Goal: Task Accomplishment & Management: Manage account settings

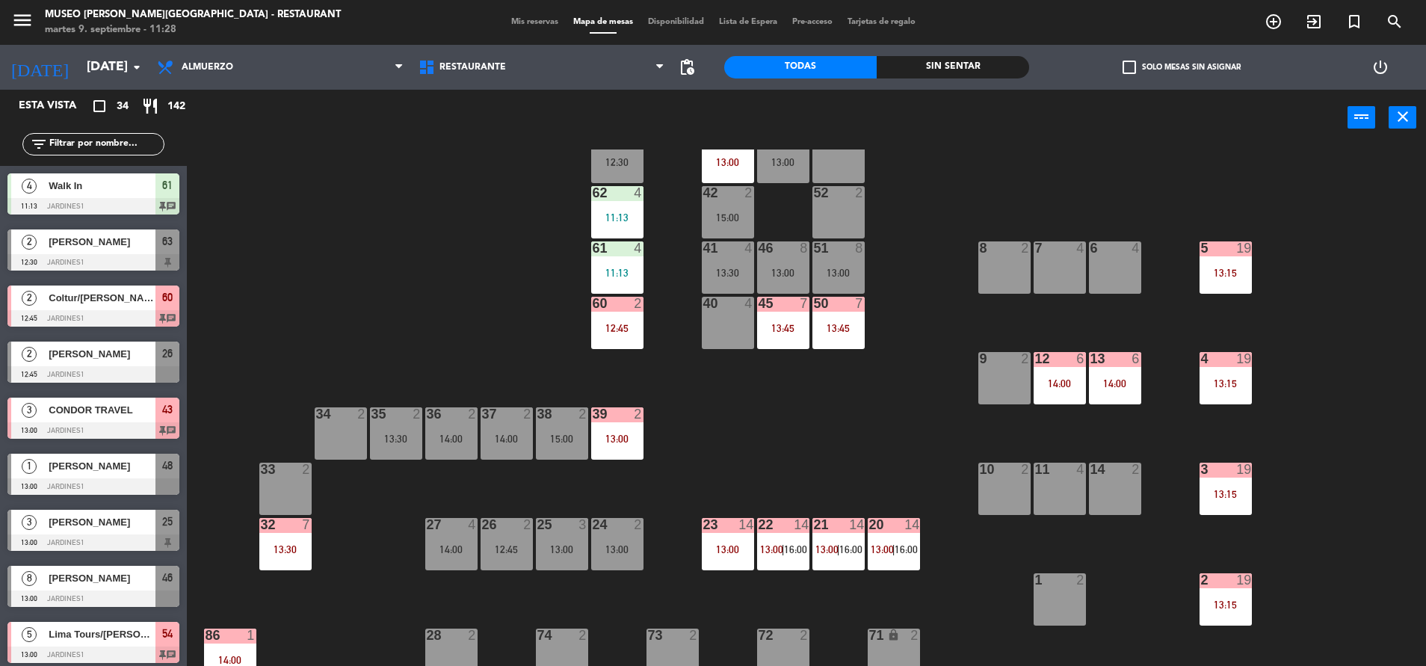
scroll to position [103, 0]
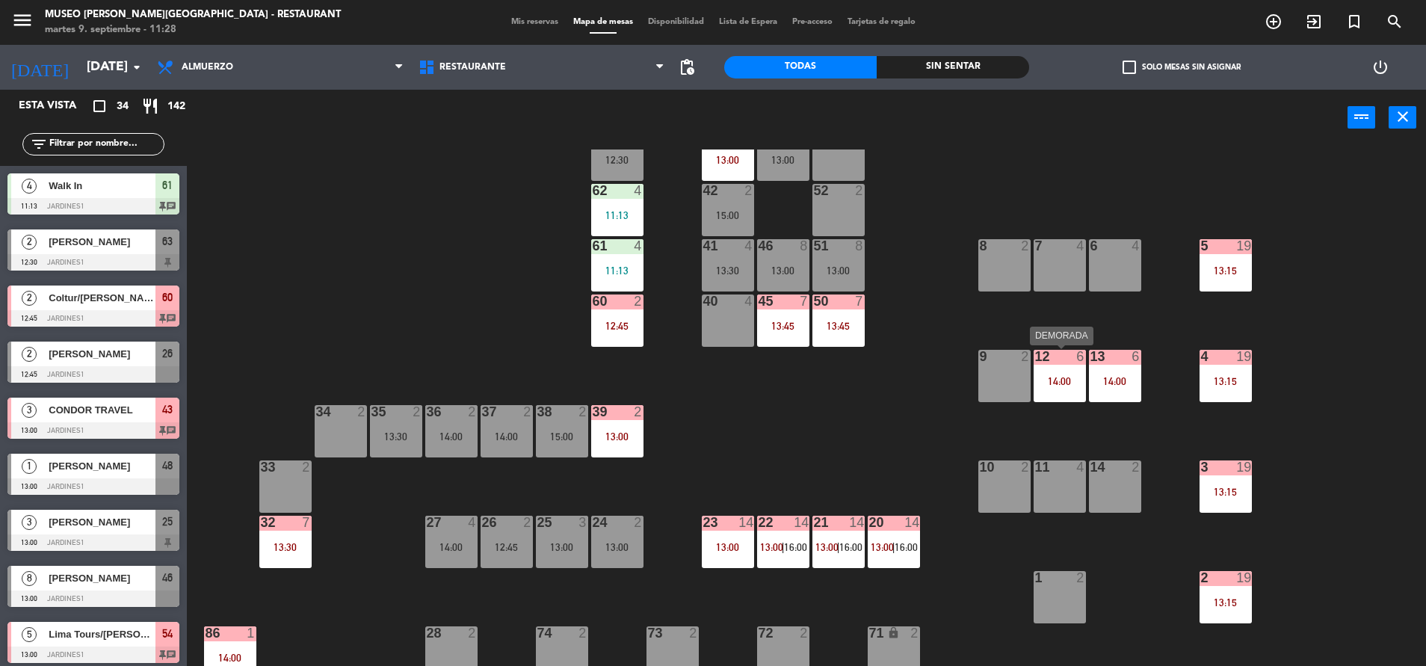
click at [1048, 368] on div "12 6 14:00" at bounding box center [1059, 376] width 52 height 52
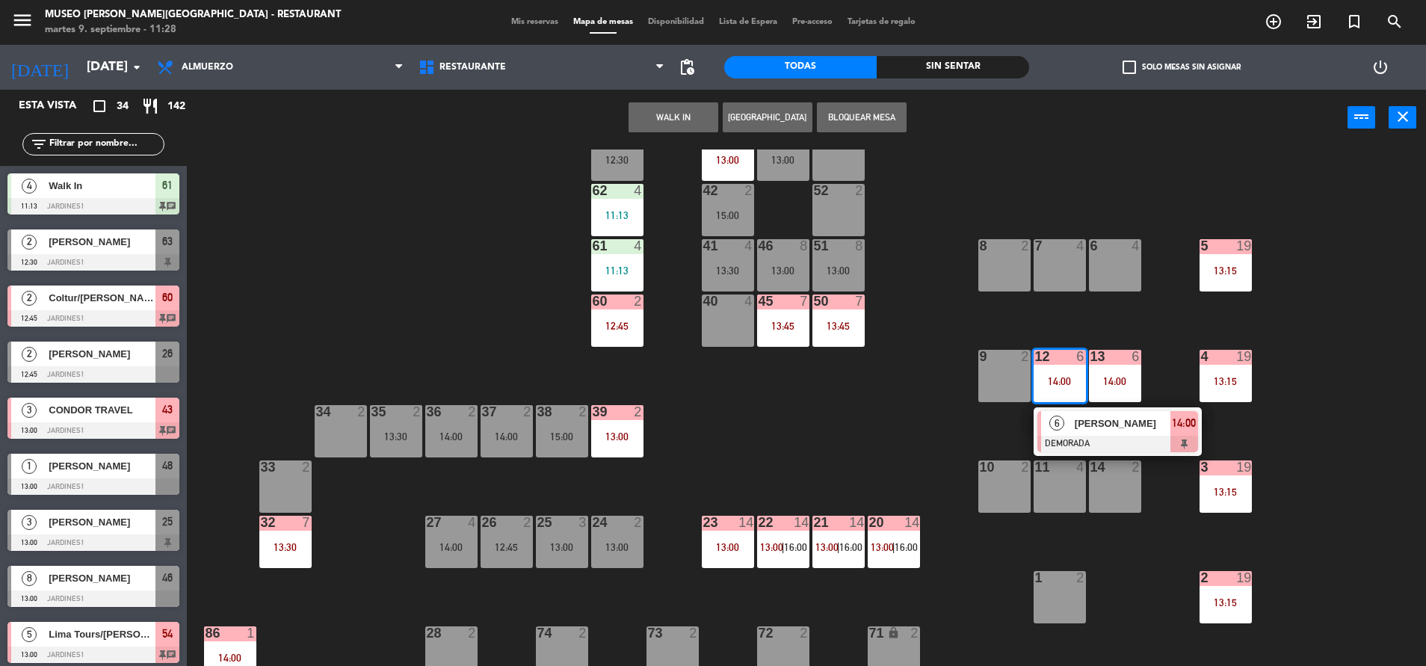
click at [1087, 427] on span "[PERSON_NAME]" at bounding box center [1123, 423] width 96 height 16
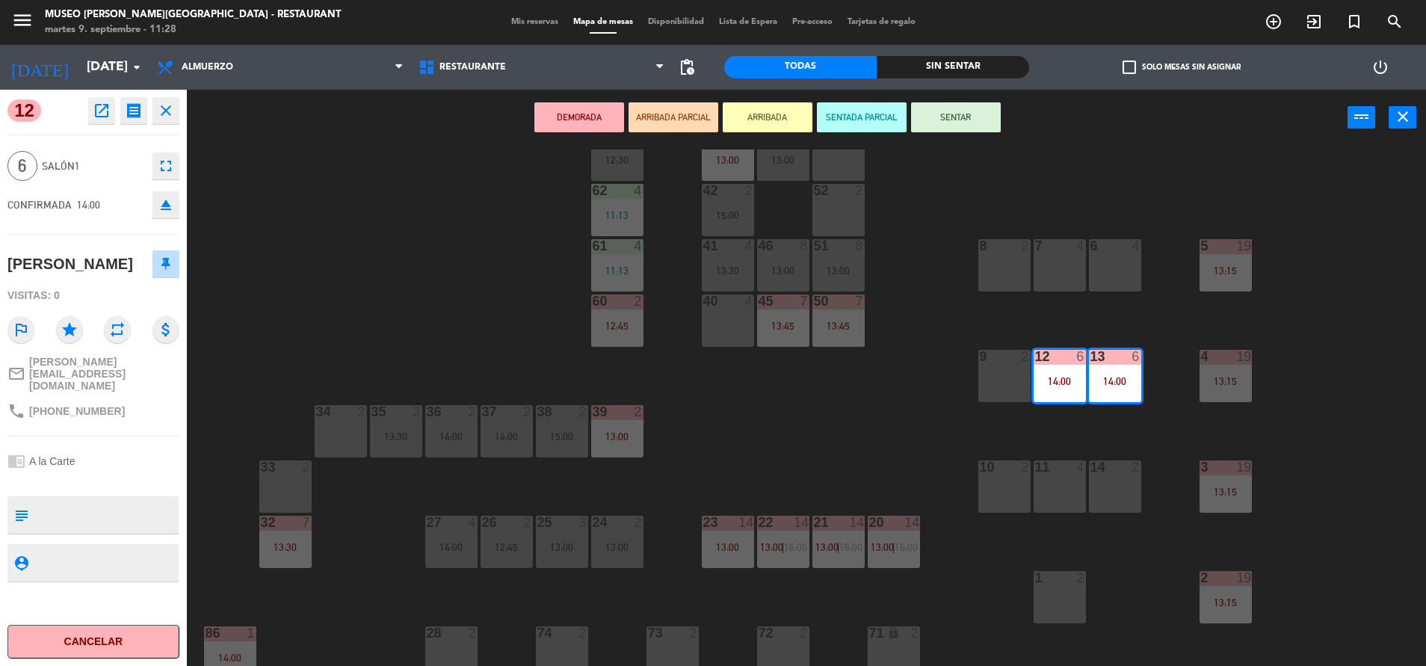
click at [1054, 507] on div "11 4" at bounding box center [1059, 486] width 52 height 52
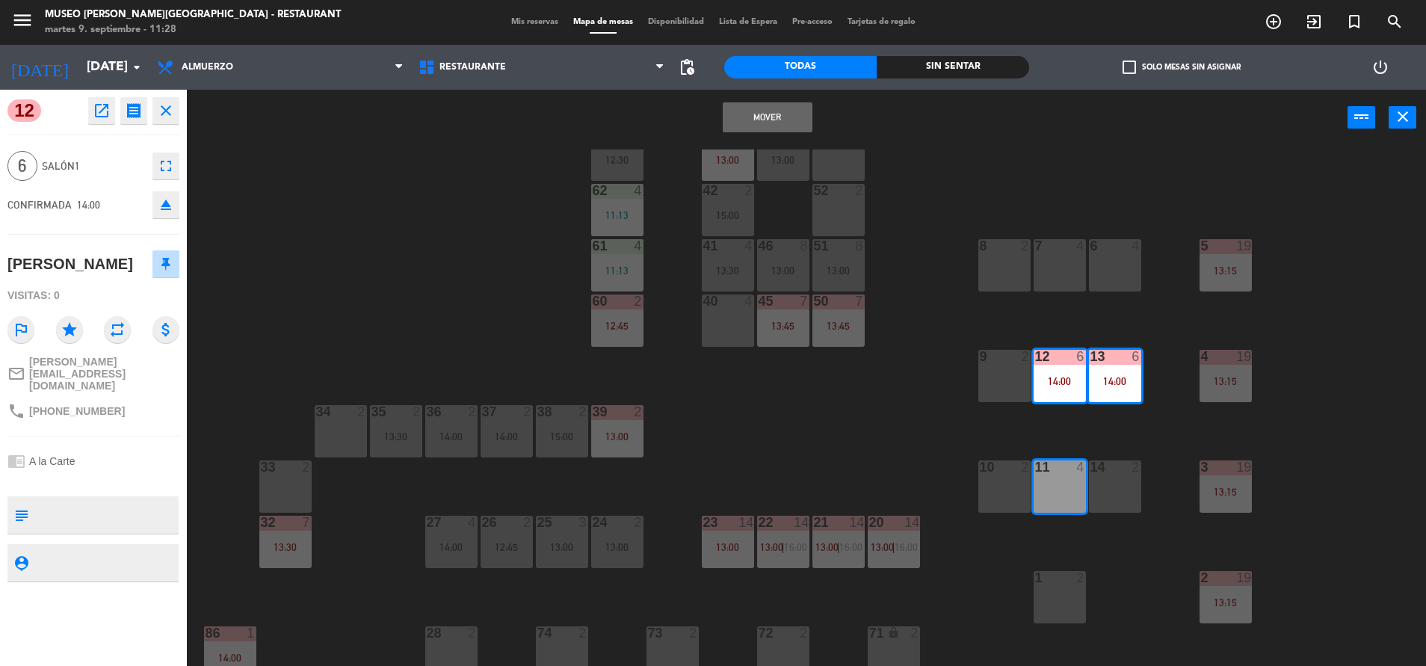
click at [1119, 499] on div "14 2" at bounding box center [1115, 486] width 52 height 52
click at [791, 117] on button "Mover y Unir" at bounding box center [768, 117] width 90 height 30
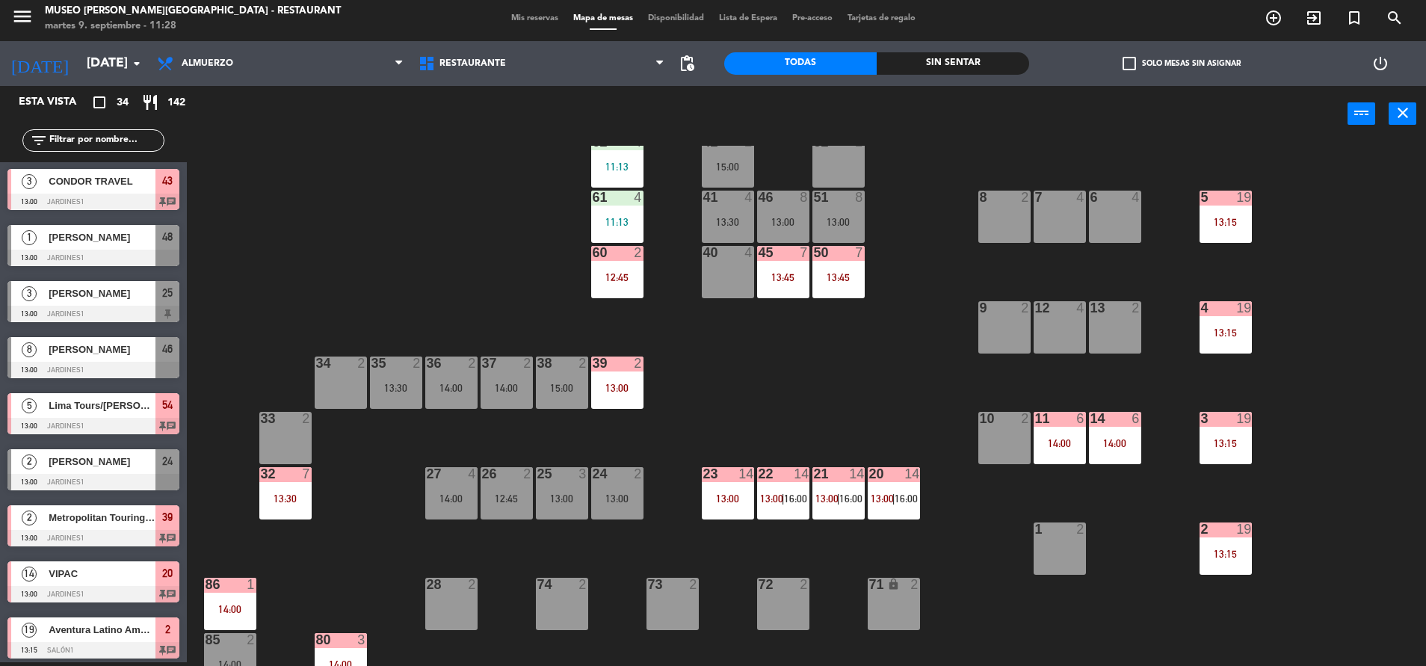
scroll to position [0, 0]
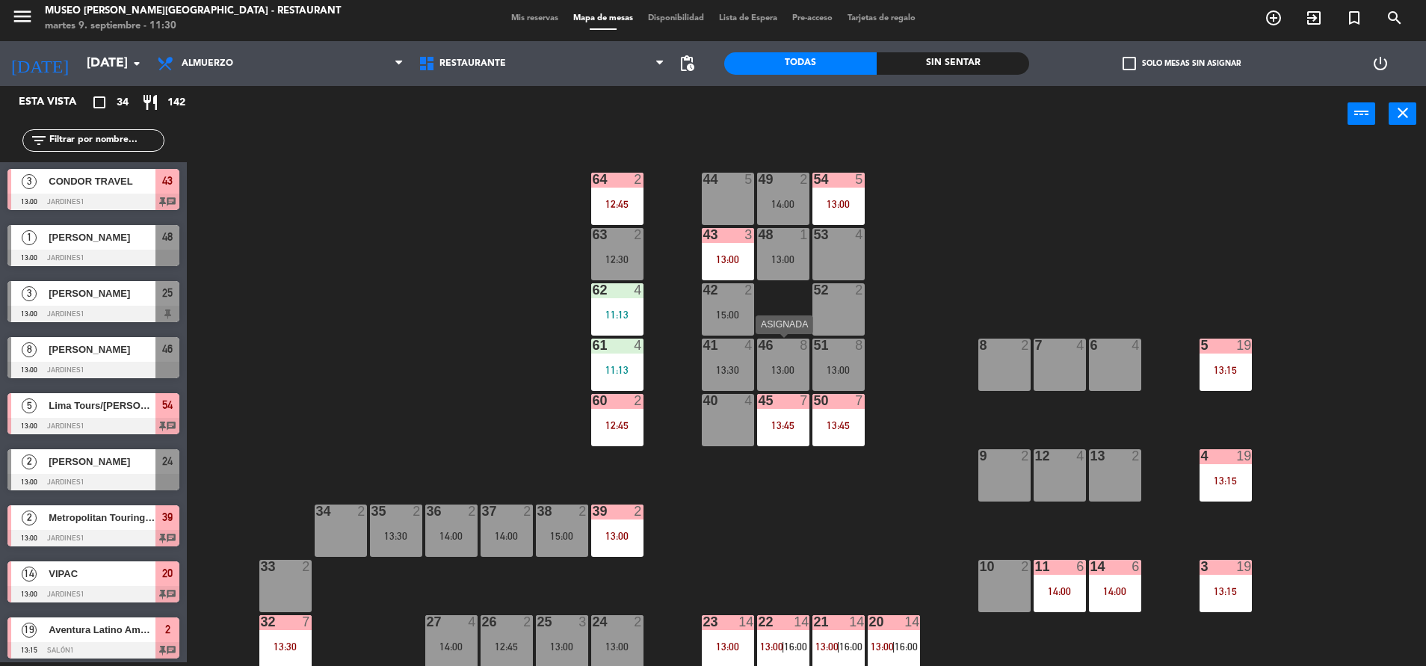
click at [799, 361] on div "46 8 13:00" at bounding box center [783, 365] width 52 height 52
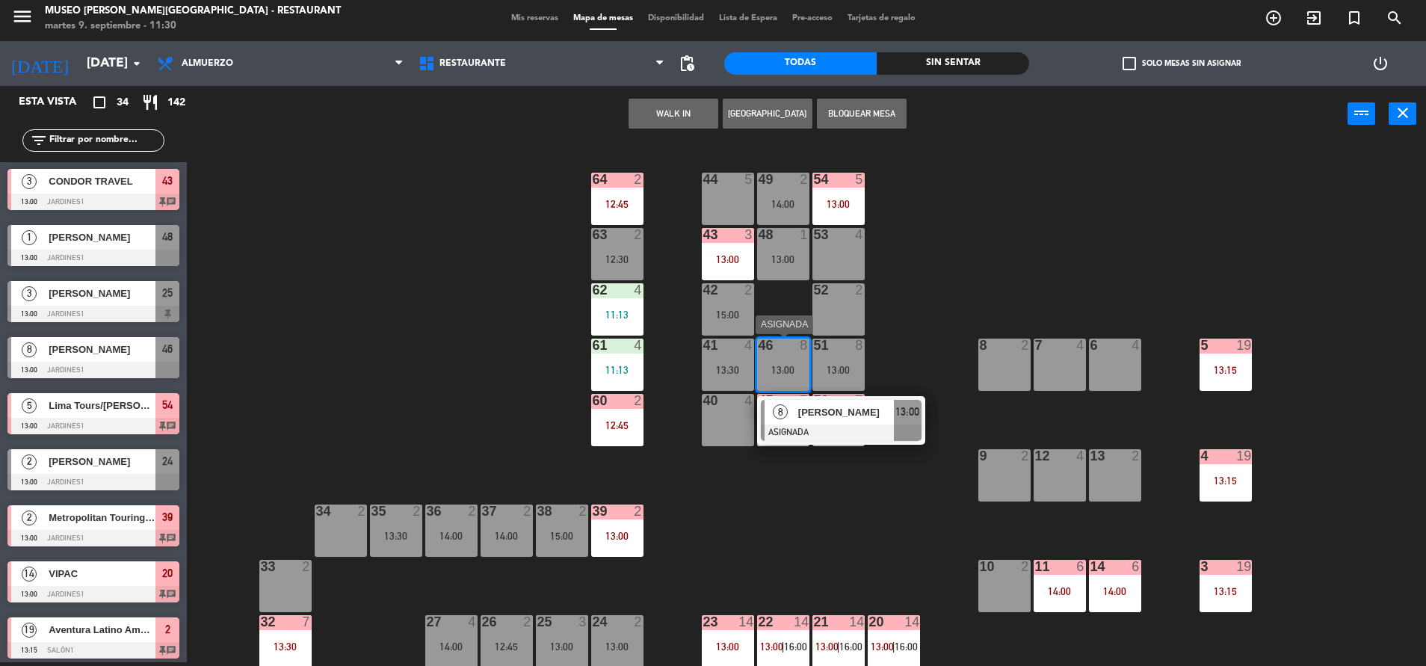
click at [831, 407] on span "[PERSON_NAME]" at bounding box center [846, 412] width 96 height 16
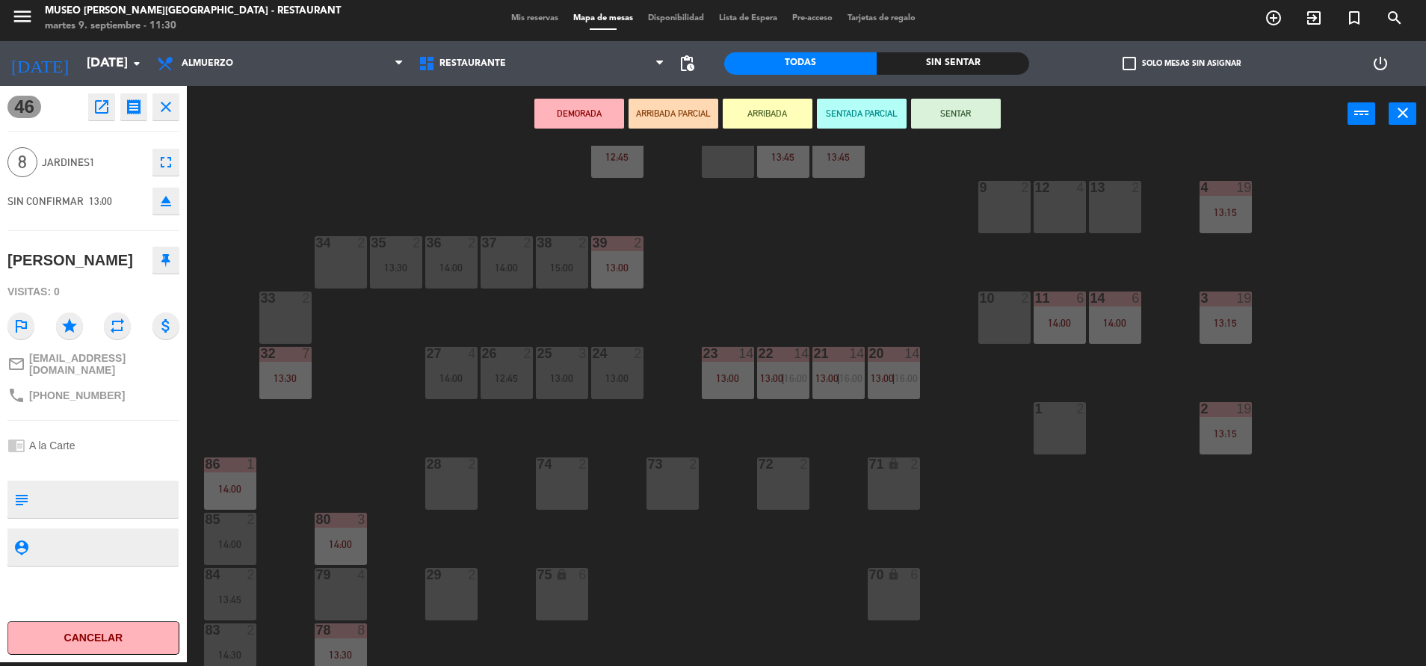
scroll to position [226, 0]
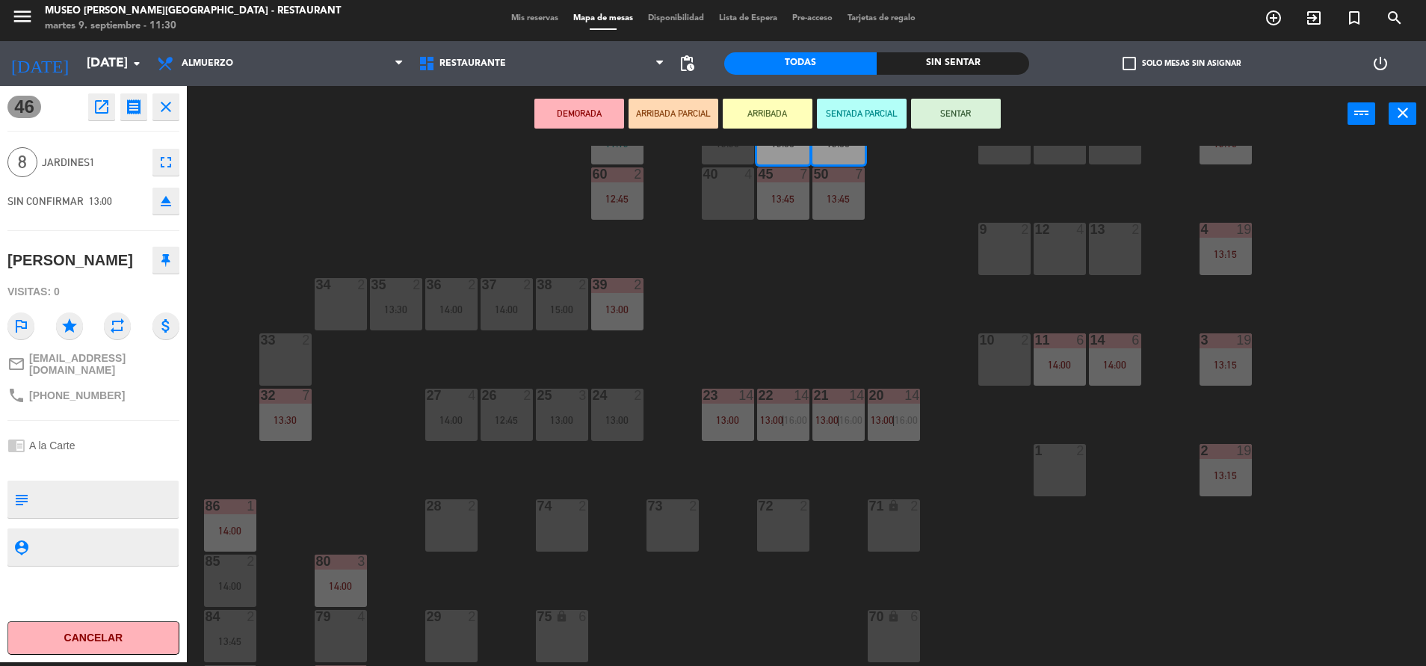
click at [703, 362] on div "44 5 49 2 14:00 54 5 13:00 64 2 12:45 48 1 13:00 53 4 63 2 12:30 43 3 13:00 62 …" at bounding box center [813, 406] width 1225 height 520
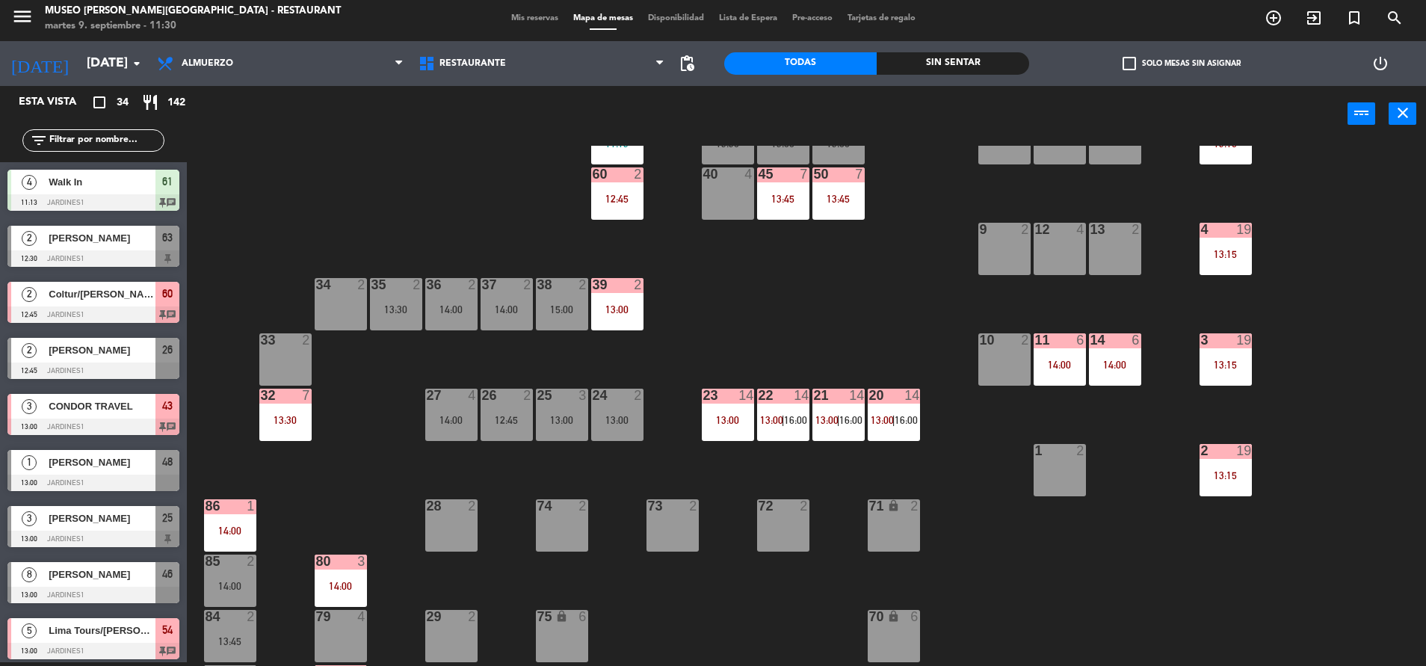
click at [562, 440] on div "25 3 13:00" at bounding box center [562, 415] width 52 height 52
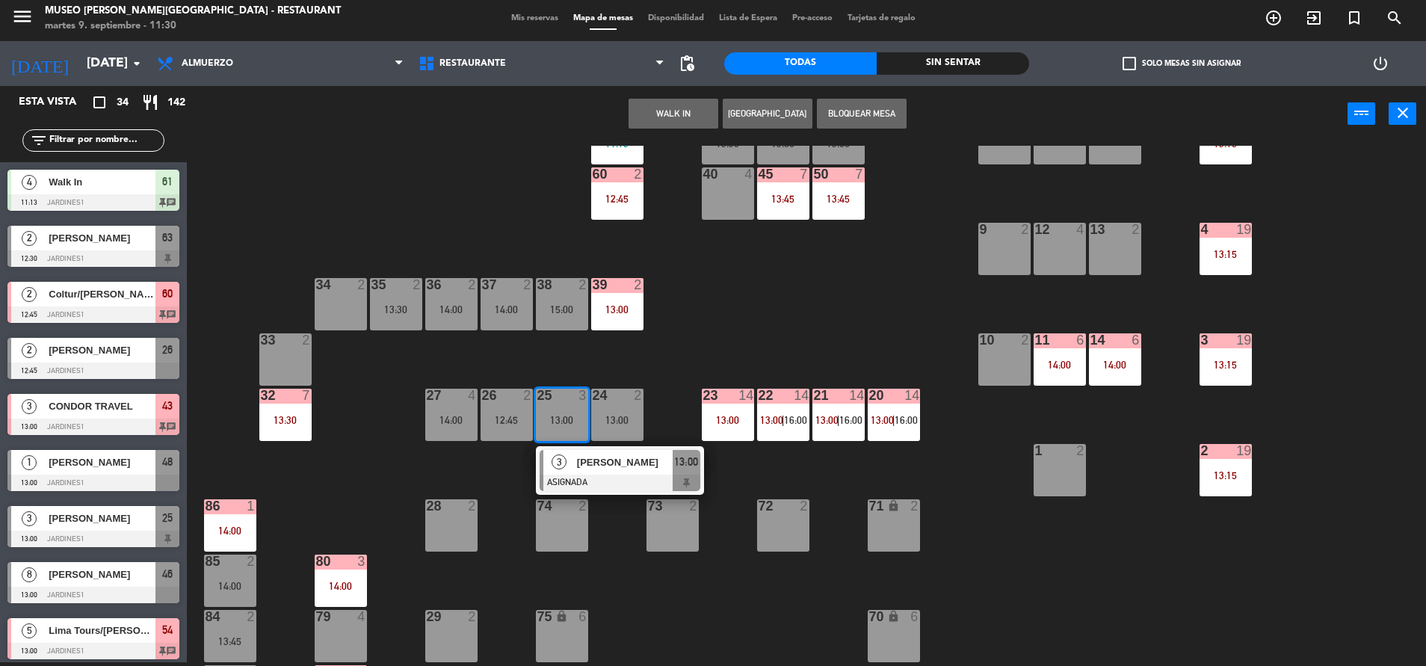
click at [570, 473] on div "3" at bounding box center [559, 462] width 32 height 25
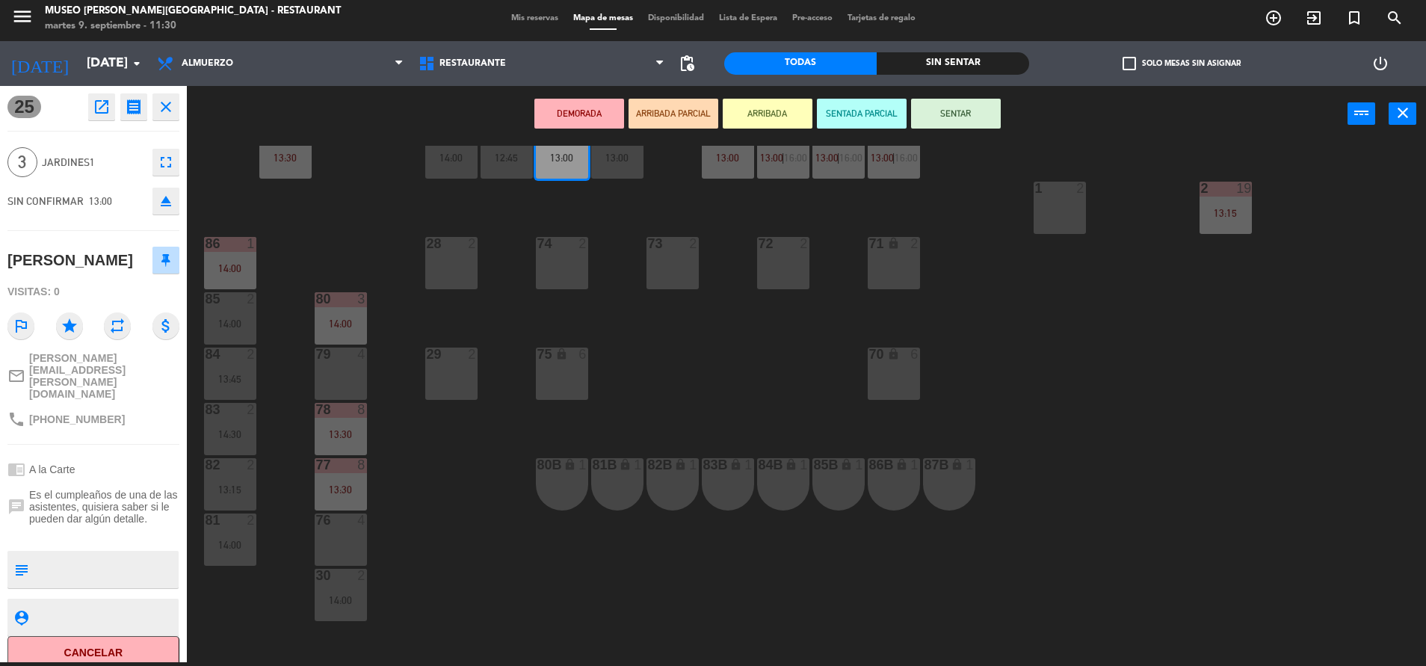
scroll to position [495, 0]
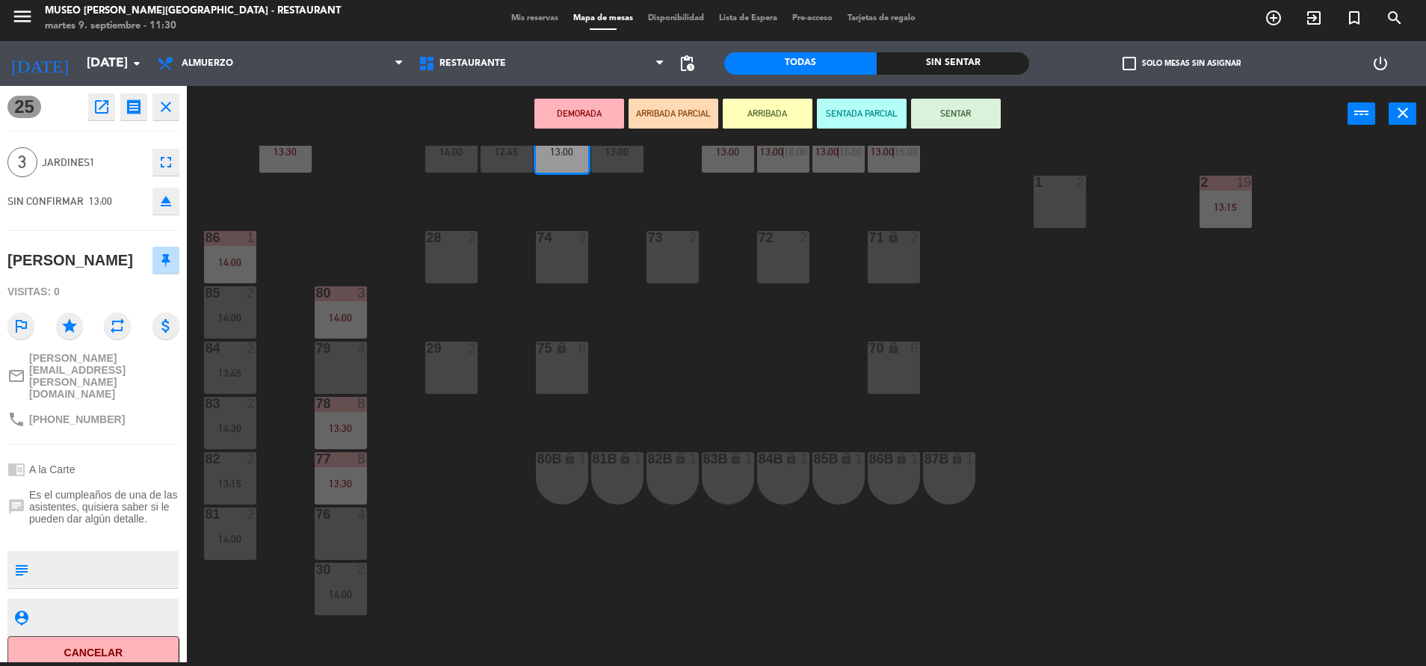
click at [346, 354] on div at bounding box center [340, 347] width 25 height 13
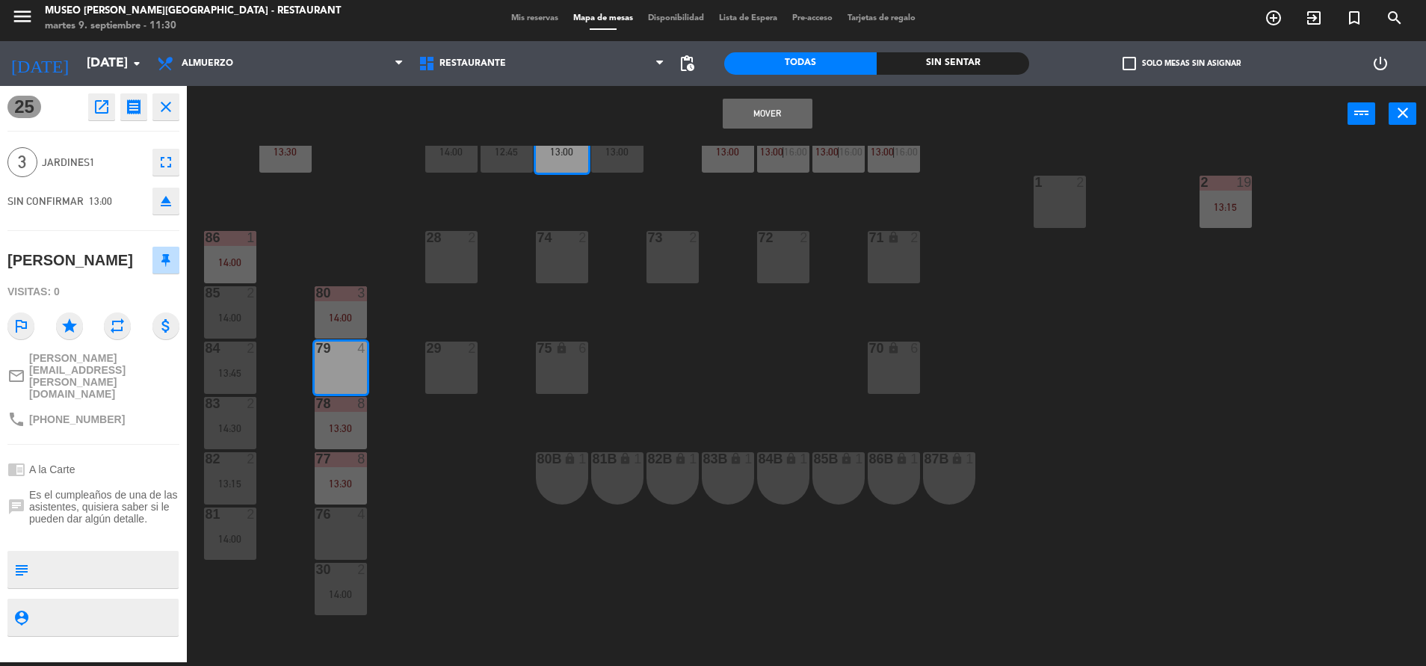
click at [749, 108] on button "Mover" at bounding box center [768, 114] width 90 height 30
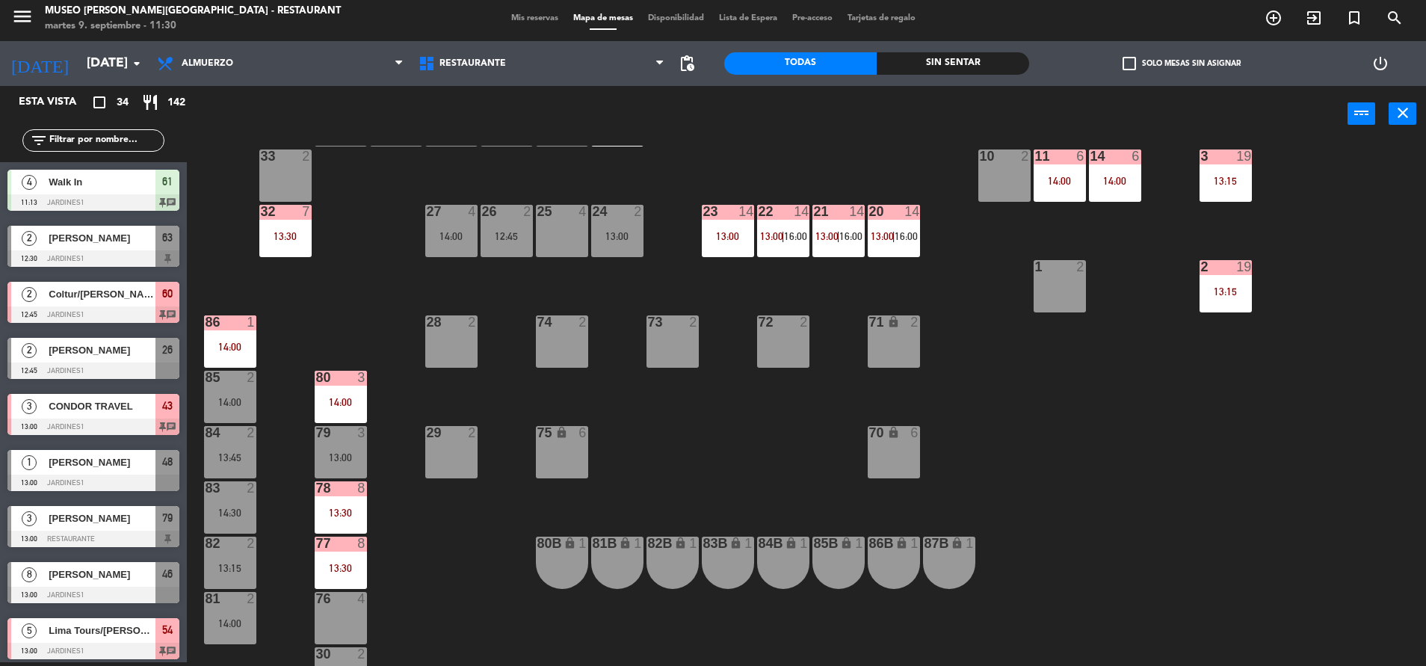
scroll to position [262, 0]
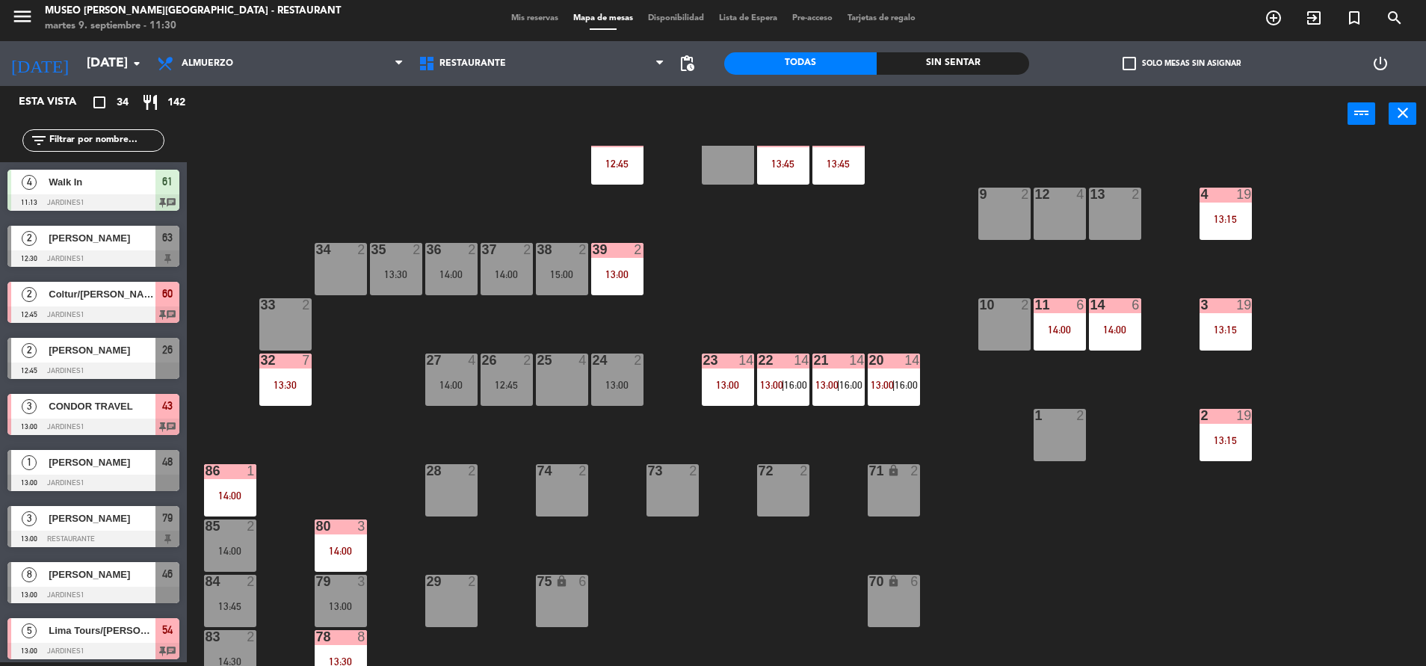
click at [622, 395] on div "24 2 13:00" at bounding box center [617, 379] width 52 height 52
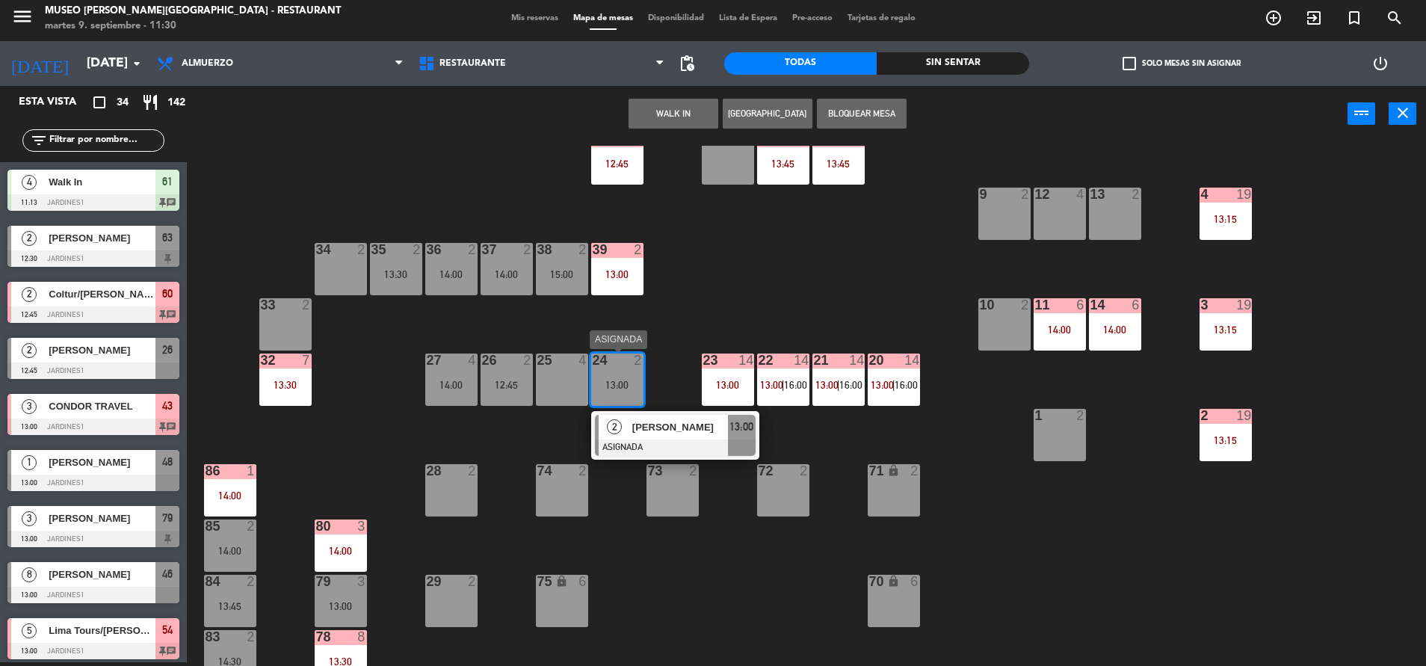
click at [646, 456] on div "2 [PERSON_NAME] 13:00" at bounding box center [675, 435] width 168 height 49
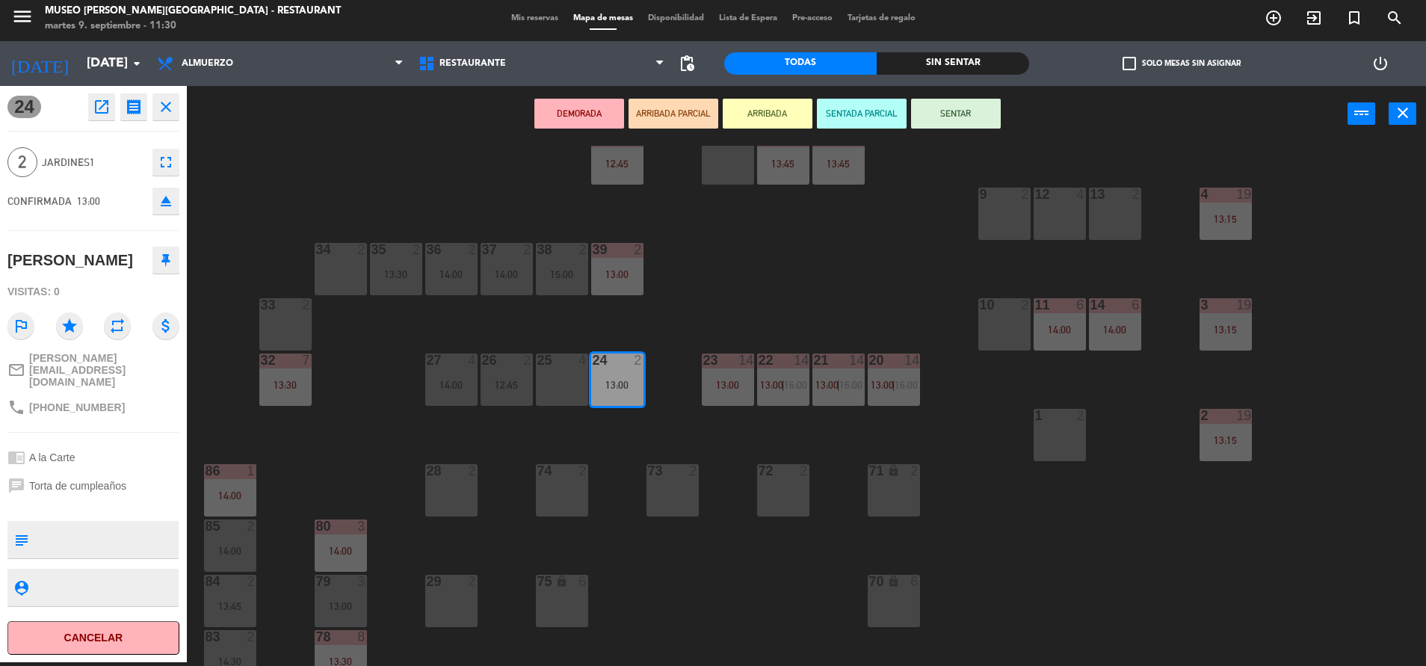
scroll to position [0, 0]
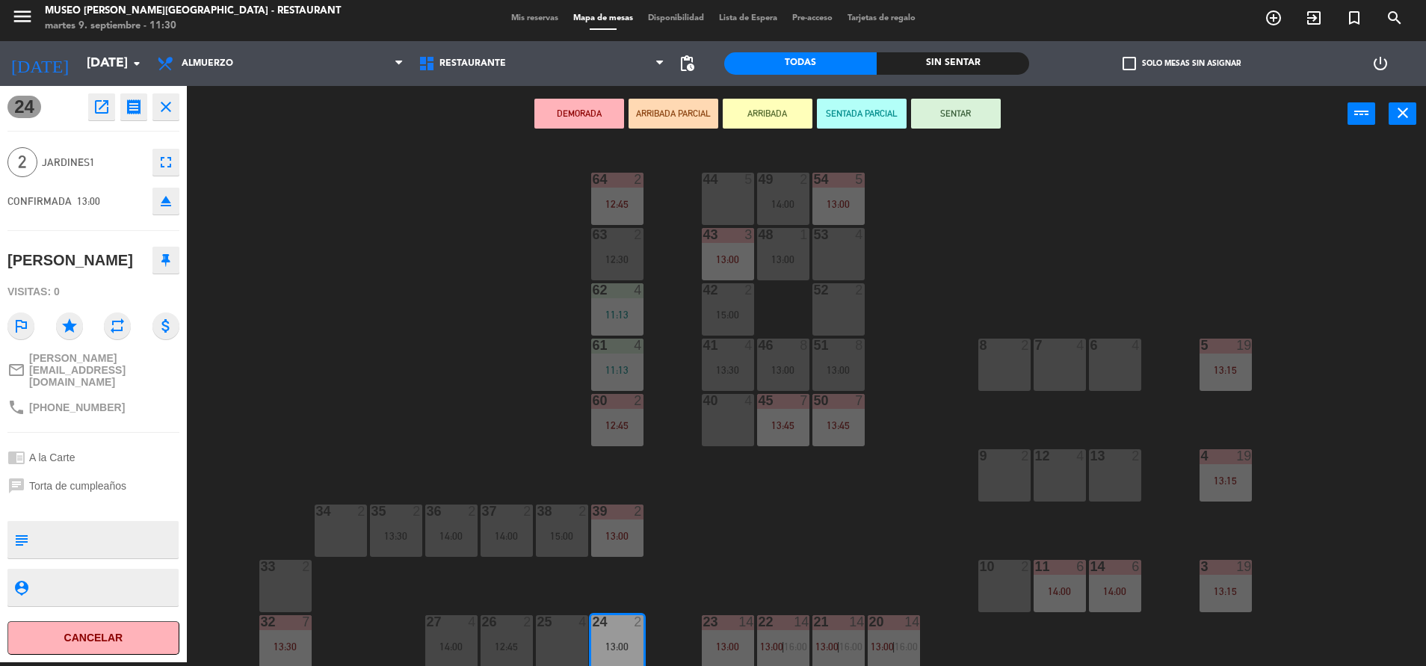
click at [815, 295] on div "52" at bounding box center [814, 289] width 1 height 13
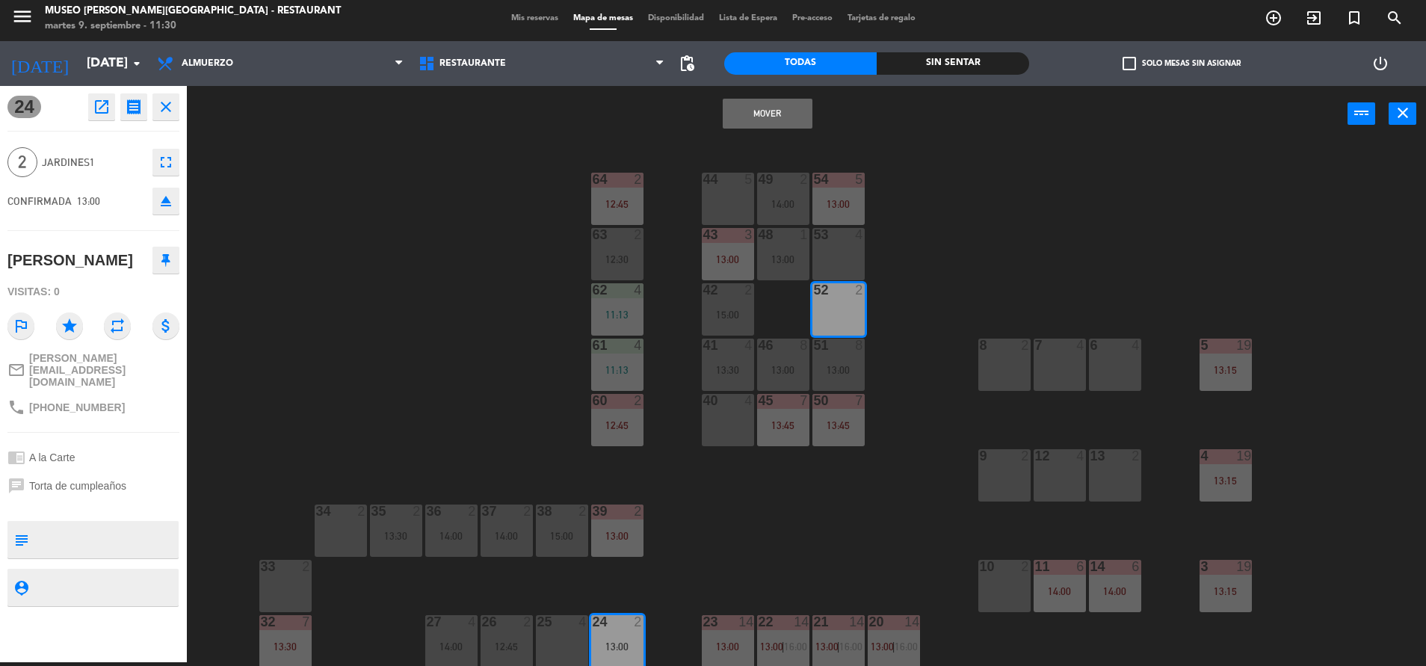
click at [746, 126] on button "Mover" at bounding box center [768, 114] width 90 height 30
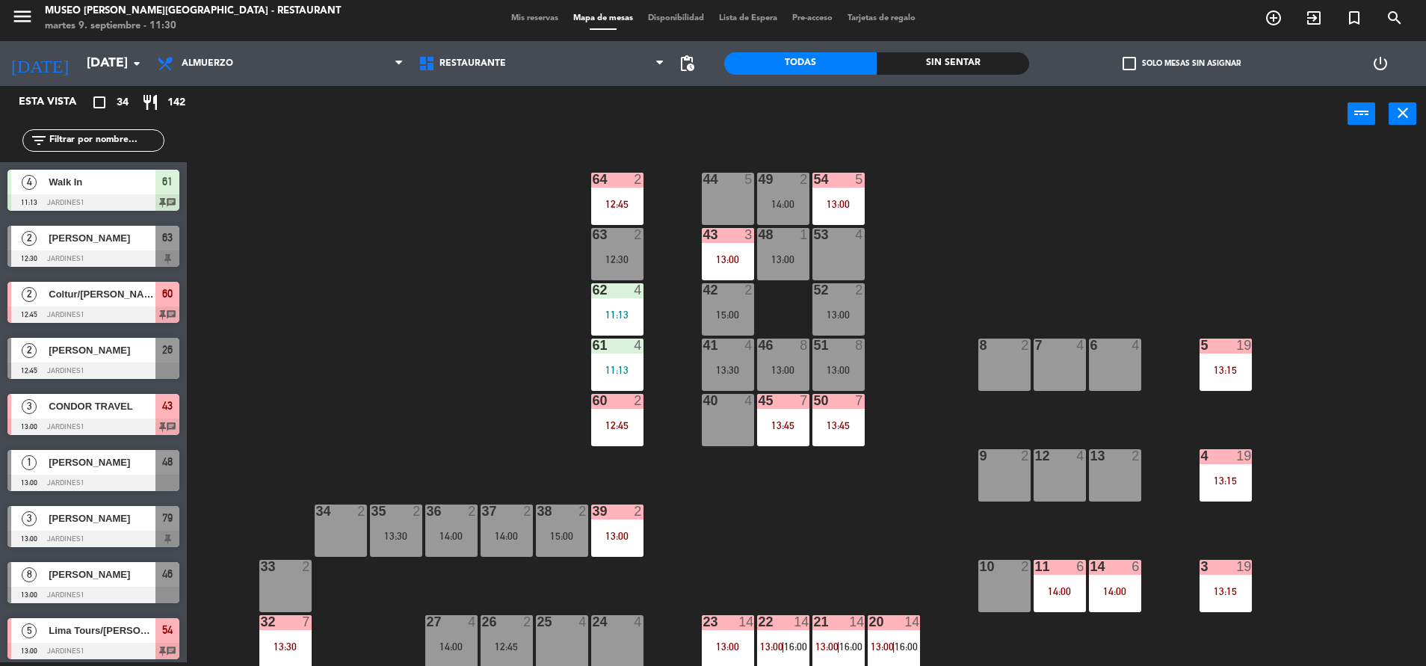
scroll to position [4, 0]
click at [786, 353] on div "46 8 13:00" at bounding box center [783, 365] width 52 height 52
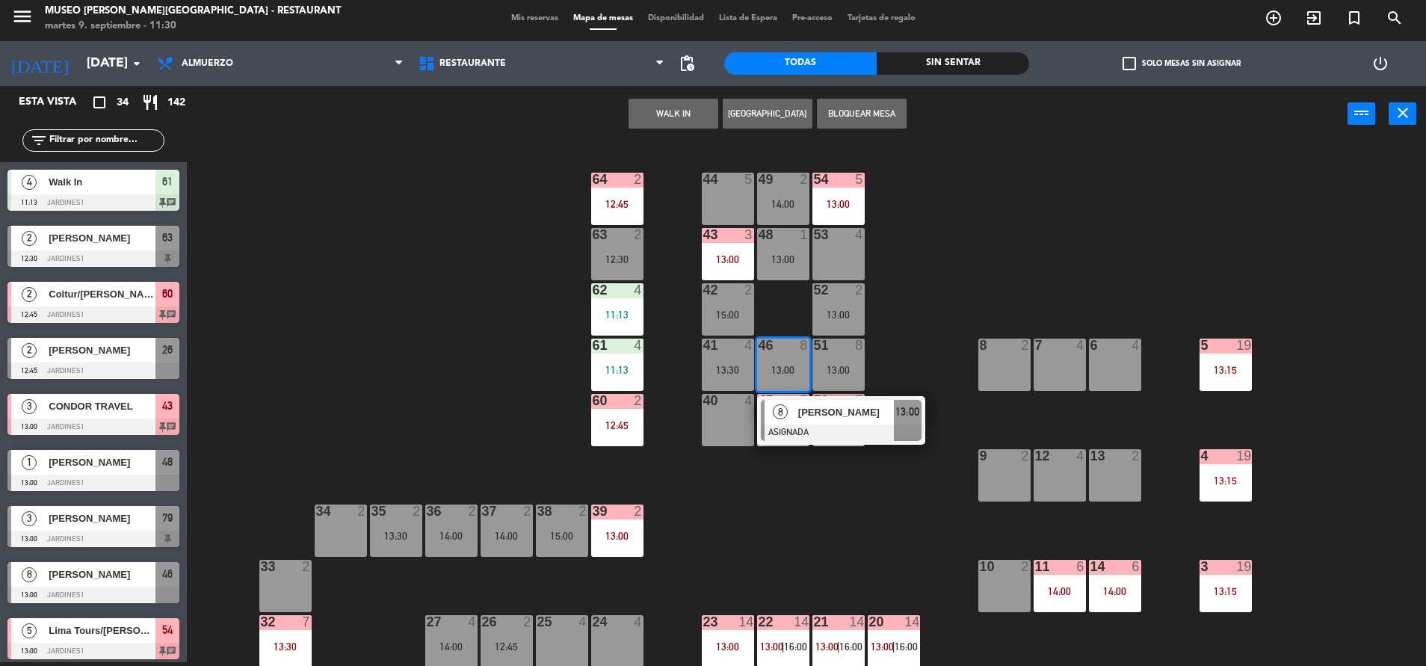
click at [815, 418] on span "[PERSON_NAME]" at bounding box center [846, 412] width 96 height 16
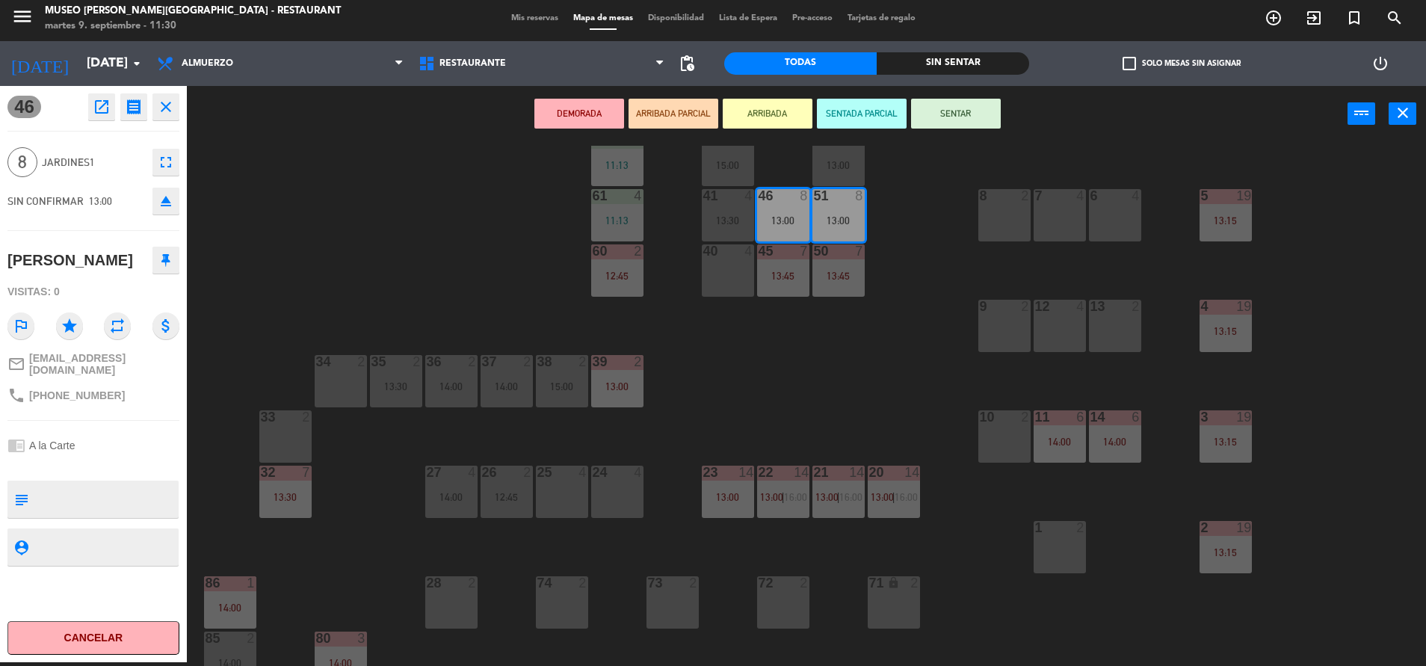
scroll to position [150, 0]
click at [606, 472] on div at bounding box center [617, 471] width 25 height 13
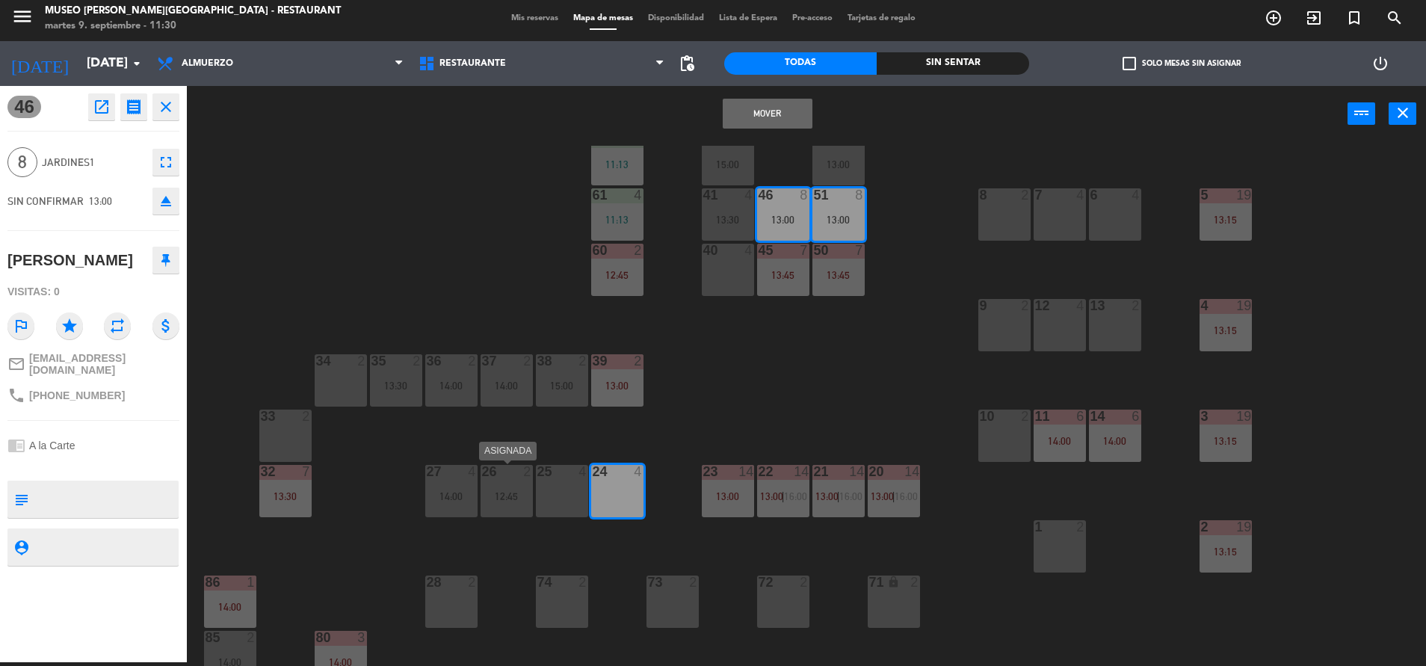
click at [531, 501] on div "12:45" at bounding box center [506, 496] width 52 height 10
drag, startPoint x: 532, startPoint y: 501, endPoint x: 560, endPoint y: 502, distance: 27.7
click at [560, 502] on div "44 5 49 2 14:00 54 5 13:00 64 2 12:45 48 1 13:00 53 4 63 2 12:30 43 3 13:00 62 …" at bounding box center [813, 406] width 1225 height 520
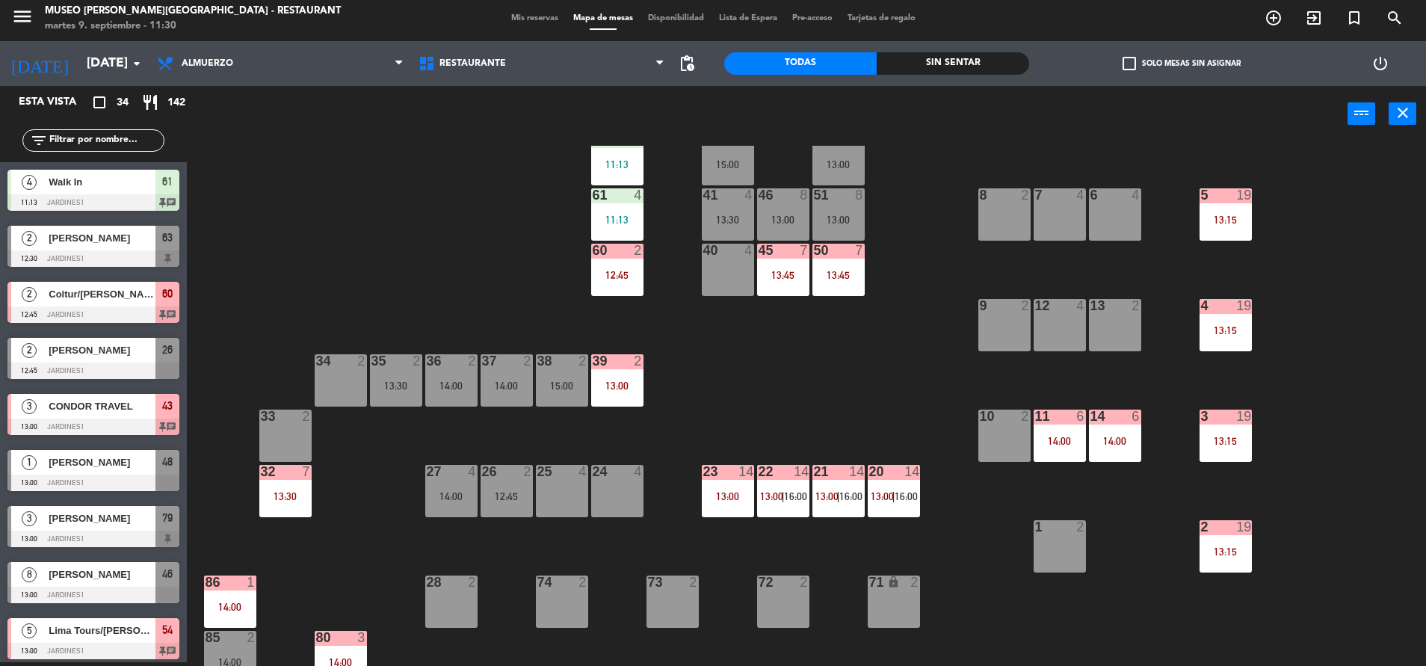
click at [560, 502] on div "25 4" at bounding box center [562, 491] width 52 height 52
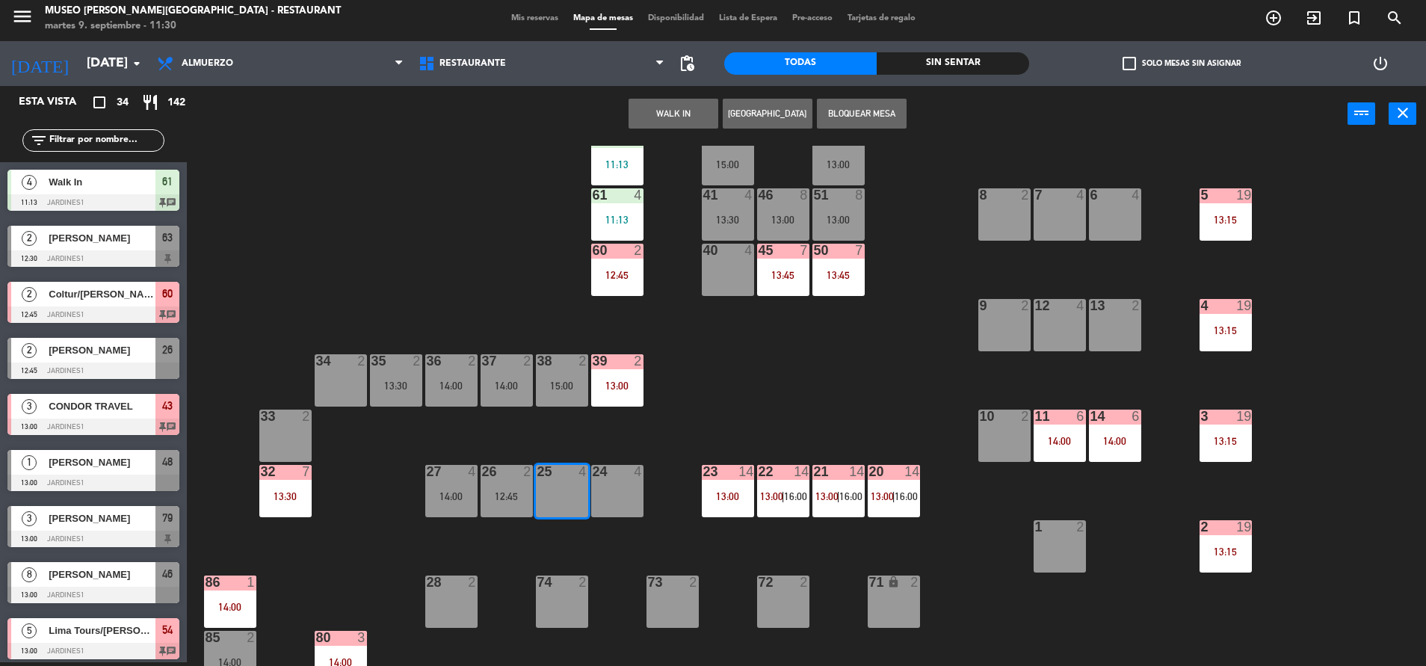
click at [826, 213] on div "51 8 13:00" at bounding box center [838, 214] width 52 height 52
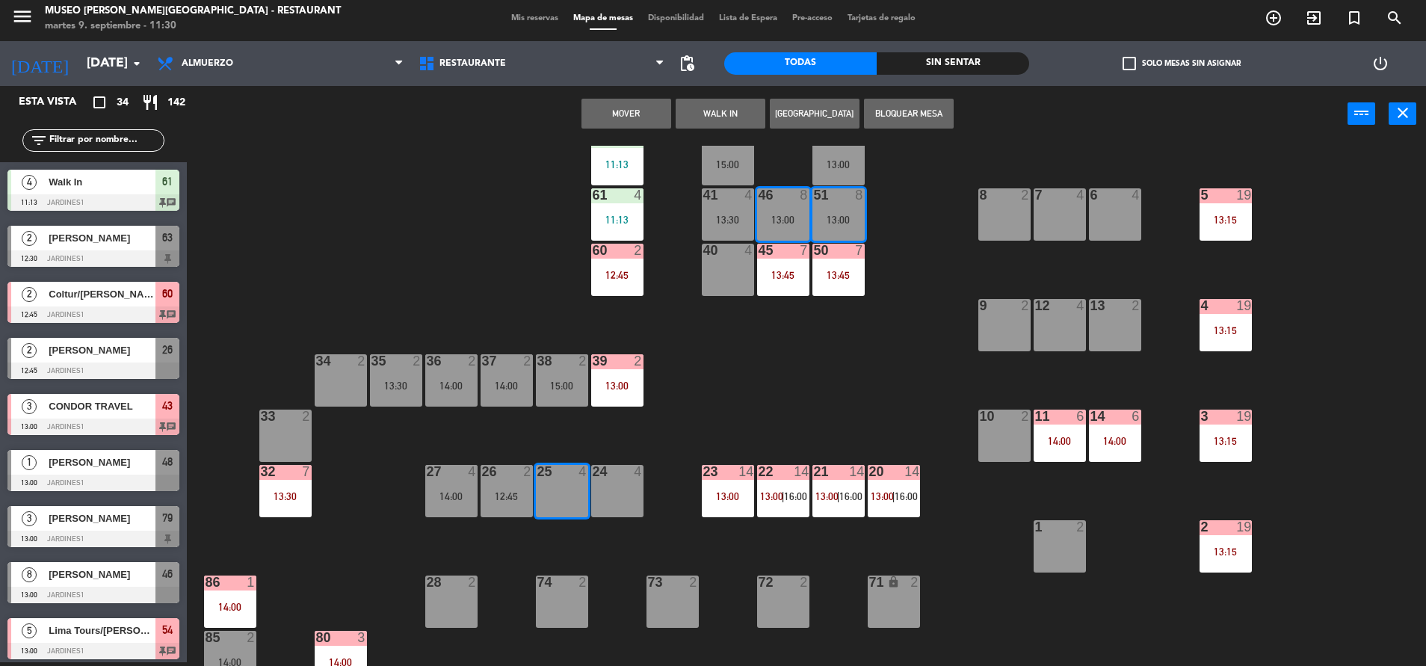
click at [866, 365] on div "44 5 49 2 14:00 54 5 13:00 64 2 12:45 48 1 13:00 53 4 63 2 12:30 43 3 13:00 62 …" at bounding box center [813, 406] width 1225 height 520
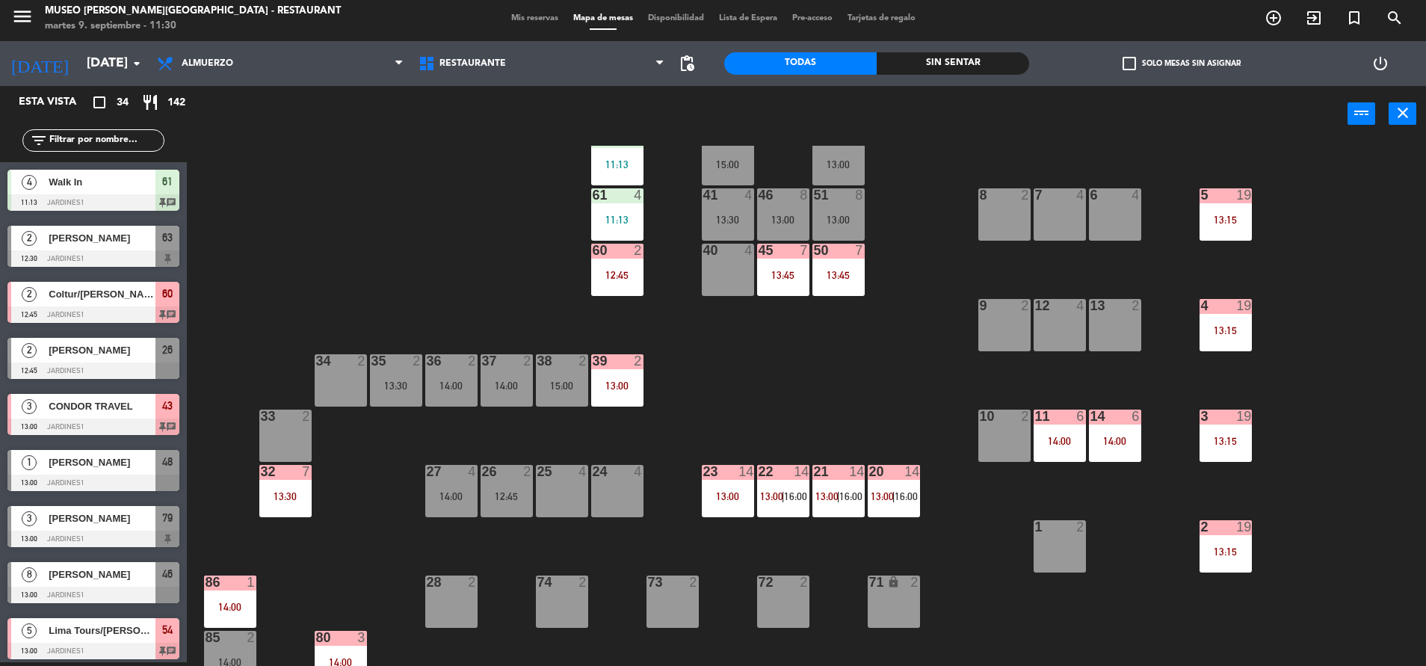
click at [829, 222] on div "13:00" at bounding box center [838, 219] width 52 height 10
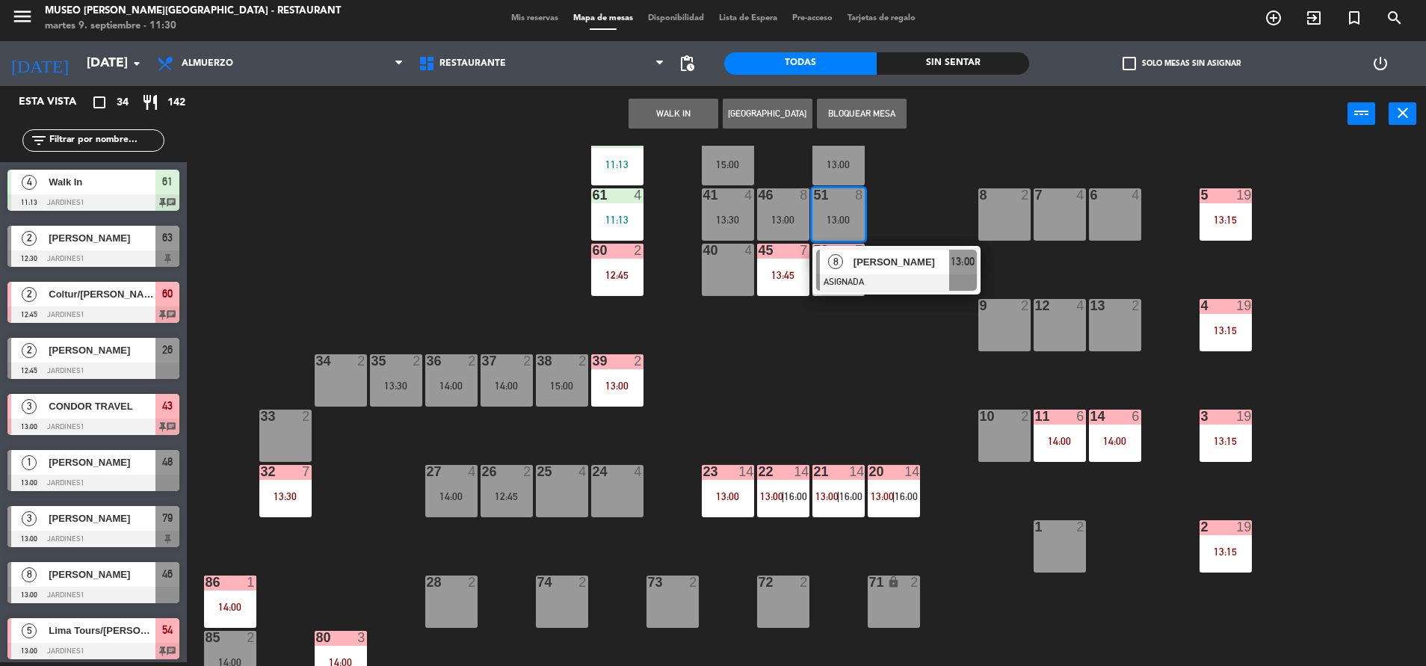
click at [853, 271] on div "[PERSON_NAME]" at bounding box center [900, 262] width 97 height 25
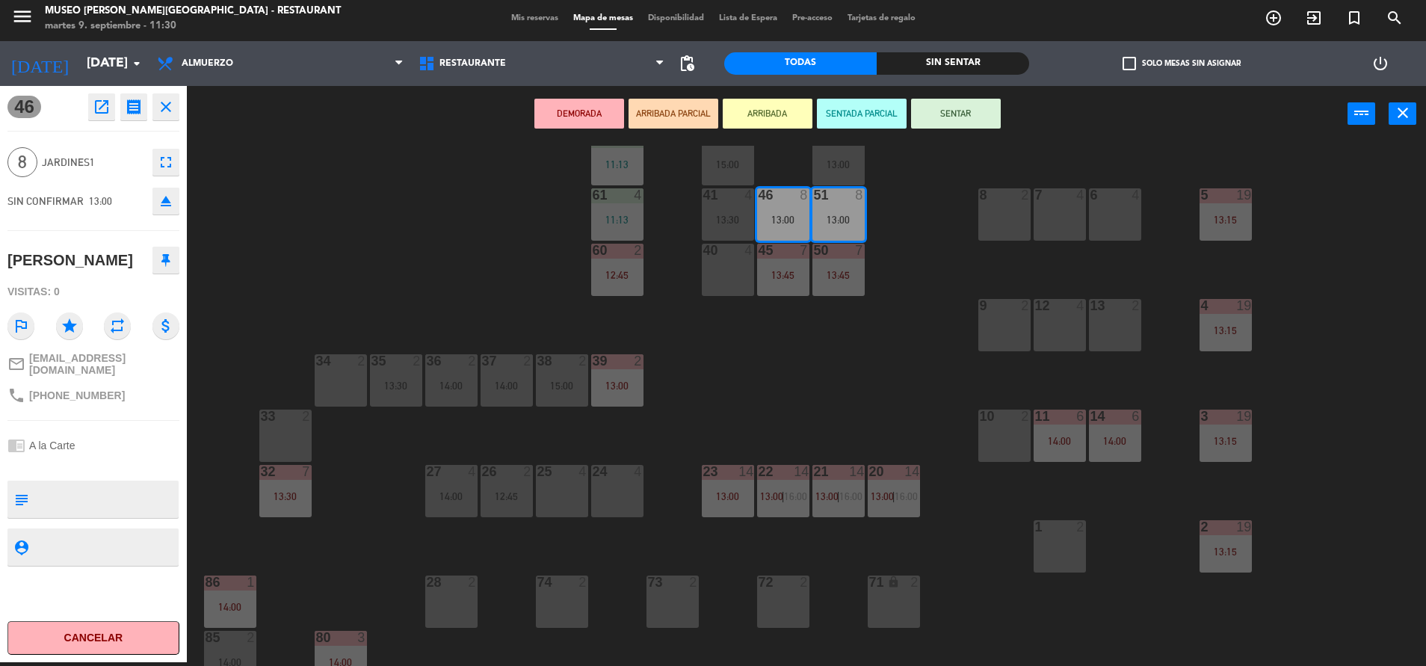
click at [634, 475] on div "4" at bounding box center [638, 471] width 9 height 13
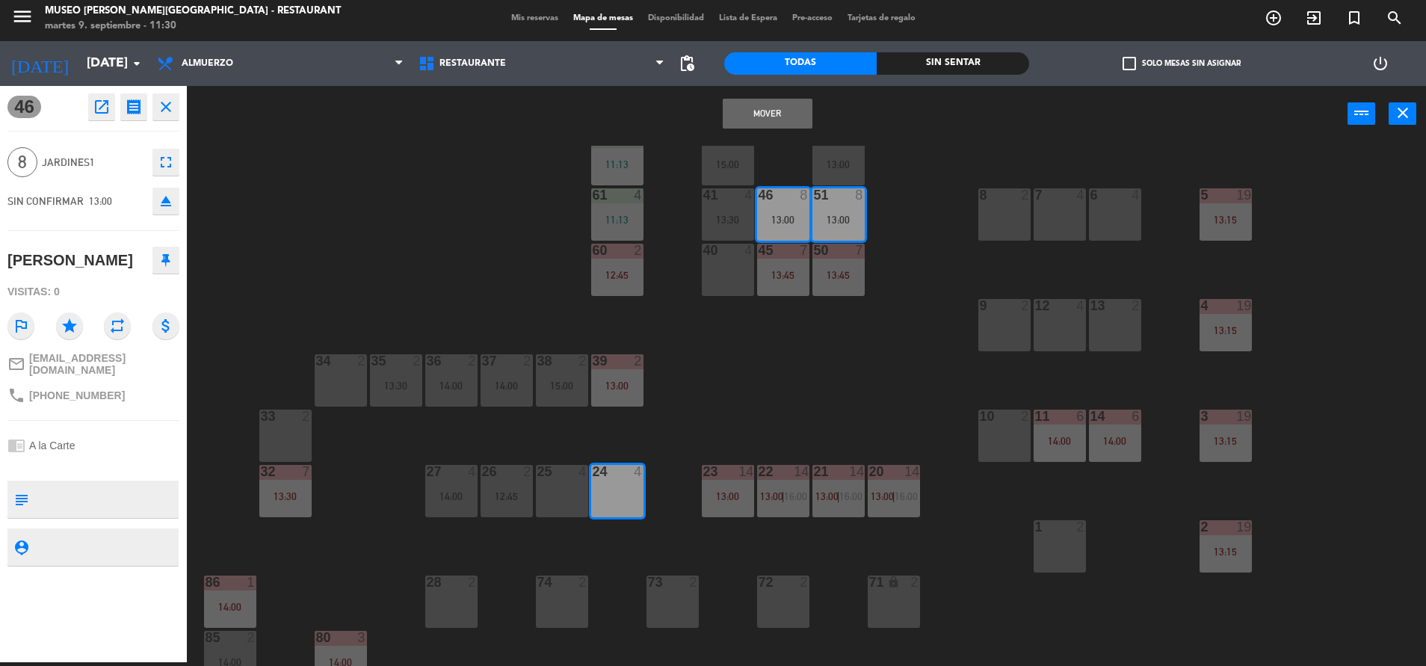
click at [562, 487] on div "25 4" at bounding box center [562, 491] width 52 height 52
click at [779, 109] on button "Mover y Unir" at bounding box center [768, 114] width 90 height 30
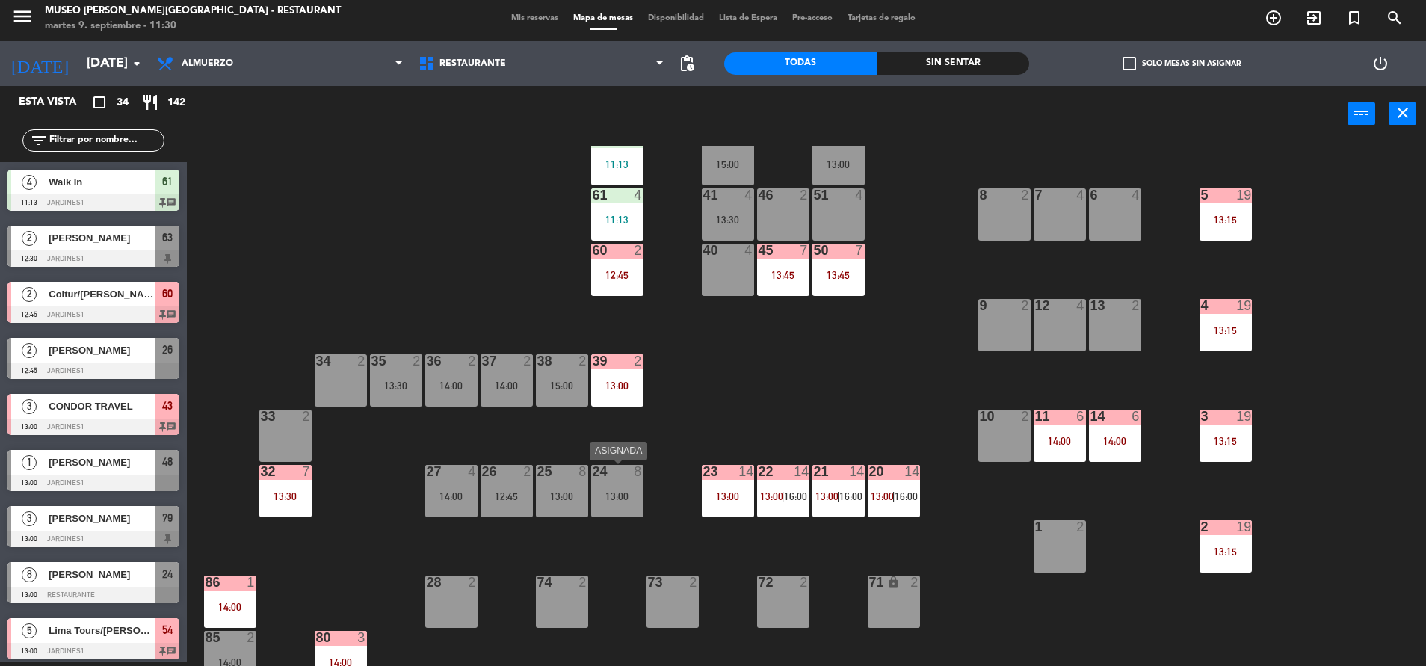
click at [635, 498] on div "13:00" at bounding box center [617, 496] width 52 height 10
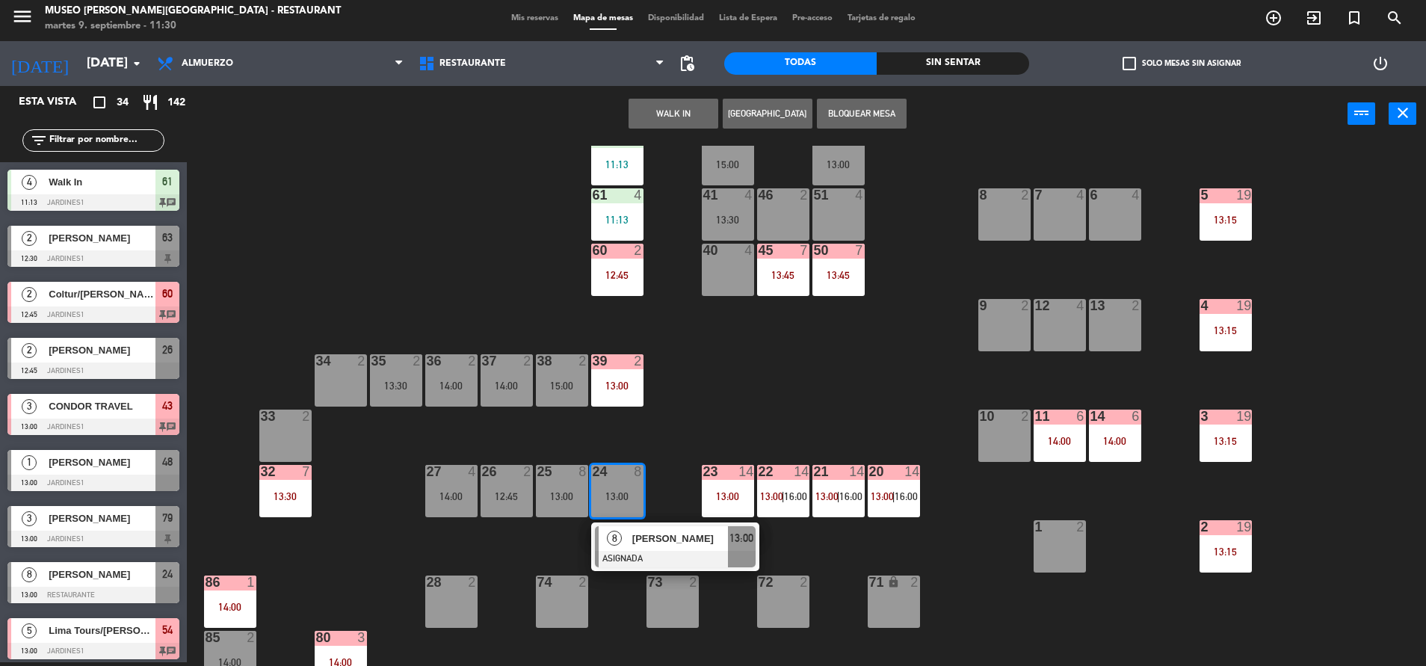
click at [643, 532] on span "[PERSON_NAME]" at bounding box center [680, 539] width 96 height 16
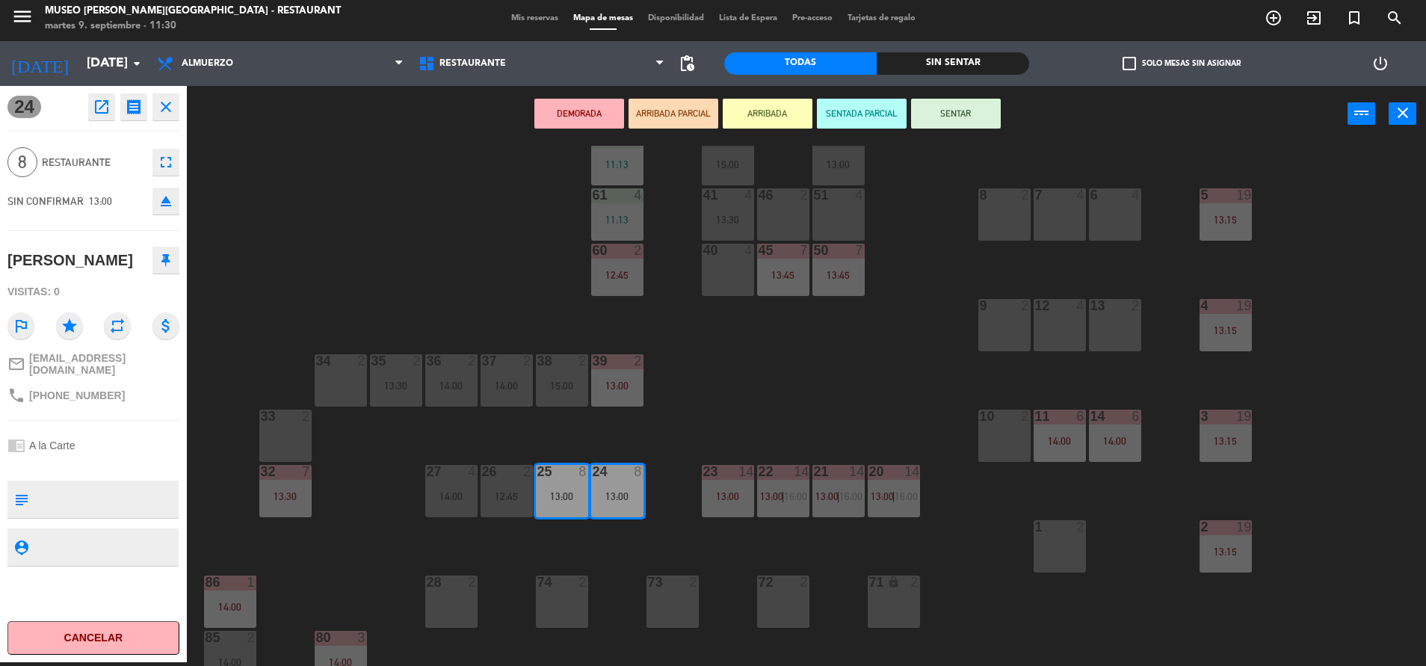
click at [581, 117] on button "DEMORADA" at bounding box center [579, 114] width 90 height 30
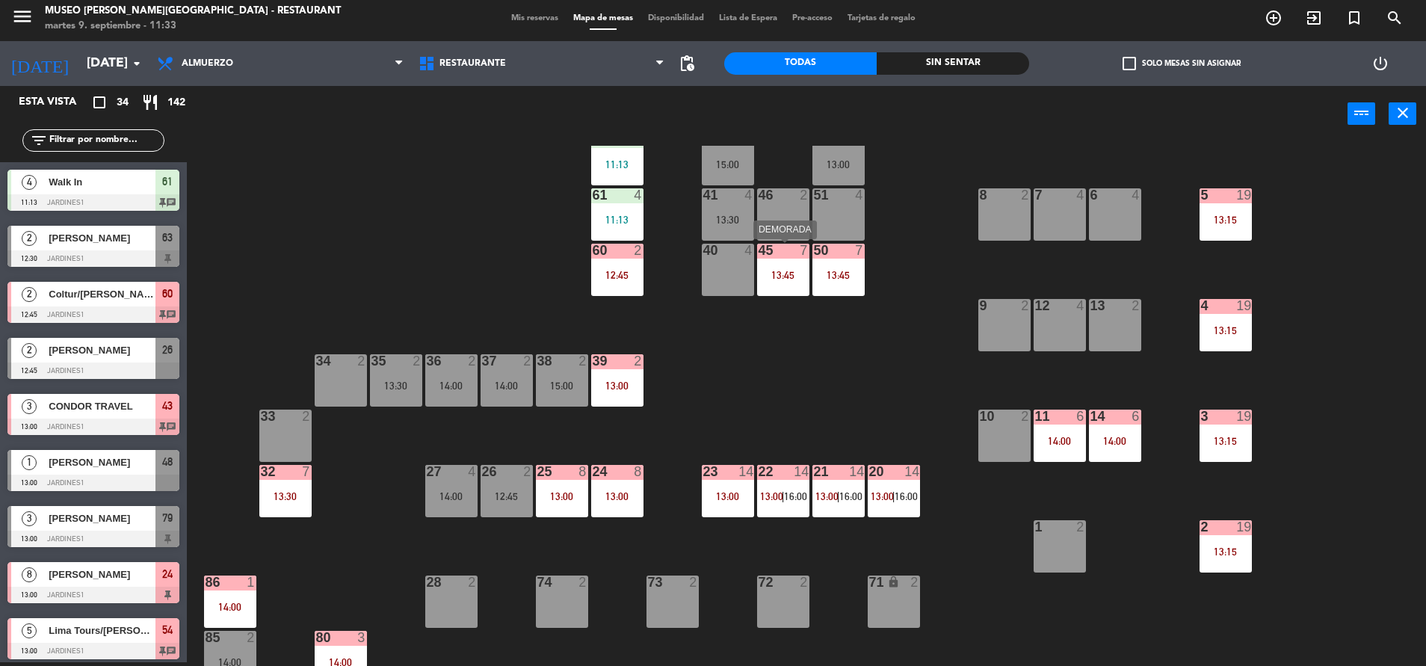
scroll to position [0, 0]
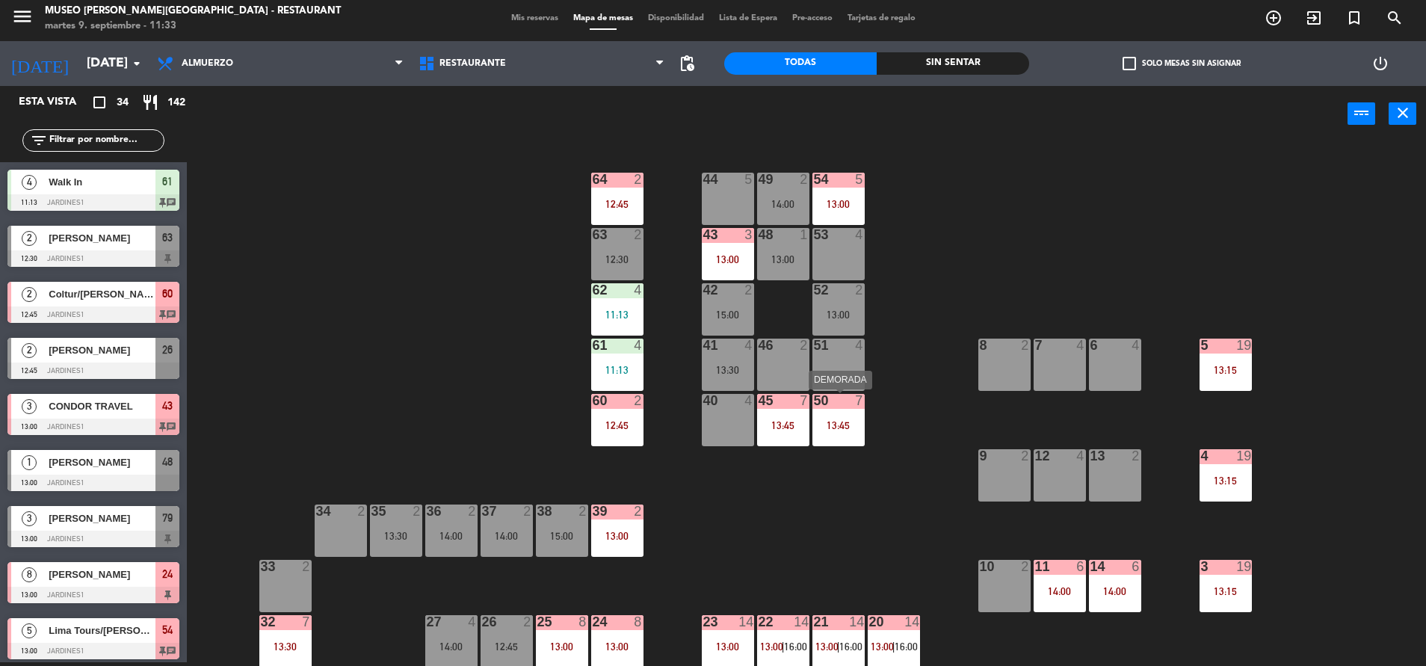
click at [840, 433] on div "50 7 13:45" at bounding box center [838, 420] width 52 height 52
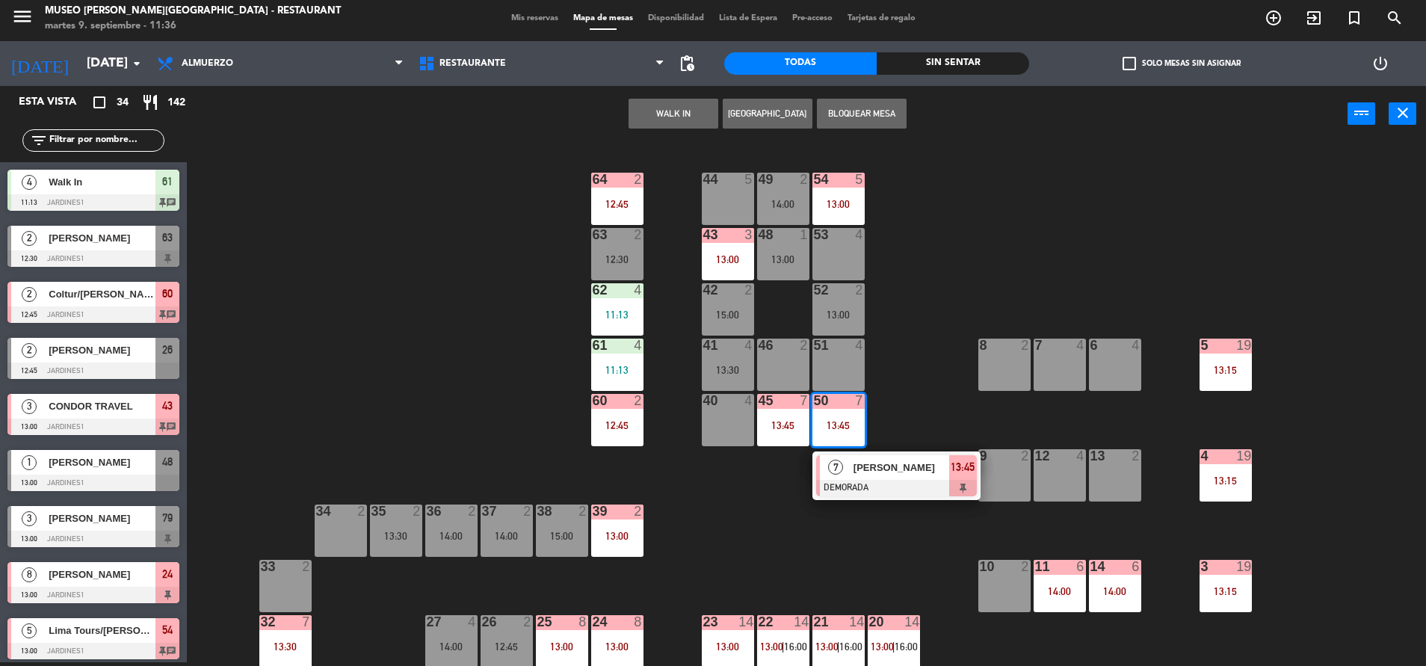
scroll to position [78, 0]
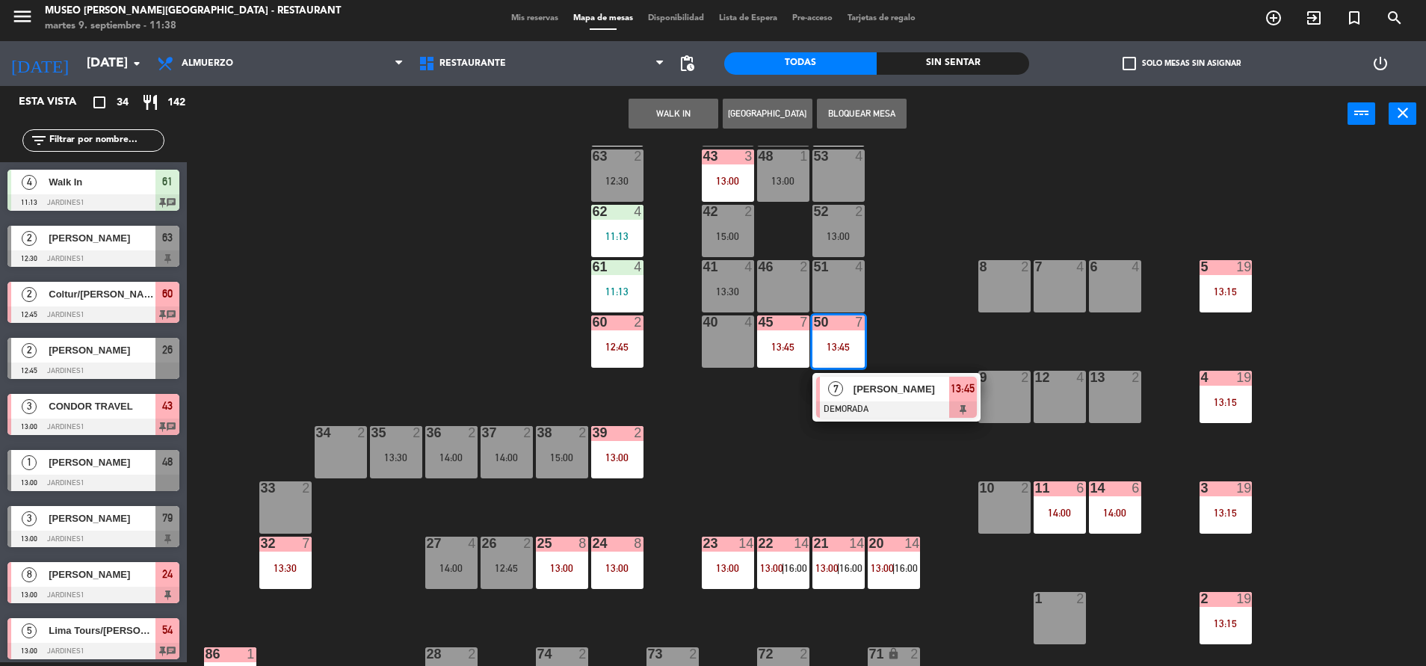
click at [785, 516] on div "44 5 49 2 14:00 54 5 13:00 64 2 12:45 48 1 13:00 53 4 63 2 12:30 43 3 13:00 62 …" at bounding box center [813, 406] width 1225 height 520
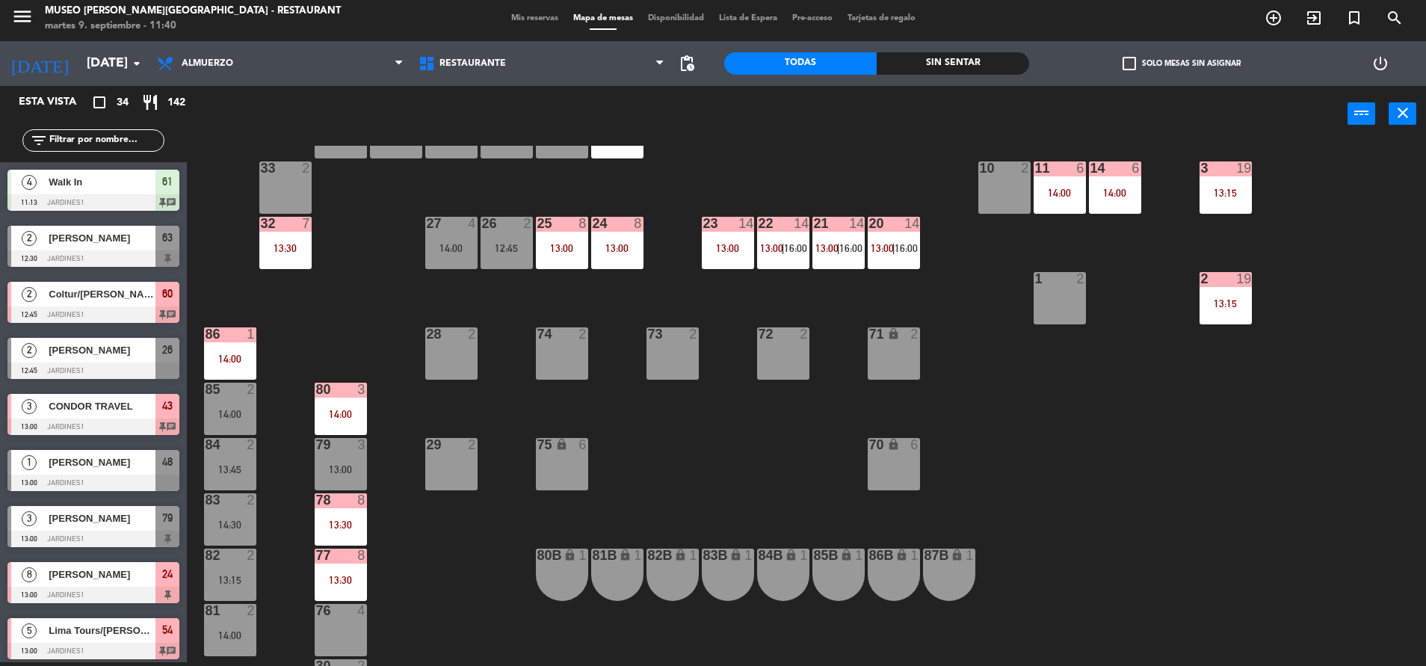
scroll to position [405, 0]
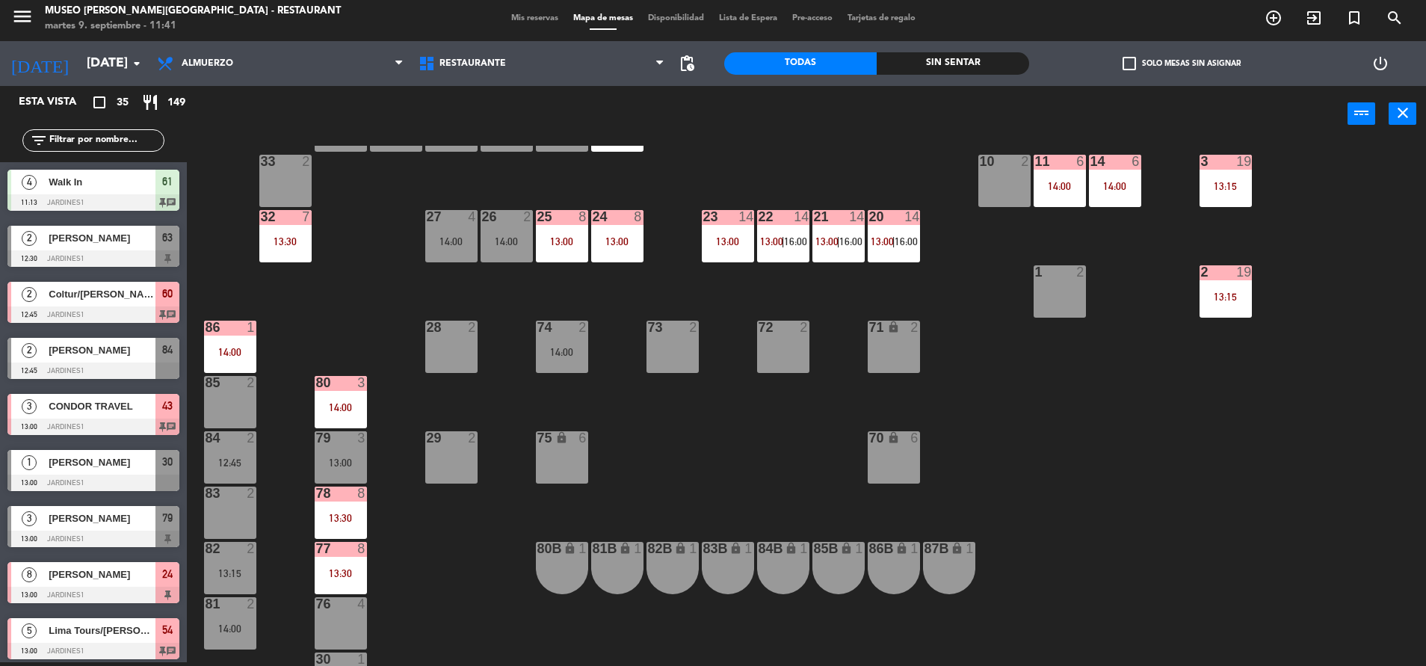
click at [72, 142] on input "text" at bounding box center [106, 140] width 116 height 16
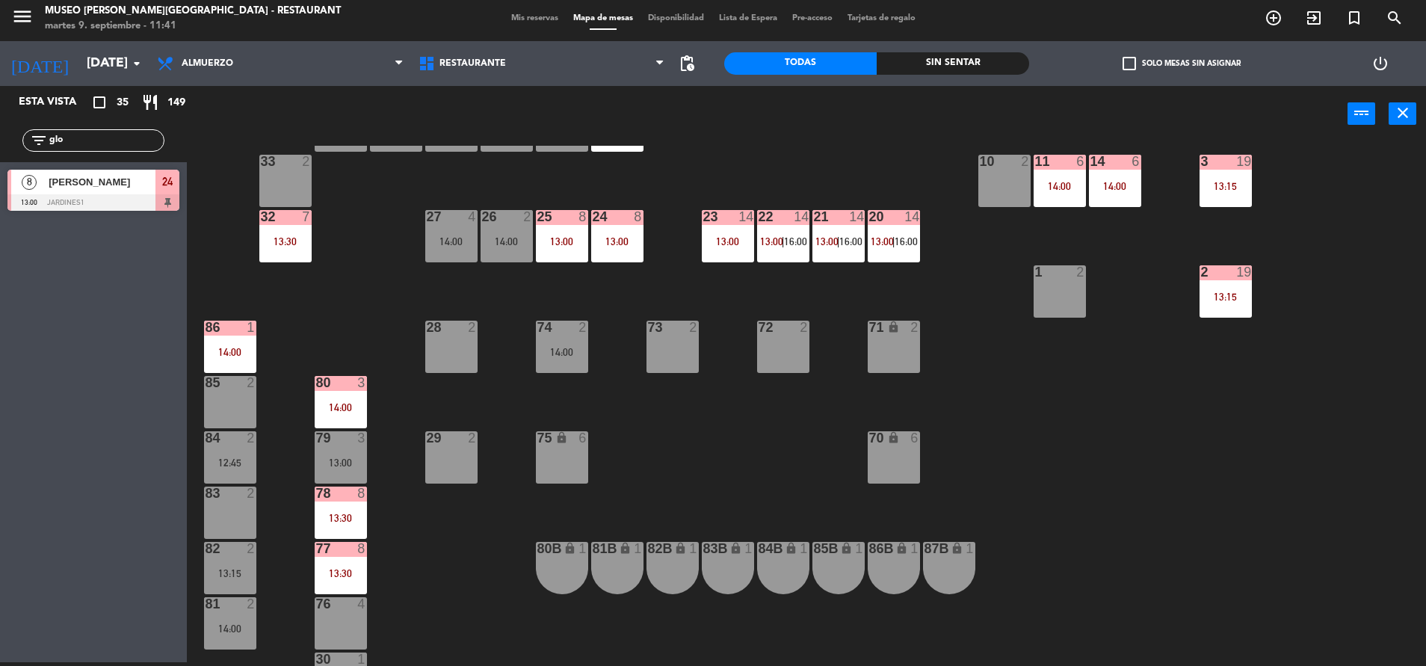
type input "glo"
click at [94, 178] on span "[PERSON_NAME]" at bounding box center [102, 182] width 107 height 16
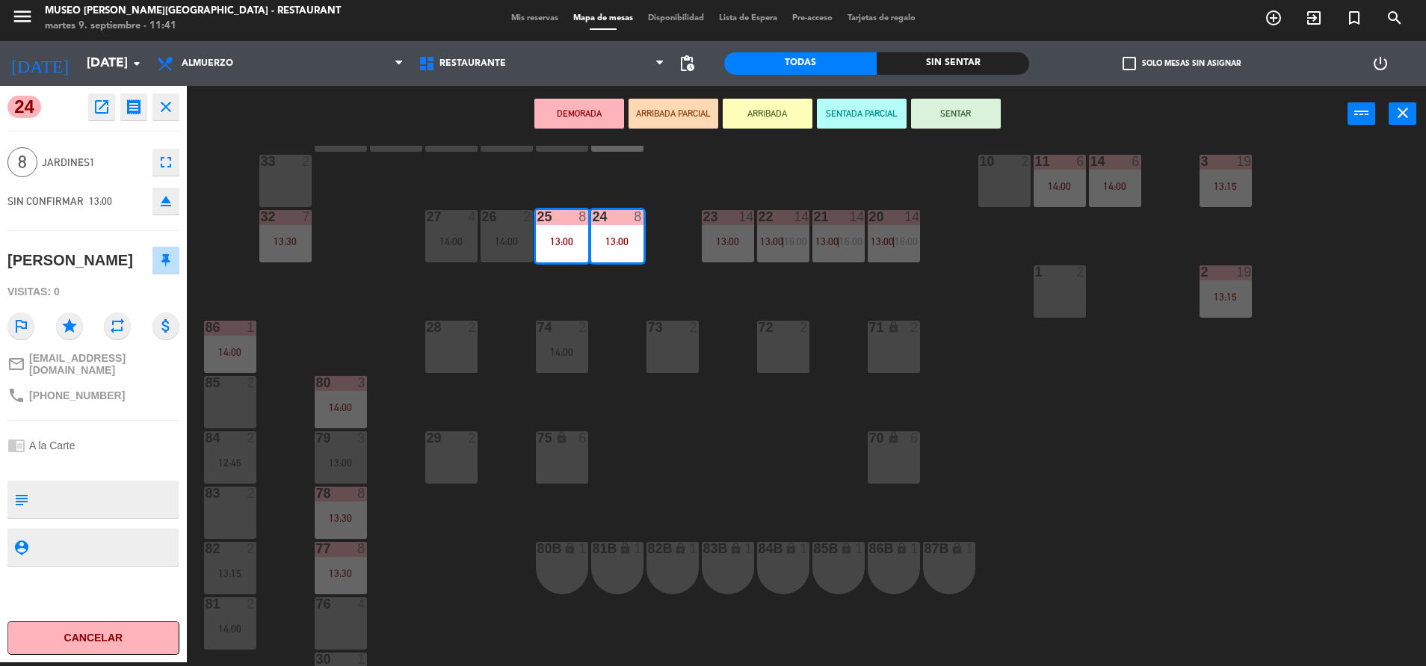
click at [105, 515] on textarea at bounding box center [105, 498] width 143 height 31
type textarea "confirmó"
click at [117, 470] on div at bounding box center [93, 465] width 172 height 10
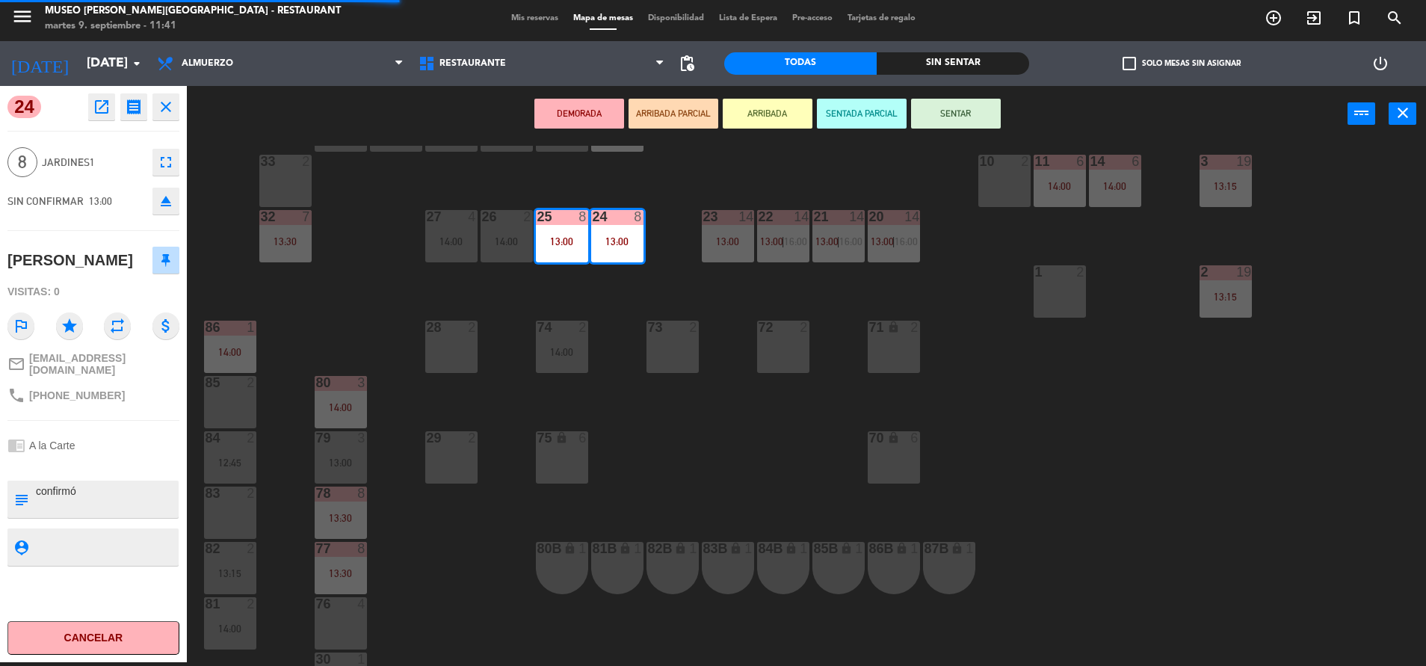
click at [117, 470] on div at bounding box center [93, 465] width 172 height 10
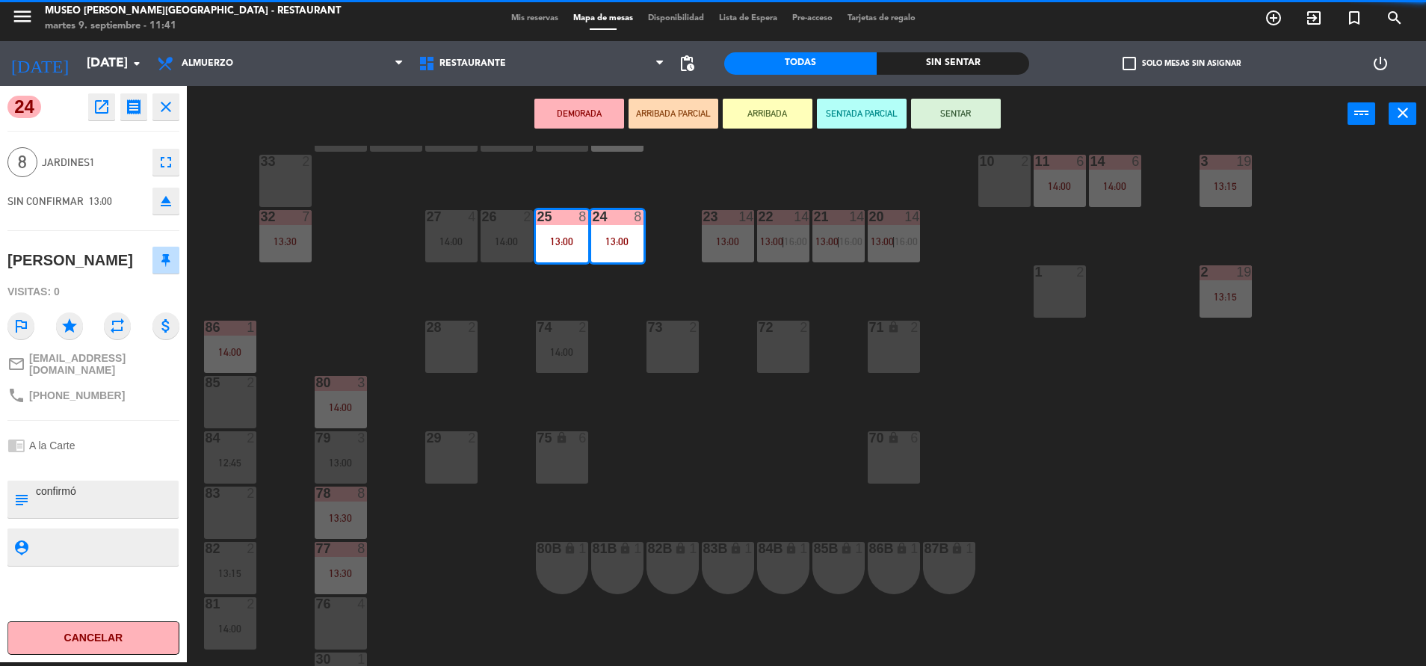
click at [117, 470] on div at bounding box center [93, 465] width 172 height 10
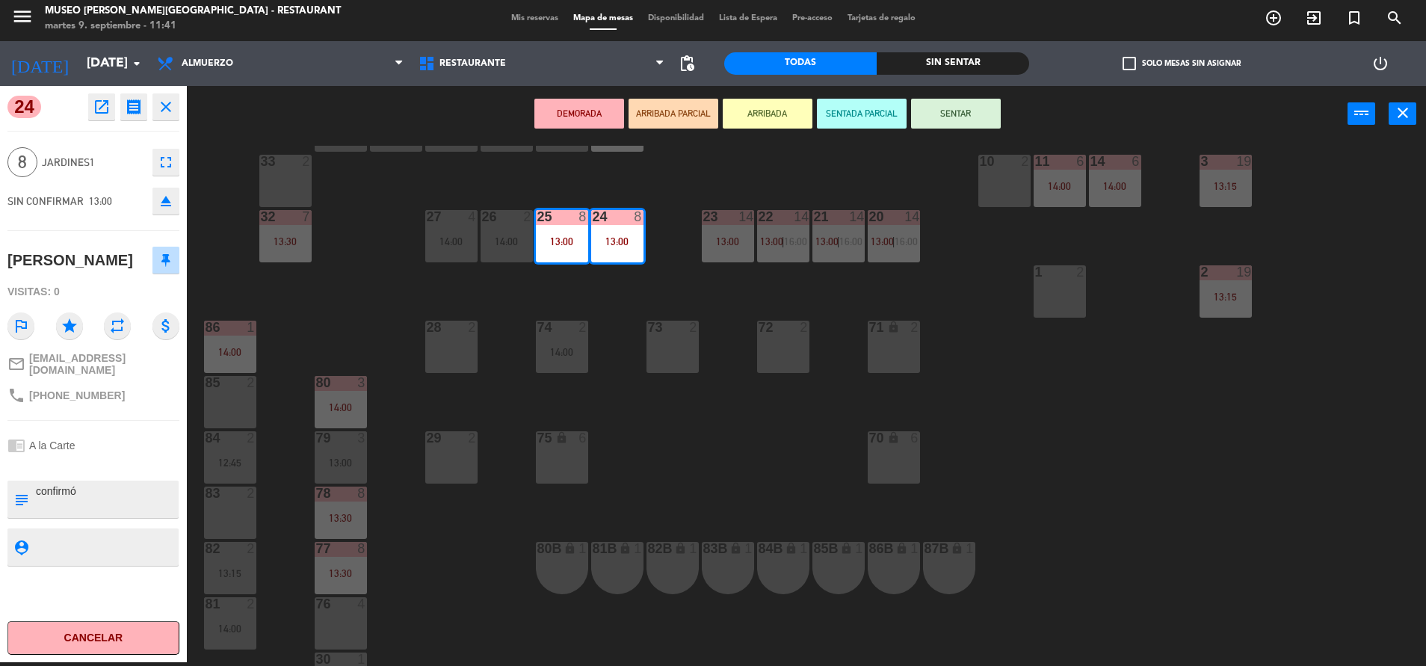
click at [117, 470] on div at bounding box center [93, 465] width 172 height 10
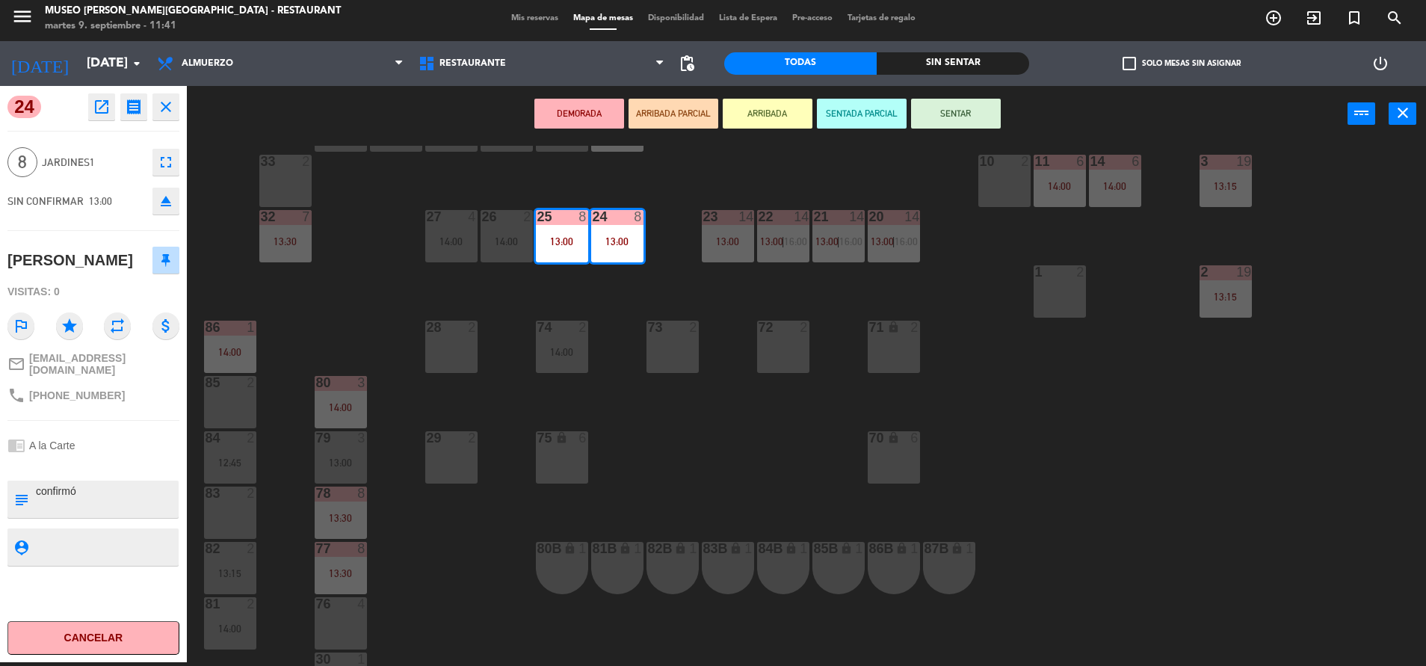
click at [117, 470] on div at bounding box center [93, 465] width 172 height 10
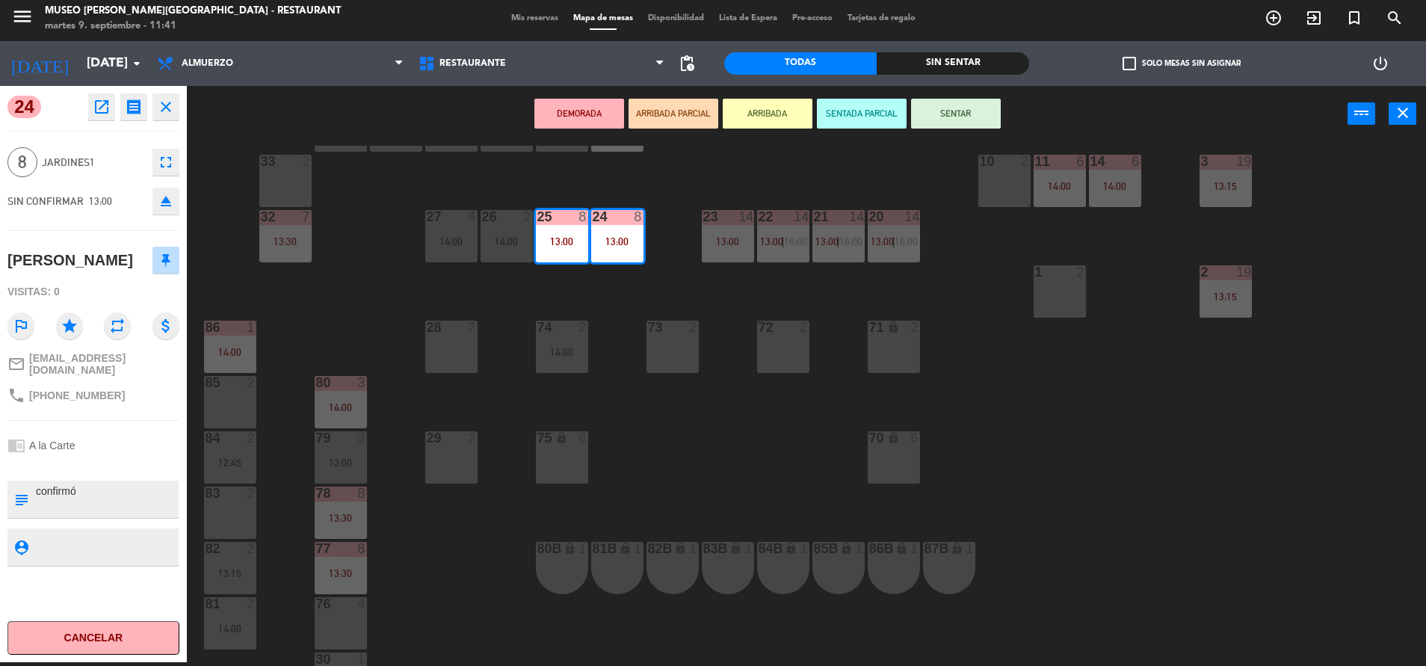
click at [117, 470] on div at bounding box center [93, 465] width 172 height 10
click at [664, 445] on div "44 5 49 2 54 5 13:00 64 2 12:45 48 2 13:45 53 2 14:30 63 2 12:30 43 3 13:00 62 …" at bounding box center [813, 406] width 1225 height 520
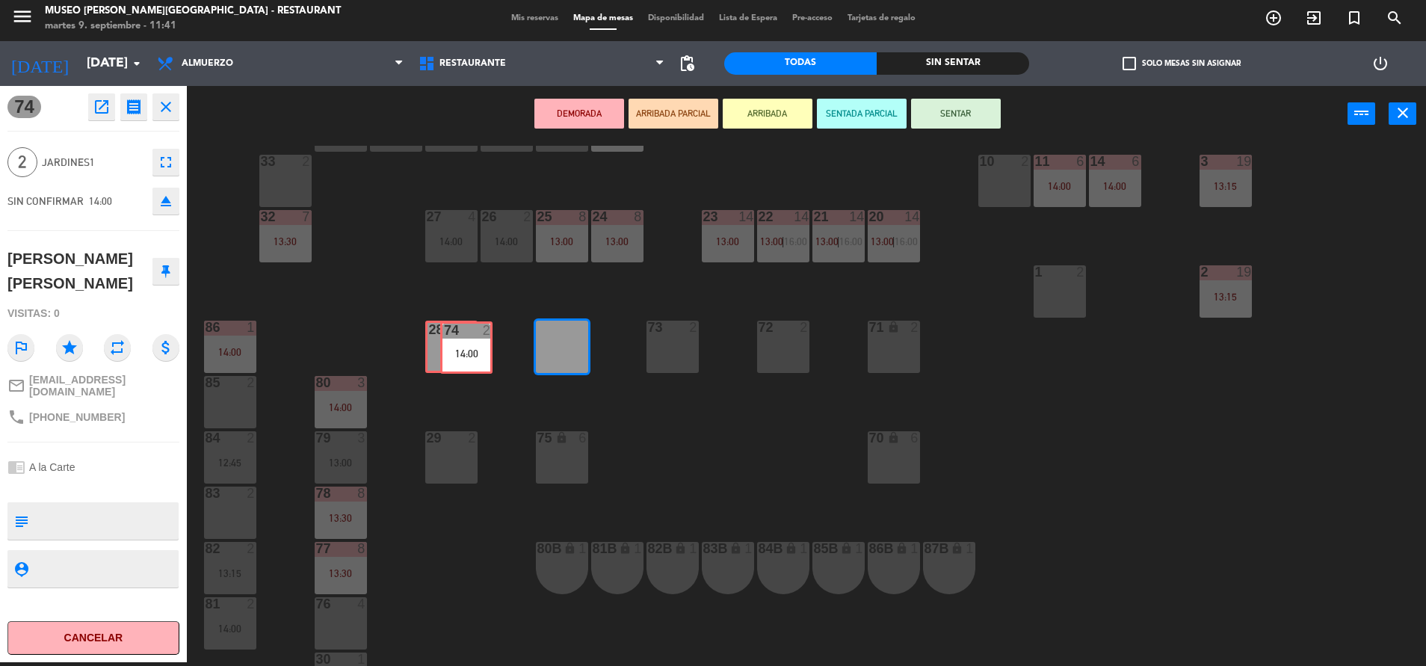
drag, startPoint x: 560, startPoint y: 360, endPoint x: 460, endPoint y: 361, distance: 99.4
click at [460, 361] on div "44 5 49 2 54 5 13:00 64 2 12:45 48 2 13:45 53 2 14:30 63 2 12:30 43 3 13:00 62 …" at bounding box center [813, 406] width 1225 height 520
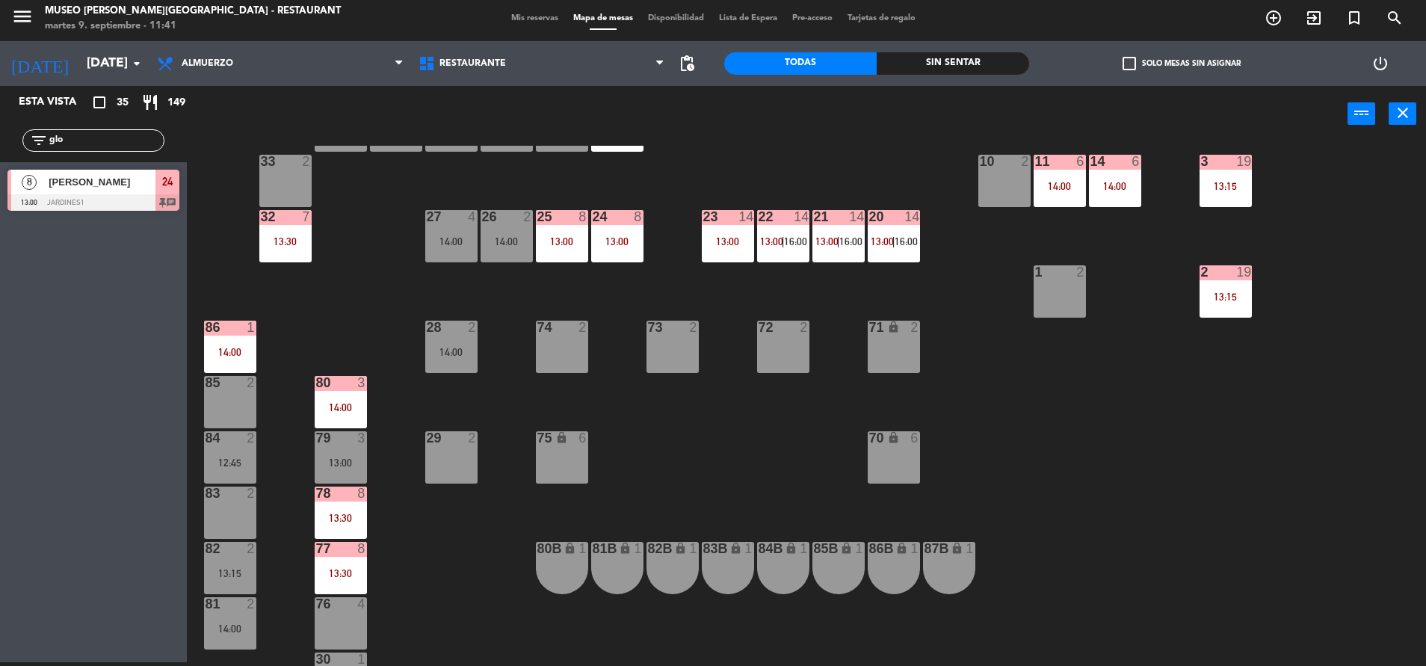
click at [105, 145] on input "glo" at bounding box center [106, 140] width 116 height 16
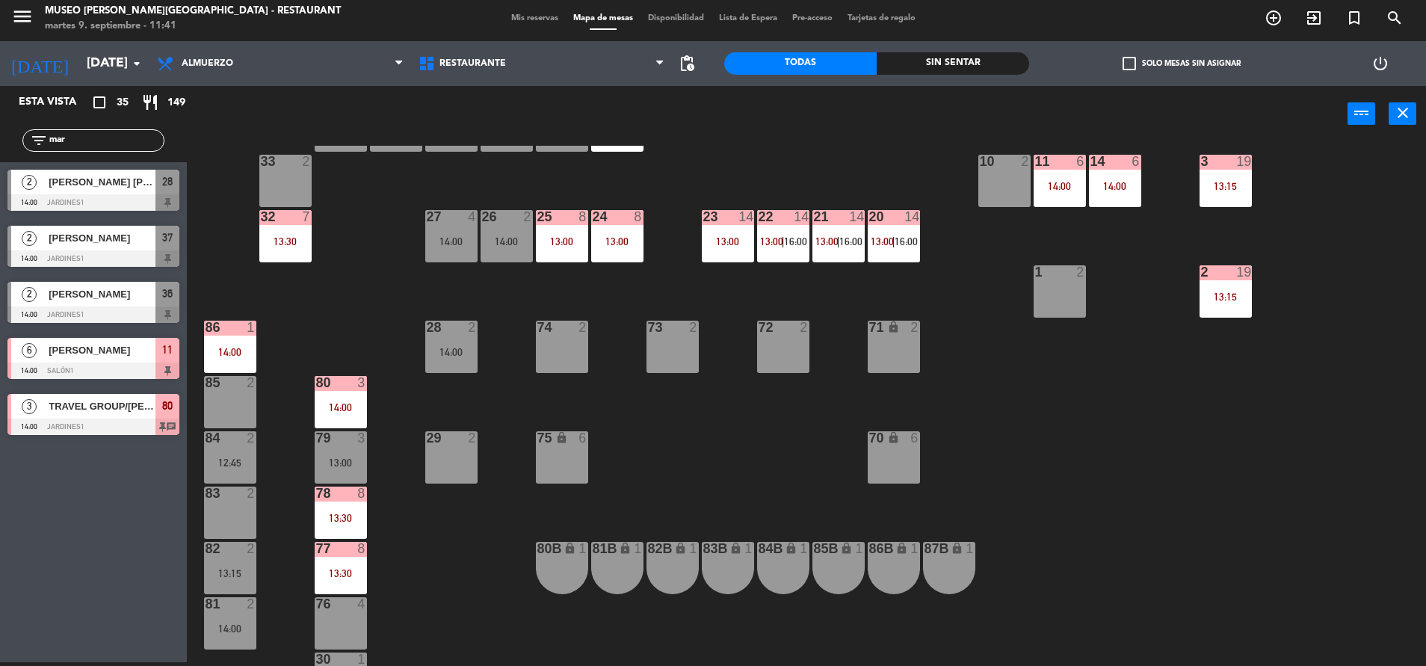
type input "mar"
click at [105, 361] on div "[PERSON_NAME]" at bounding box center [101, 350] width 108 height 25
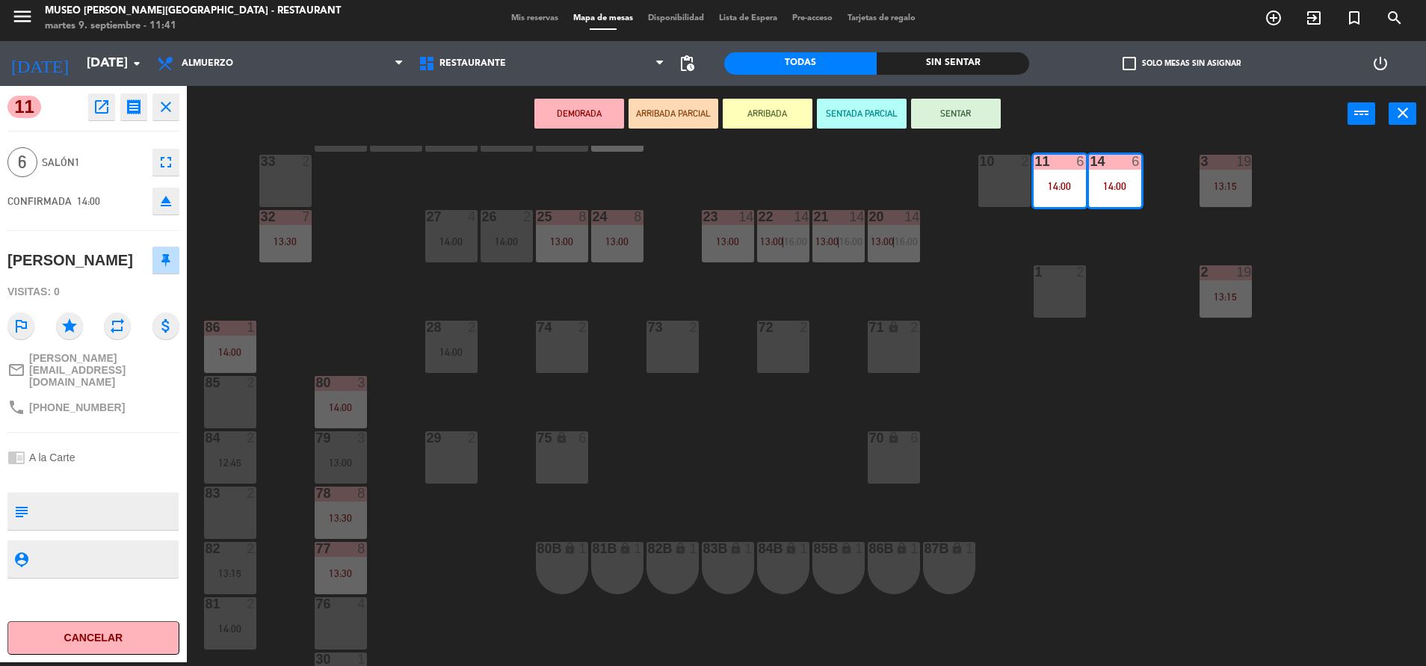
click at [98, 495] on textarea at bounding box center [105, 510] width 143 height 31
type textarea "confirmó"
click at [99, 443] on div "chrome_reader_mode A la Carte" at bounding box center [93, 457] width 172 height 28
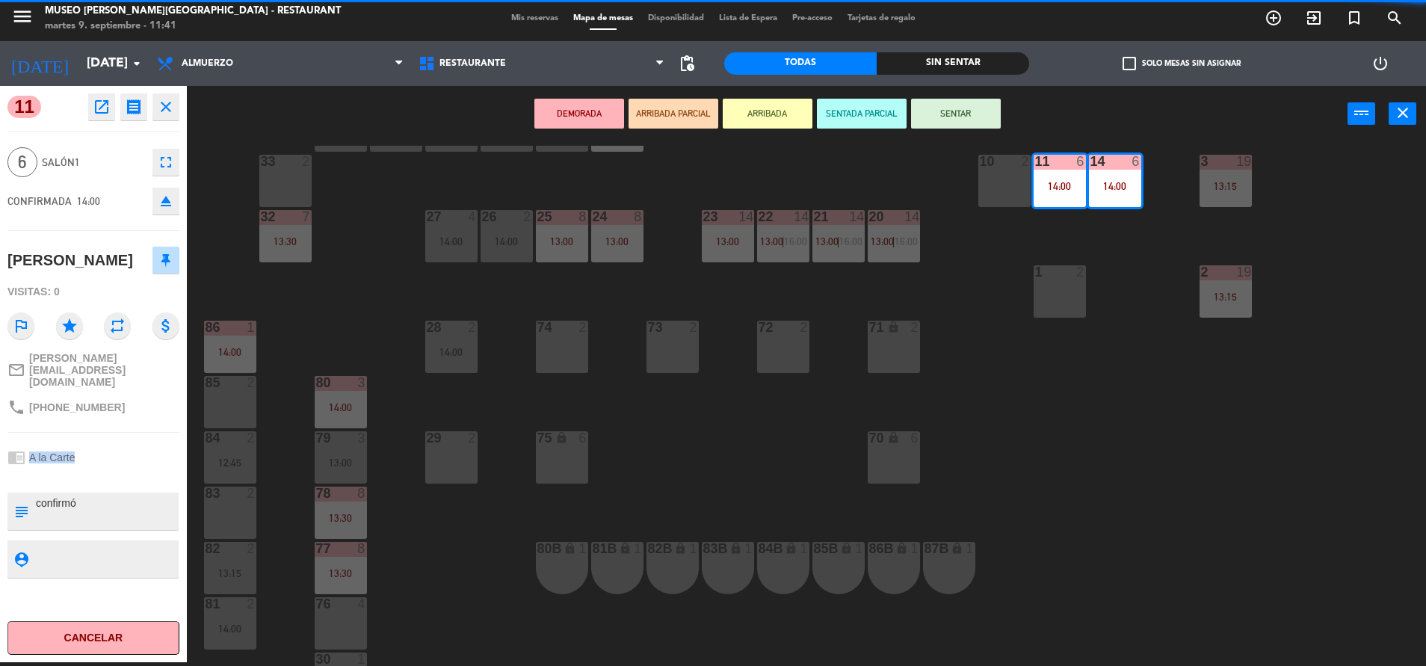
click at [99, 443] on div "chrome_reader_mode A la Carte" at bounding box center [93, 457] width 172 height 28
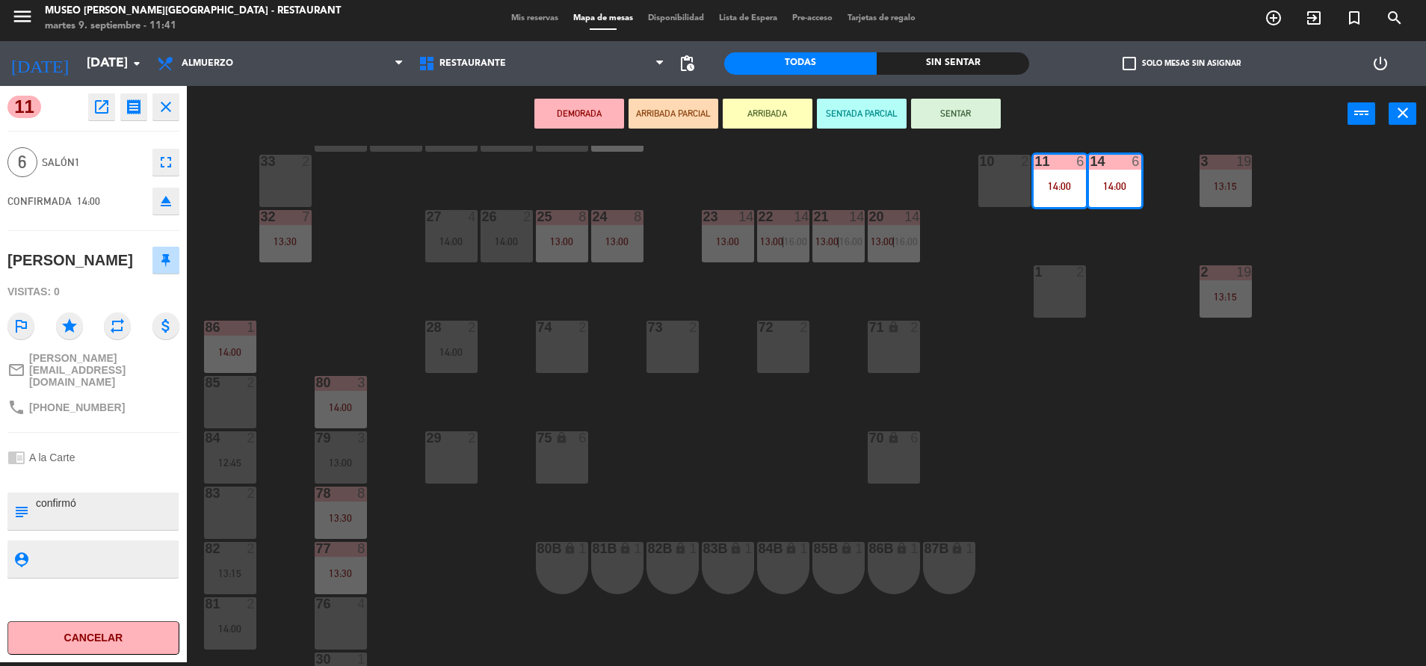
click at [484, 449] on div "44 5 49 2 54 5 13:00 64 2 12:45 48 2 13:45 53 2 14:30 63 2 12:30 43 3 13:00 62 …" at bounding box center [813, 406] width 1225 height 520
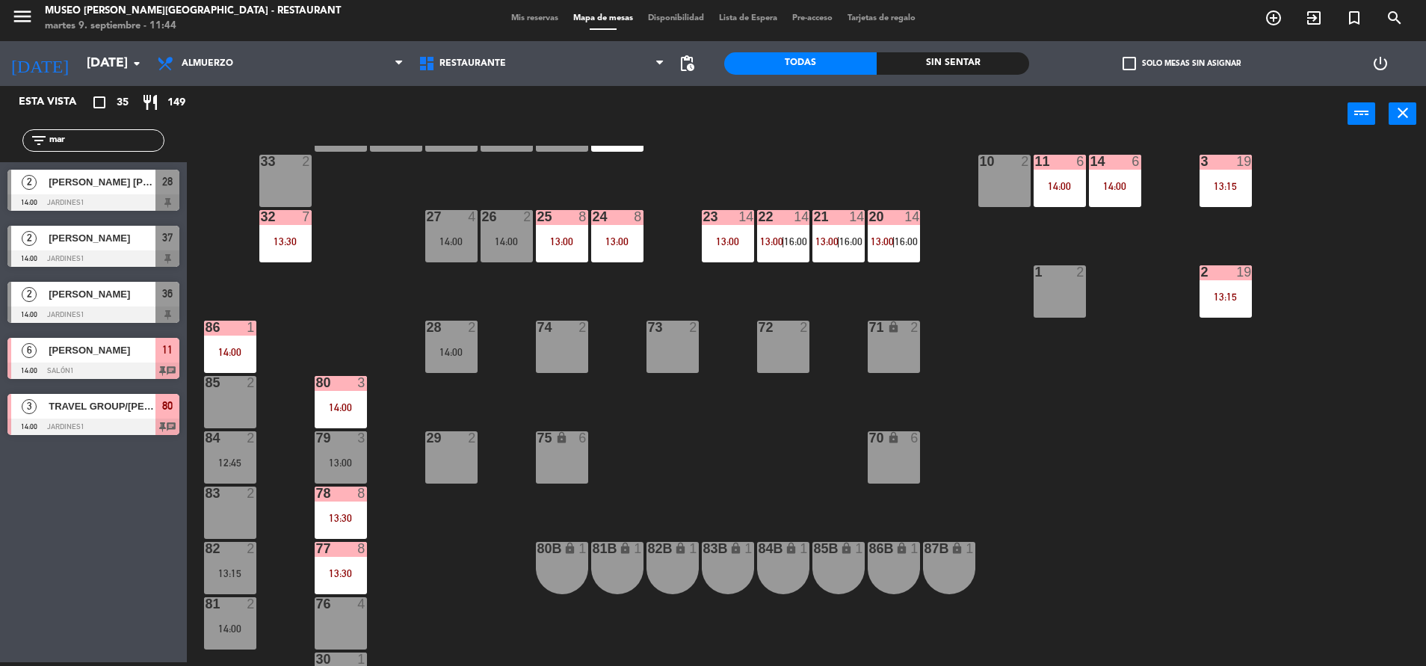
scroll to position [0, 0]
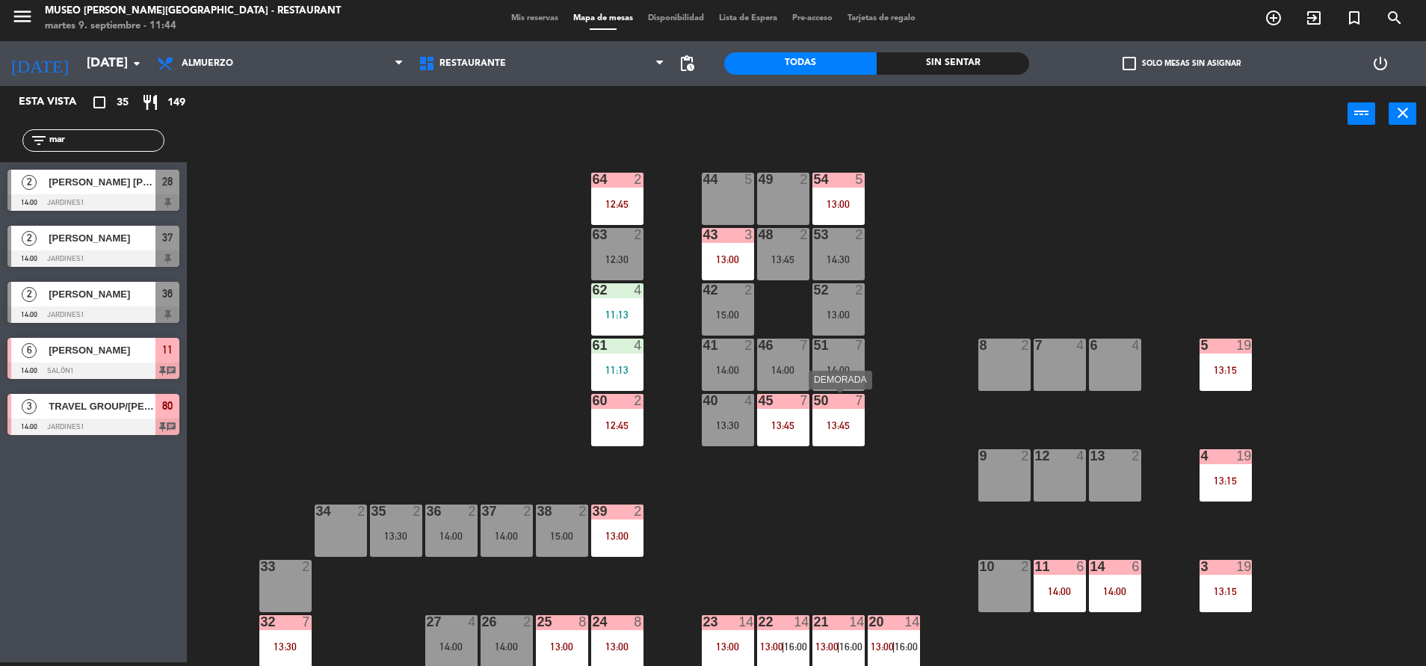
click at [829, 431] on div "50 7 13:45" at bounding box center [838, 420] width 52 height 52
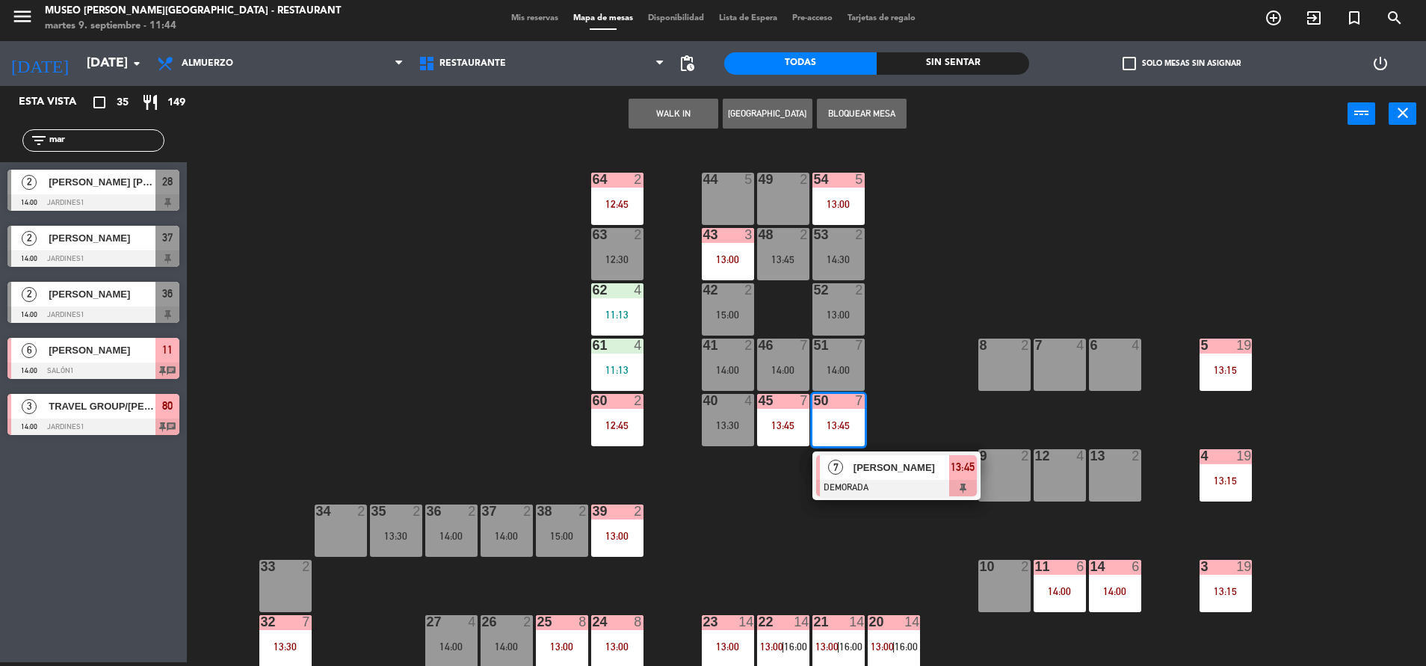
click at [859, 483] on div at bounding box center [896, 488] width 161 height 16
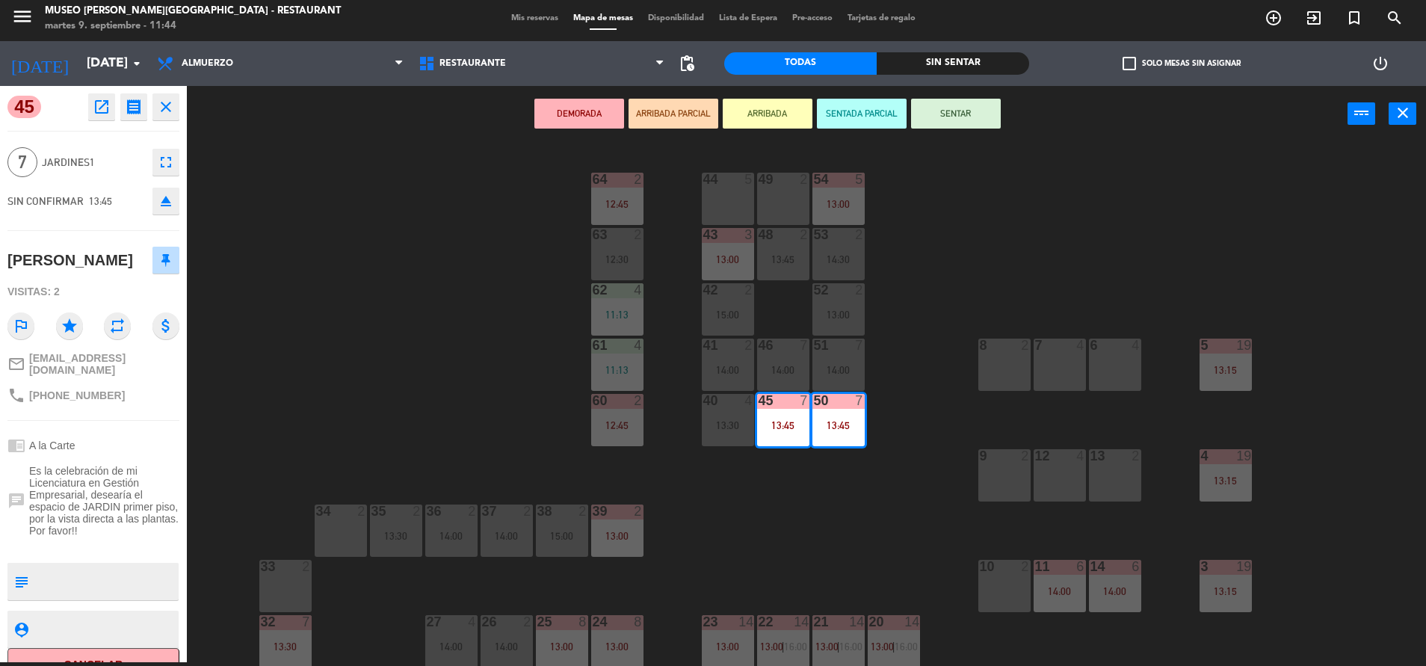
click at [64, 597] on textarea at bounding box center [105, 581] width 143 height 31
type textarea "confirmó"
click at [164, 433] on div "45 open_in_new receipt 1:45 PM [DATE] 7 personas [PERSON_NAME][GEOGRAPHIC_DATA]…" at bounding box center [93, 374] width 187 height 576
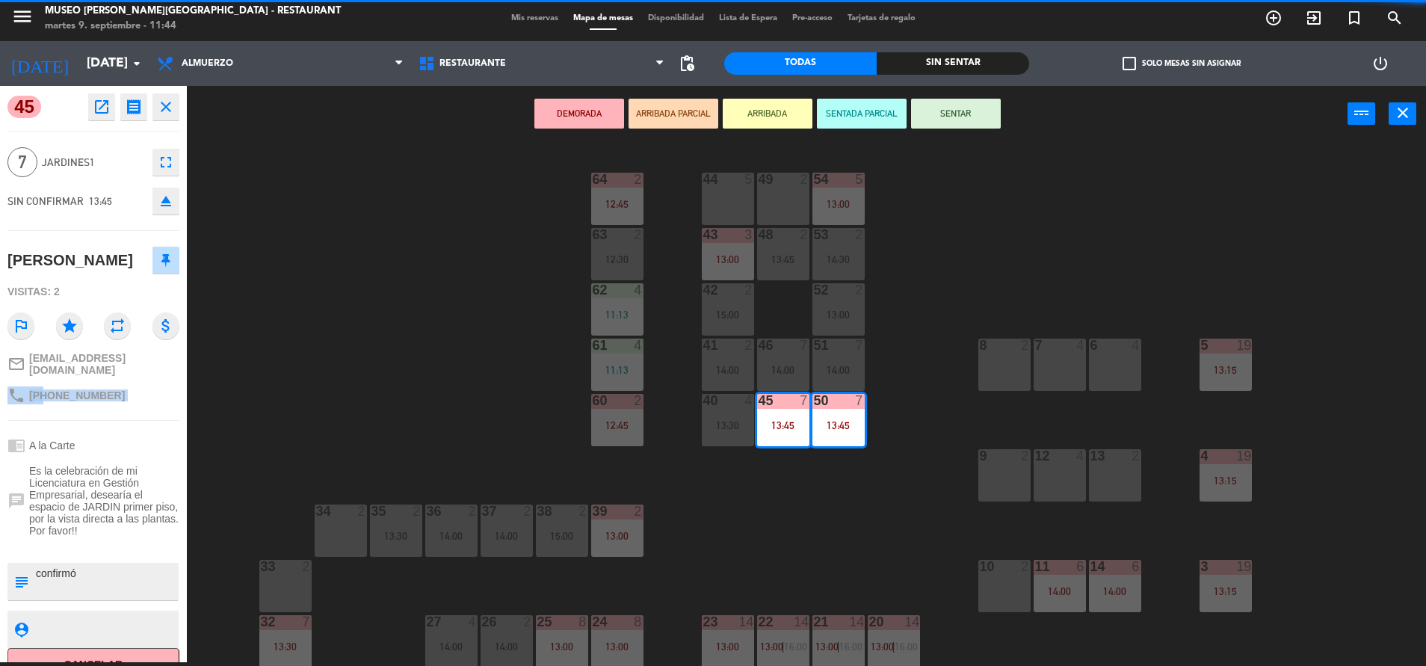
click at [164, 433] on div "45 open_in_new receipt 1:45 PM [DATE] 7 personas [PERSON_NAME][GEOGRAPHIC_DATA]…" at bounding box center [93, 374] width 187 height 576
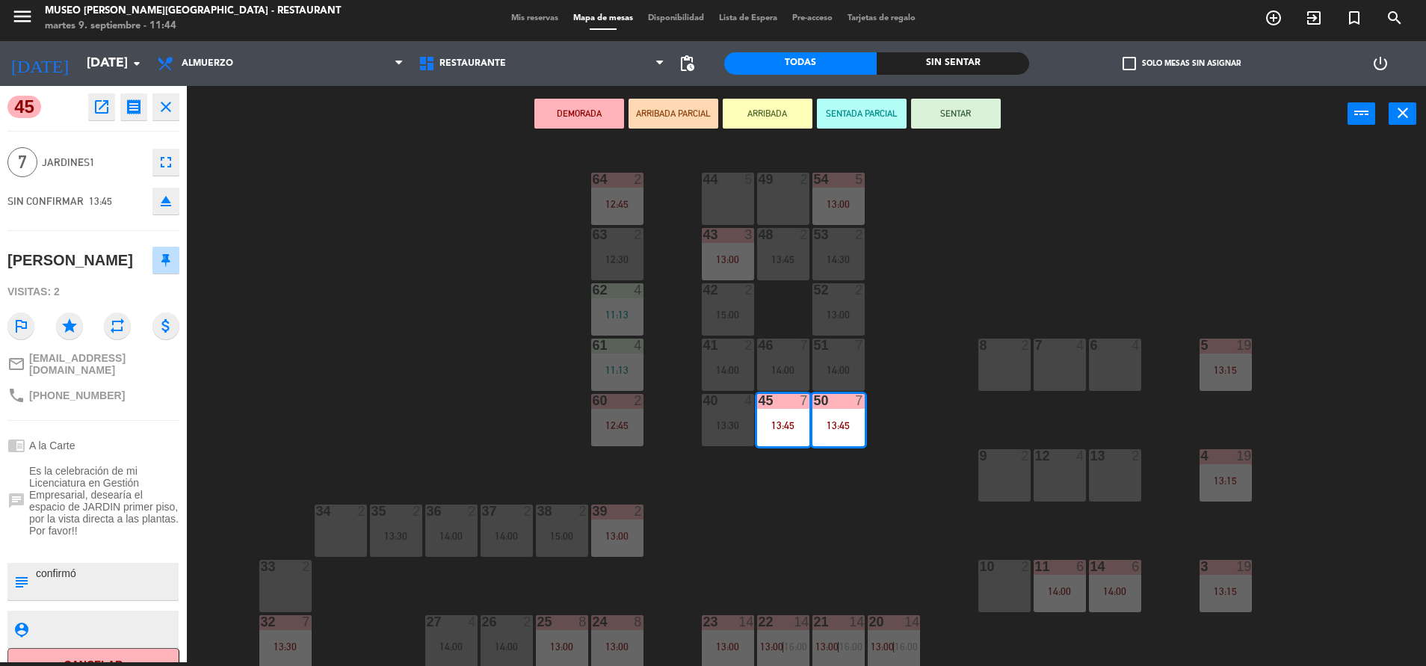
click at [447, 379] on div "44 5 49 2 54 5 13:00 64 2 12:45 48 2 13:45 53 2 14:30 63 2 12:30 43 3 13:00 62 …" at bounding box center [813, 406] width 1225 height 520
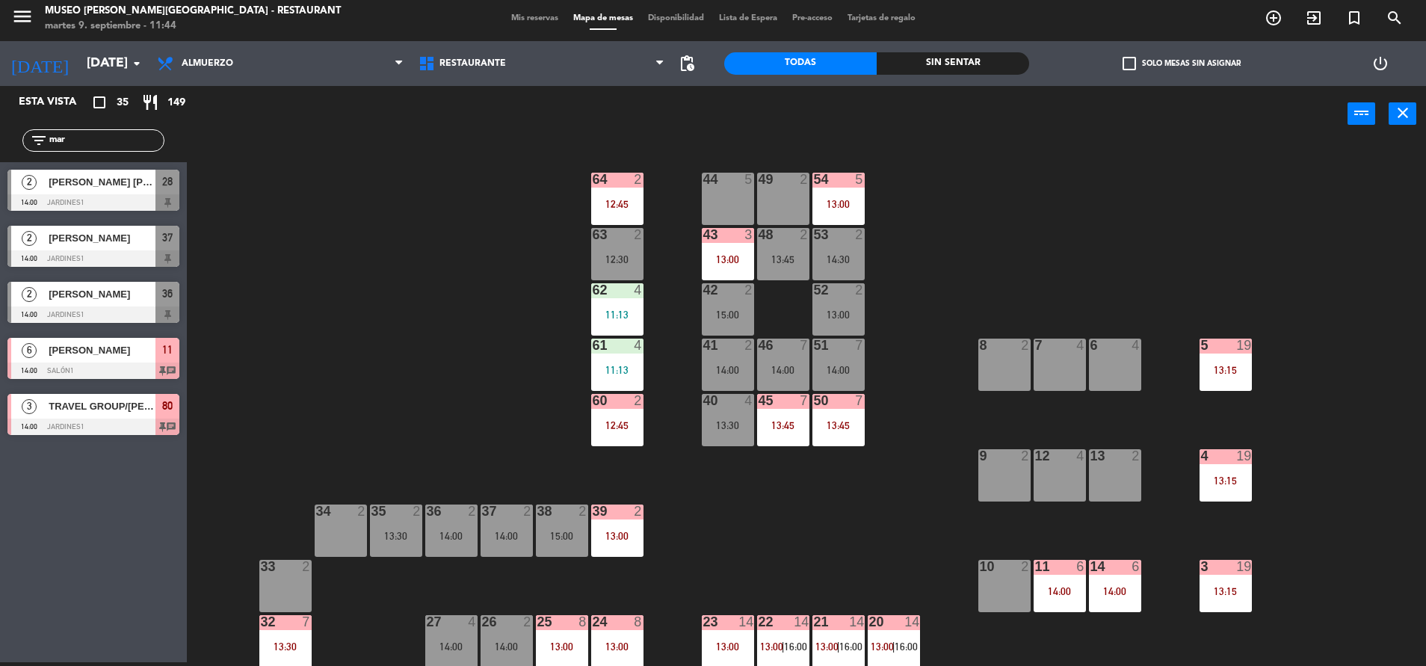
click at [824, 253] on div "14:30" at bounding box center [838, 258] width 52 height 11
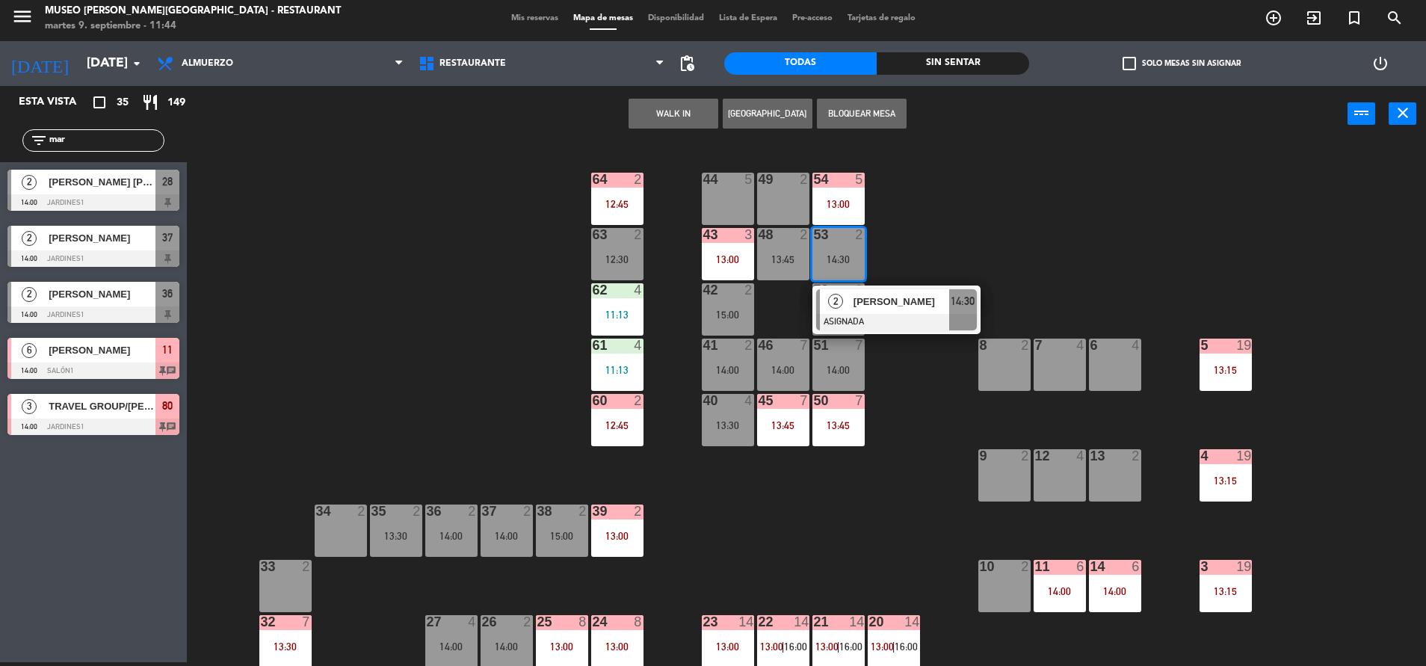
click at [852, 303] on div "[PERSON_NAME]" at bounding box center [900, 301] width 97 height 25
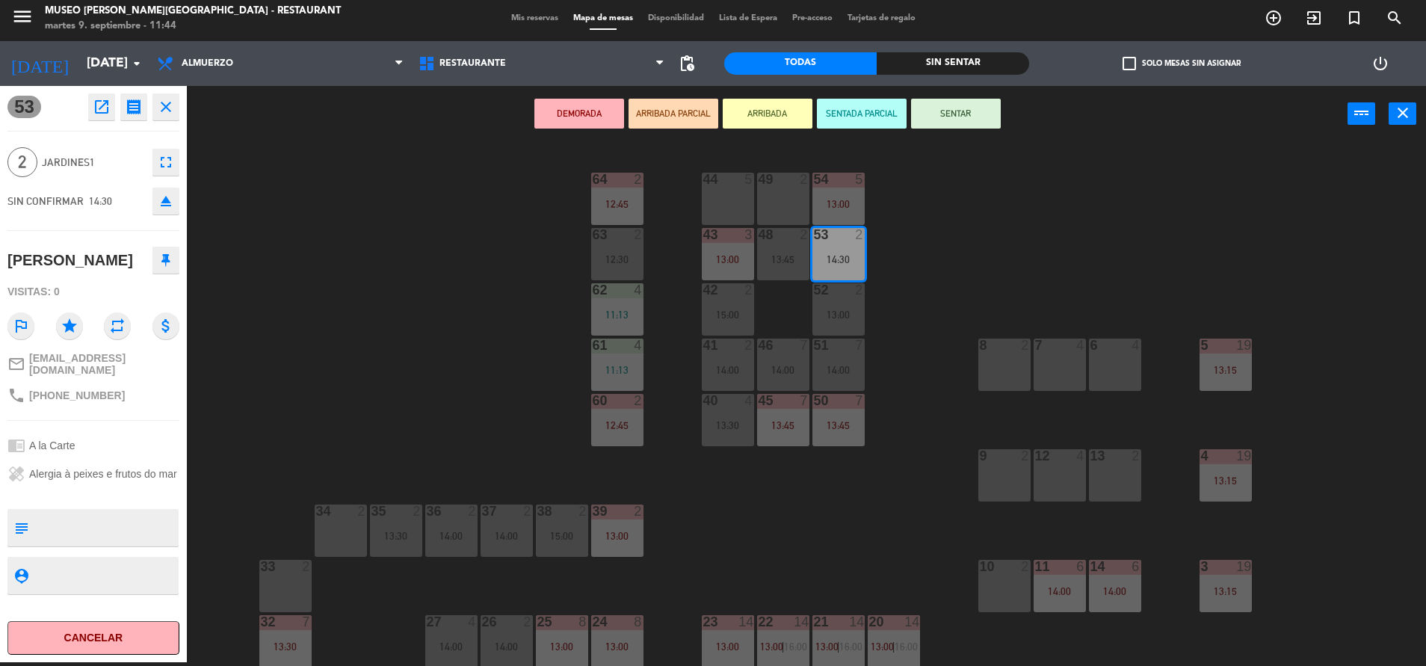
click at [781, 214] on div "49 2" at bounding box center [783, 199] width 52 height 52
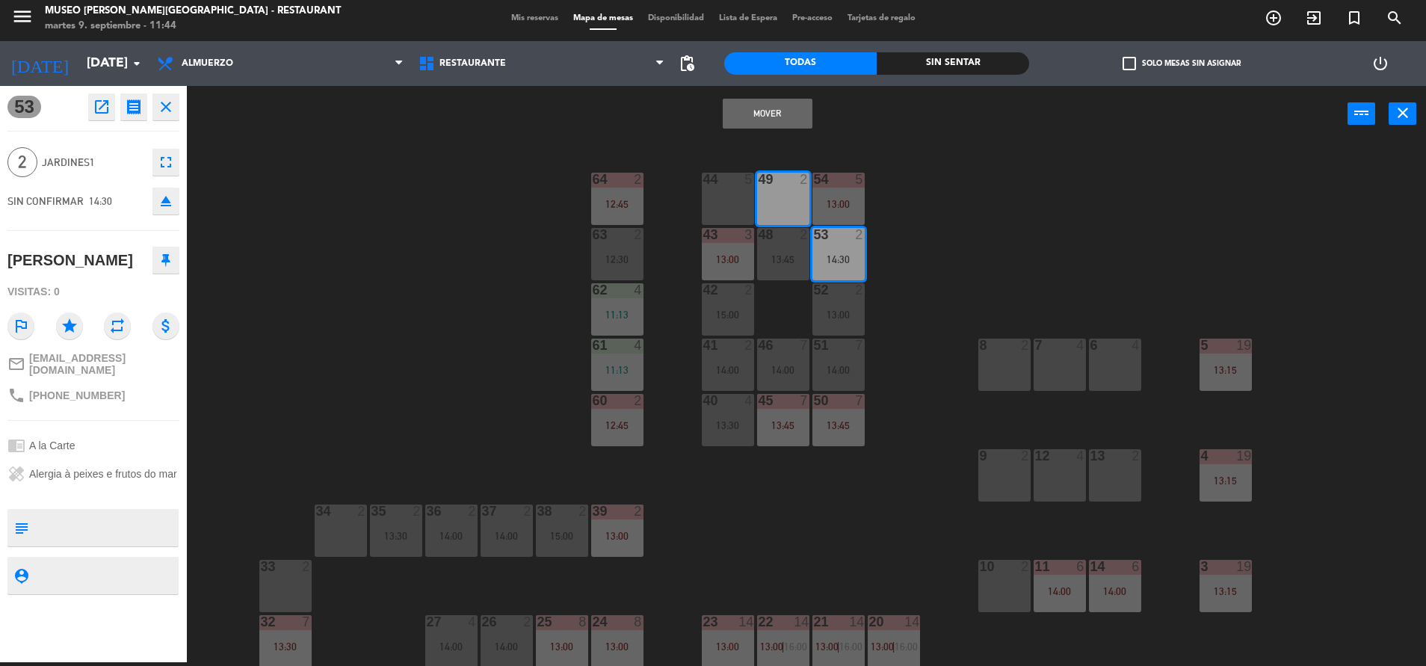
click at [749, 113] on button "Mover" at bounding box center [768, 114] width 90 height 30
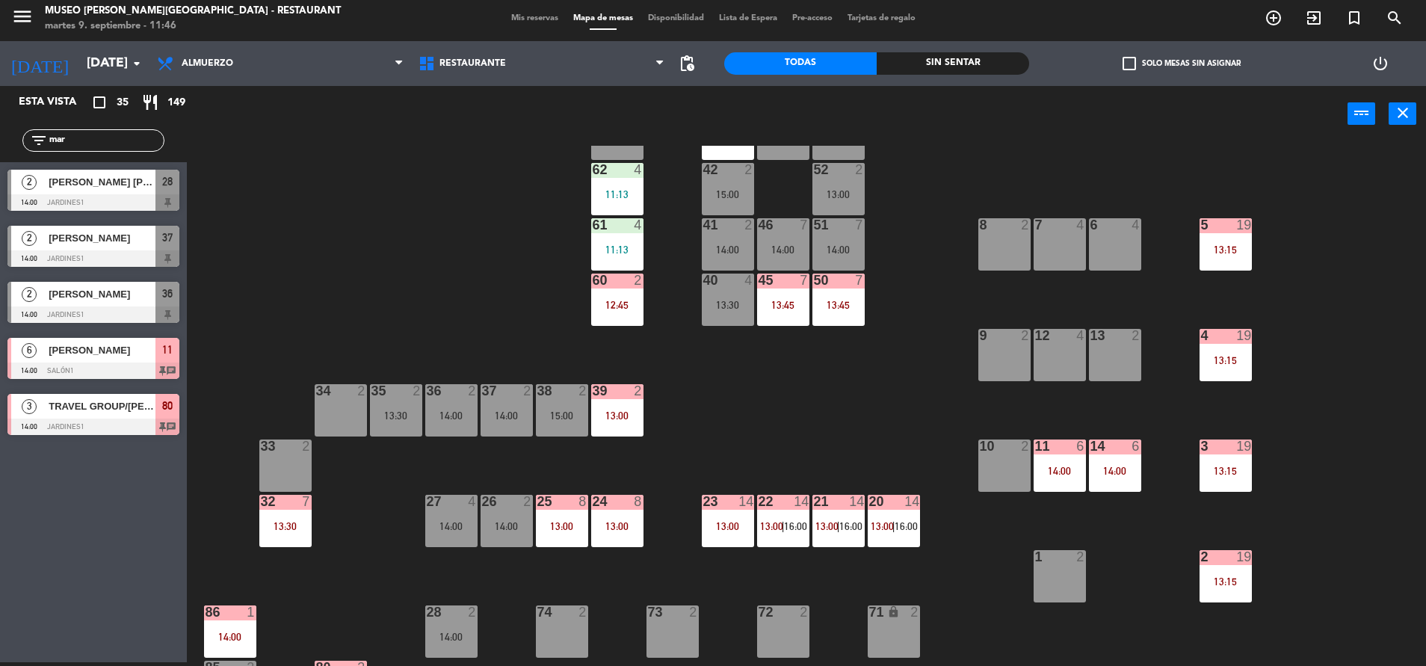
scroll to position [121, 0]
click at [878, 531] on div "20 14 13:00 | 16:00" at bounding box center [894, 520] width 52 height 52
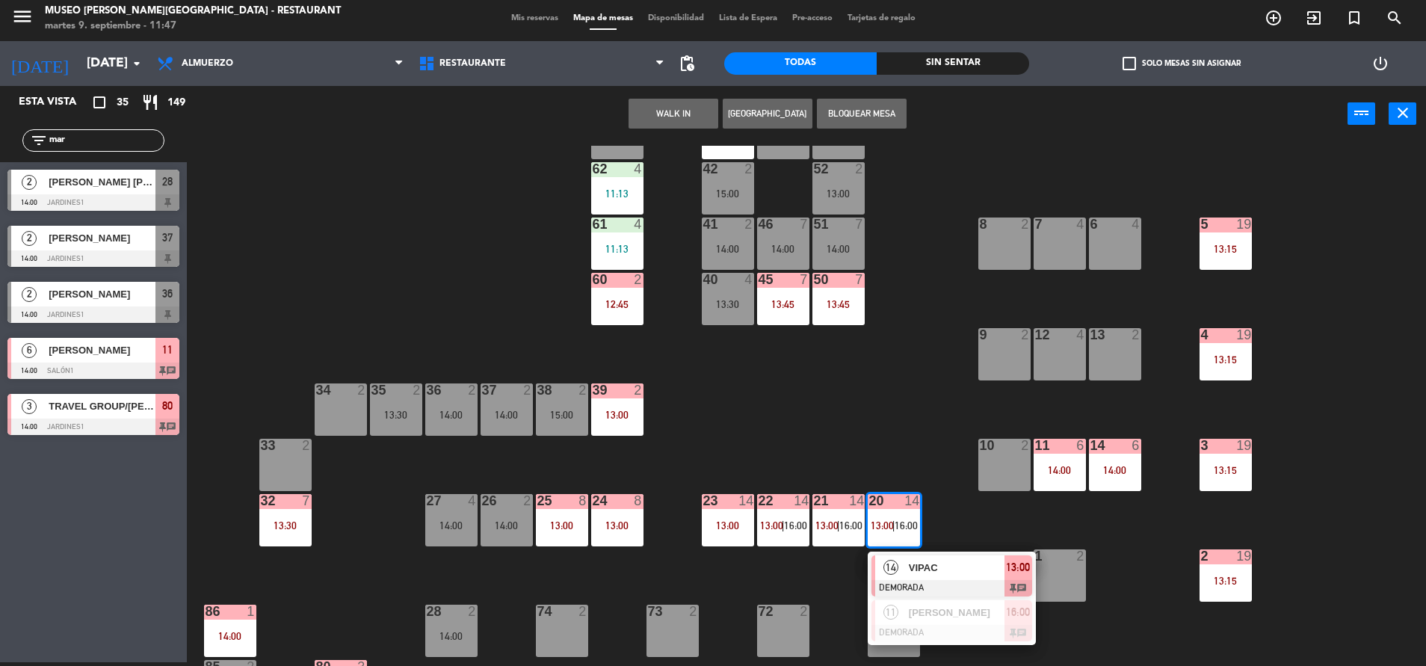
click at [885, 438] on div "44 5 49 2 14:30 54 5 13:00 64 2 12:45 48 2 13:45 53 4 63 2 12:30 43 3 13:00 62 …" at bounding box center [813, 406] width 1225 height 520
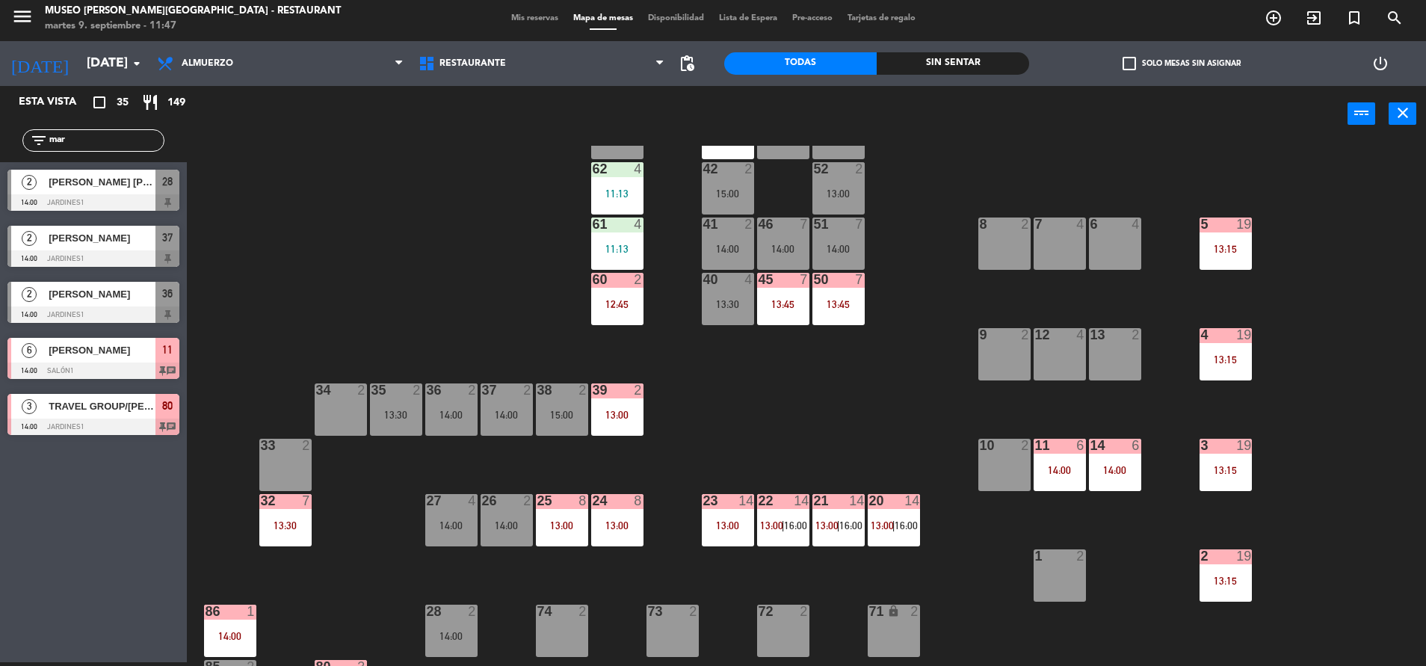
scroll to position [0, 0]
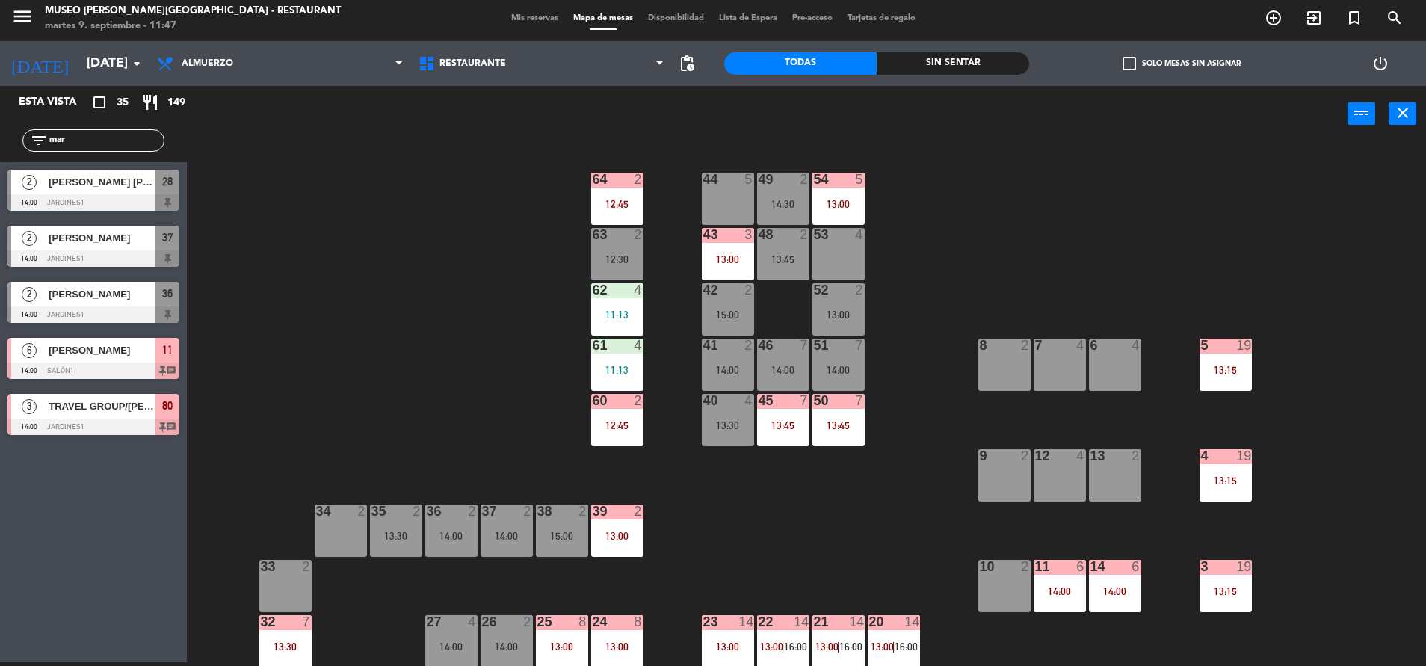
click at [79, 135] on input "mar" at bounding box center [106, 140] width 116 height 16
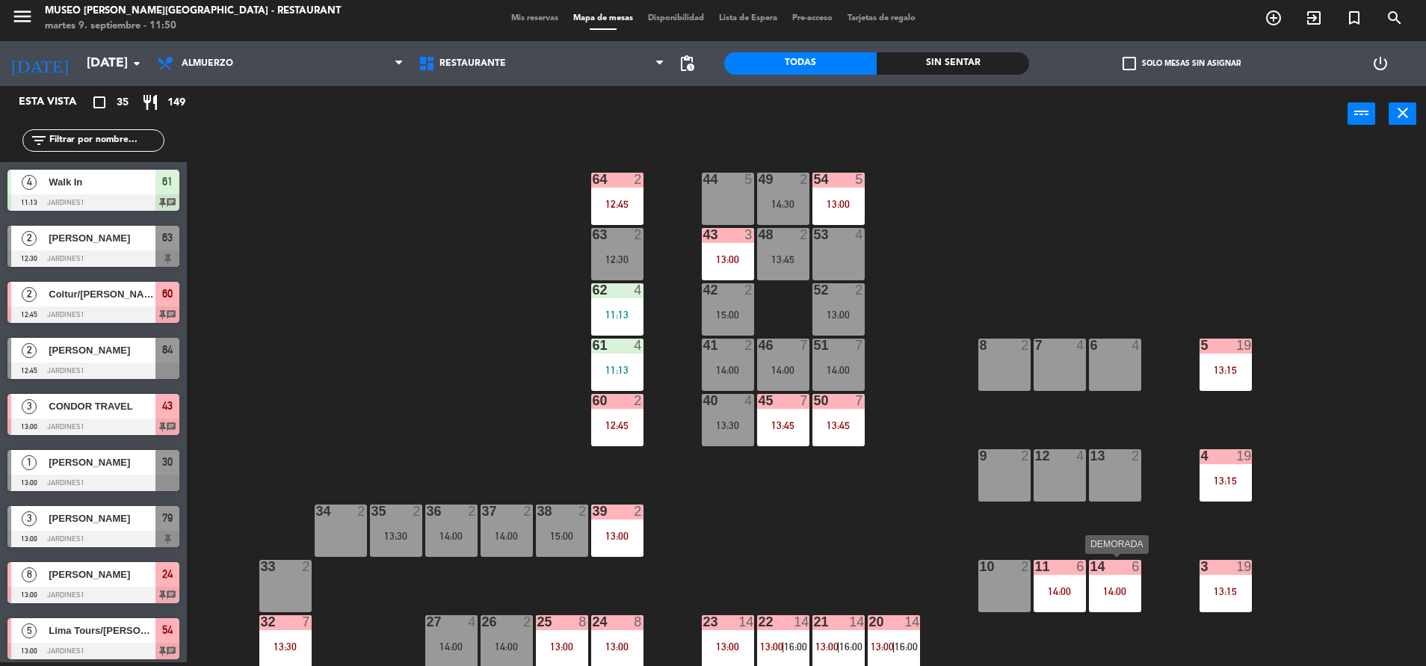
scroll to position [1, 0]
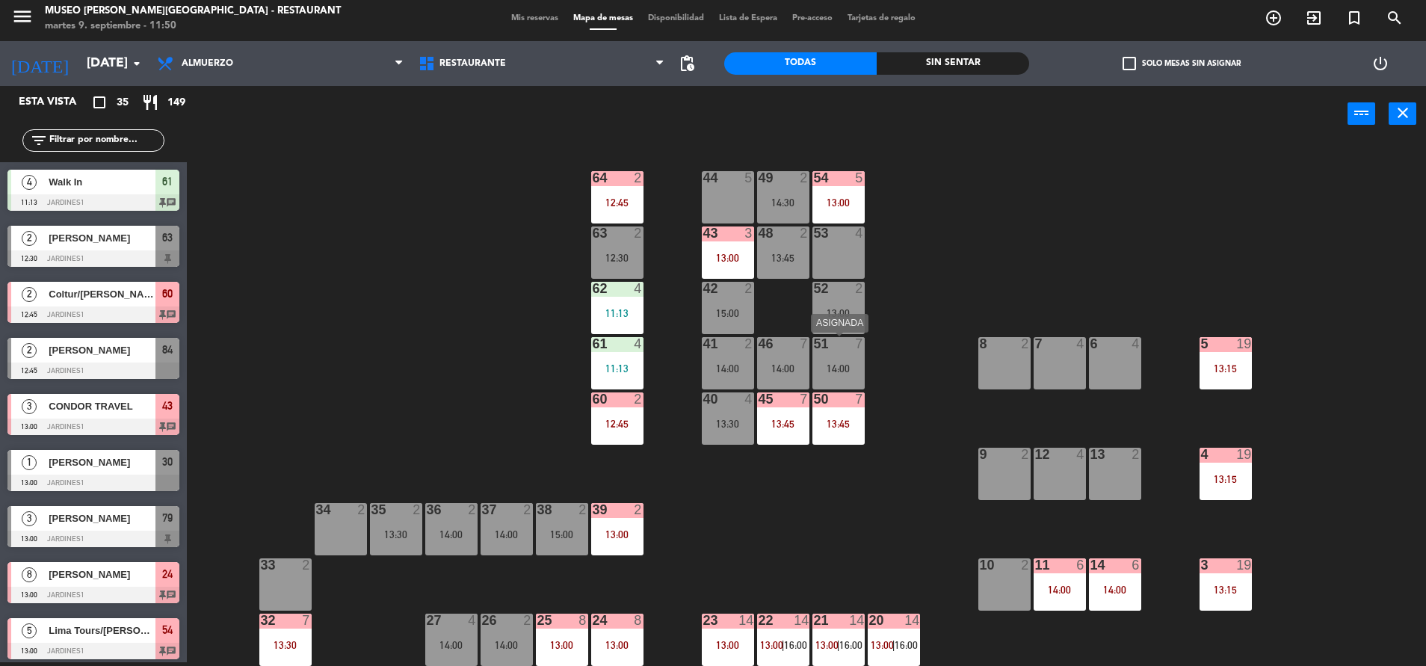
click at [859, 355] on div "51 7 14:00" at bounding box center [838, 363] width 52 height 52
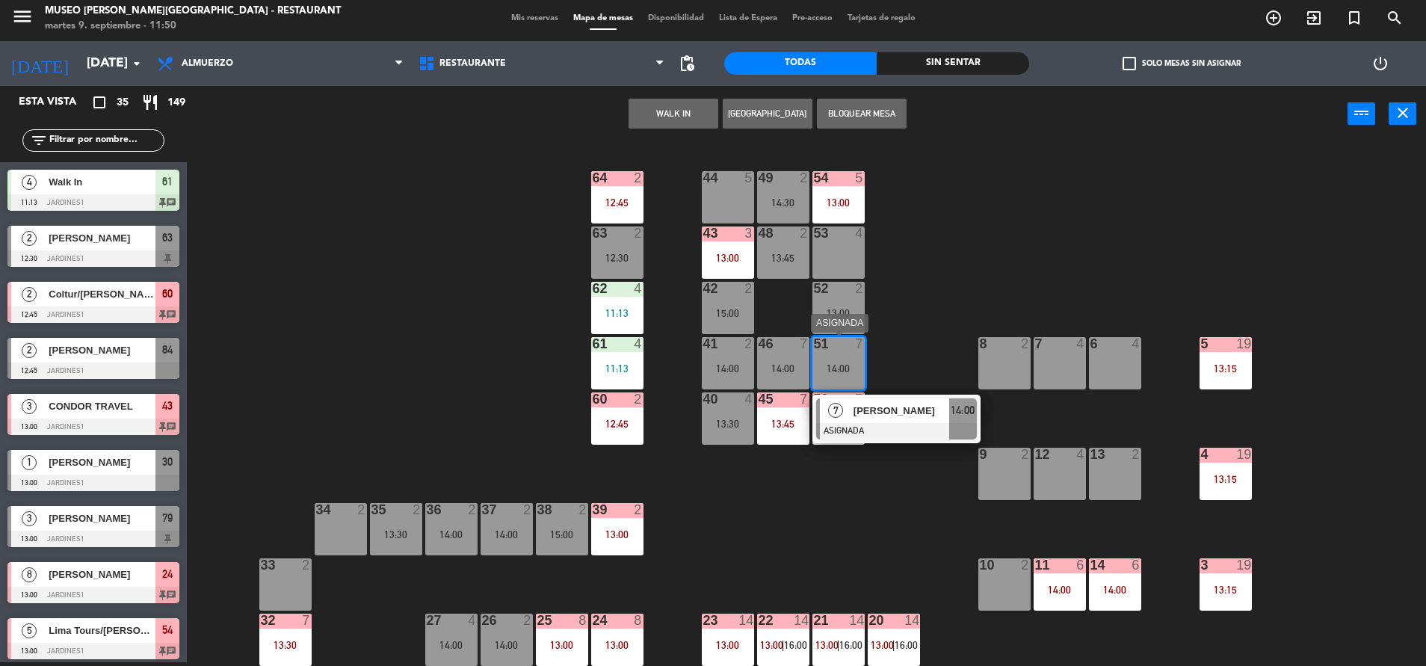
click at [879, 411] on span "[PERSON_NAME]" at bounding box center [901, 411] width 96 height 16
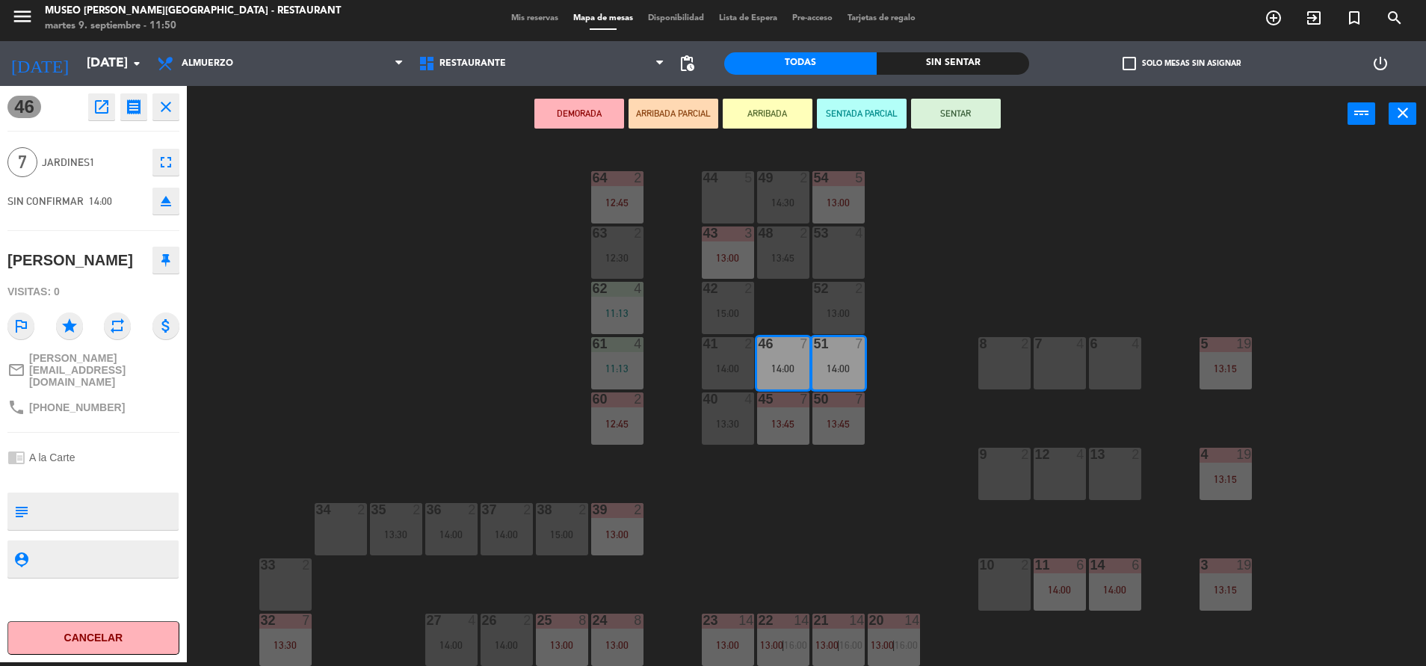
click at [918, 468] on div "44 5 49 2 14:30 54 5 13:00 64 2 12:45 48 2 13:45 53 4 63 2 12:30 43 3 13:00 62 …" at bounding box center [813, 406] width 1225 height 520
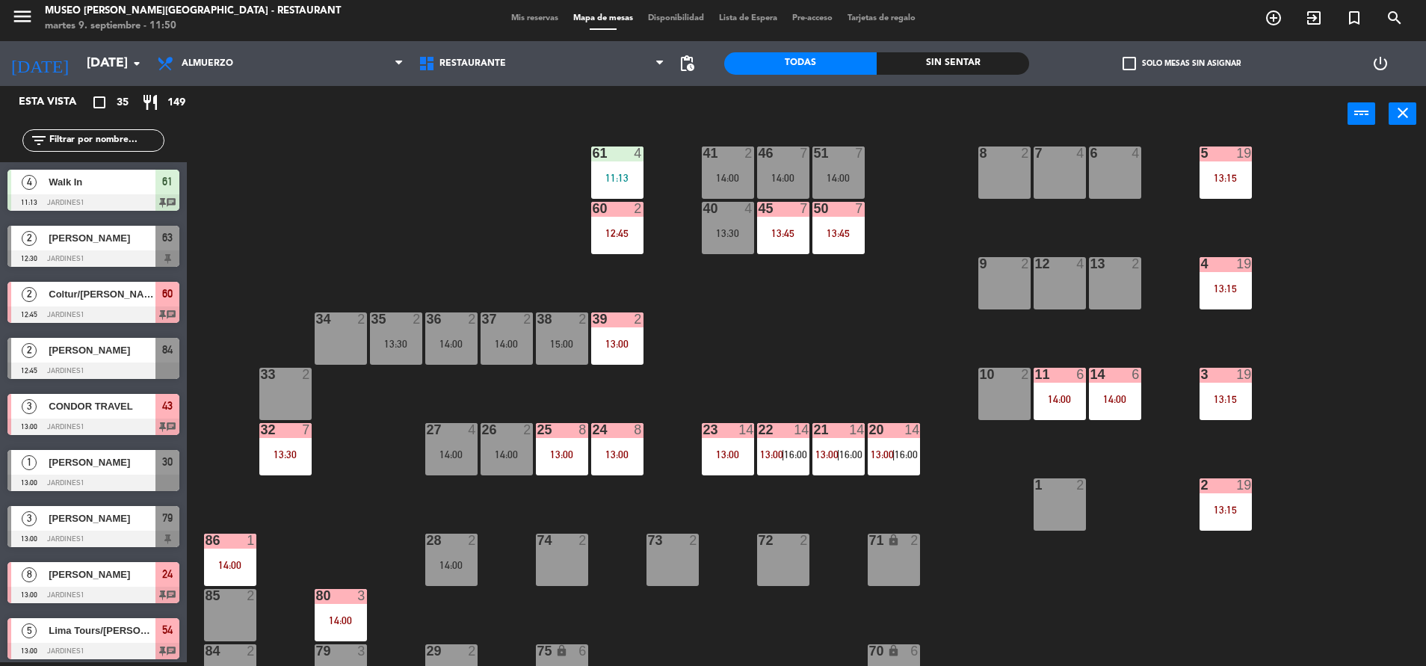
scroll to position [193, 0]
click at [1075, 403] on div "14:00" at bounding box center [1059, 398] width 52 height 10
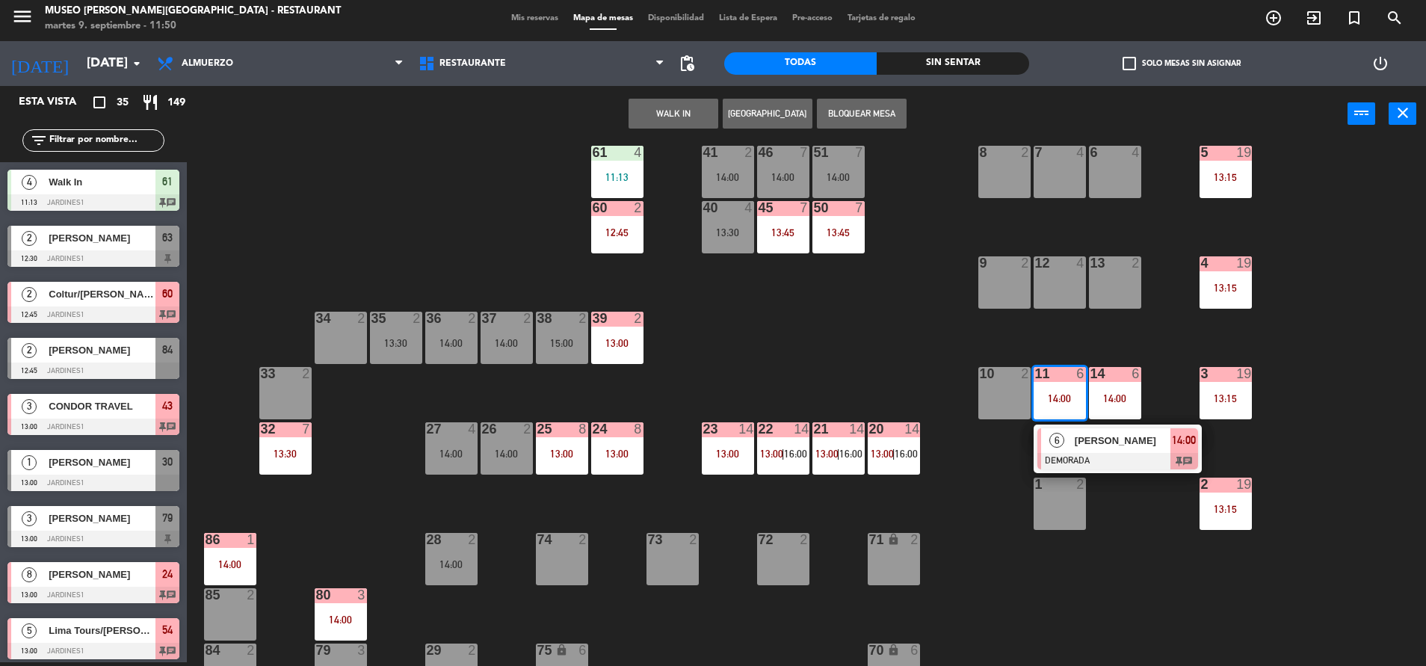
click at [1095, 453] on div at bounding box center [1117, 461] width 161 height 16
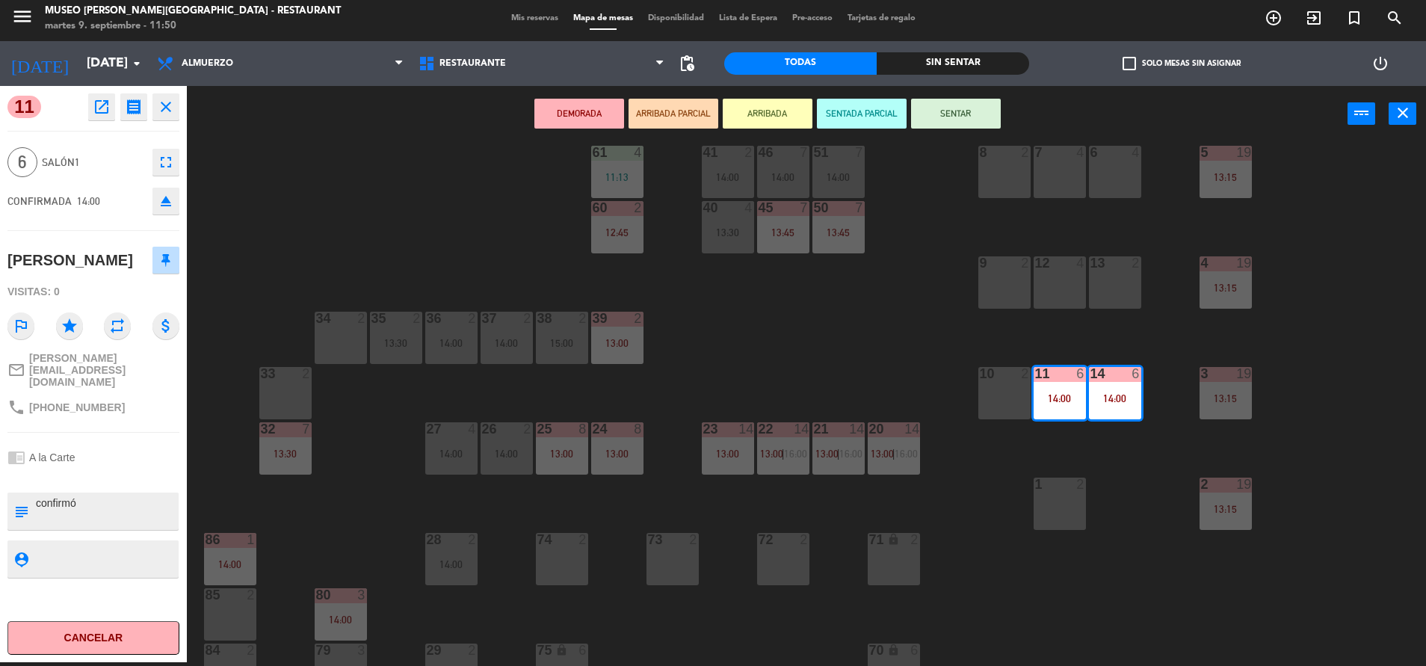
click at [862, 235] on div "13:45" at bounding box center [838, 232] width 52 height 10
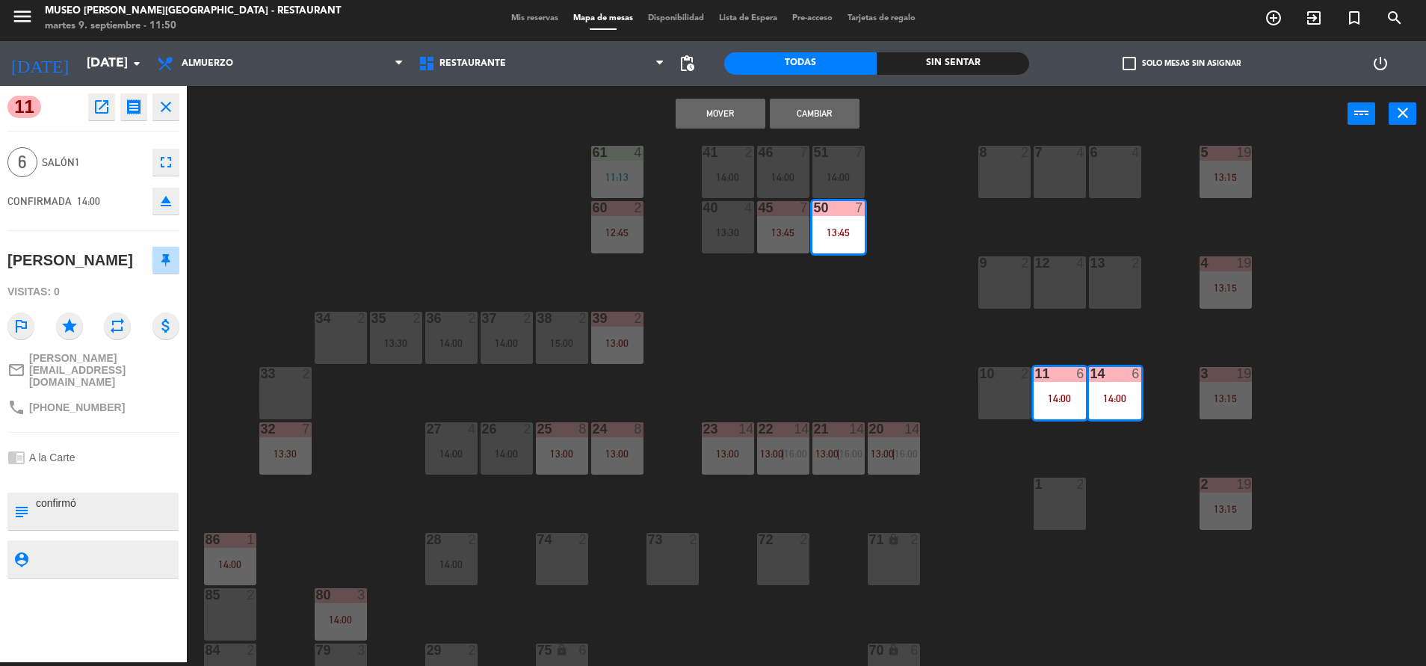
click at [914, 300] on div "44 5 49 2 14:30 54 5 13:00 64 2 12:45 48 2 13:45 53 4 63 2 12:30 43 3 13:00 62 …" at bounding box center [813, 406] width 1225 height 520
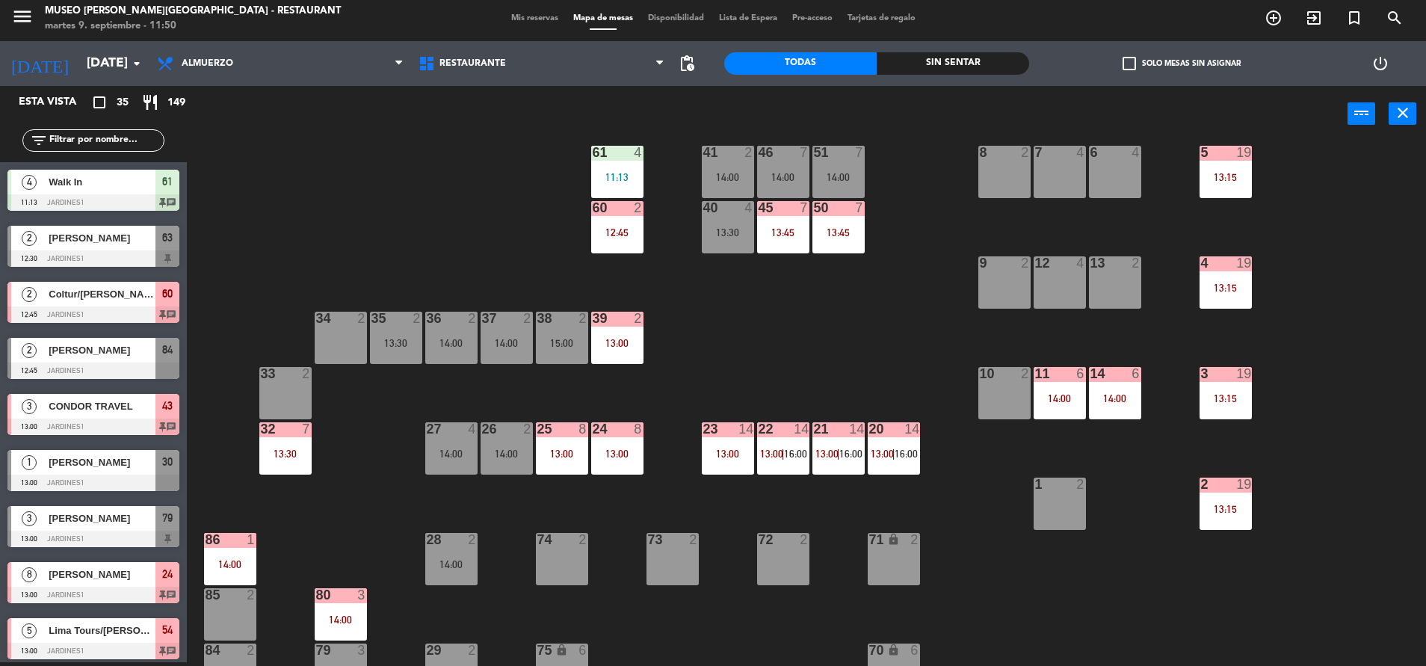
scroll to position [244, 0]
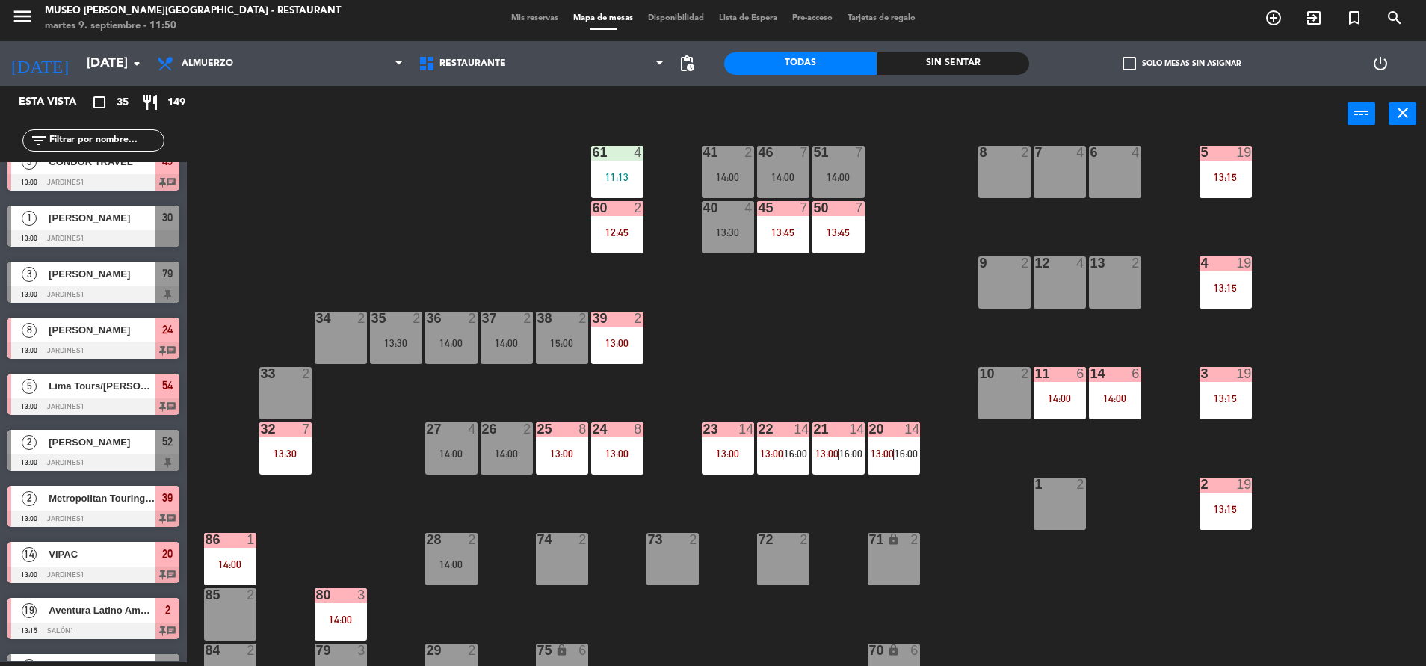
click at [847, 154] on div at bounding box center [838, 152] width 25 height 13
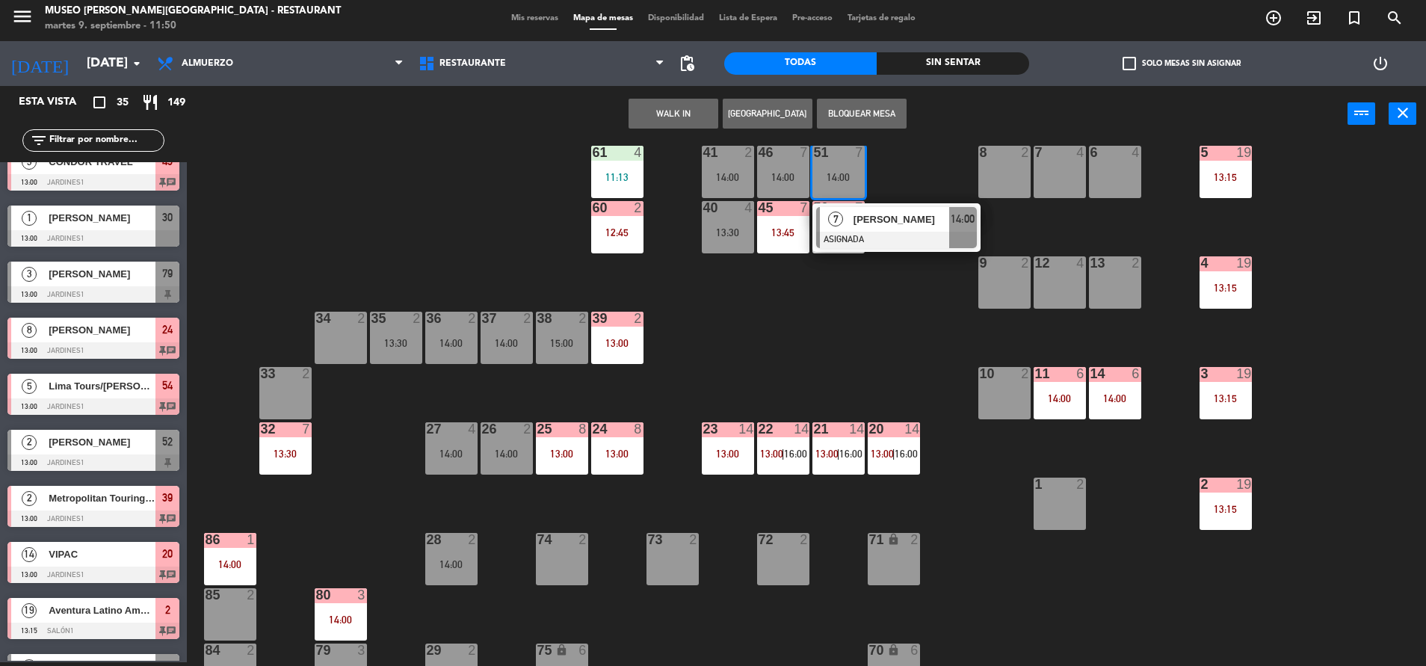
click at [885, 239] on div at bounding box center [896, 240] width 161 height 16
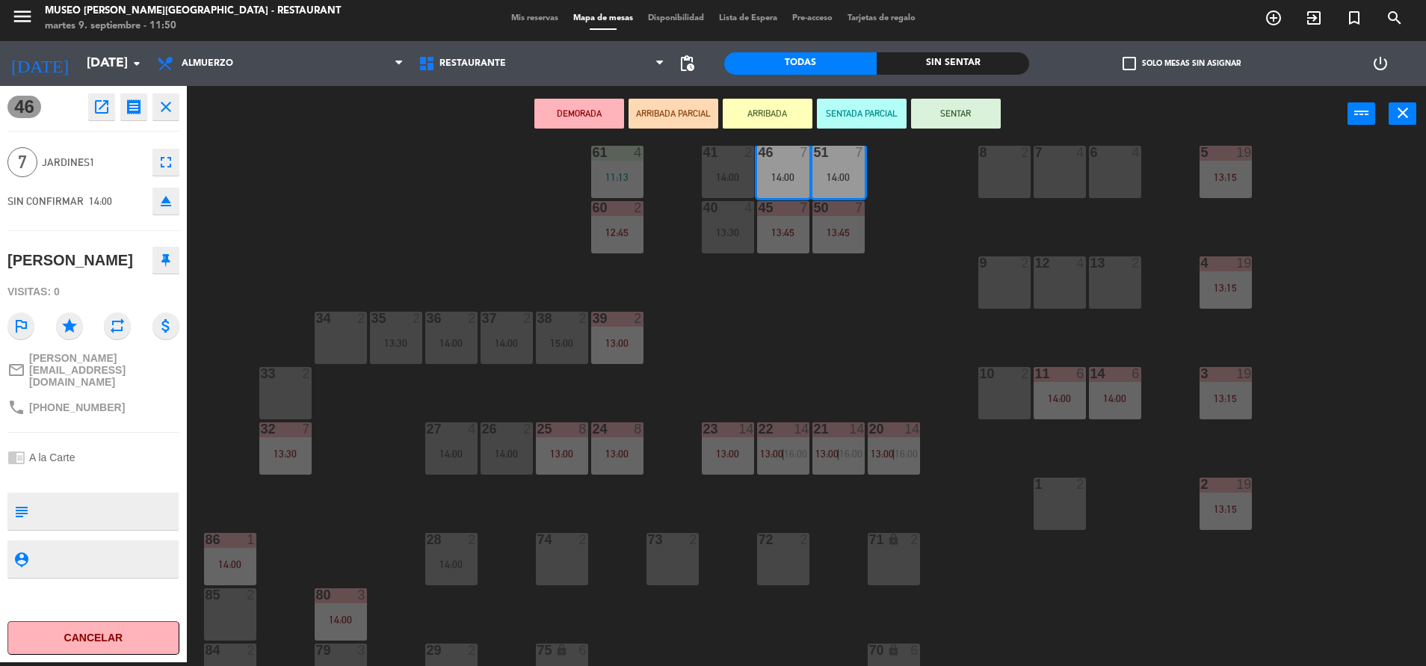
click at [1106, 192] on div "6 4" at bounding box center [1115, 172] width 52 height 52
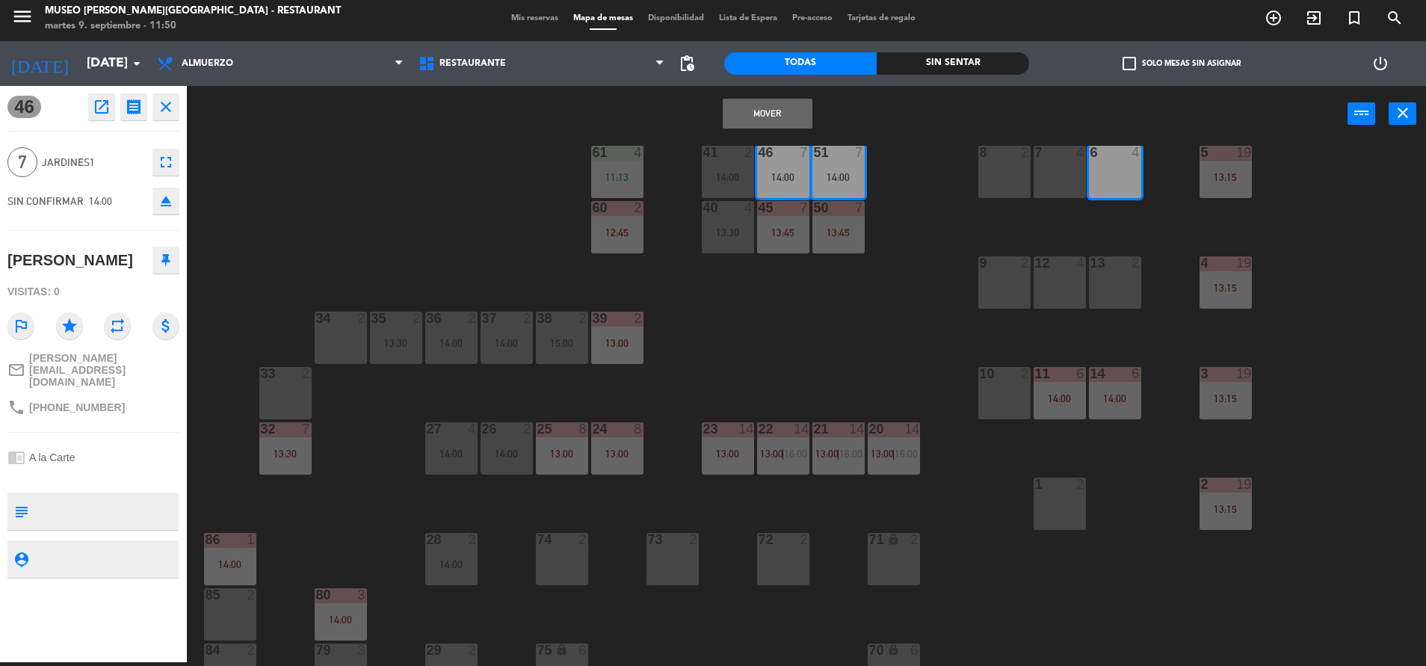
click at [1071, 177] on div "7 4" at bounding box center [1059, 172] width 52 height 52
click at [782, 109] on button "Mover y Unir" at bounding box center [768, 114] width 90 height 30
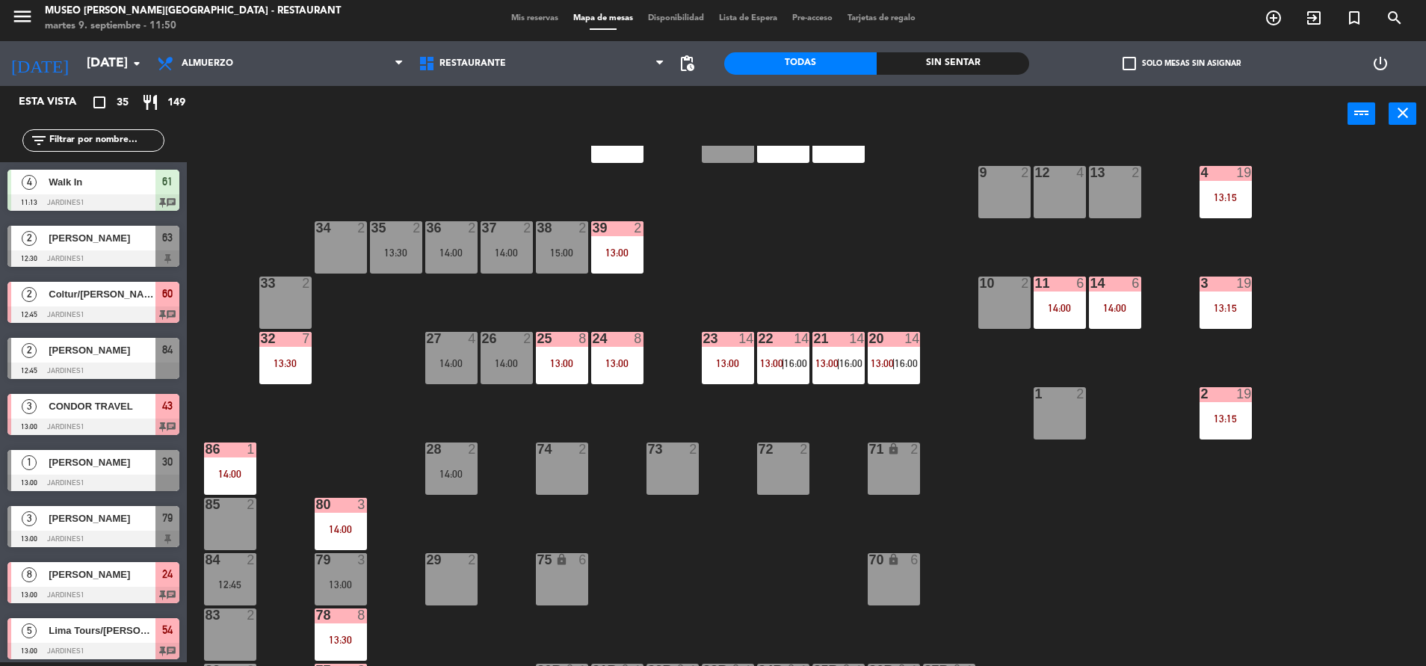
scroll to position [204, 0]
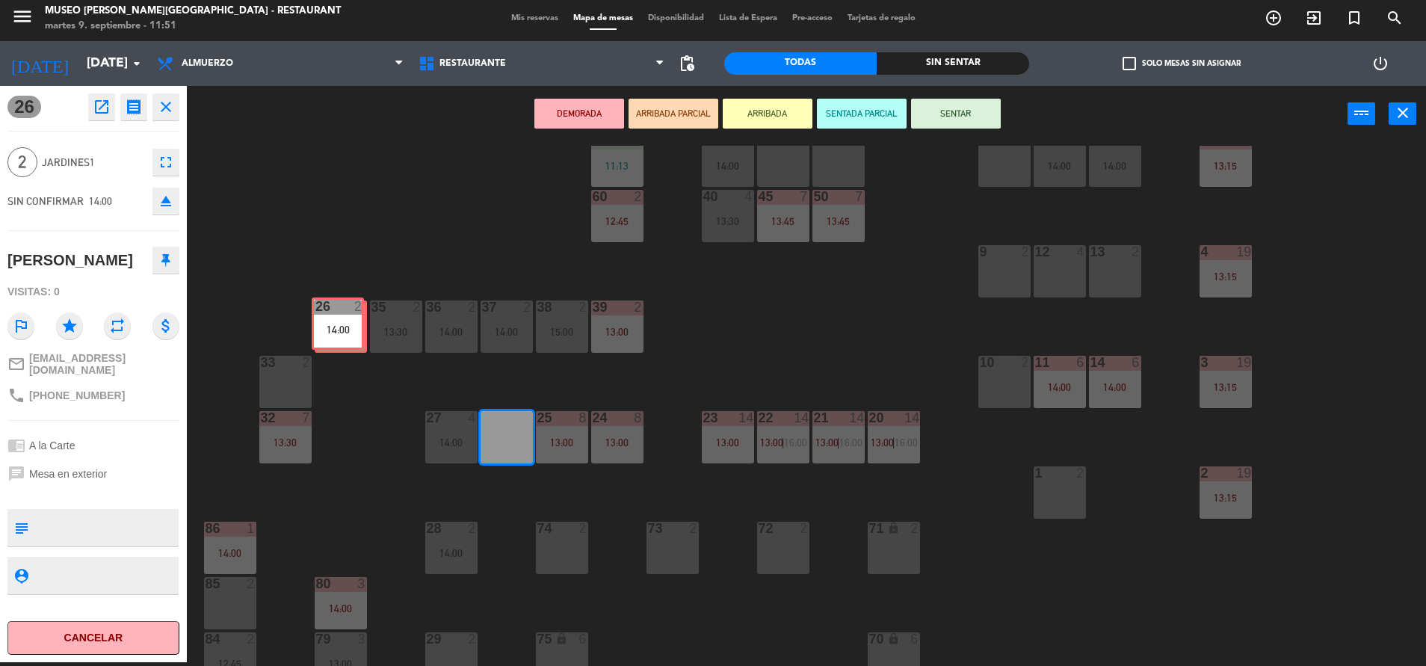
drag, startPoint x: 496, startPoint y: 436, endPoint x: 327, endPoint y: 322, distance: 203.5
click at [327, 322] on div "44 5 49 2 14:30 54 5 13:00 64 2 12:45 48 2 13:45 53 4 63 2 12:30 43 3 13:00 62 …" at bounding box center [813, 406] width 1225 height 520
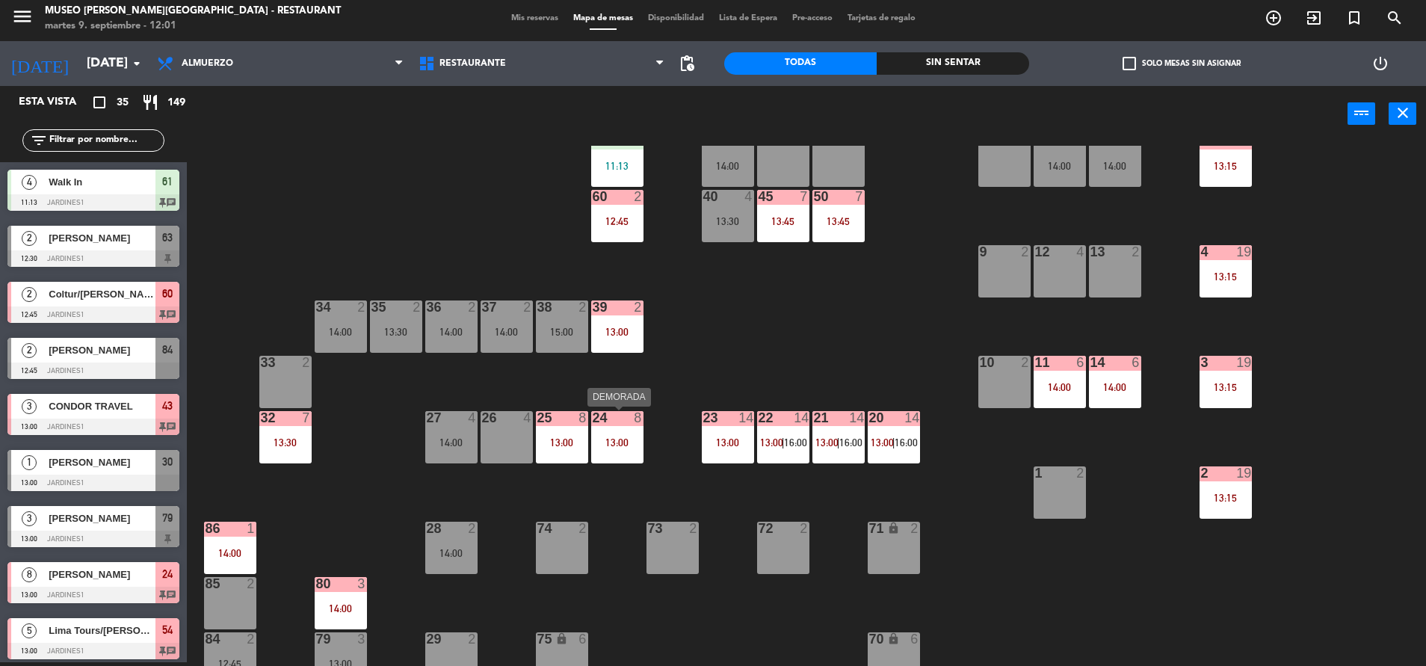
click at [613, 446] on div "13:00" at bounding box center [617, 442] width 52 height 10
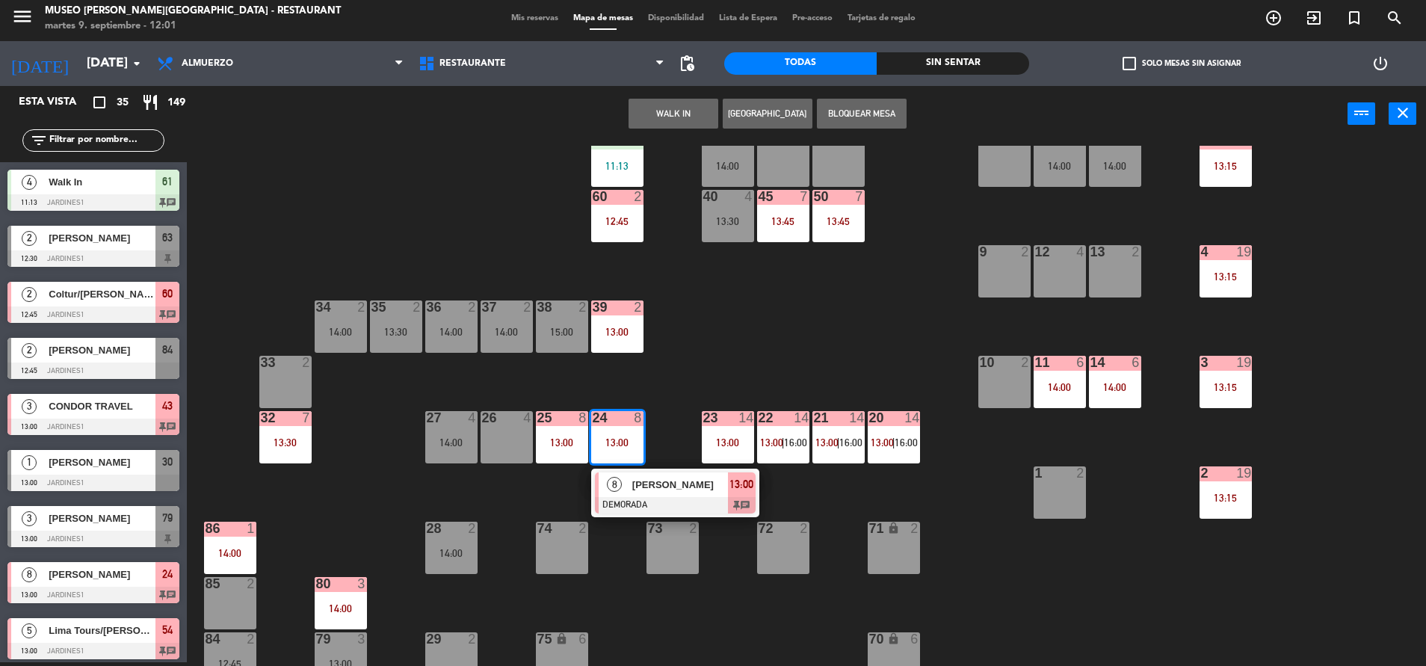
click at [632, 486] on span "[PERSON_NAME]" at bounding box center [680, 485] width 96 height 16
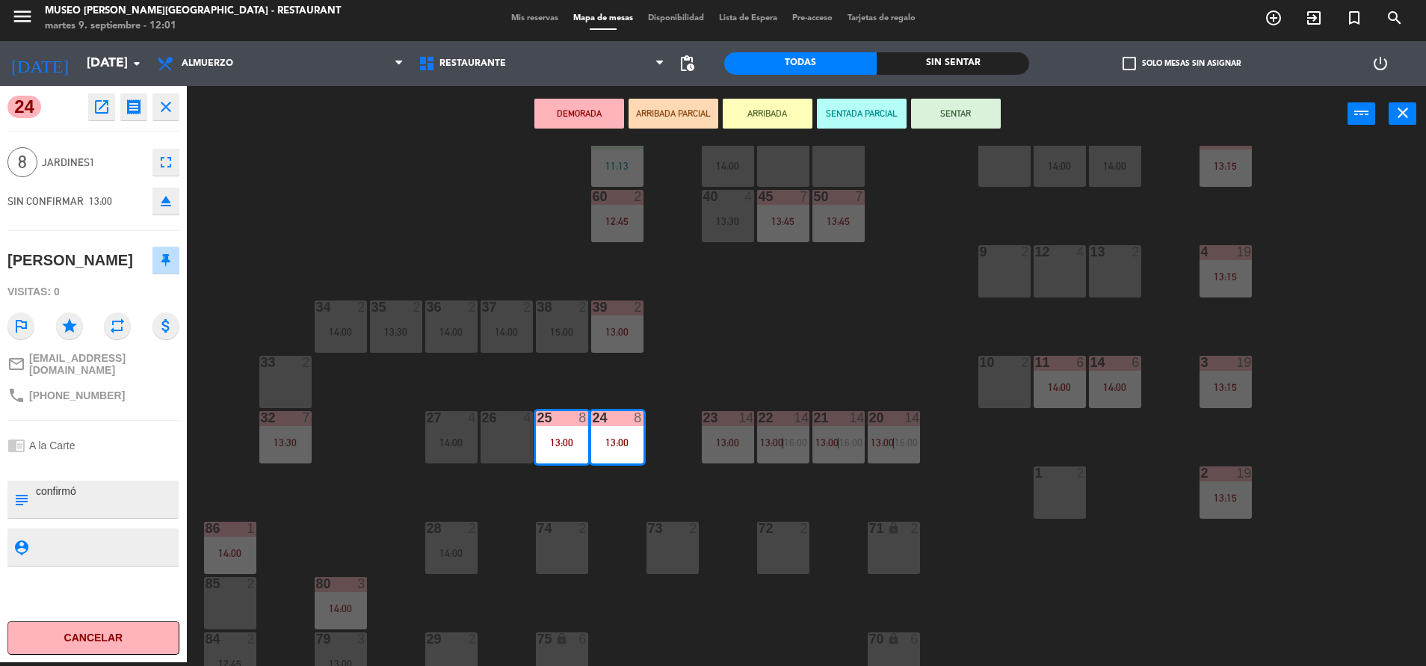
click at [702, 356] on div "44 5 49 2 14:30 54 5 13:00 64 2 12:45 48 2 13:45 53 4 63 2 12:30 43 3 13:00 62 …" at bounding box center [813, 406] width 1225 height 520
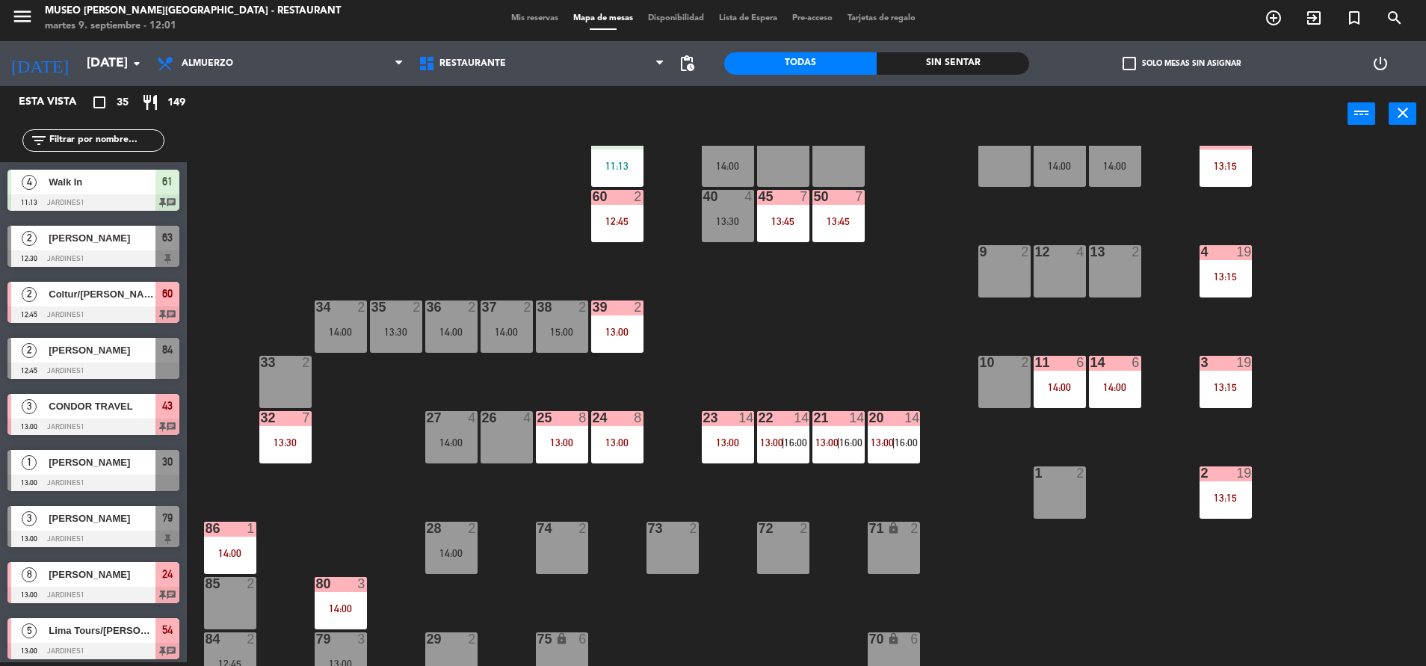
scroll to position [0, 0]
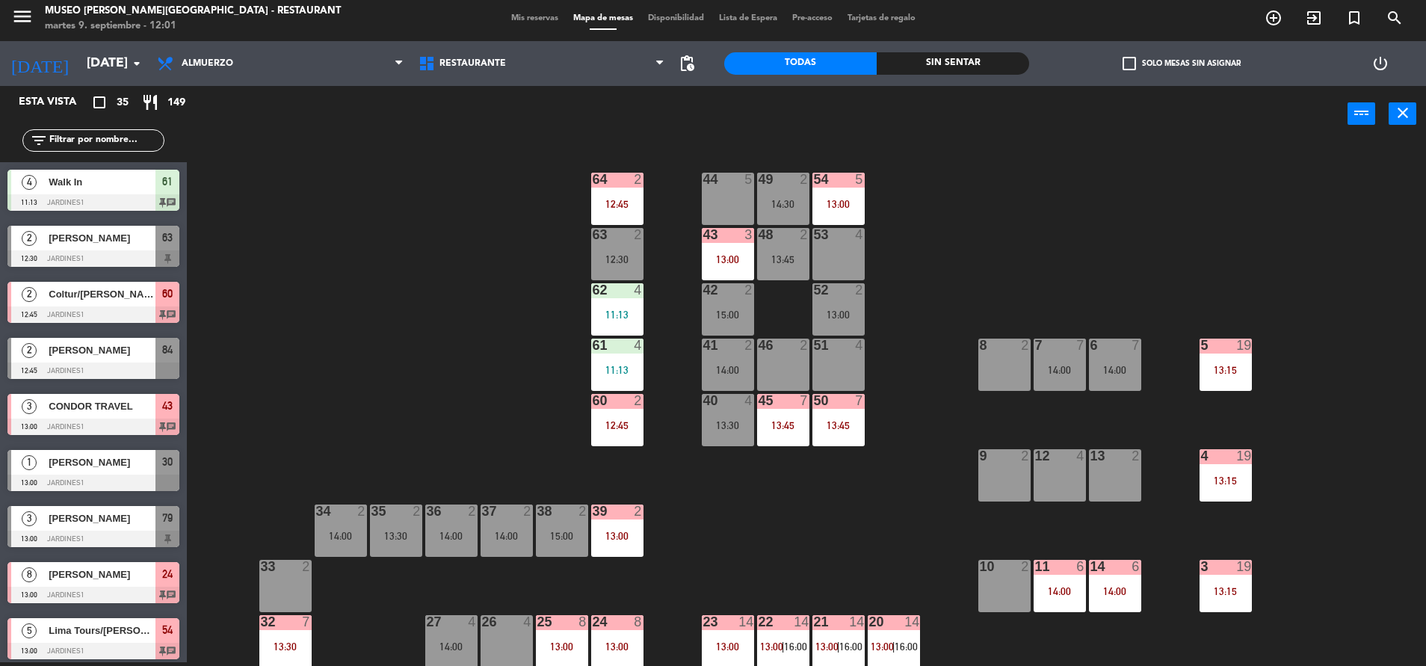
click at [851, 321] on div "52 2 13:00" at bounding box center [838, 309] width 52 height 52
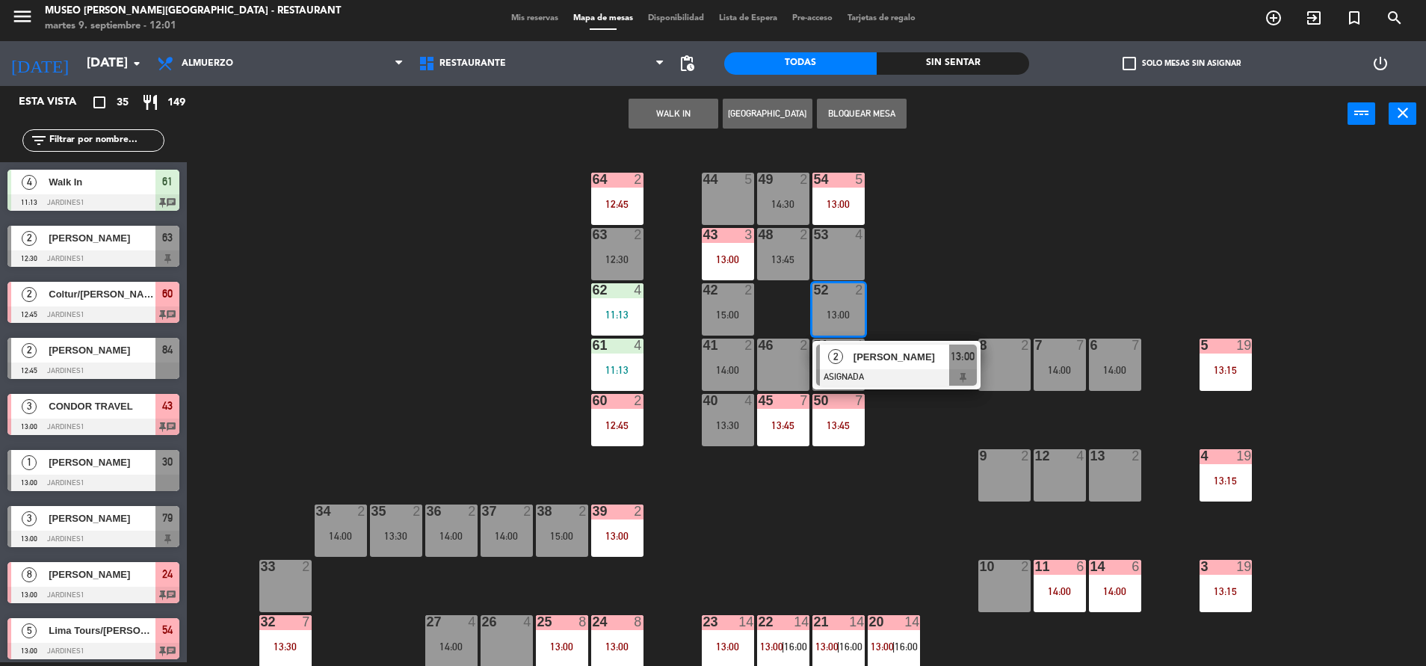
click at [912, 298] on div "44 5 49 2 14:30 54 5 13:00 64 2 12:45 48 2 13:45 53 4 63 2 12:30 43 3 13:00 62 …" at bounding box center [813, 406] width 1225 height 520
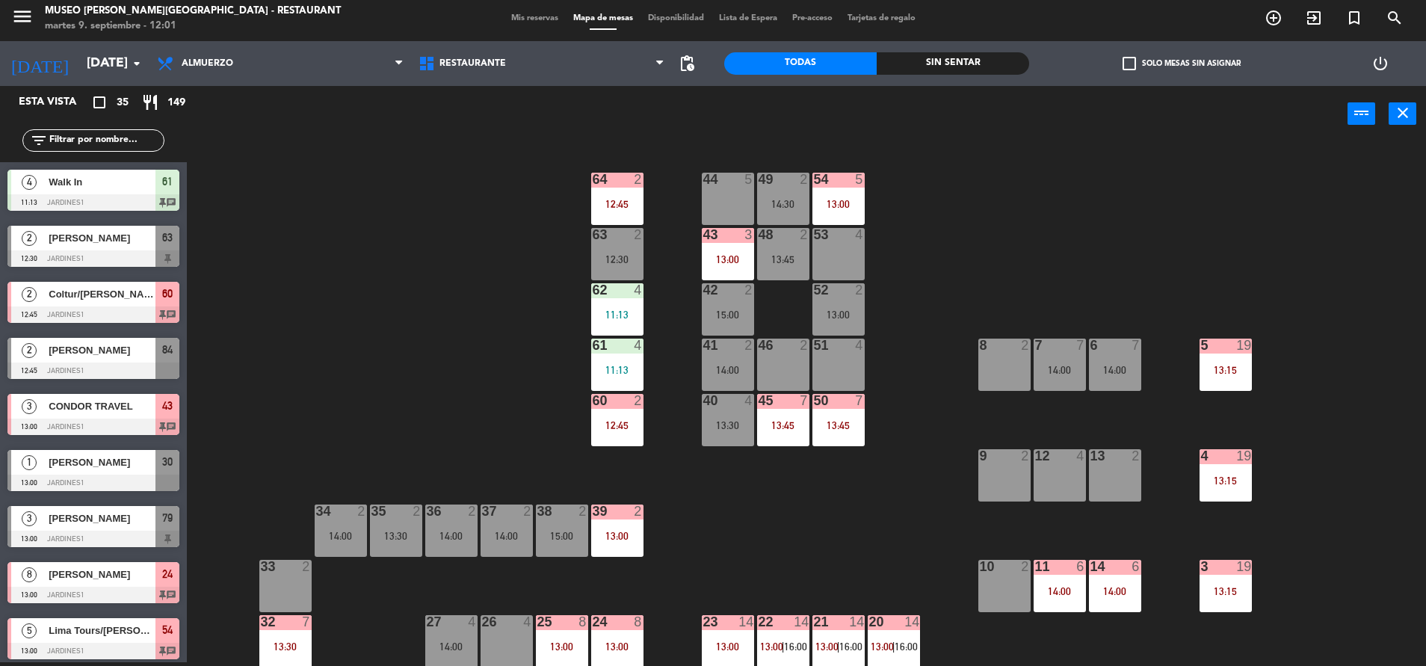
click at [726, 301] on div "42 2 15:00" at bounding box center [728, 309] width 52 height 52
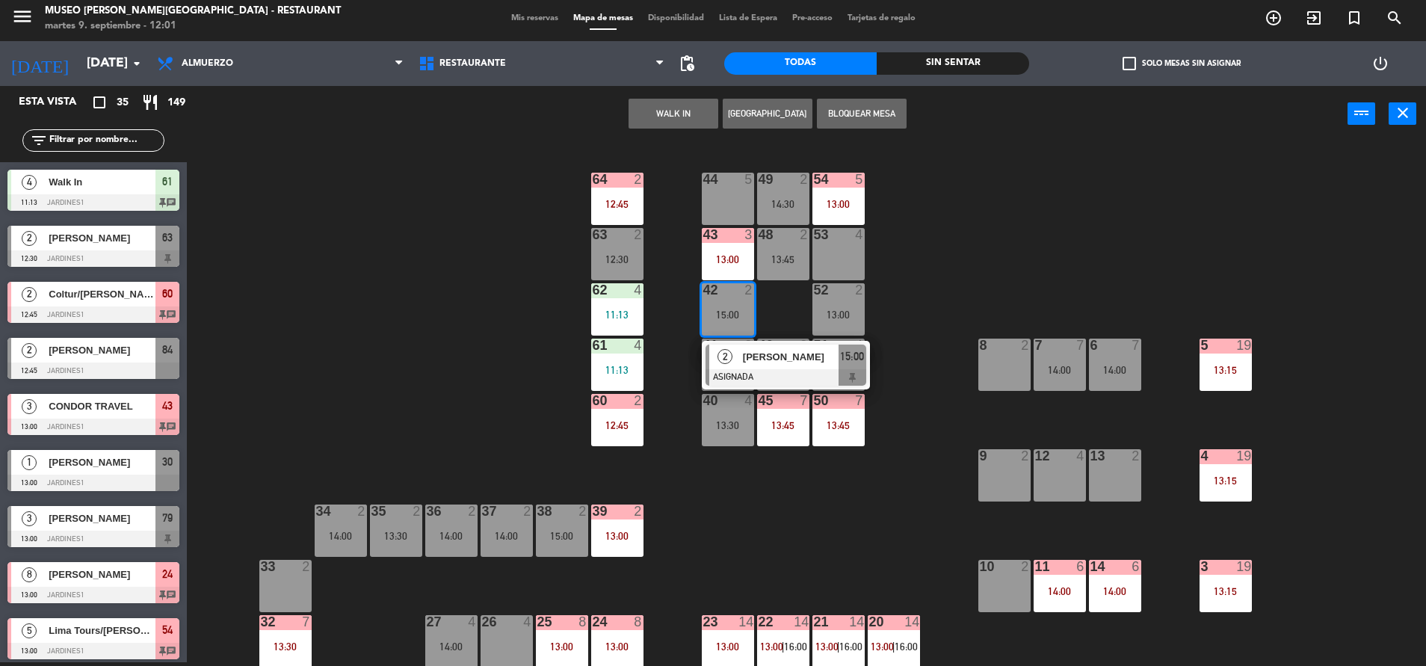
click at [668, 110] on button "WALK IN" at bounding box center [673, 114] width 90 height 30
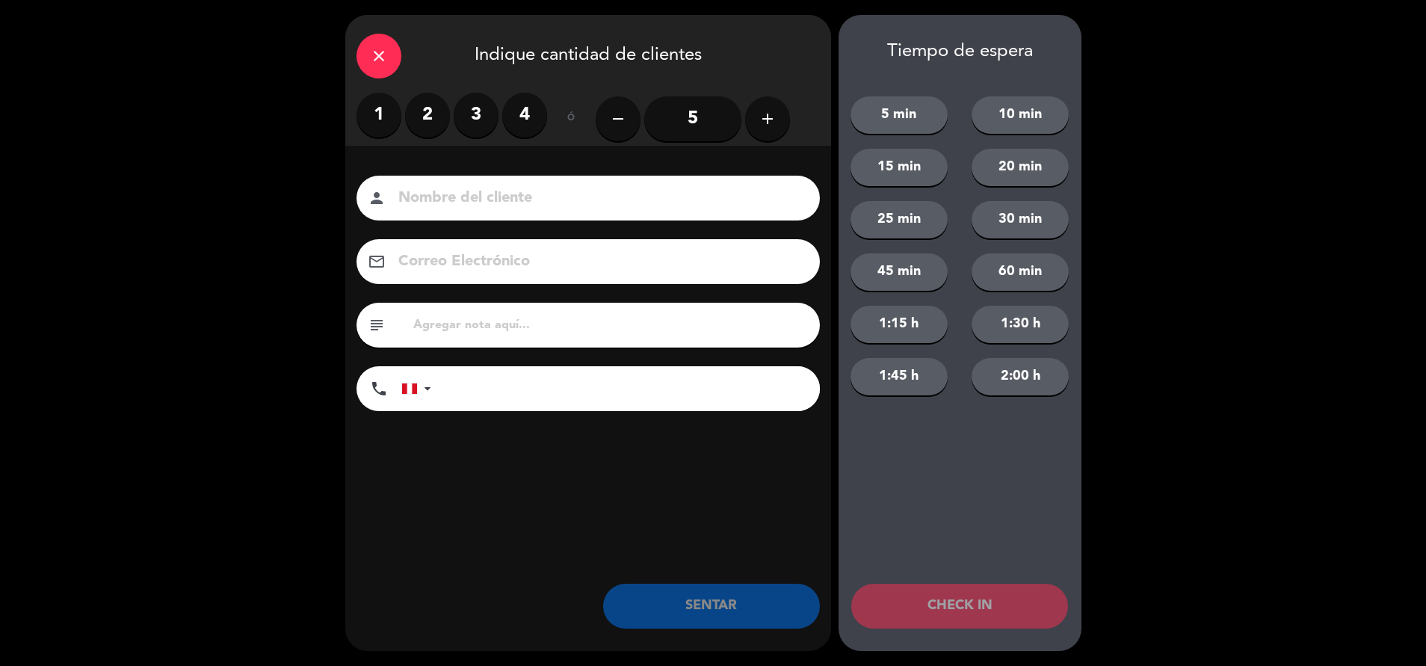
click at [440, 112] on label "2" at bounding box center [427, 115] width 45 height 45
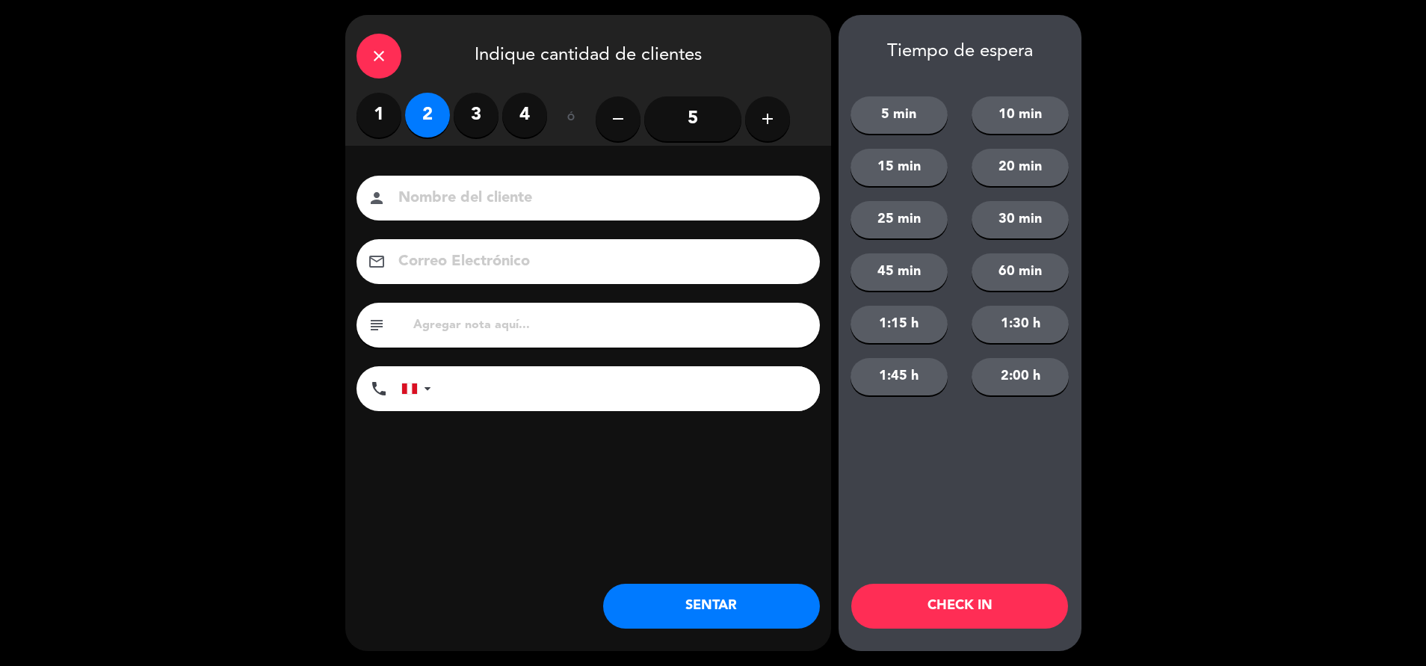
click at [471, 197] on input at bounding box center [599, 198] width 404 height 26
type input "walk in - piatr"
click at [508, 395] on input "tel" at bounding box center [633, 388] width 374 height 45
click at [497, 334] on input "text" at bounding box center [610, 325] width 397 height 21
type input "m63"
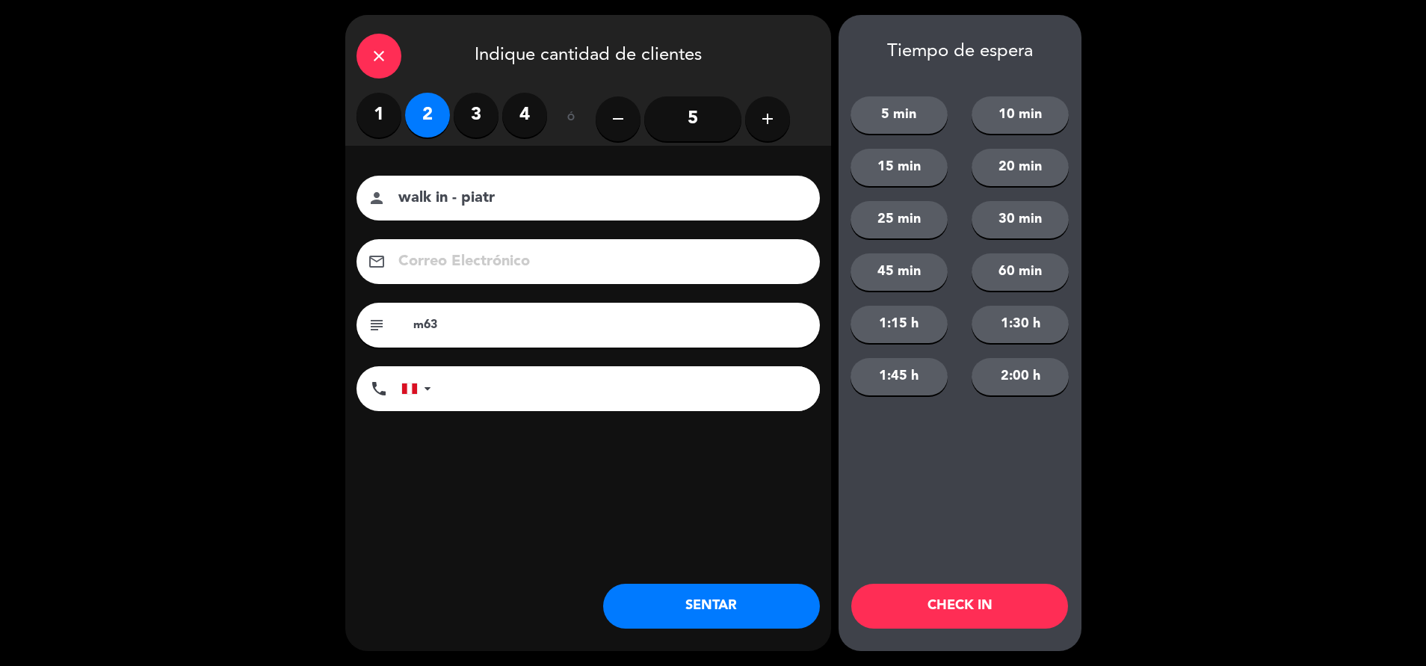
click at [704, 589] on button "SENTAR" at bounding box center [711, 606] width 217 height 45
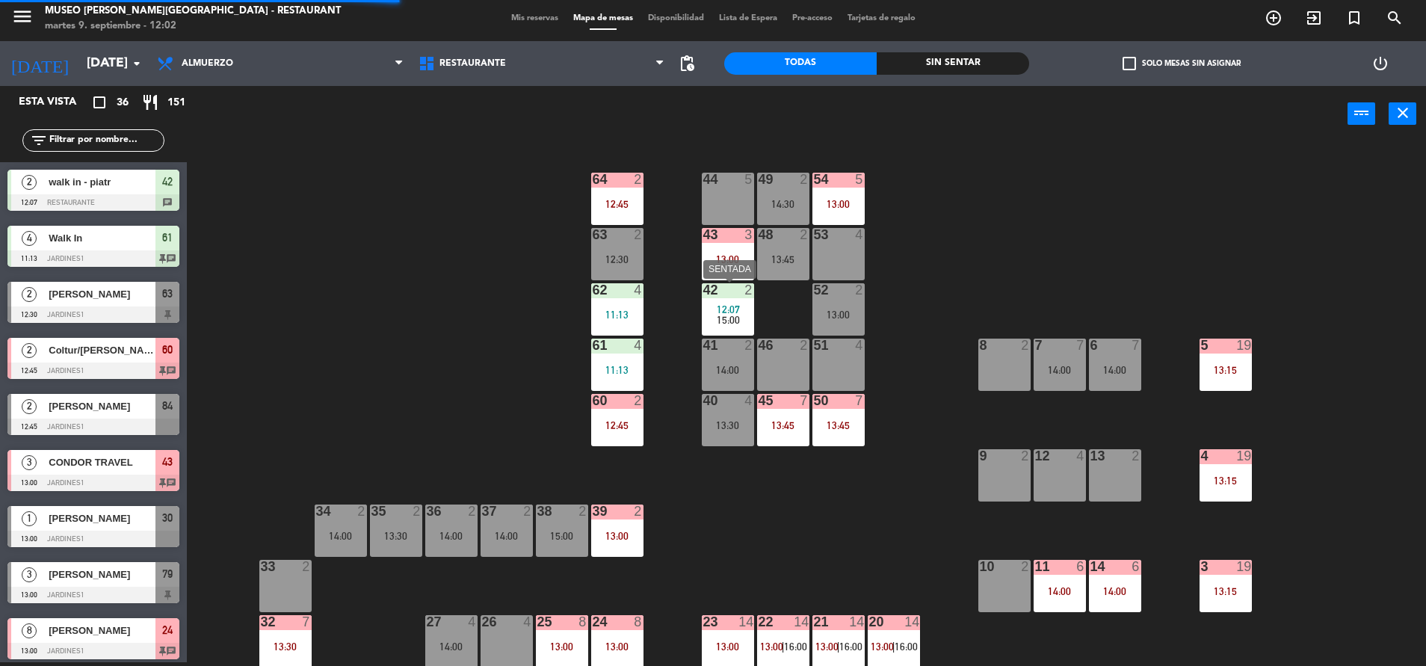
click at [744, 333] on div "42 2 12:07 15:00" at bounding box center [728, 309] width 52 height 52
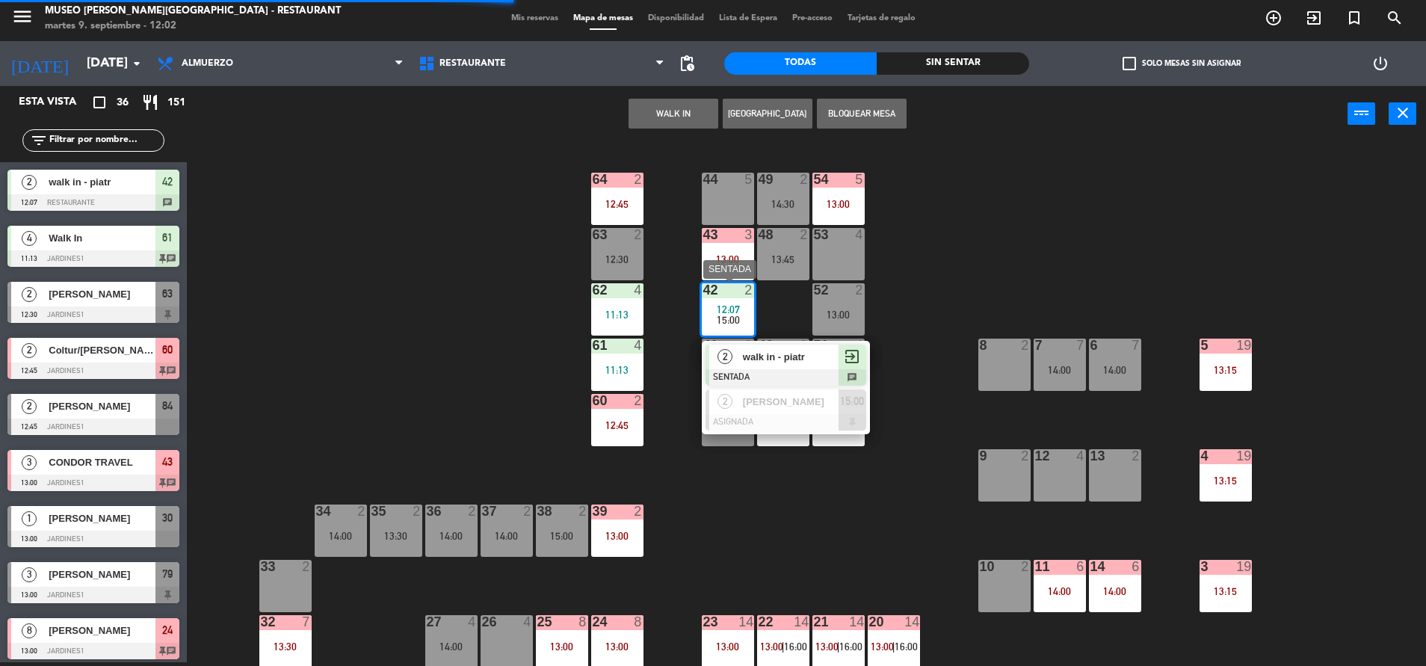
click at [760, 356] on span "walk in - piatr" at bounding box center [791, 357] width 96 height 16
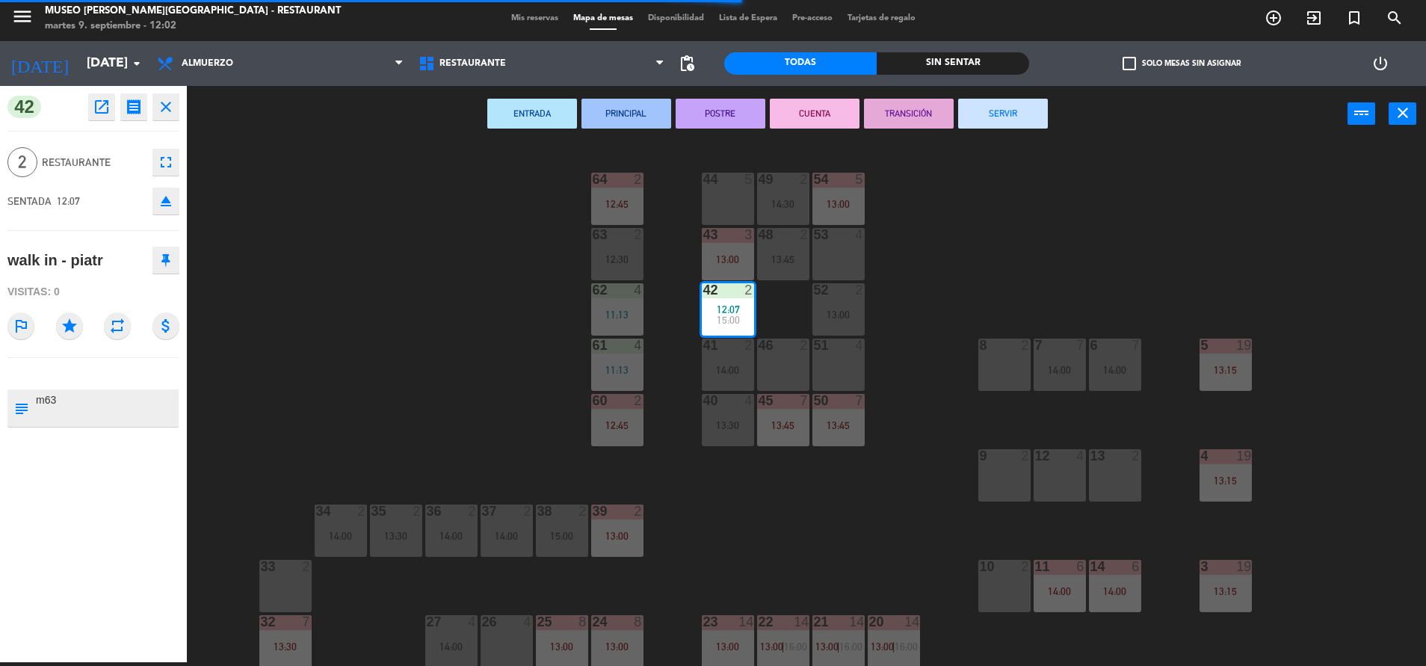
click at [596, 255] on div "12:30" at bounding box center [617, 259] width 52 height 10
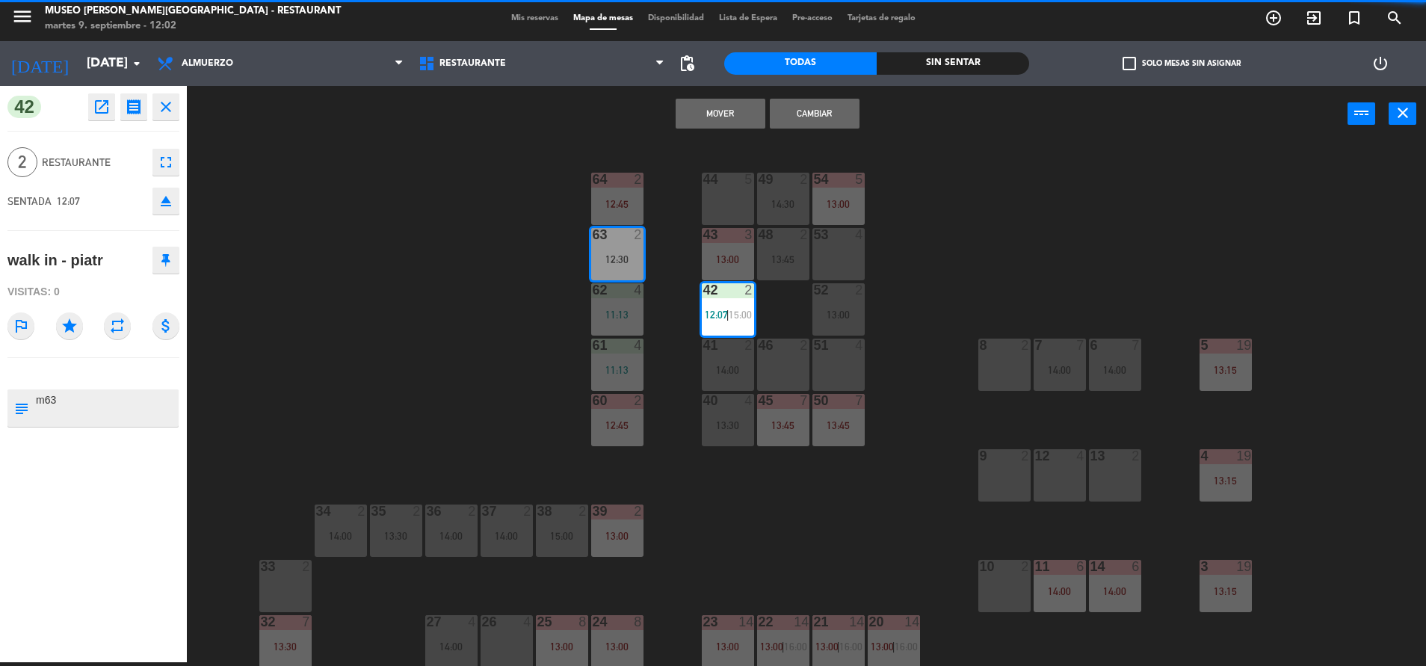
click at [846, 107] on button "Cambiar" at bounding box center [815, 114] width 90 height 30
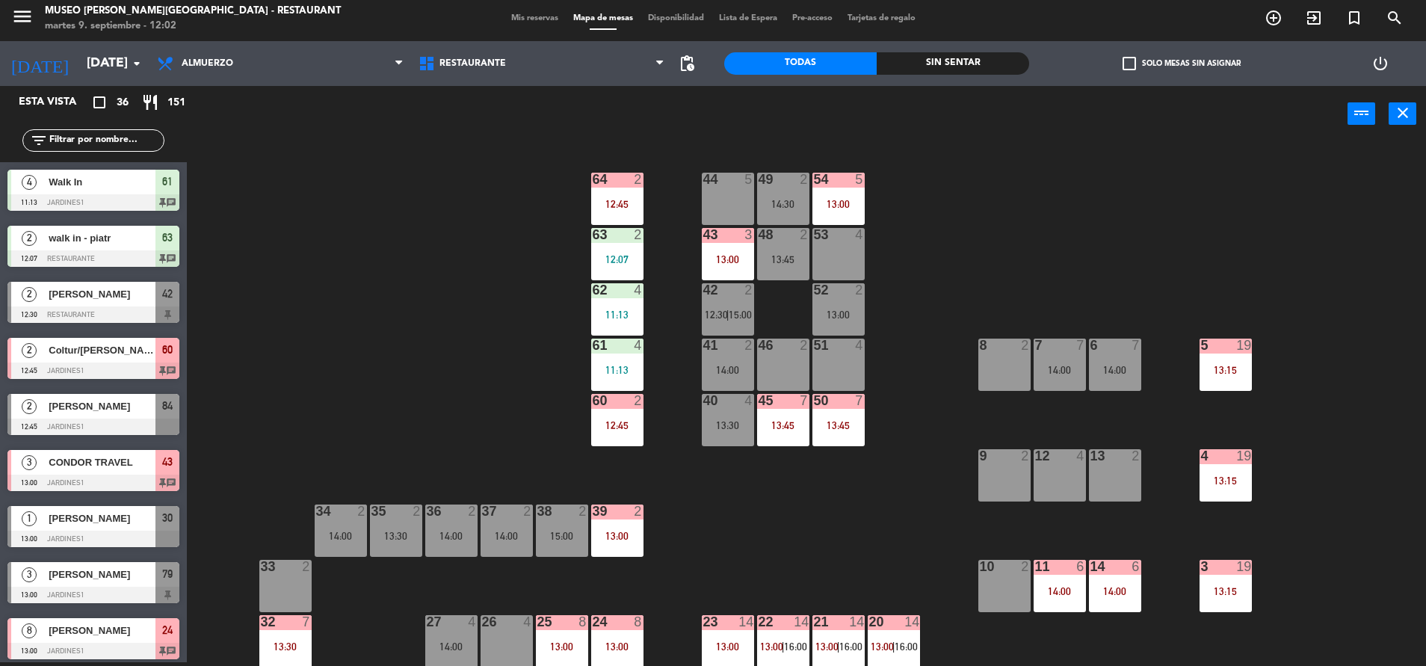
click at [622, 319] on div "11:13" at bounding box center [617, 314] width 52 height 10
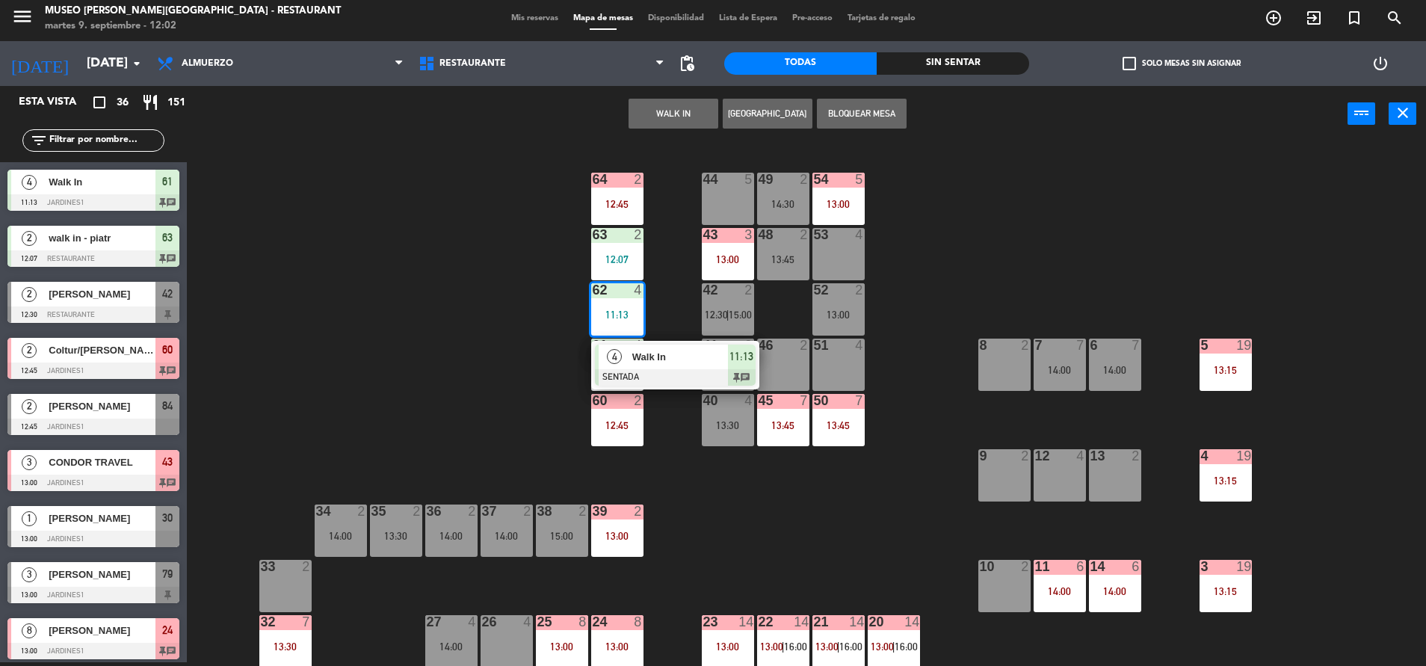
click at [656, 365] on div "Walk In" at bounding box center [679, 356] width 97 height 25
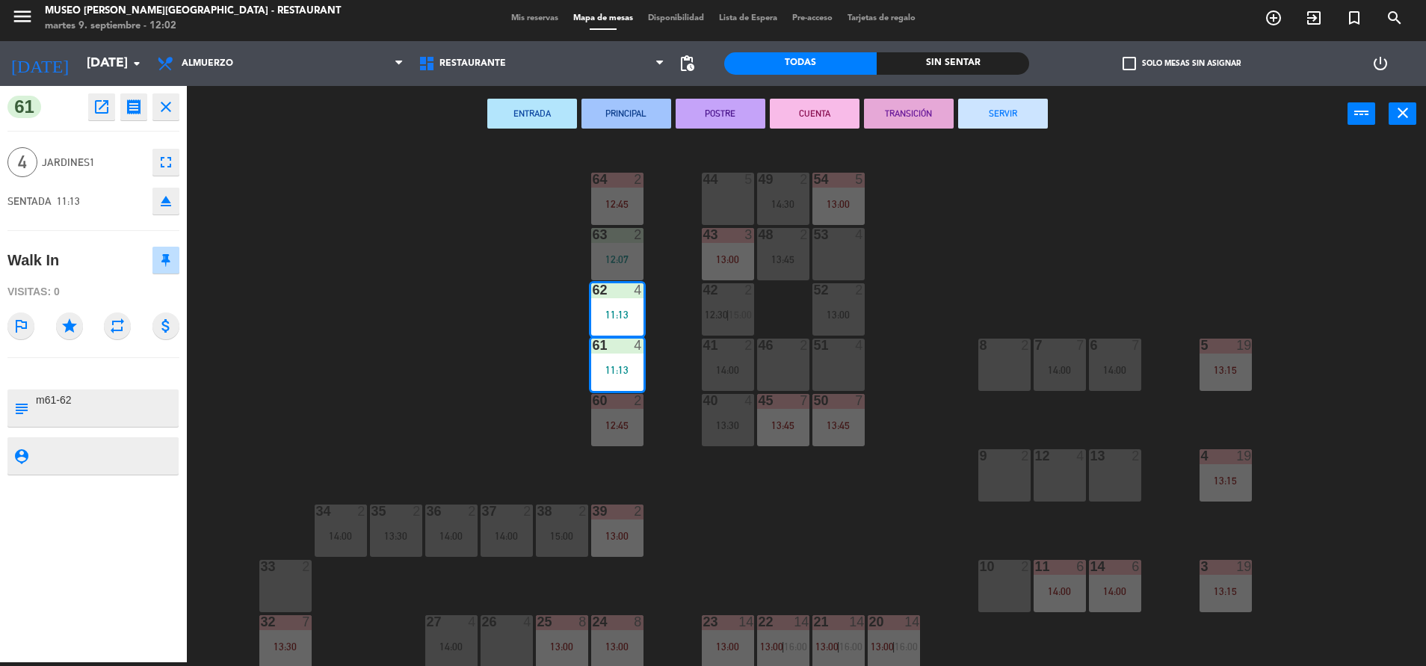
click at [991, 112] on button "SERVIR" at bounding box center [1003, 114] width 90 height 30
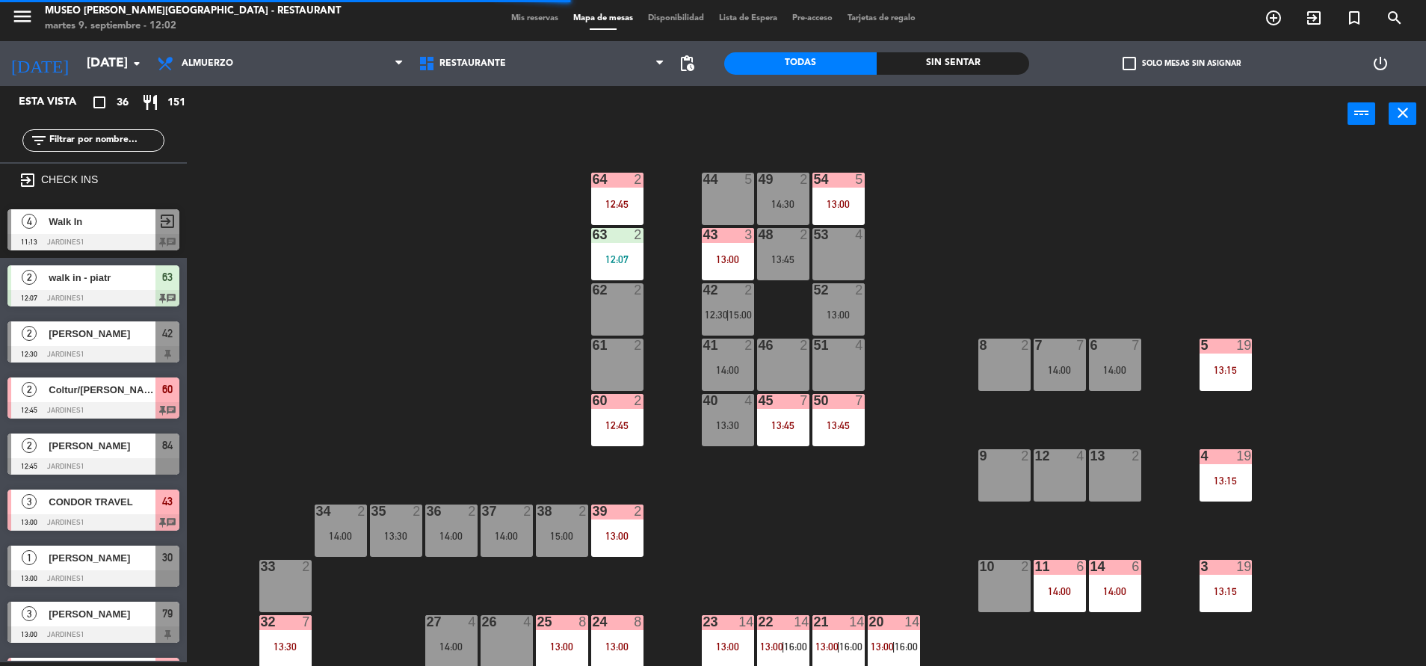
click at [856, 364] on div "51 4" at bounding box center [838, 365] width 52 height 52
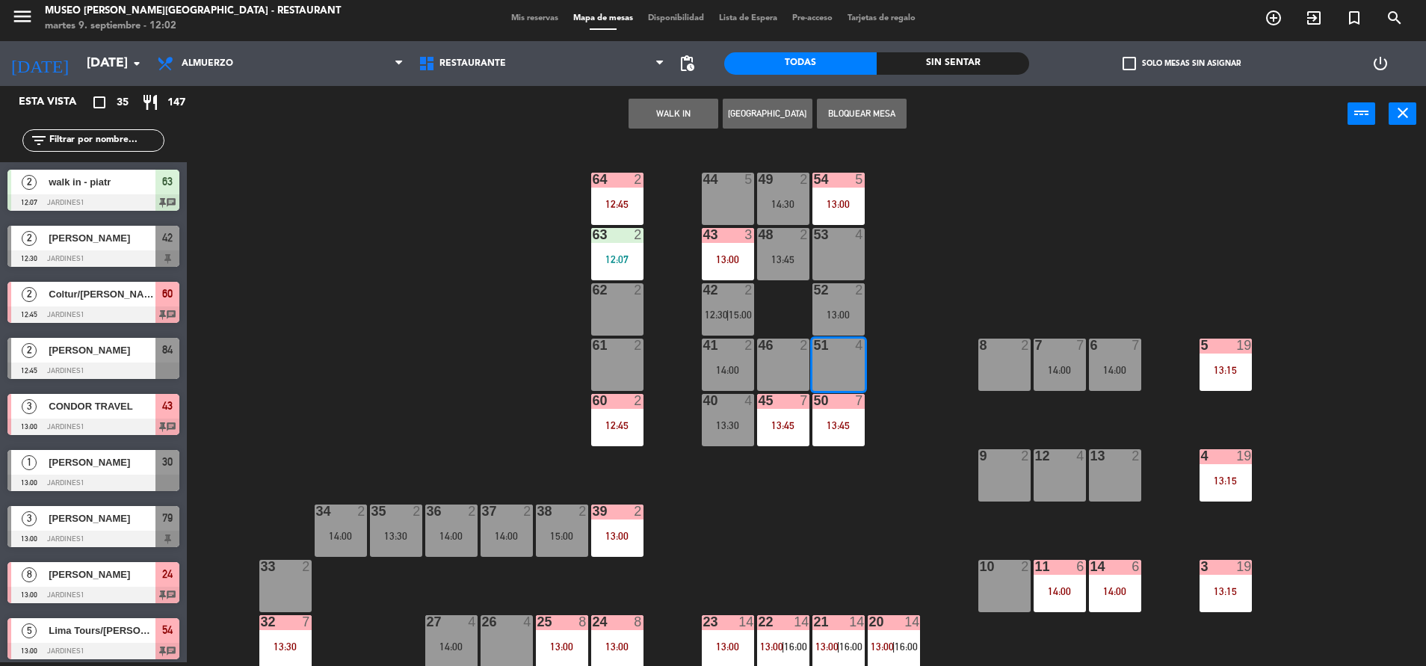
click at [667, 111] on button "WALK IN" at bounding box center [673, 114] width 90 height 30
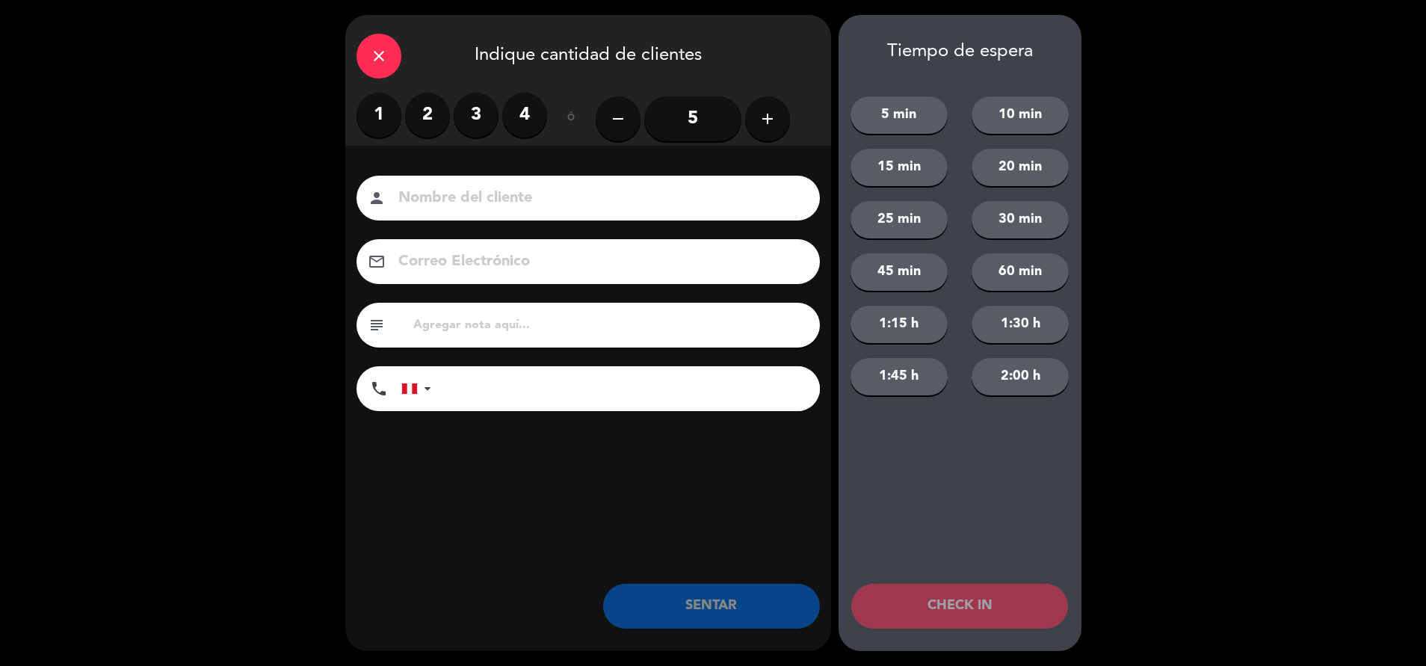
click at [534, 117] on label "4" at bounding box center [524, 115] width 45 height 45
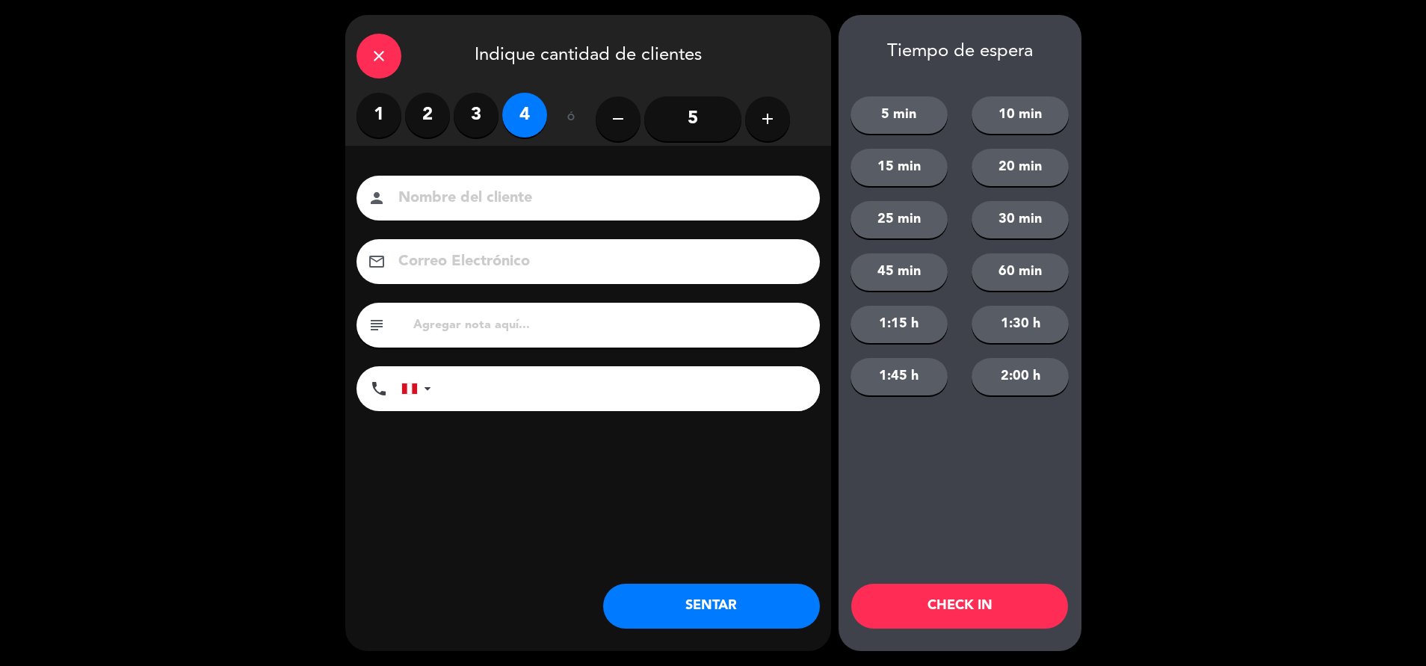
click at [563, 206] on input at bounding box center [599, 198] width 404 height 26
type input "walk in - [PERSON_NAME]"
click at [589, 397] on input "tel" at bounding box center [633, 388] width 374 height 45
type input "[PHONE_NUMBER]"
click at [669, 332] on input "text" at bounding box center [610, 325] width 397 height 21
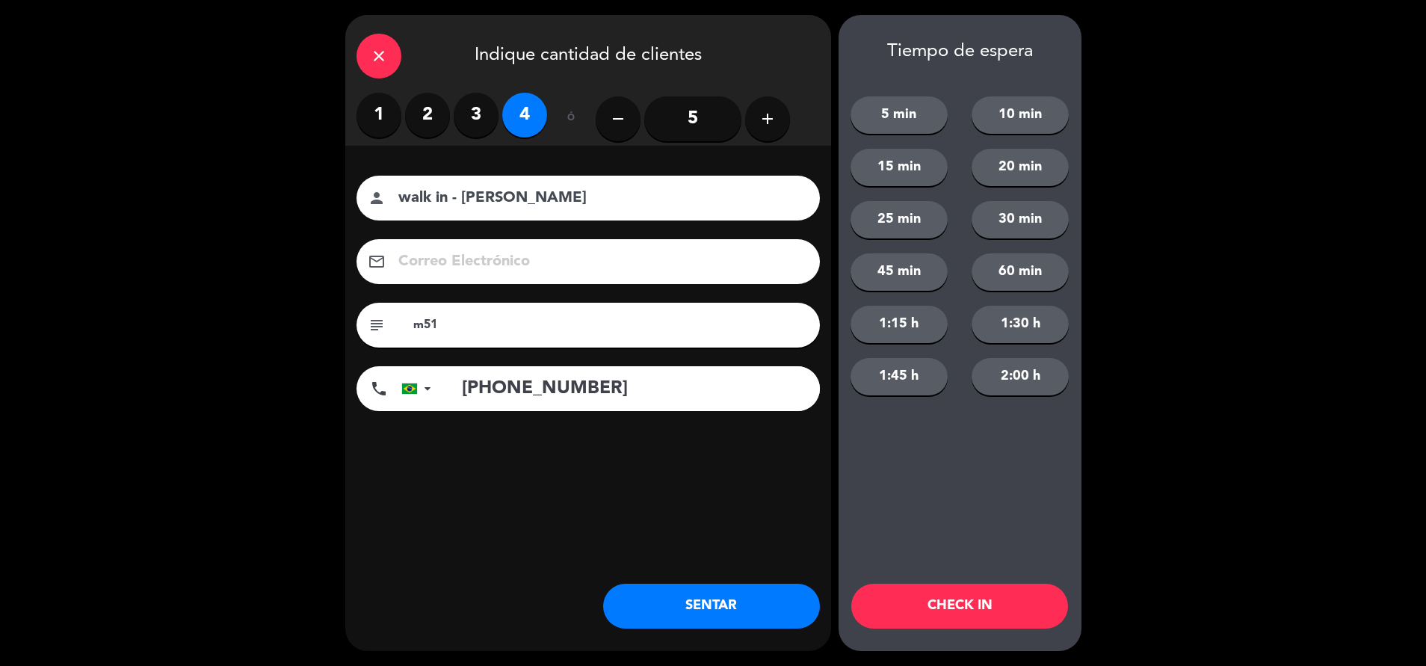
type input "m51"
click at [772, 581] on div "close Indique cantidad de clientes 1 2 3 4 ó remove 5 add Nombre del cliente pe…" at bounding box center [588, 333] width 486 height 636
click at [776, 599] on button "SENTAR" at bounding box center [711, 606] width 217 height 45
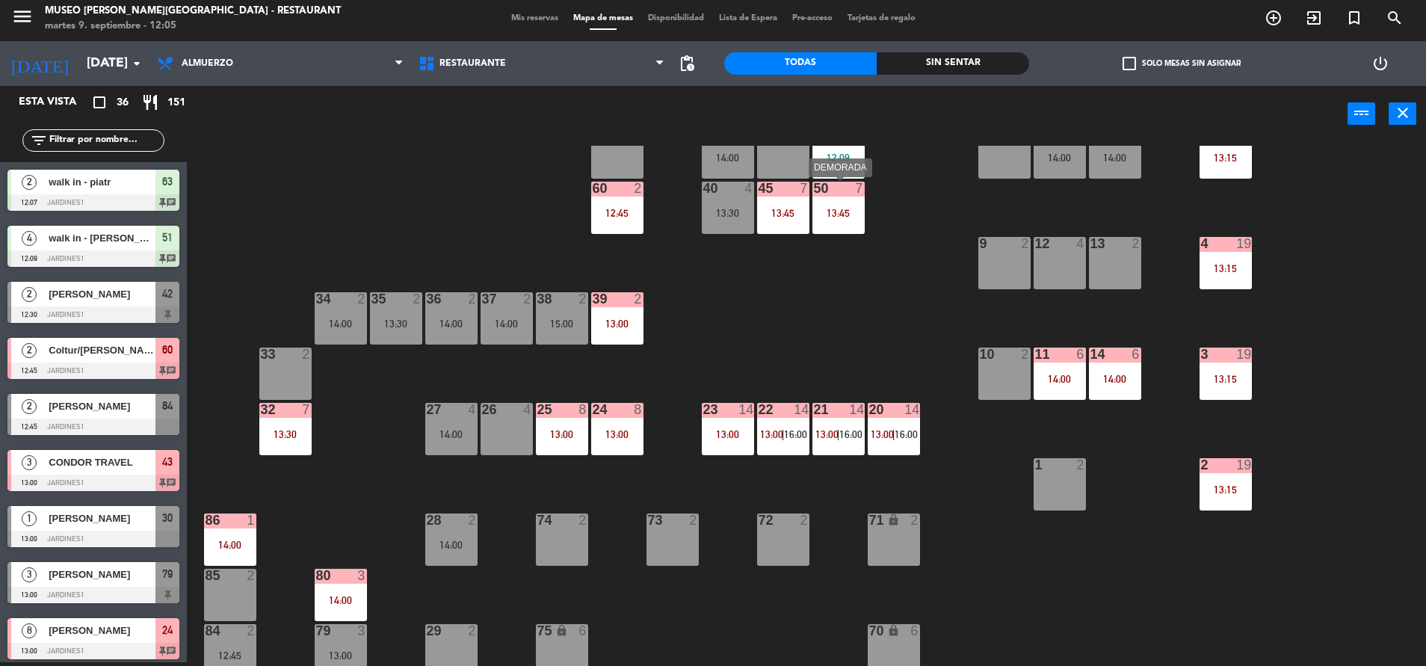
scroll to position [213, 0]
click at [826, 421] on div "21 14 13:00 | 16:00" at bounding box center [838, 428] width 52 height 52
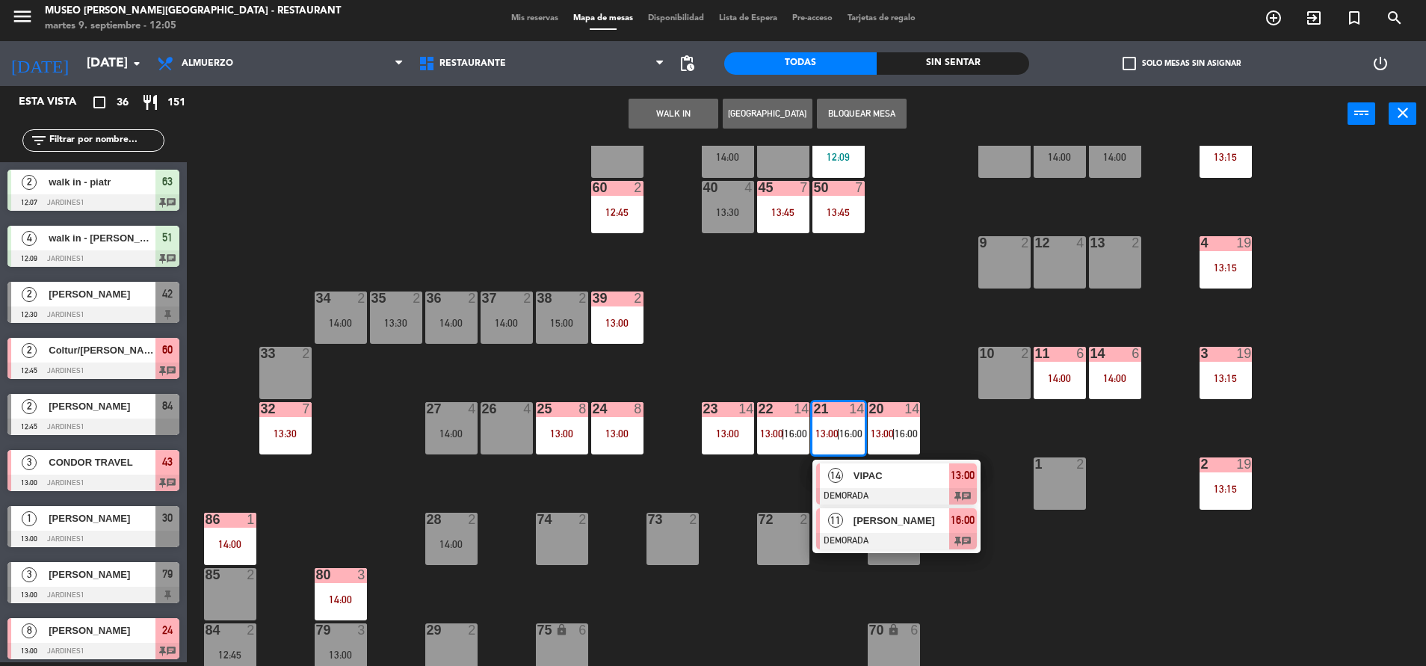
click at [877, 514] on span "[PERSON_NAME]" at bounding box center [901, 521] width 96 height 16
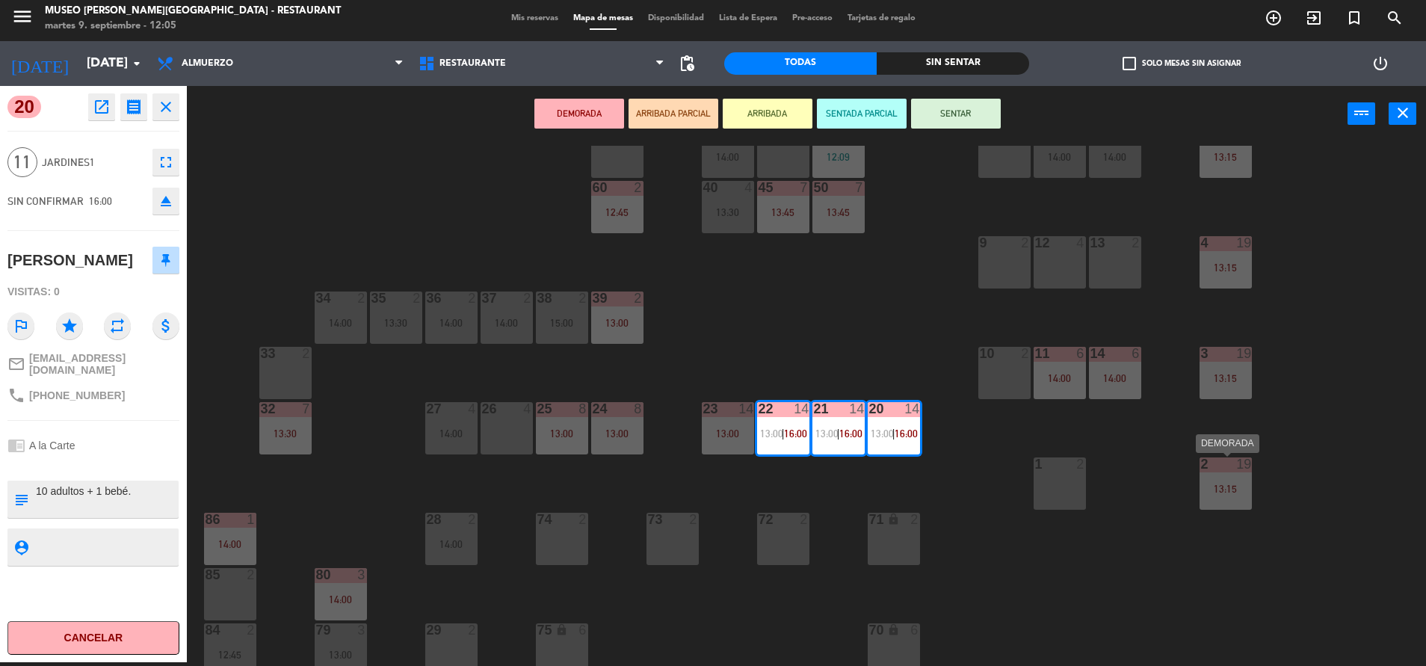
click at [1213, 484] on div "13:15" at bounding box center [1225, 488] width 52 height 10
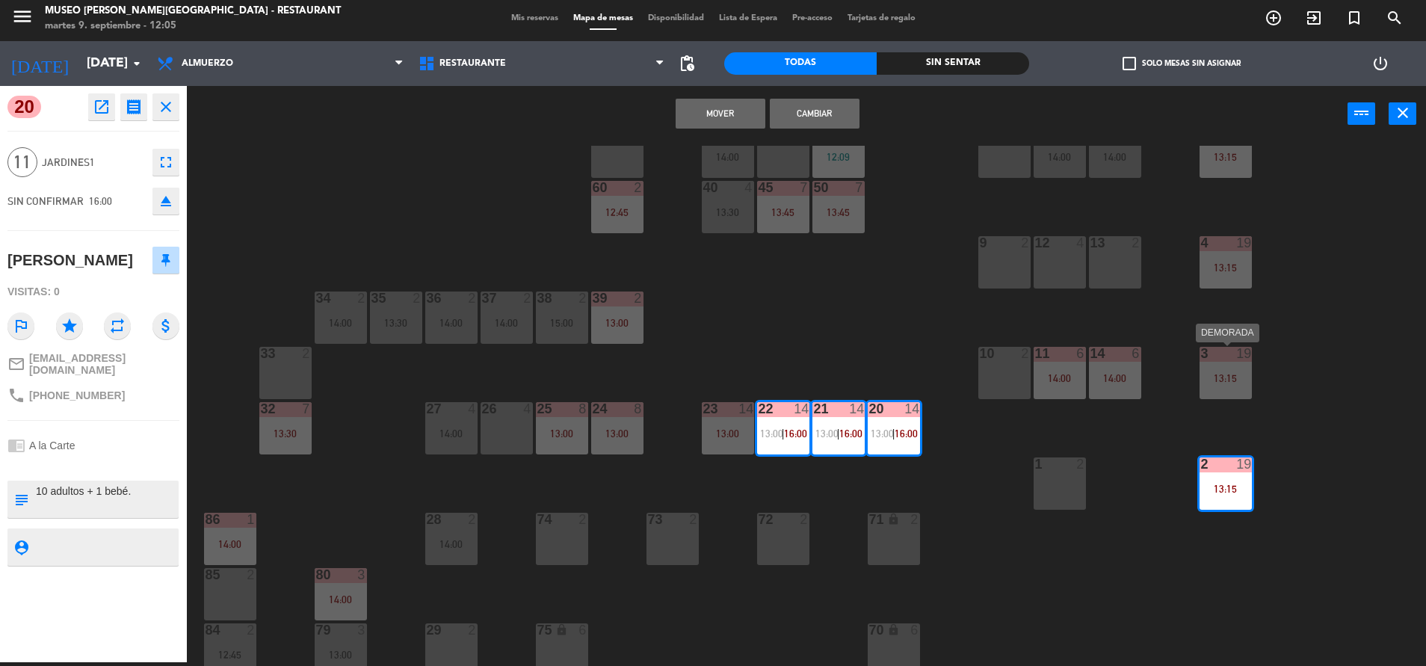
click at [1219, 374] on div "13:15" at bounding box center [1225, 378] width 52 height 10
click at [169, 195] on icon "eject" at bounding box center [166, 201] width 18 height 18
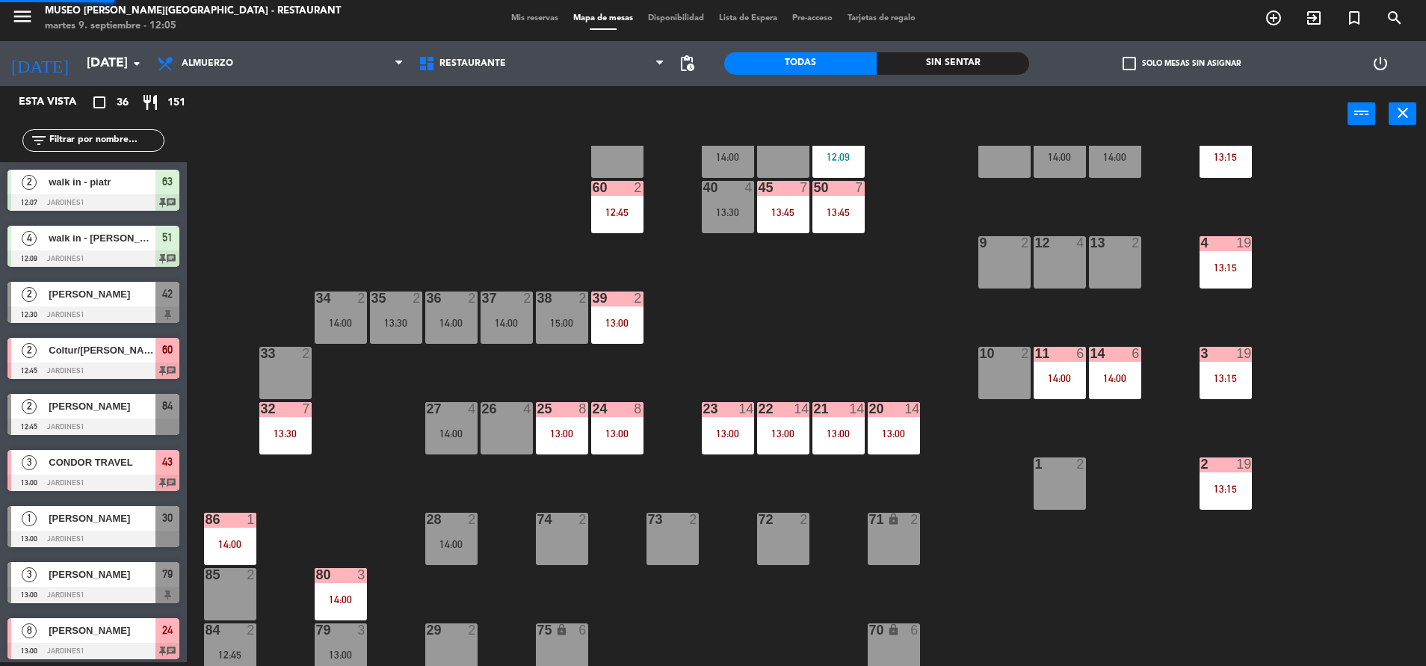
scroll to position [657, 0]
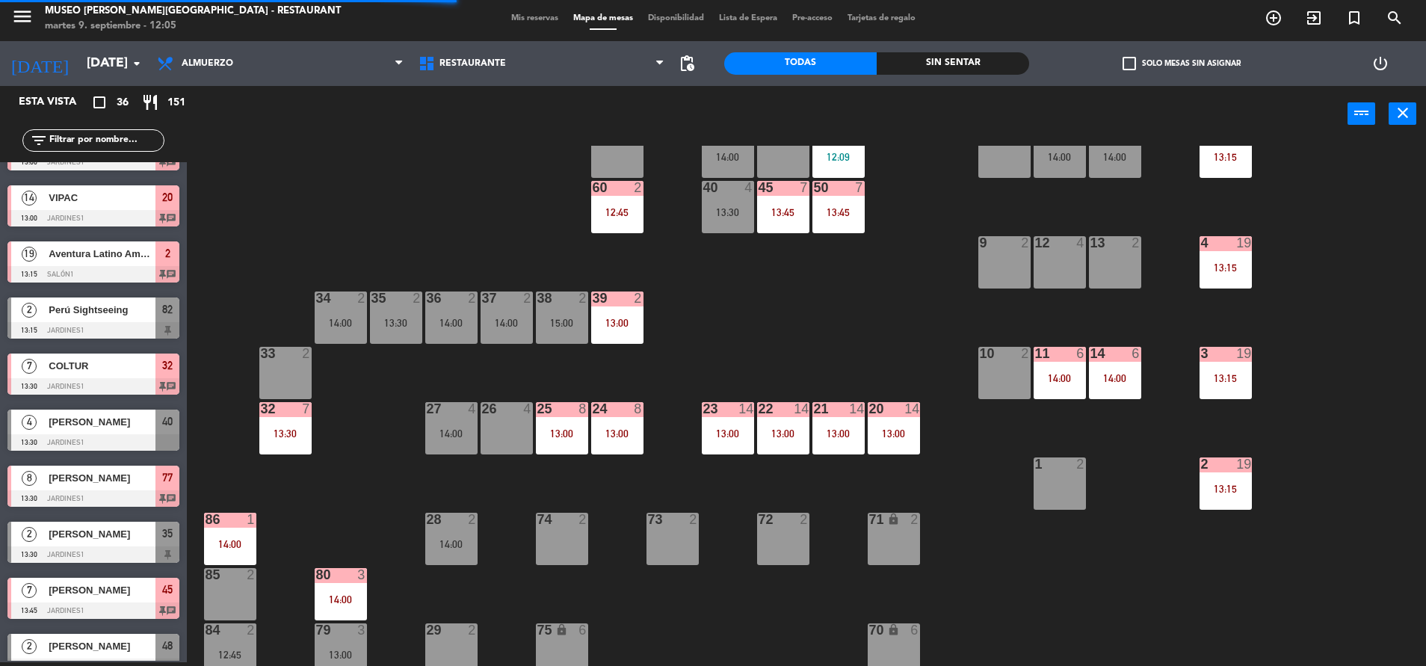
click at [80, 137] on input "text" at bounding box center [106, 140] width 116 height 16
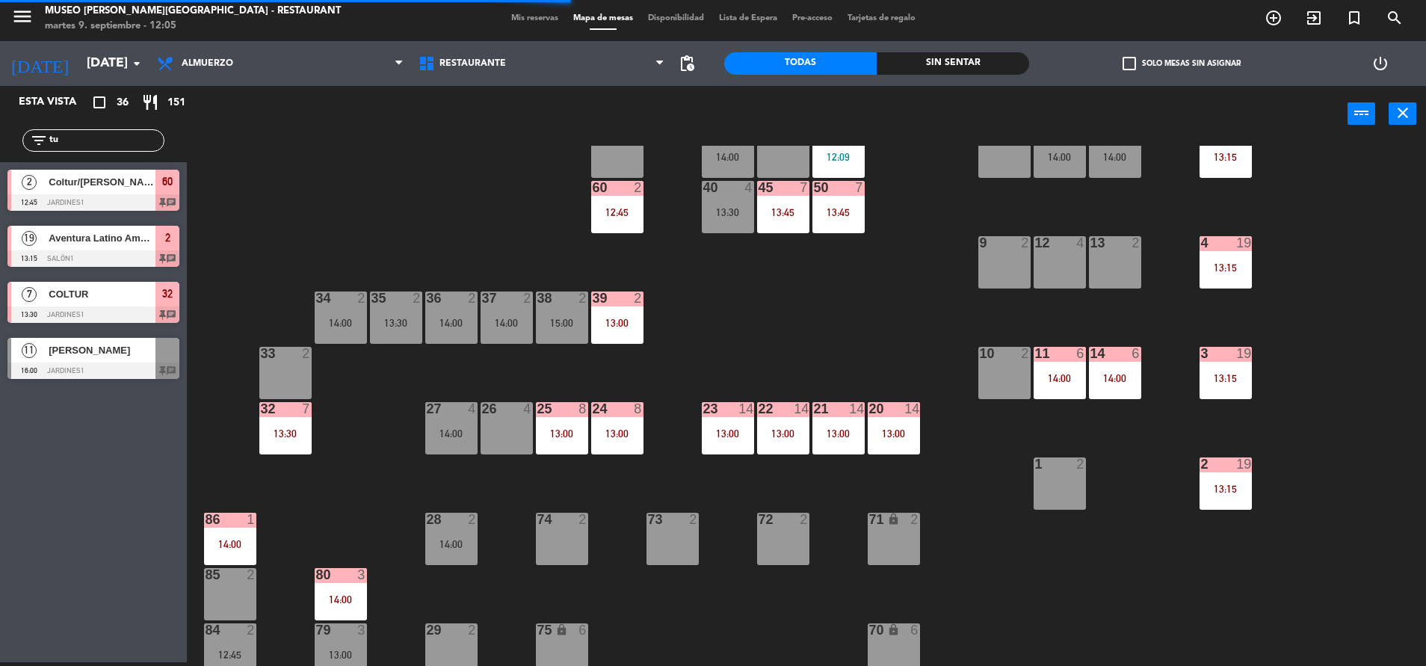
scroll to position [0, 0]
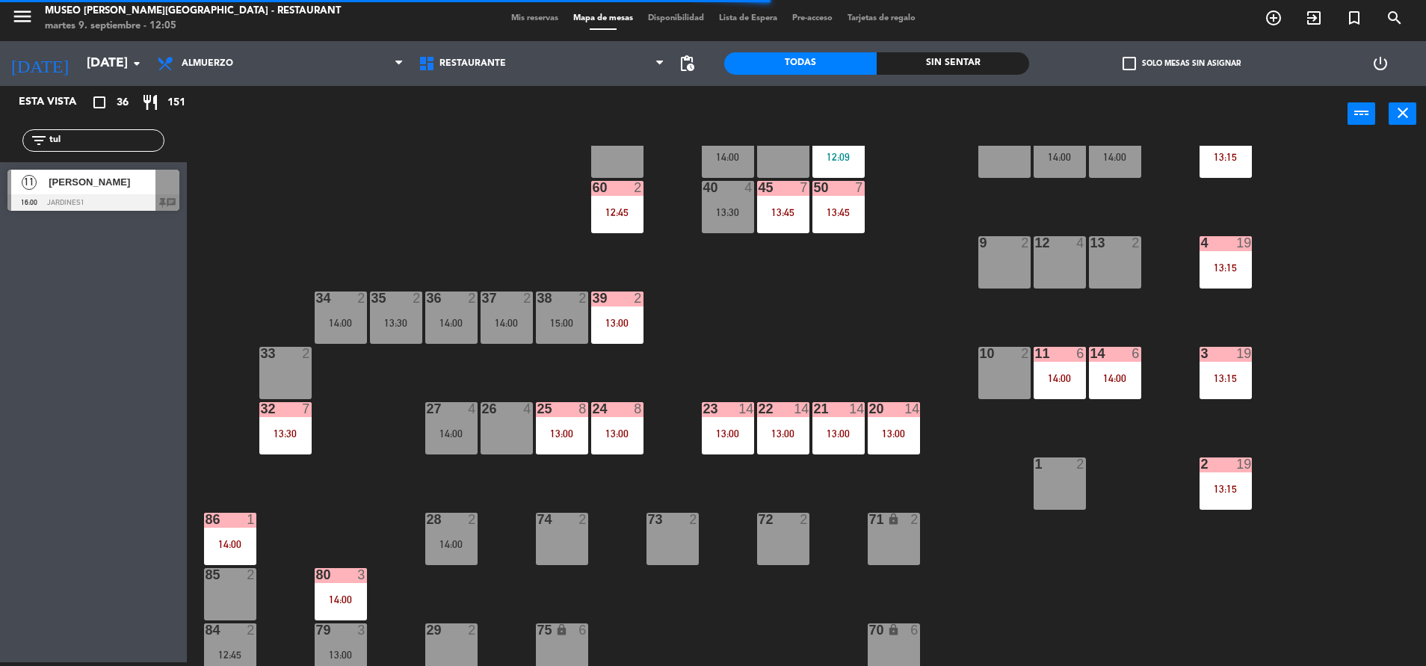
type input "tul"
click at [109, 178] on span "[PERSON_NAME]" at bounding box center [102, 182] width 107 height 16
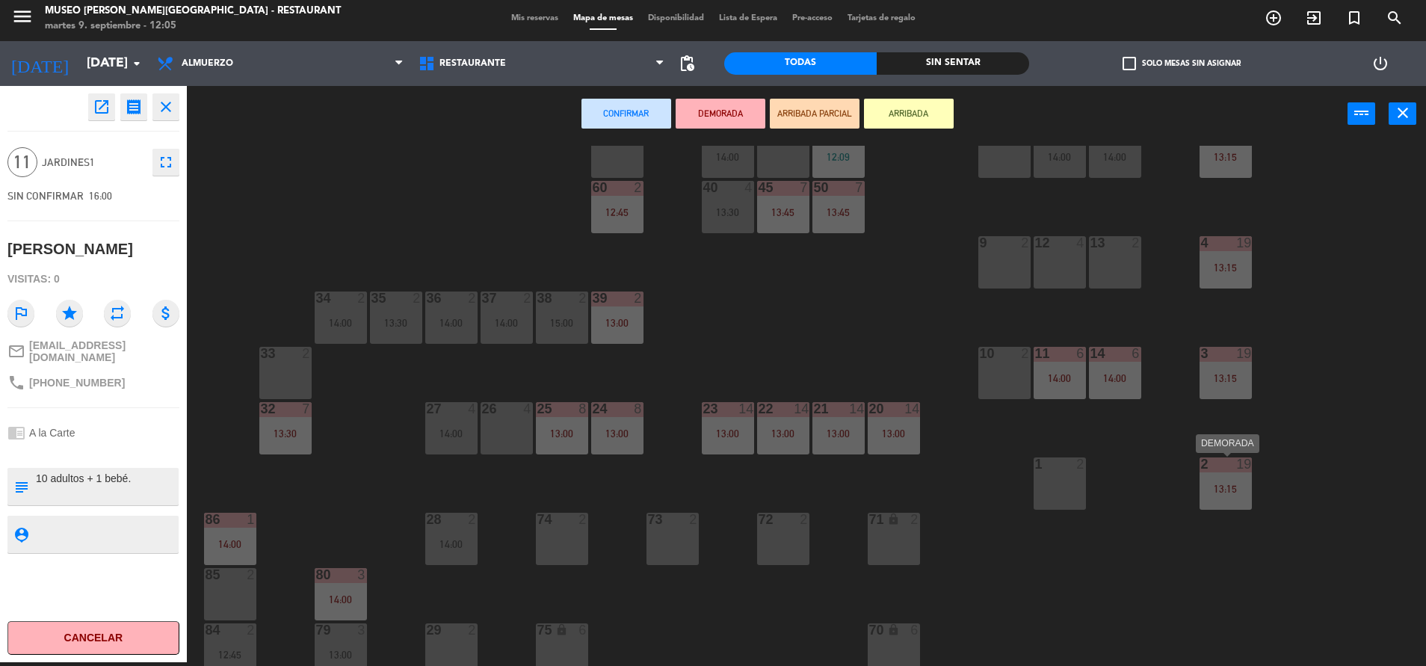
click at [1229, 486] on div "13:15" at bounding box center [1225, 488] width 52 height 10
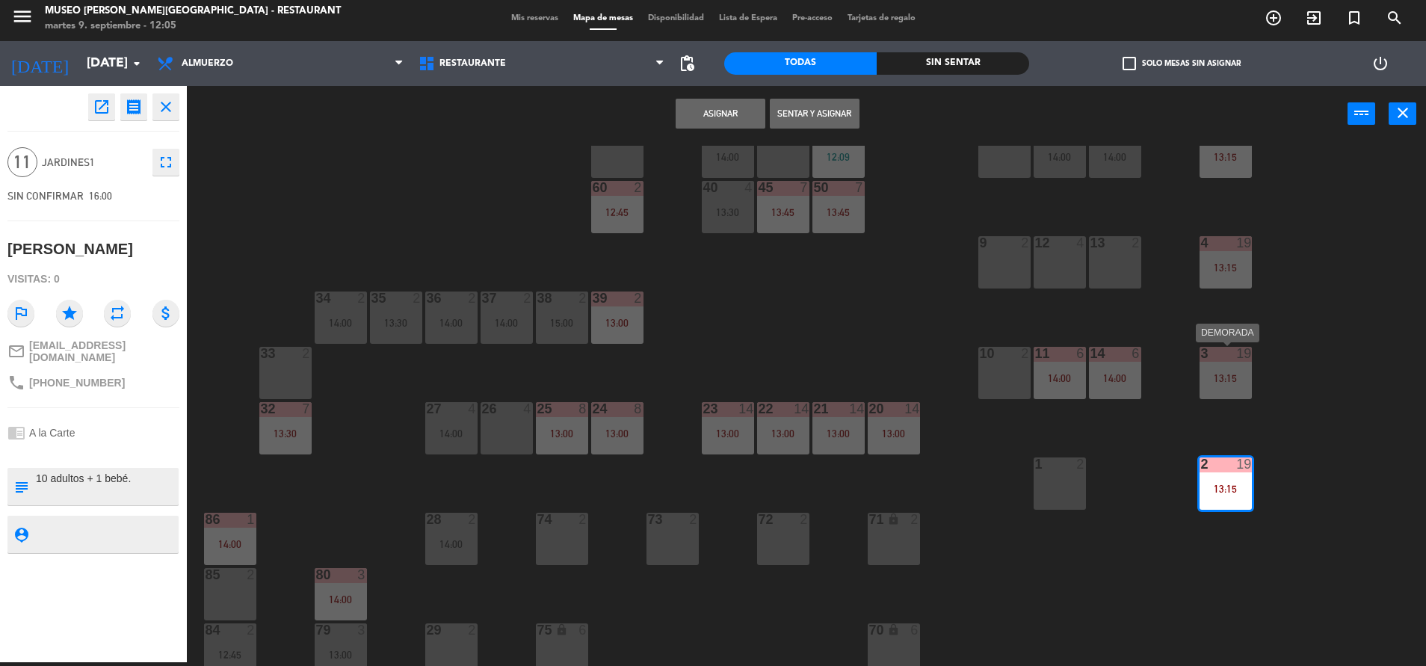
click at [1228, 389] on div "3 19 13:15" at bounding box center [1225, 373] width 52 height 52
click at [1215, 270] on div "13:15" at bounding box center [1225, 267] width 52 height 10
click at [749, 114] on button "Asignar" at bounding box center [721, 114] width 90 height 30
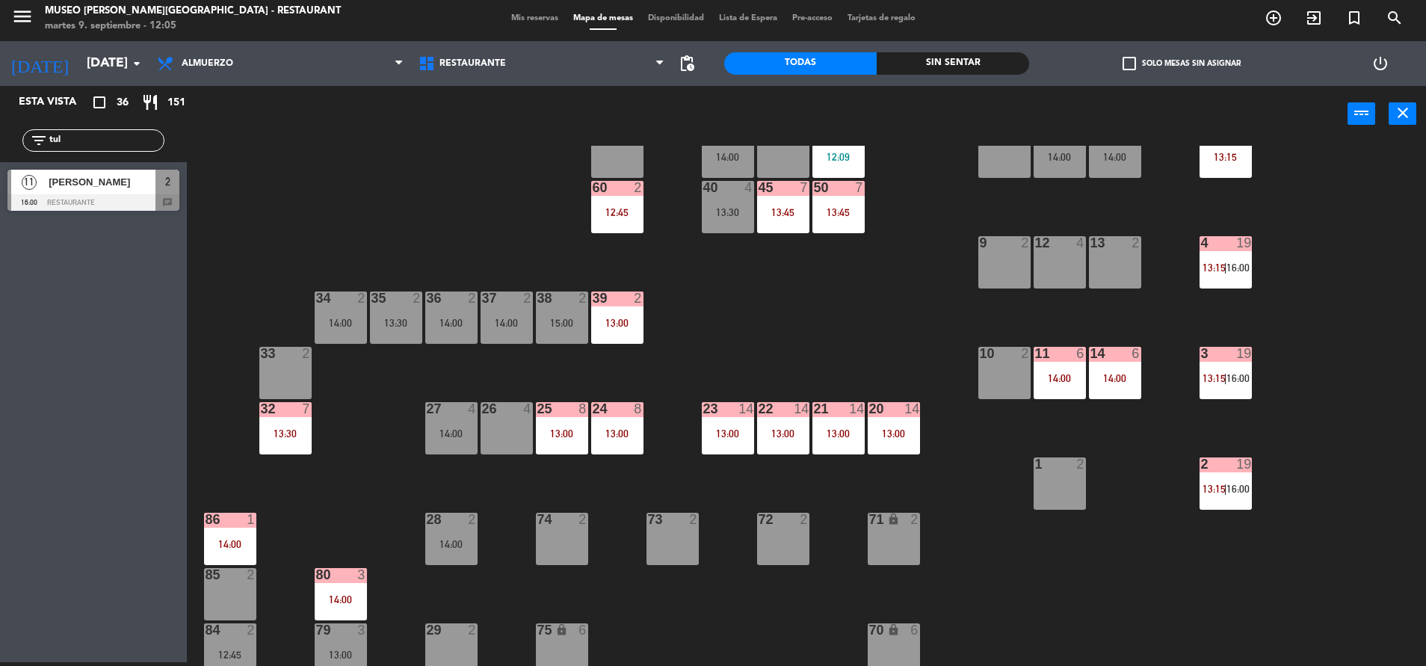
click at [1228, 380] on span "16:00" at bounding box center [1237, 378] width 23 height 12
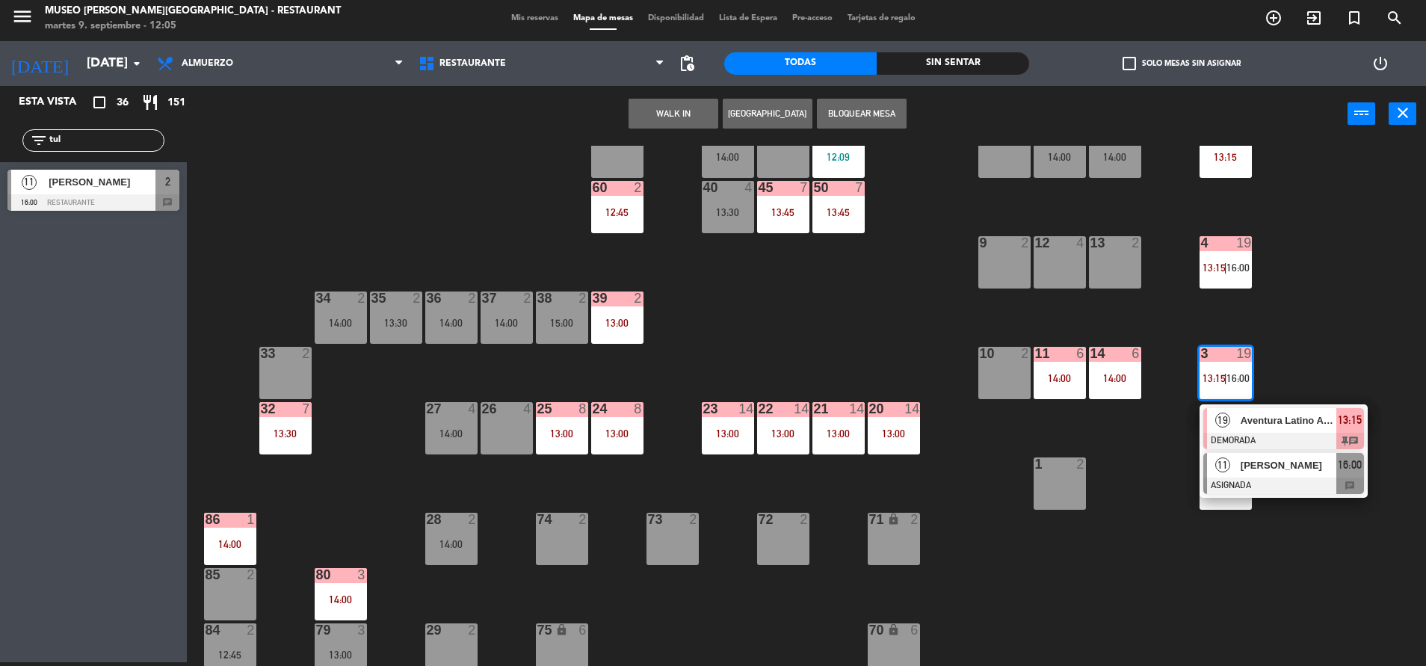
click at [1270, 476] on div "[PERSON_NAME]" at bounding box center [1287, 465] width 97 height 25
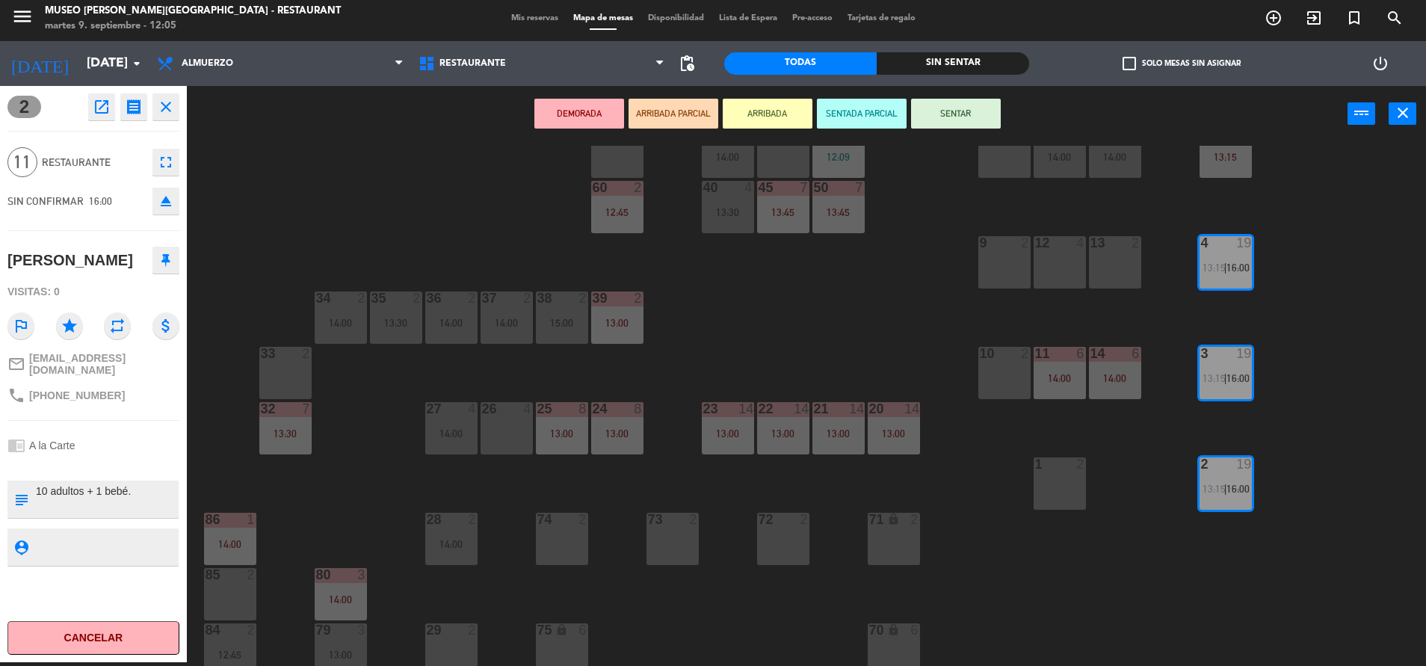
click at [601, 102] on button "DEMORADA" at bounding box center [579, 114] width 90 height 30
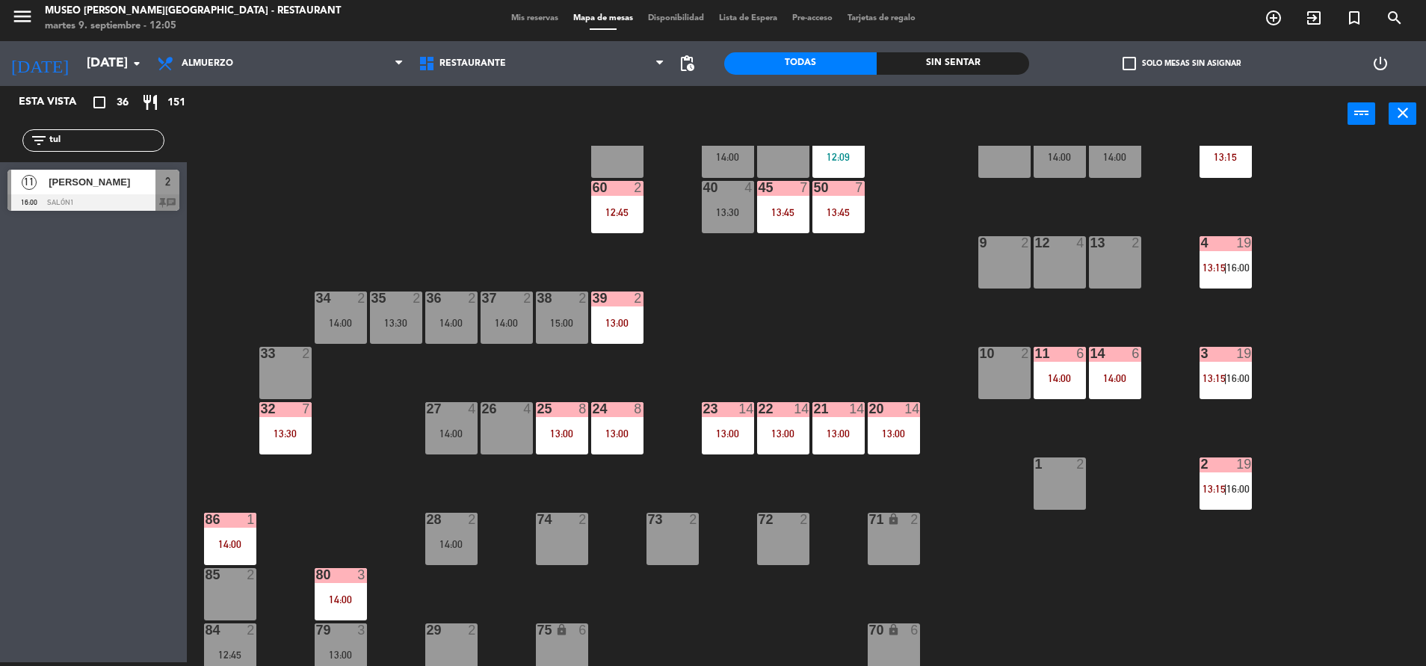
click at [785, 303] on div "44 5 49 2 14:30 54 5 13:00 64 2 12:45 48 2 13:45 53 4 63 2 12:07 43 3 13:00 62 …" at bounding box center [813, 406] width 1225 height 520
click at [619, 221] on div "60 2 12:45" at bounding box center [617, 207] width 52 height 52
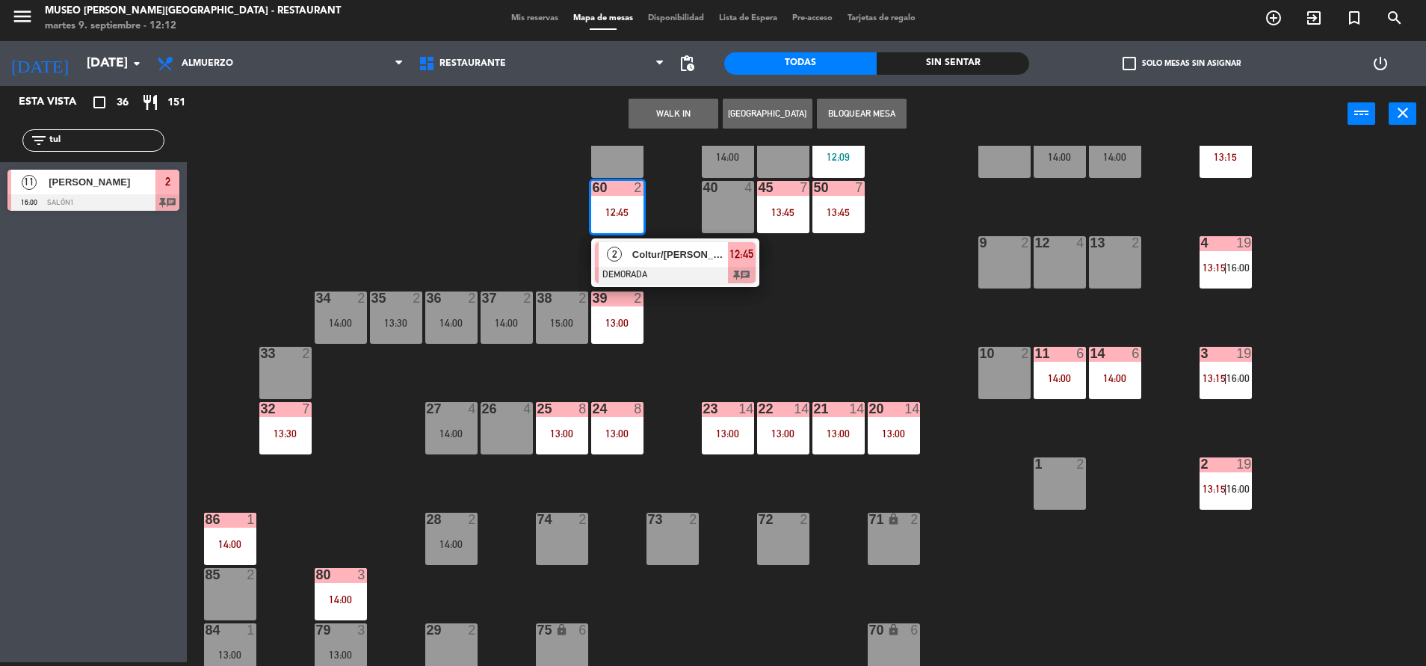
click at [634, 261] on span "Coltur/[PERSON_NAME] x1" at bounding box center [680, 255] width 96 height 16
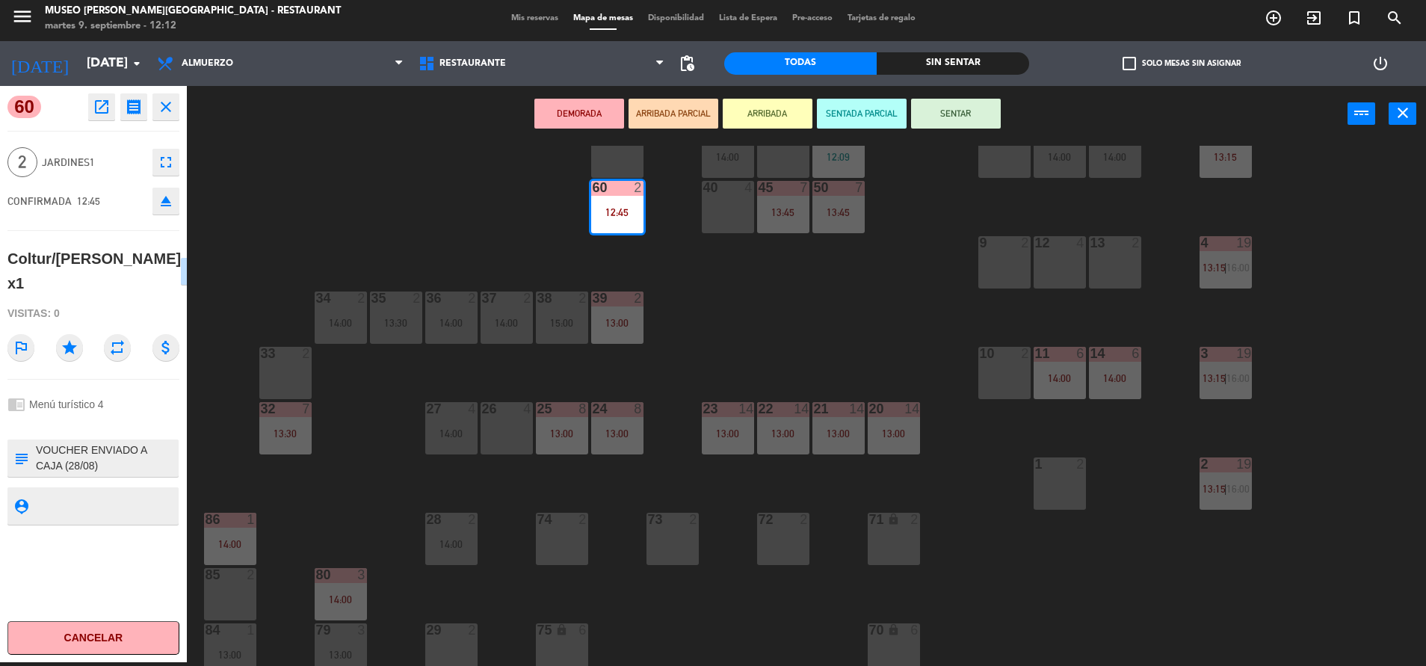
click at [102, 114] on icon "open_in_new" at bounding box center [102, 107] width 18 height 18
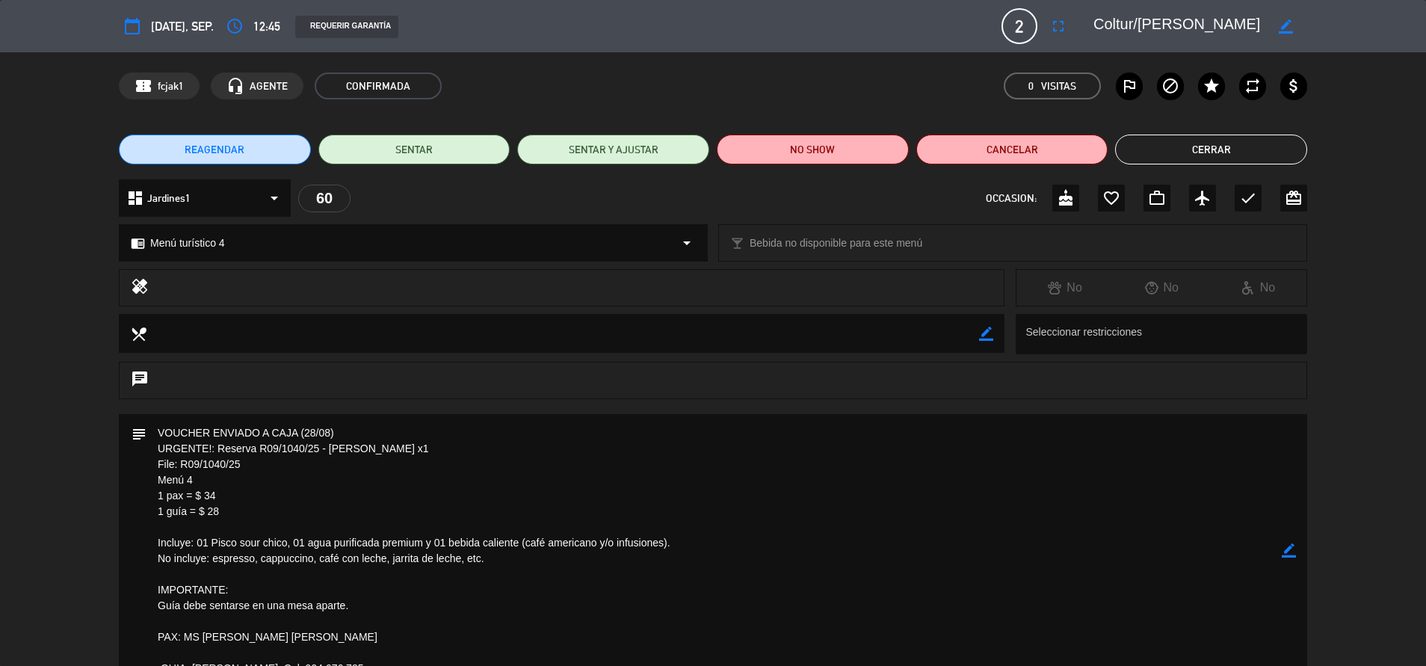
scroll to position [45, 0]
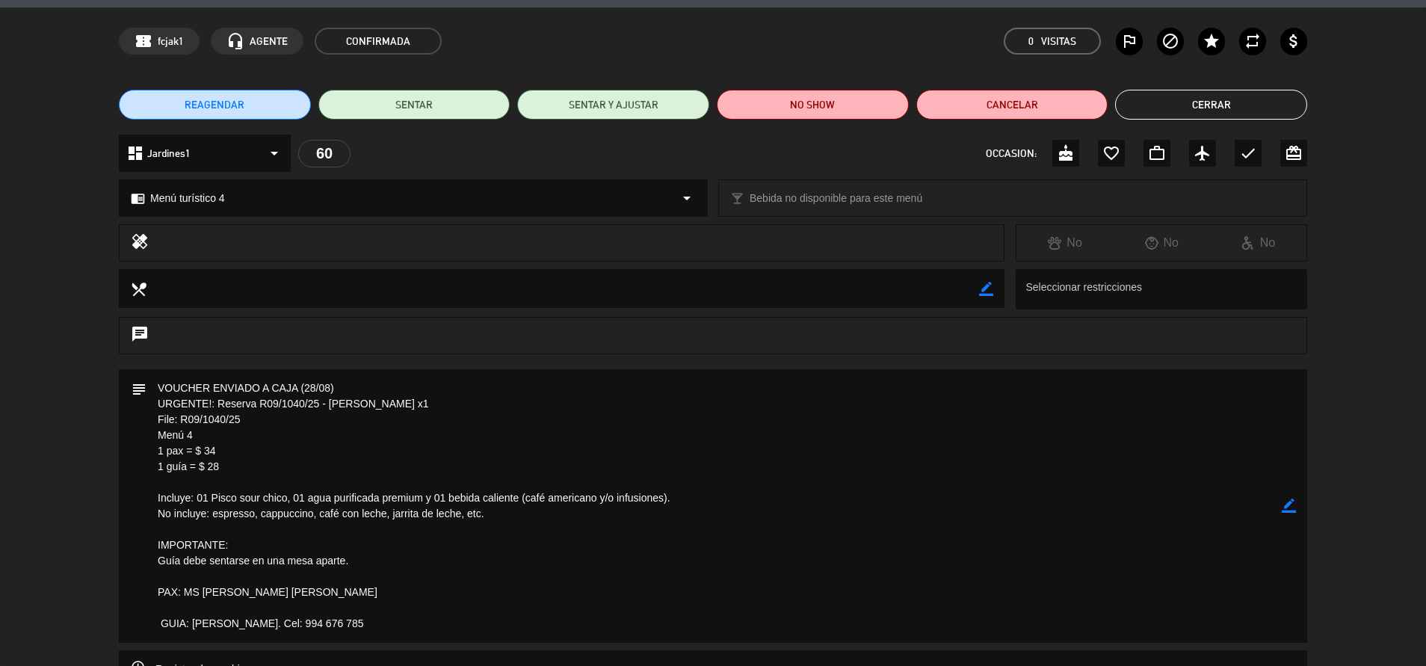
click at [1158, 112] on button "Cerrar" at bounding box center [1211, 105] width 192 height 30
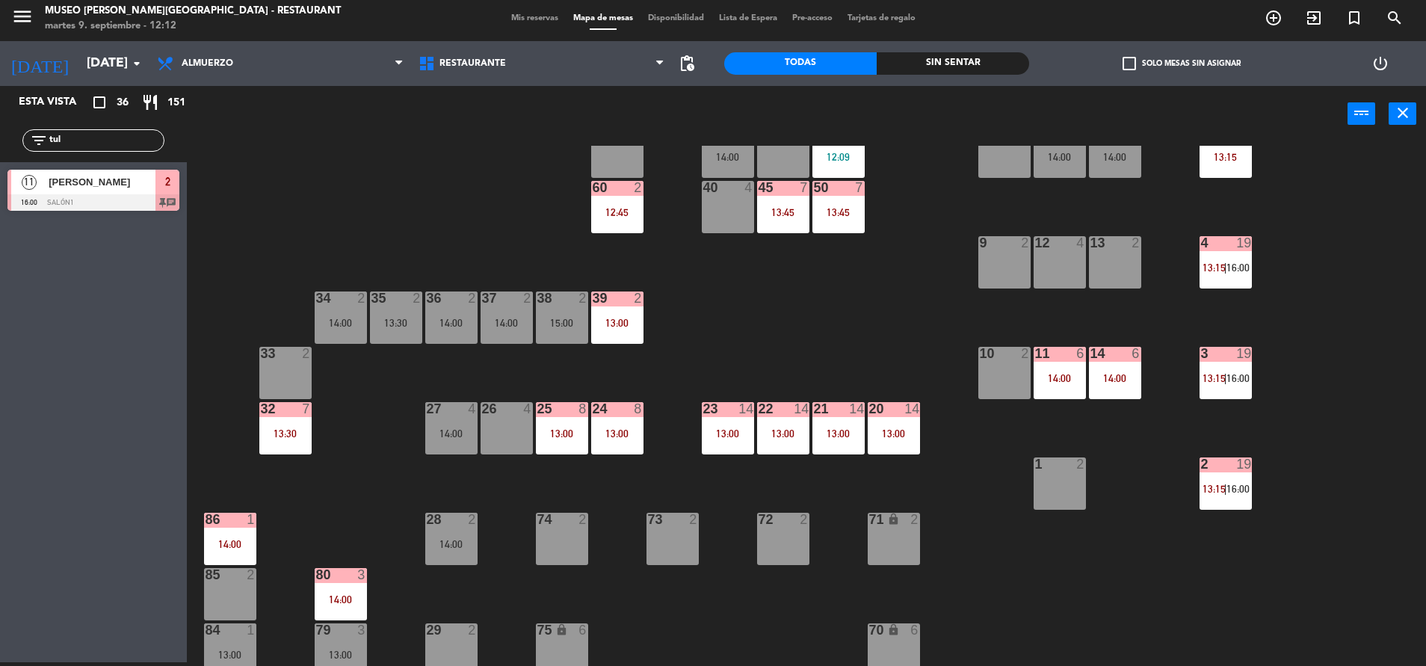
scroll to position [0, 0]
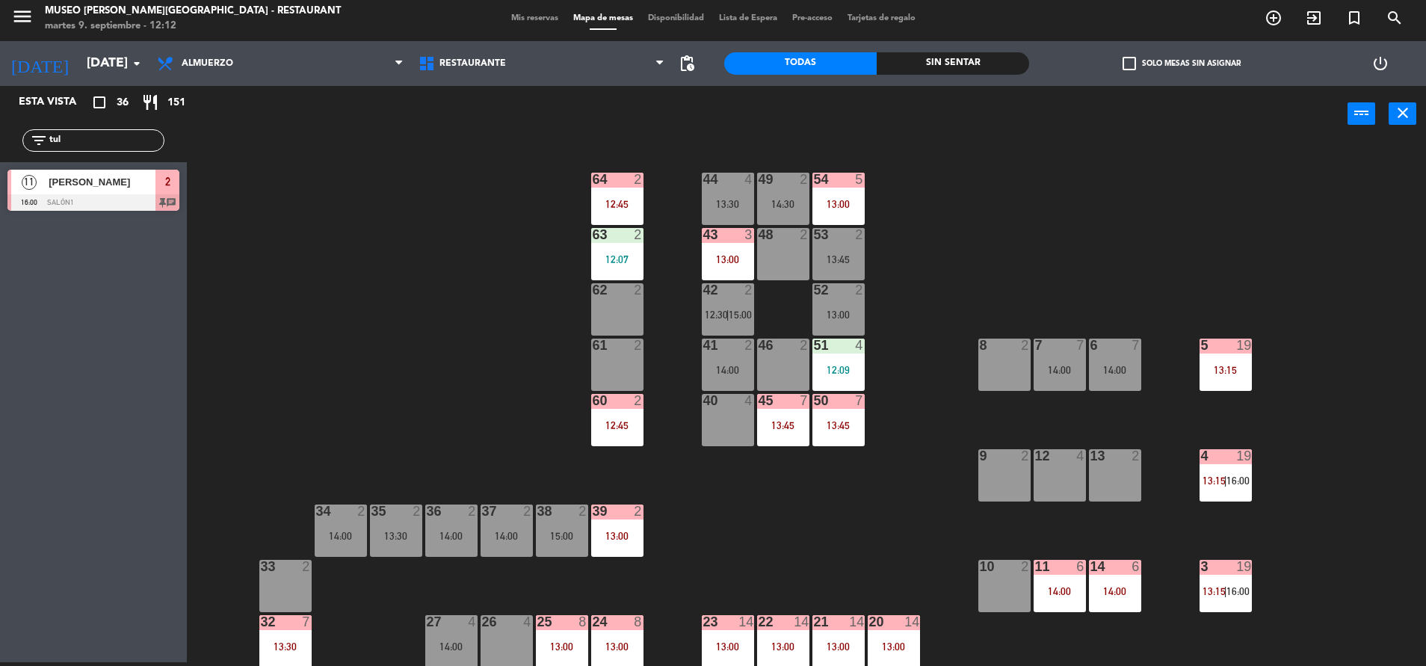
click at [147, 133] on input "tul" at bounding box center [106, 140] width 116 height 16
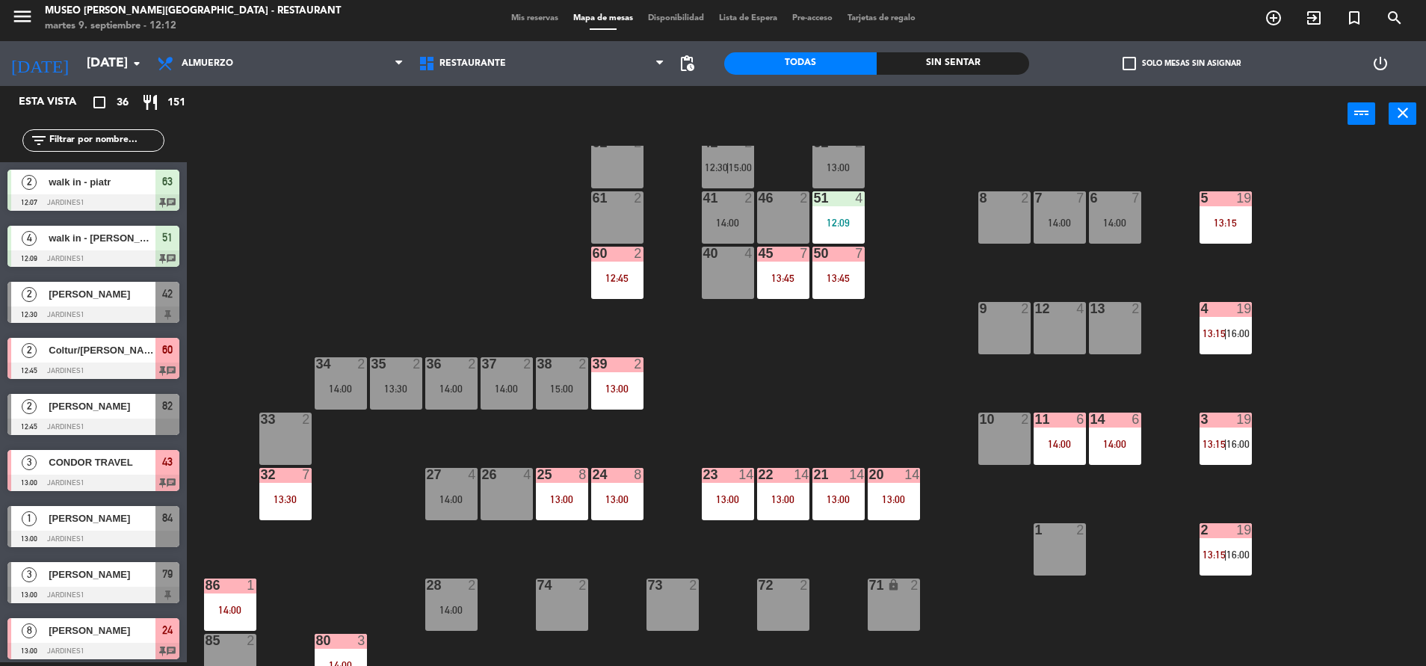
scroll to position [161, 0]
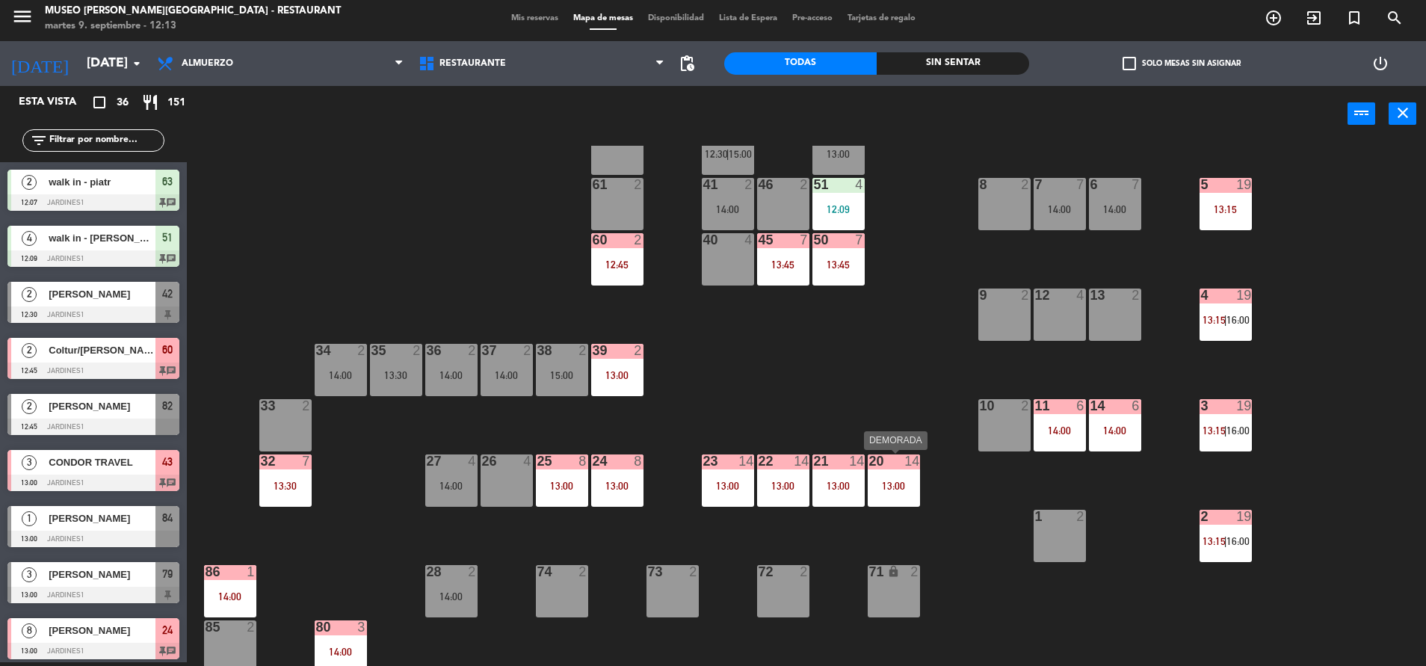
click at [891, 492] on div "20 14 13:00" at bounding box center [894, 480] width 52 height 52
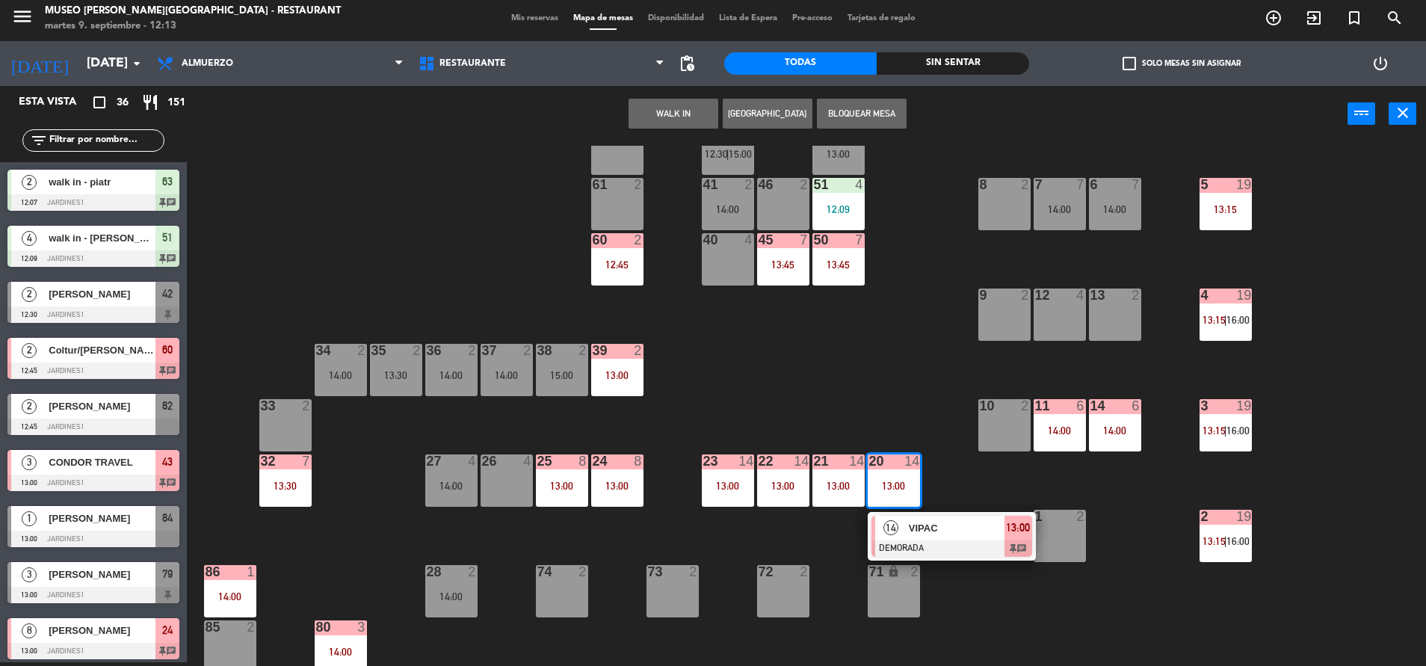
click at [907, 529] on div "VIPAC" at bounding box center [955, 528] width 97 height 25
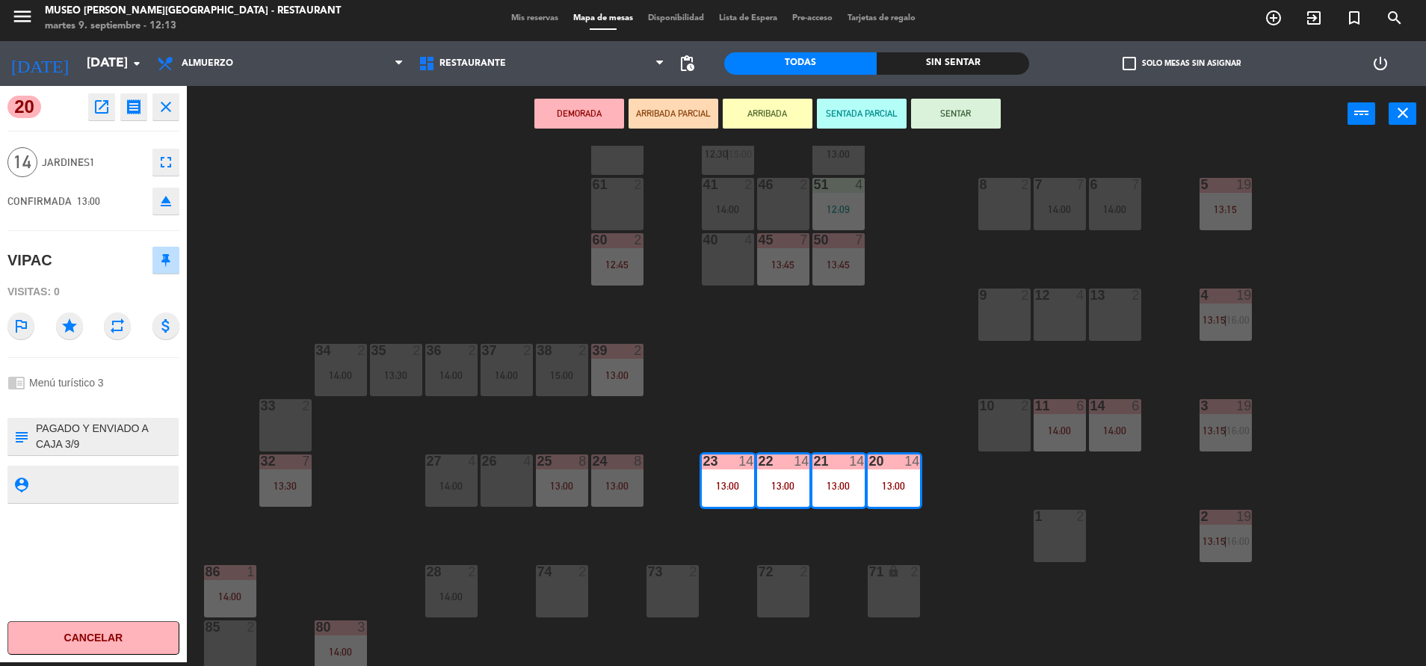
click at [34, 424] on textarea at bounding box center [105, 436] width 143 height 31
type textarea "llegarán 13:30 PAGADO Y ENVIADO A CAJA 3/9 Cafe del [GEOGRAPHIC_DATA][PERSON_NA…"
click at [123, 392] on div "chrome_reader_mode Menú turístico 3" at bounding box center [93, 382] width 172 height 28
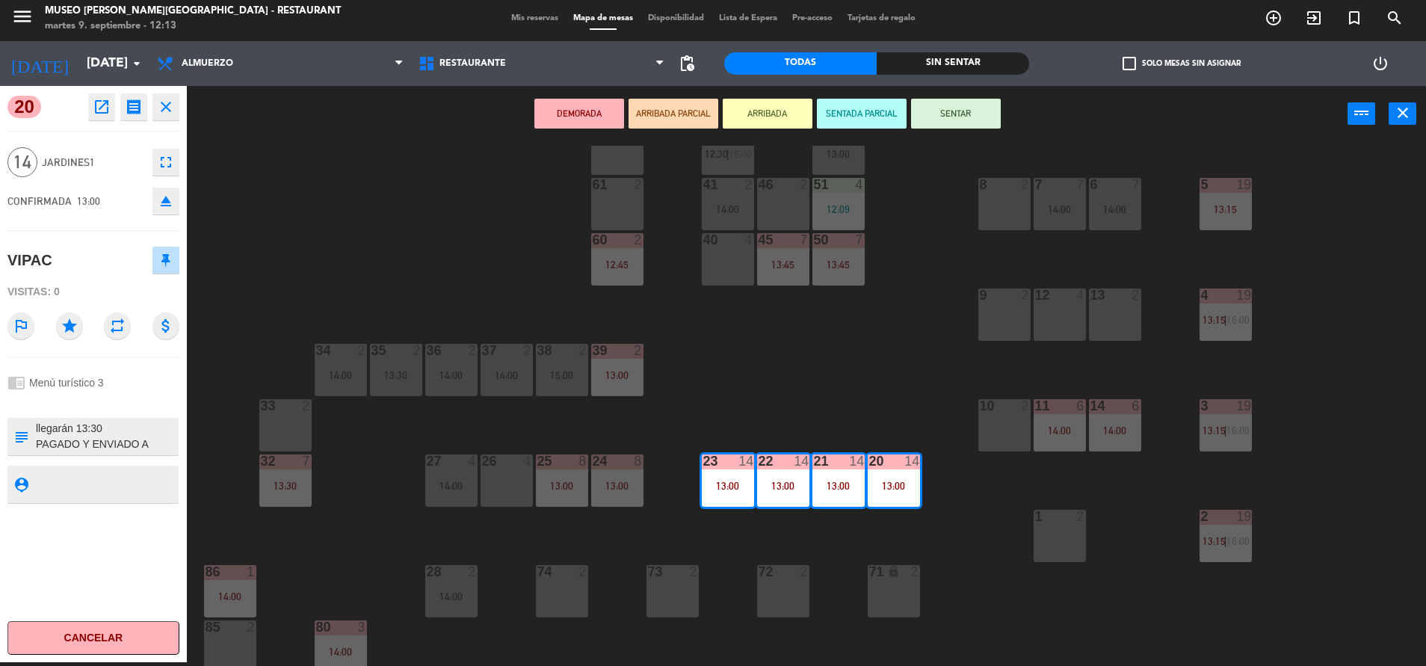
click at [451, 196] on div "44 4 13:30 49 2 14:30 54 5 13:00 64 2 12:45 48 2 53 2 13:45 63 2 12:07 43 3 13:…" at bounding box center [813, 406] width 1225 height 520
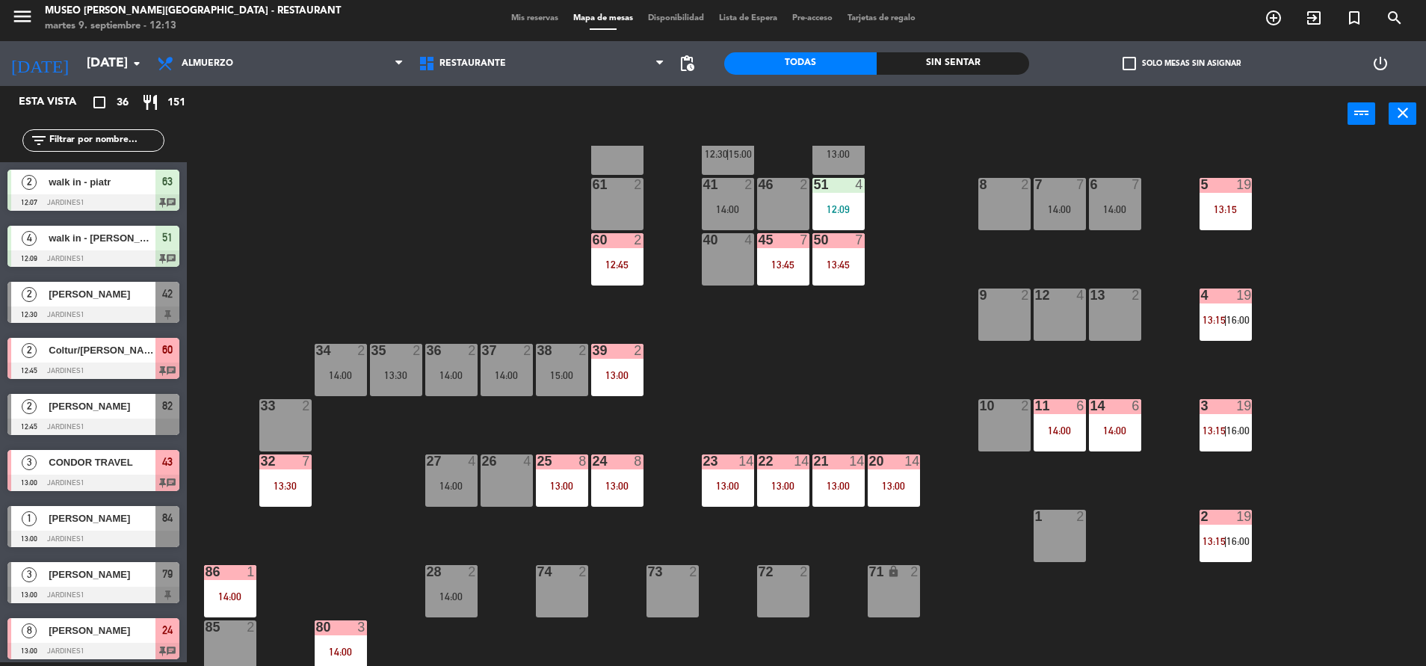
scroll to position [4, 0]
click at [1197, 436] on div "44 4 13:30 49 2 14:30 54 5 13:00 64 2 12:45 48 2 53 2 13:45 63 2 12:07 43 3 13:…" at bounding box center [813, 406] width 1225 height 520
click at [1205, 437] on div "3 19 13:15 | 16:00" at bounding box center [1225, 425] width 52 height 52
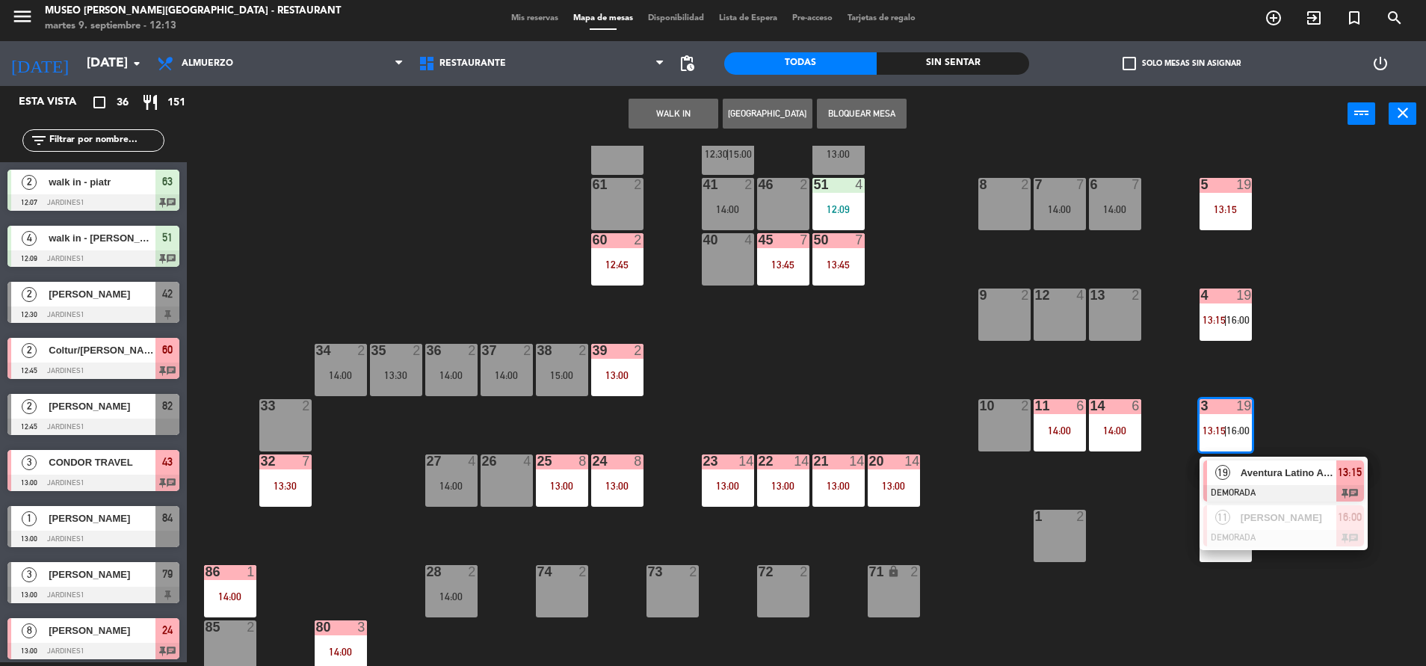
click at [1279, 428] on div "44 4 13:30 49 2 14:30 54 5 13:00 64 2 12:45 48 2 53 2 13:45 63 2 12:07 43 3 13:…" at bounding box center [813, 406] width 1225 height 520
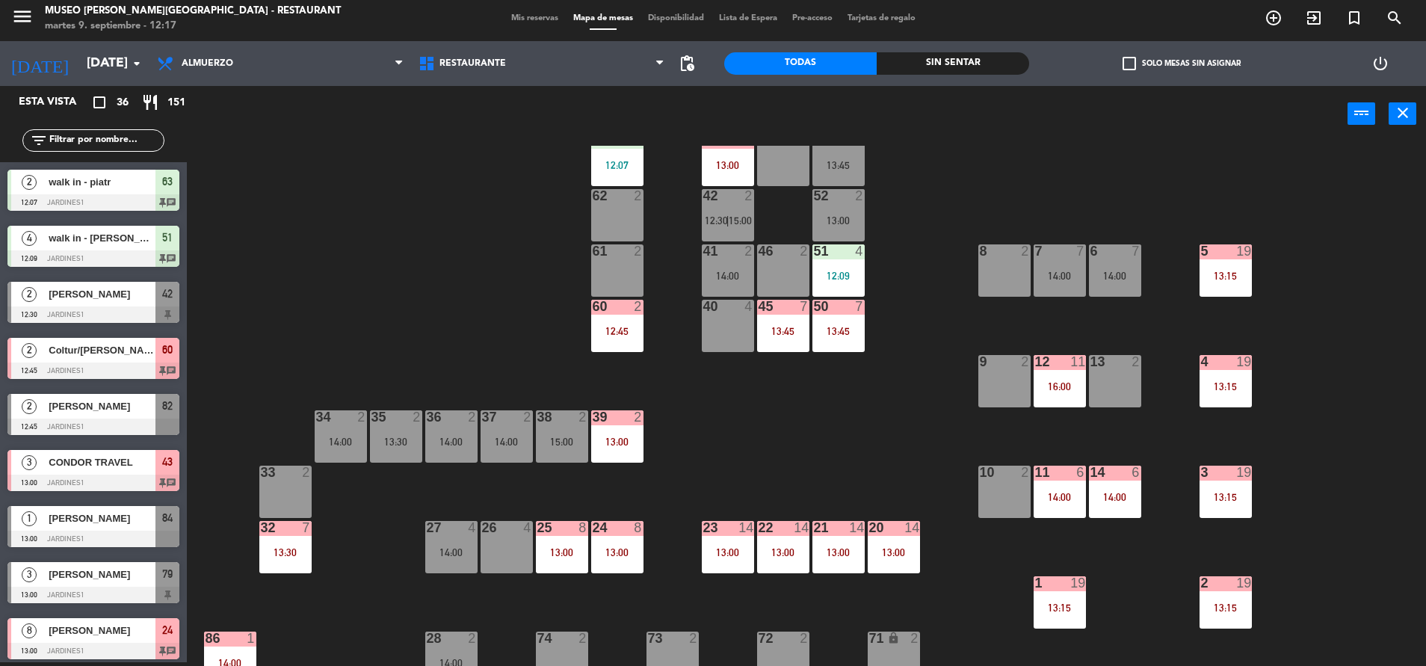
scroll to position [0, 0]
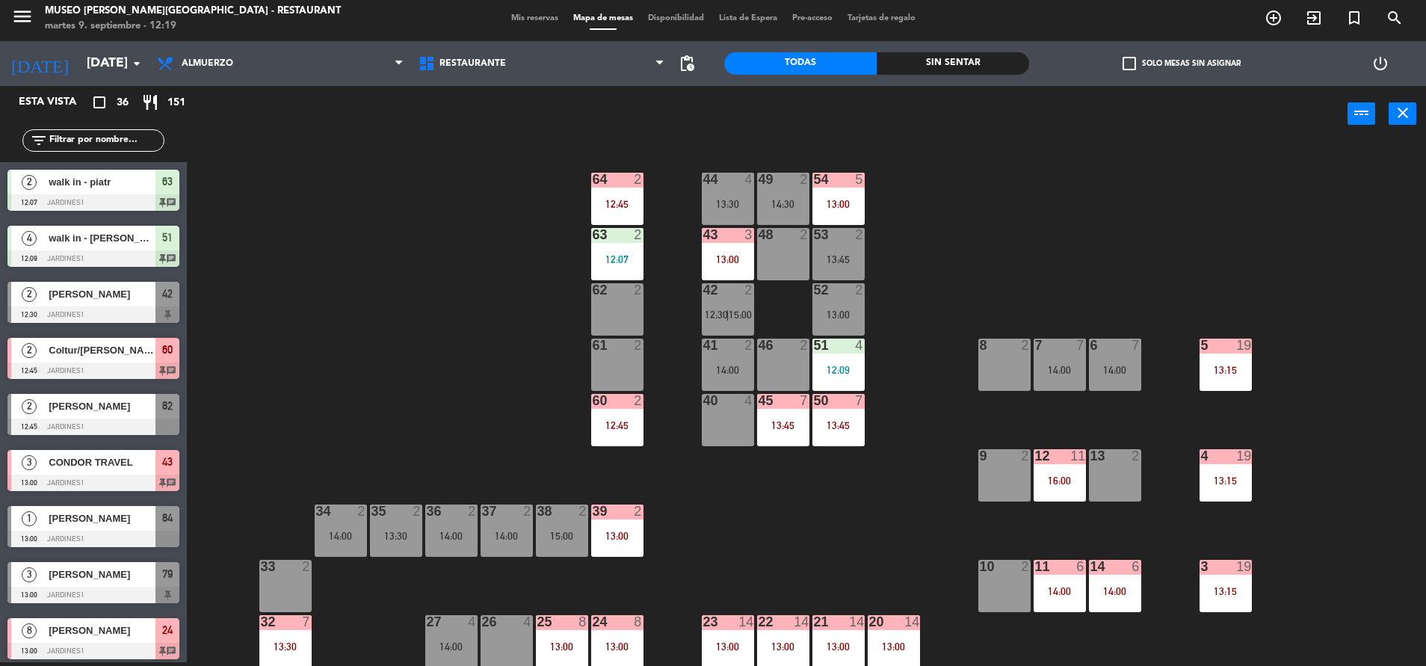
click at [81, 137] on input "text" at bounding box center [106, 140] width 116 height 16
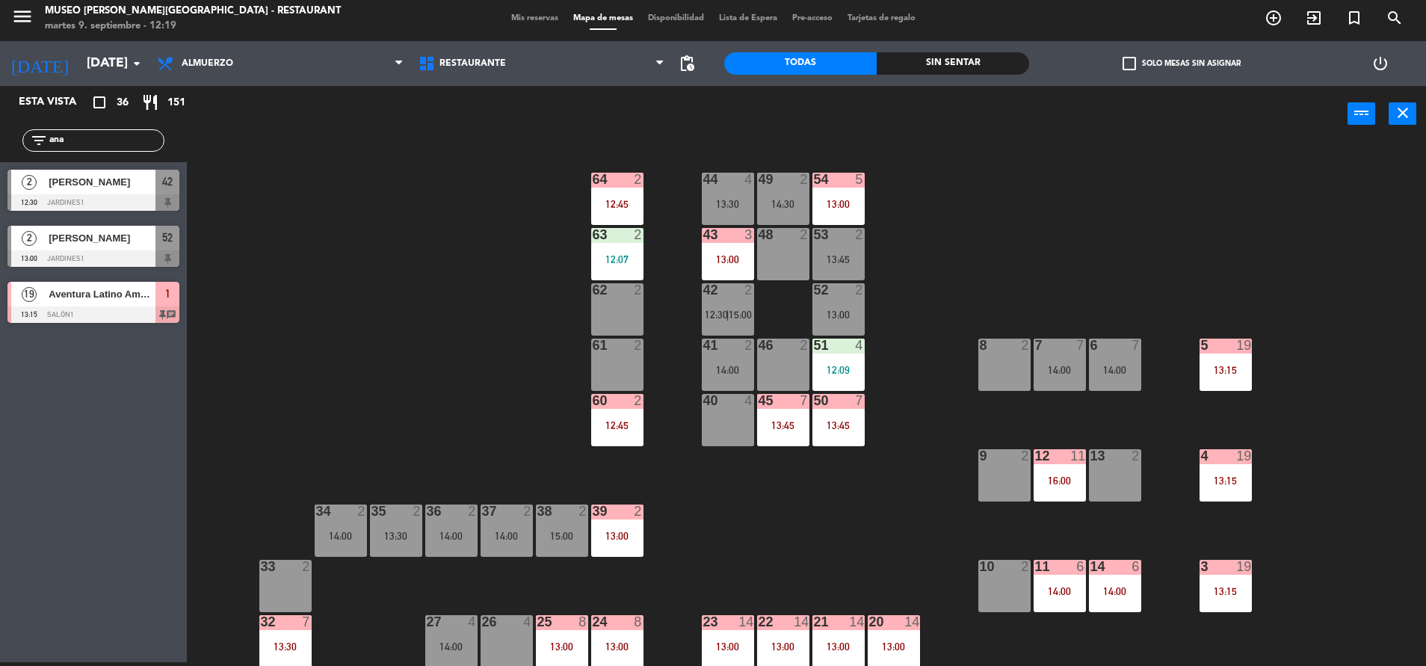
type input "ana"
click at [153, 188] on span "[PERSON_NAME]" at bounding box center [102, 182] width 107 height 16
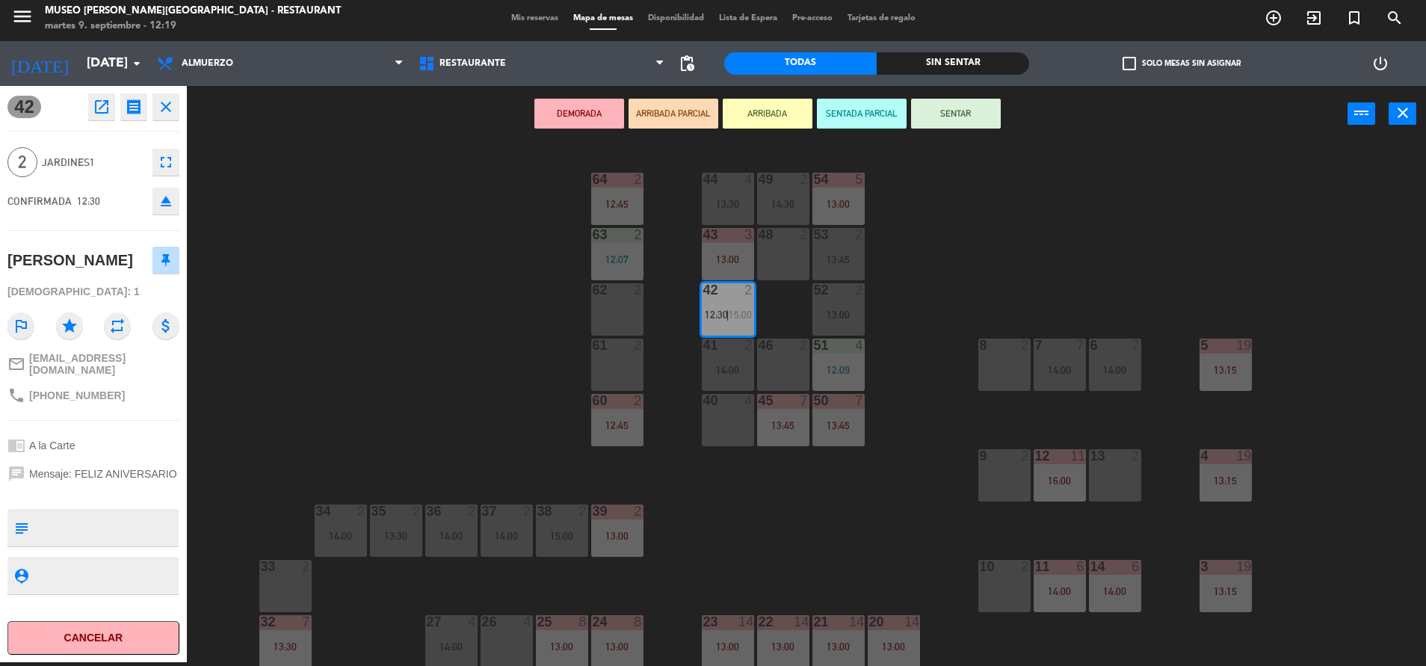
click at [624, 354] on div "61 2" at bounding box center [617, 365] width 52 height 52
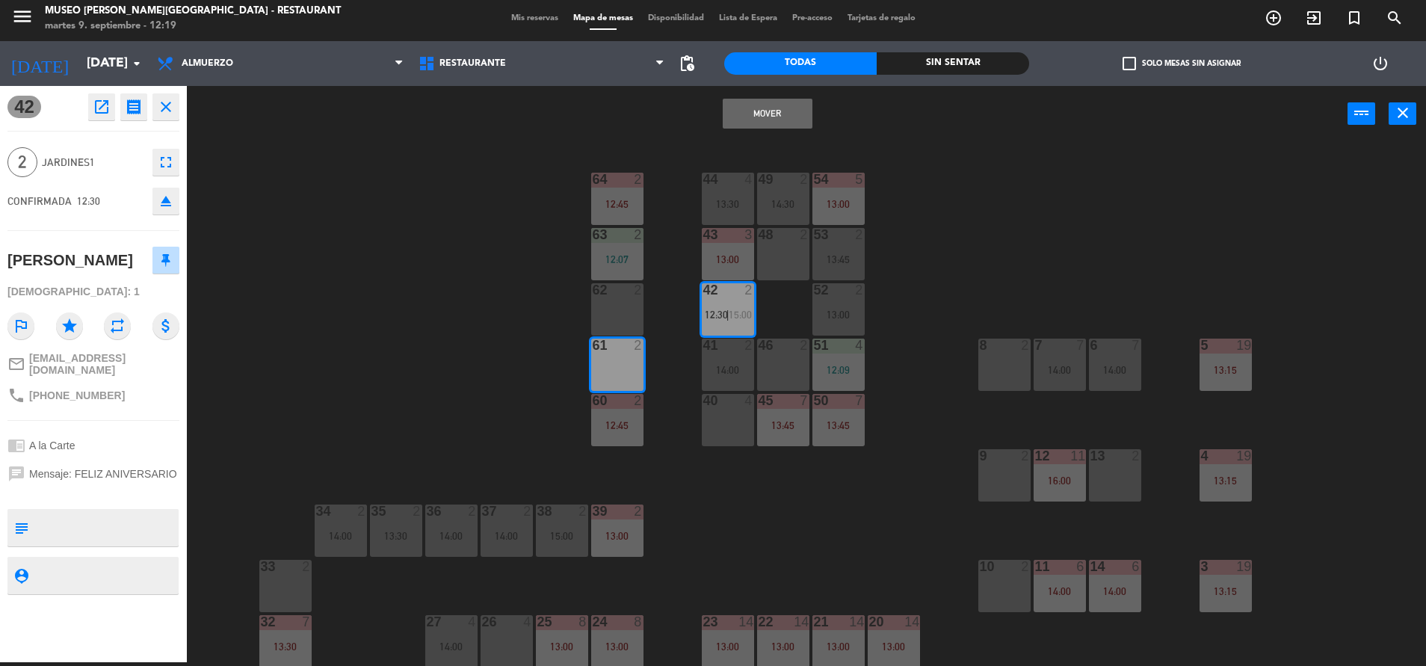
click at [776, 118] on button "Mover" at bounding box center [768, 114] width 90 height 30
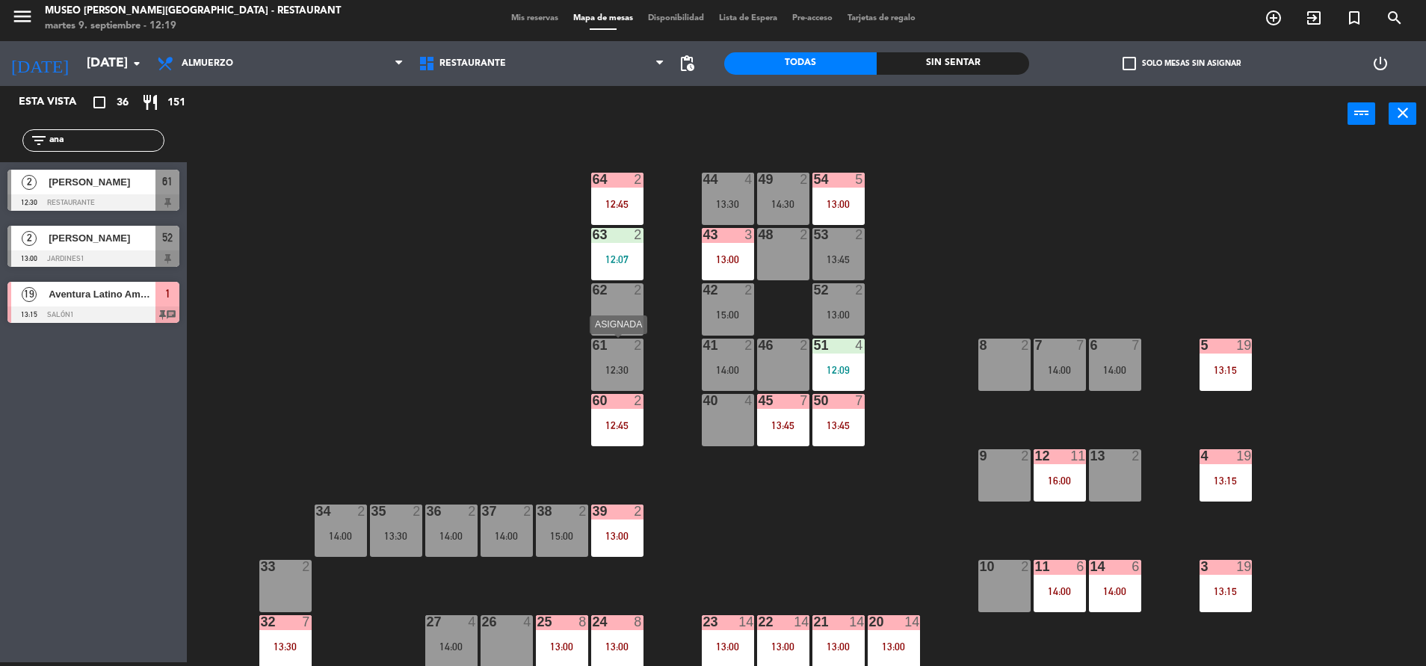
click at [628, 374] on div "12:30" at bounding box center [617, 370] width 52 height 10
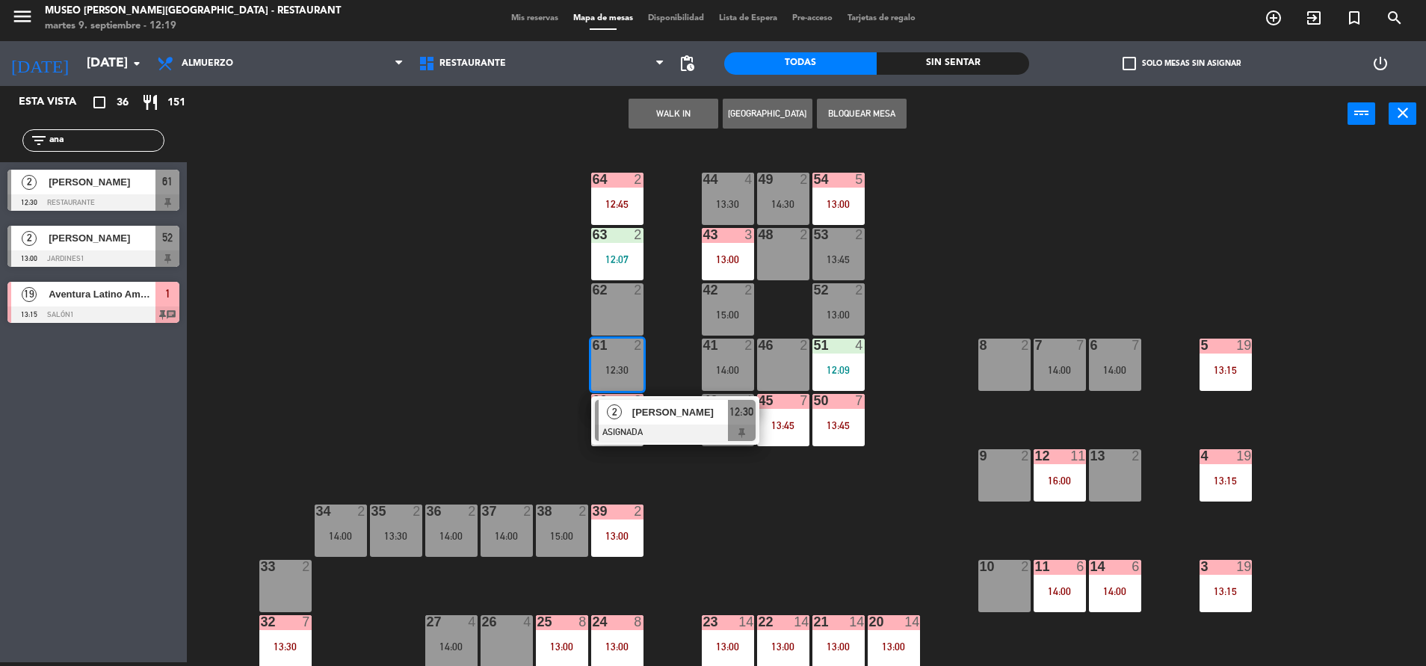
click at [655, 416] on span "[PERSON_NAME]" at bounding box center [680, 412] width 96 height 16
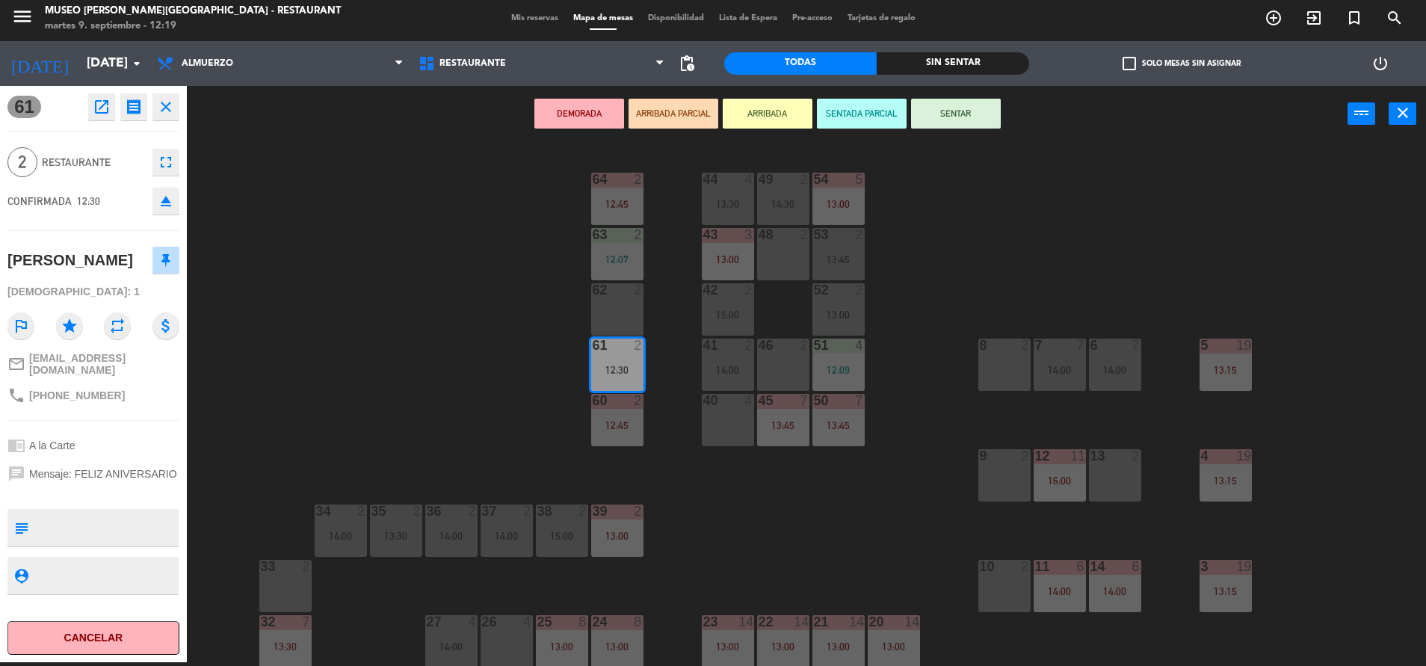
click at [149, 543] on textarea at bounding box center [105, 527] width 143 height 31
type textarea "m61"
click at [141, 439] on div "61 open_in_new receipt 12:30 PM [DATE] 2 personas [PERSON_NAME] 61 EXPERIENCE A…" at bounding box center [93, 374] width 187 height 576
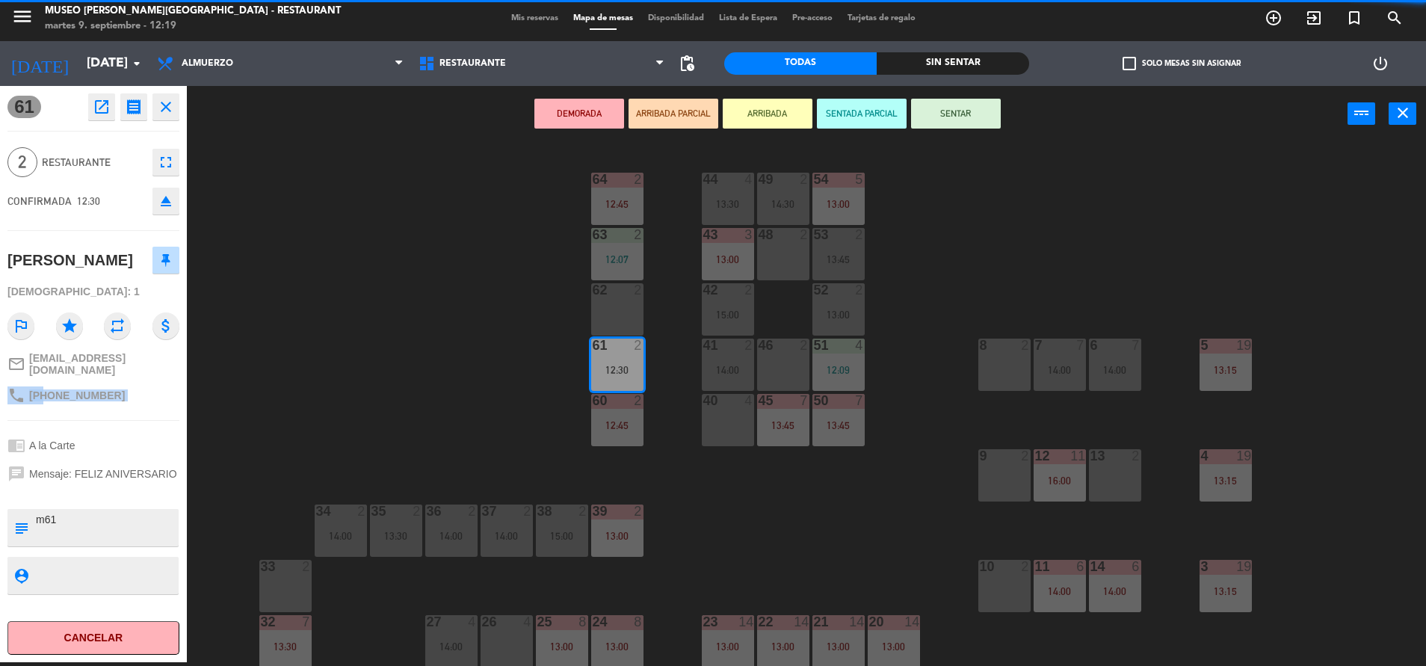
click at [141, 439] on div "61 open_in_new receipt 12:30 PM [DATE] 2 personas [PERSON_NAME] 61 EXPERIENCE A…" at bounding box center [93, 374] width 187 height 576
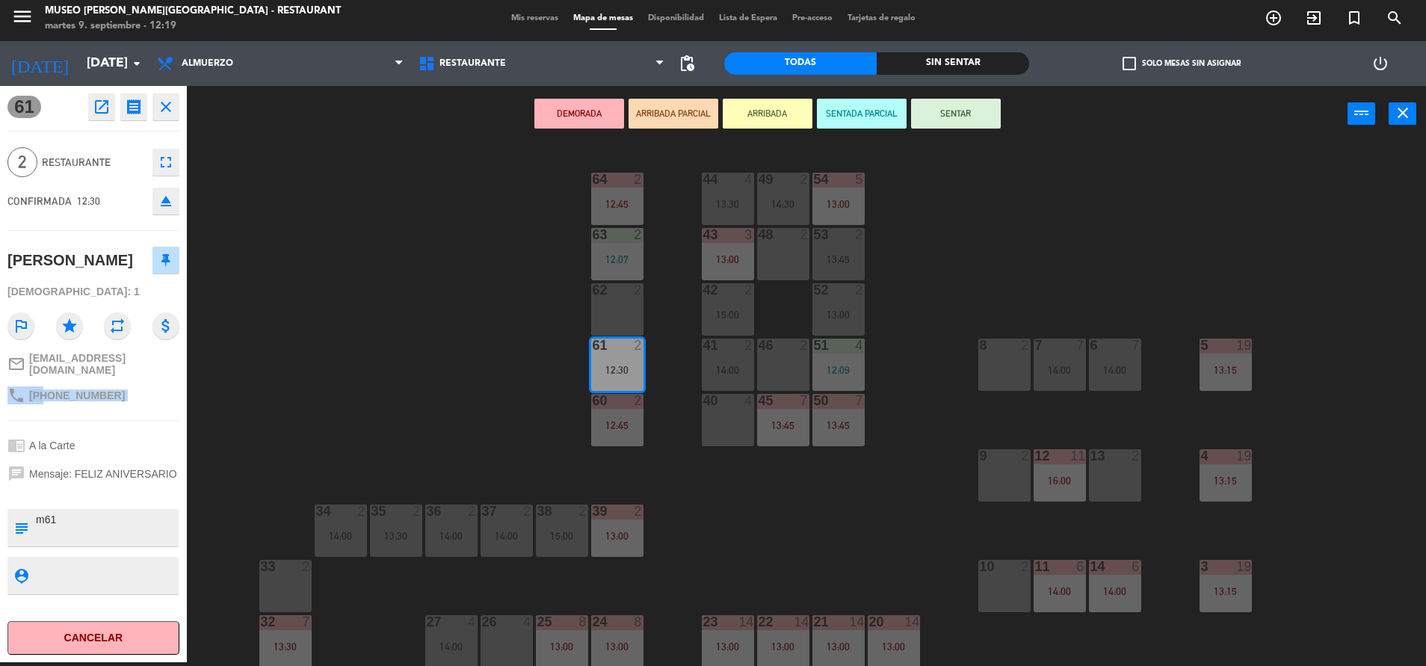
click at [141, 439] on div "61 open_in_new receipt 12:30 PM [DATE] 2 personas [PERSON_NAME] 61 EXPERIENCE A…" at bounding box center [93, 374] width 187 height 576
click at [957, 116] on button "SENTAR" at bounding box center [956, 114] width 90 height 30
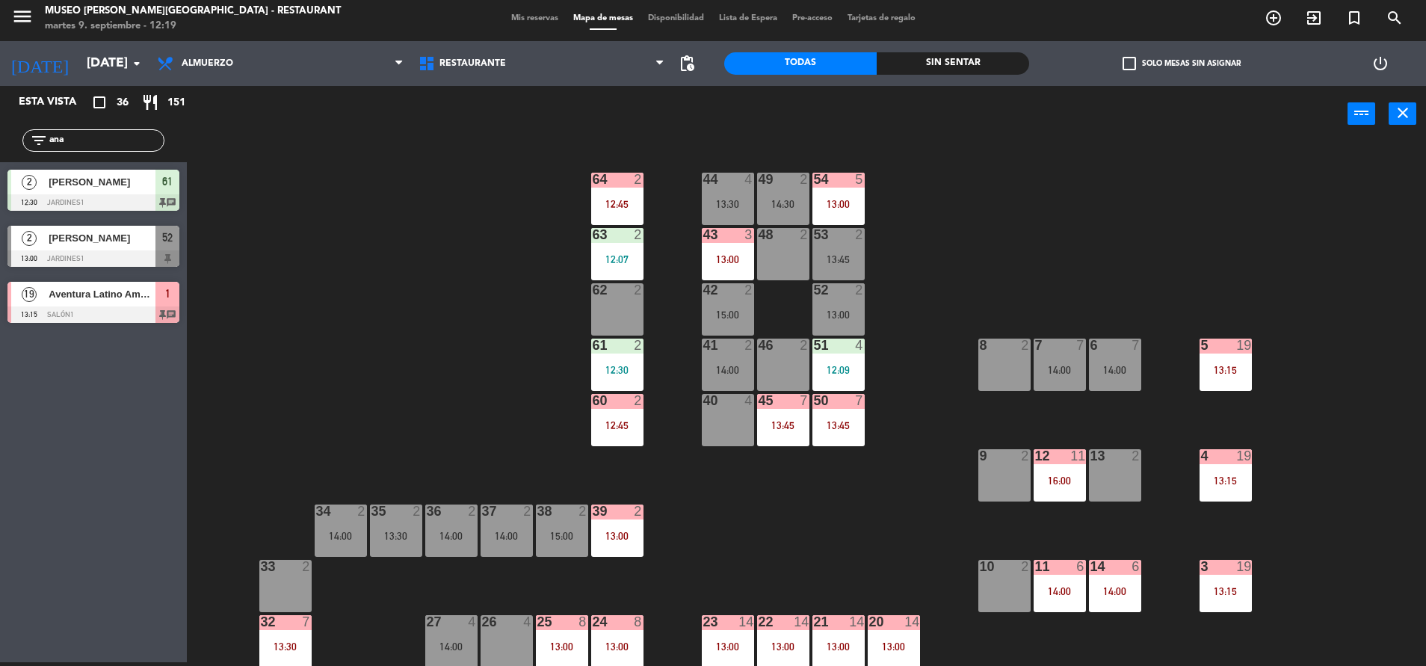
scroll to position [49, 0]
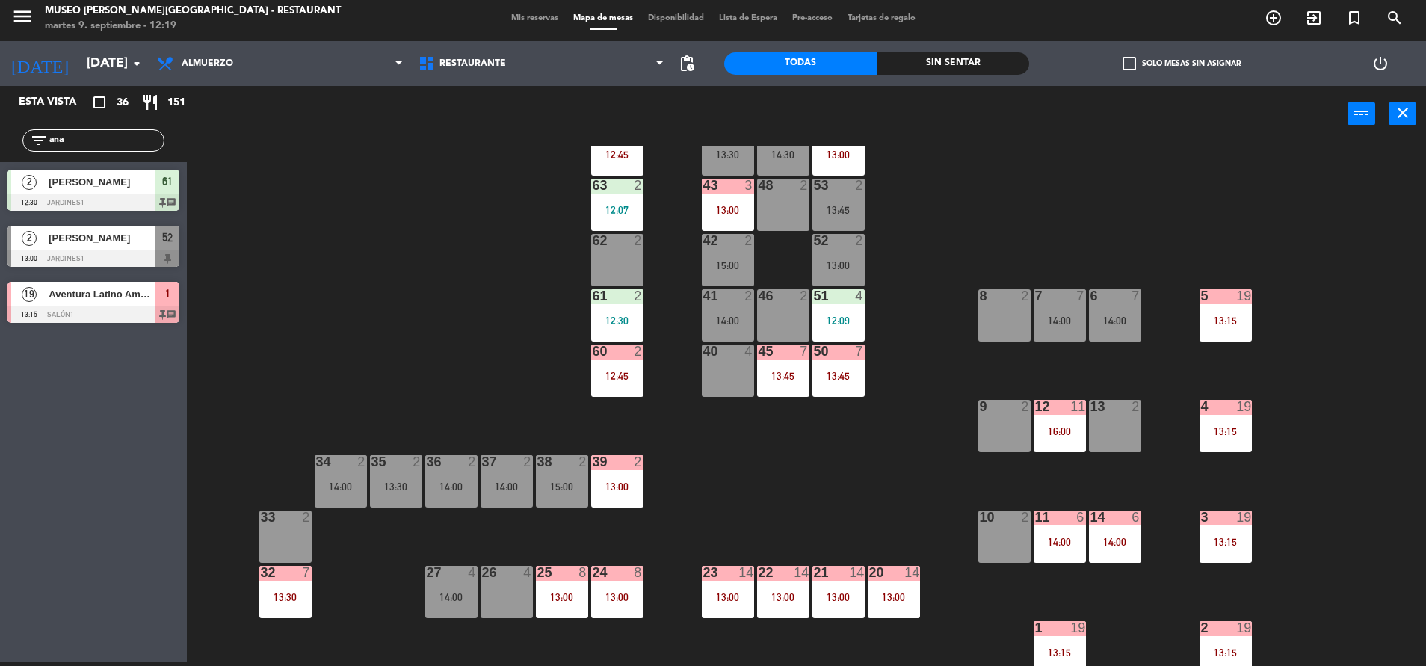
click at [773, 503] on div "44 4 13:30 49 2 14:30 54 5 13:00 64 2 12:45 48 2 53 2 13:45 63 2 12:07 43 3 13:…" at bounding box center [813, 406] width 1225 height 520
click at [557, 472] on div "38 2 15:00" at bounding box center [562, 481] width 52 height 52
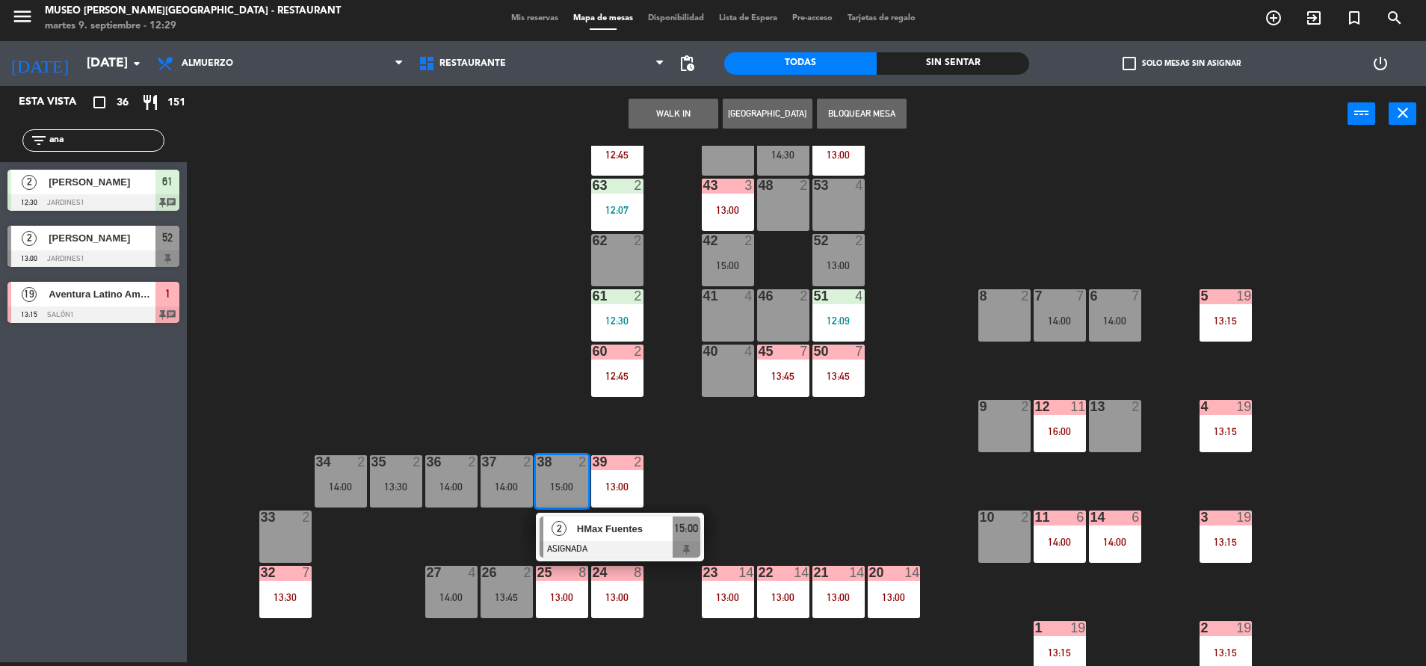
click at [640, 116] on button "WALK IN" at bounding box center [673, 114] width 90 height 30
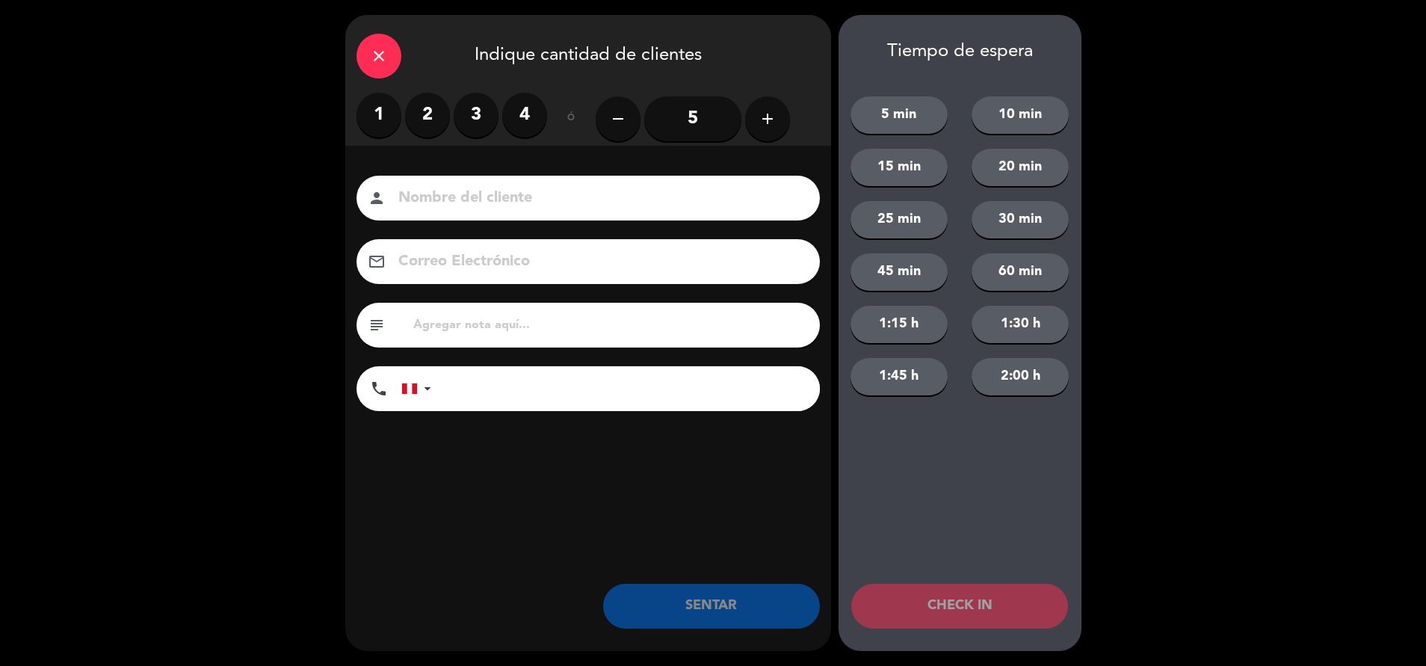
click at [377, 112] on label "1" at bounding box center [378, 115] width 45 height 45
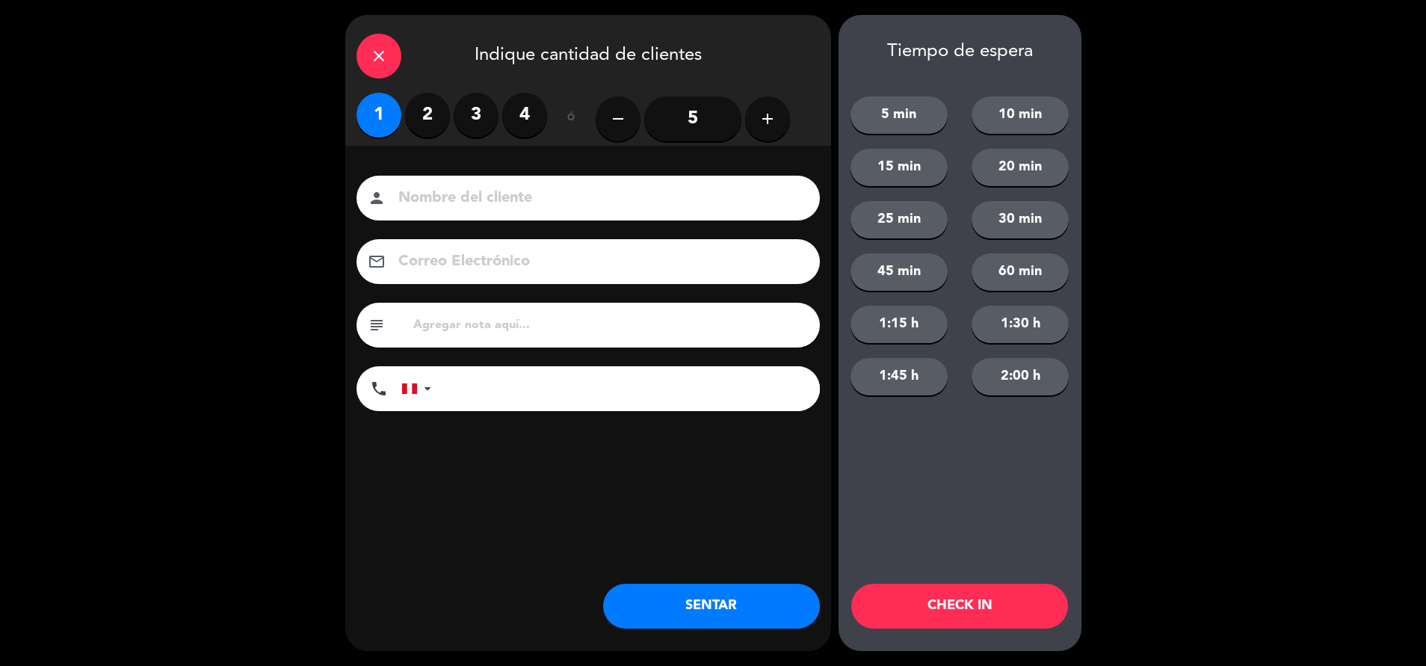
click at [495, 323] on input "text" at bounding box center [610, 325] width 397 height 21
type input "m38"
click at [702, 613] on button "SENTAR" at bounding box center [711, 606] width 217 height 45
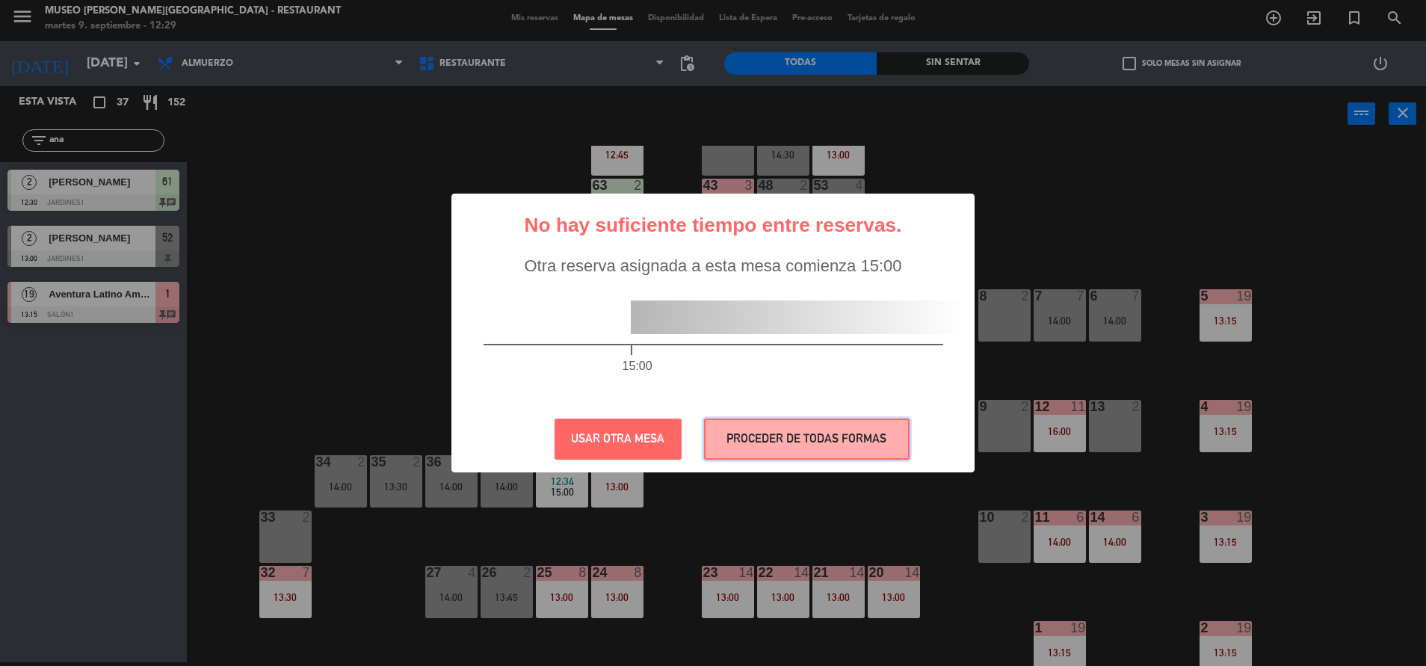
click at [819, 430] on button "PROCEDER DE TODAS FORMAS" at bounding box center [806, 438] width 205 height 41
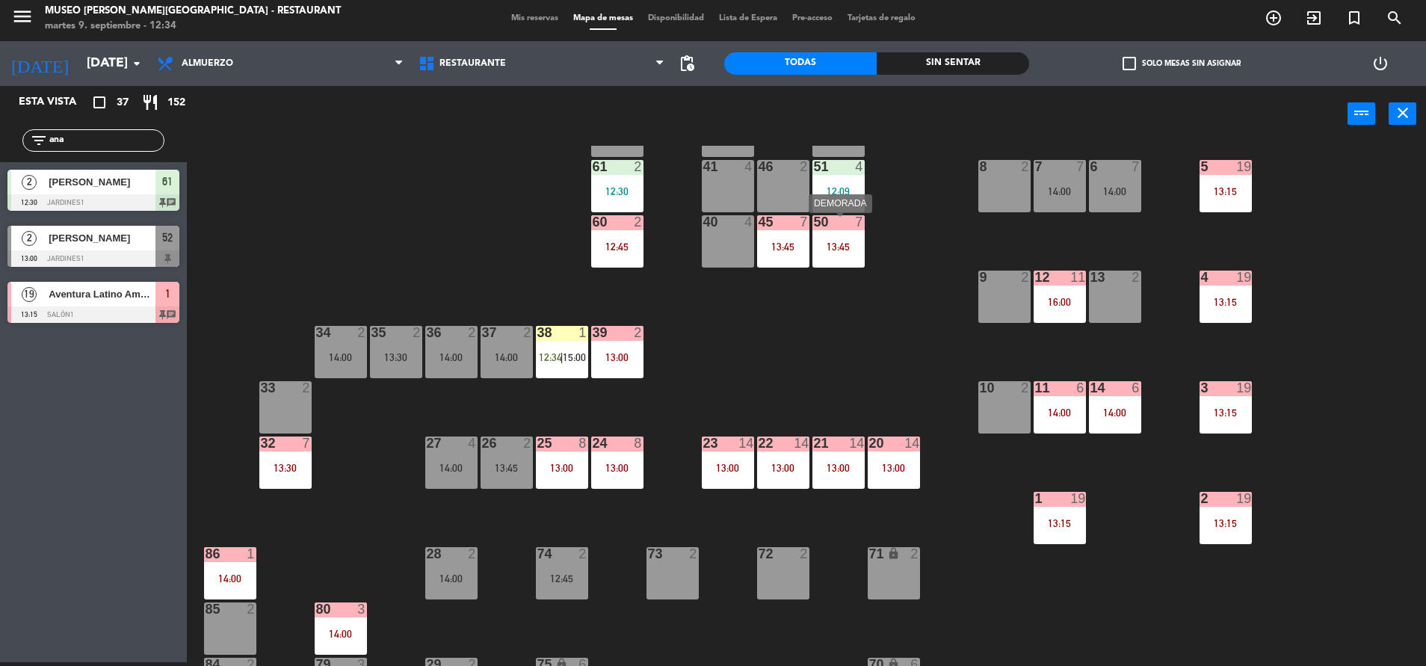
scroll to position [179, 0]
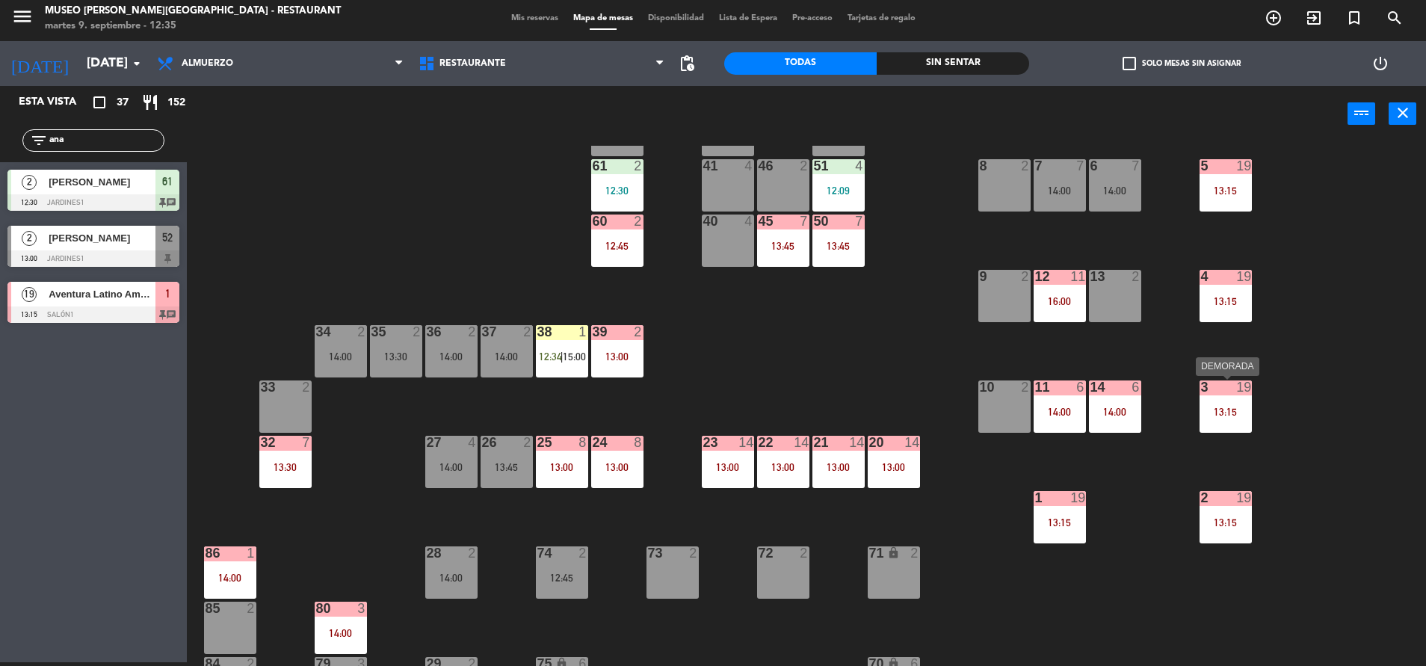
click at [1234, 404] on div "3 19 13:15" at bounding box center [1225, 406] width 52 height 52
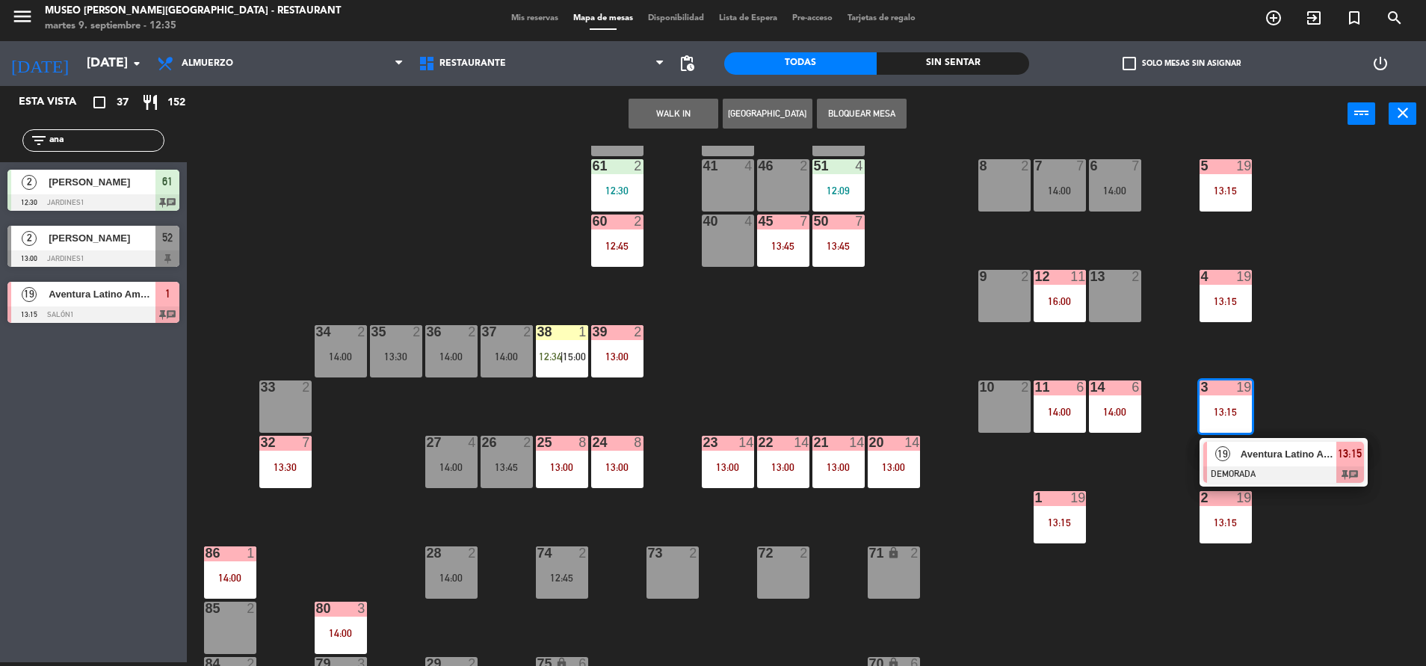
click at [1270, 483] on div "19 Aventura Latino Americana DEMORADA 13:15 chat" at bounding box center [1283, 462] width 168 height 49
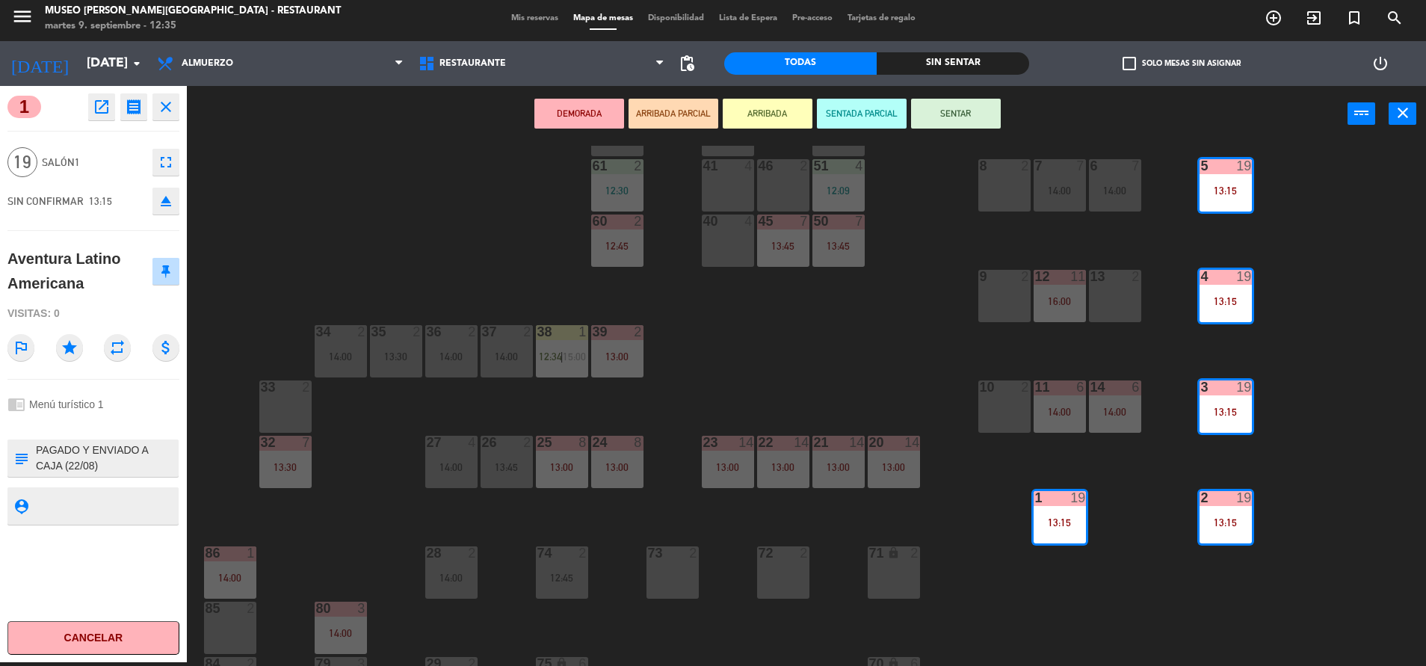
click at [113, 469] on textarea at bounding box center [105, 457] width 143 height 31
click at [37, 448] on textarea at bounding box center [105, 457] width 143 height 31
type textarea "llegarán 13:45 PAGADO Y ENVIADO A CAJA (22/08) RESERVA ALMUERZO - GRUPO WAN - S…"
click at [167, 407] on div "chrome_reader_mode Menú turístico 1" at bounding box center [93, 404] width 172 height 28
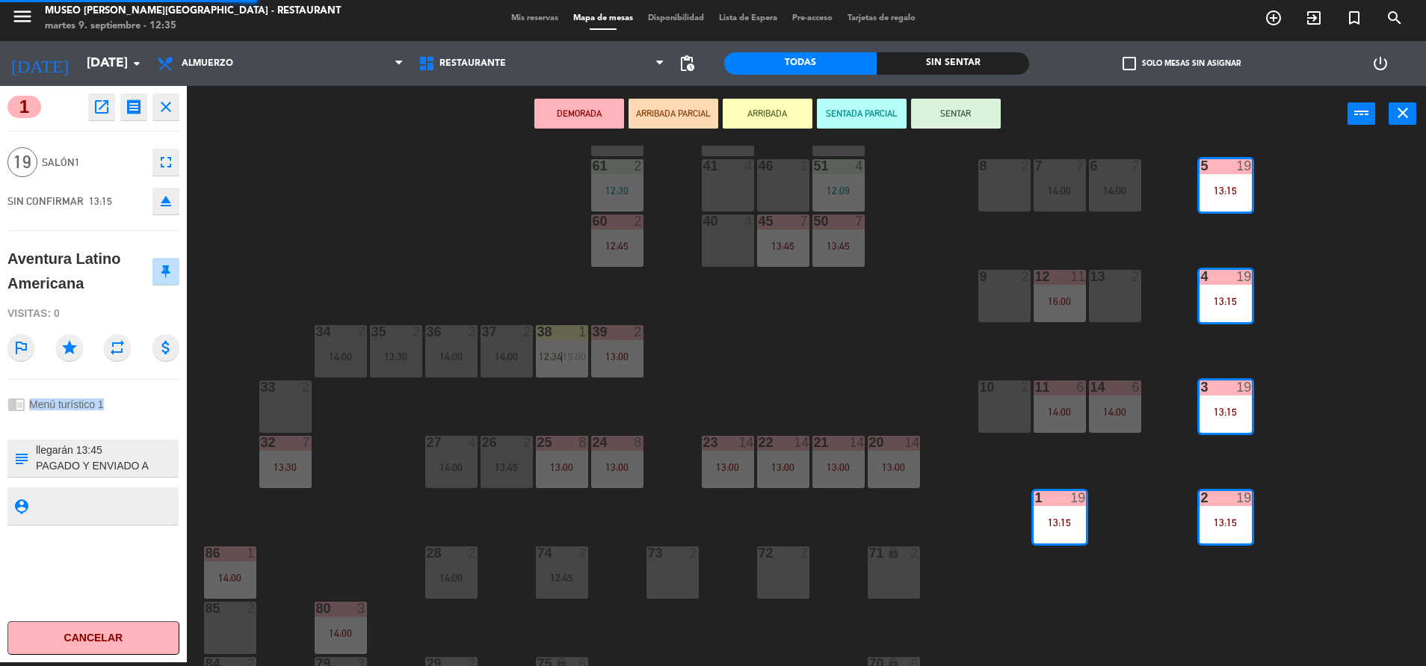
click at [167, 407] on div "chrome_reader_mode Menú turístico 1" at bounding box center [93, 404] width 172 height 28
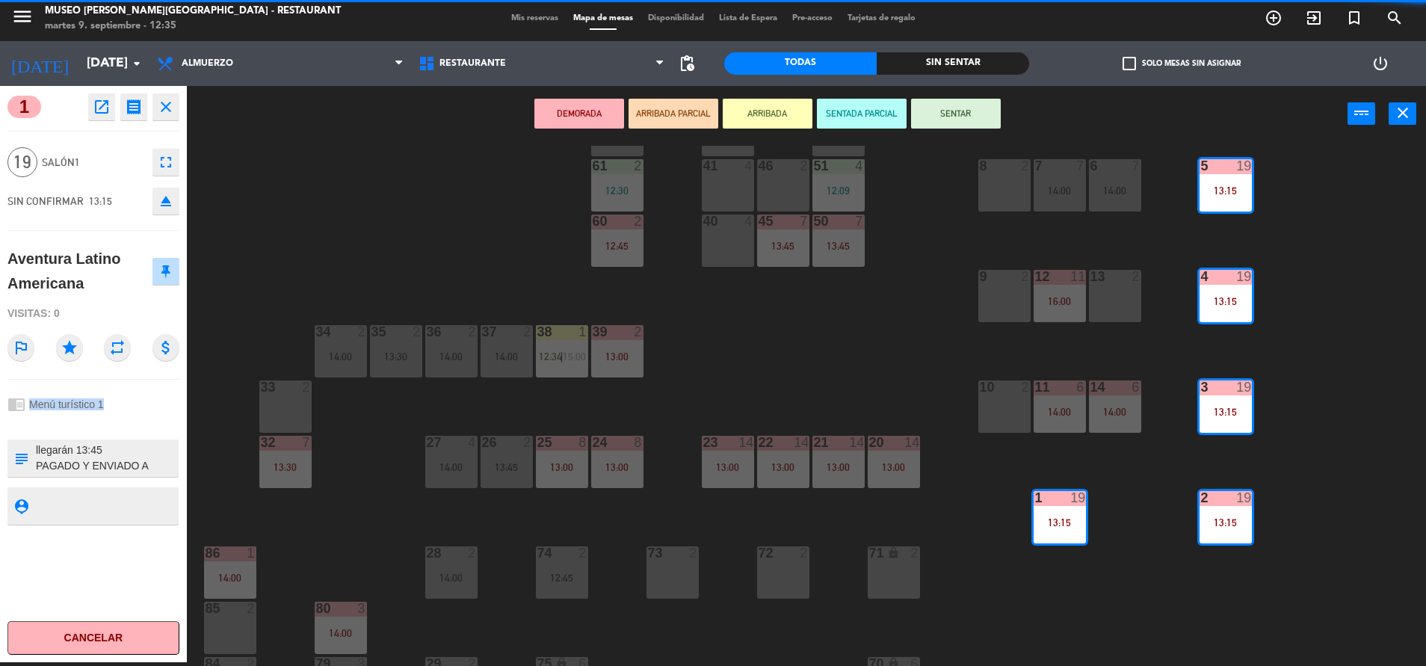
click at [167, 407] on div "chrome_reader_mode Menú turístico 1" at bounding box center [93, 404] width 172 height 28
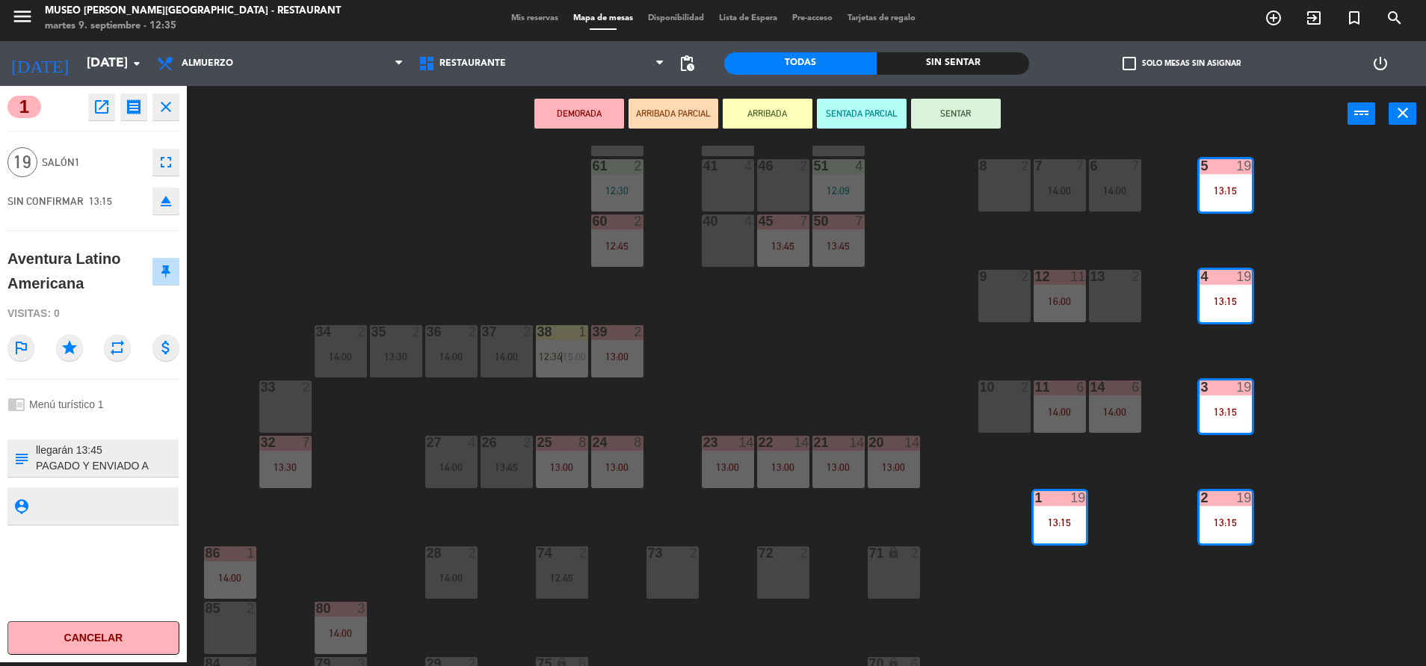
click at [826, 369] on div "44 5 49 2 14:30 54 5 13:00 64 2 12:45 48 2 53 4 63 2 12:07 43 3 13:00 62 2 42 2…" at bounding box center [813, 406] width 1225 height 520
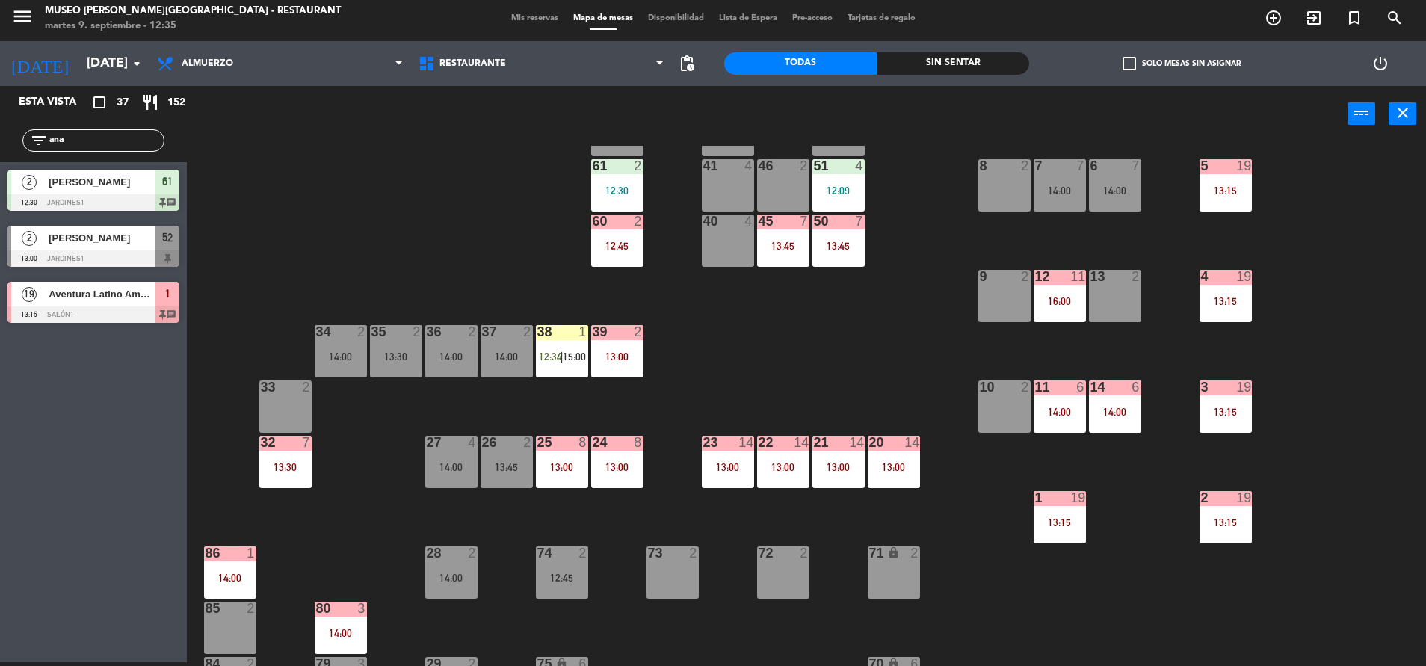
click at [1069, 317] on div "12 11 16:00" at bounding box center [1059, 296] width 52 height 52
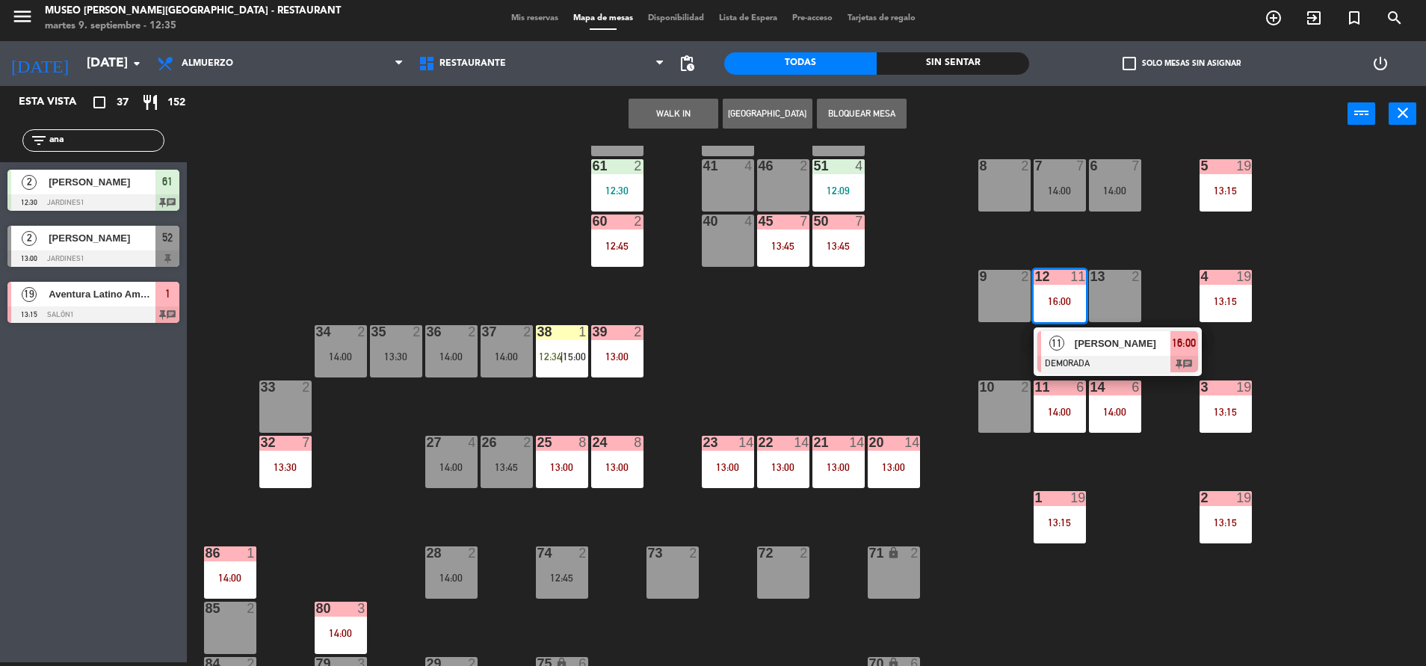
click at [1095, 358] on div at bounding box center [1117, 364] width 161 height 16
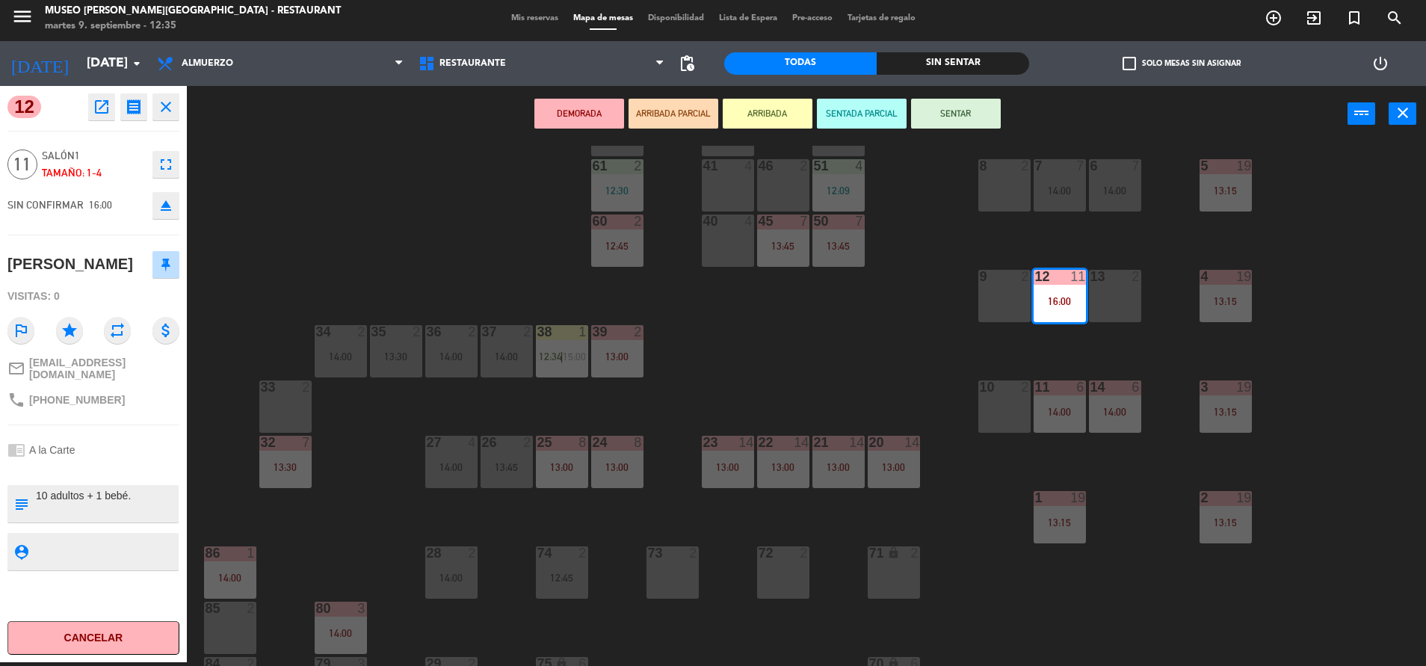
click at [1237, 524] on div "13:15" at bounding box center [1225, 522] width 52 height 10
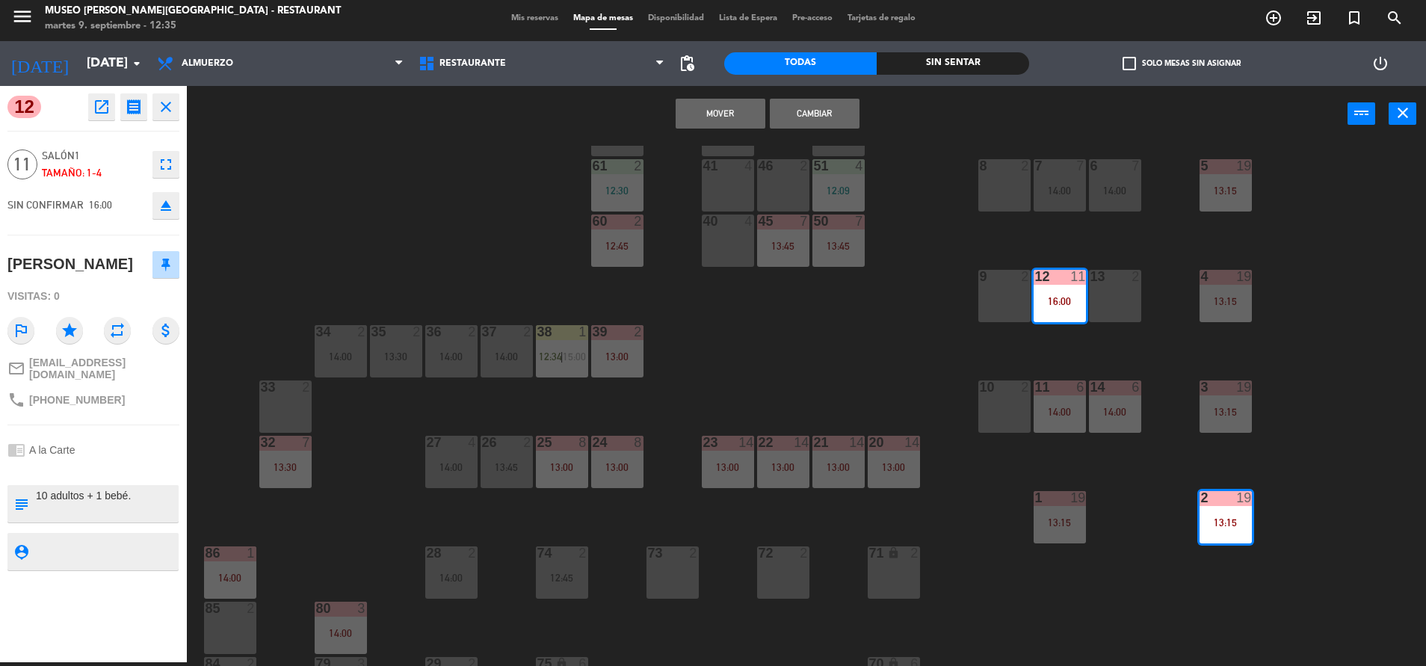
click at [1229, 393] on div at bounding box center [1225, 386] width 25 height 13
click at [1232, 412] on div "13:15" at bounding box center [1225, 412] width 52 height 10
click at [168, 218] on button "eject" at bounding box center [165, 205] width 27 height 27
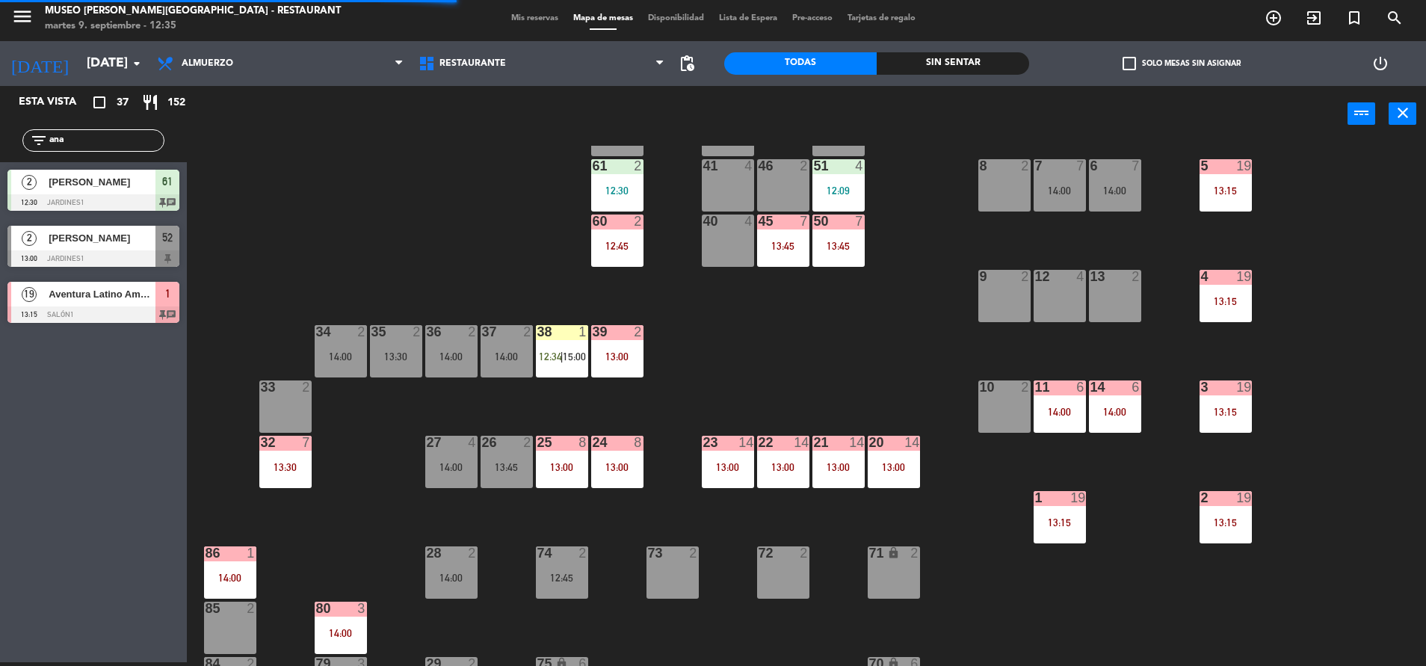
click at [93, 130] on div "filter_list [PERSON_NAME]" at bounding box center [93, 140] width 142 height 22
click at [96, 139] on input "ana" at bounding box center [106, 140] width 116 height 16
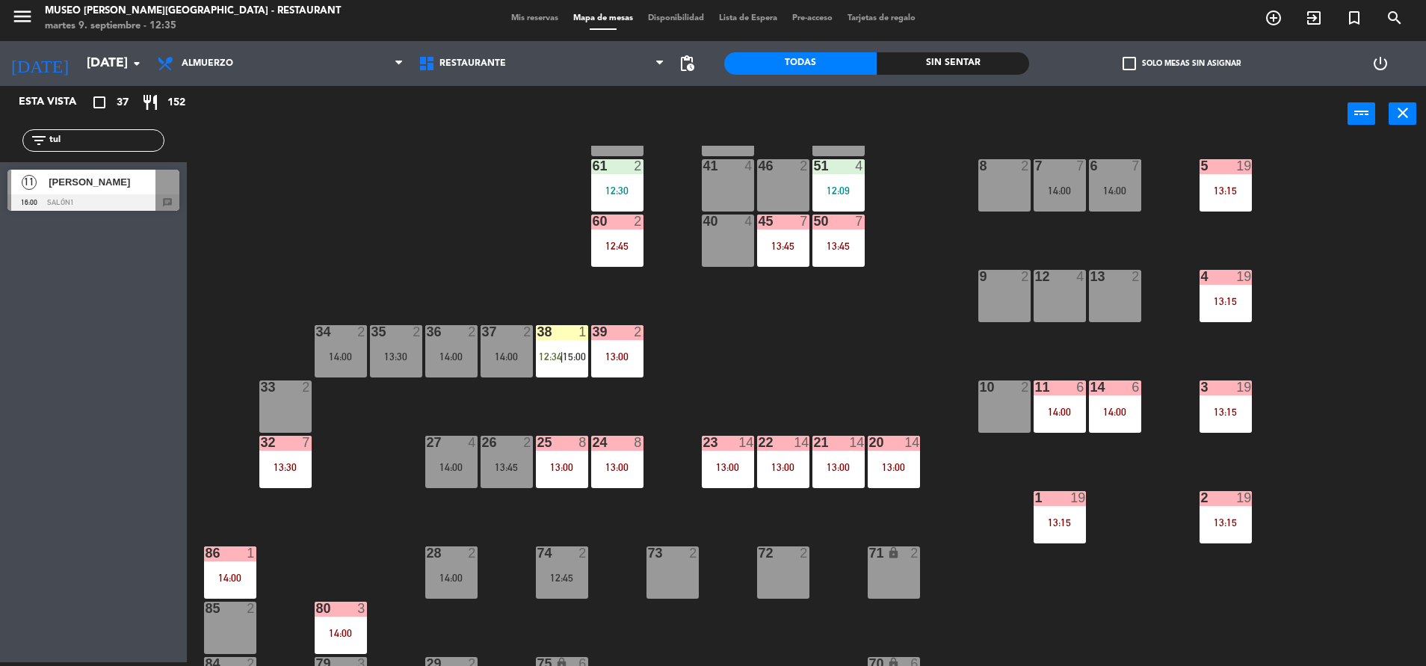
type input "tul"
click at [137, 208] on div at bounding box center [93, 202] width 172 height 16
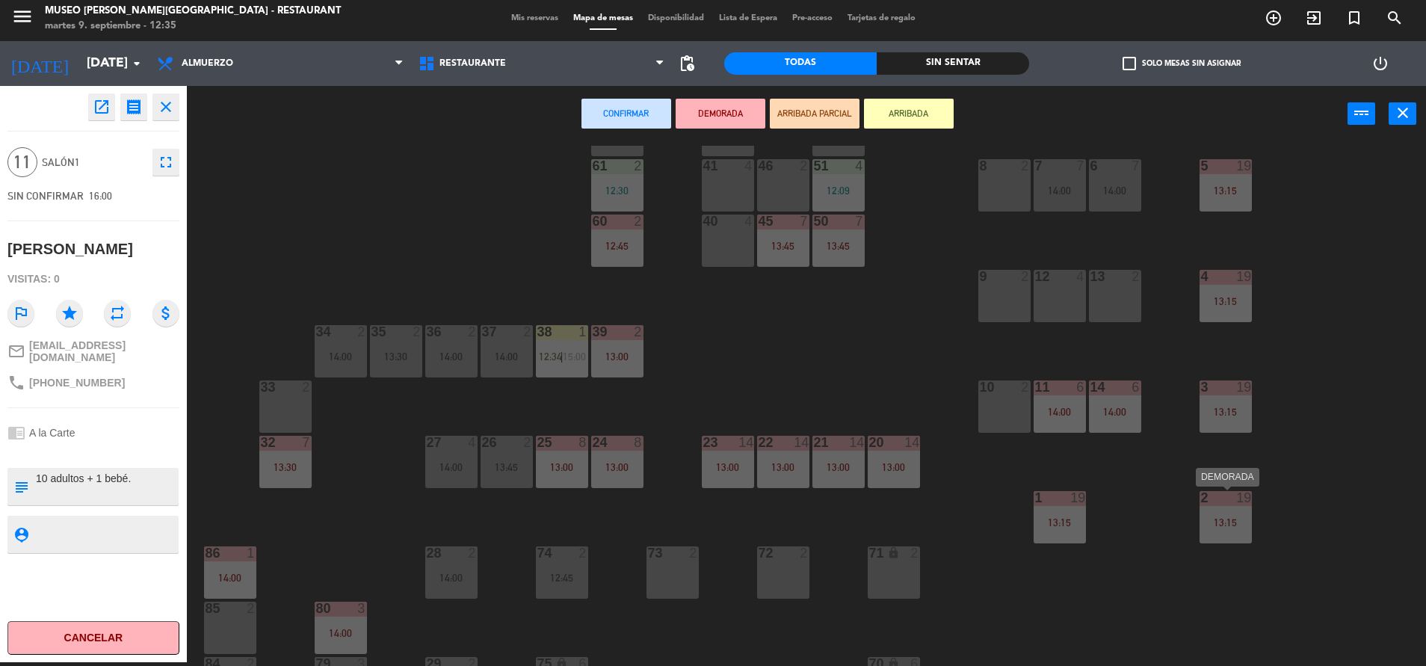
click at [1213, 523] on div "13:15" at bounding box center [1225, 522] width 52 height 10
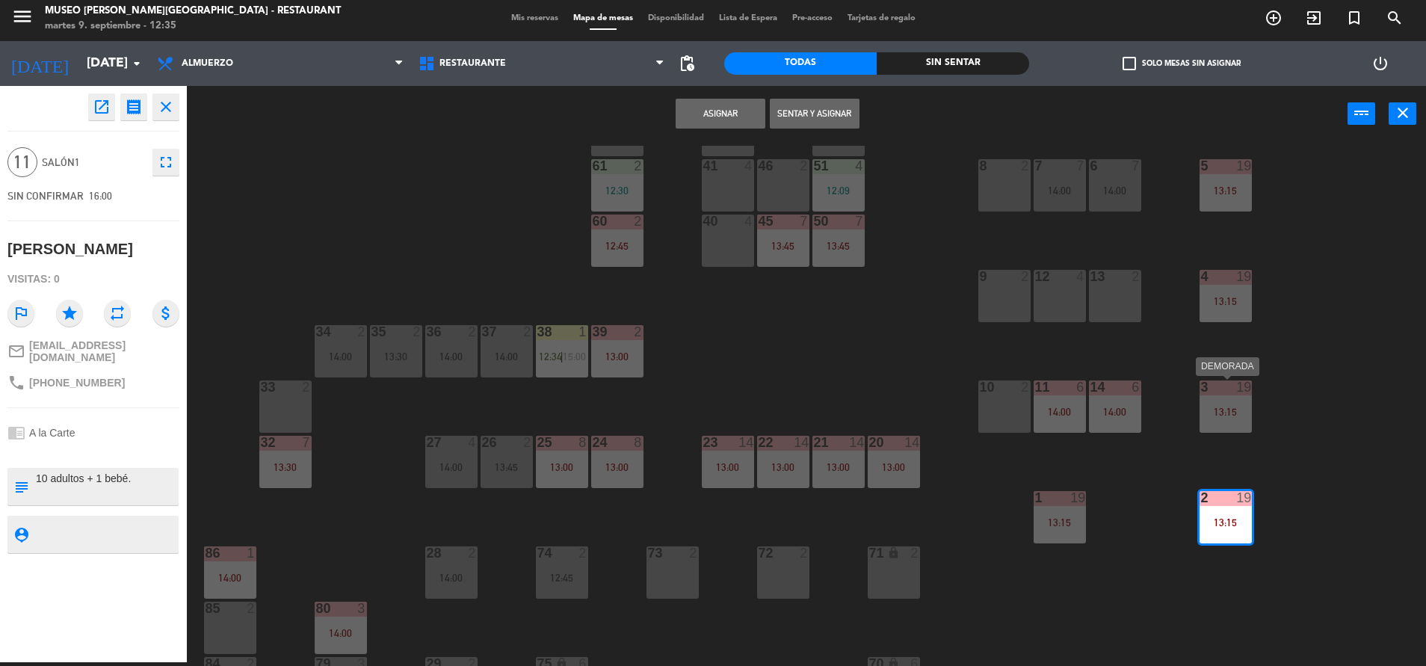
click at [1217, 401] on div "3 19 13:15" at bounding box center [1225, 406] width 52 height 52
click at [1222, 292] on div "4 19 13:15" at bounding box center [1225, 296] width 52 height 52
click at [749, 123] on button "Asignar" at bounding box center [721, 114] width 90 height 30
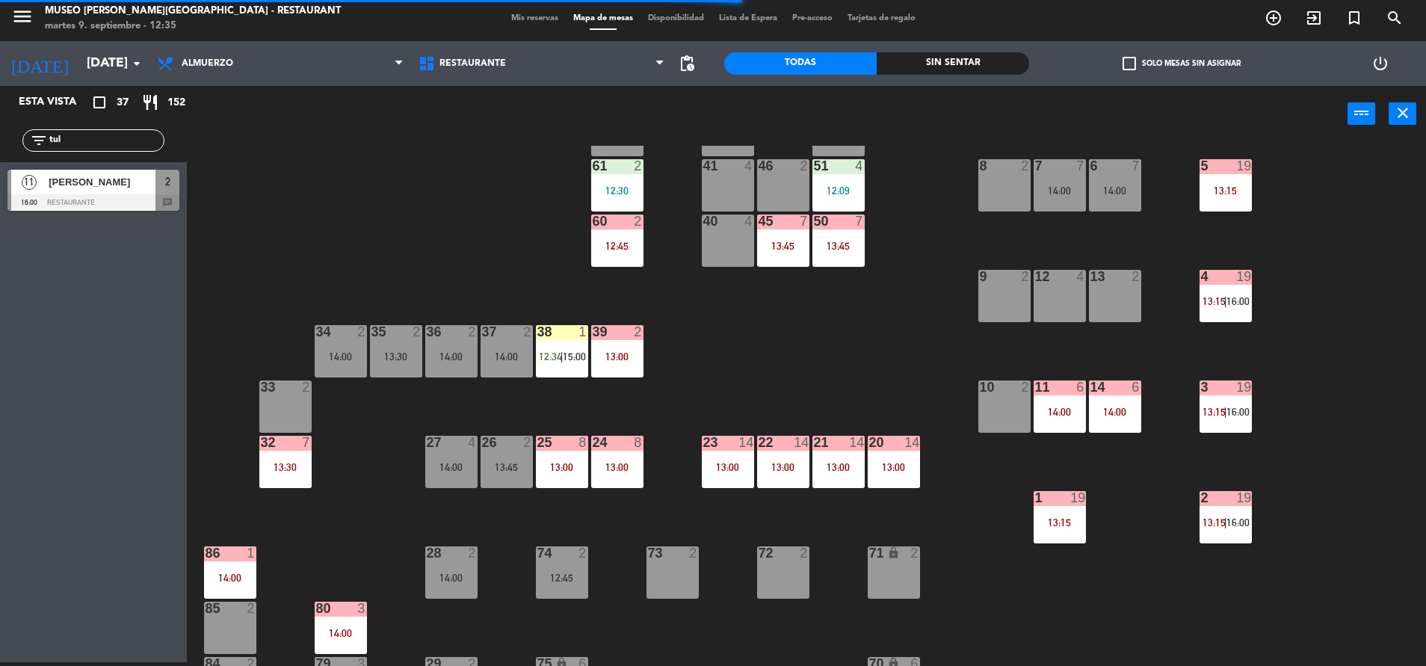
click at [137, 184] on span "[PERSON_NAME]" at bounding box center [102, 182] width 107 height 16
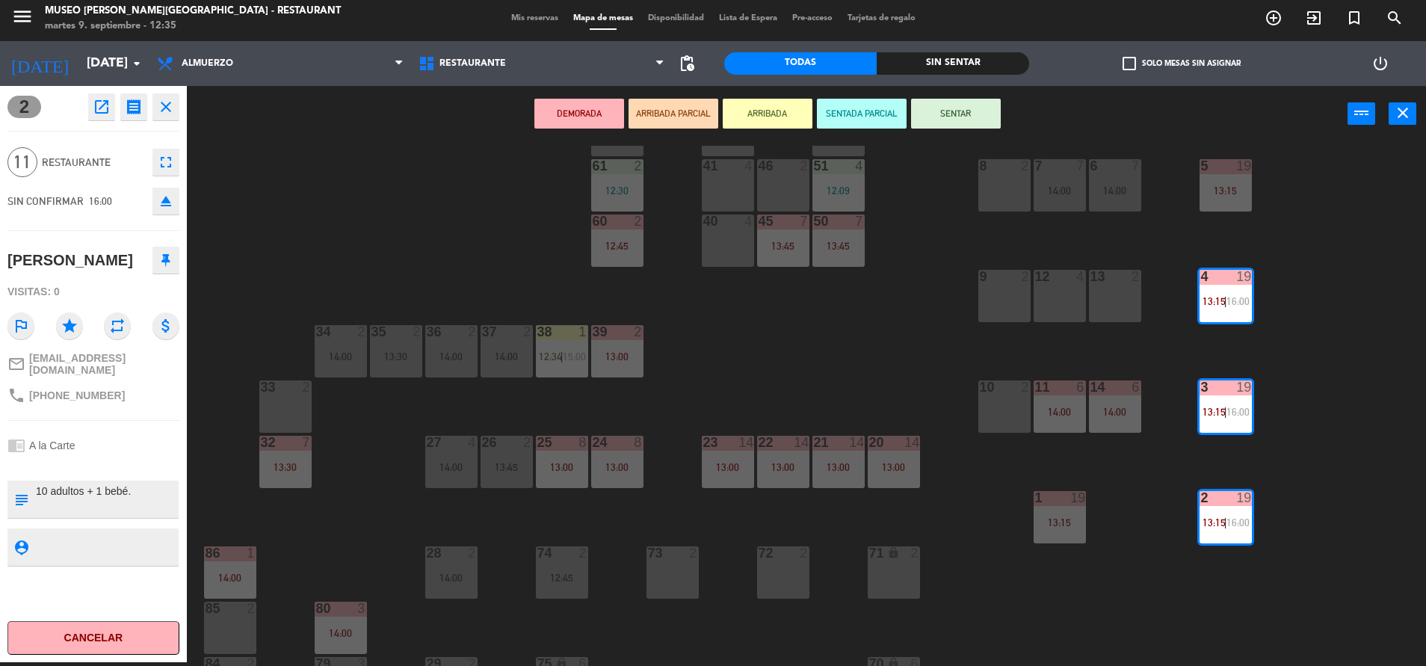
click at [561, 118] on button "DEMORADA" at bounding box center [579, 114] width 90 height 30
click at [551, 108] on button "DEMORADA" at bounding box center [579, 114] width 90 height 30
click at [556, 114] on button "DEMORADA" at bounding box center [579, 114] width 90 height 30
click at [370, 209] on div "44 5 49 2 14:30 54 5 13:00 64 2 12:45 48 2 53 4 63 2 12:07 43 3 13:00 62 2 42 2…" at bounding box center [813, 406] width 1225 height 520
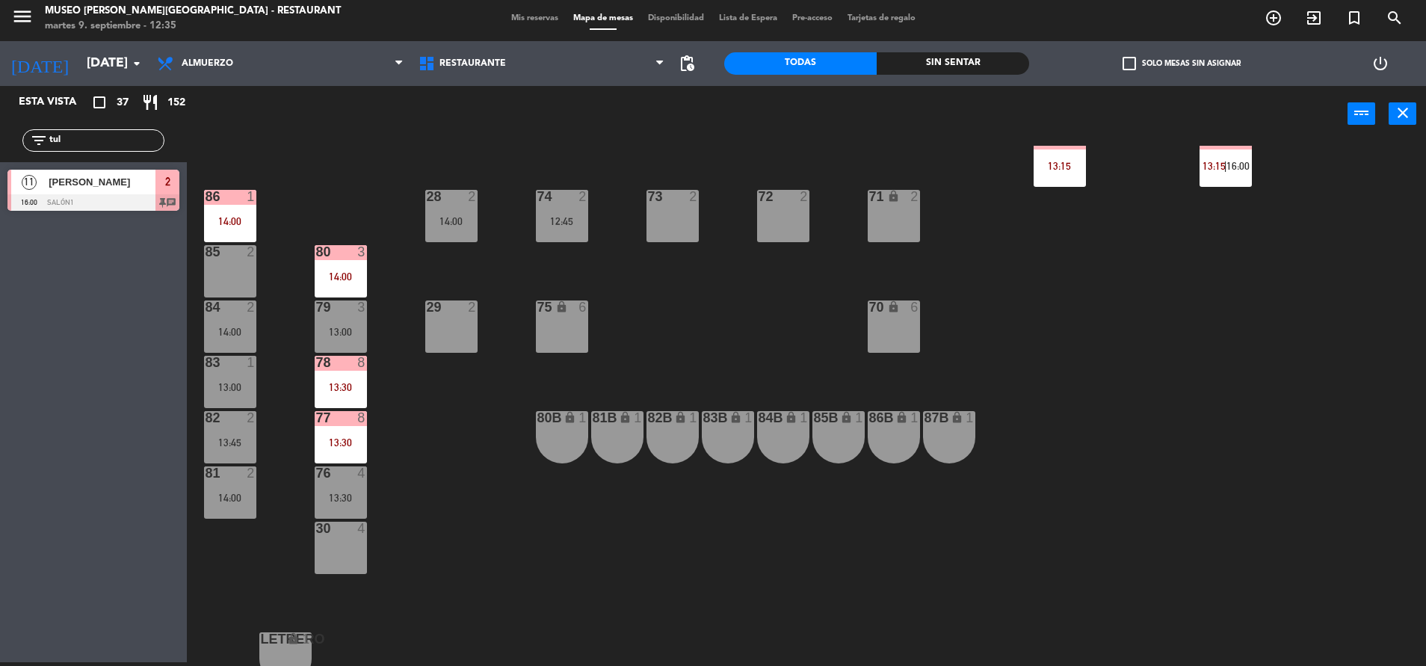
scroll to position [540, 0]
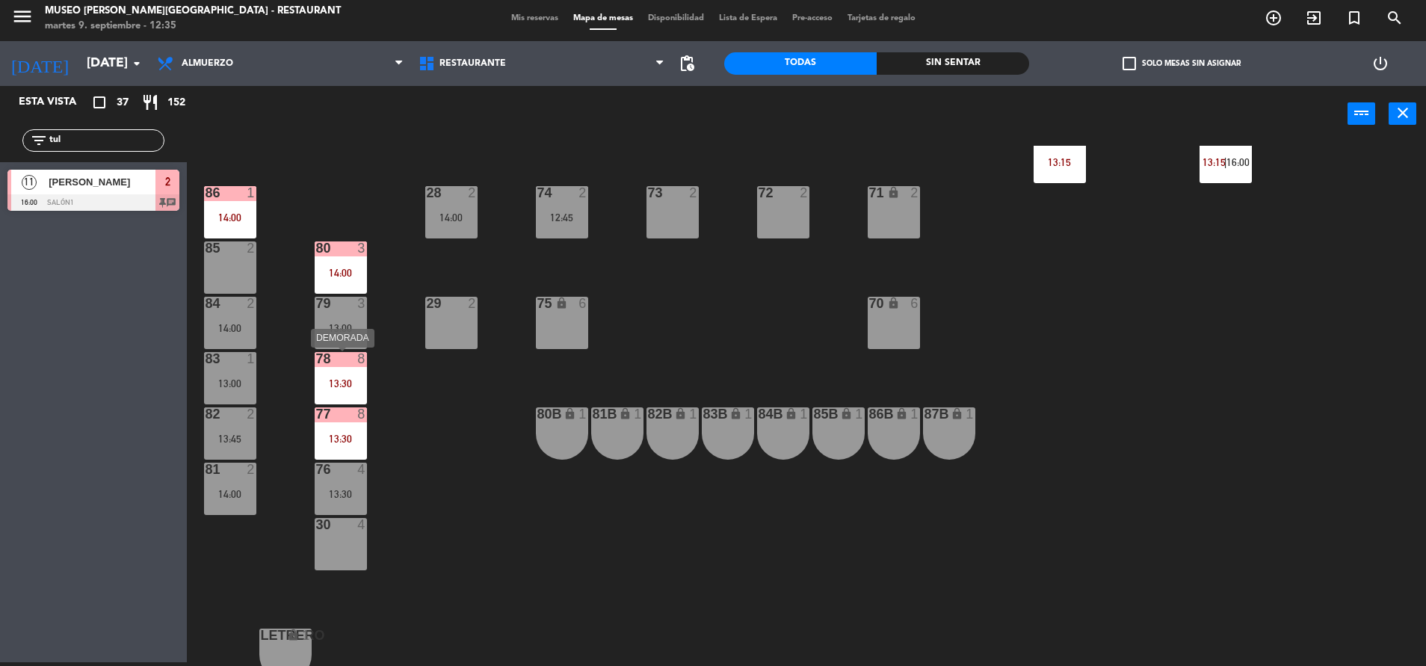
click at [330, 387] on div "13:30" at bounding box center [341, 383] width 52 height 10
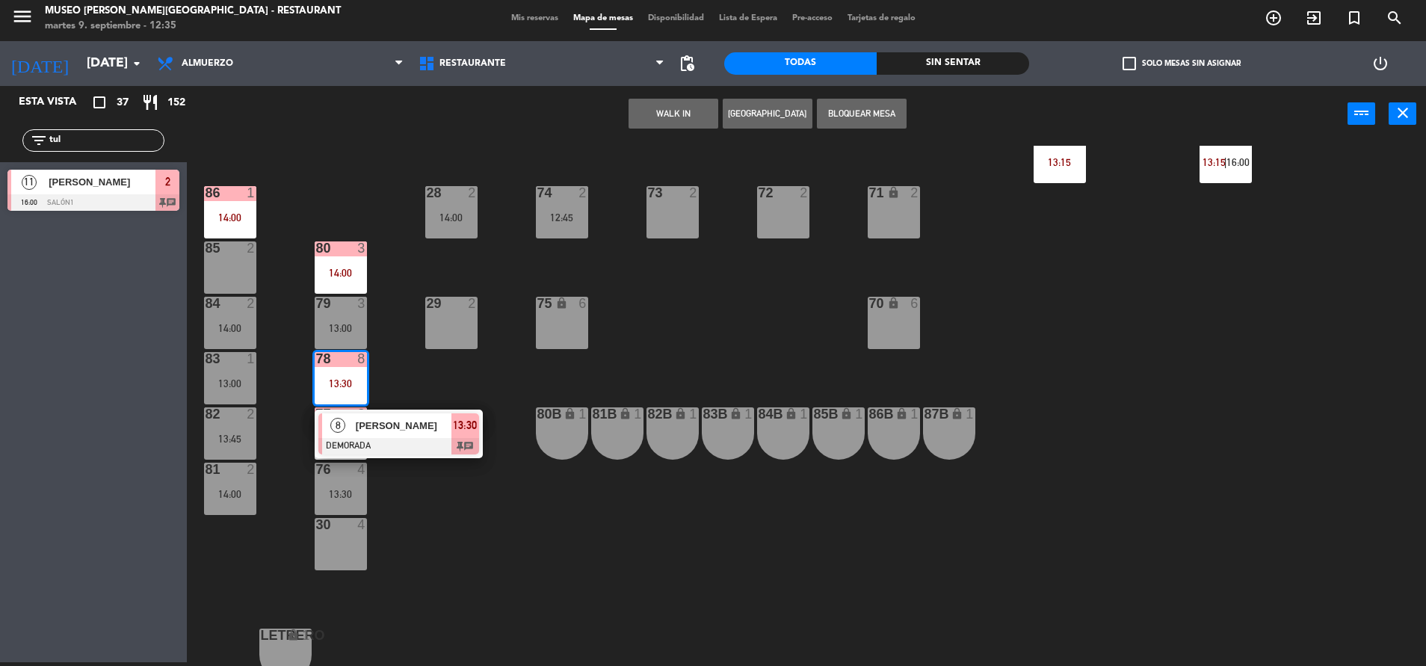
click at [369, 421] on span "[PERSON_NAME]" at bounding box center [404, 426] width 96 height 16
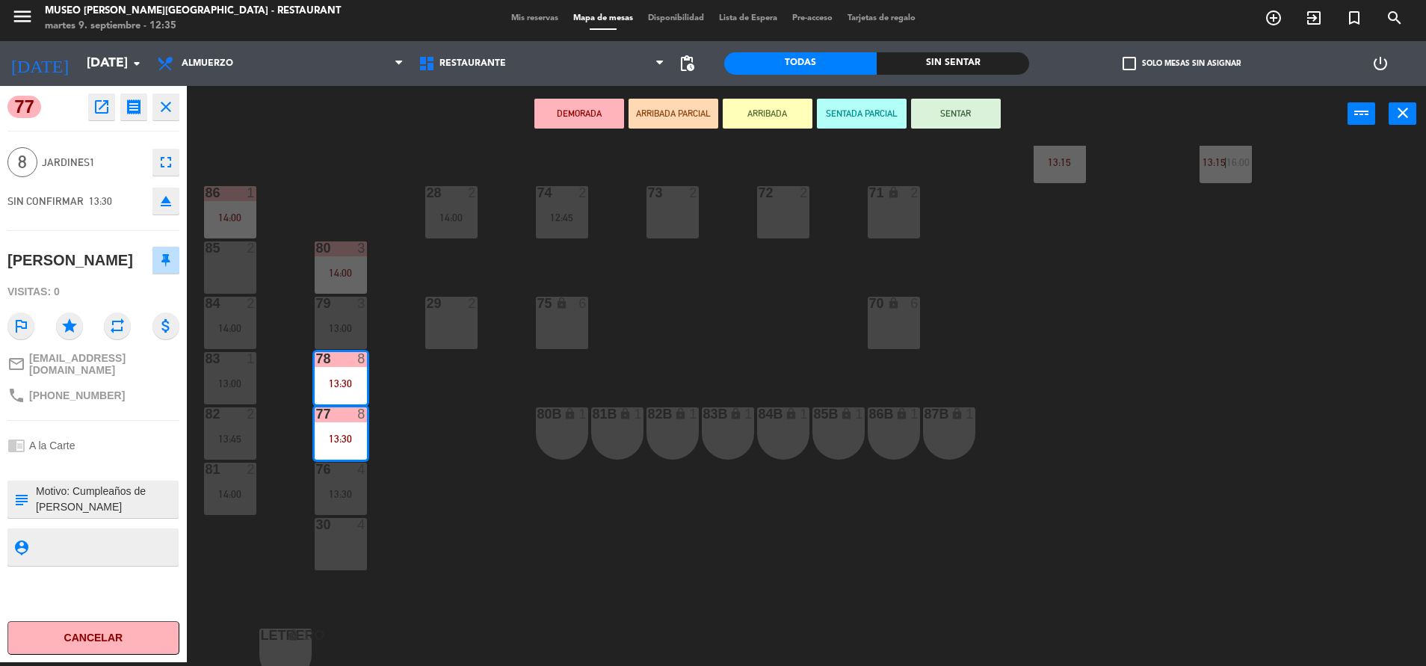
click at [34, 483] on textarea at bounding box center [105, 498] width 143 height 31
type textarea "confirmó Motivo: Cumpleaños de [PERSON_NAME]"
click at [120, 442] on div "chrome_reader_mode A la Carte" at bounding box center [93, 445] width 172 height 28
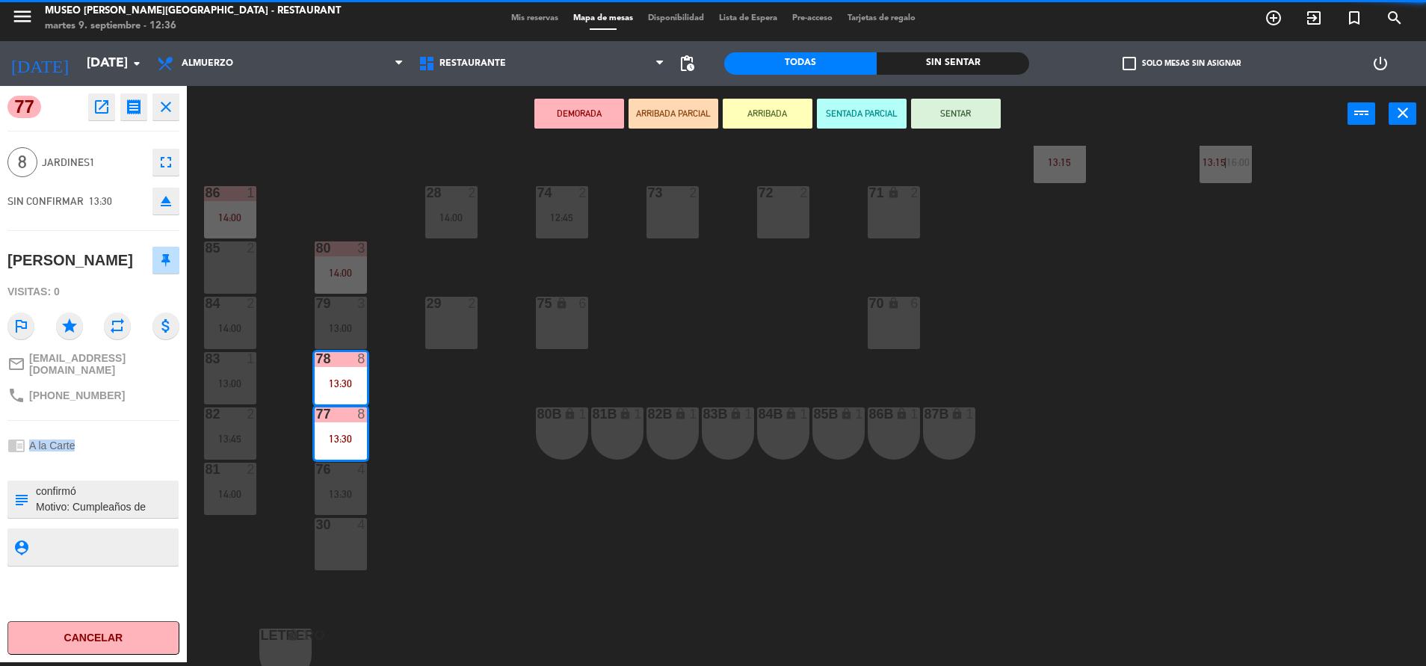
click at [120, 442] on div "chrome_reader_mode A la Carte" at bounding box center [93, 445] width 172 height 28
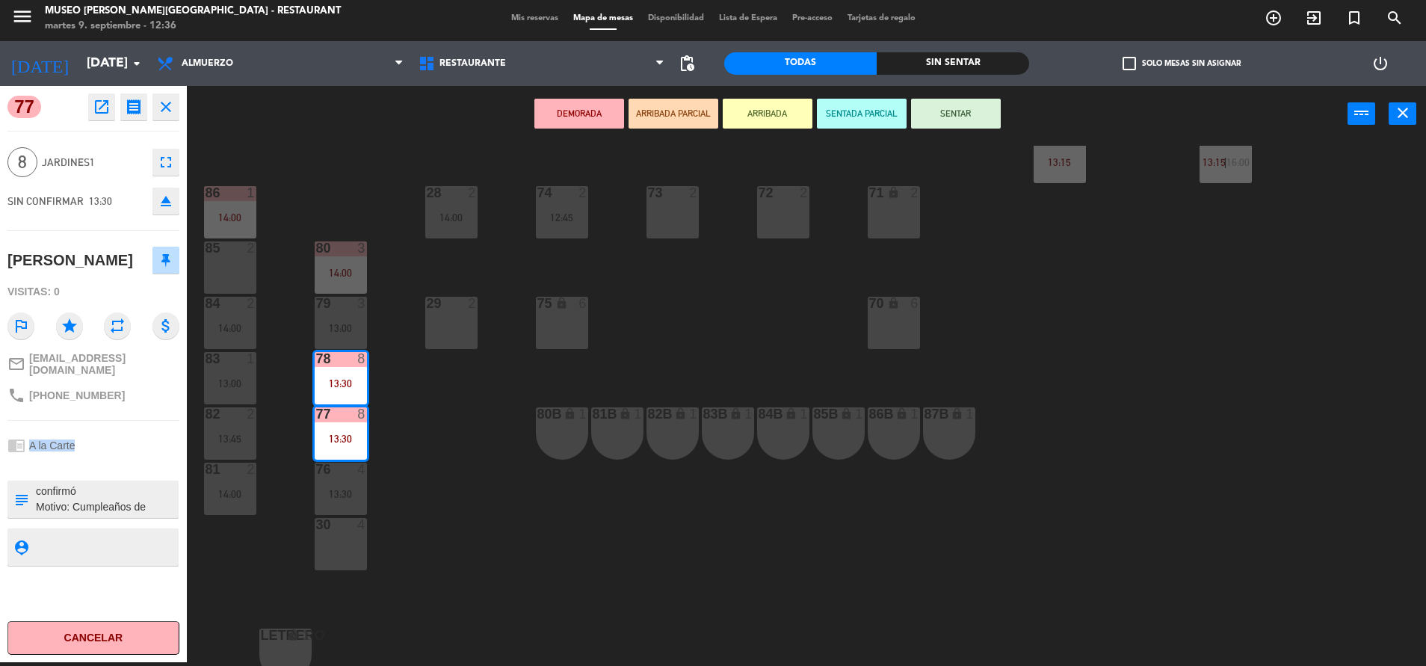
click at [120, 442] on div "chrome_reader_mode A la Carte" at bounding box center [93, 445] width 172 height 28
click at [426, 531] on div "44 5 49 2 14:30 54 5 13:00 64 2 12:45 48 2 53 4 63 2 12:07 43 3 13:00 62 2 42 2…" at bounding box center [813, 406] width 1225 height 520
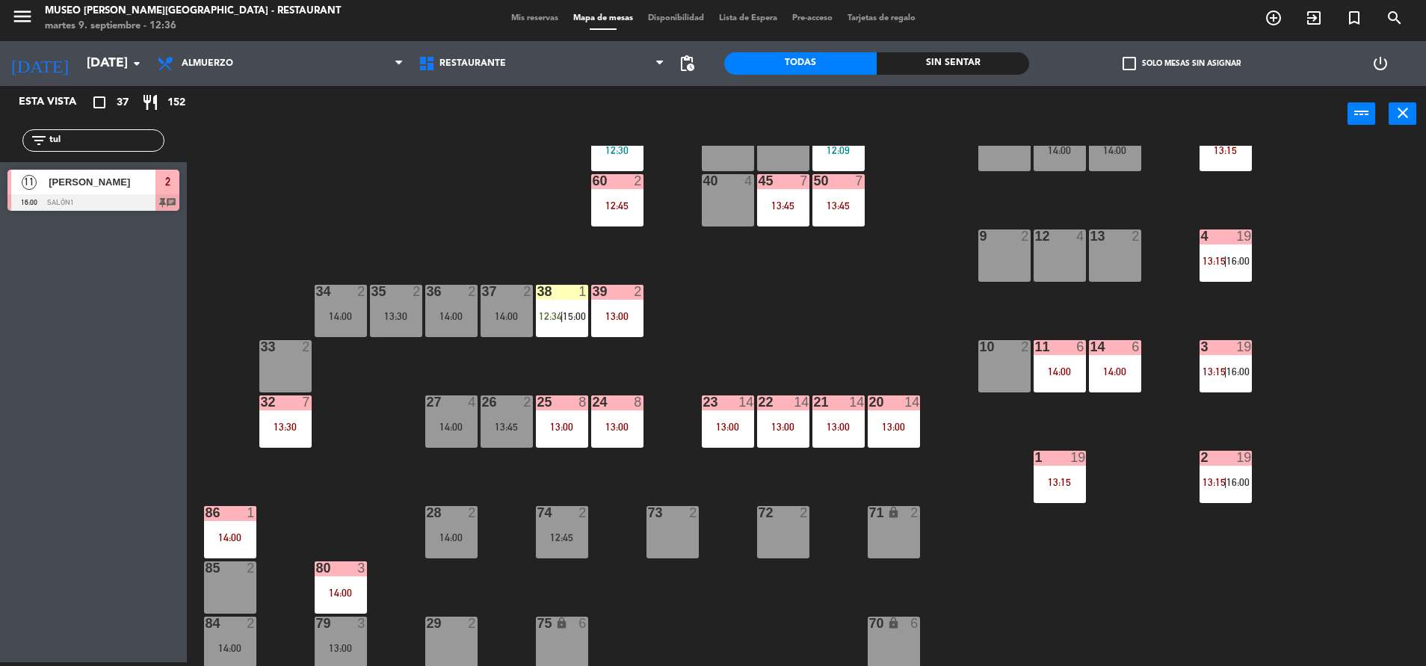
scroll to position [221, 0]
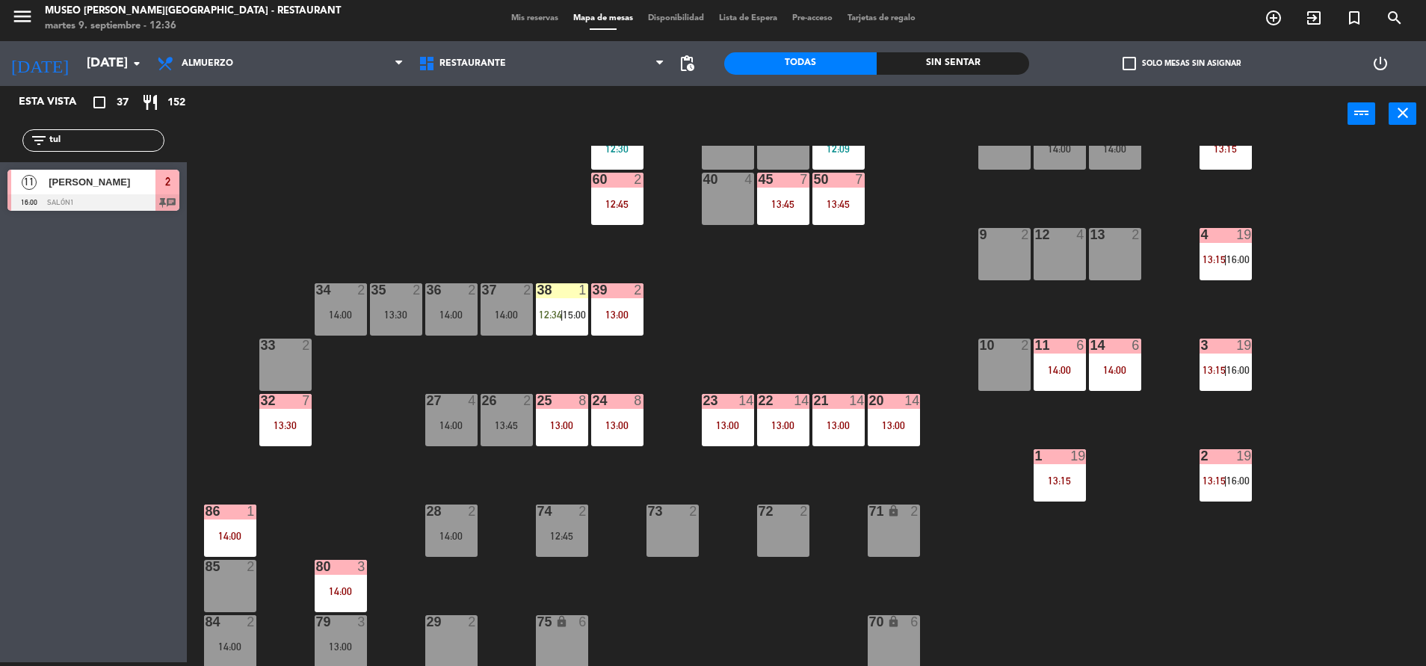
click at [555, 542] on div "74 2 12:45" at bounding box center [562, 530] width 52 height 52
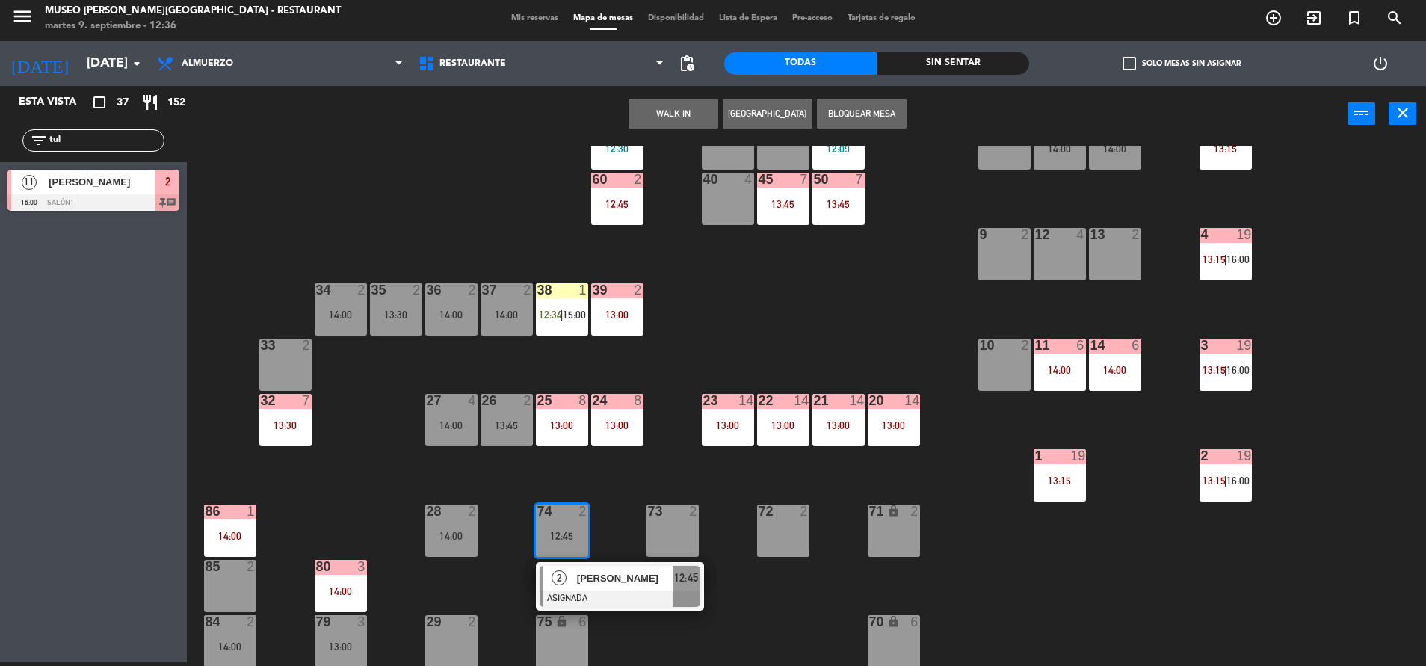
click at [587, 582] on span "[PERSON_NAME]" at bounding box center [625, 578] width 96 height 16
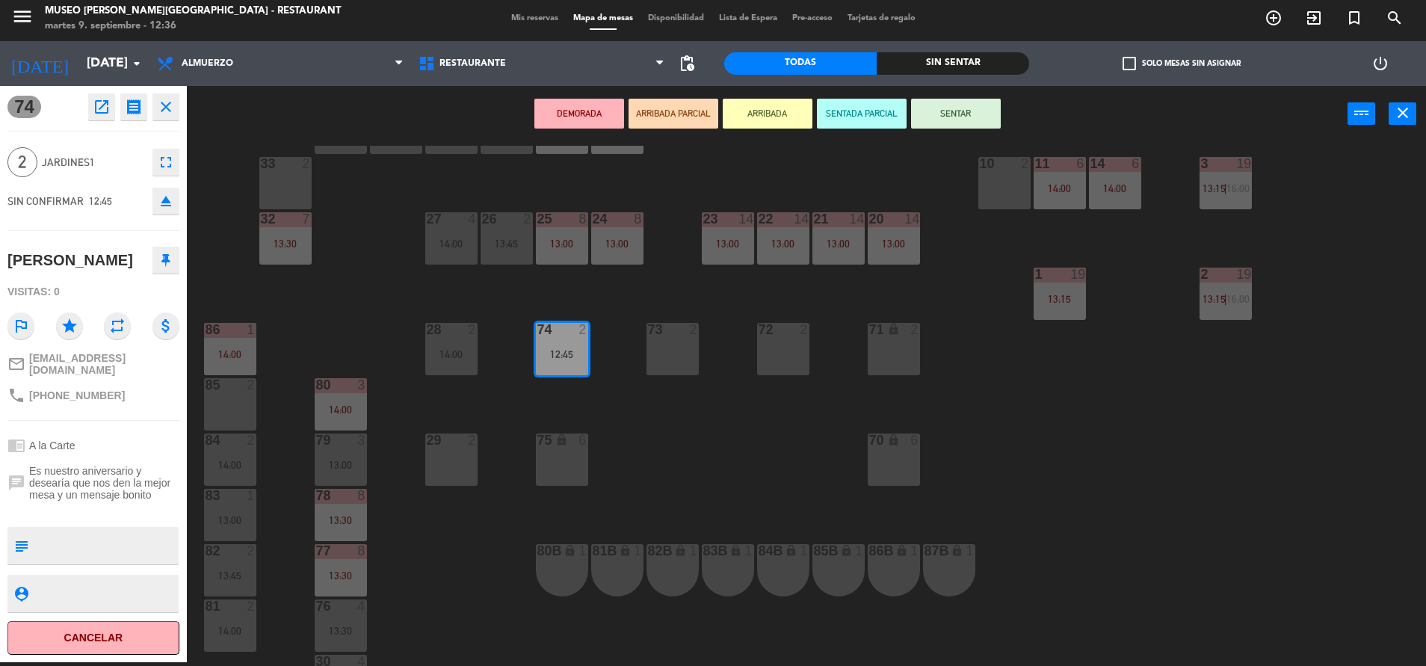
scroll to position [0, 0]
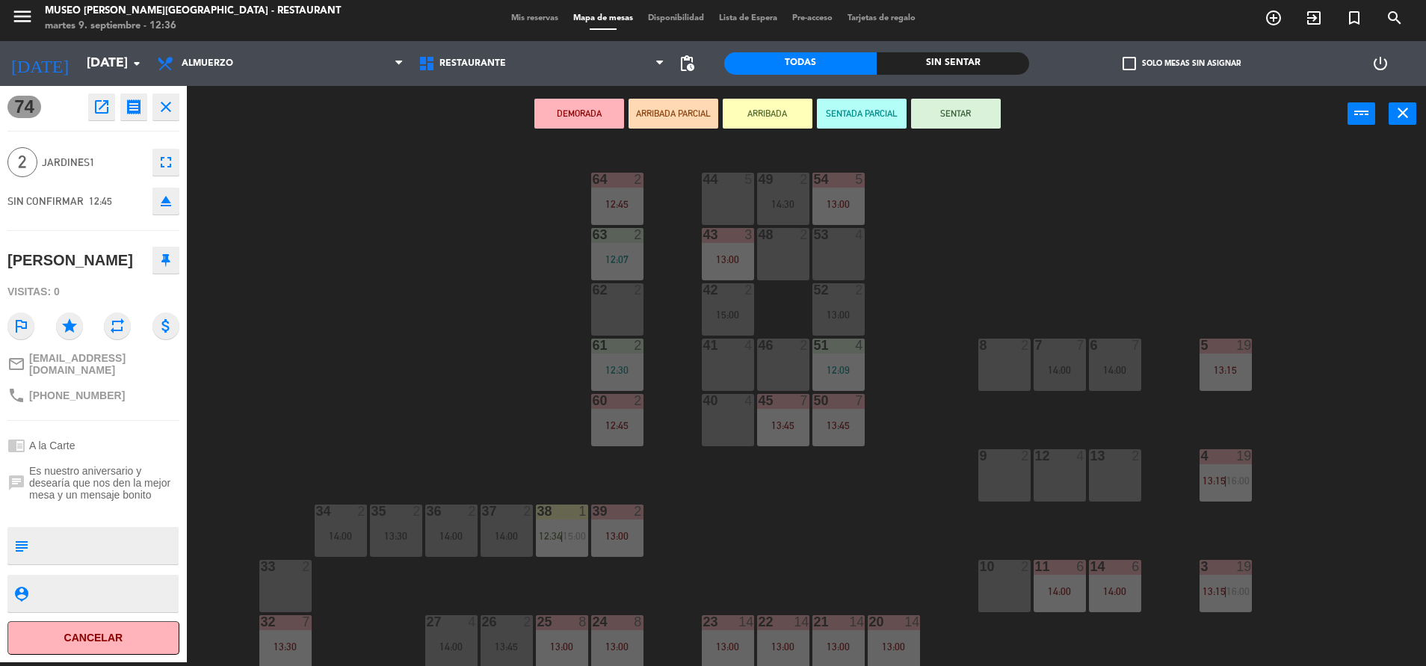
click at [622, 315] on div "62 2" at bounding box center [617, 309] width 52 height 52
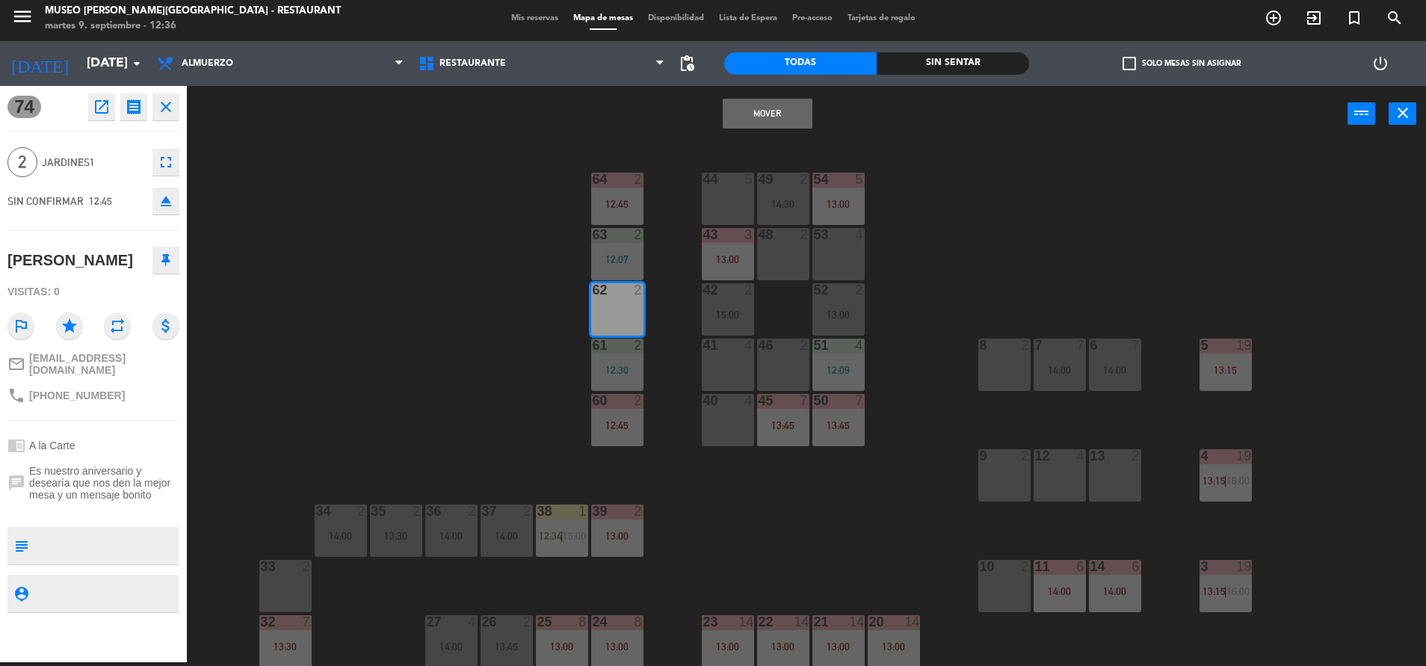
click at [760, 118] on button "Mover" at bounding box center [768, 114] width 90 height 30
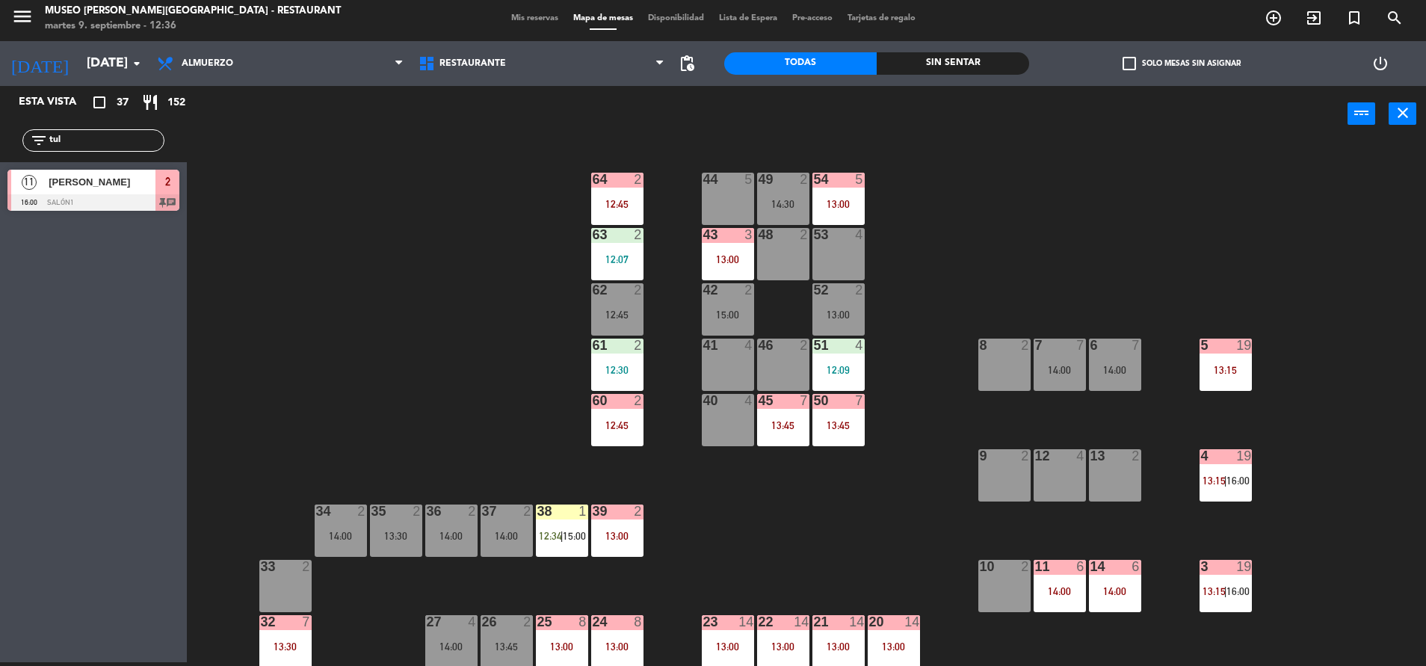
click at [90, 139] on input "tul" at bounding box center [106, 140] width 116 height 16
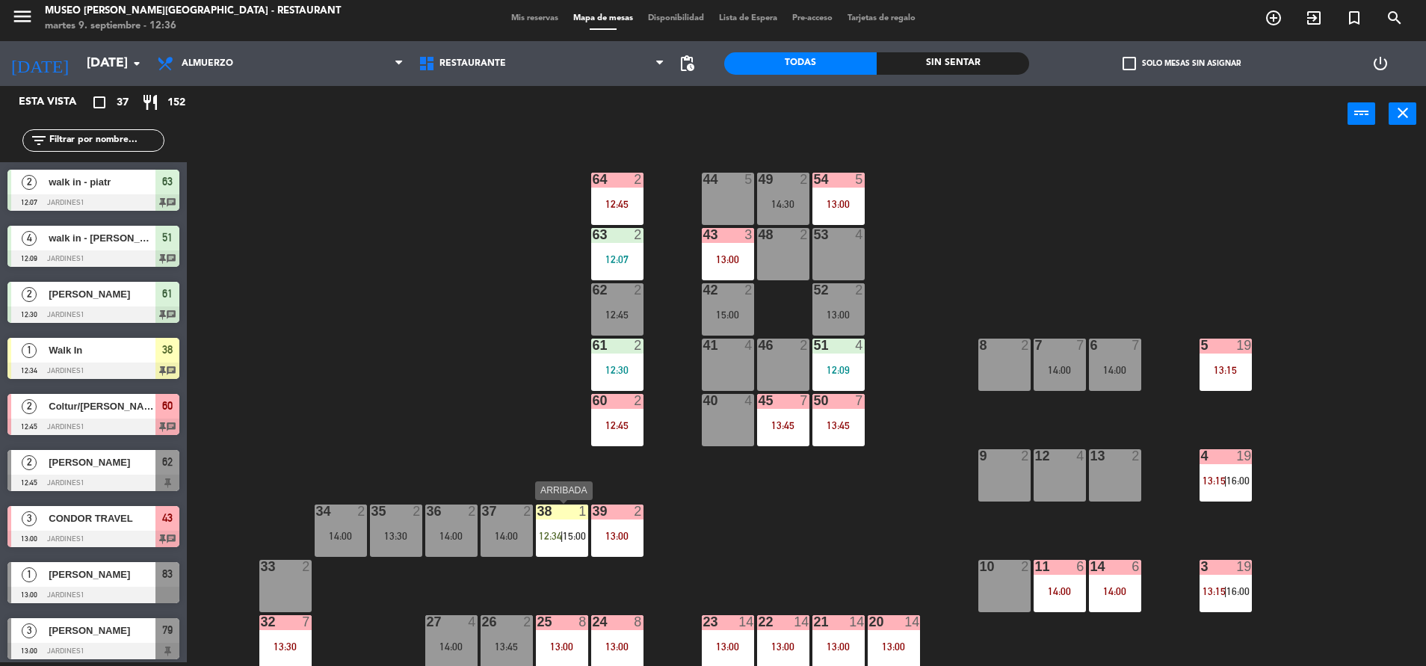
click at [551, 531] on span "12:34" at bounding box center [550, 536] width 23 height 12
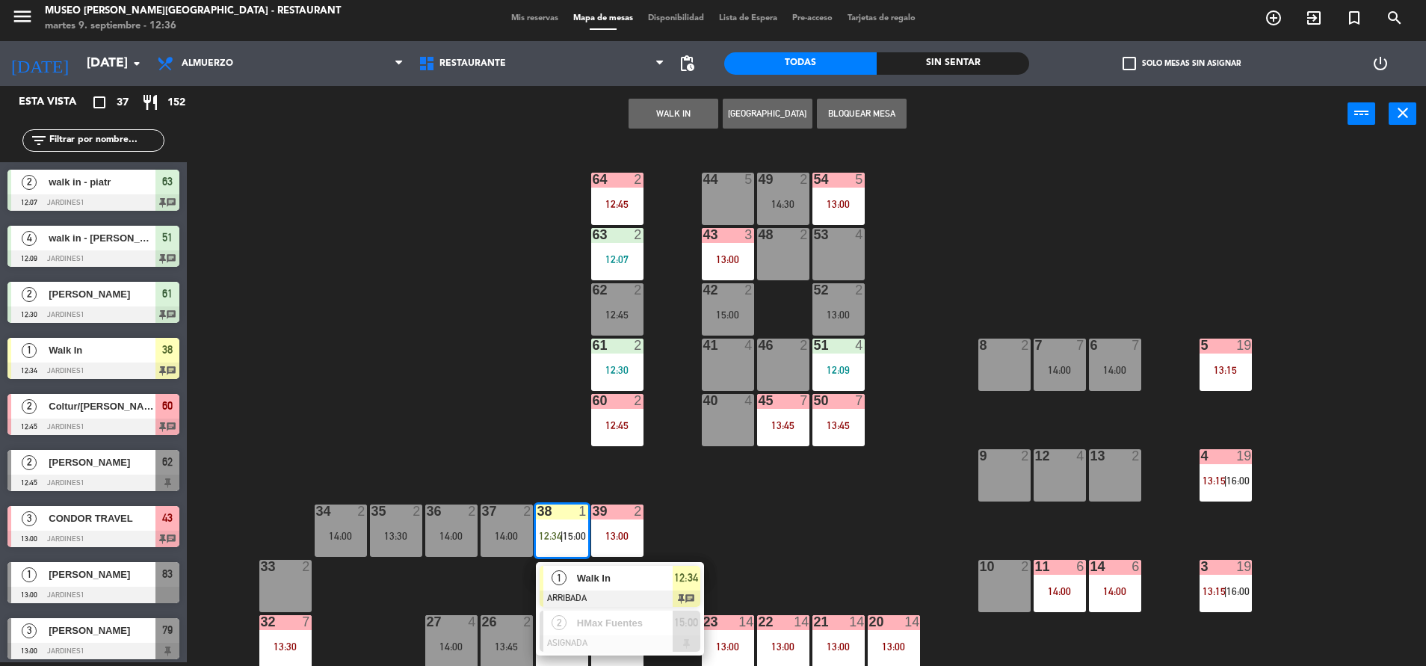
click at [580, 570] on span "Walk In" at bounding box center [625, 578] width 96 height 16
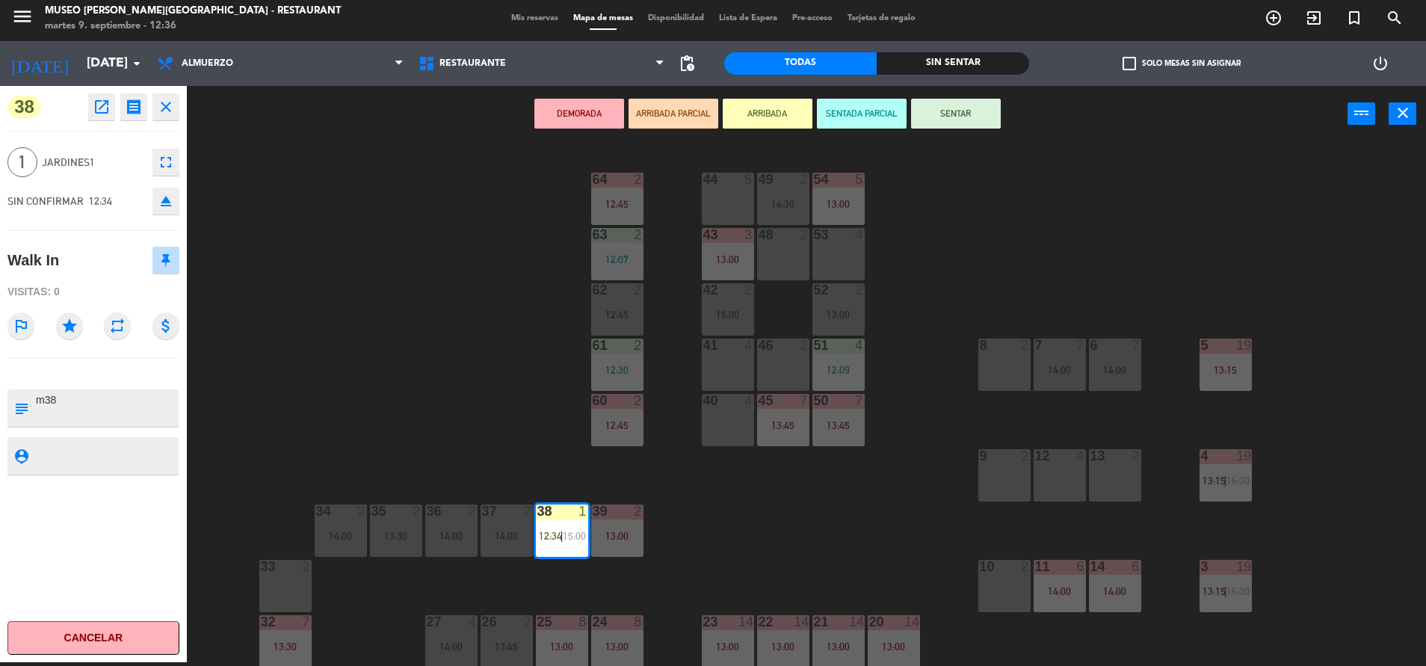
click at [971, 120] on button "SENTAR" at bounding box center [956, 114] width 90 height 30
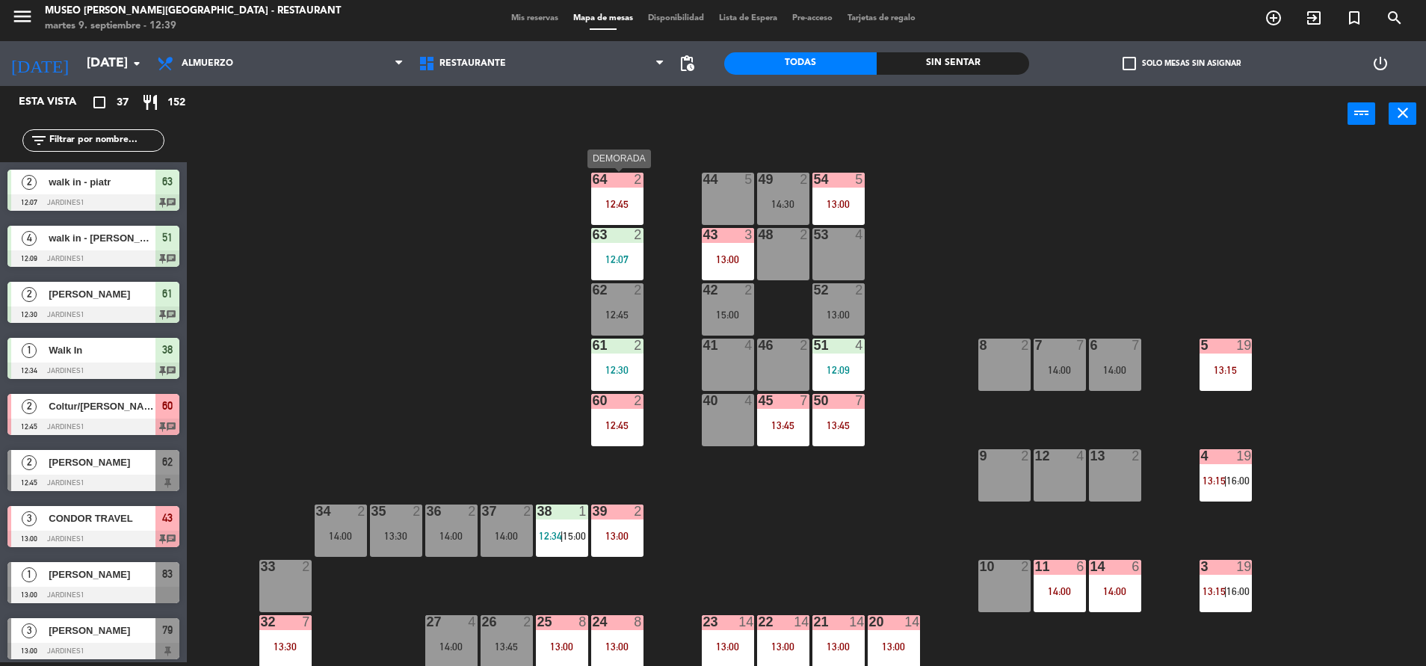
click at [605, 182] on div at bounding box center [617, 179] width 25 height 13
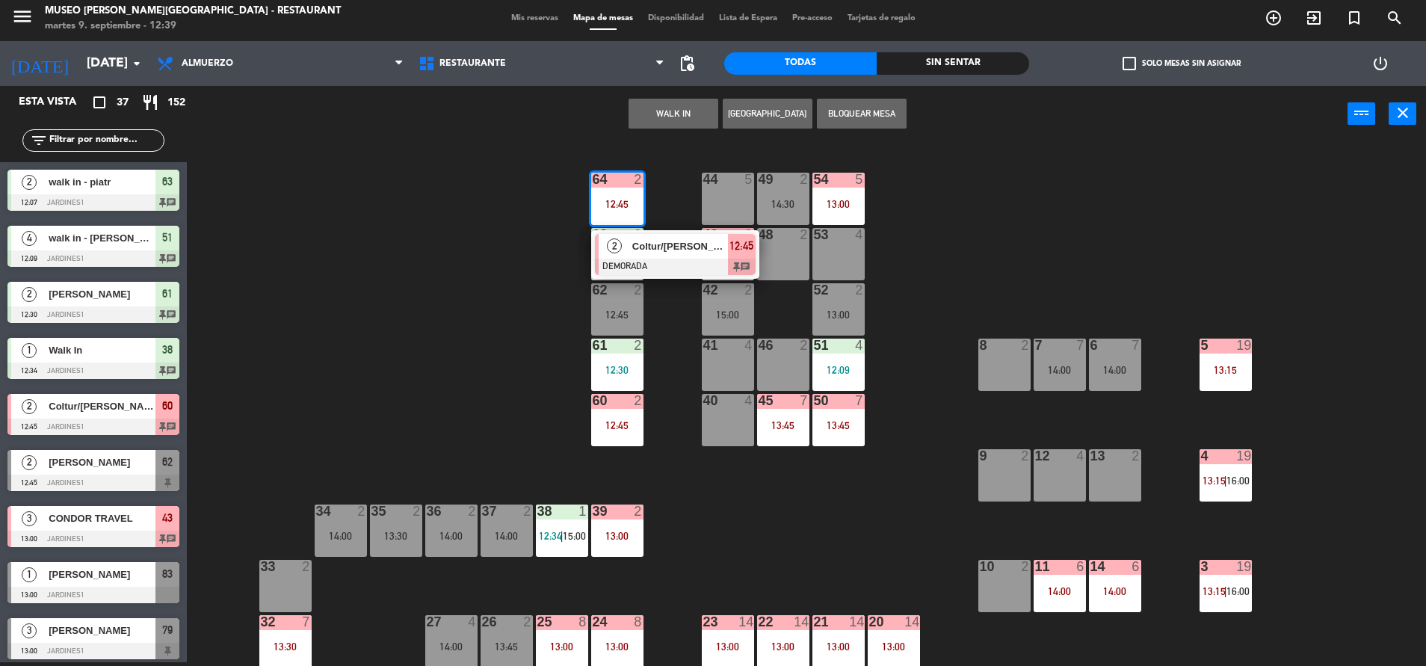
click at [642, 238] on span "Coltur/[PERSON_NAME] x1" at bounding box center [680, 246] width 96 height 16
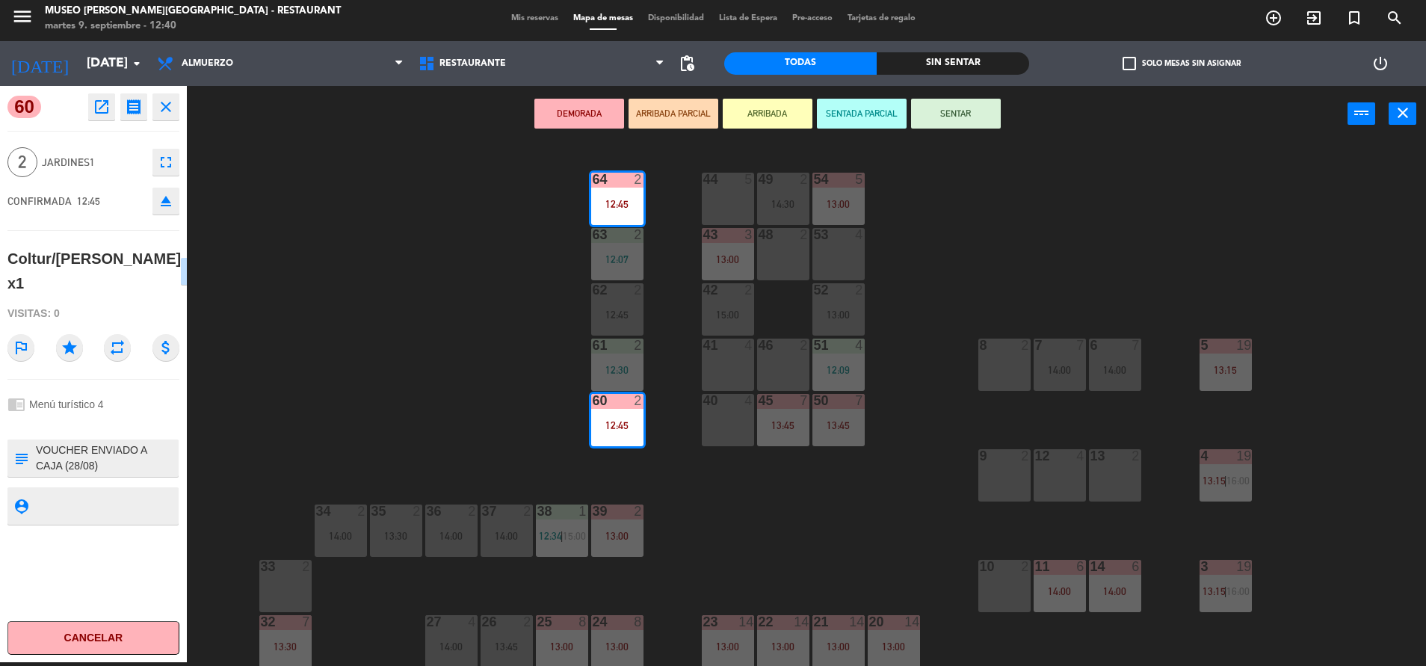
click at [108, 108] on icon "open_in_new" at bounding box center [102, 107] width 18 height 18
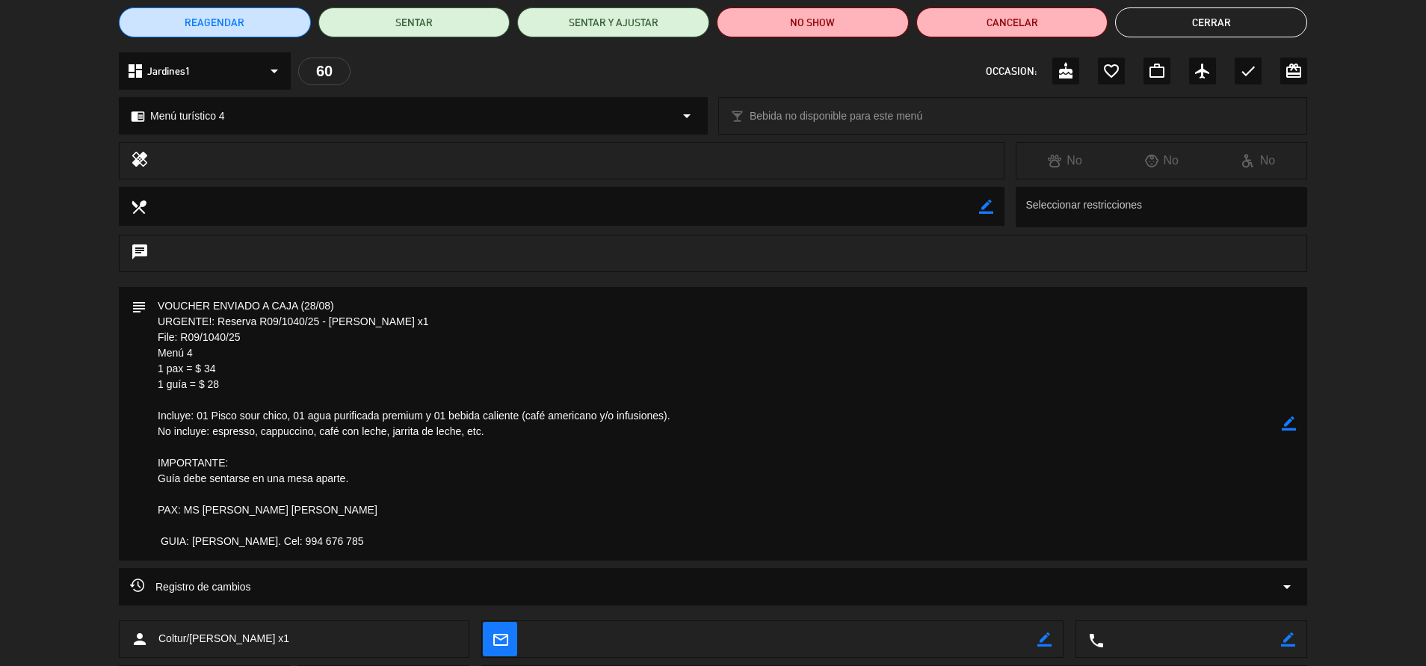
scroll to position [128, 0]
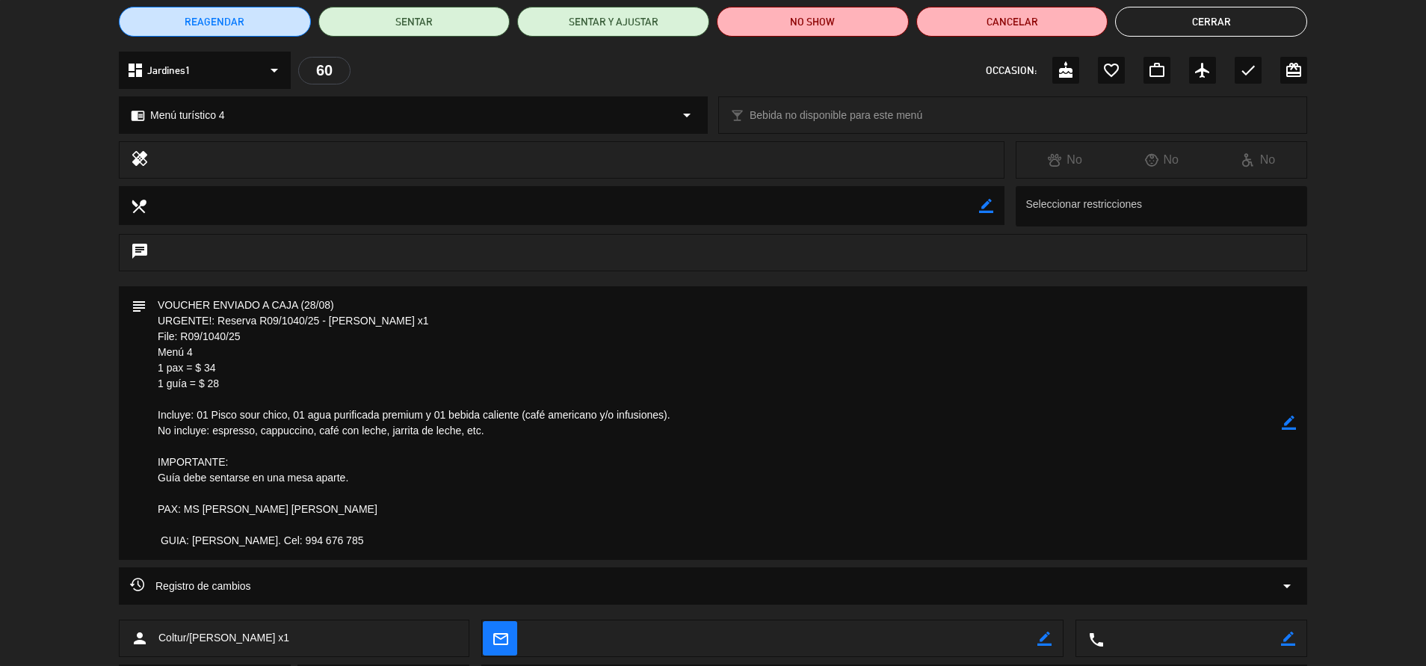
click at [1166, 22] on button "Cerrar" at bounding box center [1211, 22] width 192 height 30
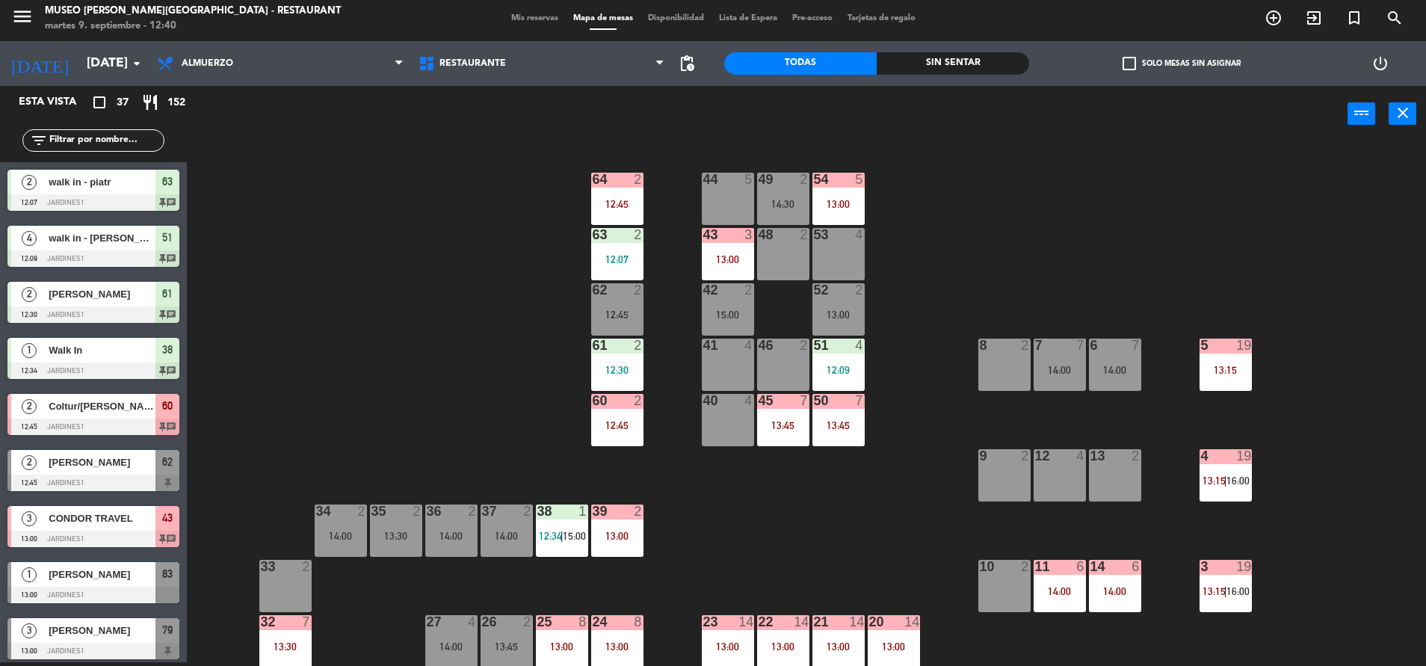
click at [608, 186] on div "64 2" at bounding box center [617, 180] width 52 height 15
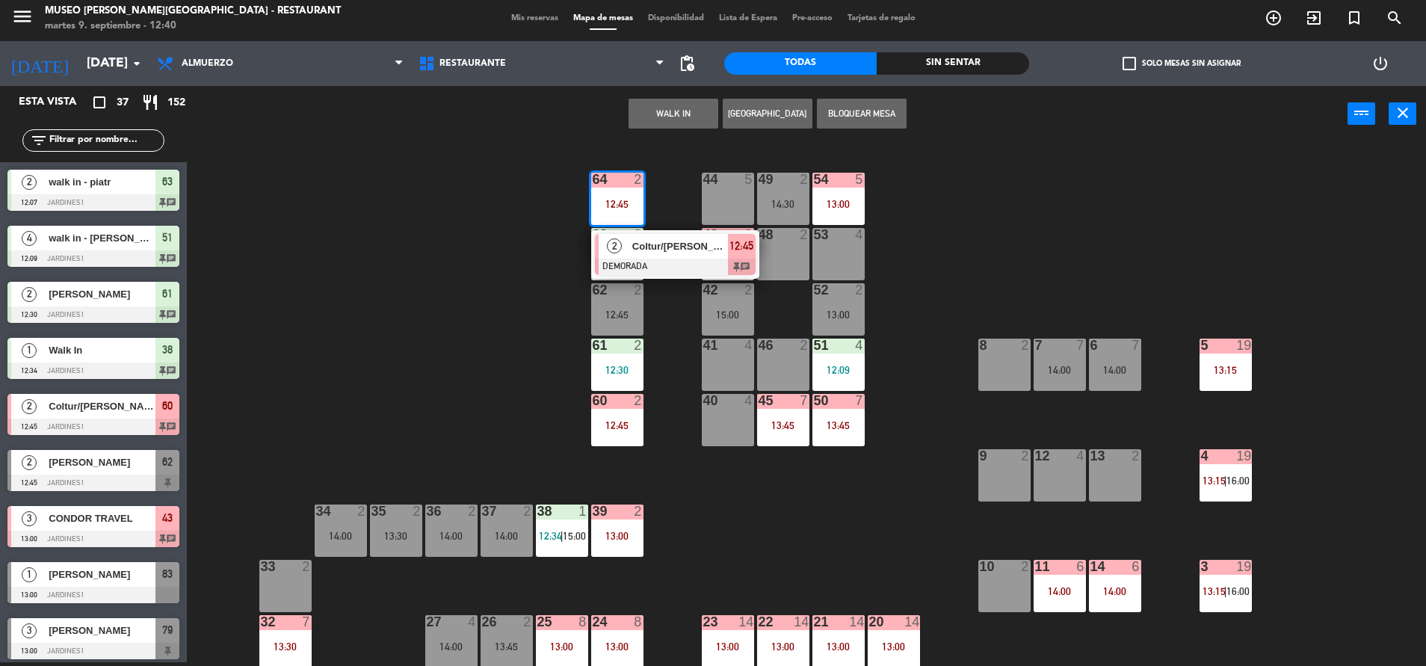
click at [634, 241] on span "Coltur/[PERSON_NAME] x1" at bounding box center [680, 246] width 96 height 16
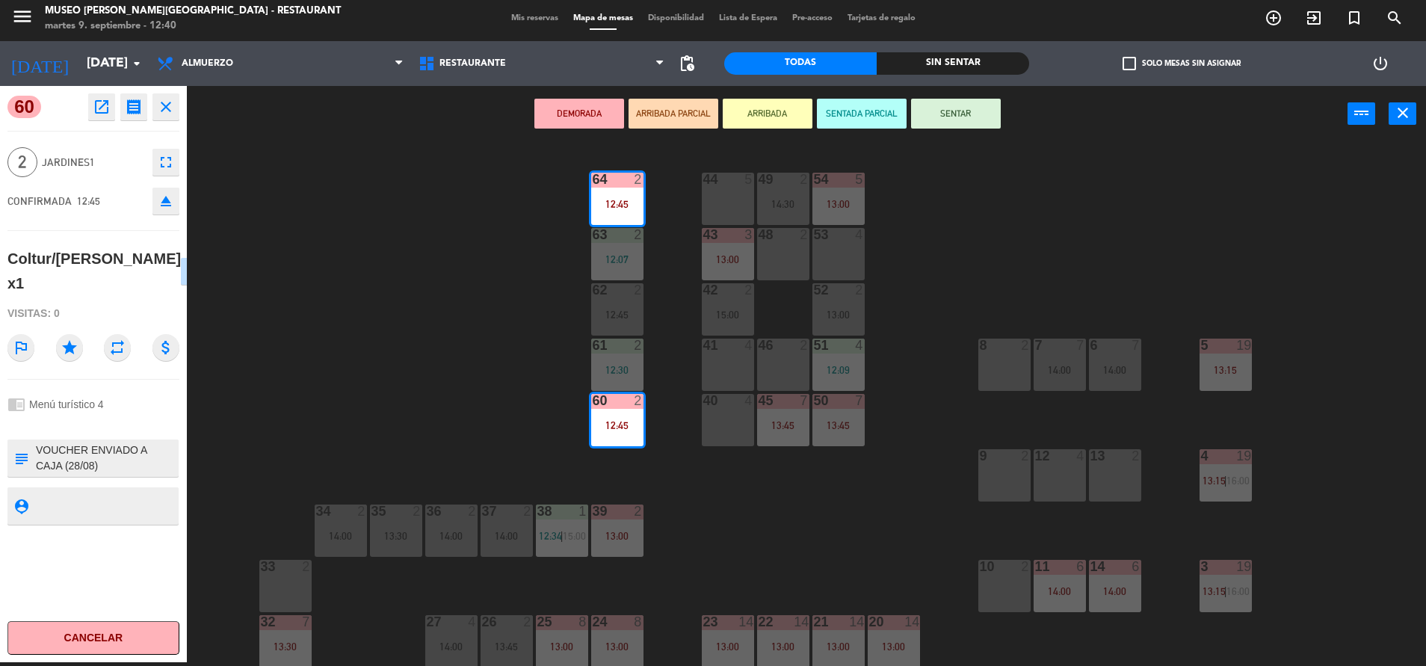
click at [34, 449] on textarea at bounding box center [105, 457] width 143 height 31
type textarea "LLEGARON 12:40 GUÍA: [PERSON_NAME] ENVIADO A CAJA (28/08) URGENTE!: Reserva R09…"
click at [146, 415] on div "chrome_reader_mode Menú turístico 4" at bounding box center [93, 404] width 172 height 28
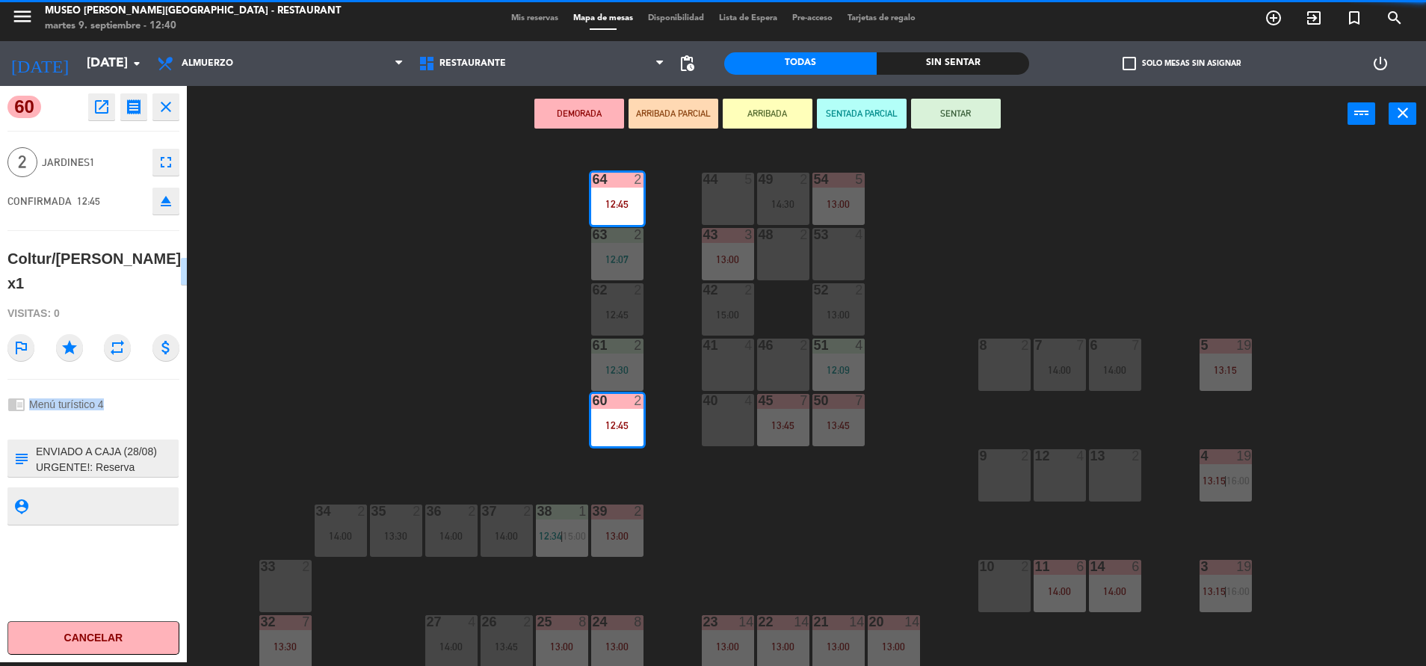
click at [146, 415] on div "chrome_reader_mode Menú turístico 4" at bounding box center [93, 404] width 172 height 28
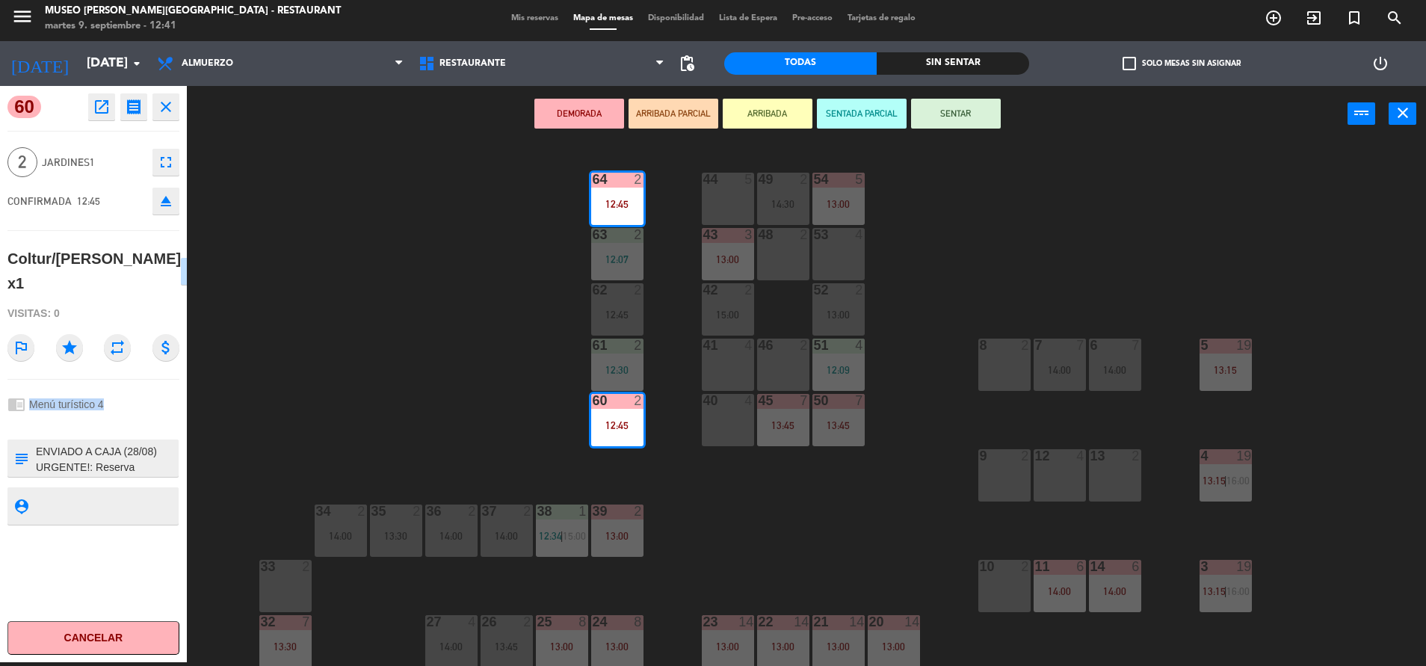
drag, startPoint x: 146, startPoint y: 415, endPoint x: 169, endPoint y: 205, distance: 211.2
click at [169, 205] on icon "eject" at bounding box center [166, 201] width 18 height 18
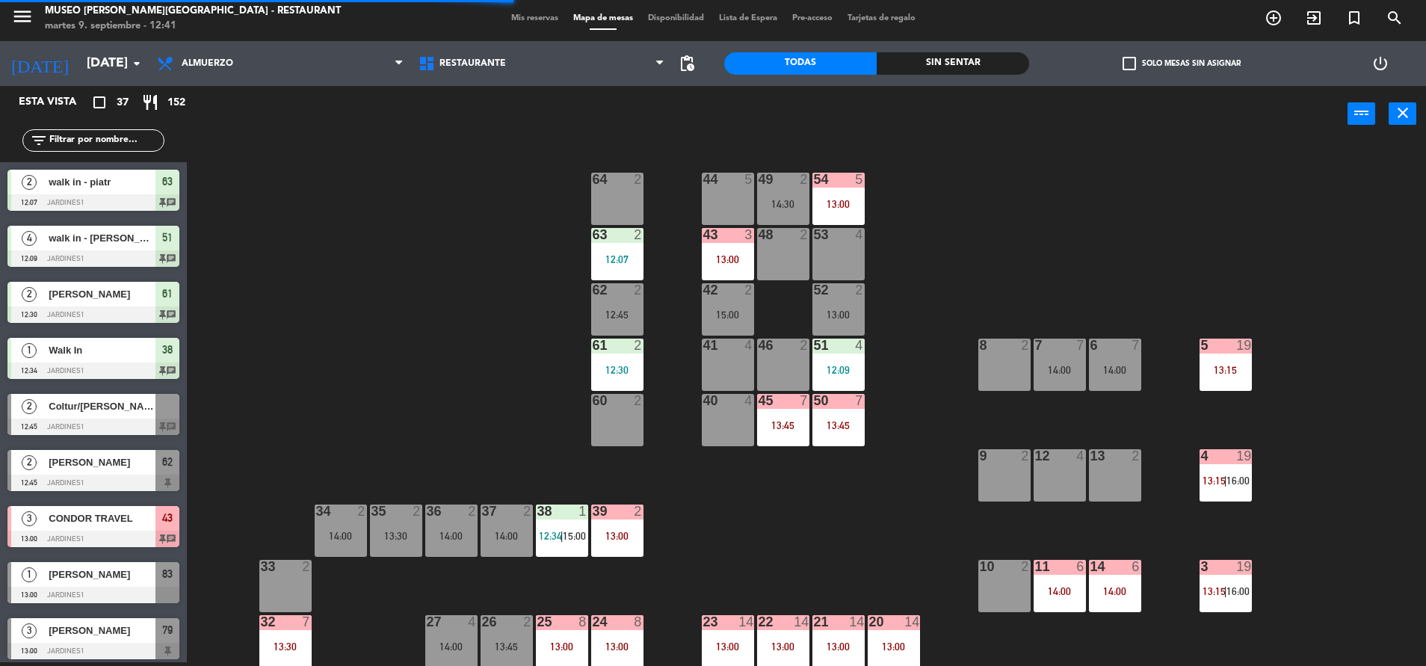
click at [90, 136] on input "text" at bounding box center [106, 140] width 116 height 16
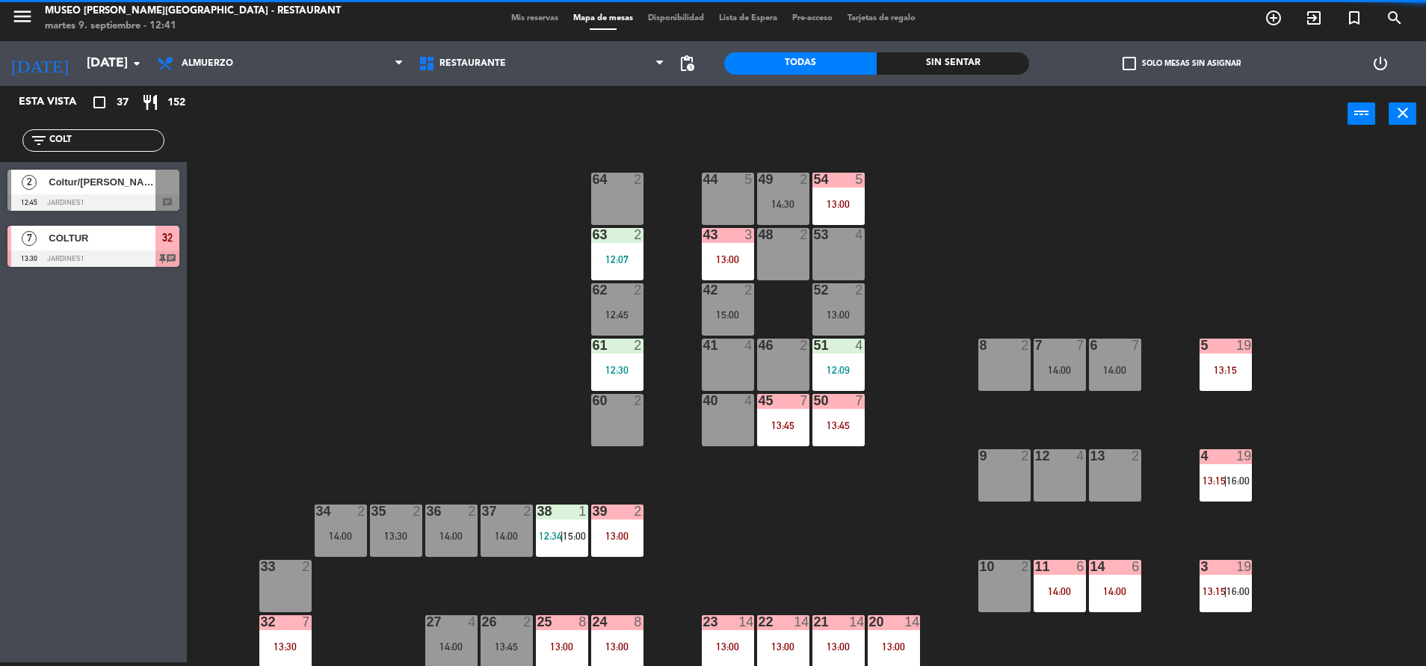
type input "COLT"
click at [101, 190] on span "Coltur/[PERSON_NAME] x1" at bounding box center [102, 182] width 107 height 16
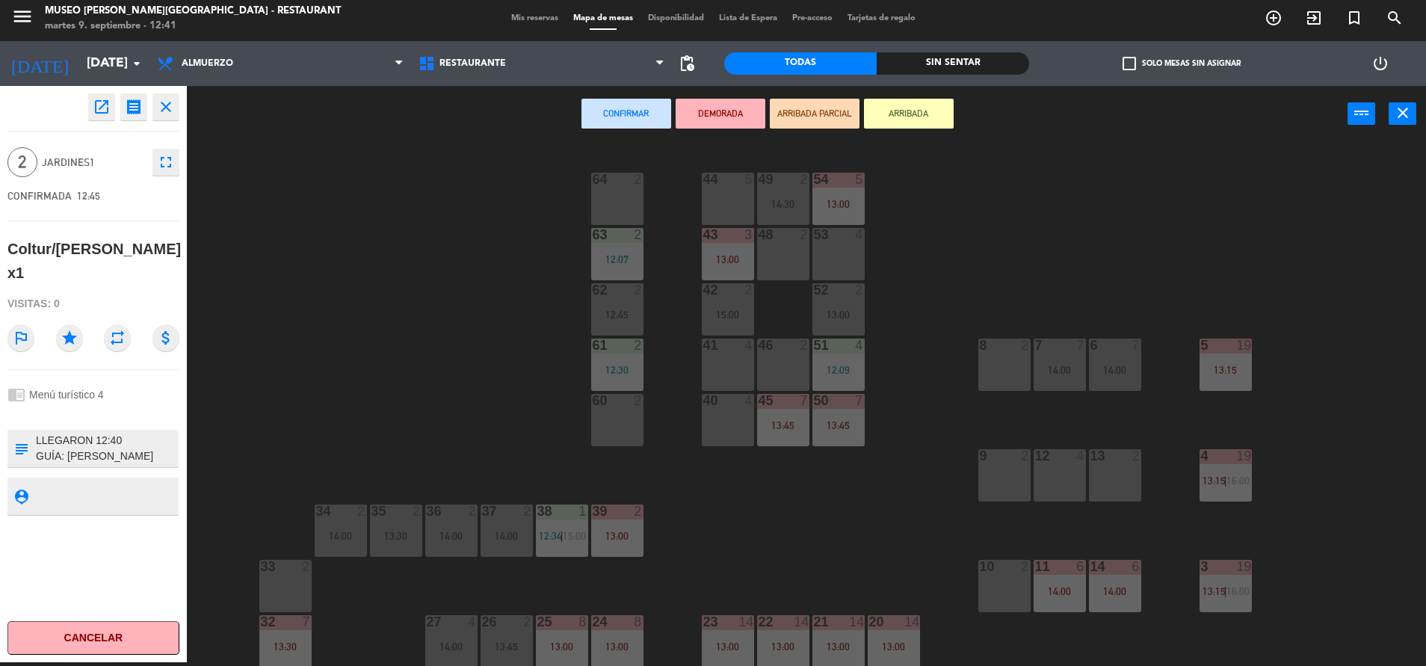
click at [620, 203] on div "64 2" at bounding box center [617, 199] width 52 height 52
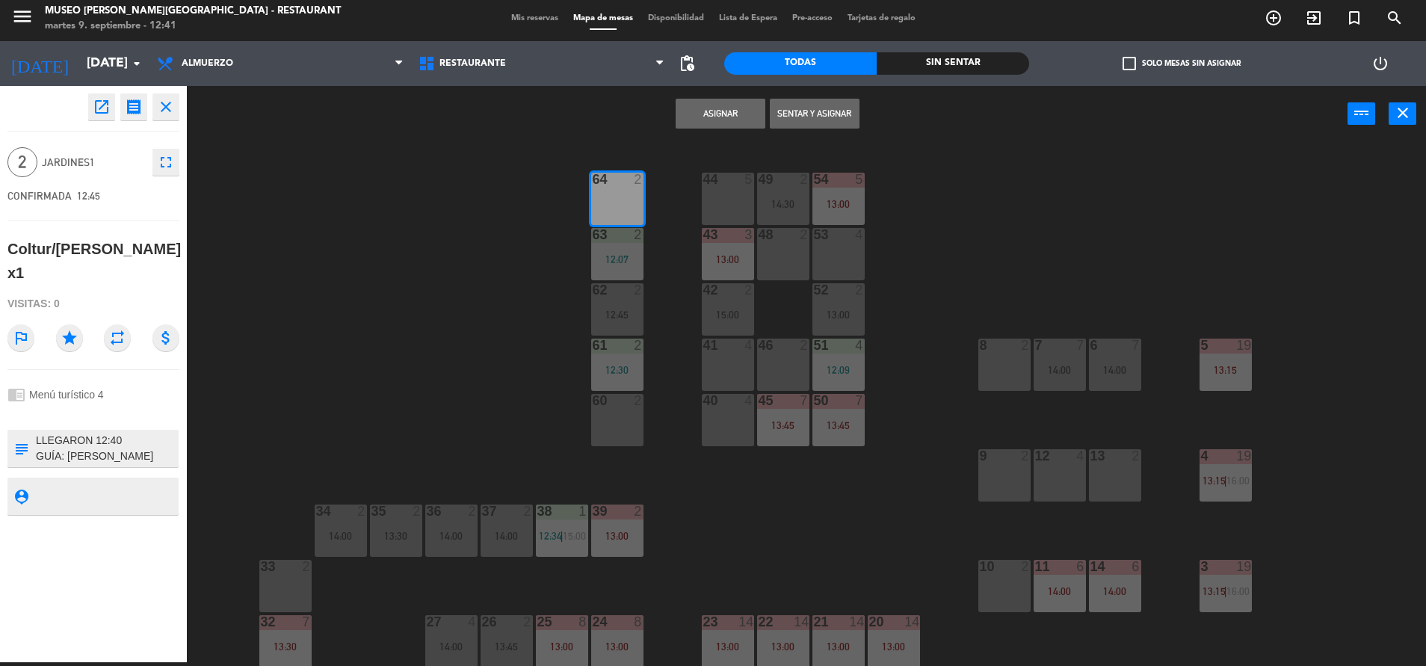
click at [732, 108] on button "Asignar" at bounding box center [721, 114] width 90 height 30
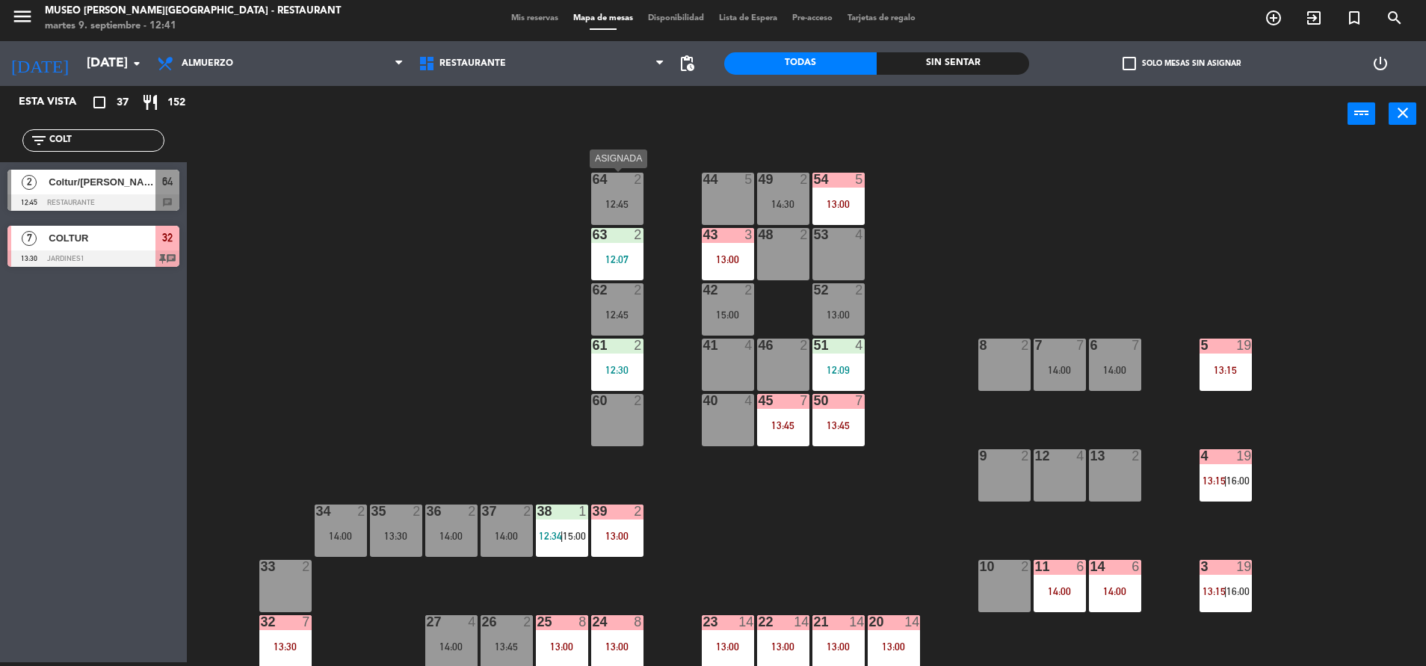
click at [616, 188] on div "64 2 12:45" at bounding box center [617, 199] width 52 height 52
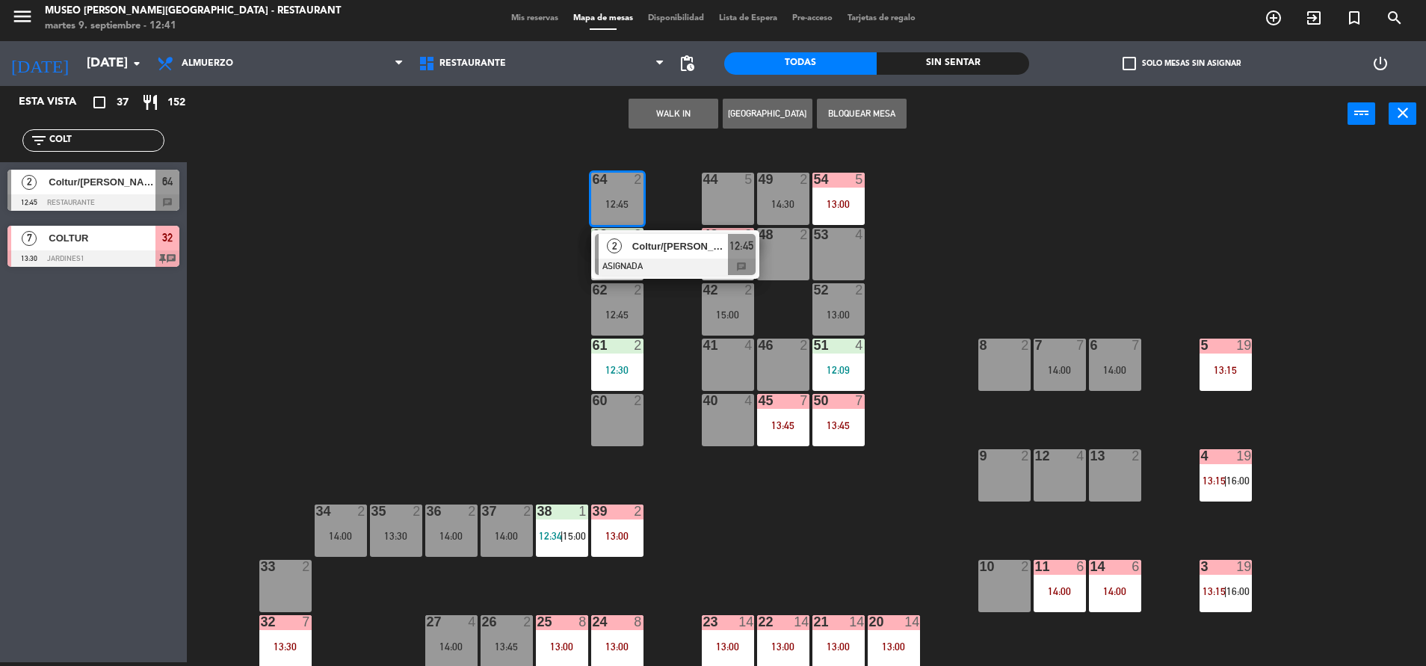
click at [649, 245] on span "Coltur/[PERSON_NAME] x1" at bounding box center [680, 246] width 96 height 16
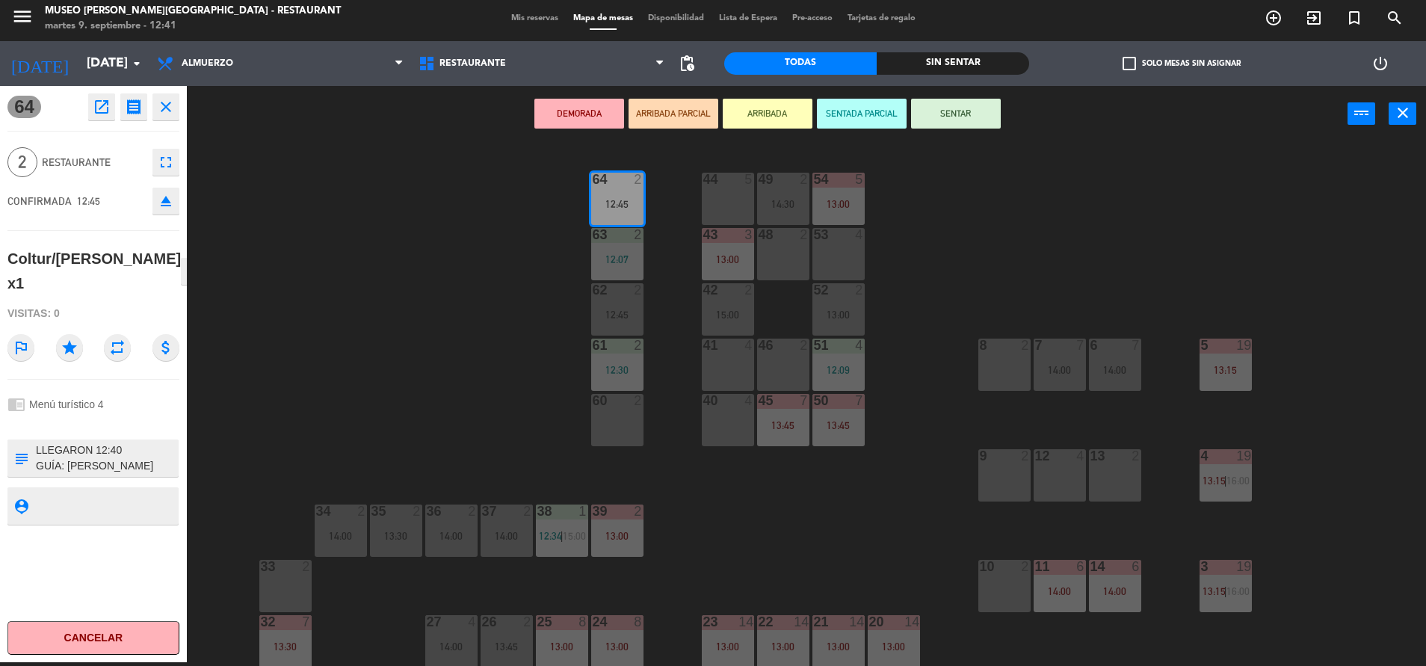
click at [942, 110] on button "SENTAR" at bounding box center [956, 114] width 90 height 30
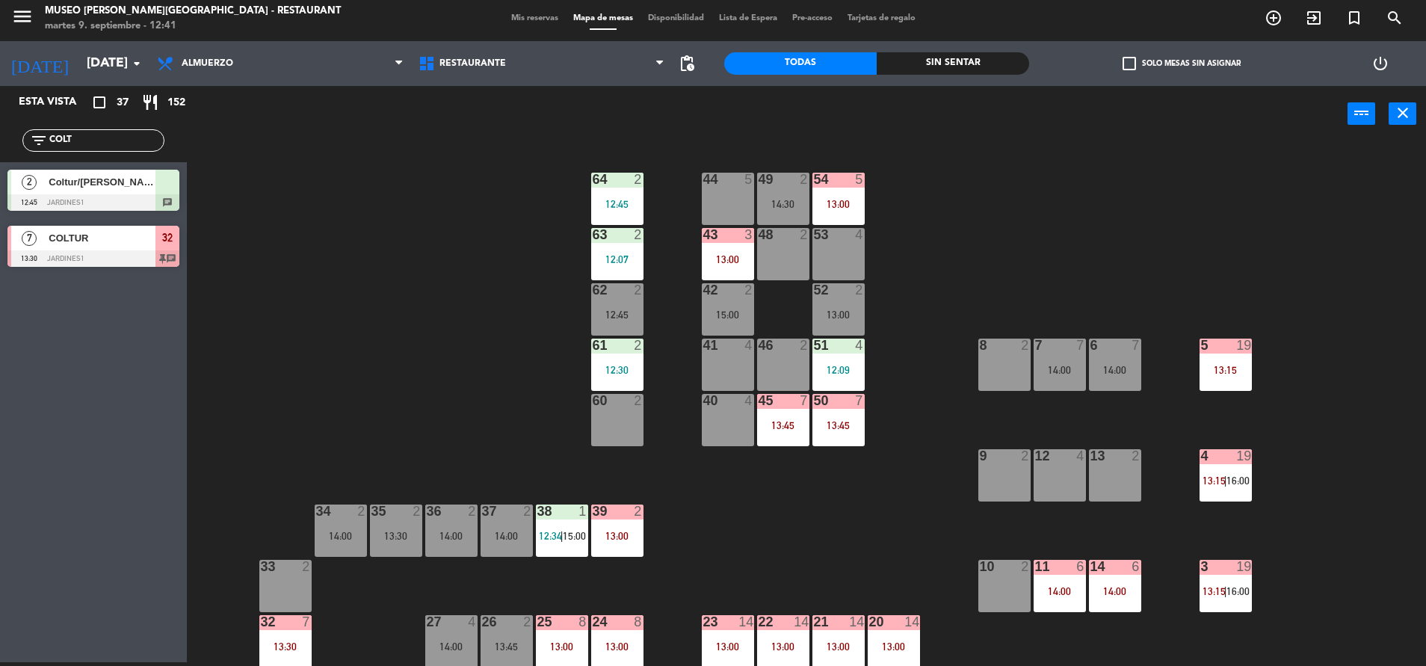
click at [614, 206] on div "12:45" at bounding box center [617, 204] width 52 height 10
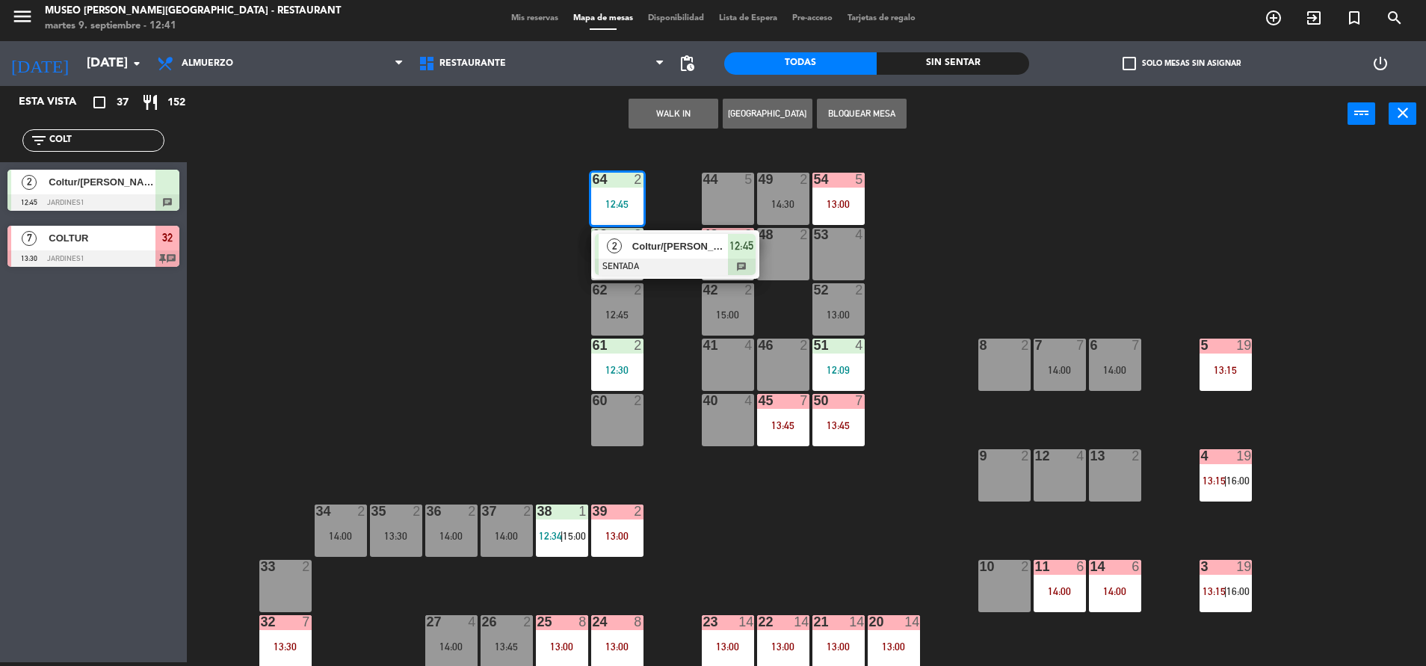
click at [626, 234] on div "2" at bounding box center [615, 246] width 32 height 25
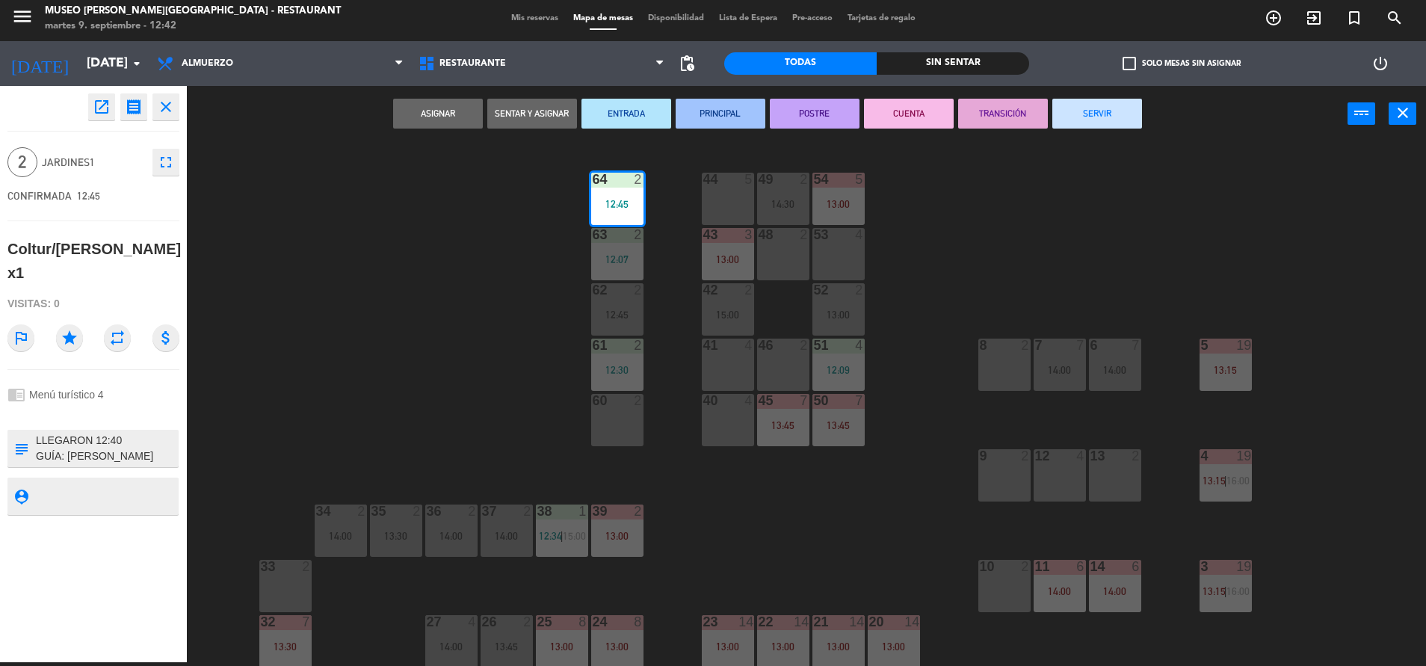
click at [105, 113] on icon "open_in_new" at bounding box center [102, 107] width 18 height 18
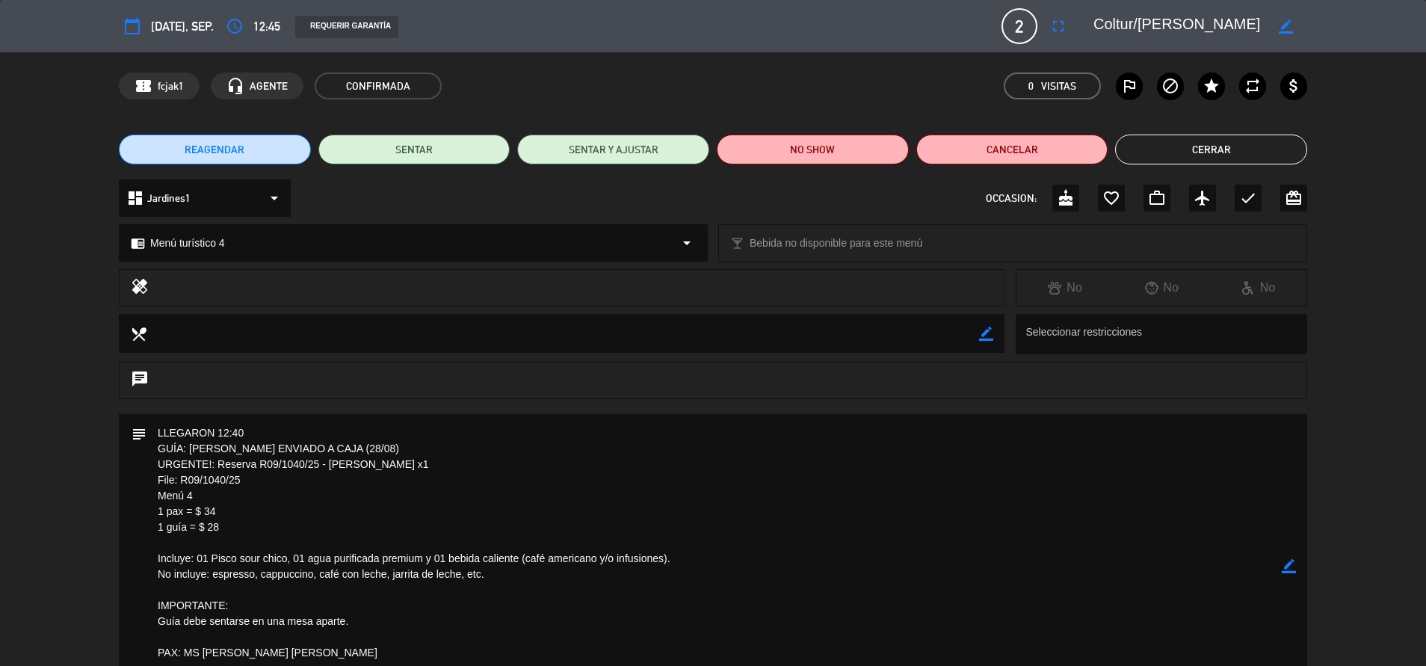
click at [1290, 566] on icon "border_color" at bounding box center [1289, 566] width 14 height 14
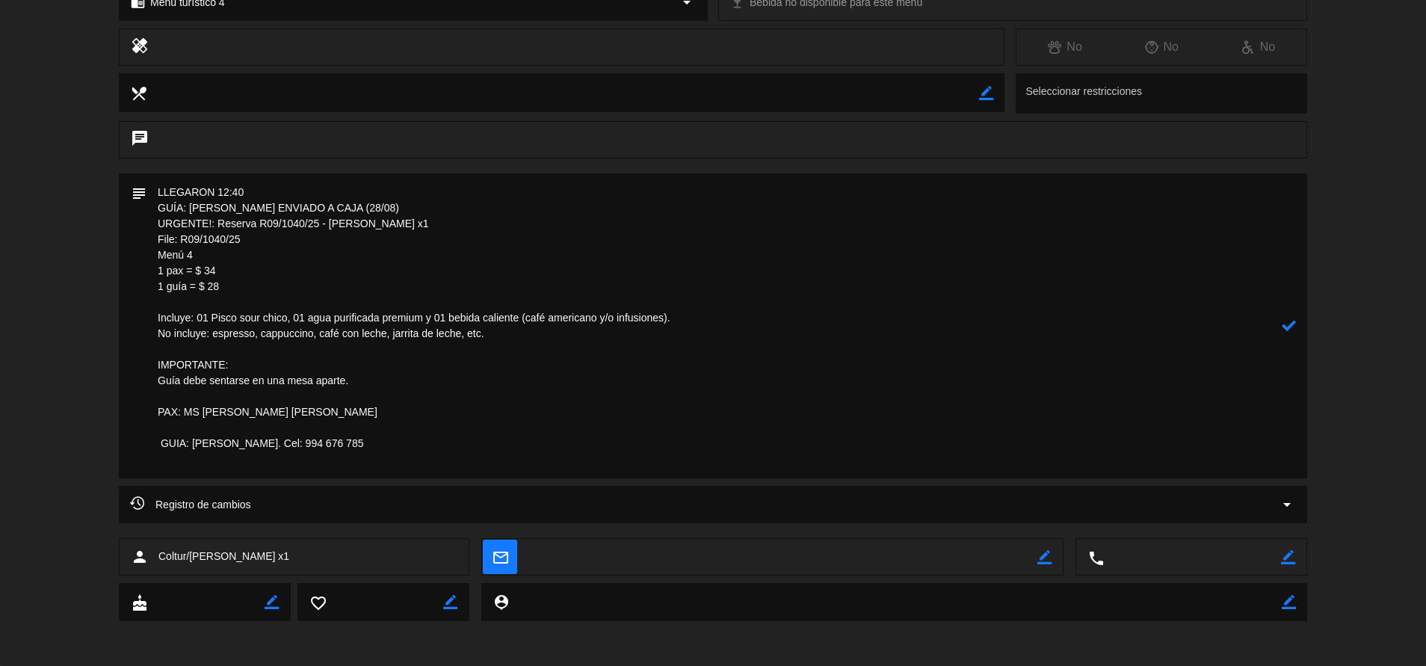
click at [154, 194] on textarea at bounding box center [713, 325] width 1135 height 305
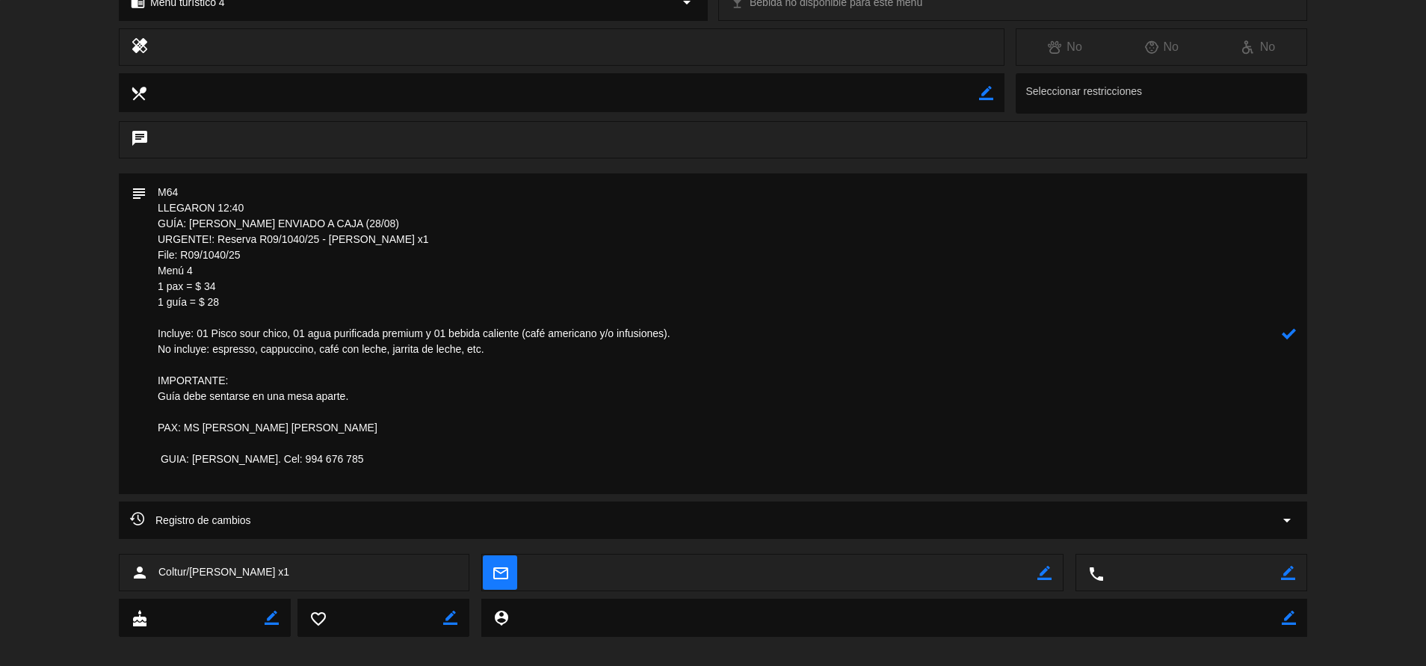
click at [187, 194] on textarea at bounding box center [713, 333] width 1135 height 321
click at [284, 226] on textarea at bounding box center [713, 333] width 1135 height 321
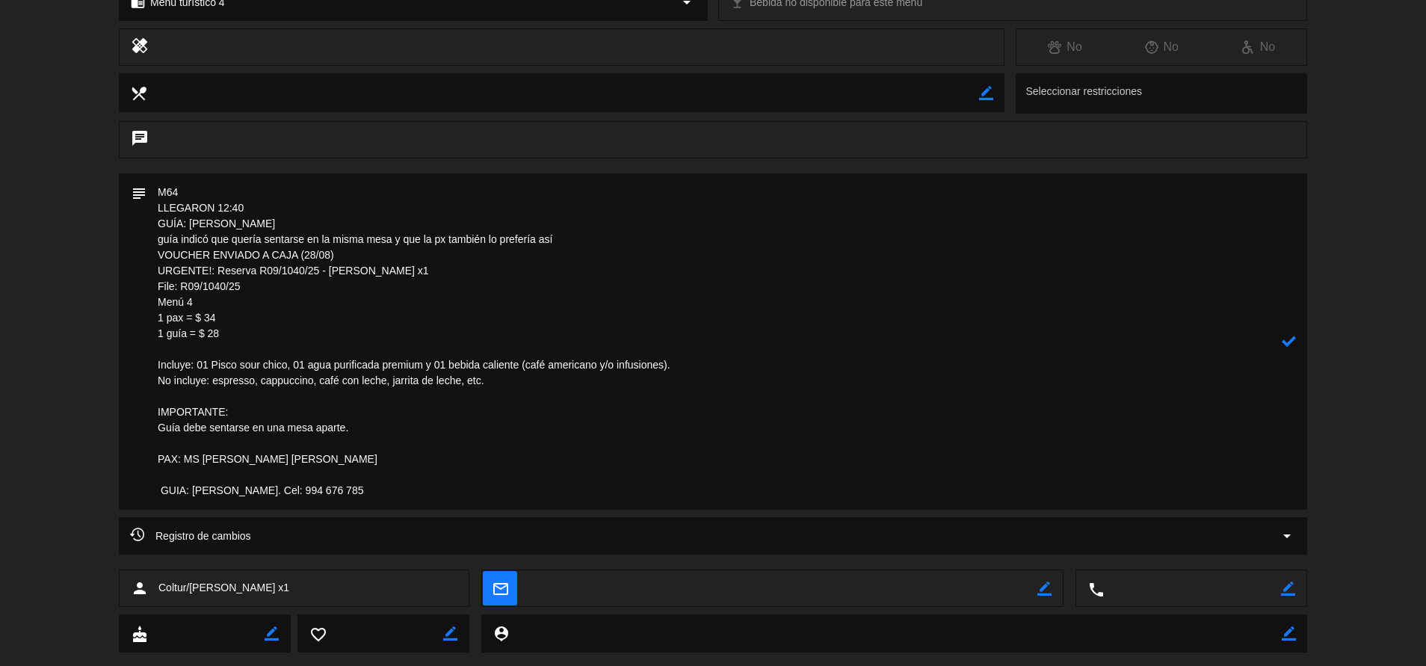
type textarea "M64 LLEGARON 12:40 GUÍA: [PERSON_NAME] guía indicó que quería sentarse en la mi…"
click at [1291, 337] on icon at bounding box center [1289, 341] width 14 height 14
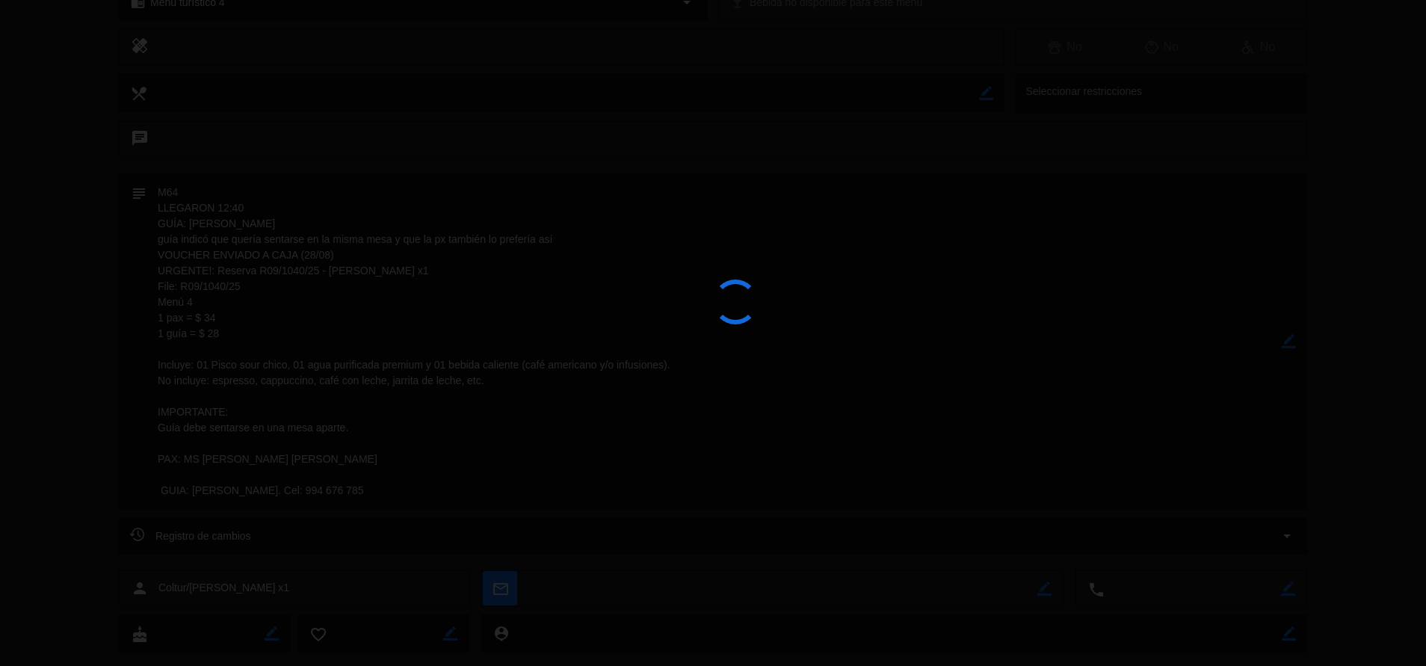
type textarea "M64<br /> LLEGARON 12:40 <br /> GUÍA: [PERSON_NAME] <br /> guía indicó que quer…"
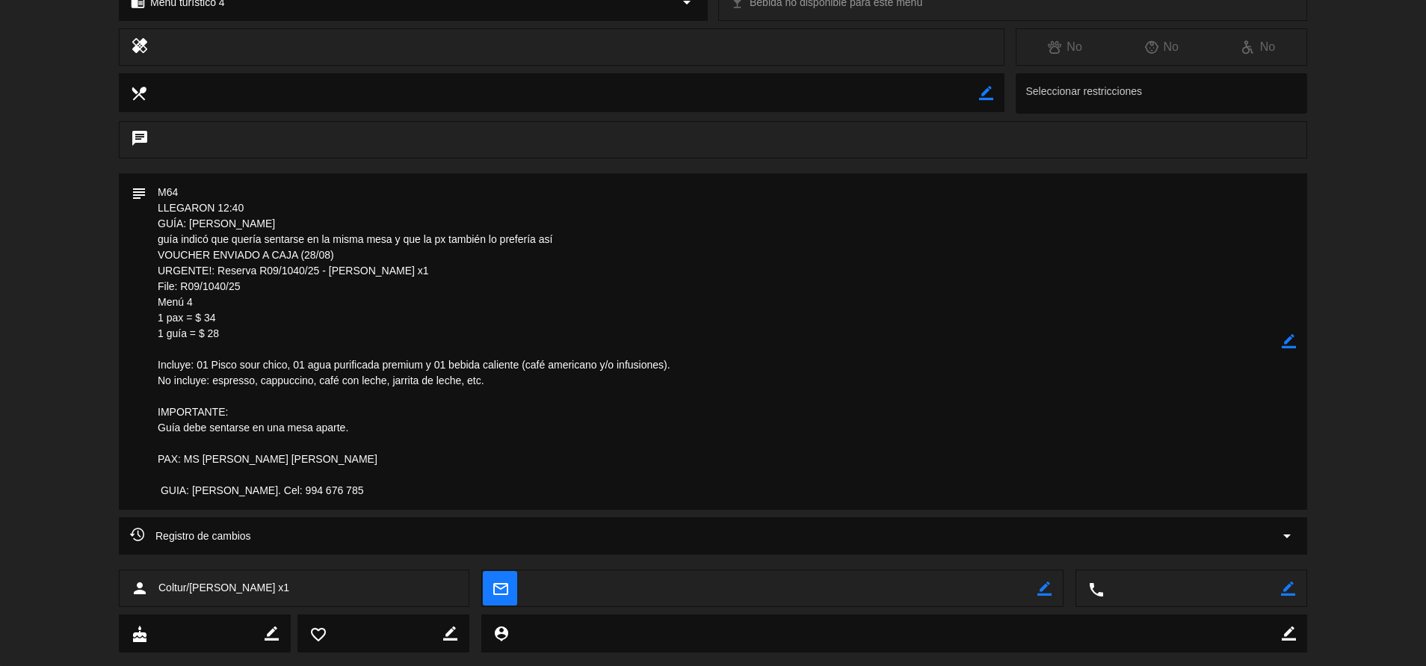
scroll to position [0, 0]
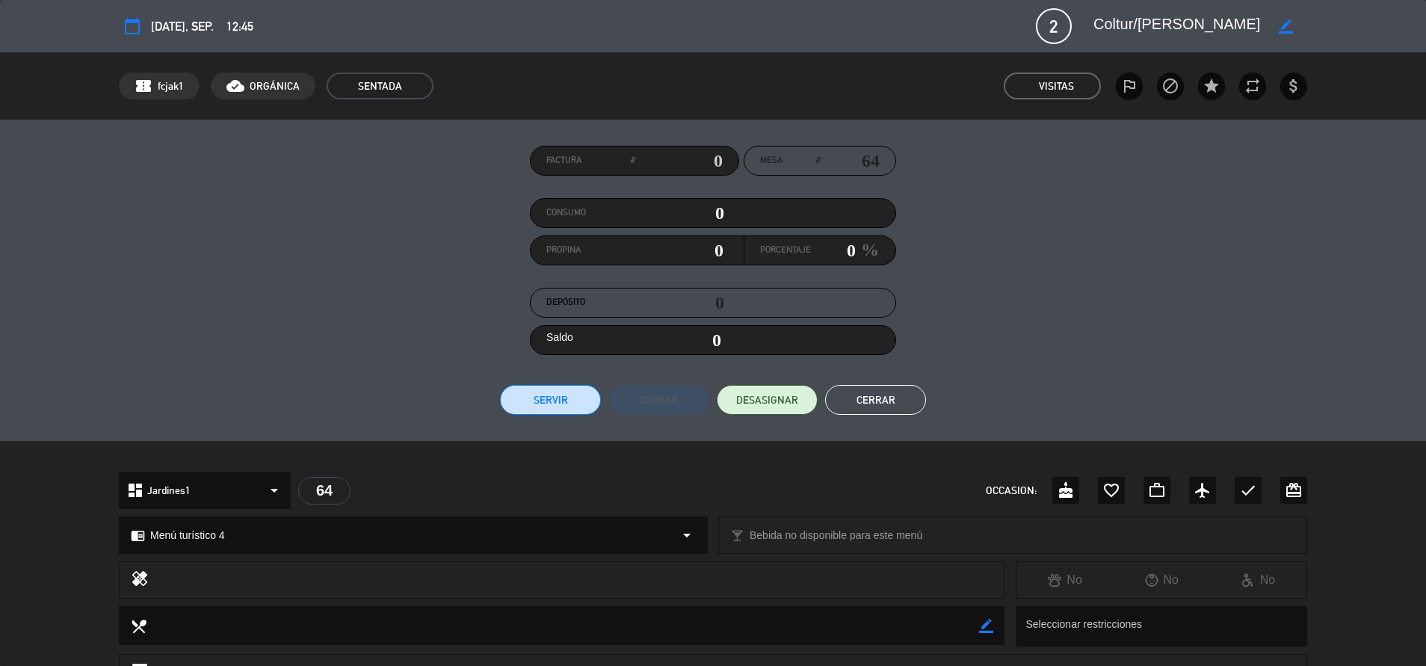
click at [875, 394] on button "Cerrar" at bounding box center [875, 400] width 101 height 30
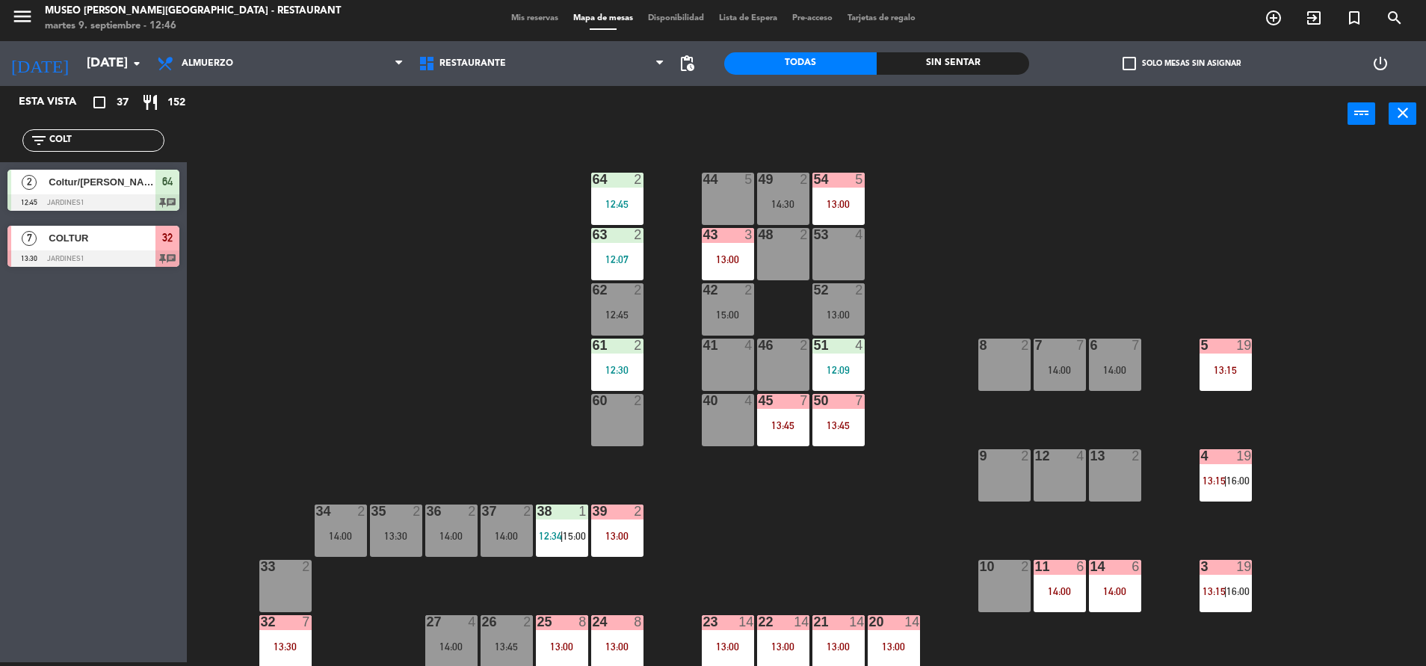
click at [125, 141] on input "COLT" at bounding box center [106, 140] width 116 height 16
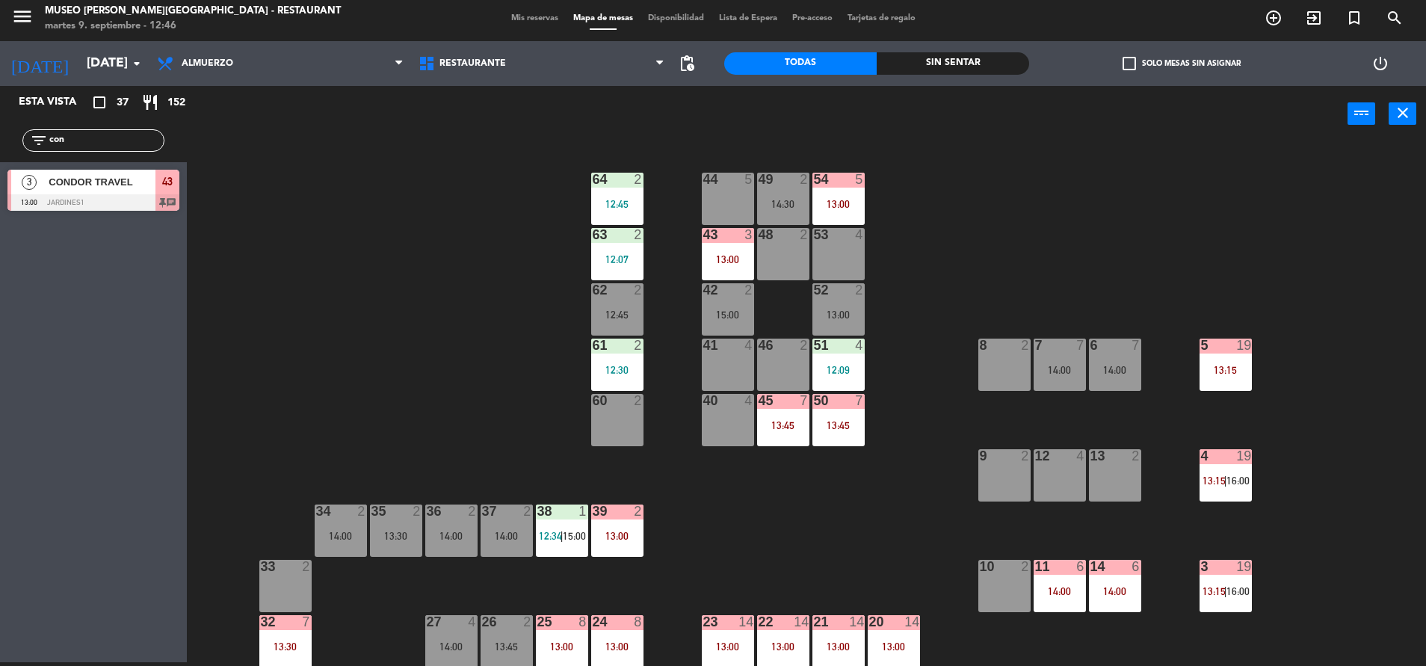
type input "con"
click at [127, 185] on span "CONDOR TRAVEL" at bounding box center [102, 182] width 107 height 16
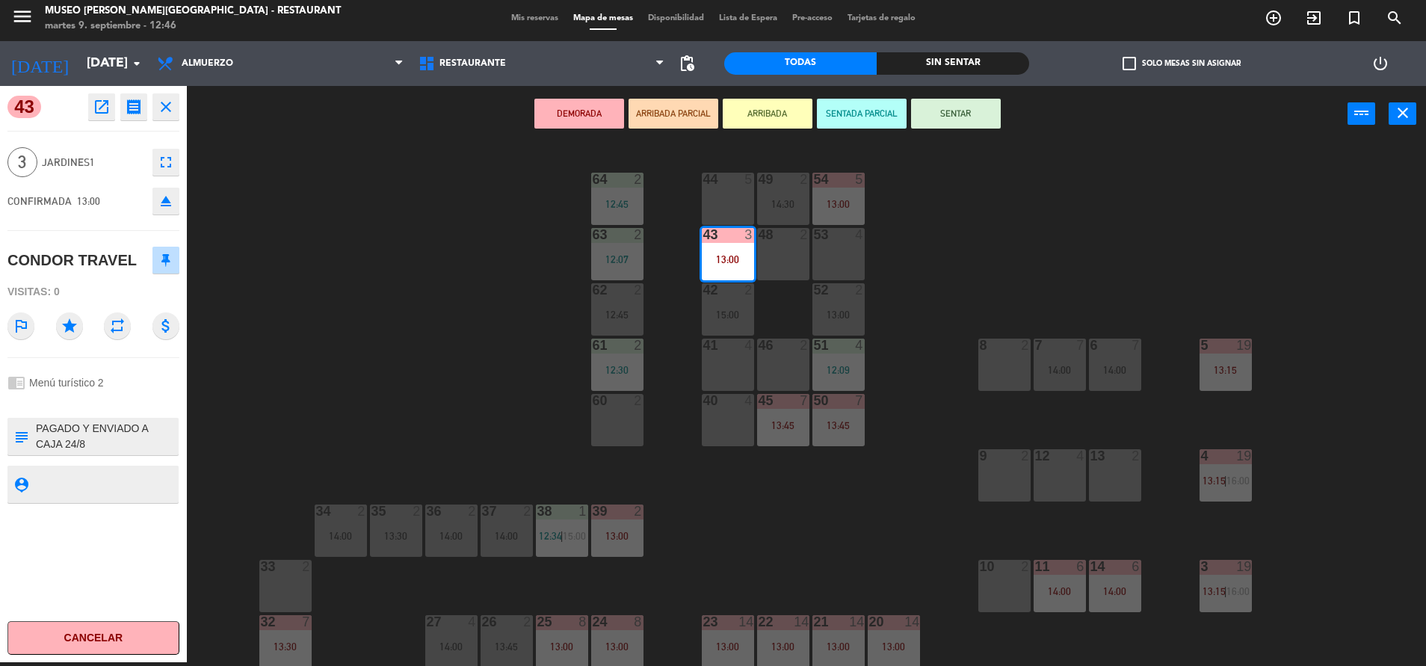
click at [106, 99] on icon "open_in_new" at bounding box center [102, 107] width 18 height 18
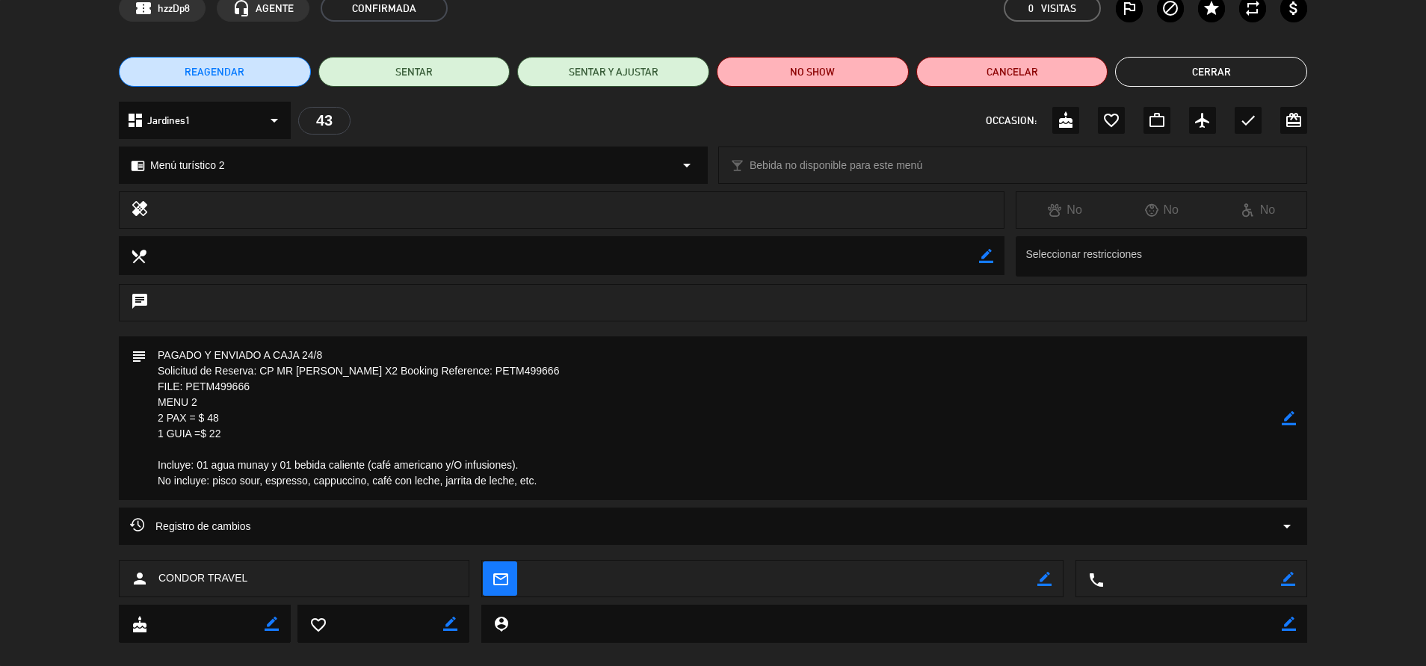
scroll to position [78, 0]
click at [1211, 76] on button "Cerrar" at bounding box center [1211, 71] width 192 height 30
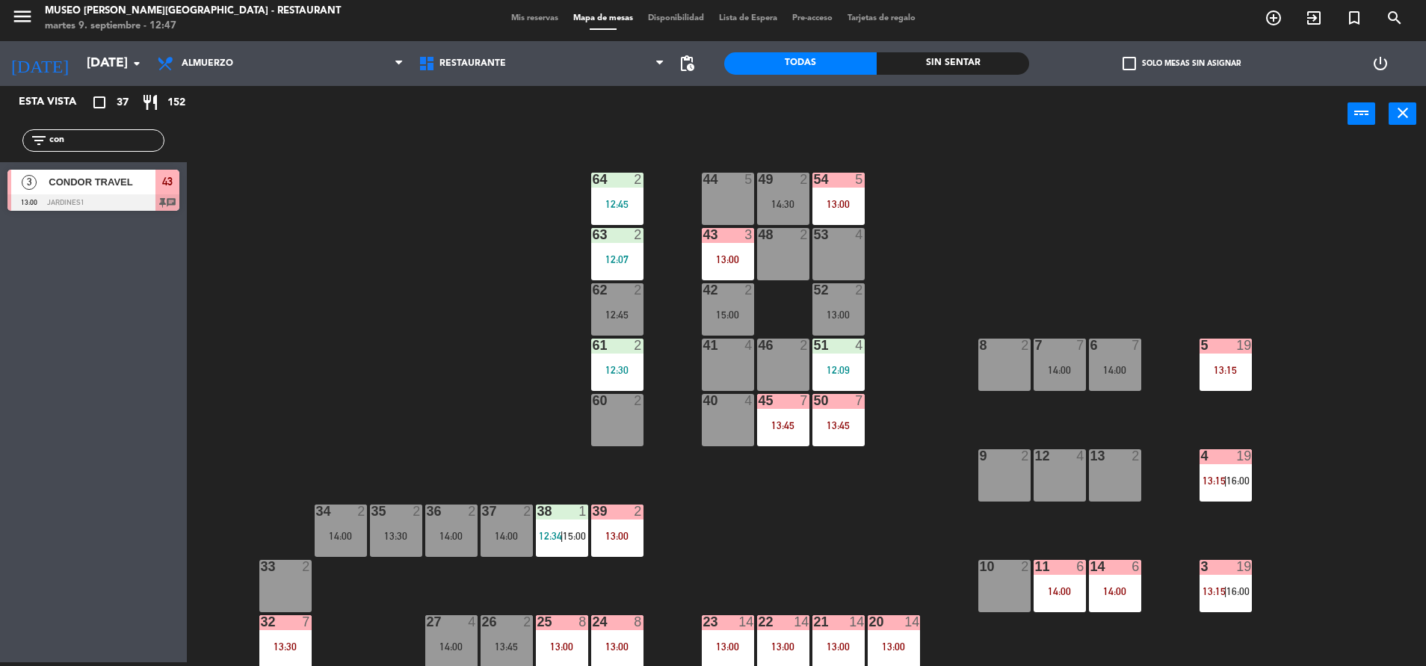
click at [732, 254] on div "13:00" at bounding box center [728, 259] width 52 height 10
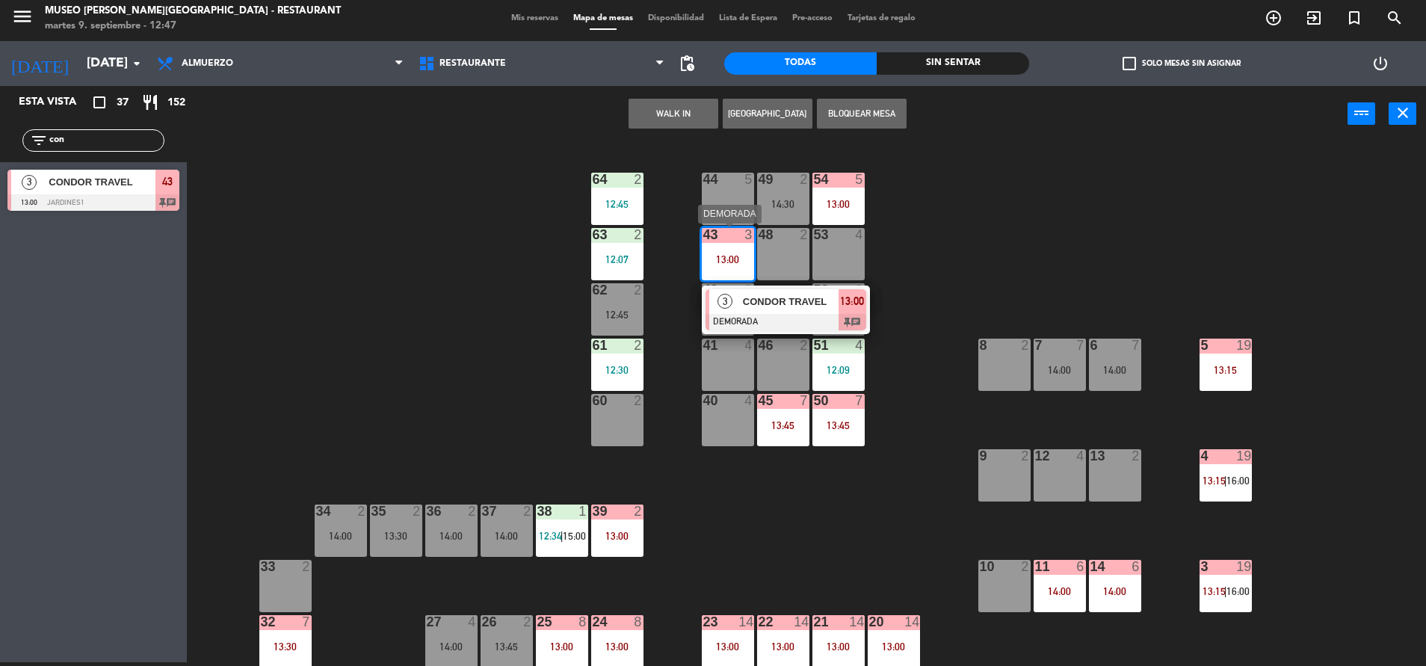
click at [796, 296] on span "CONDOR TRAVEL" at bounding box center [791, 302] width 96 height 16
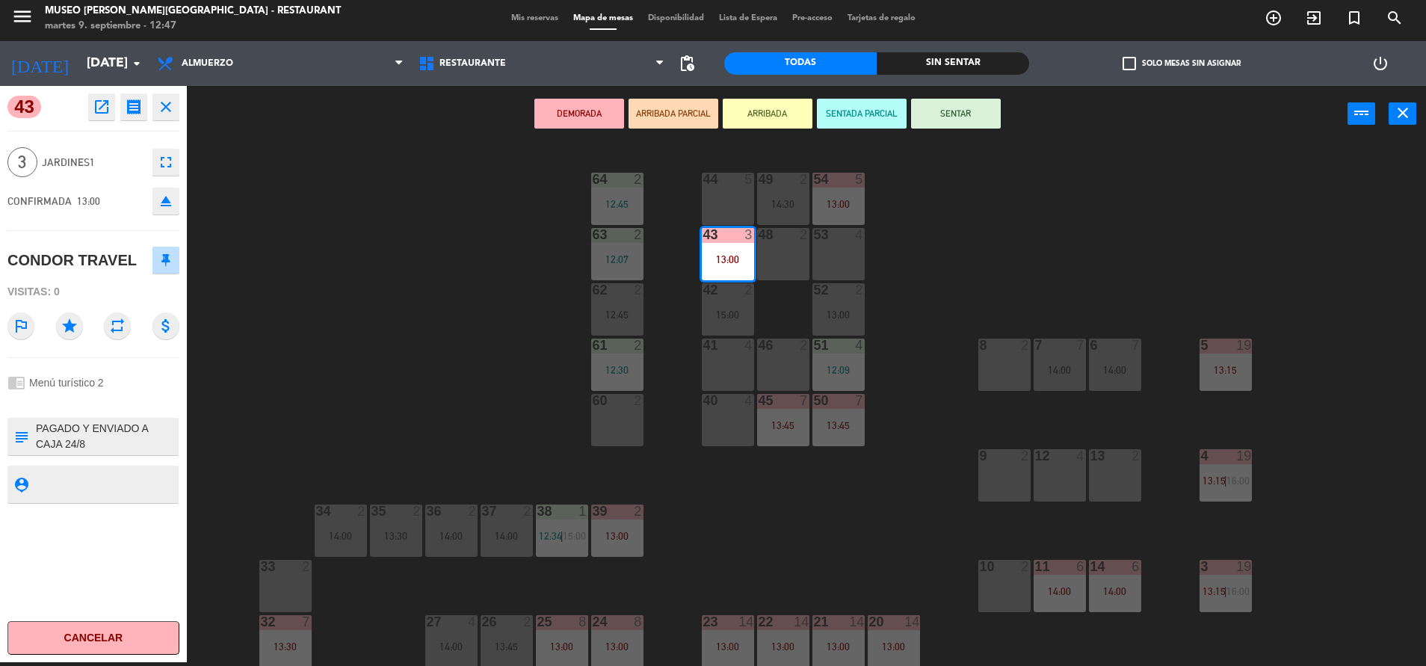
click at [687, 118] on button "ARRIBADA PARCIAL" at bounding box center [673, 114] width 90 height 30
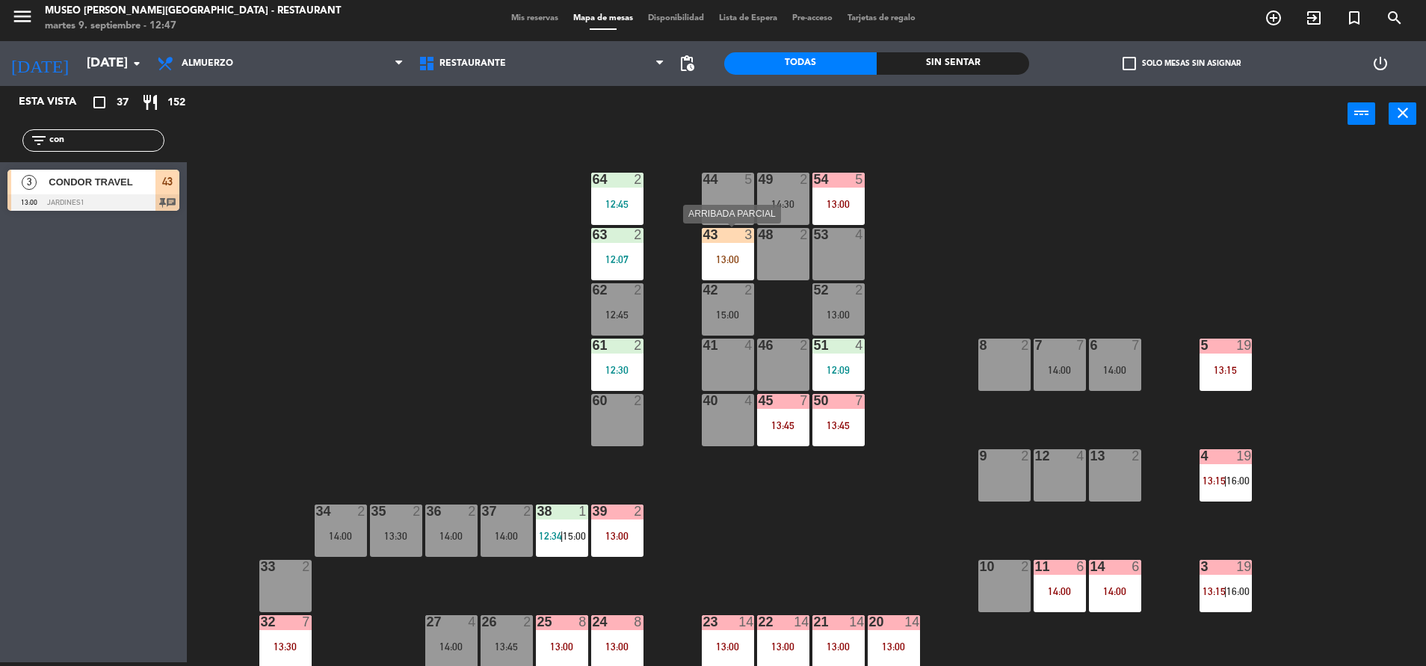
click at [733, 265] on div "13:00" at bounding box center [728, 259] width 52 height 10
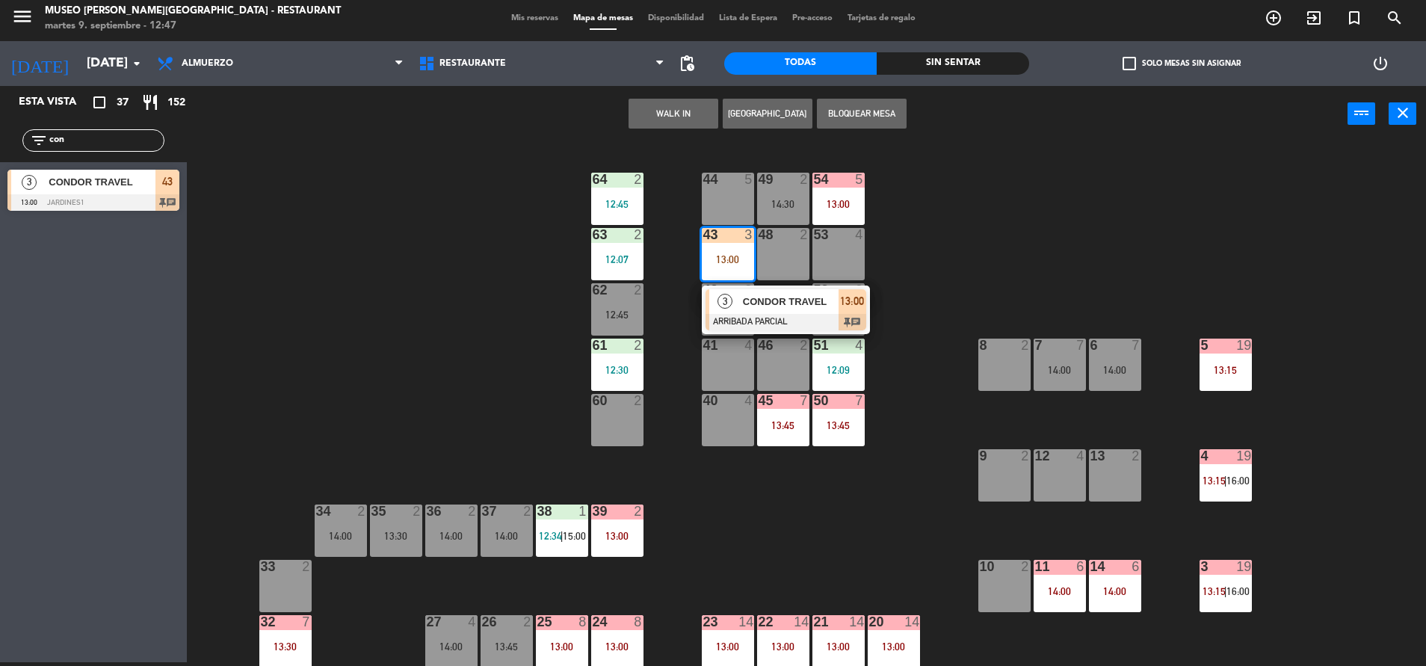
click at [738, 301] on div "3" at bounding box center [725, 301] width 32 height 25
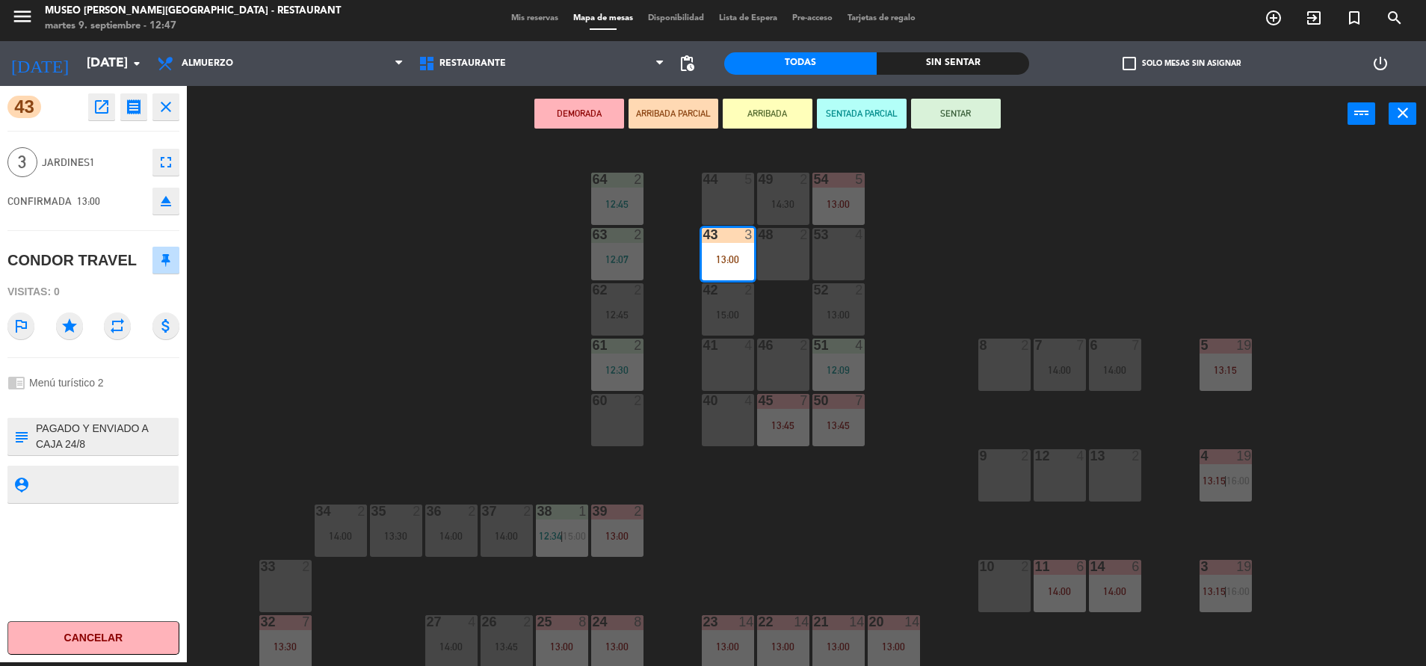
click at [38, 427] on textarea at bounding box center [105, 436] width 143 height 31
type textarea "m43 llegaron 12:47 PAGADO Y ENVIADO A CAJA 24/8 Solicitud de Reserva: CP MR [PE…"
click at [150, 398] on div at bounding box center [93, 402] width 172 height 10
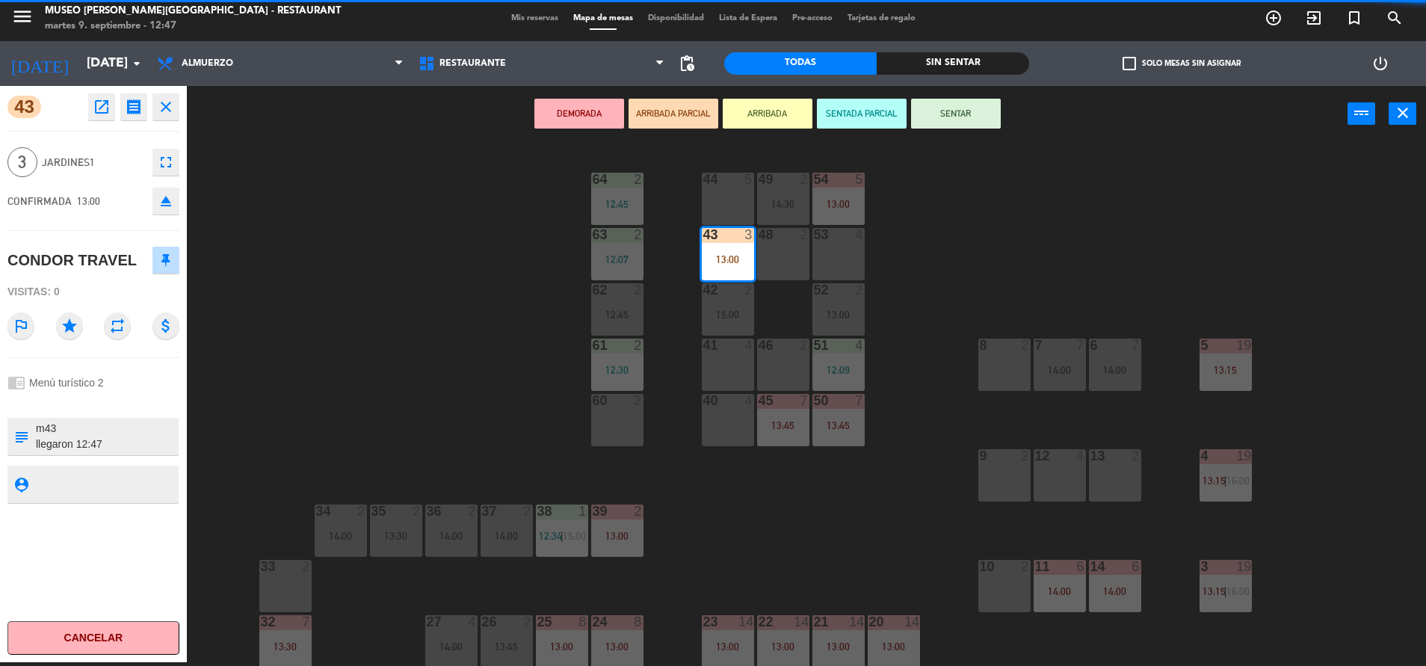
click at [150, 398] on div at bounding box center [93, 402] width 172 height 10
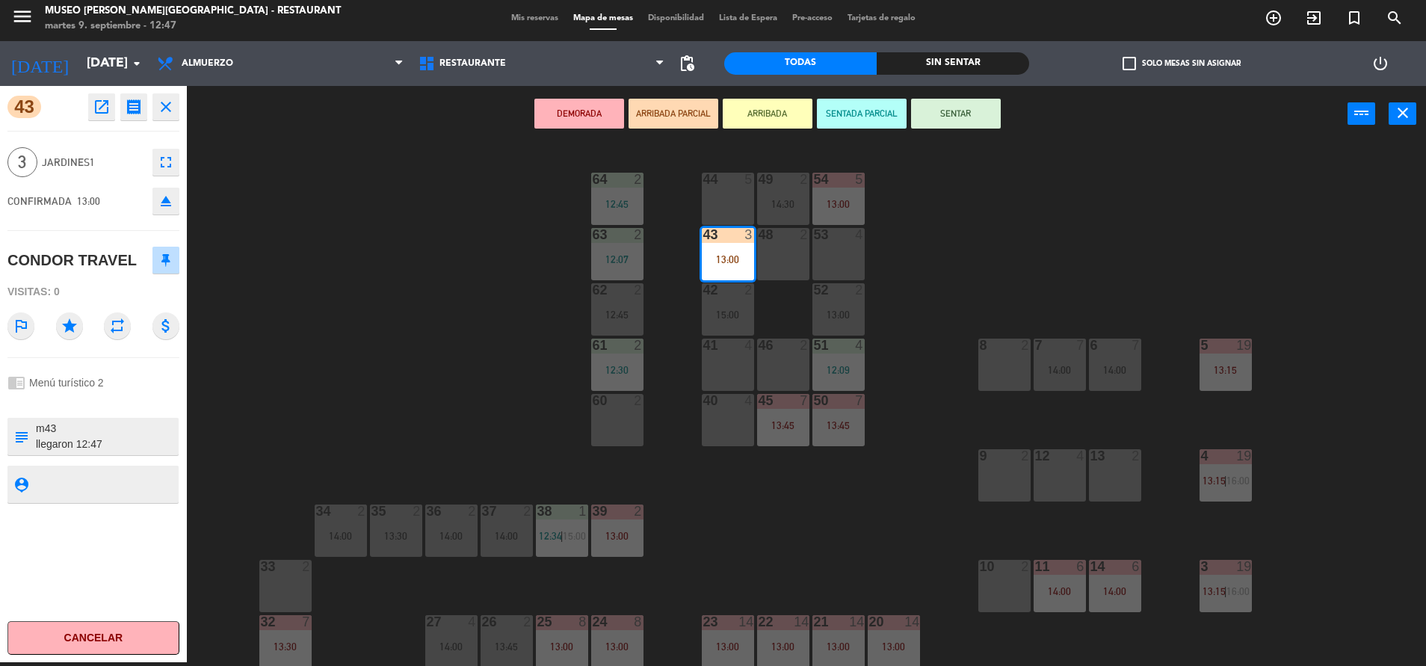
click at [150, 398] on div at bounding box center [93, 402] width 172 height 10
click at [924, 109] on button "SENTAR" at bounding box center [956, 114] width 90 height 30
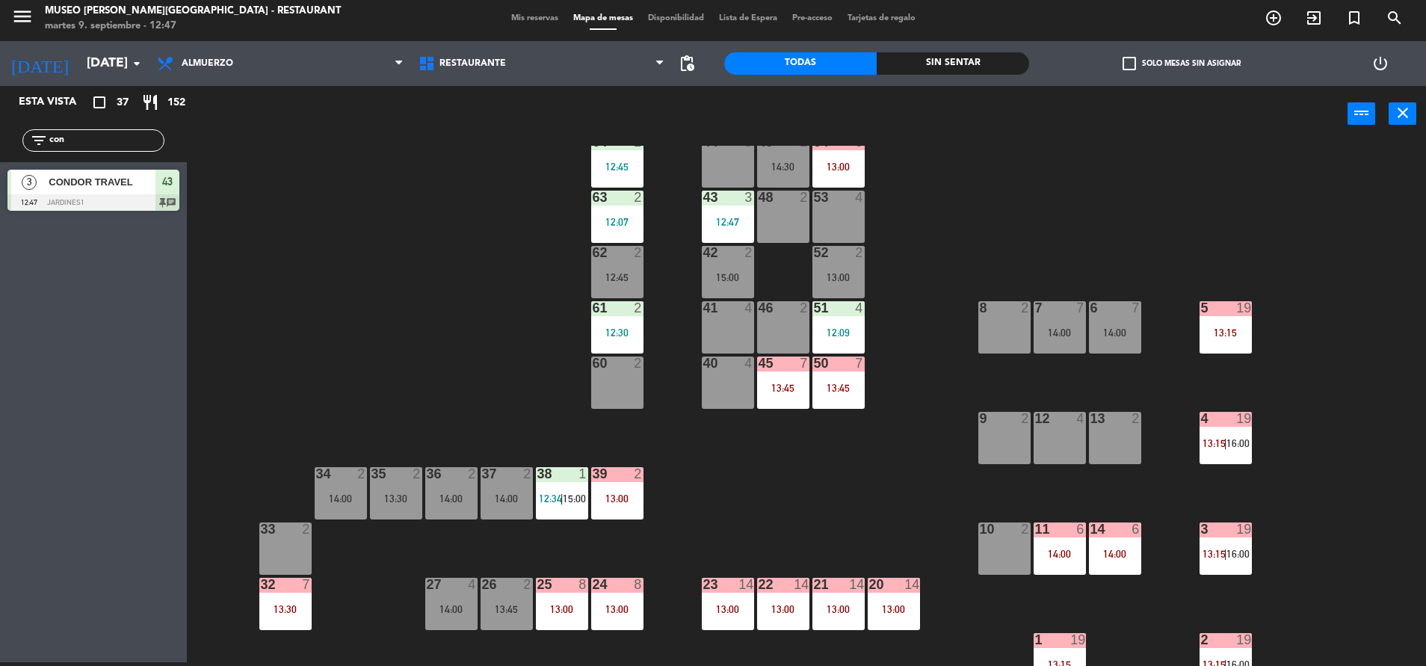
scroll to position [44, 0]
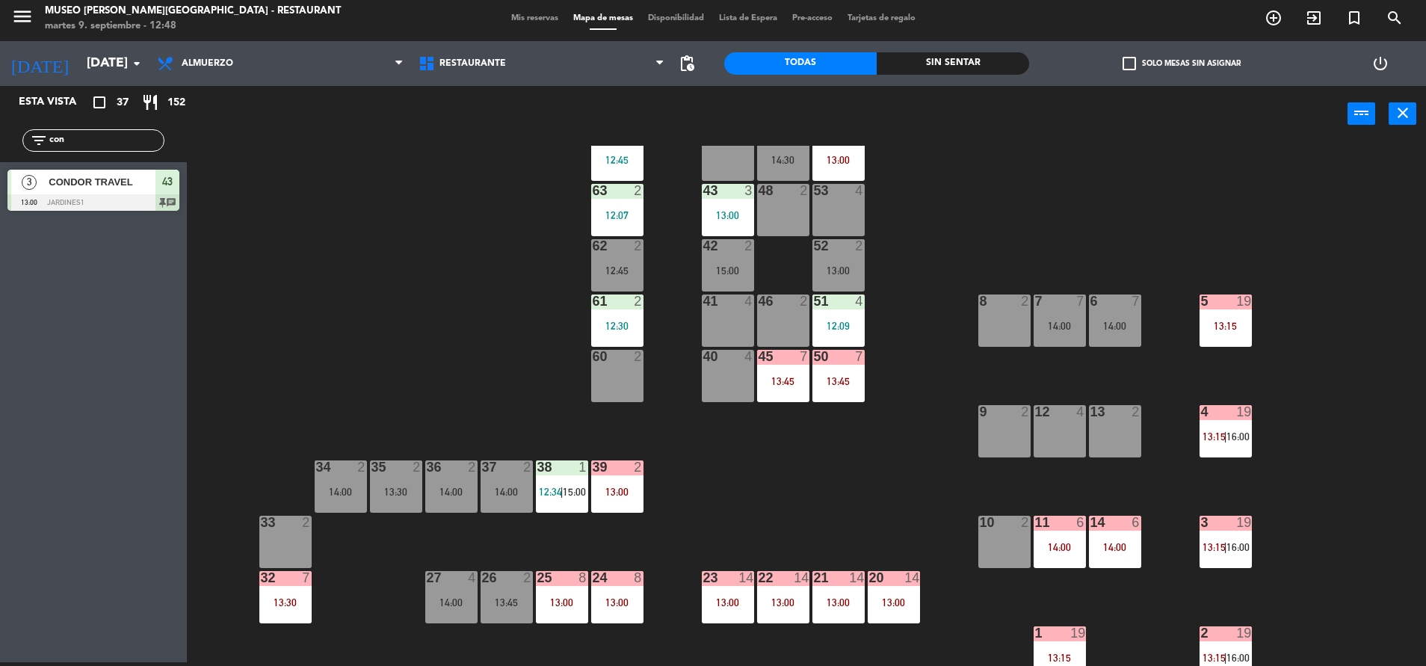
drag, startPoint x: 120, startPoint y: 139, endPoint x: 0, endPoint y: 25, distance: 165.4
click at [0, 25] on html "close × Museo [PERSON_NAME] Café - Restaurant × chrome_reader_mode Listado de R…" at bounding box center [713, 333] width 1426 height 666
type input "maur"
click at [126, 188] on span "[PERSON_NAME]" at bounding box center [102, 182] width 107 height 16
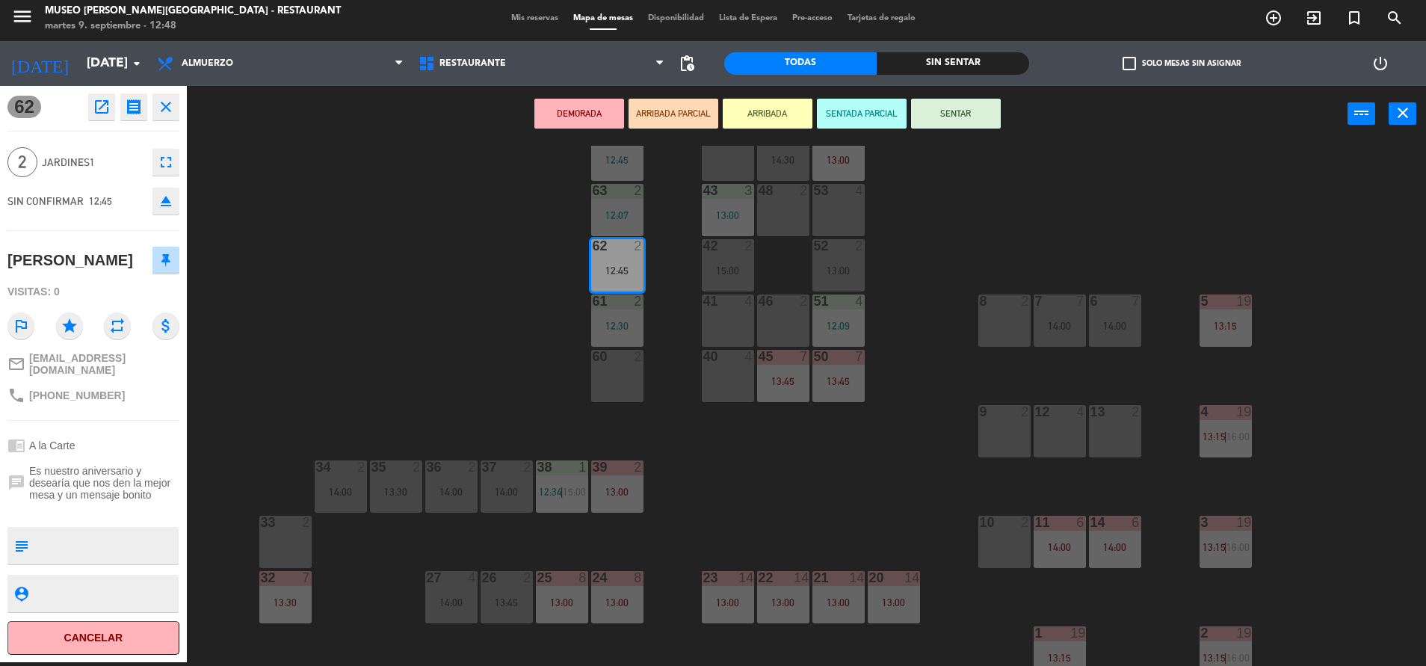
click at [117, 423] on div "62 open_in_new receipt 12:45 PM [DATE] 2 personas [PERSON_NAME] 62 EXPERIENCE A…" at bounding box center [93, 374] width 187 height 576
click at [103, 537] on textarea at bounding box center [105, 545] width 143 height 31
type textarea "m62"
click at [128, 431] on div "chrome_reader_mode A la Carte" at bounding box center [93, 445] width 172 height 28
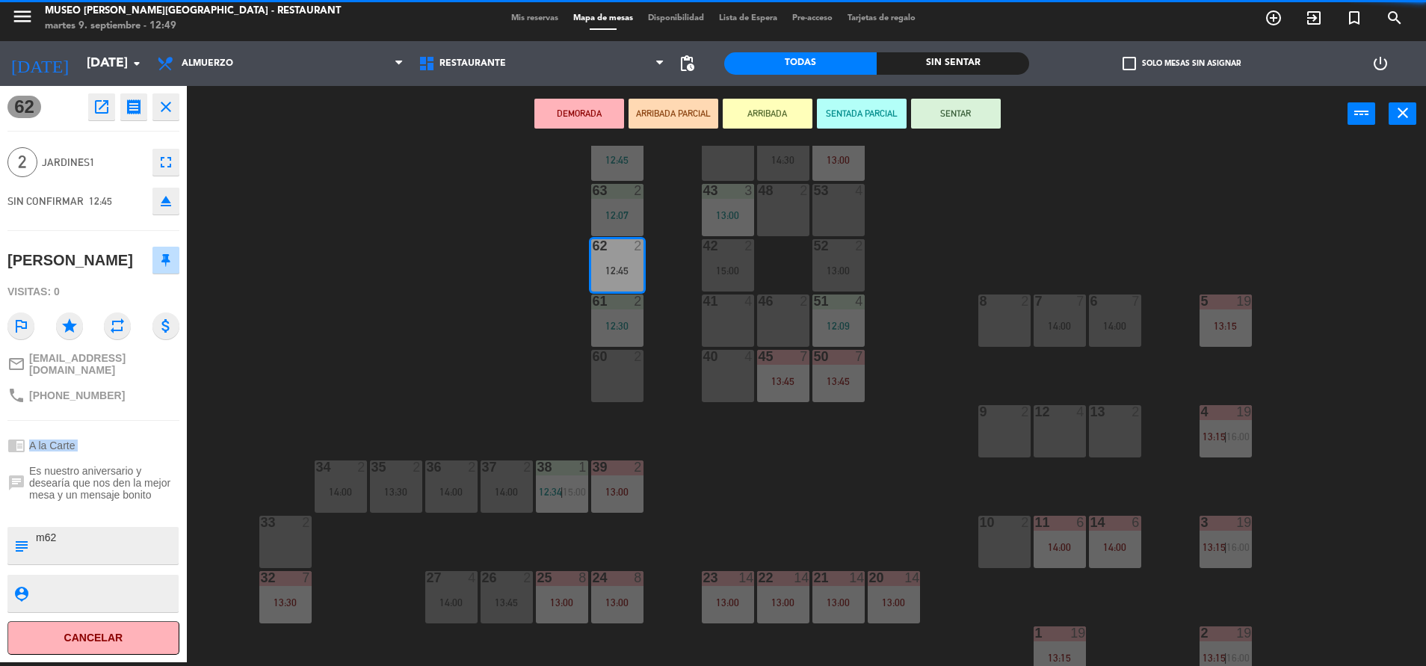
click at [128, 431] on div "chrome_reader_mode A la Carte" at bounding box center [93, 445] width 172 height 28
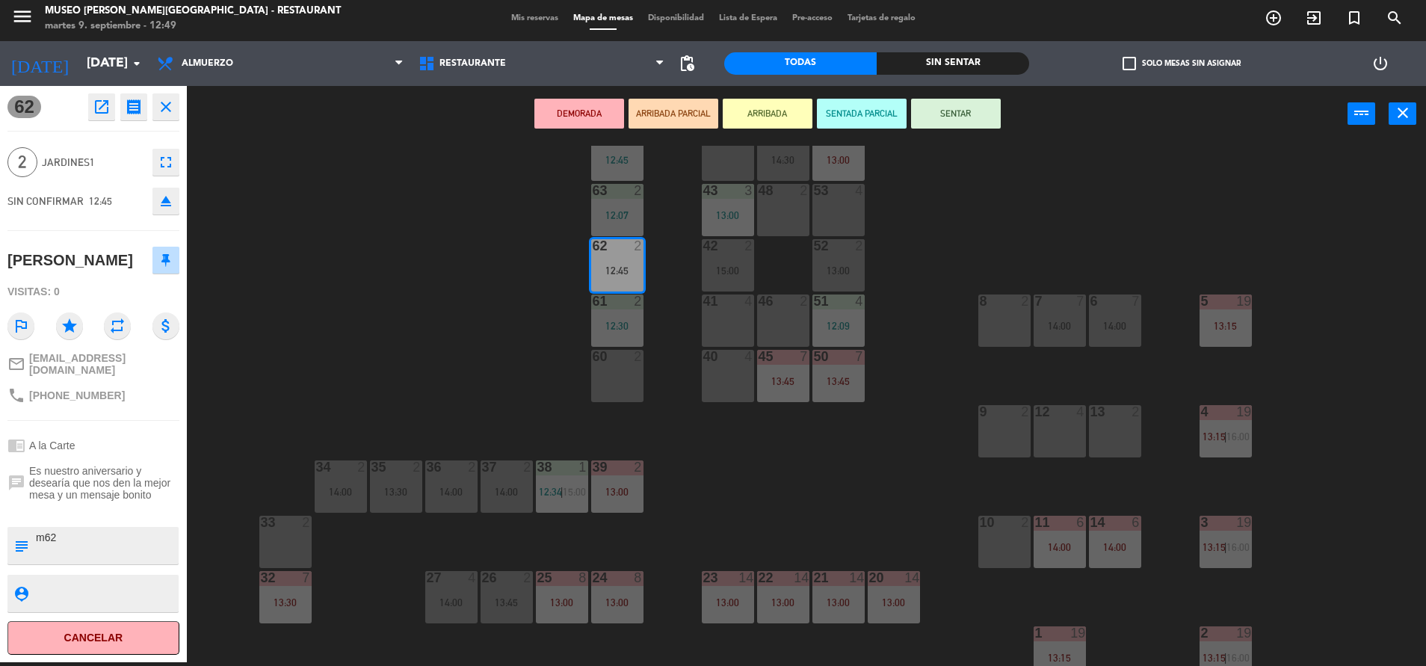
click at [960, 142] on div "DEMORADA ARRIBADA PARCIAL ARRIBADA SENTADA PARCIAL SENTAR power_input close" at bounding box center [767, 114] width 1160 height 57
click at [958, 132] on div "DEMORADA ARRIBADA PARCIAL ARRIBADA SENTADA PARCIAL SENTAR power_input close" at bounding box center [767, 114] width 1160 height 57
click at [949, 123] on button "SENTAR" at bounding box center [956, 114] width 90 height 30
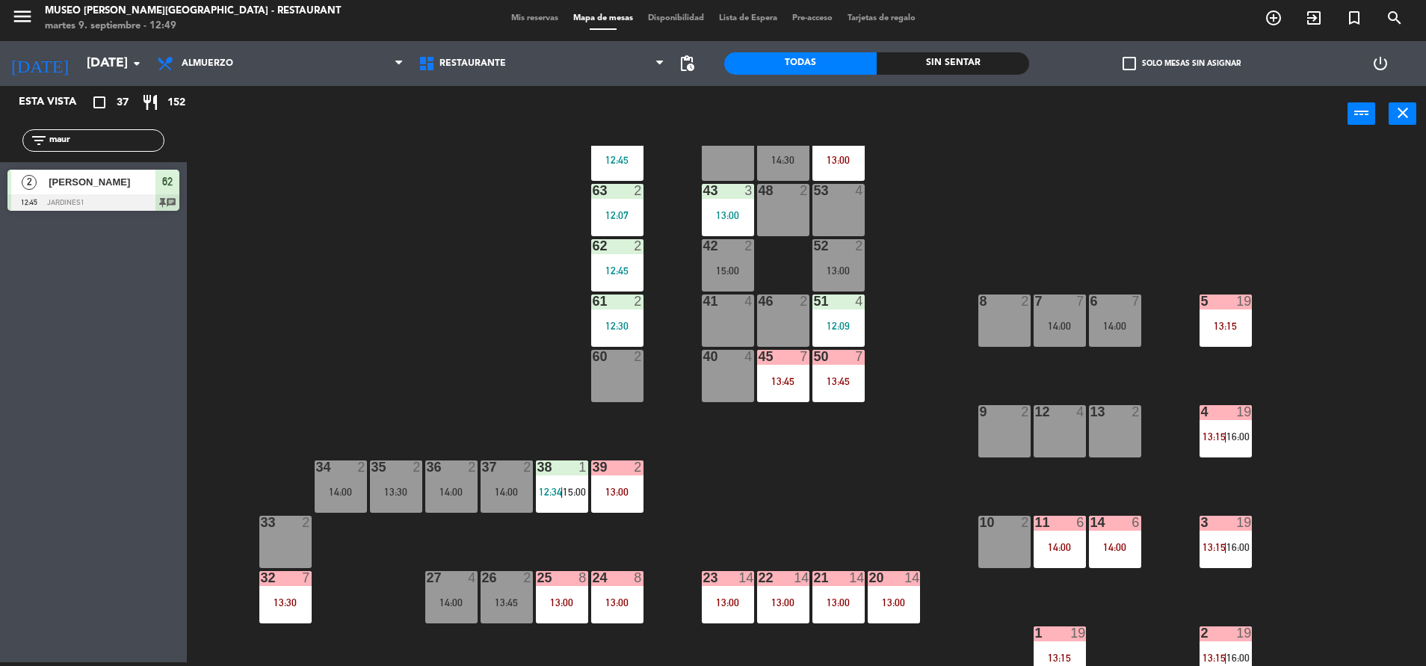
click at [73, 139] on input "maur" at bounding box center [106, 140] width 116 height 16
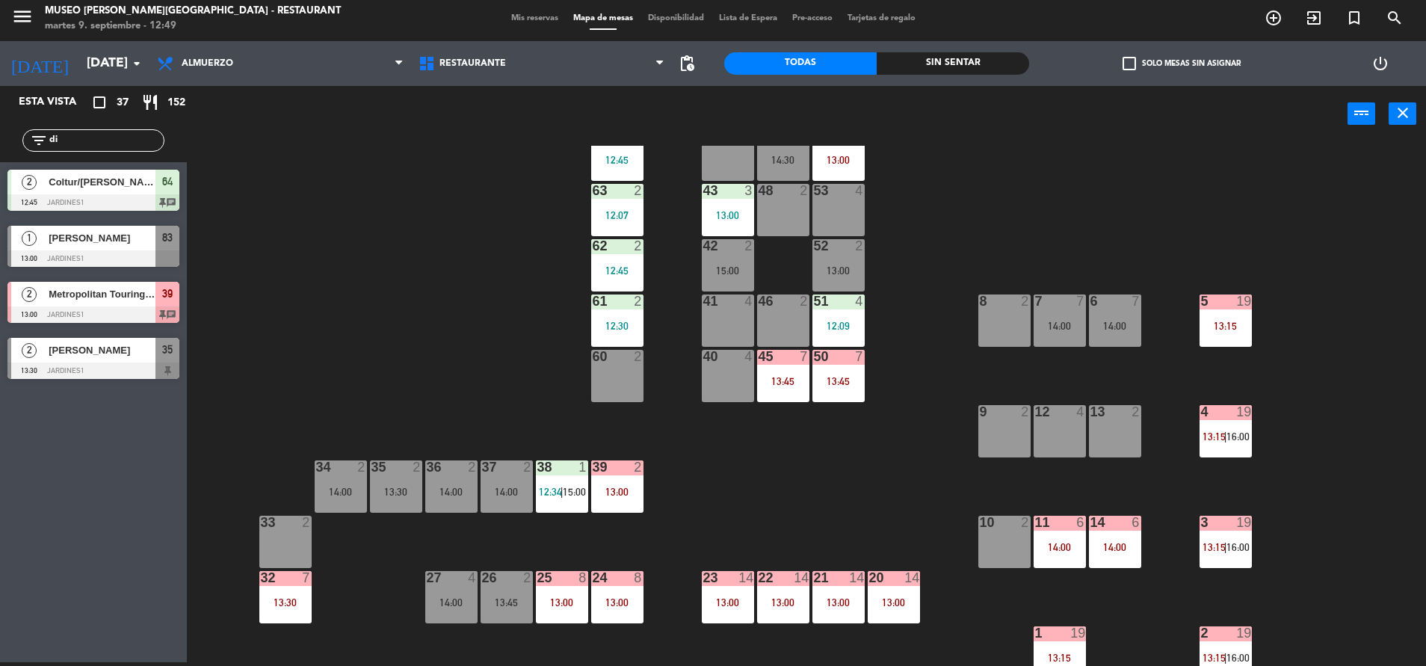
type input "di"
click at [121, 235] on span "[PERSON_NAME]" at bounding box center [102, 238] width 107 height 16
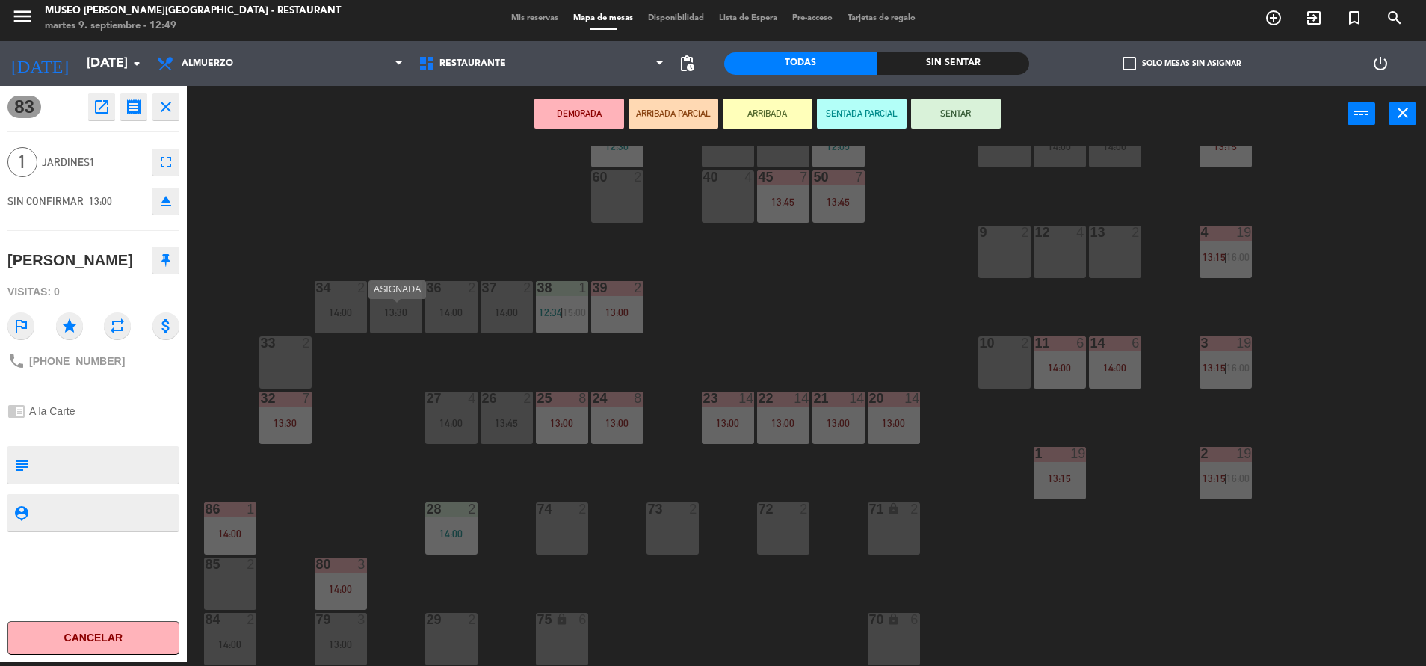
scroll to position [224, 0]
click at [467, 294] on div "36 2" at bounding box center [451, 287] width 52 height 15
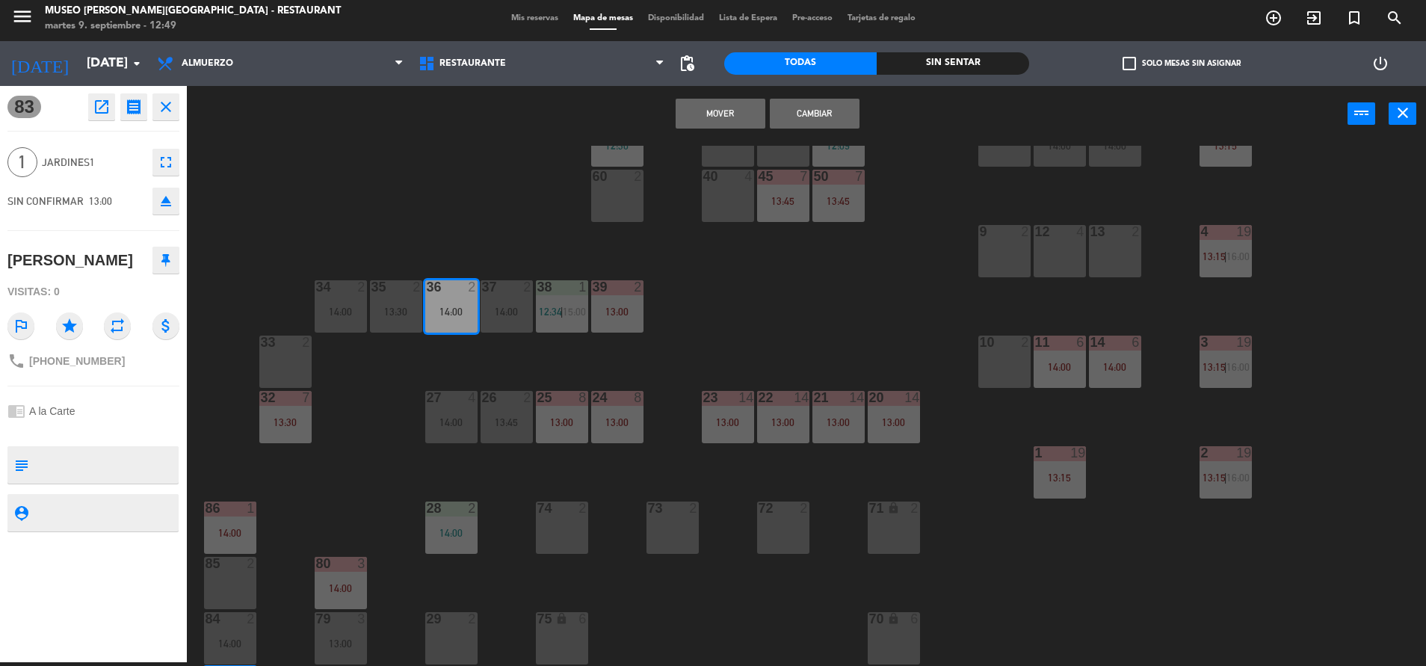
click at [834, 117] on button "Cambiar" at bounding box center [815, 114] width 90 height 30
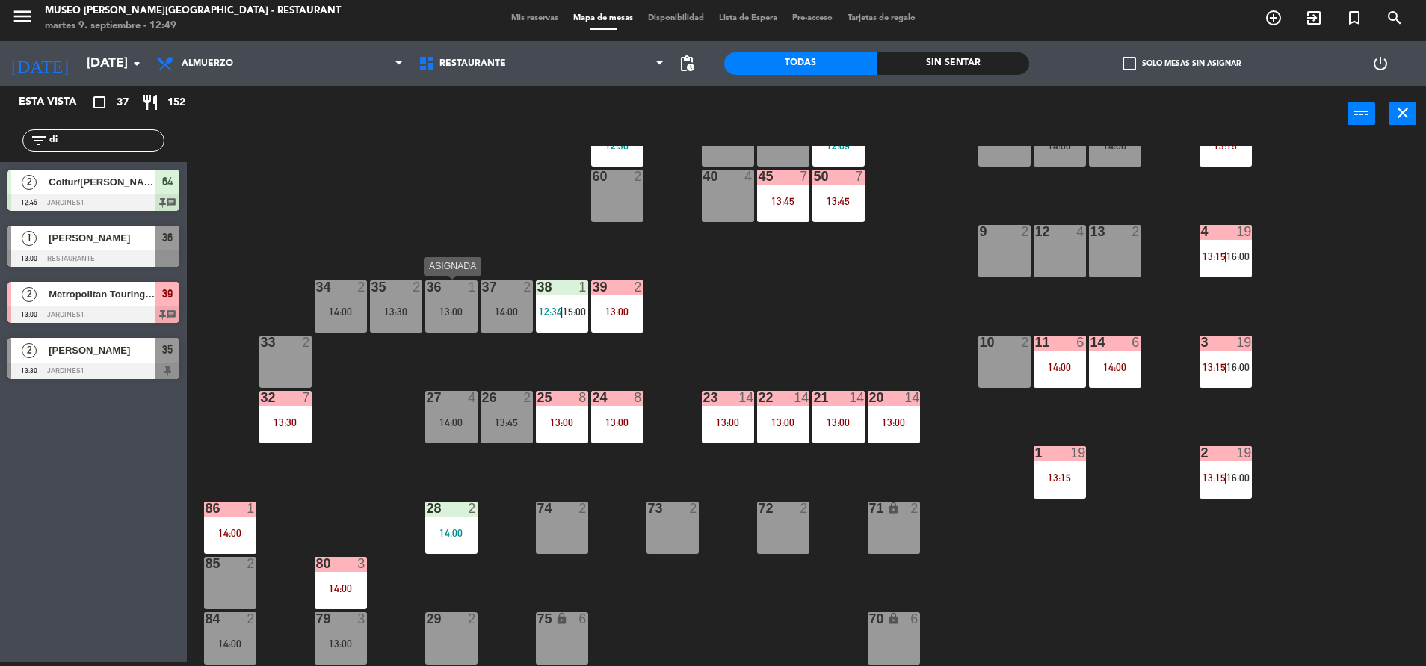
click at [436, 309] on div "13:00" at bounding box center [451, 311] width 52 height 10
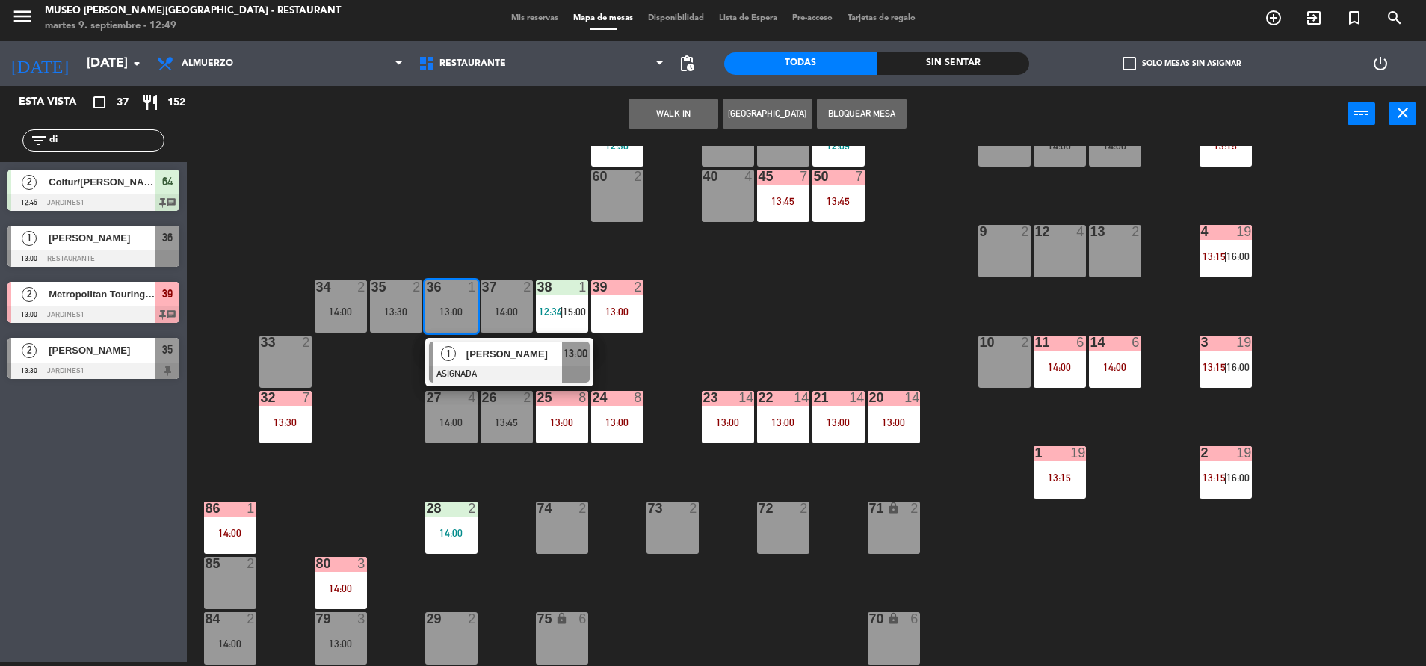
click at [469, 350] on span "[PERSON_NAME]" at bounding box center [514, 354] width 96 height 16
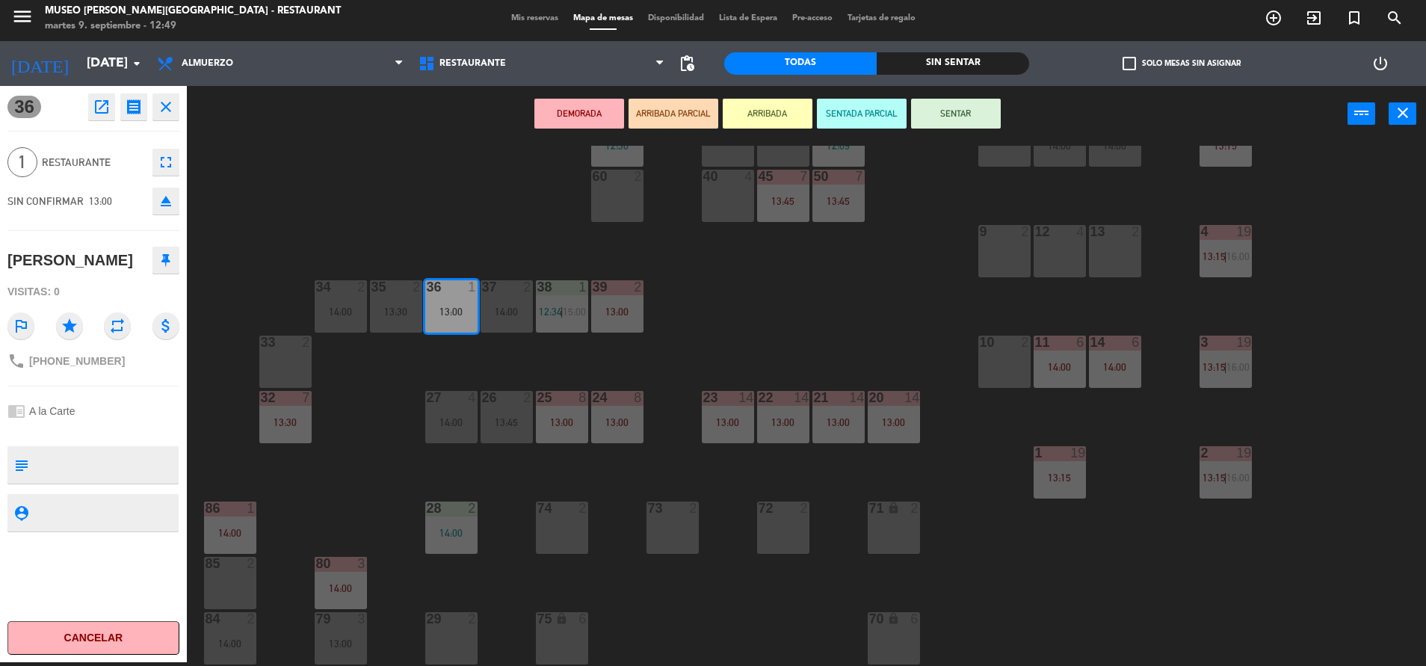
click at [96, 466] on textarea at bounding box center [105, 464] width 143 height 31
type textarea "m36"
click at [99, 421] on div "chrome_reader_mode A la Carte" at bounding box center [93, 411] width 172 height 28
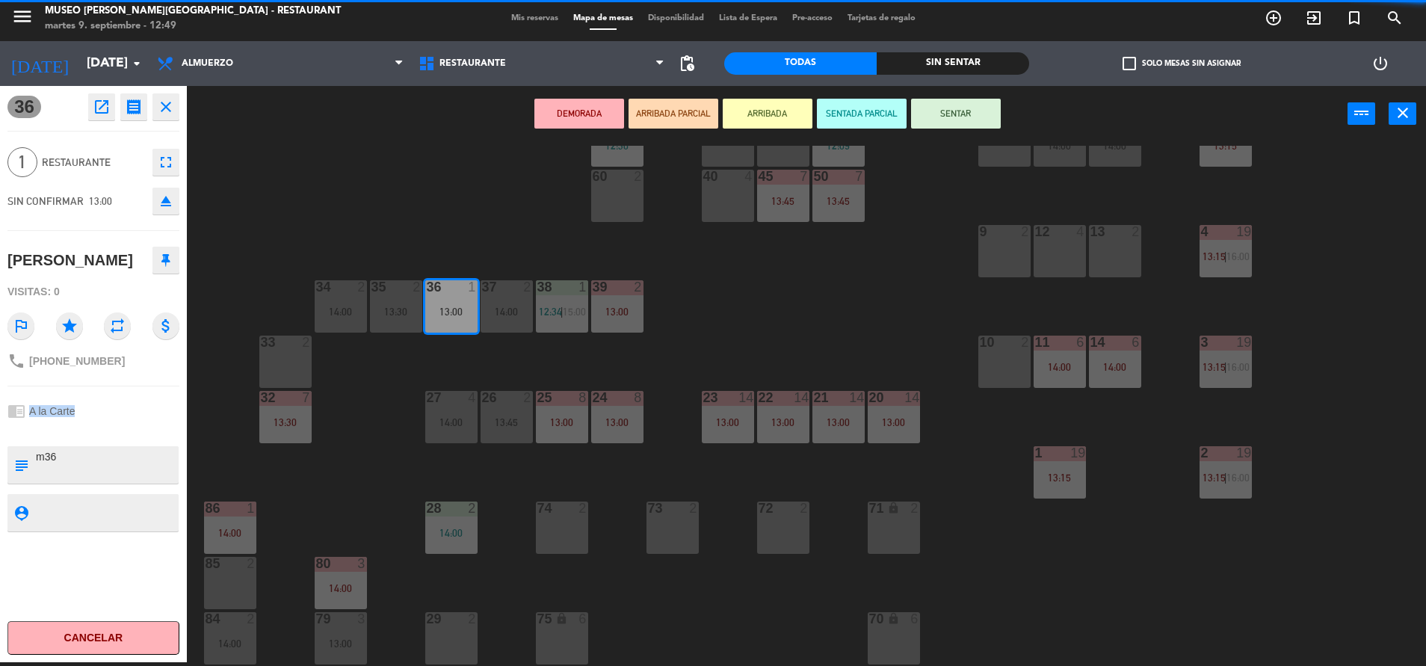
click at [99, 421] on div "chrome_reader_mode A la Carte" at bounding box center [93, 411] width 172 height 28
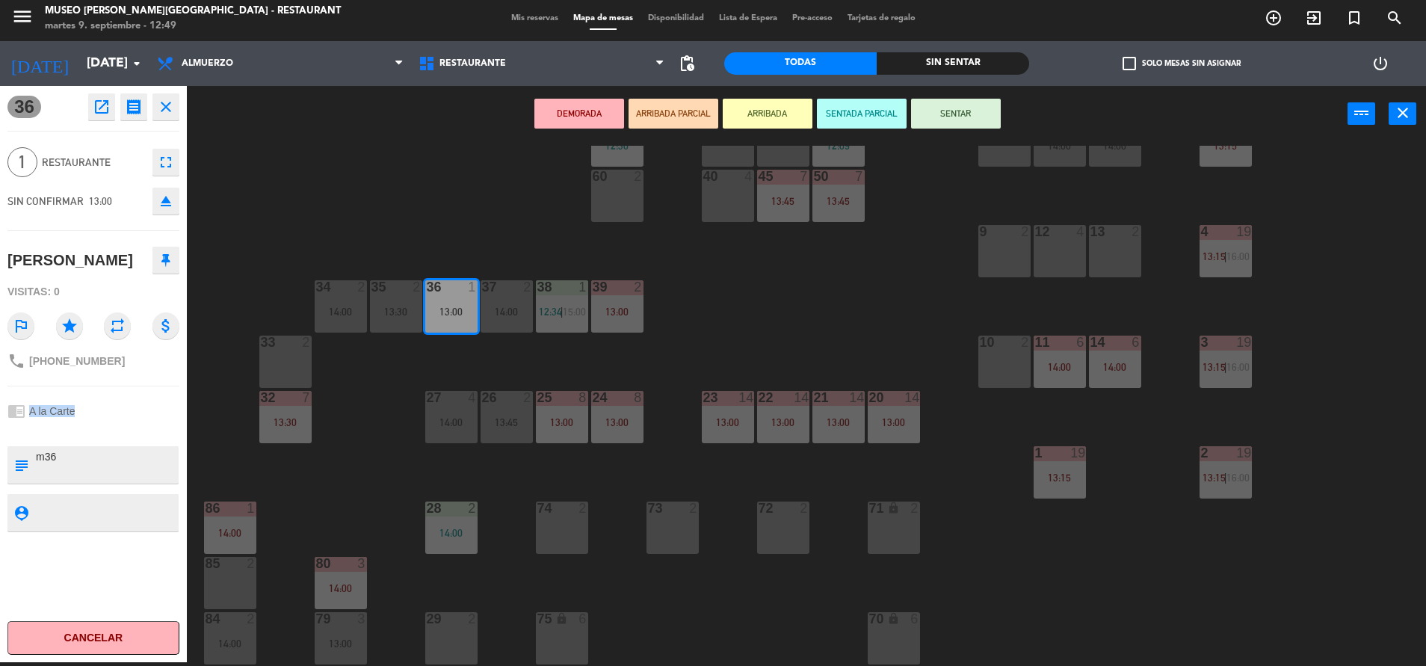
click at [99, 421] on div "chrome_reader_mode A la Carte" at bounding box center [93, 411] width 172 height 28
click at [968, 120] on button "SENTAR" at bounding box center [956, 114] width 90 height 30
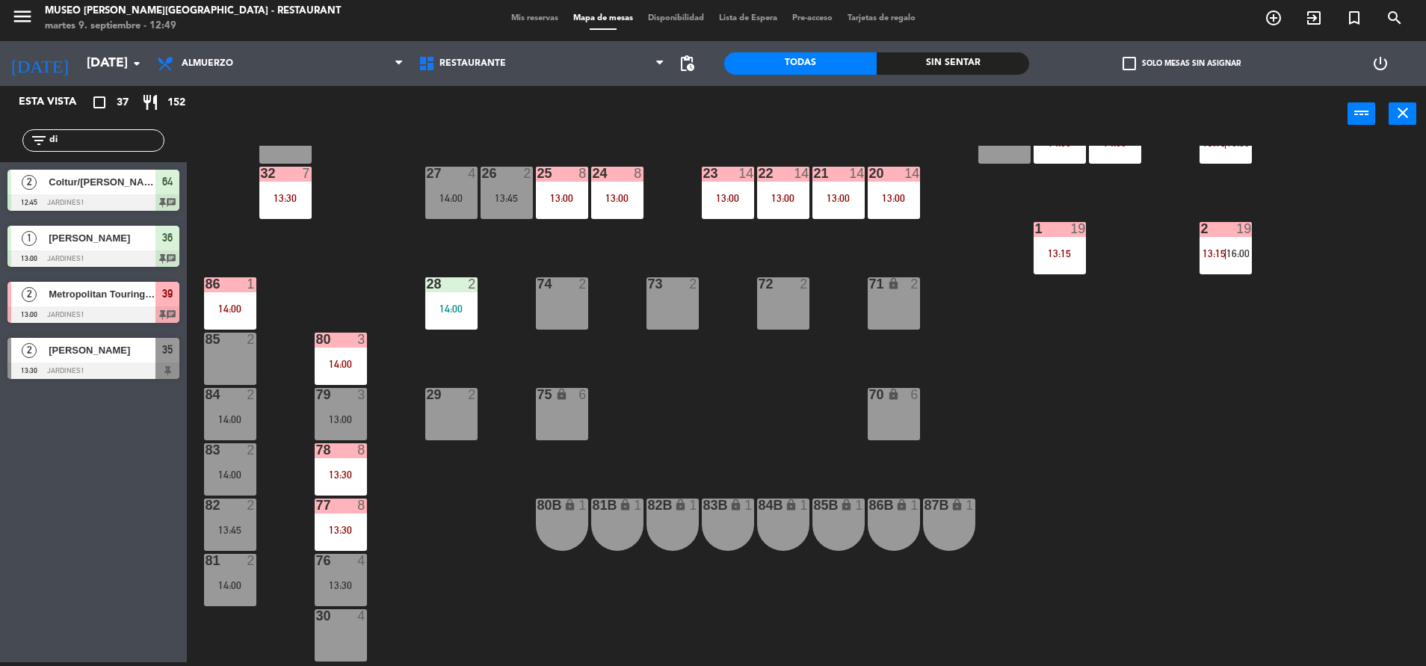
scroll to position [448, 0]
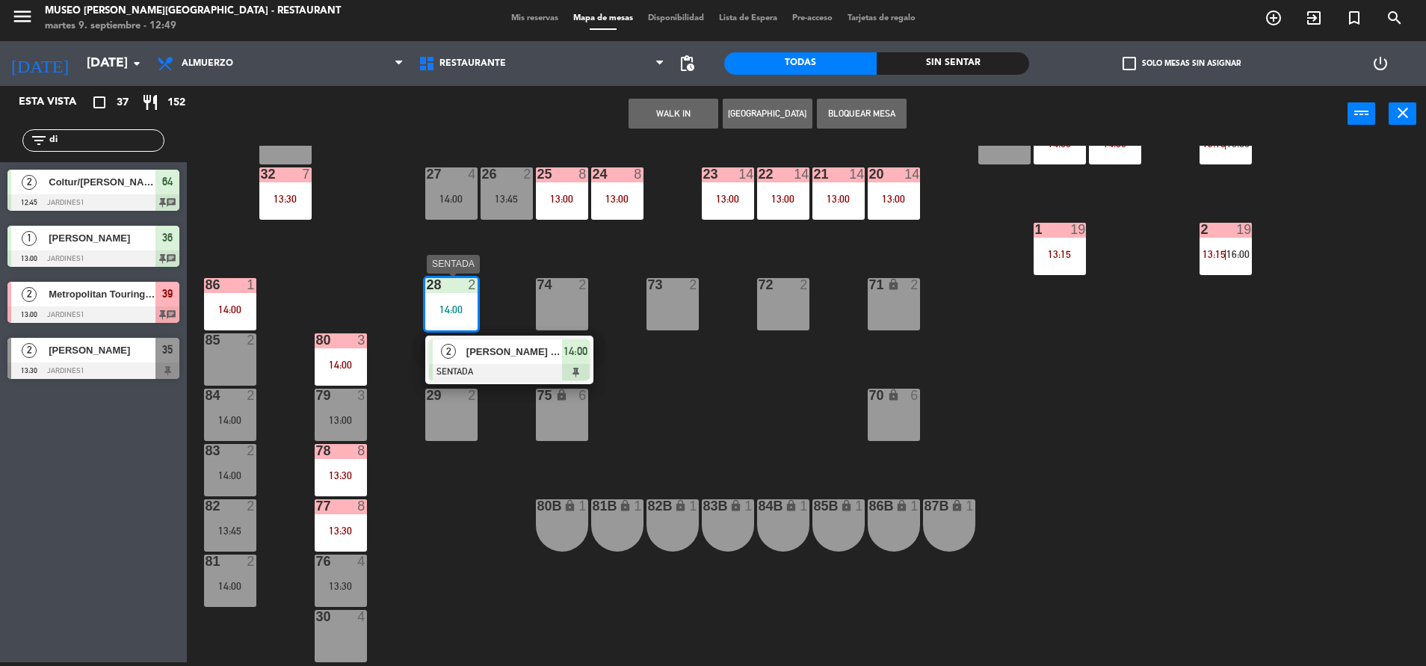
click at [492, 350] on span "[PERSON_NAME] [PERSON_NAME]" at bounding box center [514, 352] width 96 height 16
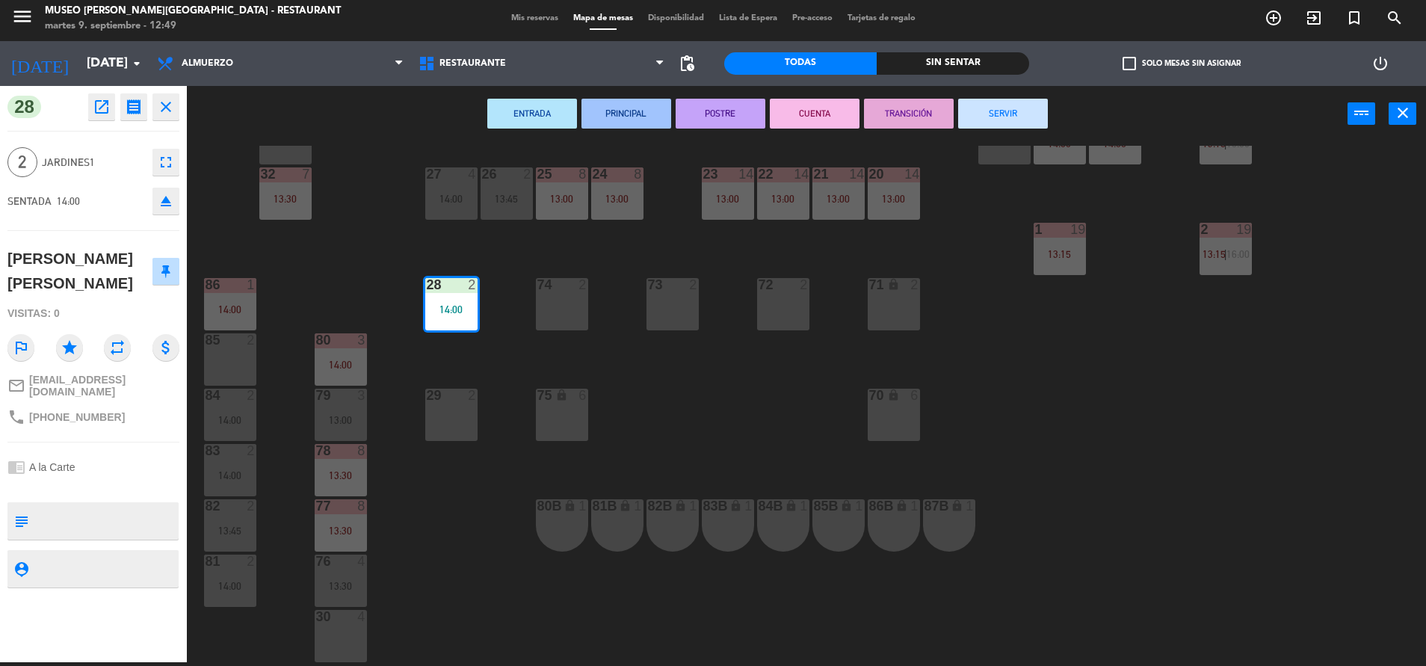
click at [164, 195] on icon "eject" at bounding box center [166, 201] width 18 height 18
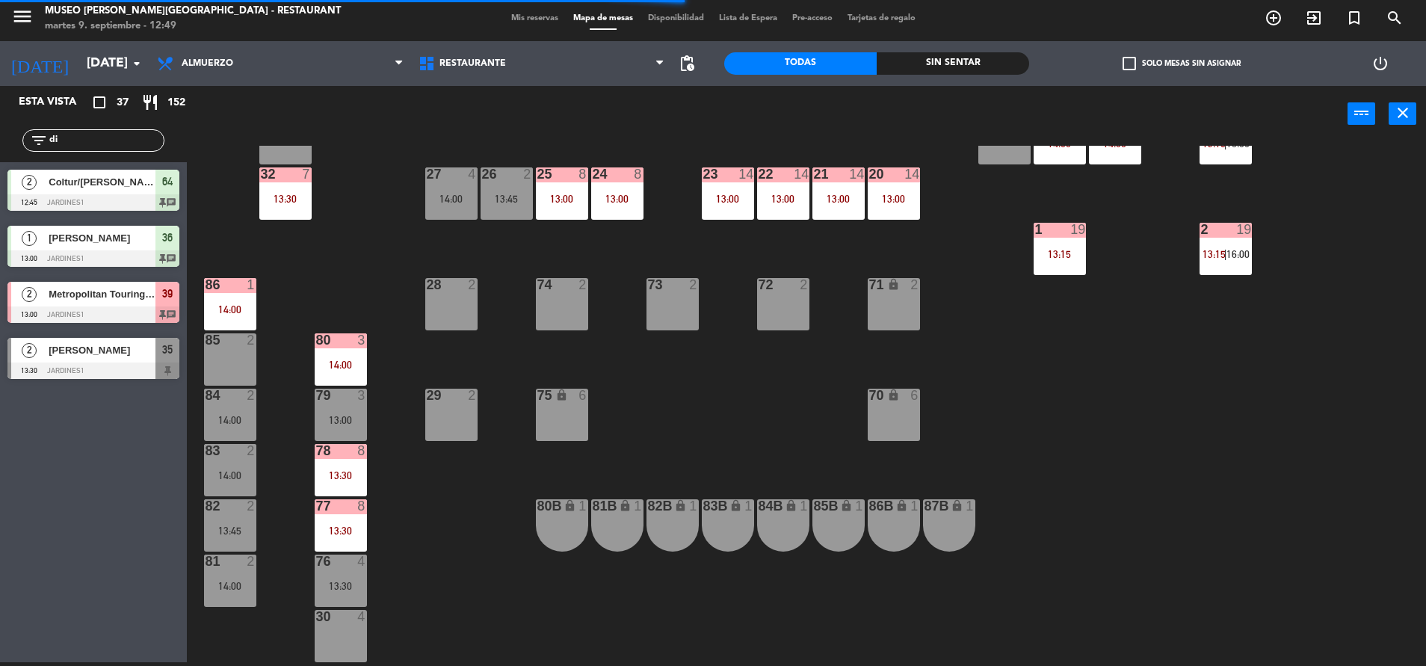
click at [108, 135] on input "di" at bounding box center [106, 140] width 116 height 16
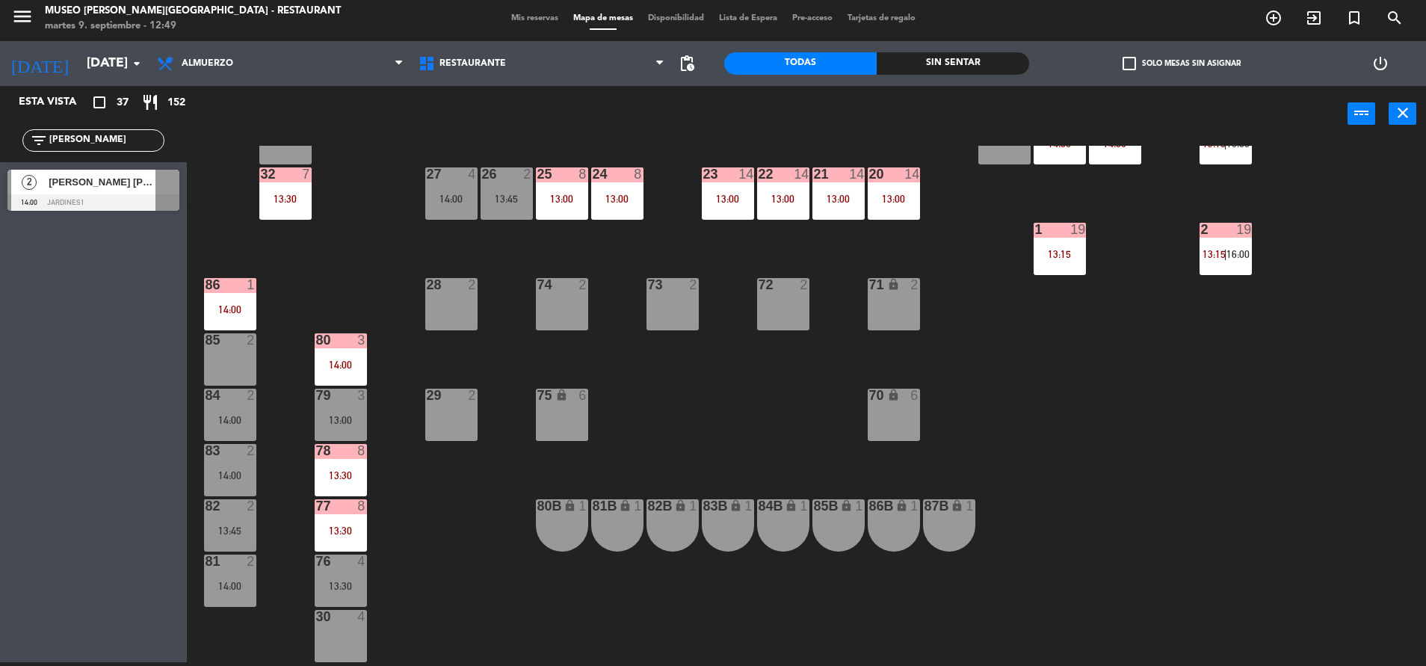
type input "[PERSON_NAME]"
click at [118, 168] on div "2 [PERSON_NAME] [PERSON_NAME] 14:00 Jardines1" at bounding box center [93, 190] width 187 height 56
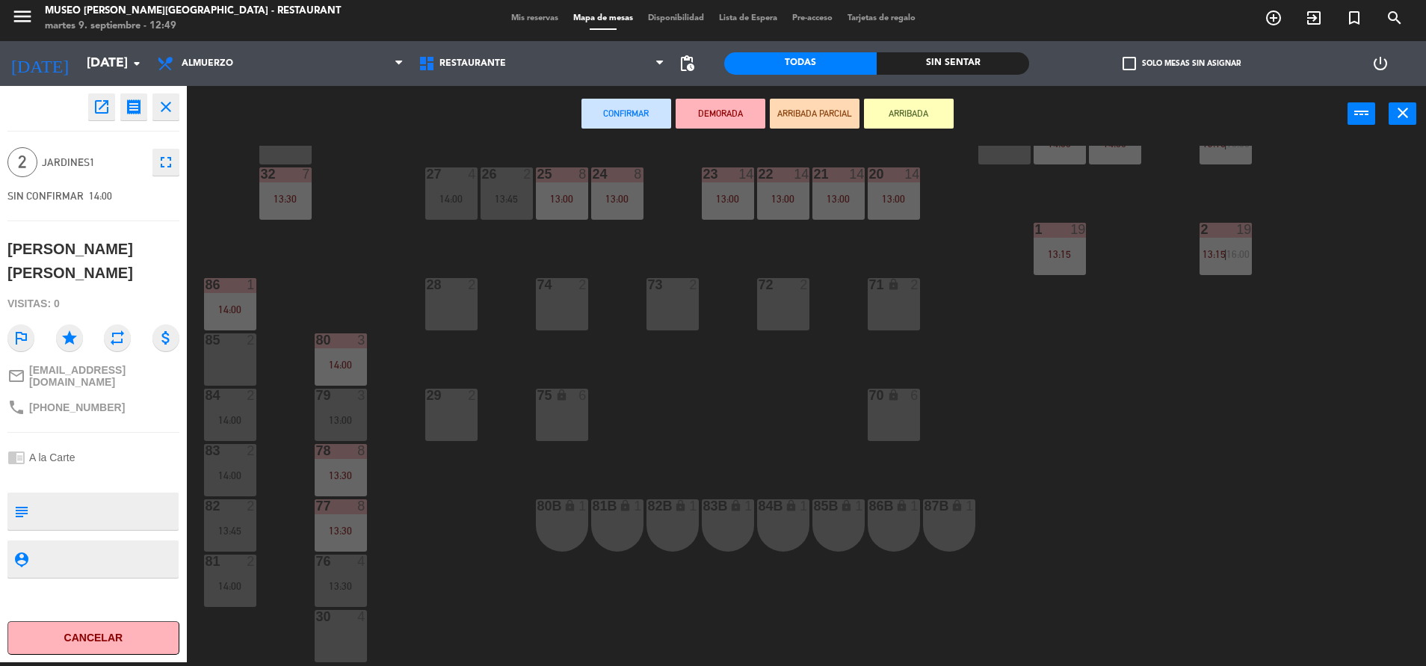
click at [456, 296] on div "28 2" at bounding box center [451, 304] width 52 height 52
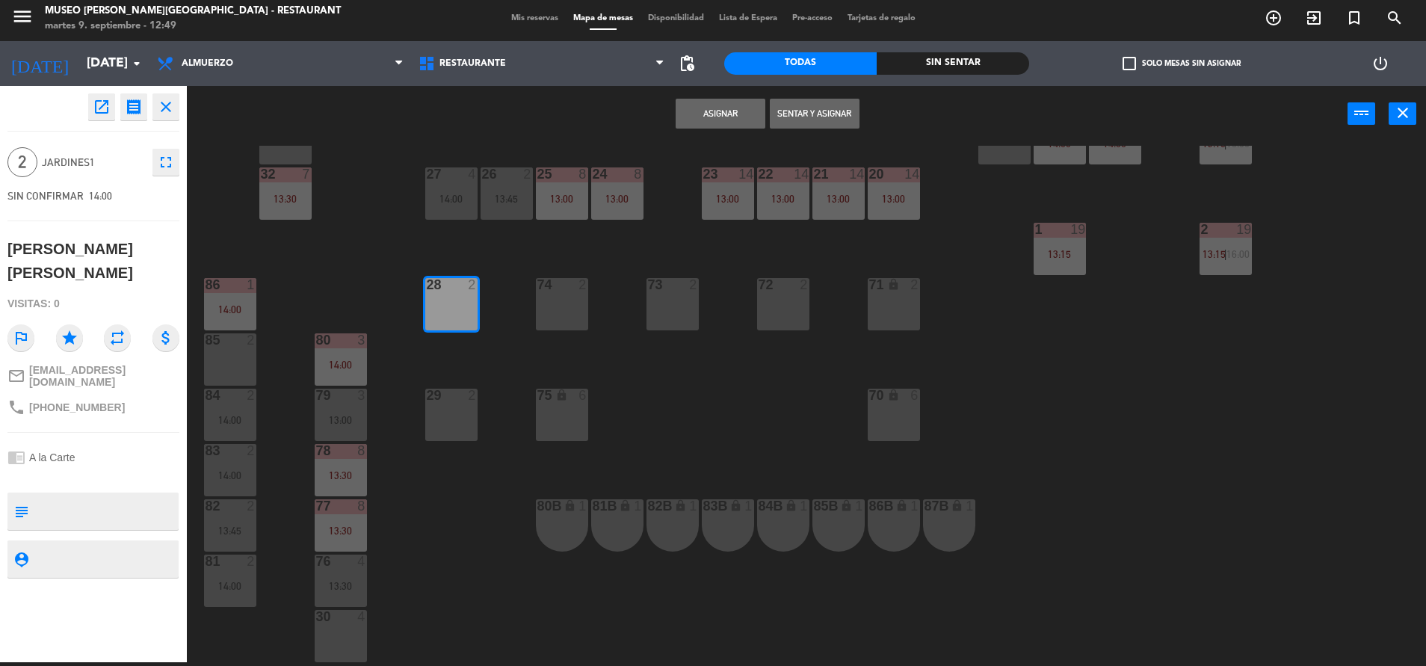
click at [731, 117] on button "Asignar" at bounding box center [721, 114] width 90 height 30
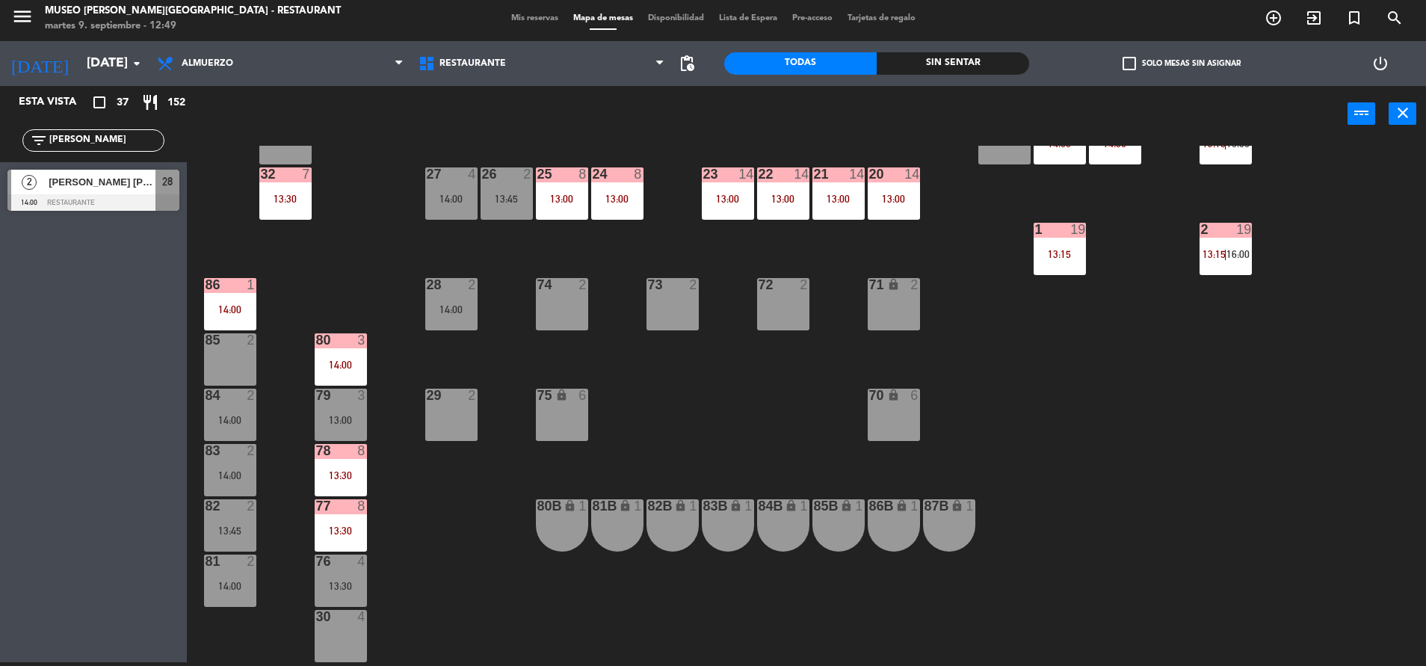
scroll to position [0, 0]
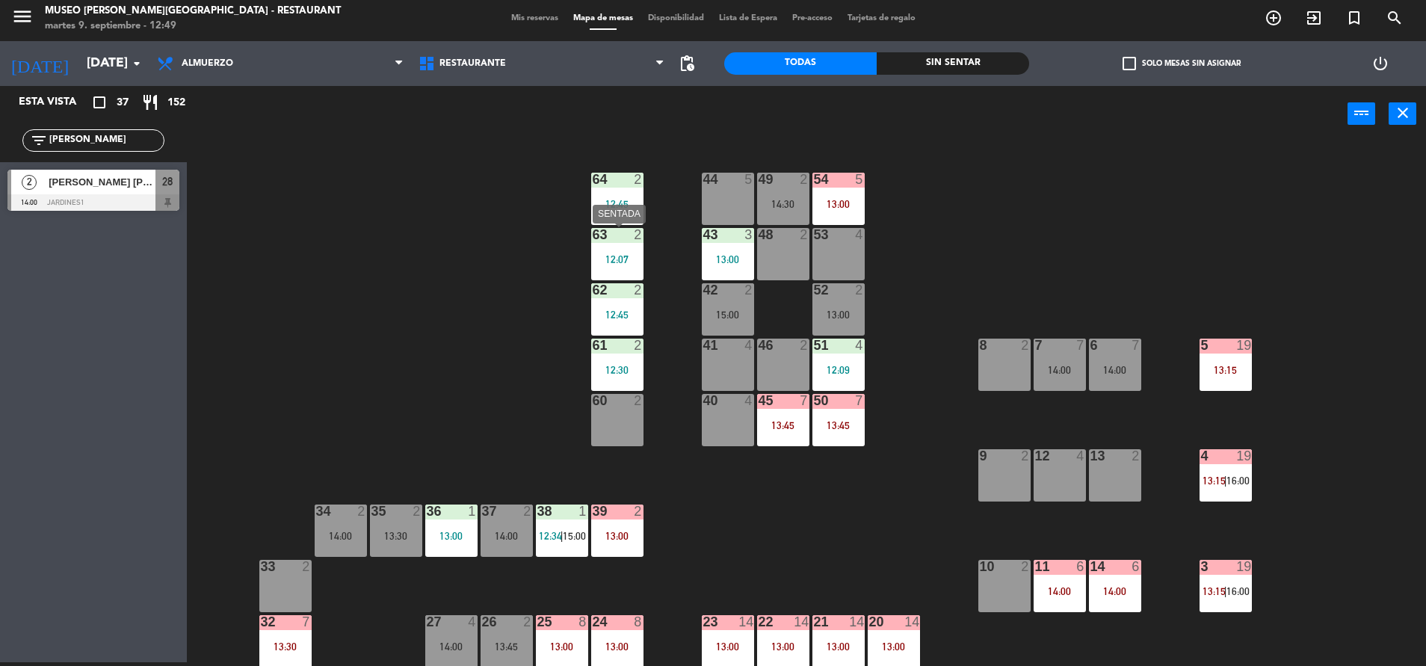
click at [608, 250] on div "63 2 12:07" at bounding box center [617, 254] width 52 height 52
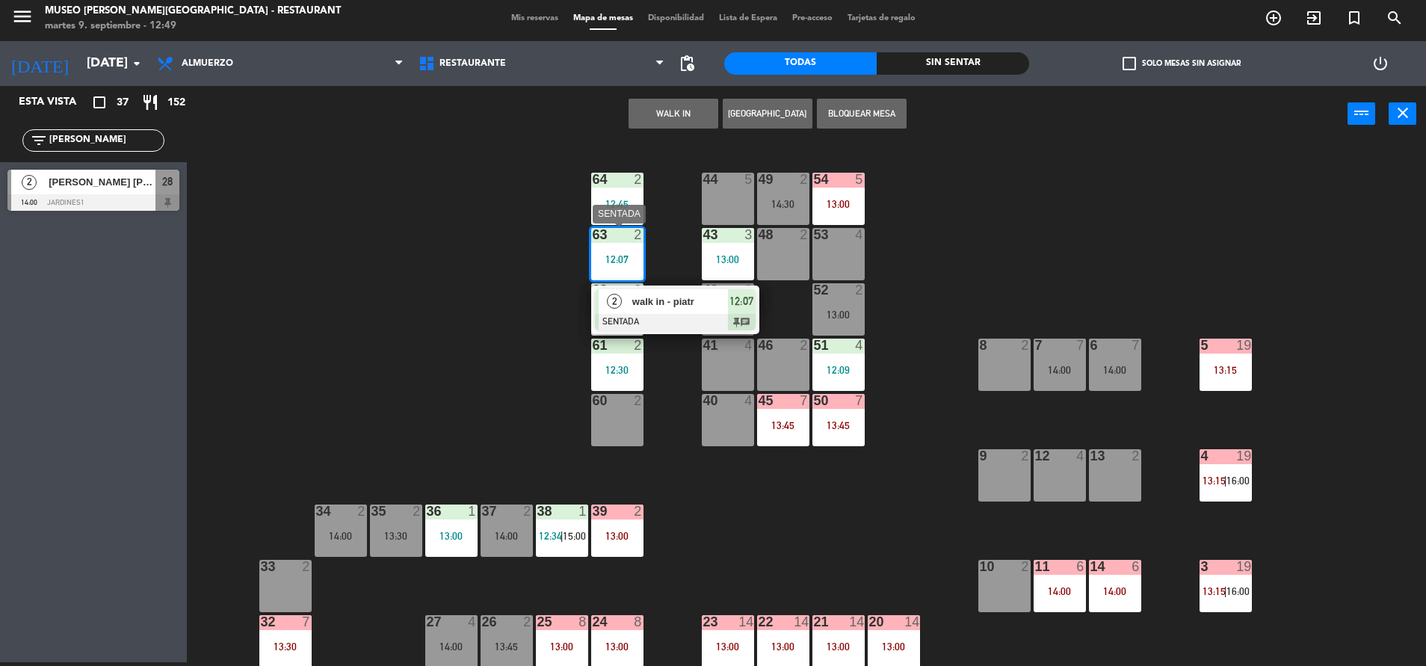
click at [658, 327] on div at bounding box center [675, 322] width 161 height 16
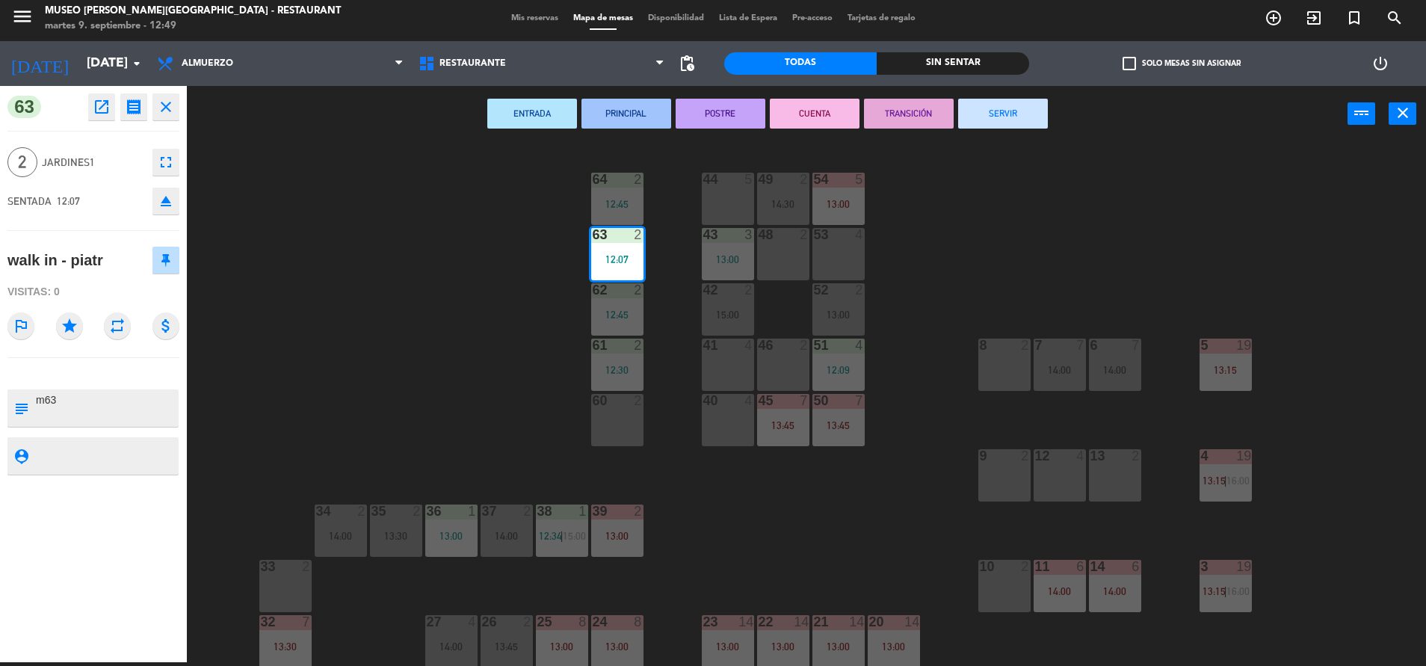
click at [472, 271] on div "44 5 49 2 14:30 54 5 13:00 64 2 12:45 48 2 53 4 63 2 12:07 43 3 13:00 62 2 12:4…" at bounding box center [813, 406] width 1225 height 520
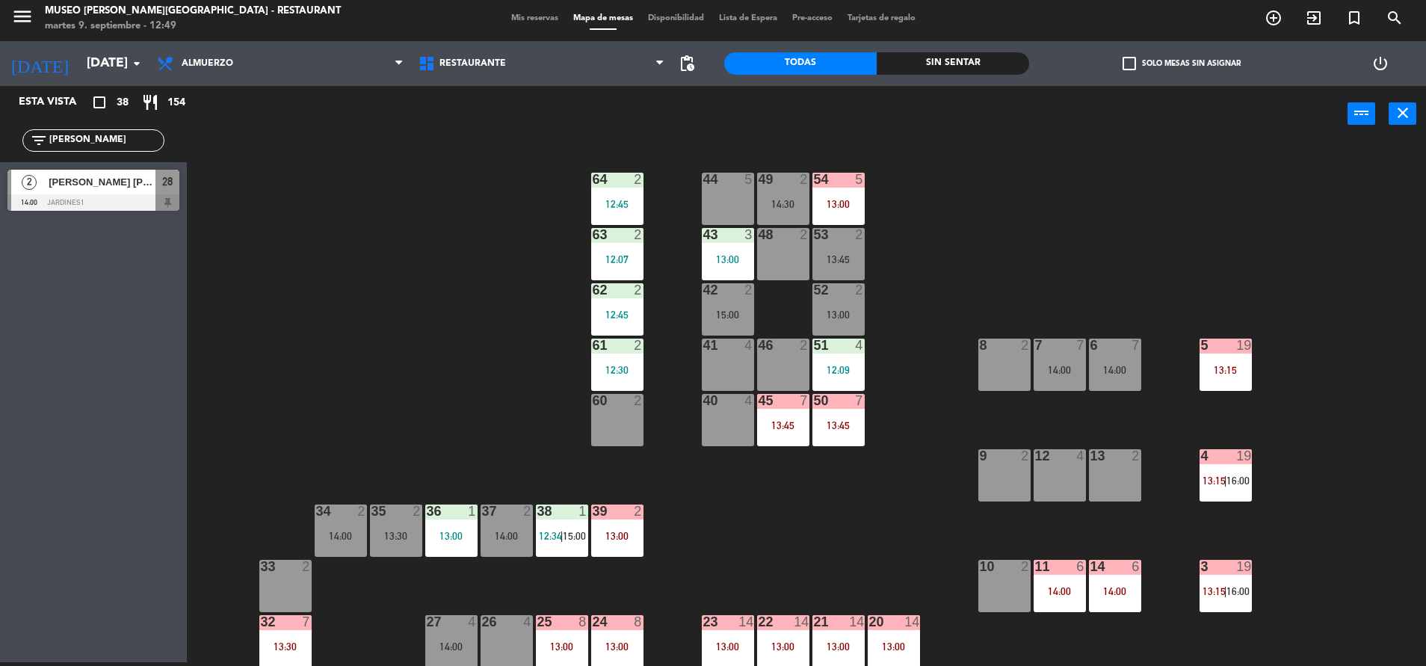
click at [131, 202] on div at bounding box center [93, 202] width 172 height 16
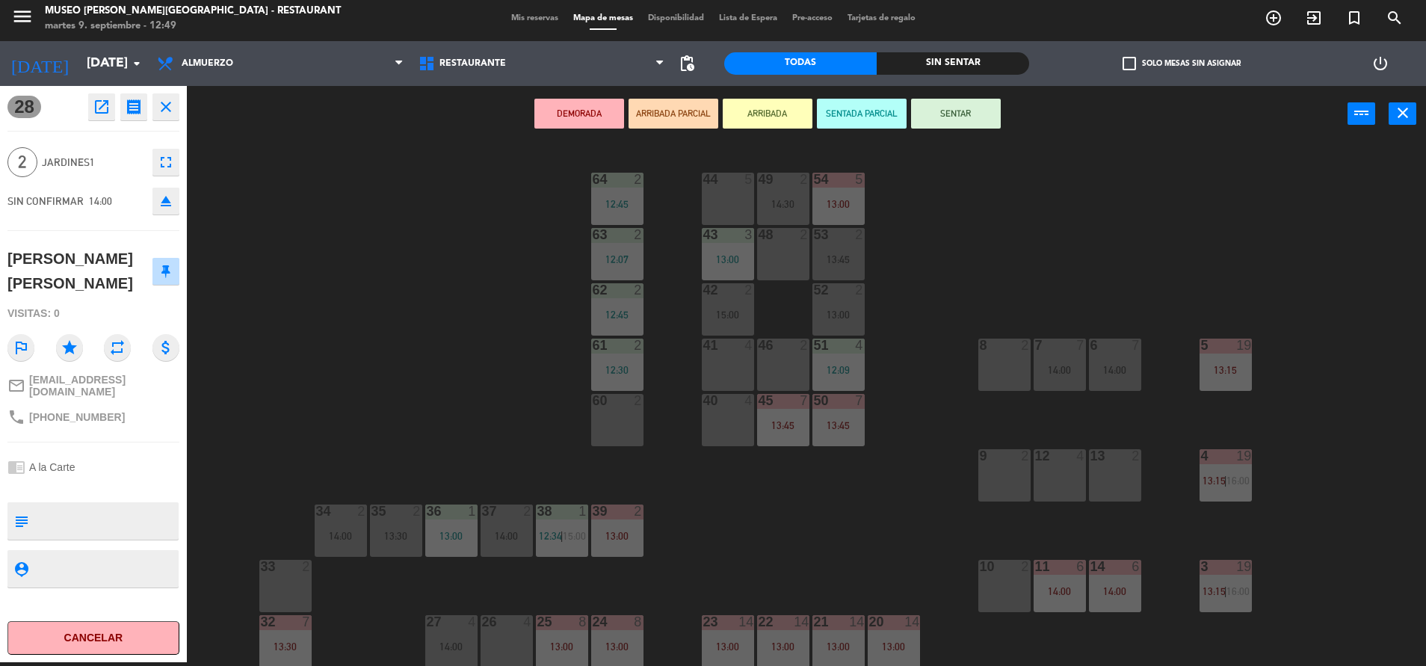
click at [423, 285] on div "44 5 49 2 14:30 54 5 13:00 64 2 12:45 48 2 53 2 13:45 63 2 12:07 43 3 13:00 62 …" at bounding box center [813, 406] width 1225 height 520
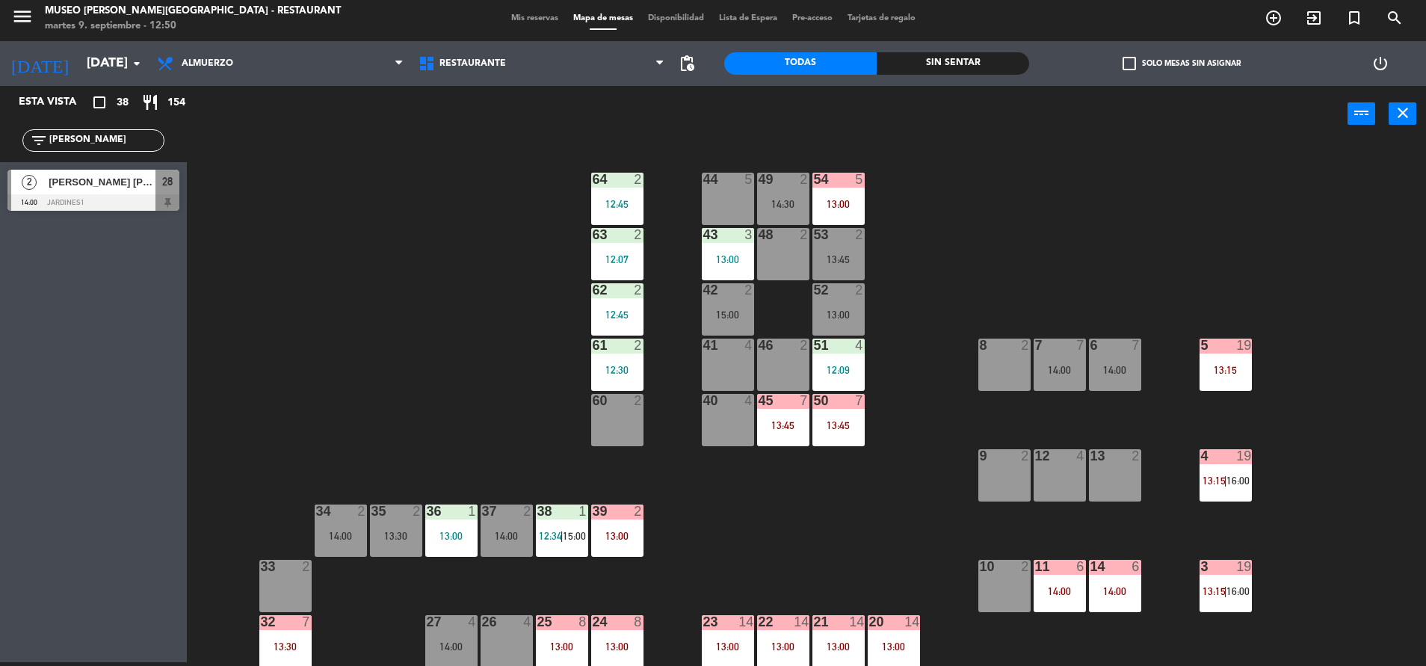
click at [462, 555] on div "36 1 13:00" at bounding box center [451, 530] width 52 height 52
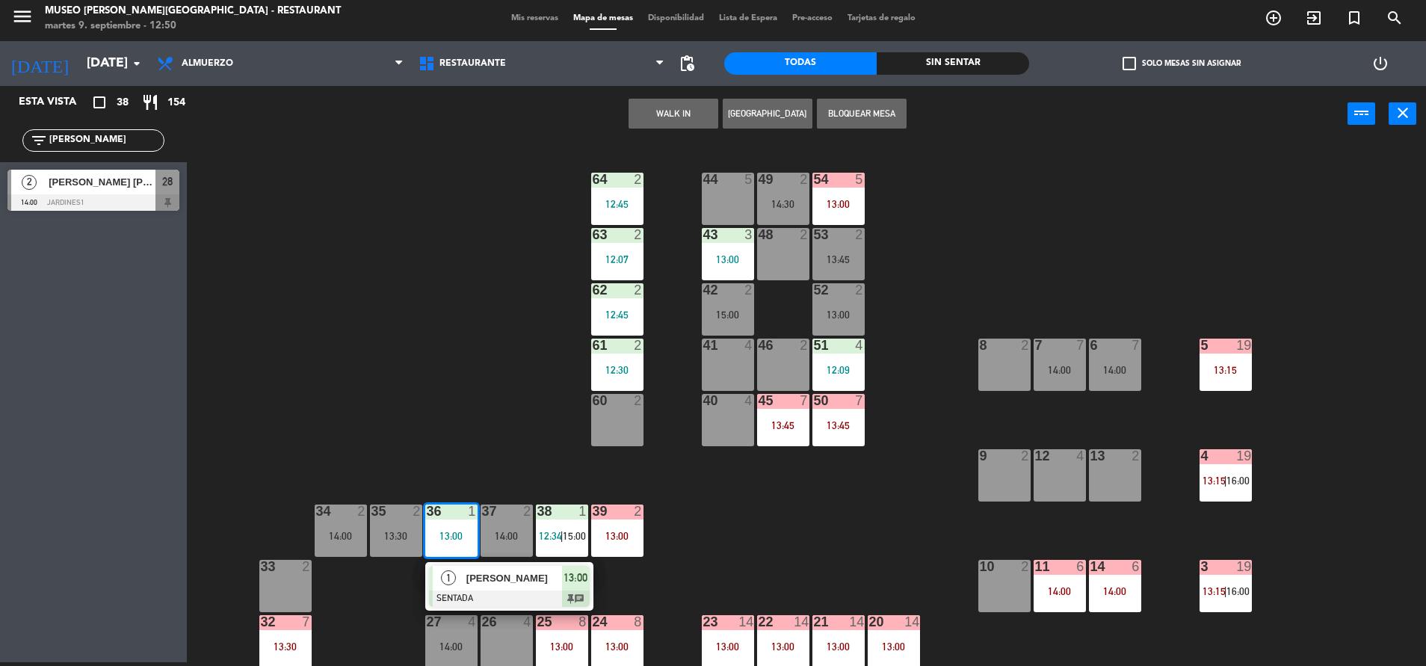
click at [480, 572] on span "[PERSON_NAME]" at bounding box center [514, 578] width 96 height 16
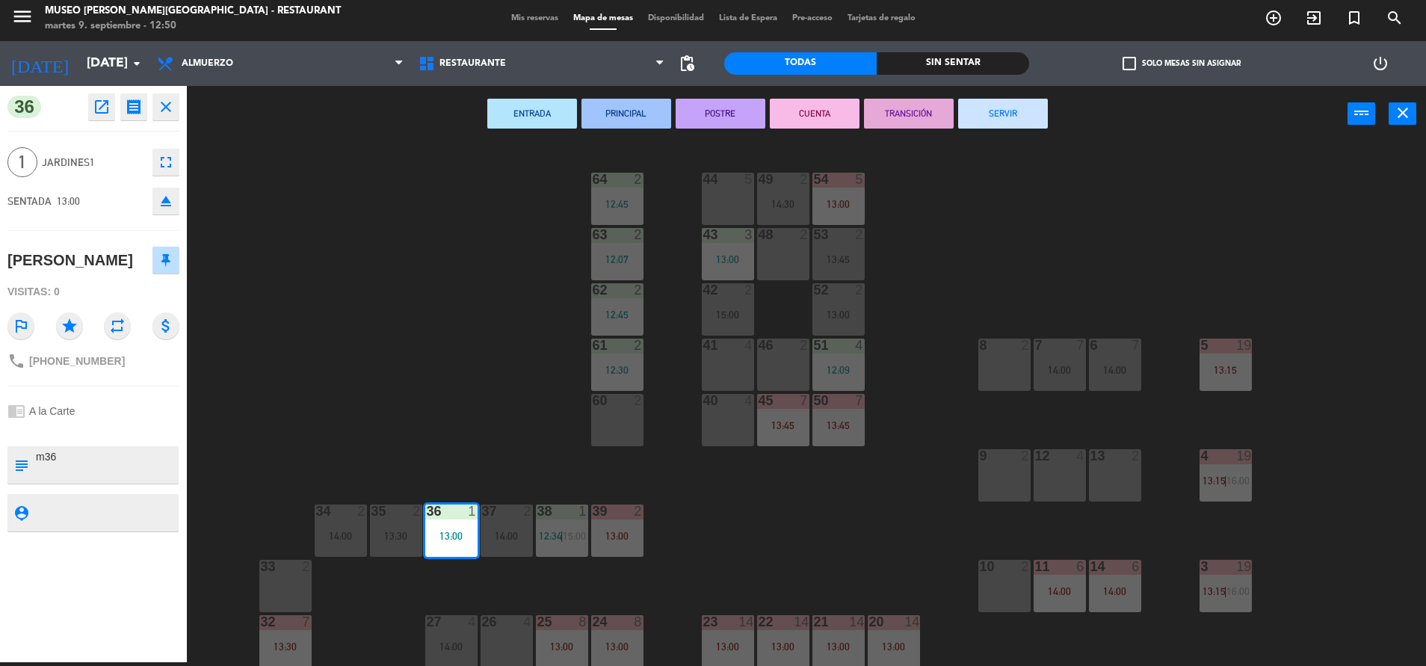
click at [499, 543] on div "37 2 14:00" at bounding box center [506, 530] width 52 height 52
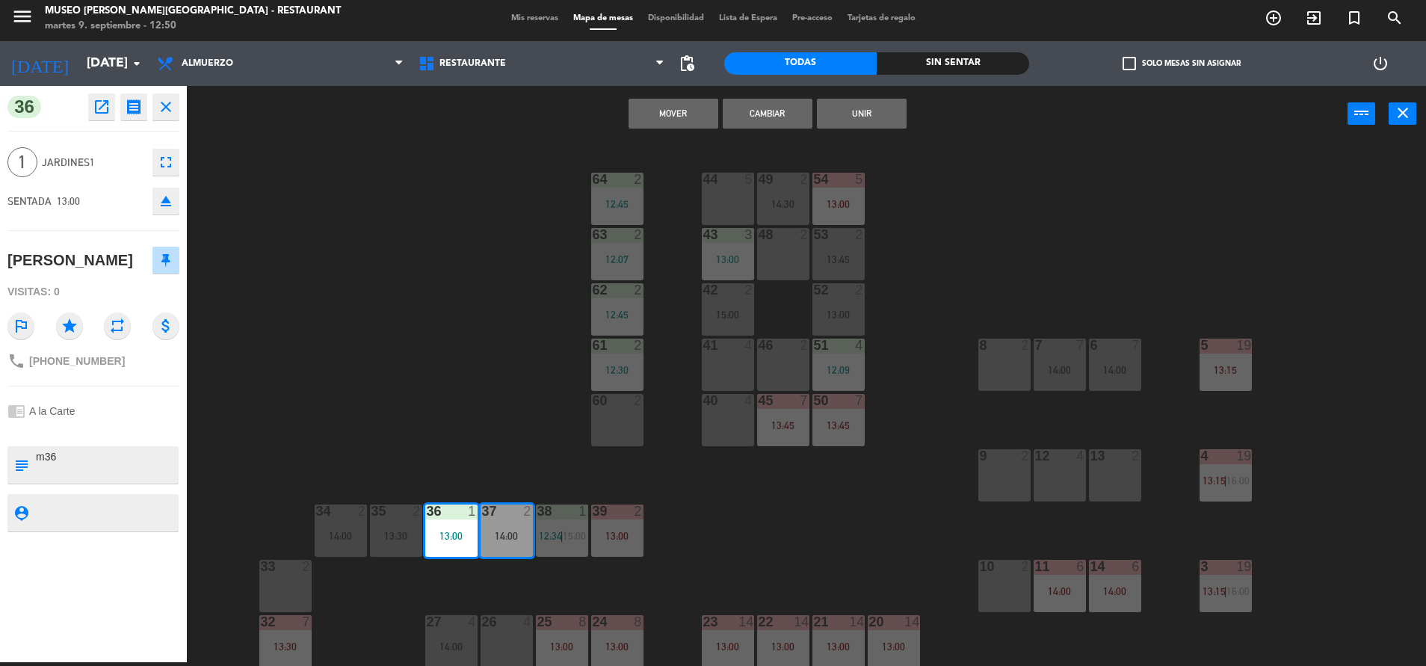
click at [802, 104] on button "Cambiar" at bounding box center [768, 114] width 90 height 30
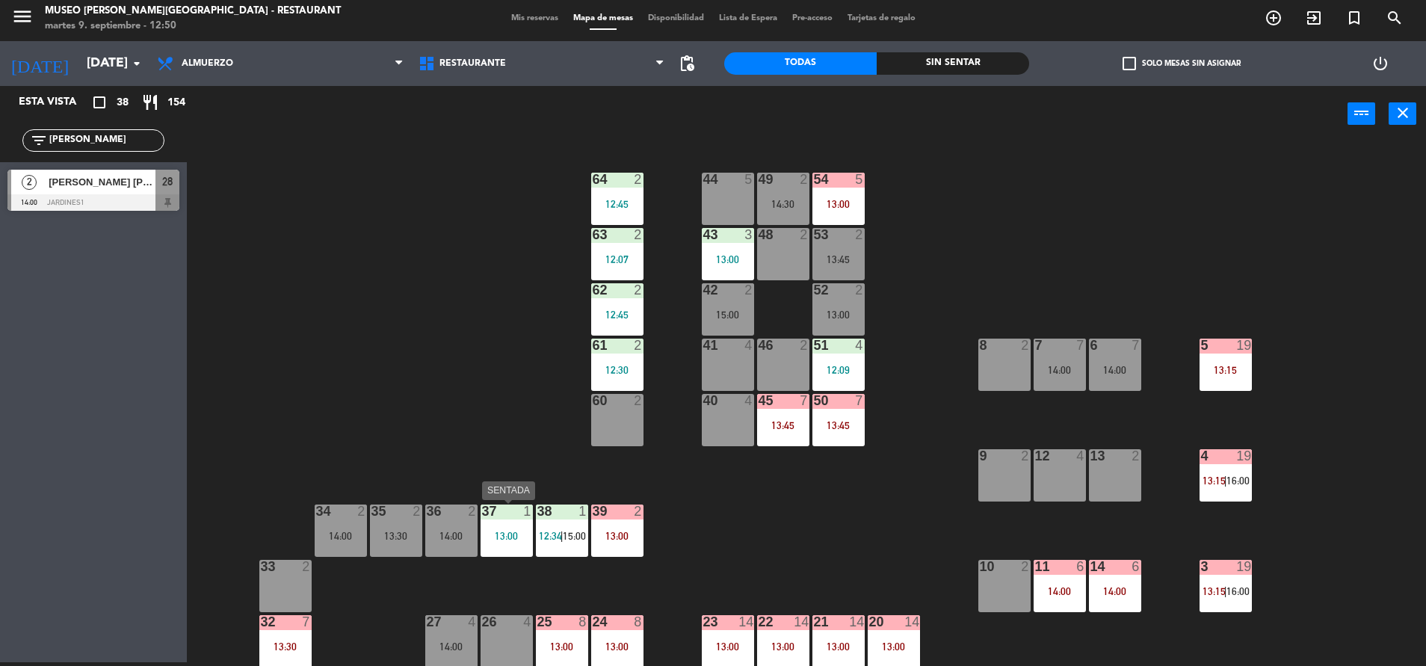
click at [516, 524] on div "37 1 13:00" at bounding box center [506, 530] width 52 height 52
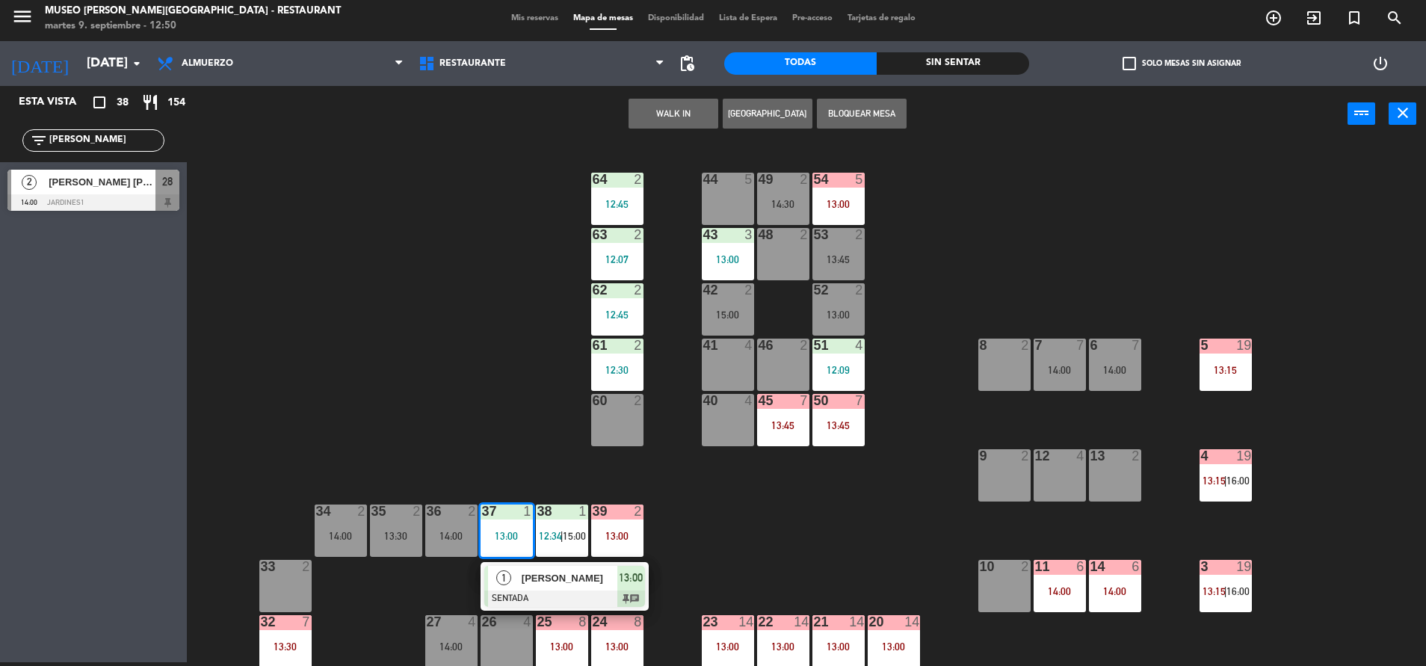
click at [526, 567] on div "[PERSON_NAME]" at bounding box center [568, 578] width 97 height 25
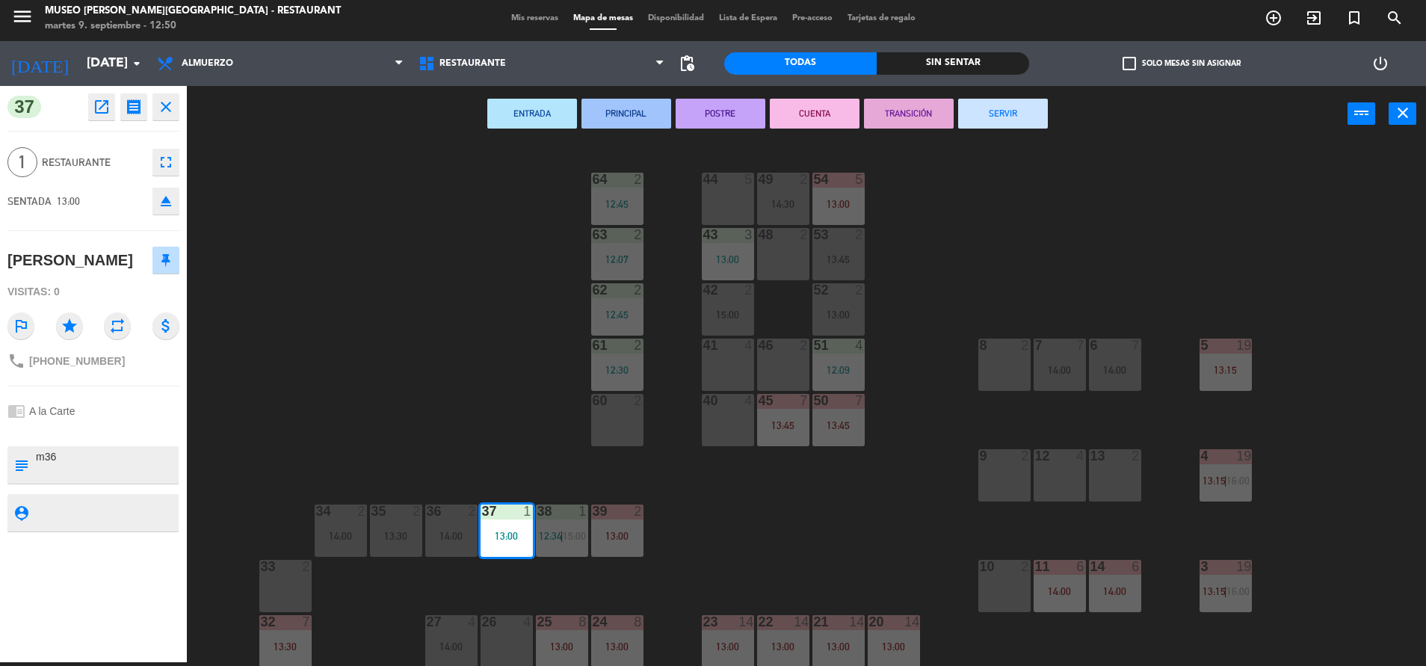
click at [120, 465] on textarea at bounding box center [105, 464] width 143 height 31
type textarea "m37"
click at [117, 421] on div "chrome_reader_mode A la Carte" at bounding box center [93, 411] width 172 height 28
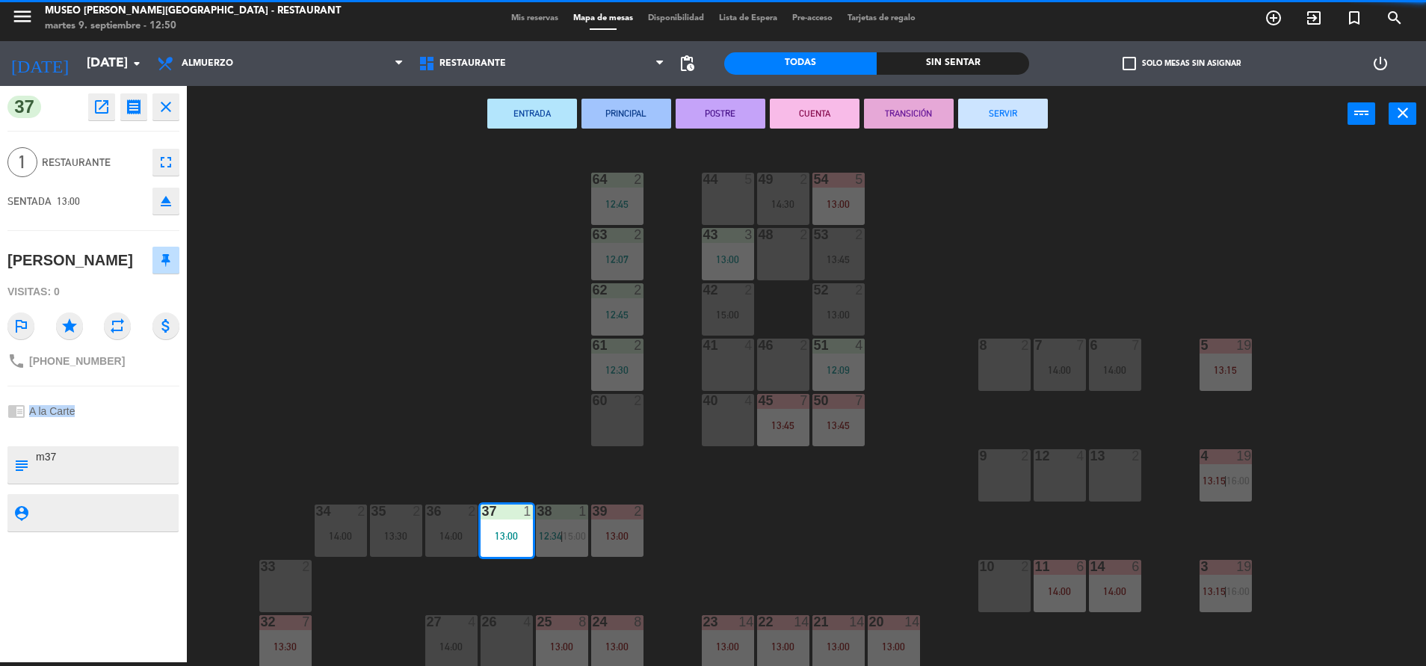
click at [117, 421] on div "chrome_reader_mode A la Carte" at bounding box center [93, 411] width 172 height 28
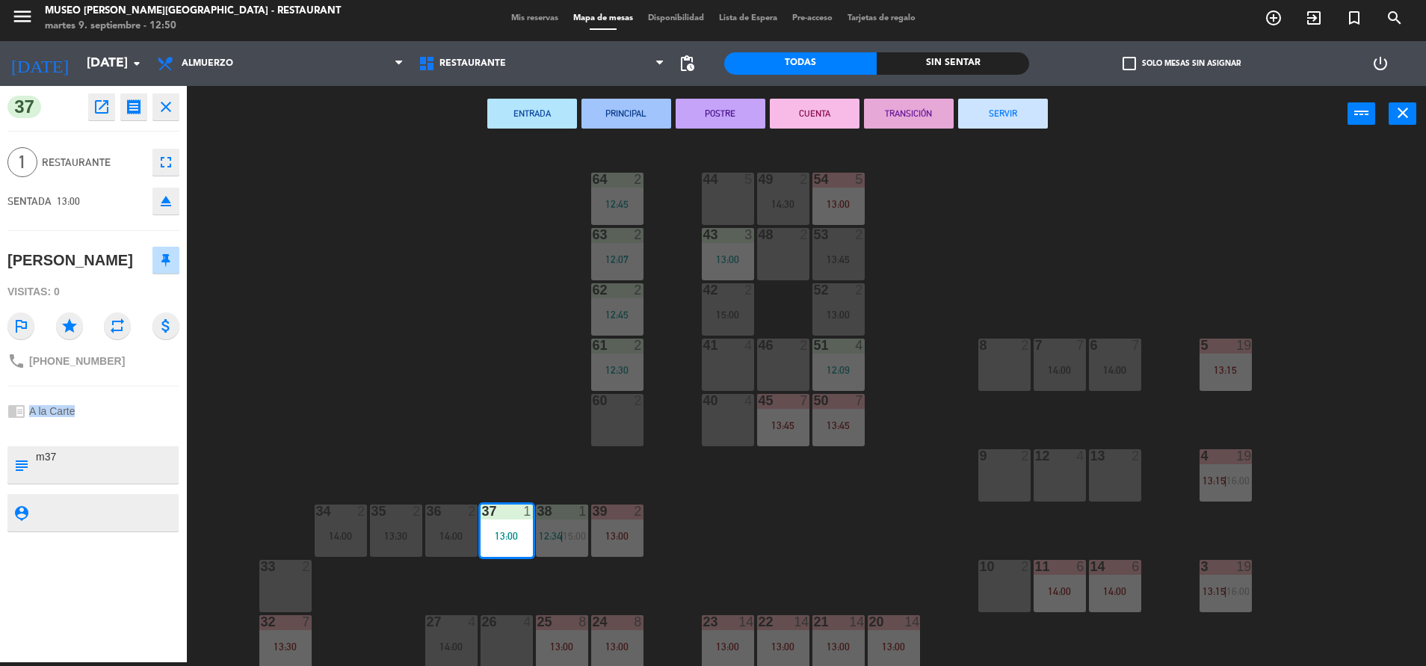
click at [117, 421] on div "chrome_reader_mode A la Carte" at bounding box center [93, 411] width 172 height 28
click at [441, 382] on div "44 5 49 2 14:30 54 5 13:00 64 2 12:45 48 2 53 2 13:45 63 2 12:07 43 3 13:00 62 …" at bounding box center [813, 406] width 1225 height 520
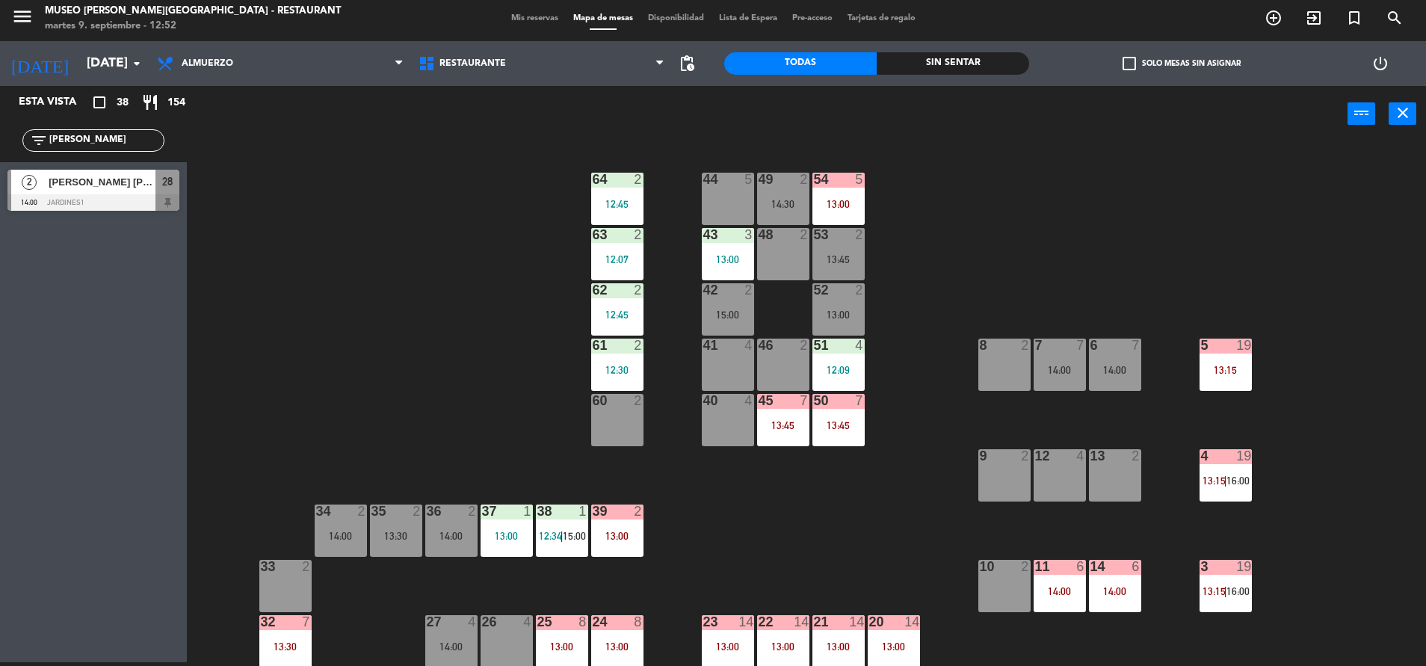
click at [120, 138] on input "[PERSON_NAME]" at bounding box center [106, 140] width 116 height 16
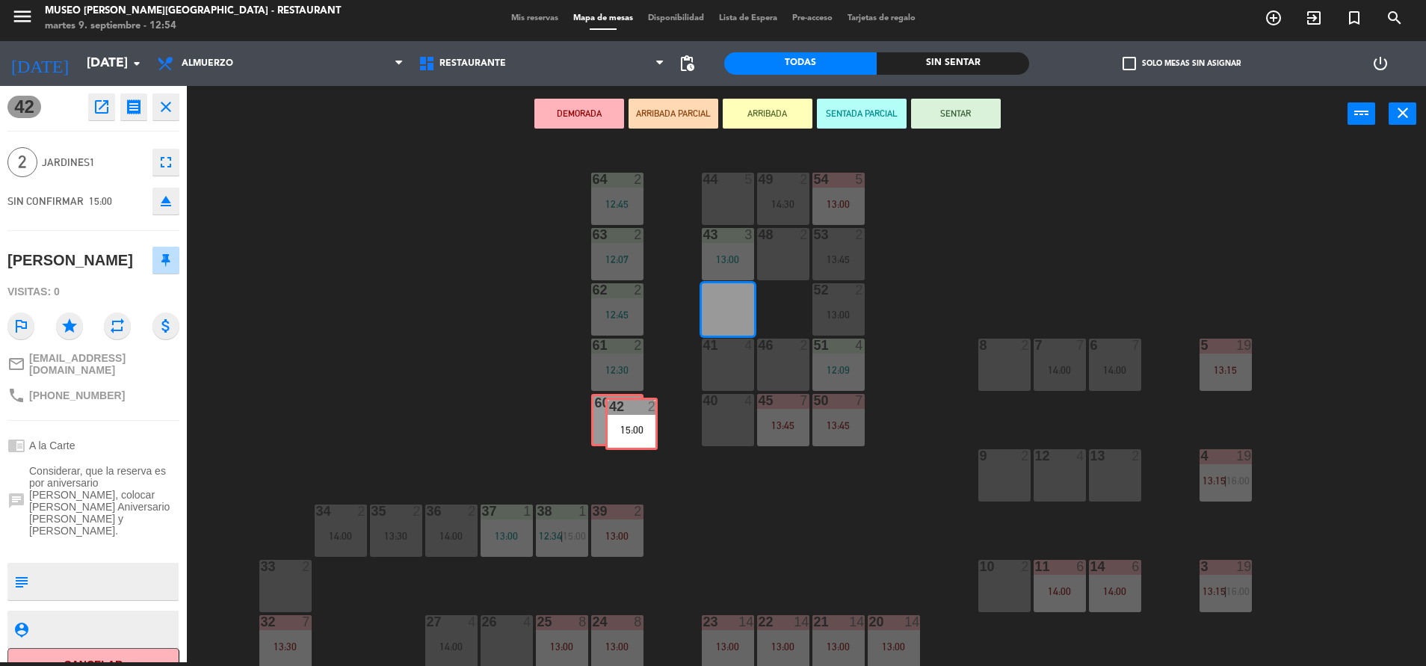
drag, startPoint x: 729, startPoint y: 318, endPoint x: 633, endPoint y: 432, distance: 149.5
drag, startPoint x: 608, startPoint y: 413, endPoint x: 702, endPoint y: 330, distance: 125.5
click at [720, 306] on div "42 2" at bounding box center [728, 309] width 52 height 52
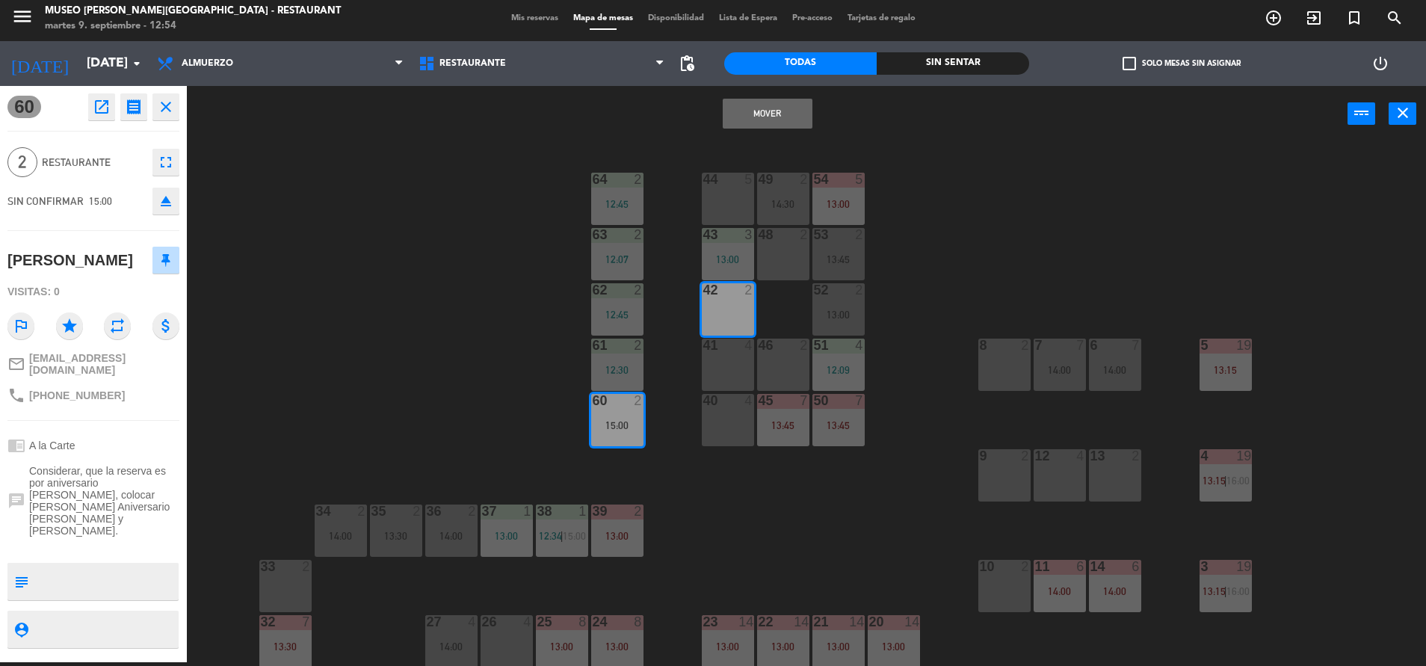
click at [957, 253] on div "44 5 49 2 14:30 54 5 13:00 64 2 12:45 48 2 53 2 13:45 63 2 12:07 43 3 13:00 62 …" at bounding box center [813, 406] width 1225 height 520
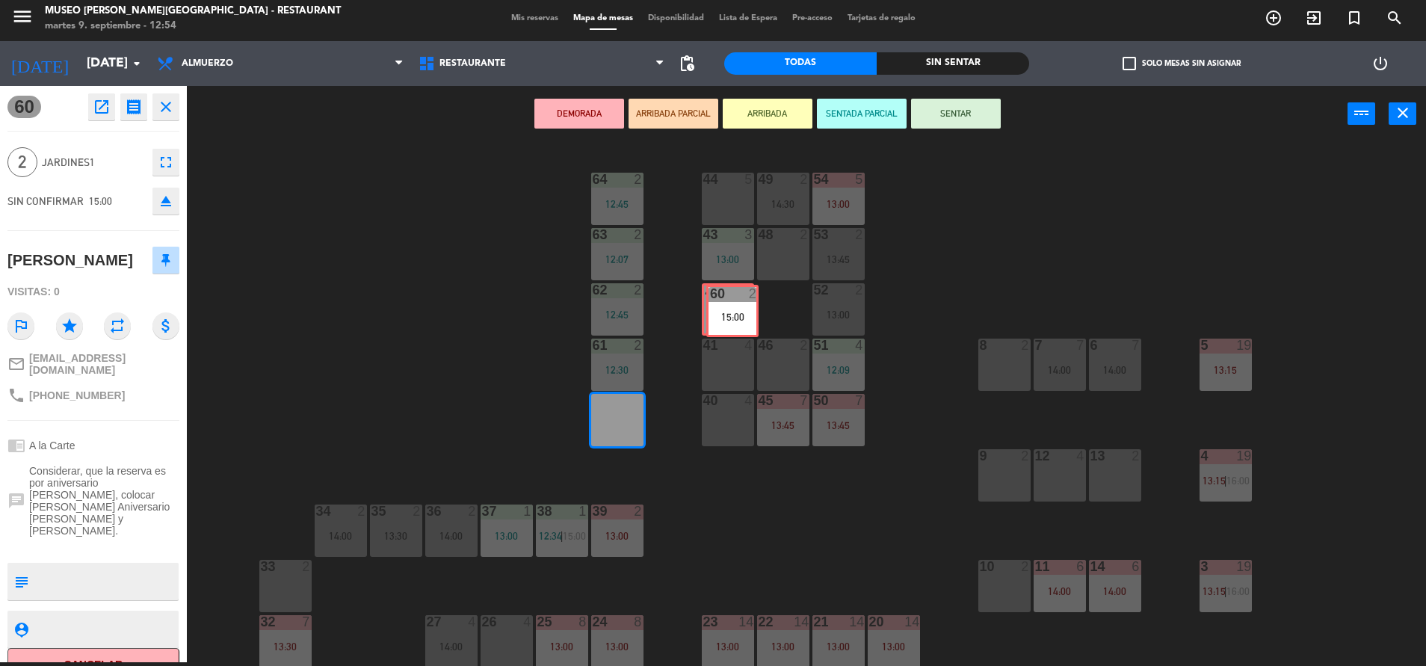
drag, startPoint x: 618, startPoint y: 413, endPoint x: 733, endPoint y: 304, distance: 158.6
click at [733, 304] on div "44 5 49 2 14:30 54 5 13:00 64 2 12:45 48 2 53 2 13:45 63 2 12:07 43 3 13:00 62 …" at bounding box center [813, 406] width 1225 height 520
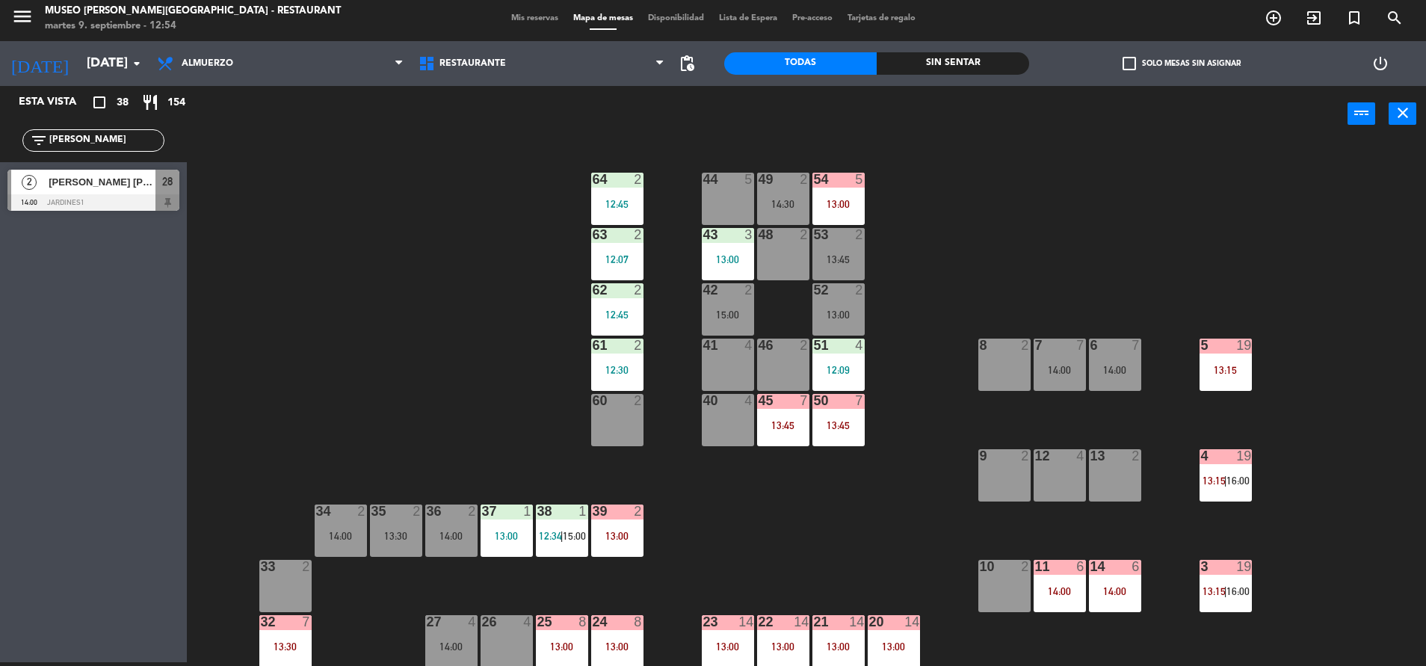
click at [599, 443] on div "60 2" at bounding box center [617, 420] width 52 height 52
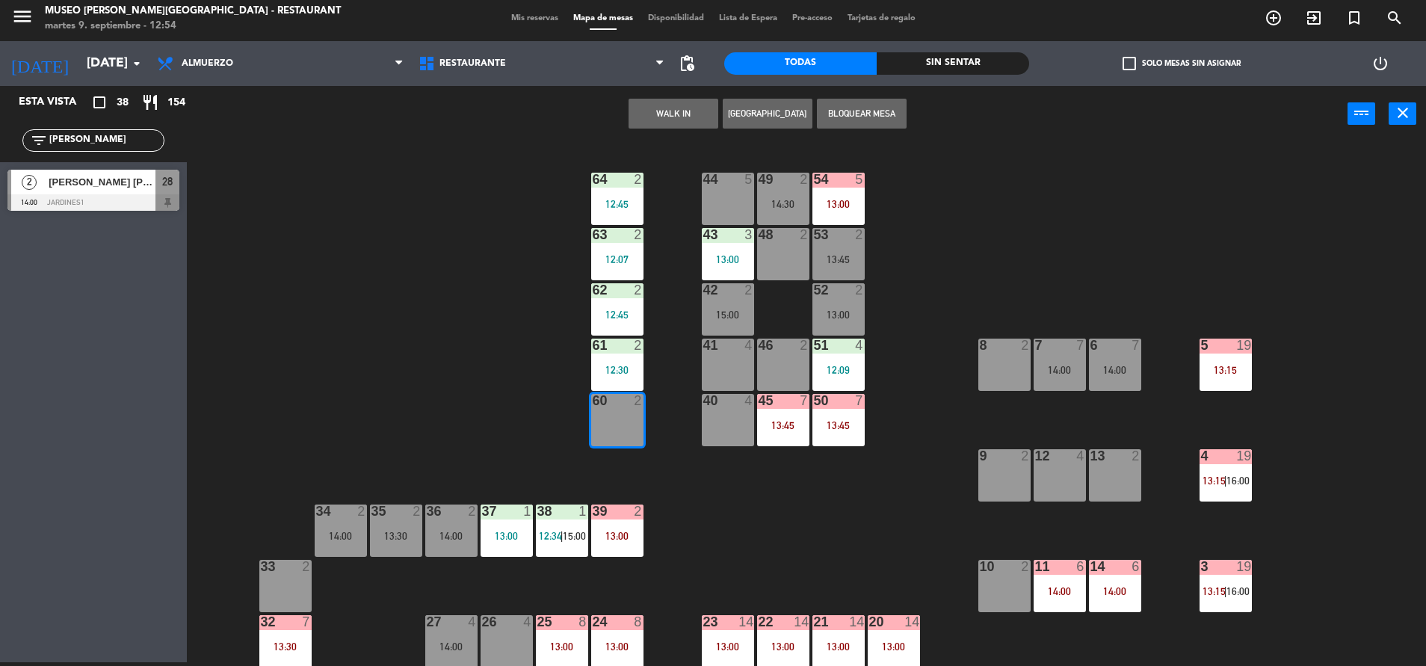
click at [646, 112] on button "WALK IN" at bounding box center [673, 114] width 90 height 30
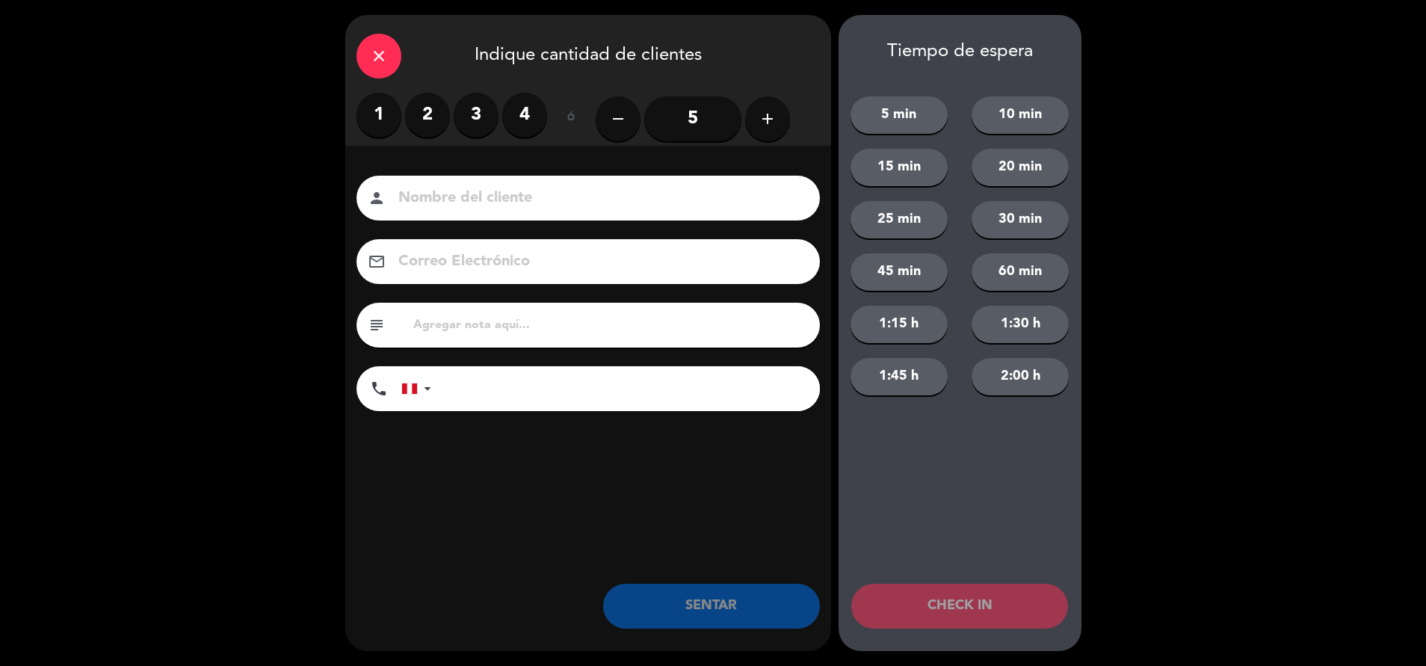
click at [434, 114] on label "2" at bounding box center [427, 115] width 45 height 45
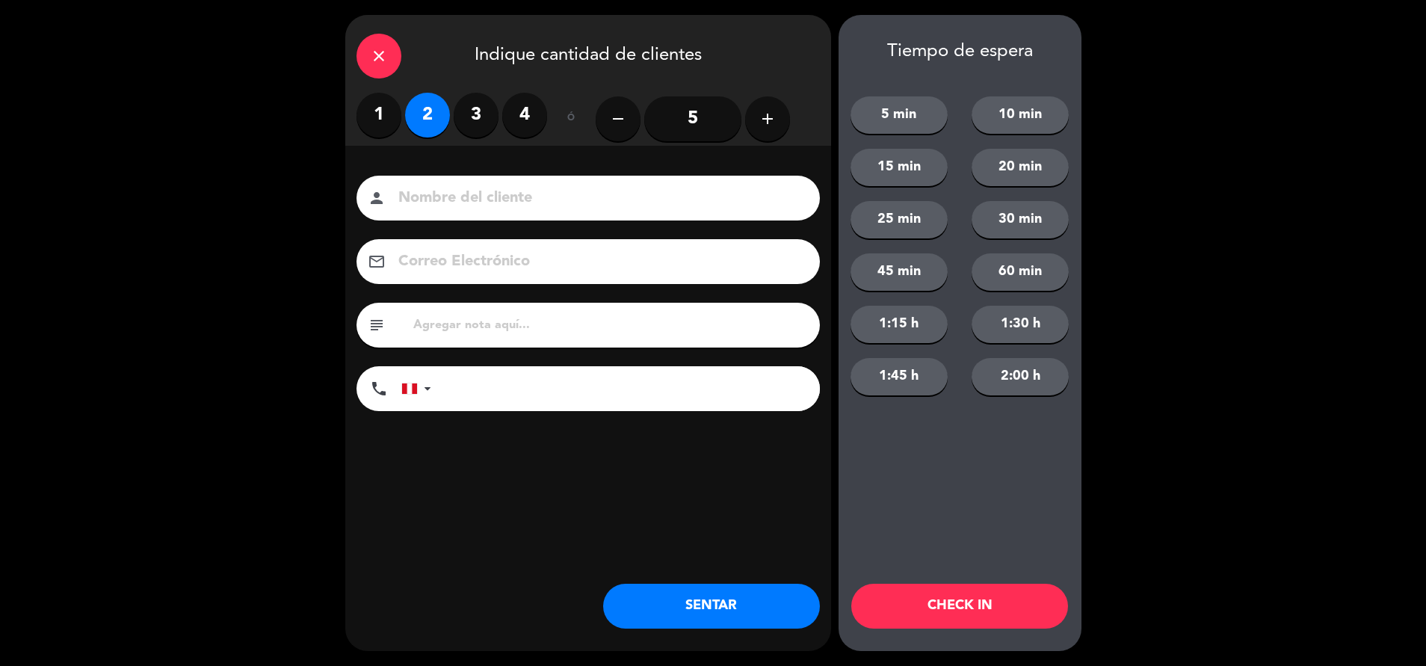
click at [457, 205] on input at bounding box center [599, 198] width 404 height 26
type input "walk in - [PERSON_NAME]"
click at [534, 405] on input "tel" at bounding box center [633, 388] width 374 height 45
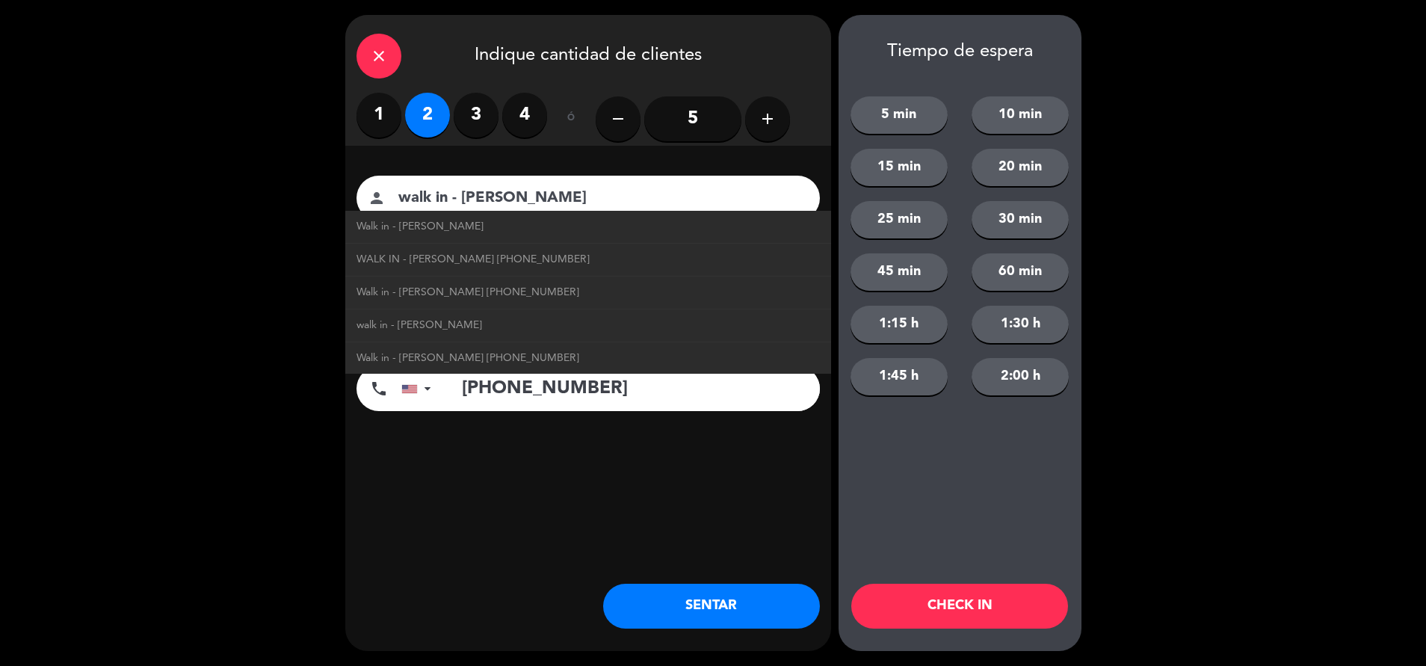
type input "[PHONE_NUMBER]"
click at [653, 528] on div "close Indique cantidad de clientes 1 2 3 4 ó remove 5 add Nombre del cliente pe…" at bounding box center [588, 333] width 486 height 636
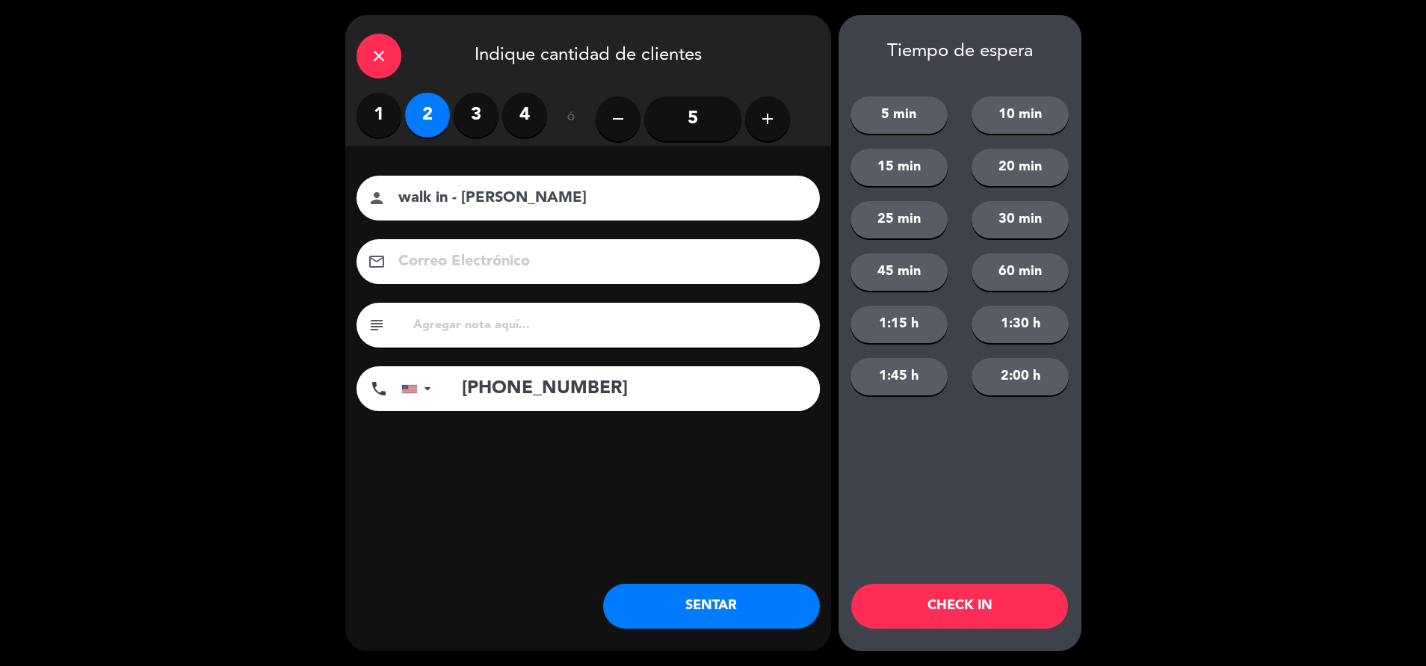
click at [597, 337] on div "subject" at bounding box center [587, 325] width 463 height 45
click at [593, 327] on input "text" at bounding box center [610, 325] width 397 height 21
type input "m60"
click at [702, 584] on button "SENTAR" at bounding box center [711, 606] width 217 height 45
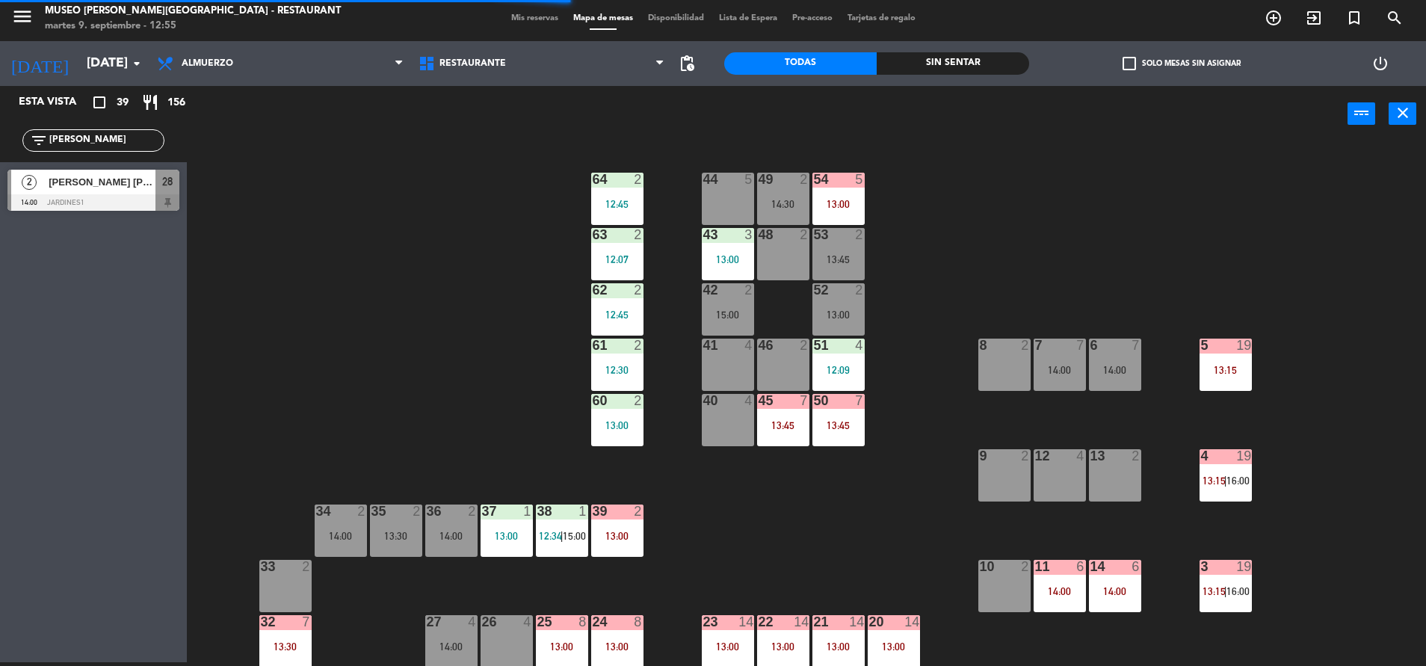
click at [631, 268] on div "63 2 12:07" at bounding box center [617, 254] width 52 height 52
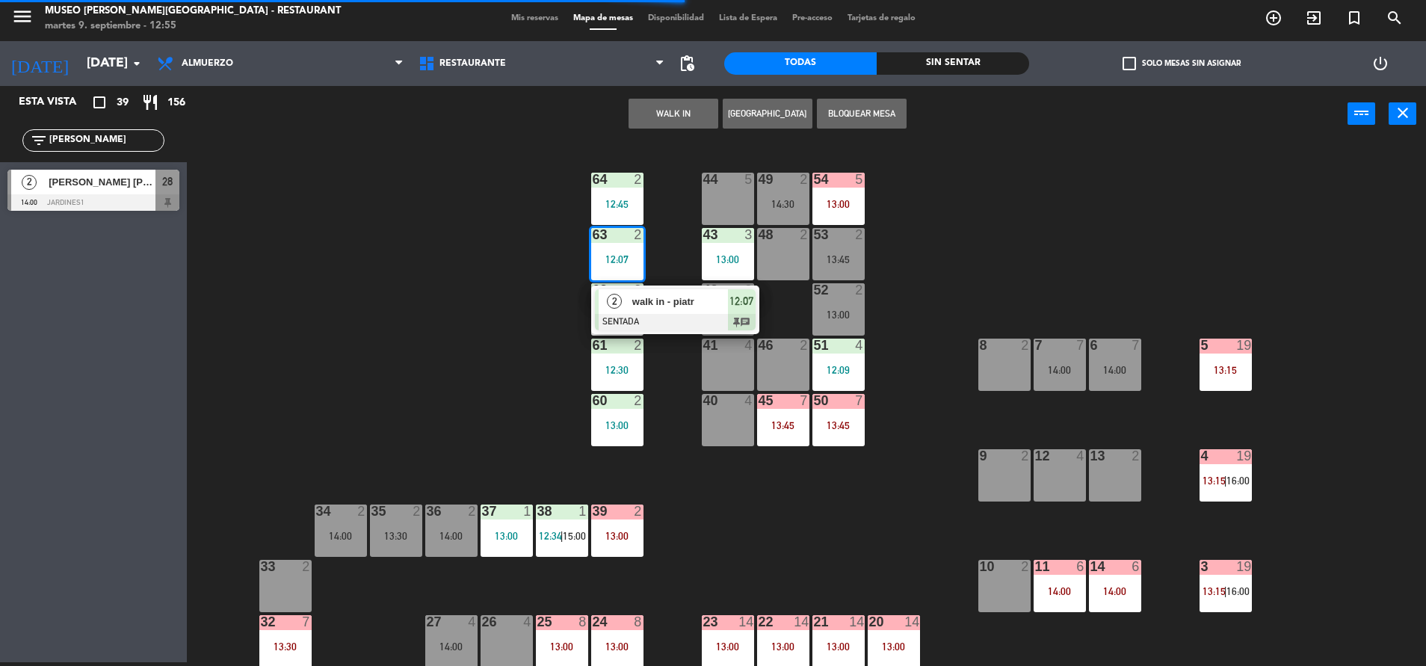
click at [652, 315] on div at bounding box center [675, 322] width 161 height 16
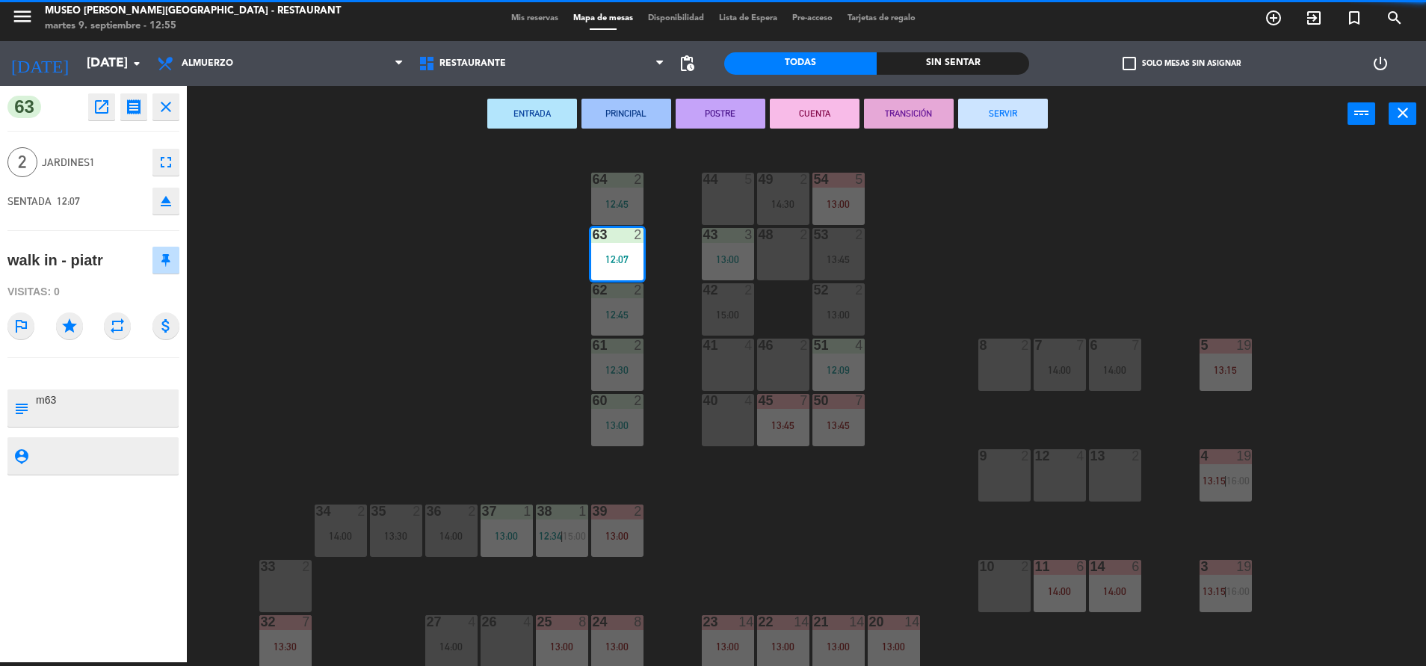
click at [911, 107] on button "TRANSICIÓN" at bounding box center [909, 114] width 90 height 30
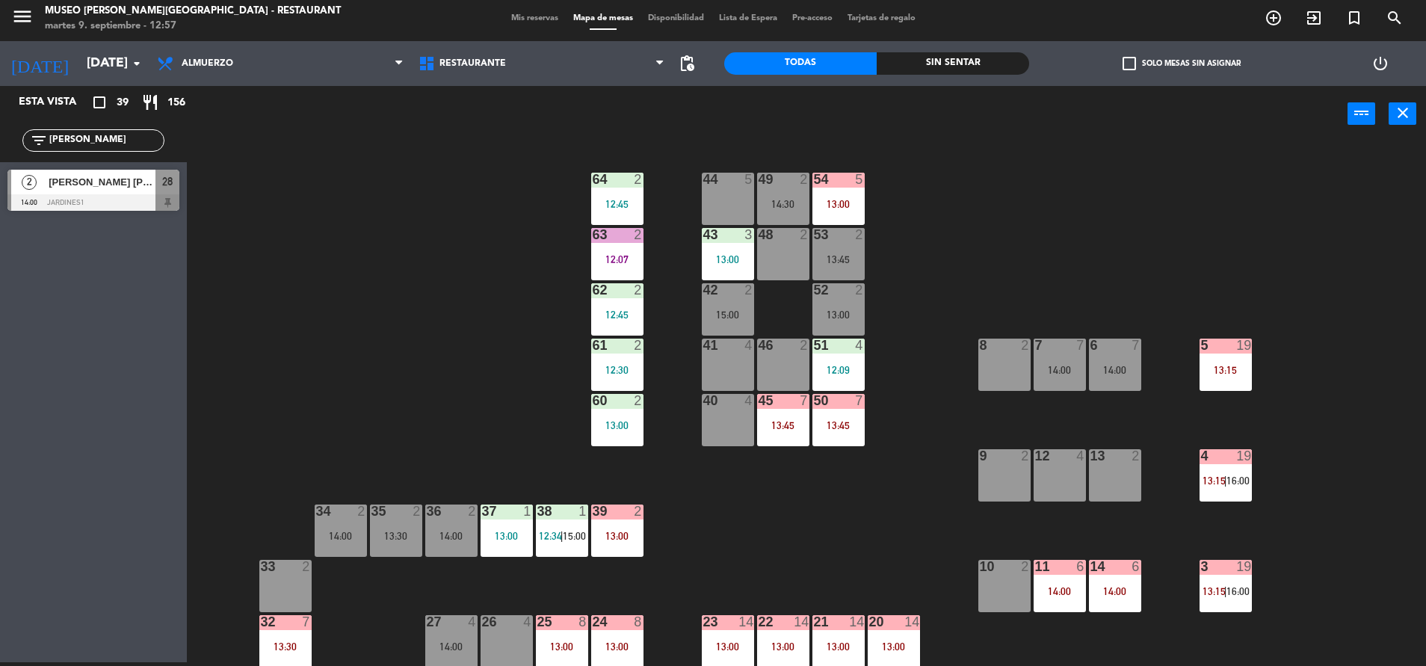
click at [150, 140] on input "[PERSON_NAME]" at bounding box center [106, 140] width 116 height 16
type input "dam"
click at [162, 200] on div at bounding box center [93, 202] width 172 height 16
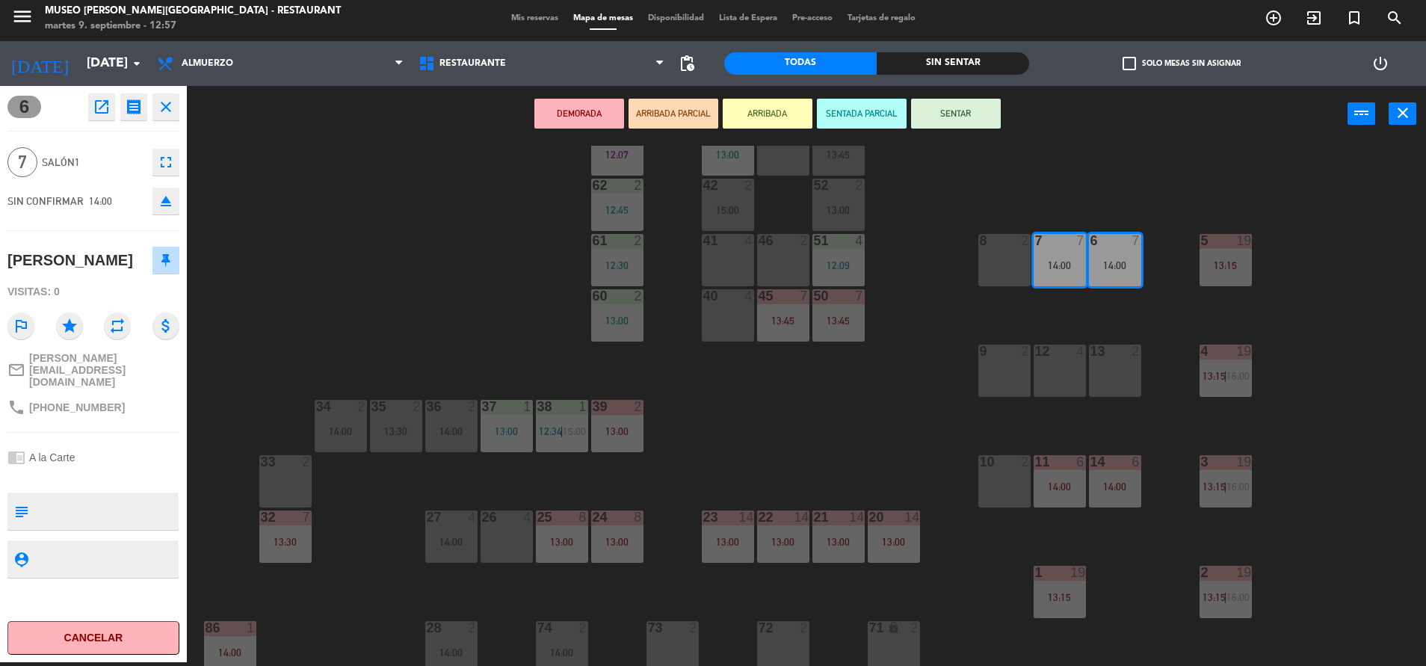
scroll to position [111, 0]
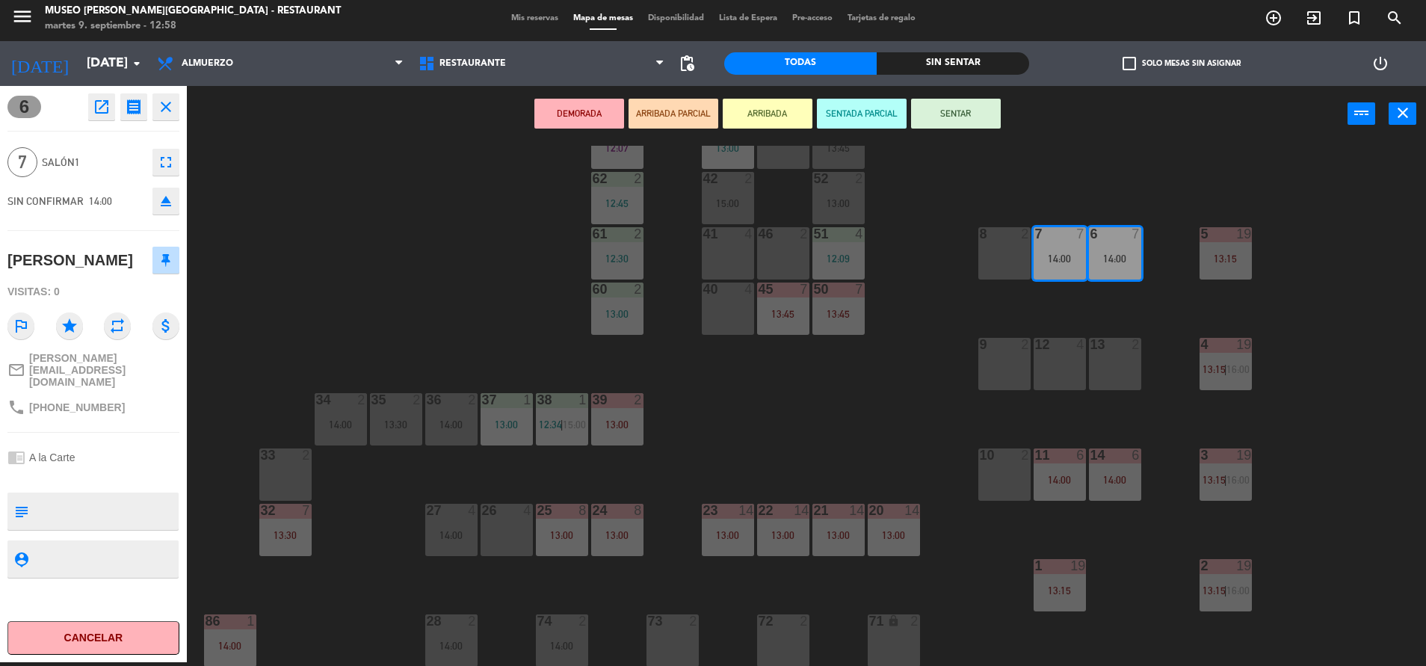
click at [468, 339] on div "44 5 49 2 14:30 54 5 13:00 64 2 12:45 48 2 53 2 13:45 63 2 12:07 43 3 13:00 62 …" at bounding box center [813, 406] width 1225 height 520
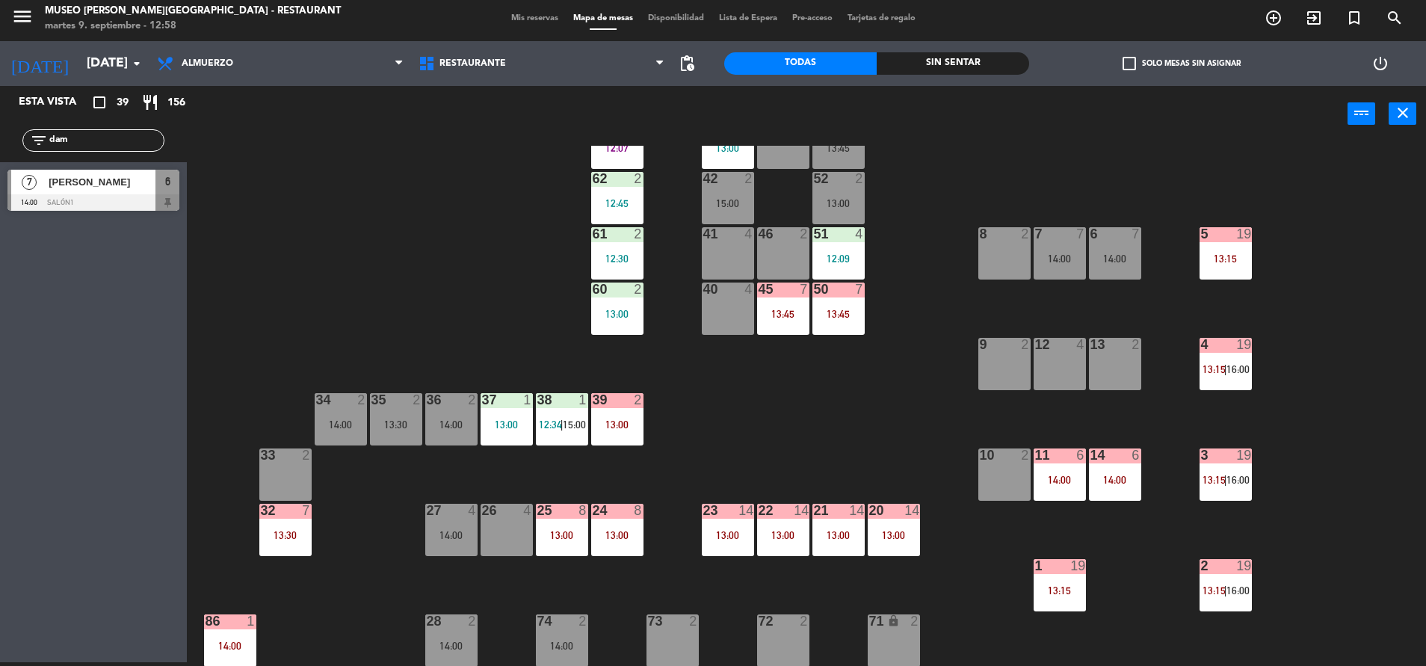
scroll to position [0, 0]
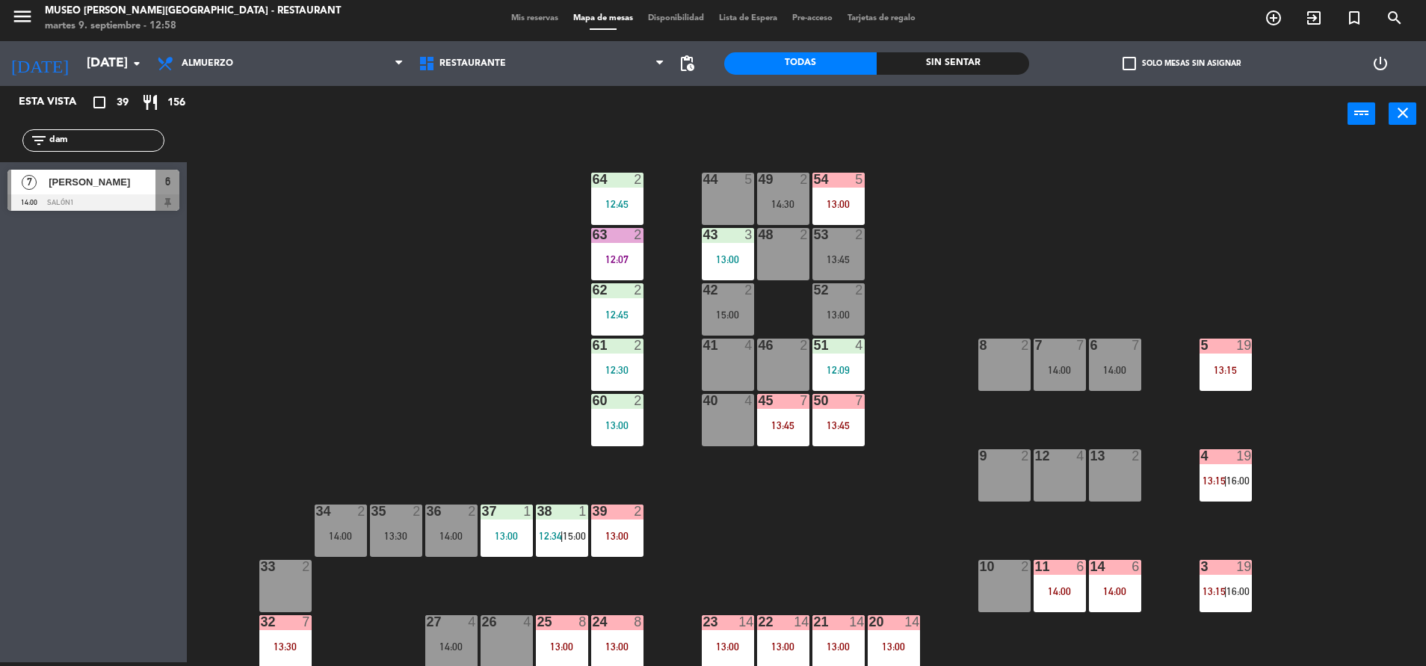
click at [853, 262] on div "13:45" at bounding box center [838, 259] width 52 height 10
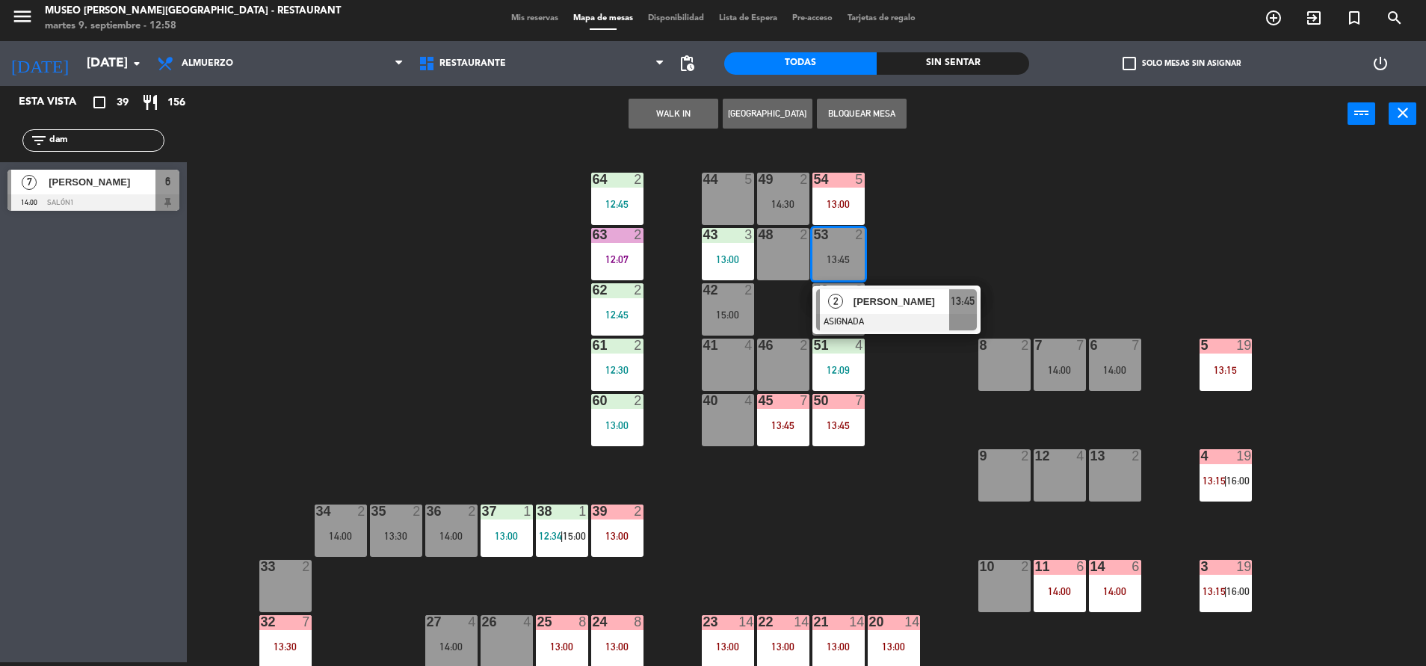
click at [872, 312] on div "[PERSON_NAME]" at bounding box center [900, 301] width 97 height 25
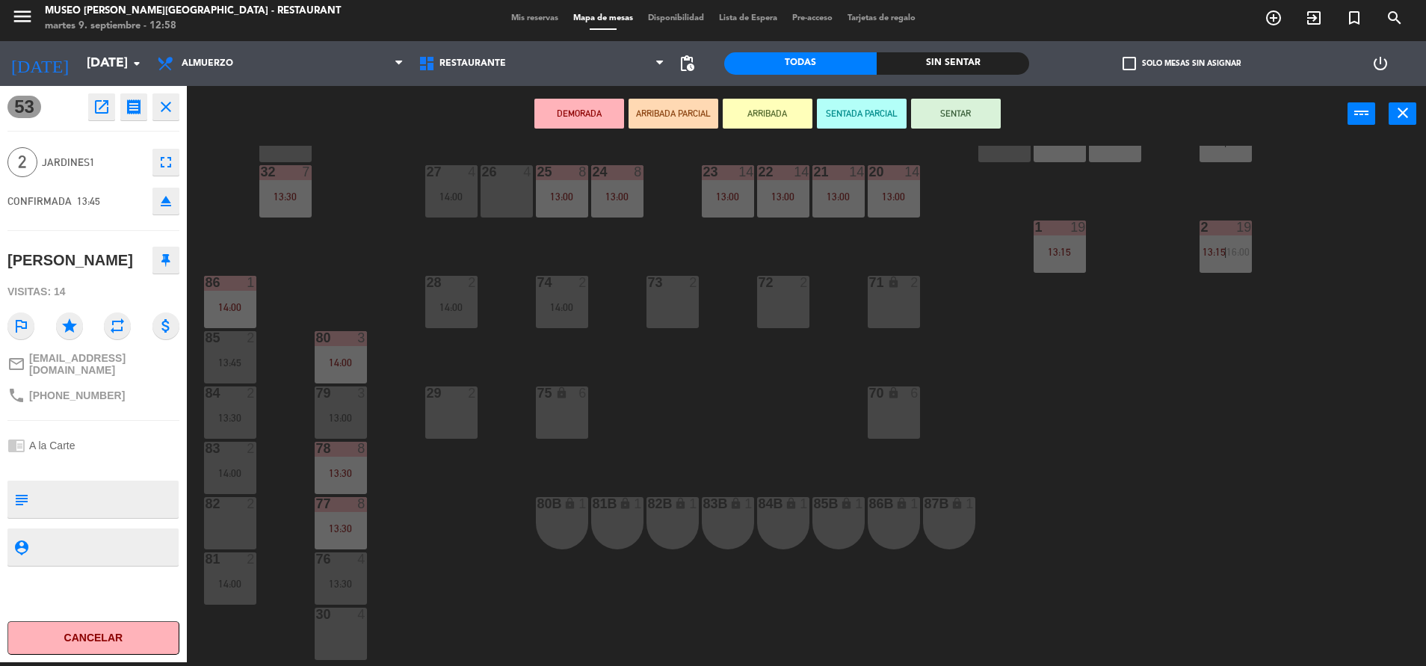
scroll to position [452, 0]
click at [228, 512] on div "82 2" at bounding box center [230, 521] width 52 height 52
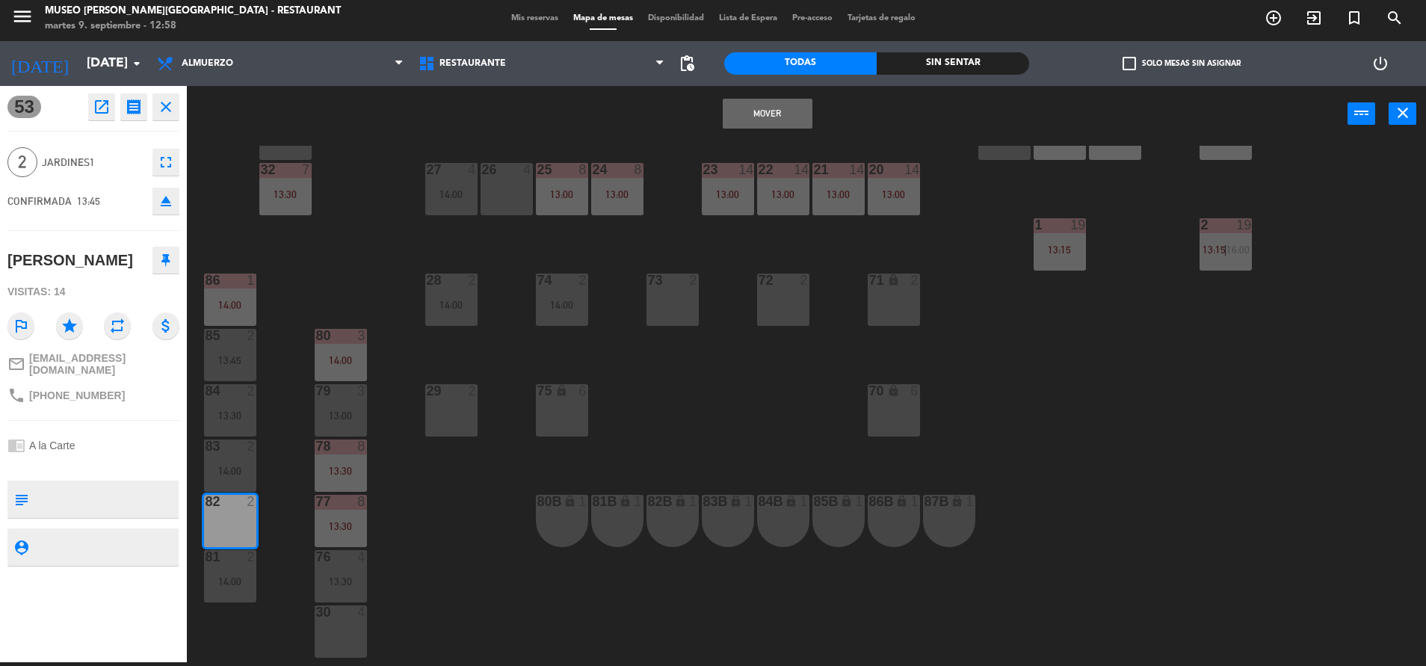
click at [777, 121] on button "Mover" at bounding box center [768, 114] width 90 height 30
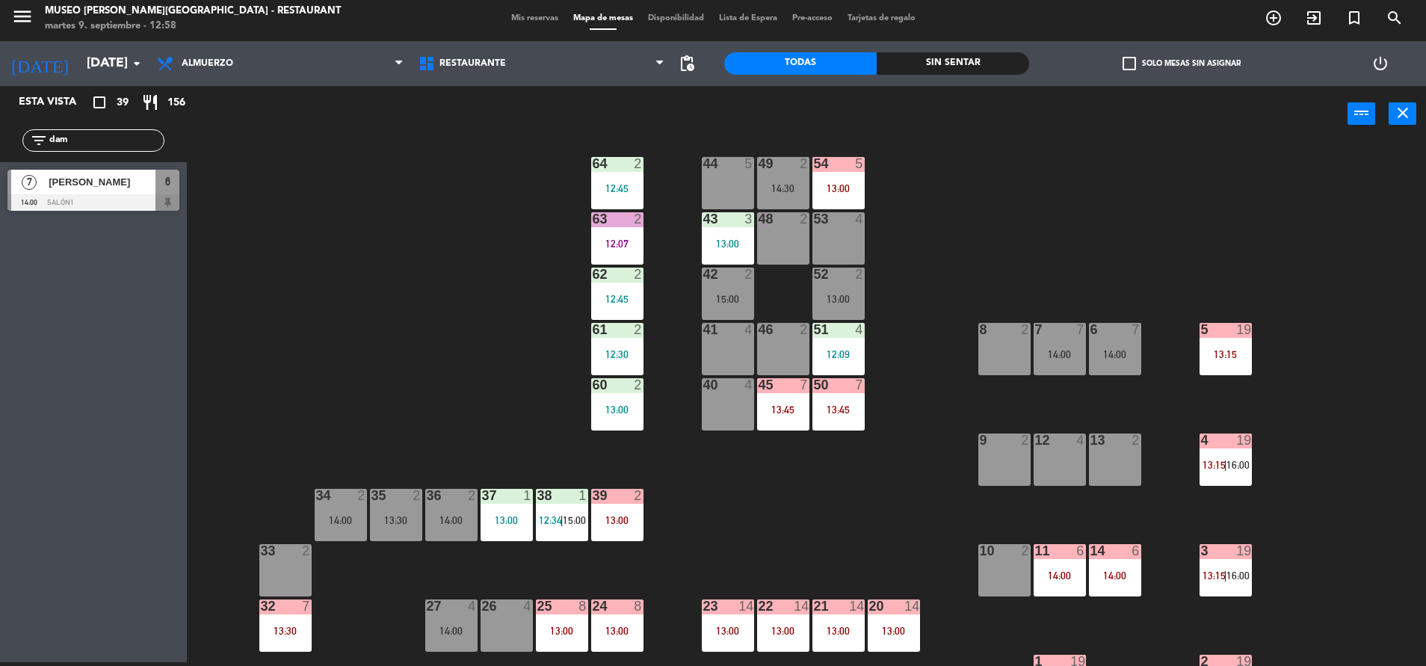
scroll to position [0, 0]
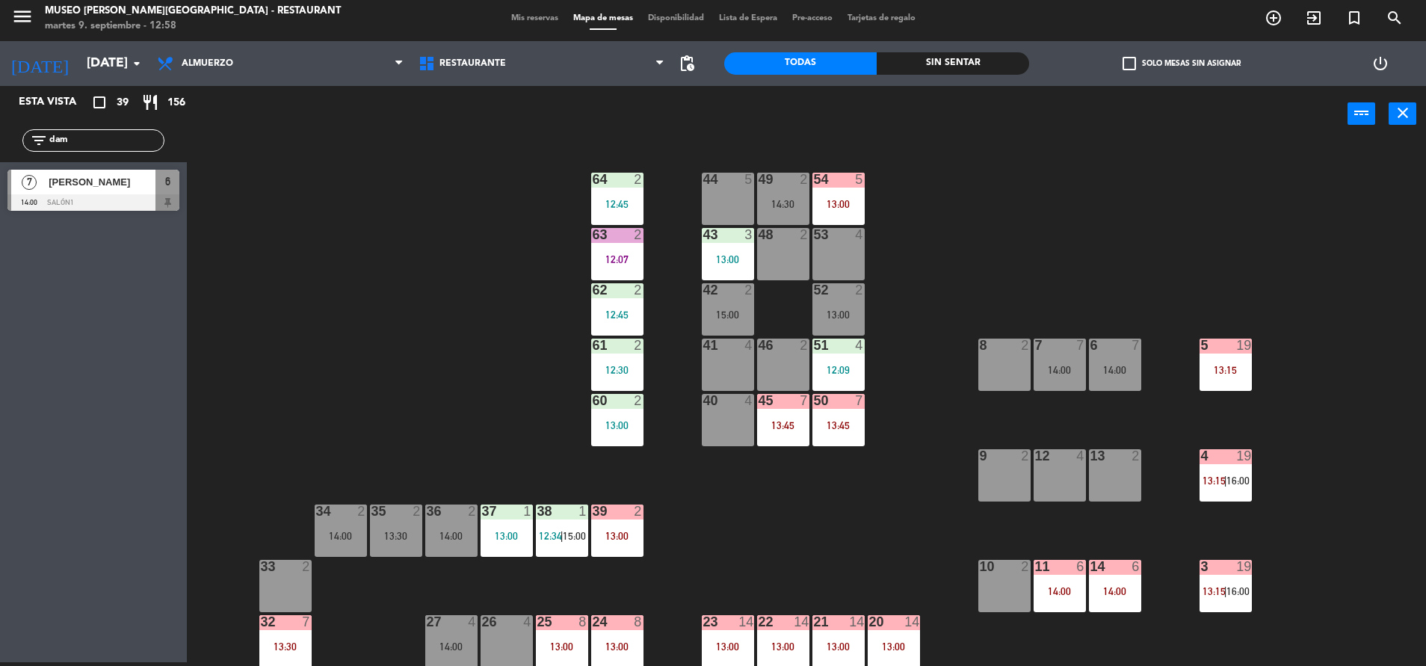
click at [1062, 359] on div "7 7 14:00" at bounding box center [1059, 365] width 52 height 52
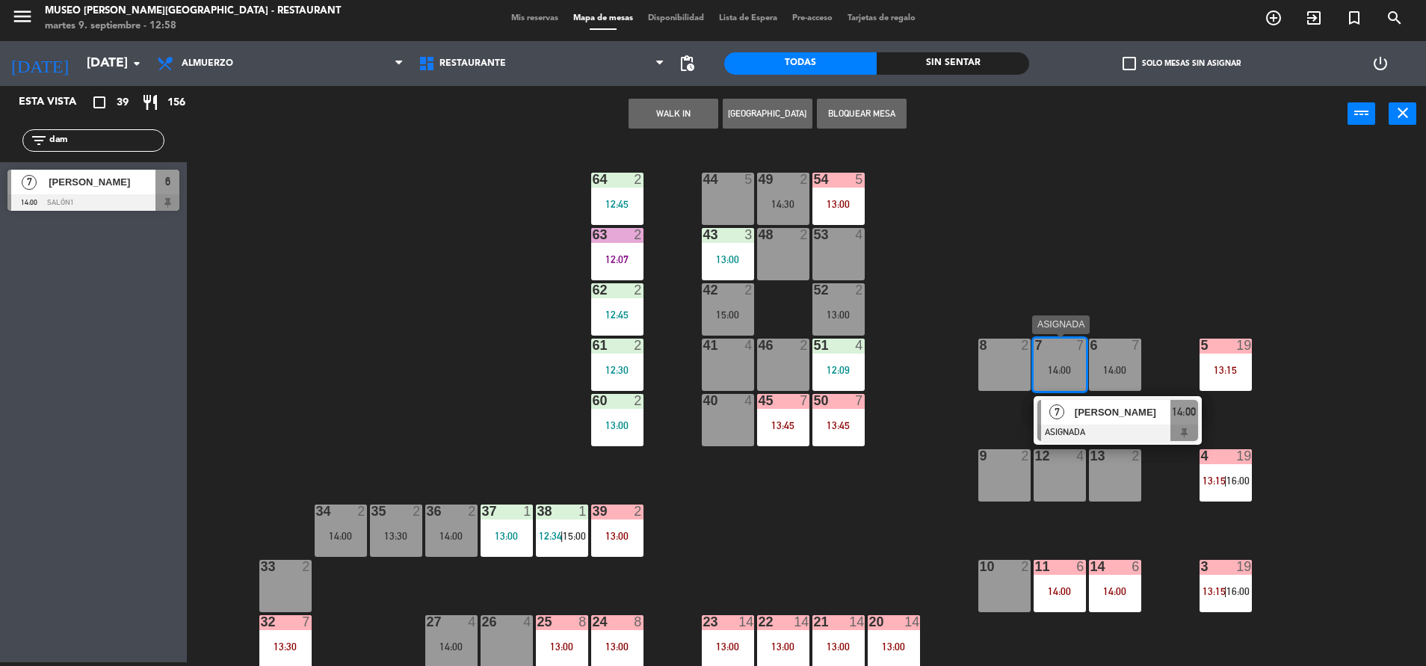
click at [1087, 417] on span "[PERSON_NAME]" at bounding box center [1123, 412] width 96 height 16
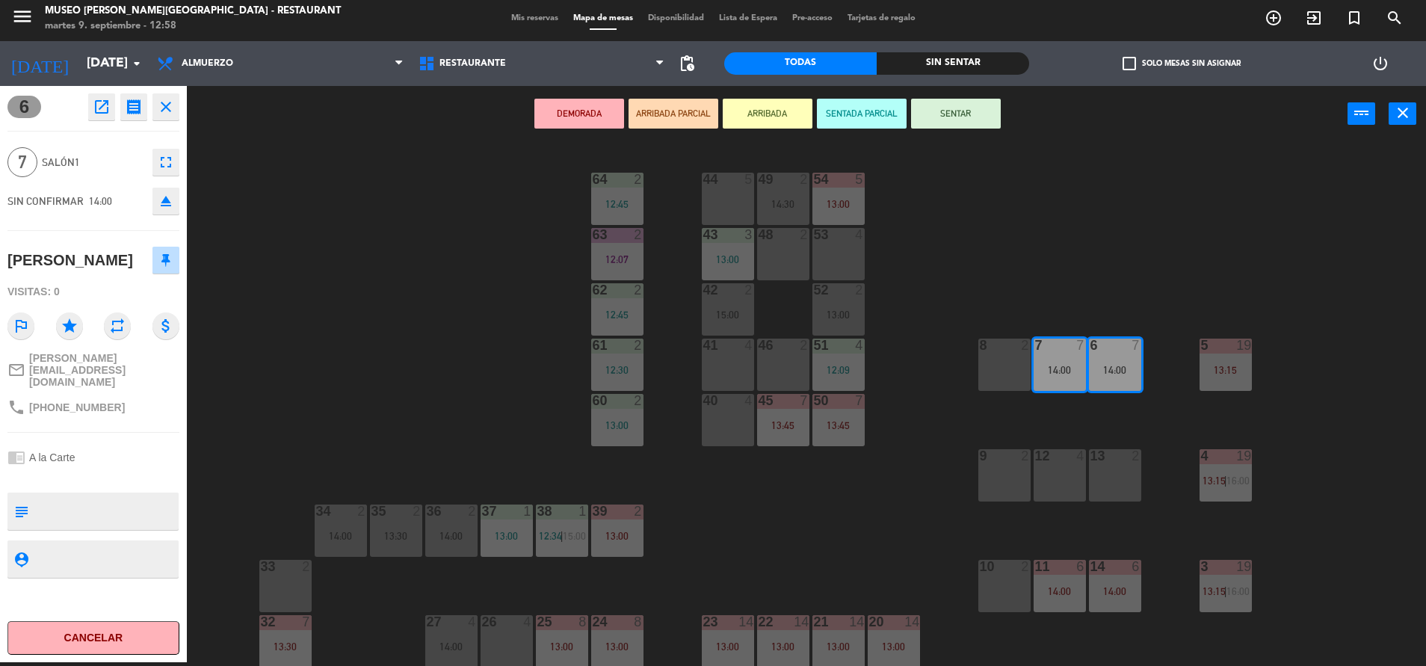
click at [757, 364] on div "46 2" at bounding box center [783, 365] width 52 height 52
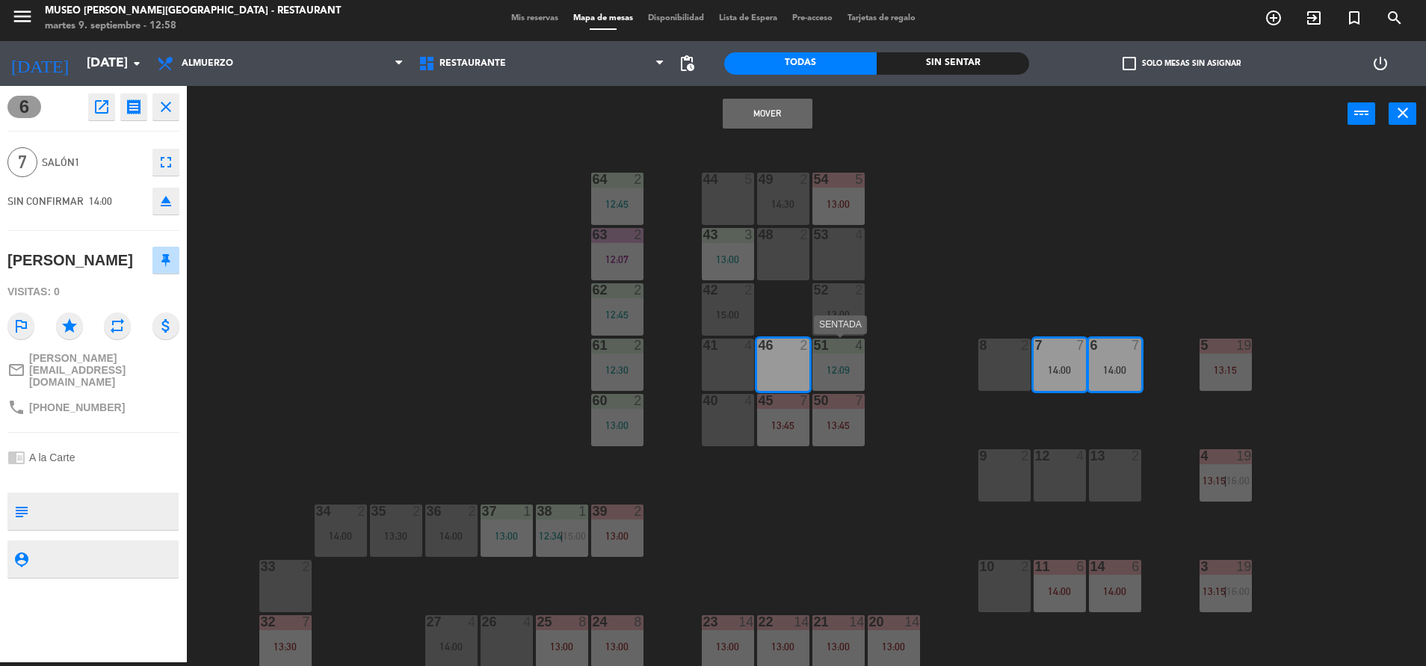
click at [850, 371] on div "12:09" at bounding box center [838, 370] width 52 height 10
click at [744, 106] on button "Mover y Unir" at bounding box center [721, 114] width 90 height 30
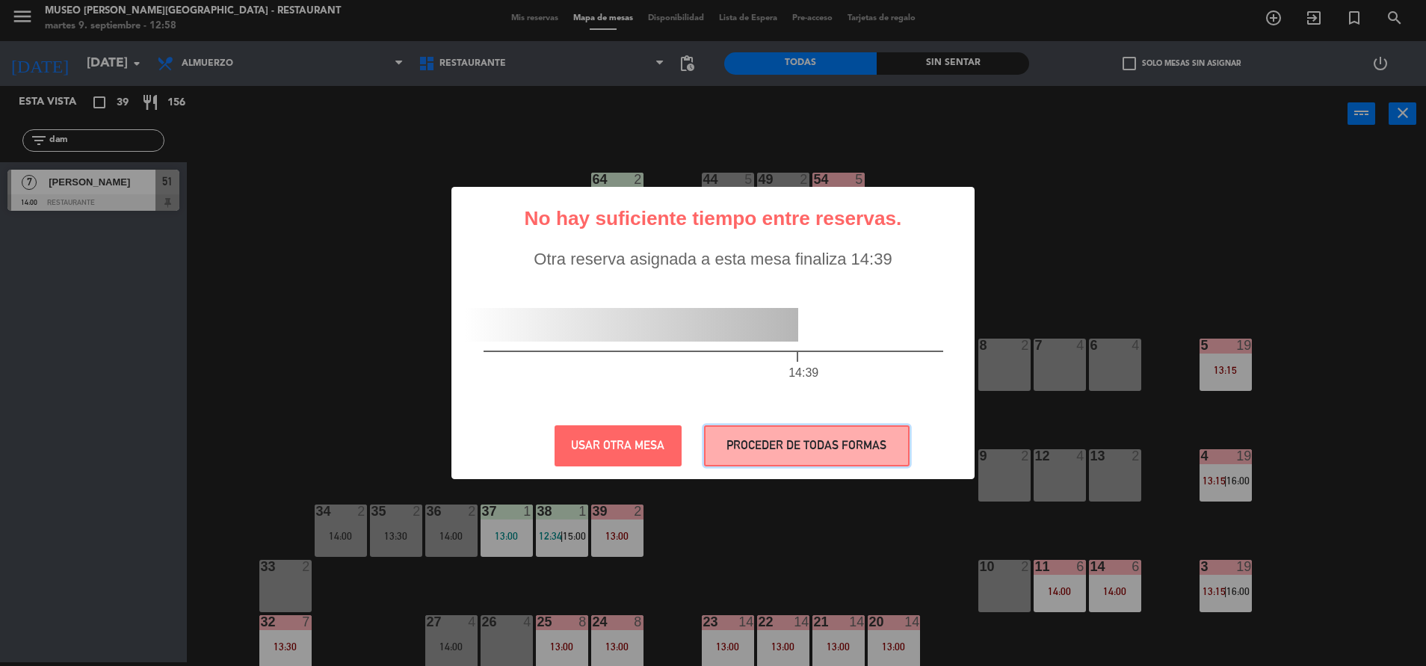
click at [849, 435] on button "PROCEDER DE TODAS FORMAS" at bounding box center [806, 445] width 205 height 41
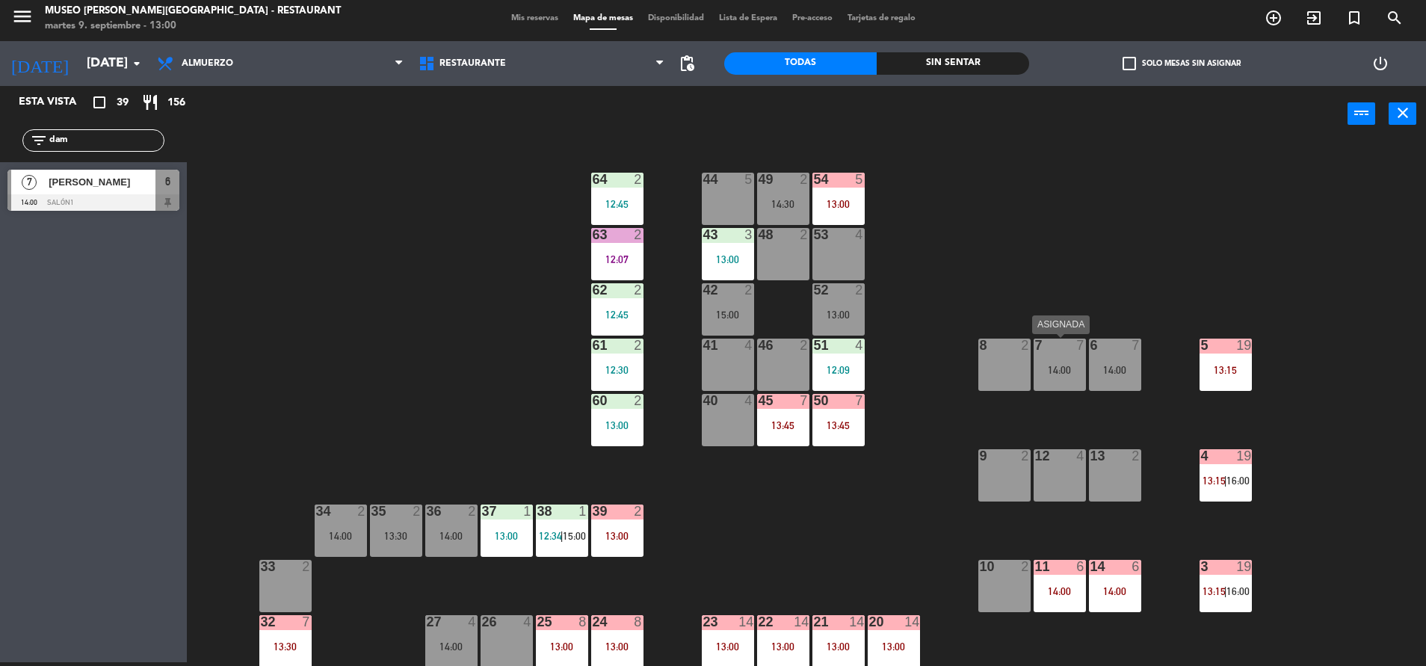
click at [1054, 356] on div "7 7 14:00" at bounding box center [1059, 365] width 52 height 52
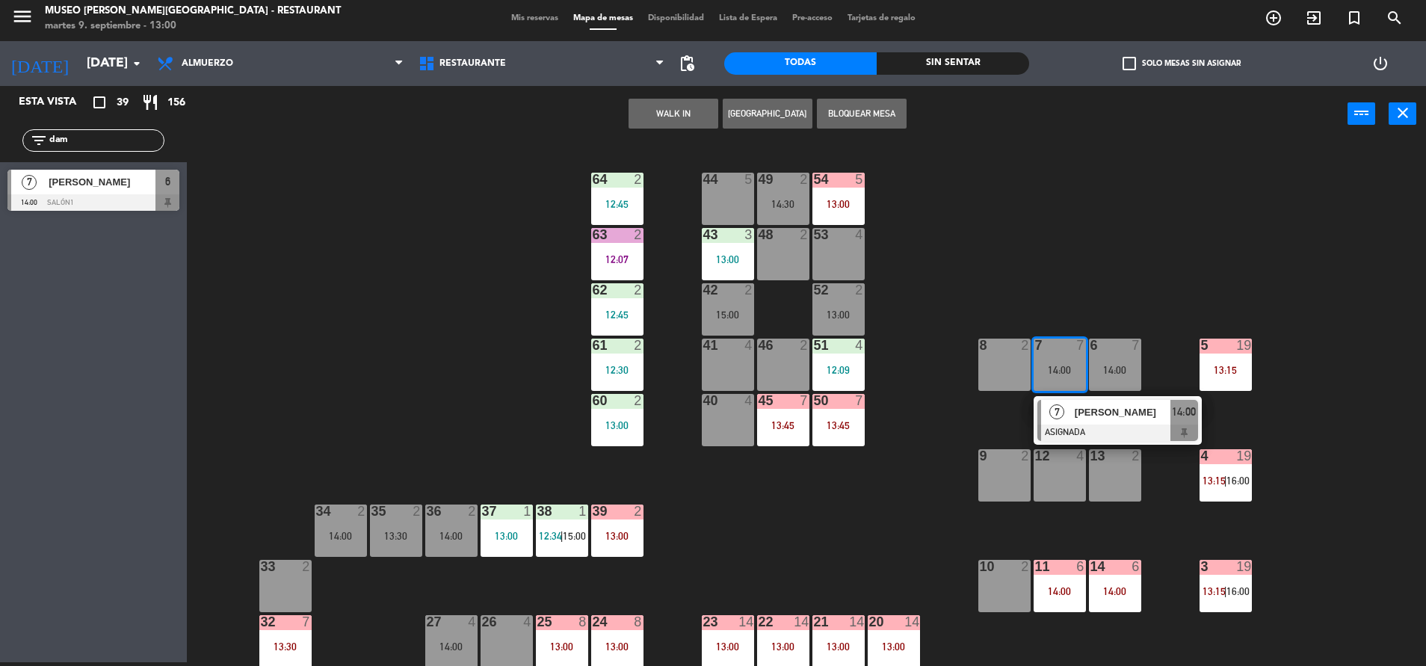
click at [1081, 411] on span "[PERSON_NAME]" at bounding box center [1123, 412] width 96 height 16
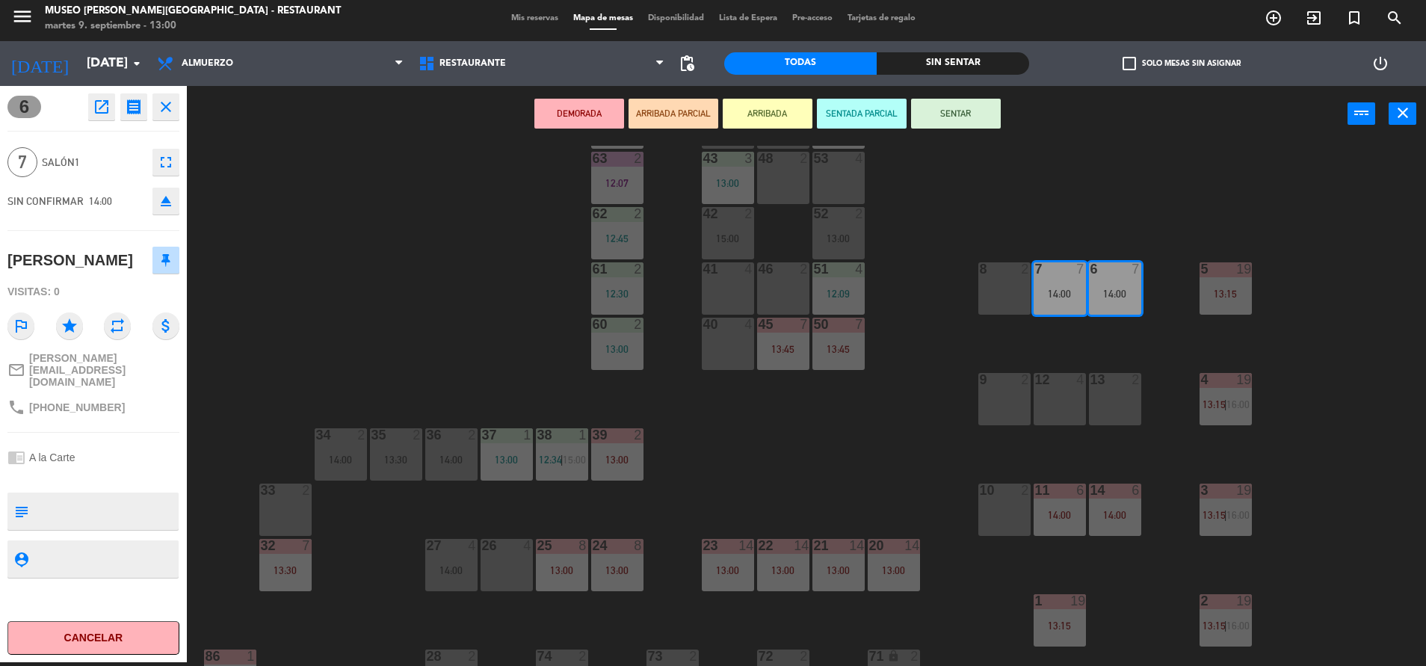
scroll to position [126, 0]
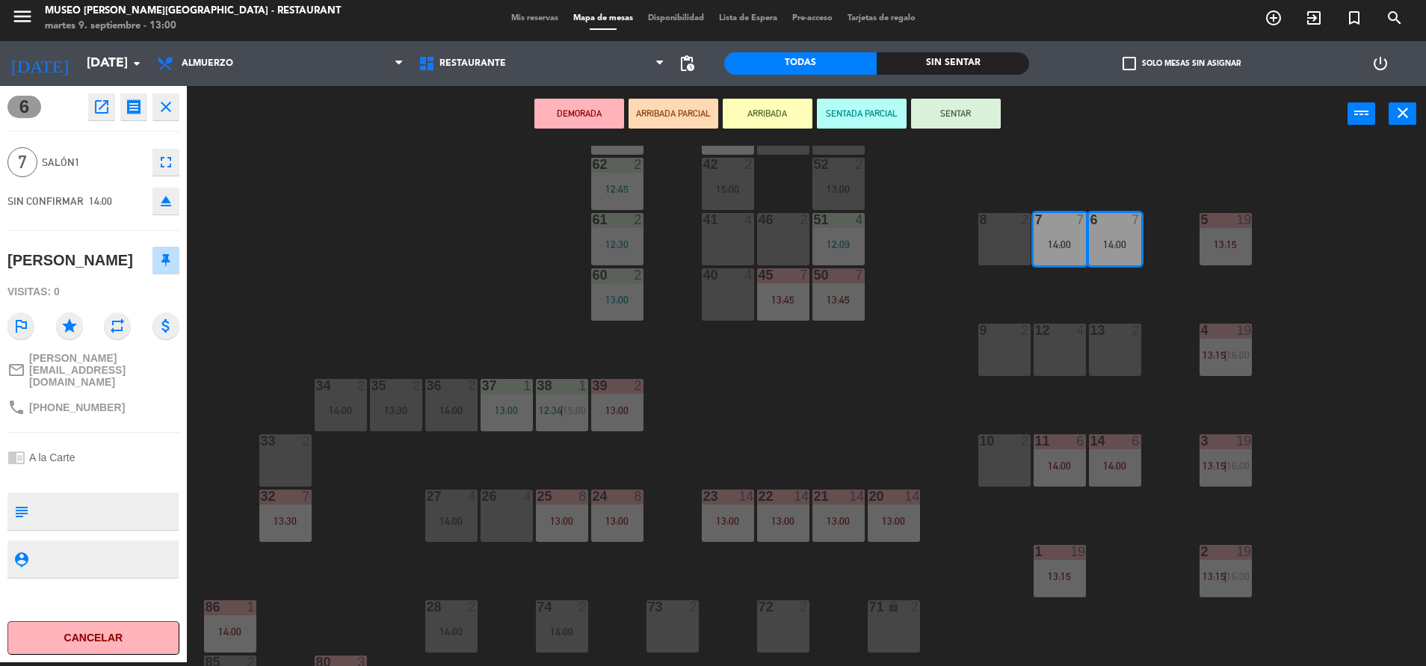
click at [930, 394] on div "44 5 49 2 14:30 54 5 13:00 64 2 12:45 48 2 53 4 63 2 12:07 43 3 13:00 62 2 12:4…" at bounding box center [813, 406] width 1225 height 520
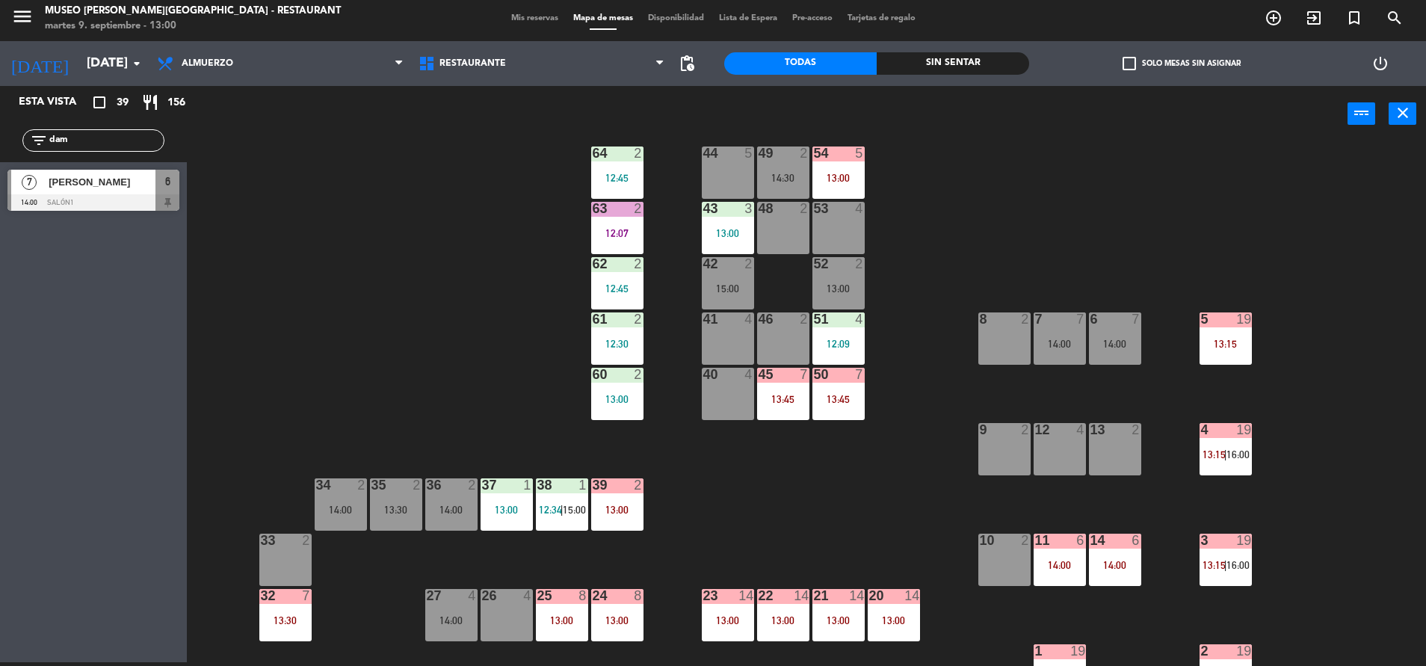
scroll to position [0, 0]
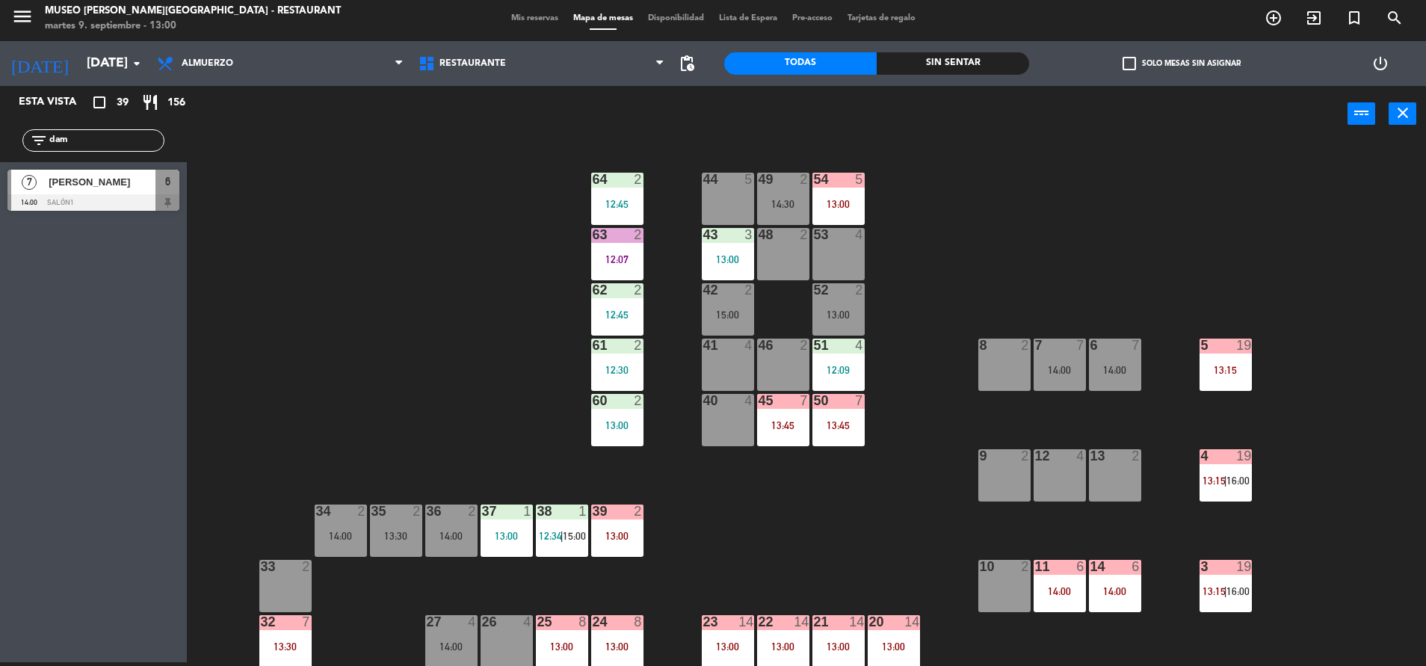
click at [1042, 383] on div "7 7 14:00" at bounding box center [1059, 365] width 52 height 52
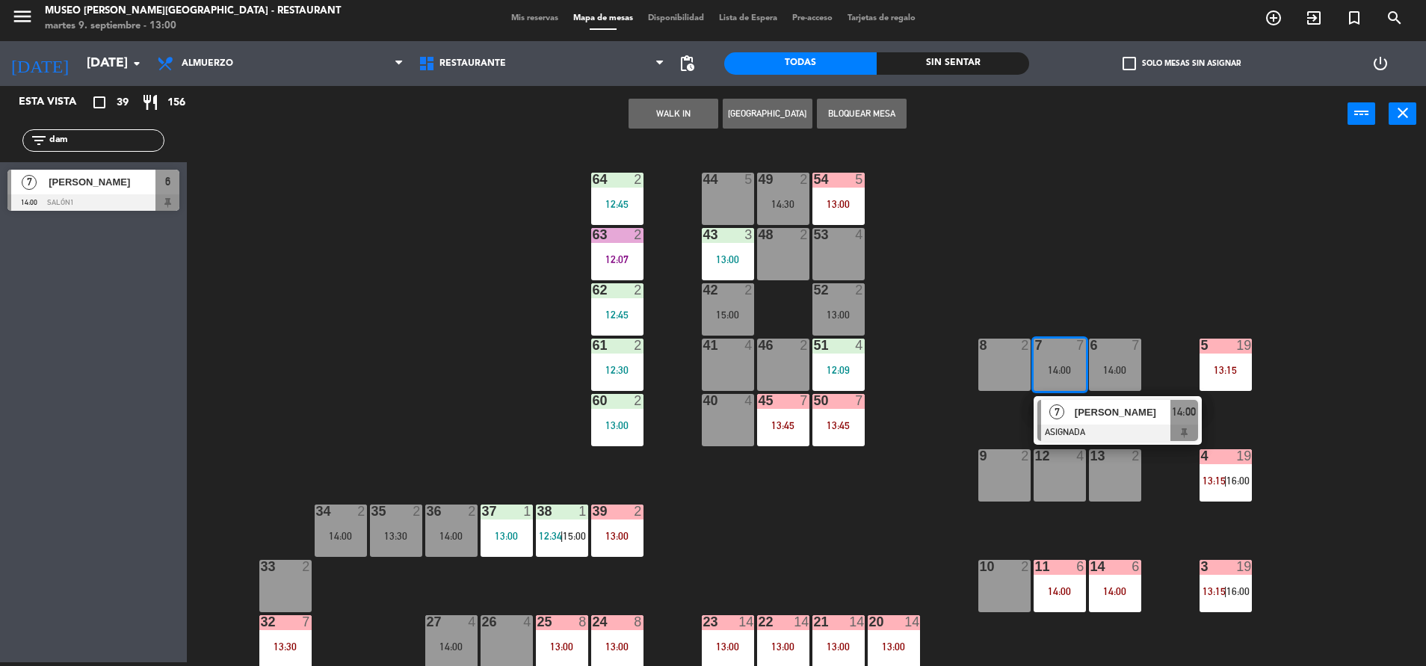
click at [1069, 413] on div "7" at bounding box center [1057, 412] width 32 height 25
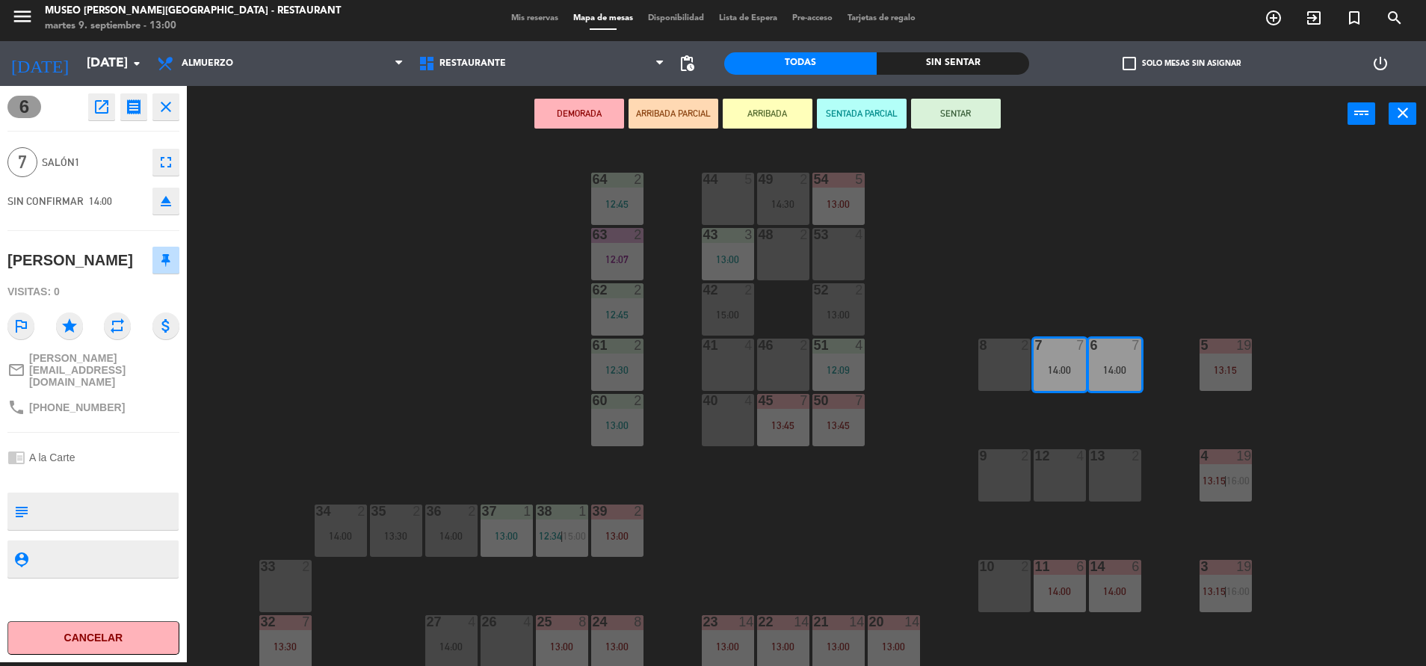
click at [912, 409] on div "44 5 49 2 14:30 54 5 13:00 64 2 12:45 48 2 53 4 63 2 12:07 43 3 13:00 62 2 12:4…" at bounding box center [813, 406] width 1225 height 520
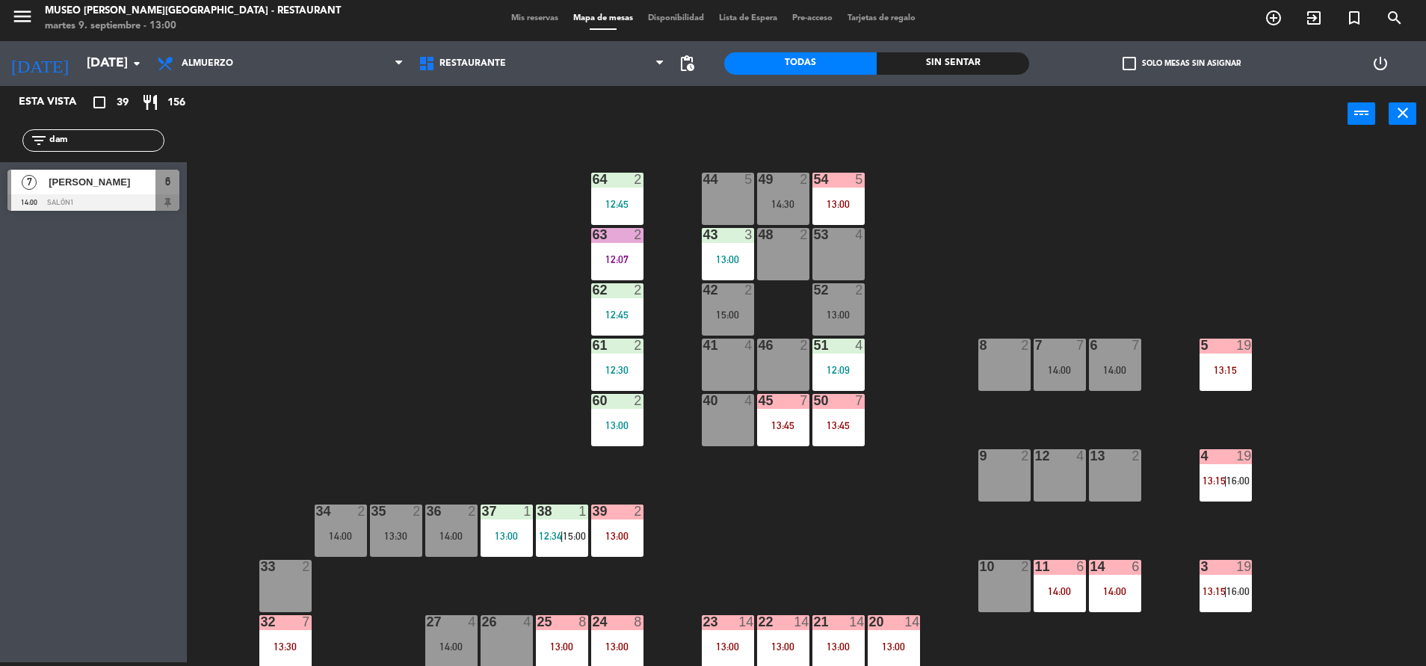
click at [913, 504] on div "44 5 49 2 14:30 54 5 13:00 64 2 12:45 48 2 53 4 63 2 12:07 43 3 13:00 62 2 12:4…" at bounding box center [813, 406] width 1225 height 520
click at [854, 423] on div "13:45" at bounding box center [838, 425] width 52 height 10
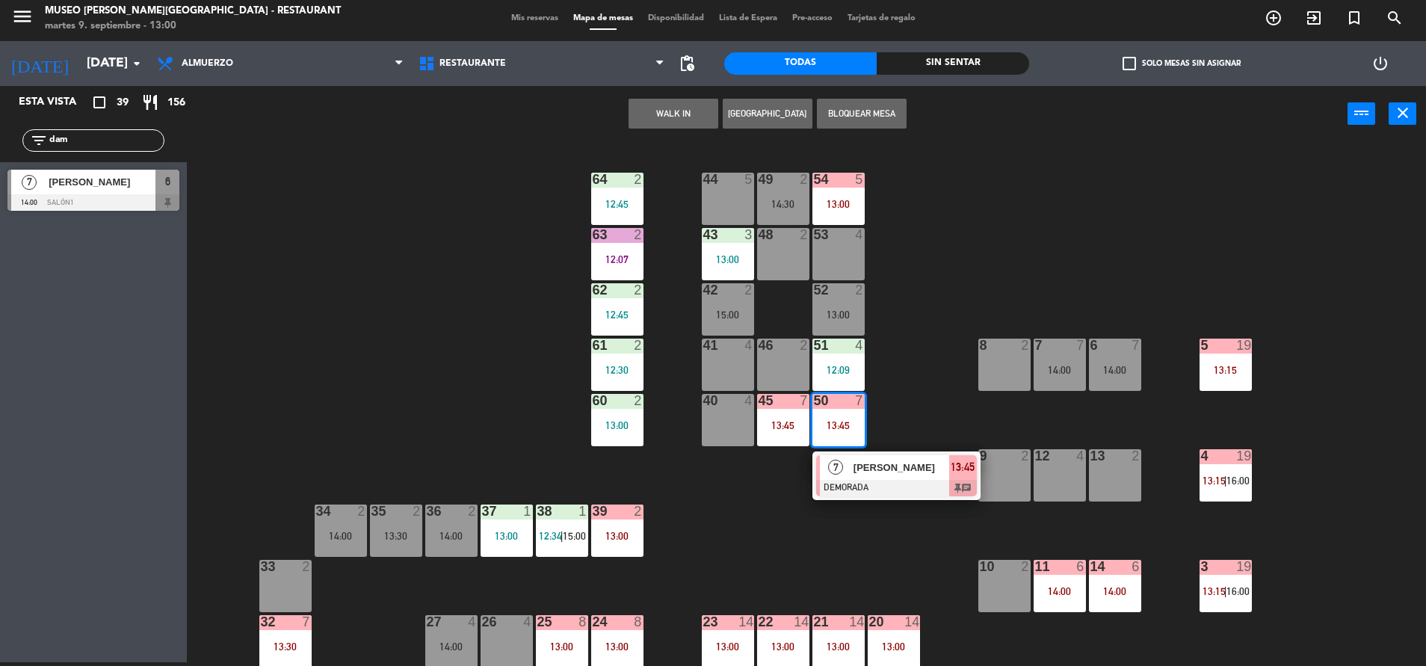
click at [877, 472] on span "[PERSON_NAME]" at bounding box center [901, 468] width 96 height 16
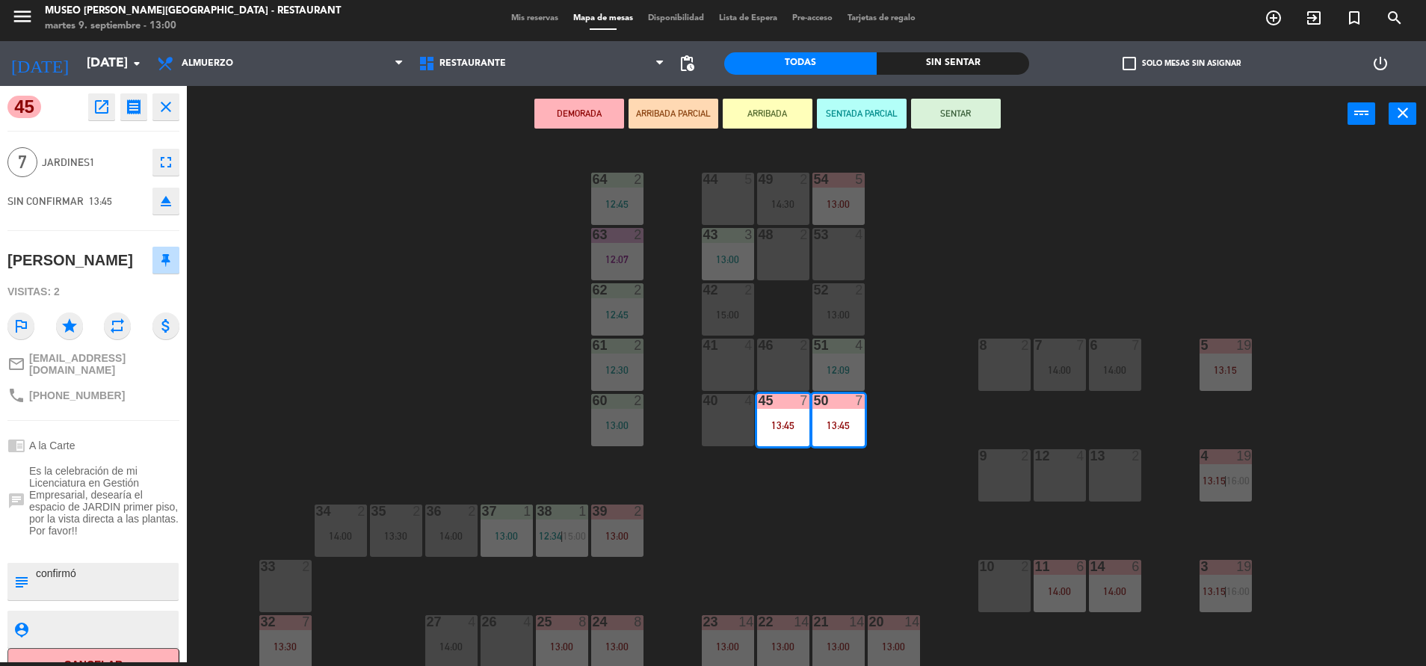
click at [923, 422] on div "44 5 49 2 14:30 54 5 13:00 64 2 12:45 48 2 53 4 63 2 12:07 43 3 13:00 62 2 12:4…" at bounding box center [813, 406] width 1225 height 520
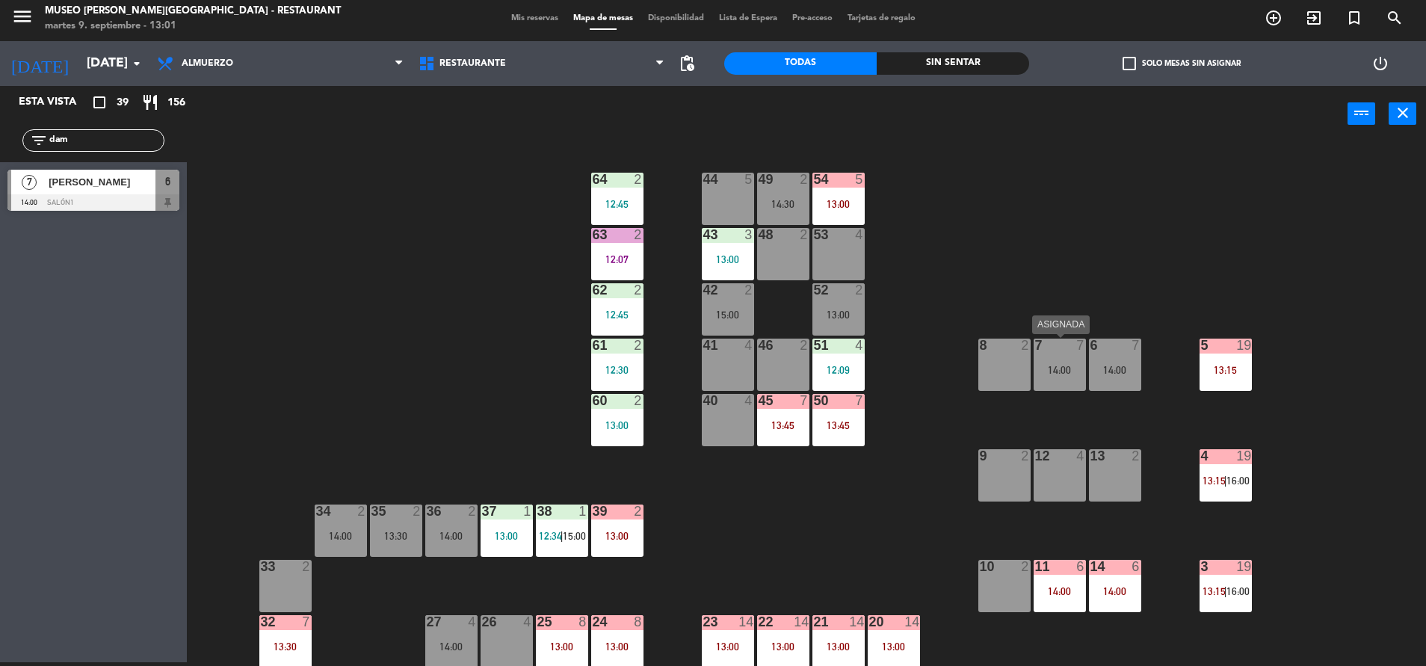
click at [1051, 371] on div "14:00" at bounding box center [1059, 370] width 52 height 10
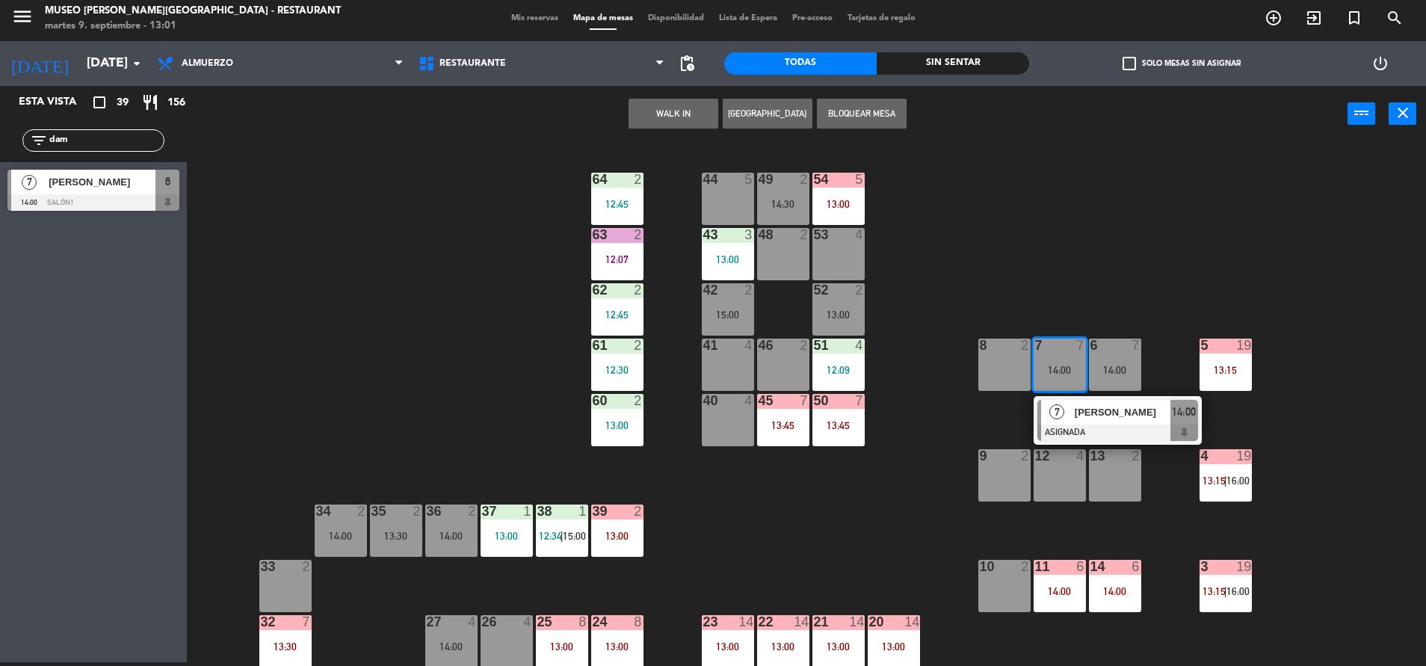
click at [1068, 404] on div "7" at bounding box center [1057, 412] width 32 height 25
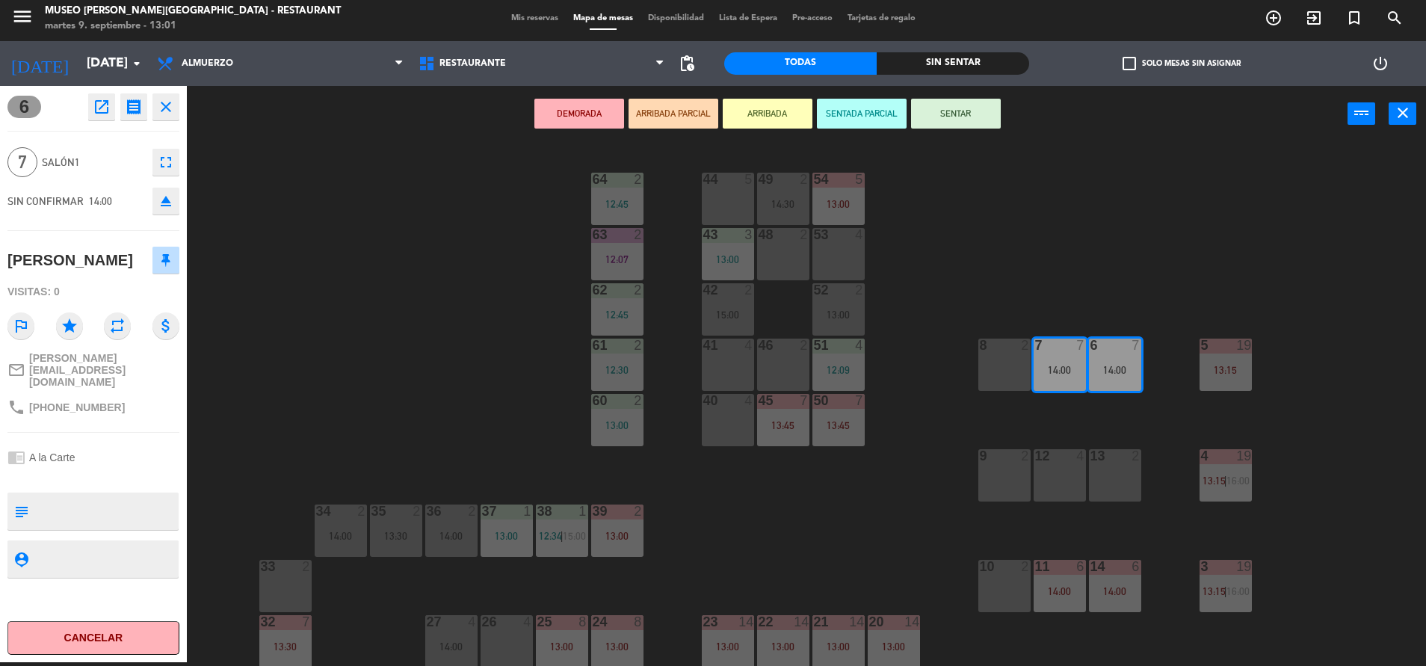
click at [889, 304] on div "44 5 49 2 14:30 54 5 13:00 64 2 12:45 48 2 53 4 63 2 12:07 43 3 13:00 62 2 12:4…" at bounding box center [813, 406] width 1225 height 520
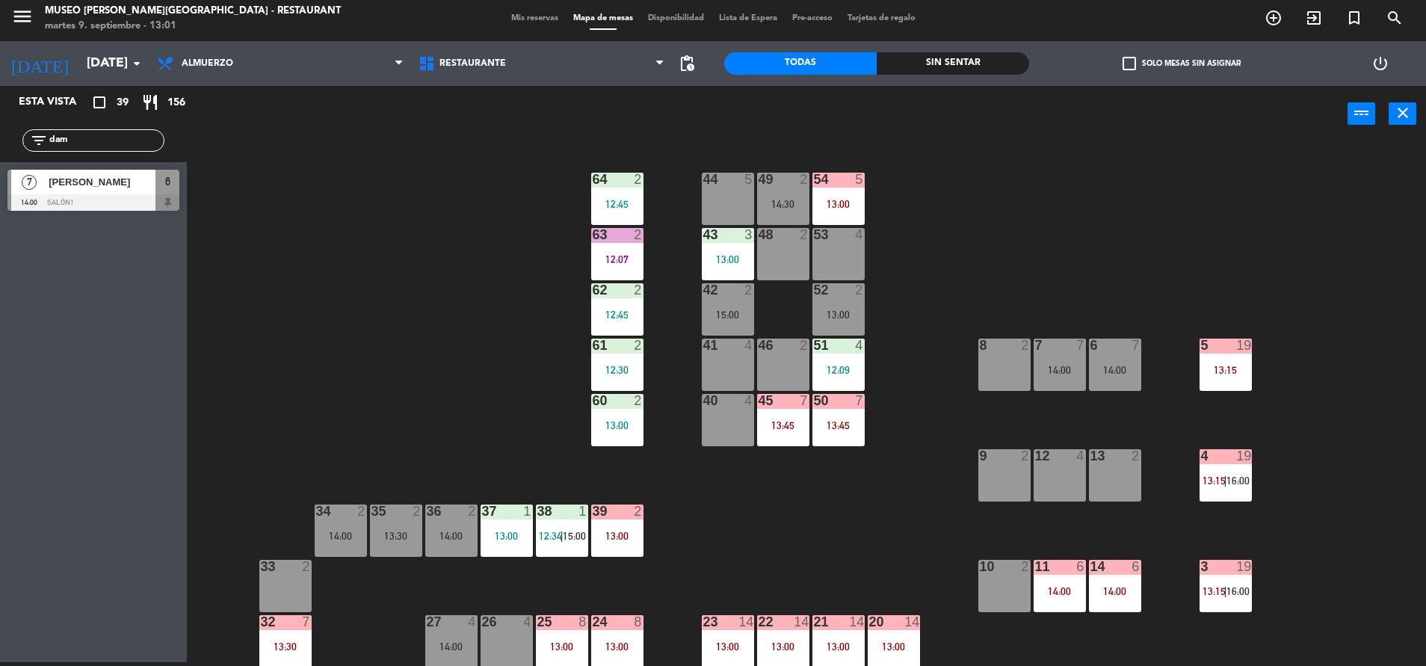
click at [140, 131] on div "filter_list dam" at bounding box center [93, 140] width 142 height 22
click at [140, 134] on input "dam" at bounding box center [106, 140] width 116 height 16
drag, startPoint x: 149, startPoint y: 143, endPoint x: 140, endPoint y: 134, distance: 13.2
click at [140, 134] on input "dam" at bounding box center [106, 140] width 116 height 16
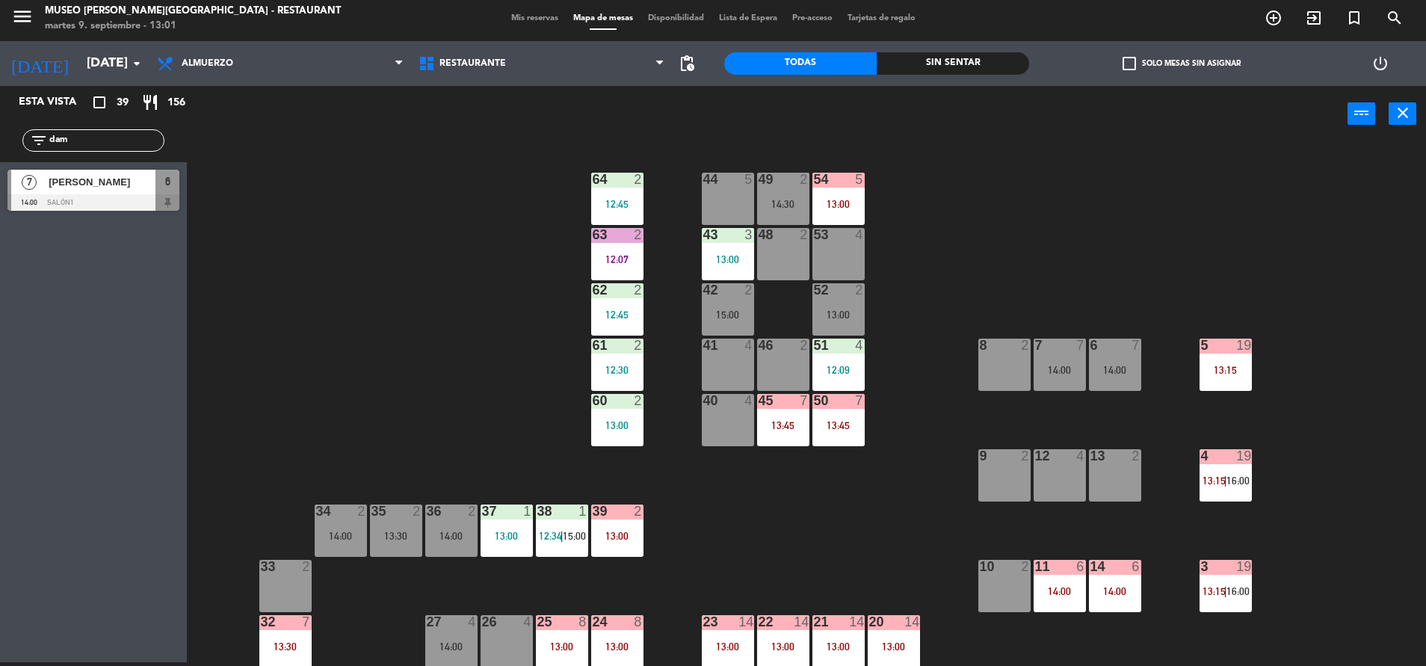
click at [140, 134] on input "dam" at bounding box center [106, 140] width 116 height 16
type input "lim"
click at [145, 173] on div "Lima Tours/[PERSON_NAME] & [PERSON_NAME]" at bounding box center [101, 182] width 108 height 25
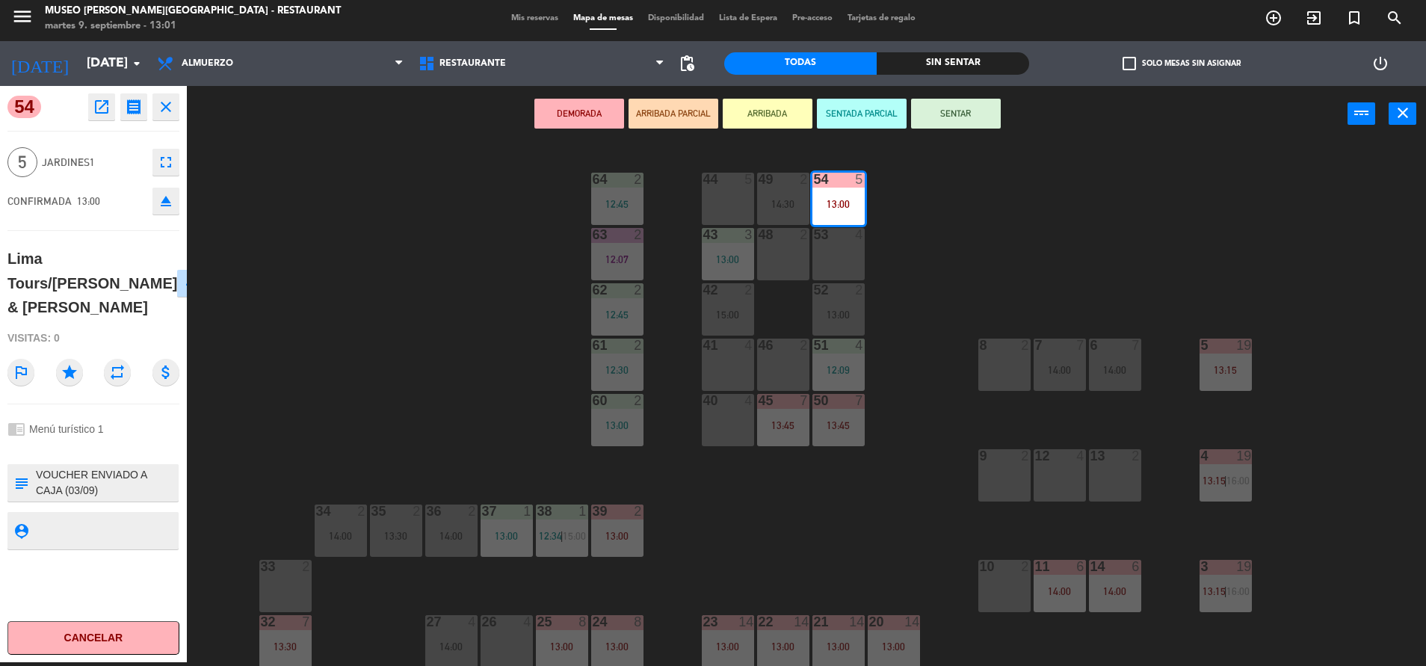
click at [362, 364] on div "44 5 49 2 14:30 54 5 13:00 64 2 12:45 48 2 53 4 63 2 12:07 43 3 13:00 62 2 12:4…" at bounding box center [813, 406] width 1225 height 520
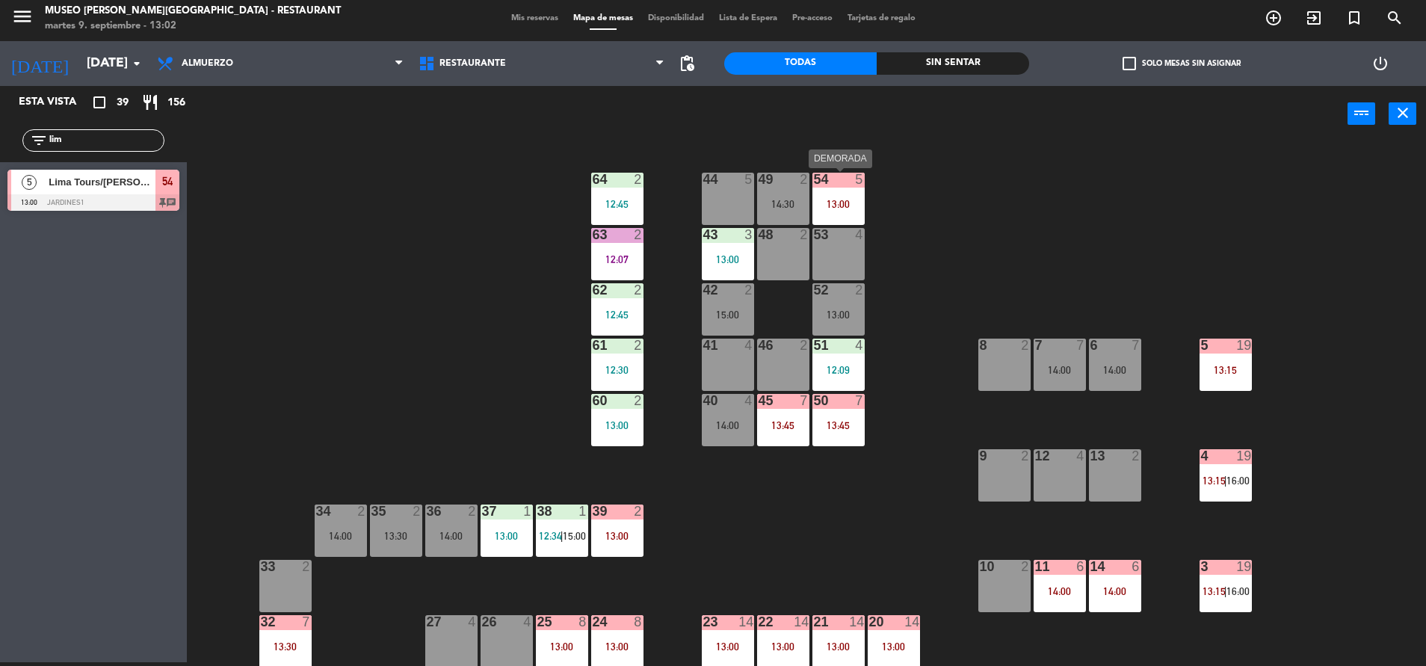
click at [827, 194] on div "54 5 13:00" at bounding box center [838, 199] width 52 height 52
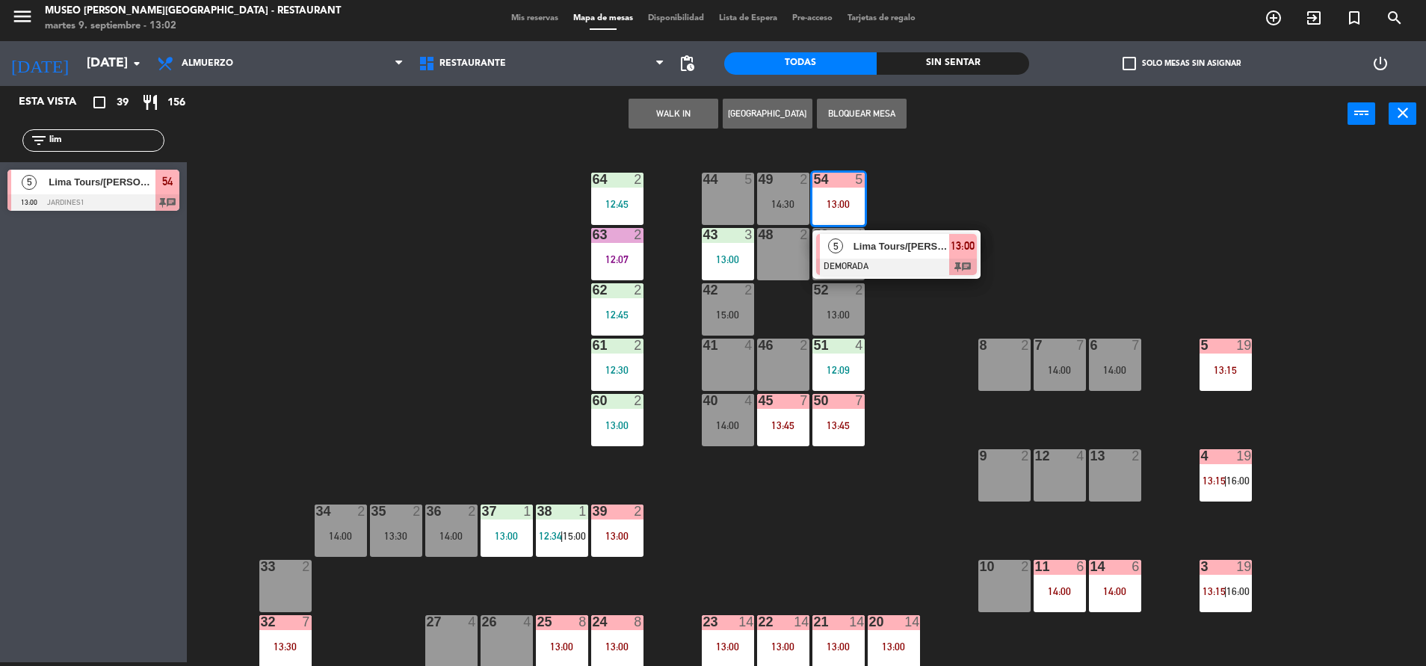
click at [869, 259] on div at bounding box center [896, 267] width 161 height 16
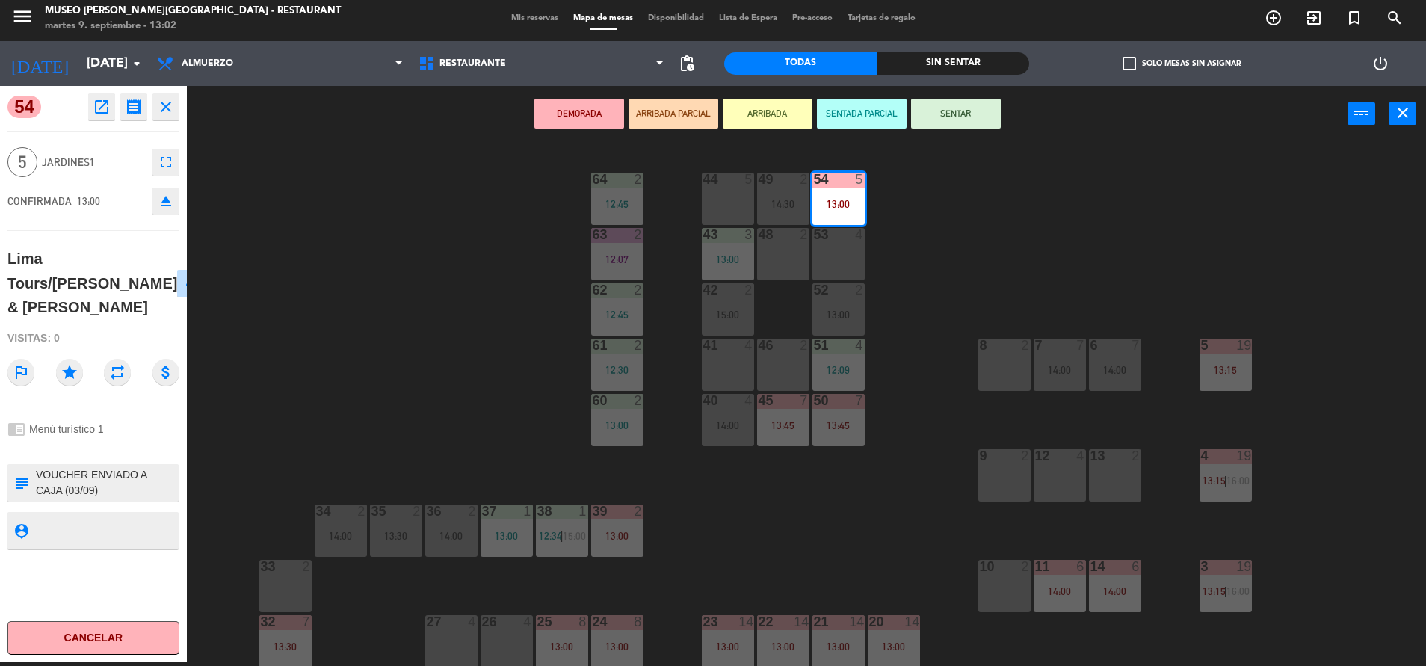
click at [675, 113] on button "ARRIBADA PARCIAL" at bounding box center [673, 114] width 90 height 30
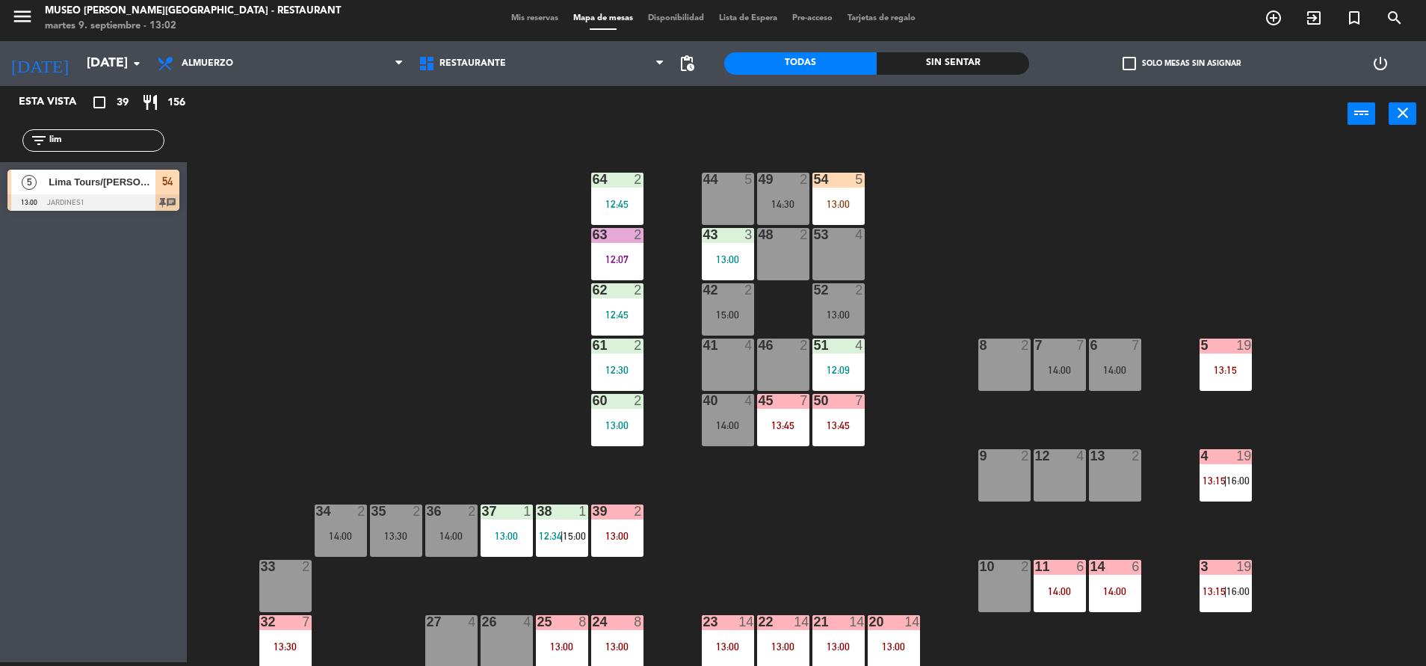
click at [633, 242] on div "63 2" at bounding box center [617, 235] width 52 height 15
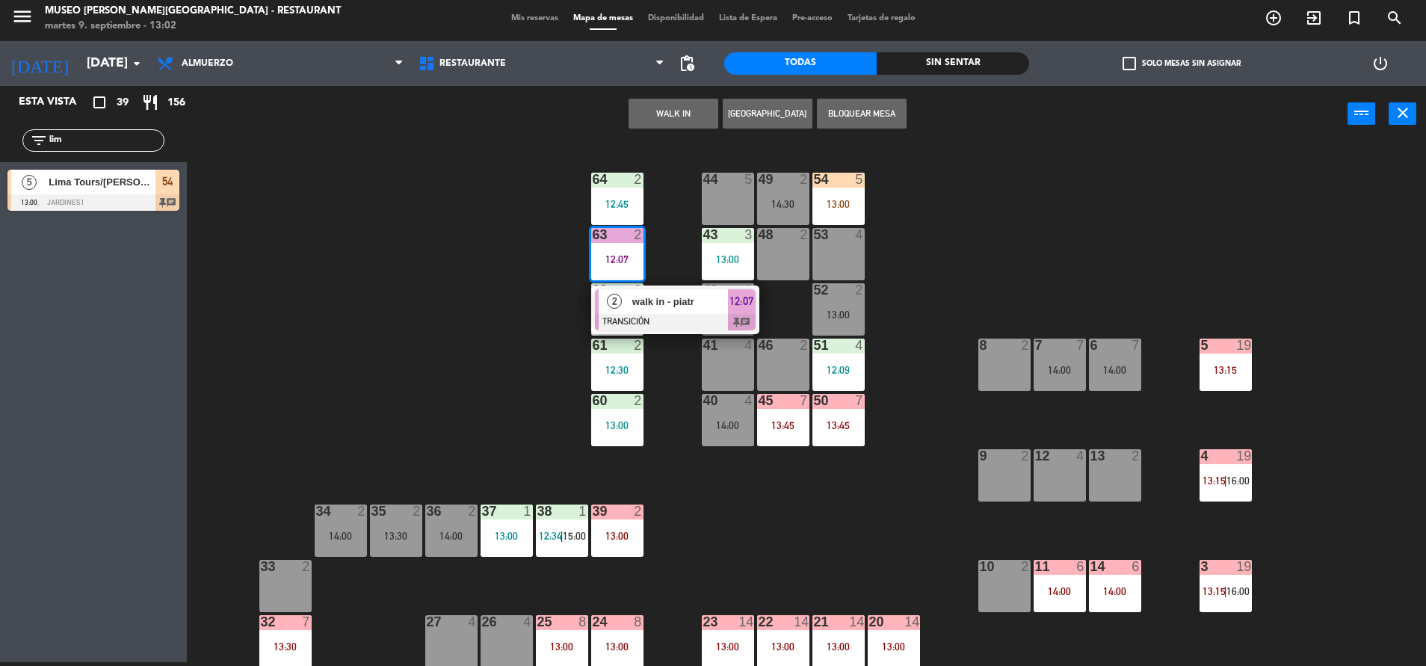
click at [645, 263] on div "44 5 49 2 14:30 54 5 13:00 64 2 12:45 48 2 53 4 63 2 12:07 2 walk in - piatr TR…" at bounding box center [813, 406] width 1225 height 520
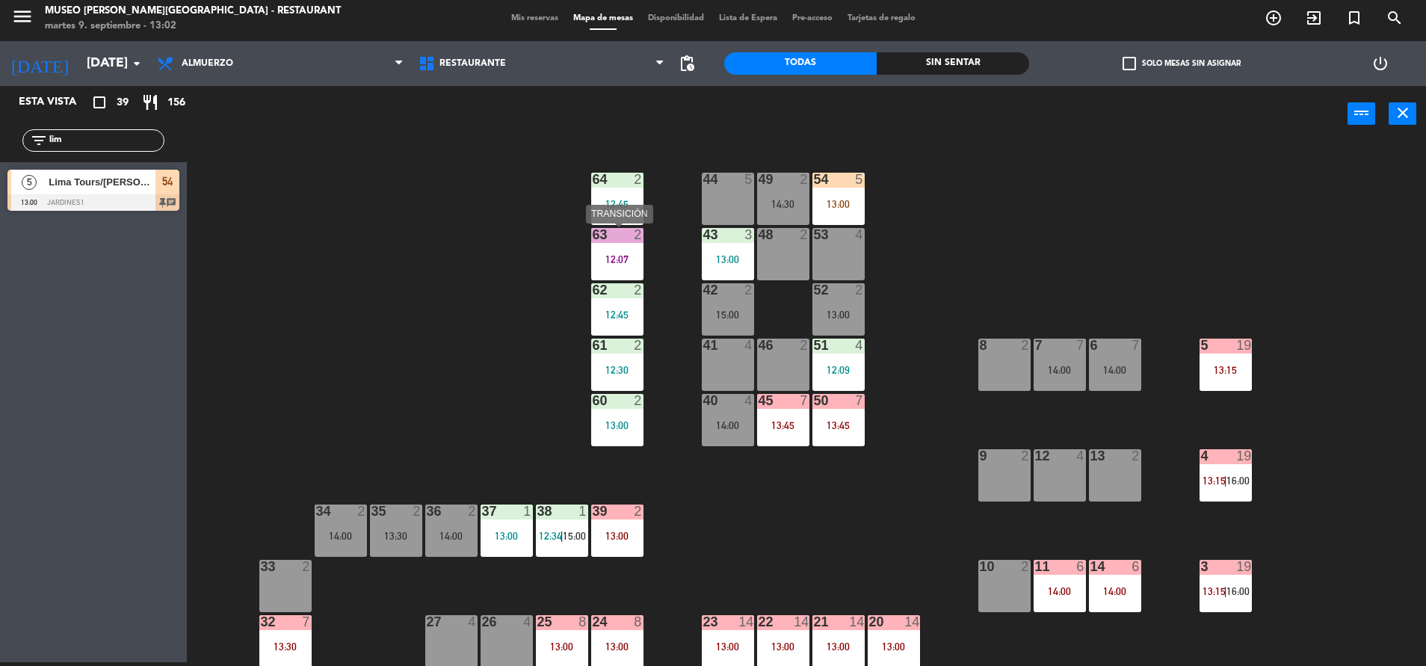
click at [640, 260] on div "12:07" at bounding box center [617, 259] width 52 height 10
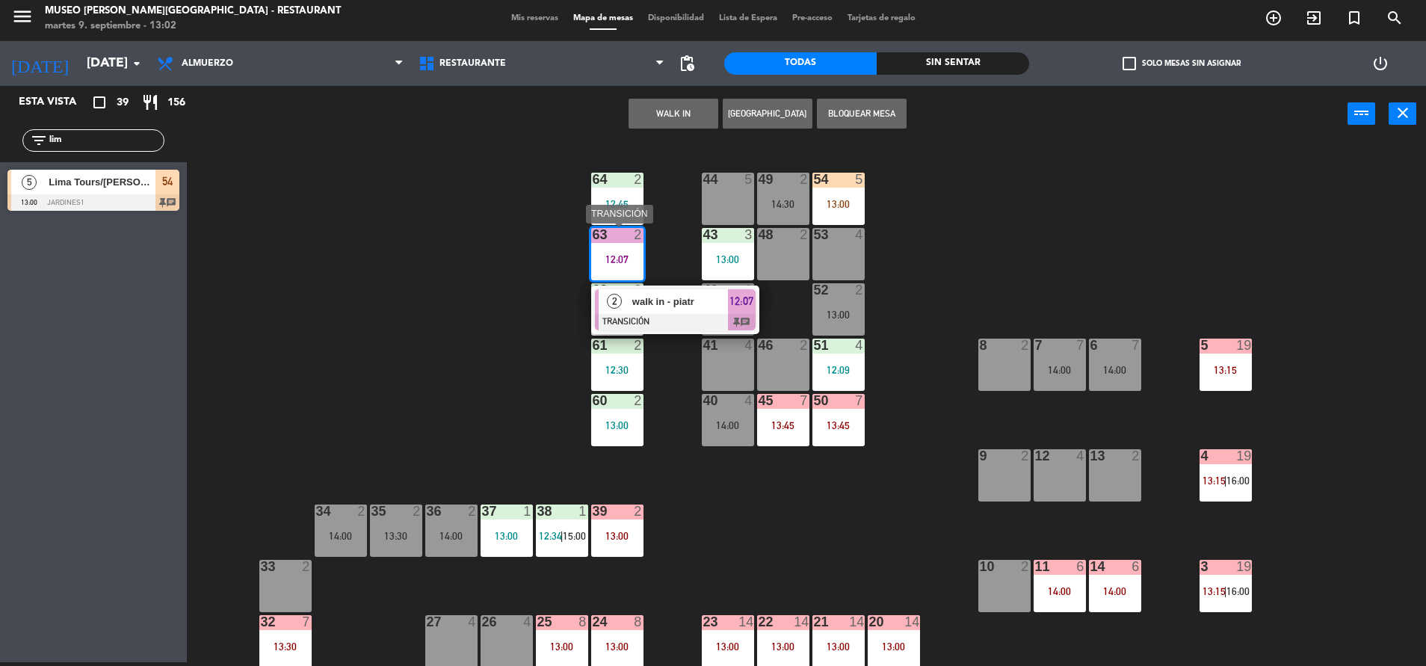
click at [661, 315] on div at bounding box center [675, 322] width 161 height 16
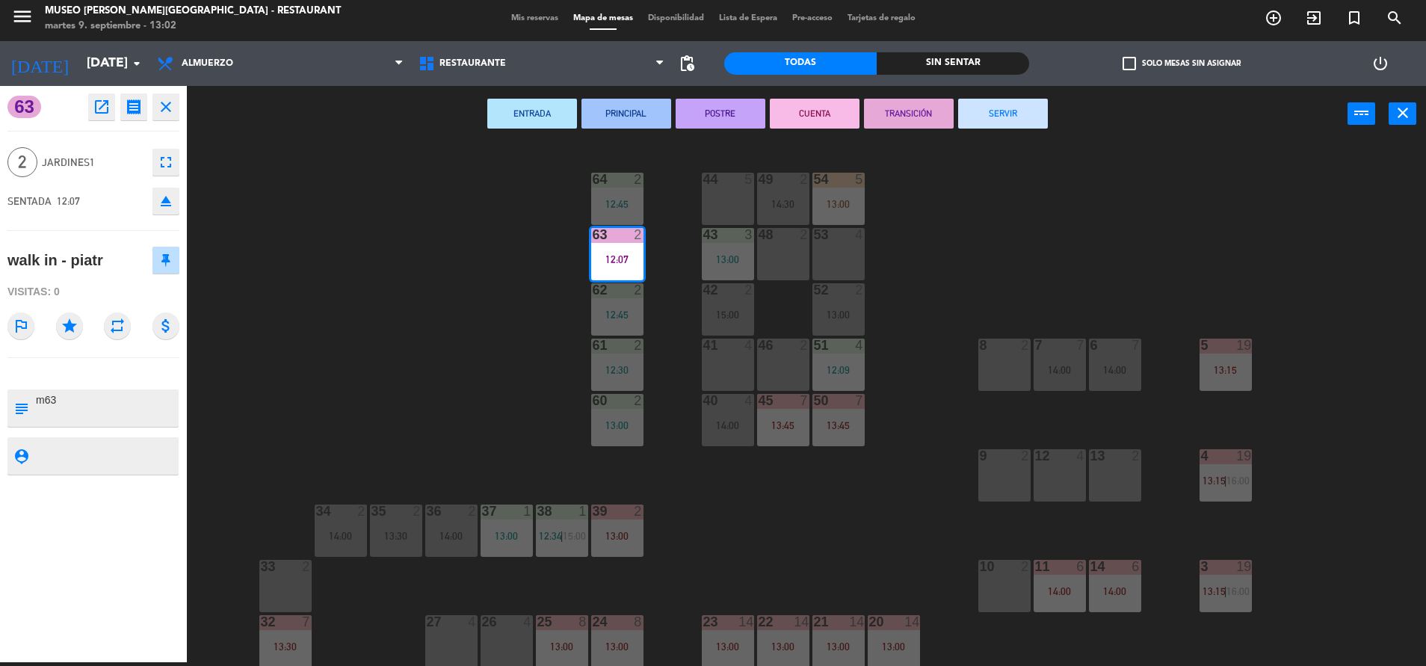
click at [980, 117] on button "SERVIR" at bounding box center [1003, 114] width 90 height 30
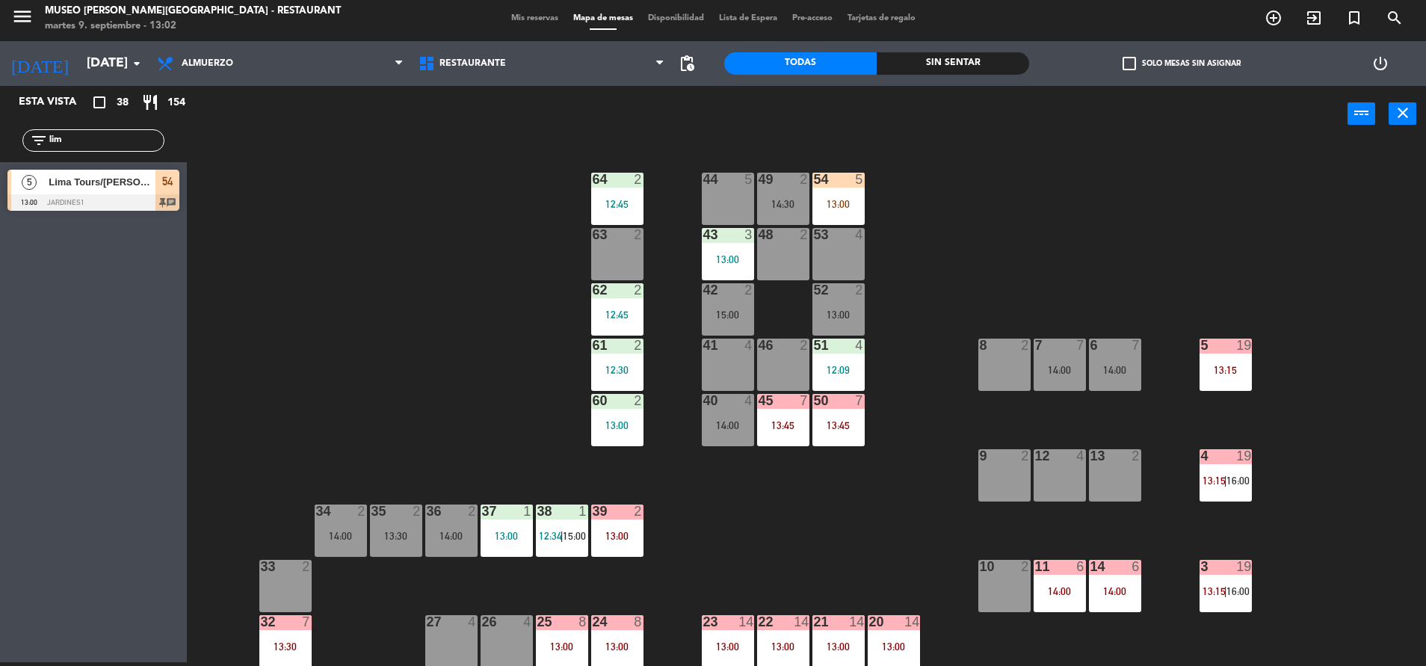
click at [110, 143] on input "lim" at bounding box center [106, 140] width 116 height 16
type input "car"
click at [115, 200] on div at bounding box center [93, 202] width 172 height 16
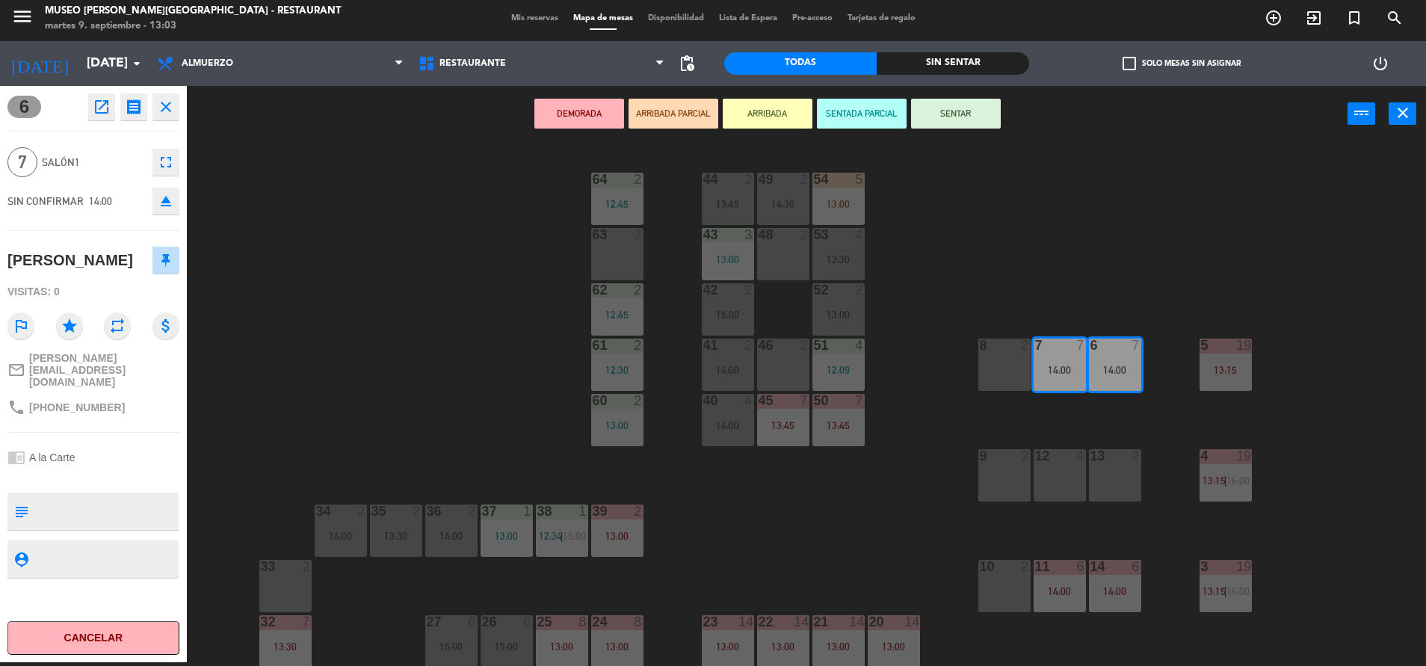
click at [536, 409] on div "44 2 13:45 49 2 14:30 54 5 13:00 64 2 12:45 48 2 53 4 13:30 63 2 43 3 13:00 62 …" at bounding box center [813, 406] width 1225 height 520
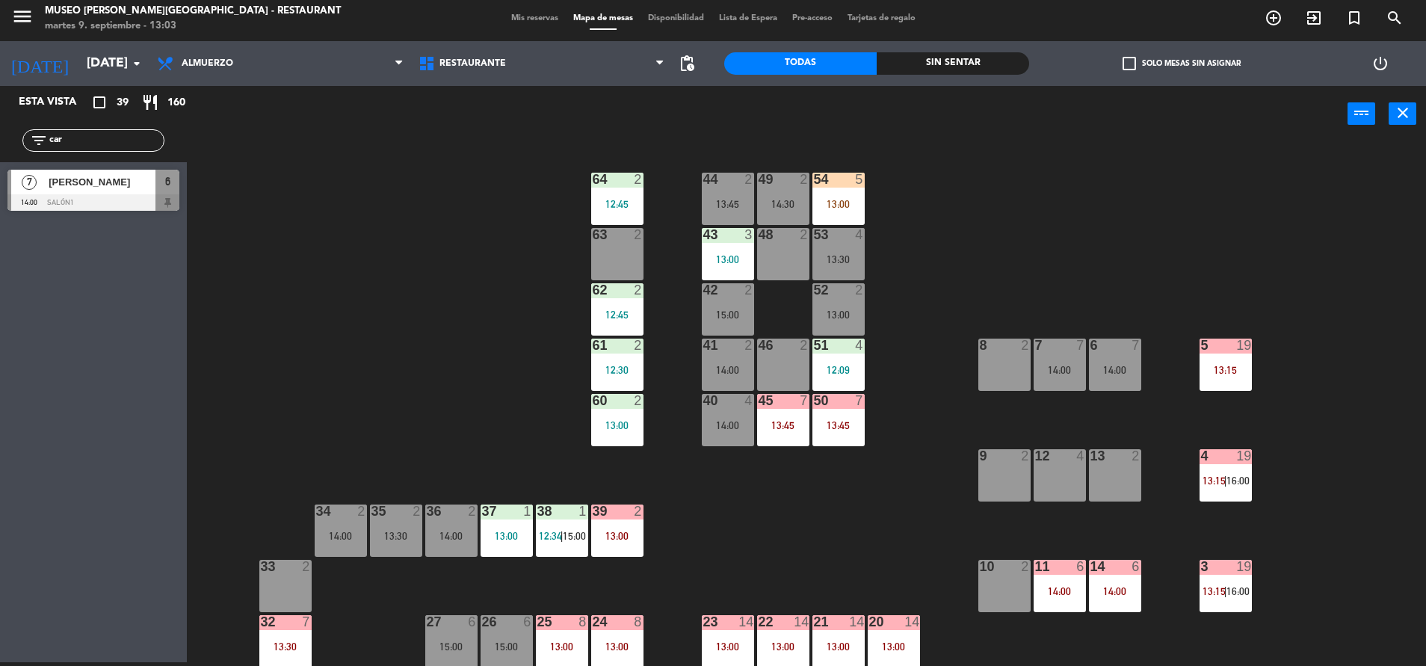
click at [1045, 359] on div "7 7 14:00" at bounding box center [1059, 365] width 52 height 52
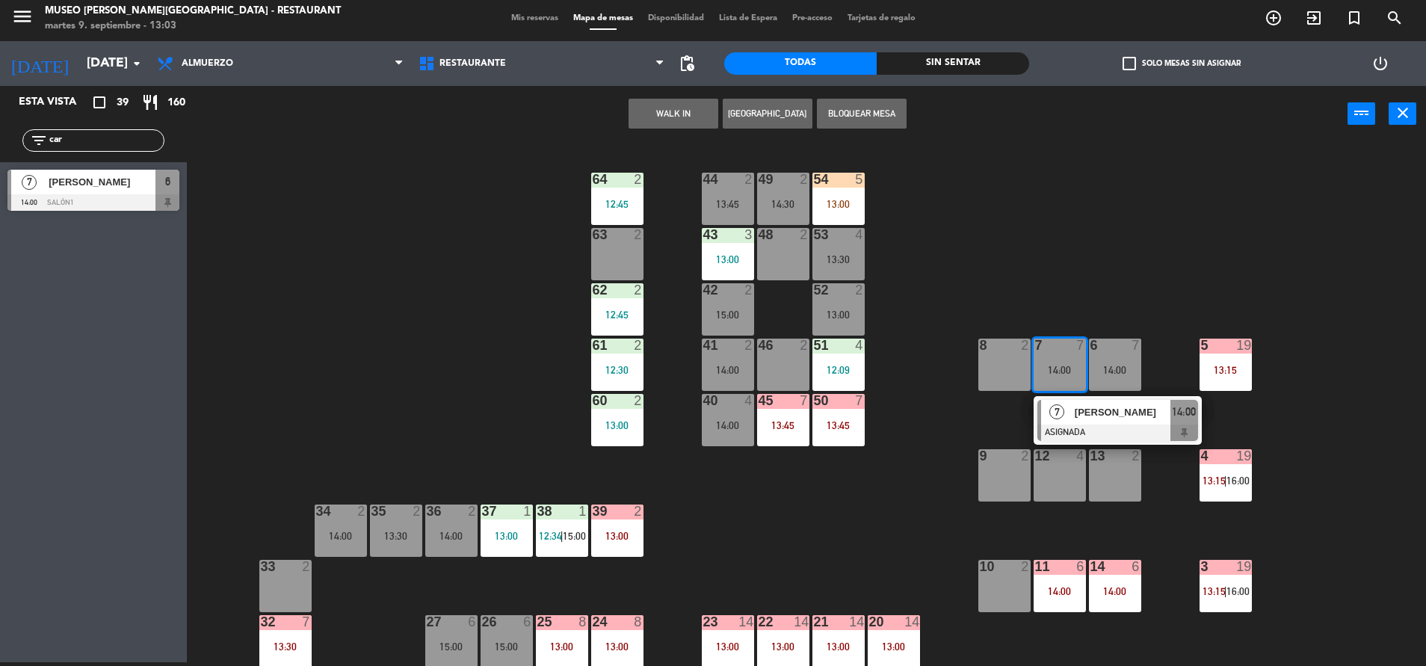
click at [1092, 427] on div at bounding box center [1117, 432] width 161 height 16
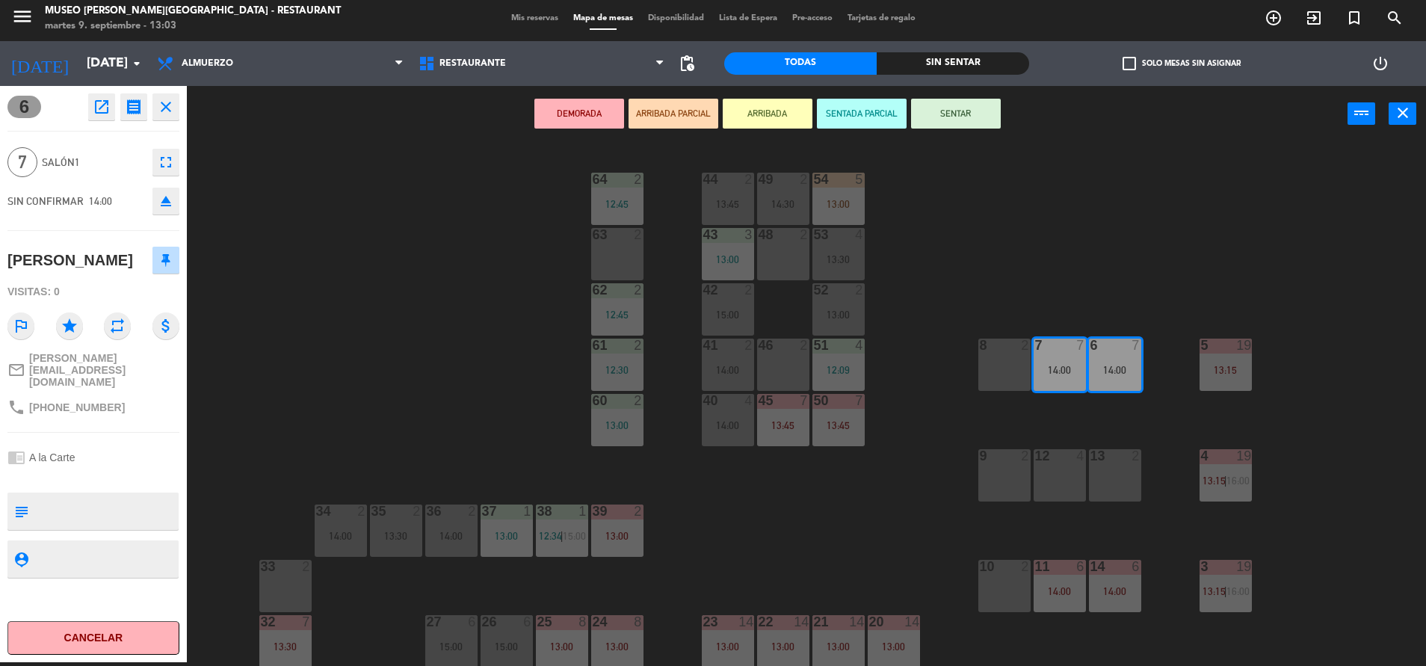
click at [517, 217] on div "44 2 13:45 49 2 14:30 54 5 13:00 64 2 12:45 48 2 53 4 13:30 63 2 43 3 13:00 62 …" at bounding box center [813, 406] width 1225 height 520
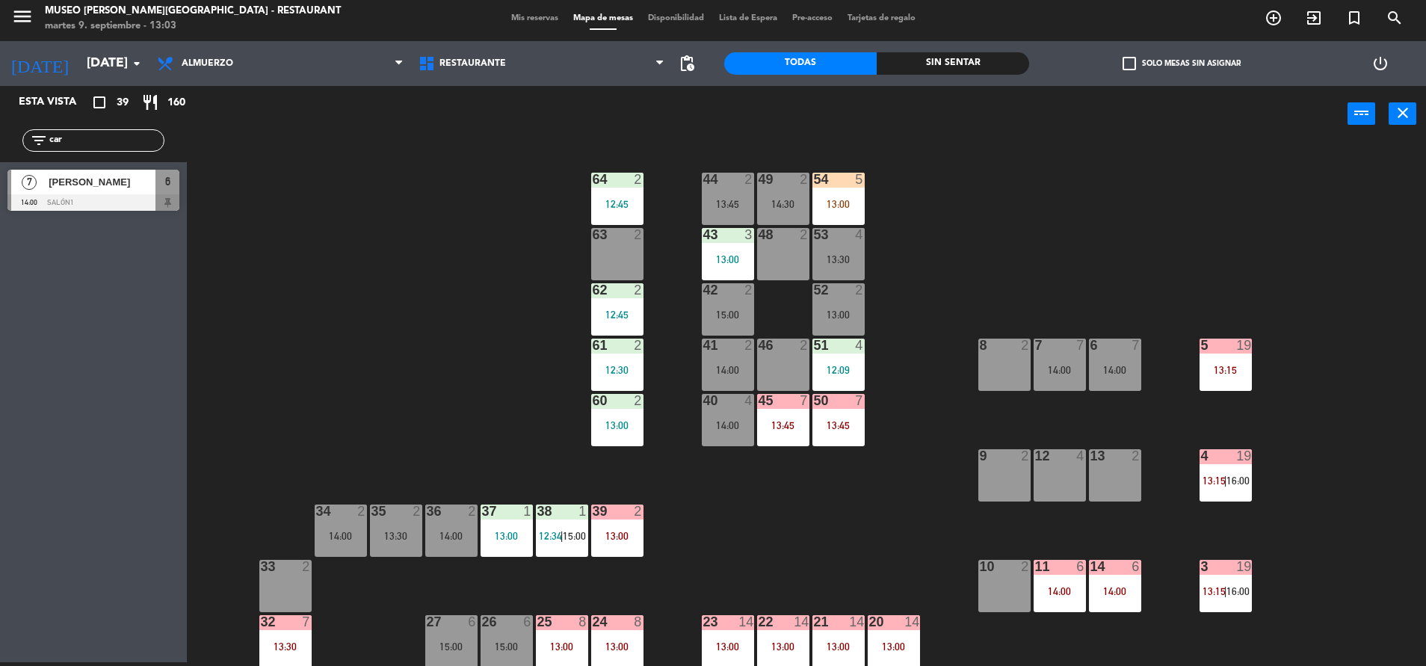
click at [1087, 367] on div "44 2 13:45 49 2 14:30 54 5 13:00 64 2 12:45 48 2 53 4 13:30 63 2 43 3 13:00 62 …" at bounding box center [813, 406] width 1225 height 520
click at [1063, 358] on div "7 7 14:00" at bounding box center [1059, 365] width 52 height 52
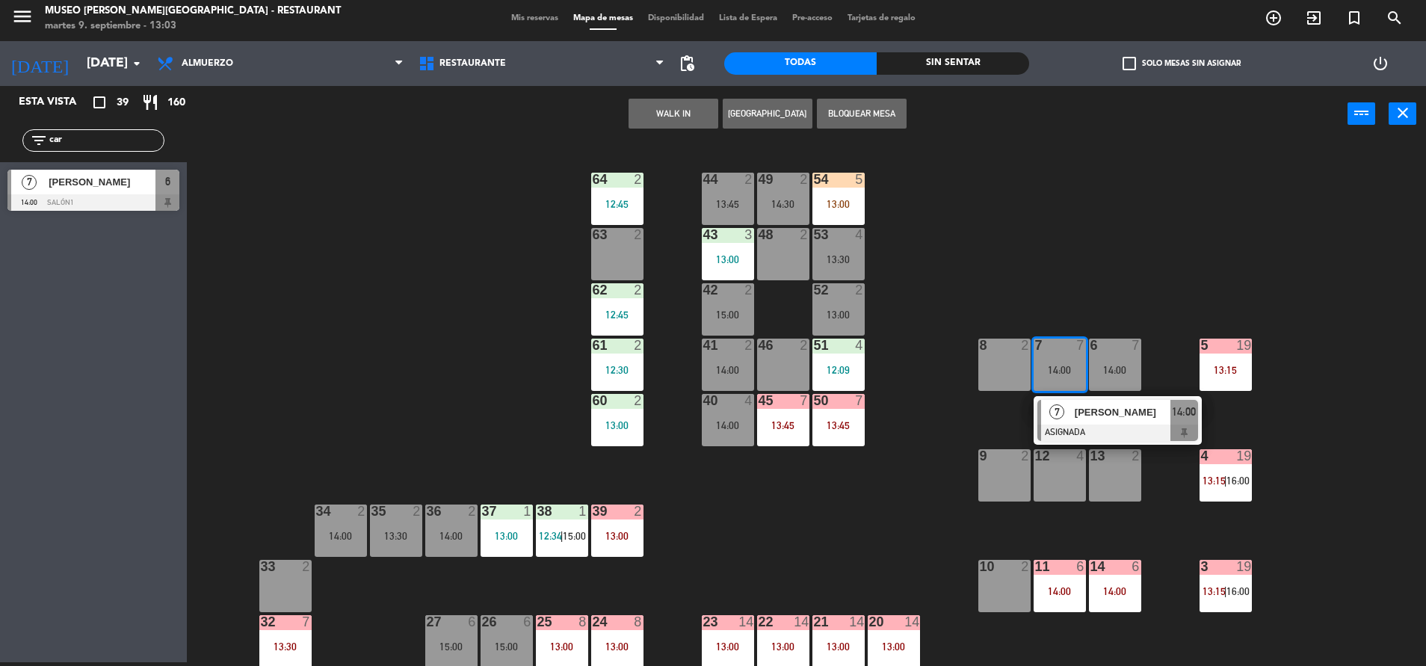
click at [1079, 398] on div "7 [PERSON_NAME] ASIGNADA 14:00" at bounding box center [1117, 420] width 168 height 49
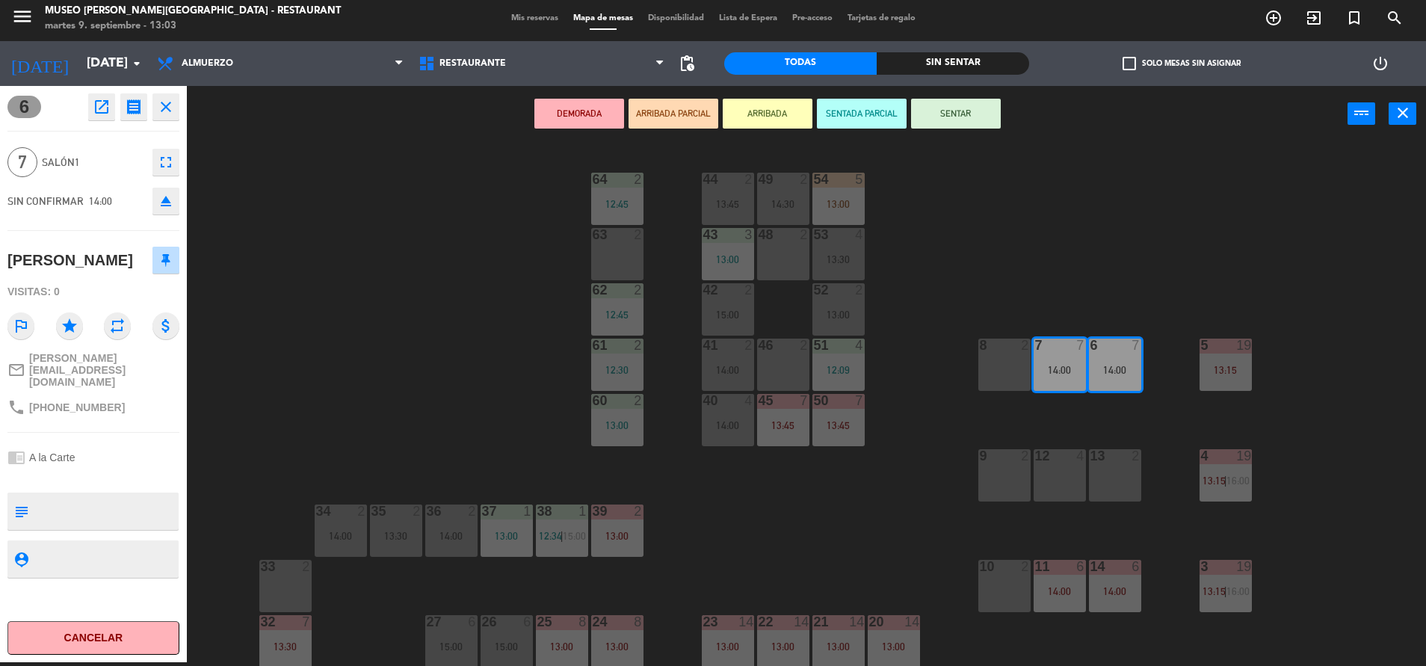
click at [474, 208] on div "44 2 13:45 49 2 14:30 54 5 13:00 64 2 12:45 48 2 53 4 13:30 63 2 43 3 13:00 62 …" at bounding box center [813, 406] width 1225 height 520
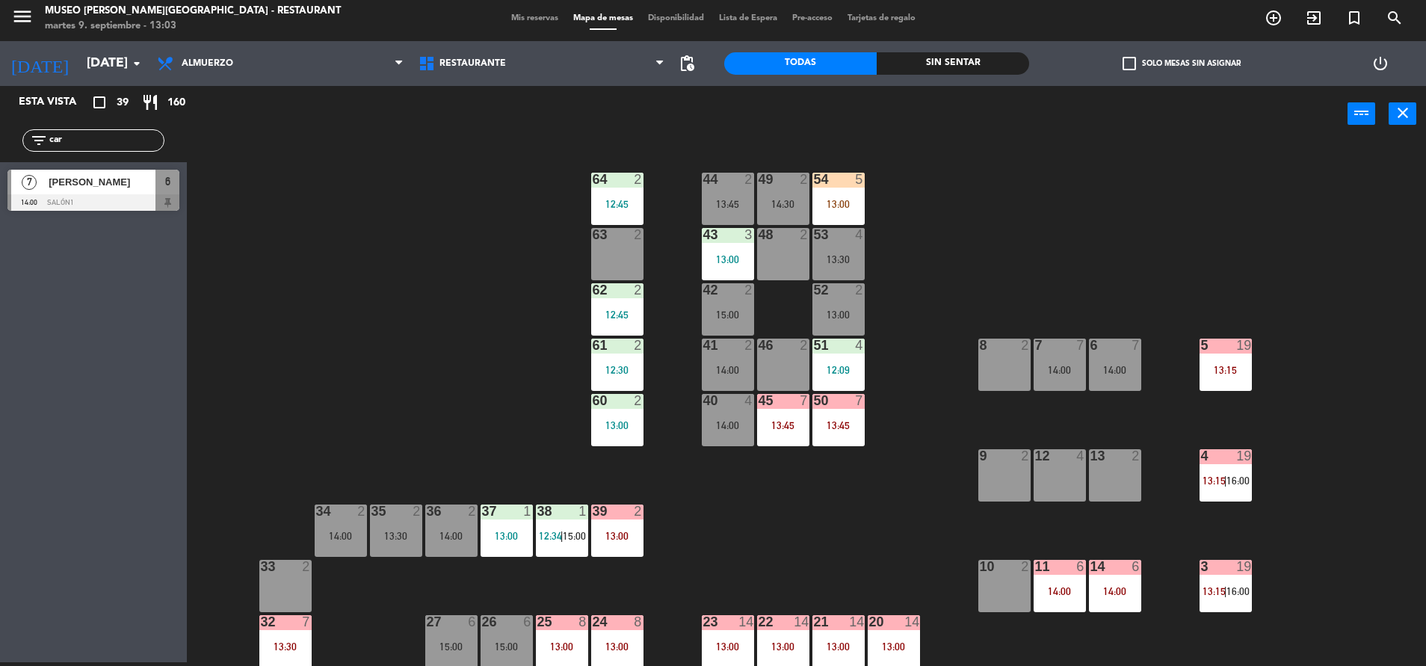
click at [92, 146] on input "car" at bounding box center [106, 140] width 116 height 16
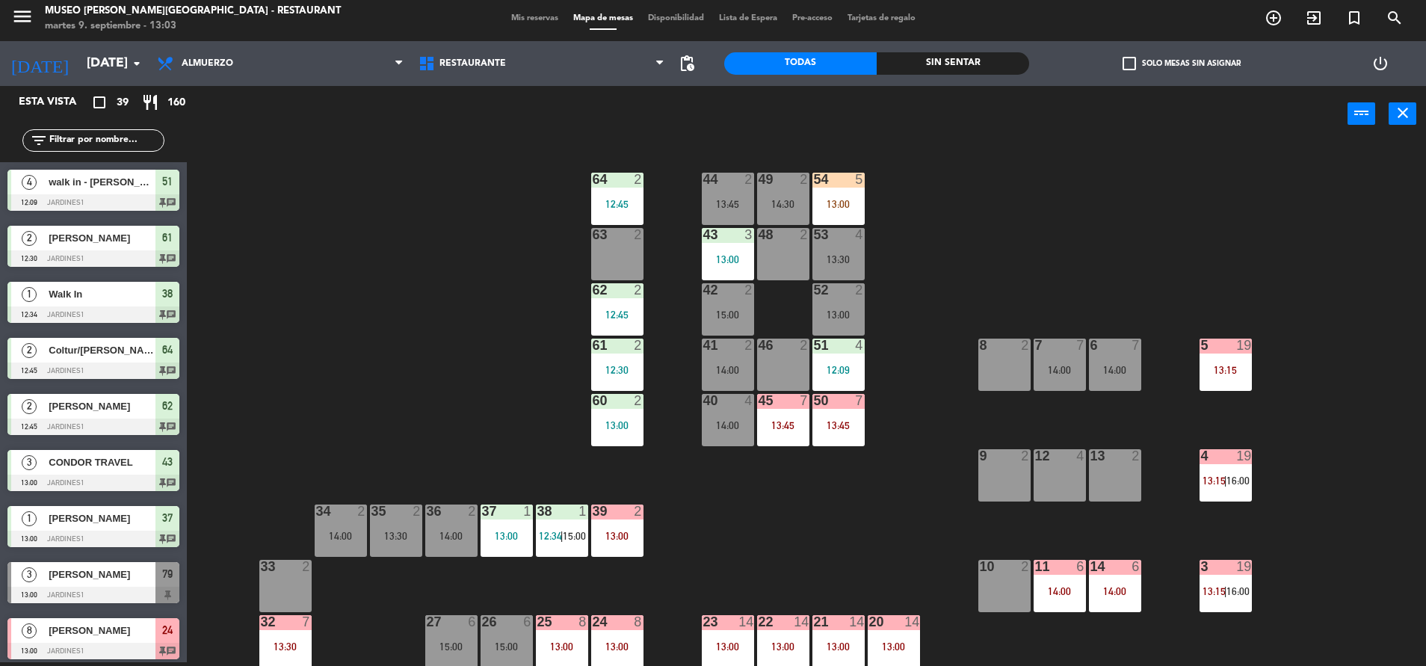
click at [776, 416] on div "45 7 13:45" at bounding box center [783, 420] width 52 height 52
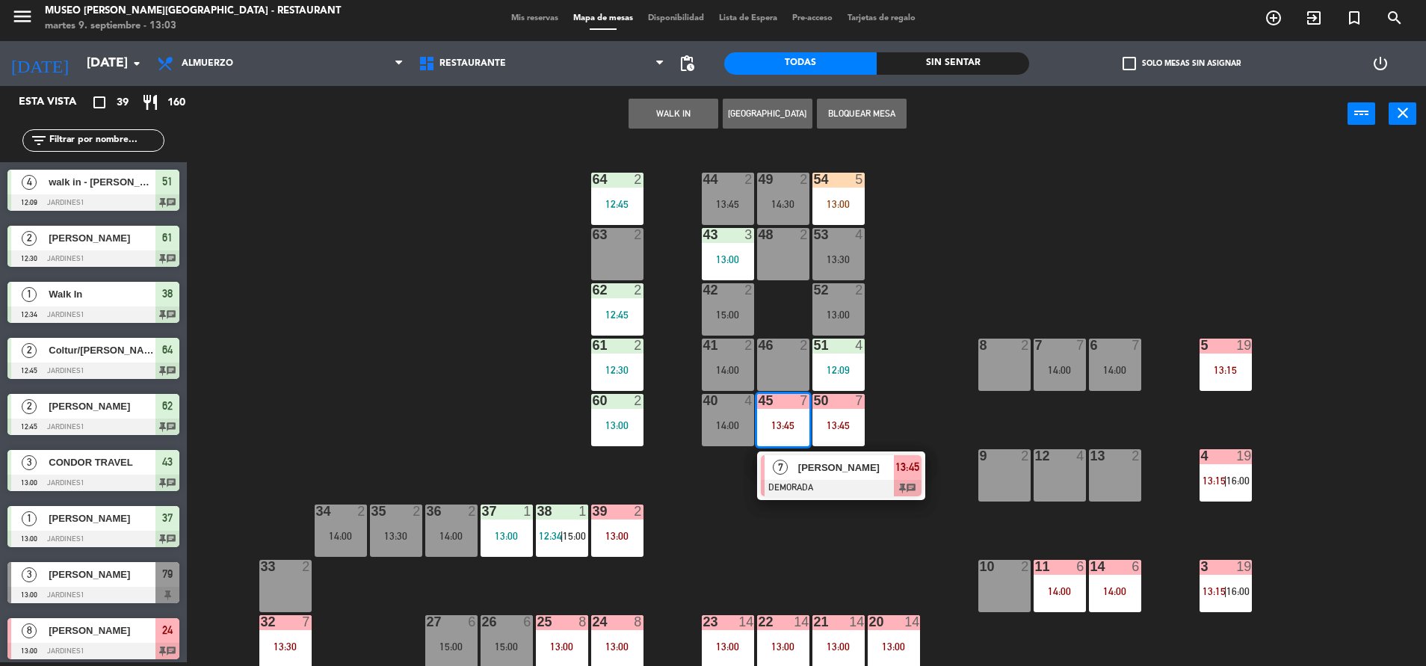
click at [805, 460] on span "[PERSON_NAME]" at bounding box center [846, 468] width 96 height 16
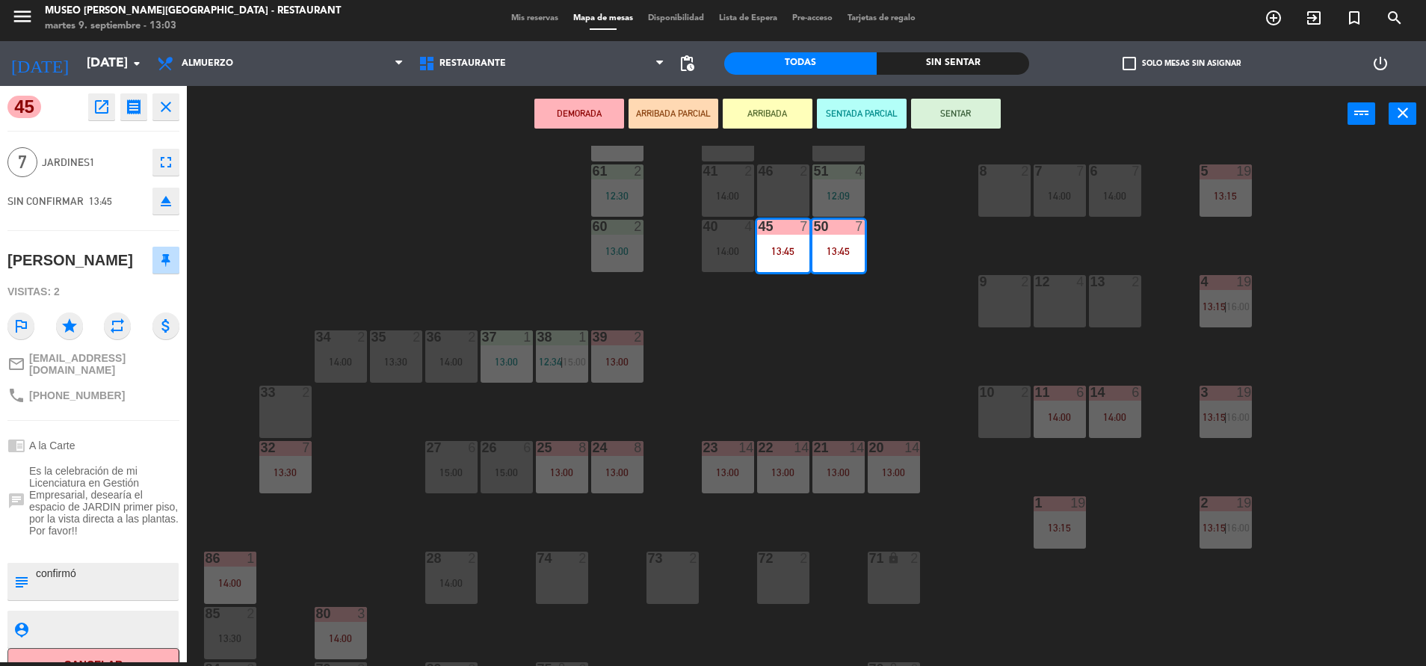
scroll to position [175, 0]
click at [653, 395] on div "44 2 13:45 49 2 14:30 54 5 13:00 64 2 12:45 48 2 53 4 13:30 63 2 43 3 13:00 62 …" at bounding box center [813, 406] width 1225 height 520
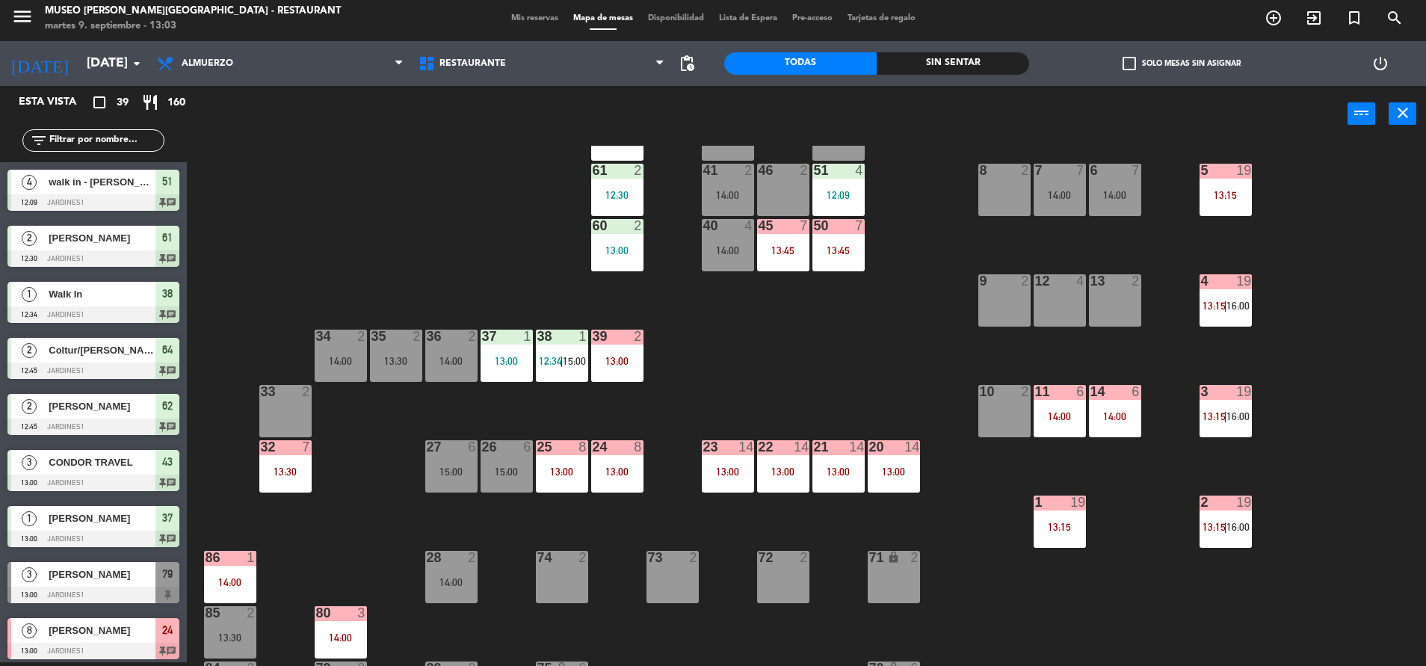
scroll to position [4, 0]
click at [495, 471] on div "15:00" at bounding box center [506, 471] width 52 height 10
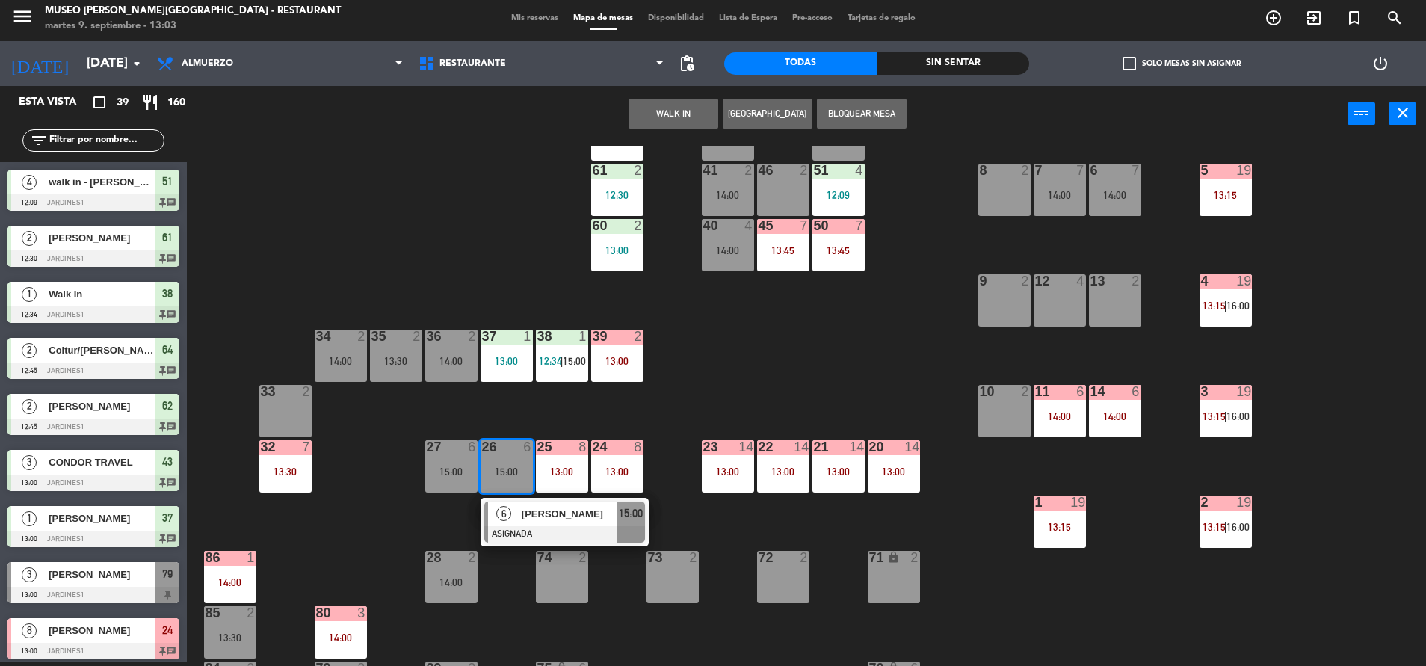
click at [519, 508] on div "6" at bounding box center [504, 513] width 32 height 25
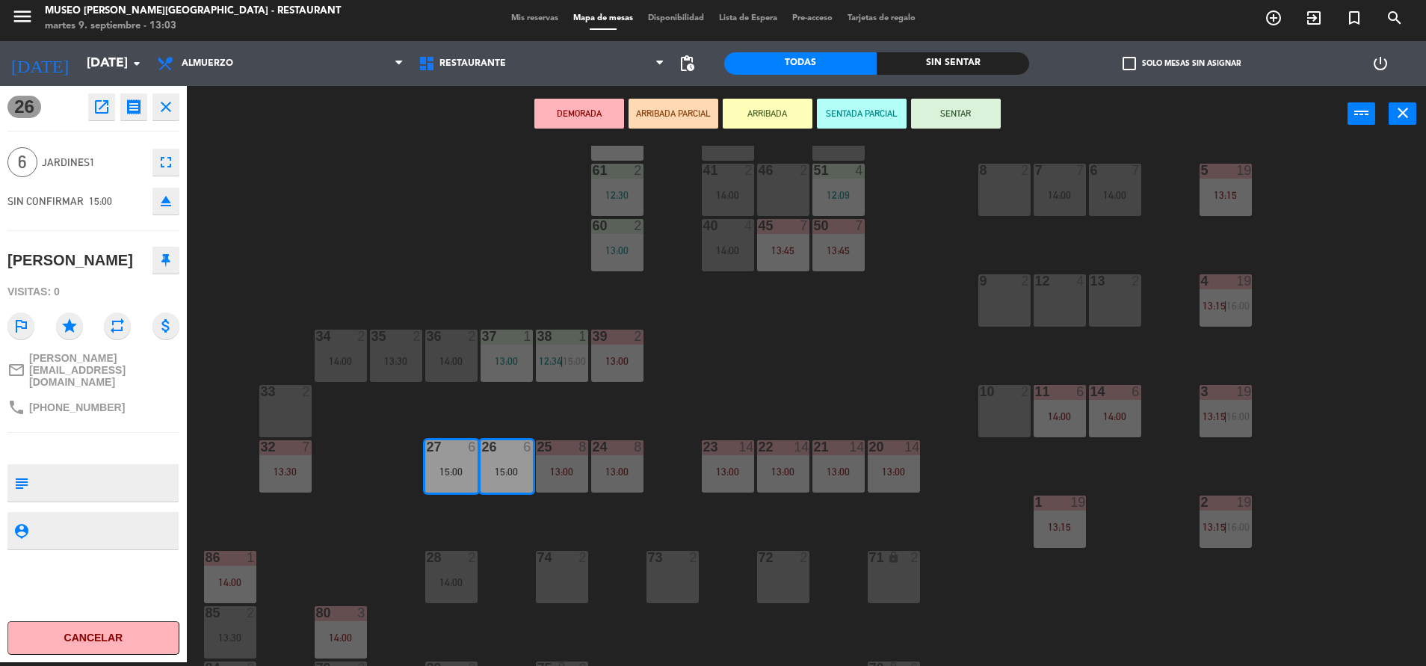
click at [296, 469] on div "13:30" at bounding box center [285, 471] width 52 height 10
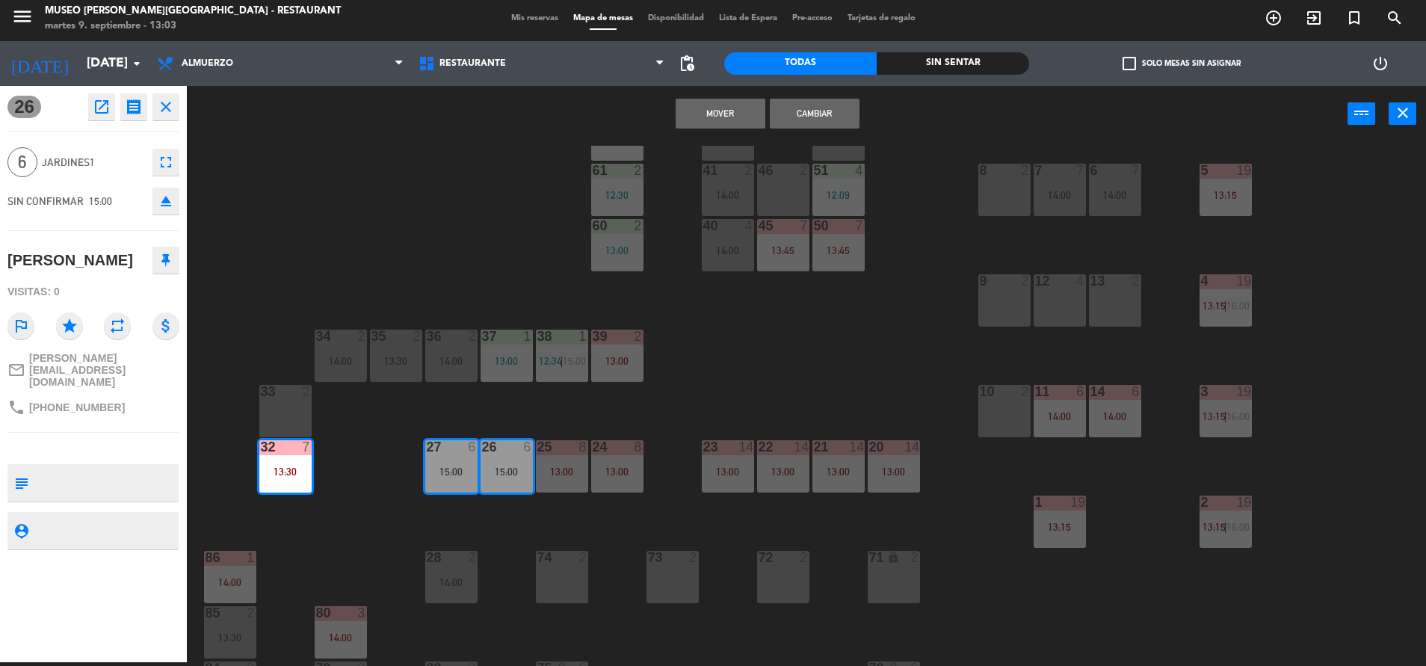
click at [744, 117] on button "Mover" at bounding box center [721, 114] width 90 height 30
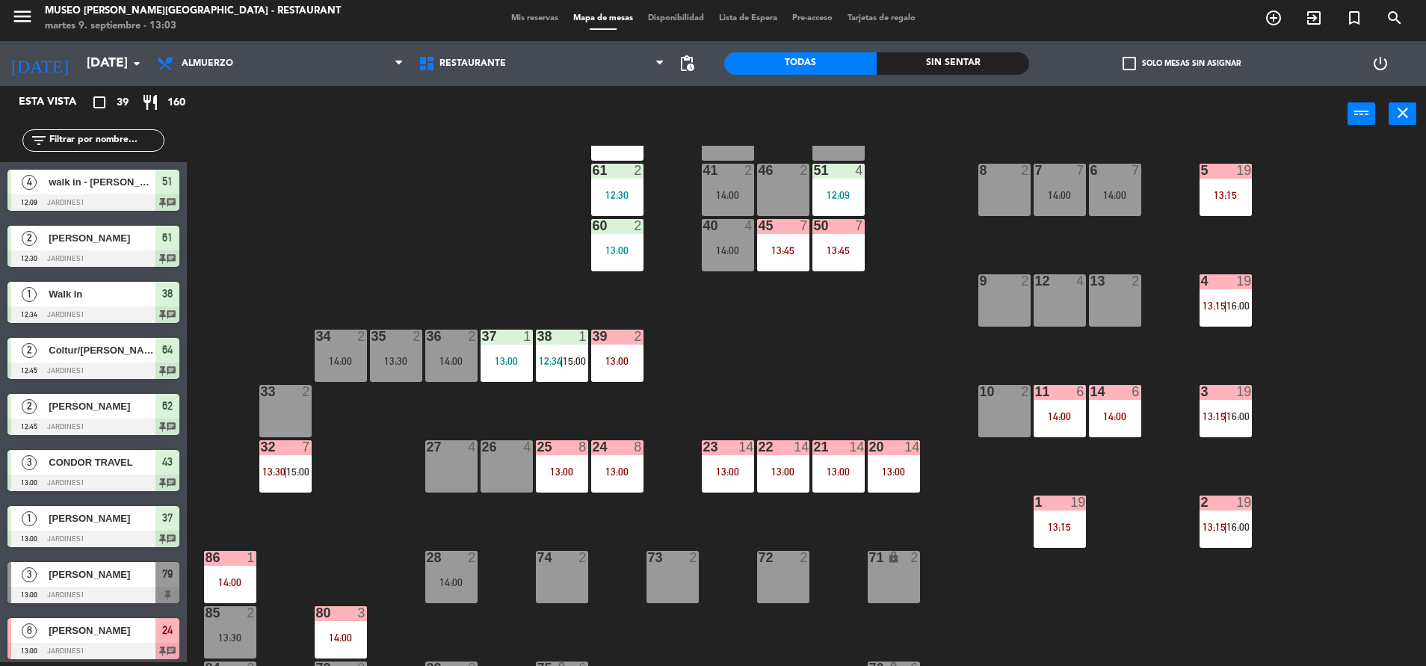
scroll to position [491, 0]
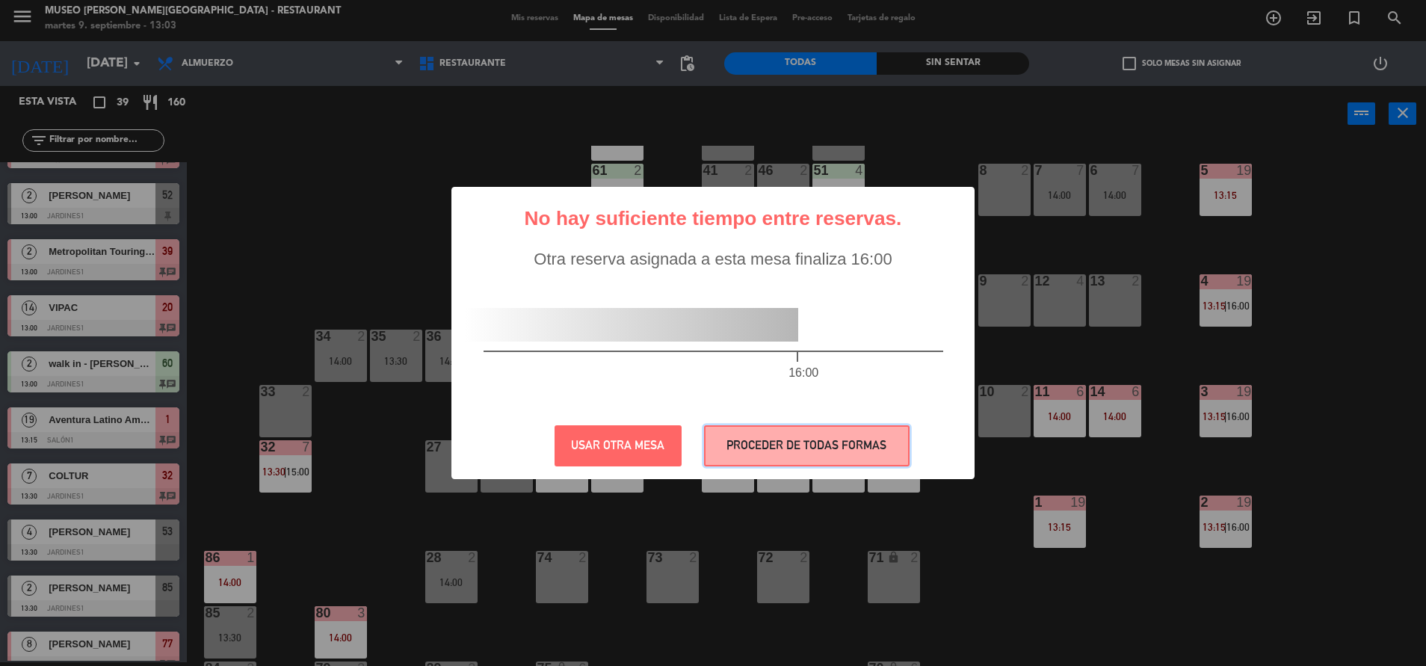
click at [838, 430] on button "PROCEDER DE TODAS FORMAS" at bounding box center [806, 445] width 205 height 41
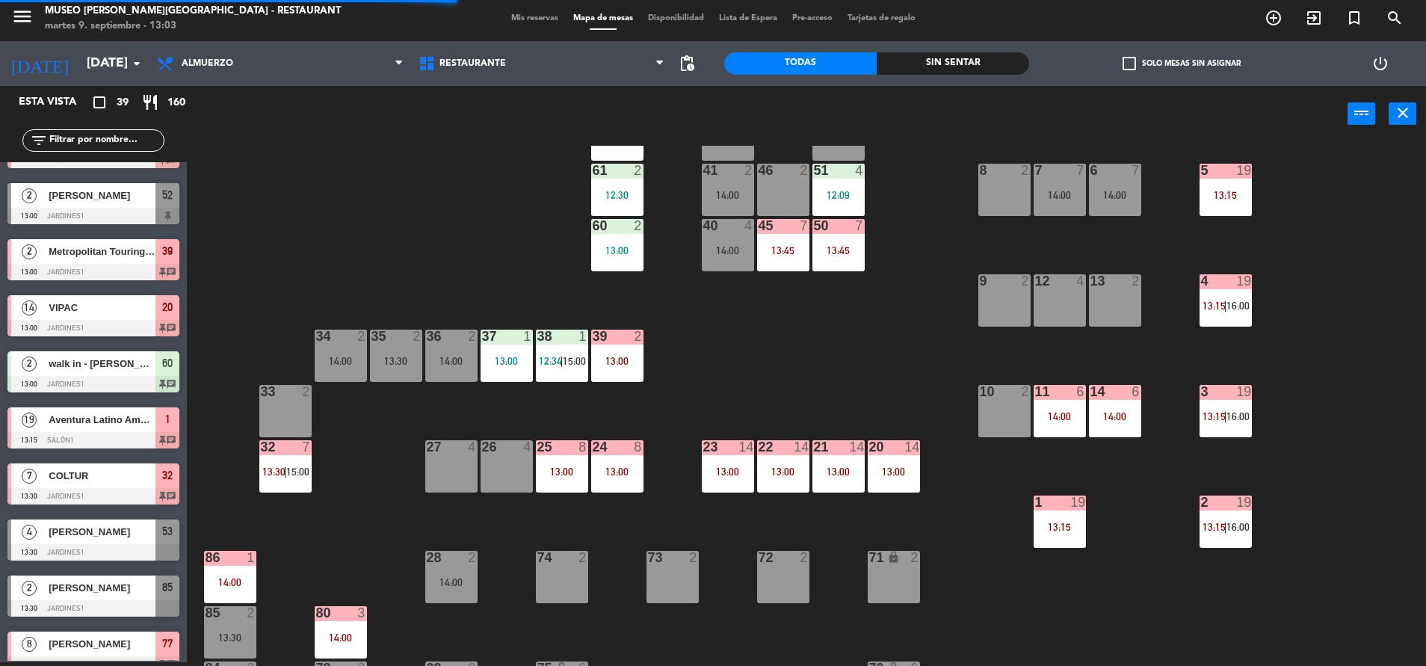
click at [847, 265] on div "50 7 13:45" at bounding box center [838, 245] width 52 height 52
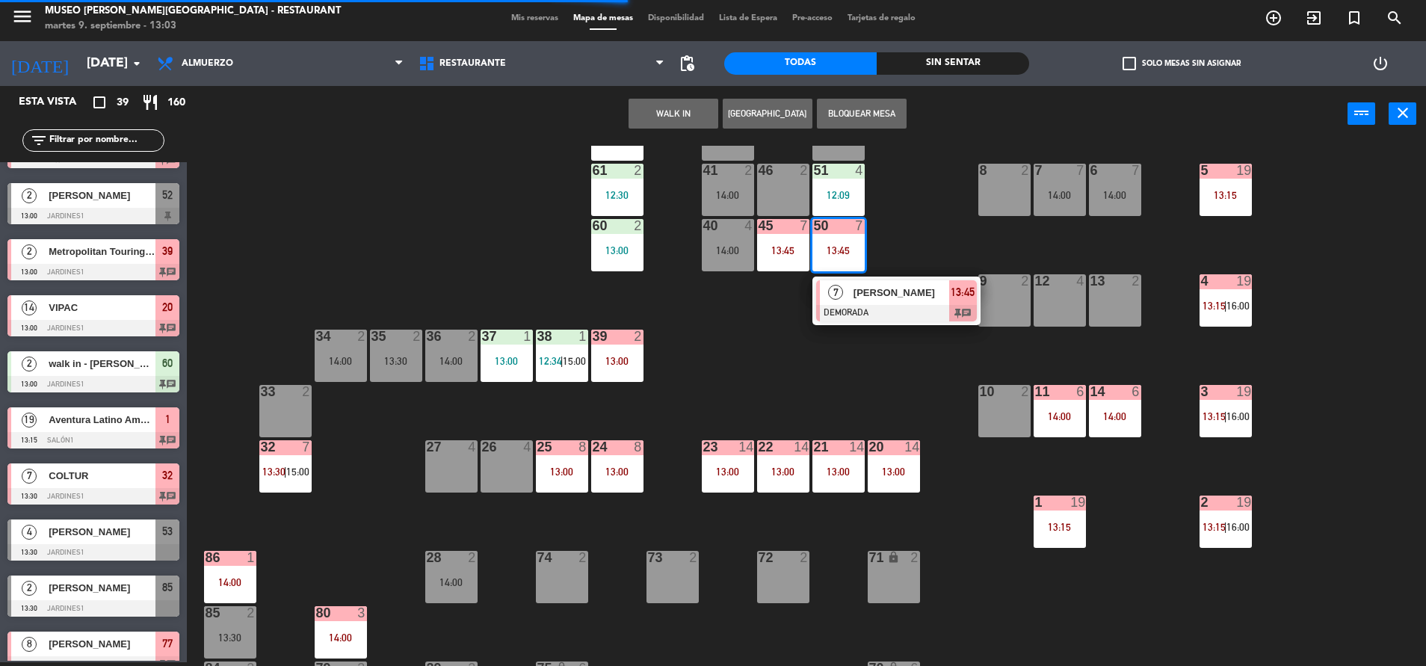
click at [862, 298] on span "[PERSON_NAME]" at bounding box center [901, 293] width 96 height 16
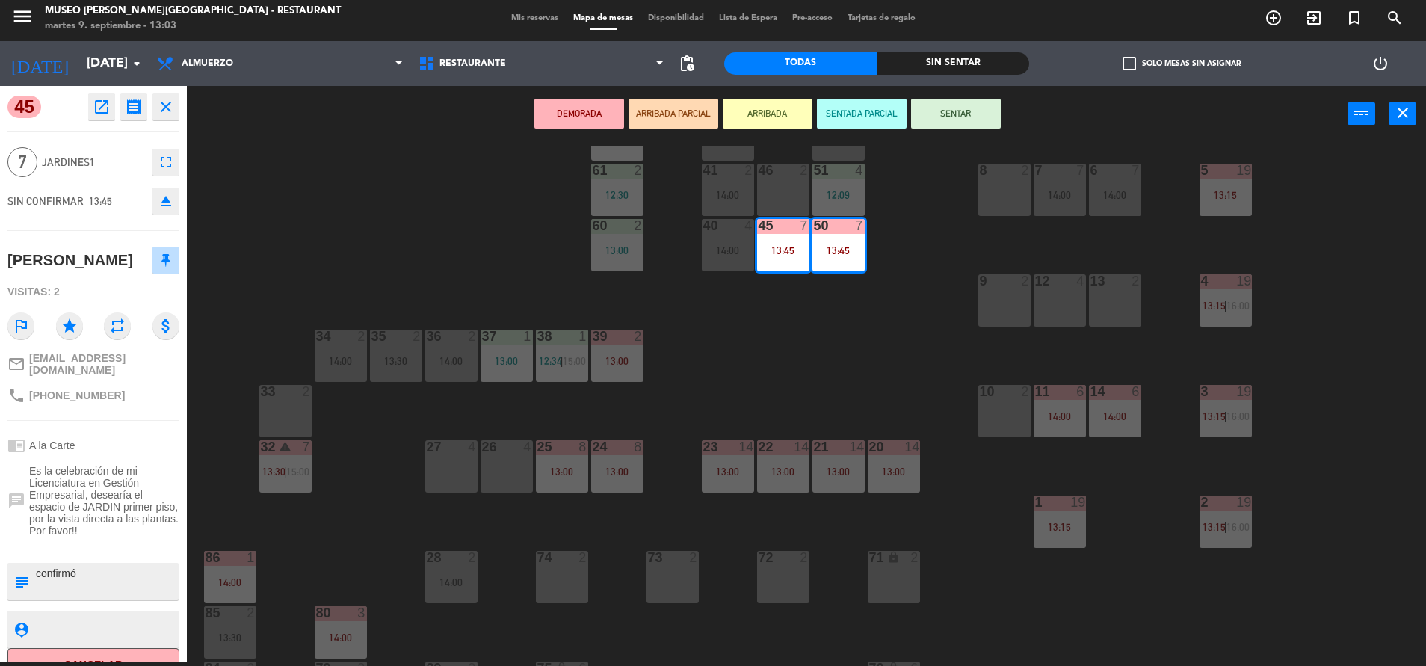
click at [520, 461] on div "26 4" at bounding box center [506, 466] width 52 height 52
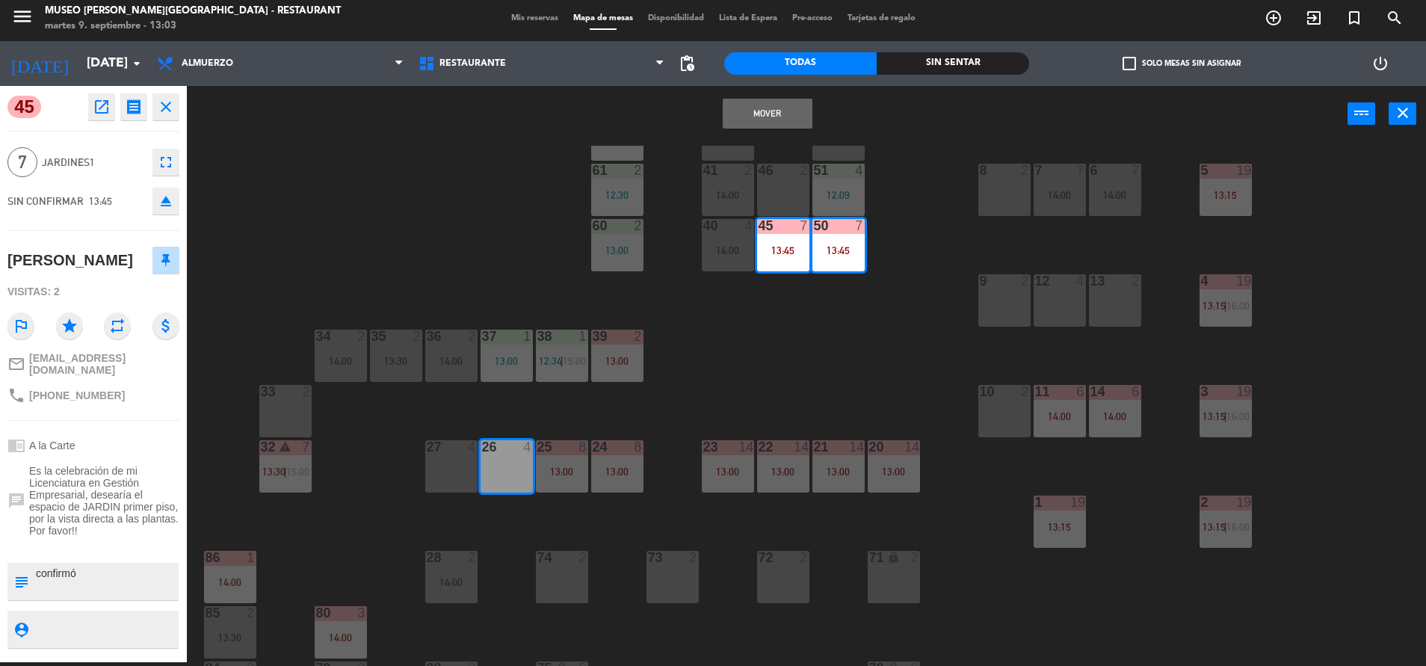
click at [457, 460] on div "27 4" at bounding box center [451, 466] width 52 height 52
click at [755, 114] on button "Mover y Unir" at bounding box center [768, 114] width 90 height 30
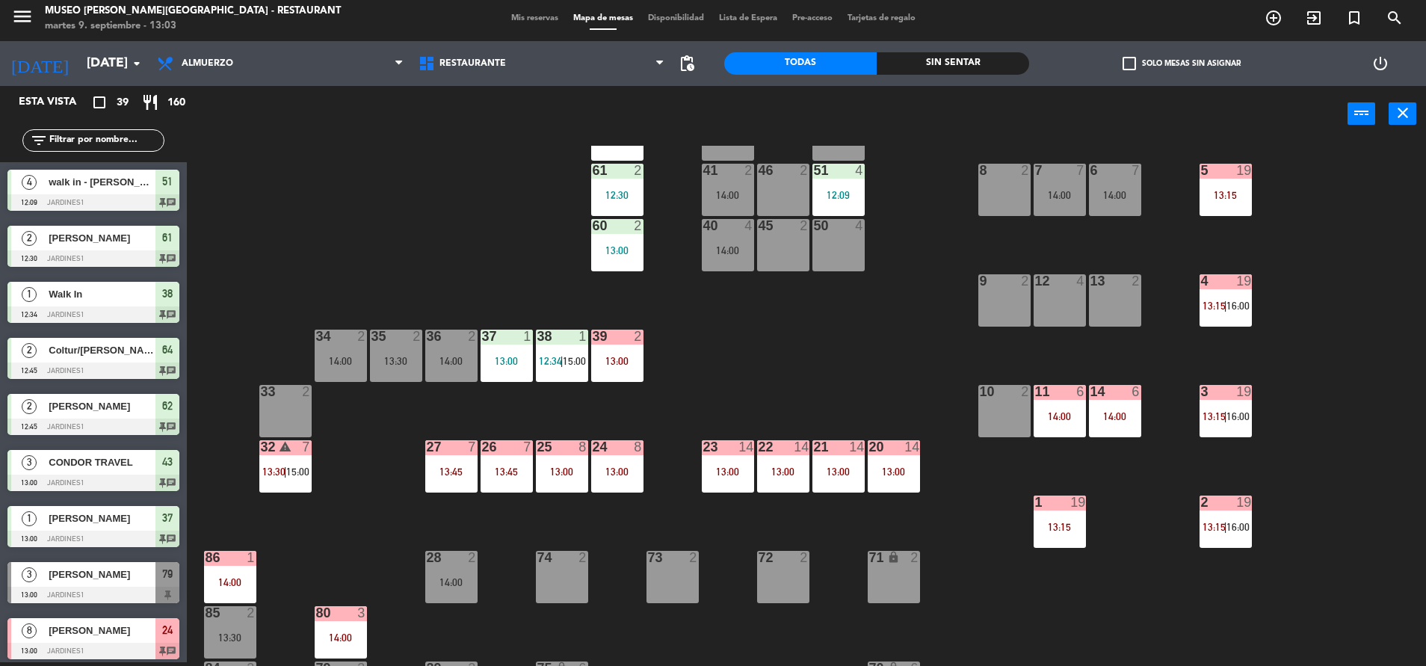
scroll to position [4, 0]
click at [1084, 215] on div "7 7 14:00" at bounding box center [1059, 190] width 52 height 52
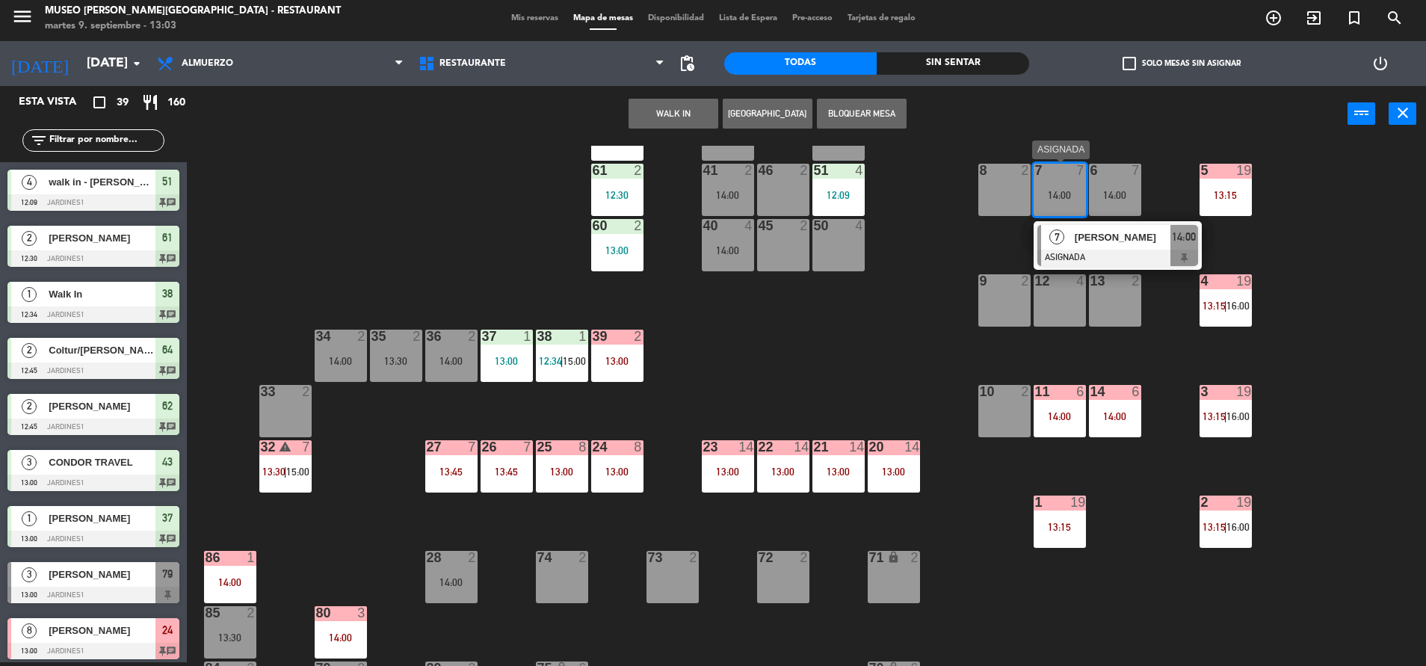
click at [1098, 252] on div at bounding box center [1117, 258] width 161 height 16
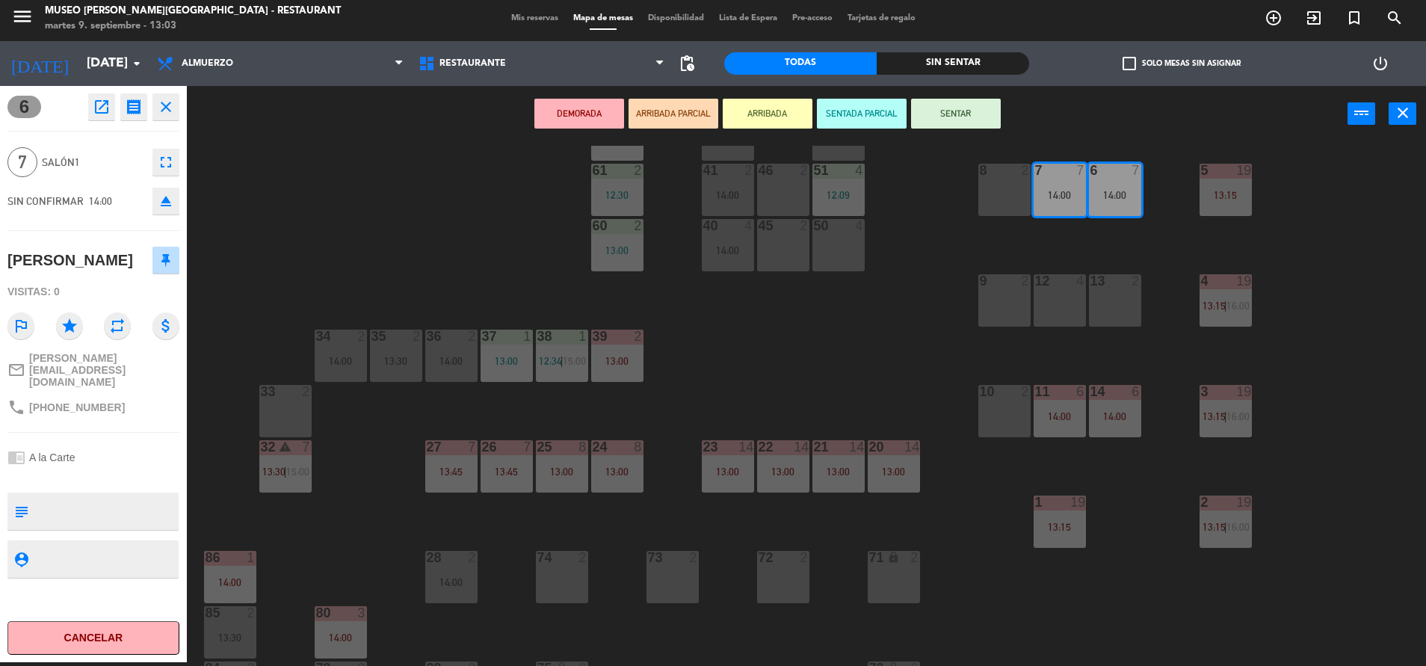
click at [850, 240] on div "50 4" at bounding box center [838, 245] width 52 height 52
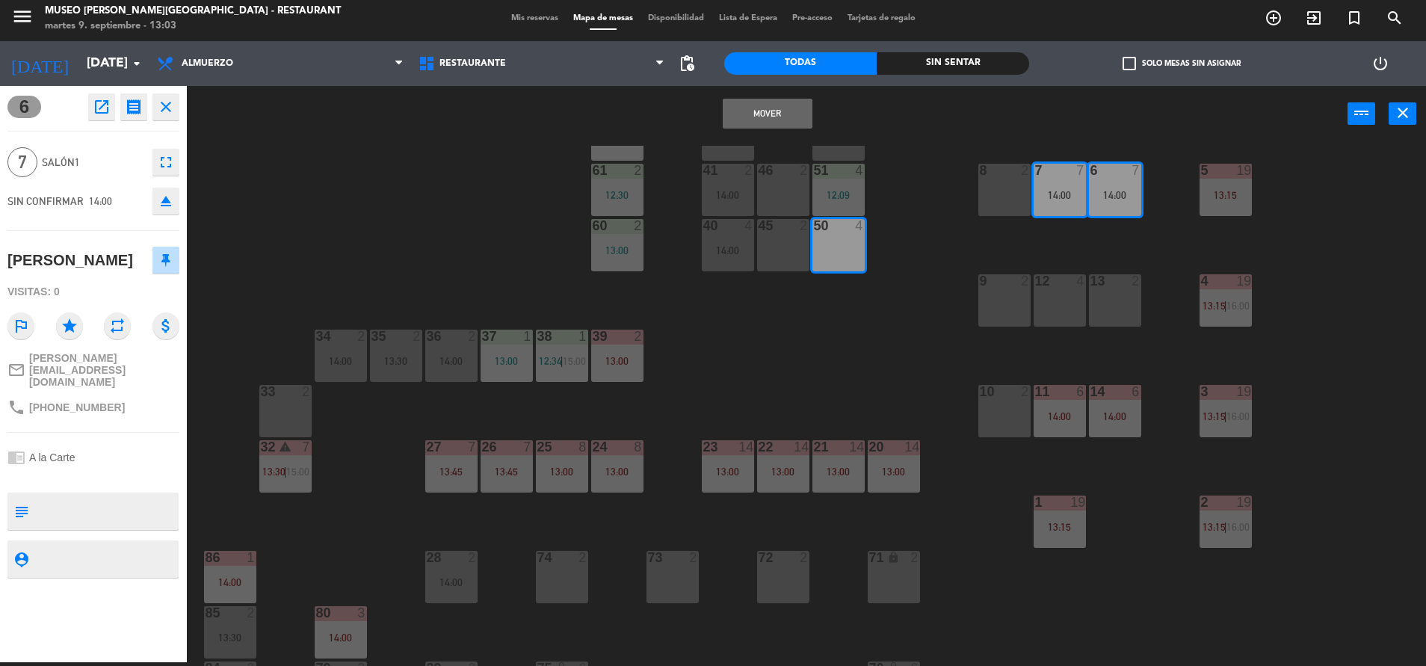
click at [793, 235] on div "45 2" at bounding box center [783, 245] width 52 height 52
click at [792, 114] on button "Mover y Unir" at bounding box center [768, 114] width 90 height 30
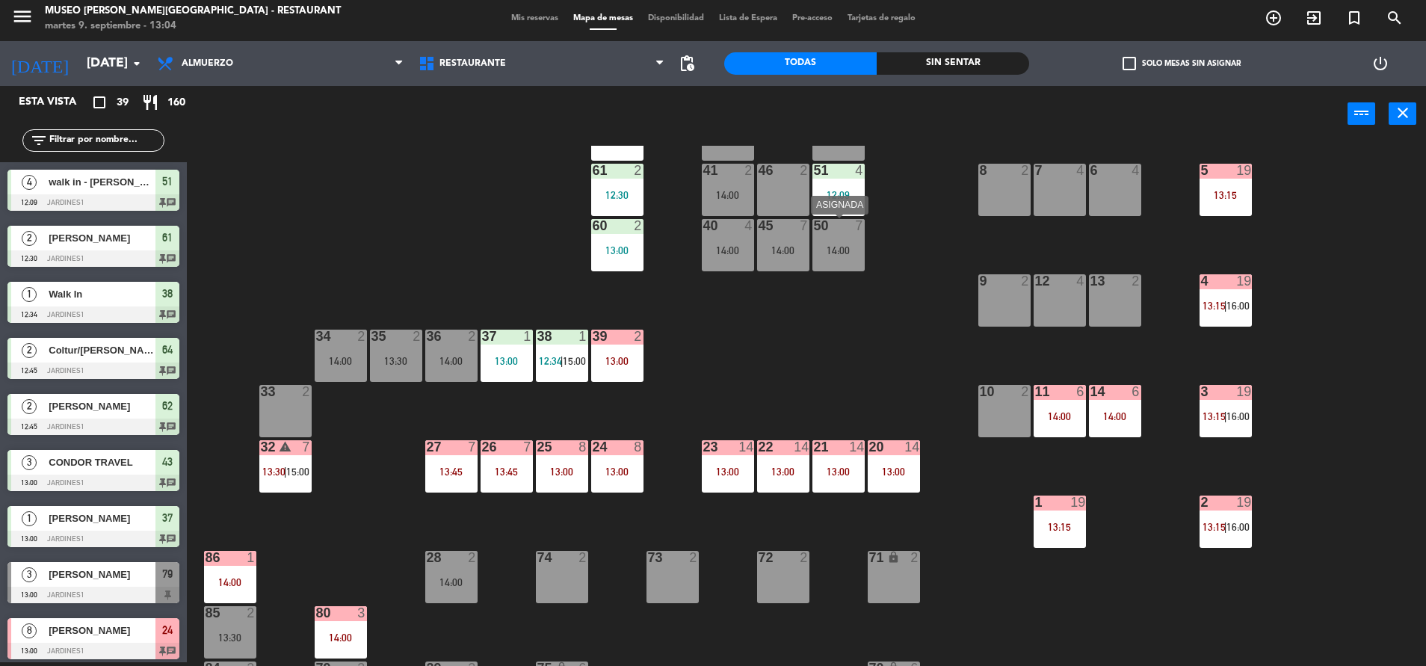
click at [836, 245] on div "14:00" at bounding box center [838, 250] width 52 height 10
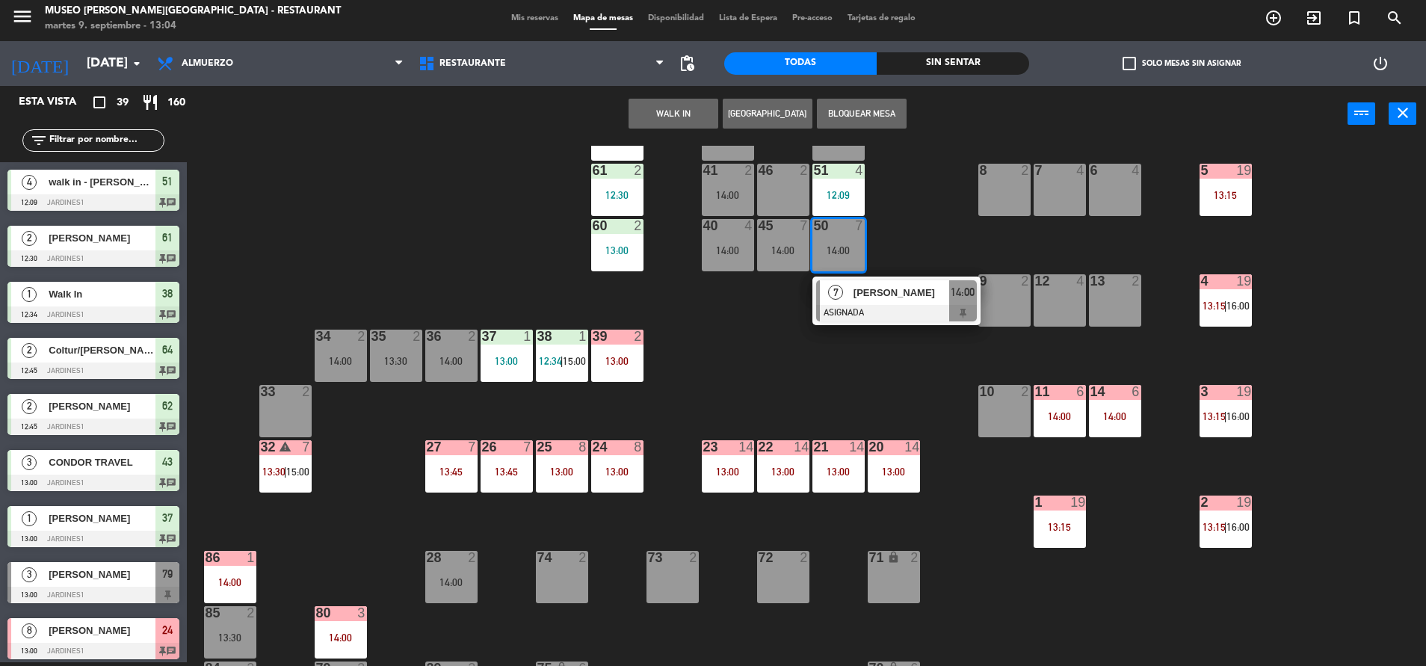
click at [859, 290] on span "[PERSON_NAME]" at bounding box center [901, 293] width 96 height 16
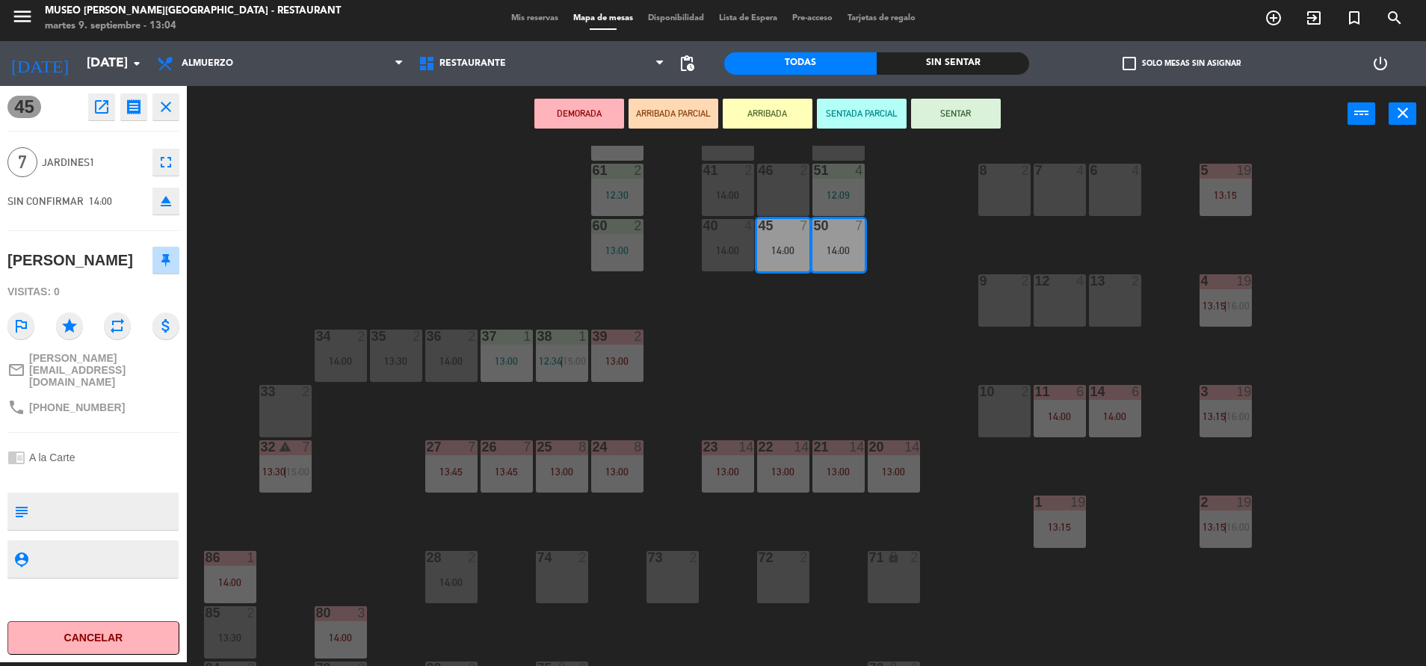
click at [109, 498] on div at bounding box center [105, 510] width 143 height 37
click at [111, 505] on textarea at bounding box center [105, 510] width 143 height 31
type textarea "m45-50 2 de 7 llegaron 13:04 el señor que realizó la reserva vino a las 13:00 a…"
click at [139, 433] on hr at bounding box center [93, 432] width 172 height 1
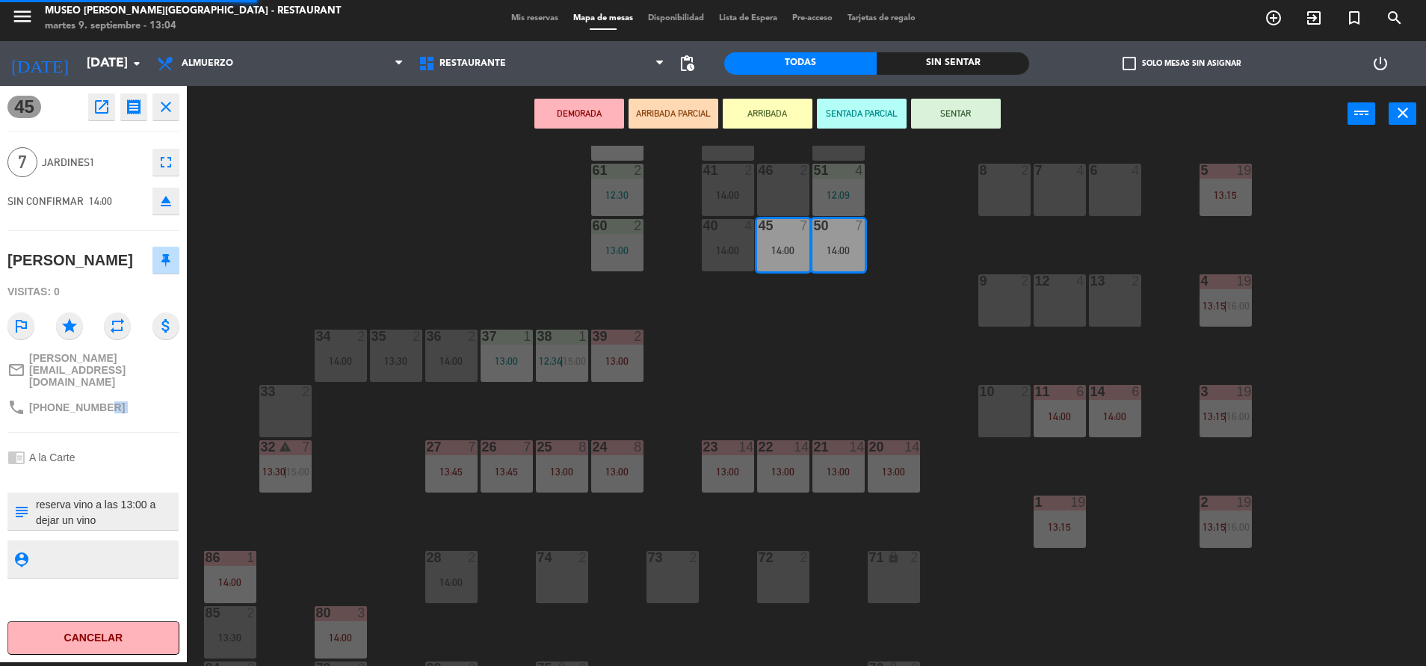
click at [139, 433] on hr at bounding box center [93, 432] width 172 height 1
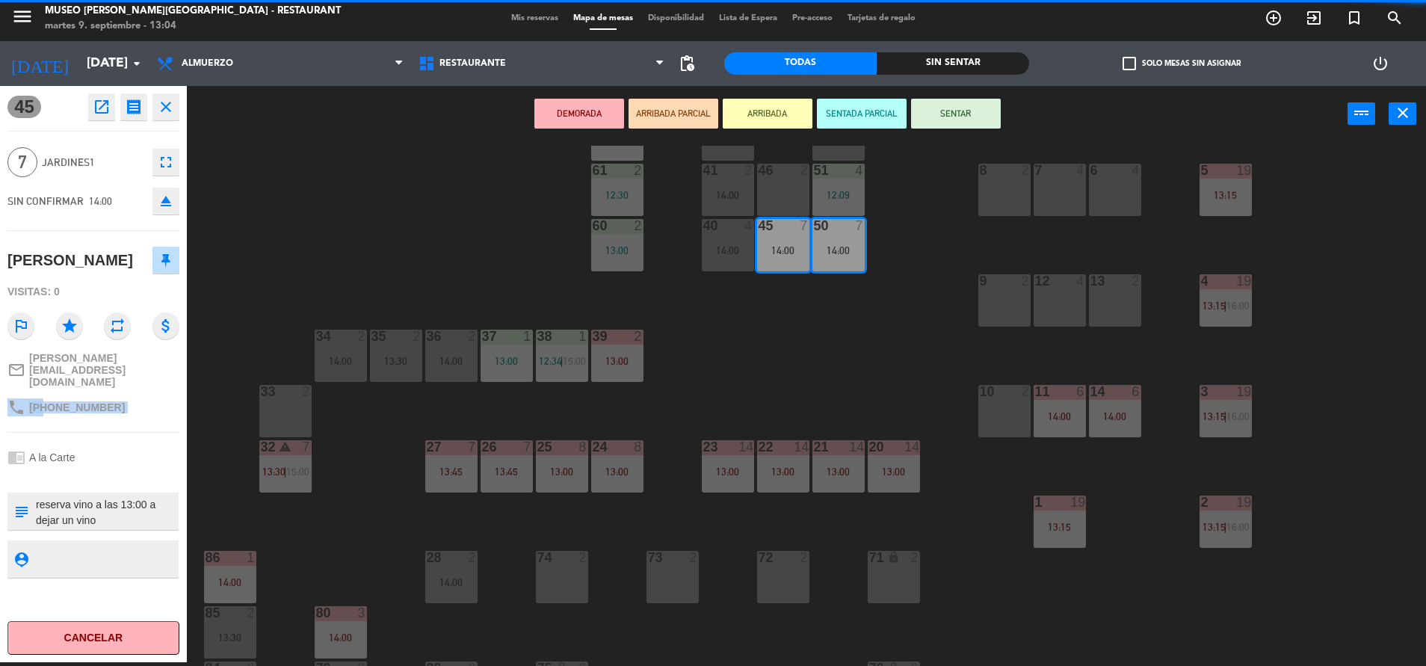
click at [139, 433] on hr at bounding box center [93, 432] width 172 height 1
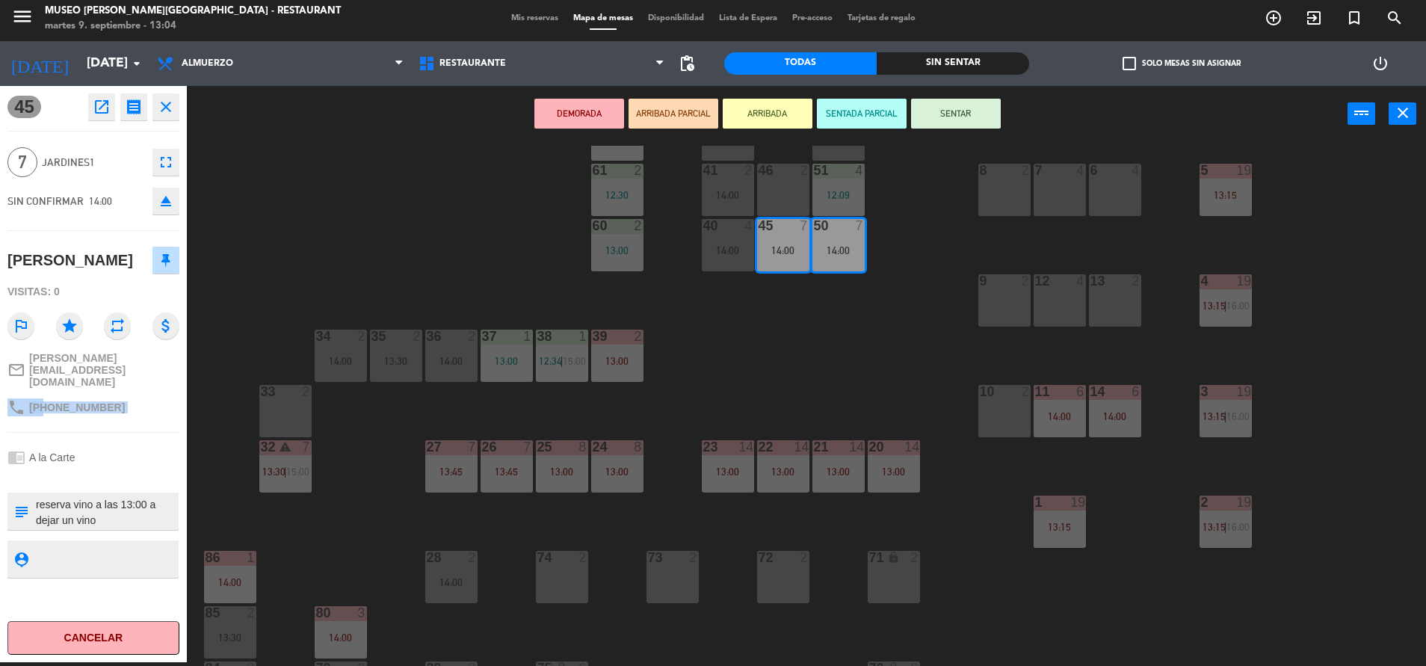
click at [139, 433] on hr at bounding box center [93, 432] width 172 height 1
click at [501, 227] on div "44 2 13:45 49 2 14:30 54 5 13:00 64 2 12:45 48 2 53 4 13:30 63 2 43 3 13:00 62 …" at bounding box center [813, 406] width 1225 height 520
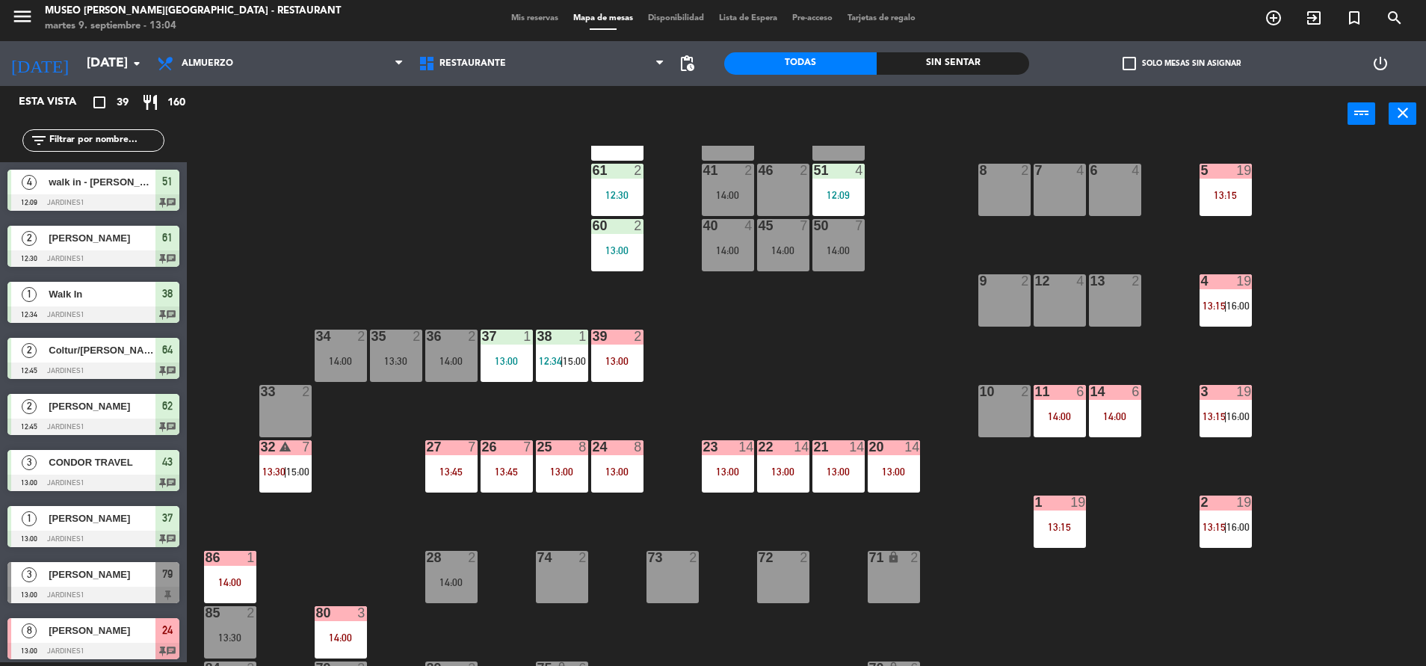
scroll to position [4, 0]
click at [800, 257] on div "45 7 14:00" at bounding box center [783, 245] width 52 height 52
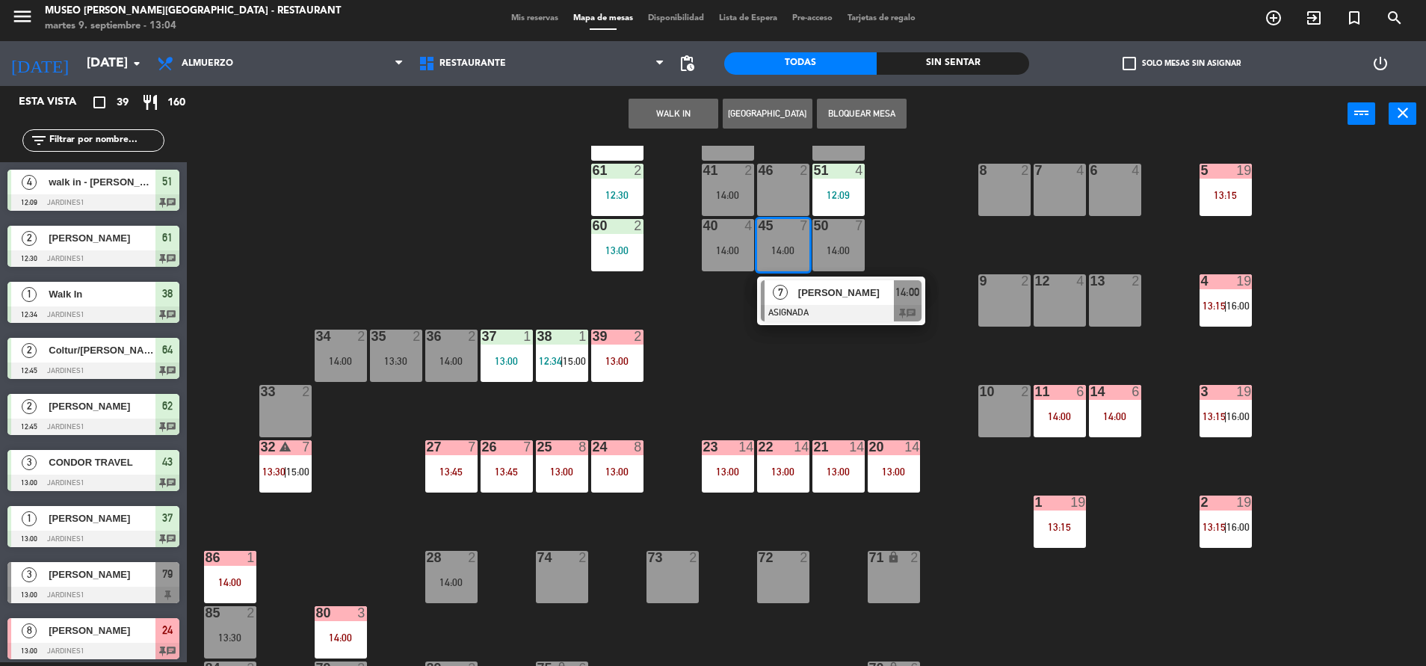
click at [832, 309] on div at bounding box center [841, 313] width 161 height 16
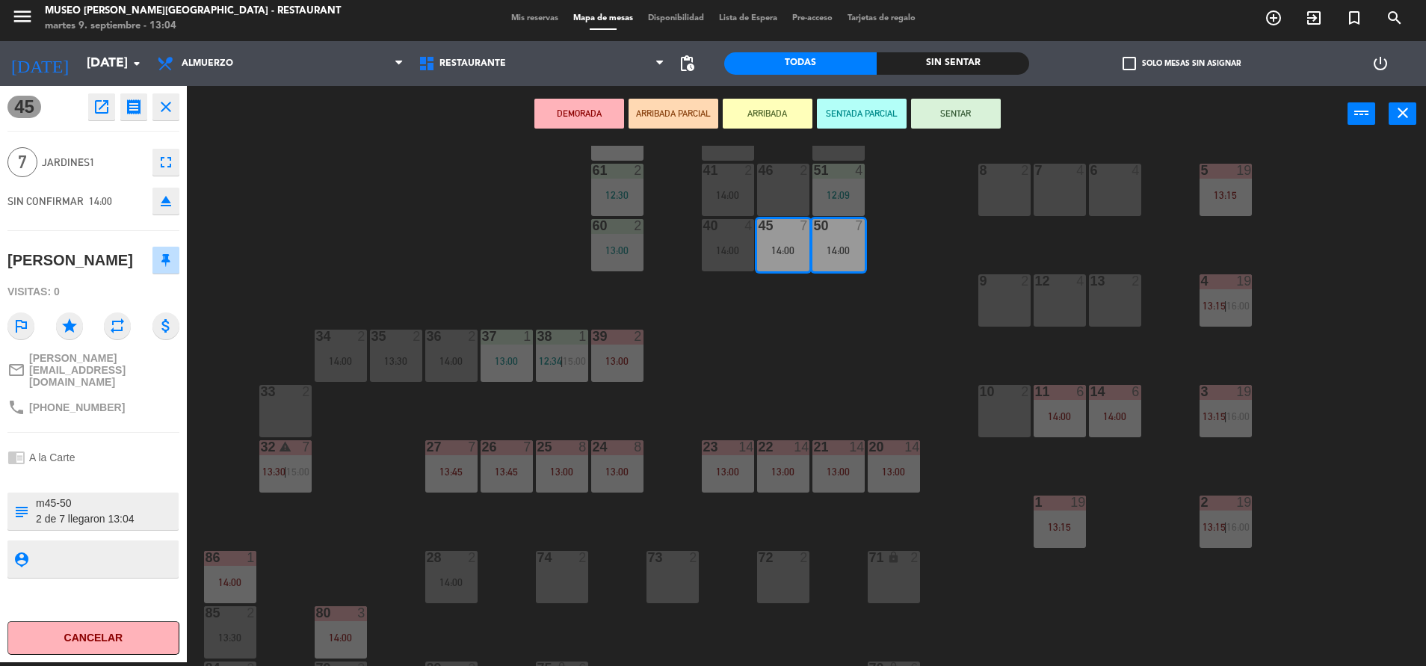
click at [847, 115] on button "SENTADA PARCIAL" at bounding box center [862, 114] width 90 height 30
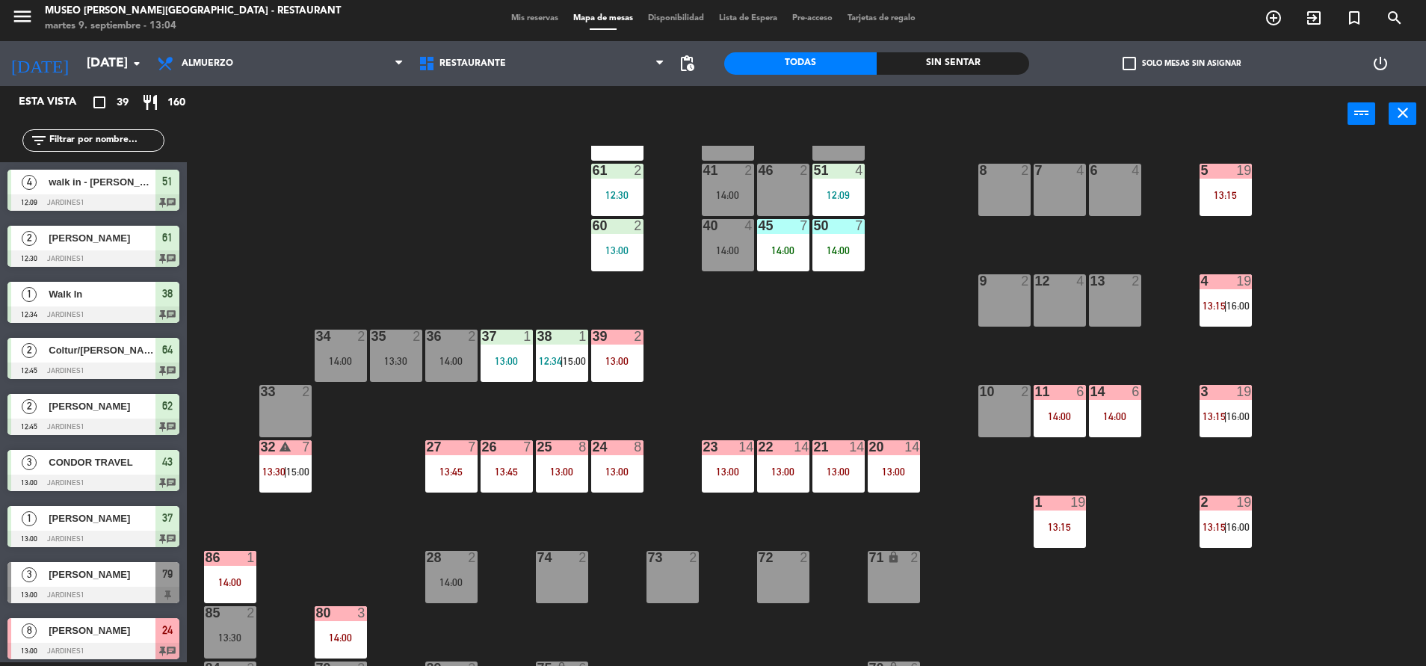
click at [105, 141] on input "text" at bounding box center [106, 140] width 116 height 16
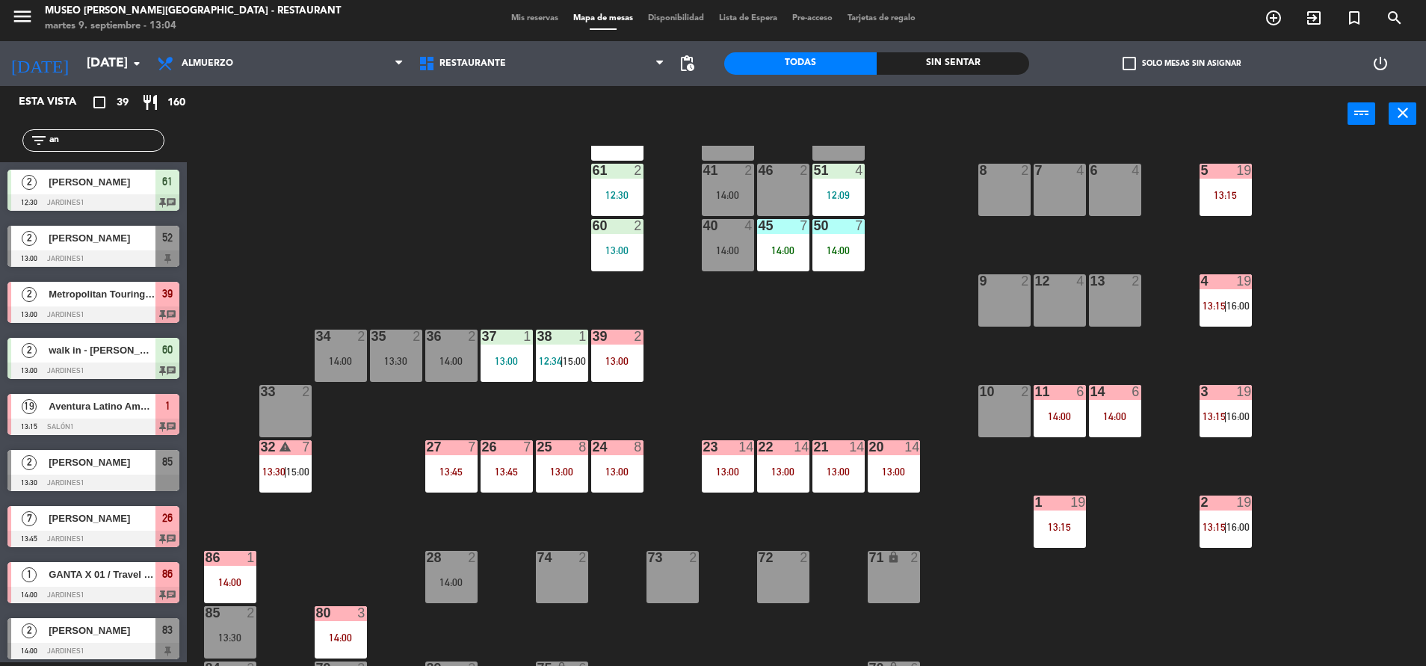
type input "a"
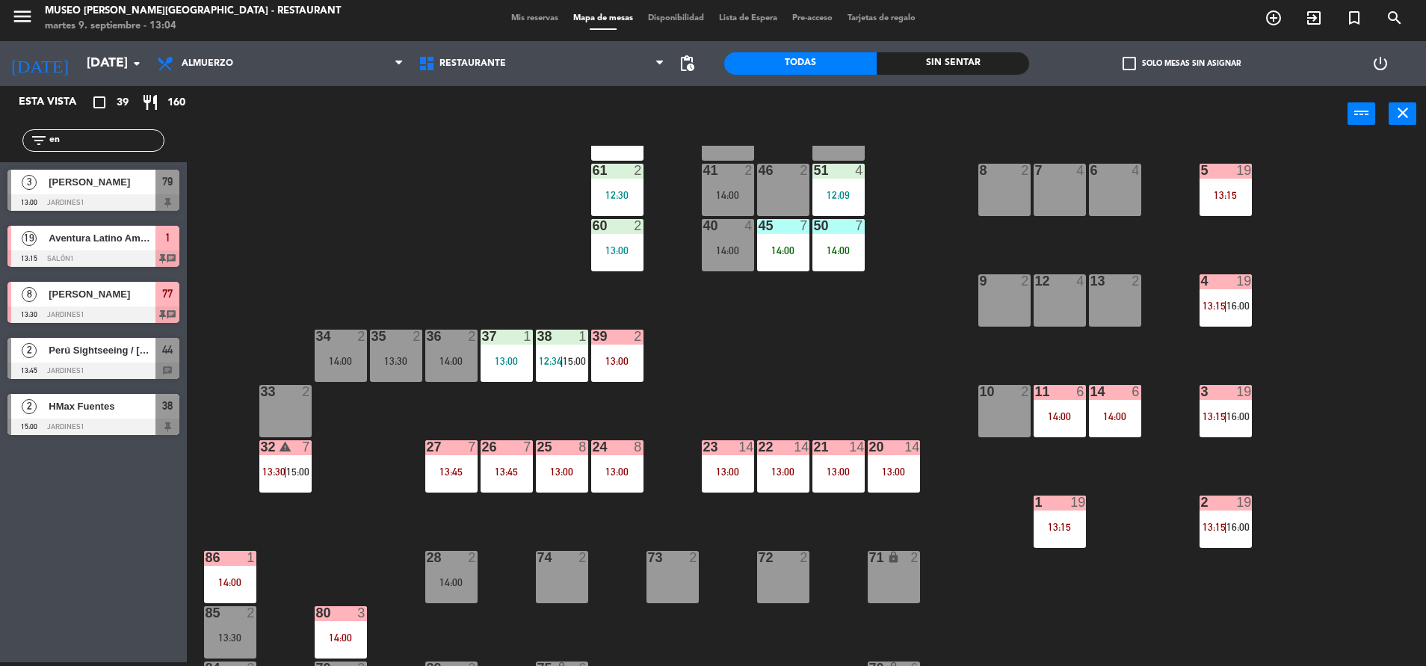
type input "e"
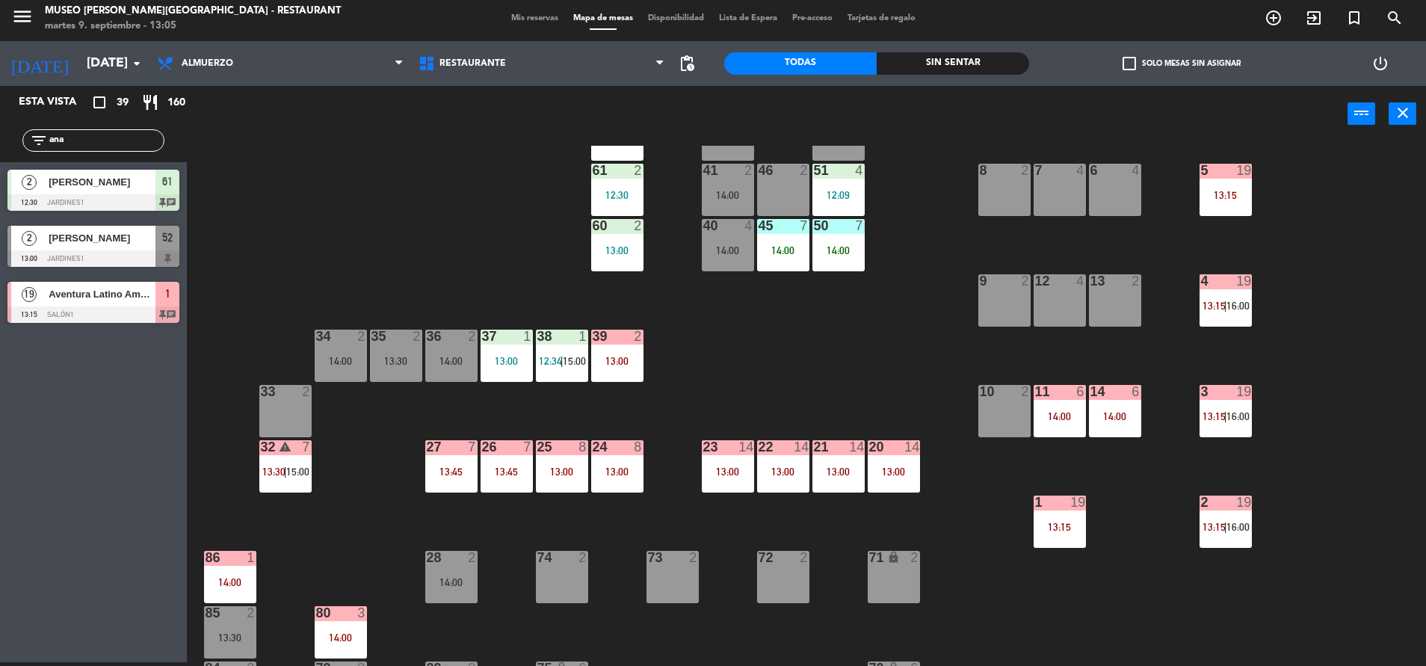
type input "ana"
click at [152, 298] on span "Aventura Latino Americana" at bounding box center [102, 294] width 107 height 16
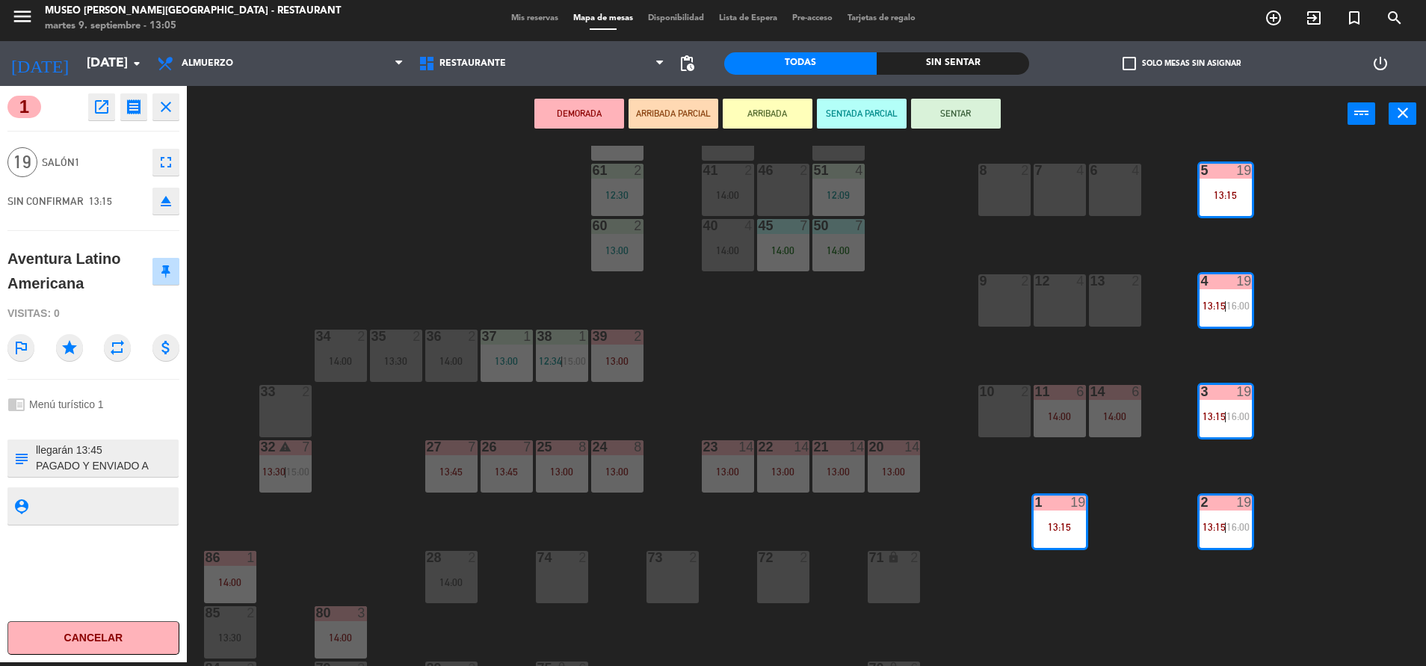
click at [369, 220] on div "44 2 13:45 49 2 14:30 54 5 13:00 64 2 12:45 48 2 53 4 13:30 63 2 43 3 13:00 62 …" at bounding box center [813, 406] width 1225 height 520
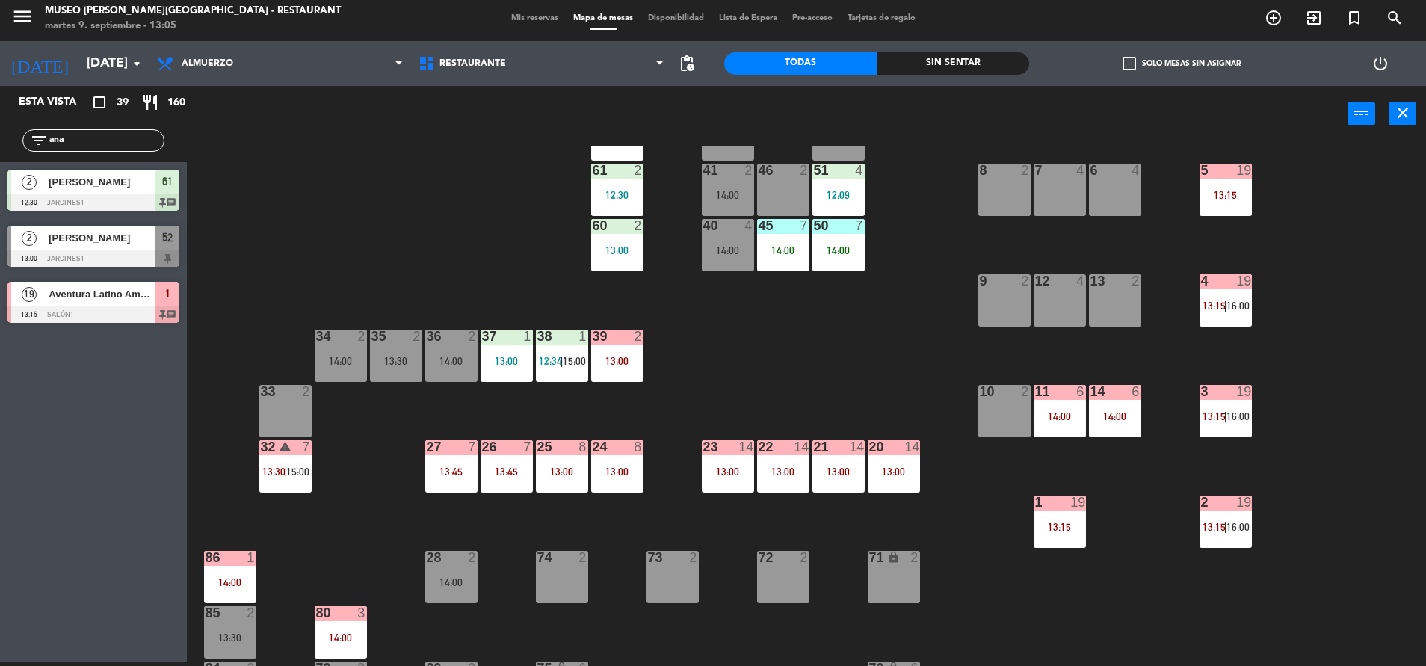
click at [139, 135] on input "ana" at bounding box center [106, 140] width 116 height 16
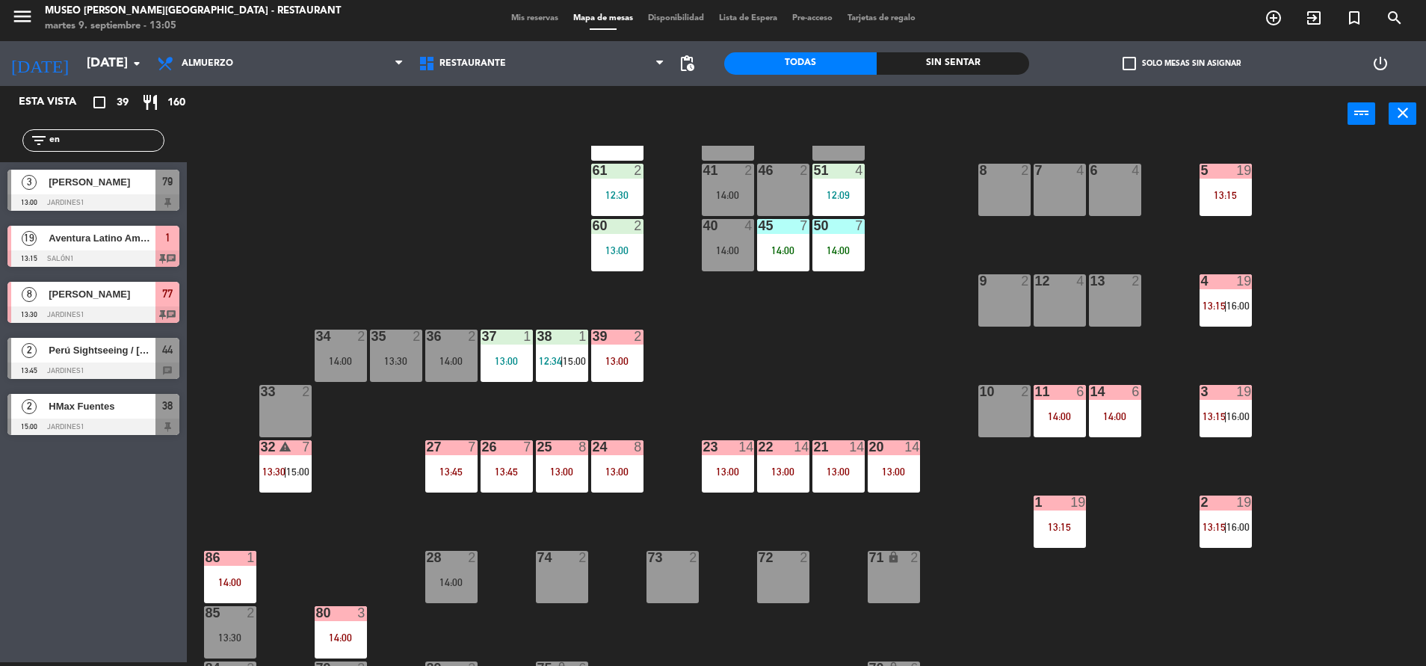
type input "e"
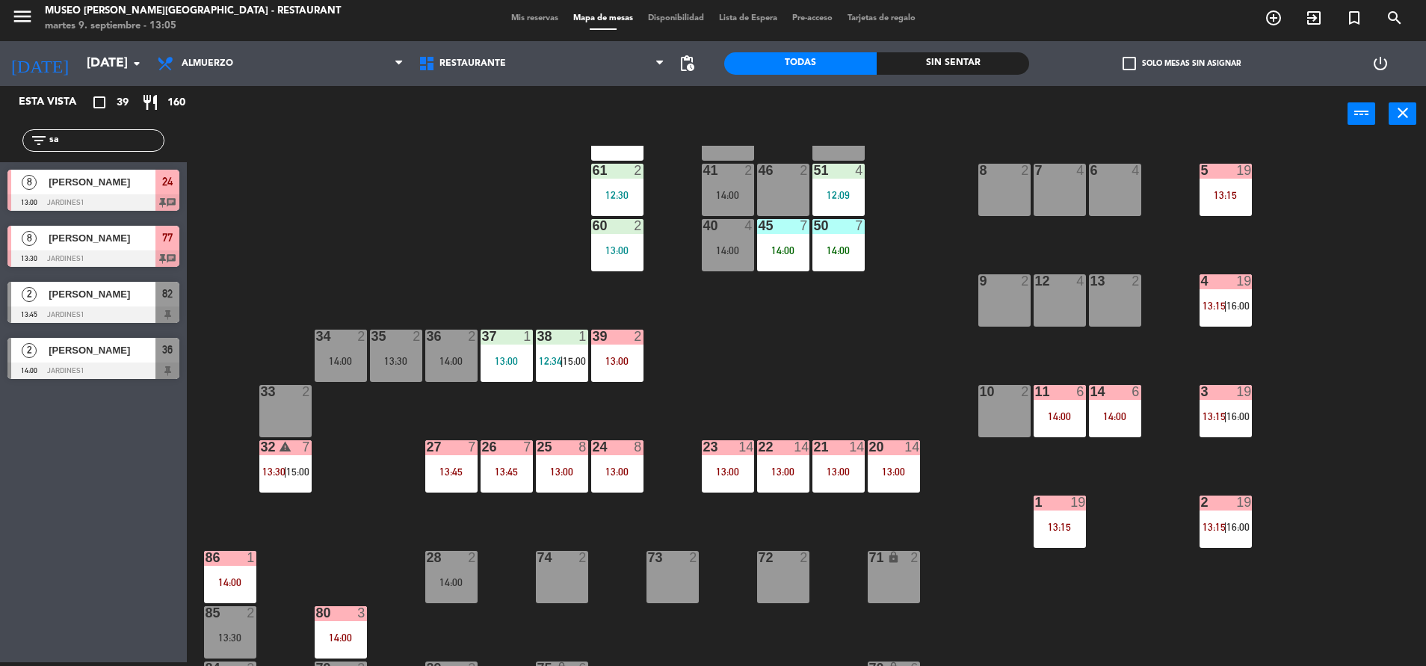
type input "s"
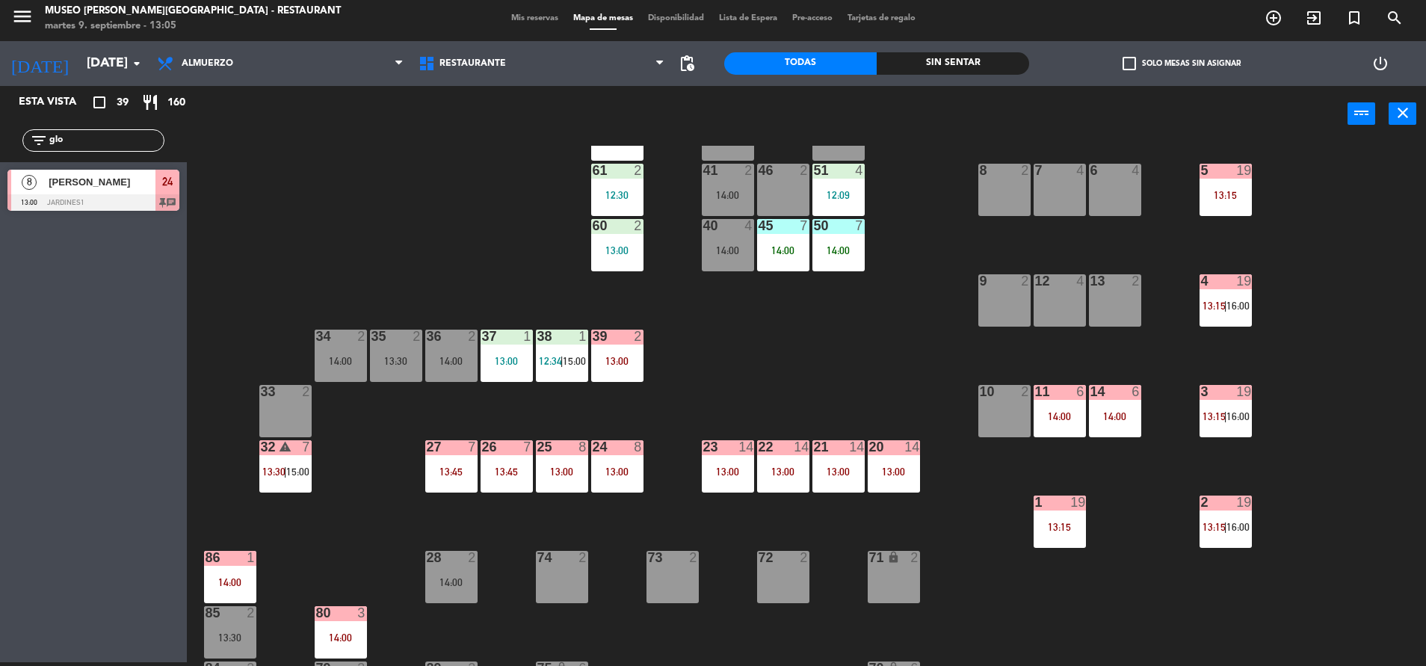
type input "glo"
click at [135, 194] on div "[PERSON_NAME]" at bounding box center [101, 182] width 108 height 25
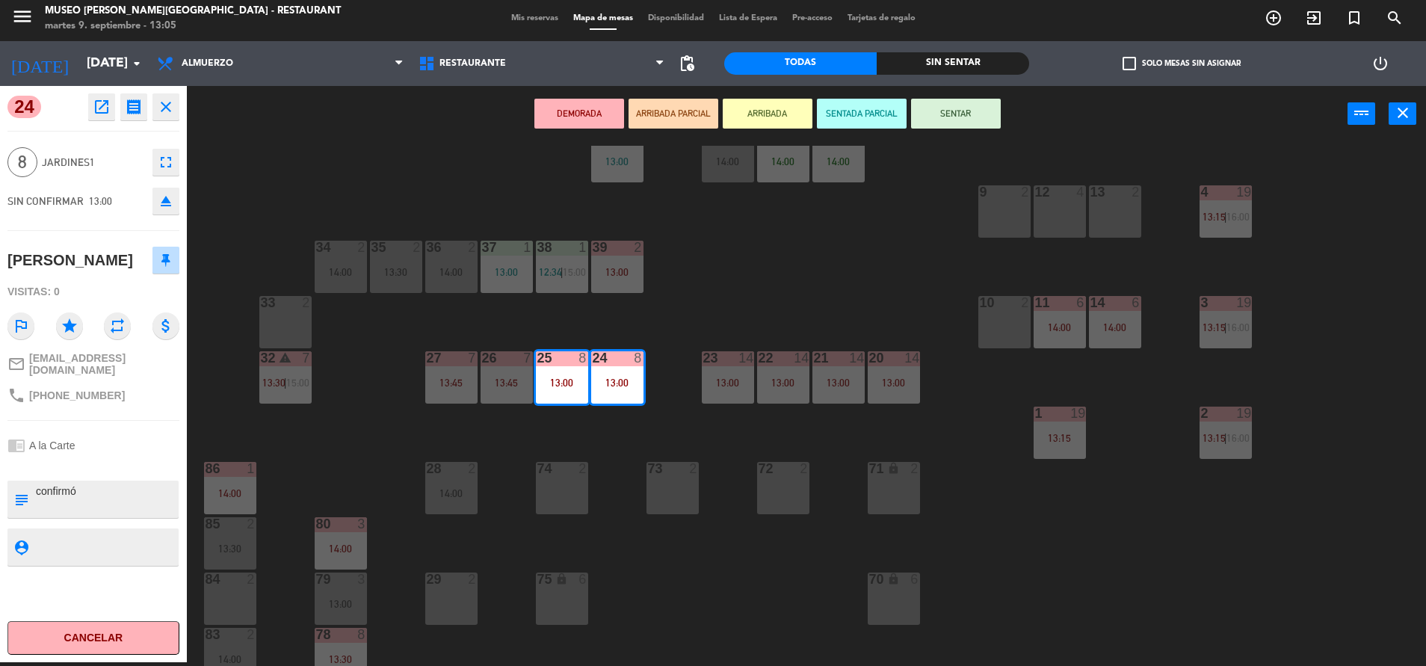
scroll to position [265, 0]
click at [38, 515] on textarea at bounding box center [105, 498] width 143 height 31
type textarea "m24-25 cumpleaños confirmó"
click at [132, 460] on div "chrome_reader_mode A la Carte" at bounding box center [93, 445] width 172 height 28
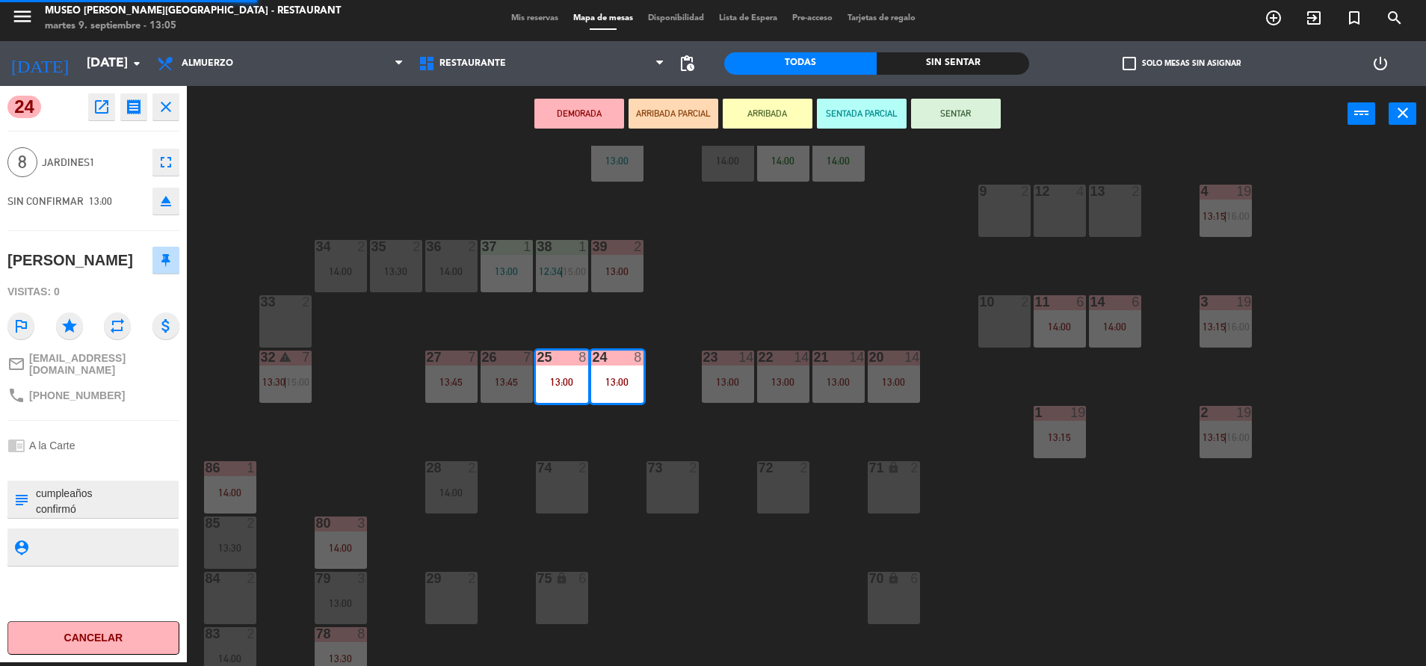
click at [132, 460] on div "chrome_reader_mode A la Carte" at bounding box center [93, 445] width 172 height 28
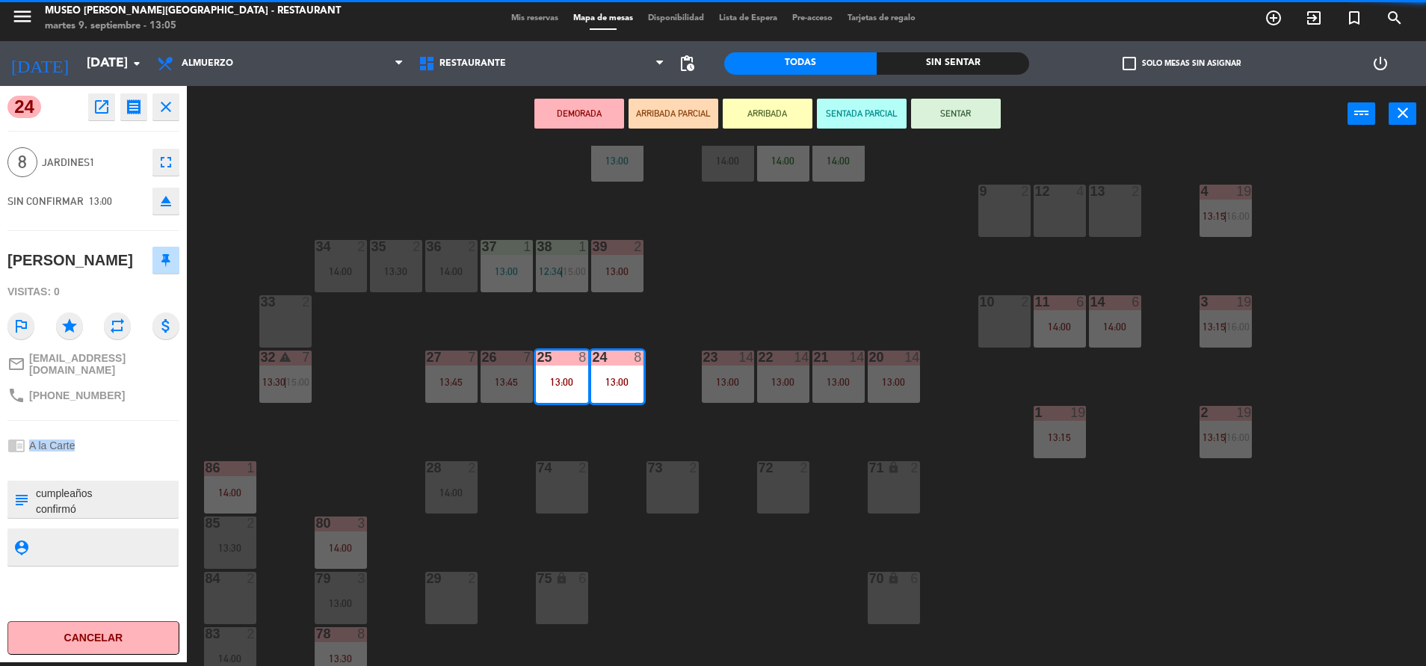
click at [132, 460] on div "chrome_reader_mode A la Carte" at bounding box center [93, 445] width 172 height 28
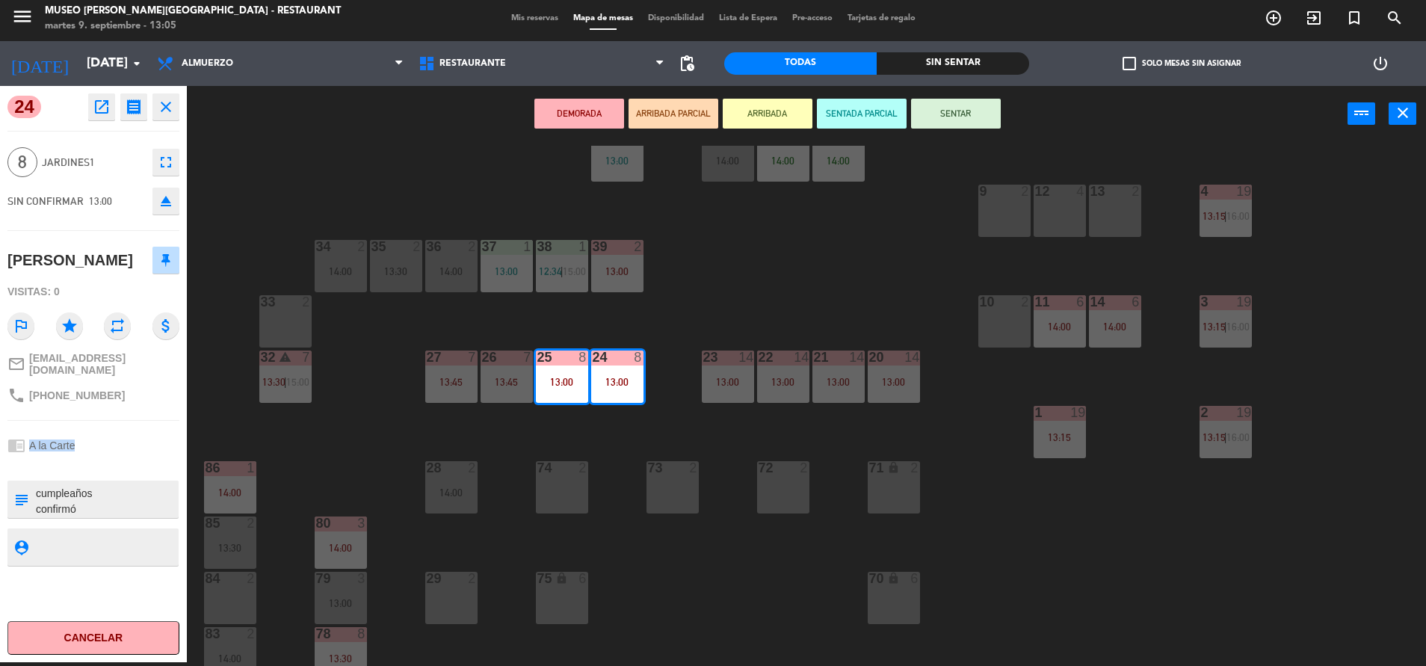
click at [956, 118] on button "SENTAR" at bounding box center [956, 114] width 90 height 30
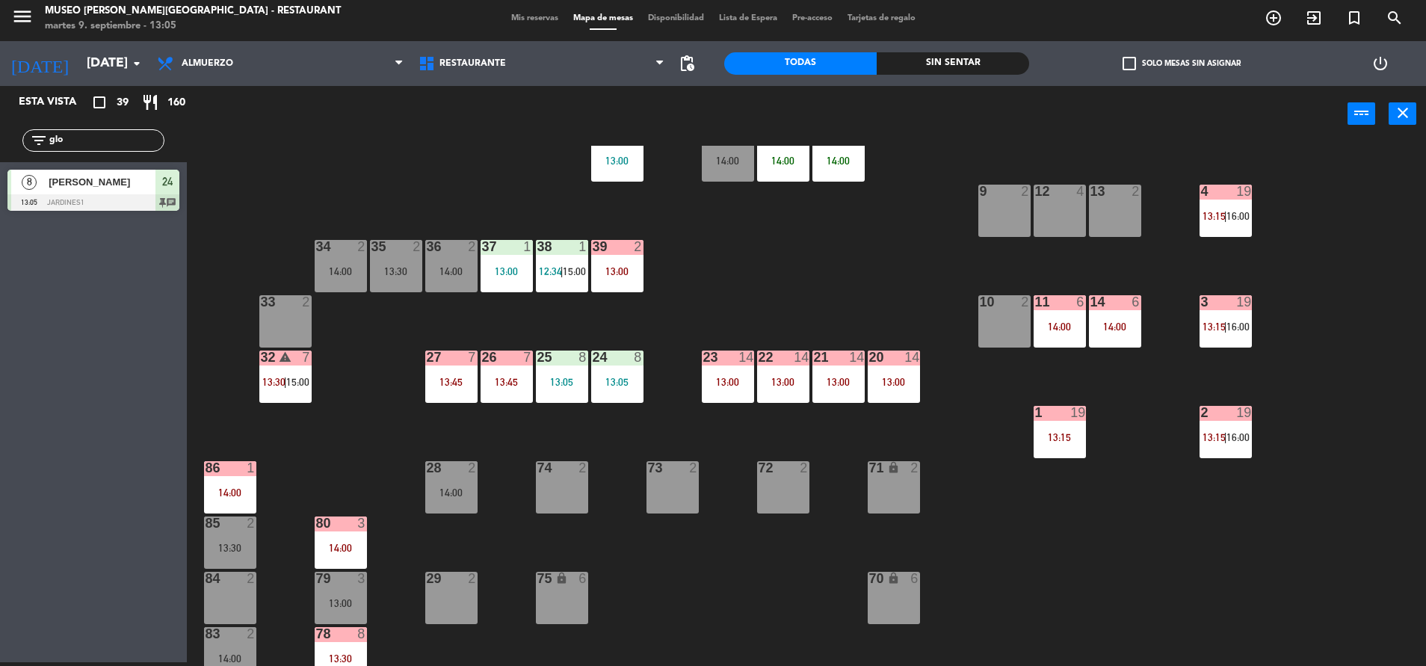
scroll to position [0, 0]
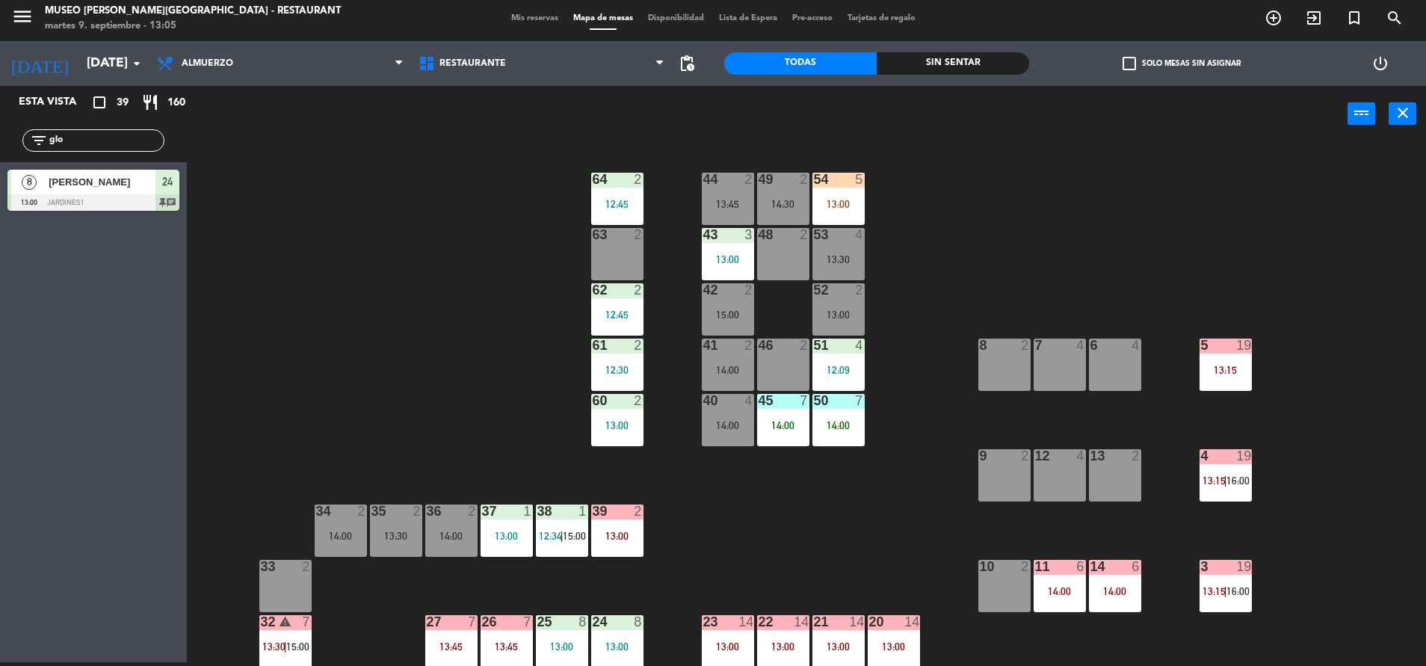
click at [107, 140] on input "glo" at bounding box center [106, 140] width 116 height 16
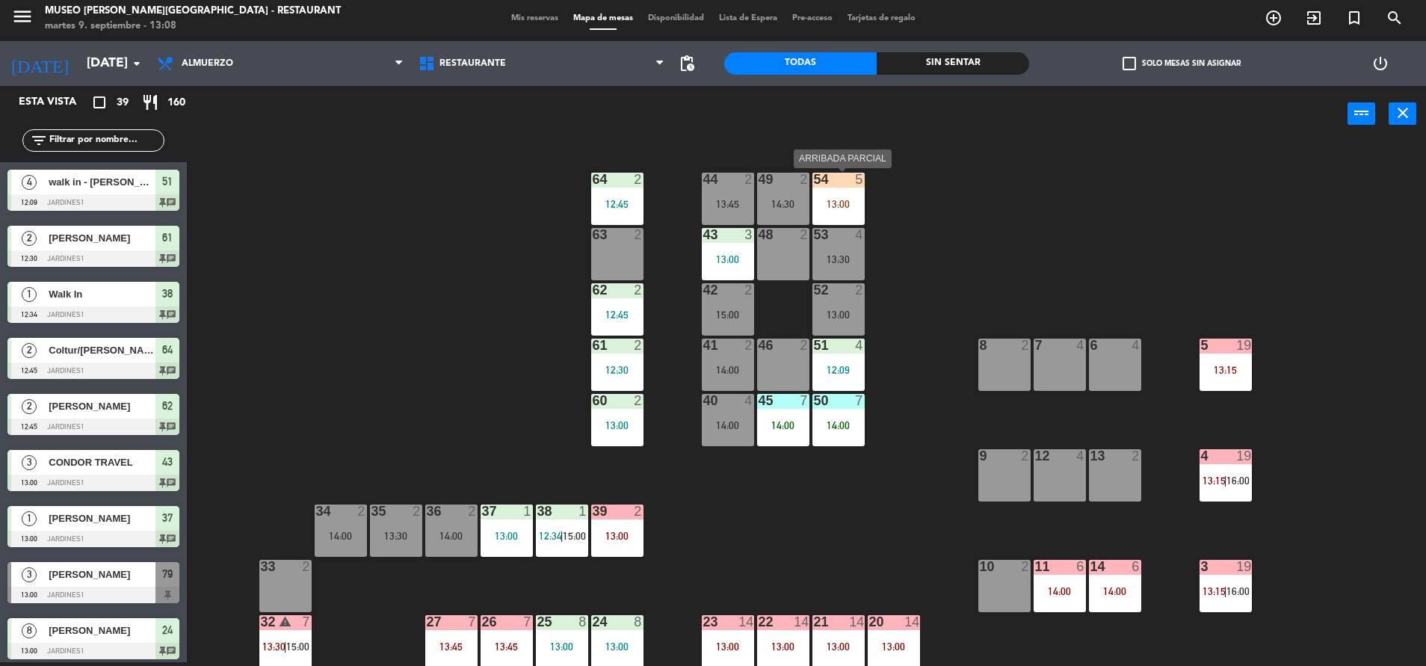
click at [820, 197] on div "54 5 13:00" at bounding box center [838, 199] width 52 height 52
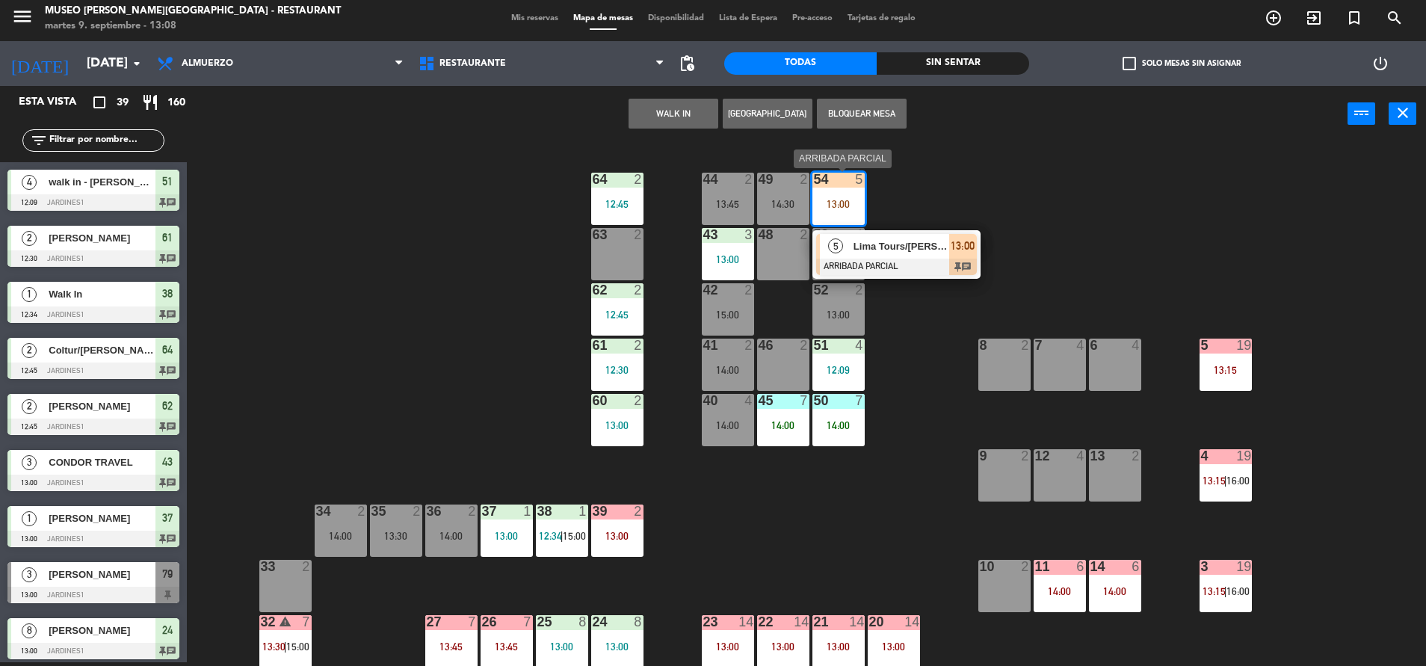
click at [846, 236] on div "5" at bounding box center [836, 246] width 32 height 25
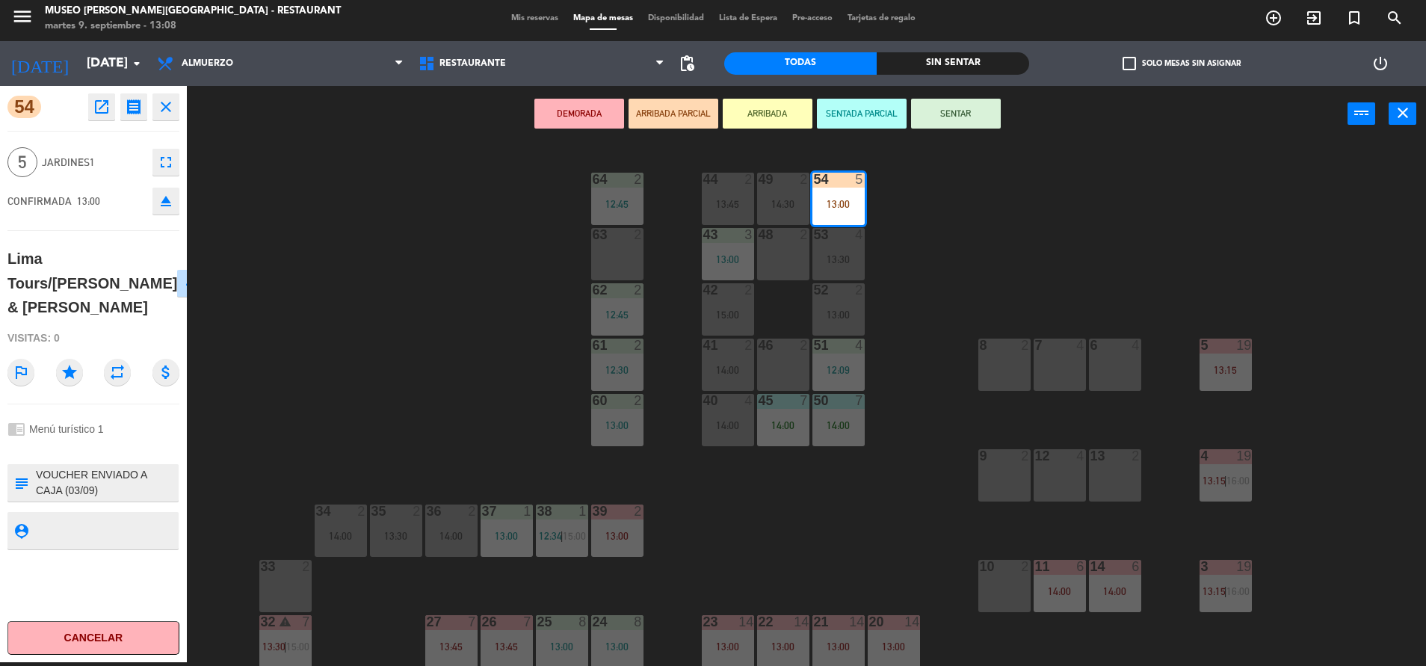
click at [34, 476] on textarea at bounding box center [105, 482] width 143 height 31
click at [155, 438] on div "chrome_reader_mode Menú turístico 1" at bounding box center [93, 429] width 172 height 28
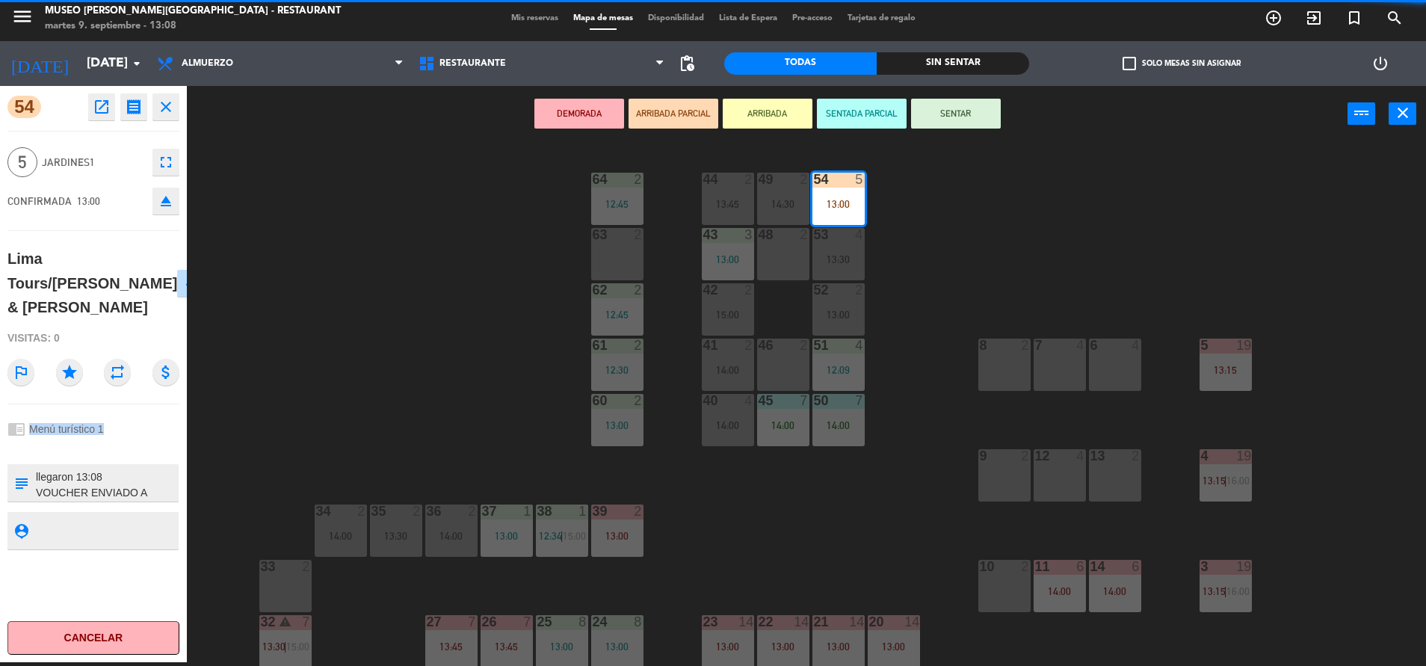
click at [155, 438] on div "chrome_reader_mode Menú turístico 1" at bounding box center [93, 429] width 172 height 28
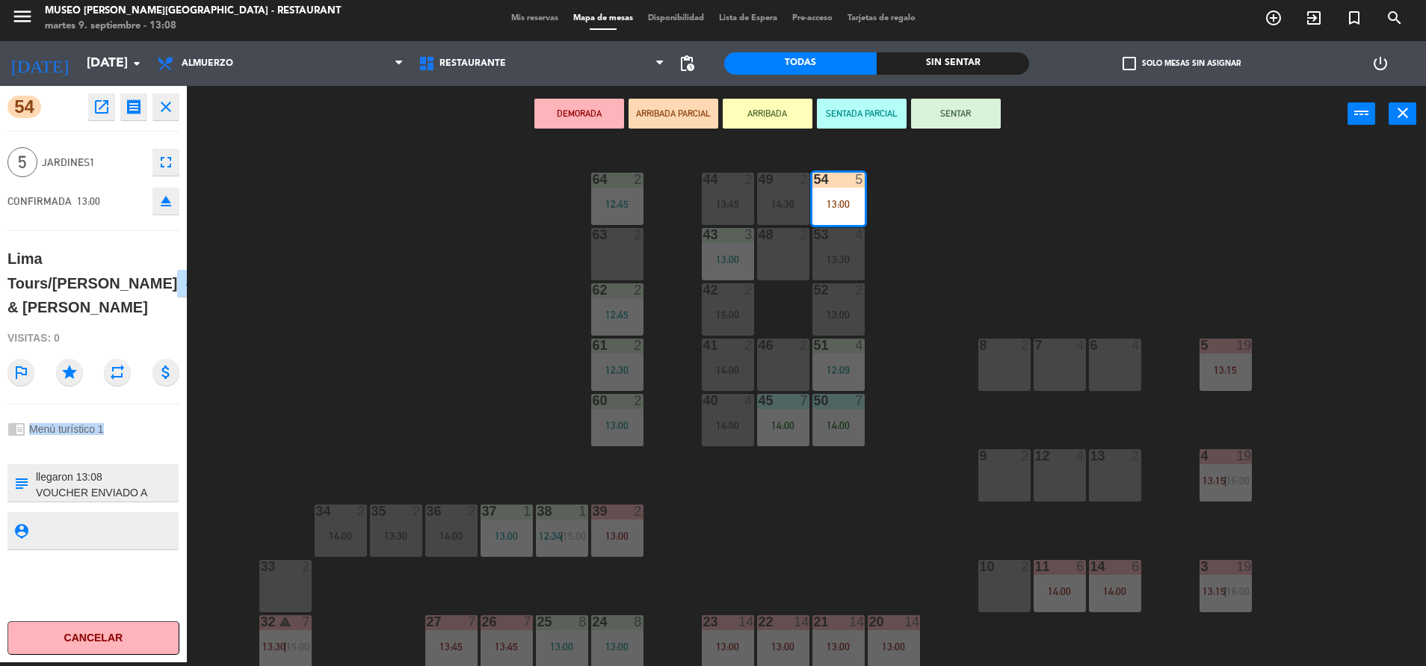
click at [155, 438] on div "chrome_reader_mode Menú turístico 1" at bounding box center [93, 429] width 172 height 28
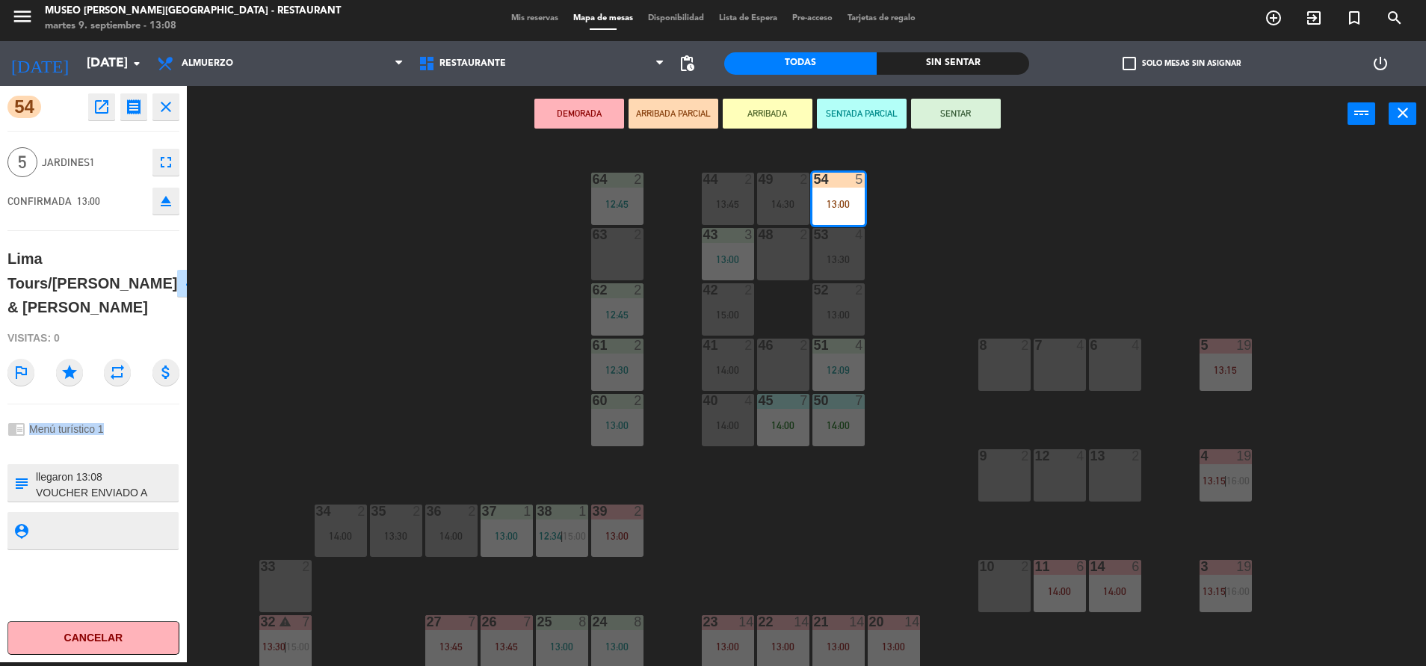
drag, startPoint x: 155, startPoint y: 438, endPoint x: 103, endPoint y: 475, distance: 63.7
click at [103, 475] on textarea at bounding box center [105, 482] width 143 height 31
type textarea "m54 llegaron 13:10 VOUCHER ENVIADO A CAJA (03/09) RESERVA:C2J1 391140-[PERSON_N…"
click at [464, 395] on div "44 2 13:45 49 2 14:30 54 5 13:00 64 2 12:45 48 2 53 4 13:30 63 2 43 3 13:00 62 …" at bounding box center [813, 406] width 1225 height 520
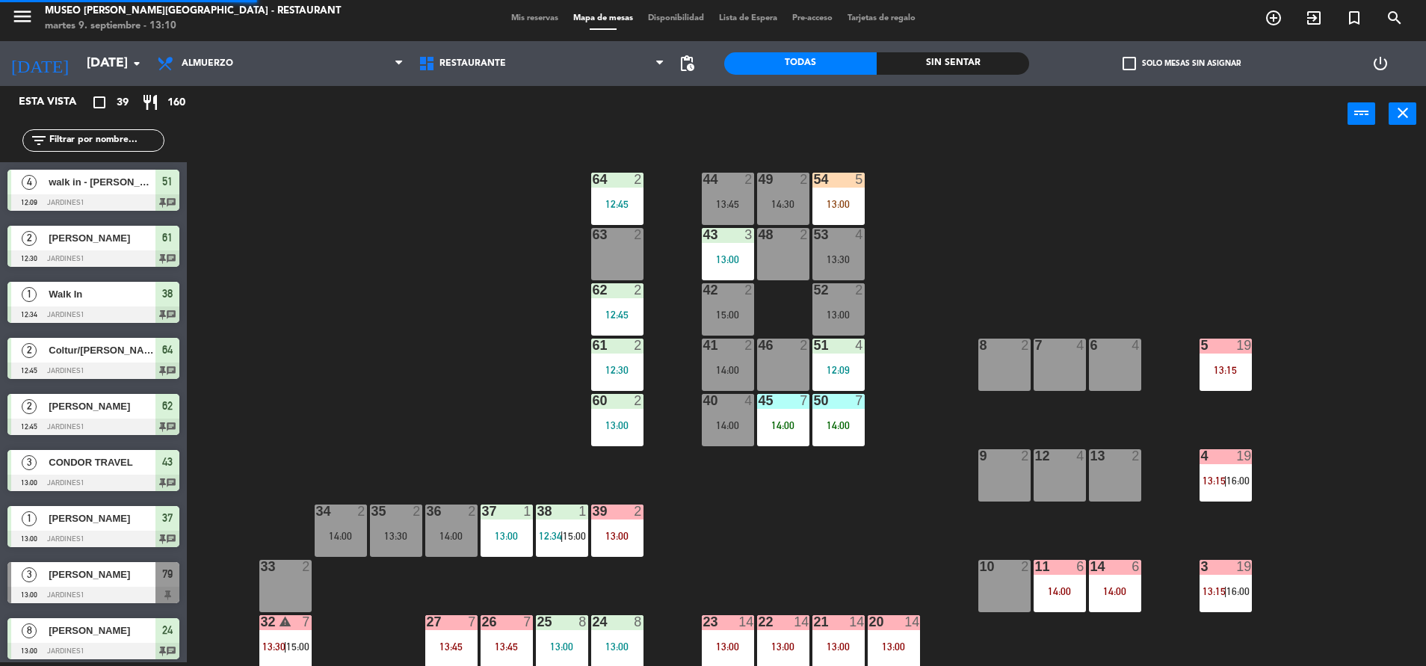
scroll to position [715, 0]
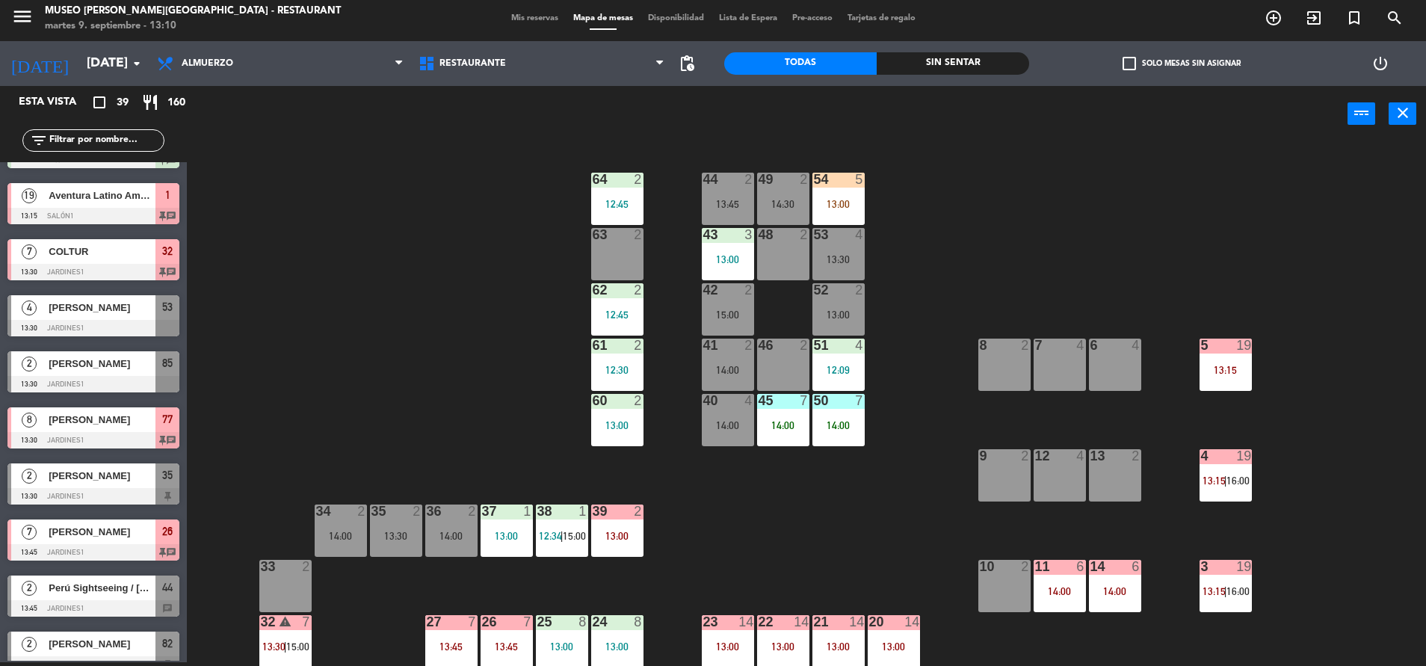
click at [448, 550] on div "36 2 14:00" at bounding box center [451, 530] width 52 height 52
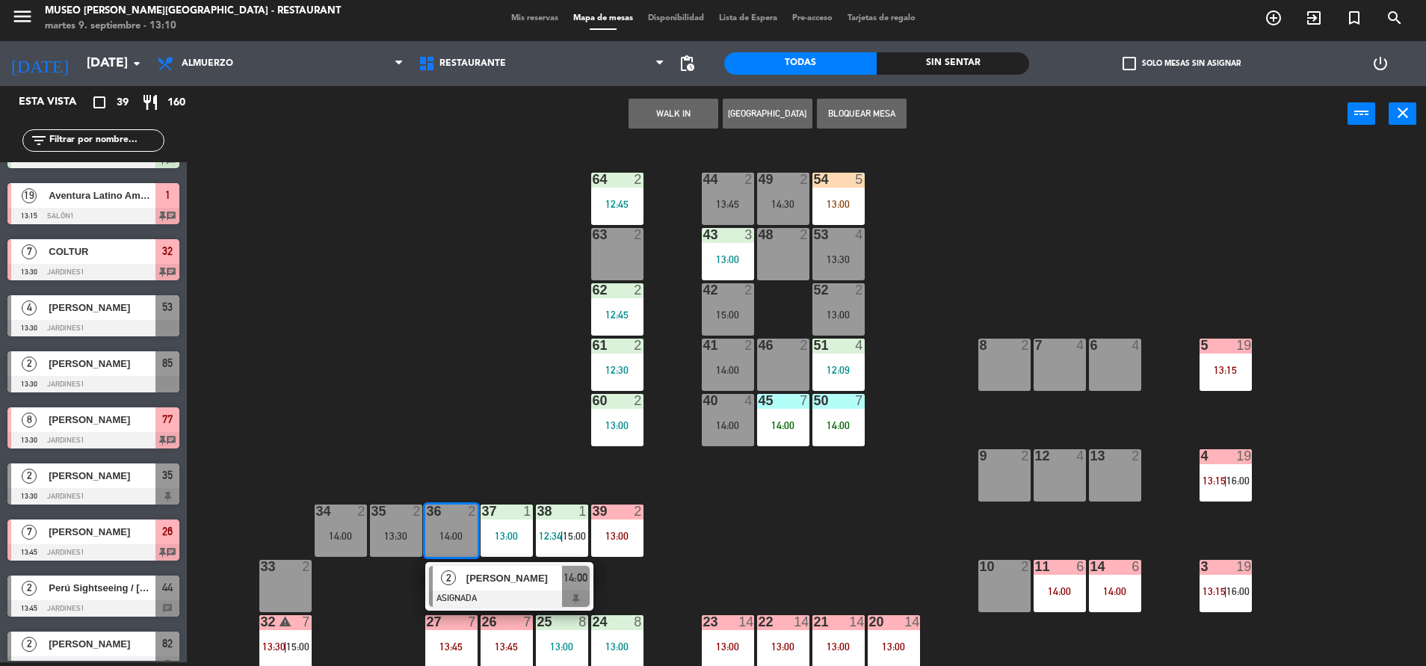
click at [469, 574] on span "[PERSON_NAME]" at bounding box center [514, 578] width 96 height 16
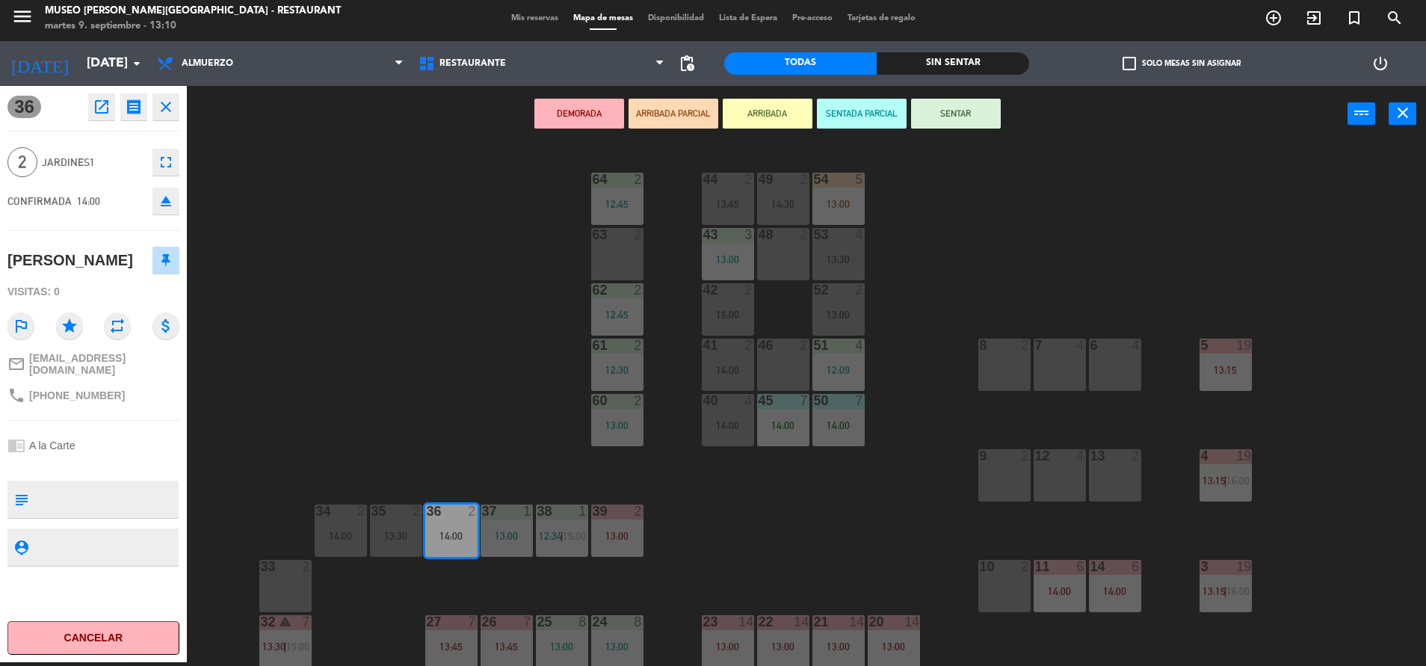
click at [631, 242] on div "63 2" at bounding box center [617, 235] width 52 height 15
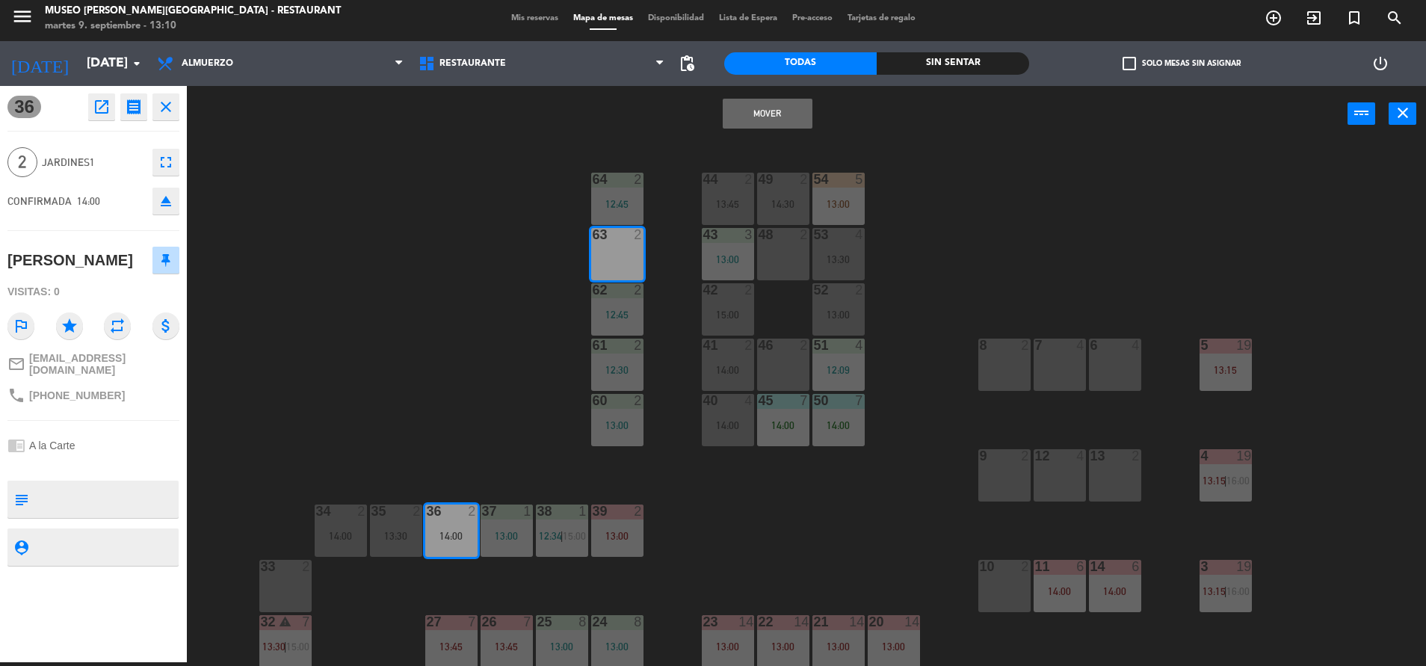
click at [782, 112] on button "Mover" at bounding box center [768, 114] width 90 height 30
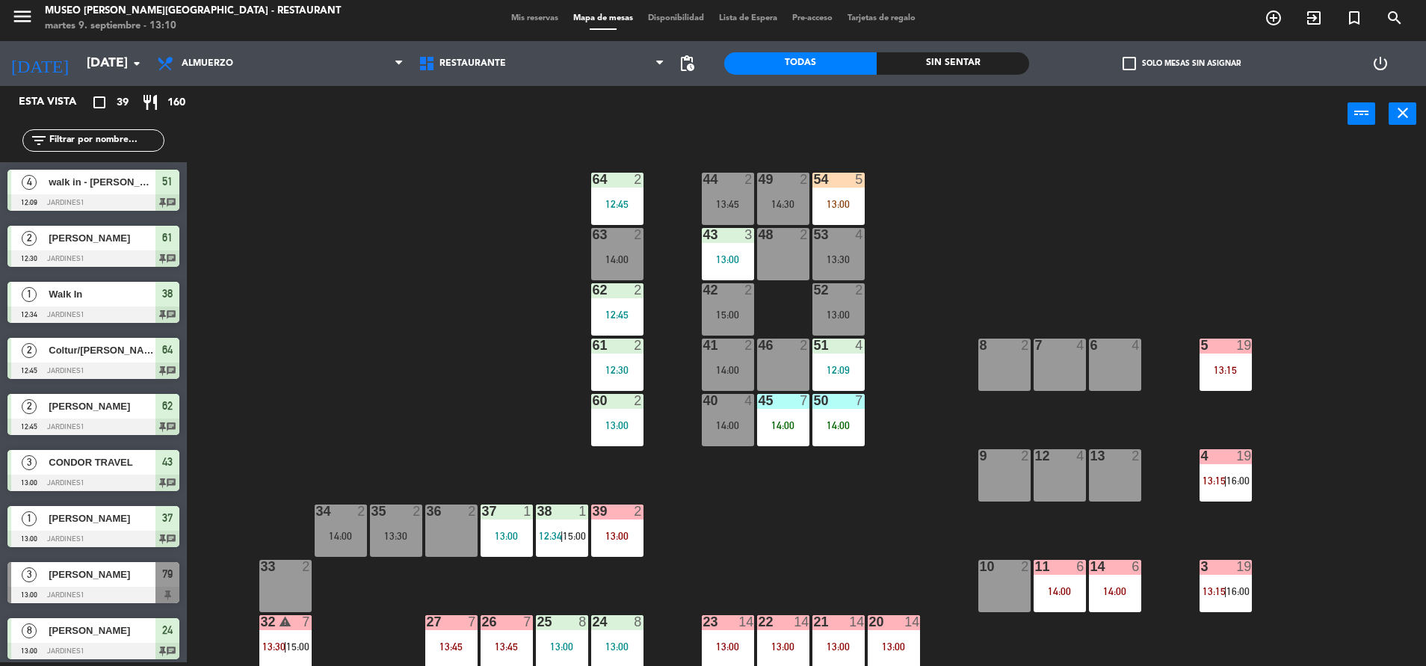
scroll to position [99, 0]
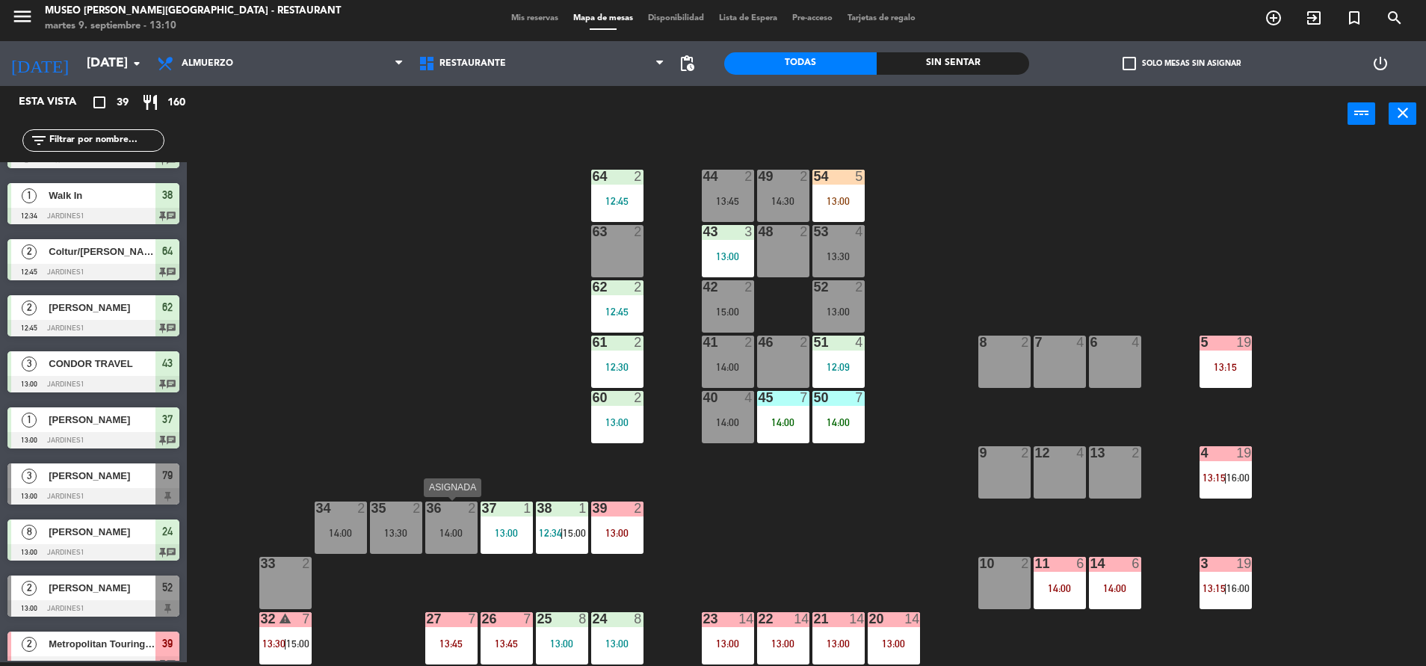
click at [460, 516] on div "36 2" at bounding box center [451, 508] width 52 height 15
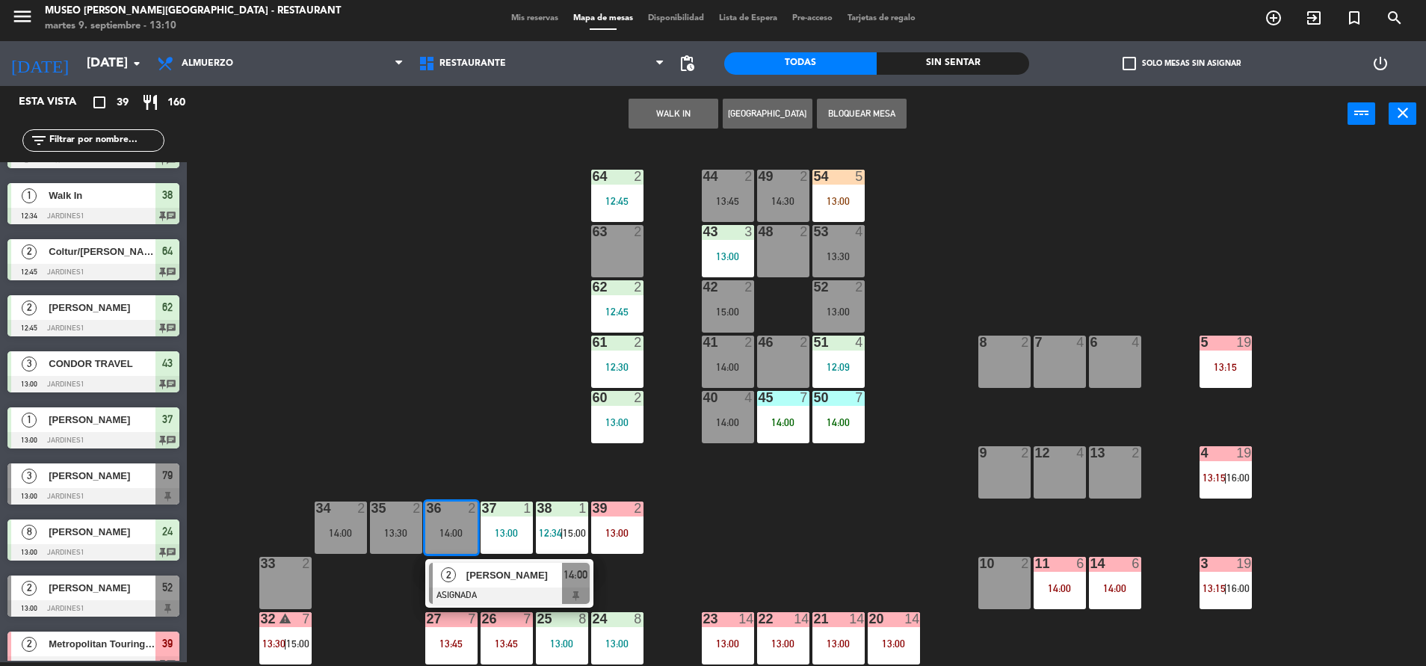
click at [673, 104] on button "WALK IN" at bounding box center [673, 114] width 90 height 30
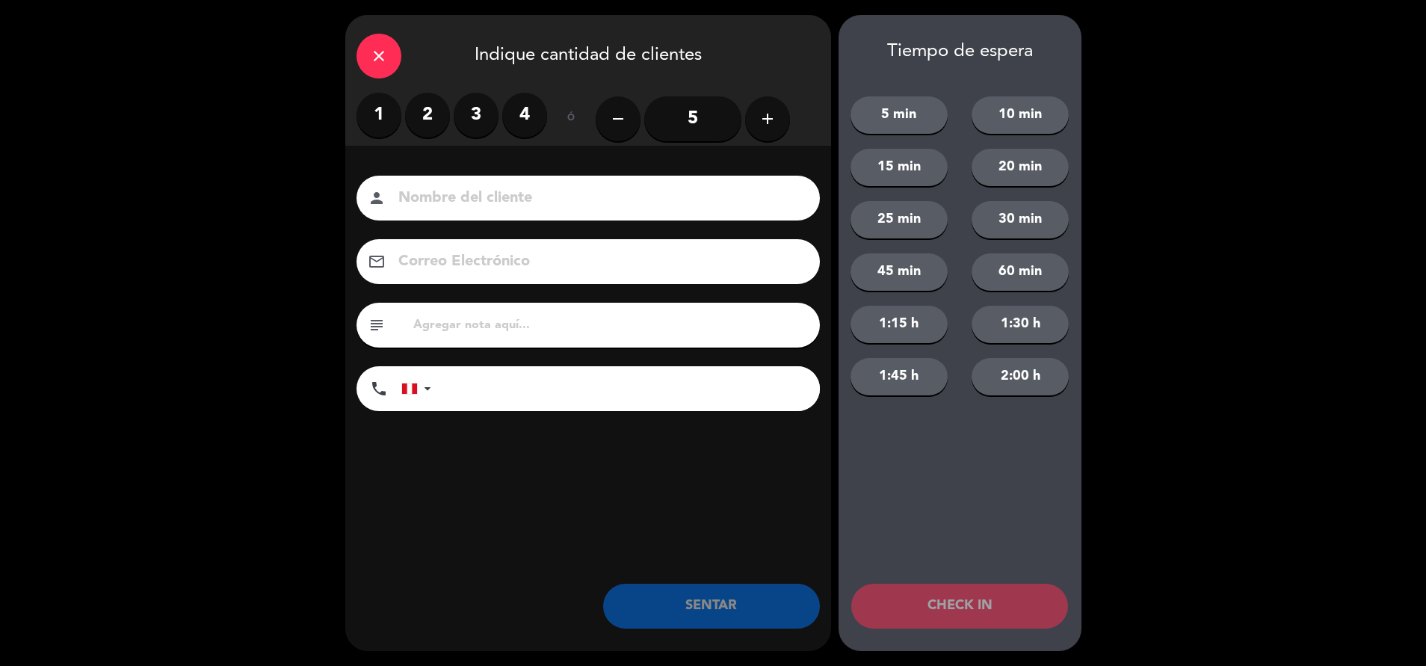
click at [395, 110] on label "1" at bounding box center [378, 115] width 45 height 45
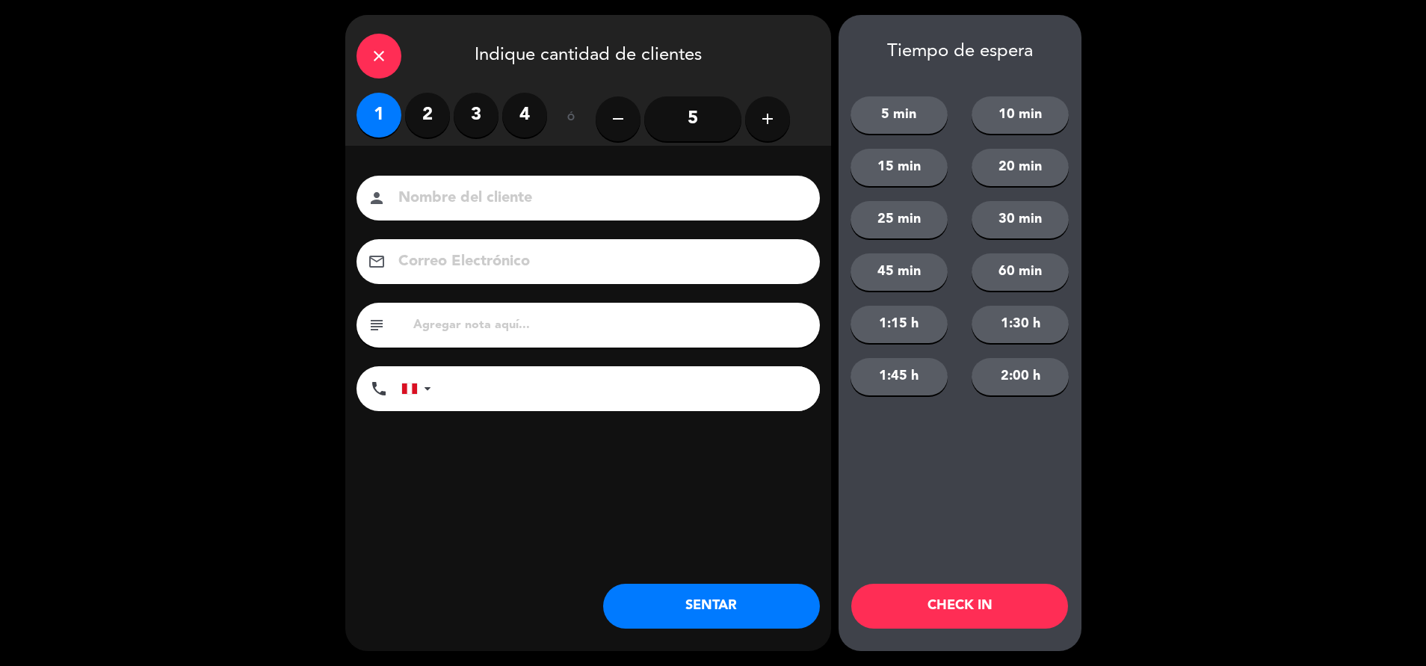
click at [507, 335] on input "text" at bounding box center [610, 325] width 397 height 21
type input "m36"
click at [683, 602] on button "SENTAR" at bounding box center [711, 606] width 217 height 45
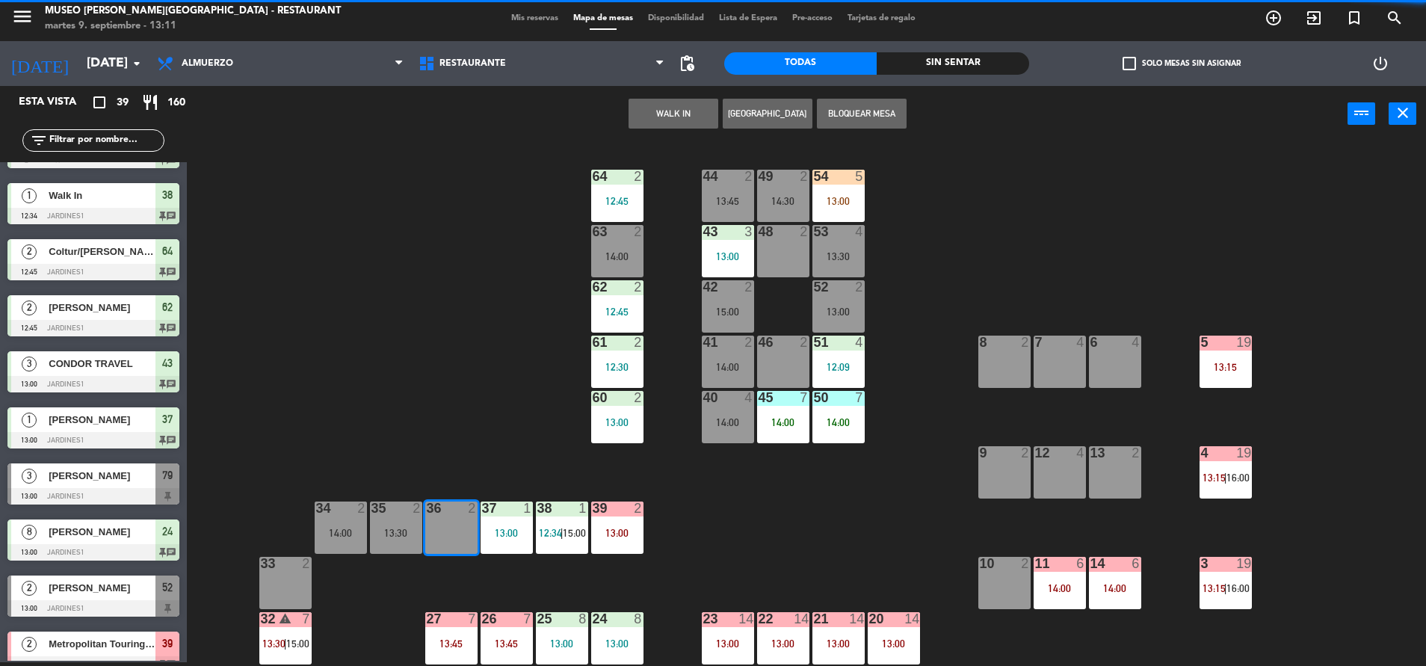
scroll to position [0, 0]
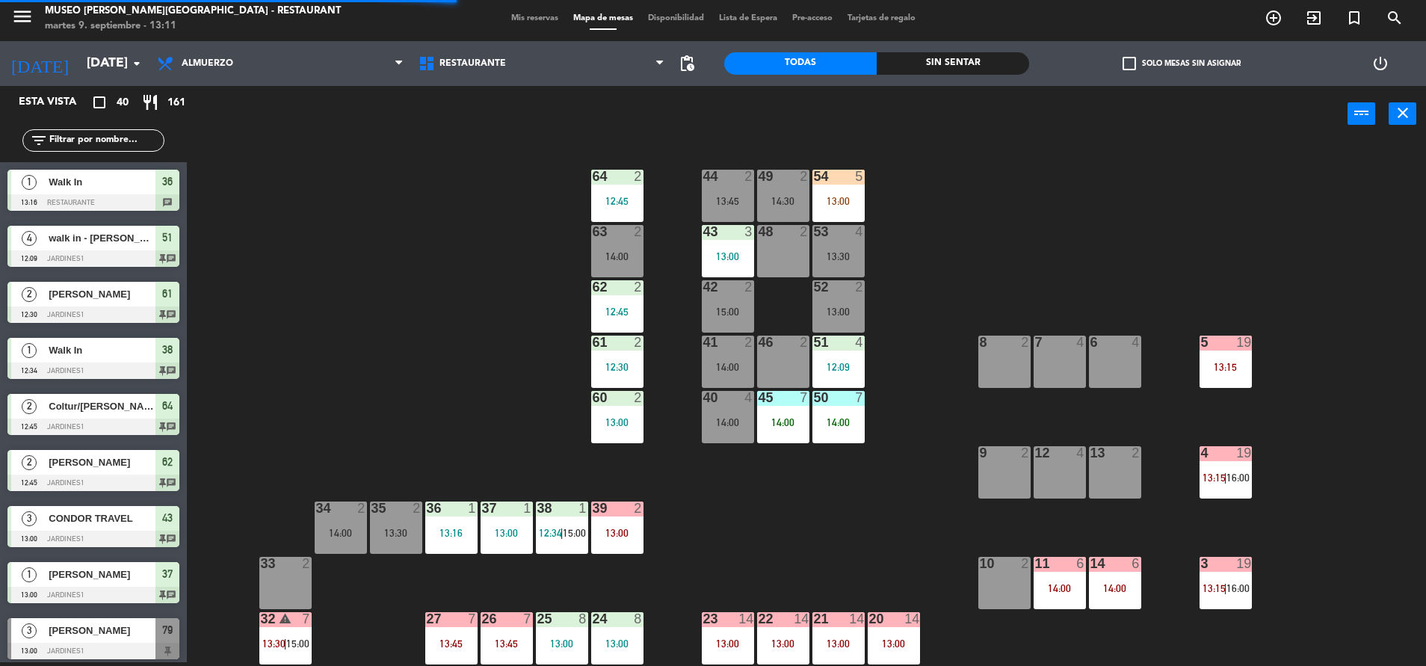
click at [70, 135] on input "text" at bounding box center [106, 140] width 116 height 16
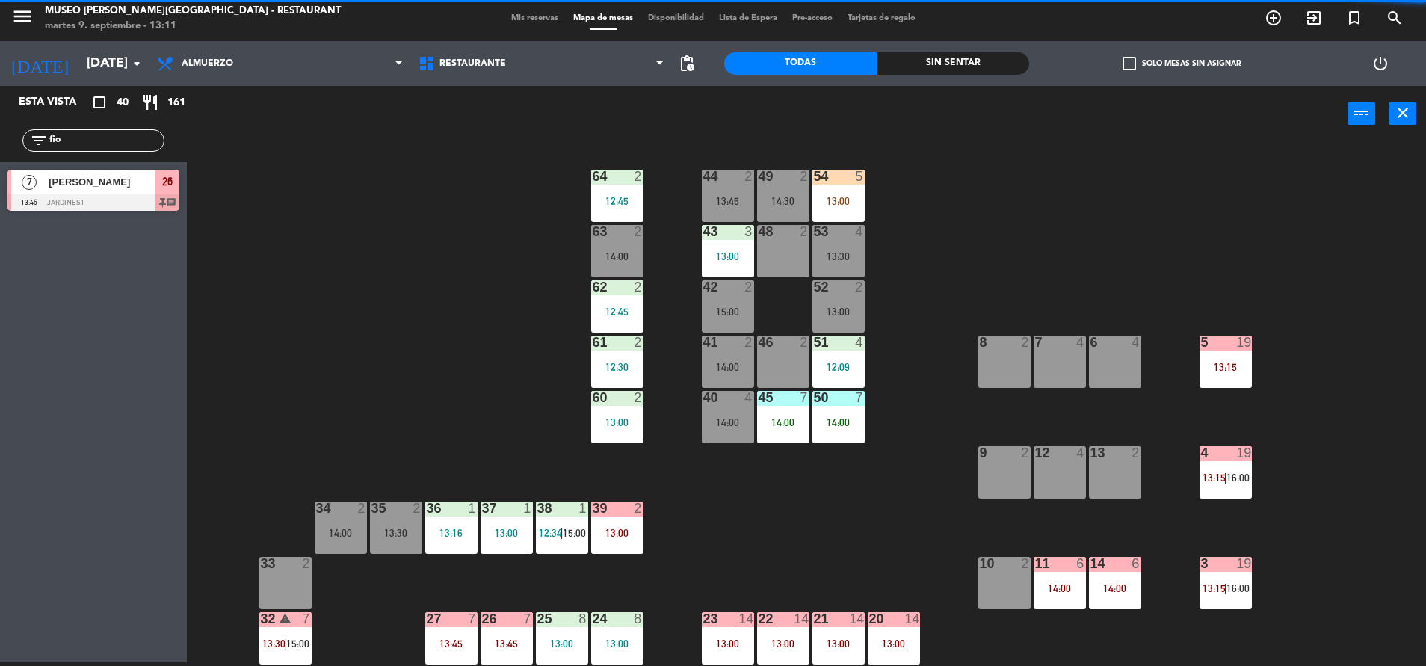
type input "fio"
click at [500, 330] on div "44 2 13:45 49 2 14:30 54 5 13:00 64 2 12:45 48 2 53 4 13:30 63 2 14:00 43 3 13:…" at bounding box center [813, 406] width 1225 height 520
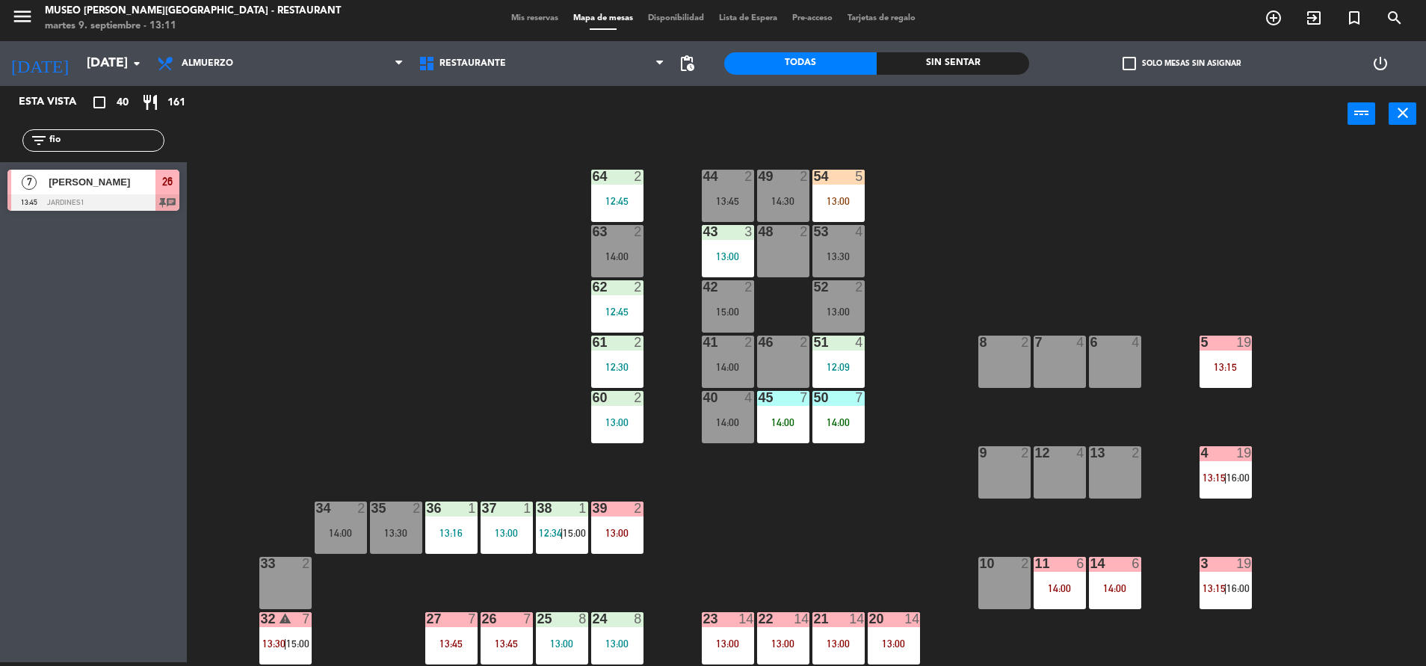
click at [149, 197] on div at bounding box center [93, 202] width 172 height 16
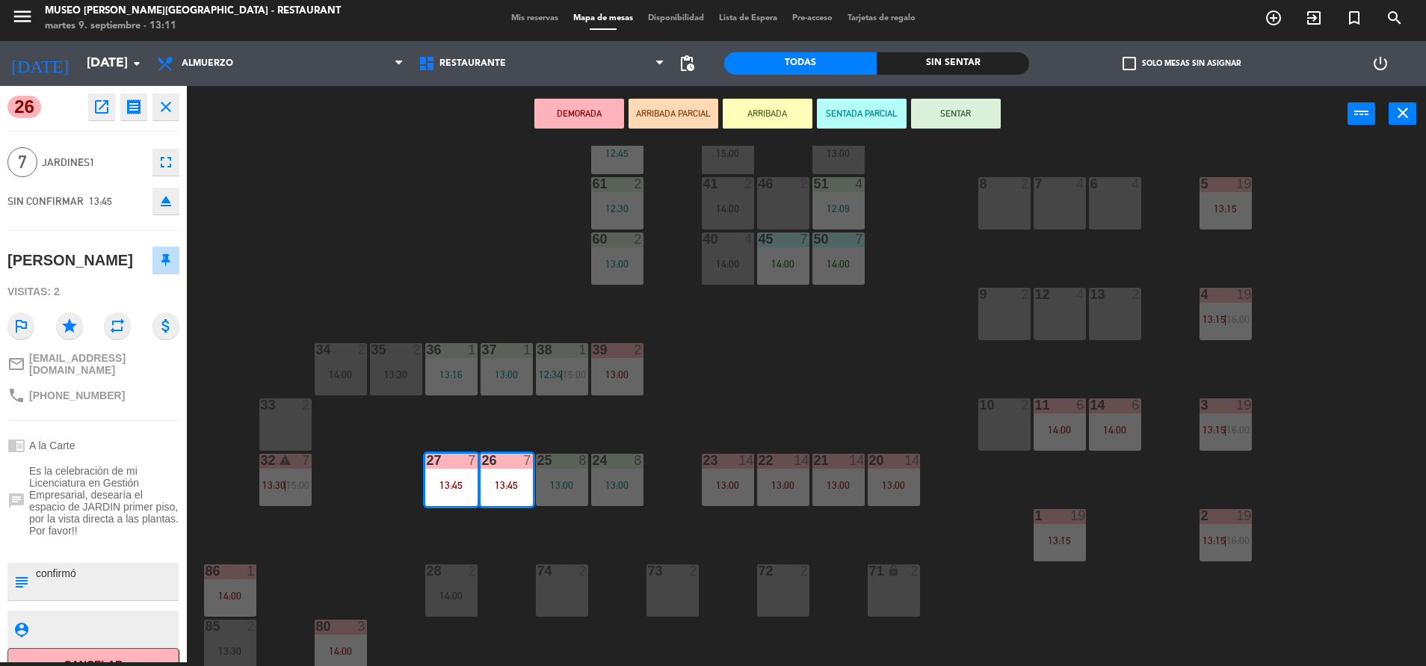
scroll to position [554, 0]
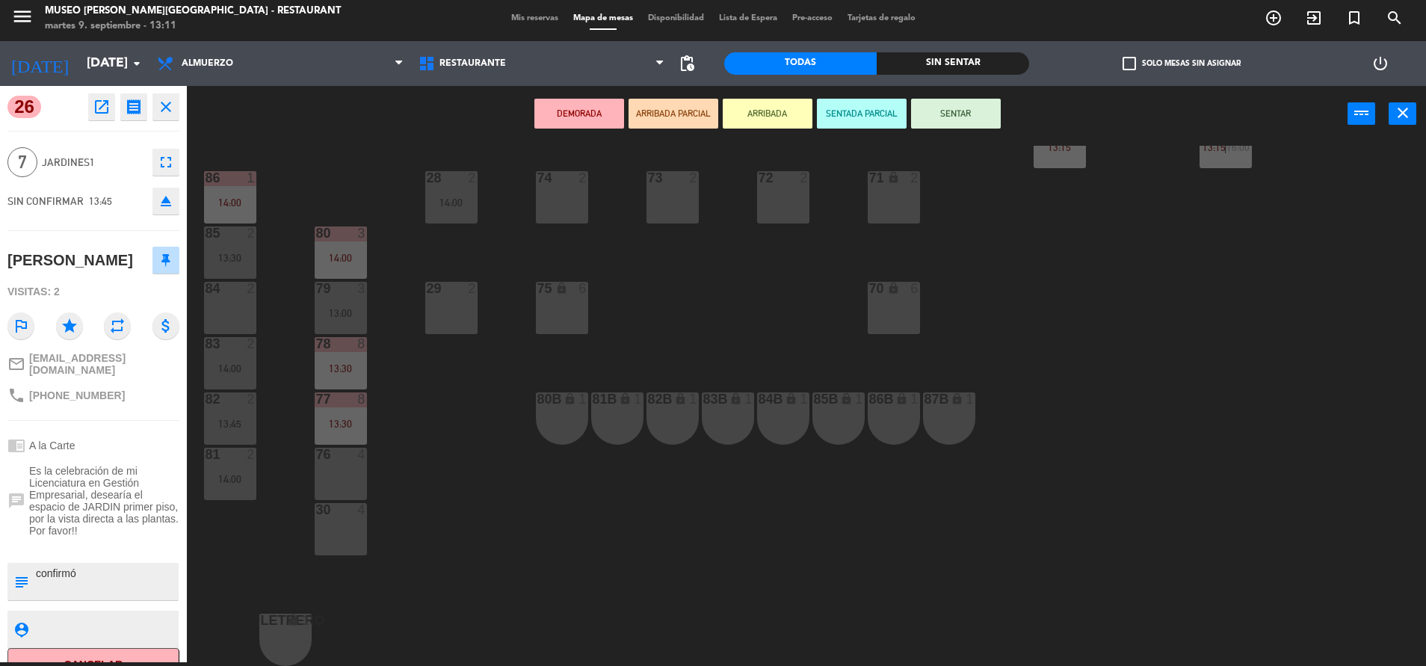
click at [344, 363] on div "13:30" at bounding box center [341, 368] width 52 height 10
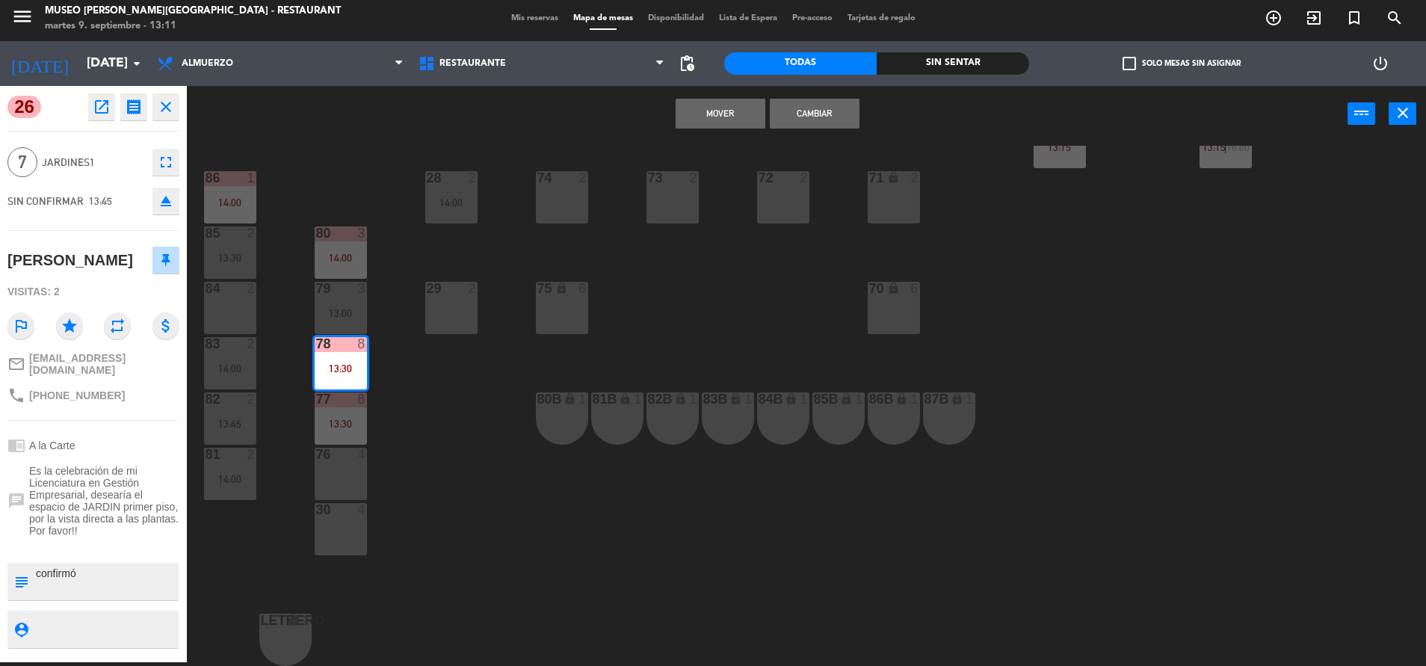
click at [823, 110] on button "Cambiar" at bounding box center [815, 114] width 90 height 30
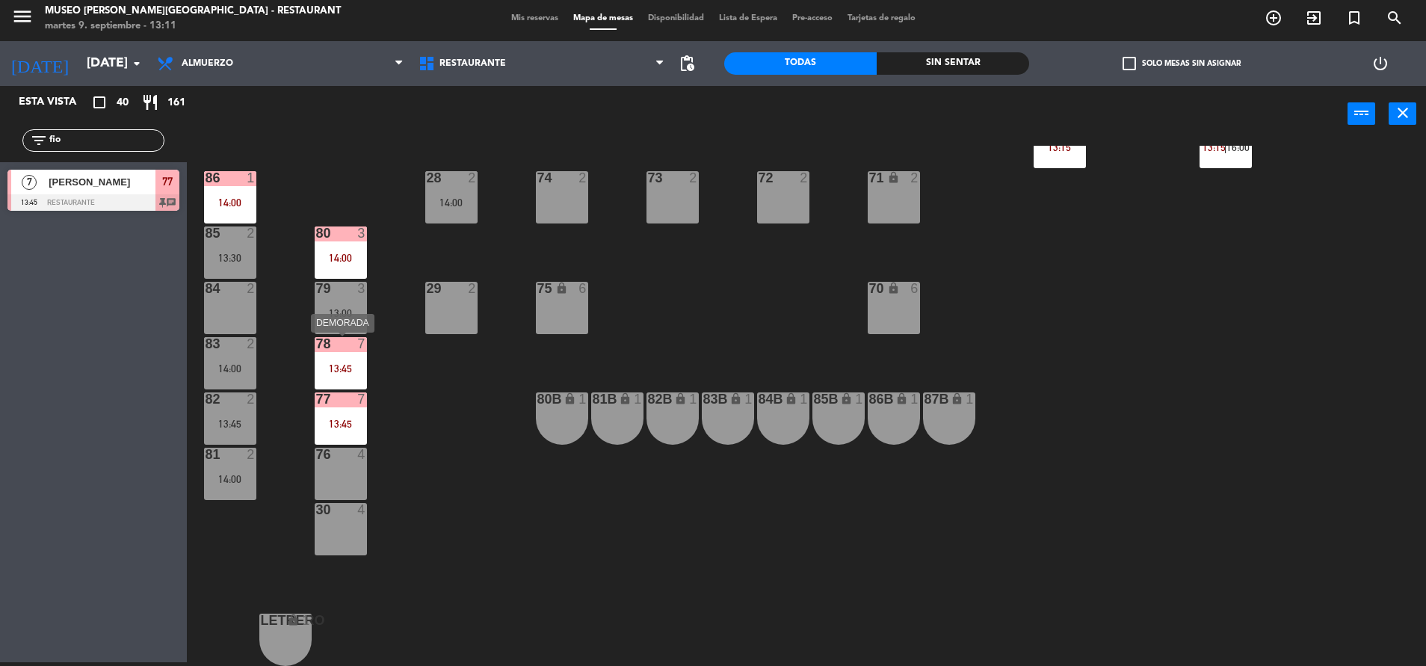
click at [315, 383] on div "78 7 13:45" at bounding box center [341, 363] width 52 height 52
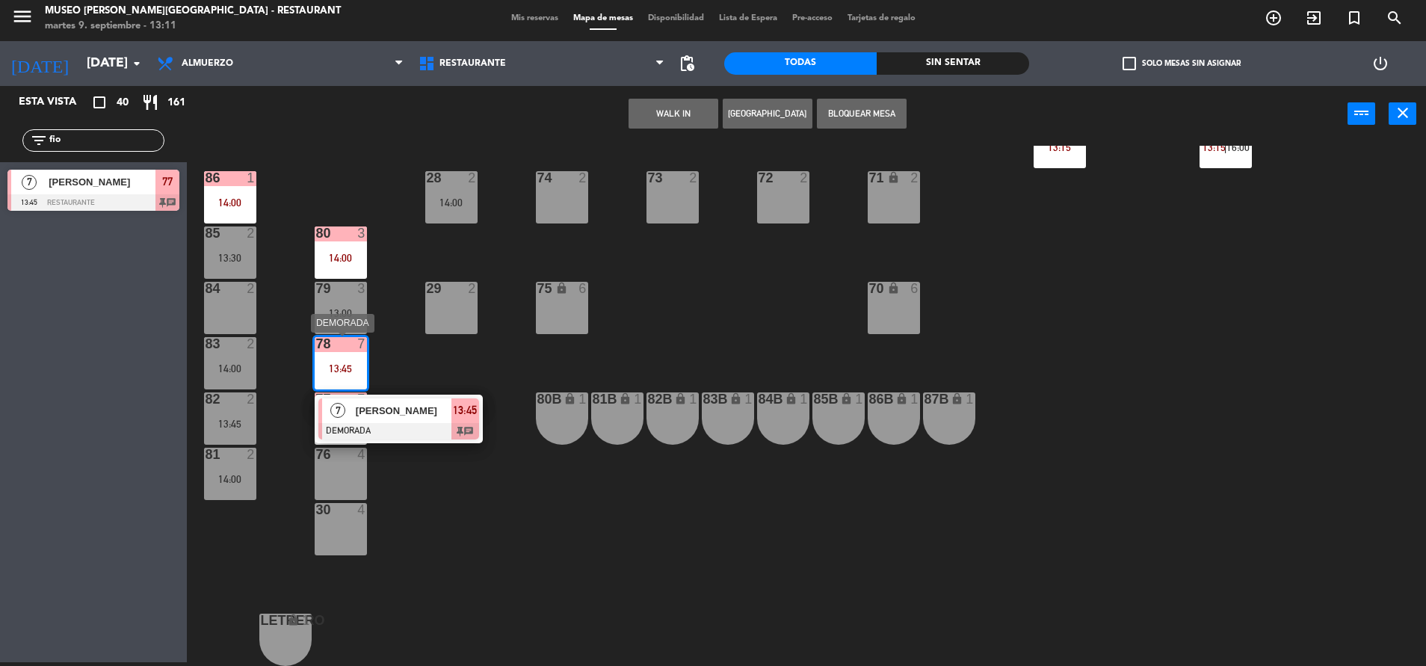
click at [338, 428] on div at bounding box center [398, 431] width 161 height 16
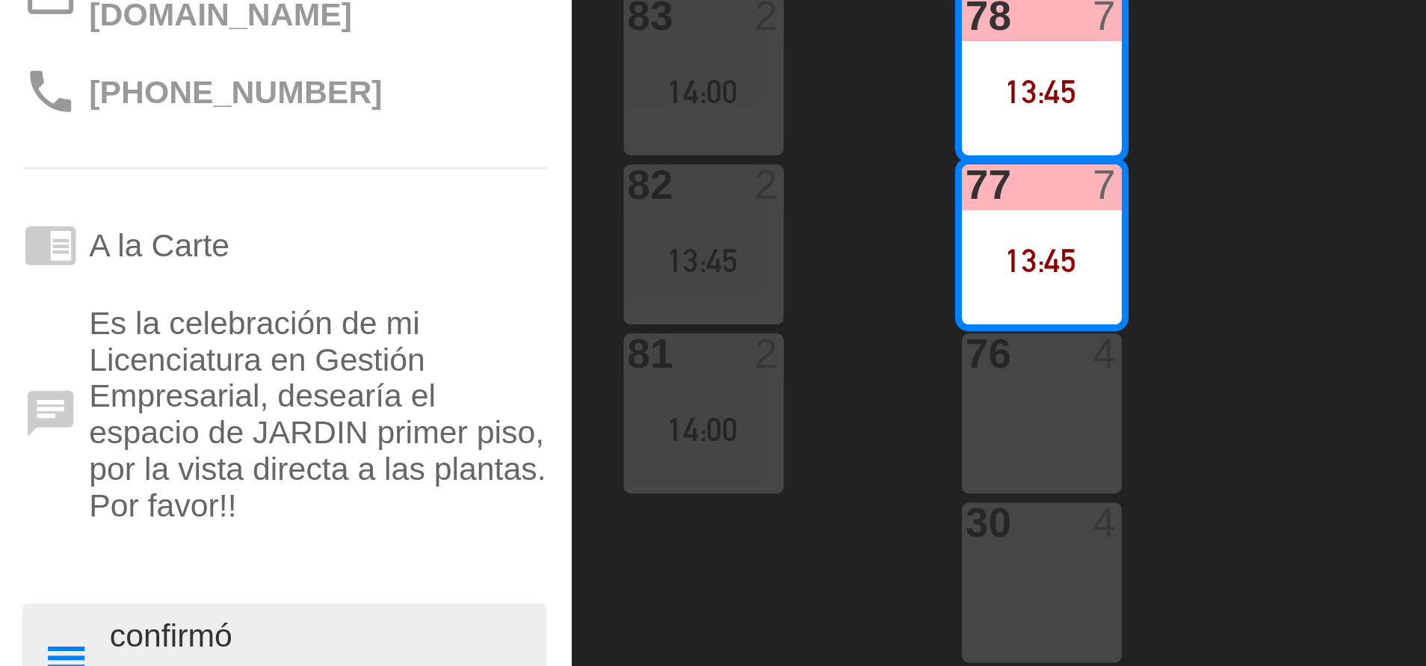
scroll to position [43, 0]
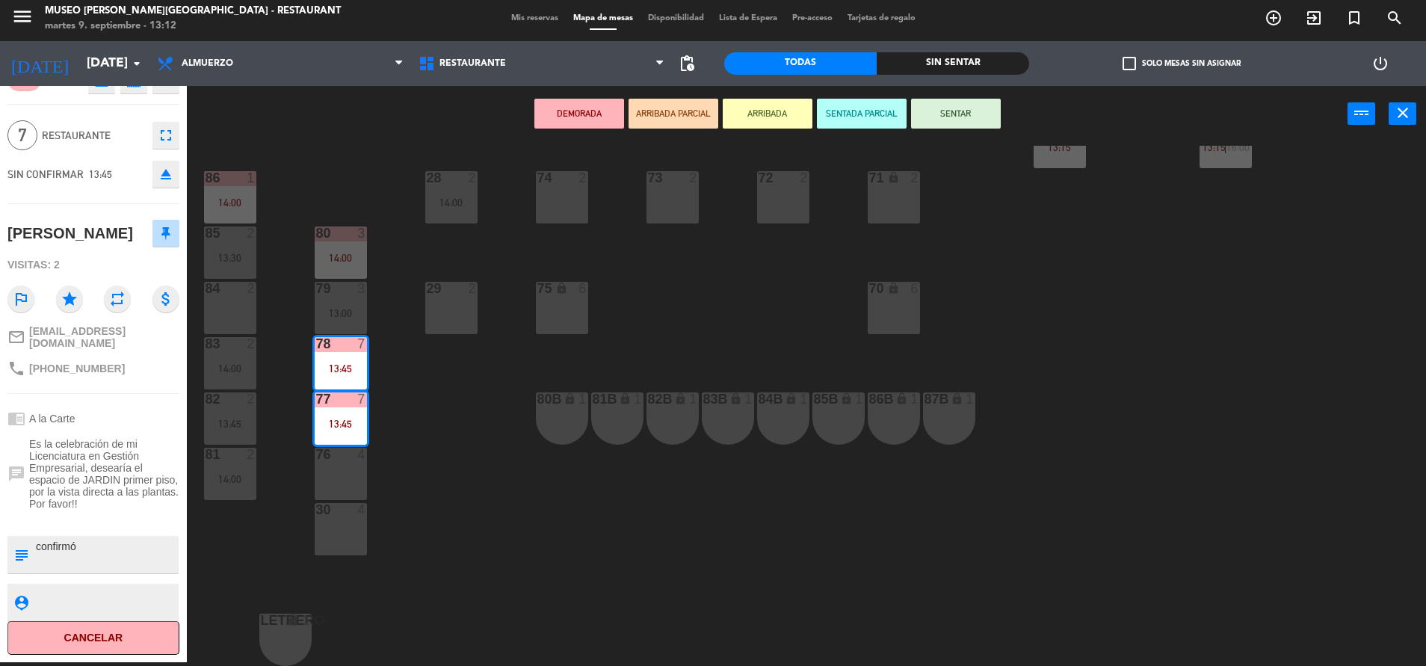
click at [39, 546] on textarea at bounding box center [105, 554] width 143 height 31
type textarea "m77-78 llegaron 13:12 2 licenciaturas confirmó"
click at [112, 429] on div "chrome_reader_mode A la Carte" at bounding box center [93, 418] width 172 height 28
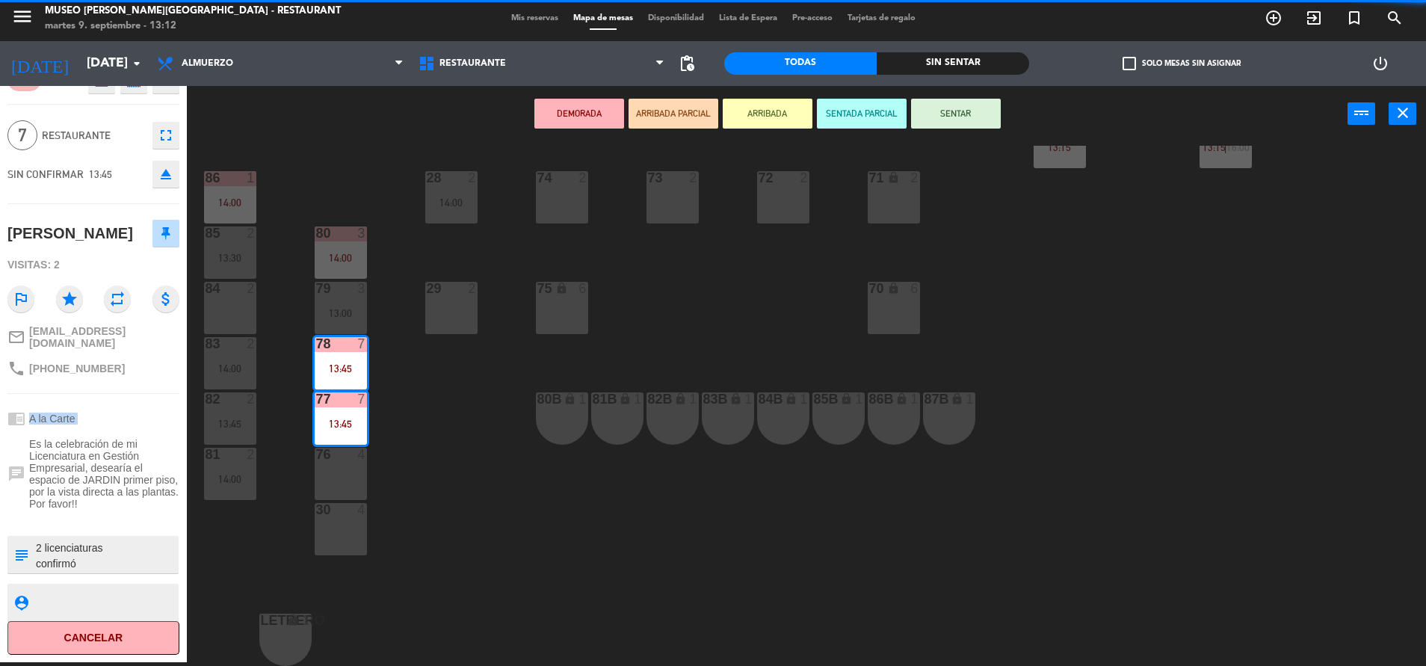
click at [112, 429] on div "chrome_reader_mode A la Carte" at bounding box center [93, 418] width 172 height 28
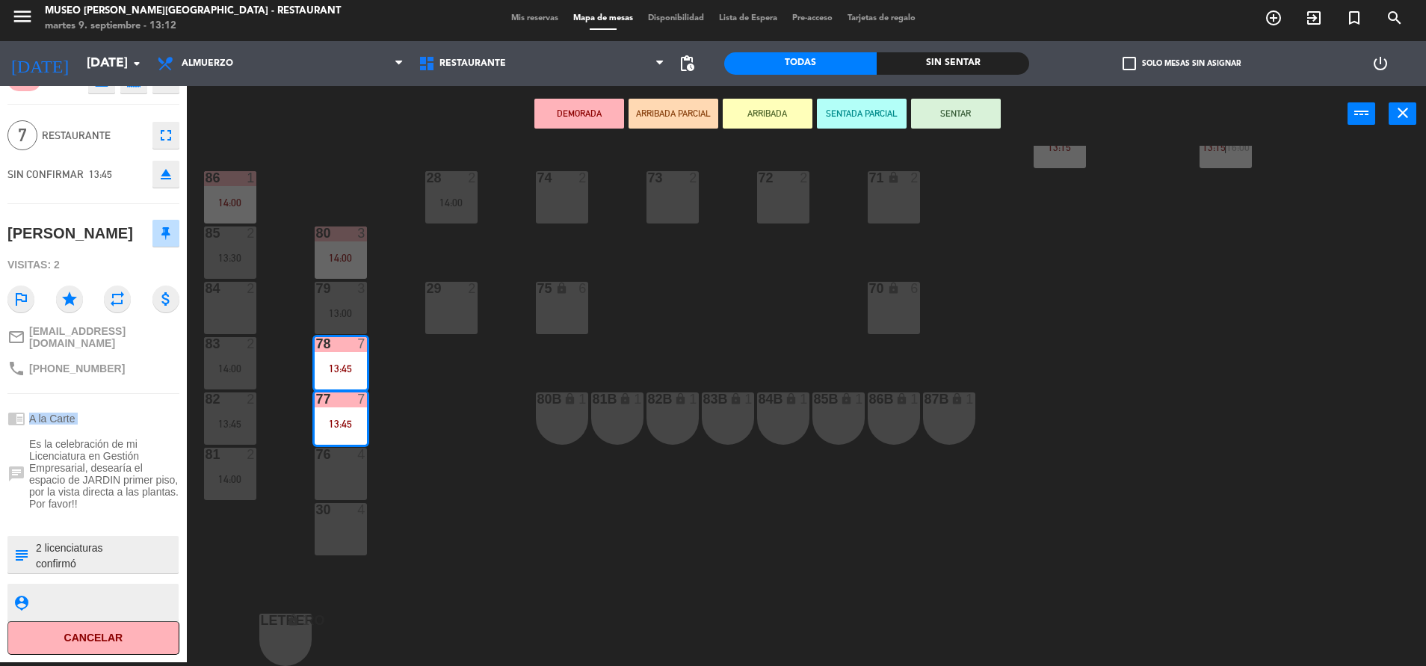
click at [112, 429] on div "chrome_reader_mode A la Carte" at bounding box center [93, 418] width 172 height 28
click at [831, 123] on button "SENTADA PARCIAL" at bounding box center [862, 114] width 90 height 30
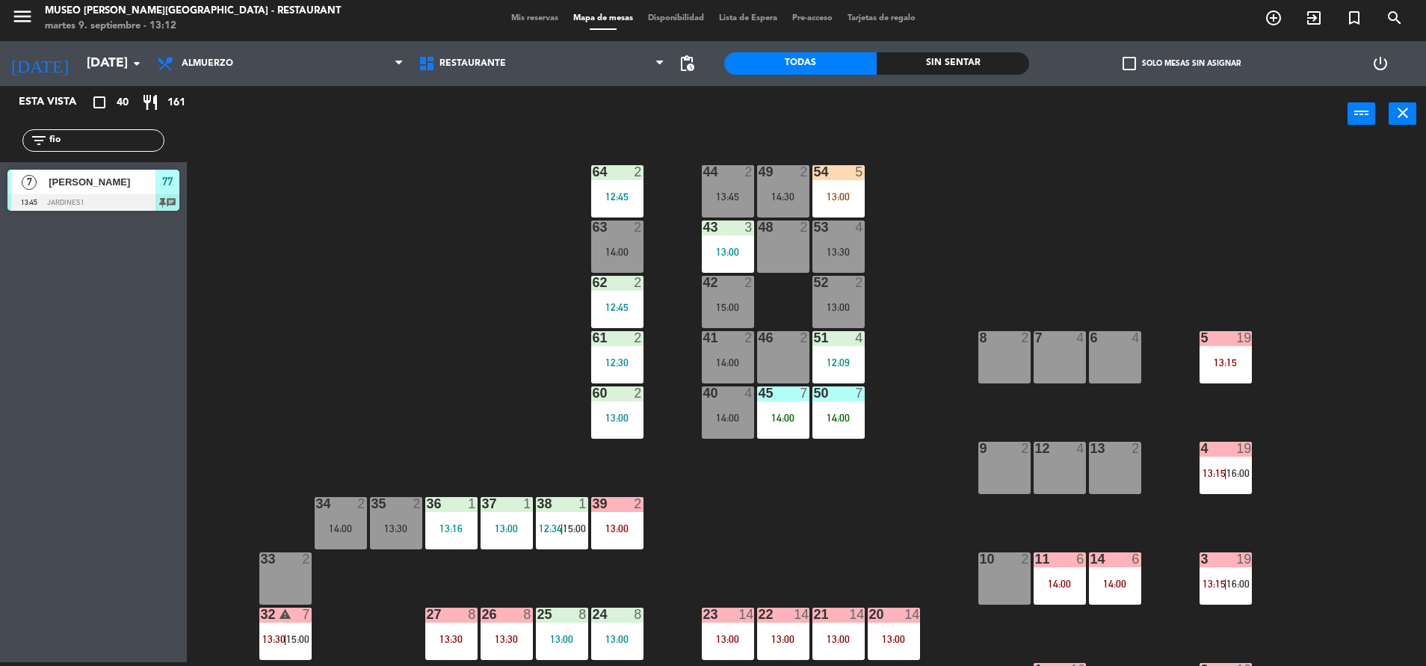
scroll to position [0, 0]
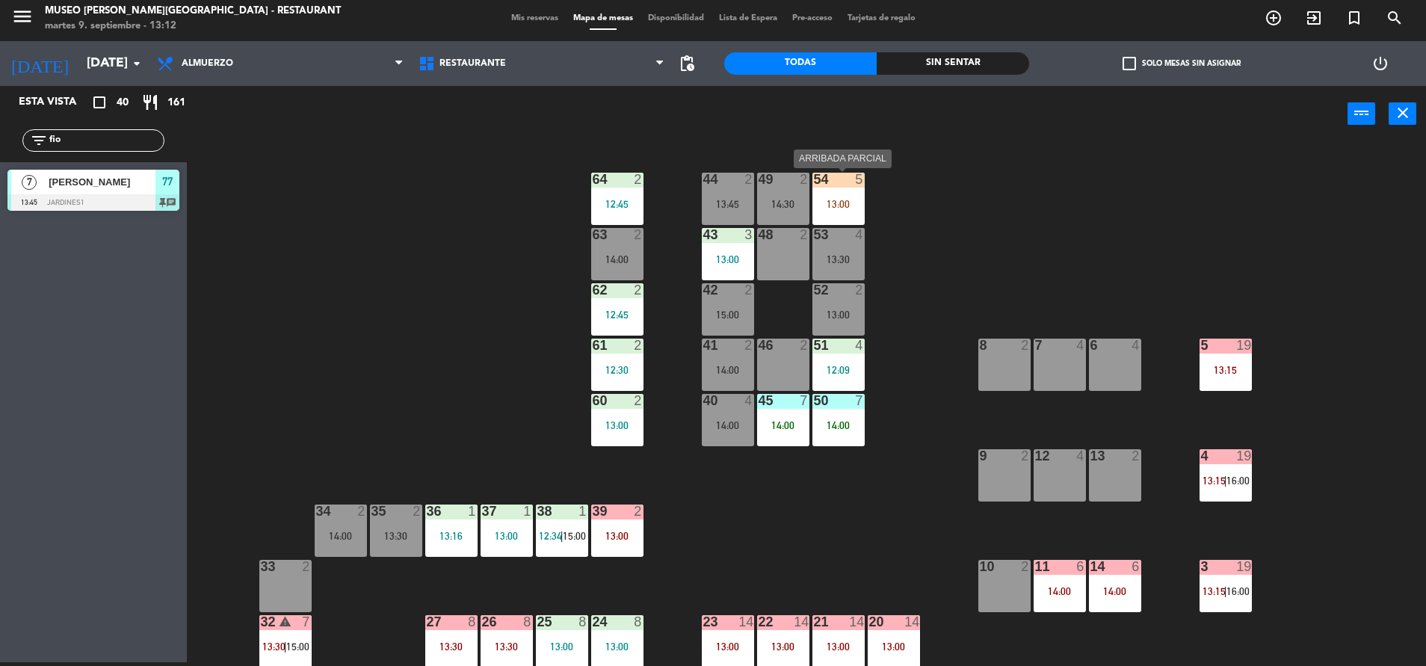
click at [856, 188] on div "54 5 13:00" at bounding box center [838, 199] width 52 height 52
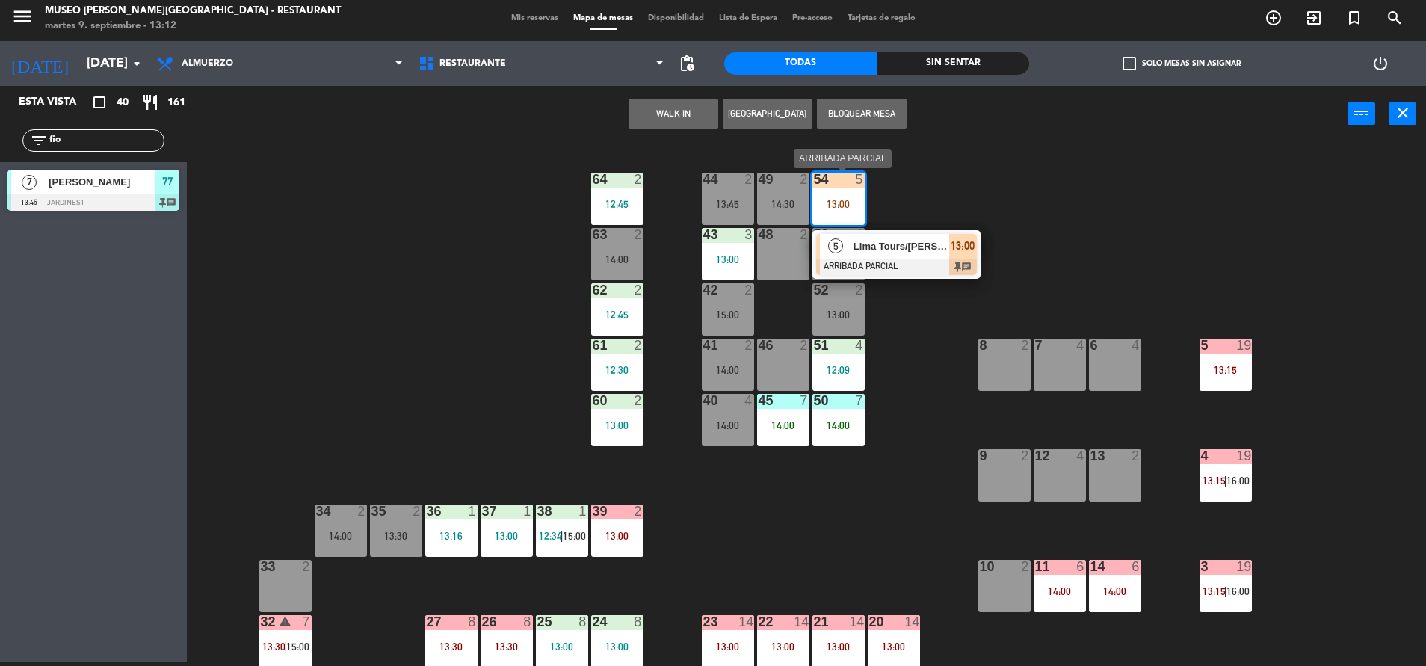
click at [873, 239] on span "Lima Tours/[PERSON_NAME] & [PERSON_NAME]" at bounding box center [901, 246] width 96 height 16
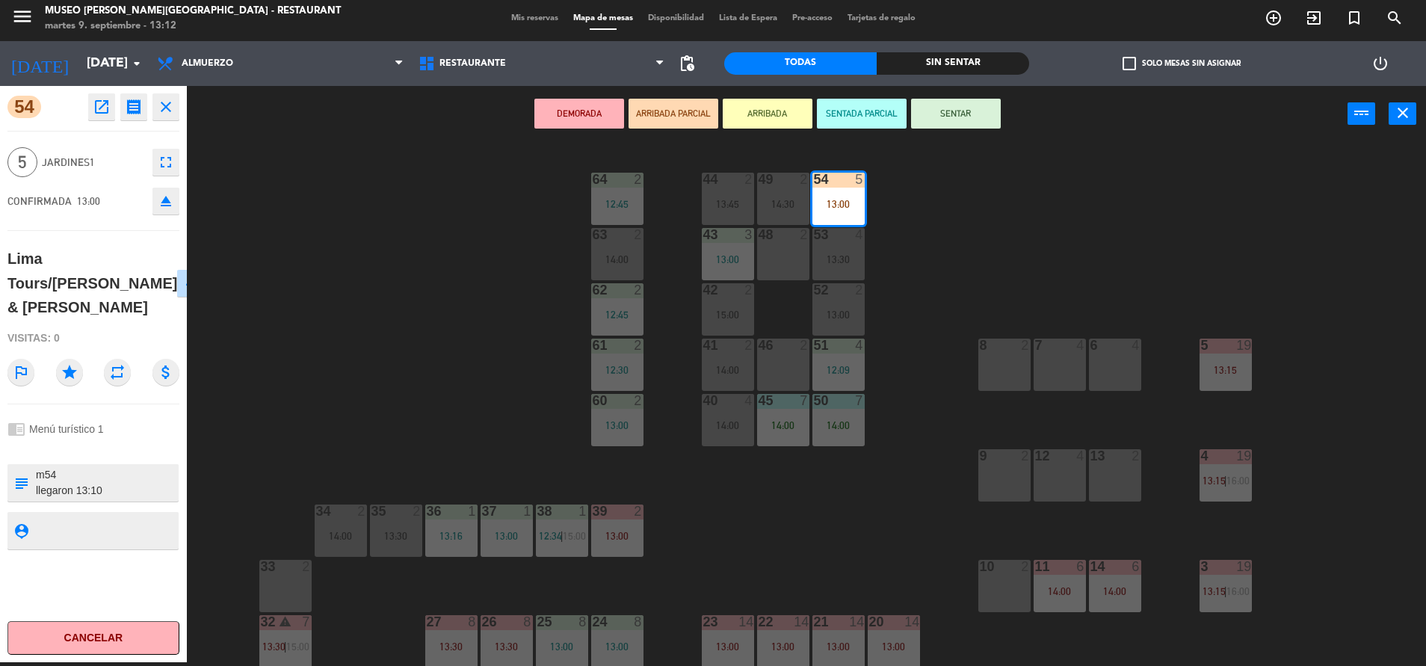
click at [953, 115] on button "SENTAR" at bounding box center [956, 114] width 90 height 30
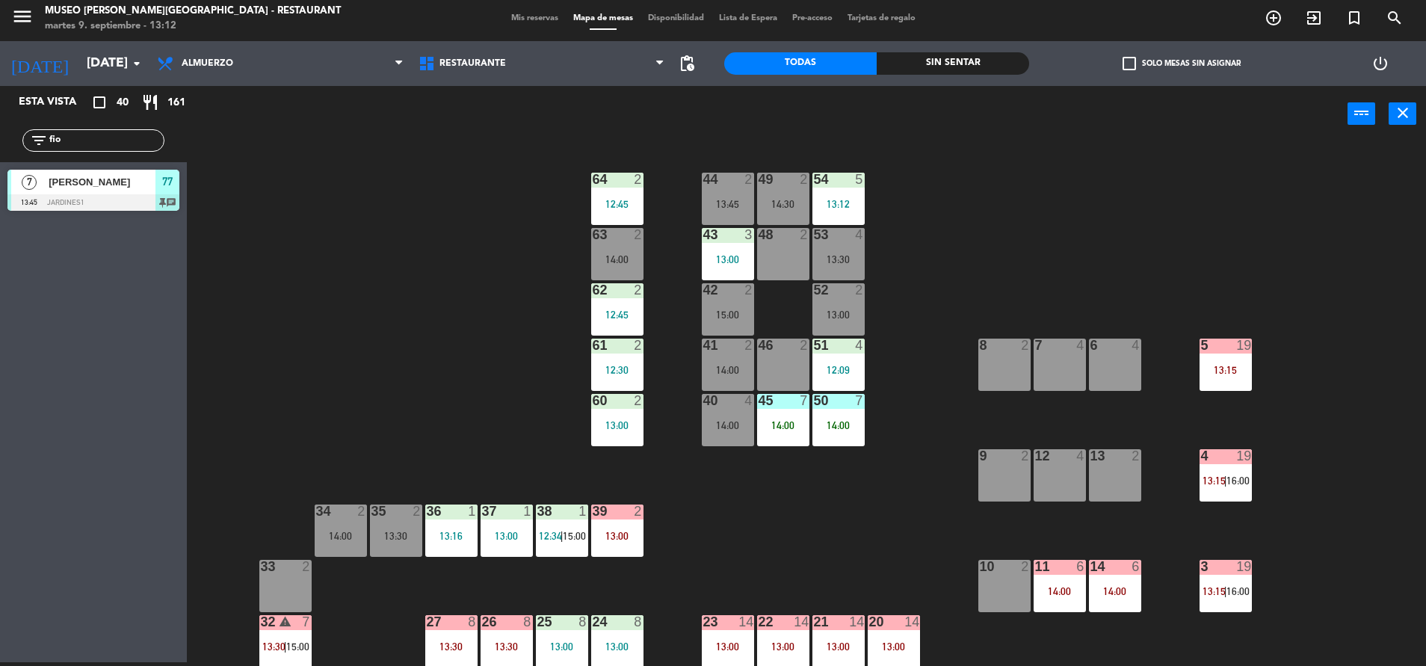
click at [102, 147] on input "fio" at bounding box center [106, 140] width 116 height 16
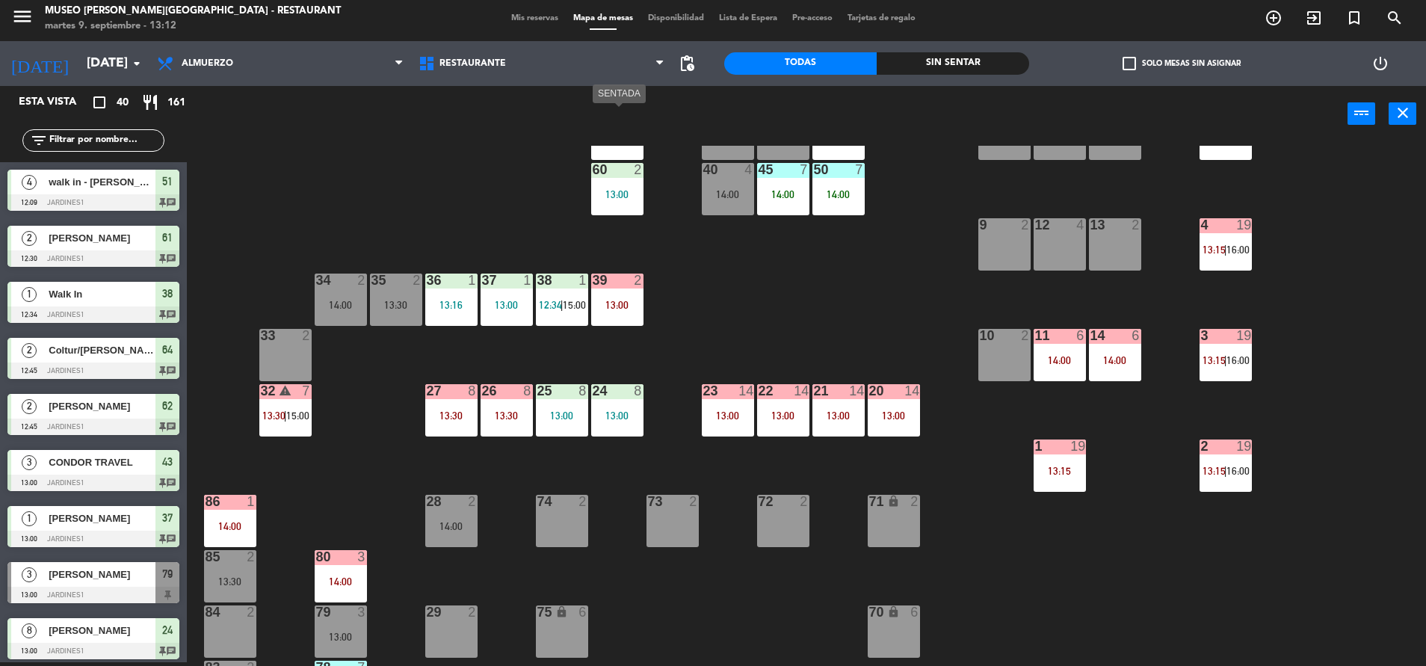
scroll to position [233, 0]
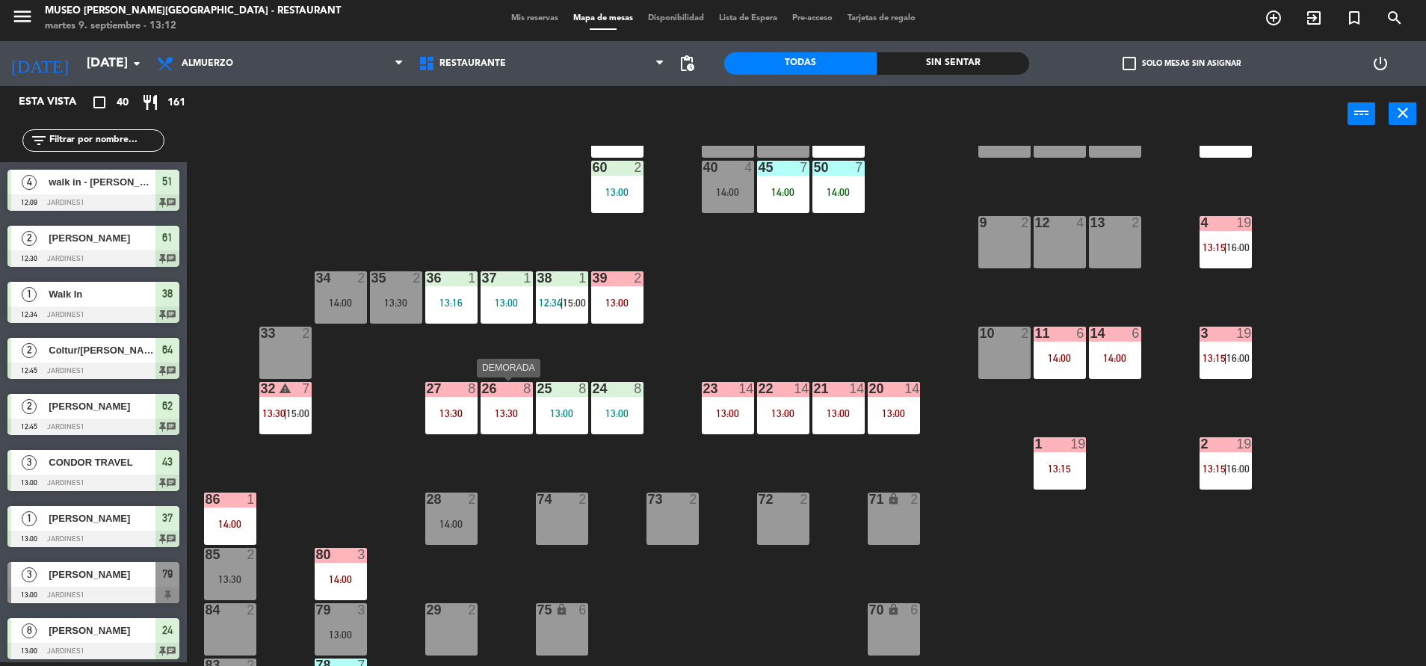
click at [511, 425] on div "26 8 13:30" at bounding box center [506, 408] width 52 height 52
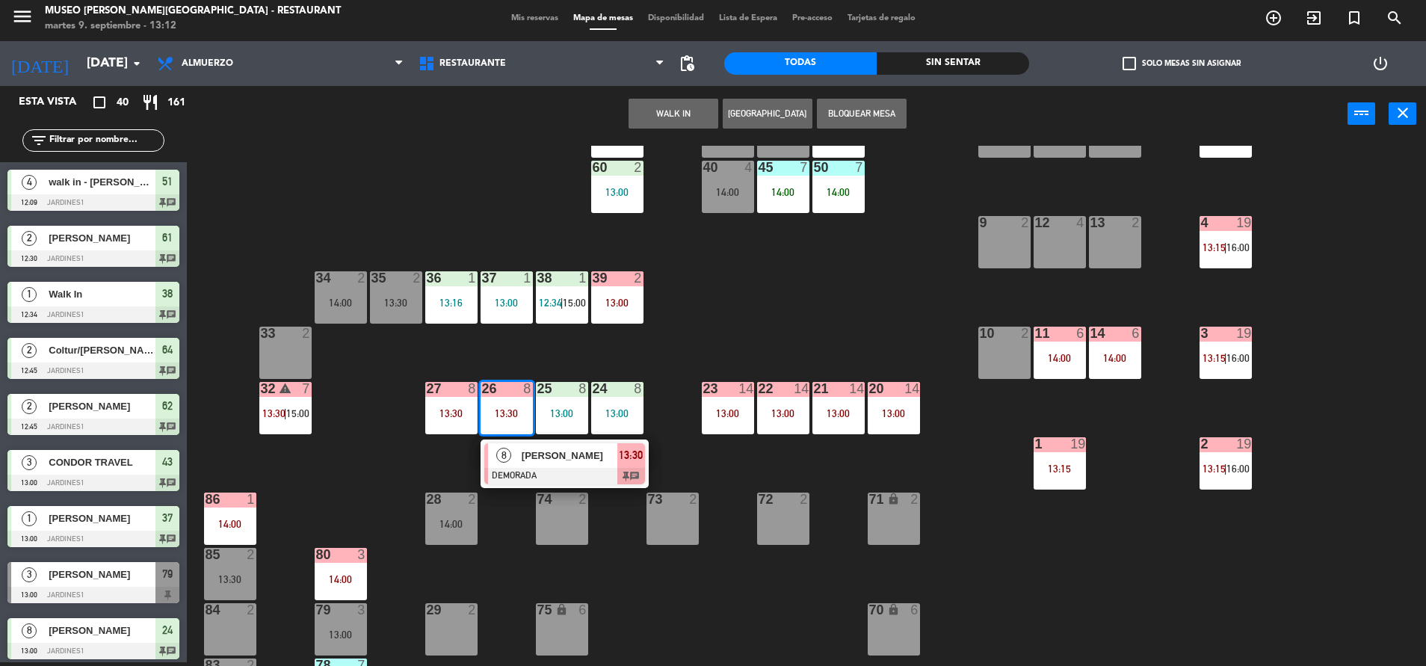
click at [527, 456] on span "[PERSON_NAME]" at bounding box center [570, 456] width 96 height 16
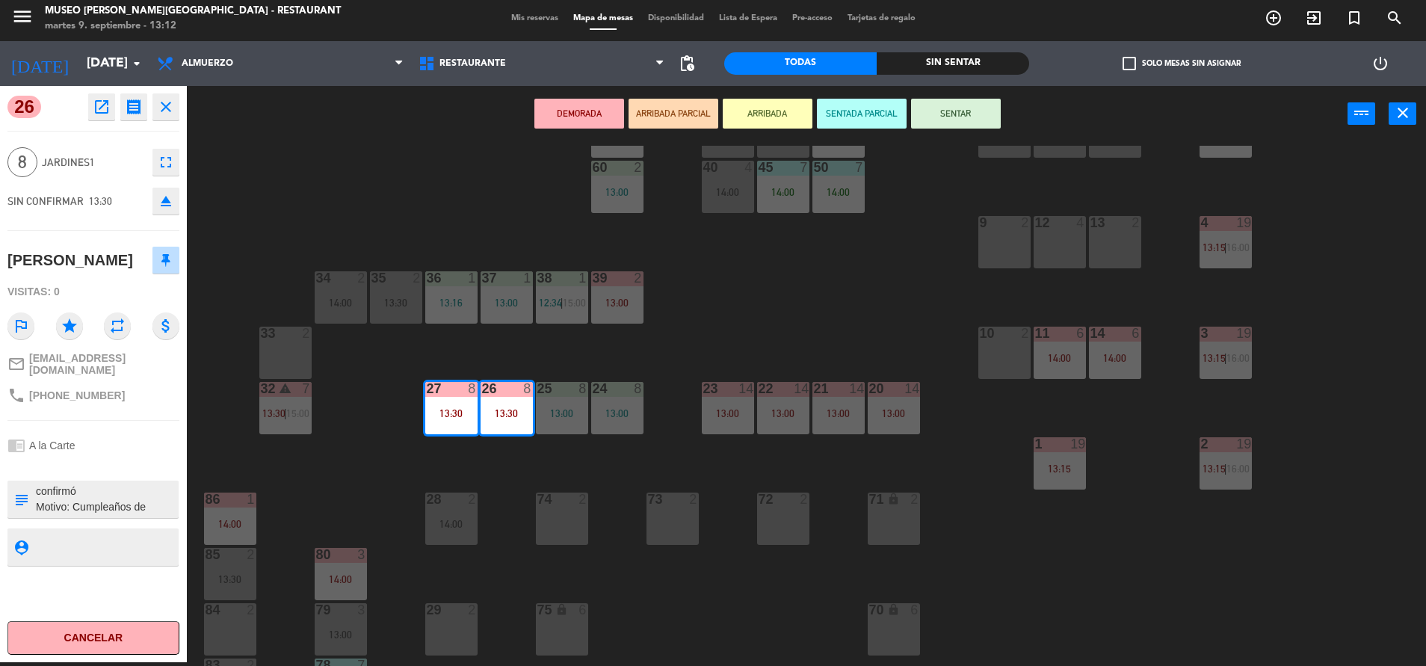
scroll to position [0, 0]
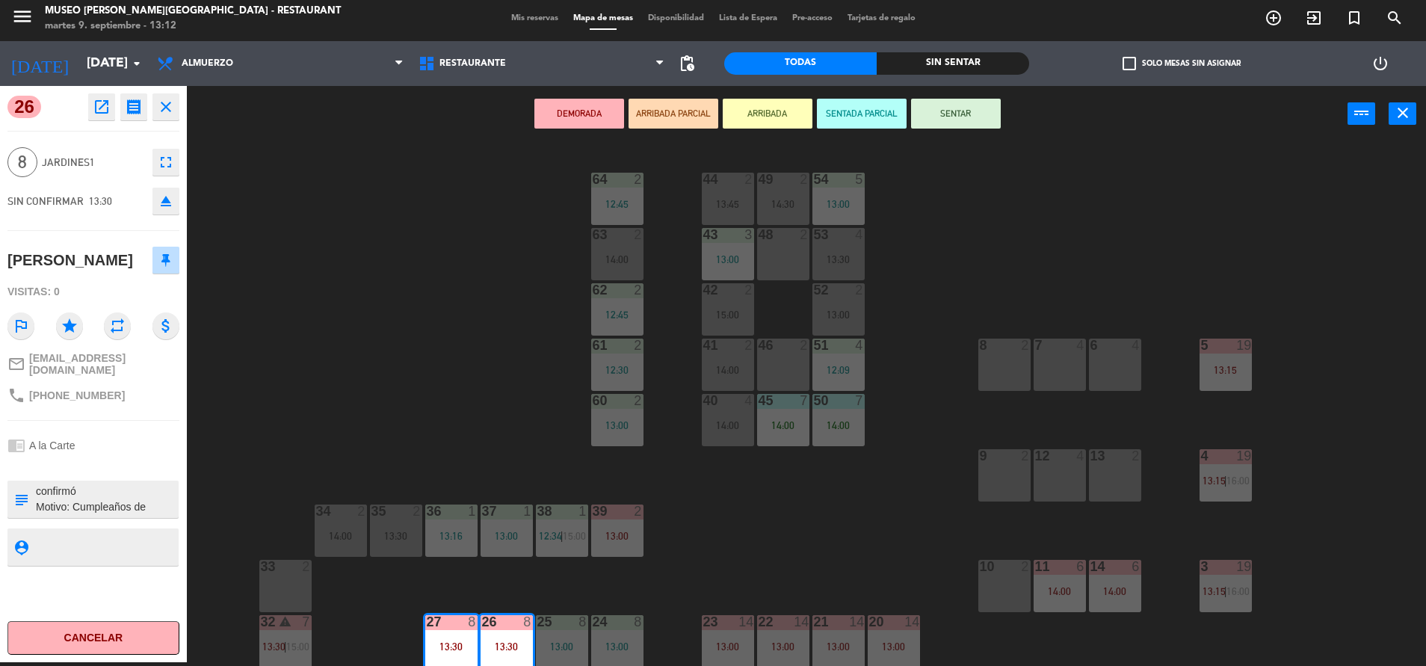
click at [1073, 374] on div "7 4" at bounding box center [1059, 365] width 52 height 52
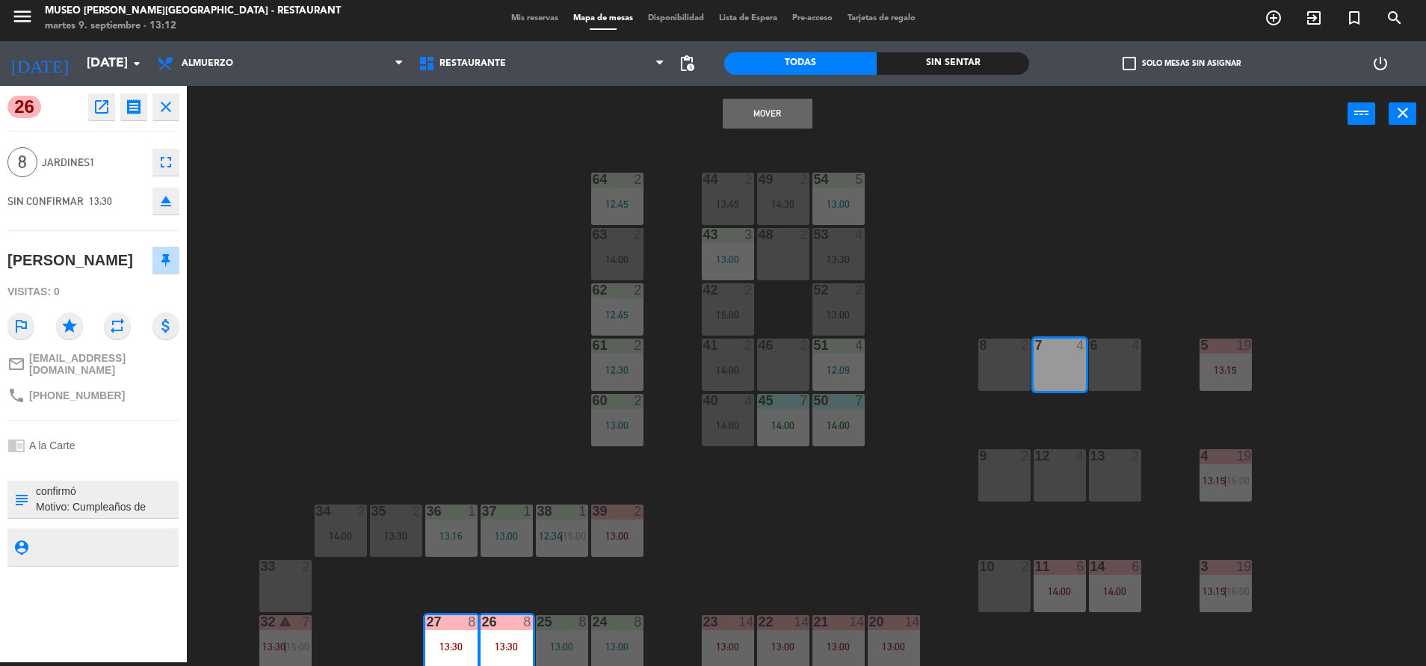
click at [1101, 374] on div "6 4" at bounding box center [1115, 365] width 52 height 52
click at [765, 126] on button "Mover y Unir" at bounding box center [768, 114] width 90 height 30
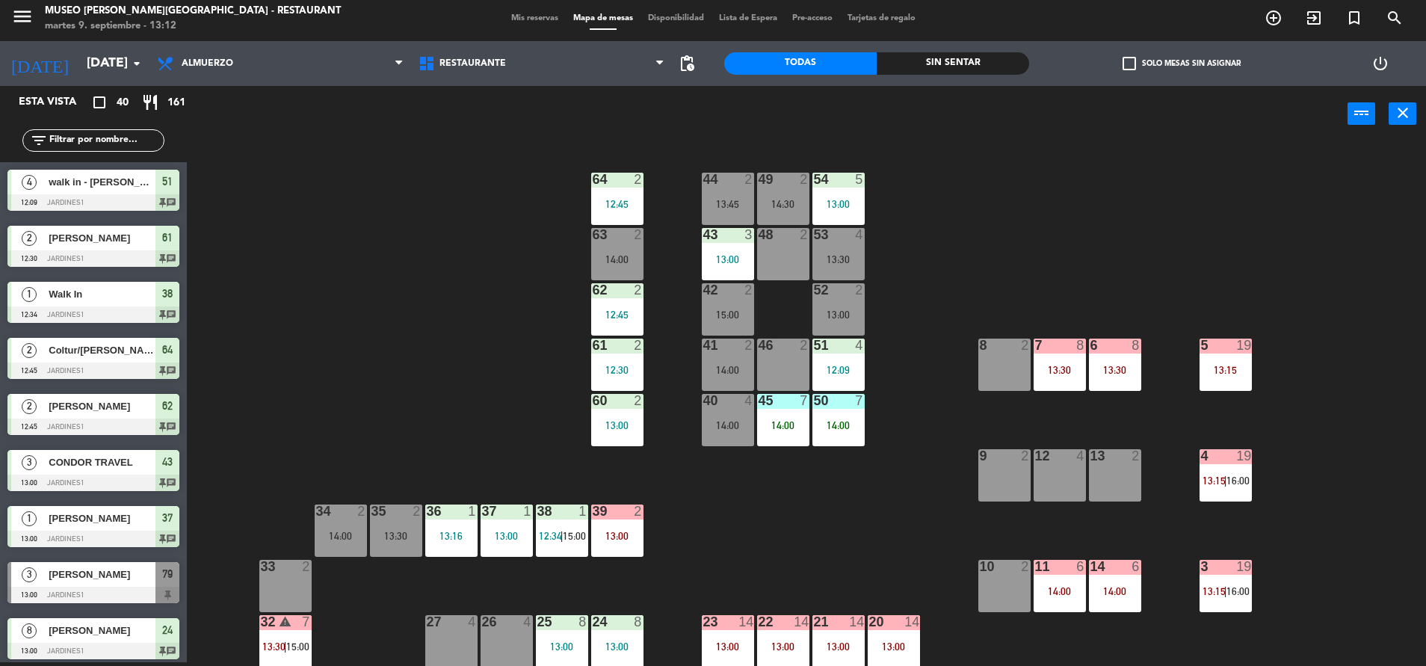
scroll to position [4, 0]
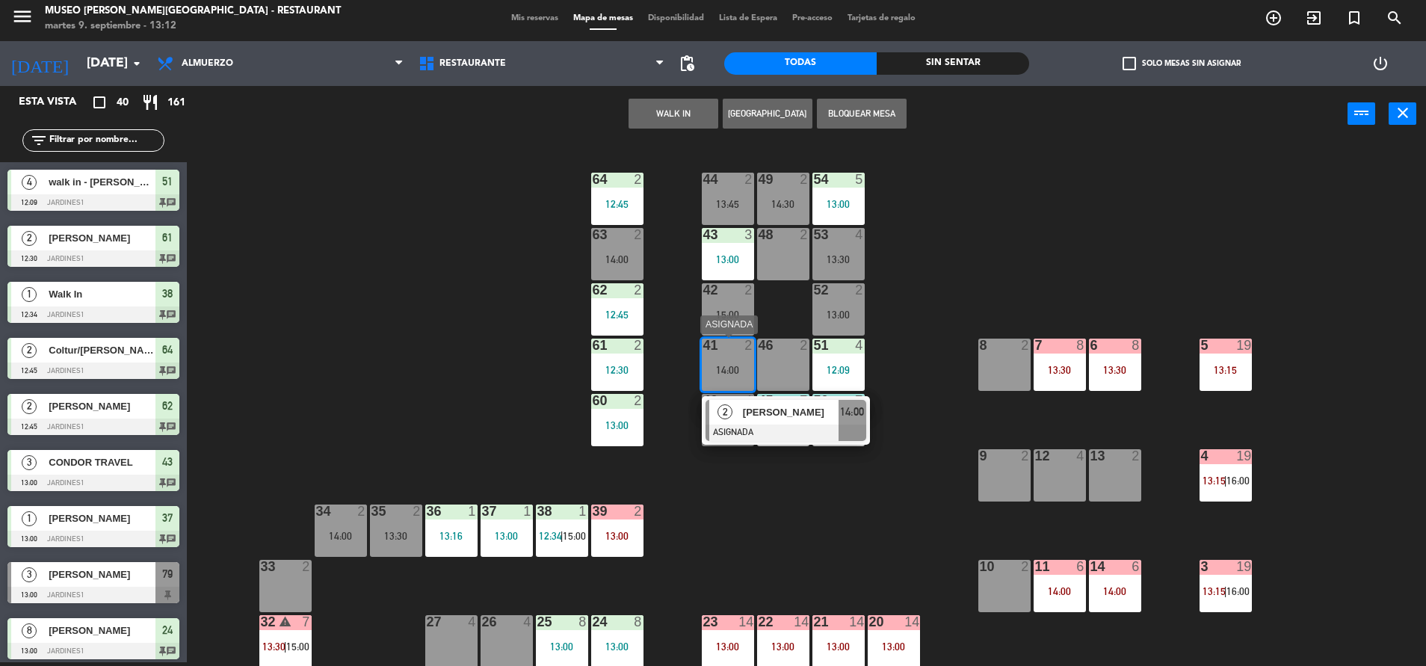
click at [766, 418] on span "[PERSON_NAME]" at bounding box center [791, 412] width 96 height 16
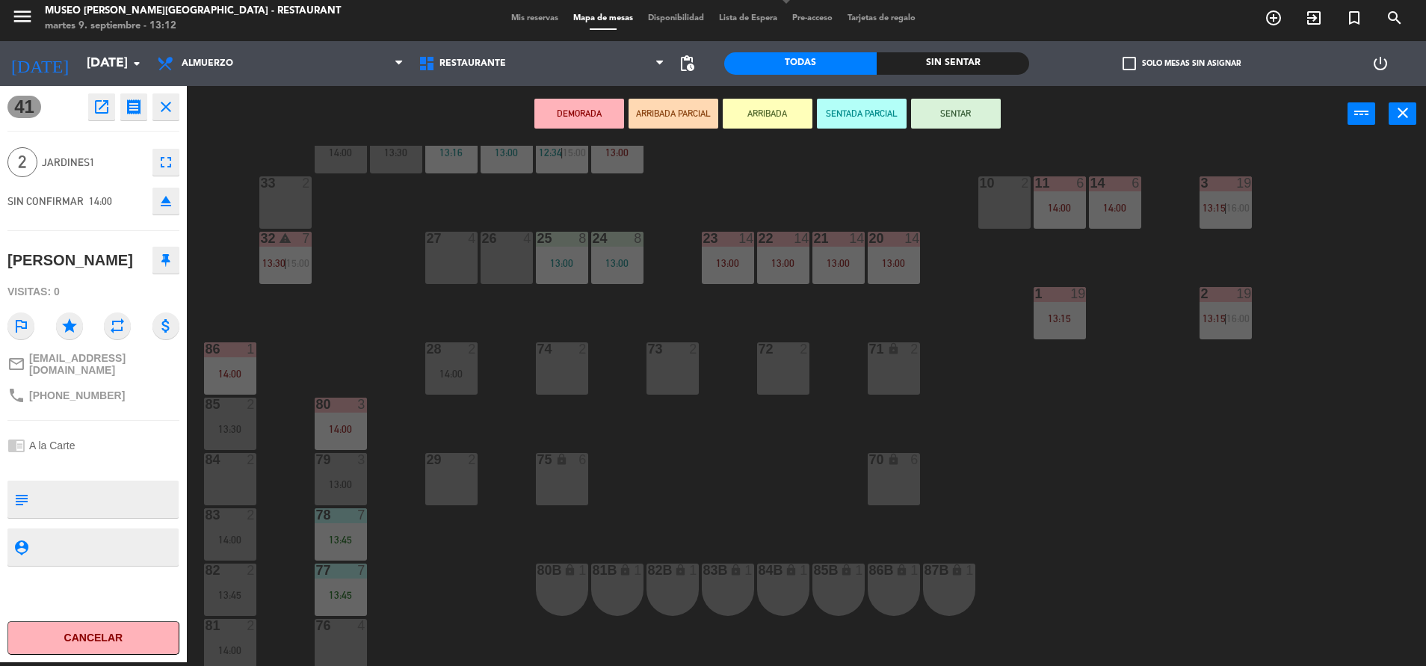
scroll to position [390, 0]
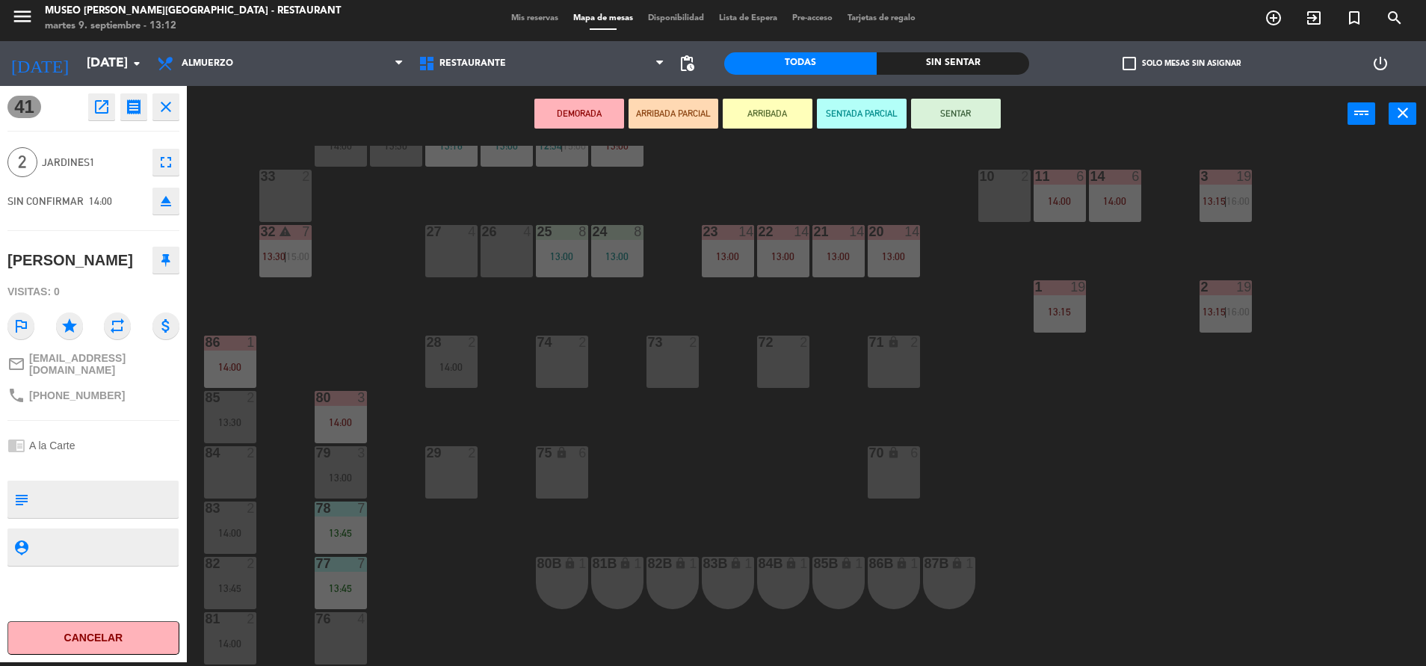
click at [286, 193] on div "33 2" at bounding box center [285, 196] width 52 height 52
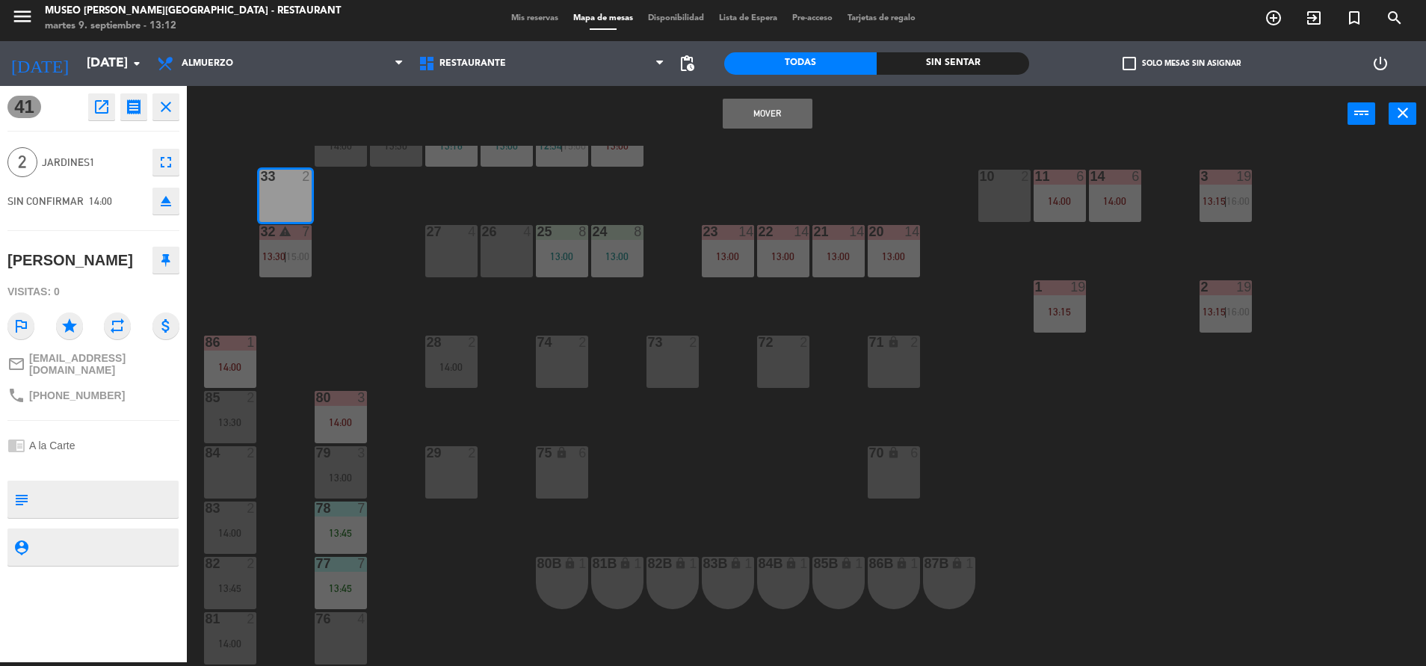
click at [304, 185] on div "33 2" at bounding box center [285, 196] width 52 height 52
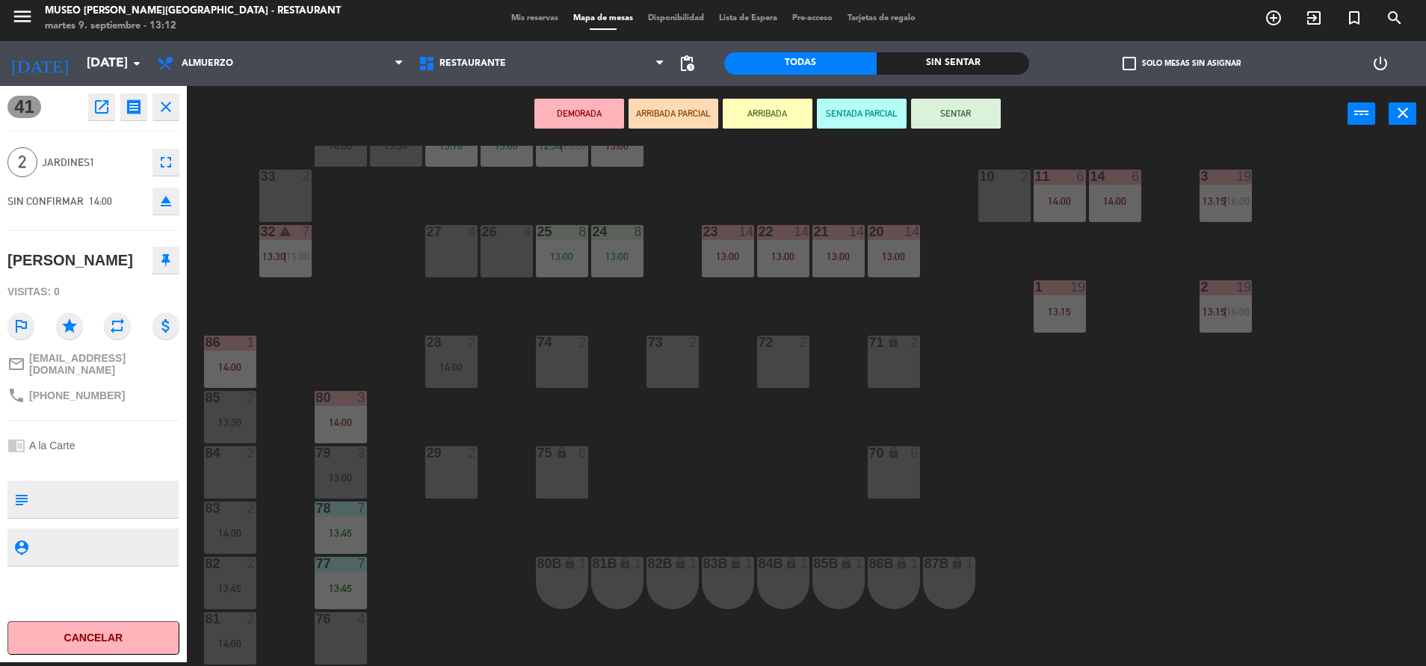
click at [247, 474] on div "84 2" at bounding box center [230, 472] width 52 height 52
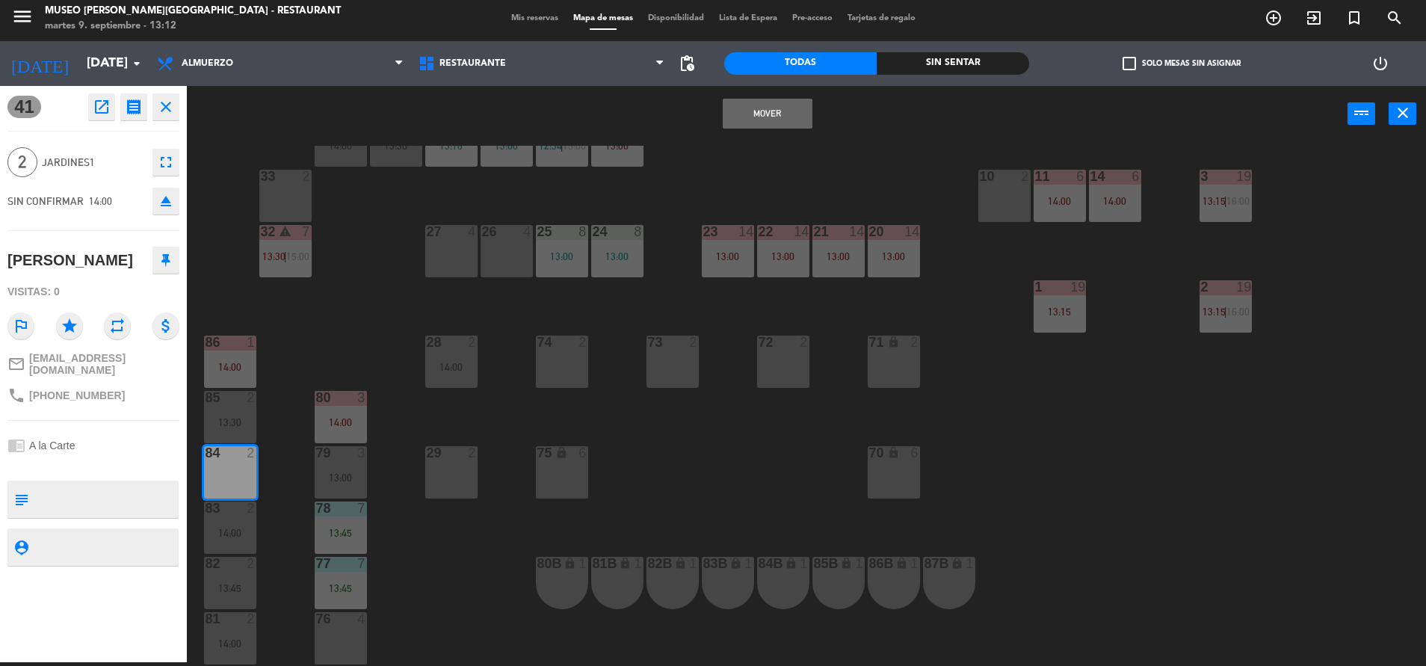
click at [736, 127] on button "Mover" at bounding box center [768, 114] width 90 height 30
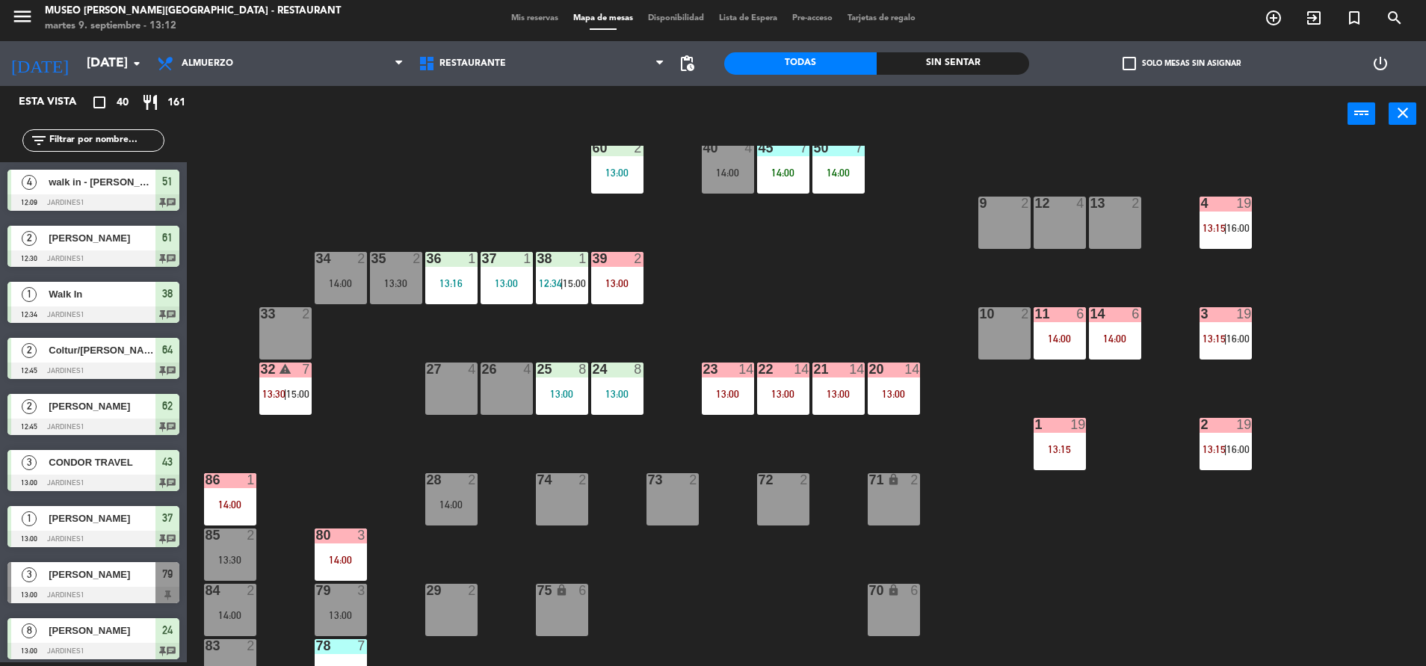
scroll to position [253, 0]
click at [78, 143] on input "text" at bounding box center [106, 140] width 116 height 16
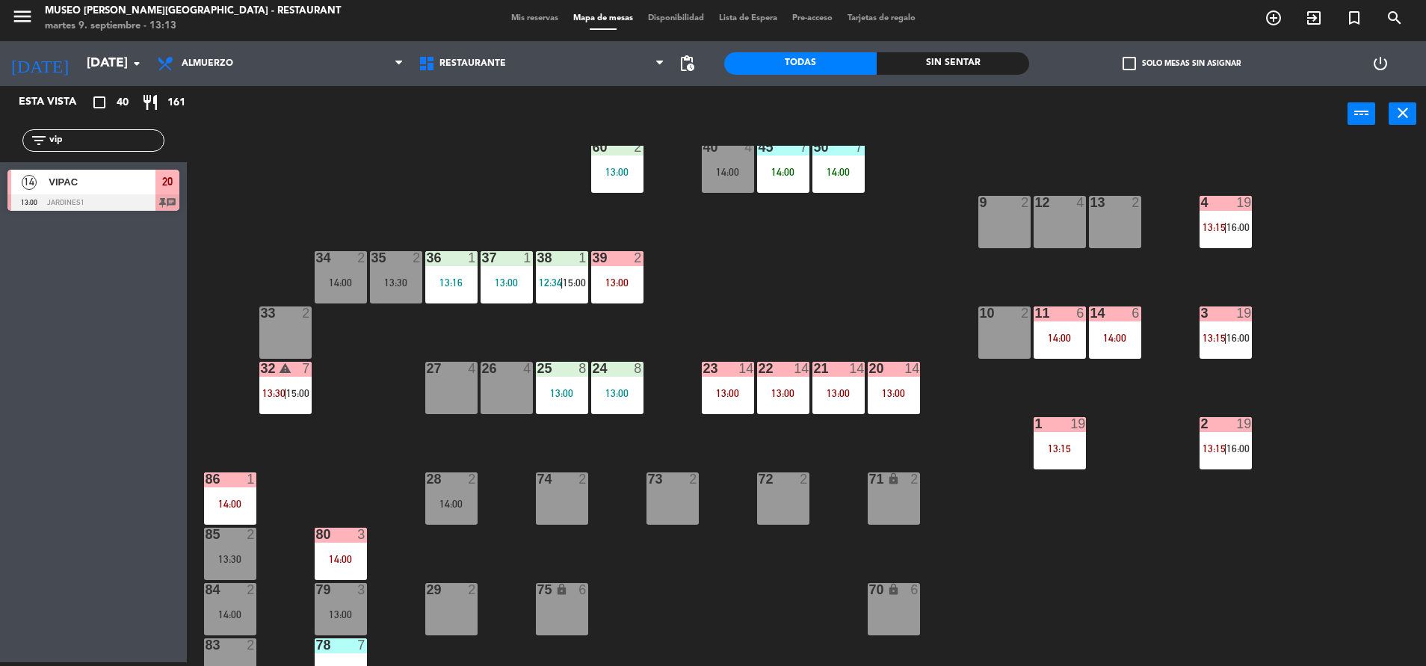
type input "vip"
click at [93, 190] on span "VIPAC" at bounding box center [102, 182] width 107 height 16
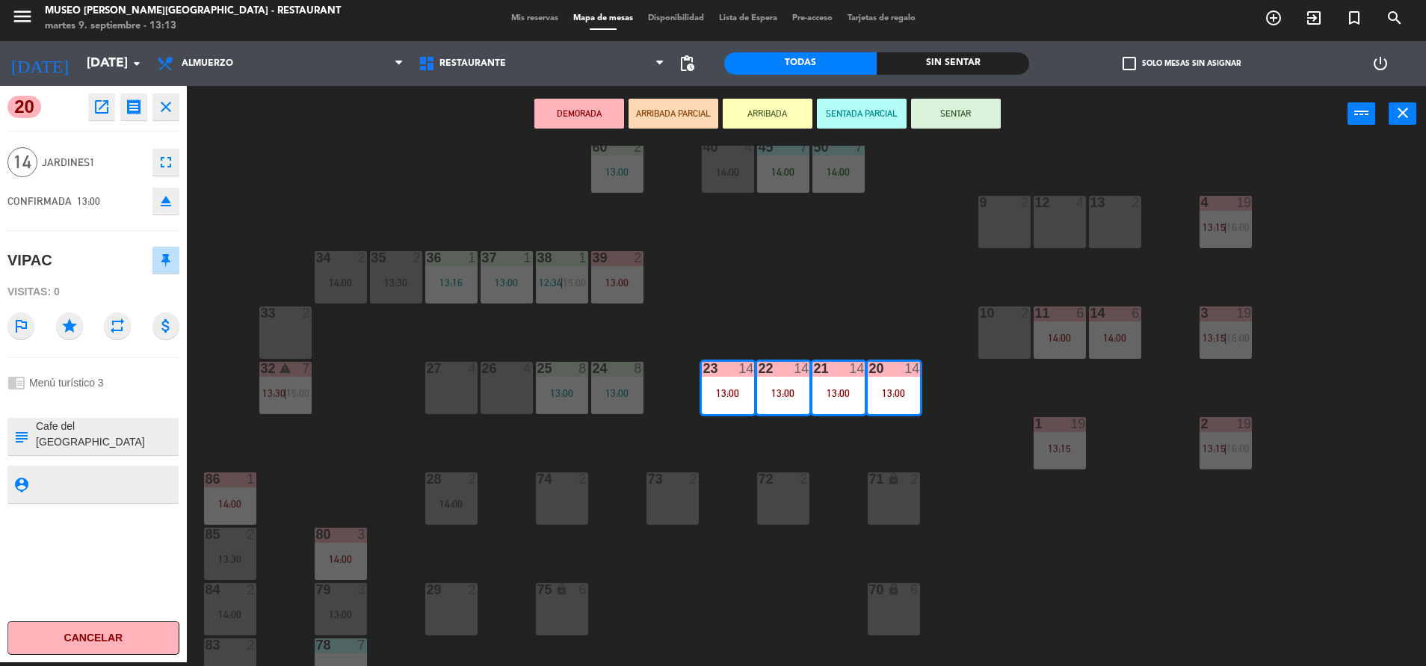
scroll to position [0, 0]
click at [35, 428] on textarea at bounding box center [105, 436] width 143 height 31
type textarea "m20-23 llegarán 13:30 PAGADO Y ENVIADO A CAJA 3/9 Cafe del [GEOGRAPHIC_DATA][PE…"
click at [125, 392] on div "chrome_reader_mode Menú turístico 3" at bounding box center [93, 382] width 172 height 28
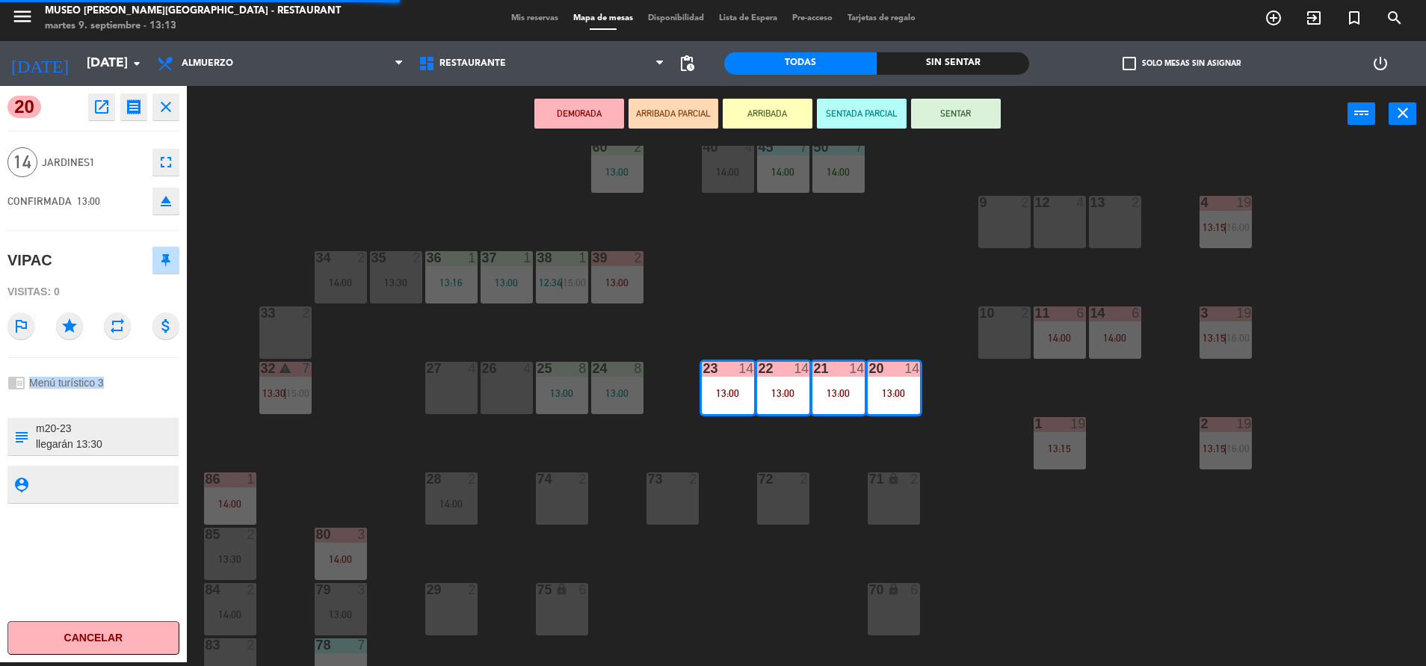
click at [125, 392] on div "chrome_reader_mode Menú turístico 3" at bounding box center [93, 382] width 172 height 28
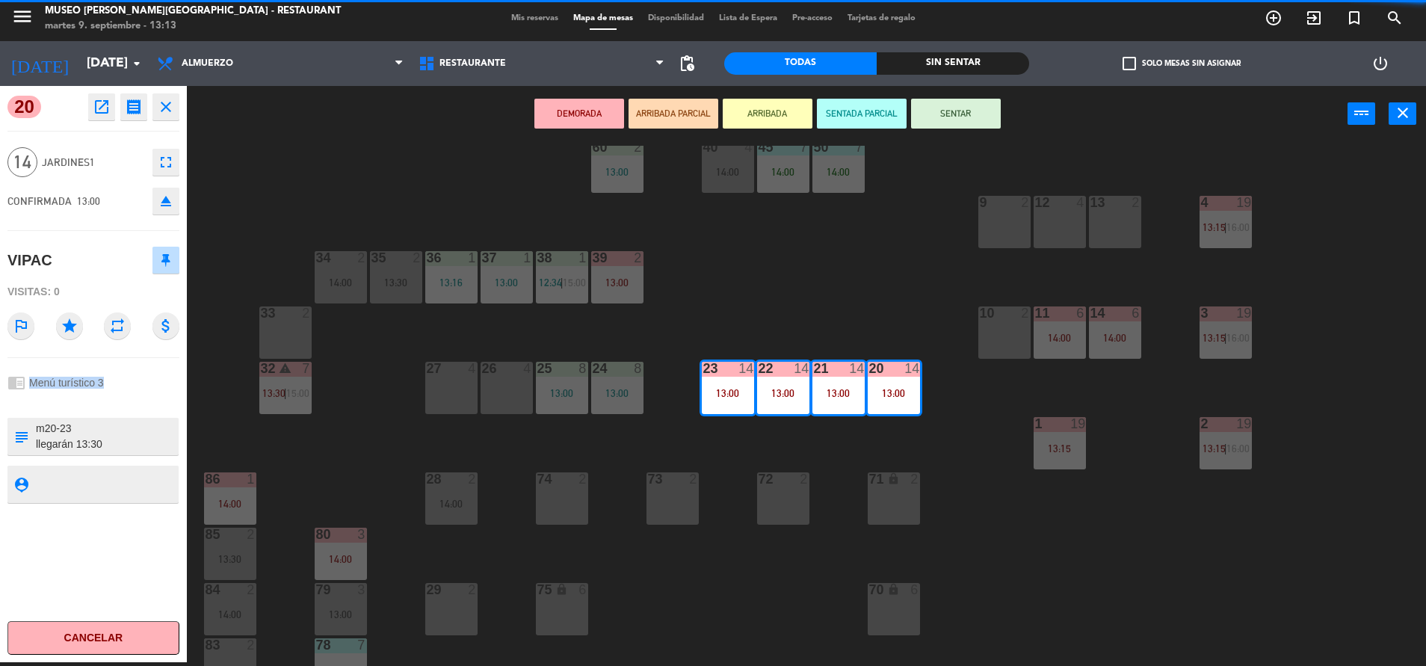
click at [125, 392] on div "chrome_reader_mode Menú turístico 3" at bounding box center [93, 382] width 172 height 28
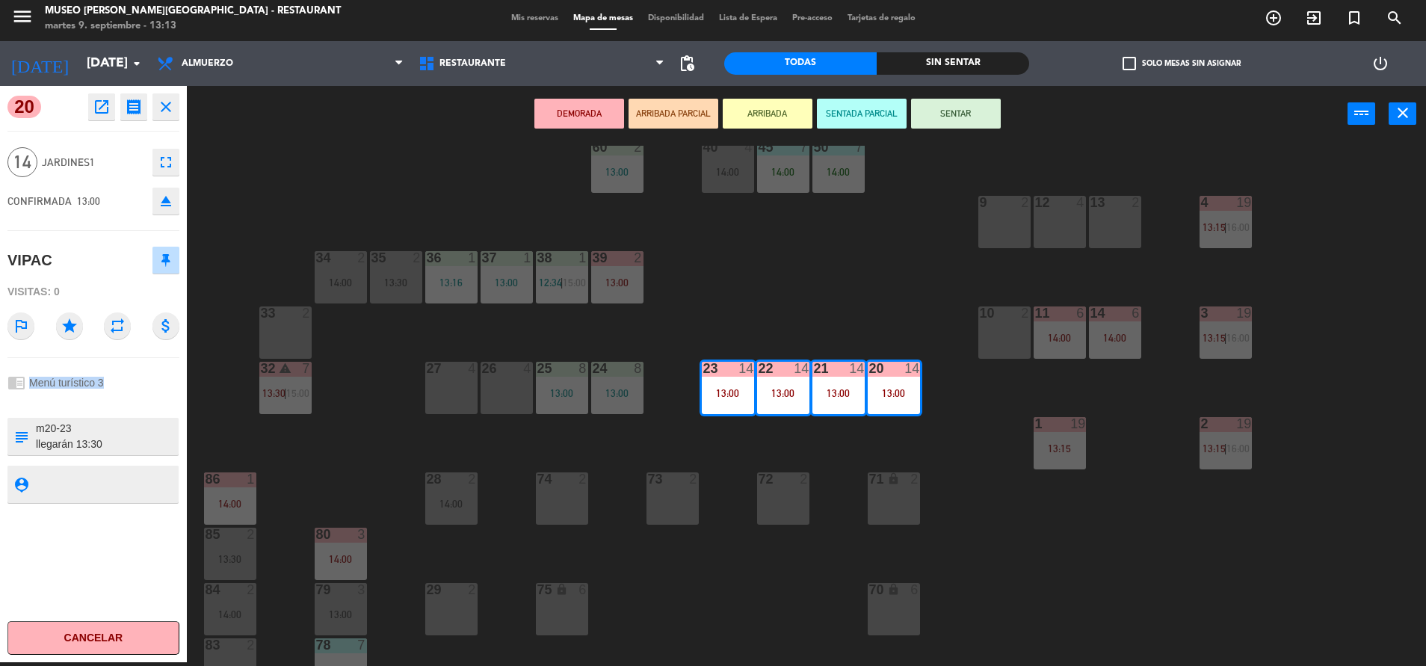
click at [127, 398] on div at bounding box center [93, 402] width 172 height 10
click at [161, 375] on div "chrome_reader_mode Menú turístico 3" at bounding box center [93, 382] width 172 height 28
click at [943, 121] on button "SENTAR" at bounding box center [956, 114] width 90 height 30
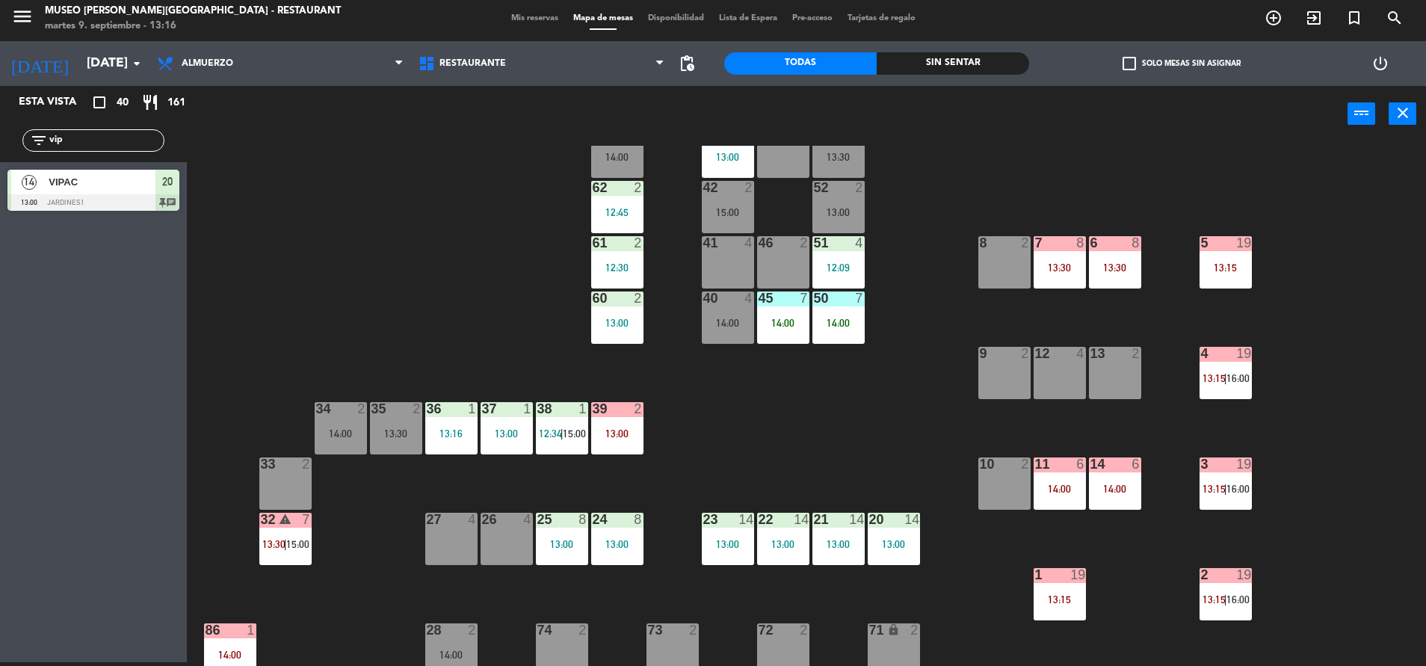
scroll to position [101, 0]
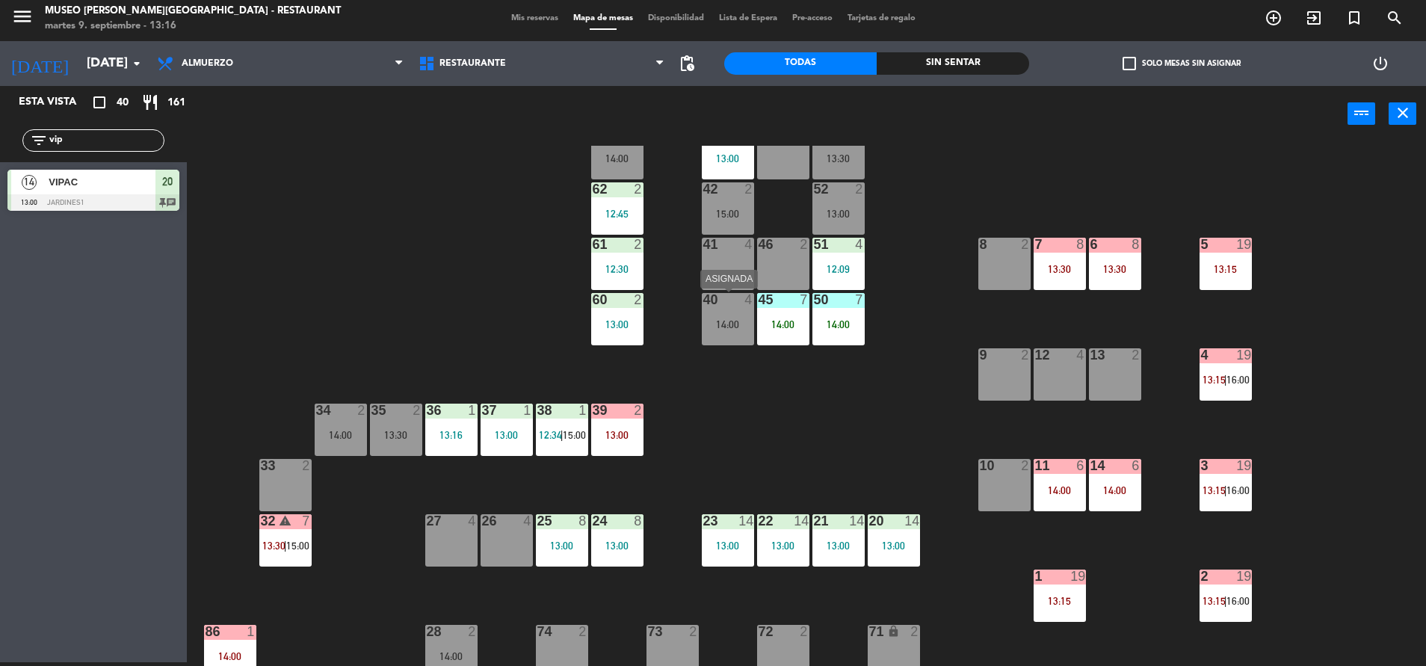
click at [735, 332] on div "40 4 14:00" at bounding box center [728, 319] width 52 height 52
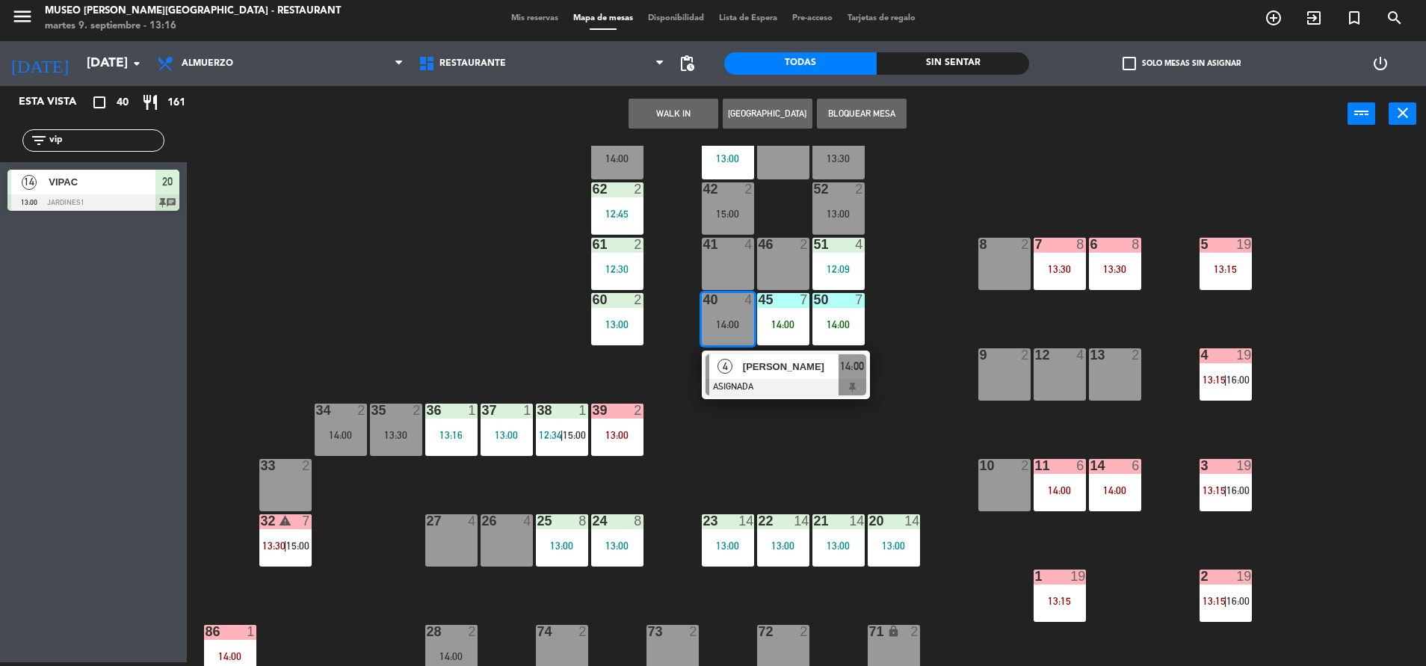
click at [749, 365] on span "[PERSON_NAME]" at bounding box center [791, 367] width 96 height 16
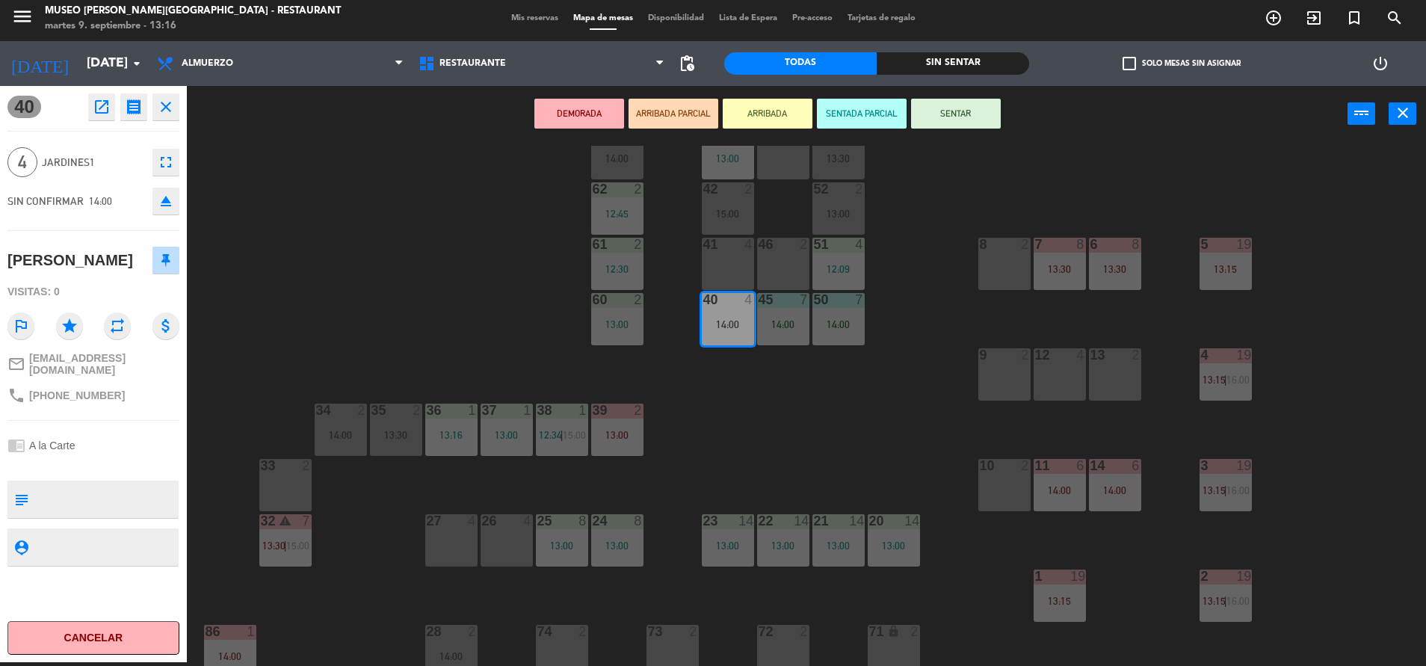
click at [440, 538] on div "27 4" at bounding box center [451, 540] width 52 height 52
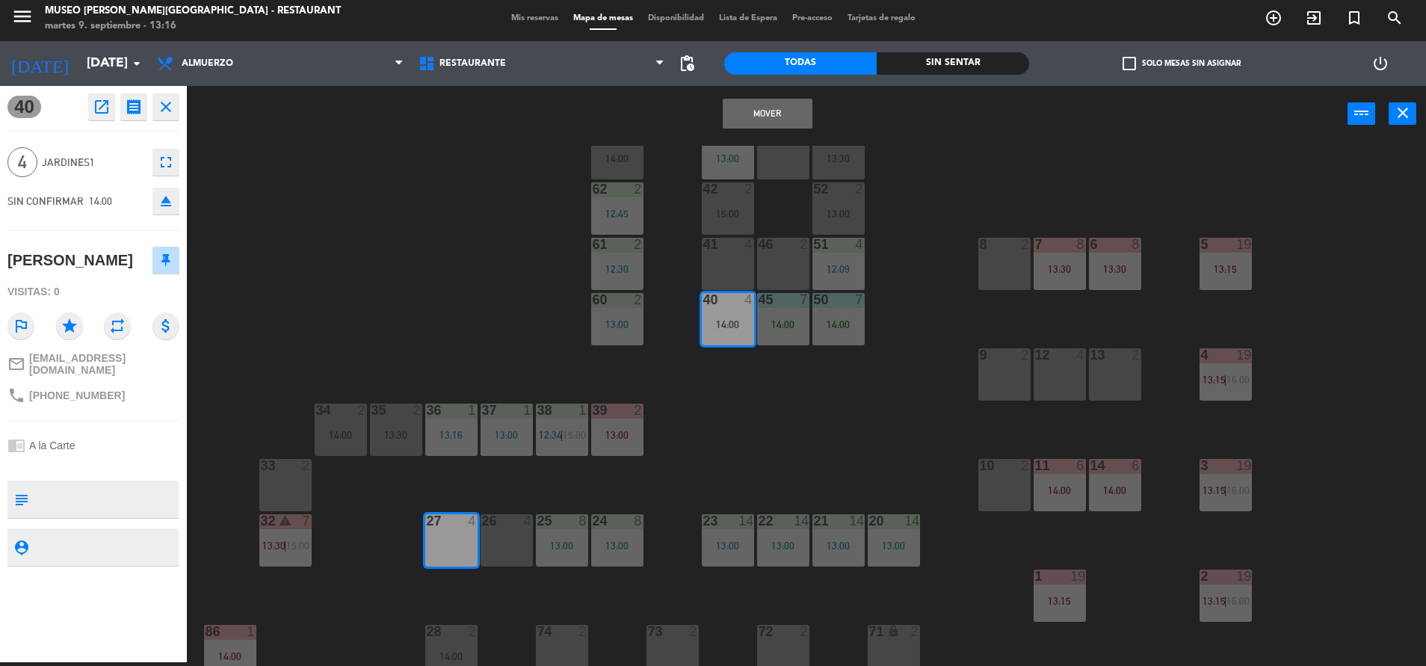
click at [779, 114] on button "Mover" at bounding box center [768, 114] width 90 height 30
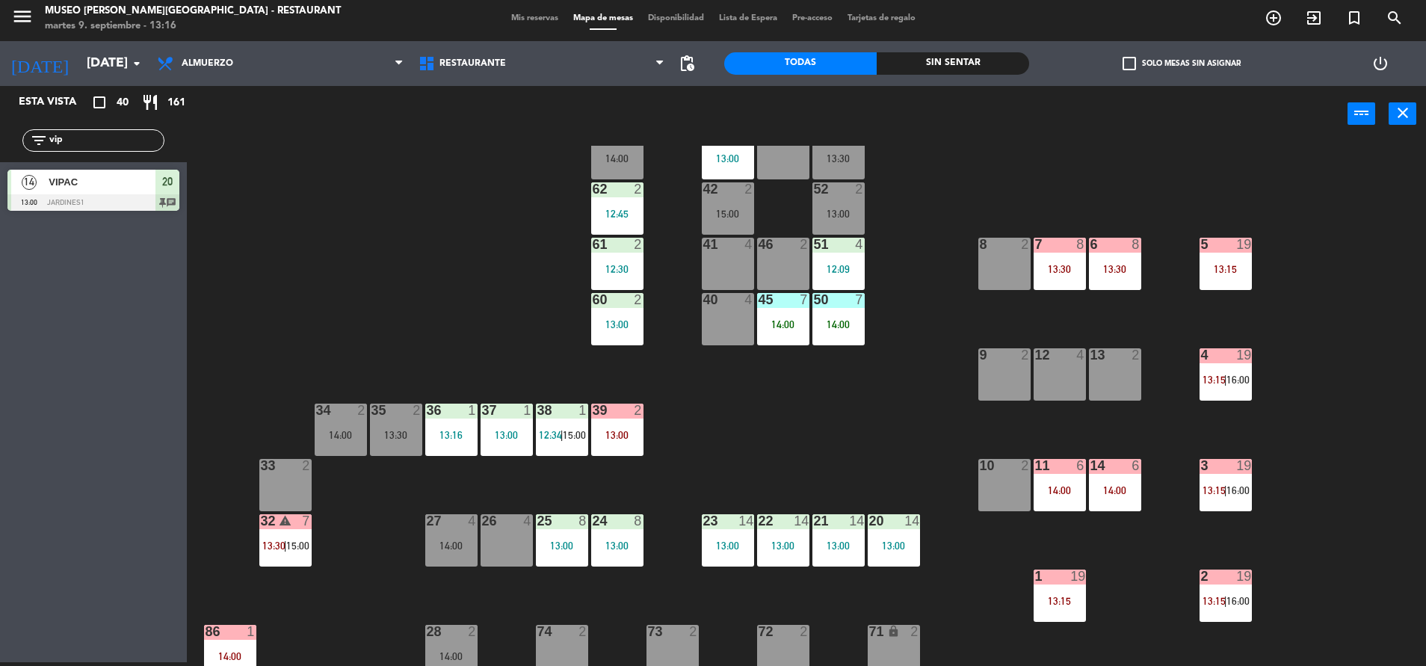
click at [815, 523] on div "21" at bounding box center [814, 520] width 1 height 13
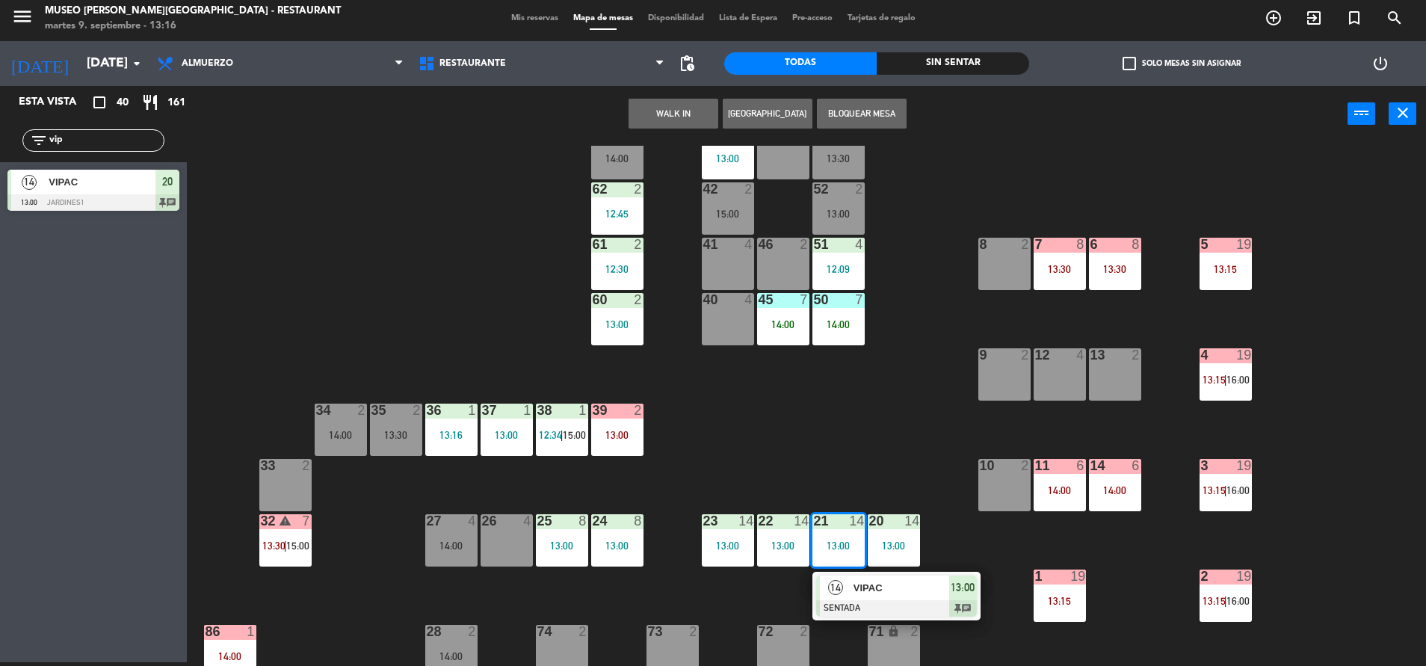
click at [846, 586] on div "14" at bounding box center [836, 587] width 32 height 25
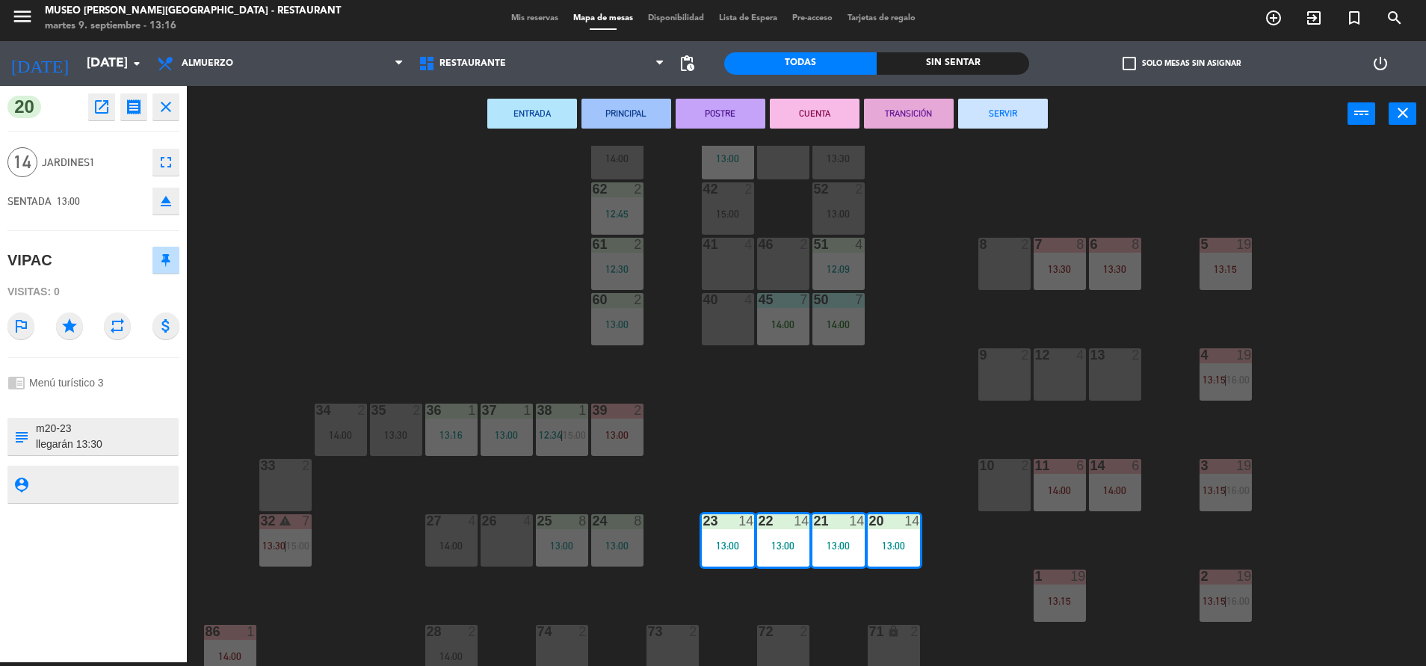
click at [161, 207] on icon "eject" at bounding box center [166, 201] width 18 height 18
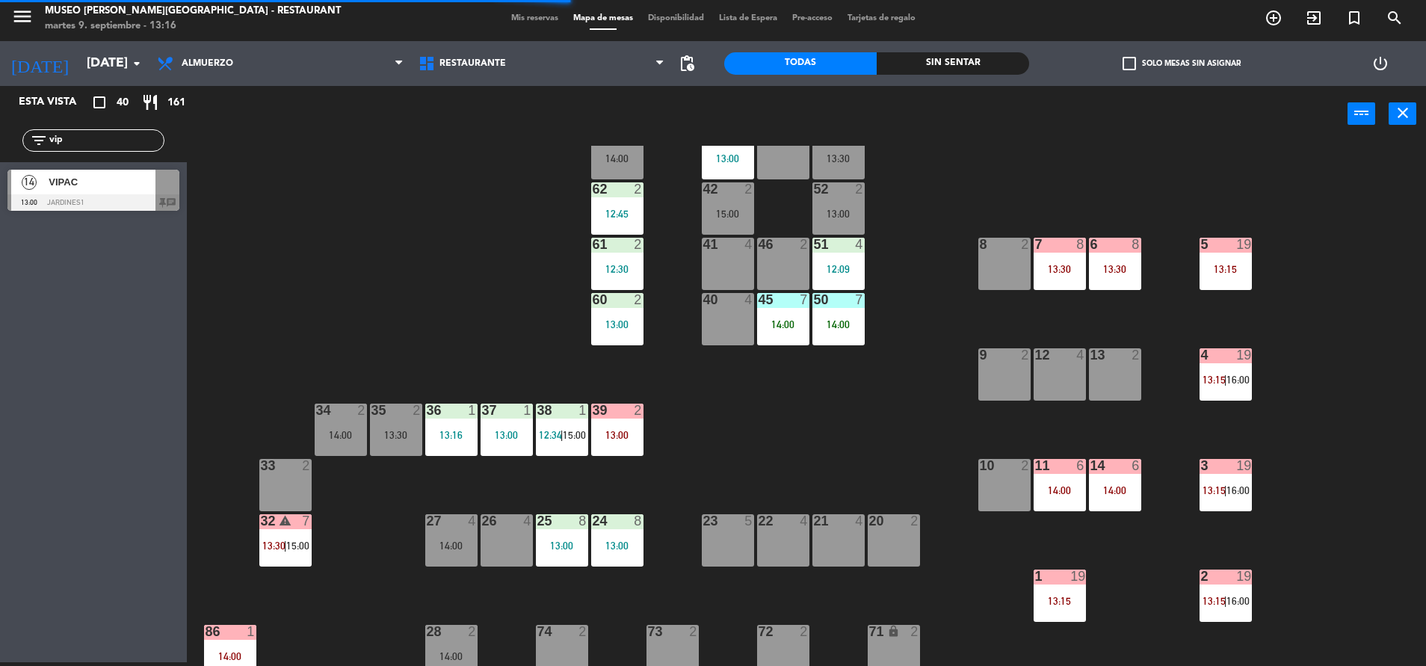
click at [121, 209] on div at bounding box center [93, 202] width 172 height 16
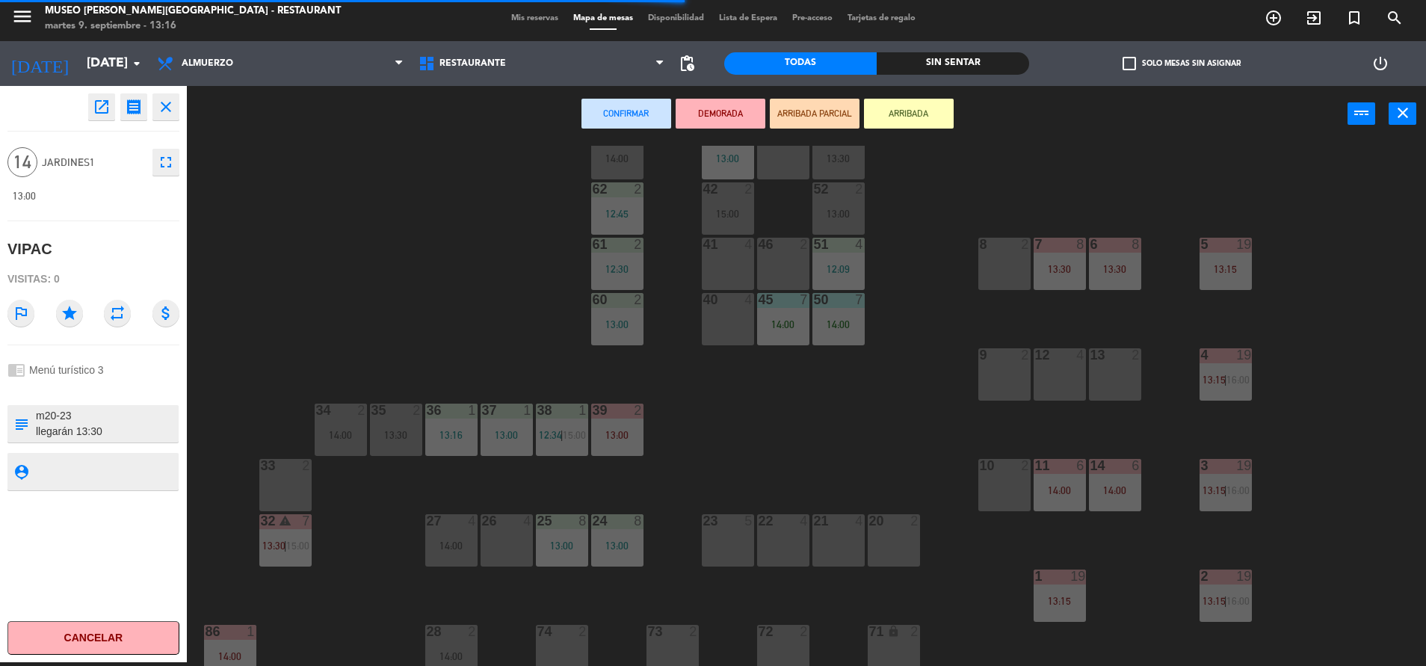
click at [727, 322] on div "40 4" at bounding box center [728, 319] width 52 height 52
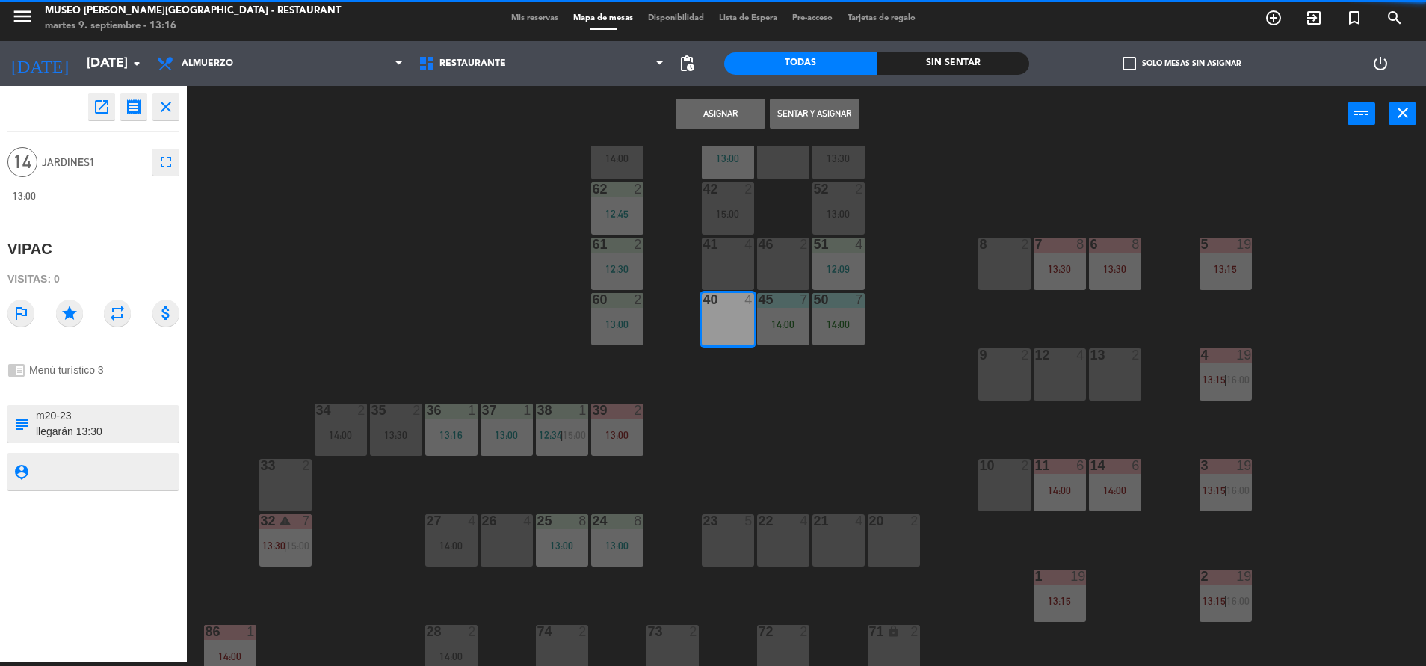
click at [749, 536] on div "23 5" at bounding box center [728, 540] width 52 height 52
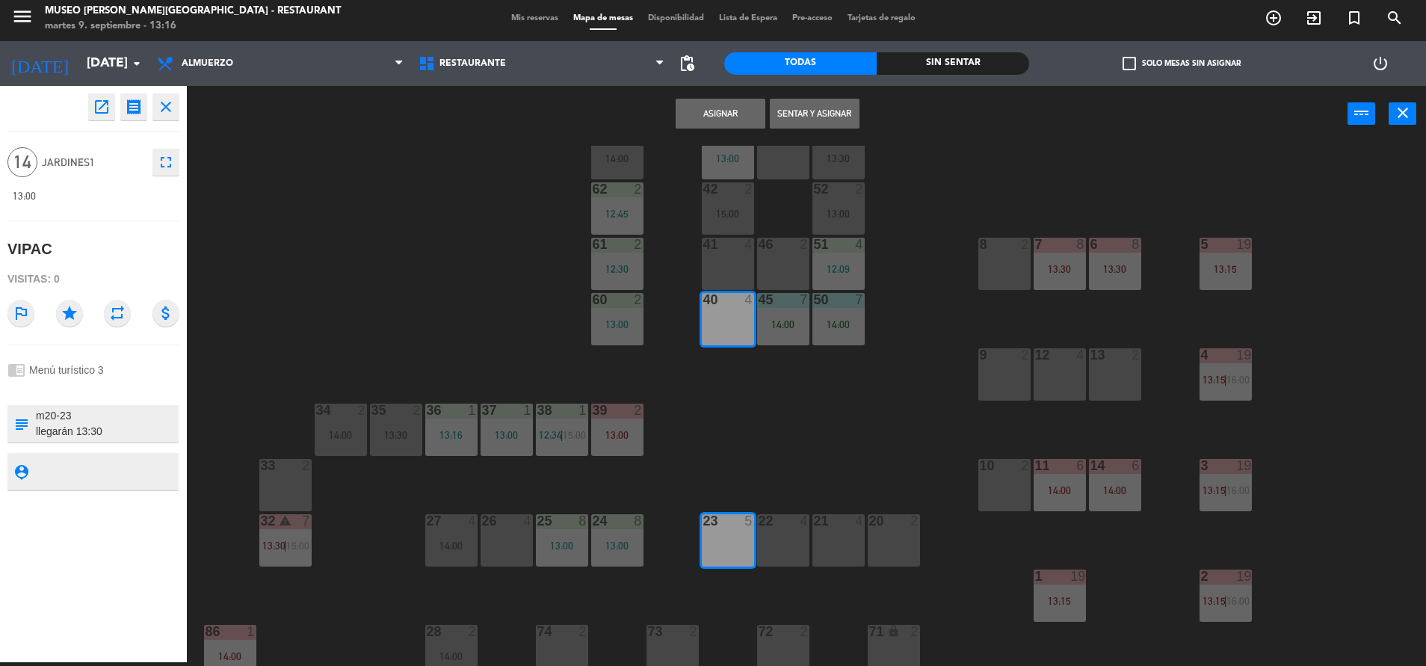
click at [773, 542] on div "22 4" at bounding box center [783, 540] width 52 height 52
click at [835, 545] on div "21 4" at bounding box center [838, 540] width 52 height 52
click at [902, 545] on div "20 2" at bounding box center [894, 540] width 52 height 52
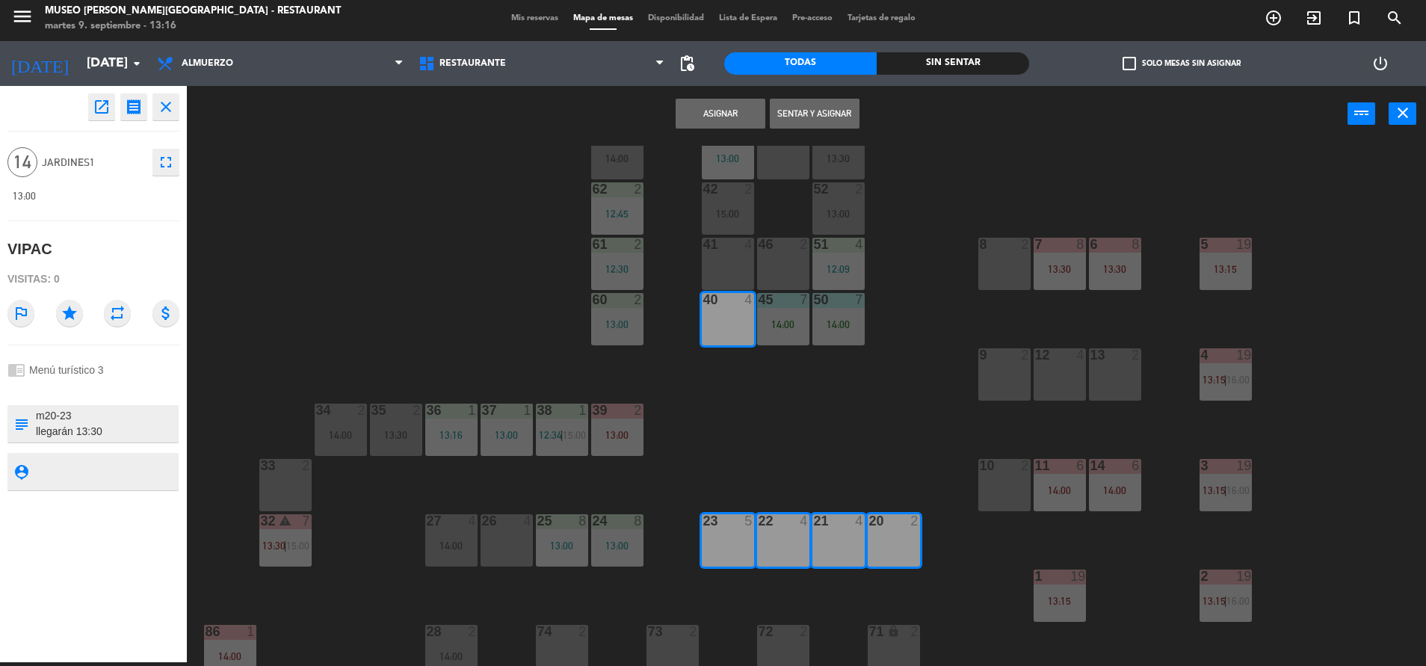
click at [716, 123] on button "Asignar" at bounding box center [721, 114] width 90 height 30
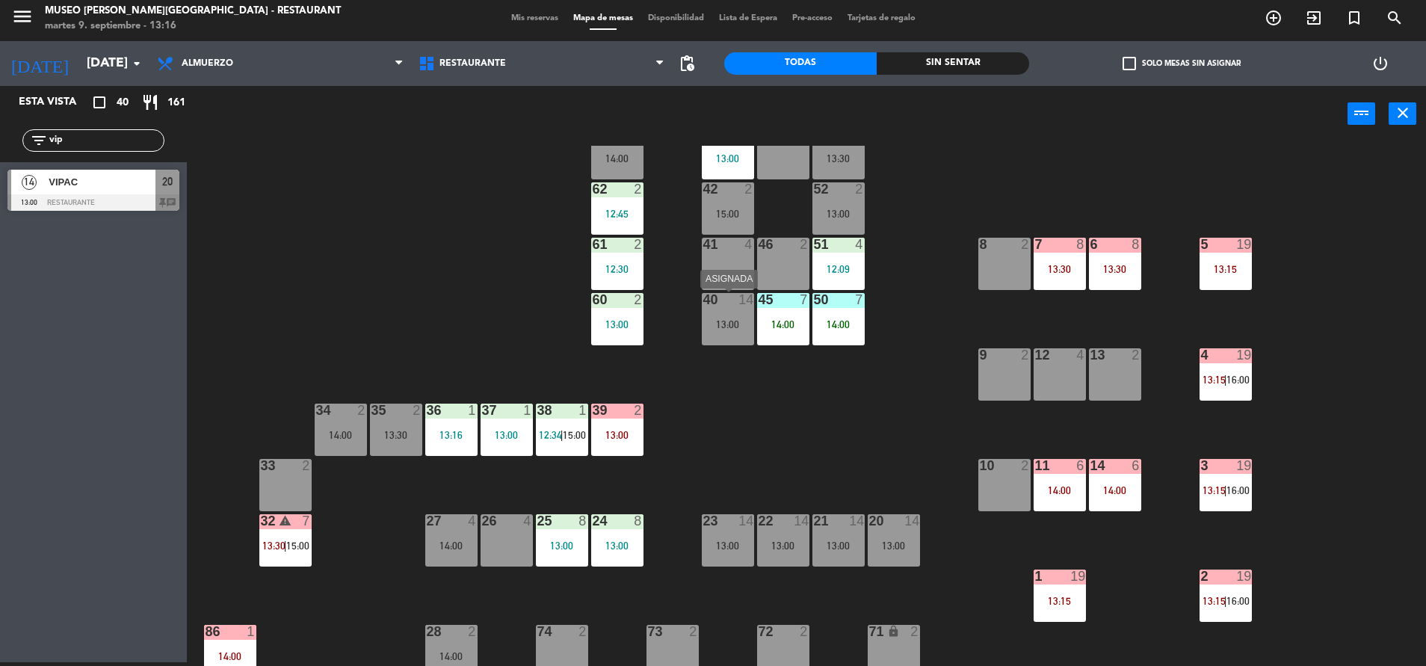
click at [725, 314] on div "40 14 13:00" at bounding box center [728, 319] width 52 height 52
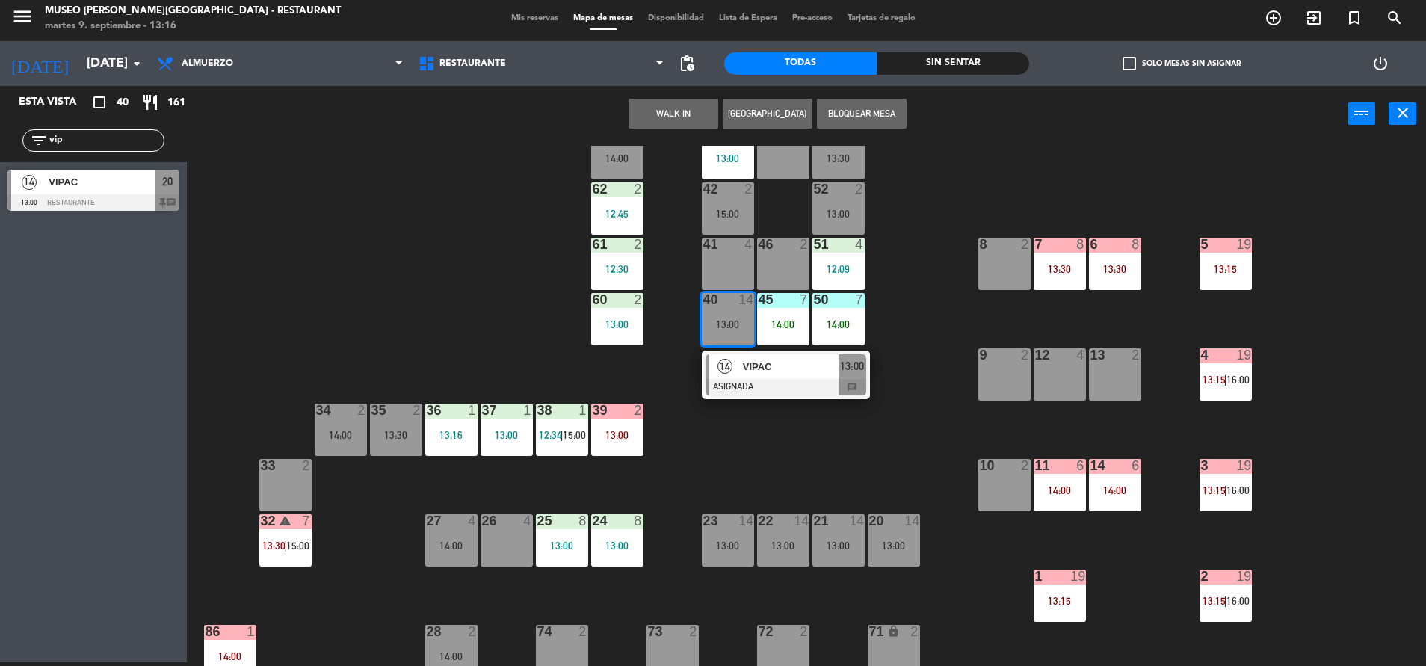
click at [753, 367] on span "VIPAC" at bounding box center [791, 367] width 96 height 16
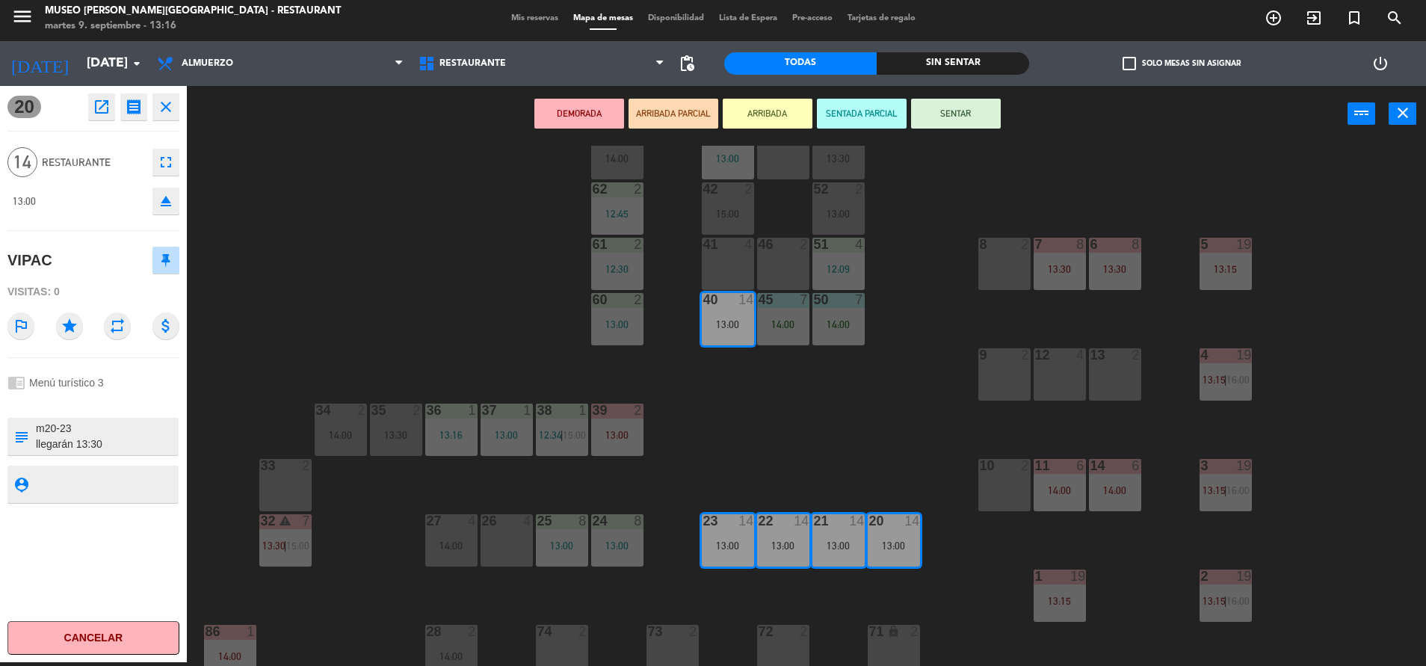
click at [929, 103] on button "SENTAR" at bounding box center [956, 114] width 90 height 30
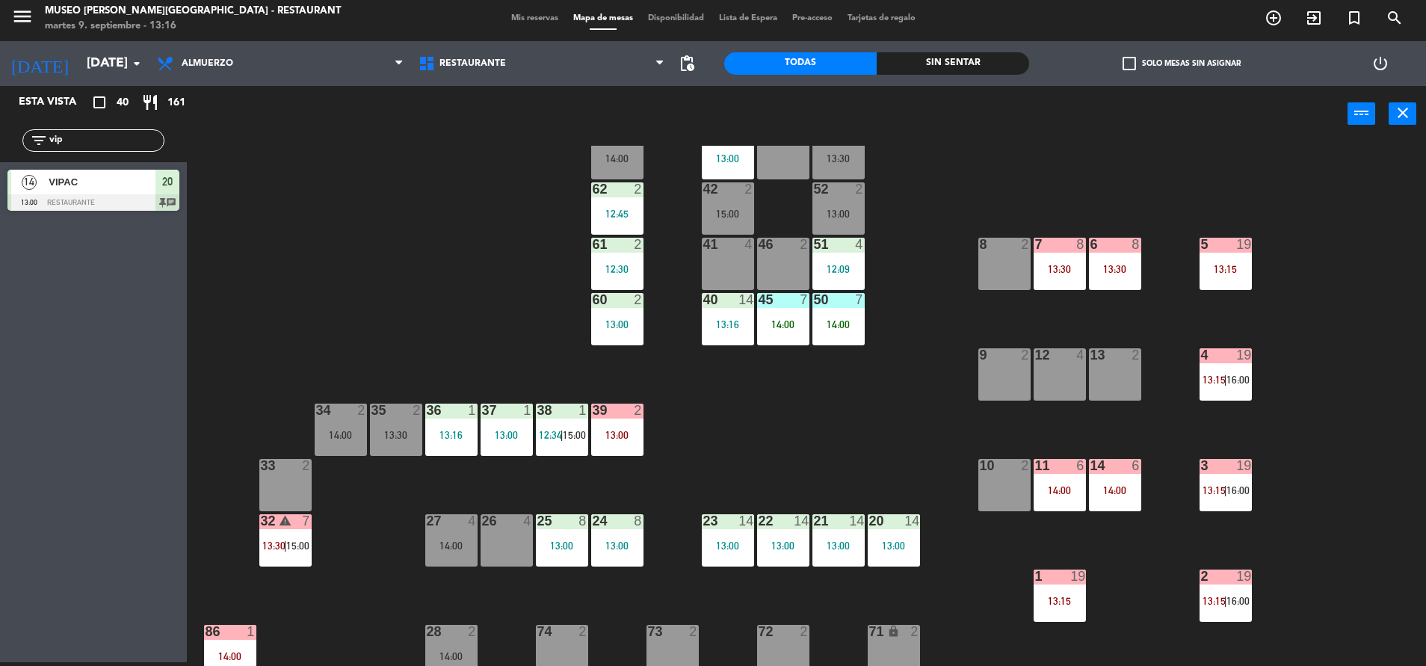
scroll to position [0, 0]
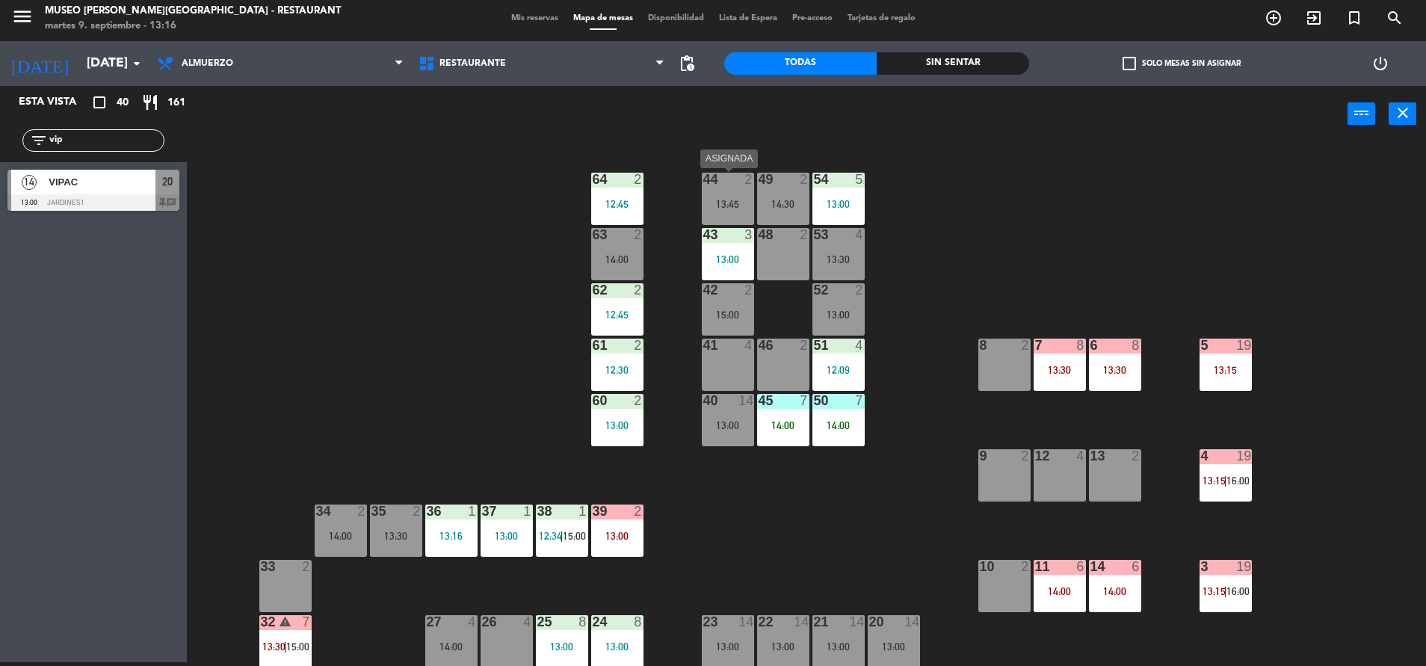
click at [726, 214] on div "44 2 13:45" at bounding box center [728, 199] width 52 height 52
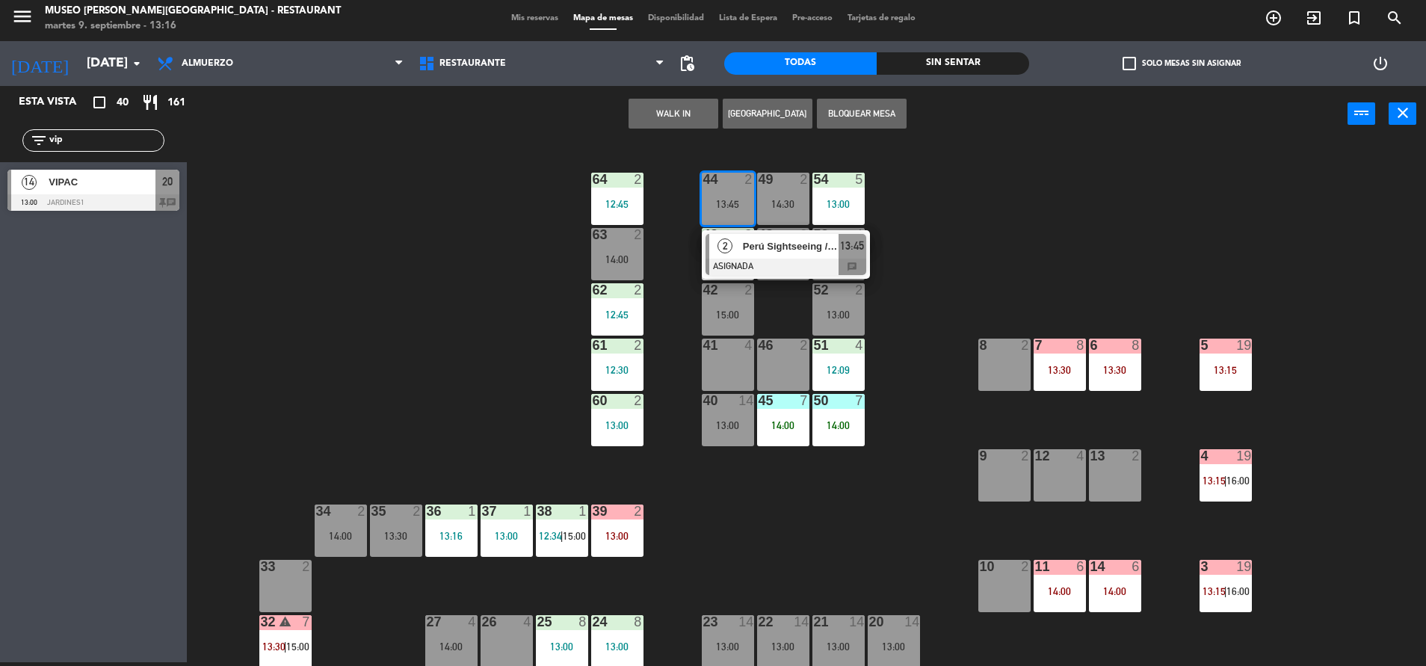
click at [739, 259] on div at bounding box center [785, 267] width 161 height 16
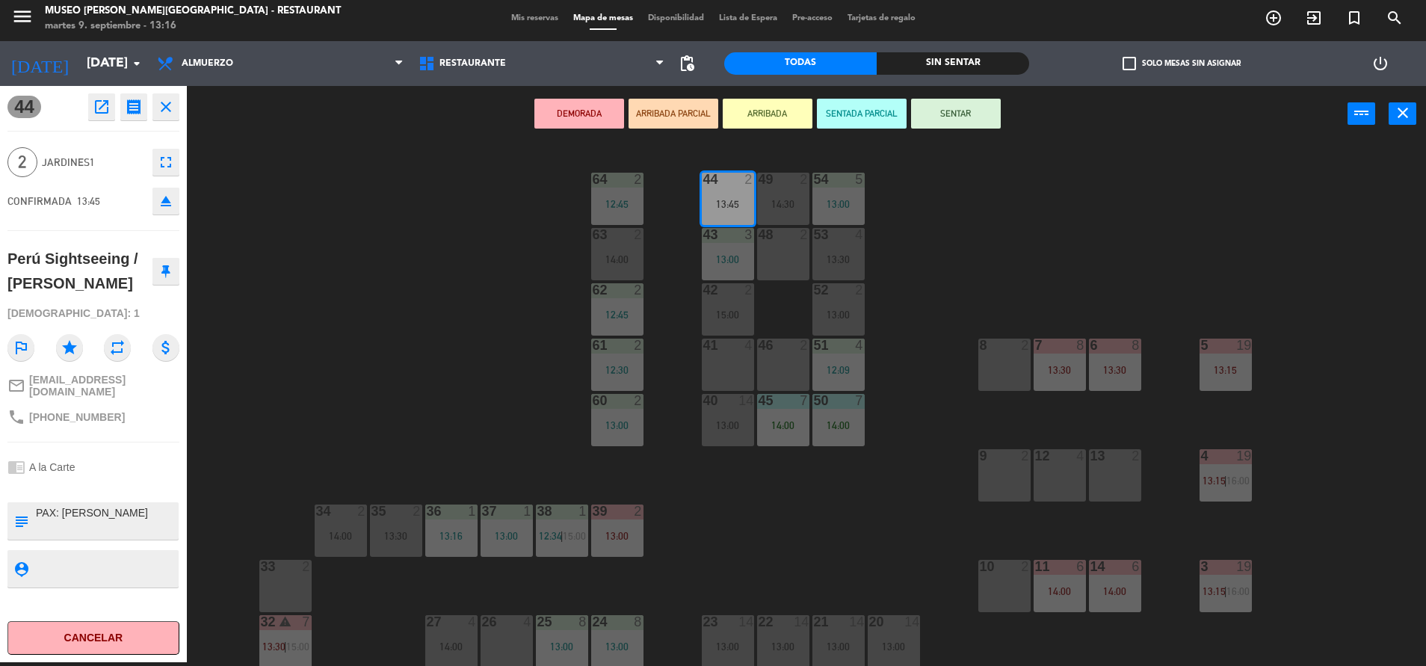
click at [801, 378] on div "46 2" at bounding box center [783, 365] width 52 height 52
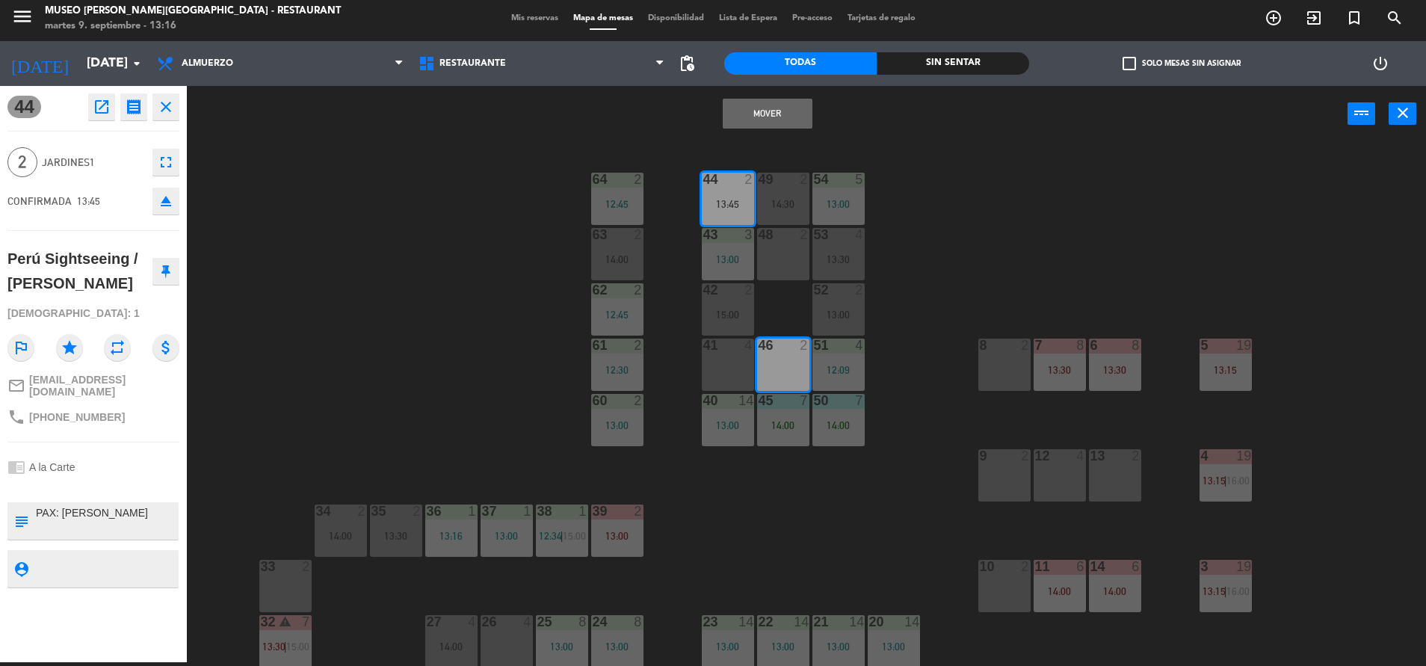
click at [756, 126] on button "Mover" at bounding box center [768, 114] width 90 height 30
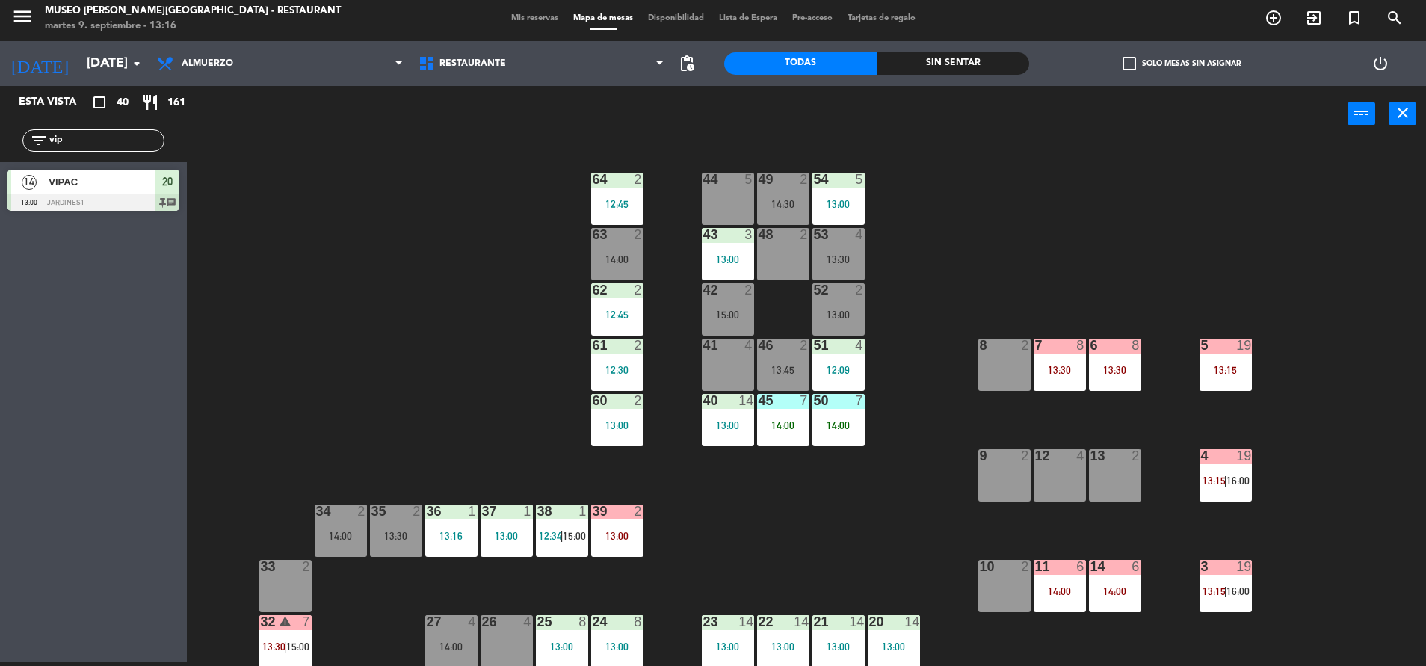
click at [718, 205] on div "44 5" at bounding box center [728, 199] width 52 height 52
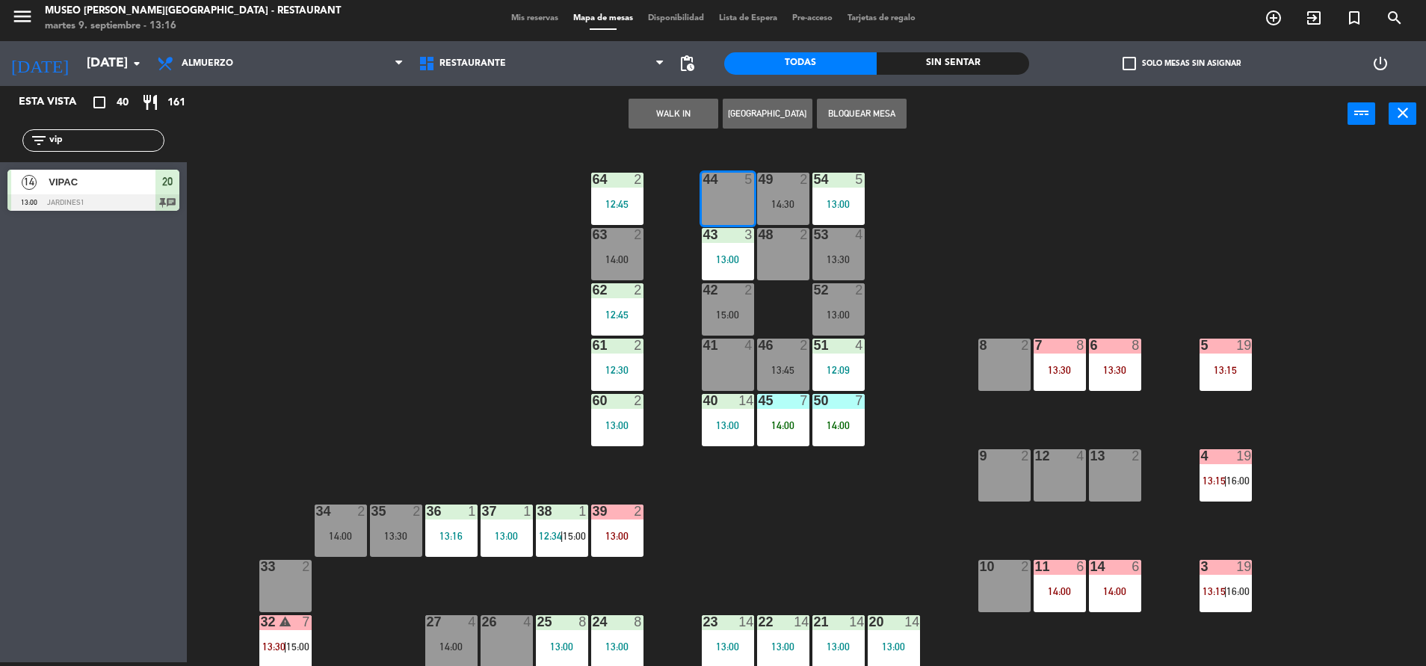
click at [658, 119] on button "WALK IN" at bounding box center [673, 114] width 90 height 30
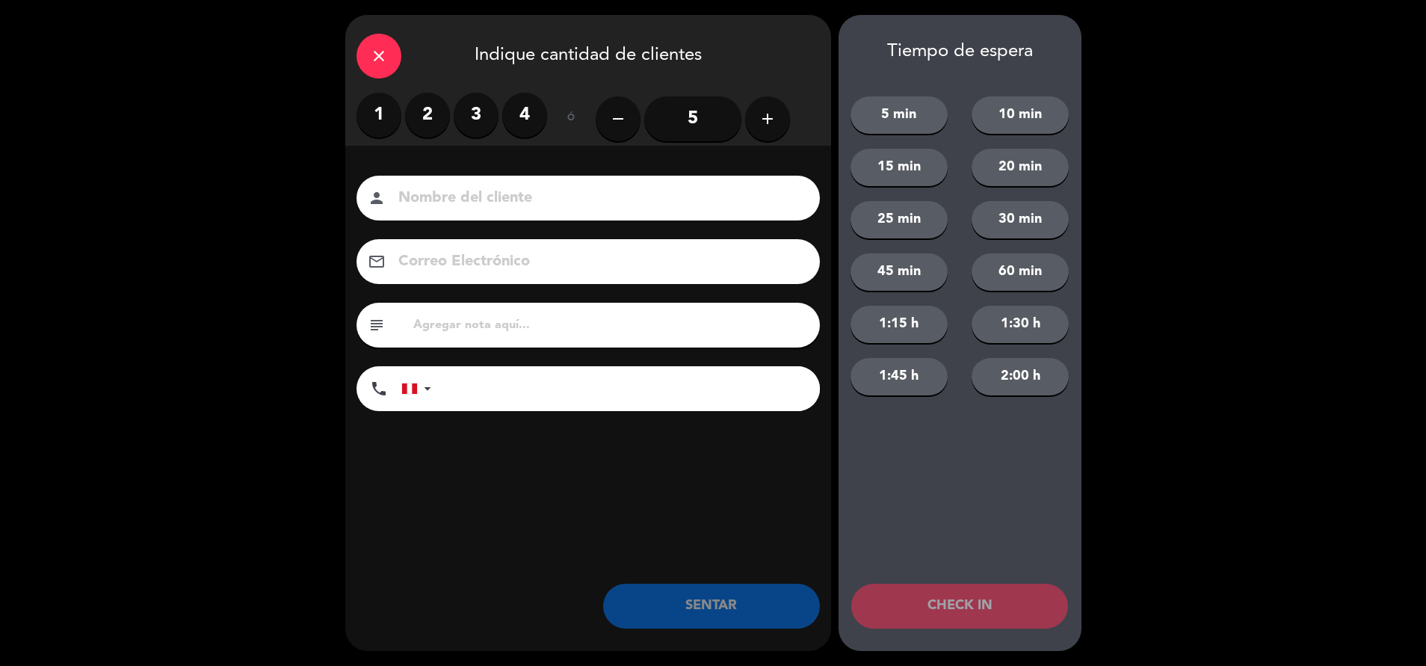
click at [695, 111] on input "5" at bounding box center [692, 118] width 97 height 45
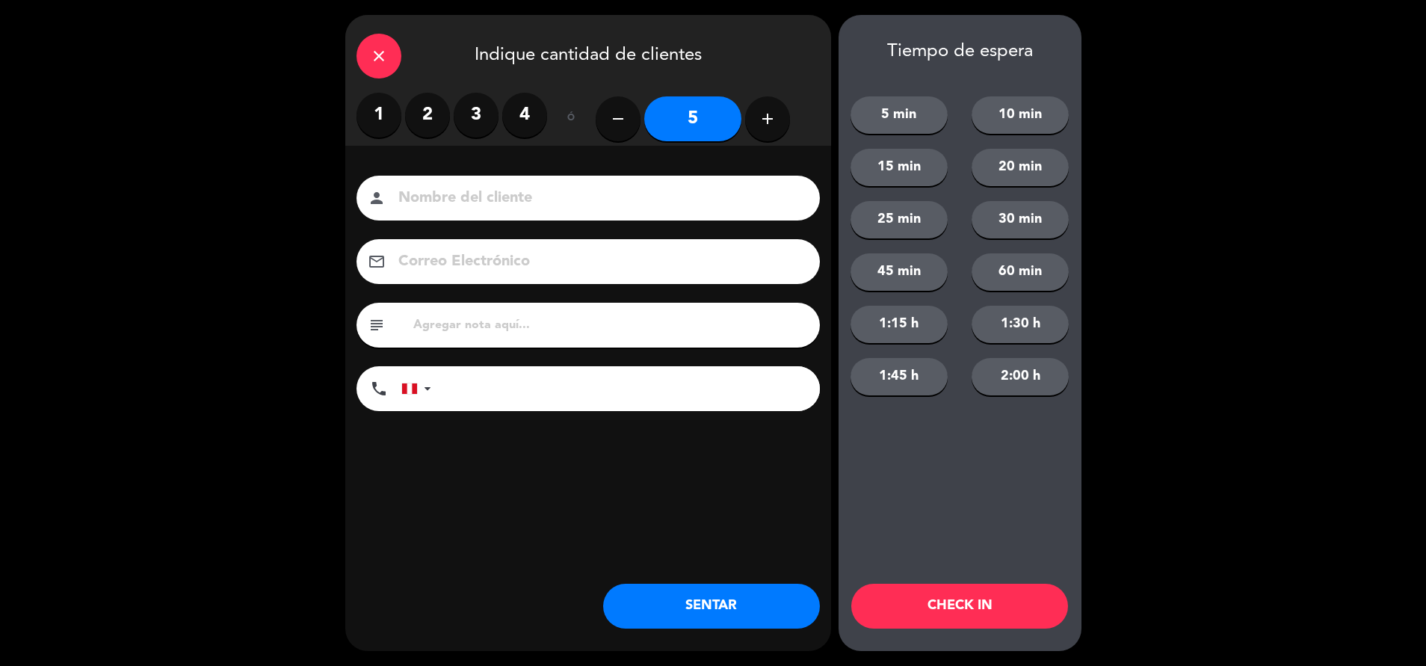
click at [706, 196] on input at bounding box center [599, 198] width 404 height 26
type input "walk in -. [PERSON_NAME]"
click at [724, 321] on input "text" at bounding box center [610, 325] width 397 height 21
type input "m44"
click at [754, 593] on button "SENTAR" at bounding box center [711, 606] width 217 height 45
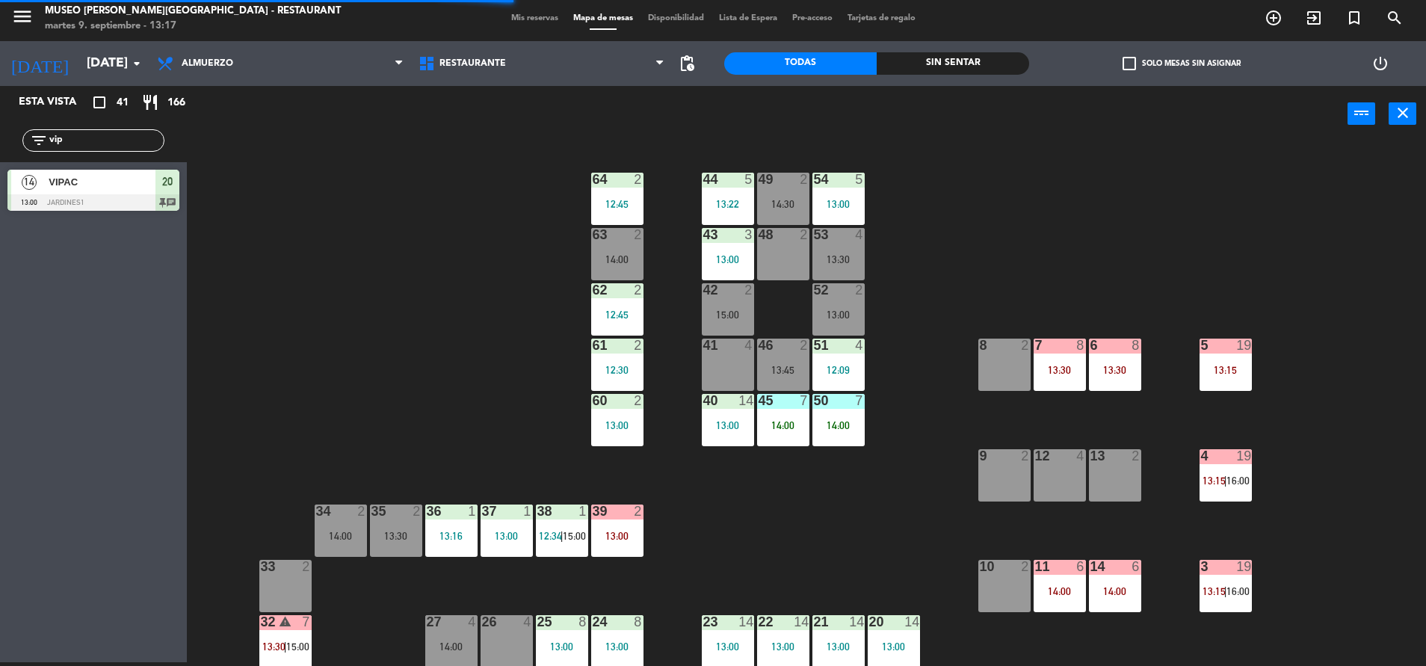
click at [123, 143] on input "vip" at bounding box center [106, 140] width 116 height 16
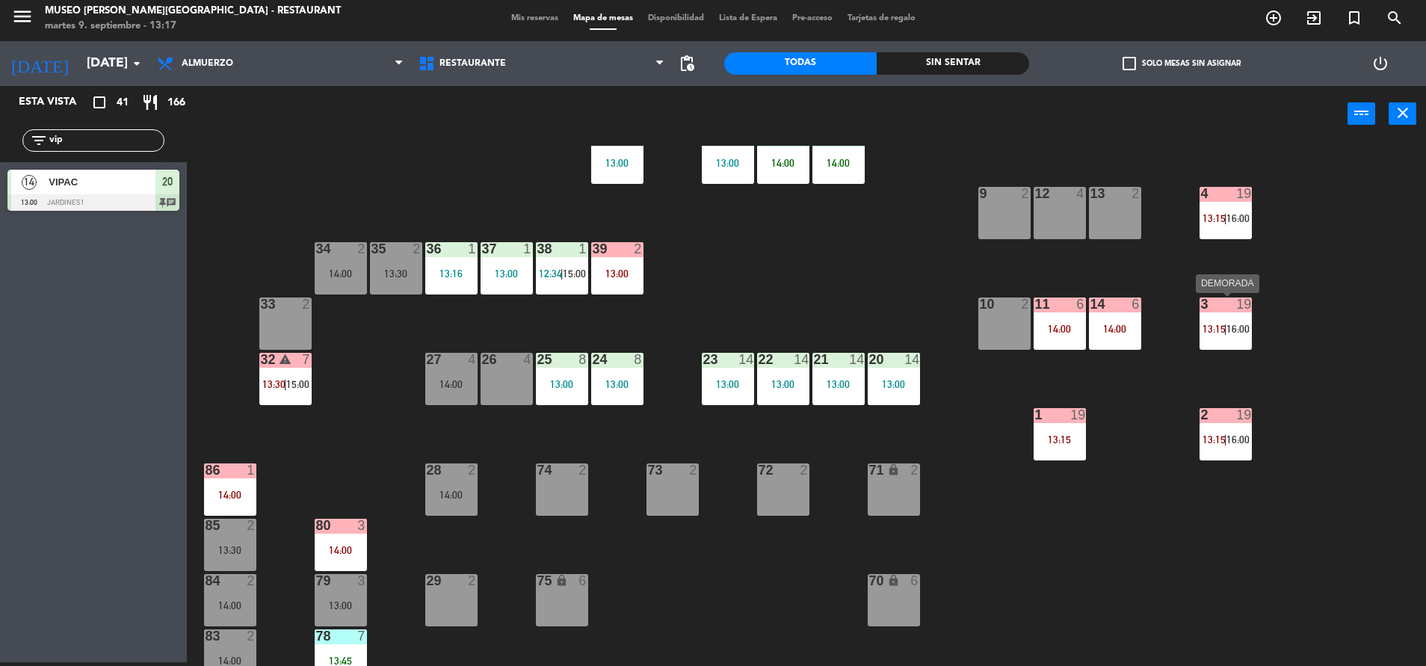
click at [1227, 324] on span "|" at bounding box center [1225, 329] width 3 height 12
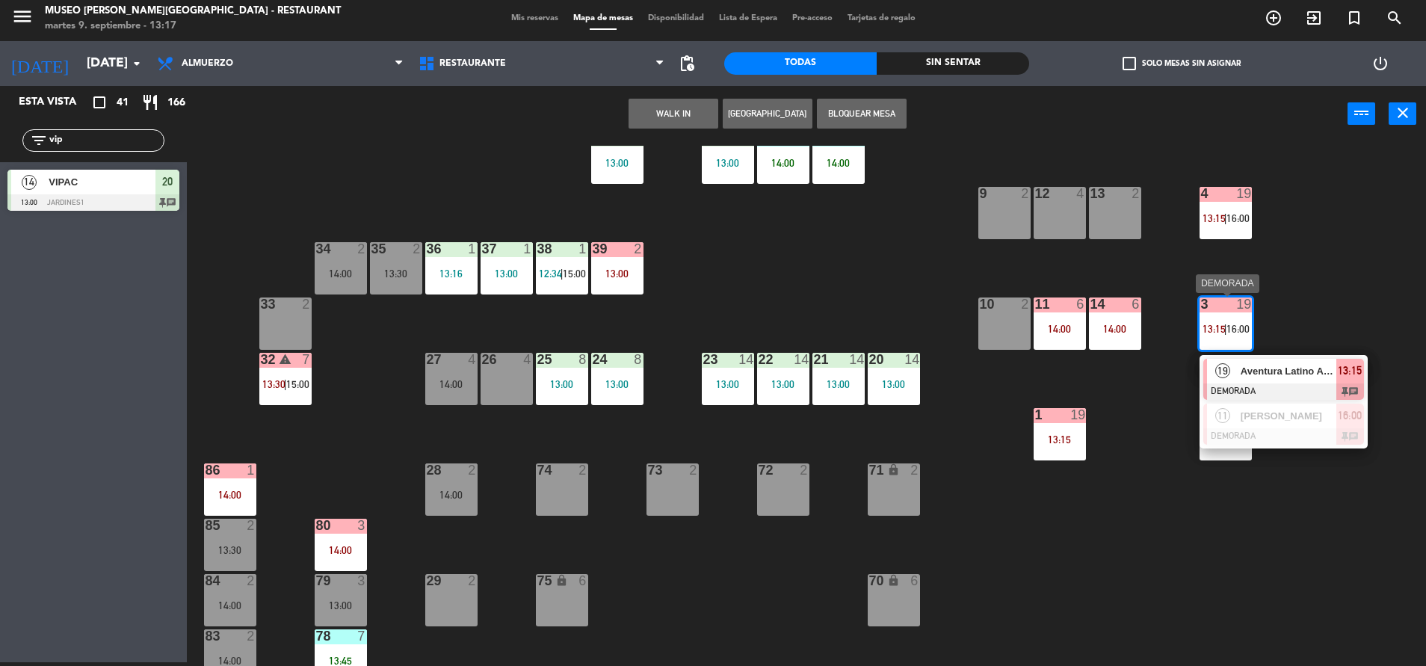
click at [1262, 371] on span "Aventura Latino Americana" at bounding box center [1288, 371] width 96 height 16
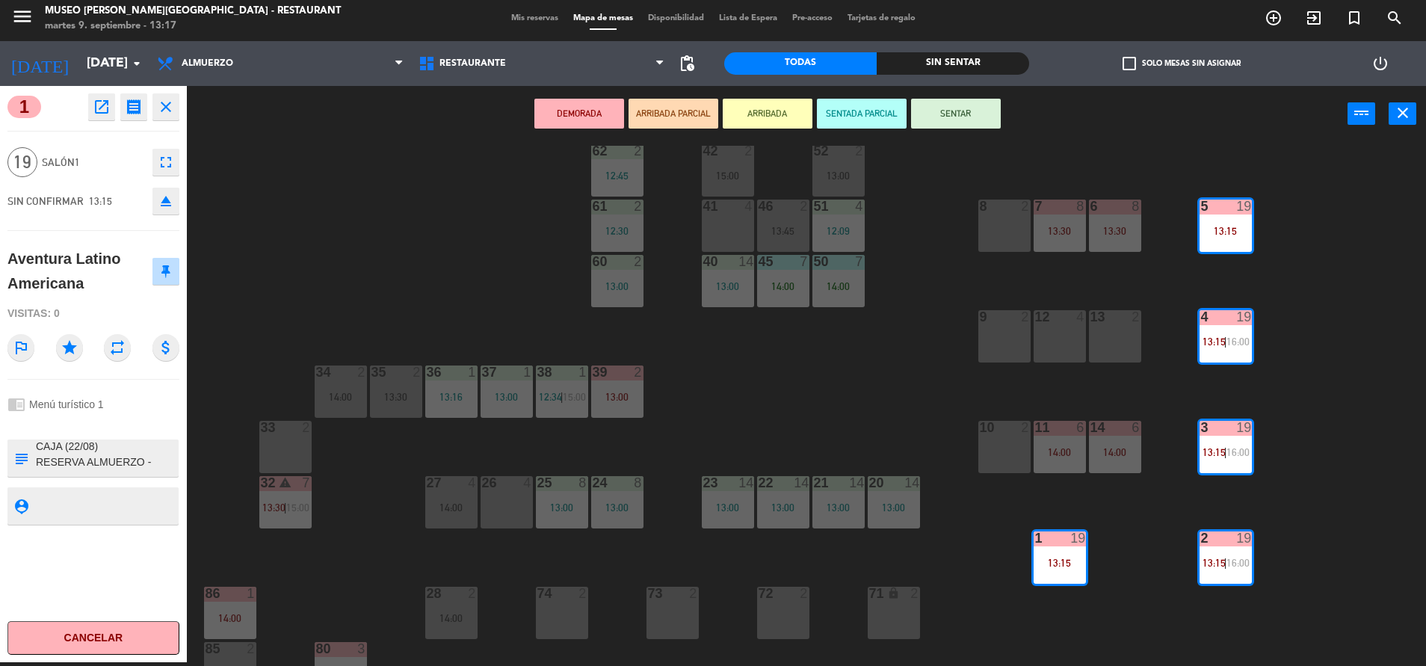
scroll to position [0, 0]
click at [671, 103] on button "ARRIBADA PARCIAL" at bounding box center [673, 114] width 90 height 30
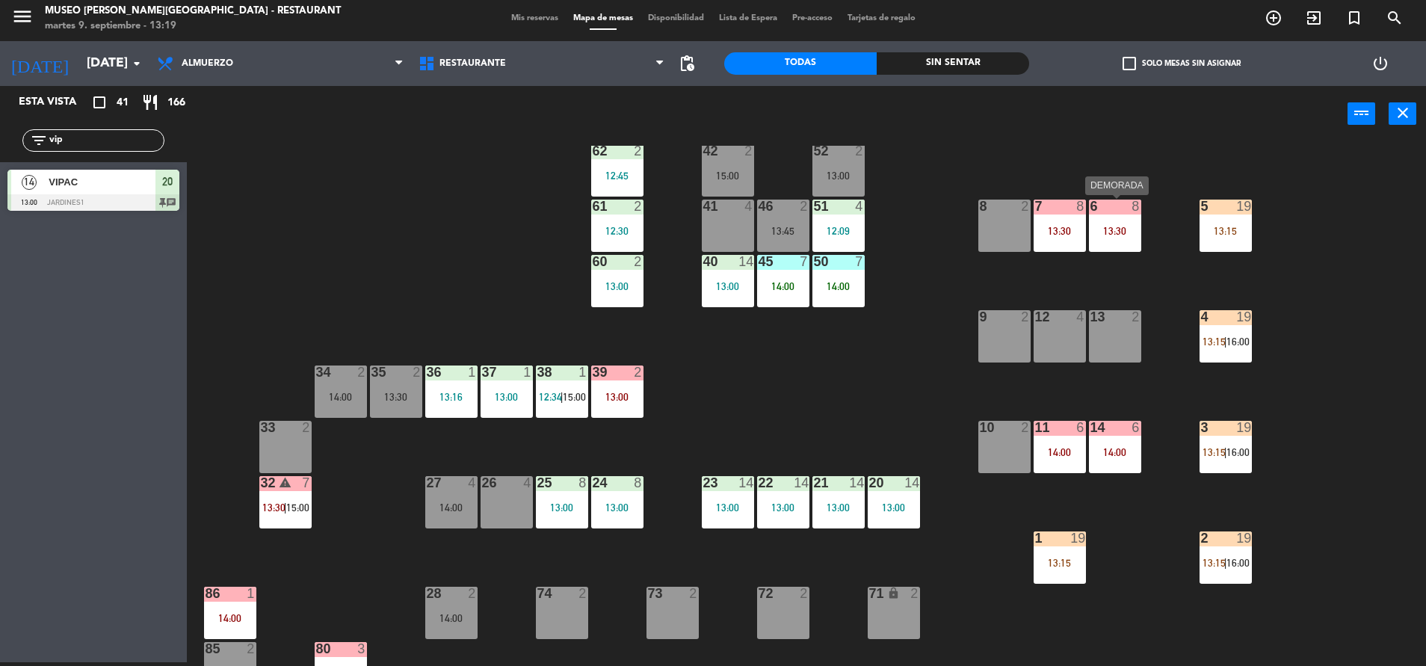
click at [1122, 228] on div "13:30" at bounding box center [1115, 231] width 52 height 10
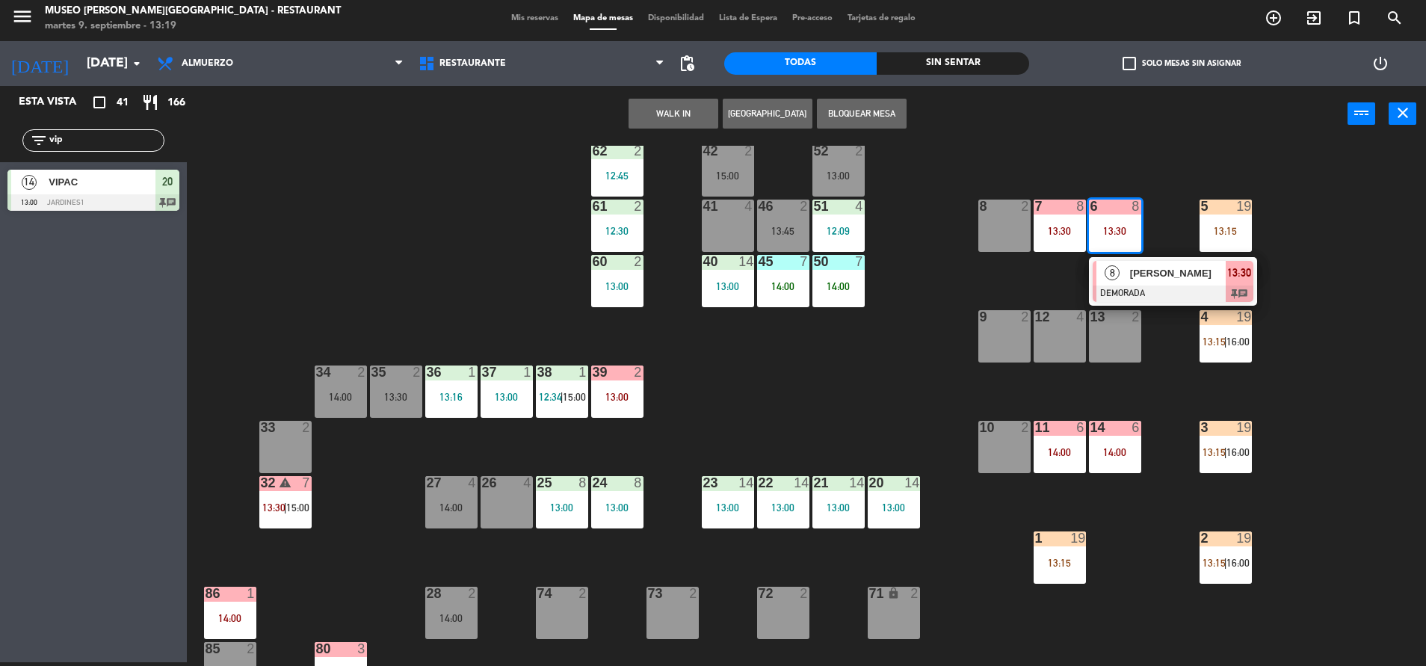
click at [1147, 290] on div at bounding box center [1172, 293] width 161 height 16
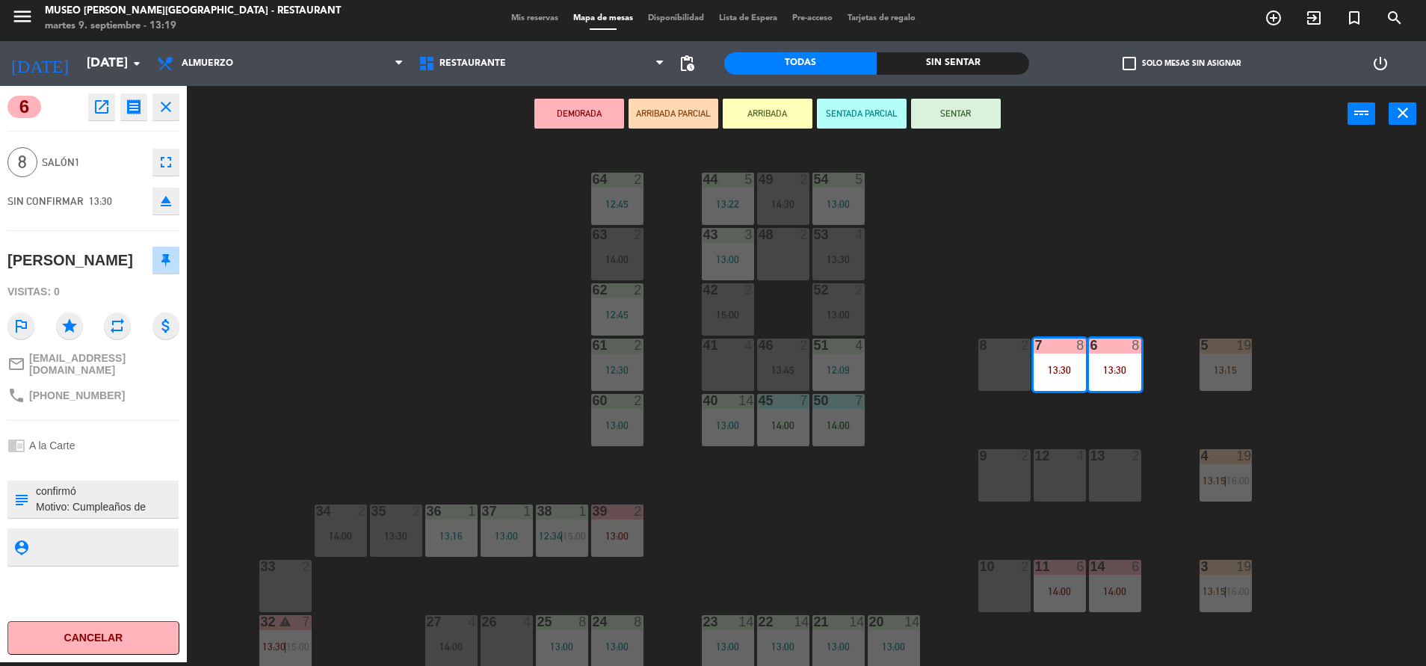
click at [36, 486] on textarea at bounding box center [105, 498] width 143 height 31
type textarea "llegaron 13:19 confirmó Motivo: Cumpleaños de [PERSON_NAME]"
click at [150, 449] on div "chrome_reader_mode A la Carte" at bounding box center [93, 445] width 172 height 28
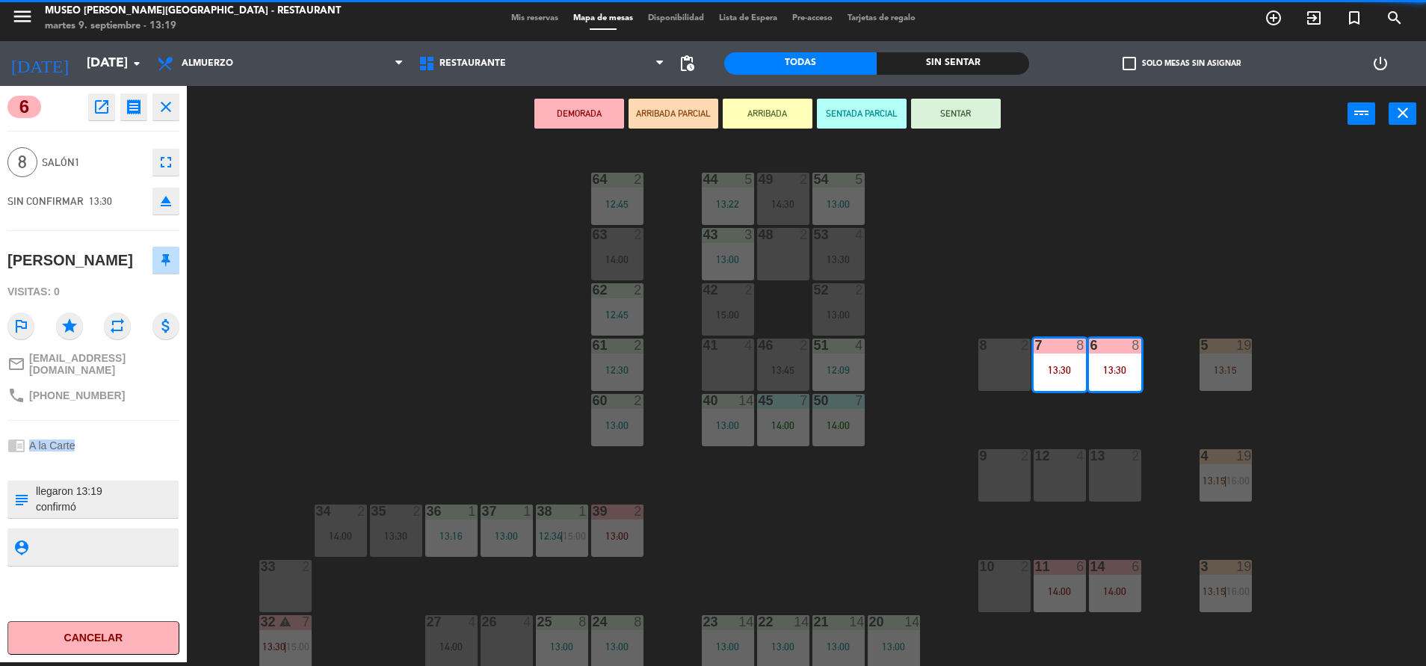
click at [150, 449] on div "chrome_reader_mode A la Carte" at bounding box center [93, 445] width 172 height 28
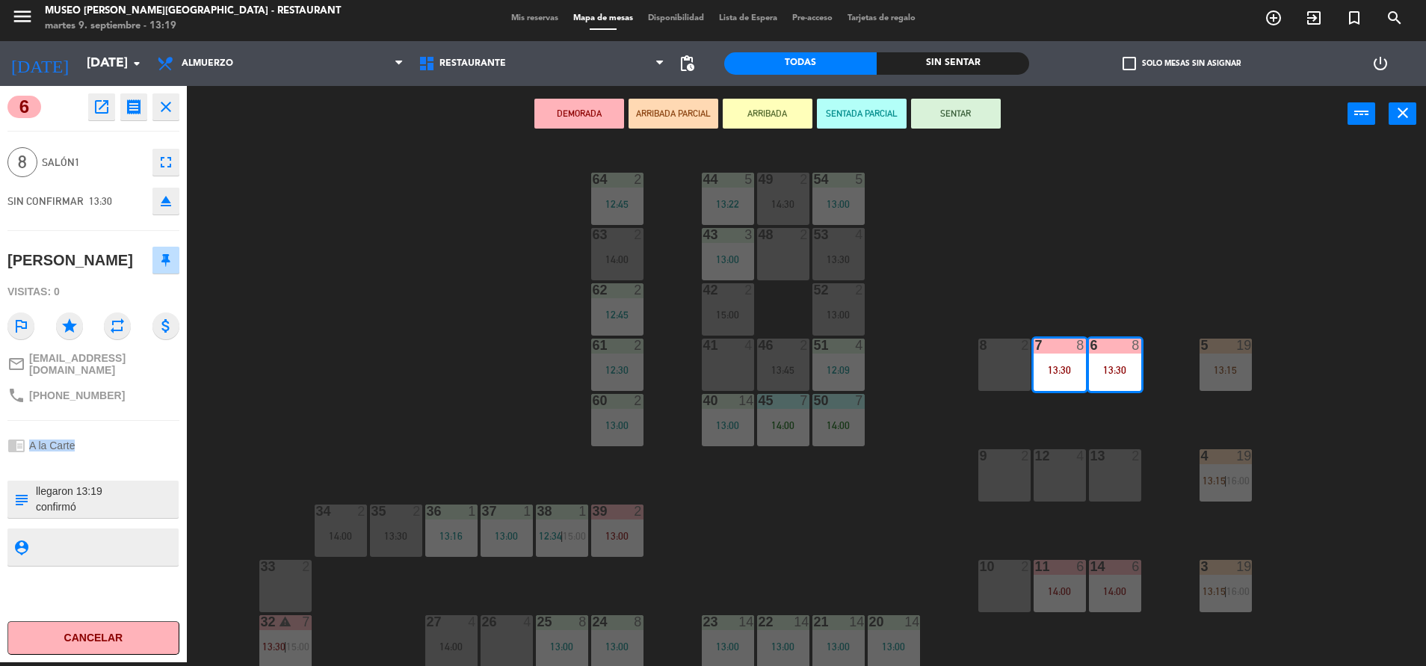
click at [834, 123] on button "SENTADA PARCIAL" at bounding box center [862, 114] width 90 height 30
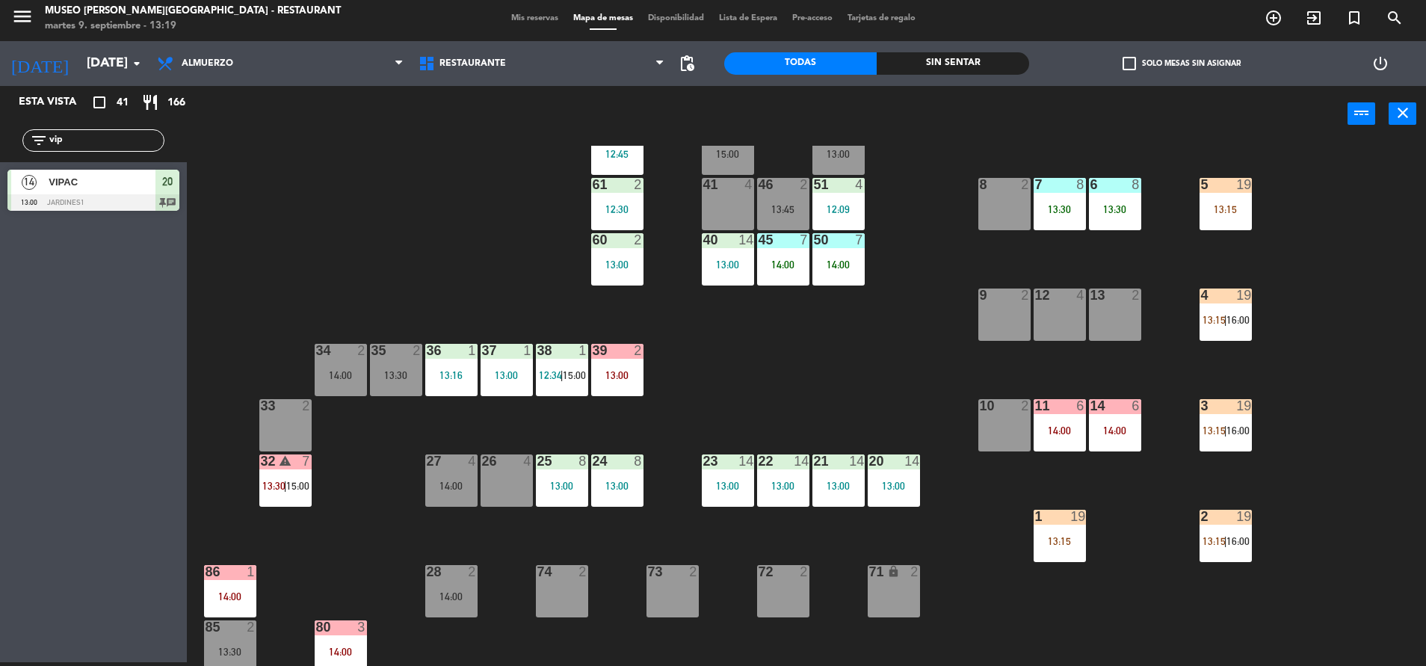
scroll to position [158, 0]
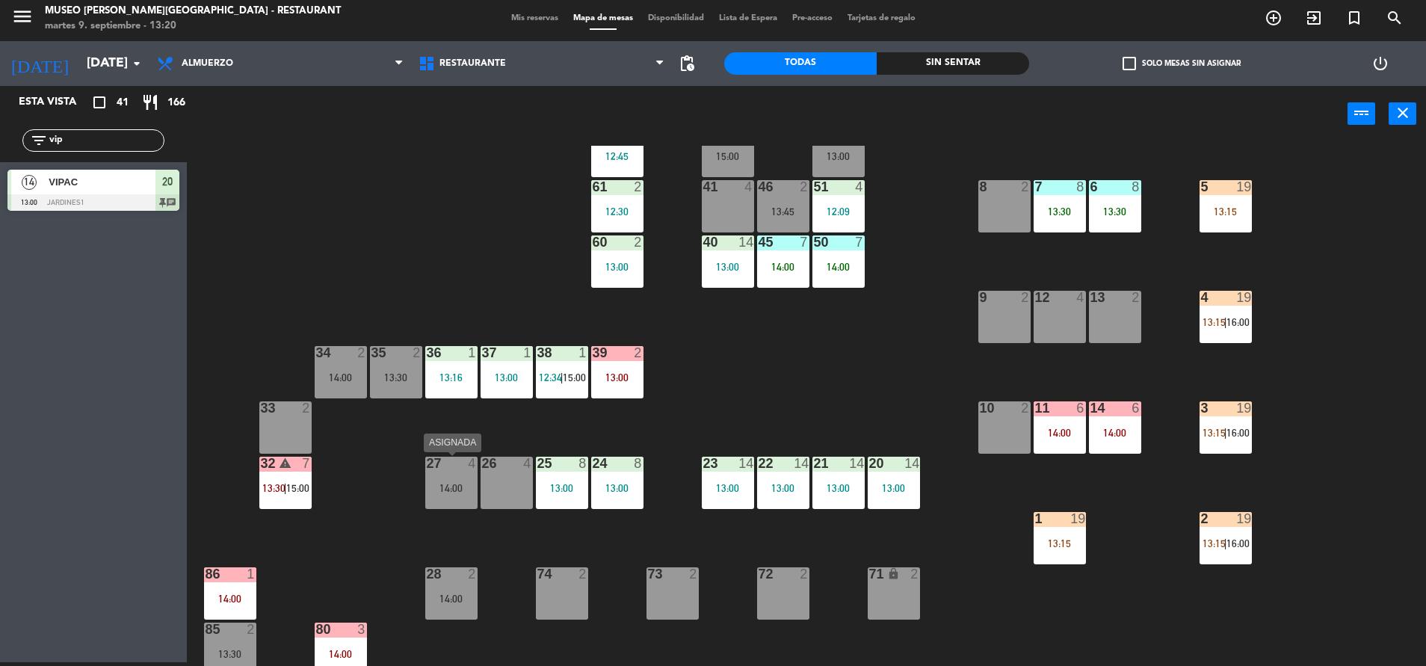
click at [450, 483] on div "14:00" at bounding box center [451, 488] width 52 height 10
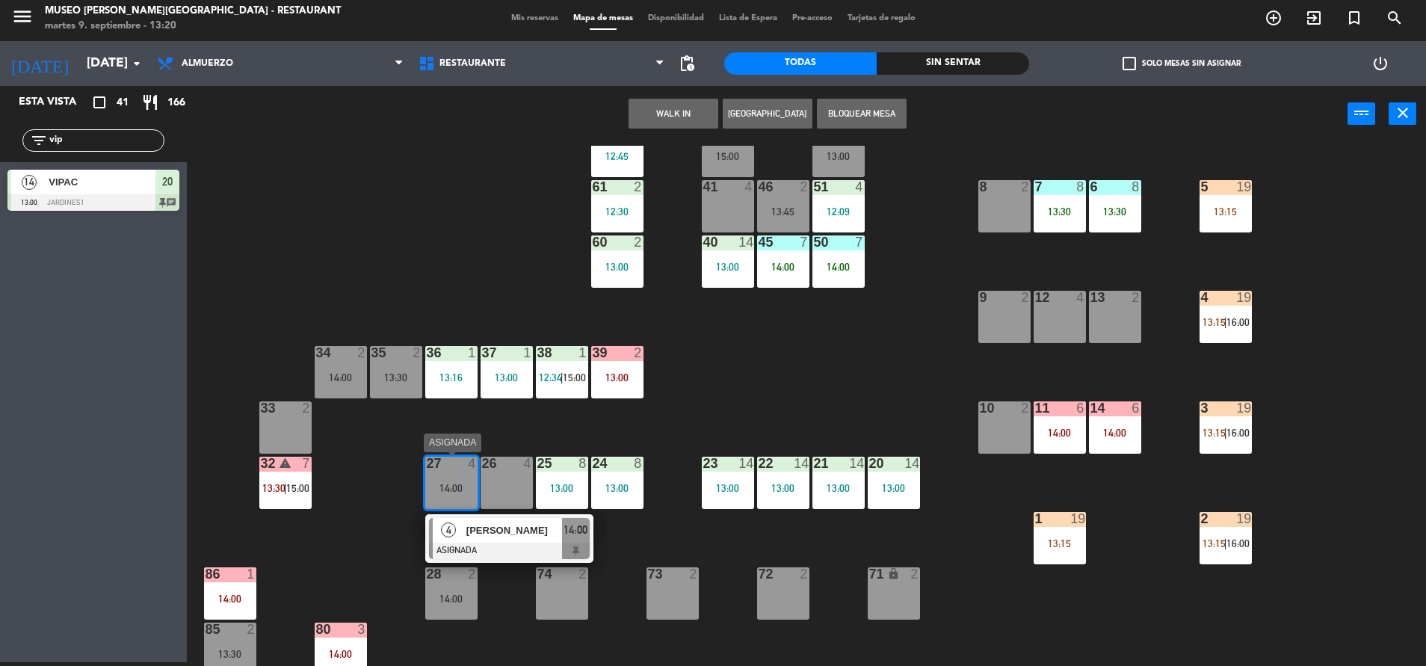
click at [522, 524] on span "[PERSON_NAME]" at bounding box center [514, 530] width 96 height 16
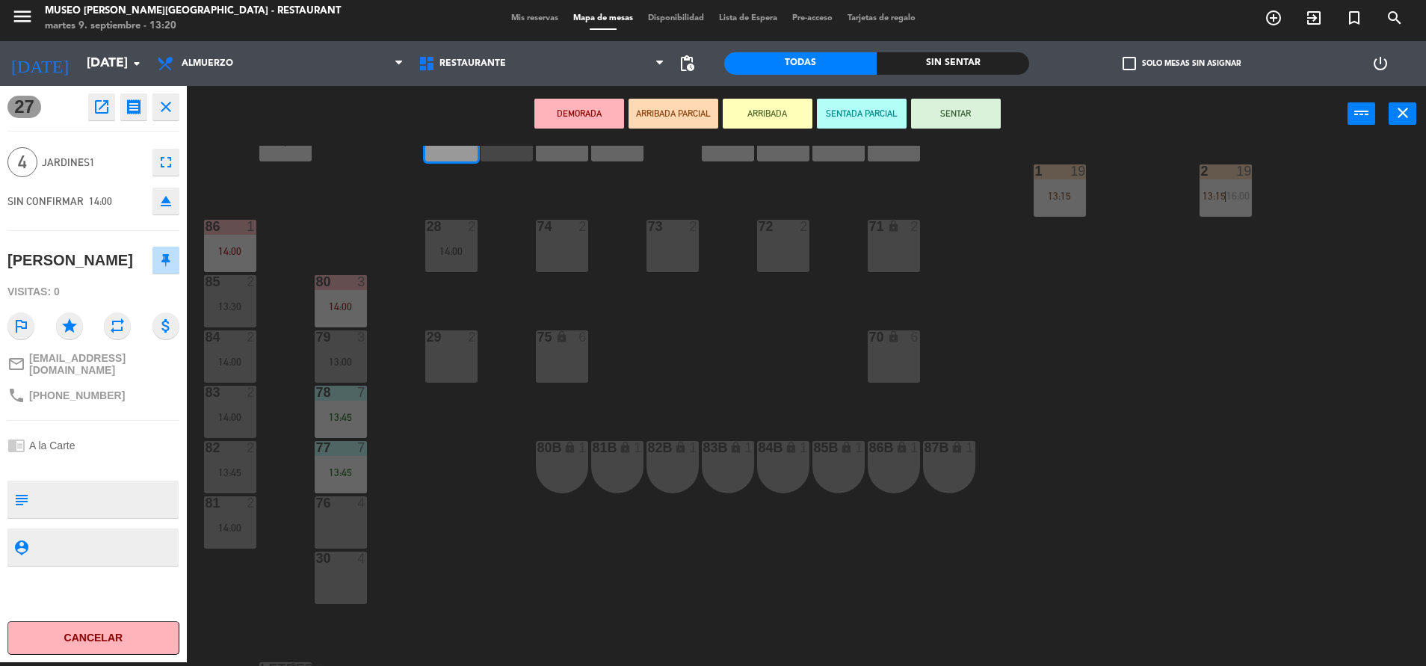
scroll to position [515, 0]
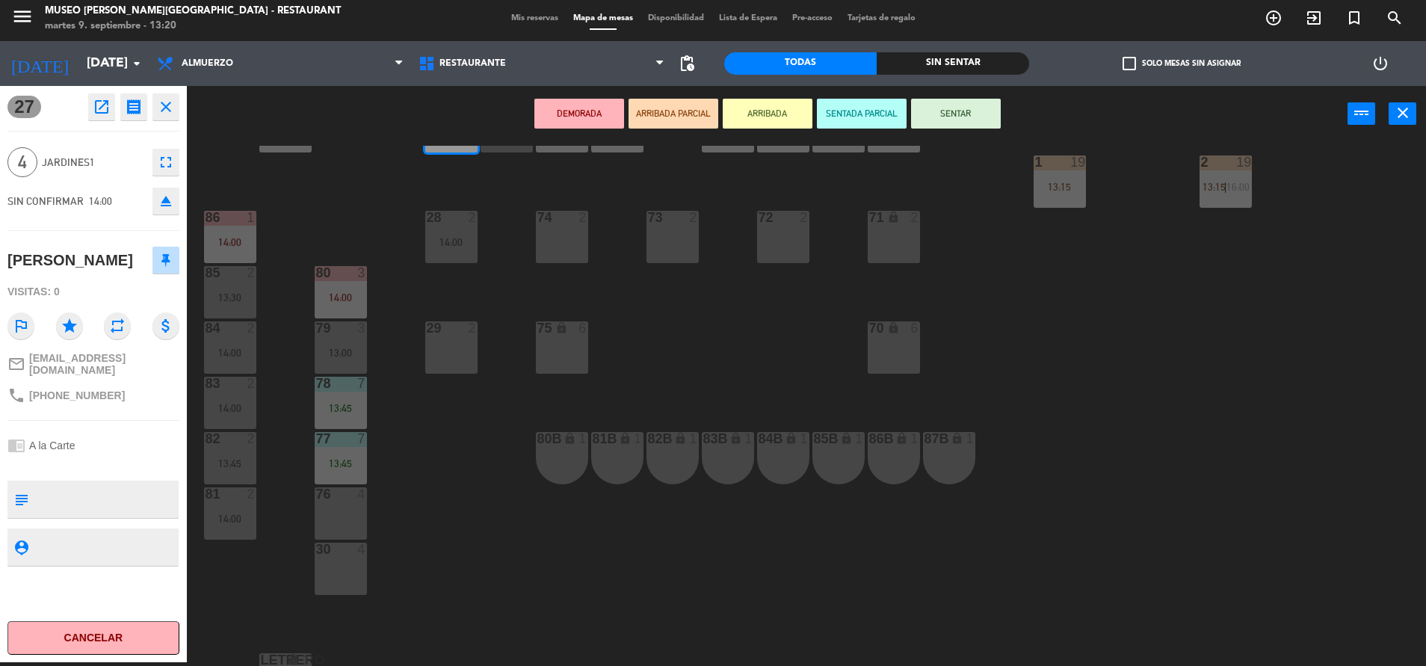
click at [341, 516] on div "76 4" at bounding box center [341, 513] width 52 height 52
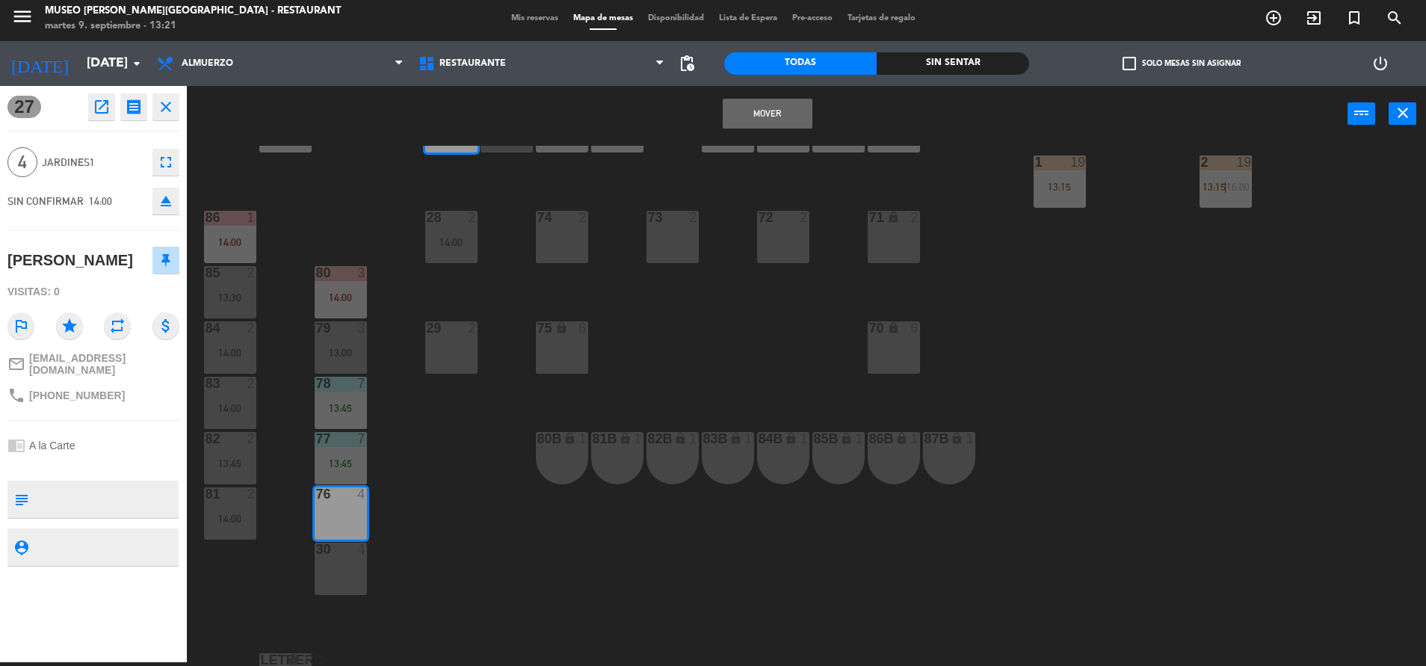
click at [762, 114] on button "Mover" at bounding box center [768, 114] width 90 height 30
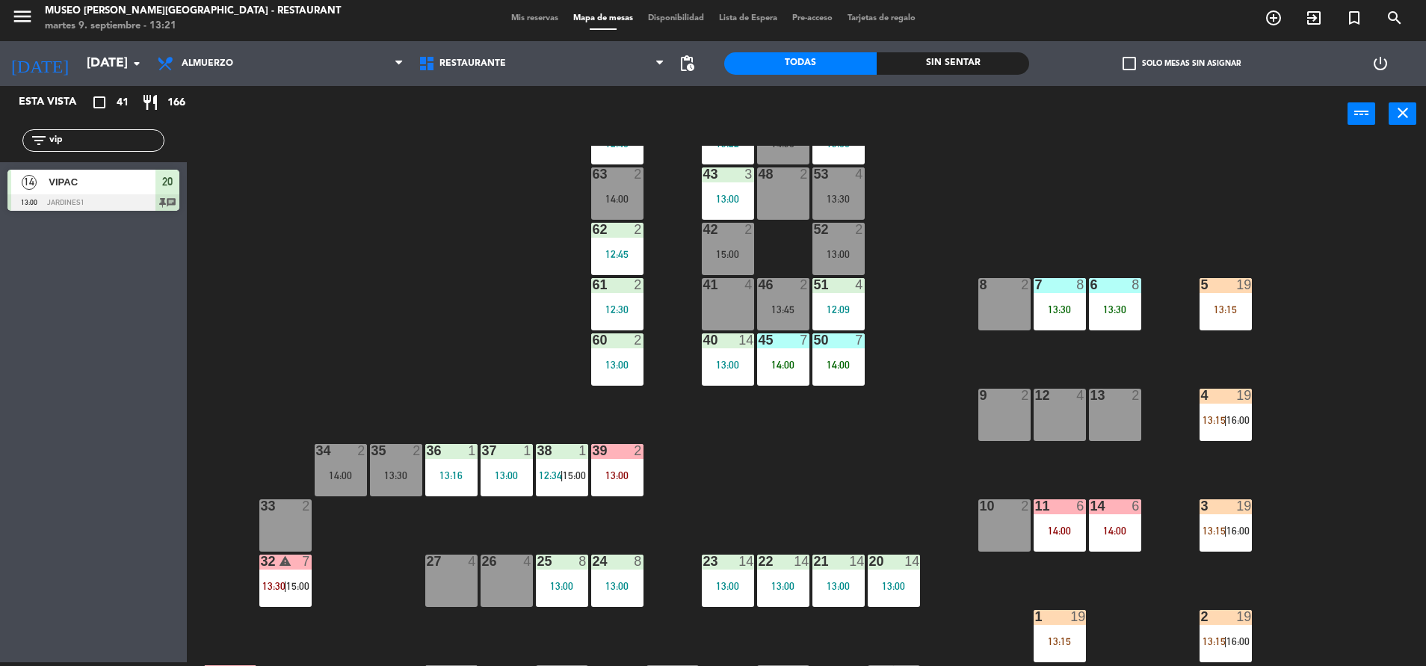
scroll to position [60, 0]
click at [1084, 295] on div "7 8 13:30" at bounding box center [1059, 305] width 52 height 52
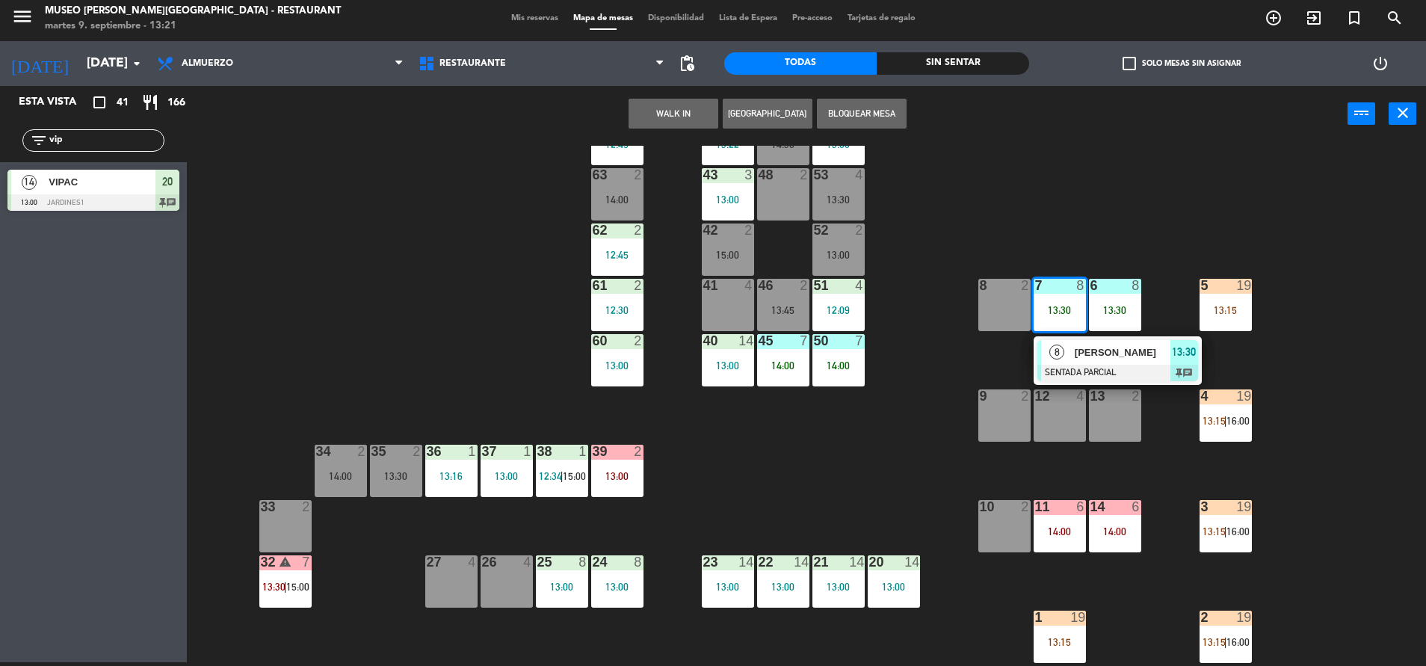
click at [1113, 359] on span "[PERSON_NAME]" at bounding box center [1123, 352] width 96 height 16
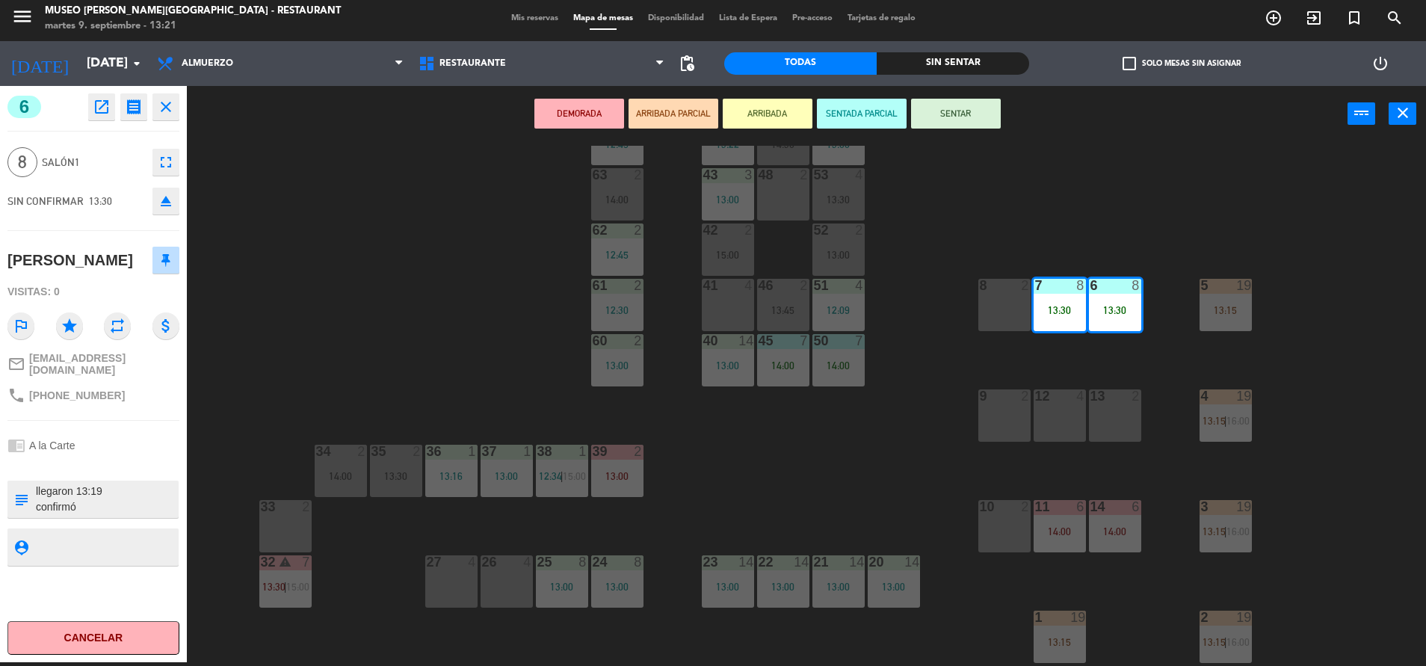
click at [519, 560] on div "4" at bounding box center [531, 561] width 25 height 13
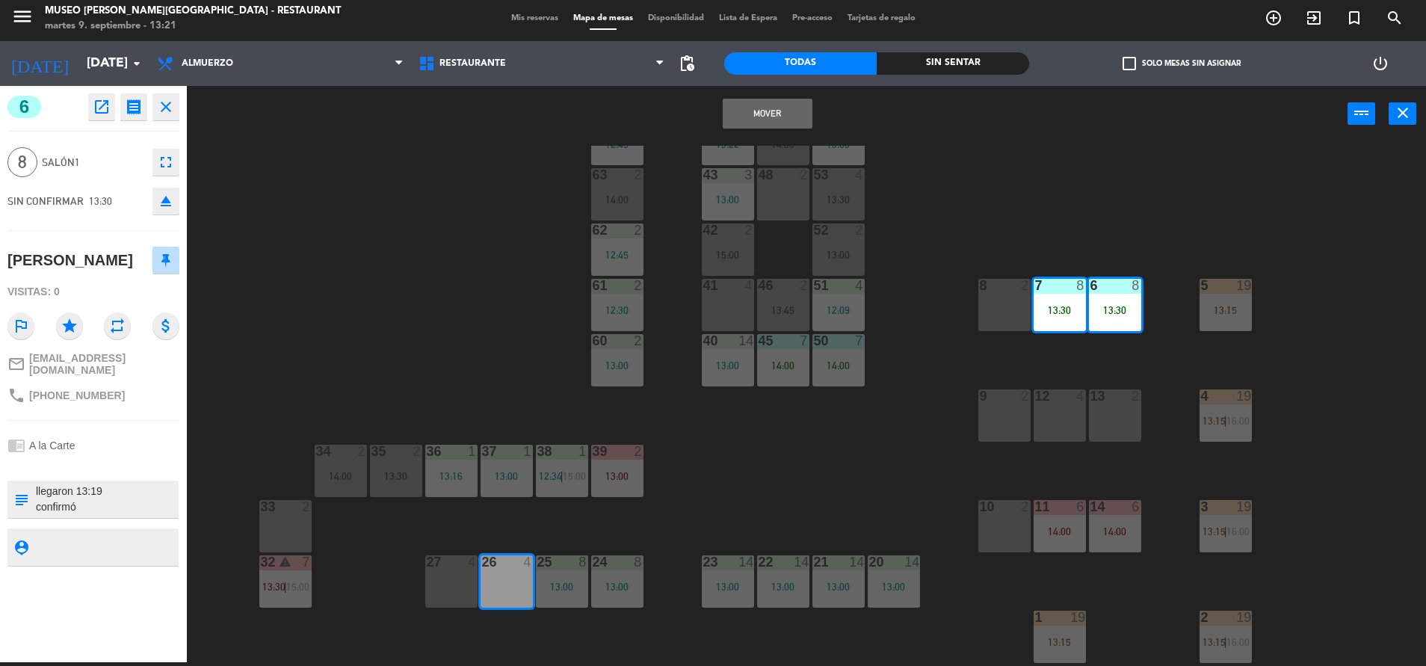
click at [453, 570] on div "27 4" at bounding box center [451, 581] width 52 height 52
click at [785, 123] on button "Mover y Unir" at bounding box center [768, 114] width 90 height 30
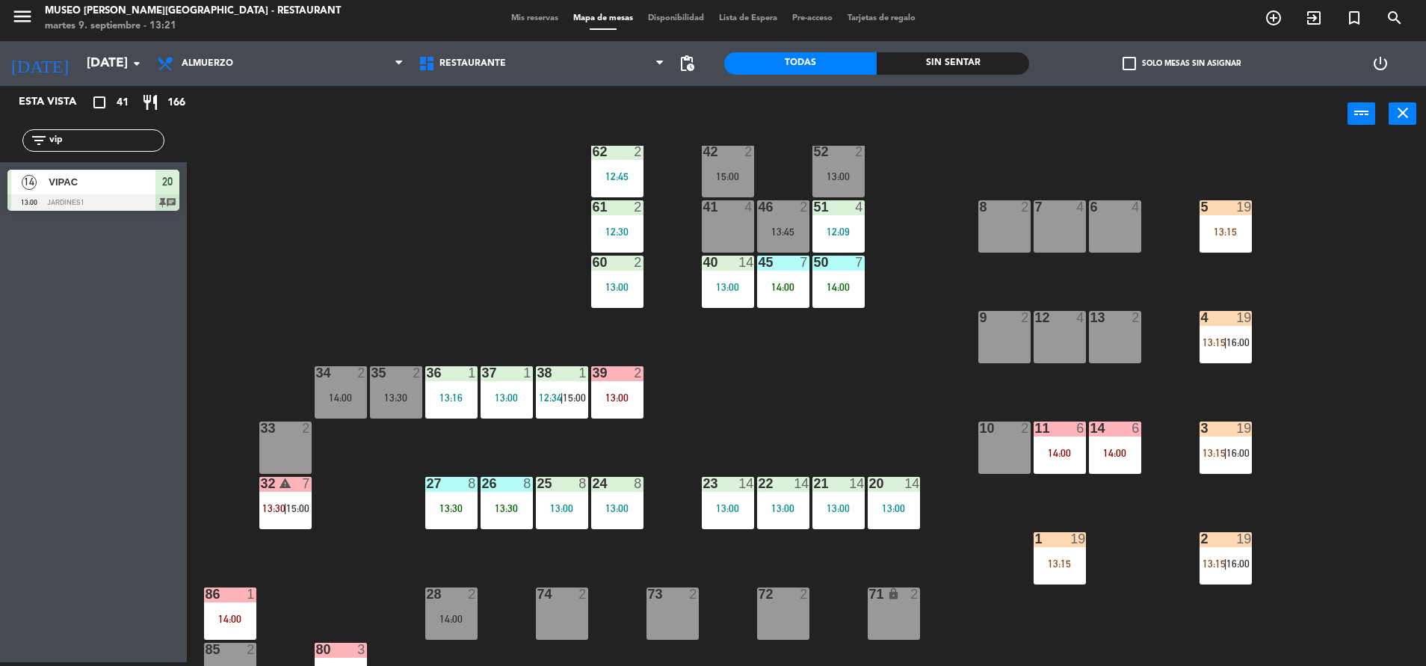
scroll to position [158, 0]
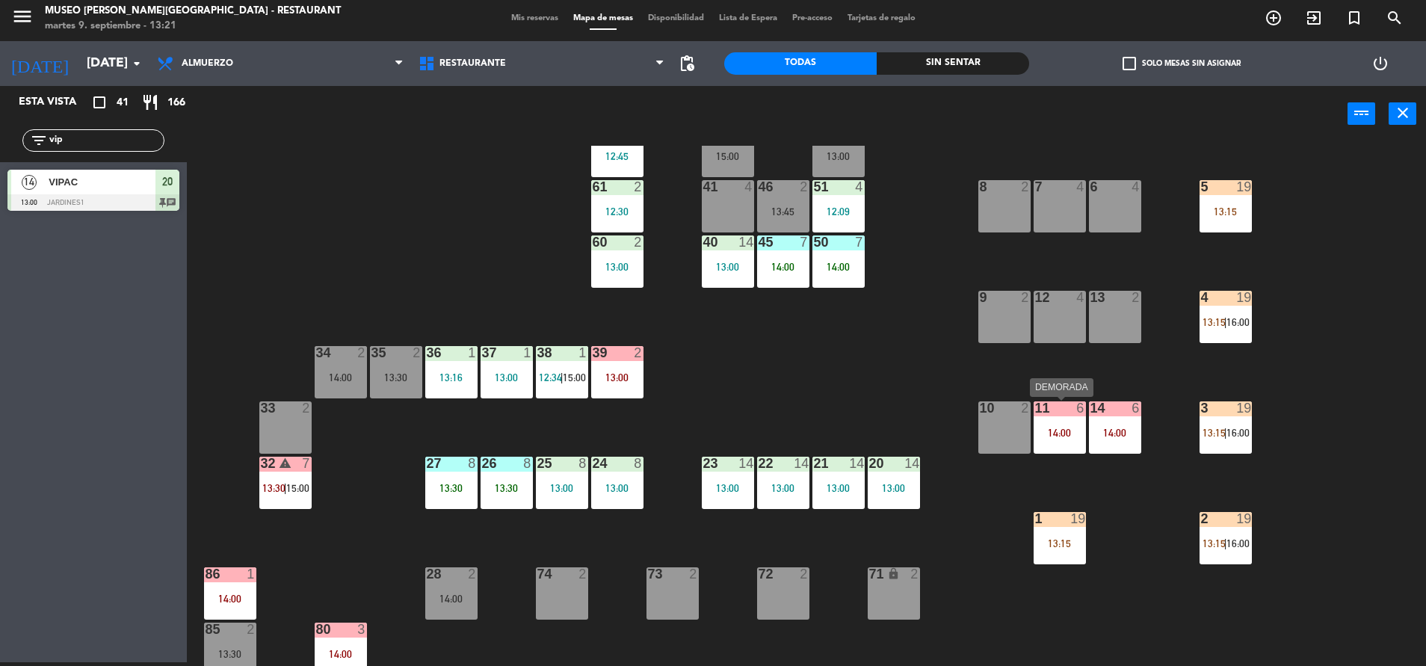
click at [1079, 453] on div "11 6 14:00" at bounding box center [1059, 427] width 52 height 52
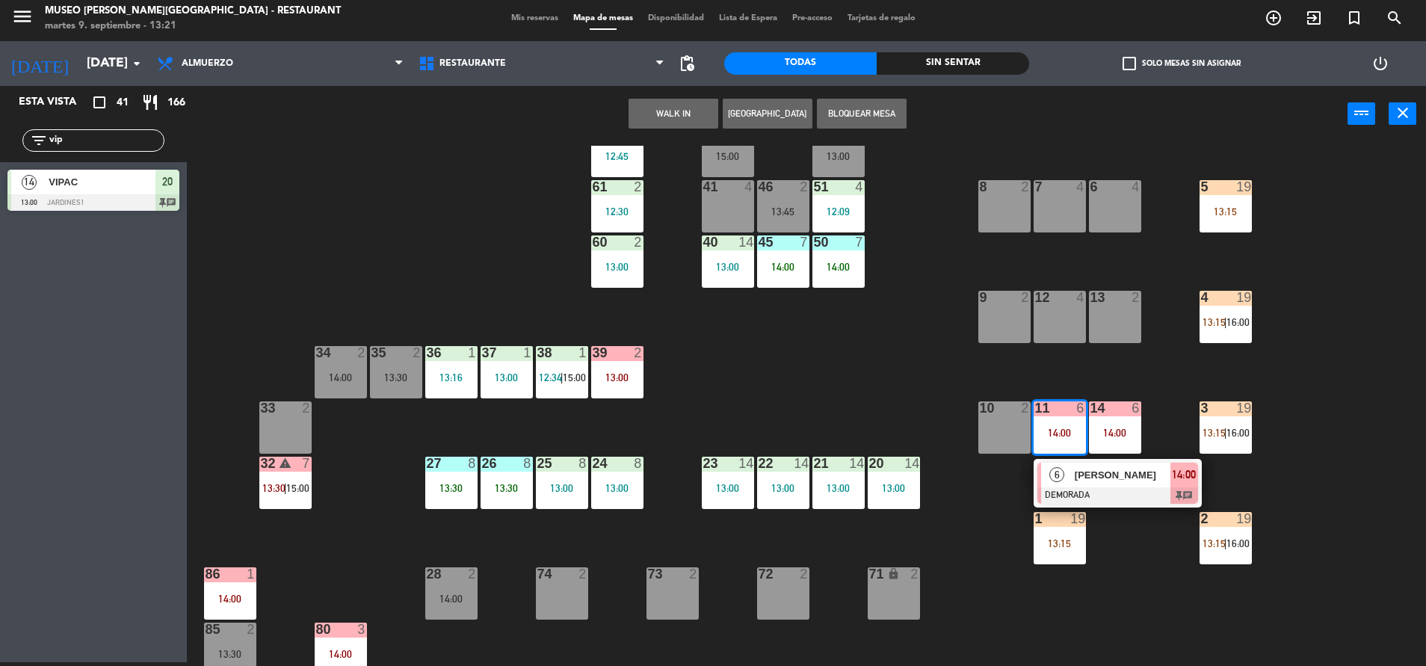
click at [1087, 467] on span "[PERSON_NAME]" at bounding box center [1123, 475] width 96 height 16
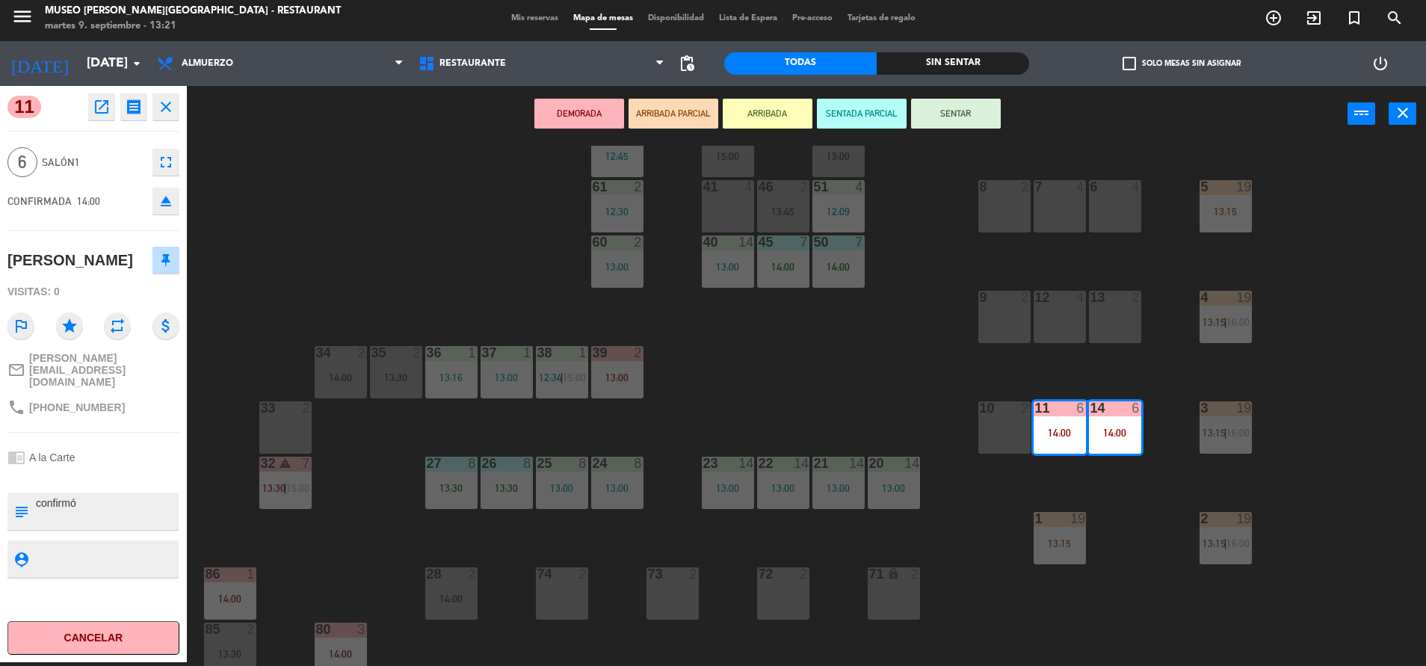
click at [850, 412] on div "44 5 13:22 49 2 14:30 54 5 13:00 64 2 12:45 48 2 53 4 13:30 63 2 14:00 43 3 13:…" at bounding box center [813, 406] width 1225 height 520
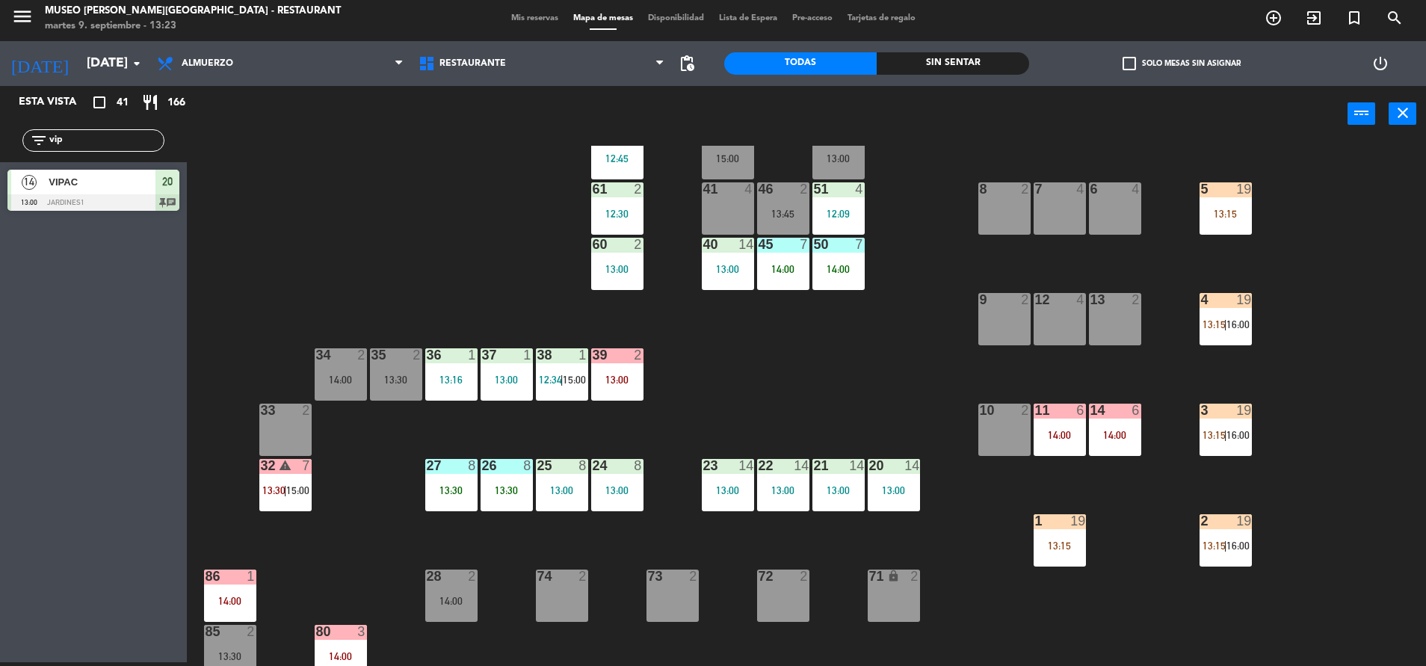
scroll to position [157, 0]
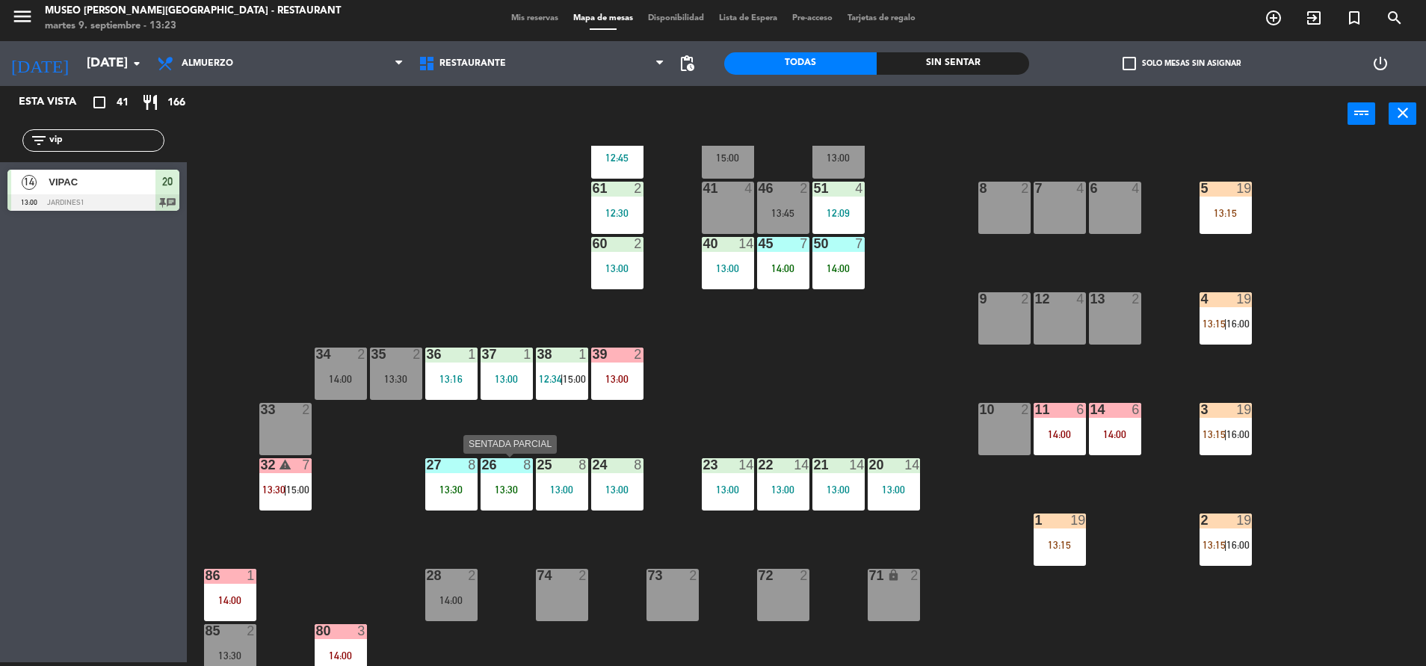
click at [510, 500] on div "26 8 13:30" at bounding box center [506, 484] width 52 height 52
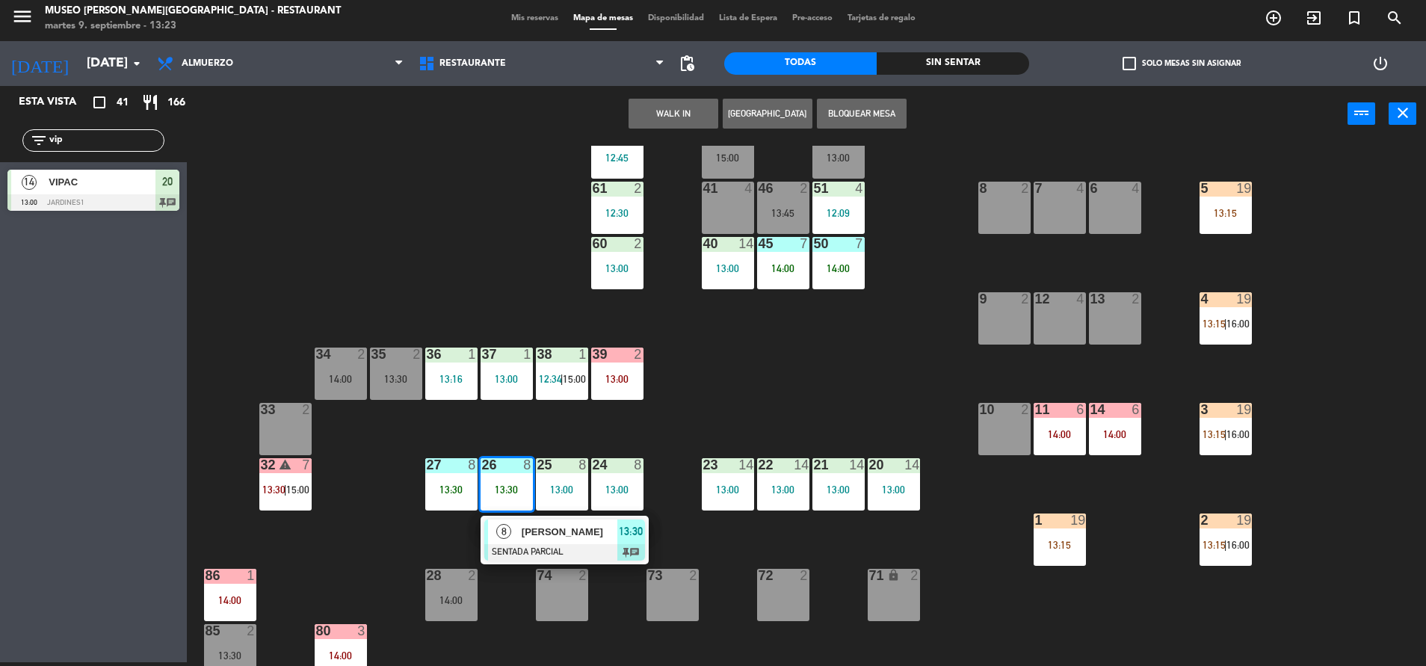
click at [529, 525] on span "[PERSON_NAME]" at bounding box center [570, 532] width 96 height 16
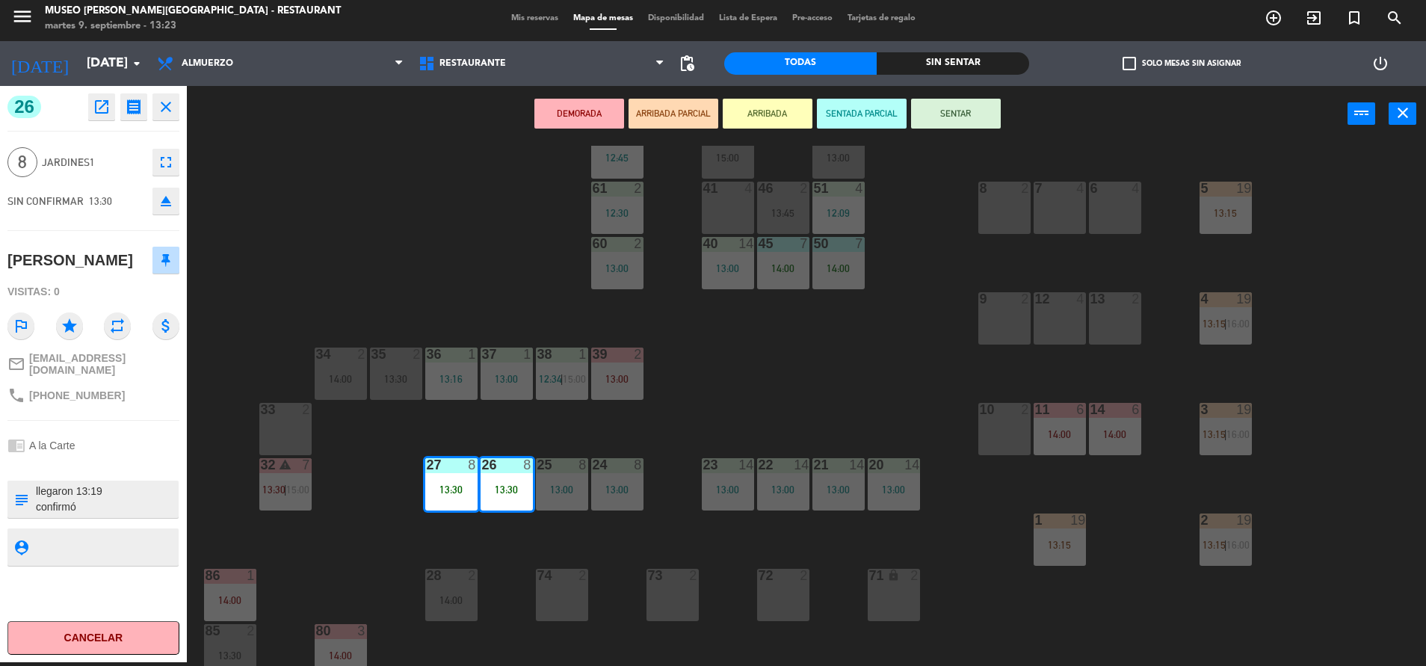
click at [40, 483] on textarea at bounding box center [105, 498] width 143 height 31
type textarea "m26-27 llegaron 13:19 confirmó Motivo: Cumpleaños de [PERSON_NAME]"
click at [91, 431] on div "chrome_reader_mode A la Carte" at bounding box center [93, 445] width 172 height 28
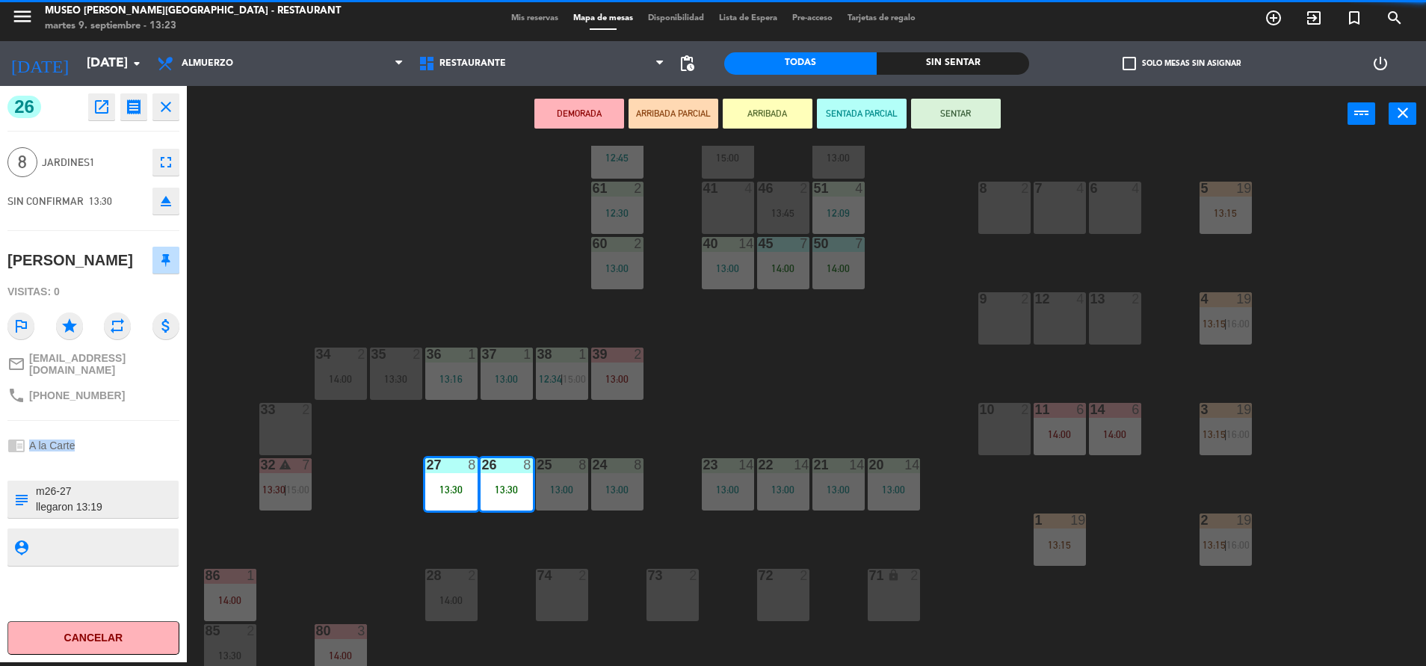
click at [91, 431] on div "chrome_reader_mode A la Carte" at bounding box center [93, 445] width 172 height 28
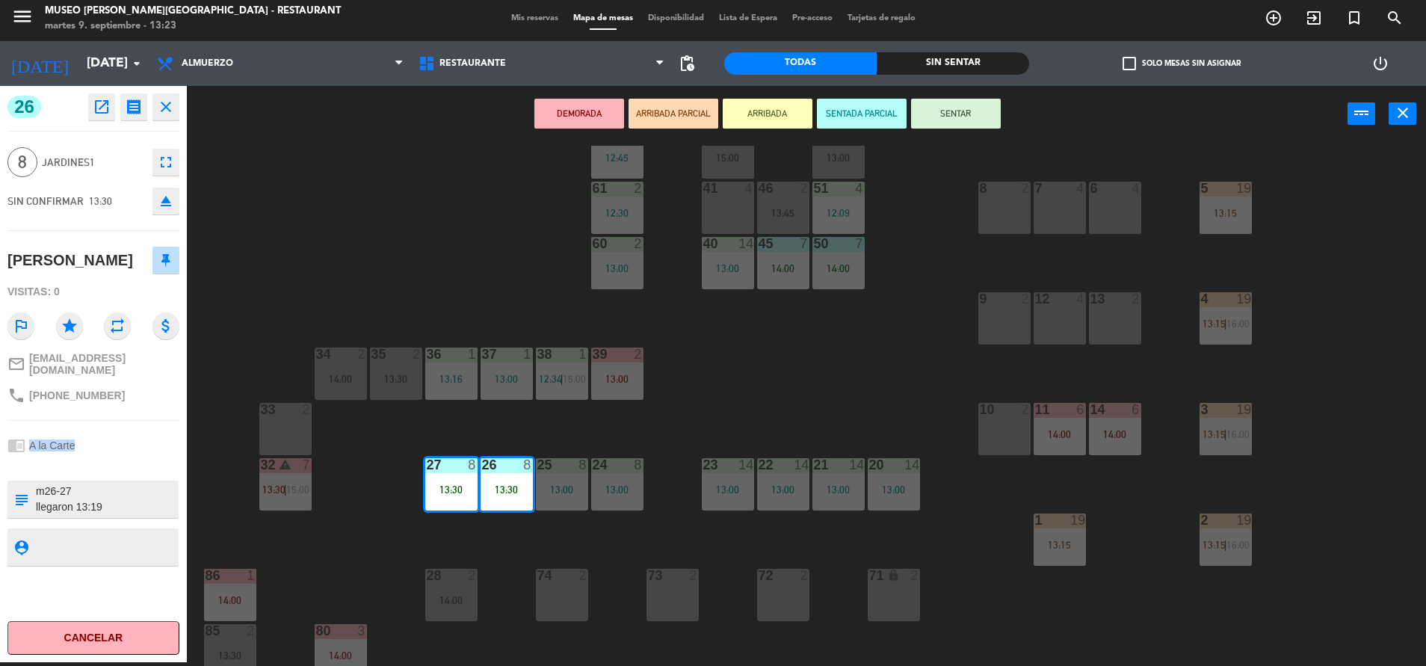
click at [91, 431] on div "chrome_reader_mode A la Carte" at bounding box center [93, 445] width 172 height 28
click at [959, 122] on button "SENTAR" at bounding box center [956, 114] width 90 height 30
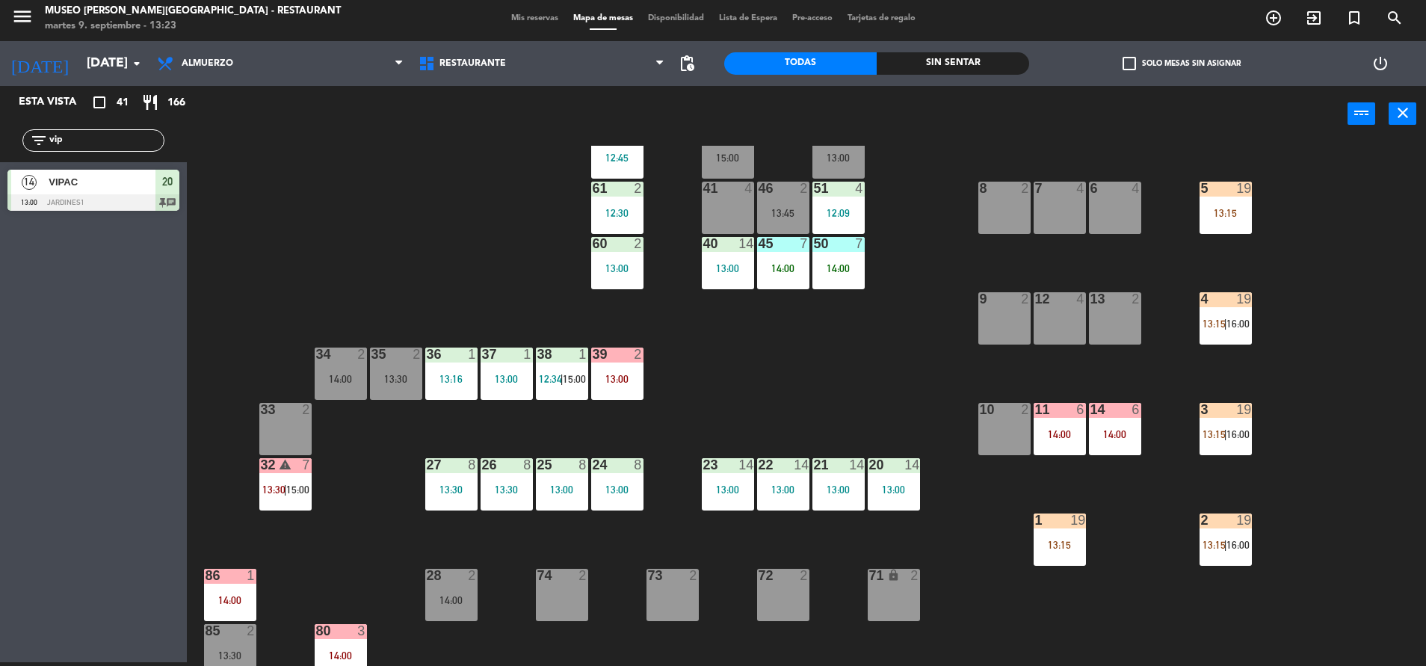
click at [159, 136] on input "vip" at bounding box center [106, 140] width 116 height 16
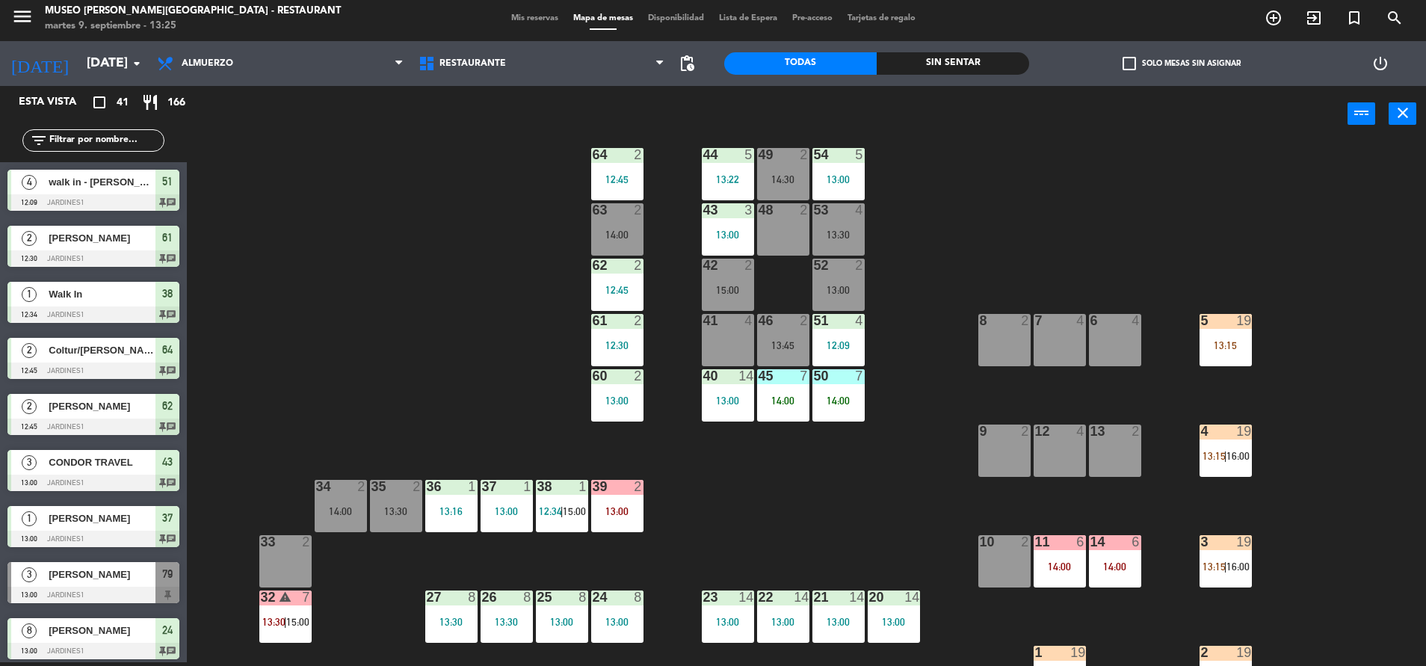
scroll to position [0, 0]
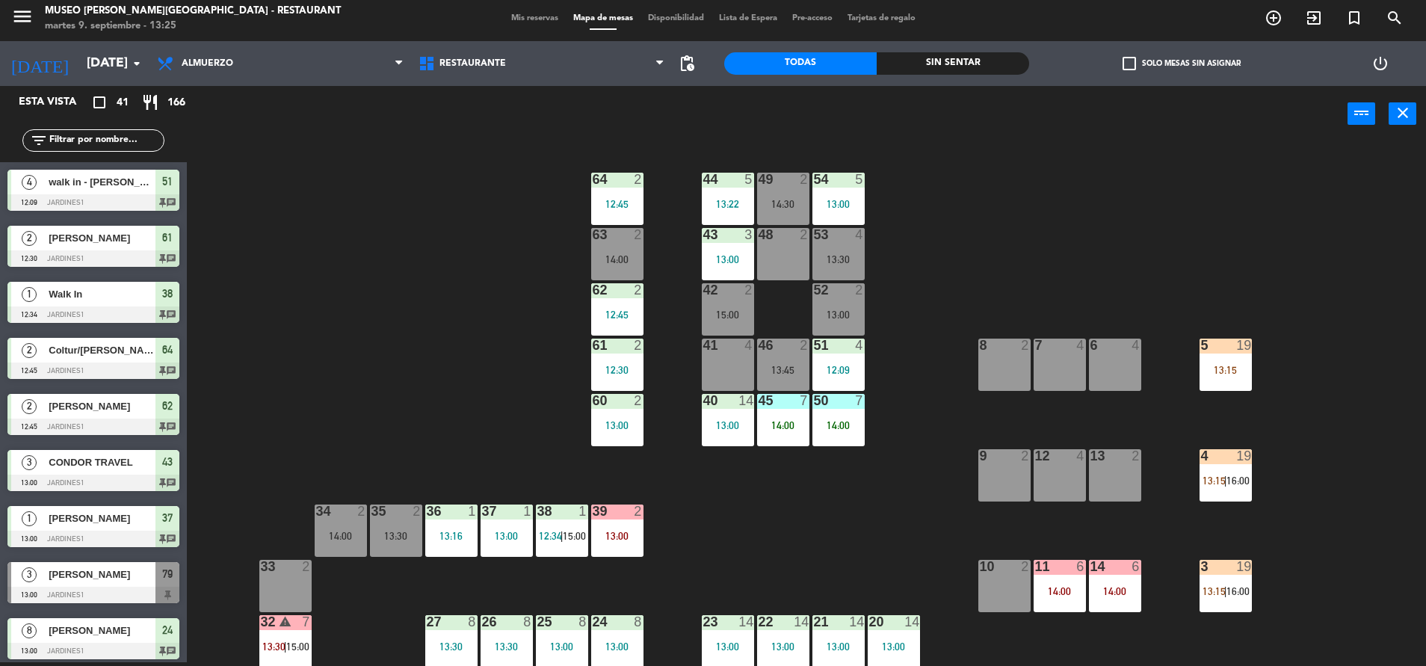
click at [1034, 362] on div "7 4" at bounding box center [1059, 365] width 52 height 52
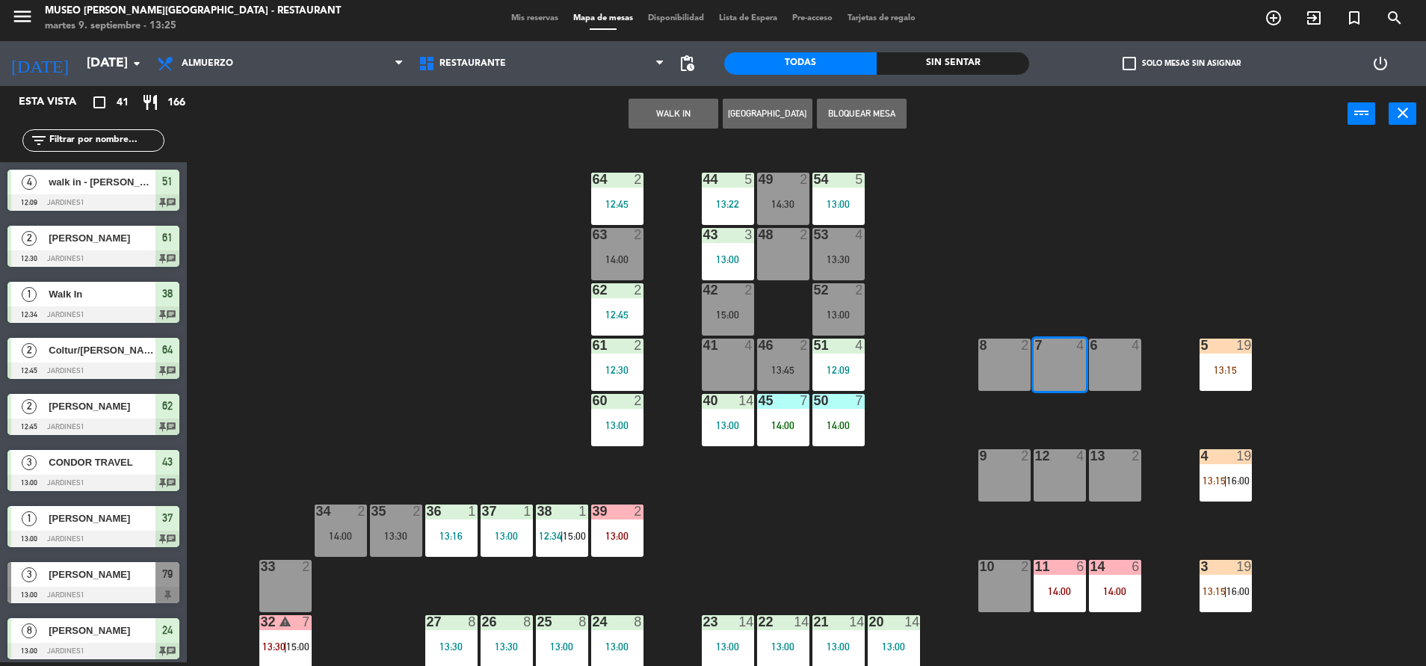
click at [1110, 376] on div "6 4" at bounding box center [1115, 365] width 52 height 52
click at [679, 122] on button "WALK IN" at bounding box center [673, 114] width 90 height 30
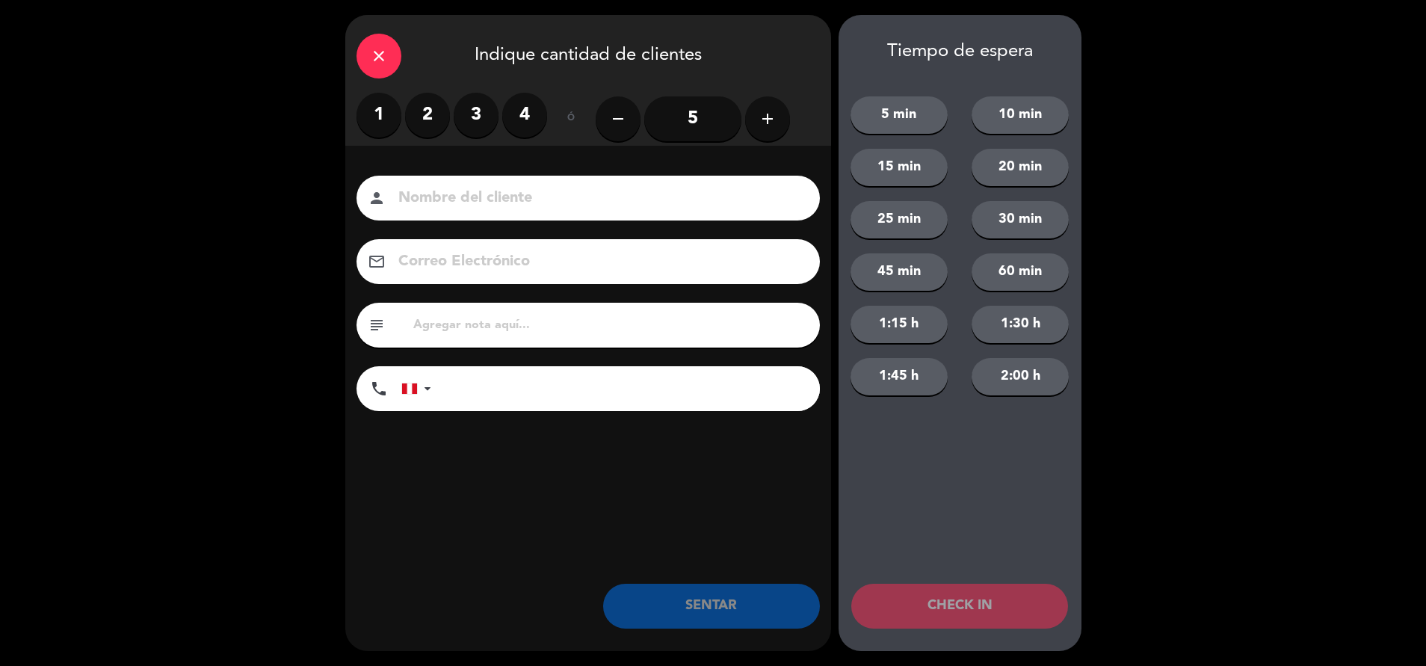
click at [775, 122] on icon "add" at bounding box center [767, 119] width 18 height 18
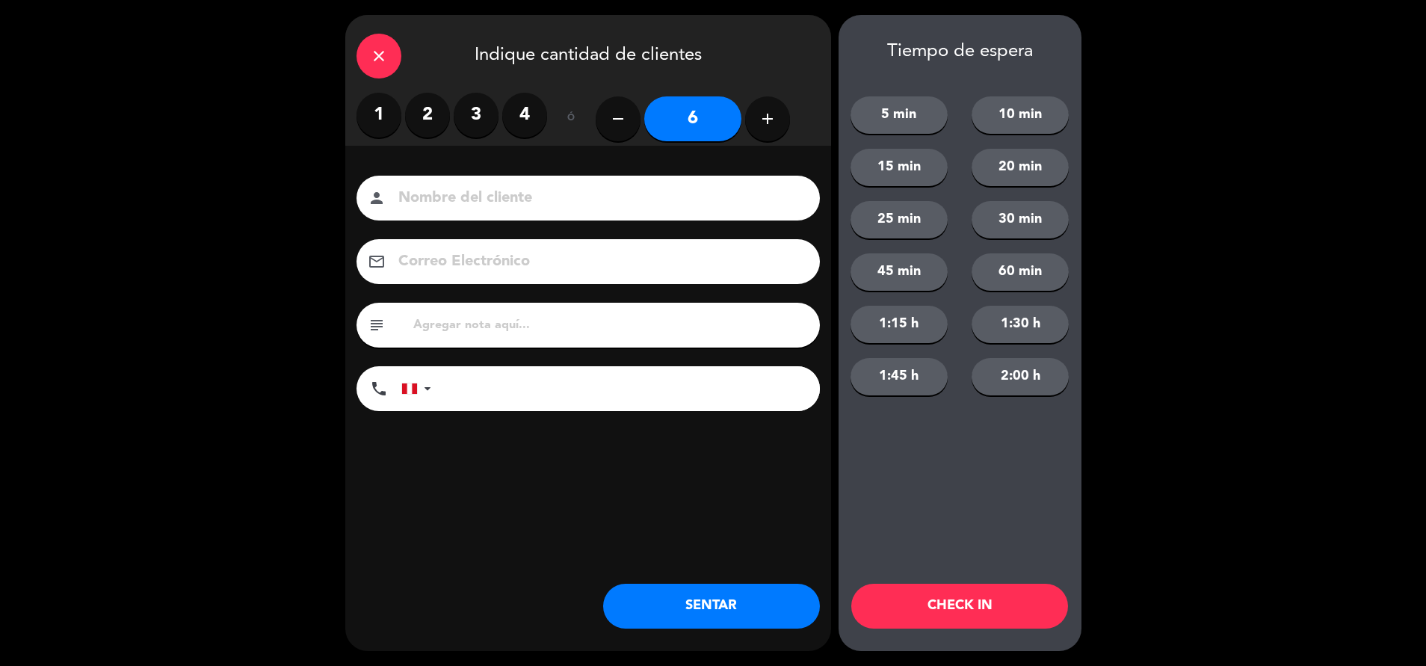
click at [775, 122] on icon "add" at bounding box center [767, 119] width 18 height 18
type input "7"
click at [709, 199] on input at bounding box center [599, 198] width 404 height 26
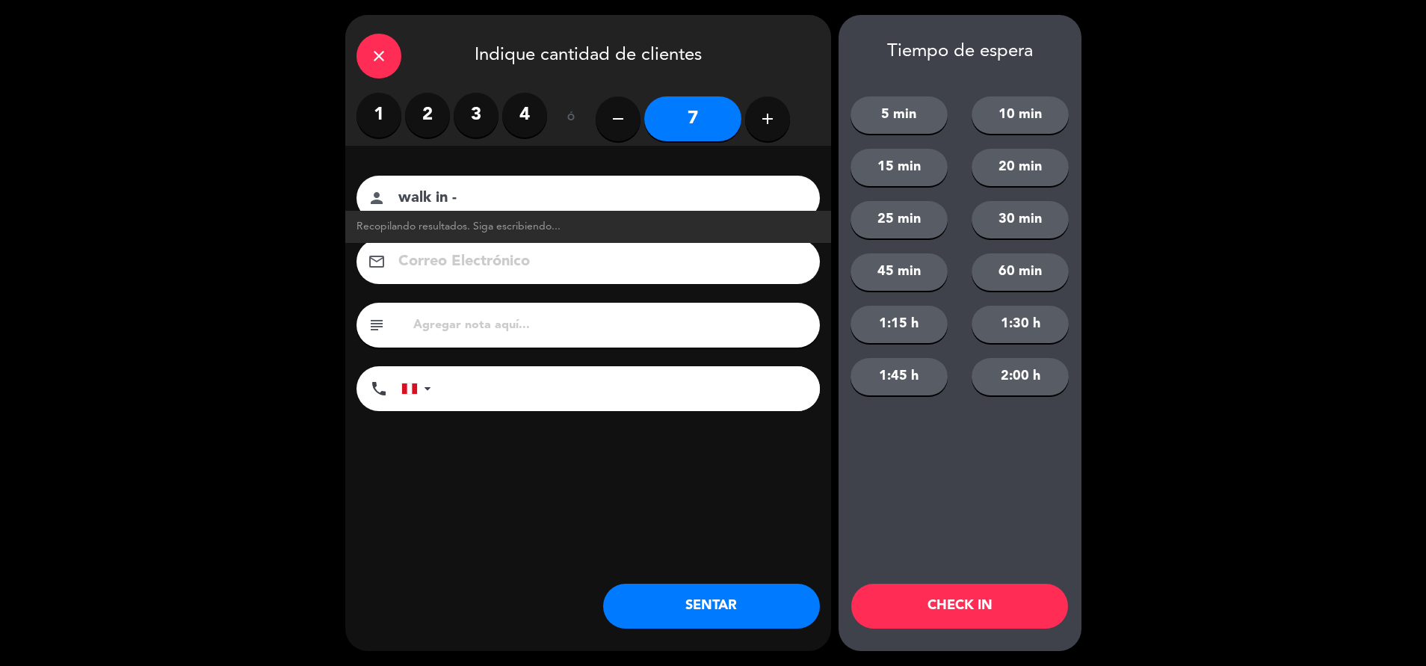
type input "walk in -"
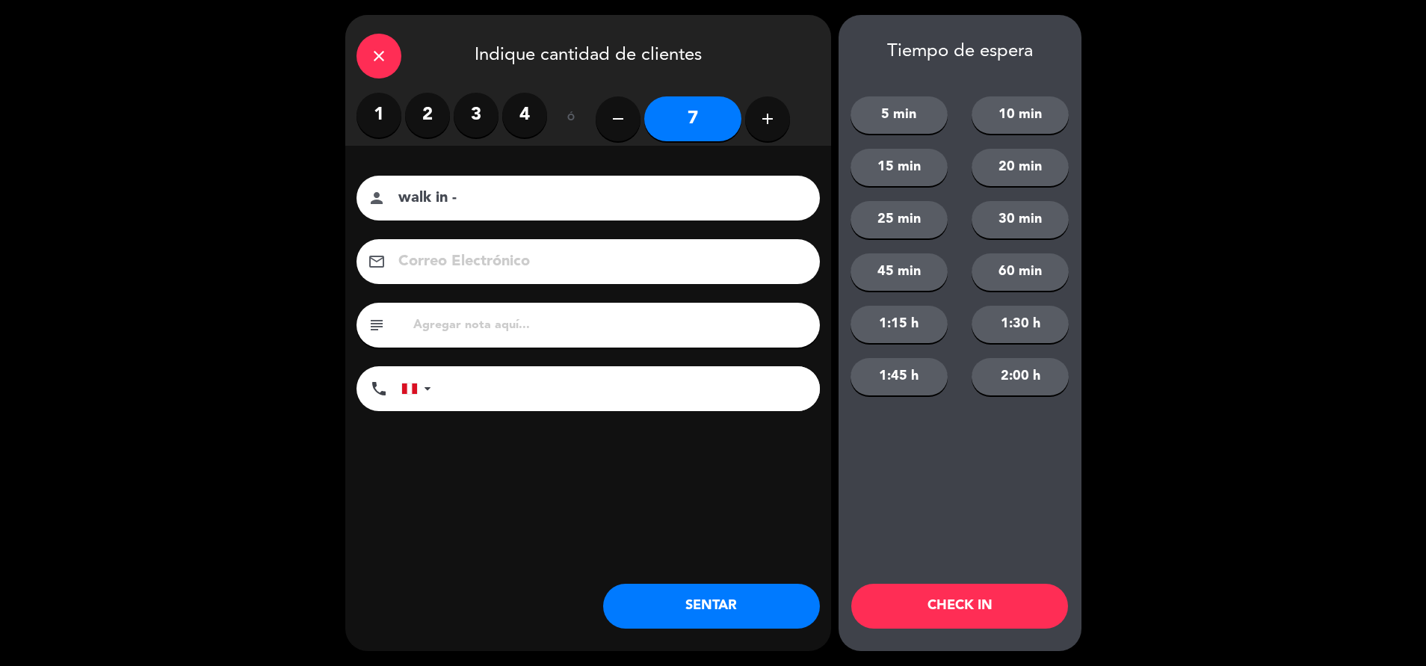
click at [380, 58] on icon "close" at bounding box center [379, 56] width 18 height 18
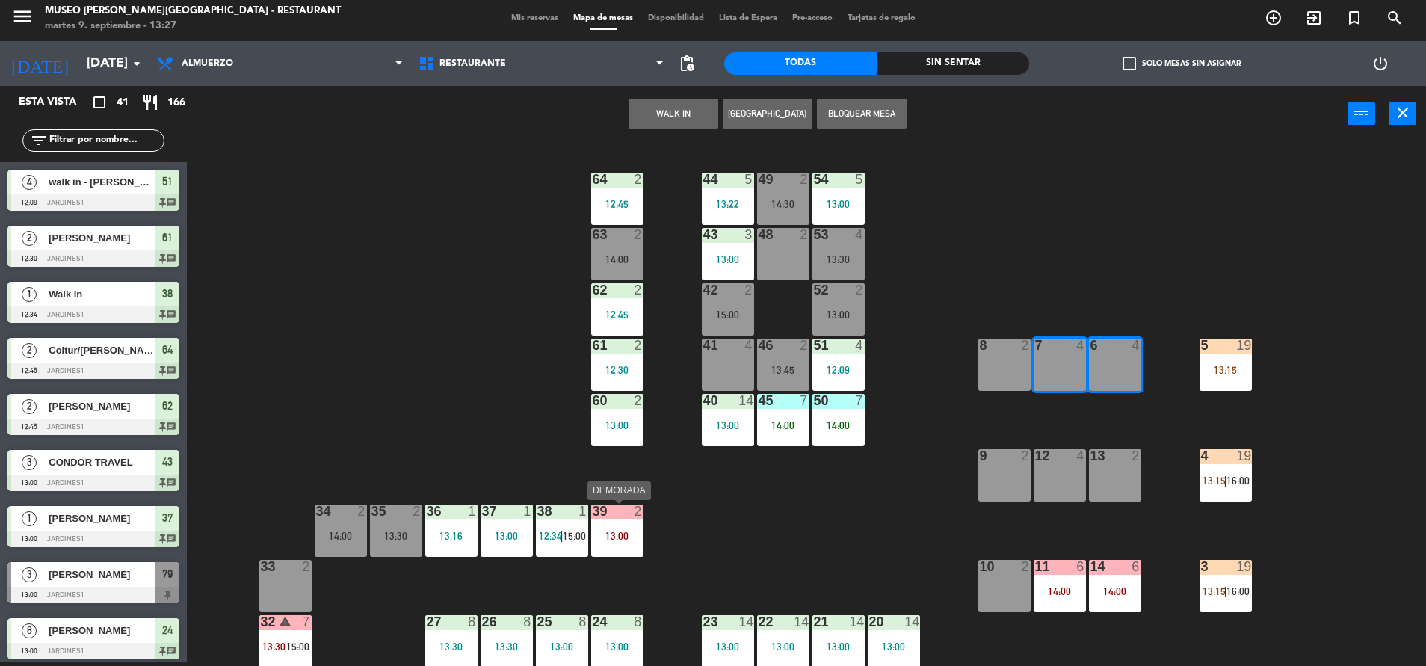
click at [631, 510] on div "2" at bounding box center [641, 510] width 25 height 13
click at [629, 533] on div "13:00" at bounding box center [617, 536] width 52 height 10
click at [628, 540] on div "13:00" at bounding box center [617, 536] width 52 height 10
click at [711, 560] on div "44 5 13:22 49 2 14:30 54 5 13:00 64 2 12:45 48 2 53 4 13:30 63 2 14:00 43 3 13:…" at bounding box center [813, 406] width 1225 height 520
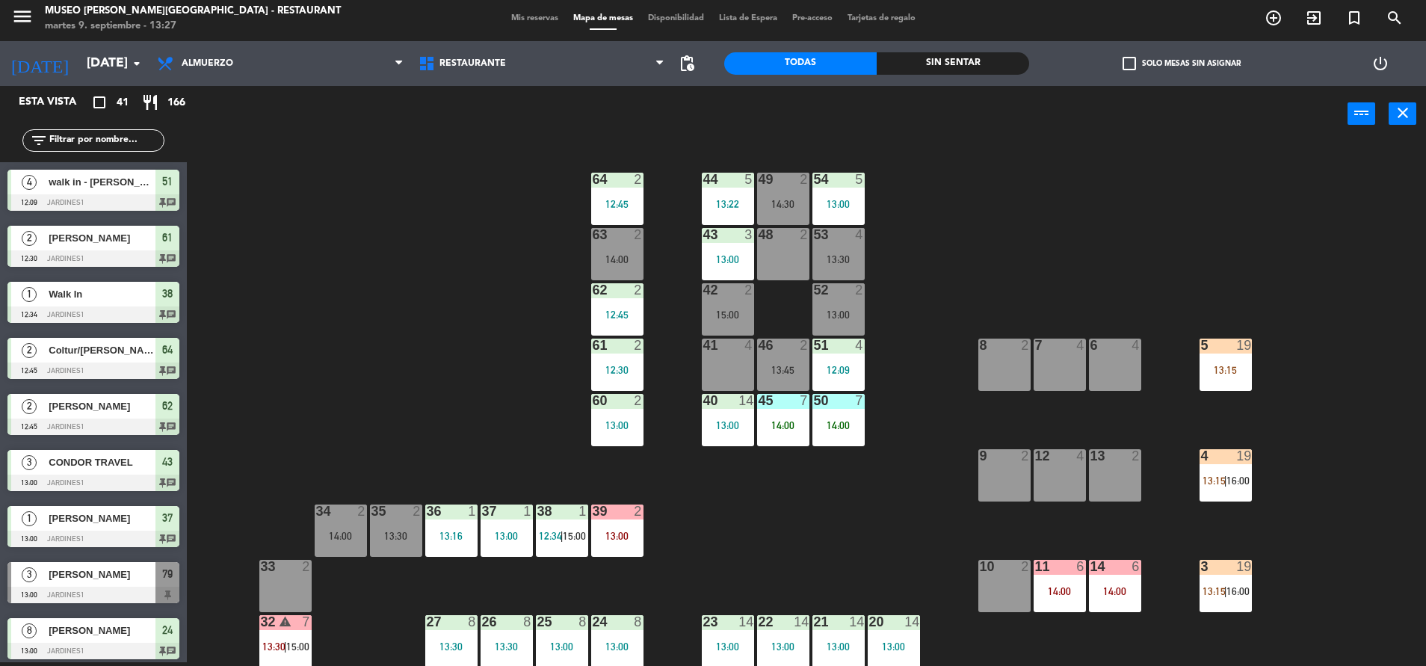
click at [628, 551] on div "39 2 13:00" at bounding box center [617, 530] width 52 height 52
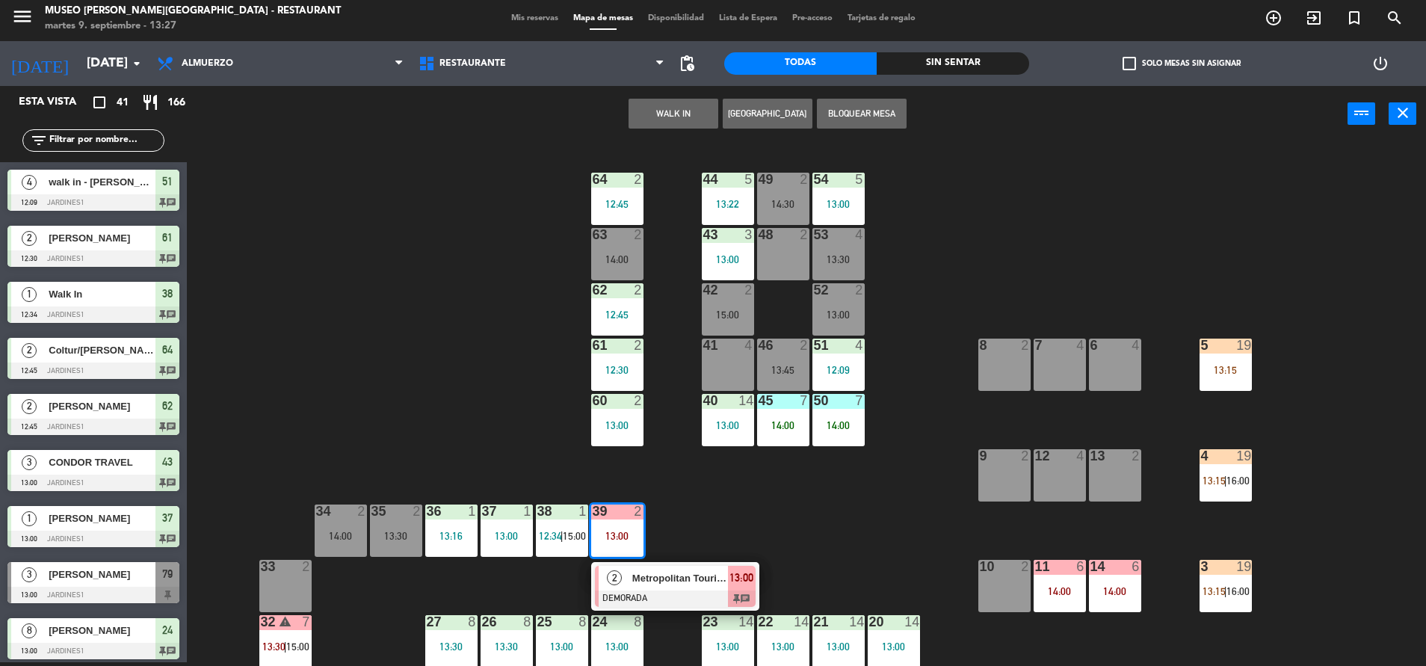
click at [794, 548] on div "44 5 13:22 49 2 14:30 54 5 13:00 64 2 12:45 48 2 53 4 13:30 63 2 14:00 43 3 13:…" at bounding box center [813, 406] width 1225 height 520
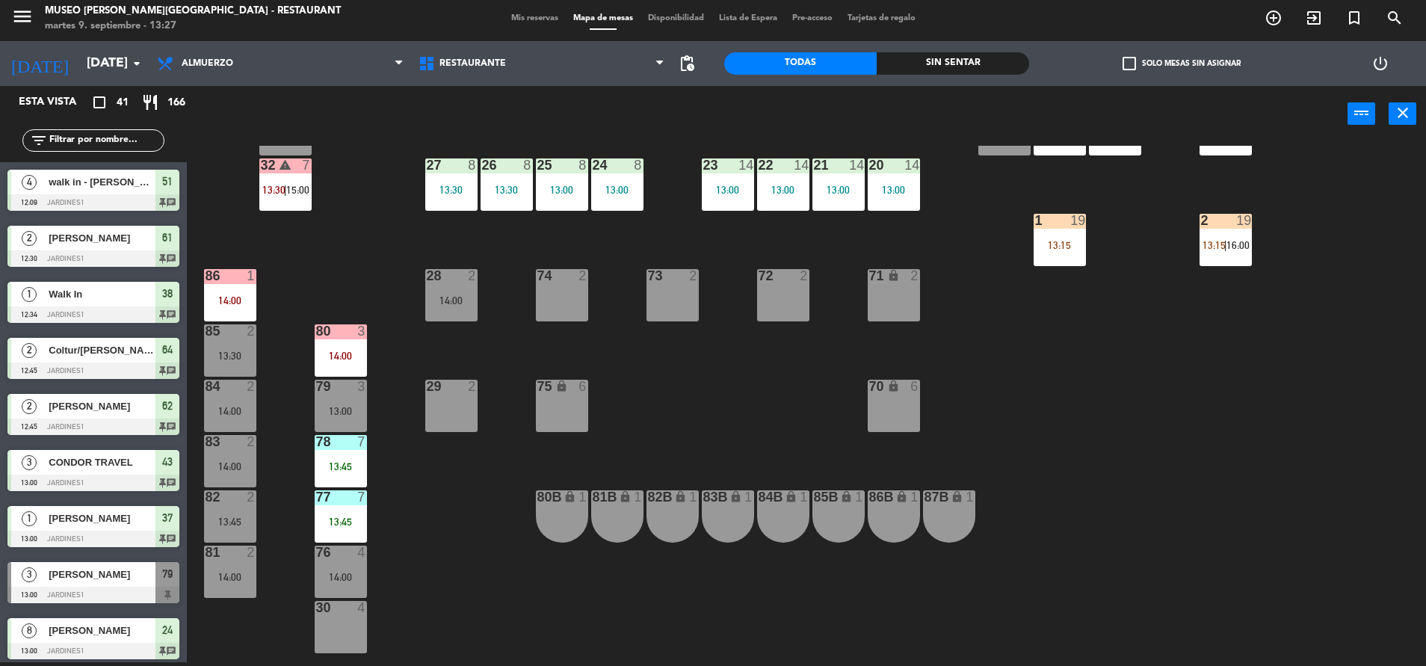
scroll to position [457, 0]
click at [223, 288] on div "86 1 14:00" at bounding box center [230, 294] width 52 height 52
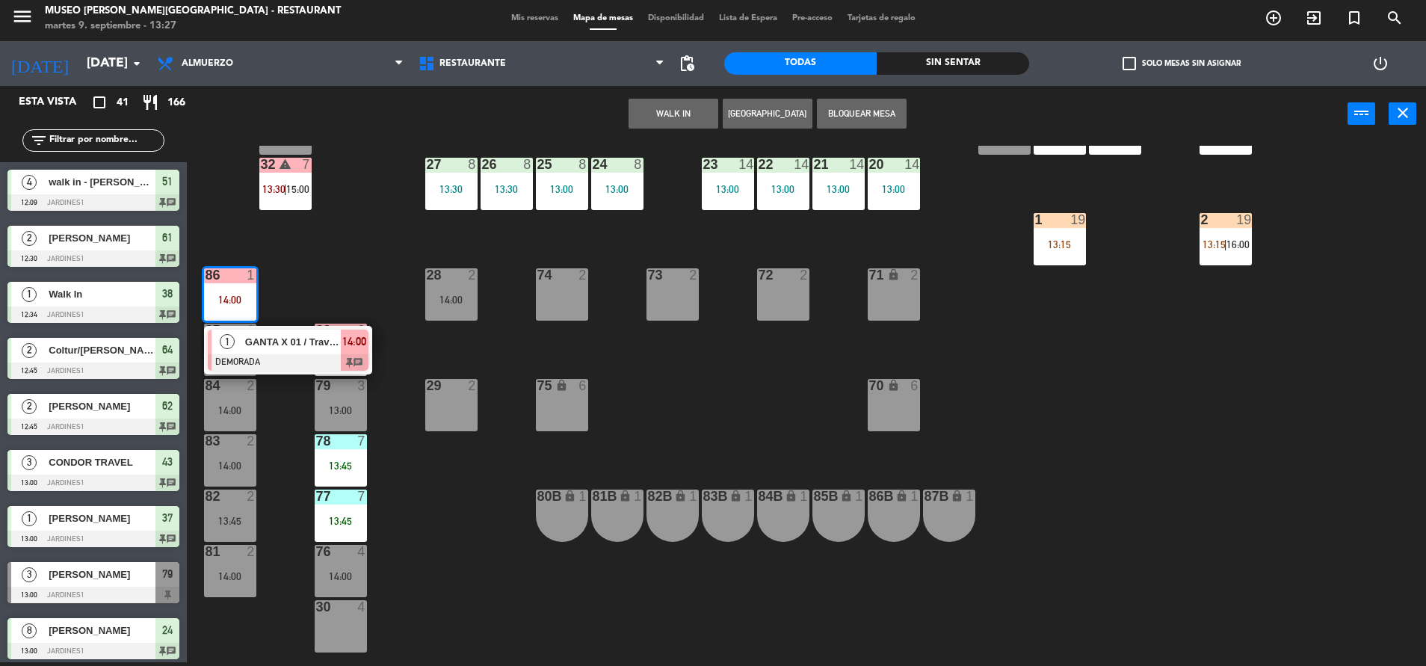
click at [335, 291] on div "44 5 13:22 49 2 14:30 54 5 13:00 64 2 12:45 48 2 53 4 13:30 63 2 14:00 43 3 13:…" at bounding box center [813, 406] width 1225 height 520
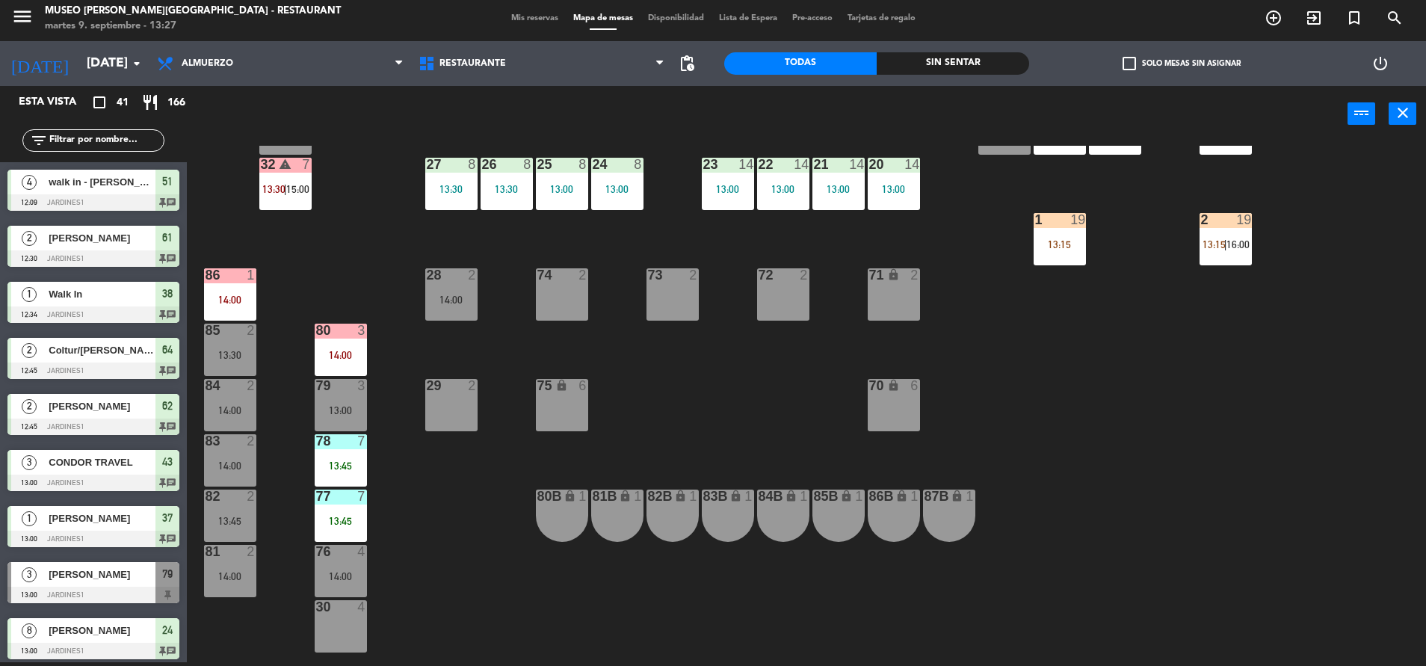
click at [97, 137] on input "text" at bounding box center [106, 140] width 116 height 16
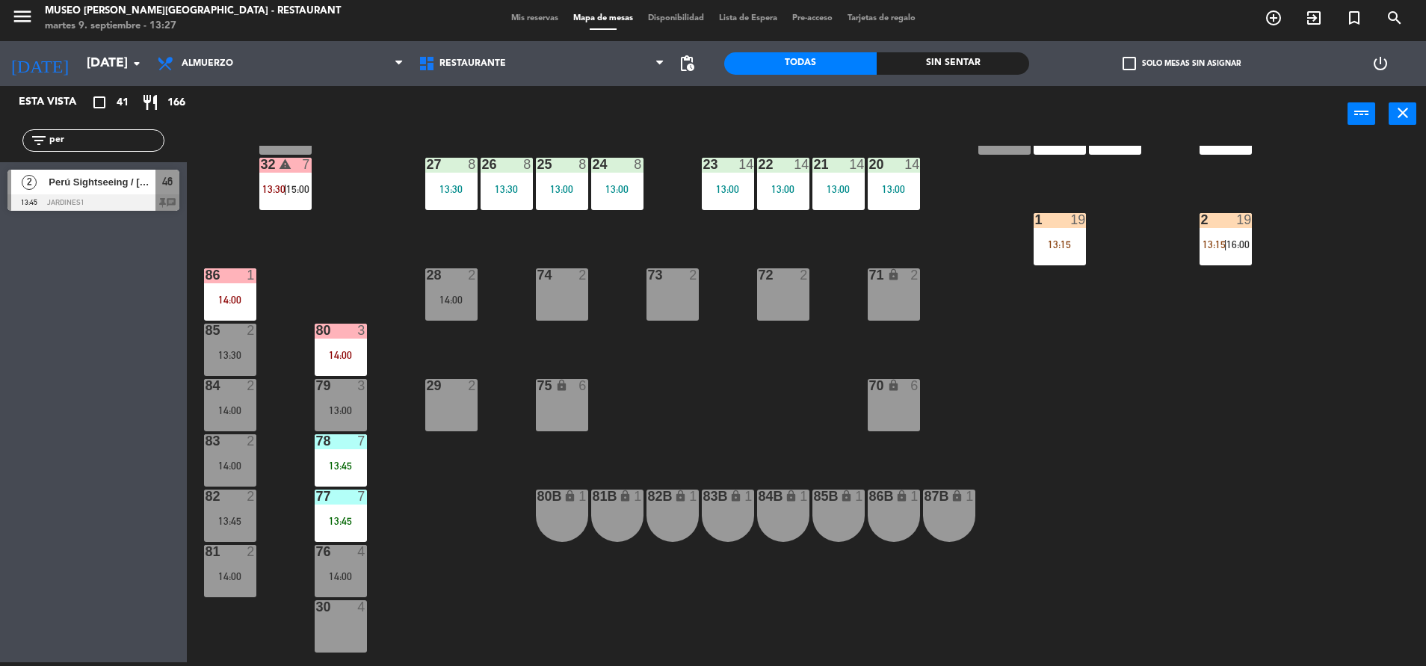
type input "per"
click at [111, 173] on div "Perú Sightseeing / [PERSON_NAME]" at bounding box center [101, 182] width 108 height 25
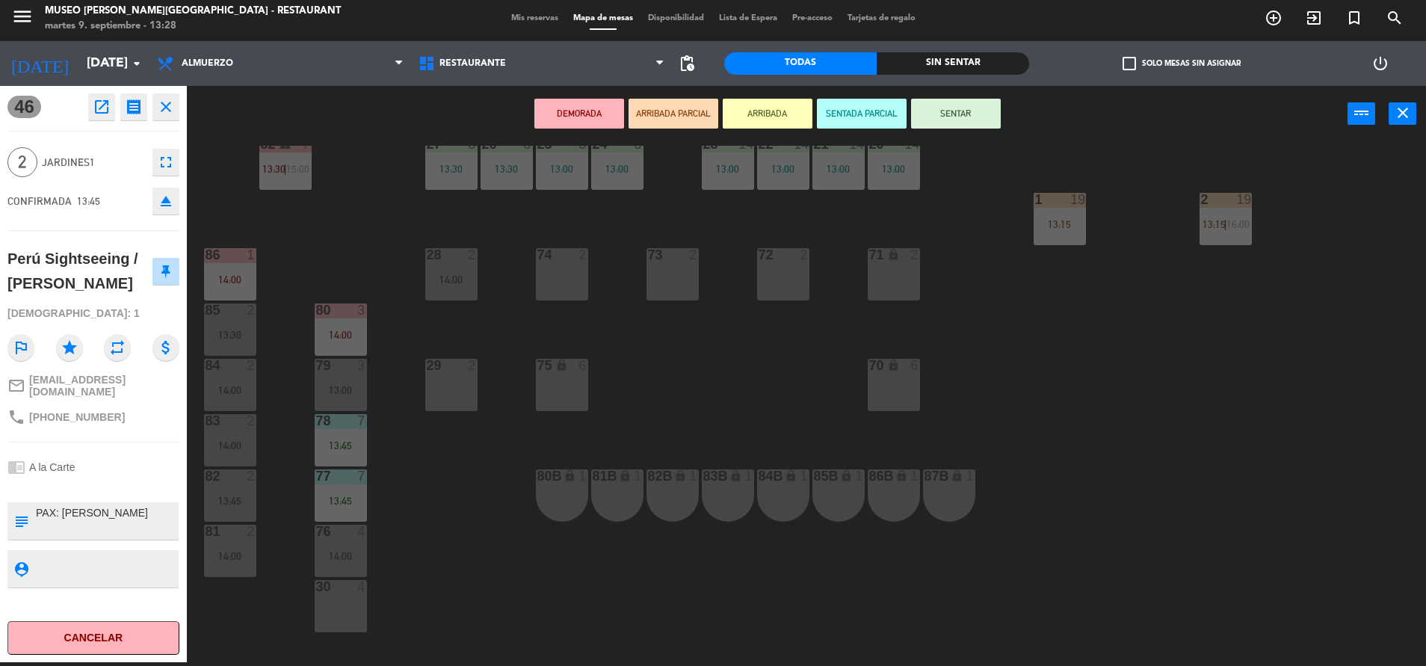
scroll to position [479, 0]
click at [240, 323] on div "85 2 13:30" at bounding box center [230, 328] width 52 height 52
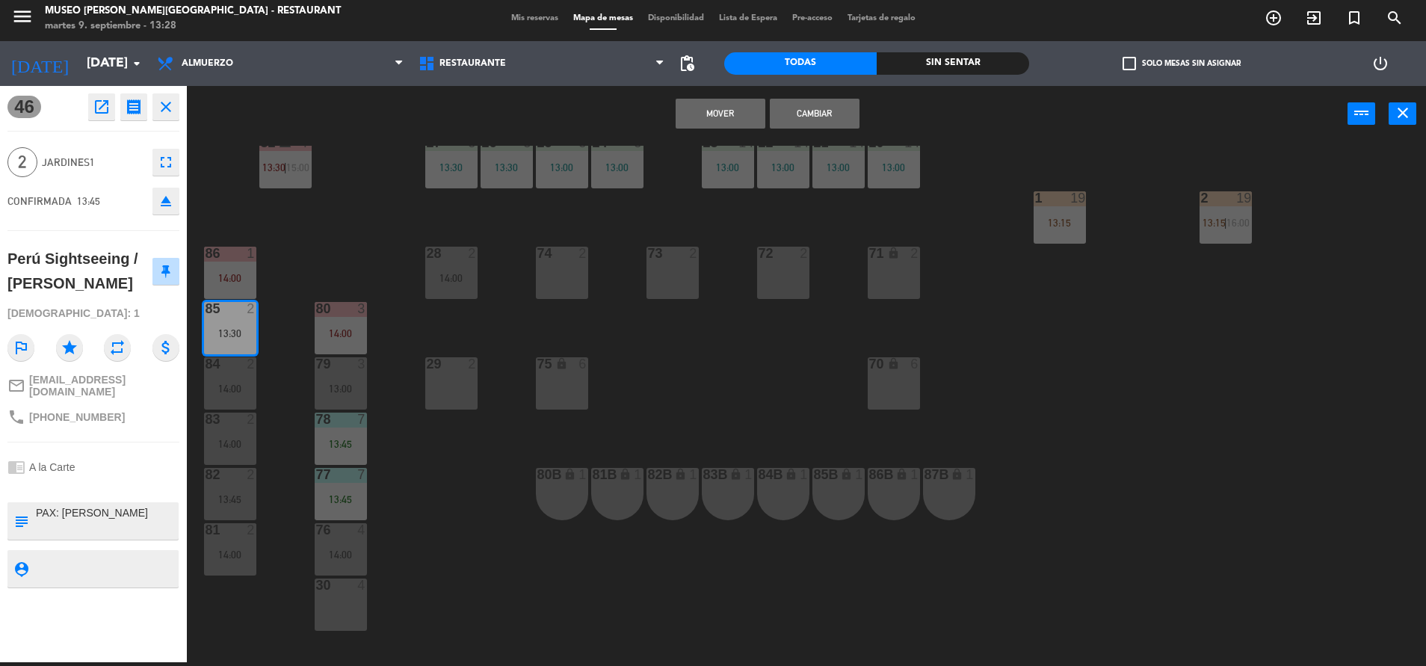
click at [850, 102] on button "Cambiar" at bounding box center [815, 114] width 90 height 30
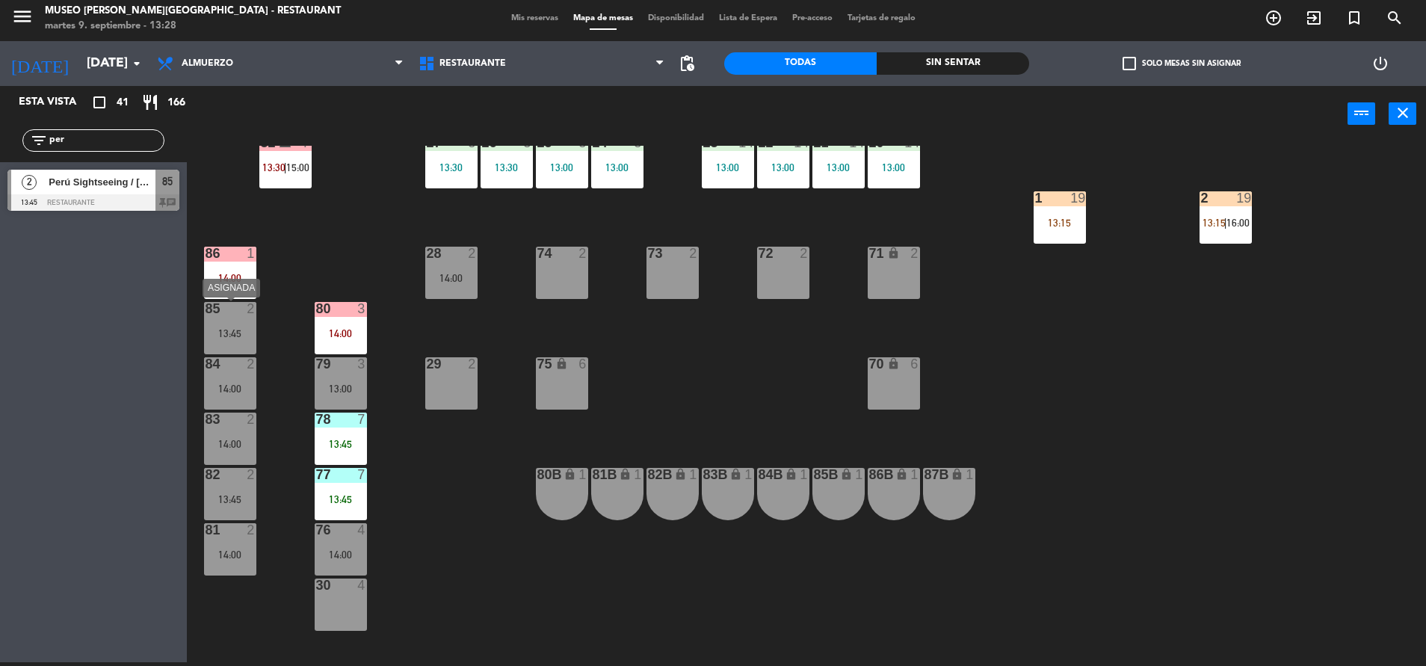
click at [219, 312] on div at bounding box center [229, 308] width 25 height 13
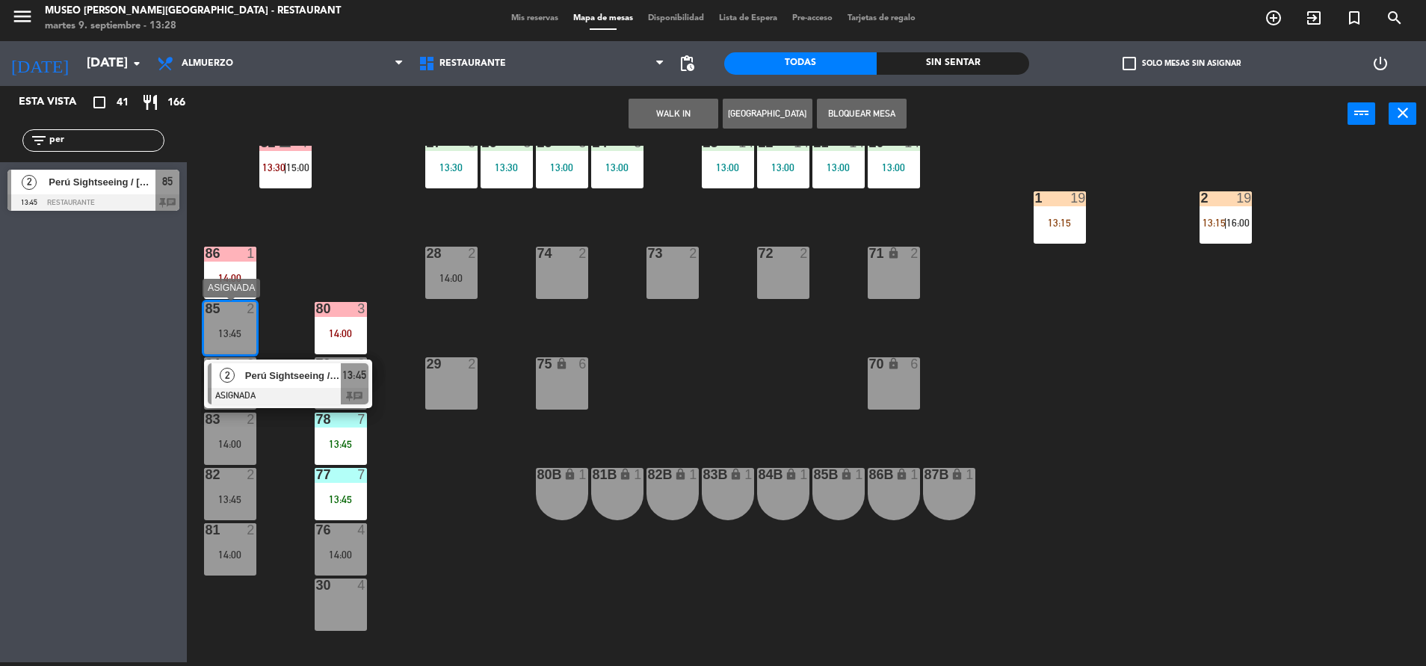
click at [271, 371] on span "Perú Sightseeing / [PERSON_NAME]" at bounding box center [293, 376] width 96 height 16
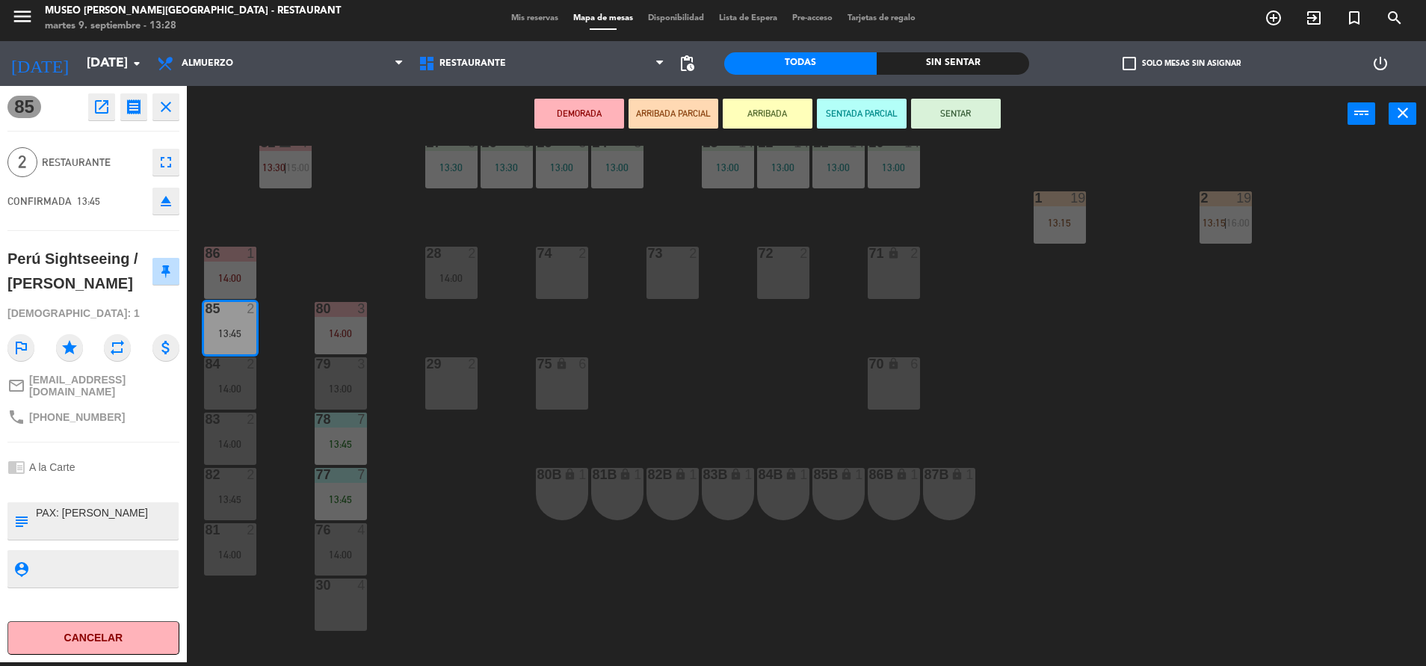
click at [700, 104] on button "ARRIBADA PARCIAL" at bounding box center [673, 114] width 90 height 30
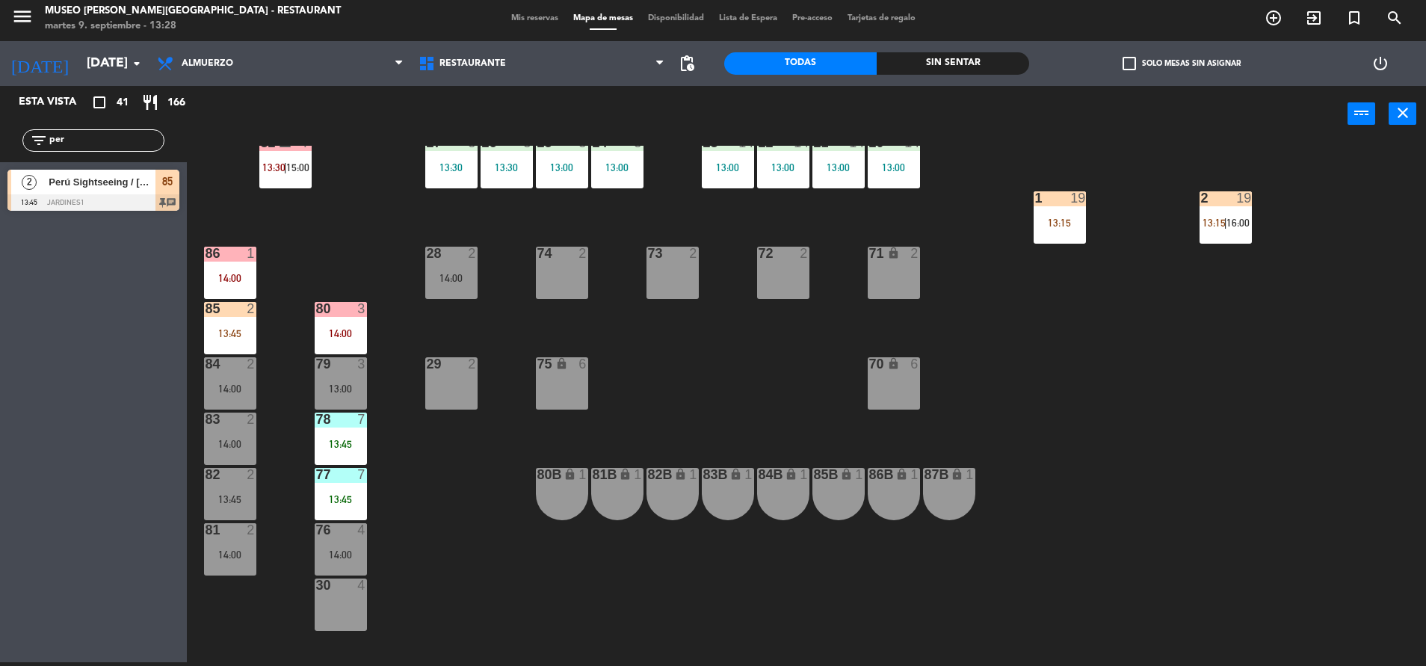
click at [107, 142] on input "per" at bounding box center [106, 140] width 116 height 16
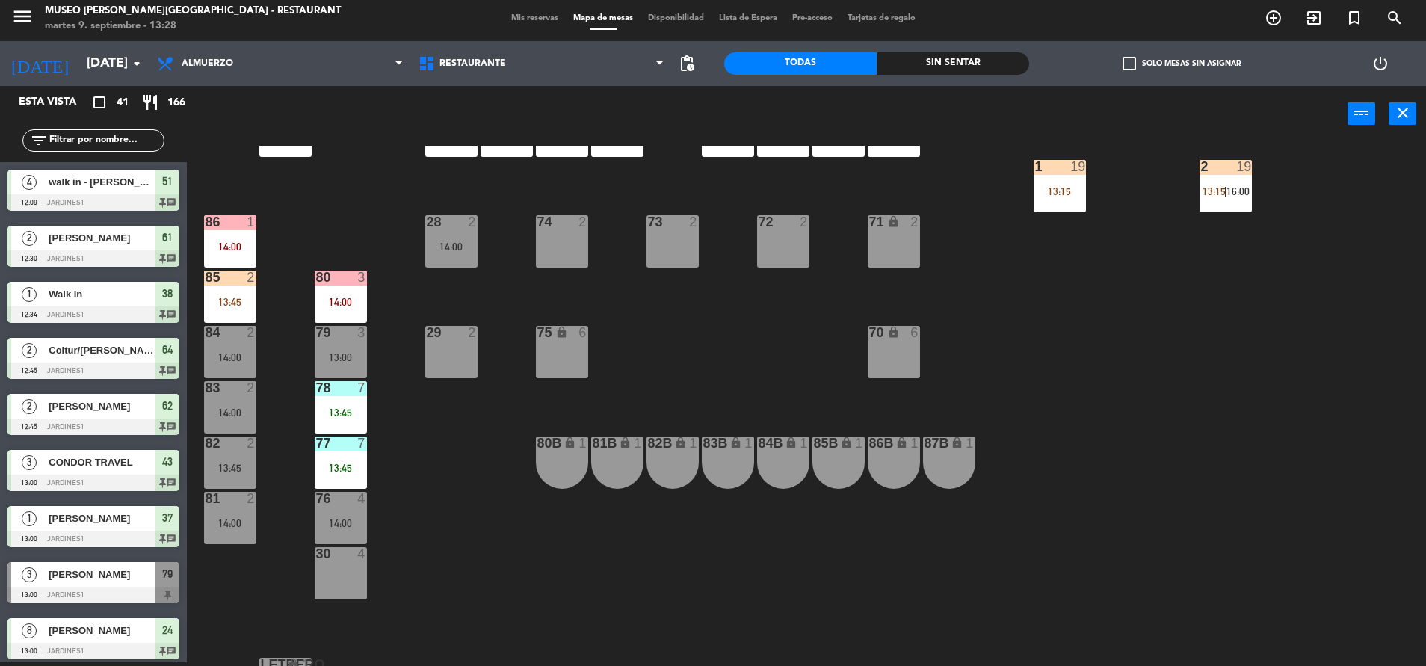
scroll to position [554, 0]
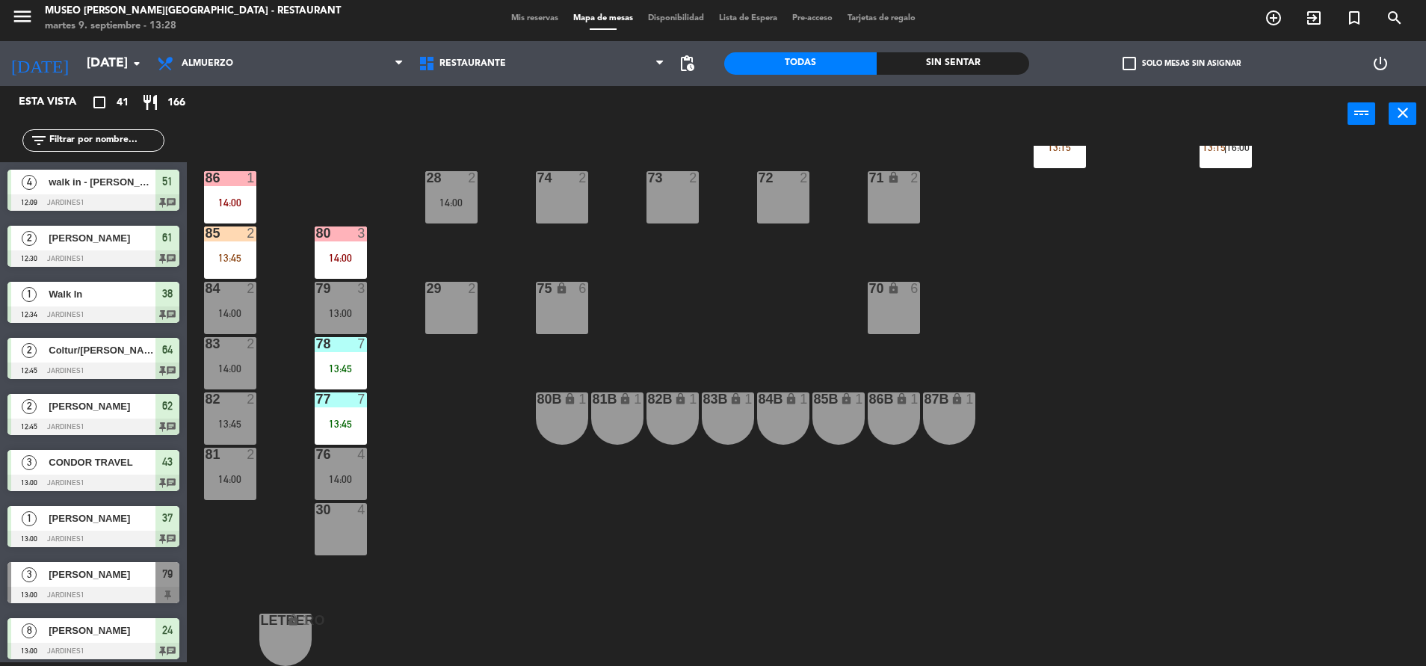
click at [344, 389] on div "44 5 13:22 49 2 14:30 54 5 13:00 64 2 12:45 48 2 53 4 13:30 63 2 14:00 43 3 13:…" at bounding box center [813, 406] width 1225 height 520
click at [344, 407] on div "77 7 13:45" at bounding box center [341, 418] width 52 height 52
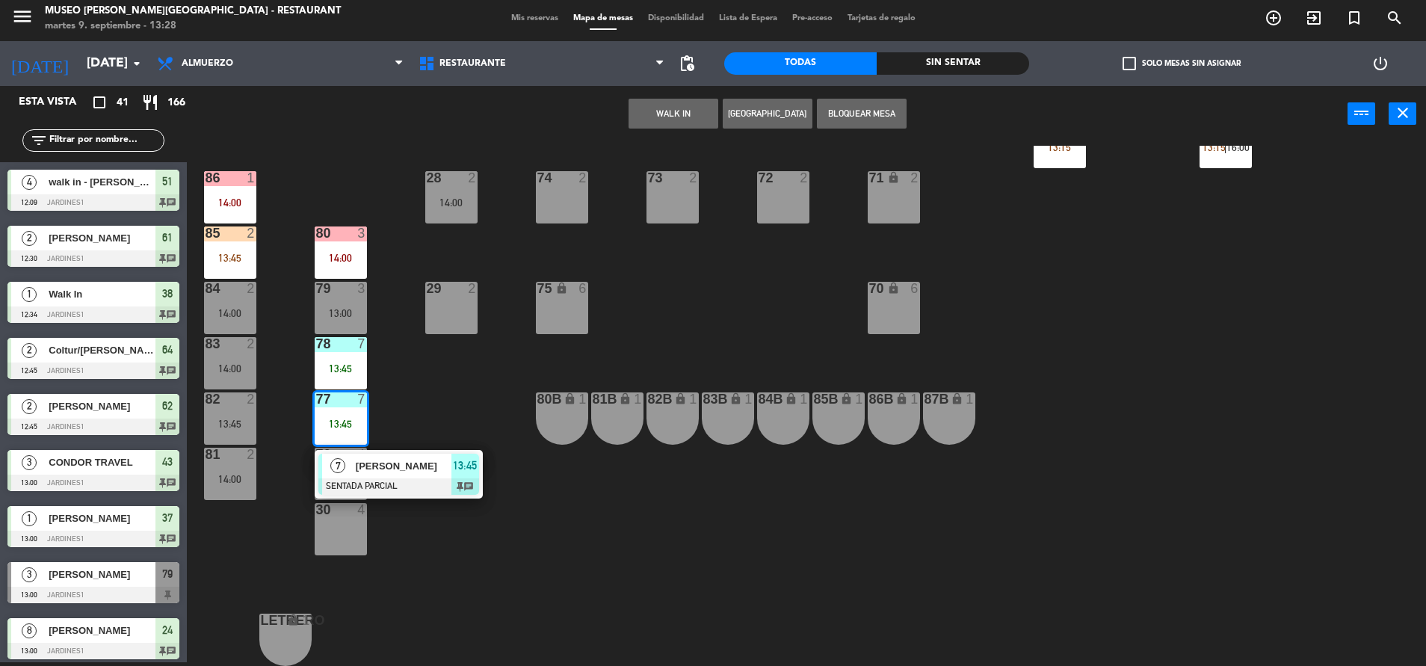
click at [374, 450] on div "7 [PERSON_NAME] SENTADA PARCIAL 13:45 chat" at bounding box center [399, 474] width 168 height 49
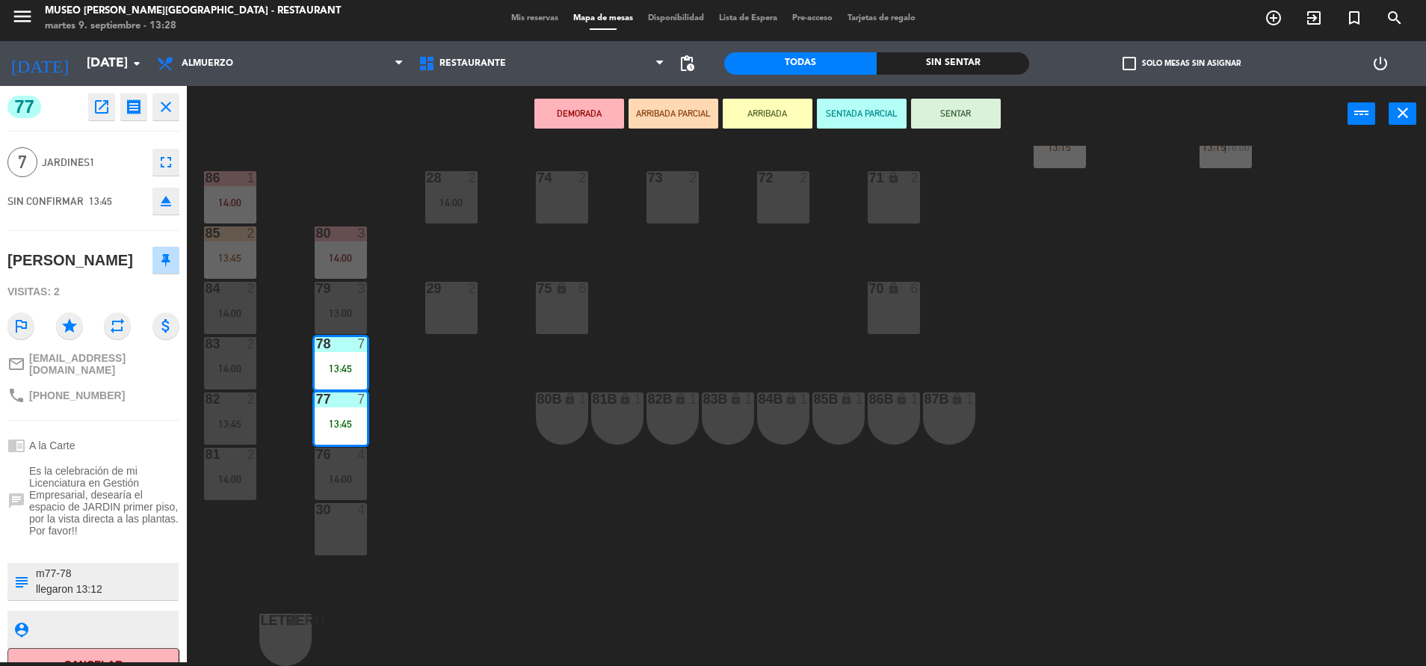
scroll to position [0, 0]
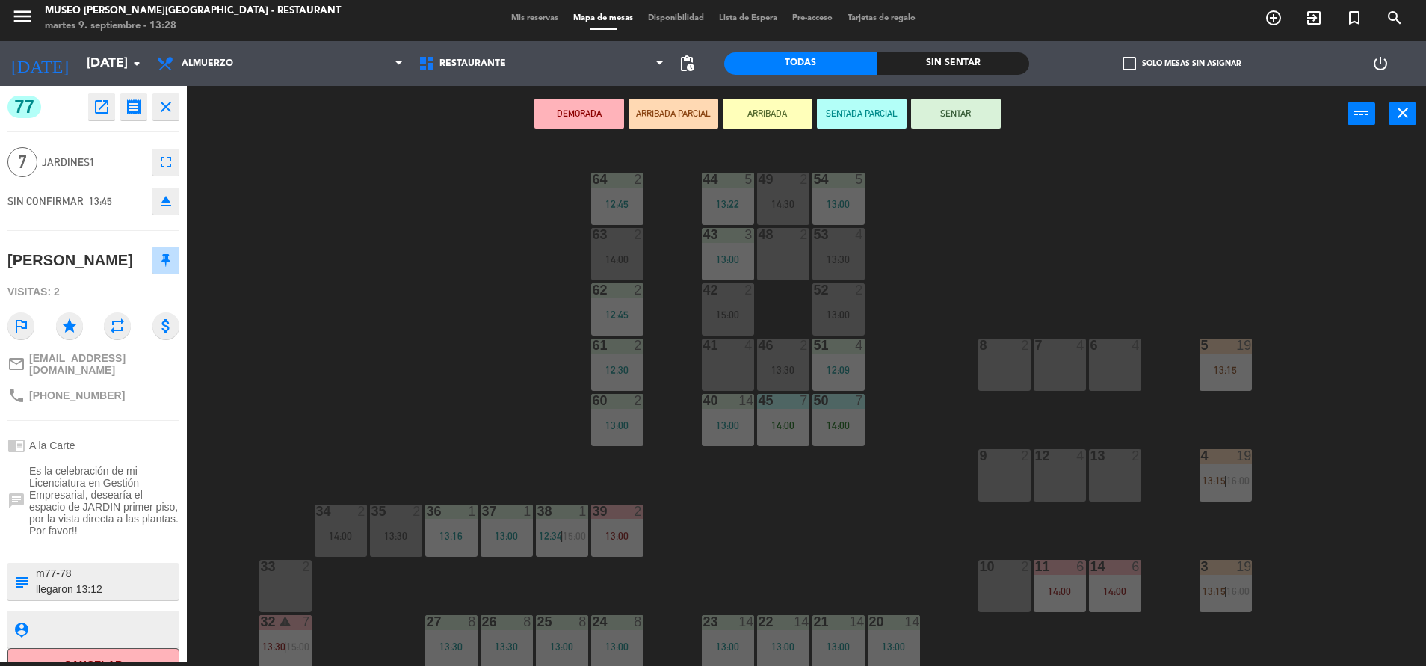
click at [514, 371] on div "44 5 13:22 49 2 14:30 54 5 13:00 64 2 12:45 48 2 53 4 13:30 63 2 14:00 43 3 13:…" at bounding box center [813, 406] width 1225 height 520
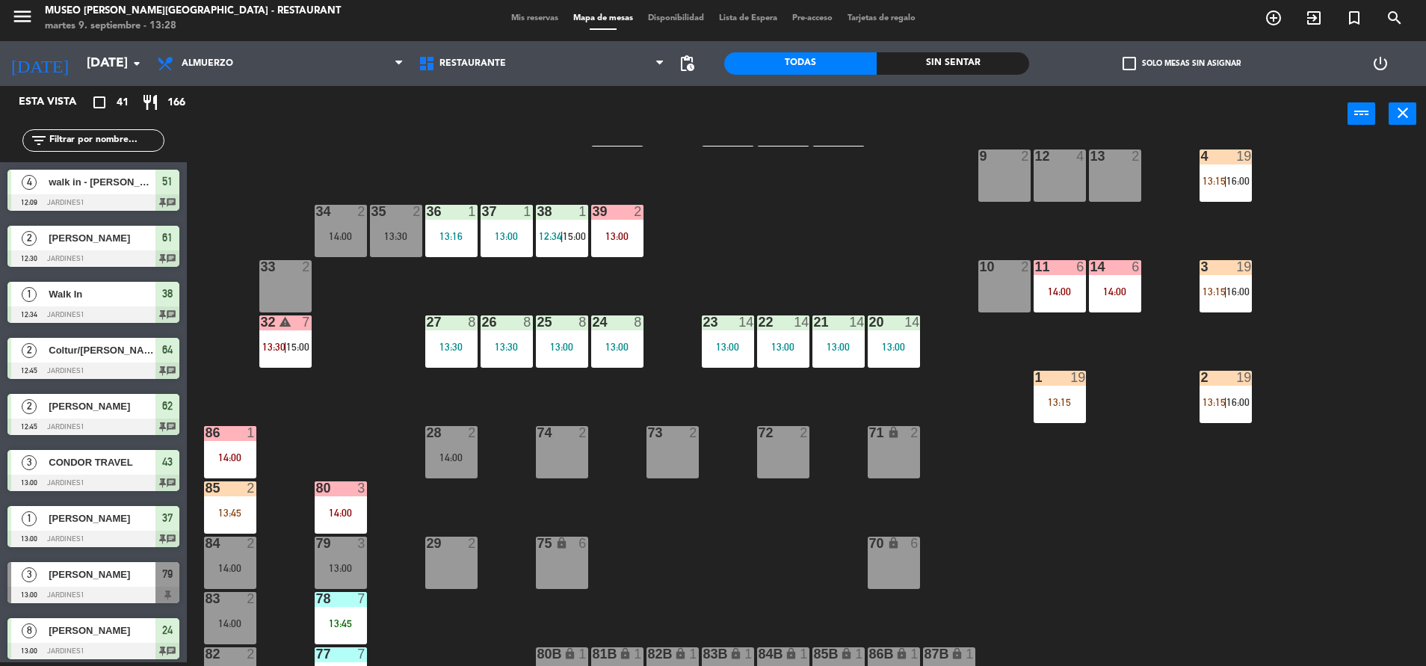
scroll to position [305, 0]
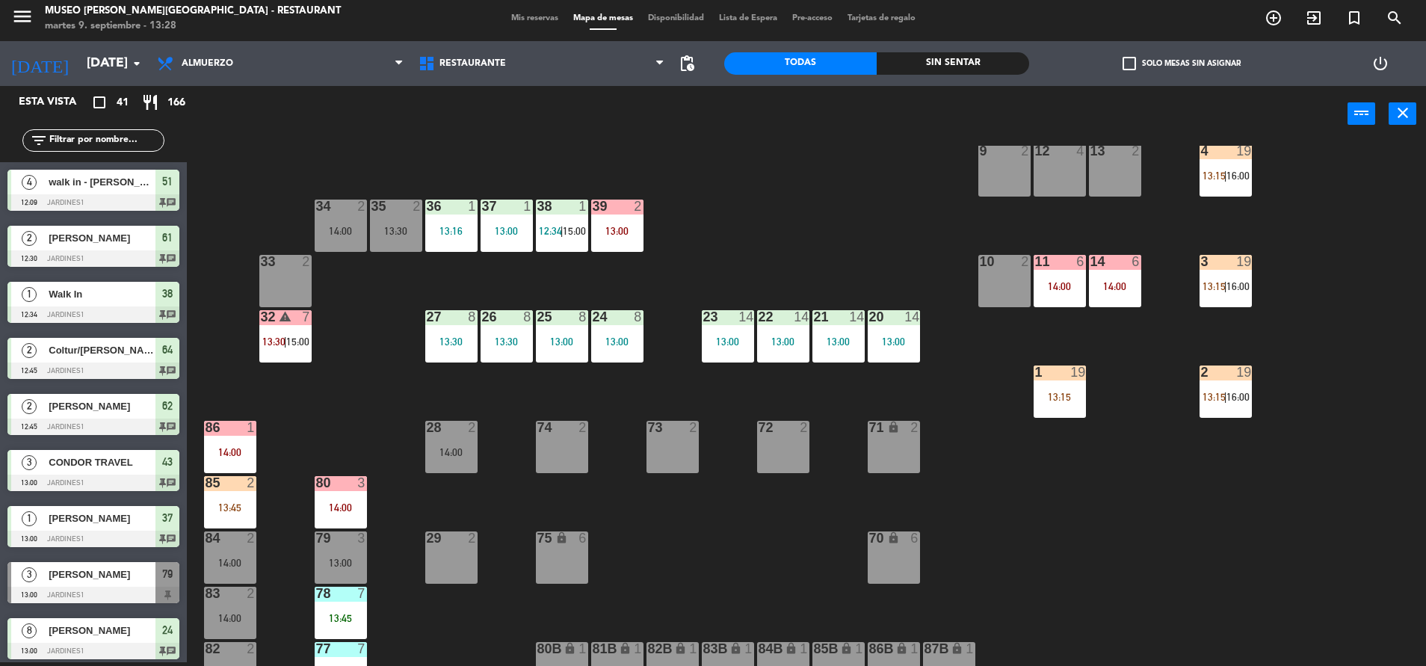
click at [511, 359] on div "26 8 13:30" at bounding box center [506, 336] width 52 height 52
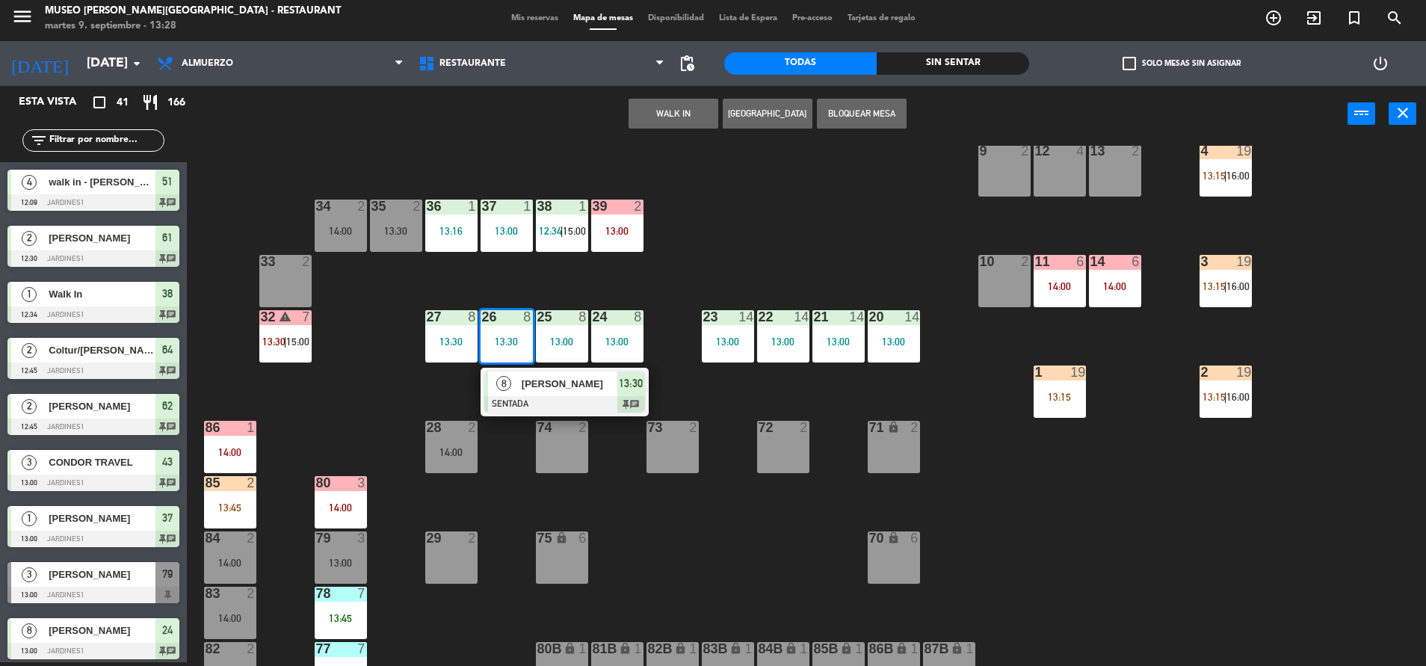
click at [431, 460] on div "28 2 14:00" at bounding box center [451, 447] width 52 height 52
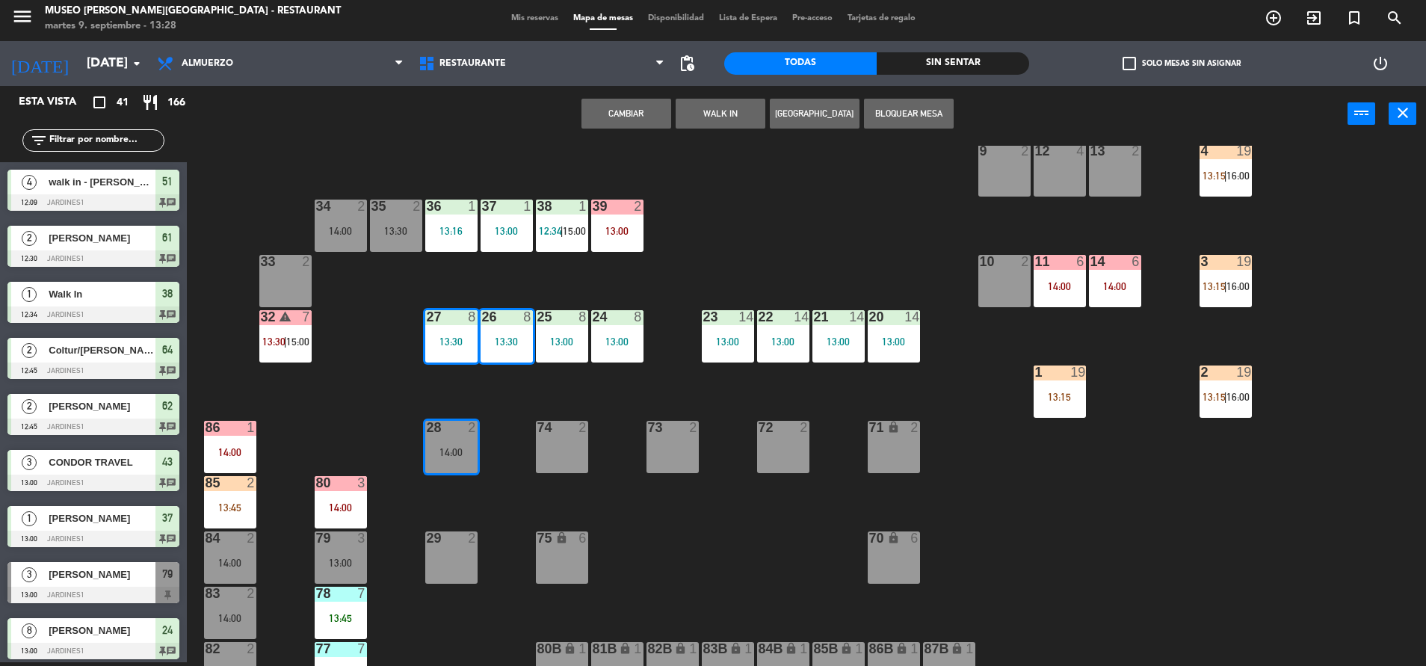
click at [386, 464] on div "44 5 13:22 49 2 14:30 54 5 13:00 64 2 12:45 48 2 53 4 13:30 63 2 14:00 43 3 13:…" at bounding box center [813, 406] width 1225 height 520
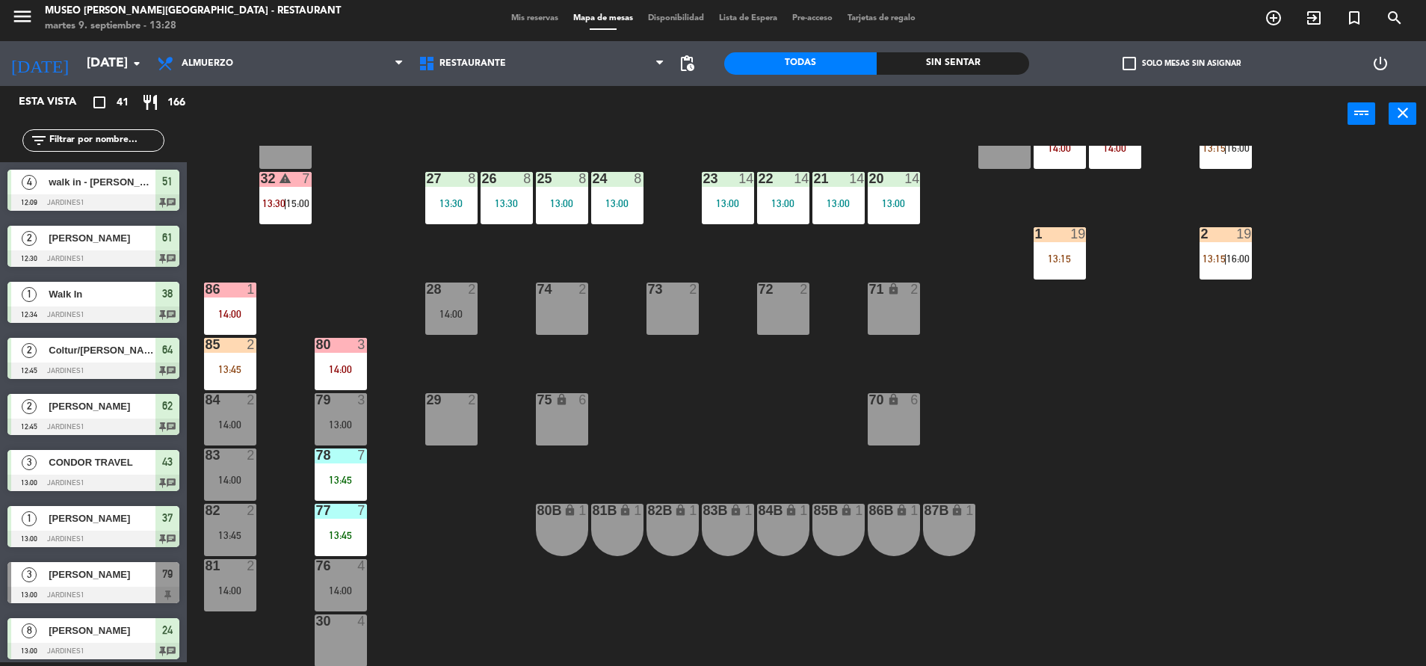
scroll to position [444, 0]
click at [341, 475] on div "13:45" at bounding box center [341, 479] width 52 height 10
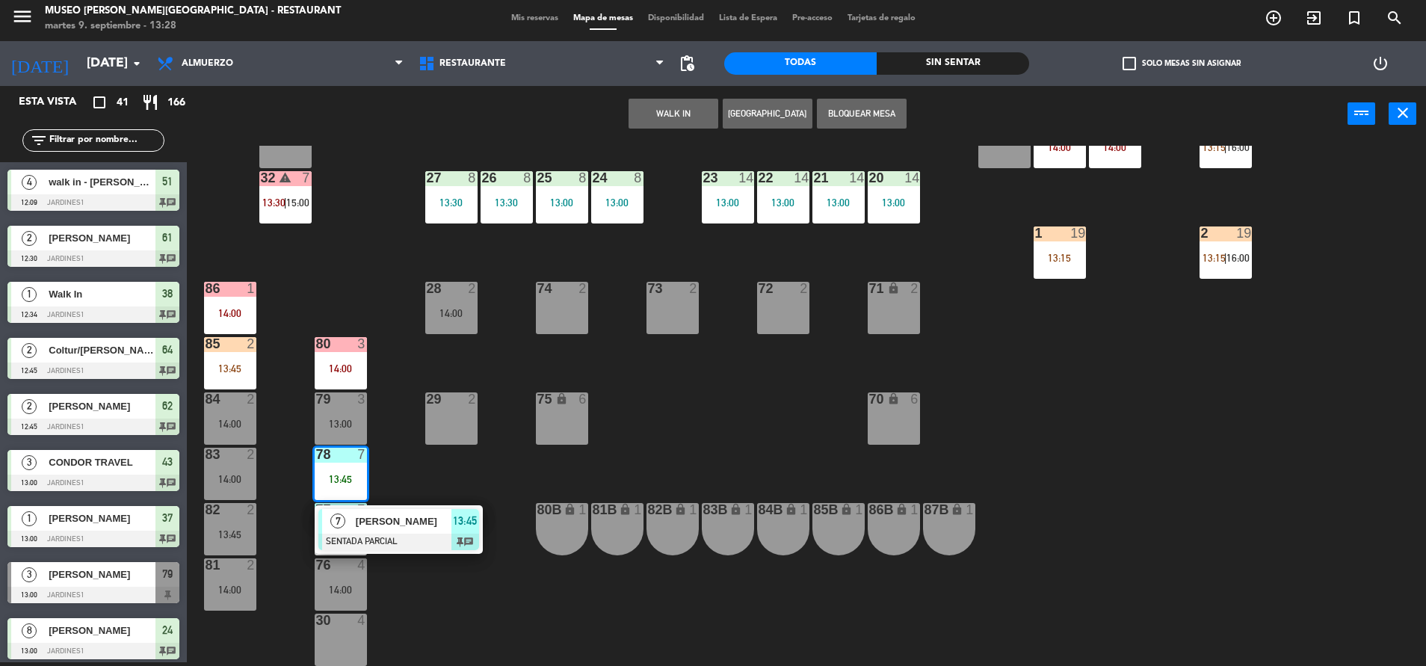
click at [350, 490] on div "78 7 13:45" at bounding box center [341, 474] width 52 height 52
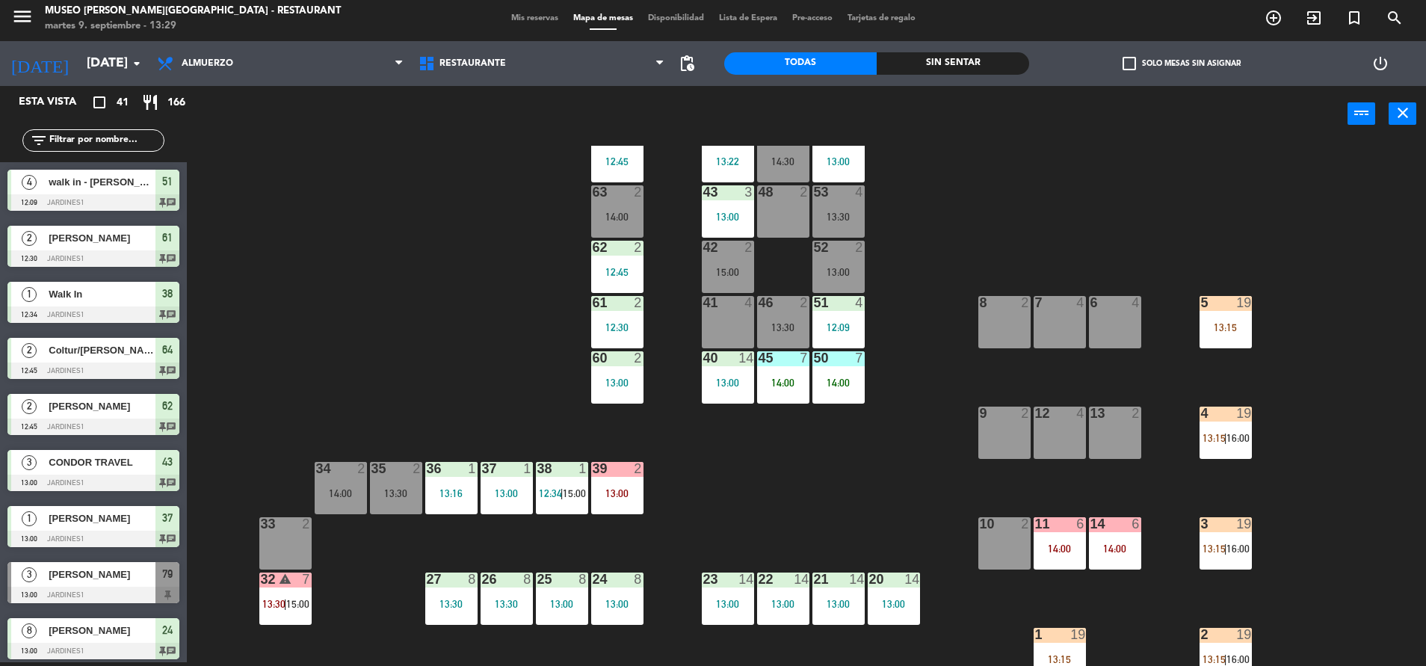
scroll to position [44, 0]
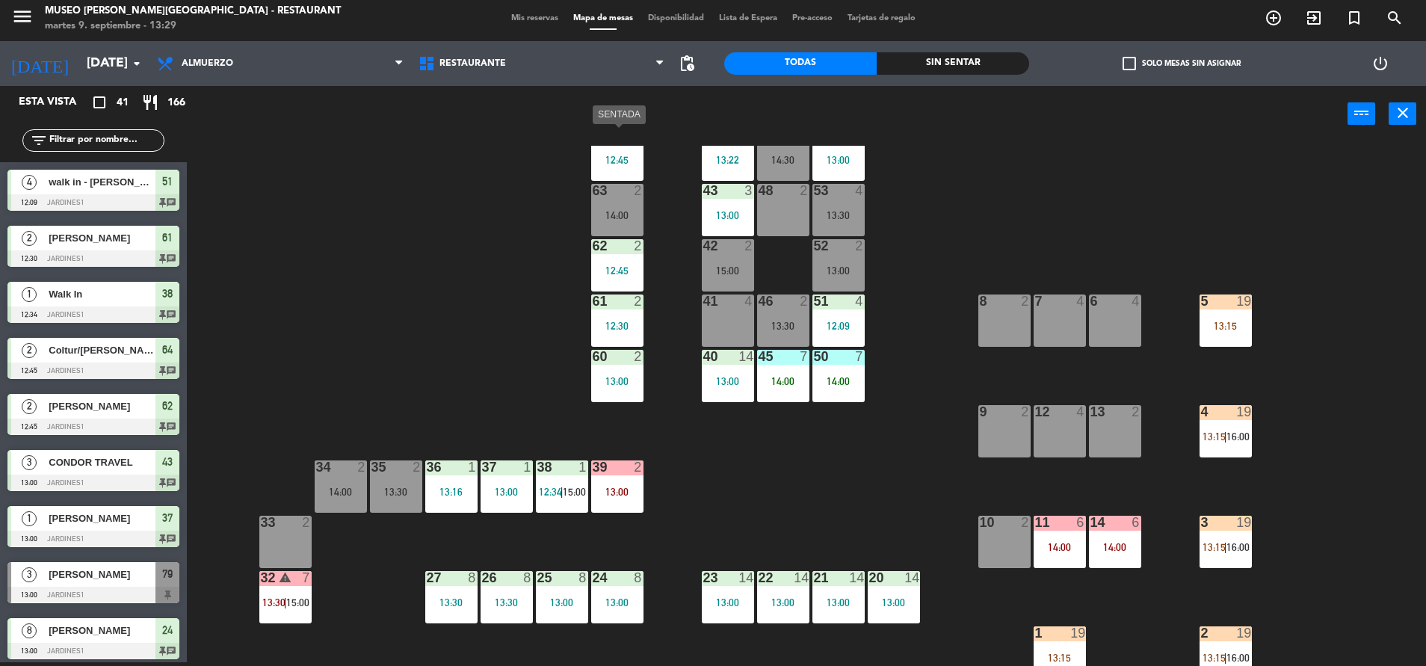
click at [627, 161] on div "12:45" at bounding box center [617, 160] width 52 height 10
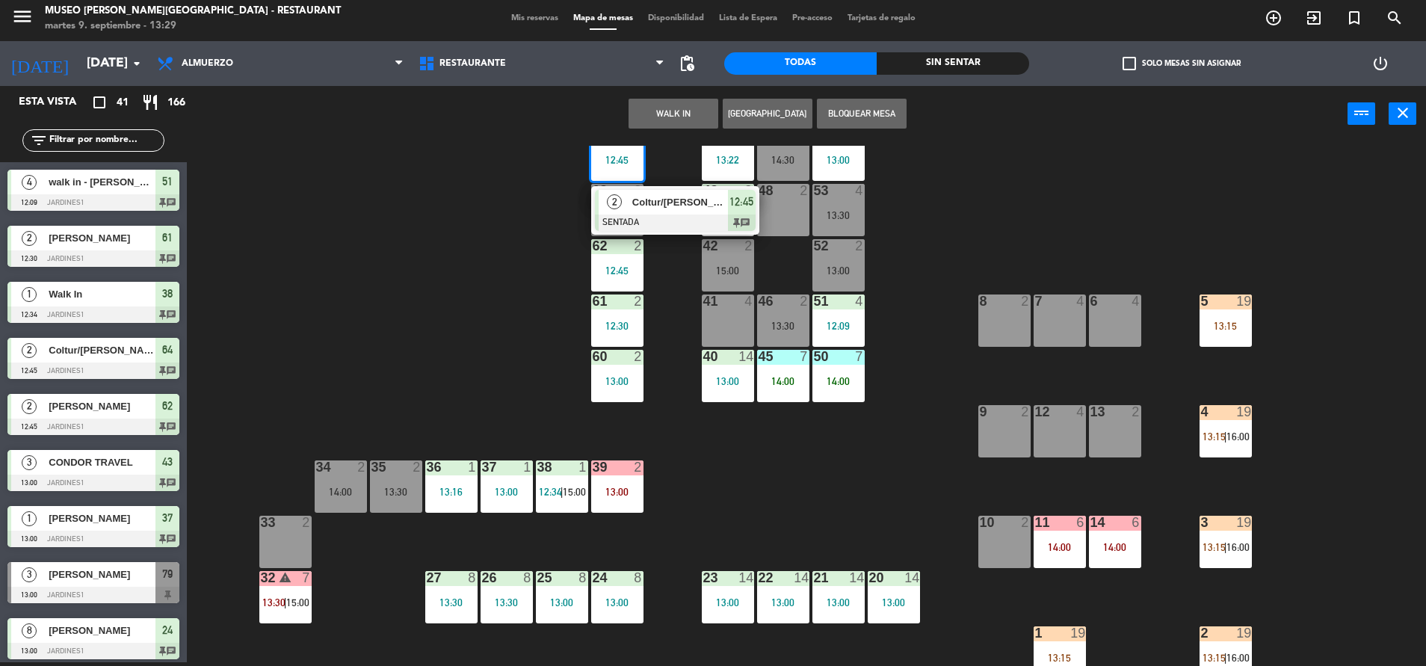
click at [652, 212] on div "Coltur/[PERSON_NAME] x1" at bounding box center [679, 202] width 97 height 25
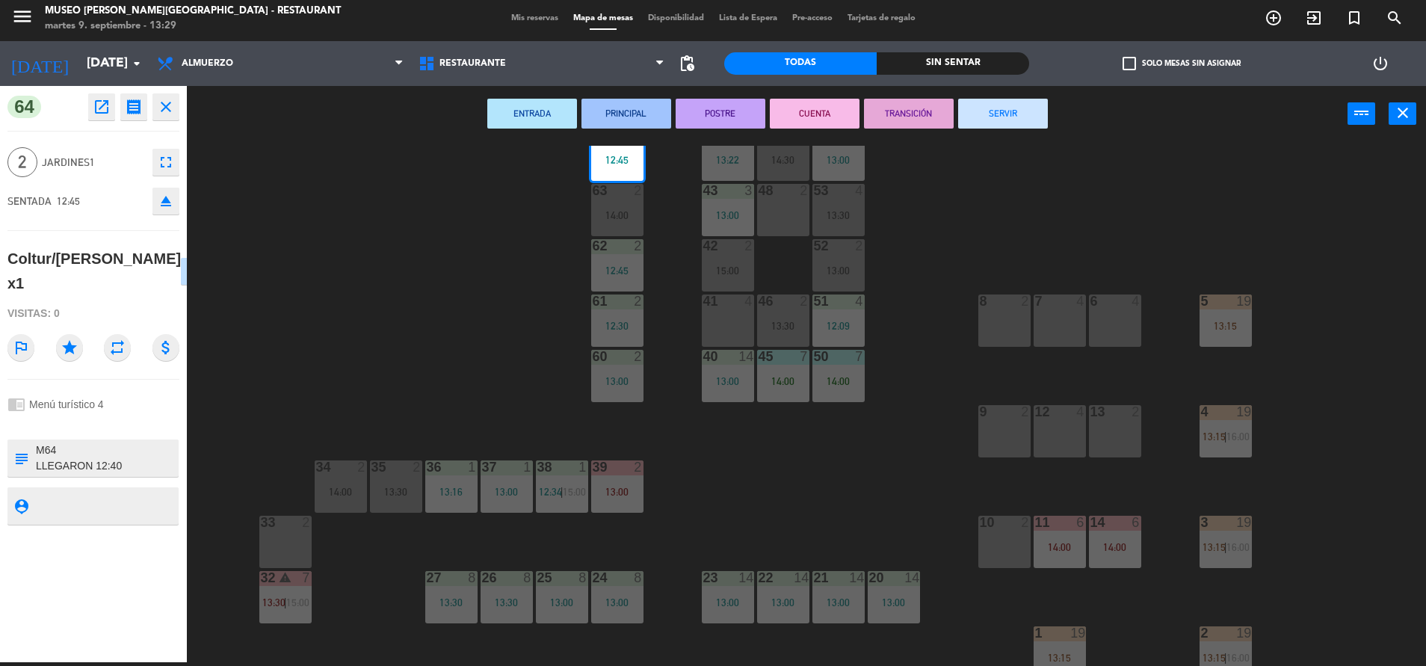
click at [654, 119] on button "PRINCIPAL" at bounding box center [626, 114] width 90 height 30
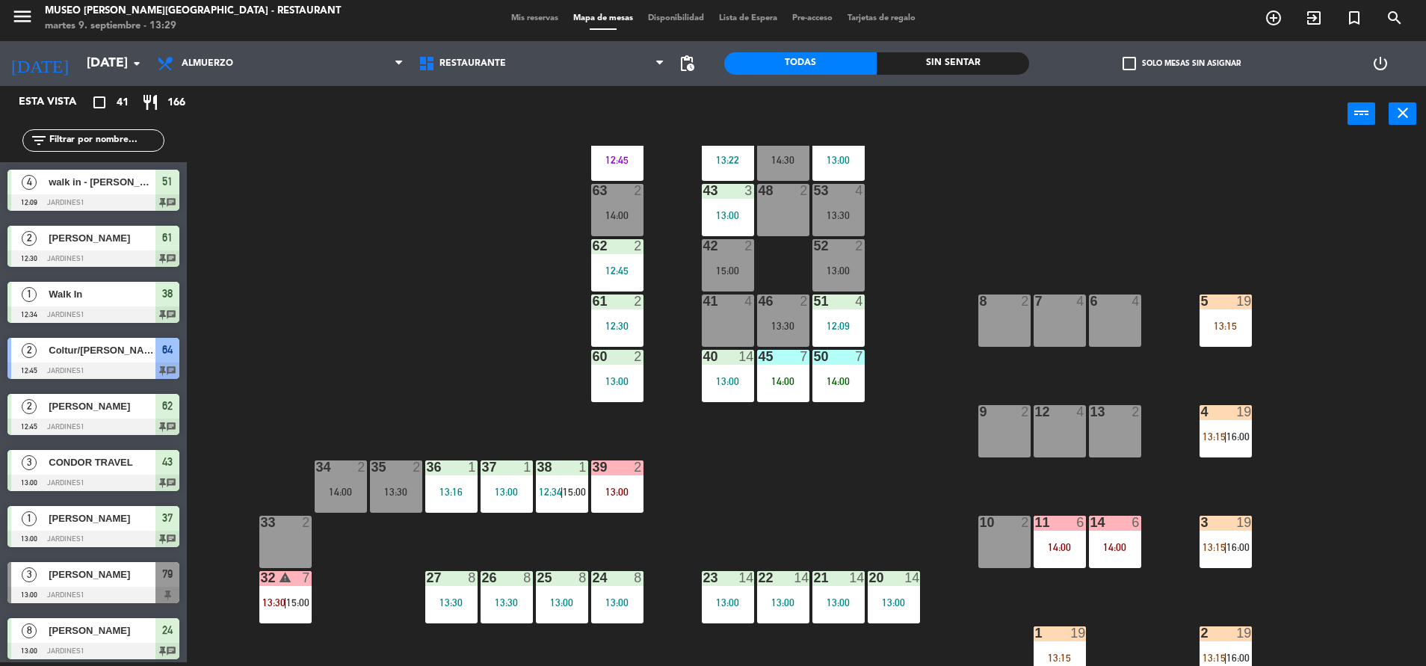
click at [747, 196] on div "3" at bounding box center [748, 190] width 9 height 13
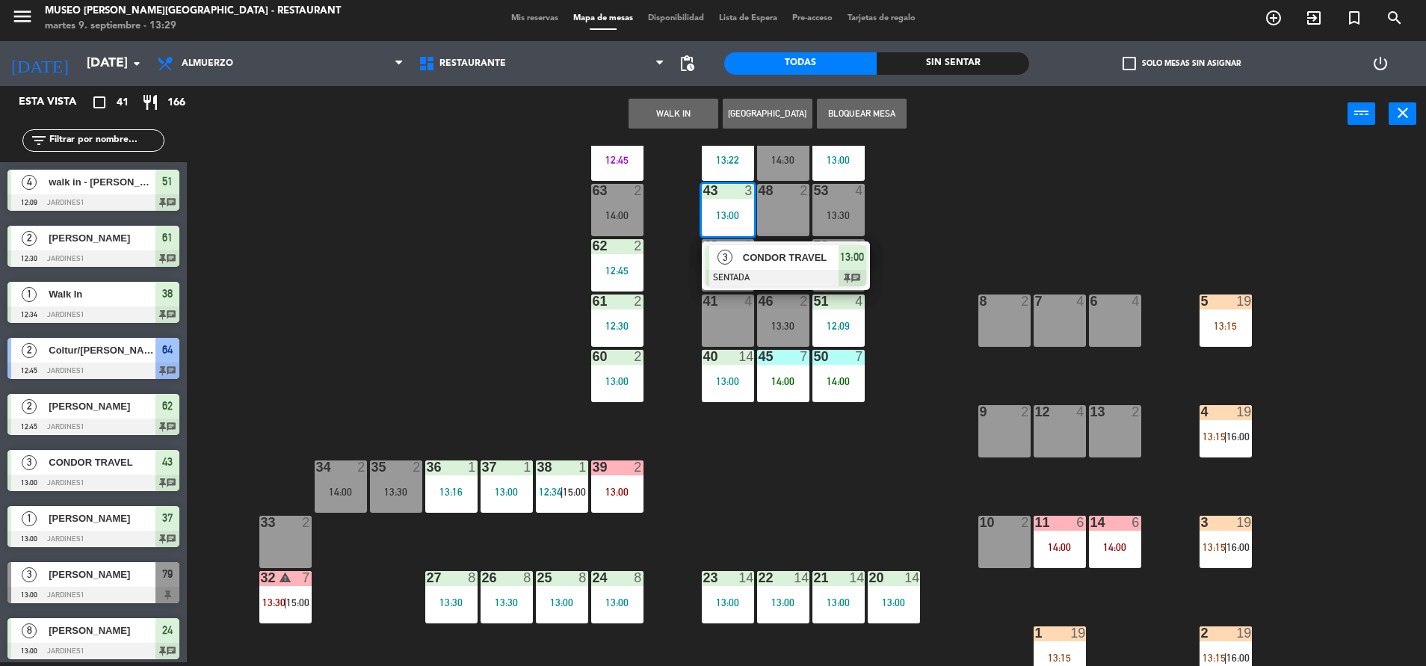
click at [764, 259] on span "CONDOR TRAVEL" at bounding box center [791, 258] width 96 height 16
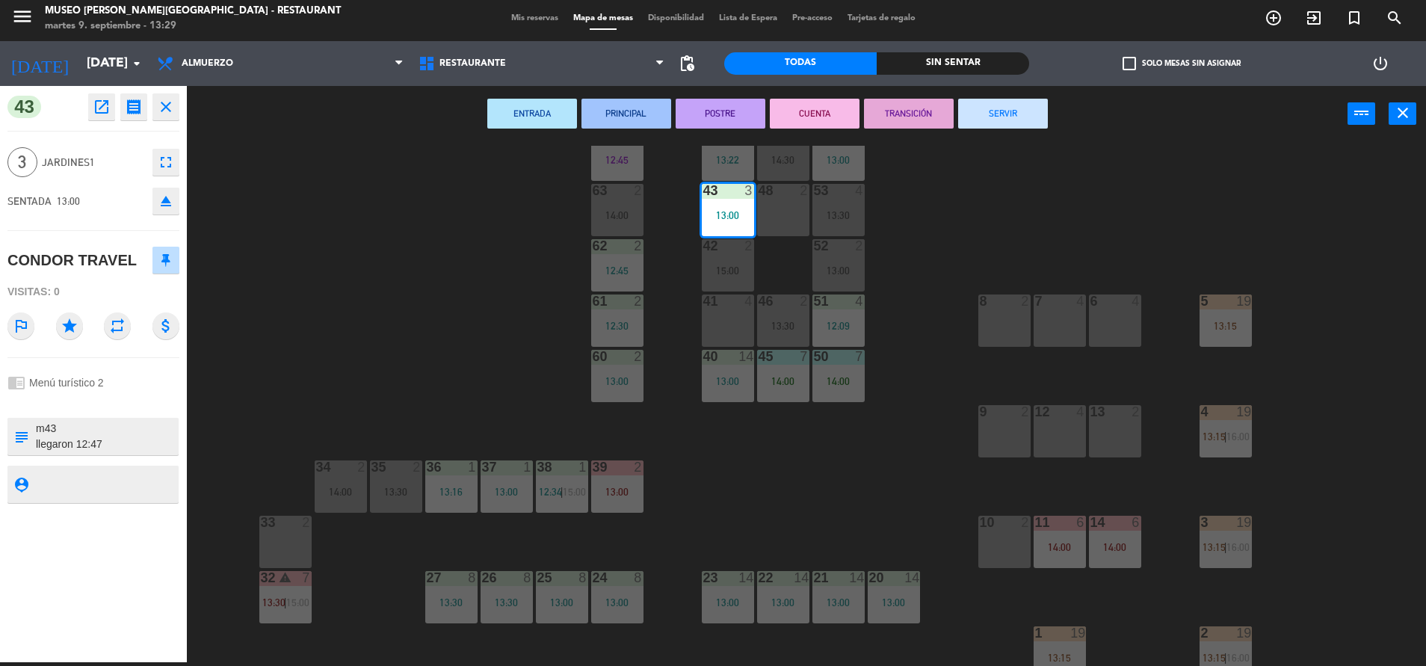
click at [637, 113] on button "PRINCIPAL" at bounding box center [626, 114] width 90 height 30
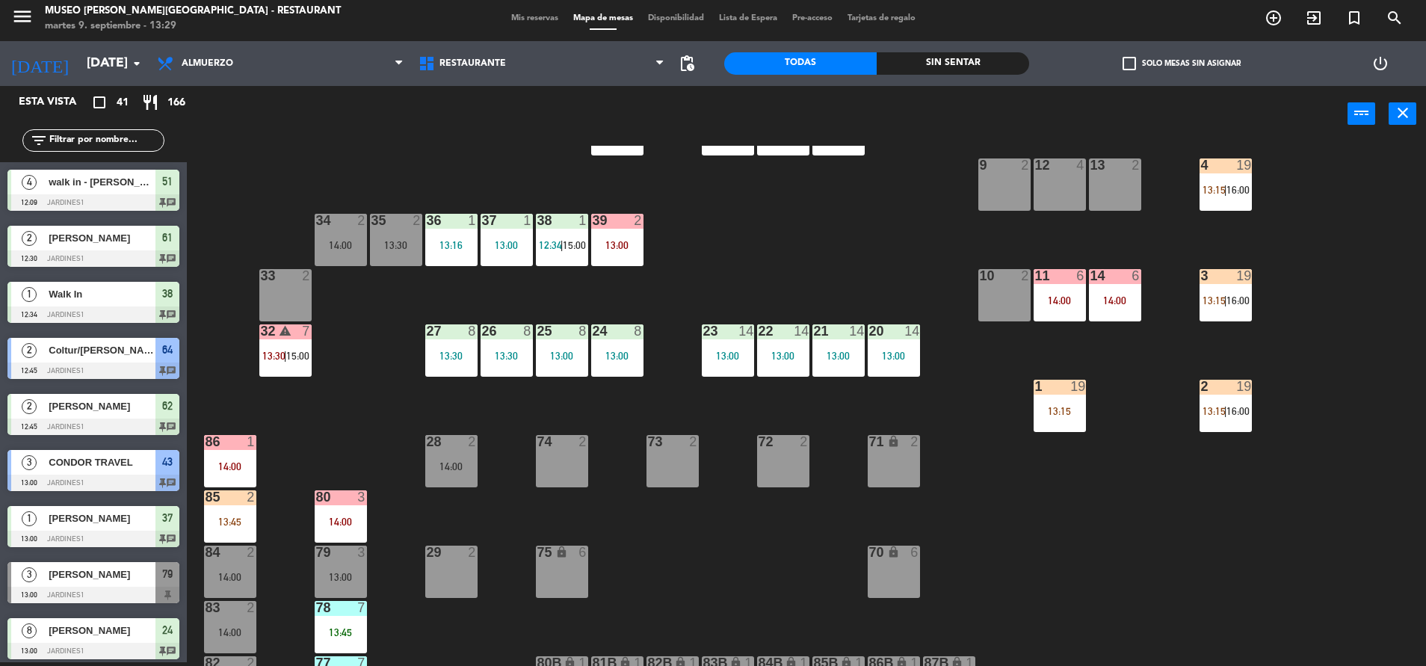
scroll to position [300, 0]
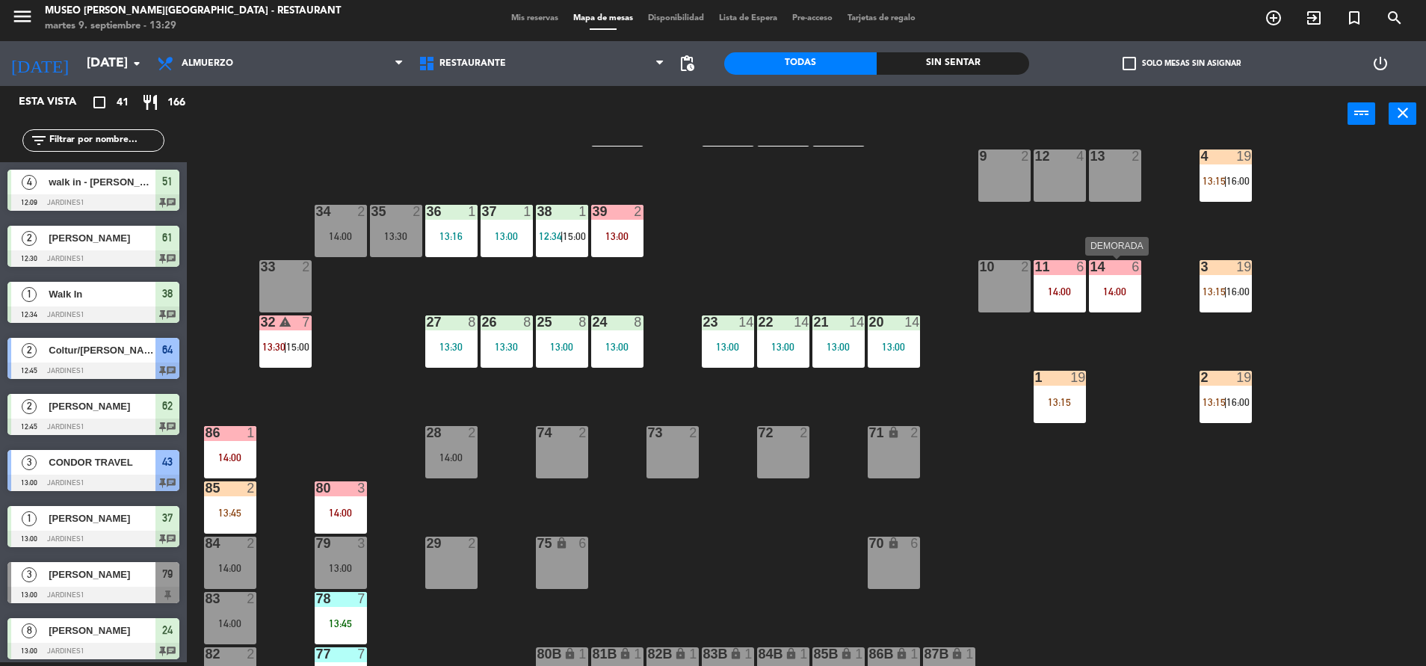
click at [1089, 279] on div "14 6 14:00" at bounding box center [1115, 286] width 52 height 52
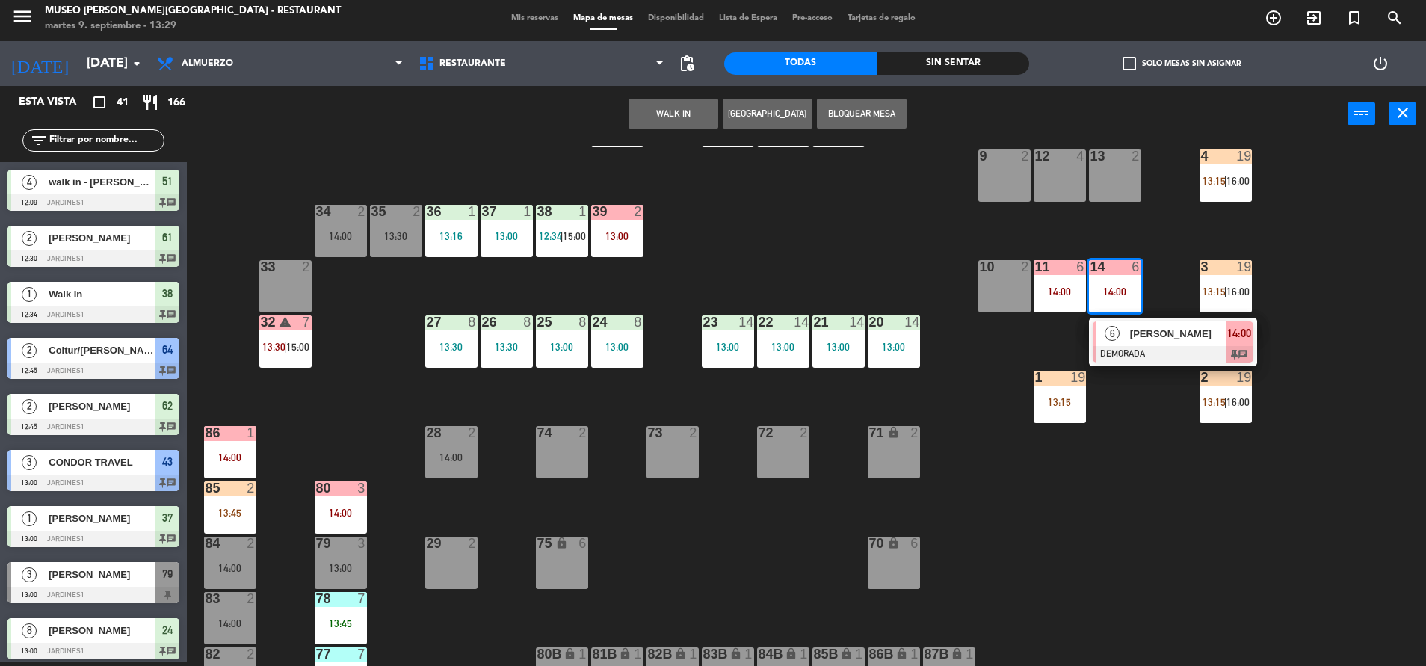
click at [1119, 318] on div "6 [PERSON_NAME] DEMORADA 14:00 chat" at bounding box center [1173, 342] width 168 height 49
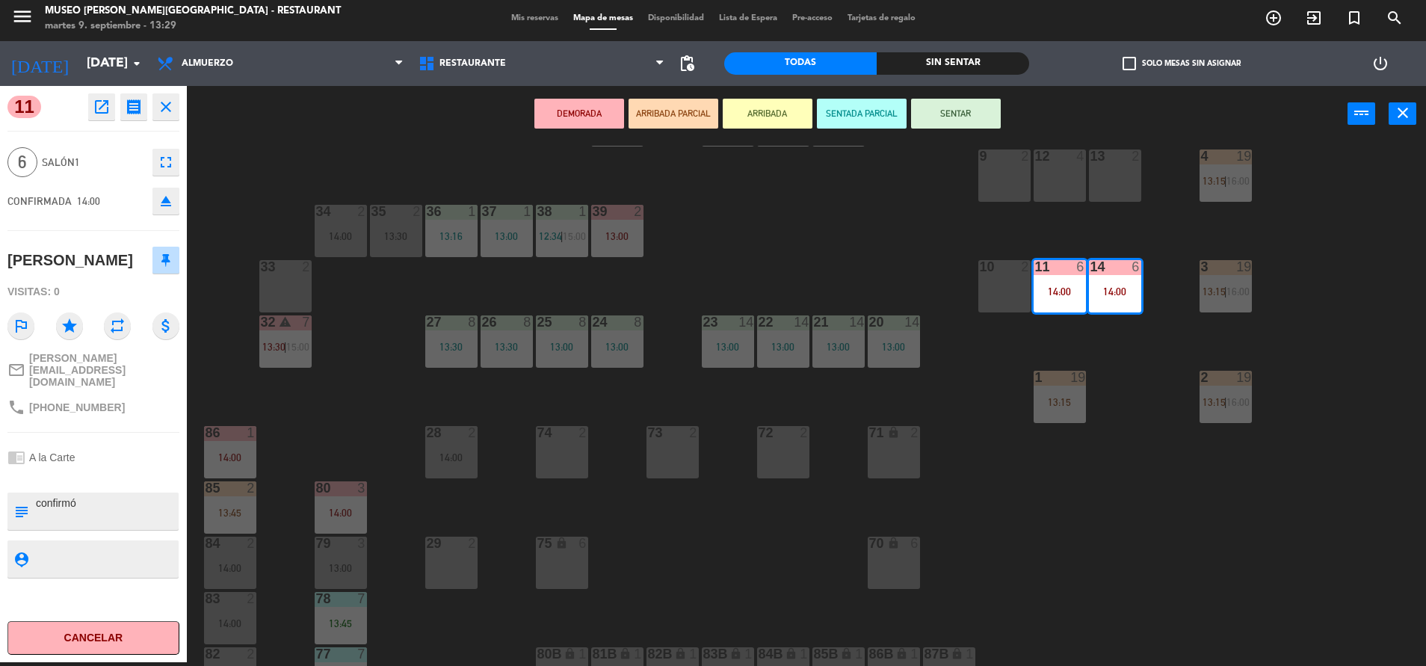
click at [845, 279] on div "44 5 13:22 49 2 14:30 54 5 13:00 64 2 12:45 48 2 53 4 13:30 63 2 14:00 43 3 13:…" at bounding box center [813, 406] width 1225 height 520
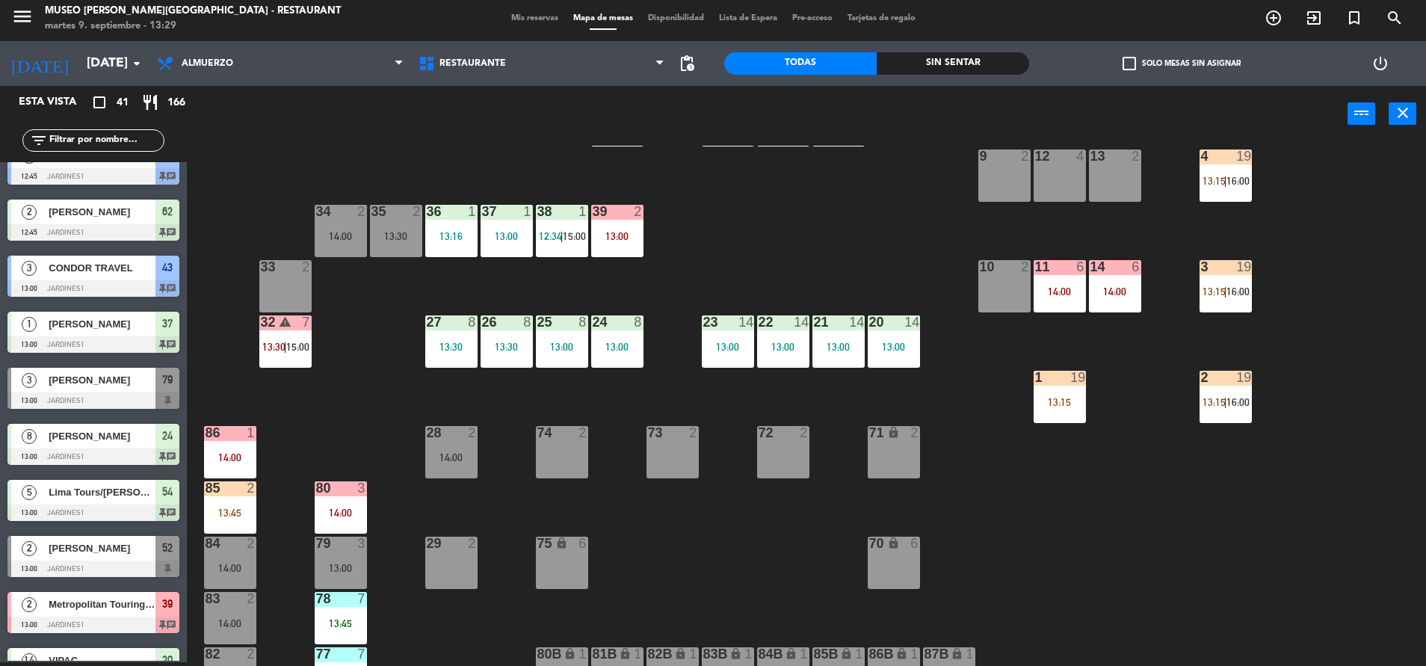
scroll to position [268, 0]
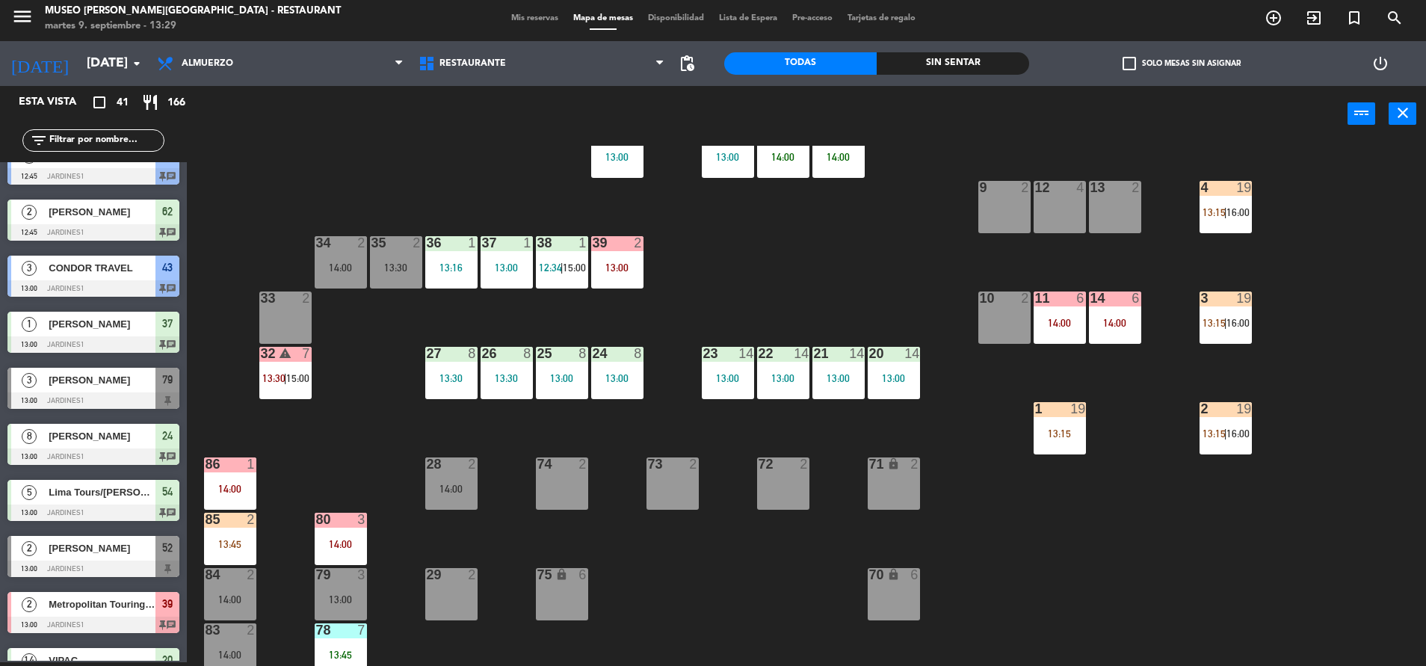
click at [286, 386] on div "32 warning 7 13:30 | 15:00" at bounding box center [285, 373] width 52 height 52
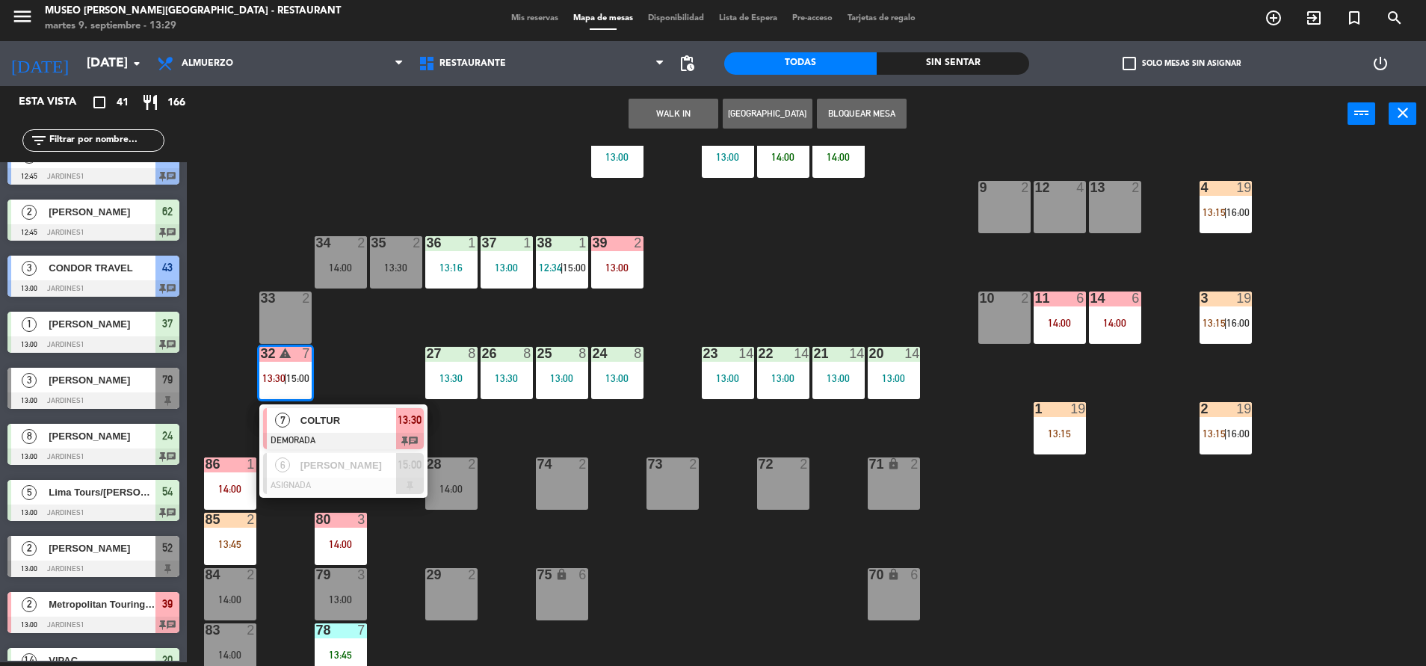
click at [315, 425] on span "COLTUR" at bounding box center [348, 420] width 96 height 16
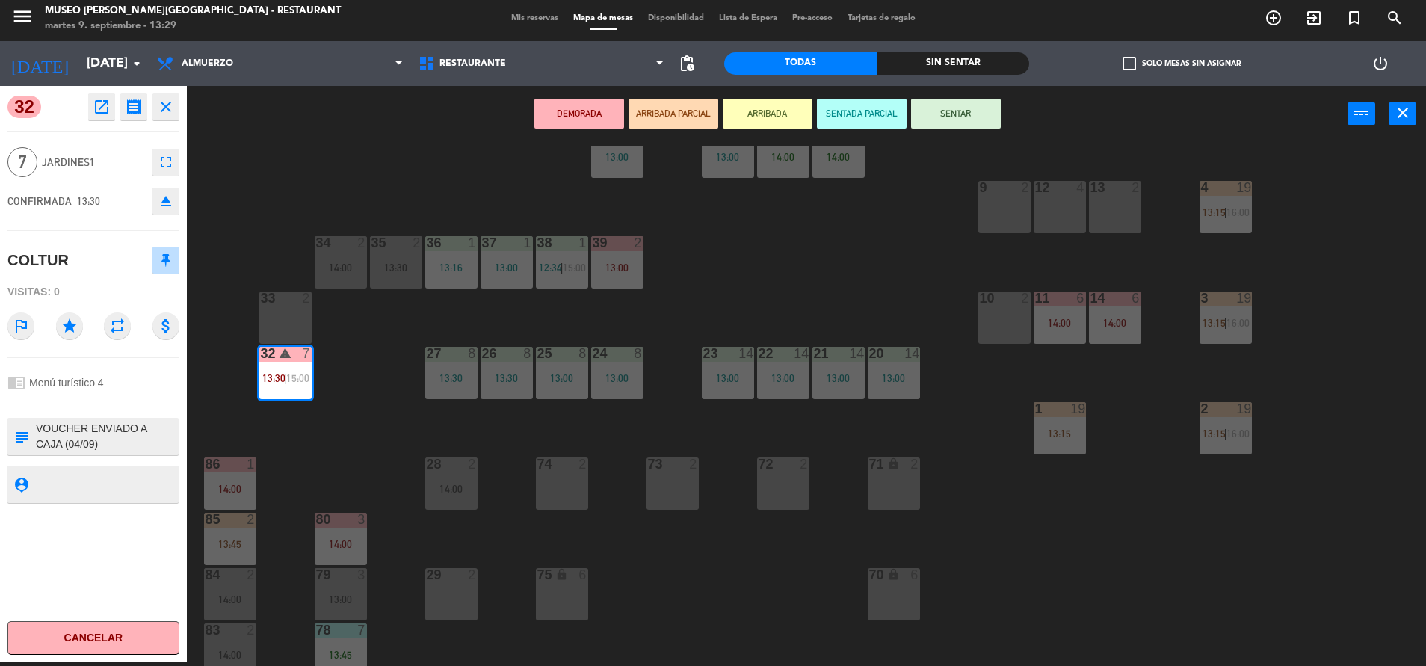
click at [357, 427] on div "44 5 13:22 49 2 14:30 54 5 13:00 64 2 12:45 48 2 53 4 13:30 63 2 14:00 43 3 13:…" at bounding box center [813, 406] width 1225 height 520
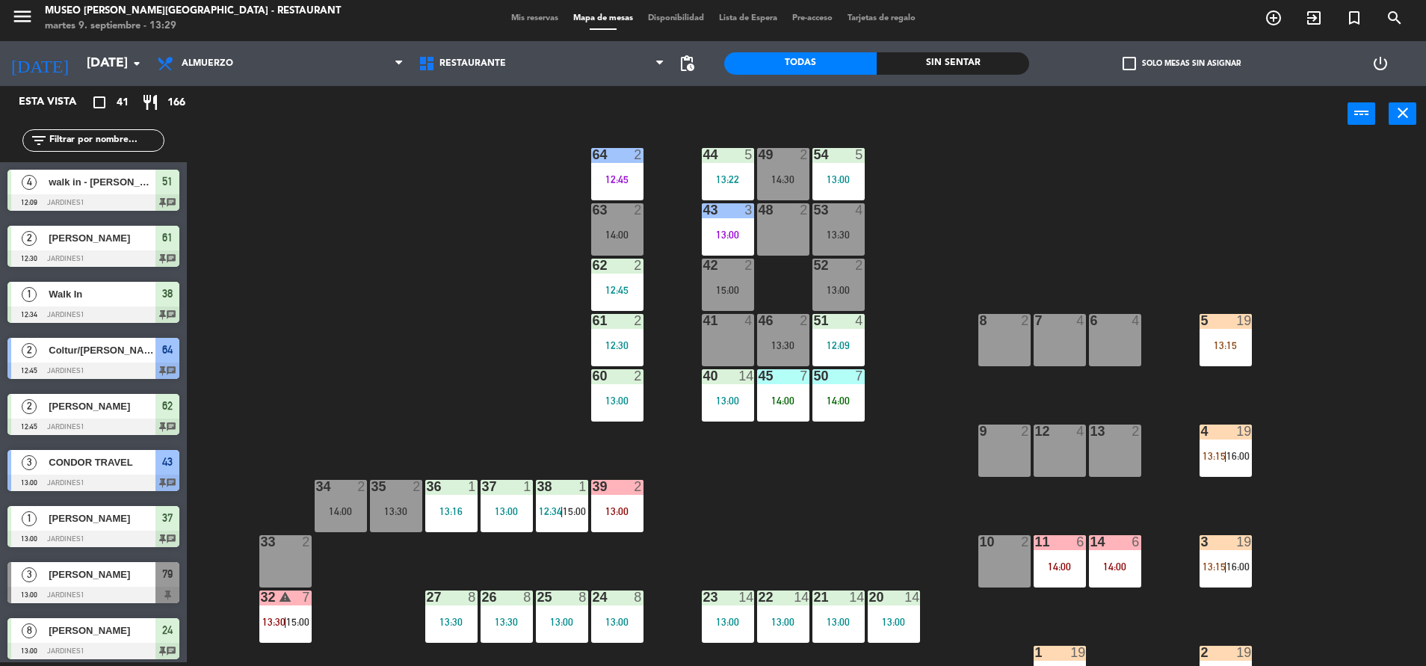
scroll to position [0, 0]
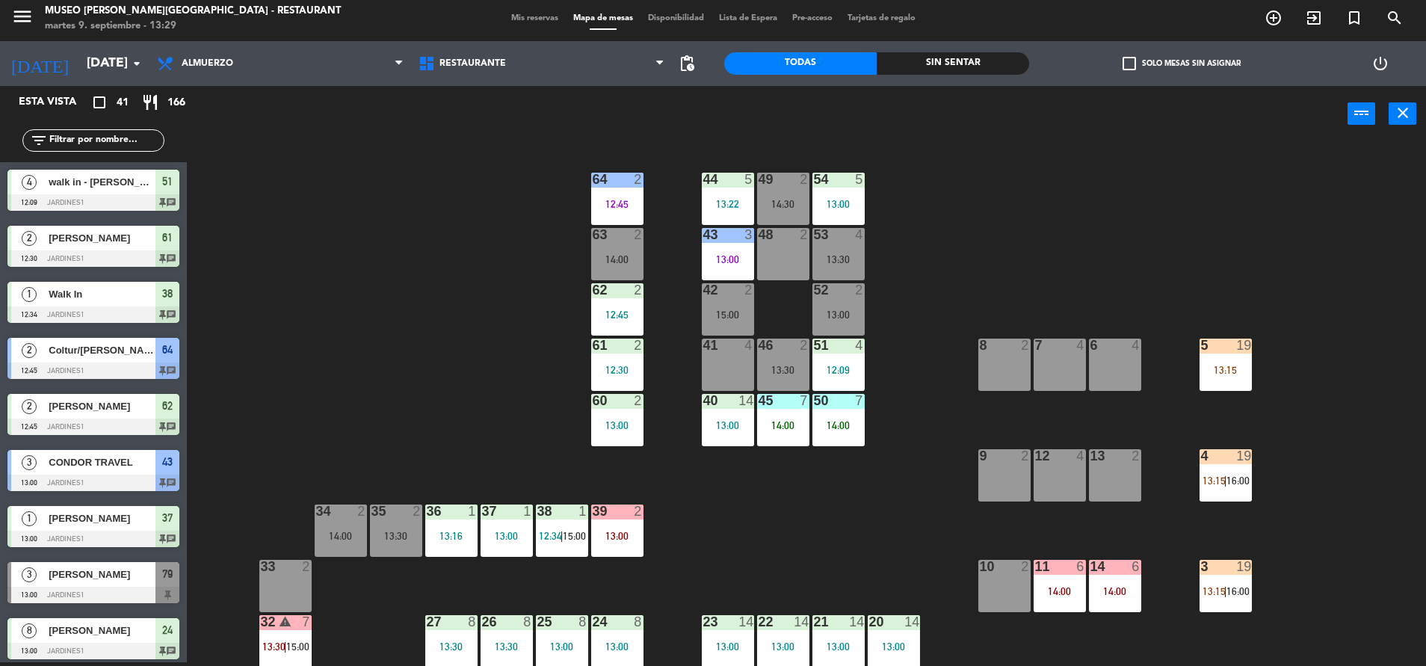
click at [767, 367] on div "13:30" at bounding box center [783, 370] width 52 height 10
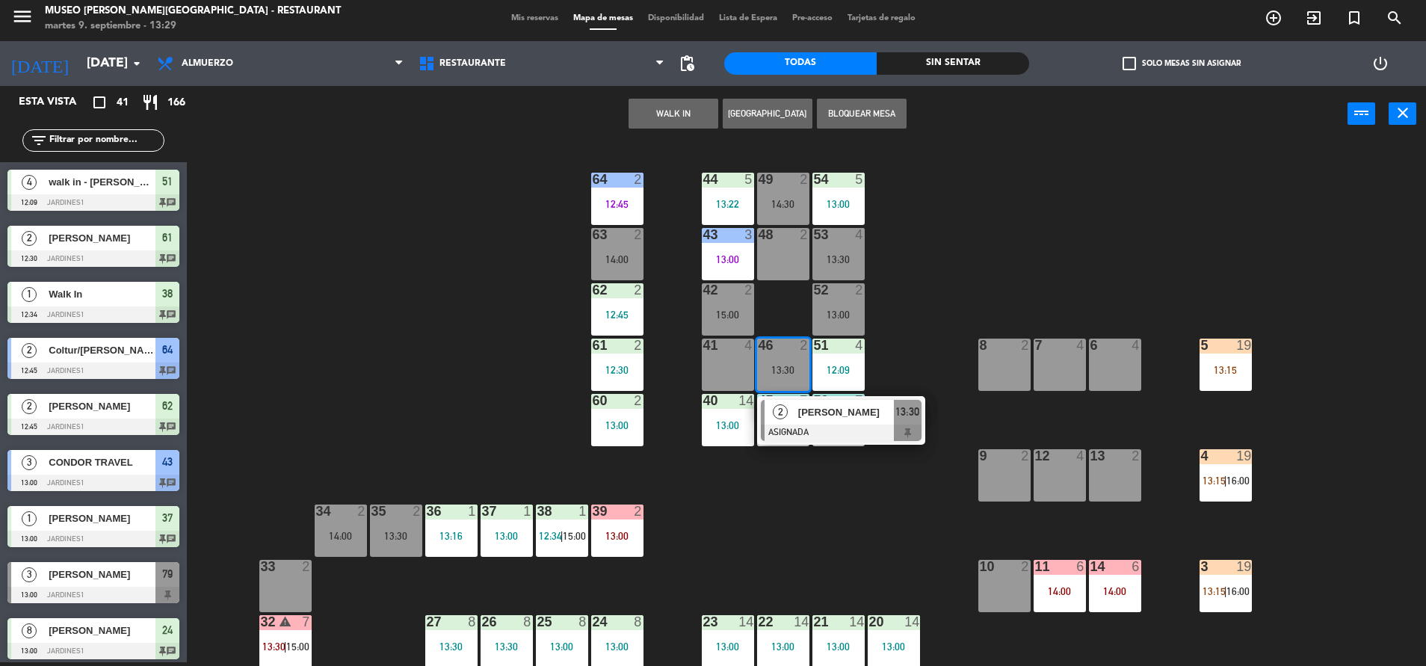
click at [805, 414] on span "[PERSON_NAME]" at bounding box center [846, 412] width 96 height 16
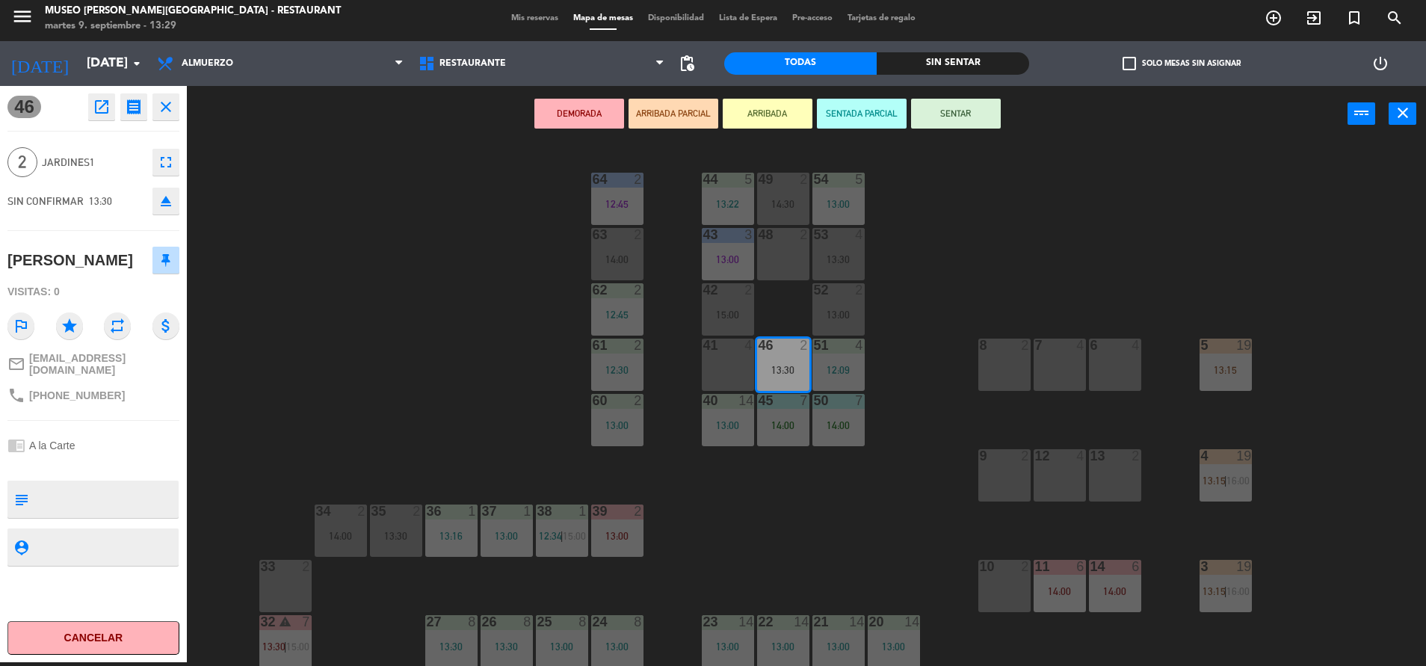
click at [802, 232] on div "53" at bounding box center [813, 234] width 25 height 13
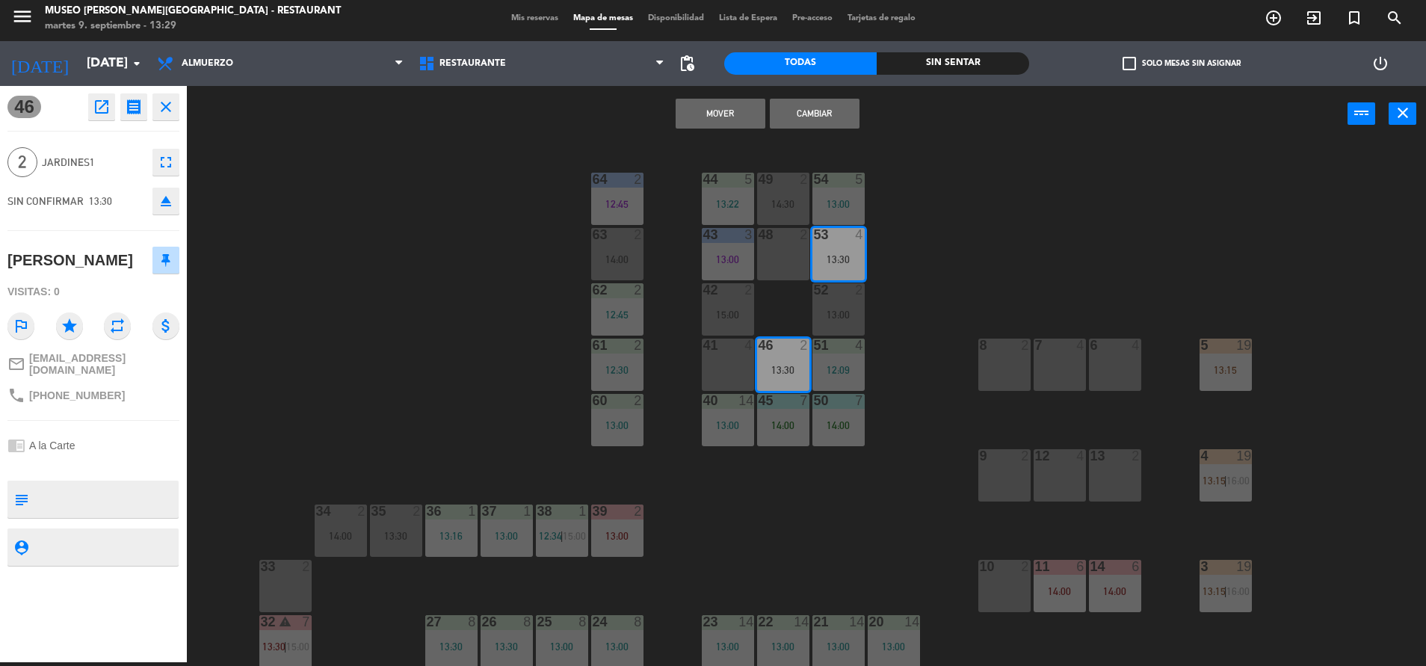
click at [781, 244] on div "48 2" at bounding box center [783, 254] width 52 height 52
click at [945, 289] on div "44 5 13:22 49 2 14:30 54 5 13:00 64 2 12:45 48 2 53 4 13:30 63 2 14:00 43 3 13:…" at bounding box center [813, 406] width 1225 height 520
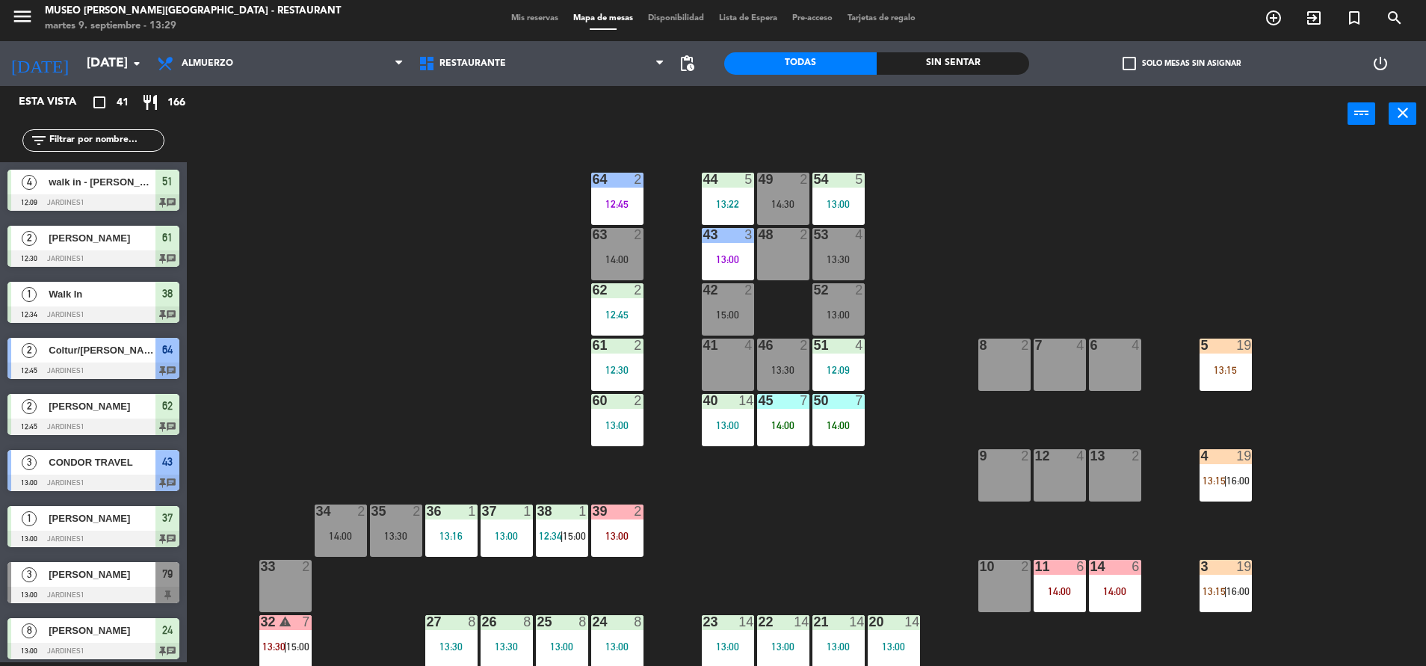
scroll to position [4, 0]
click at [771, 383] on div "46 2 13:30" at bounding box center [783, 365] width 52 height 52
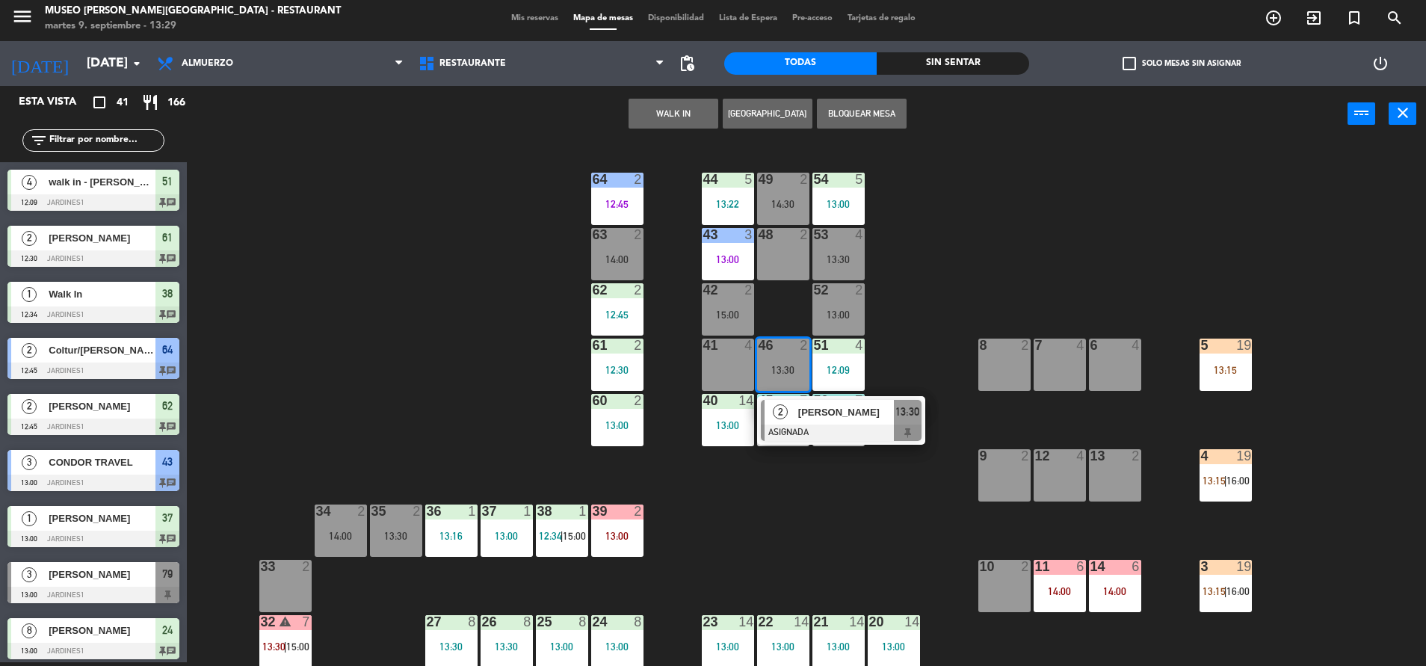
click at [782, 414] on span "2" at bounding box center [780, 411] width 15 height 15
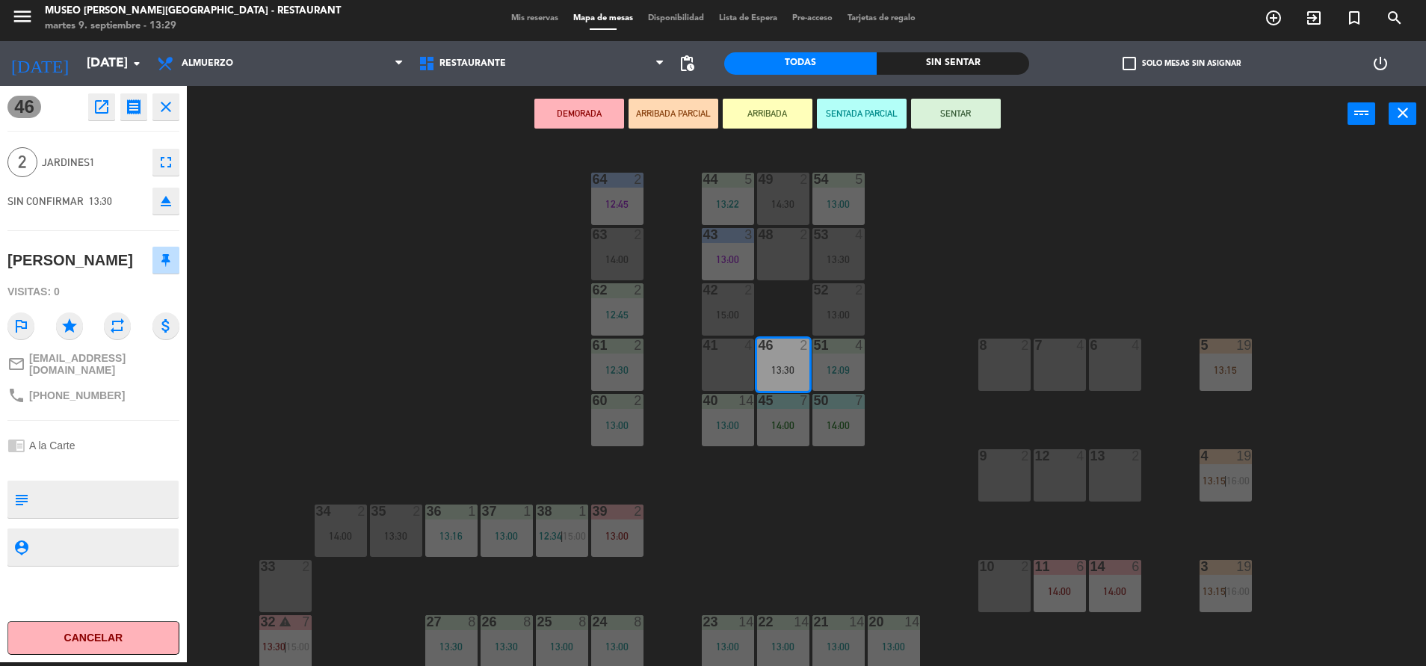
click at [772, 257] on div "48 2" at bounding box center [783, 254] width 52 height 52
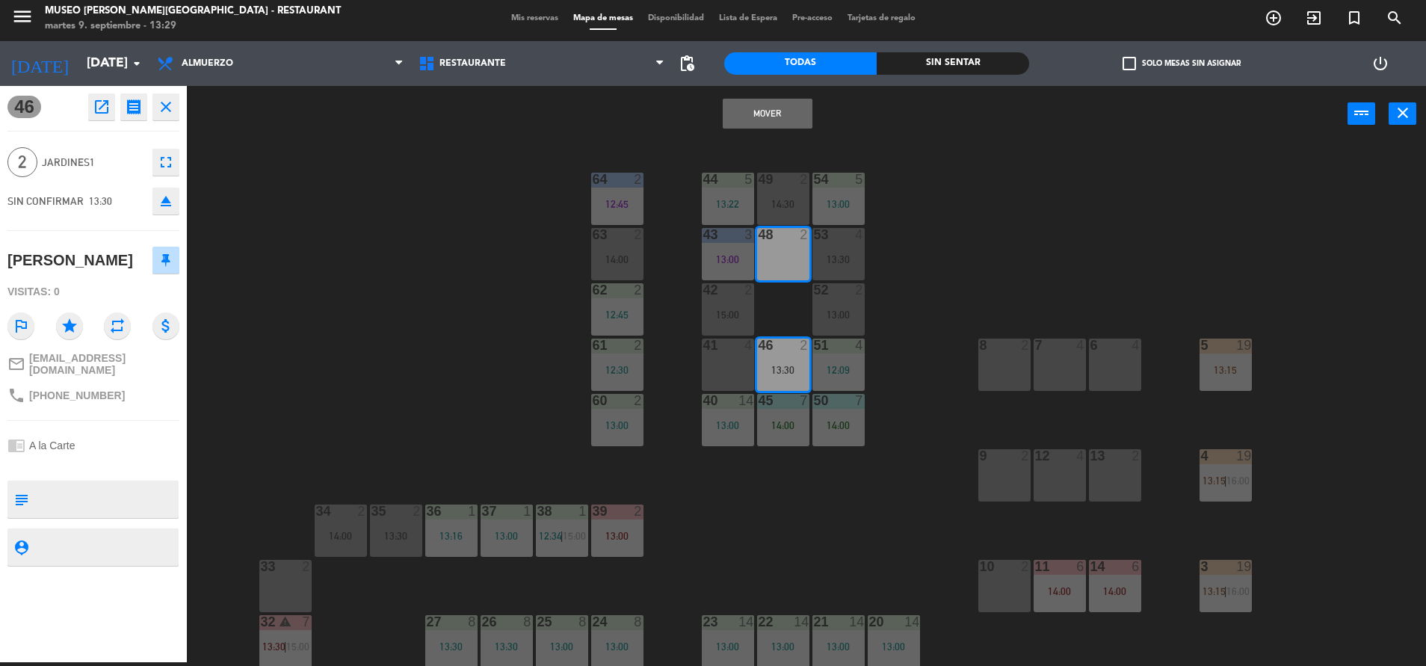
click at [723, 114] on button "Mover" at bounding box center [768, 114] width 90 height 30
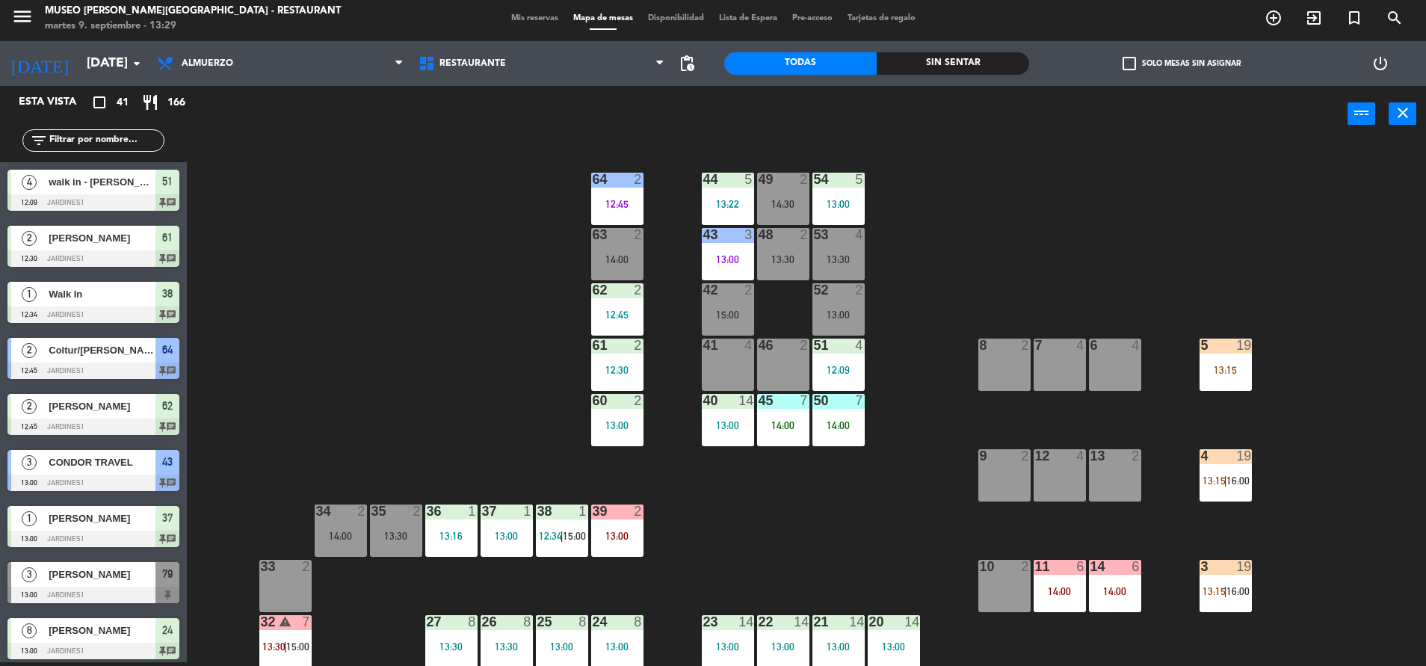
scroll to position [176, 0]
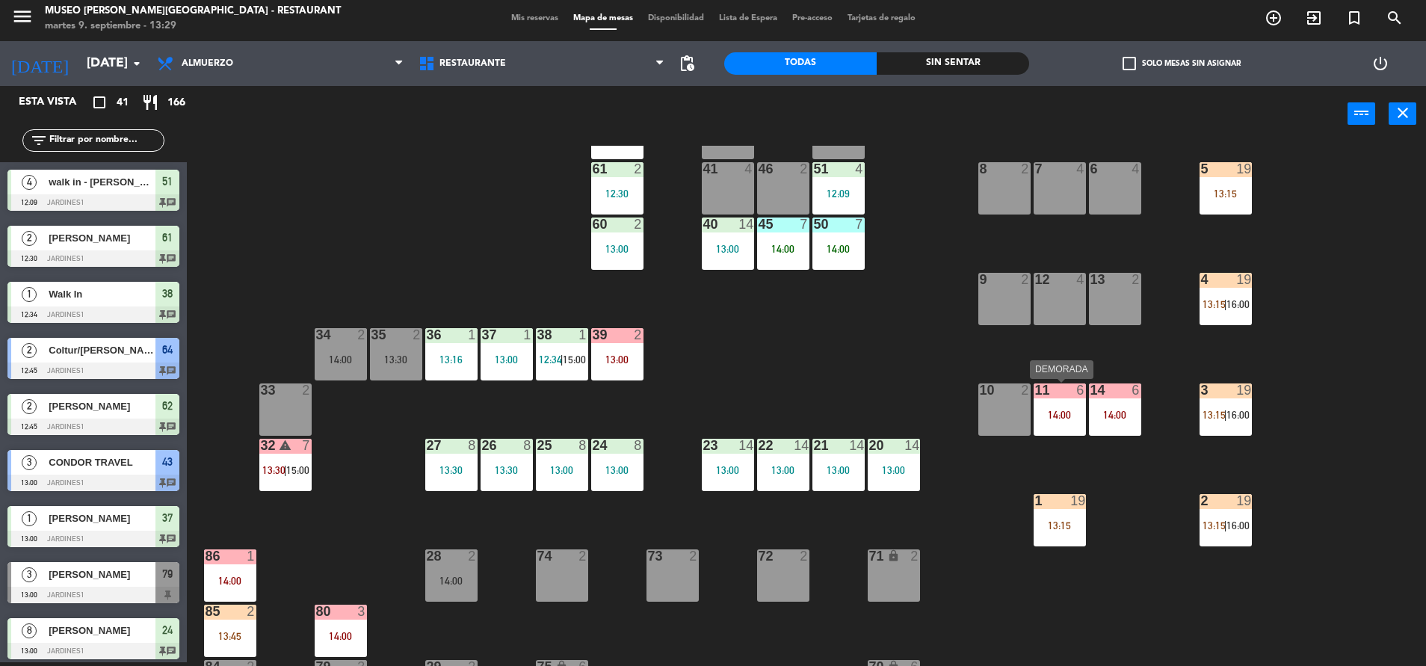
click at [1070, 433] on div "11 6 14:00" at bounding box center [1059, 409] width 52 height 52
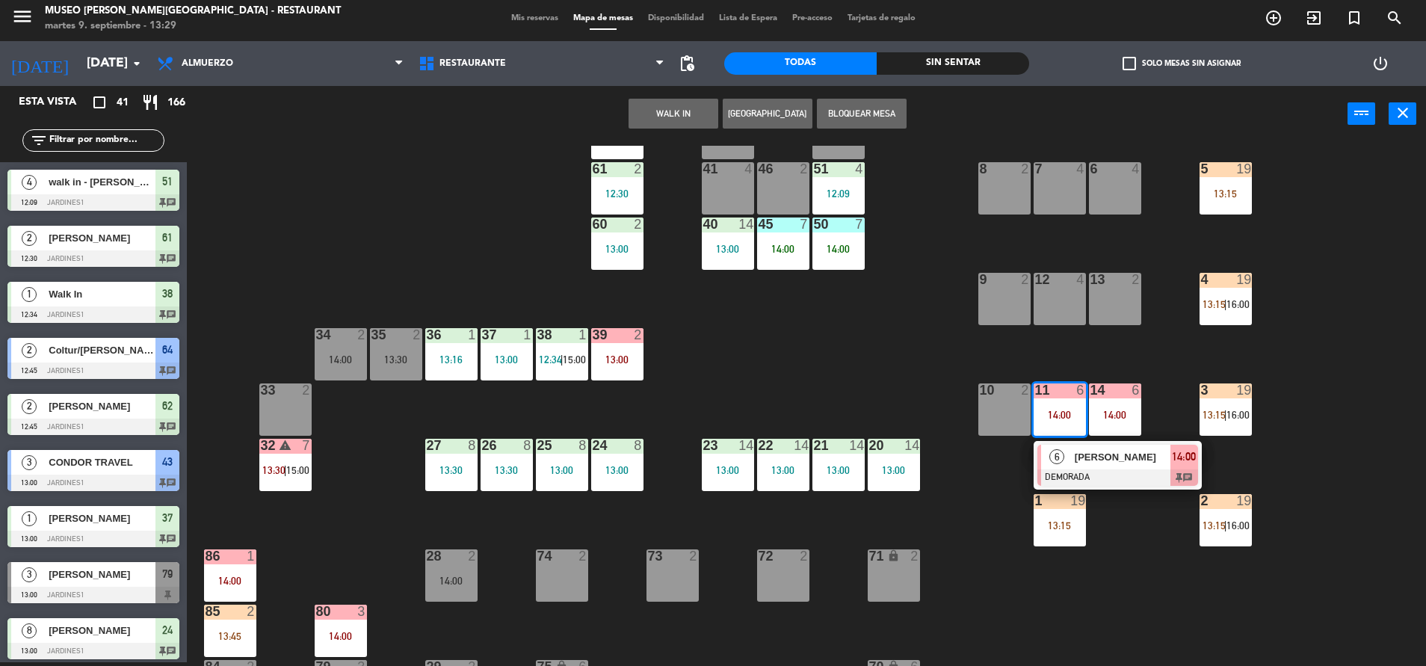
click at [1088, 465] on div "[PERSON_NAME]" at bounding box center [1121, 457] width 97 height 25
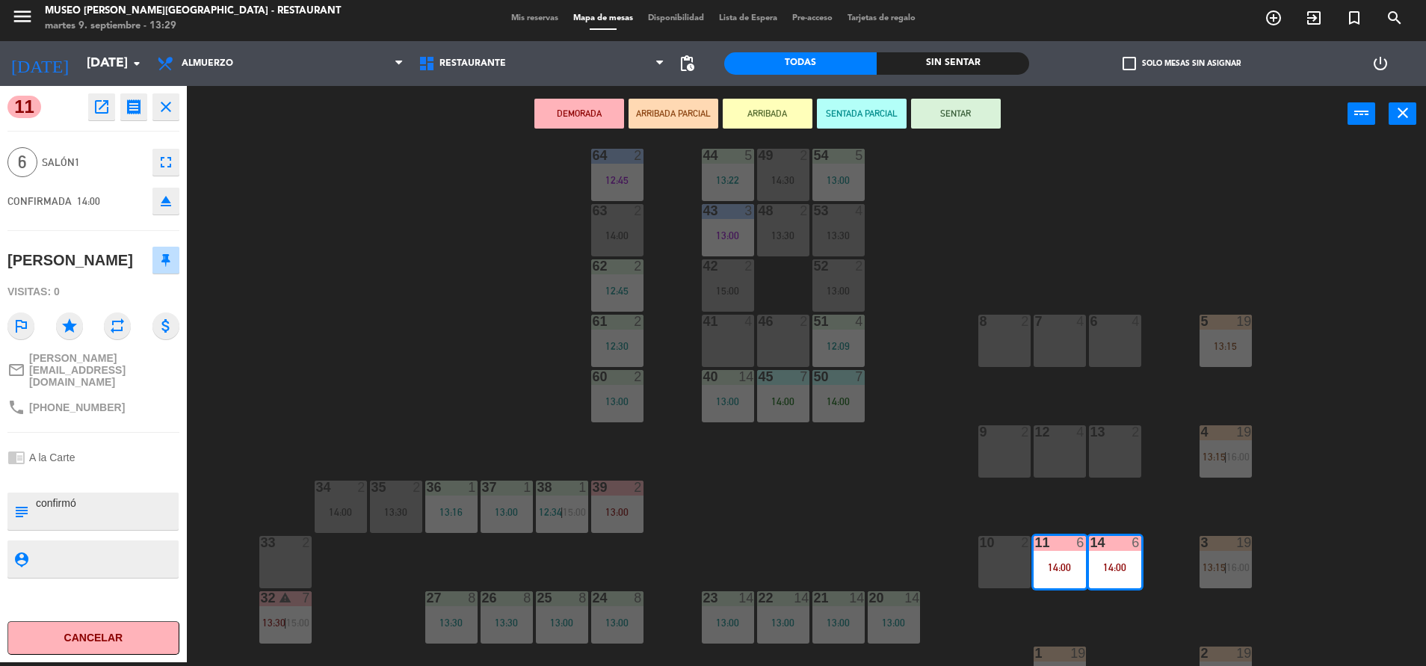
scroll to position [35, 0]
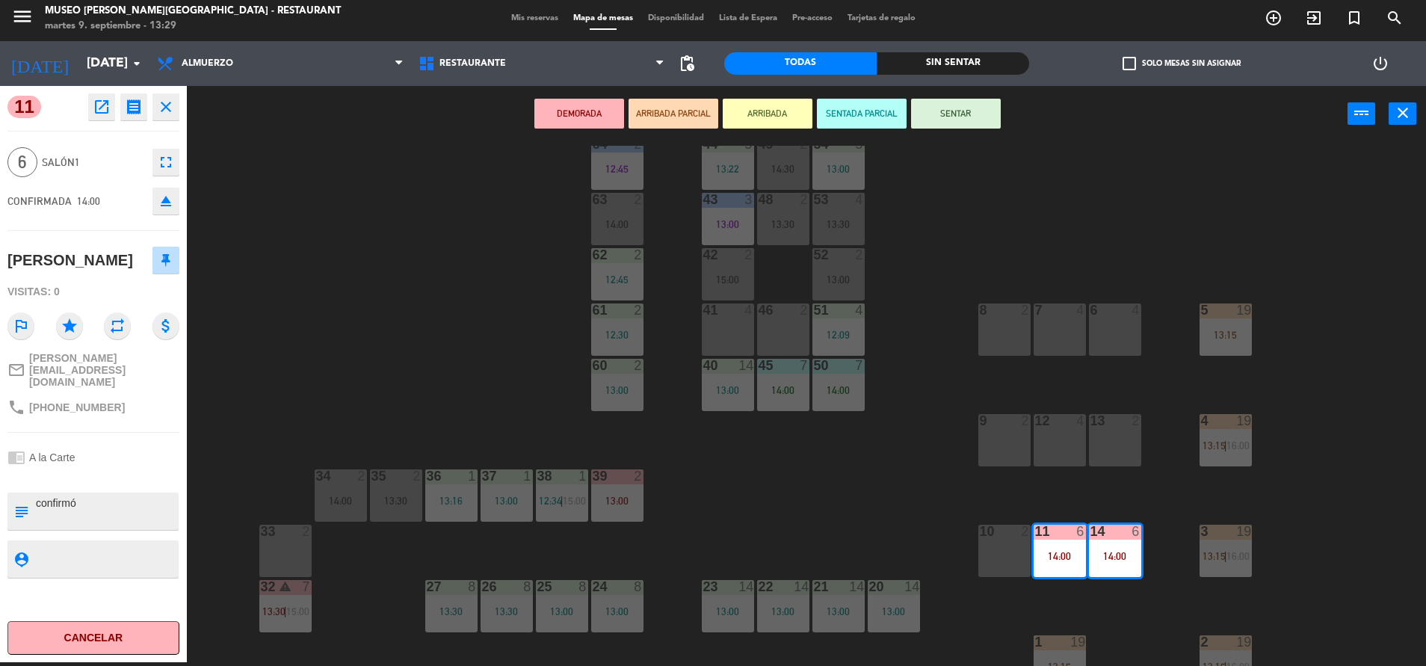
click at [782, 328] on div "46 2" at bounding box center [783, 329] width 52 height 52
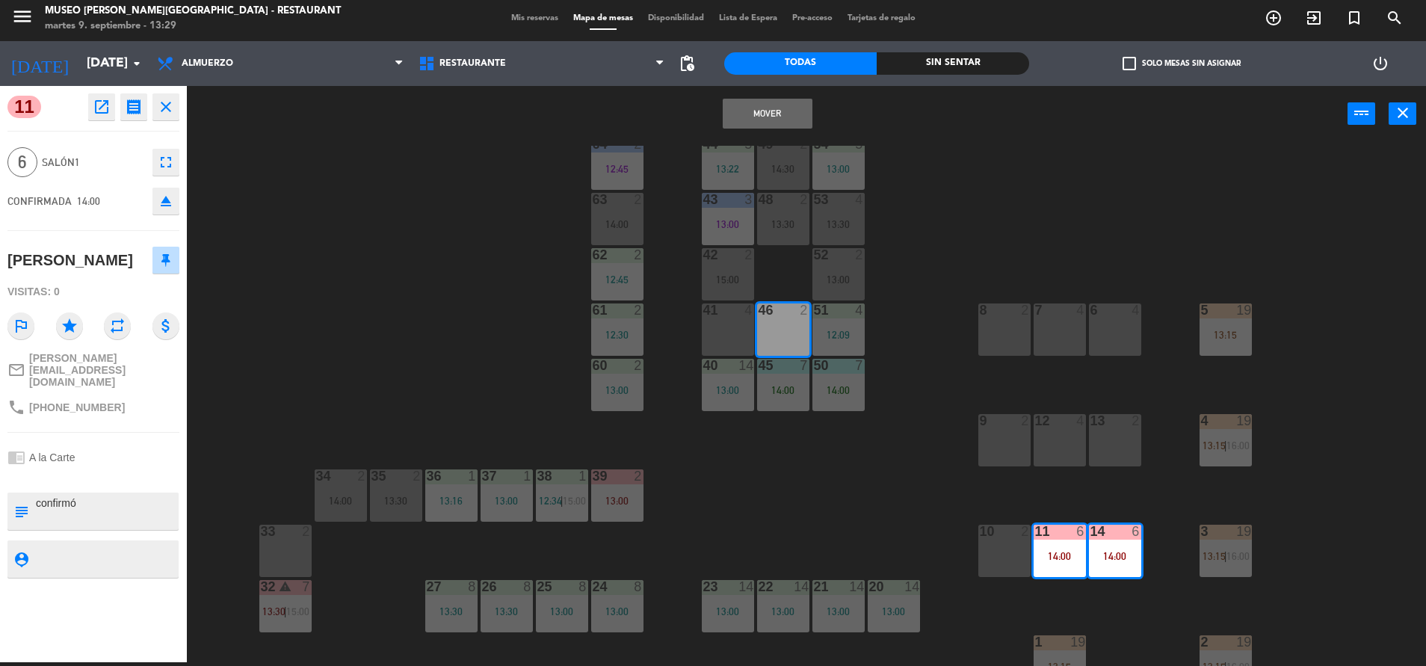
click at [722, 333] on div "41 4" at bounding box center [728, 329] width 52 height 52
click at [755, 117] on button "Mover y Unir" at bounding box center [768, 114] width 90 height 30
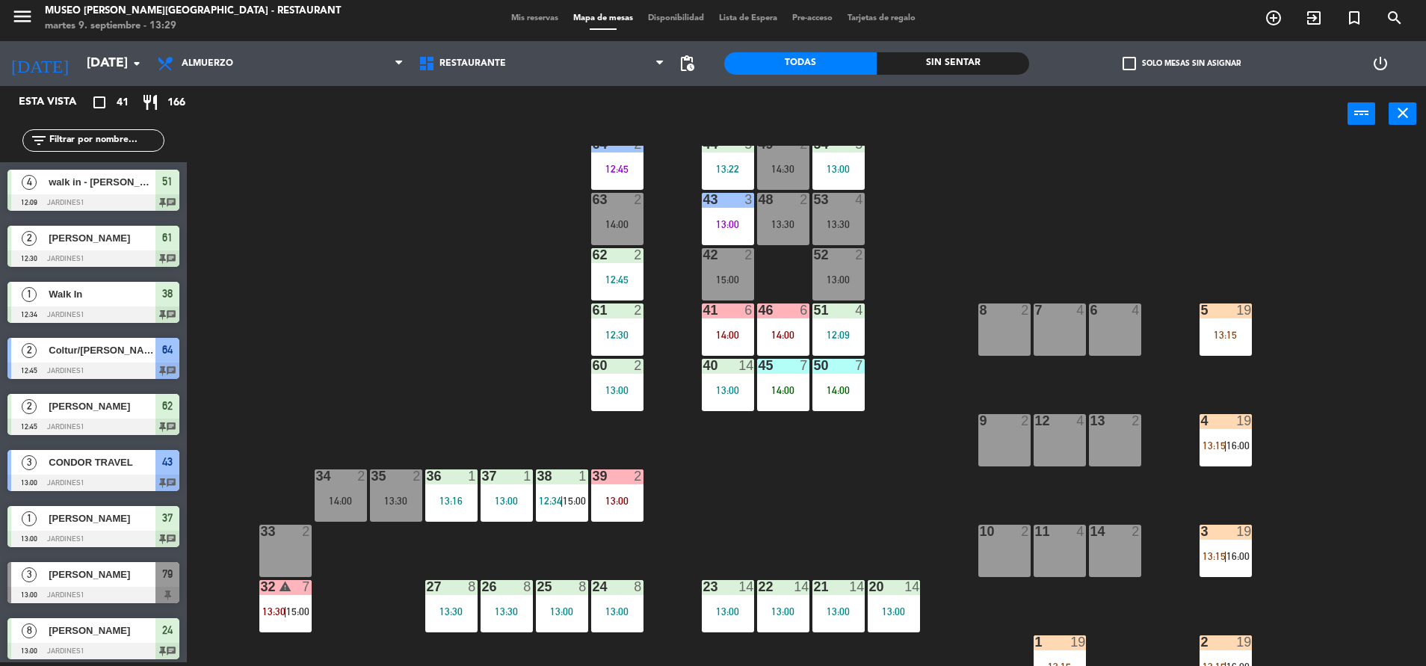
scroll to position [194, 0]
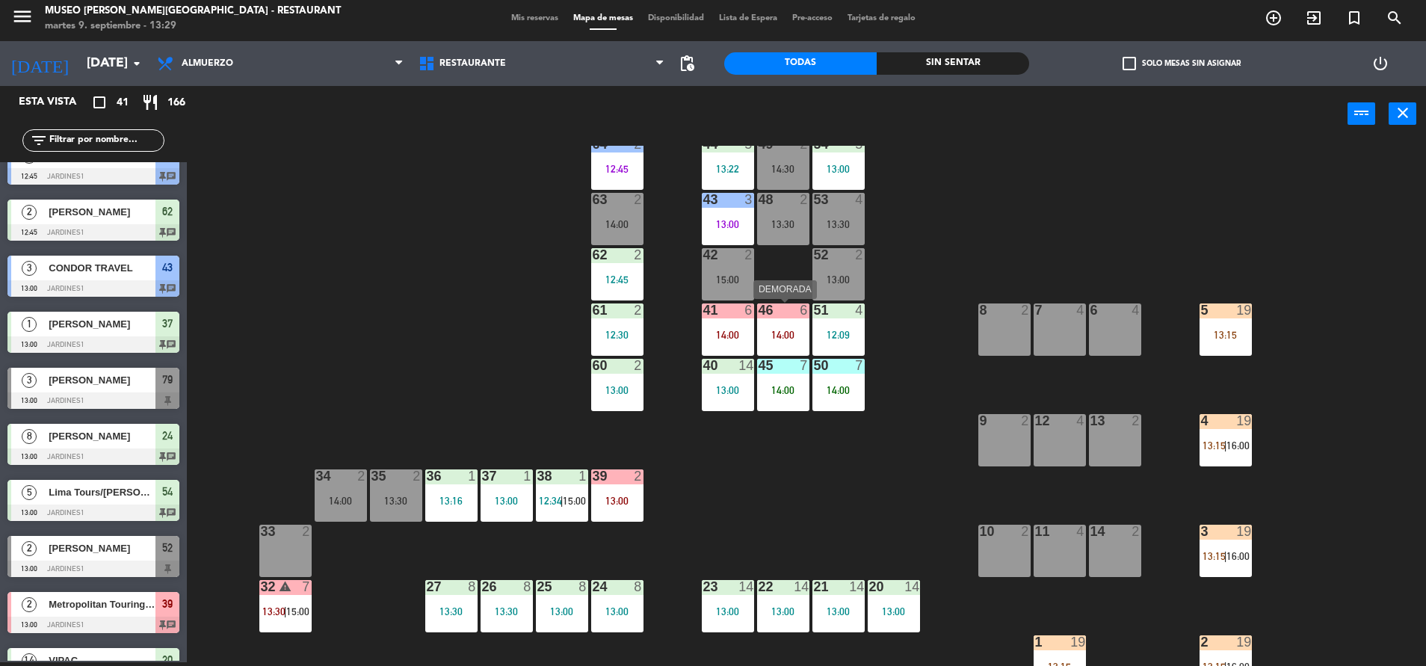
click at [783, 331] on div "14:00" at bounding box center [783, 335] width 52 height 10
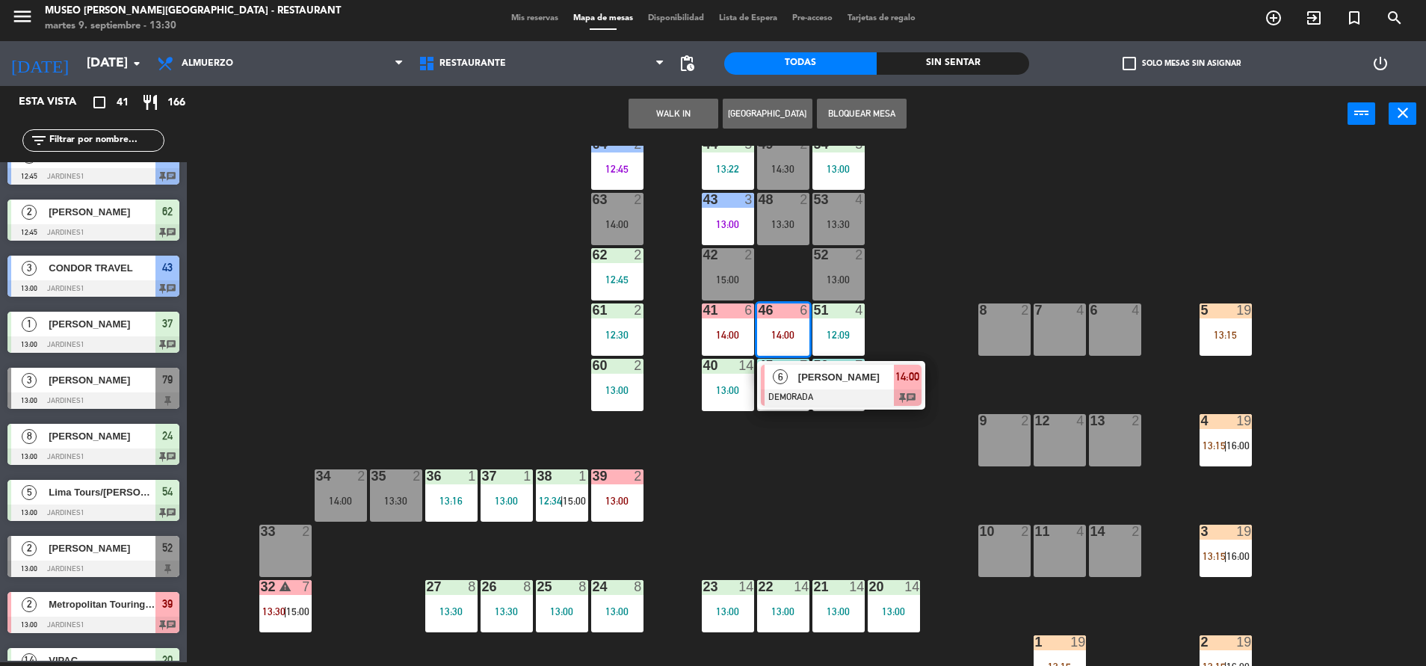
click at [806, 386] on div "[PERSON_NAME]" at bounding box center [845, 377] width 97 height 25
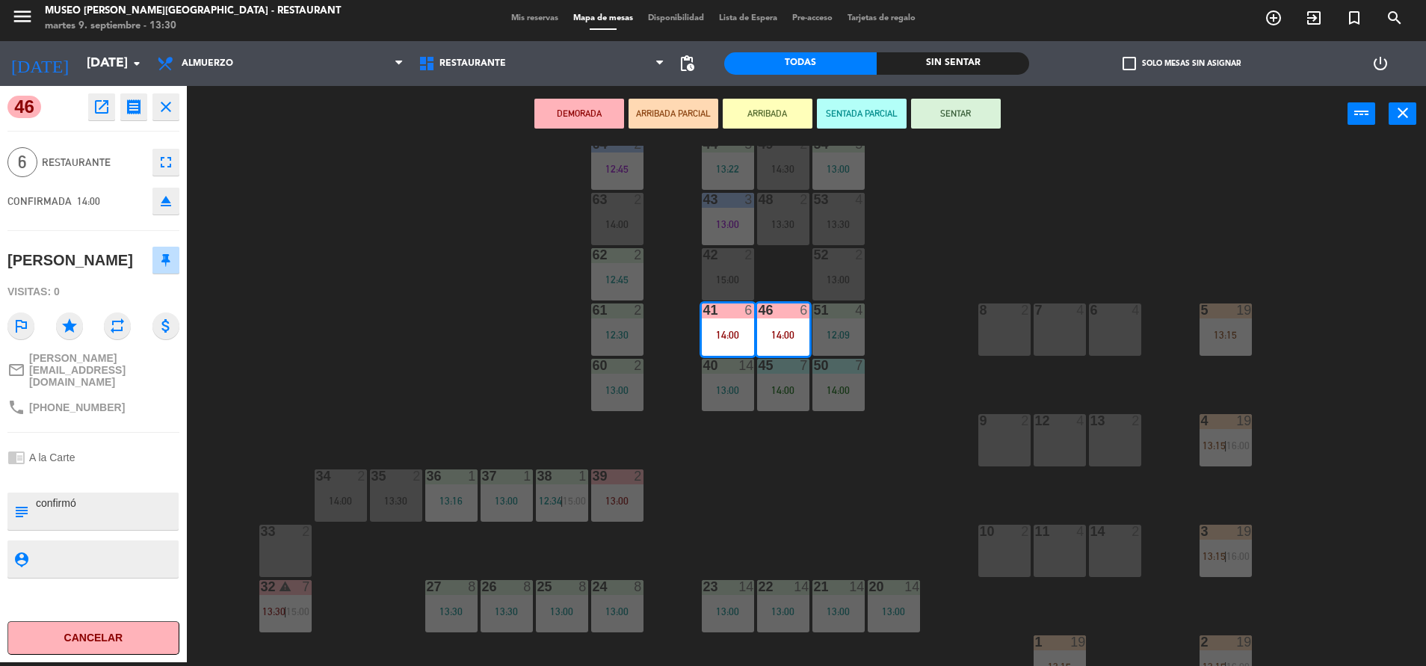
click at [446, 322] on div "44 5 13:22 49 2 14:30 54 5 13:00 64 2 12:45 48 2 13:30 53 4 13:30 63 2 14:00 43…" at bounding box center [813, 406] width 1225 height 520
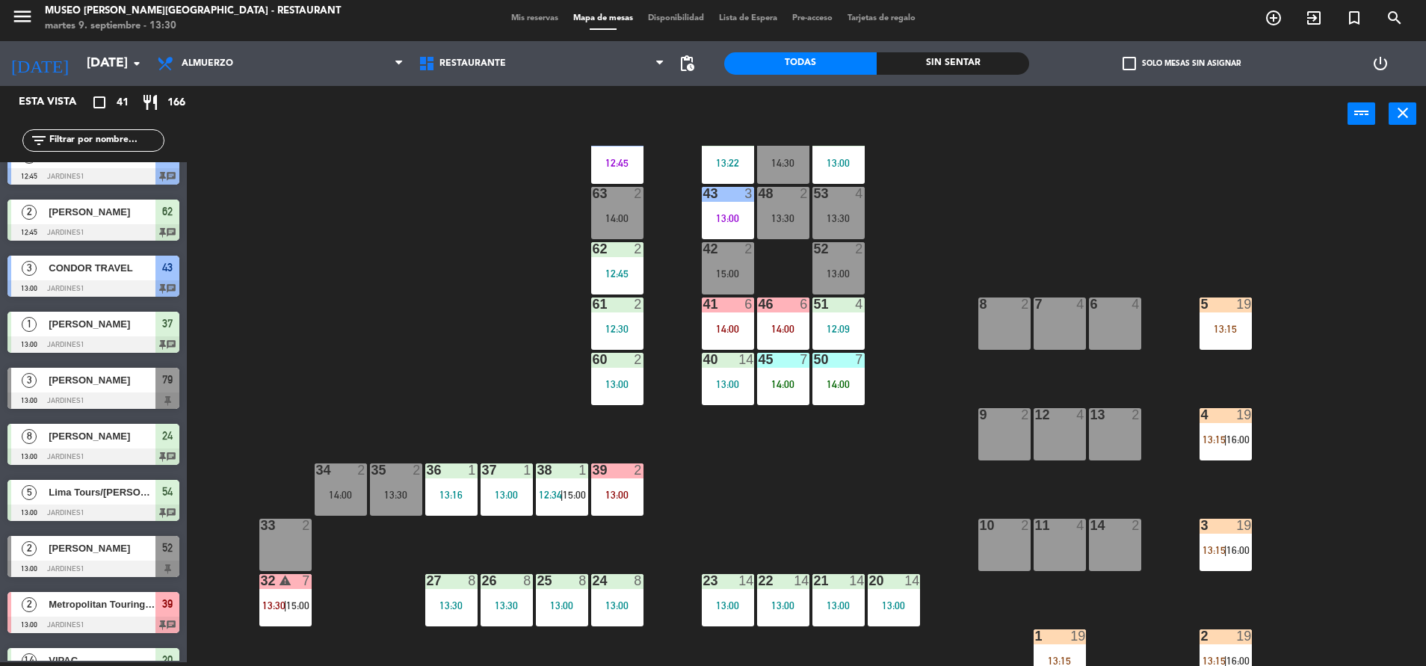
click at [106, 143] on input "text" at bounding box center [106, 140] width 116 height 16
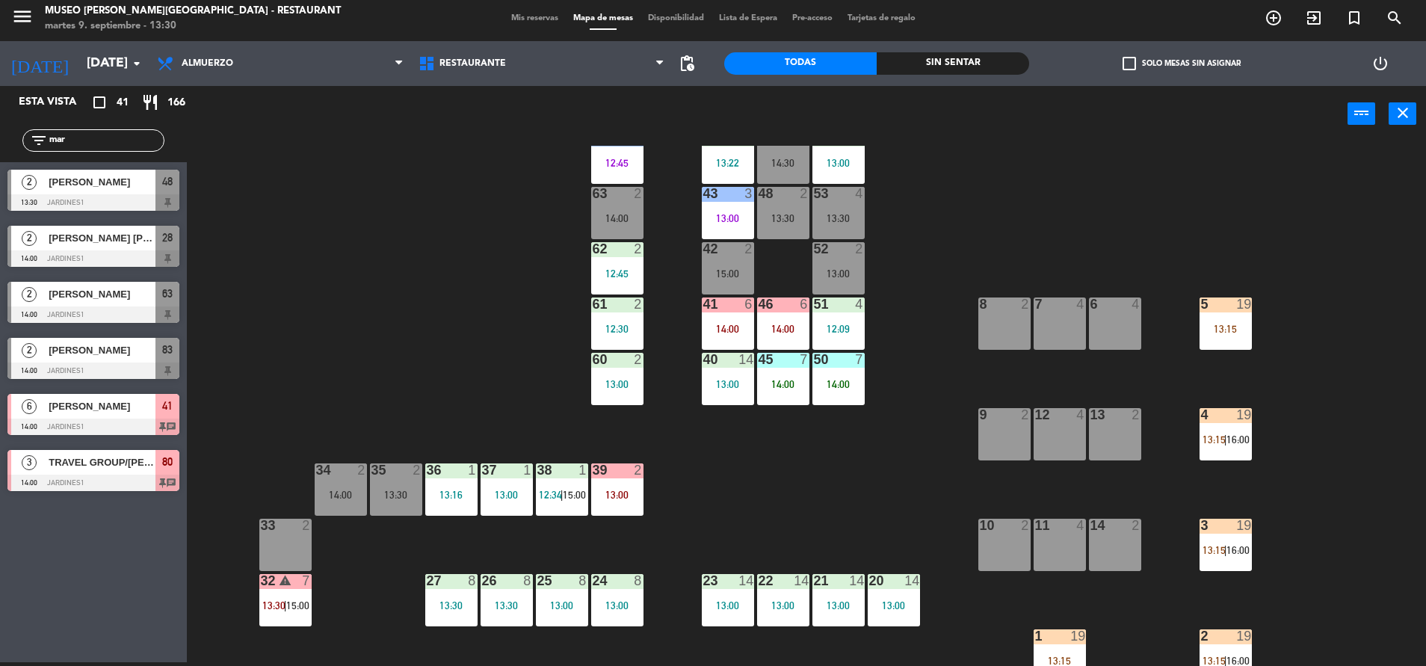
type input "mar"
click at [130, 176] on span "[PERSON_NAME]" at bounding box center [102, 182] width 107 height 16
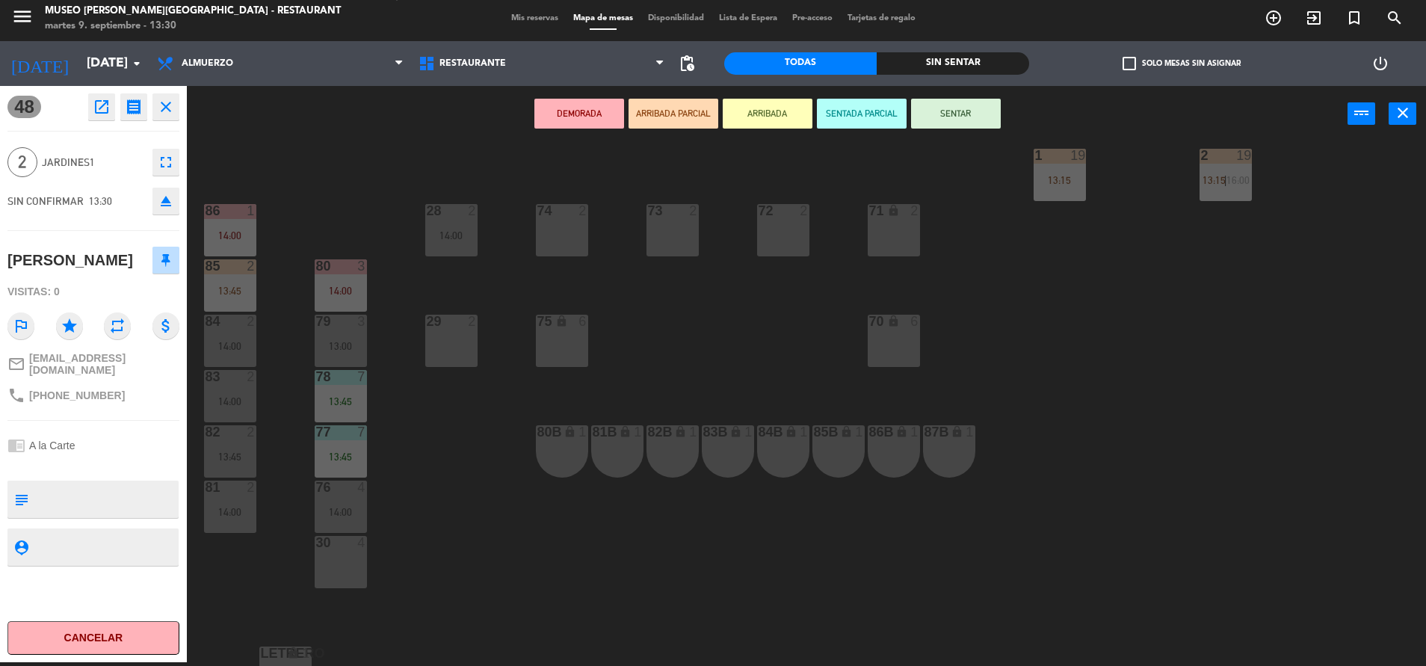
scroll to position [524, 0]
click at [239, 392] on div "83 2 14:00" at bounding box center [230, 394] width 52 height 52
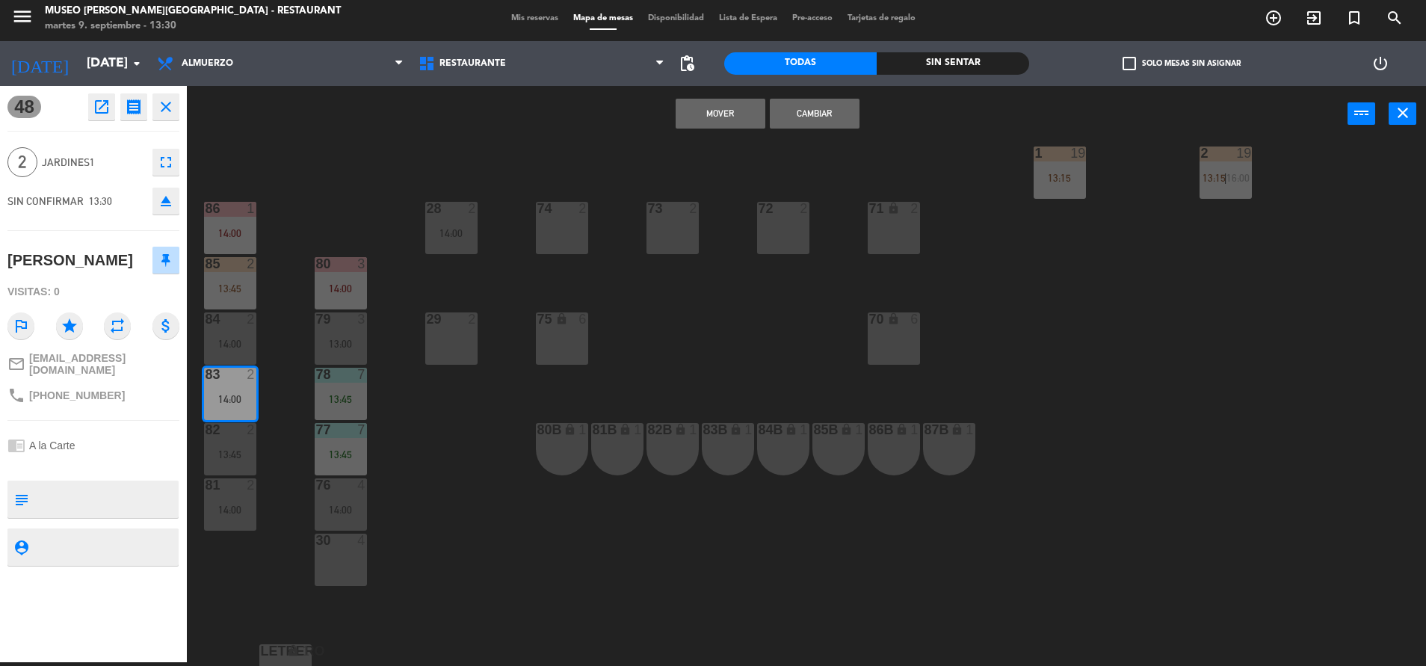
click at [806, 103] on button "Cambiar" at bounding box center [815, 114] width 90 height 30
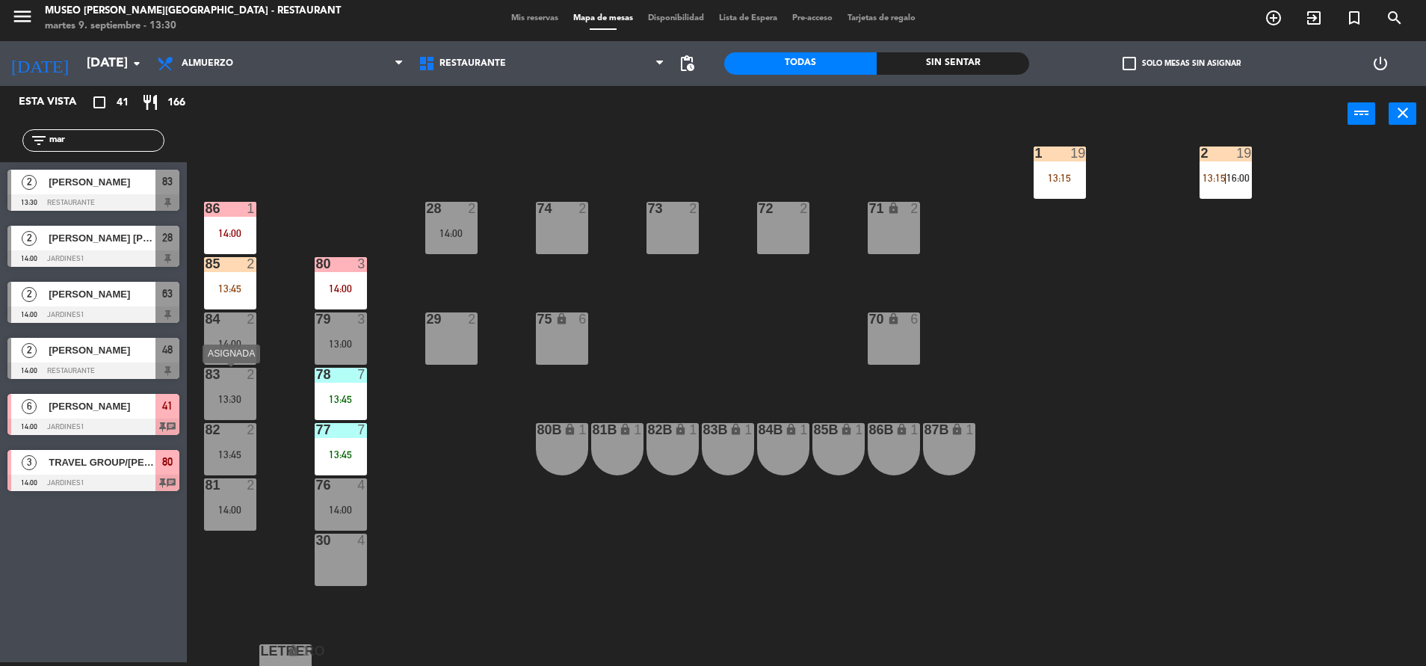
click at [241, 404] on div "13:30" at bounding box center [230, 399] width 52 height 10
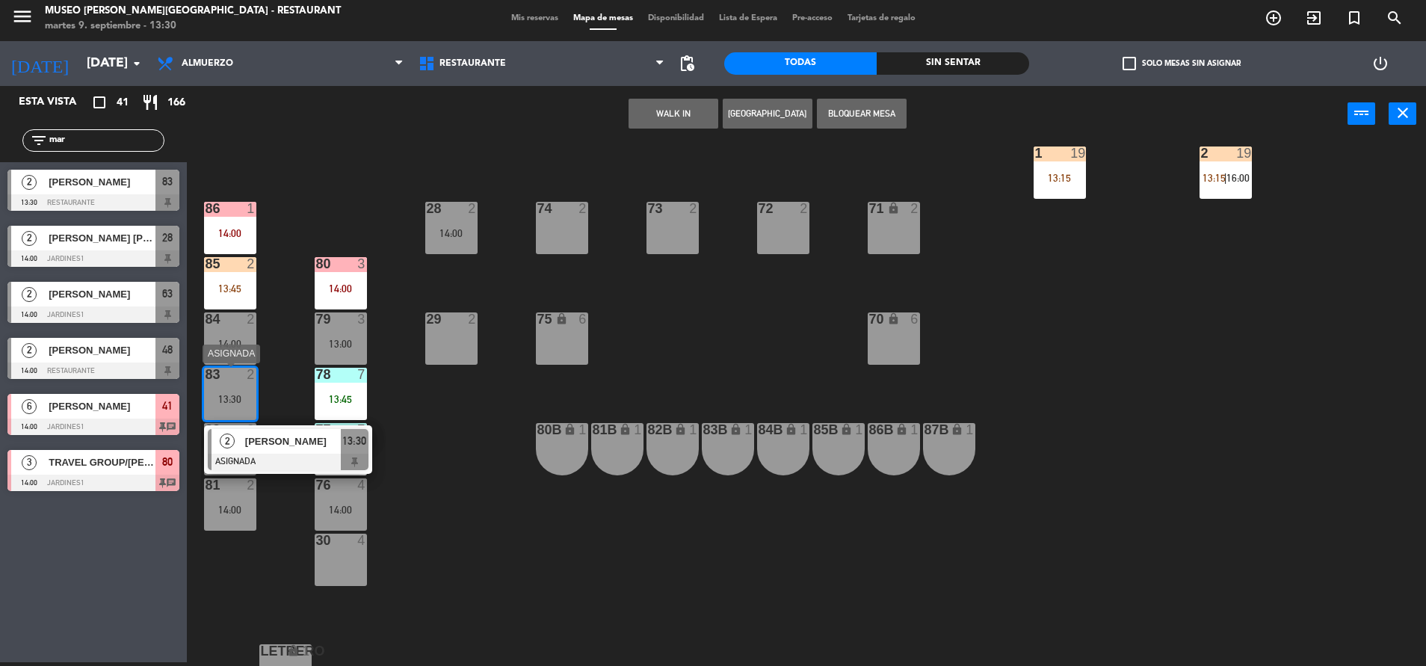
click at [249, 430] on div "[PERSON_NAME]" at bounding box center [292, 441] width 97 height 25
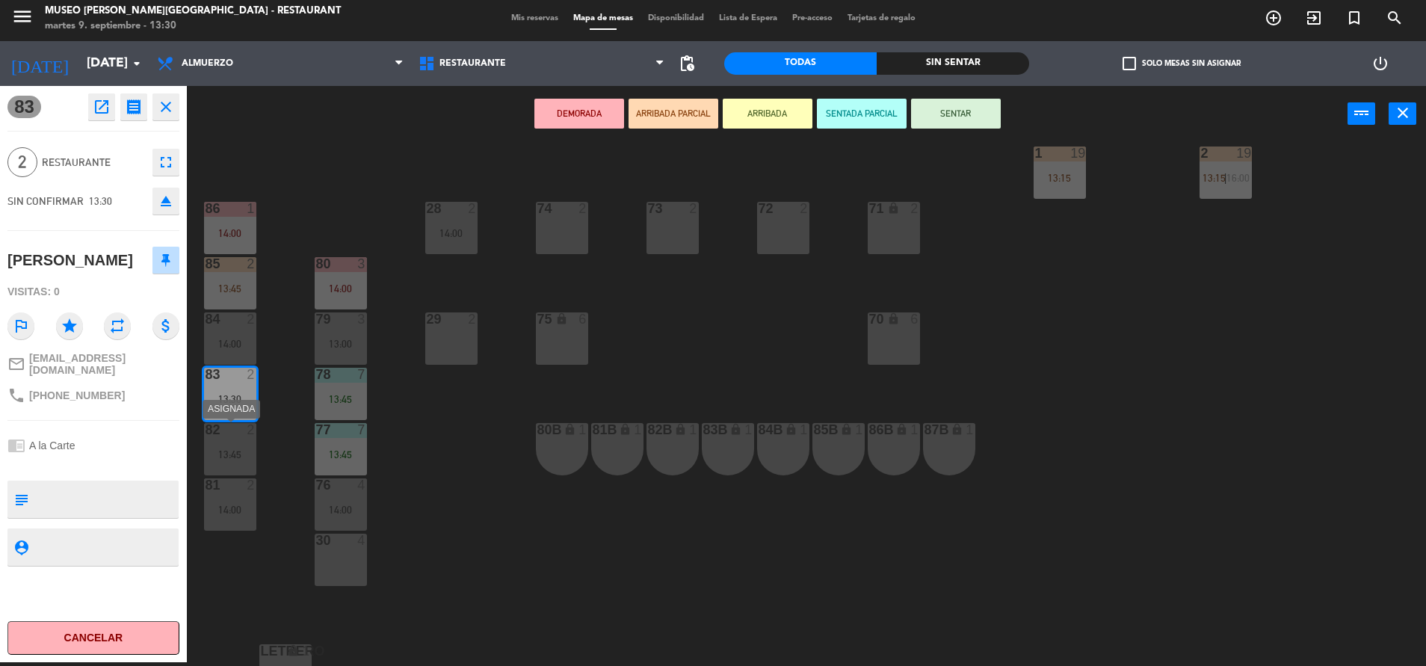
click at [235, 433] on div at bounding box center [229, 429] width 25 height 13
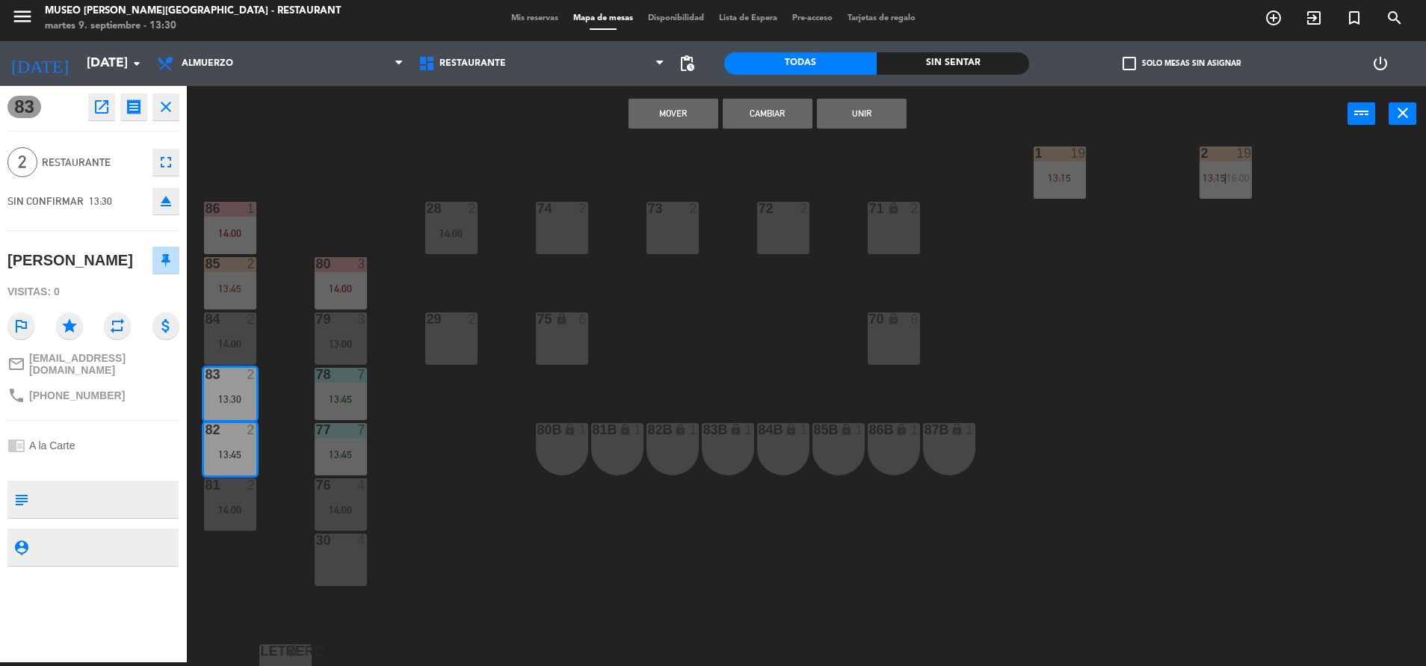
click at [773, 125] on button "Cambiar" at bounding box center [768, 114] width 90 height 30
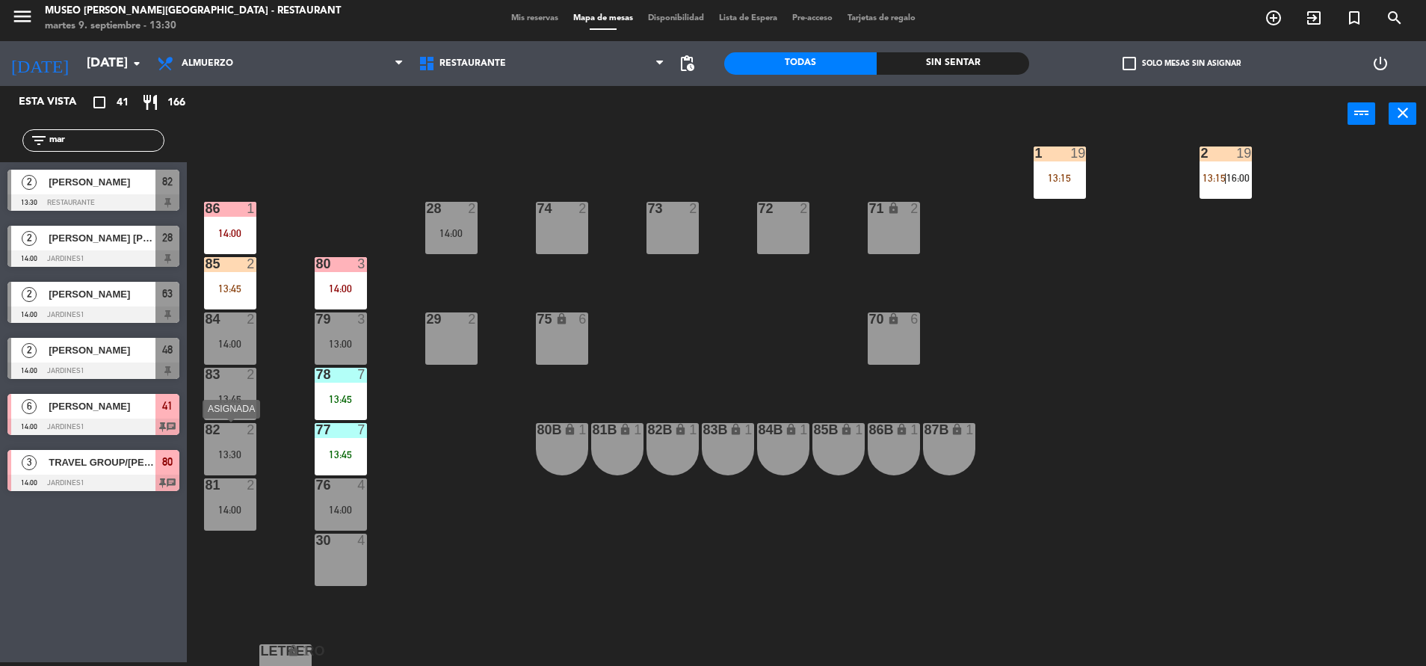
click at [248, 439] on div "82 2 13:30" at bounding box center [230, 449] width 52 height 52
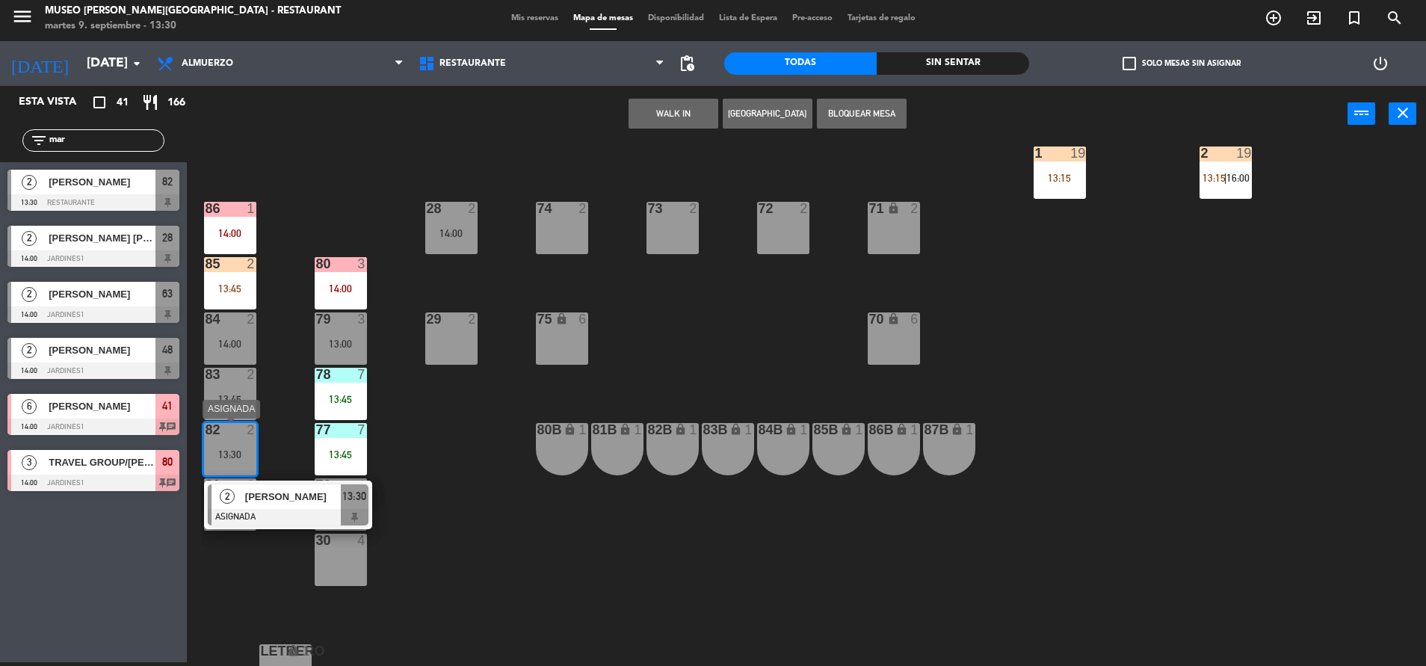
click at [285, 509] on div at bounding box center [288, 517] width 161 height 16
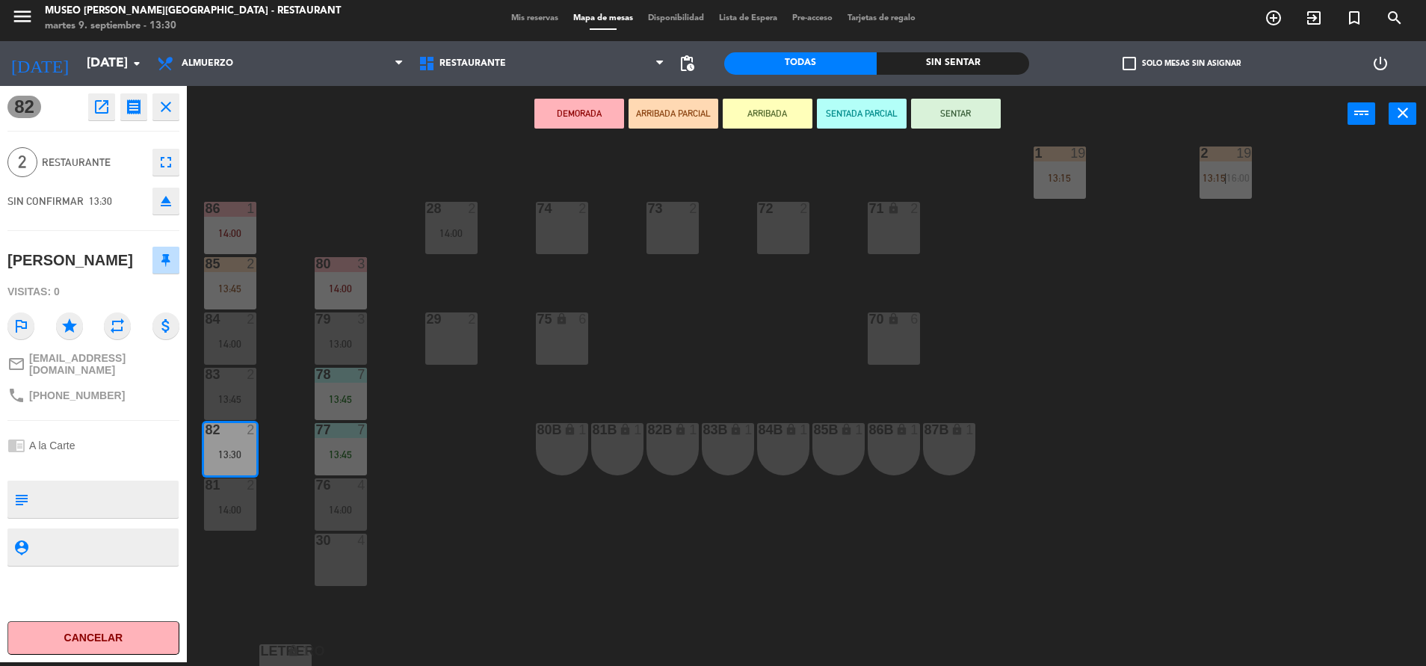
click at [122, 508] on textarea at bounding box center [105, 498] width 143 height 31
type textarea "m82 no [MEDICAL_DATA] nada"
click at [122, 460] on div "chrome_reader_mode A la Carte" at bounding box center [93, 445] width 172 height 28
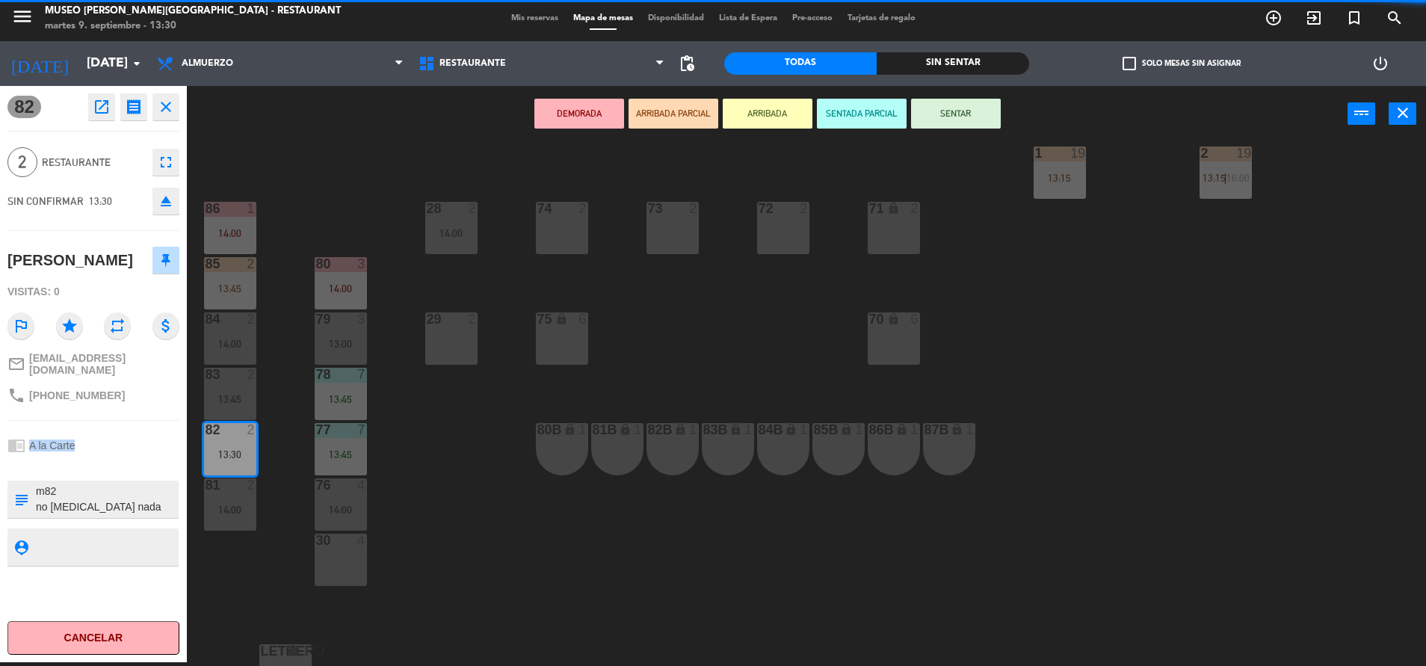
click at [122, 460] on div "chrome_reader_mode A la Carte" at bounding box center [93, 445] width 172 height 28
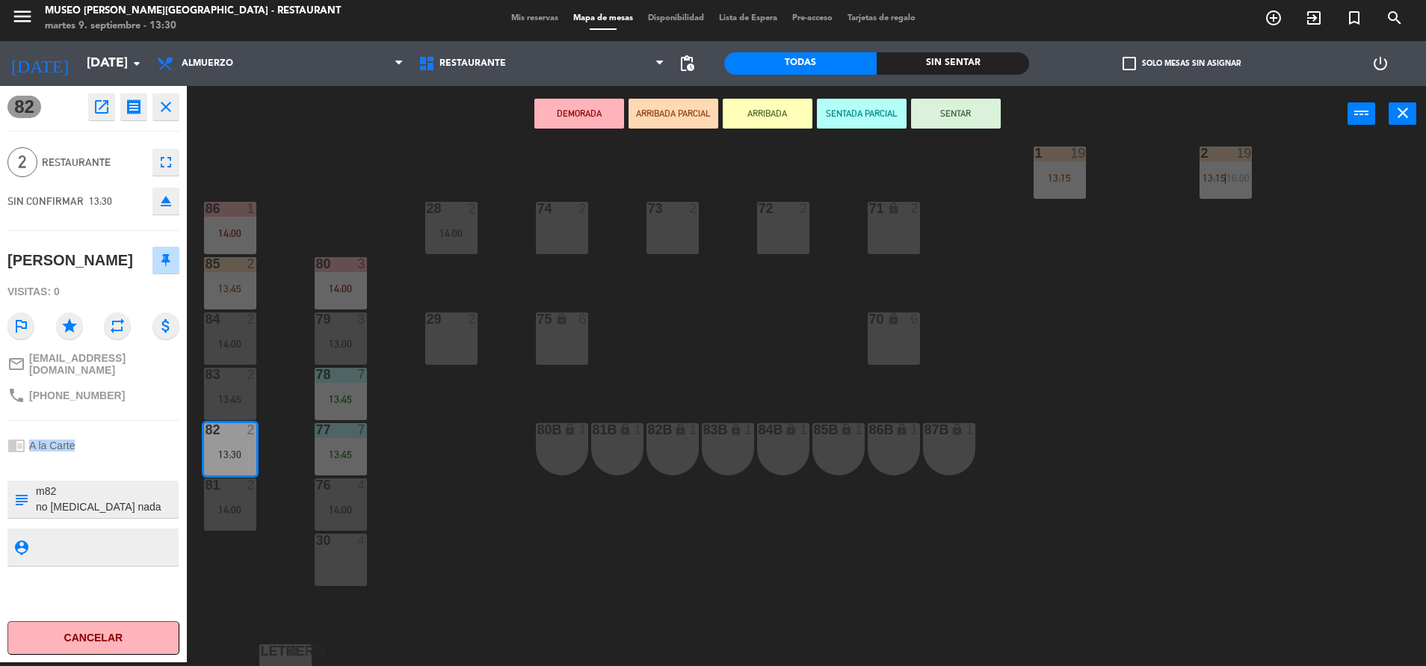
click at [927, 115] on button "SENTAR" at bounding box center [956, 114] width 90 height 30
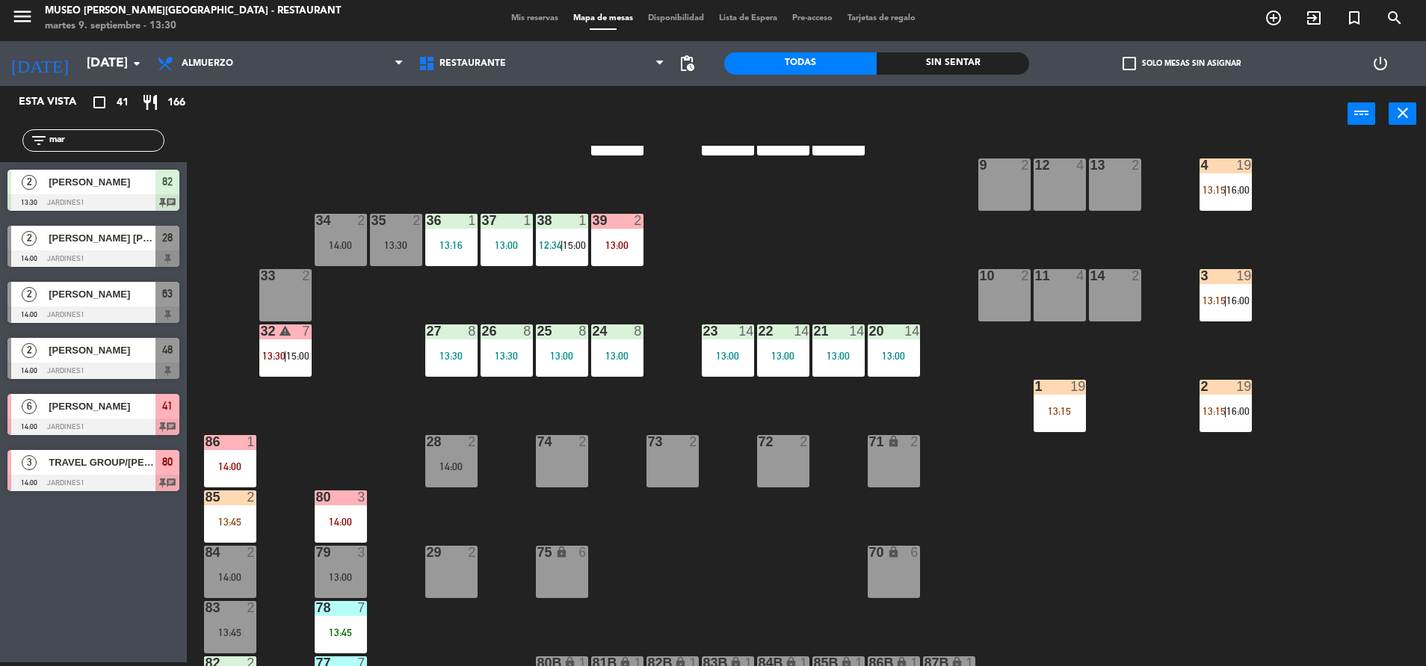
scroll to position [0, 0]
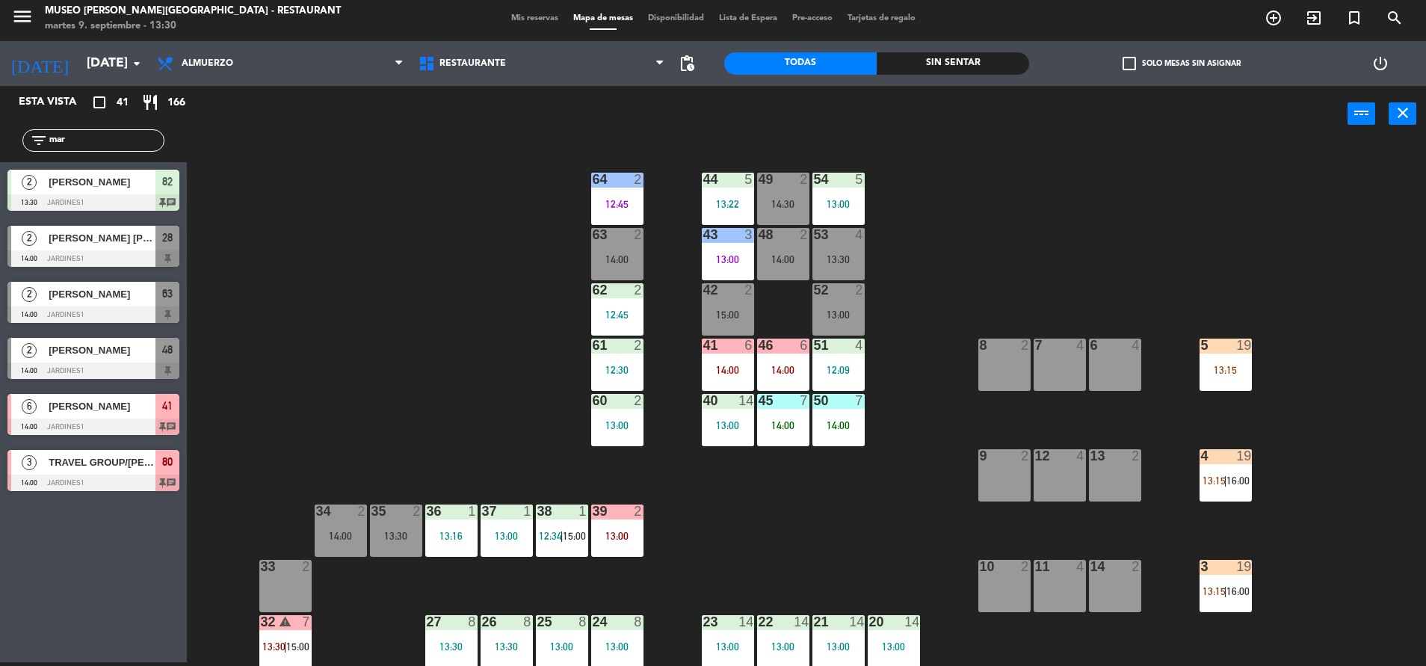
click at [975, 69] on div "Sin sentar" at bounding box center [953, 63] width 152 height 22
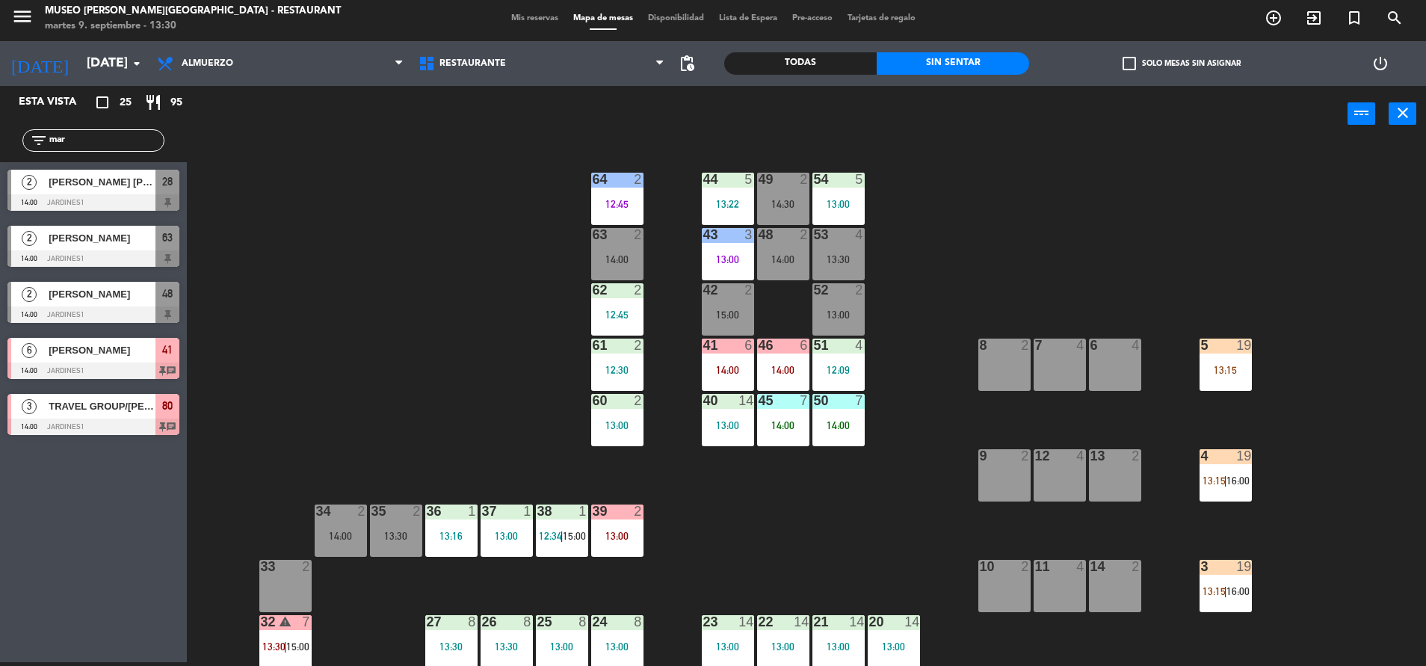
click at [87, 146] on input "mar" at bounding box center [106, 140] width 116 height 16
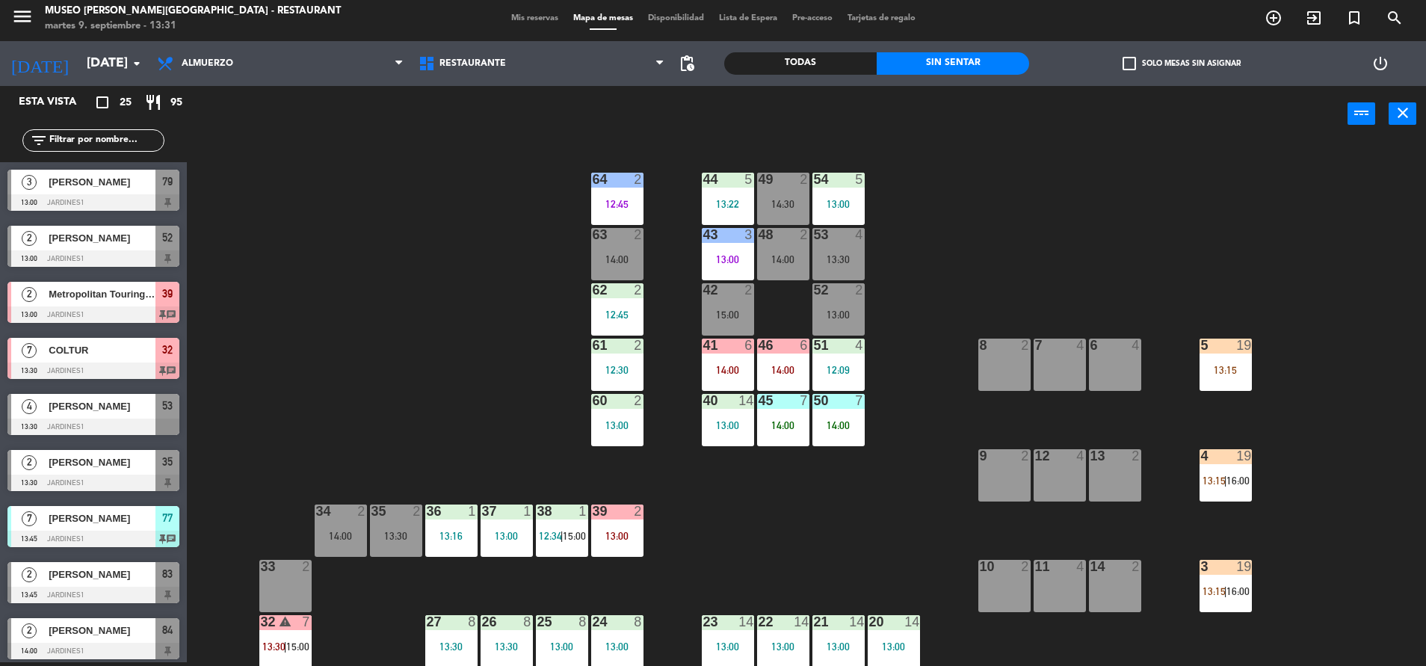
click at [840, 60] on div "Todas" at bounding box center [800, 63] width 152 height 22
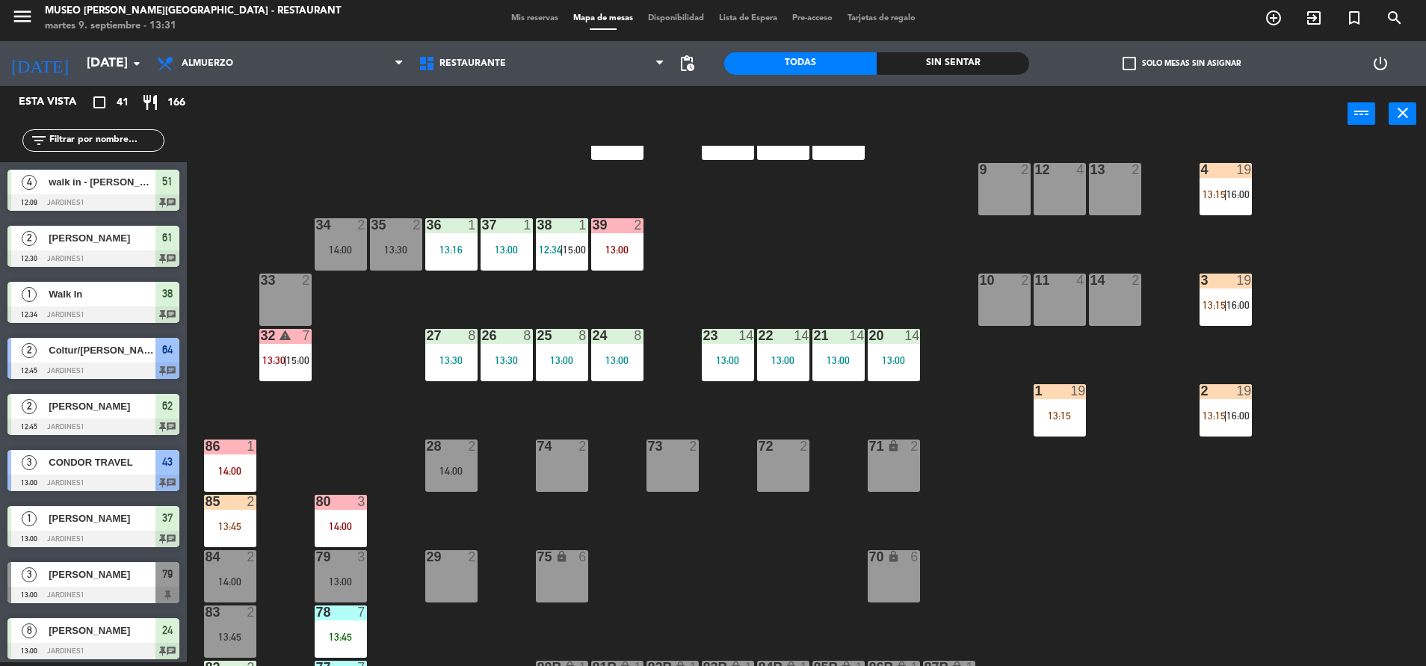
scroll to position [287, 0]
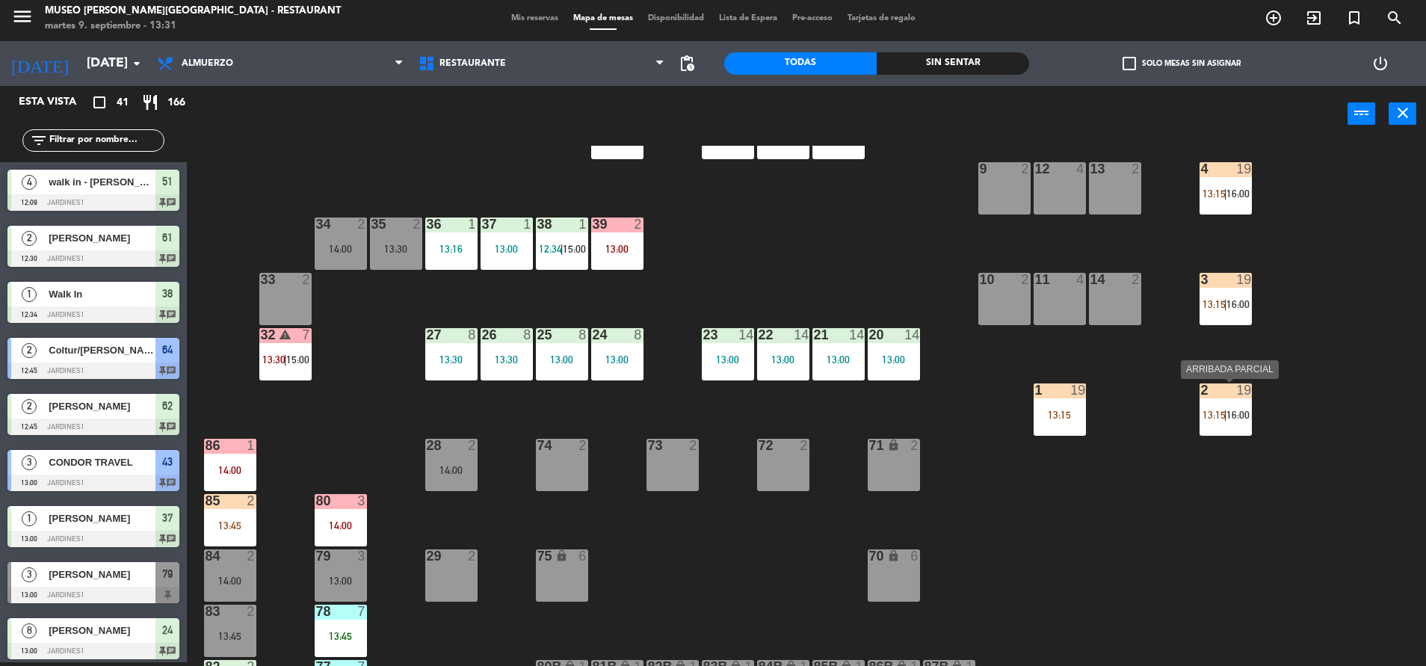
click at [1249, 427] on div "2 19 13:15 | 16:00" at bounding box center [1225, 409] width 52 height 52
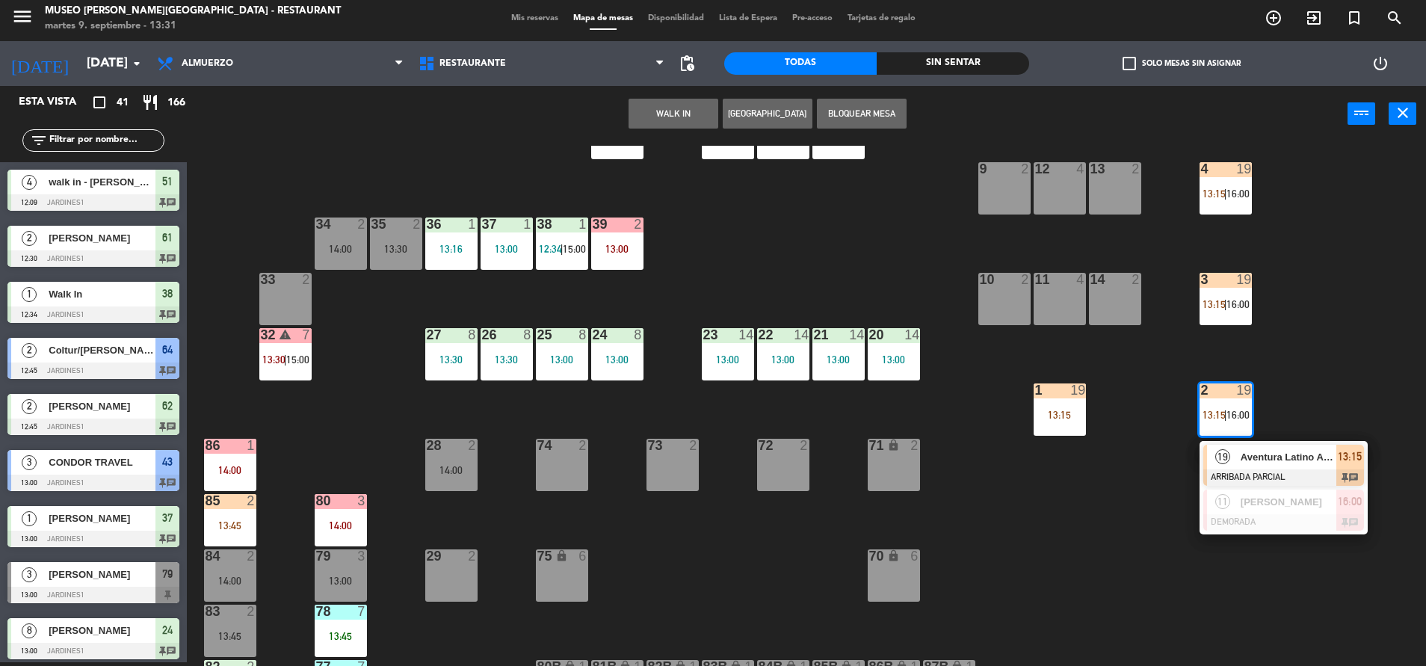
click at [1257, 463] on span "Aventura Latino Americana" at bounding box center [1288, 457] width 96 height 16
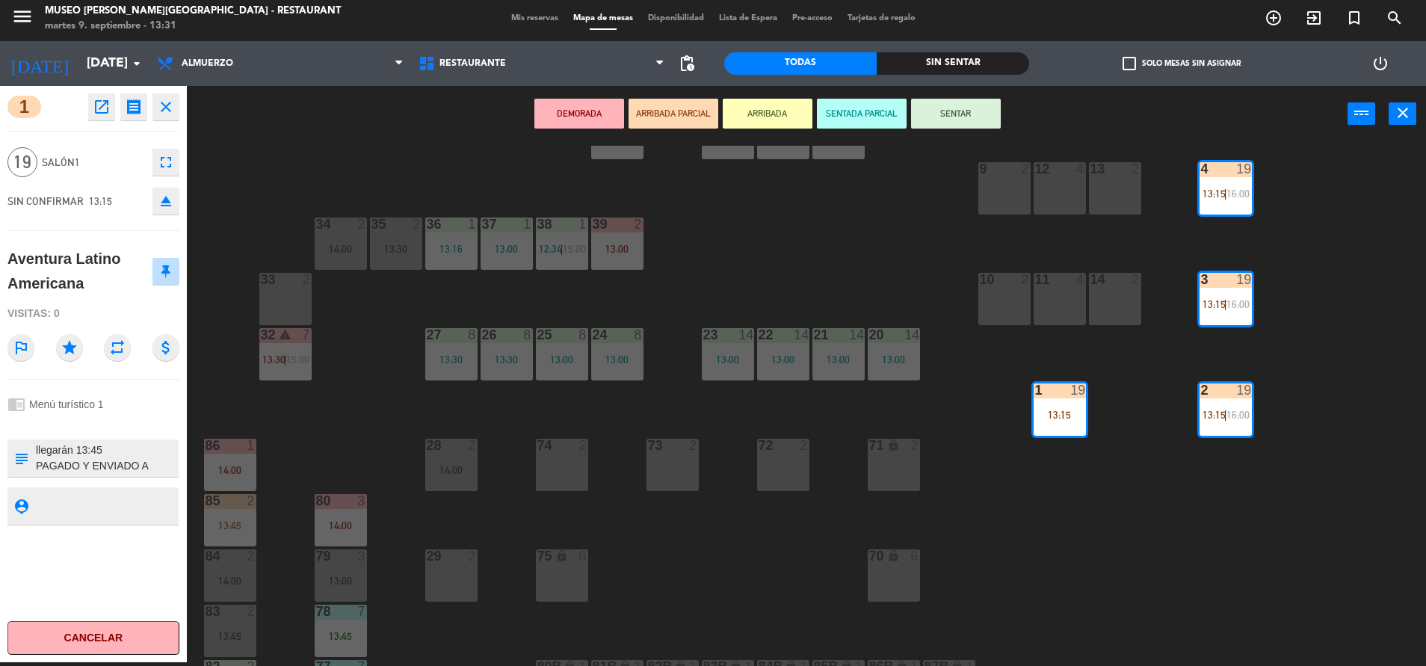
drag, startPoint x: 116, startPoint y: 454, endPoint x: 61, endPoint y: 453, distance: 54.6
click at [61, 453] on textarea at bounding box center [105, 457] width 143 height 31
click at [34, 448] on div "subject" at bounding box center [20, 457] width 27 height 37
click at [43, 451] on textarea at bounding box center [105, 457] width 143 height 31
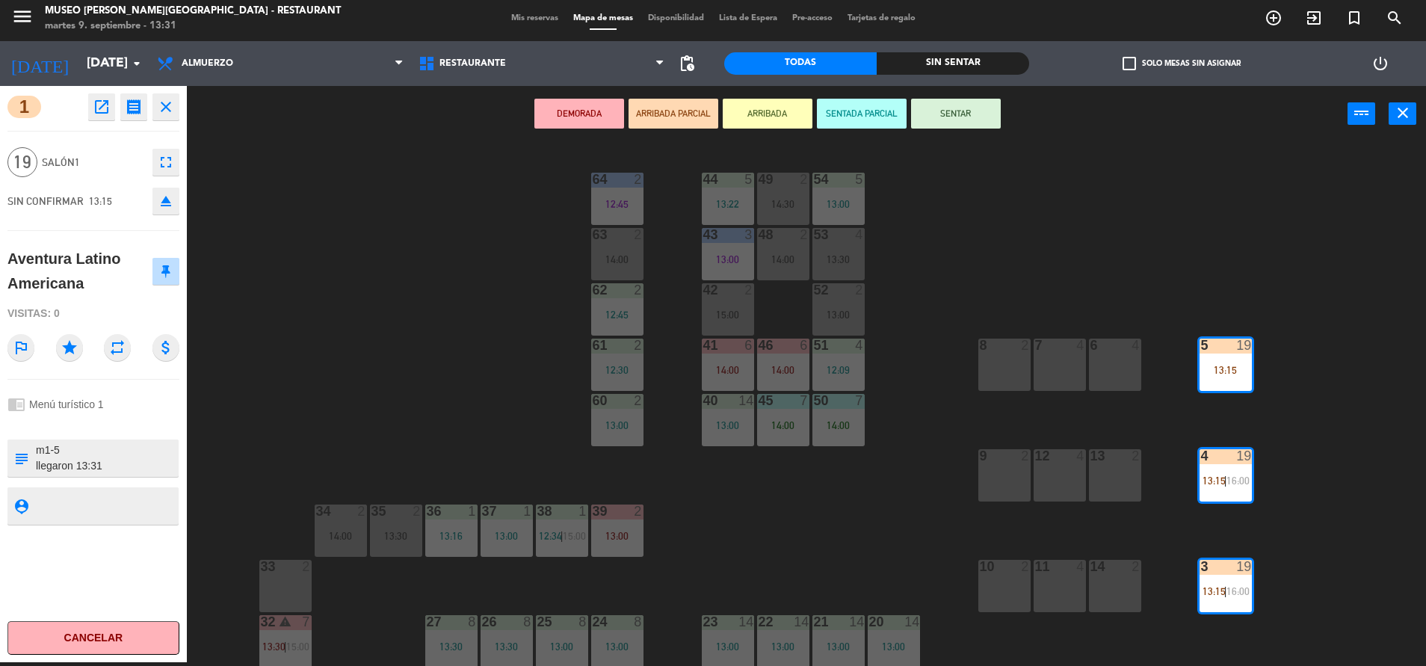
type textarea "m1-5 llegaron 13:31 PAGADO Y ENVIADO A CAJA (22/08) RESERVA ALMUERZO - GRUPO WA…"
click at [153, 414] on div "chrome_reader_mode Menú turístico 1" at bounding box center [93, 404] width 172 height 28
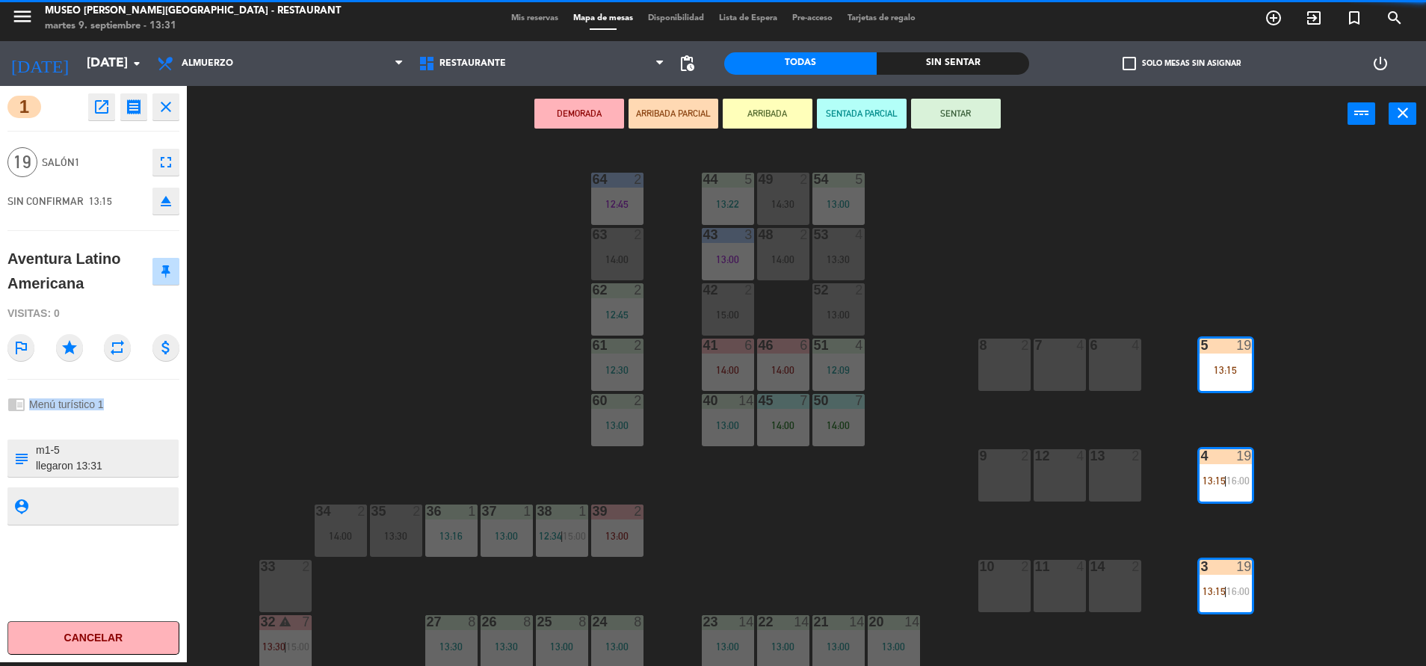
click at [153, 414] on div "chrome_reader_mode Menú turístico 1" at bounding box center [93, 404] width 172 height 28
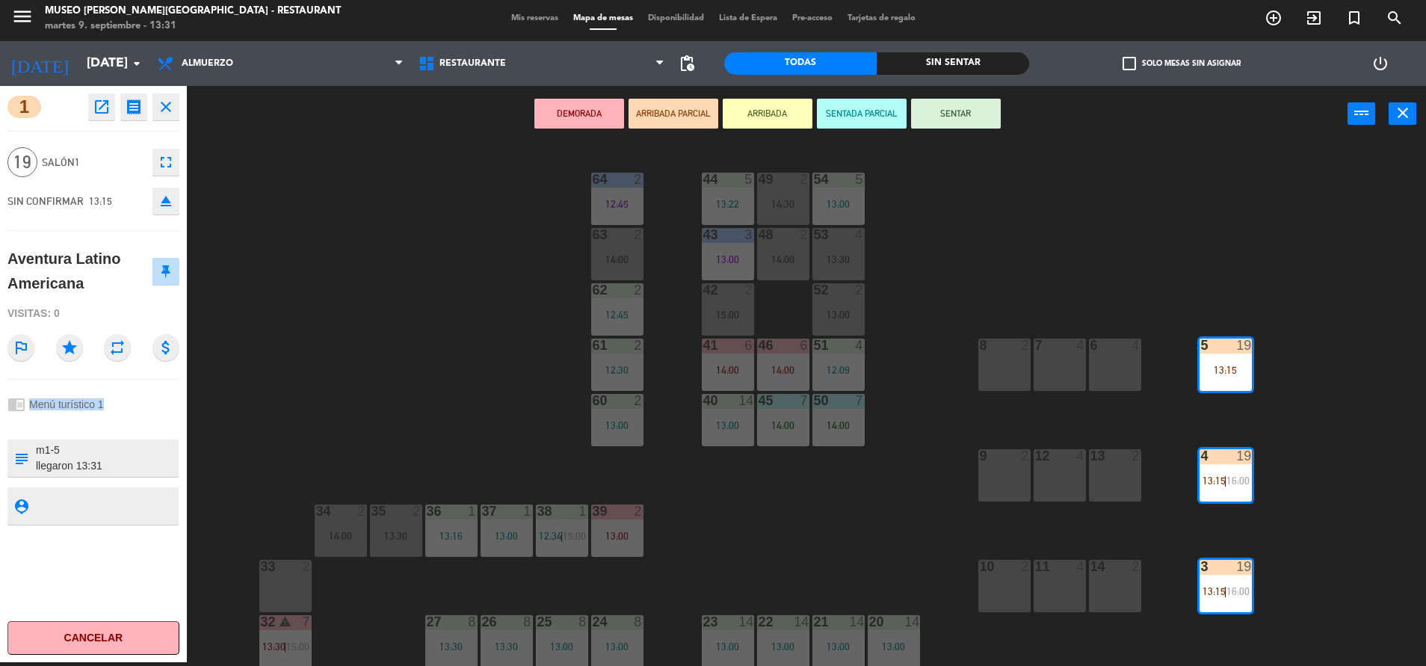
click at [966, 102] on button "SENTAR" at bounding box center [956, 114] width 90 height 30
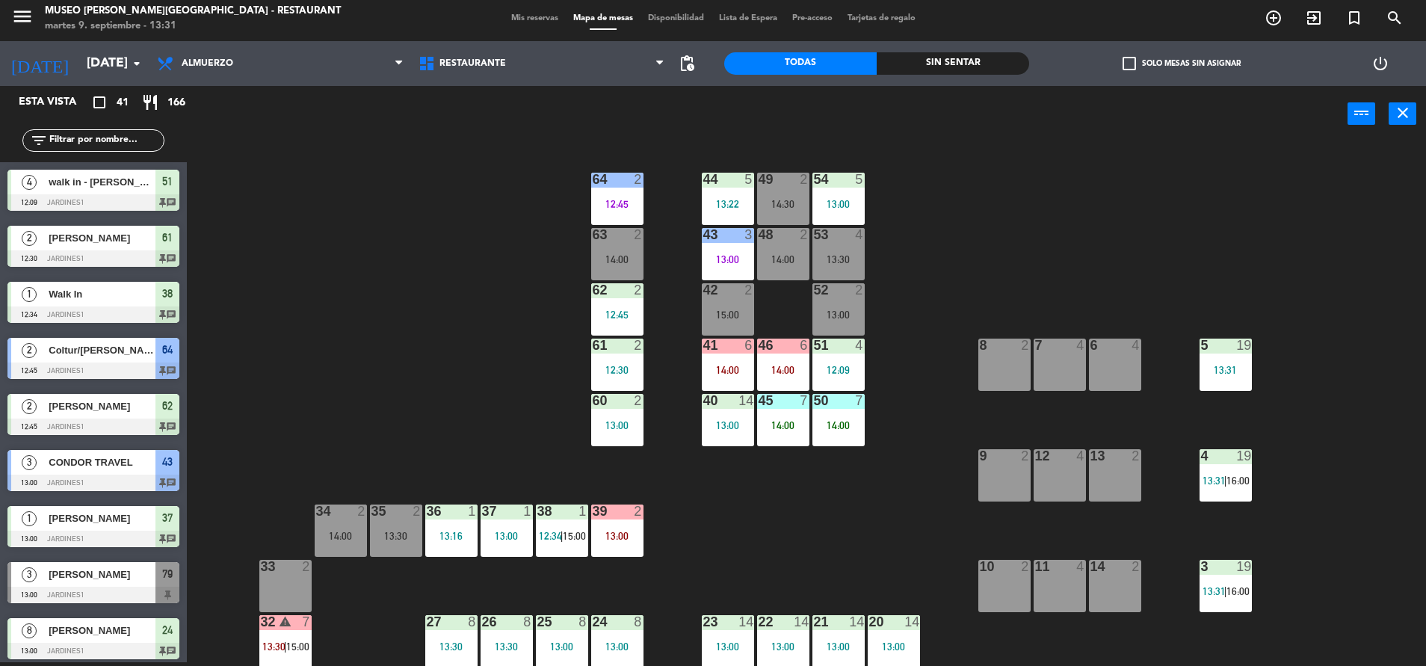
scroll to position [699, 0]
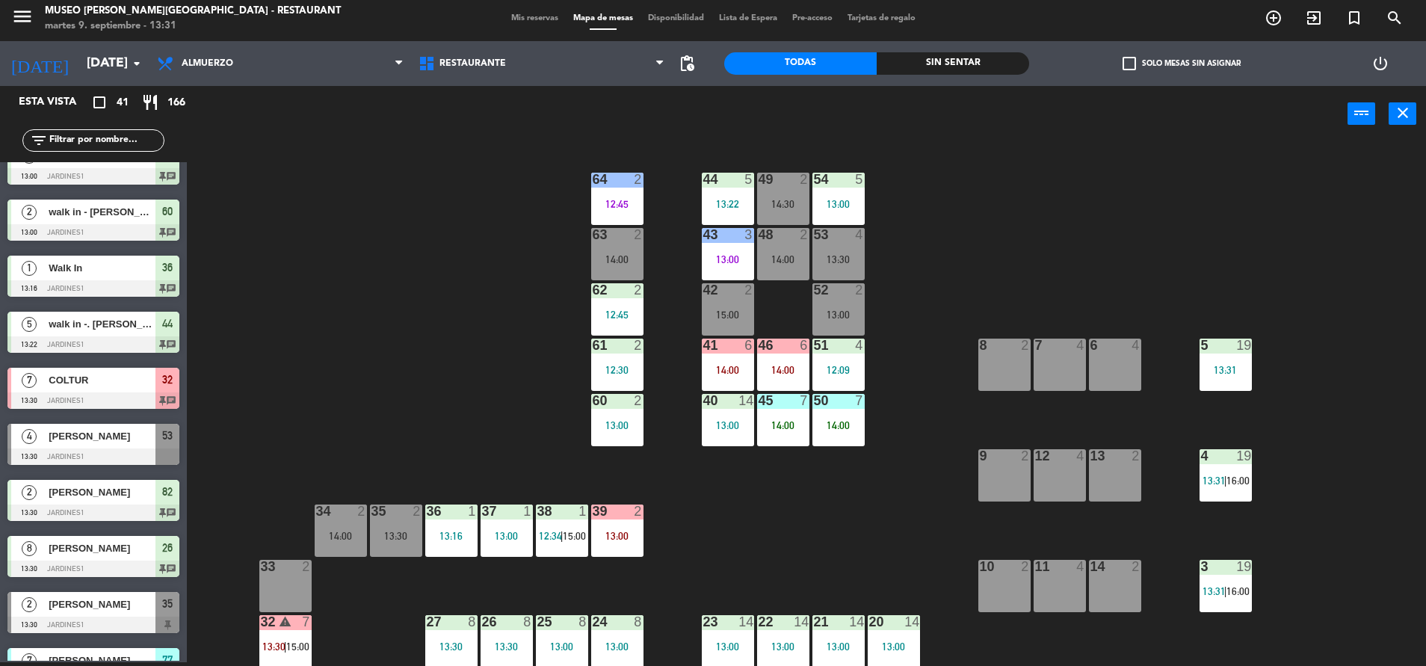
click at [107, 141] on input "text" at bounding box center [106, 140] width 116 height 16
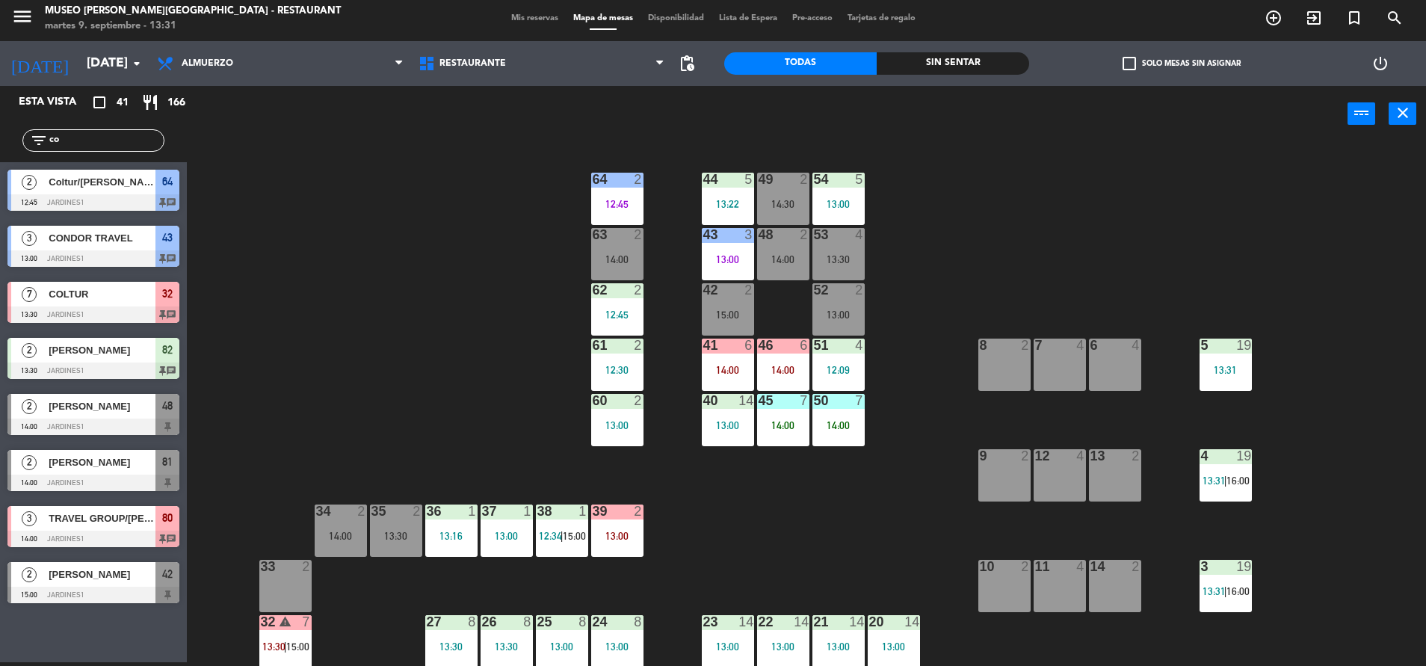
scroll to position [0, 0]
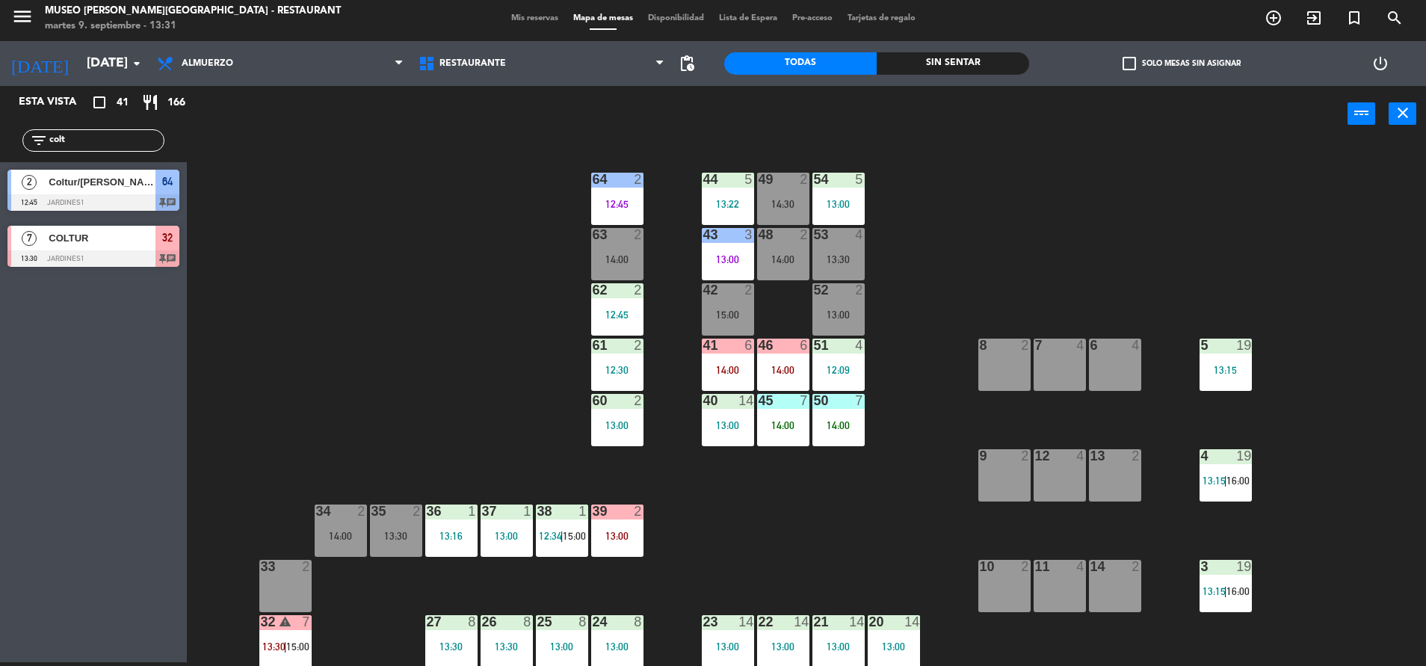
type input "colt"
click at [126, 224] on div "7 COLTUR 13:30 Jardines1 32 chat" at bounding box center [93, 246] width 187 height 56
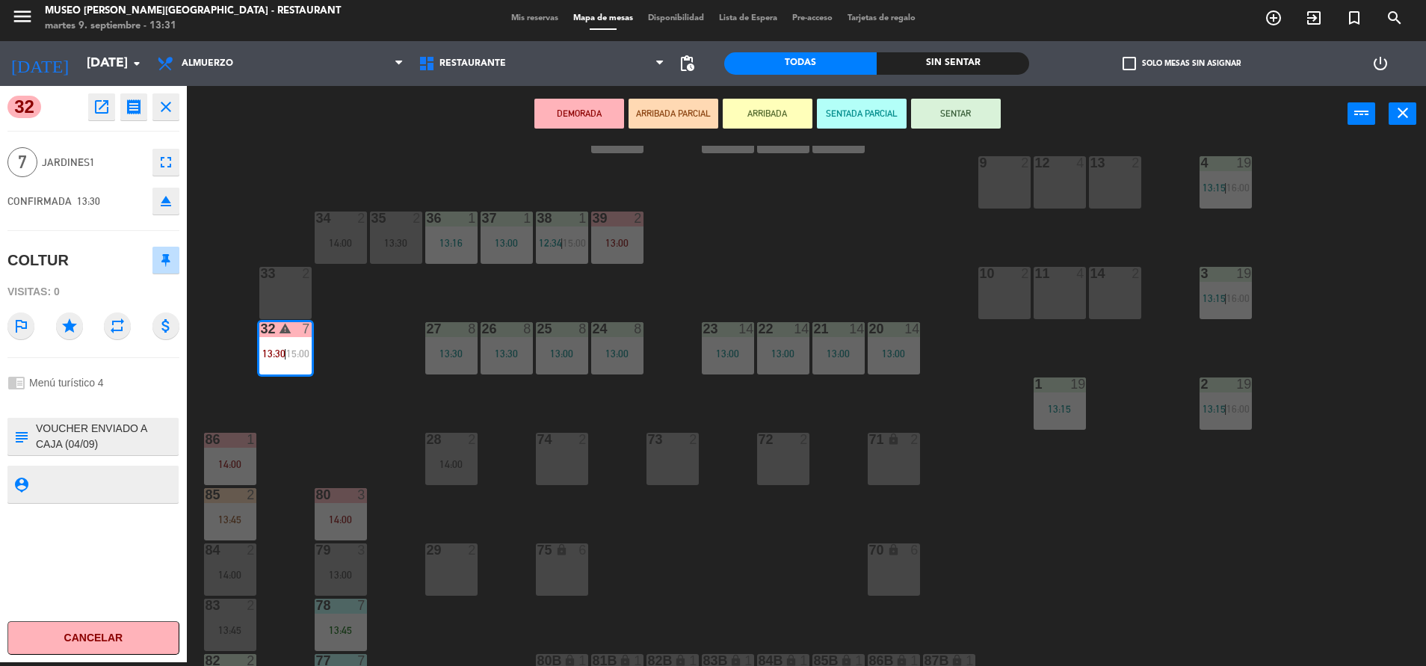
scroll to position [294, 0]
click at [36, 428] on textarea at bounding box center [105, 436] width 143 height 31
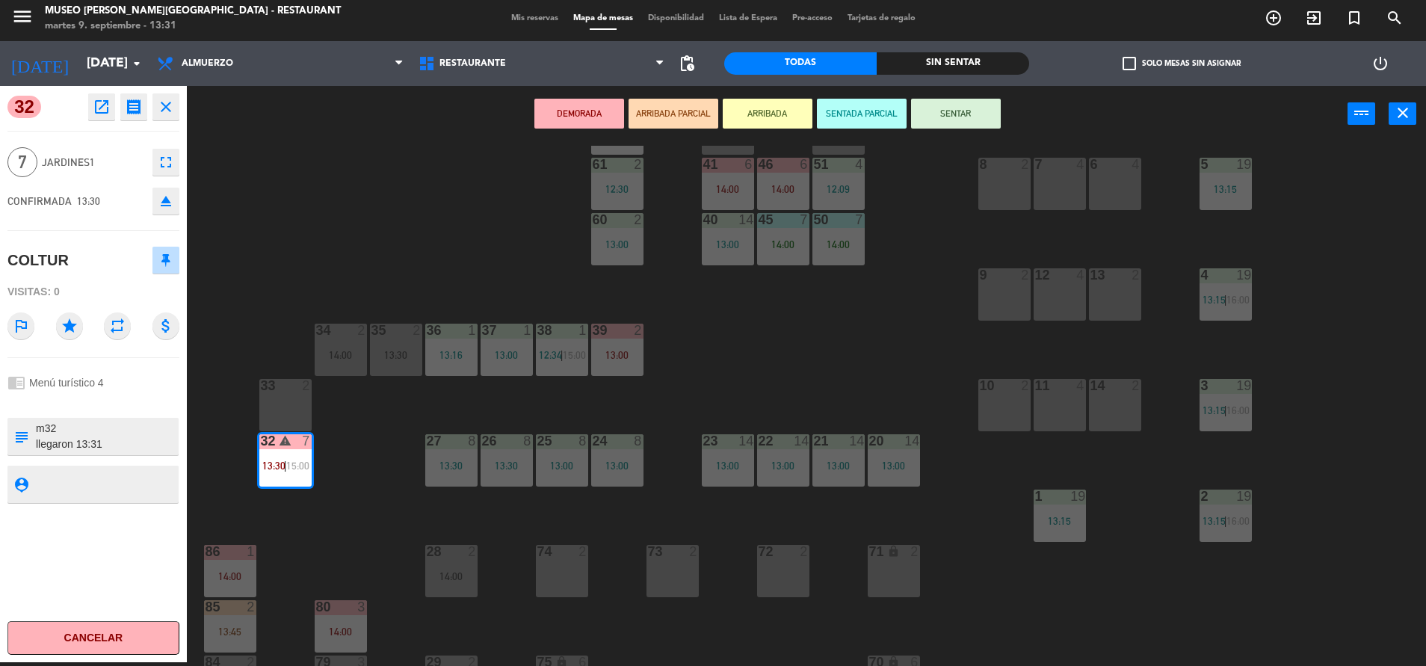
scroll to position [13, 0]
type textarea "m32 llegaron 13:31 VOUCHER ENVIADO A CAJA (04/09) ** RESERVAR ** R09/1006/25 - …"
click at [170, 399] on div at bounding box center [93, 402] width 172 height 10
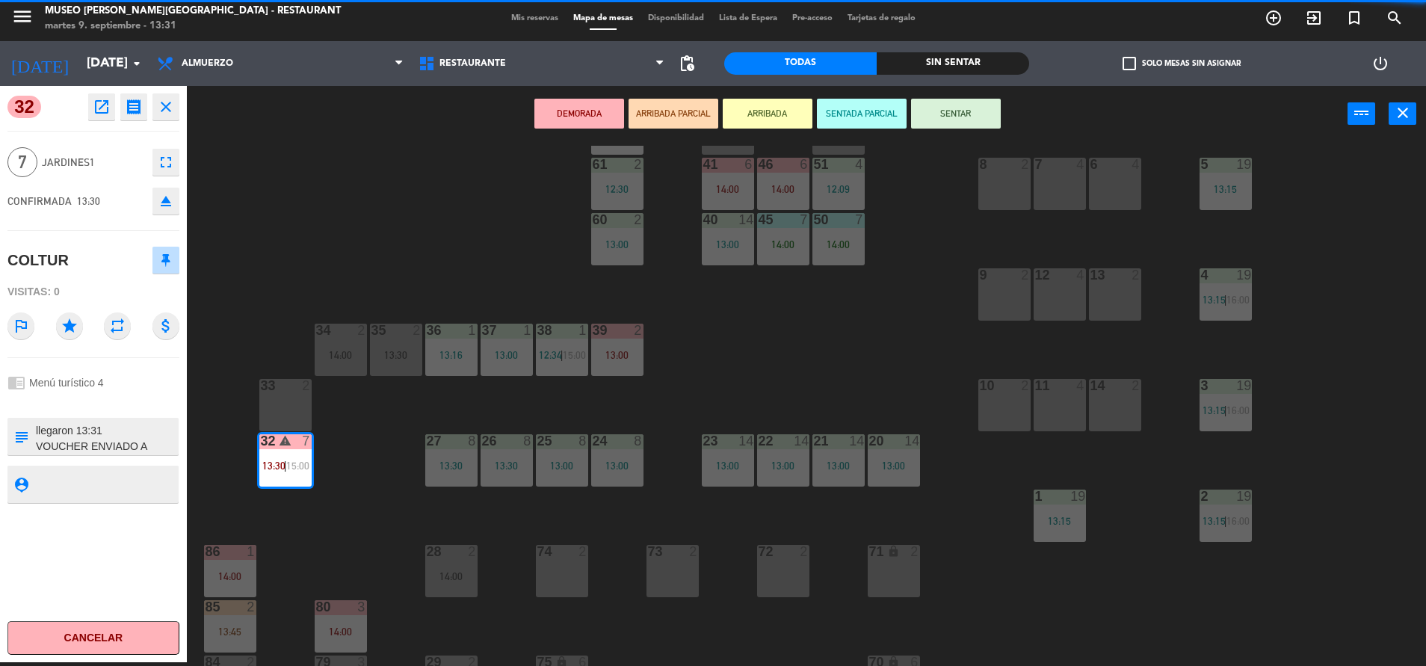
click at [170, 399] on div at bounding box center [93, 402] width 172 height 10
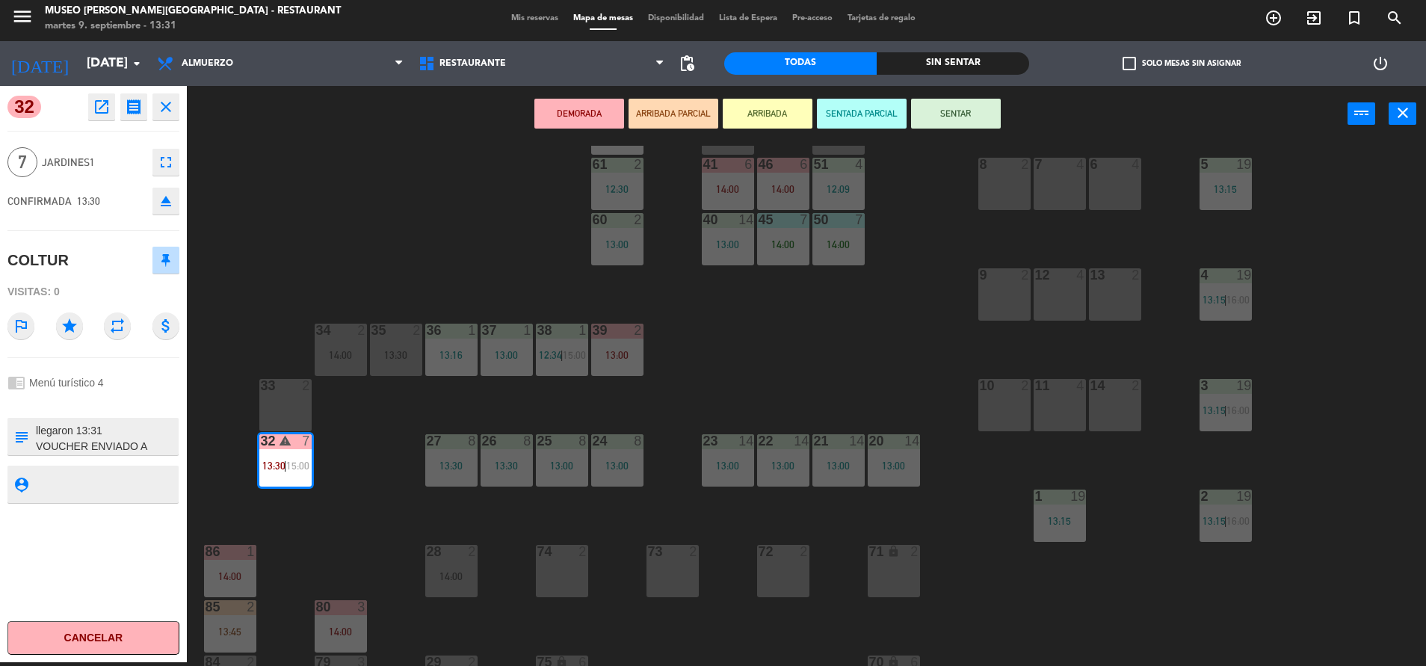
click at [170, 399] on div at bounding box center [93, 402] width 172 height 10
click at [649, 121] on button "ARRIBADA PARCIAL" at bounding box center [673, 114] width 90 height 30
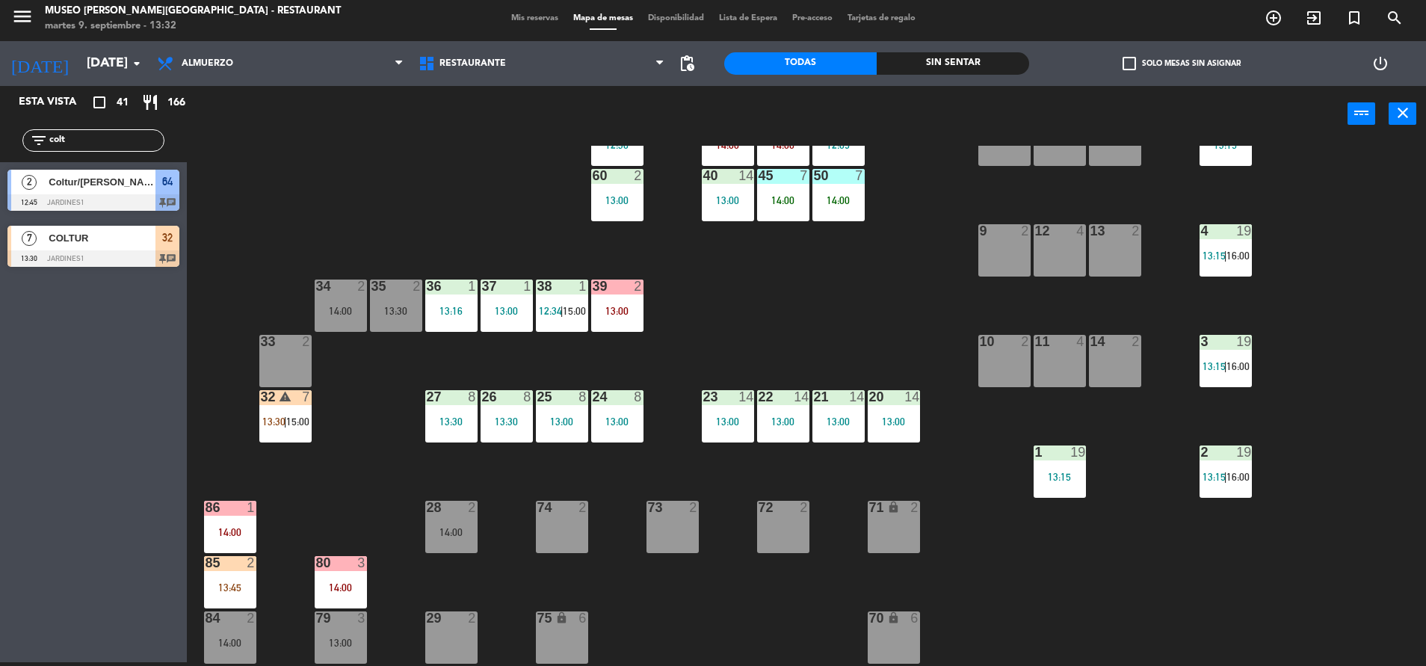
scroll to position [0, 0]
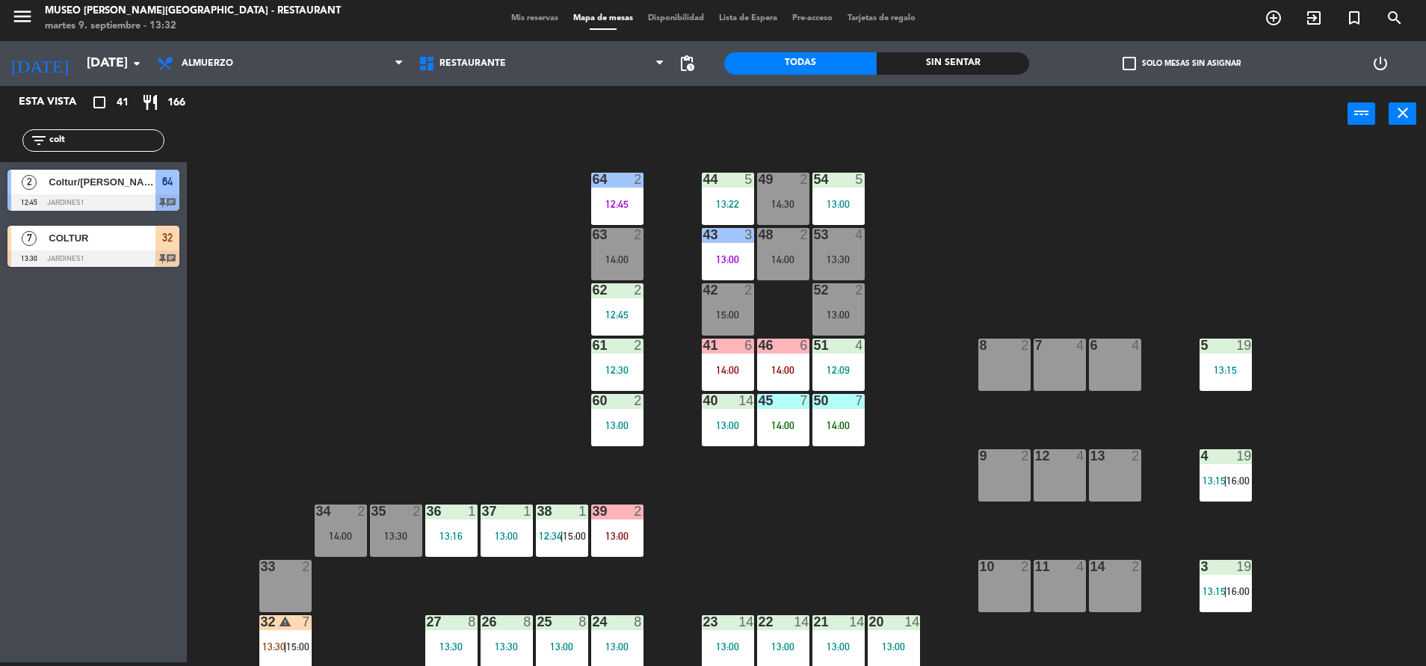
click at [87, 137] on input "colt" at bounding box center [106, 140] width 116 height 16
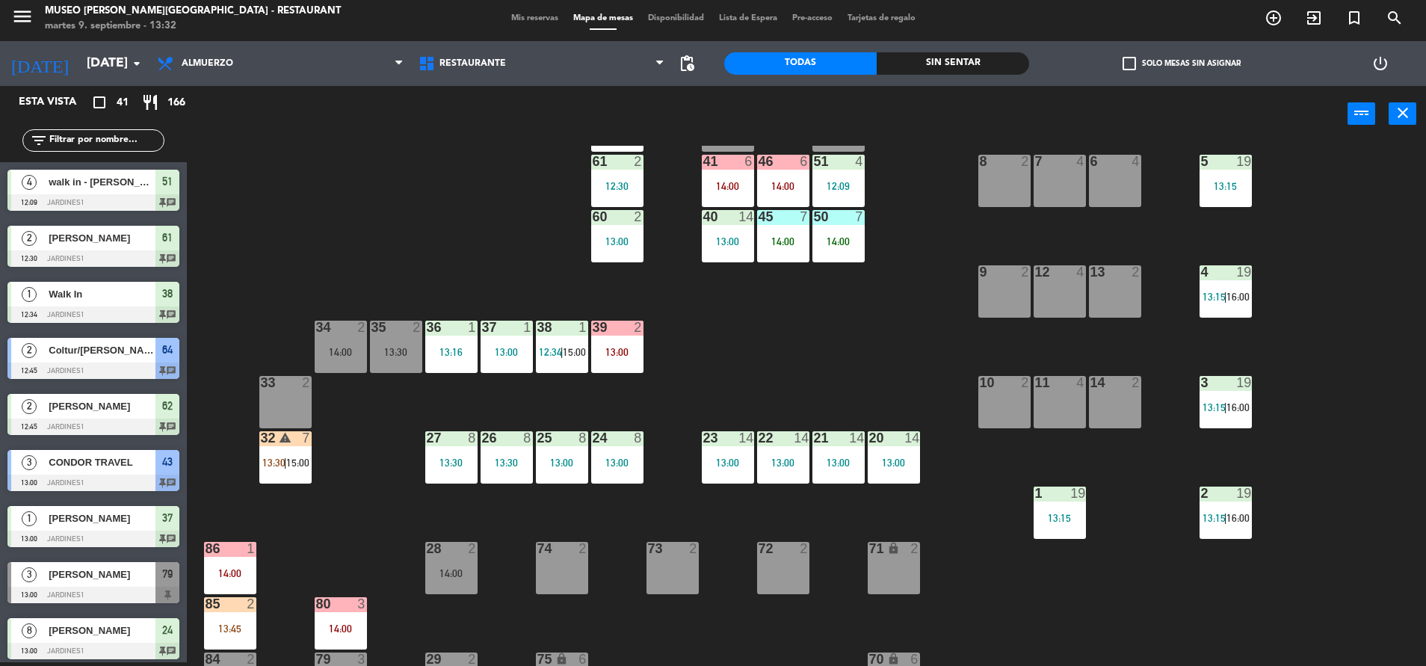
scroll to position [161, 0]
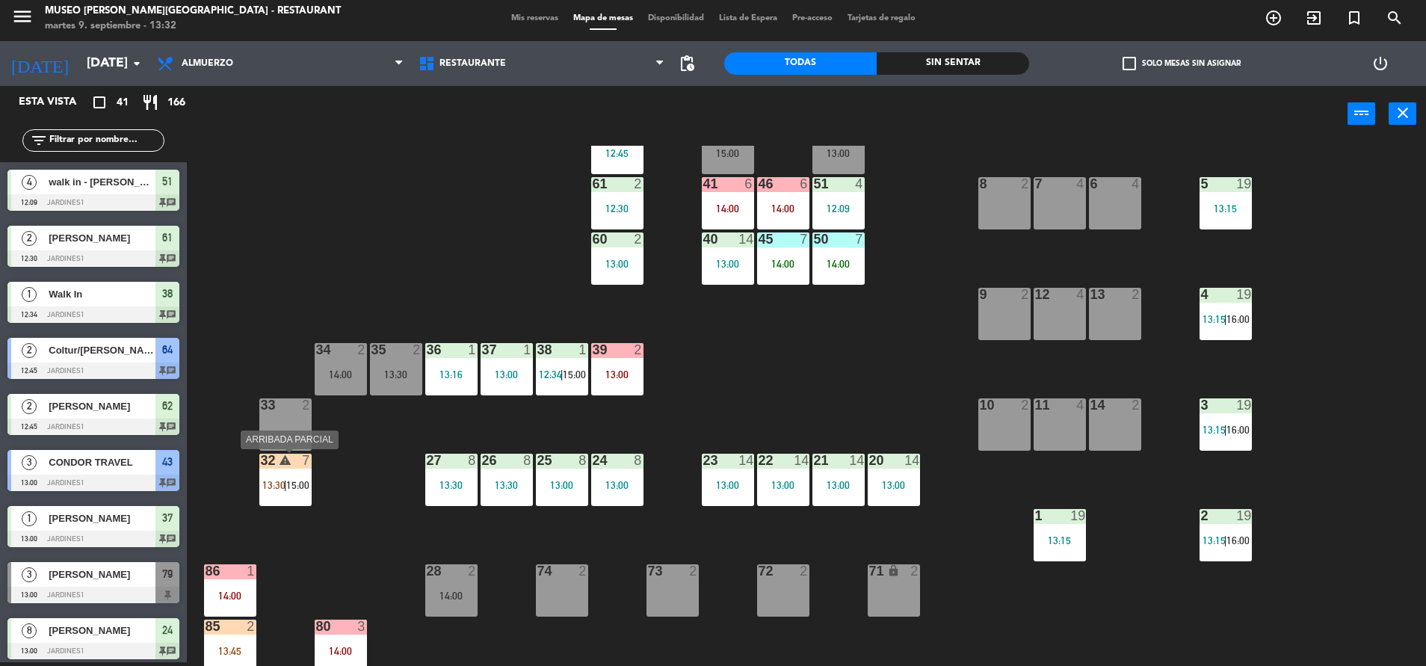
click at [301, 469] on div "32 warning 7 13:30 | 15:00" at bounding box center [285, 480] width 52 height 52
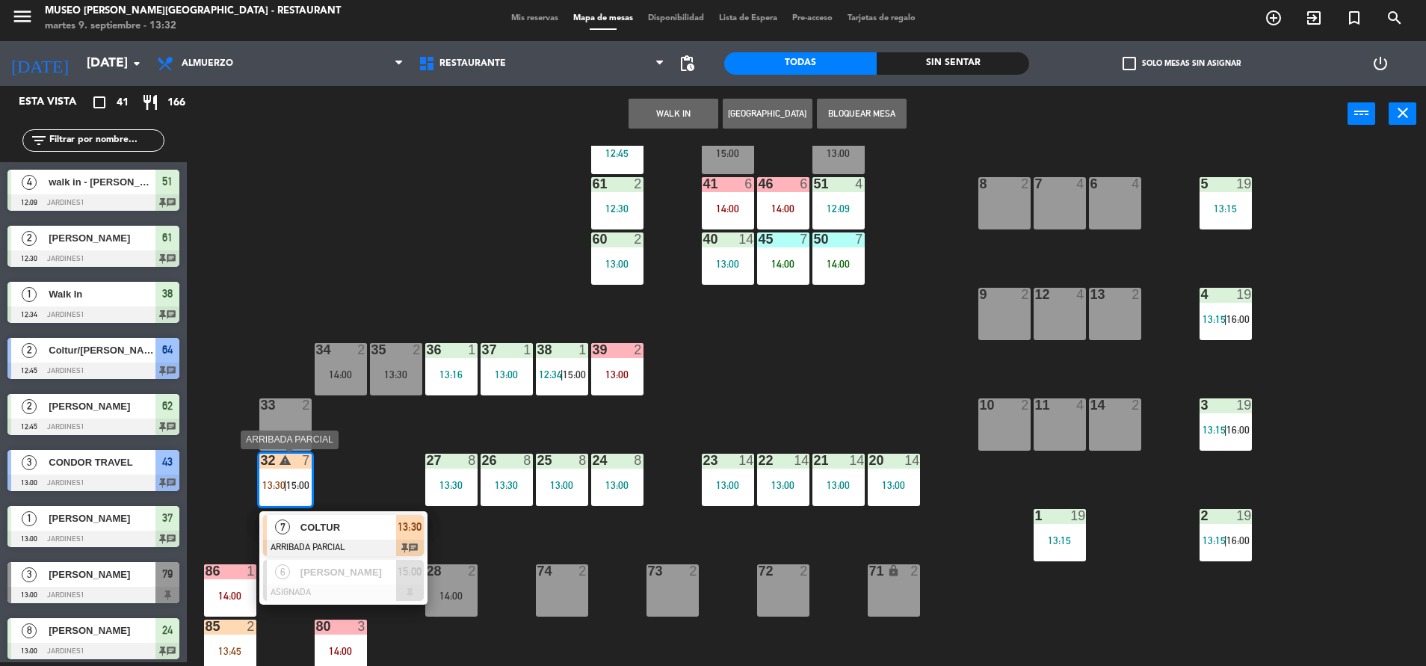
click at [339, 525] on span "COLTUR" at bounding box center [348, 527] width 96 height 16
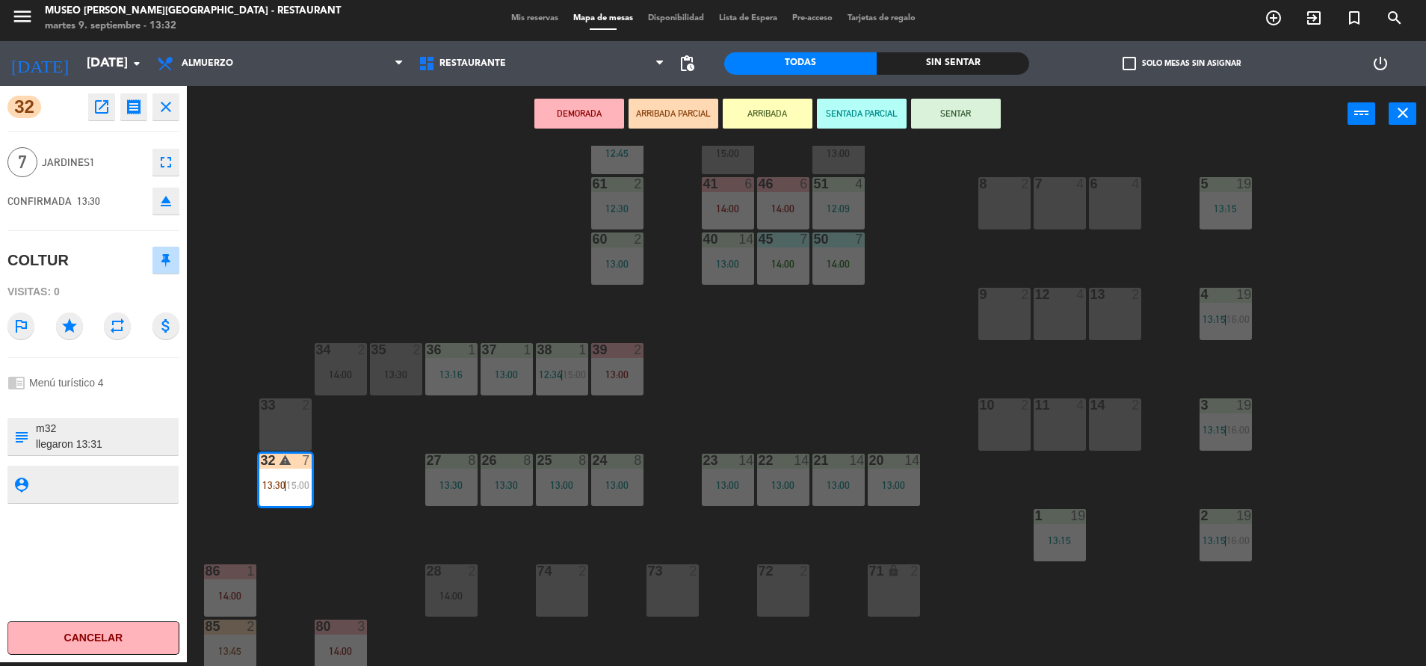
click at [989, 114] on button "SENTAR" at bounding box center [956, 114] width 90 height 30
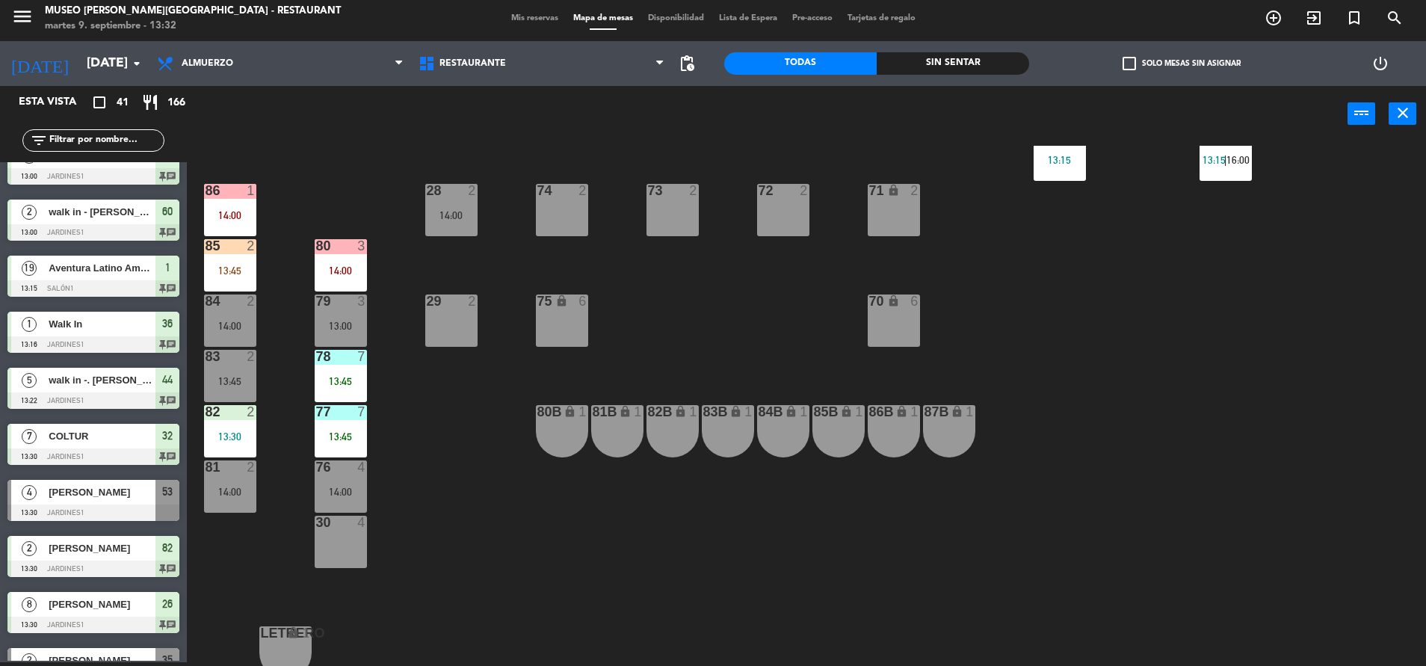
scroll to position [544, 0]
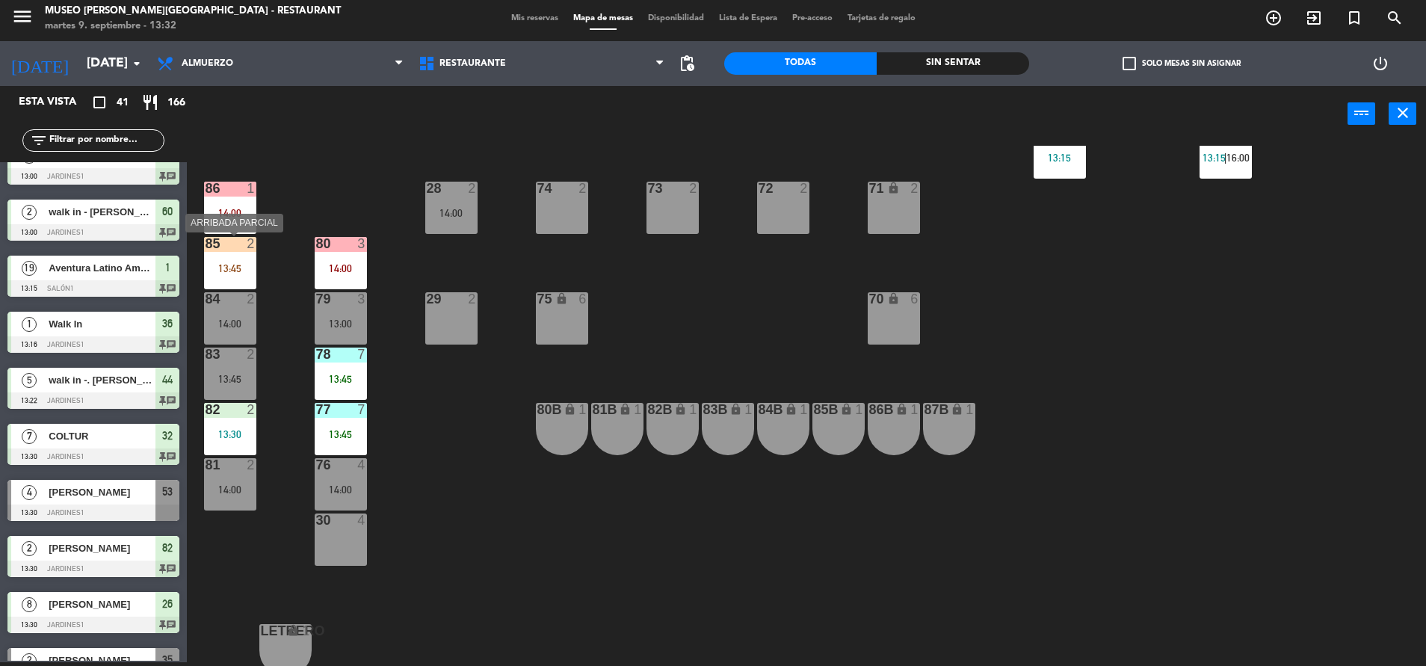
click at [211, 262] on div "85 2 13:45" at bounding box center [230, 263] width 52 height 52
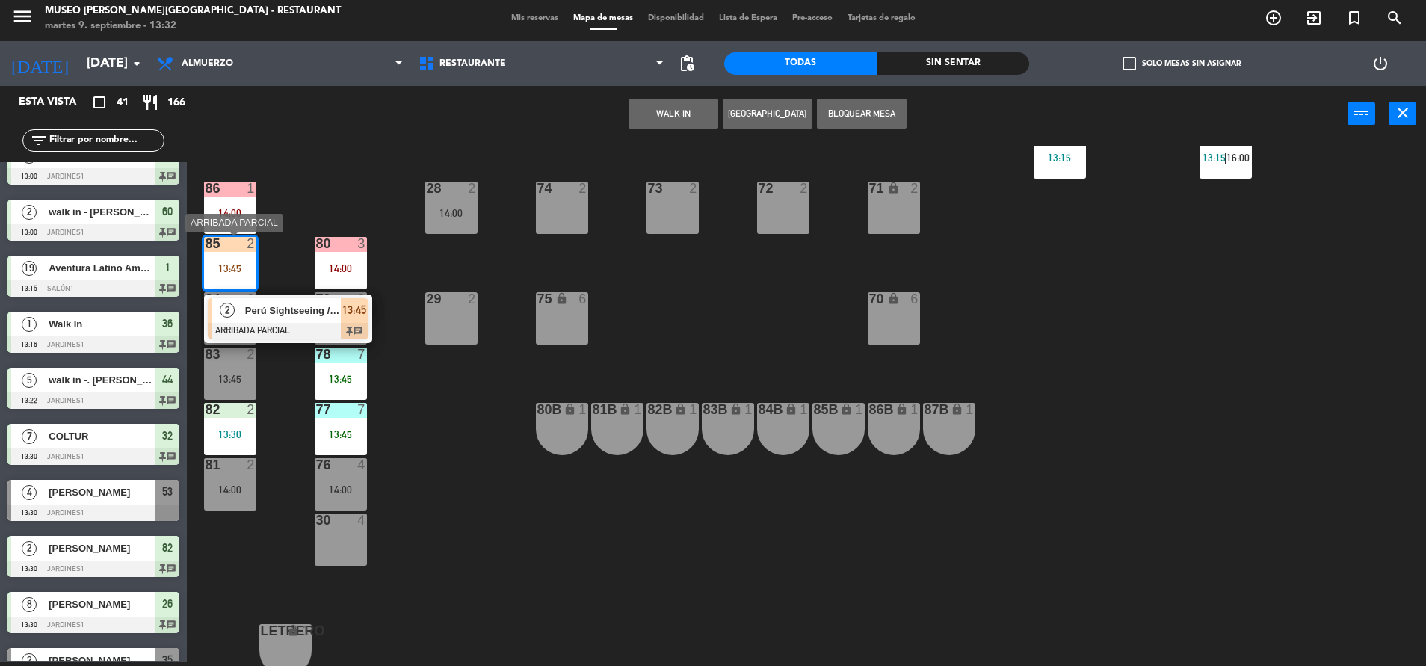
click at [281, 323] on div at bounding box center [288, 331] width 161 height 16
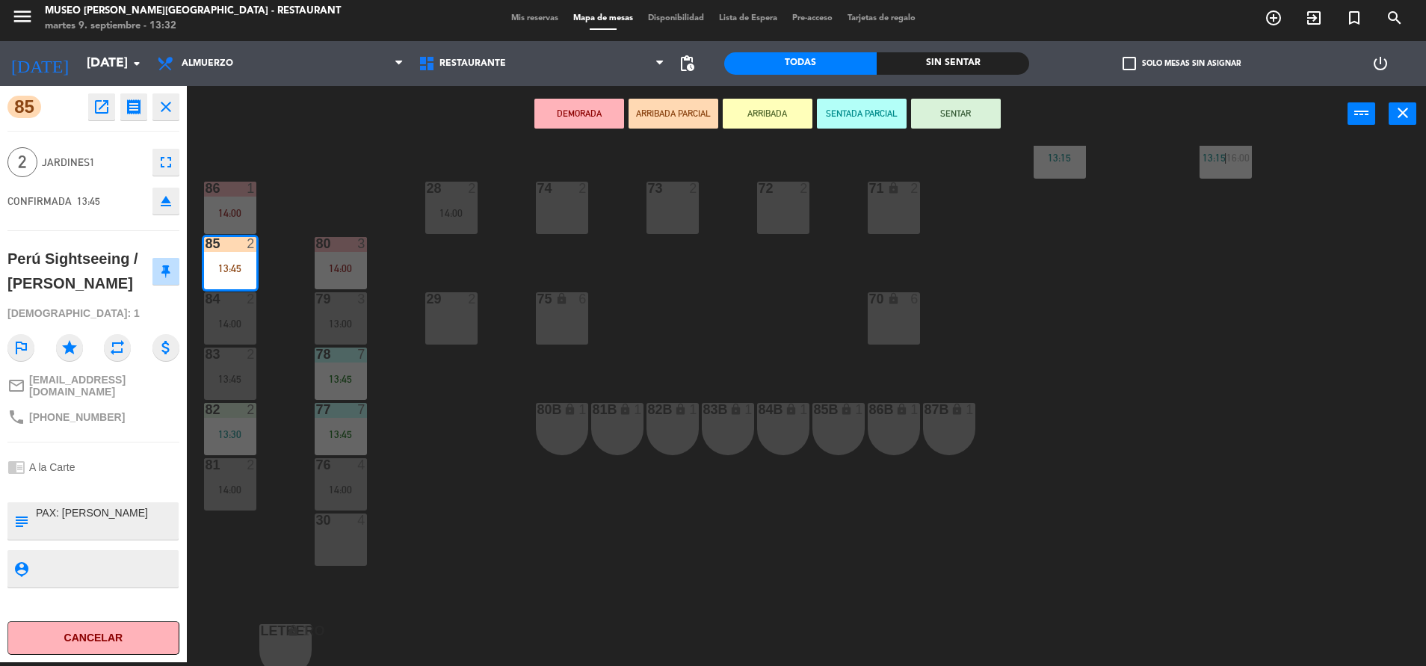
scroll to position [0, 0]
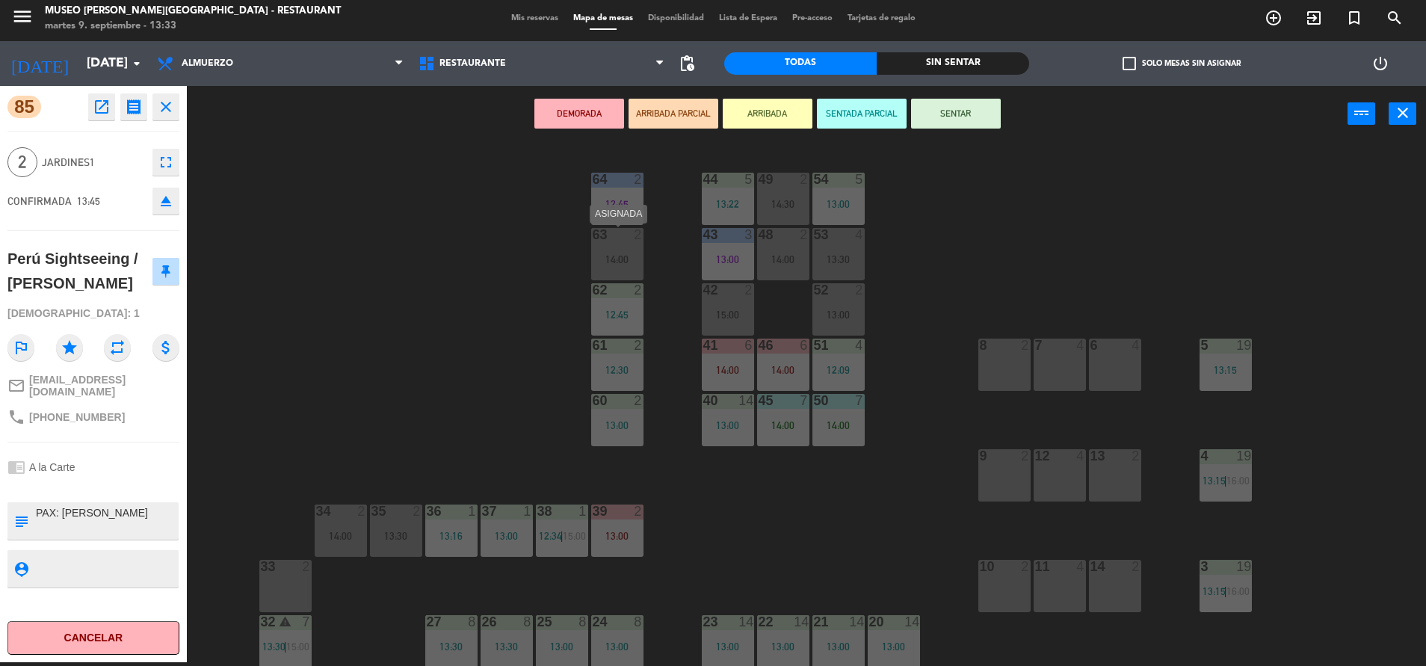
click at [626, 243] on div "63 2 14:00" at bounding box center [617, 254] width 52 height 52
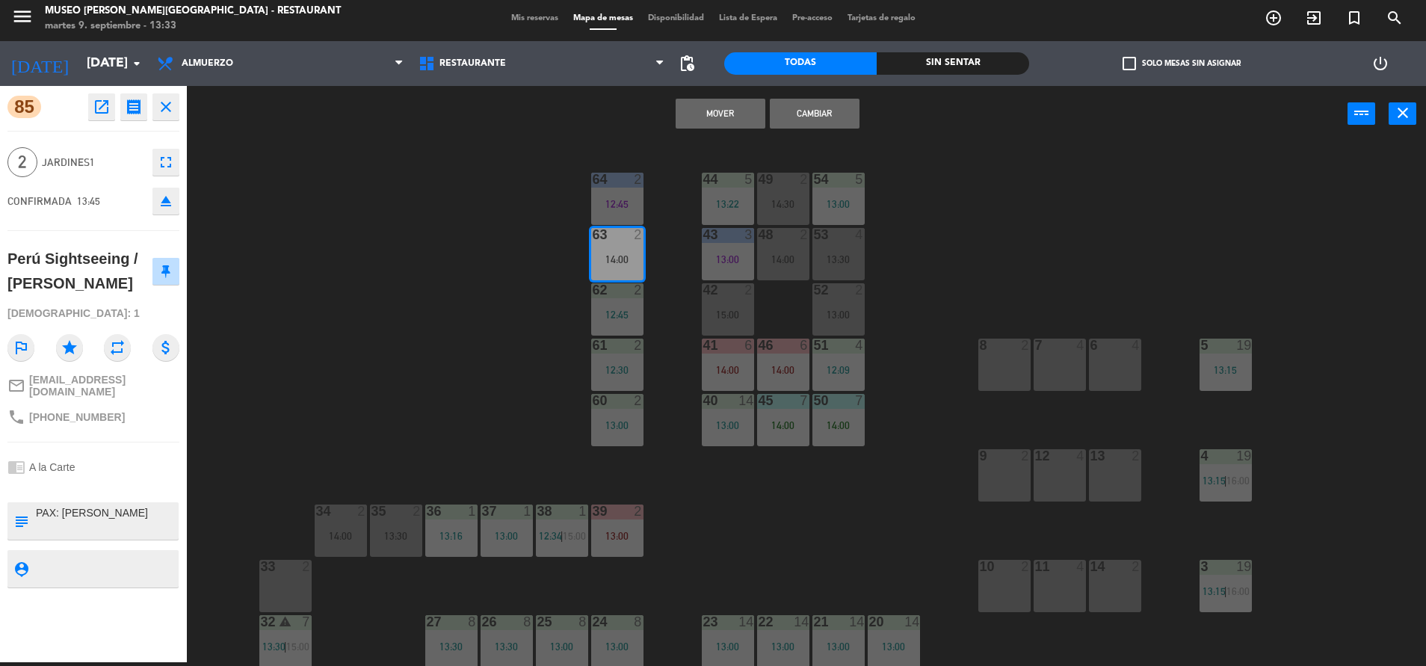
click at [809, 114] on button "Cambiar" at bounding box center [815, 114] width 90 height 30
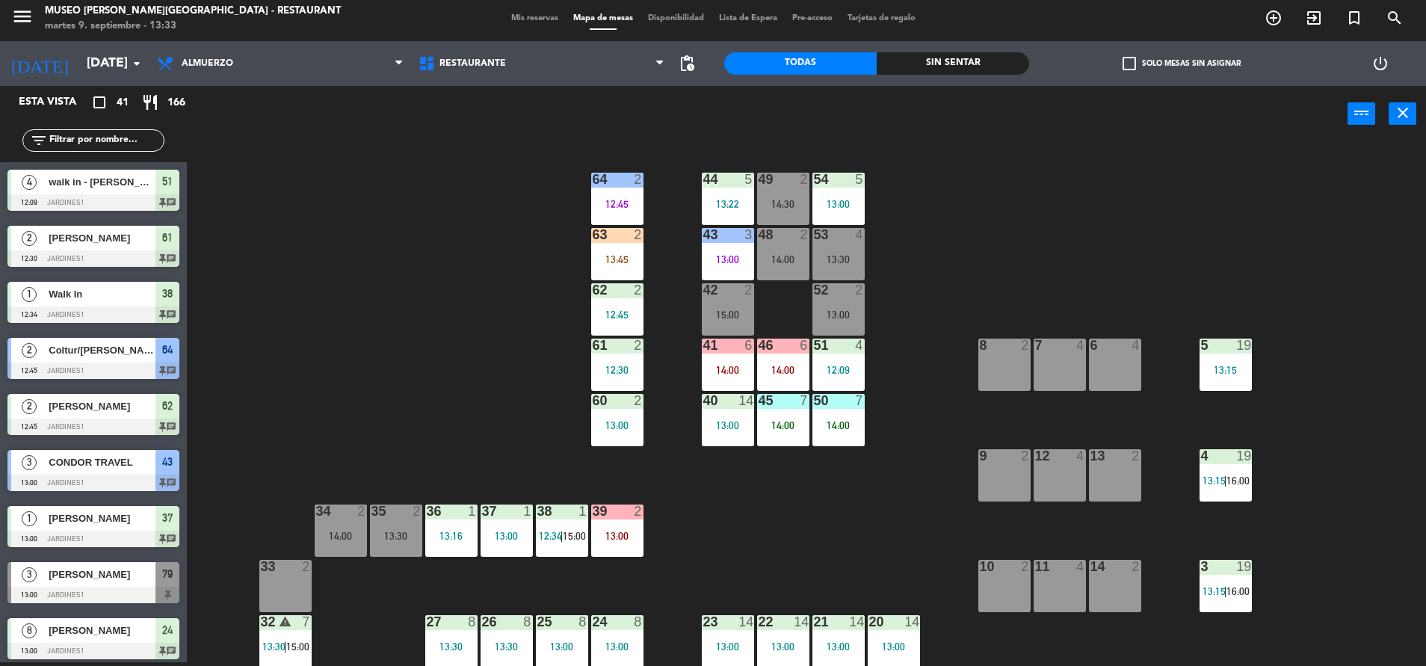
scroll to position [755, 0]
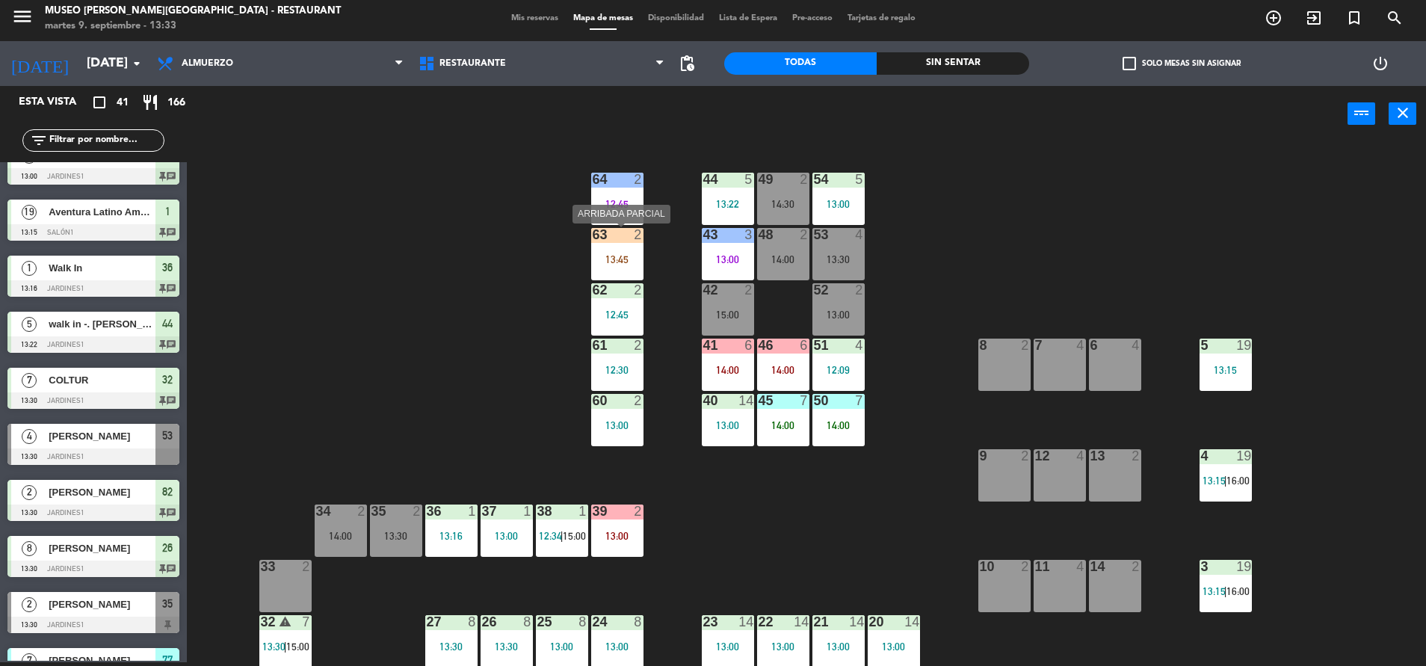
click at [640, 251] on div "63 2 13:45" at bounding box center [617, 254] width 52 height 52
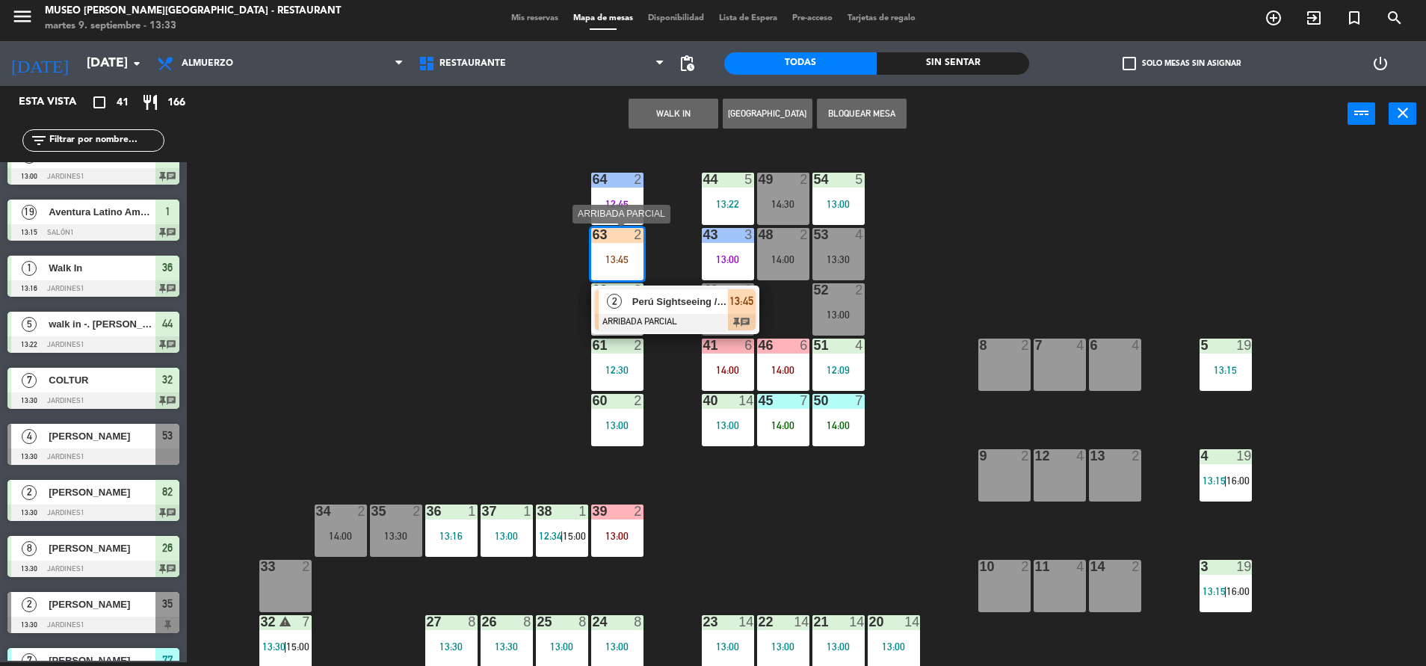
click at [655, 324] on div at bounding box center [675, 322] width 161 height 16
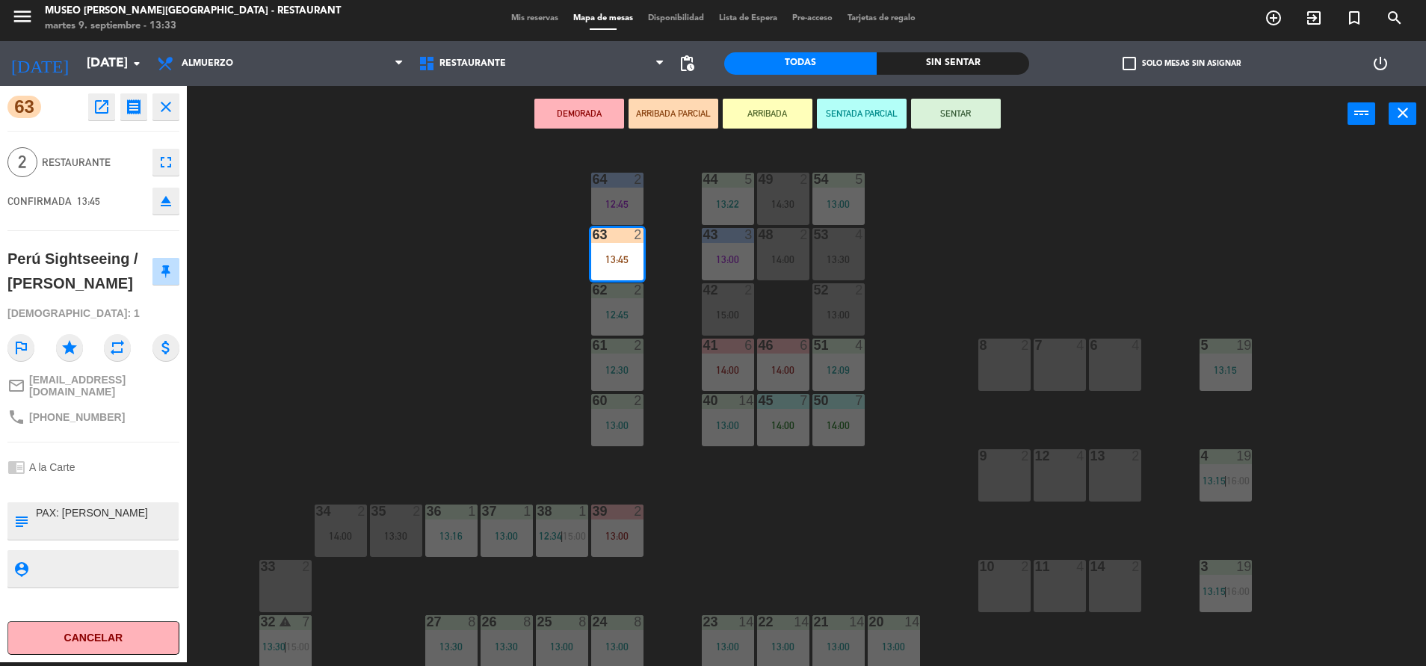
click at [39, 509] on textarea at bounding box center [105, 520] width 143 height 31
type textarea "m63 PAX: [PERSON_NAME]"
click at [120, 463] on div "chrome_reader_mode A la Carte" at bounding box center [93, 467] width 172 height 28
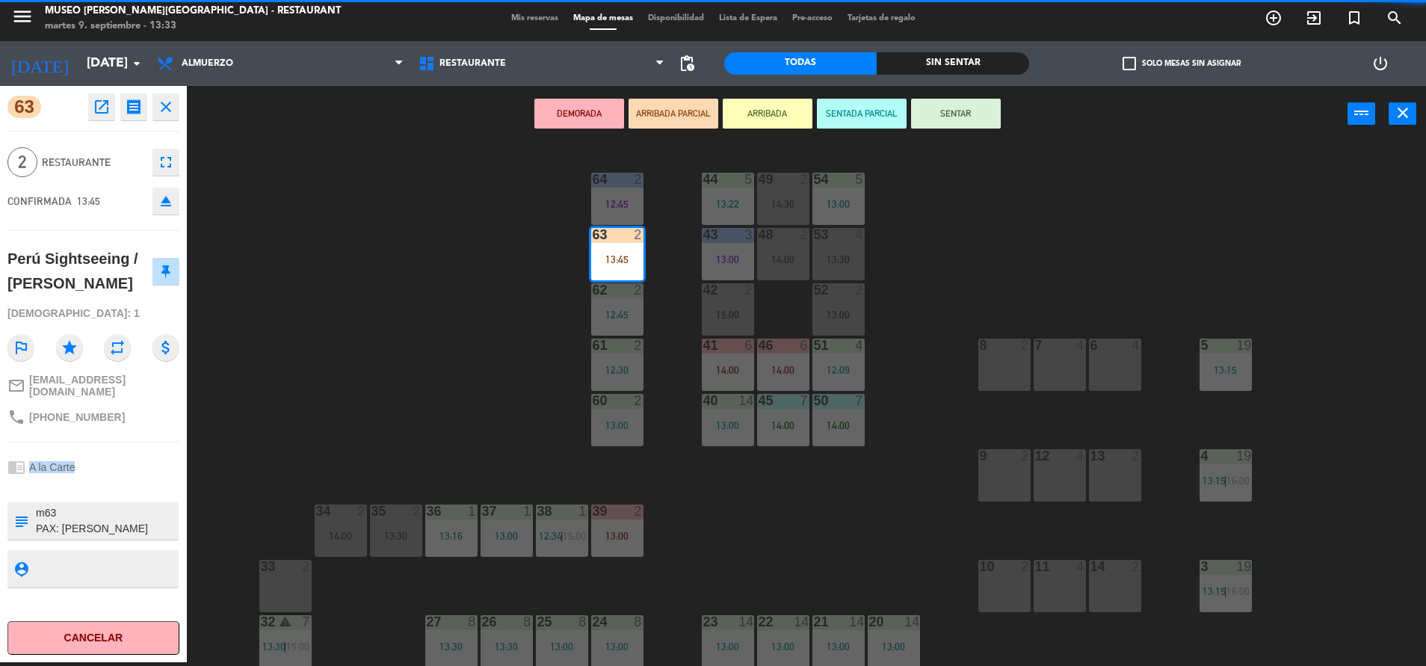
click at [120, 463] on div "chrome_reader_mode A la Carte" at bounding box center [93, 467] width 172 height 28
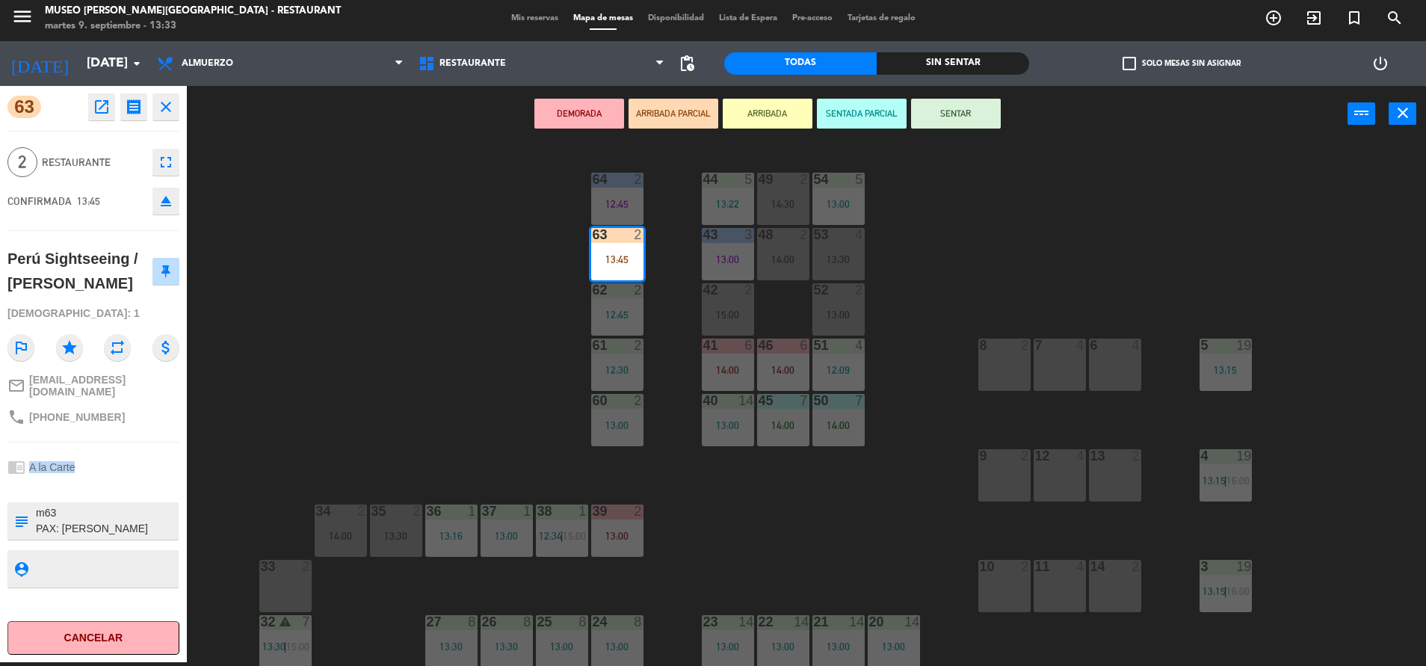
click at [933, 117] on button "SENTAR" at bounding box center [956, 114] width 90 height 30
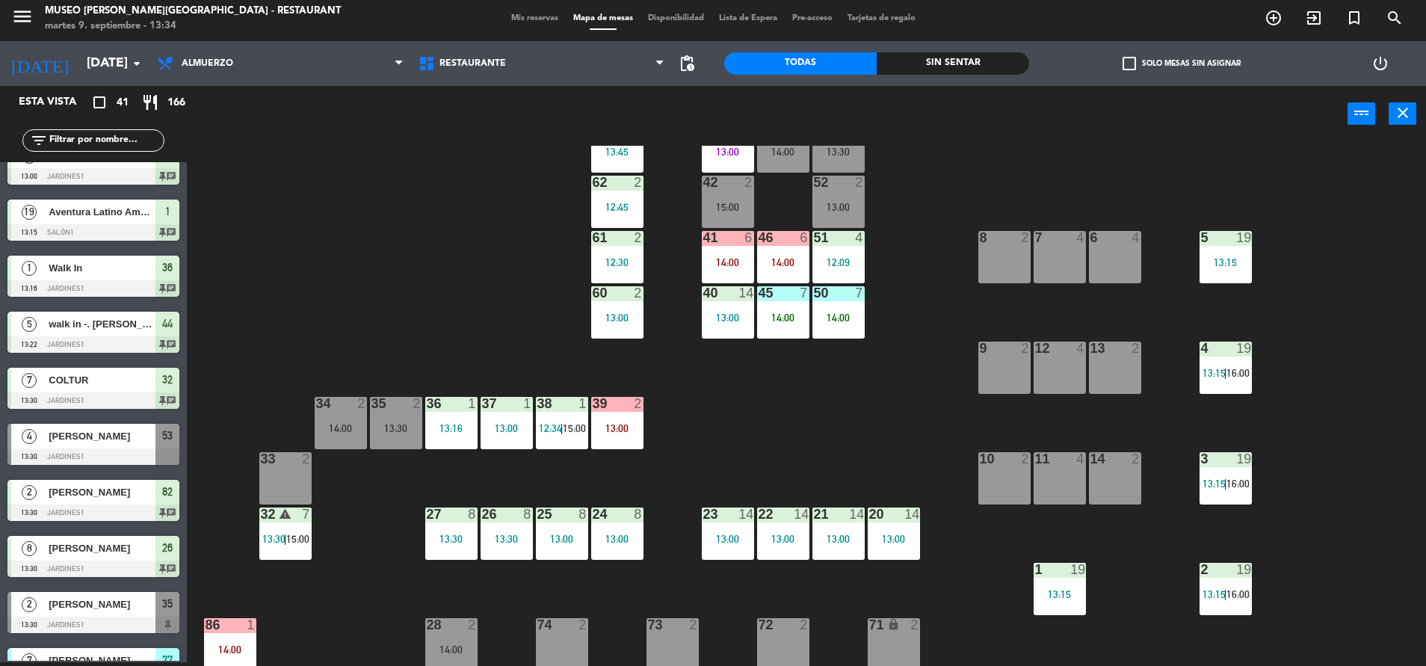
scroll to position [109, 0]
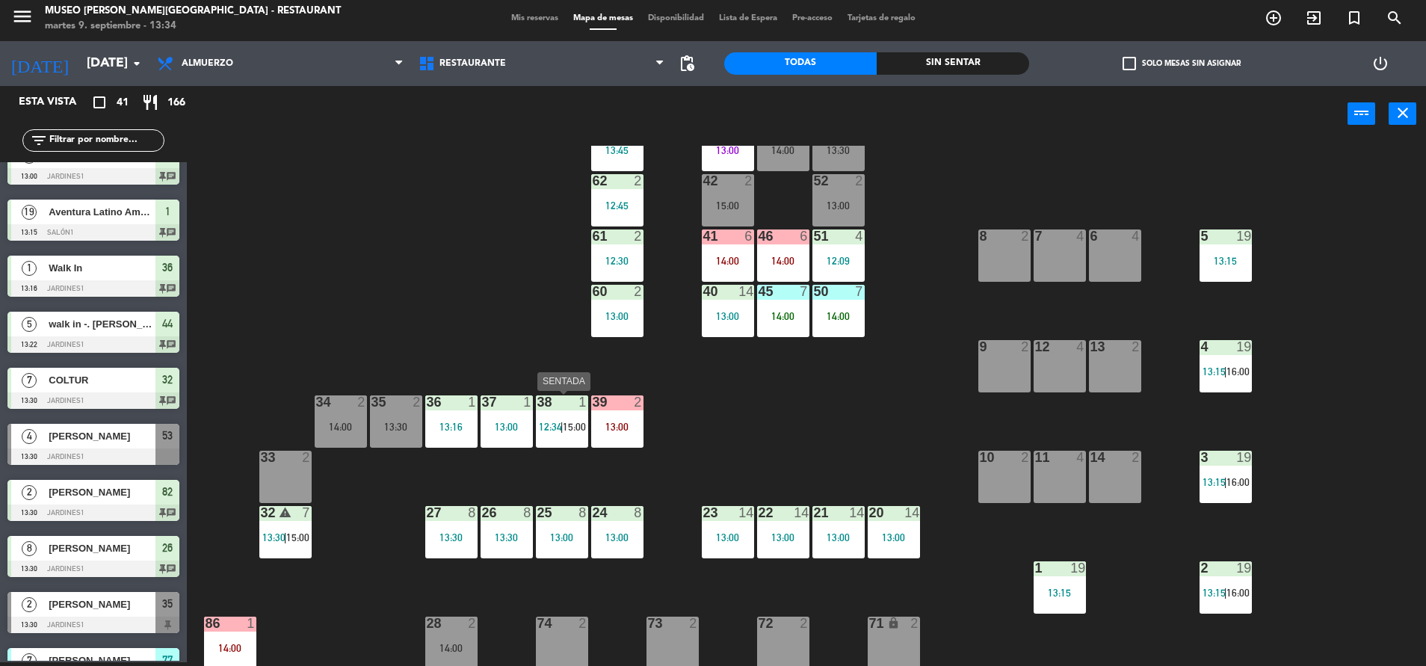
click at [562, 417] on div "38 1 12:34 | 15:00" at bounding box center [562, 421] width 52 height 52
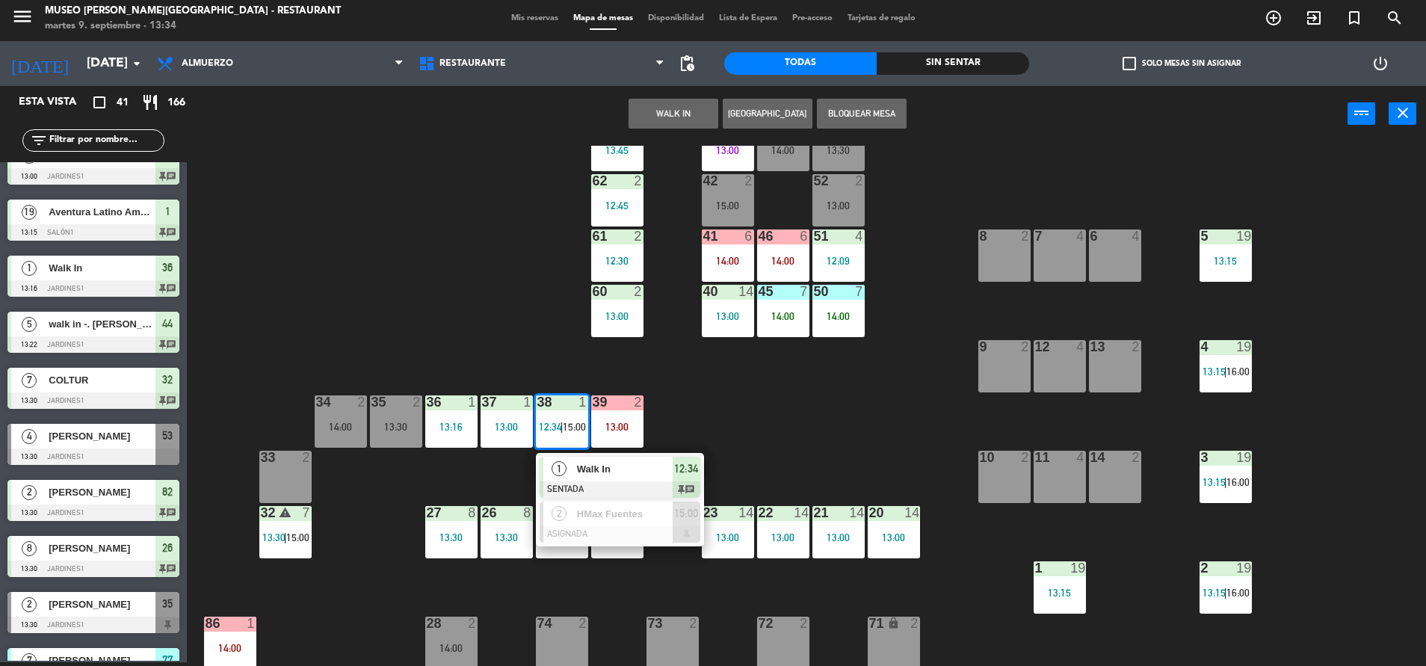
click at [605, 481] on div at bounding box center [620, 489] width 161 height 16
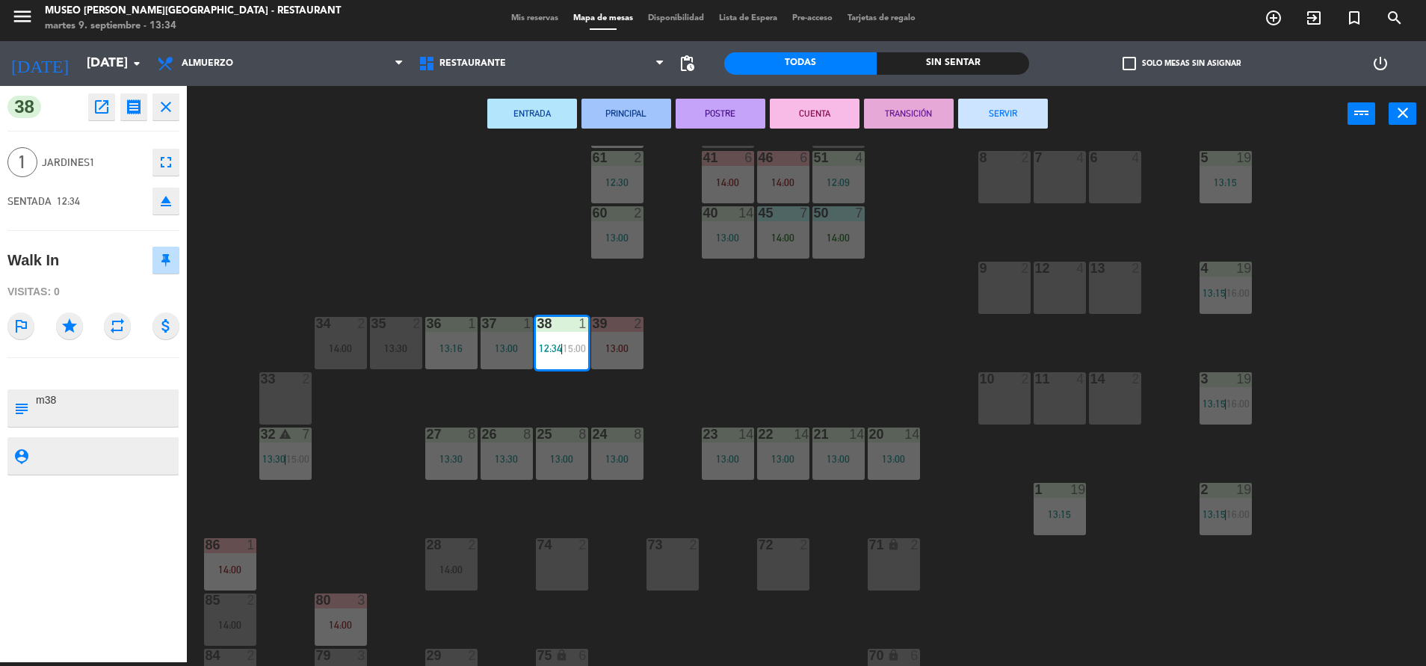
scroll to position [190, 0]
click at [732, 327] on div "44 5 13:22 49 2 14:30 54 5 13:00 64 2 12:45 48 2 14:00 53 4 13:30 63 2 13:45 43…" at bounding box center [813, 406] width 1225 height 520
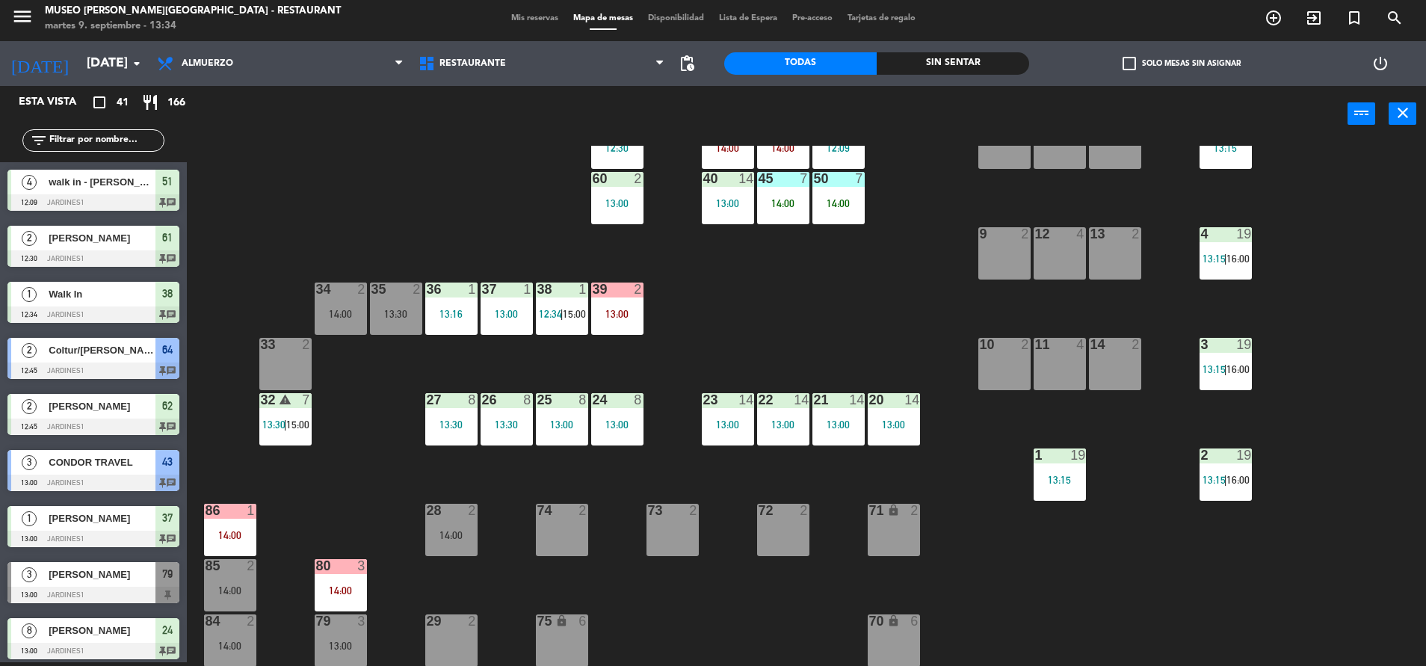
scroll to position [223, 0]
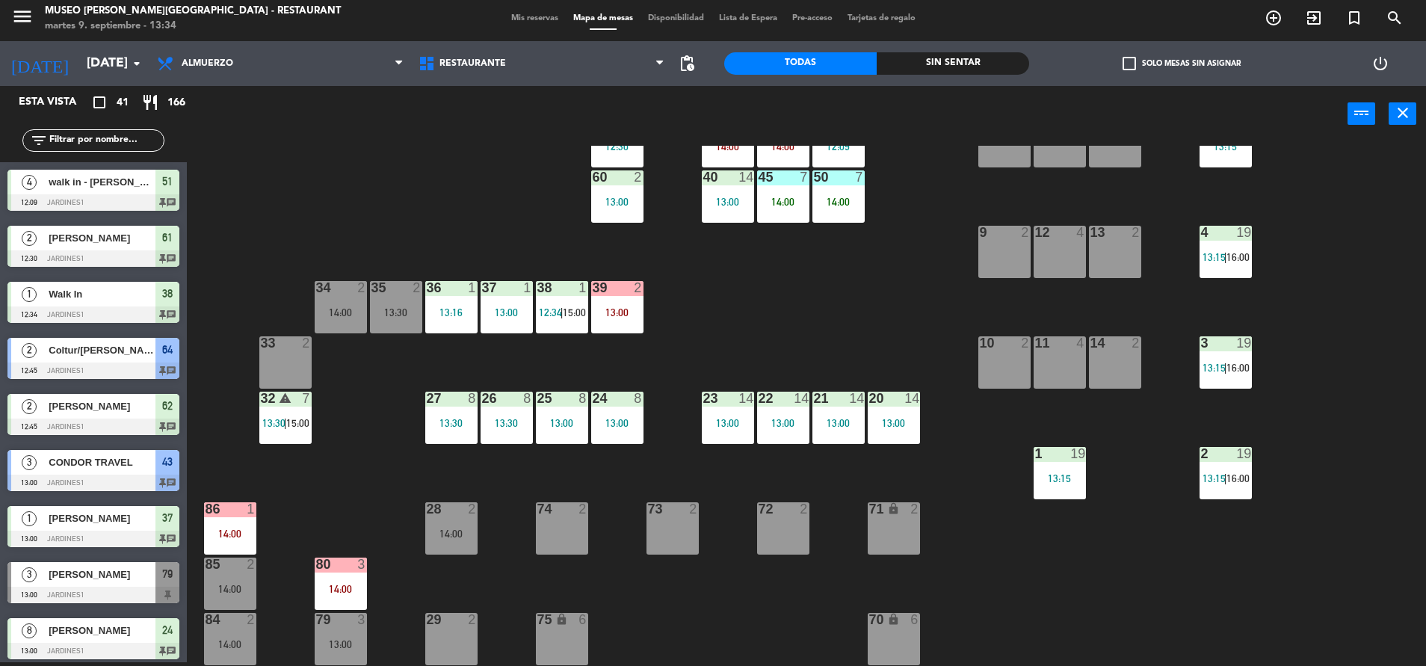
click at [547, 324] on div "38 1 12:34 | 15:00" at bounding box center [562, 307] width 52 height 52
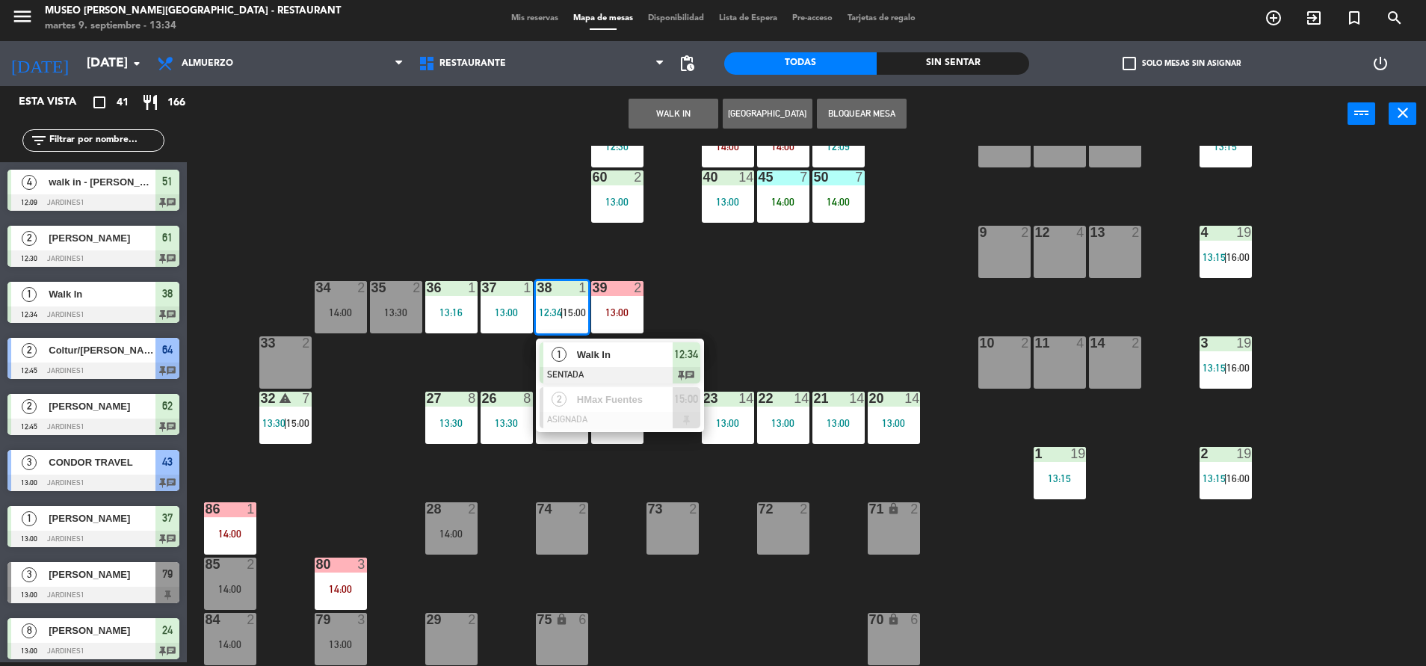
click at [584, 361] on span "Walk In" at bounding box center [625, 355] width 96 height 16
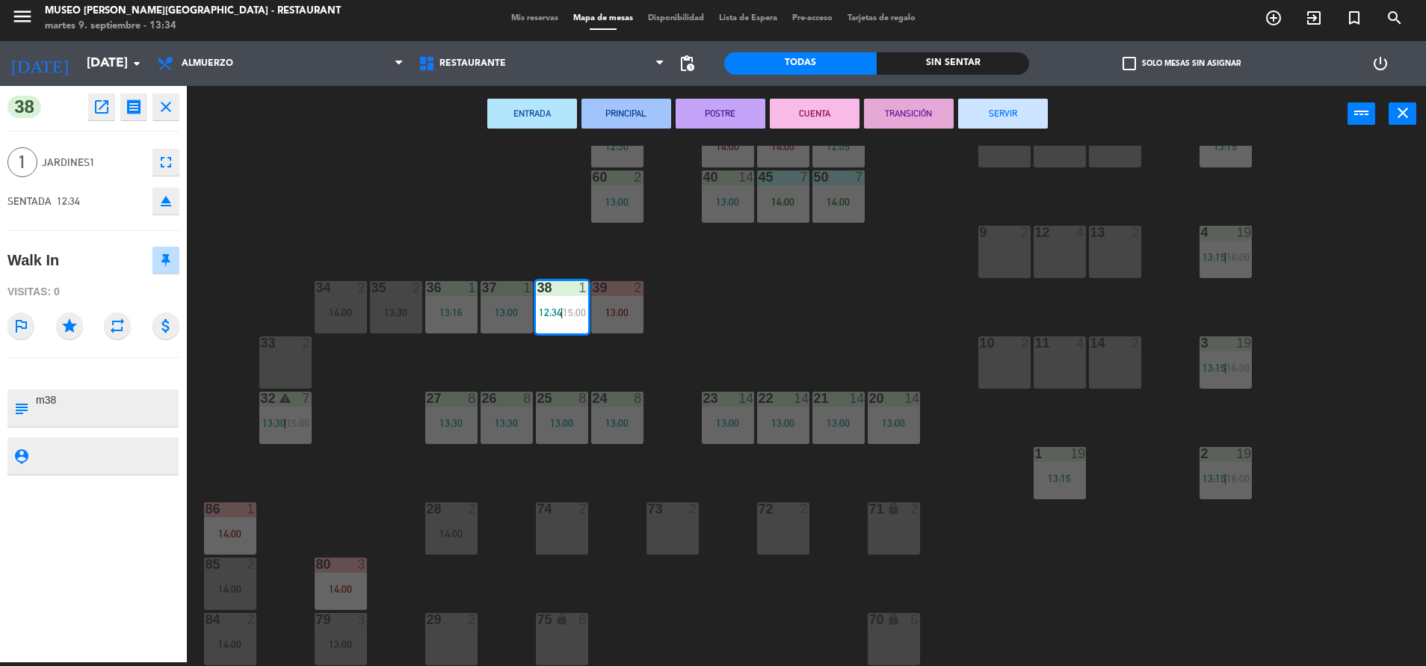
click at [1006, 114] on button "SERVIR" at bounding box center [1003, 114] width 90 height 30
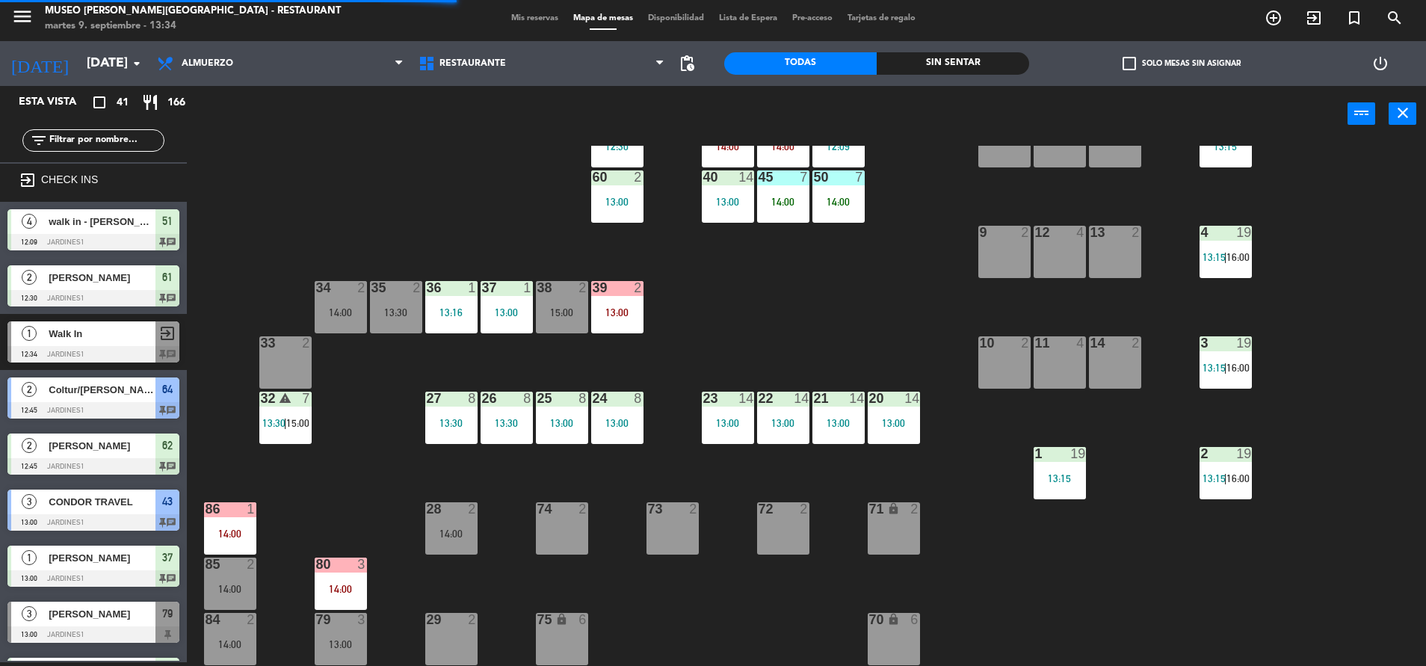
click at [550, 338] on div "44 5 13:22 49 2 14:30 54 5 13:00 64 2 12:45 48 2 14:00 53 4 13:30 63 2 13:45 43…" at bounding box center [813, 406] width 1225 height 520
click at [550, 322] on div "38 2 15:00" at bounding box center [562, 307] width 52 height 52
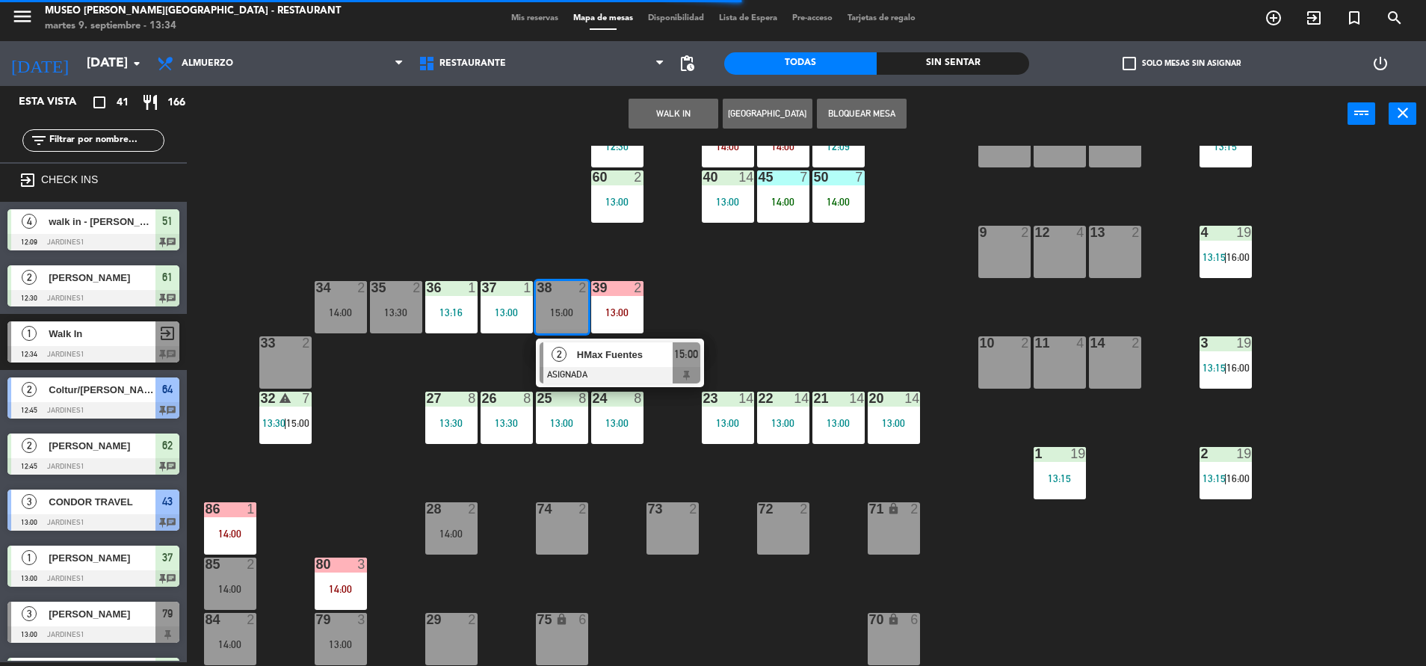
click at [898, 107] on button "Bloquear Mesa" at bounding box center [862, 114] width 90 height 30
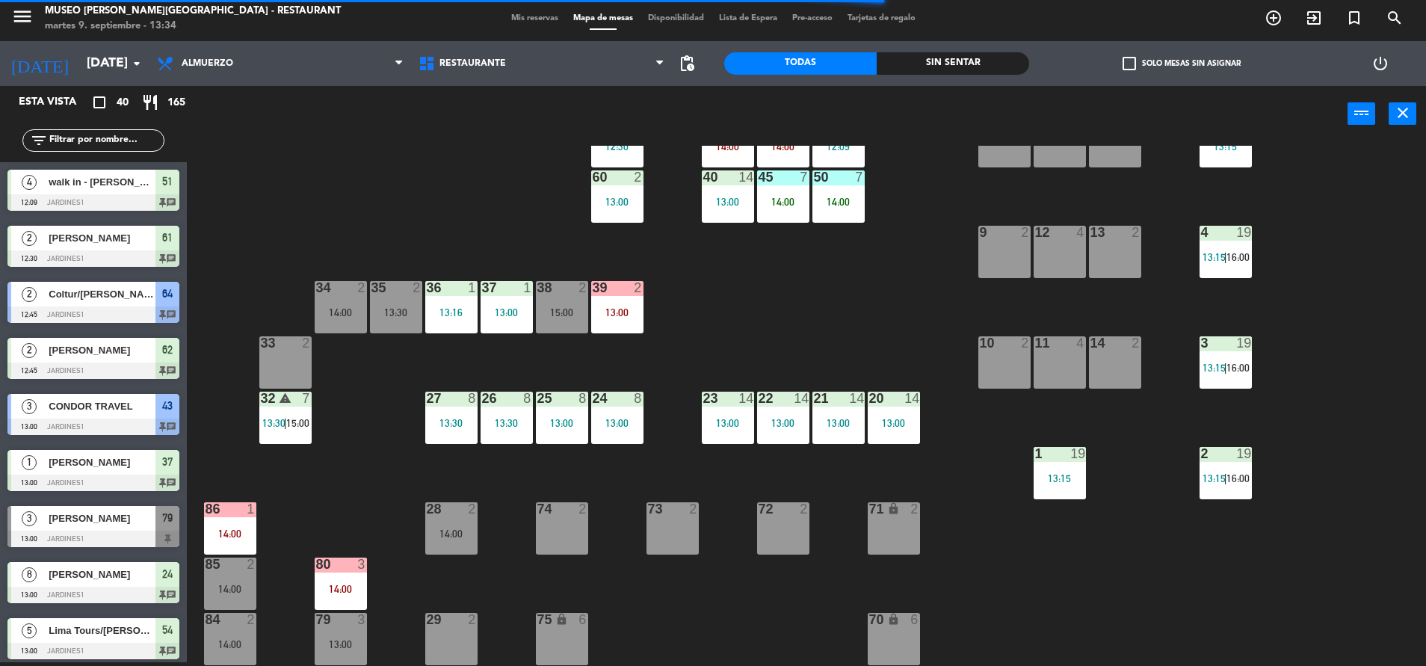
scroll to position [170, 0]
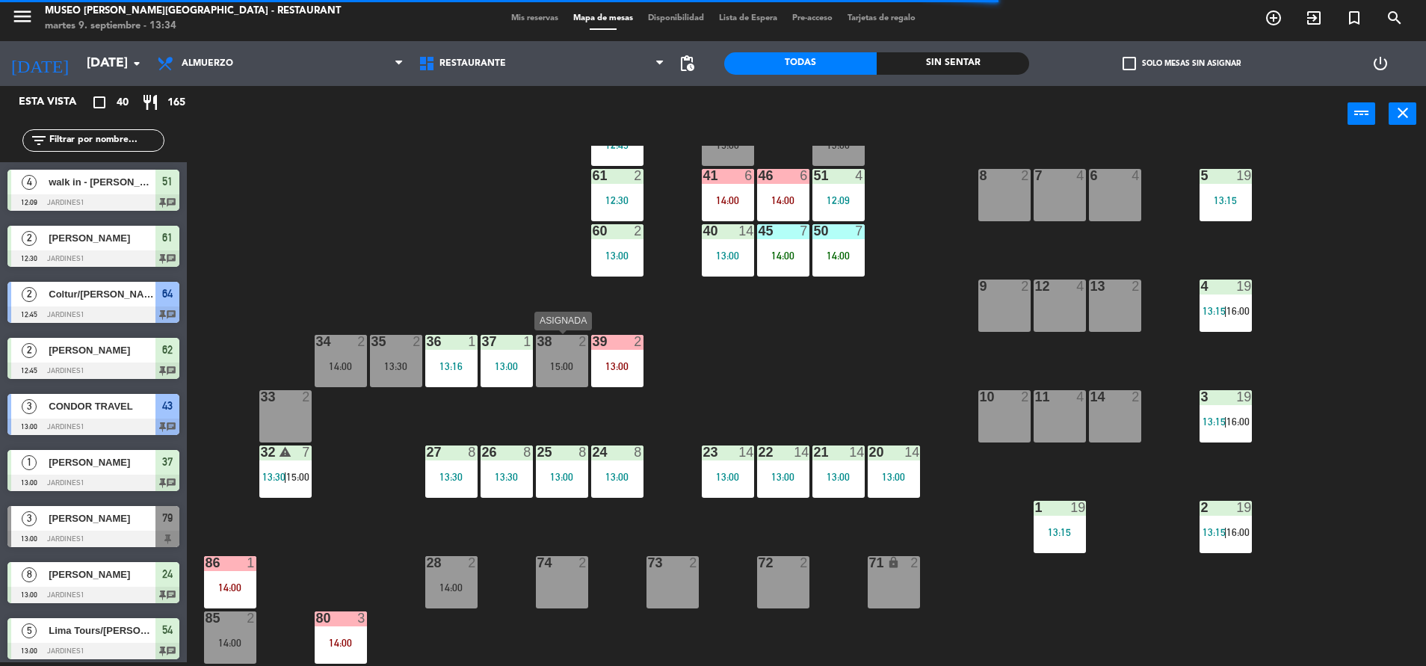
click at [570, 349] on div "38 2" at bounding box center [562, 342] width 52 height 15
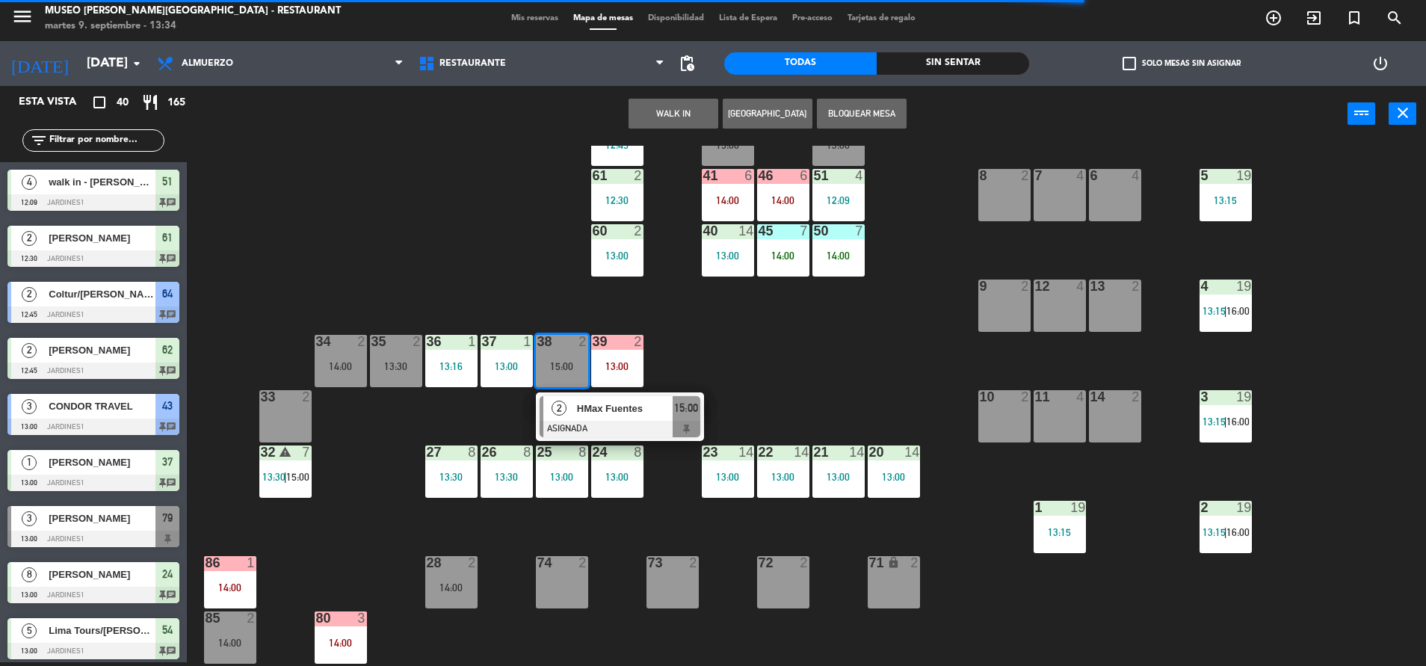
click at [855, 119] on button "Bloquear Mesa" at bounding box center [862, 114] width 90 height 30
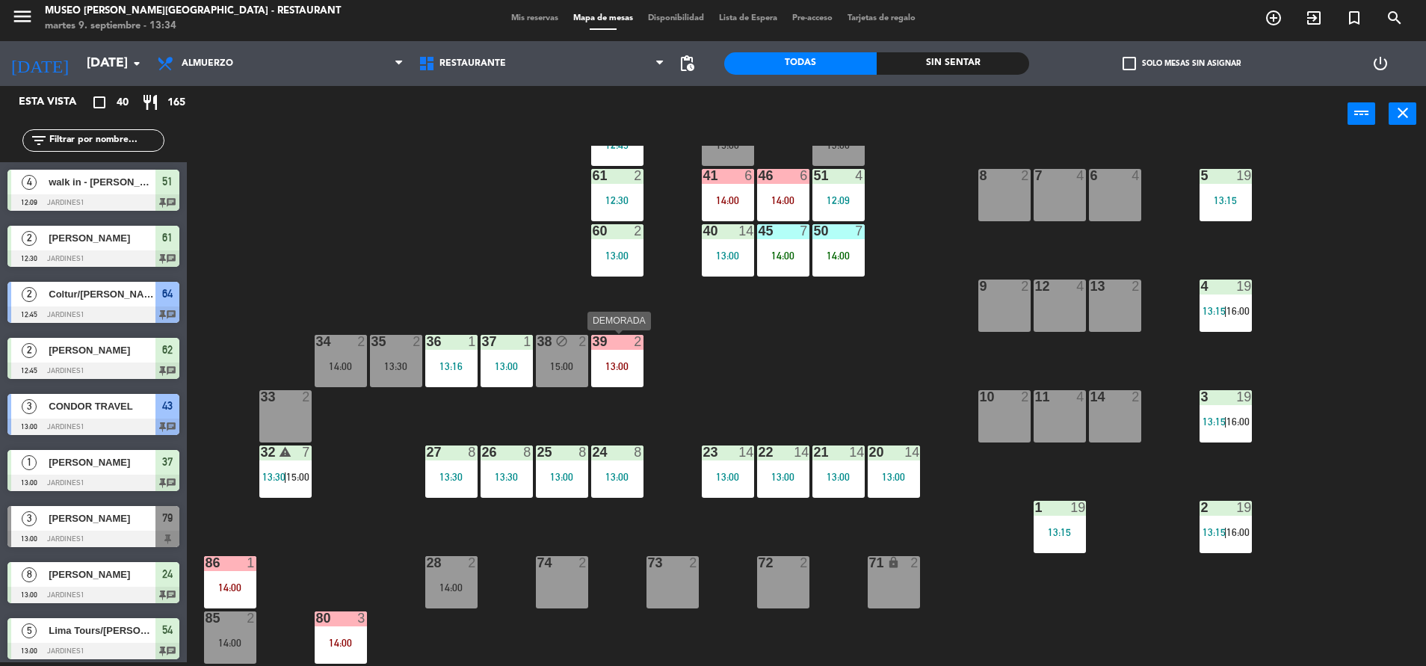
click at [617, 351] on div "39 2 13:00" at bounding box center [617, 361] width 52 height 52
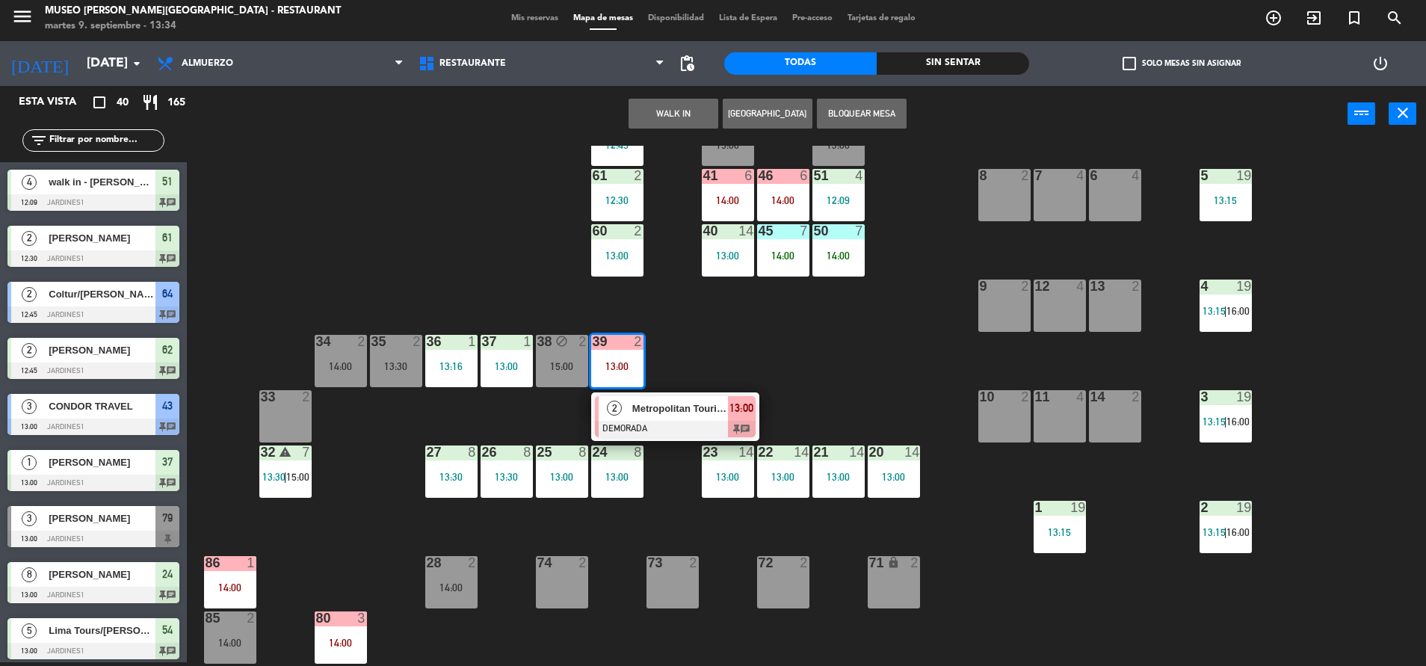
click at [785, 372] on div "44 5 13:22 49 2 14:30 54 5 13:00 64 2 12:45 48 2 14:00 53 4 13:30 63 2 13:45 43…" at bounding box center [813, 406] width 1225 height 520
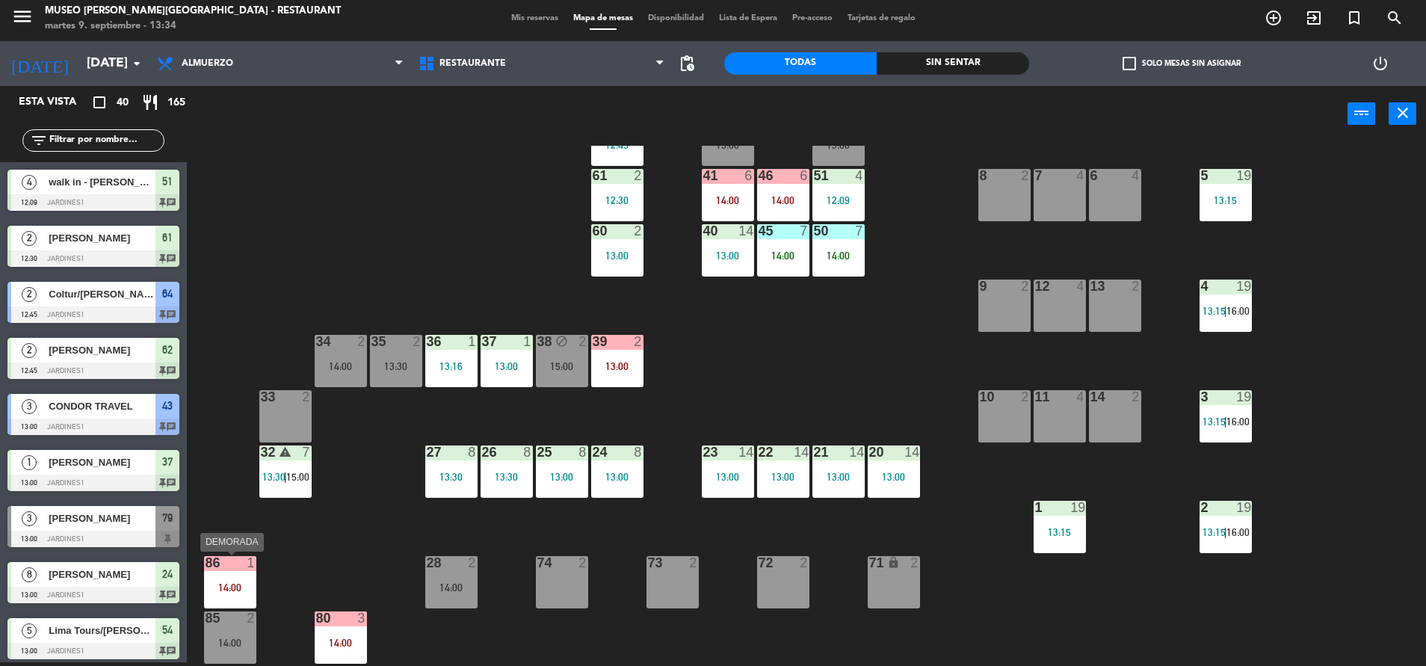
click at [235, 563] on div at bounding box center [229, 562] width 25 height 13
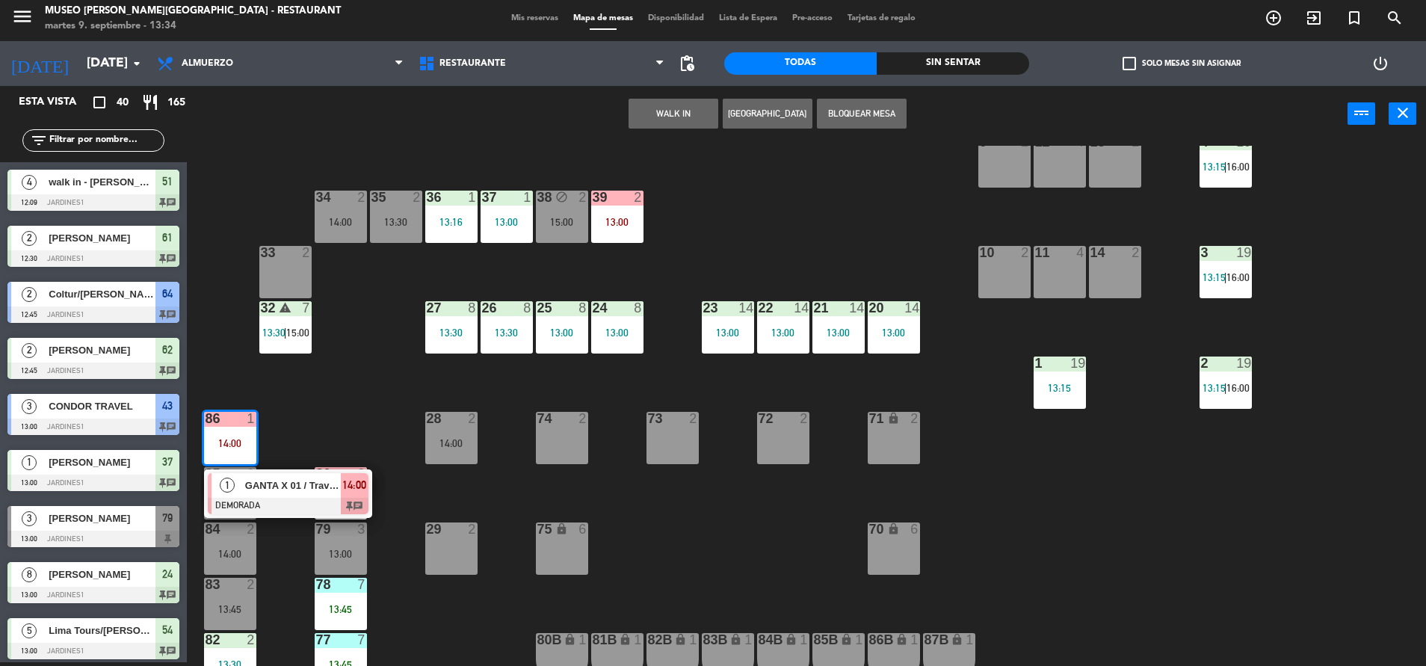
scroll to position [318, 0]
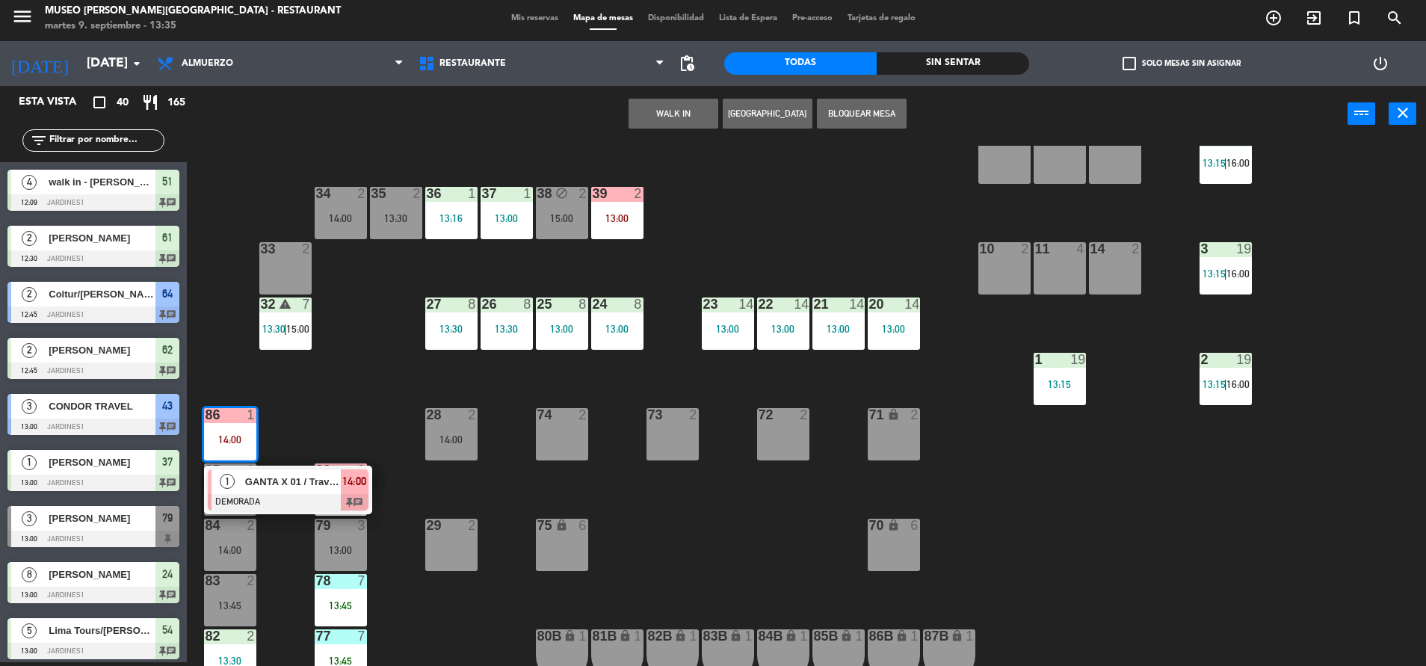
click at [731, 233] on div "44 5 13:22 49 2 14:30 54 5 13:00 64 2 12:45 48 2 14:00 53 4 13:30 63 2 13:45 43…" at bounding box center [813, 406] width 1225 height 520
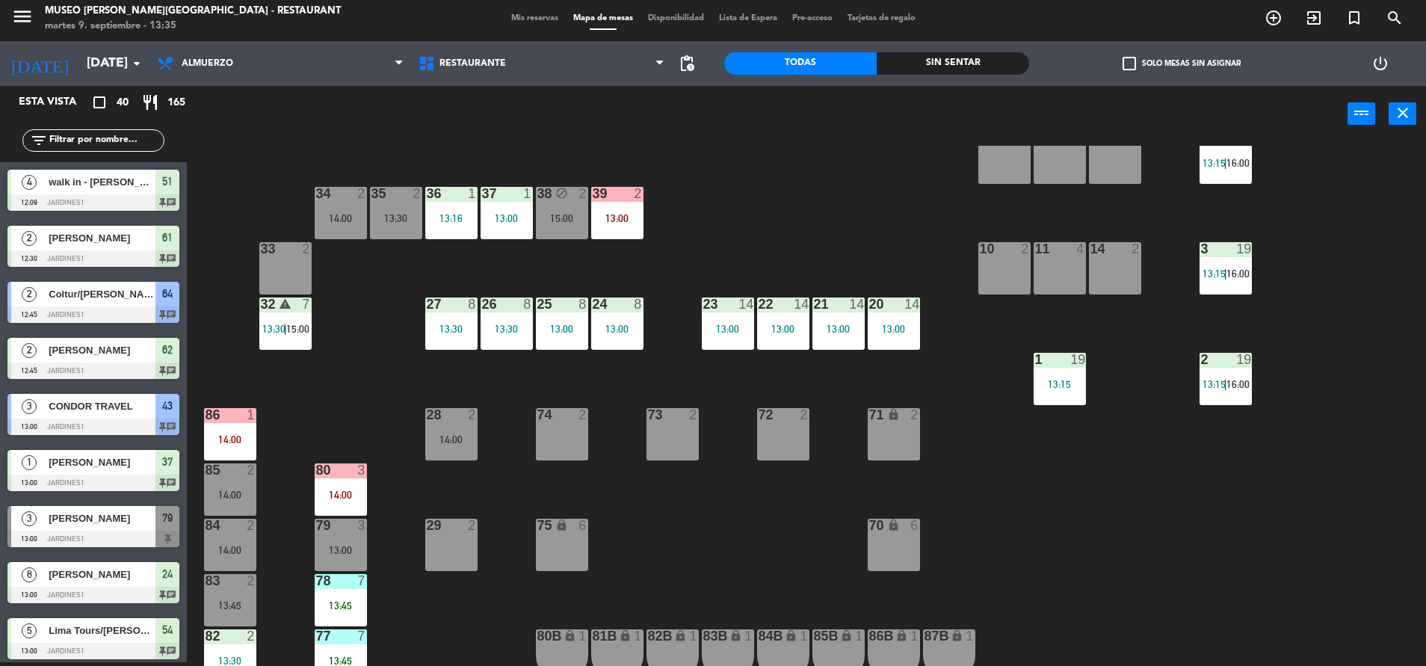
click at [611, 232] on div "39 2 13:00" at bounding box center [617, 213] width 52 height 52
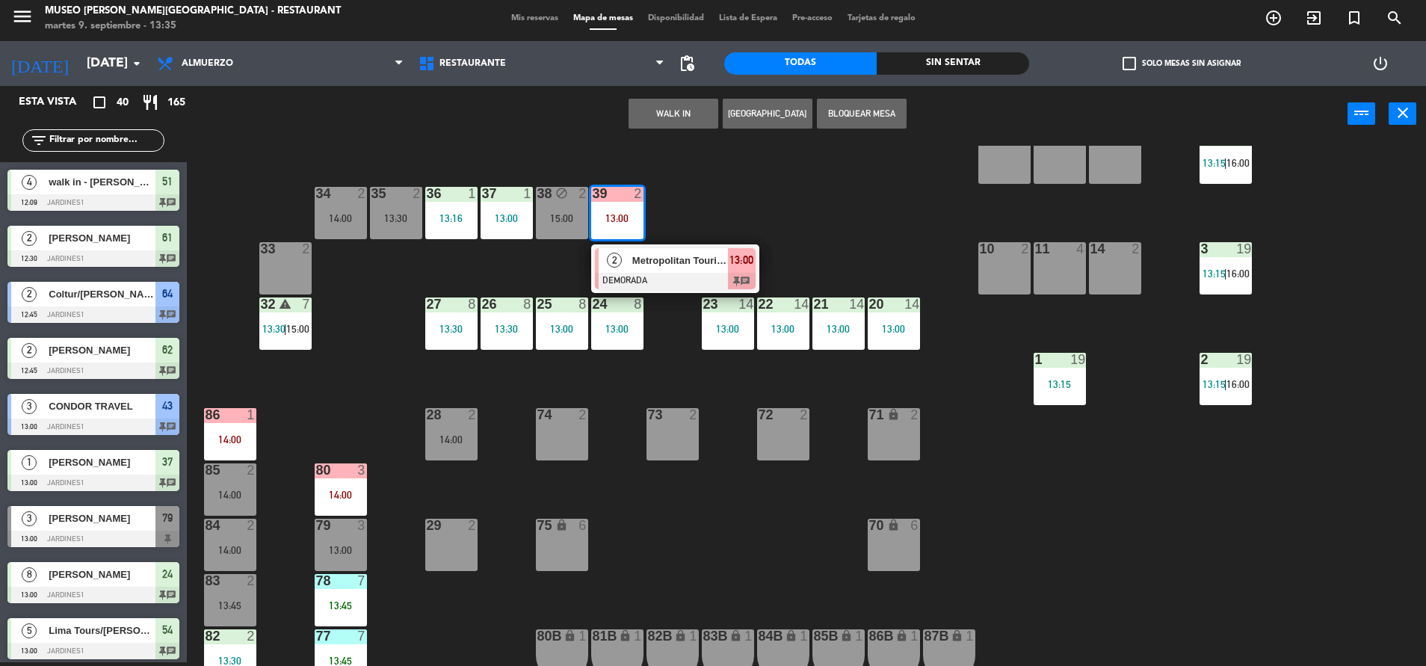
click at [611, 232] on div "39 2 13:00" at bounding box center [617, 213] width 52 height 52
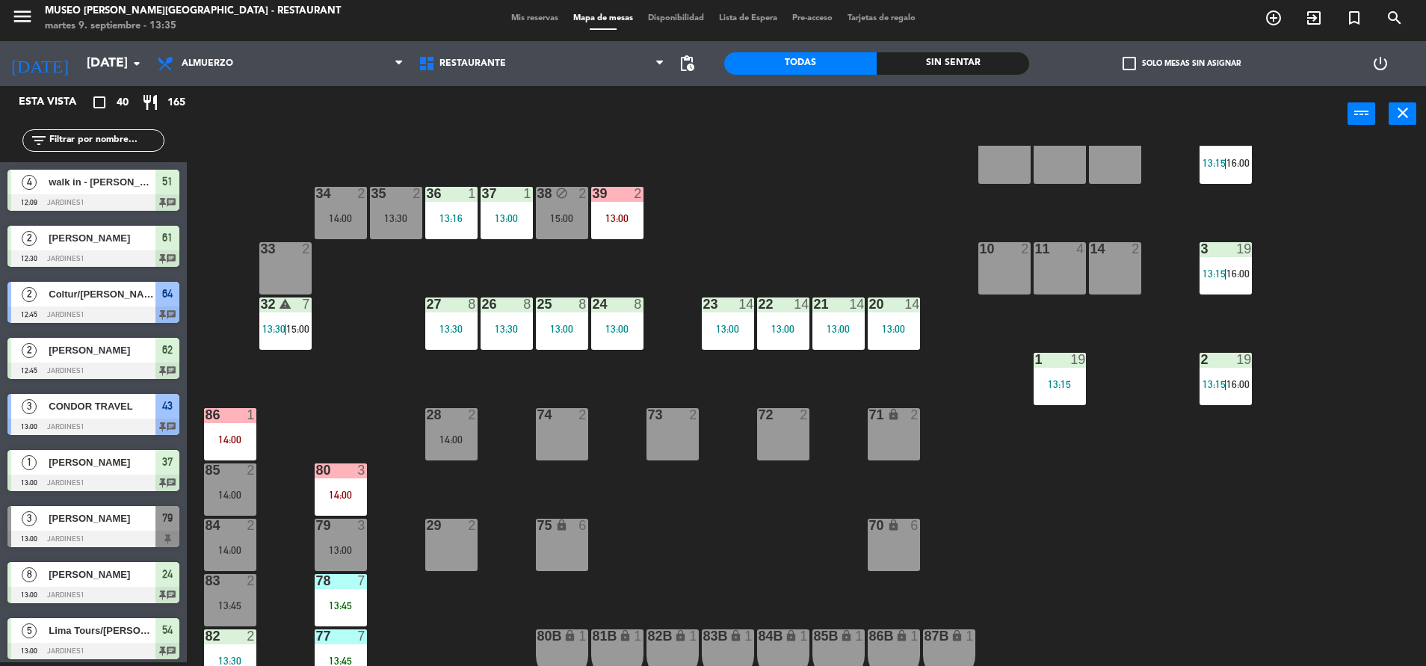
click at [226, 440] on div "14:00" at bounding box center [230, 439] width 52 height 10
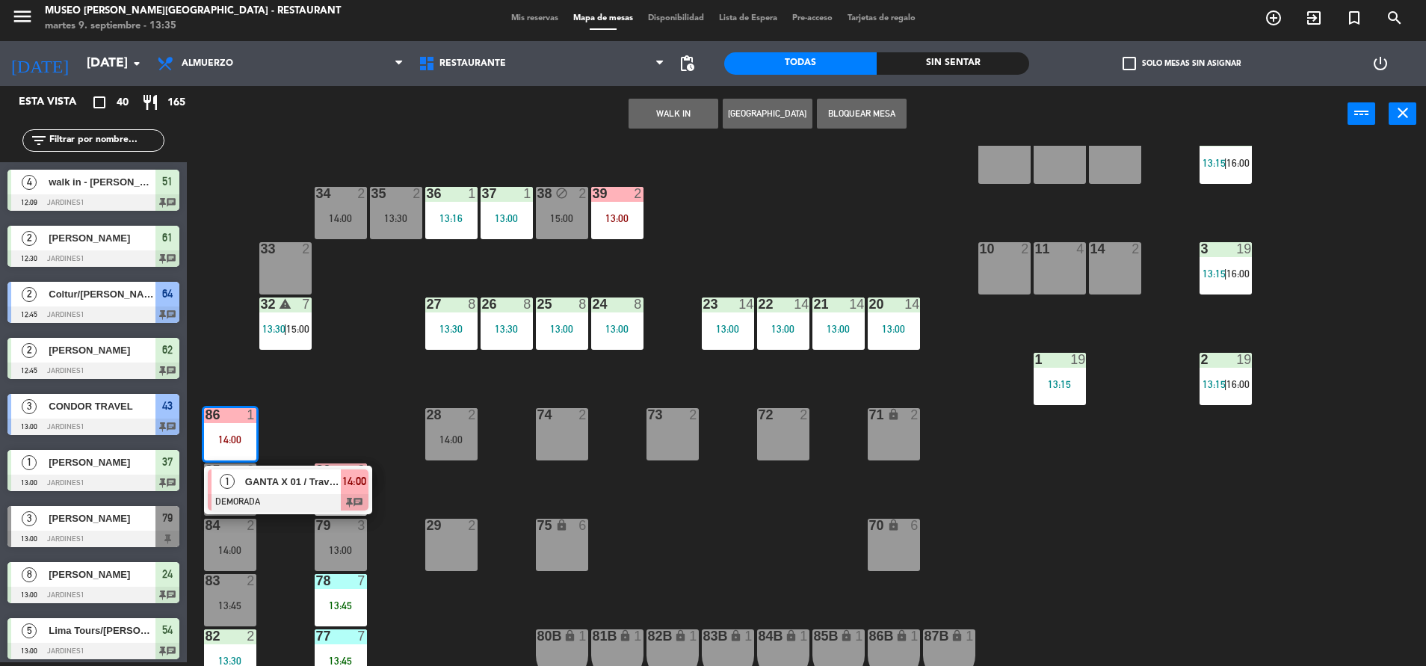
click at [261, 477] on span "GANTA X 01 / Travel Group" at bounding box center [293, 482] width 96 height 16
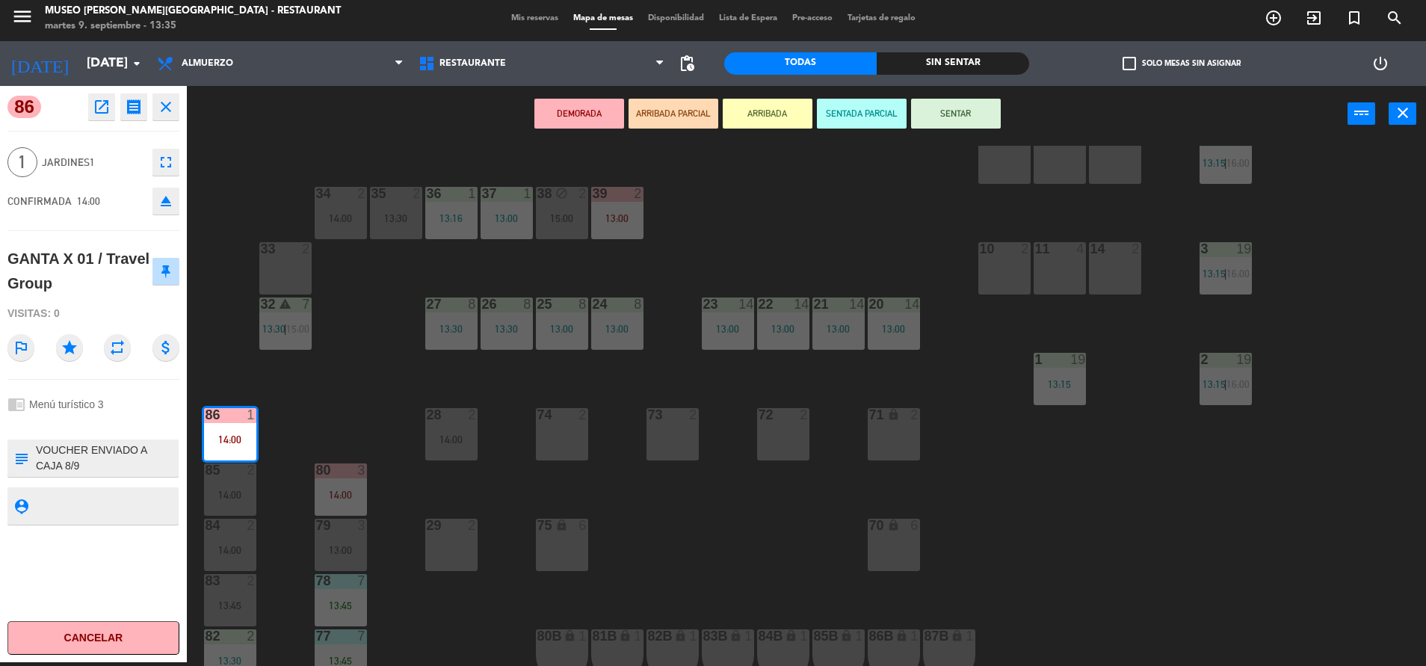
click at [34, 448] on div "subject" at bounding box center [20, 457] width 27 height 37
click at [35, 450] on textarea at bounding box center [105, 457] width 143 height 31
type textarea "m86 llegó 13:35 VOUCHER ENVIADO A CAJA 8/9 F9-118 GANTA X 01 File: 2509118 Menú…"
click at [125, 421] on div at bounding box center [93, 423] width 172 height 10
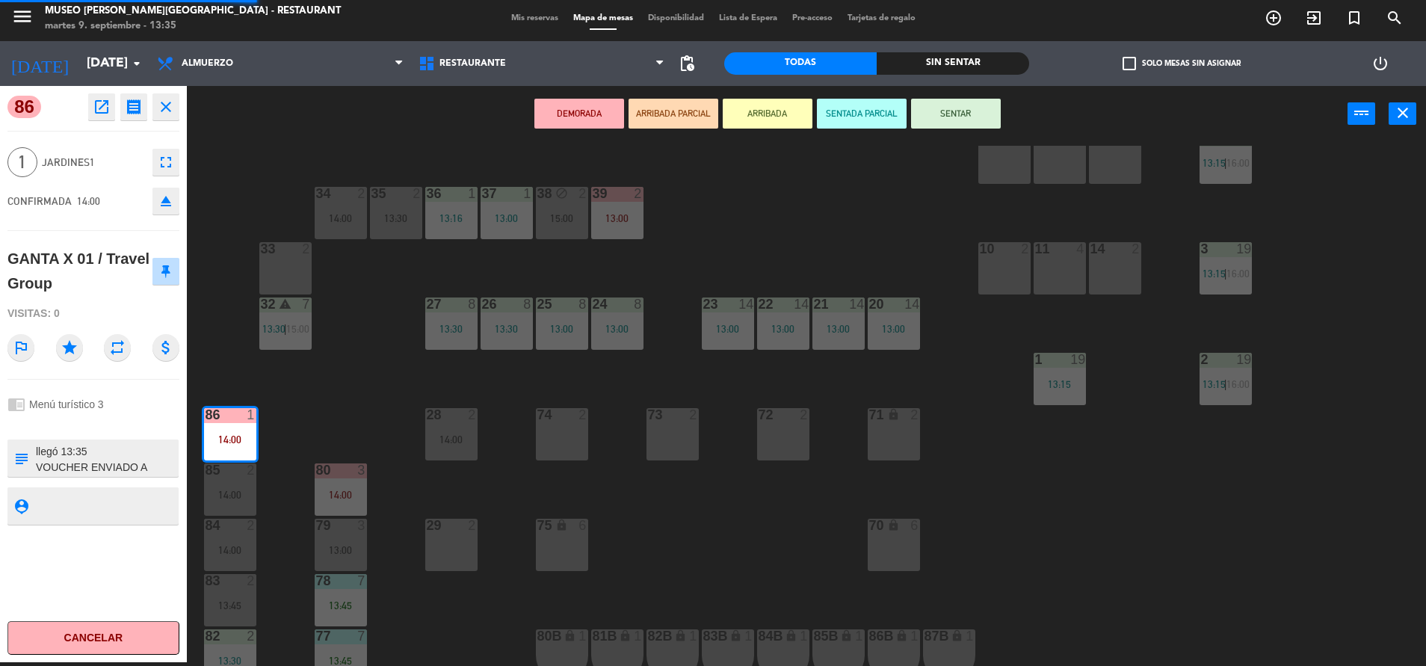
click at [125, 421] on div at bounding box center [93, 423] width 172 height 10
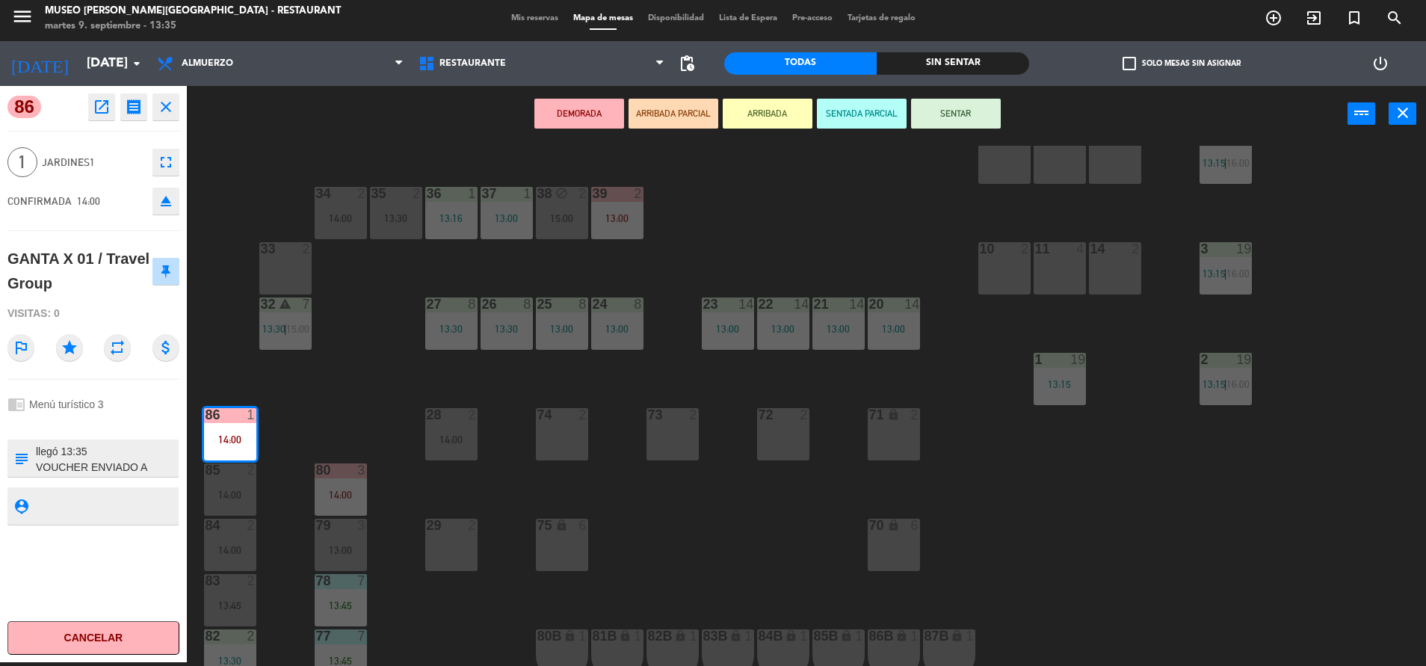
click at [125, 421] on div at bounding box center [93, 423] width 172 height 10
click at [978, 108] on button "SENTAR" at bounding box center [956, 114] width 90 height 30
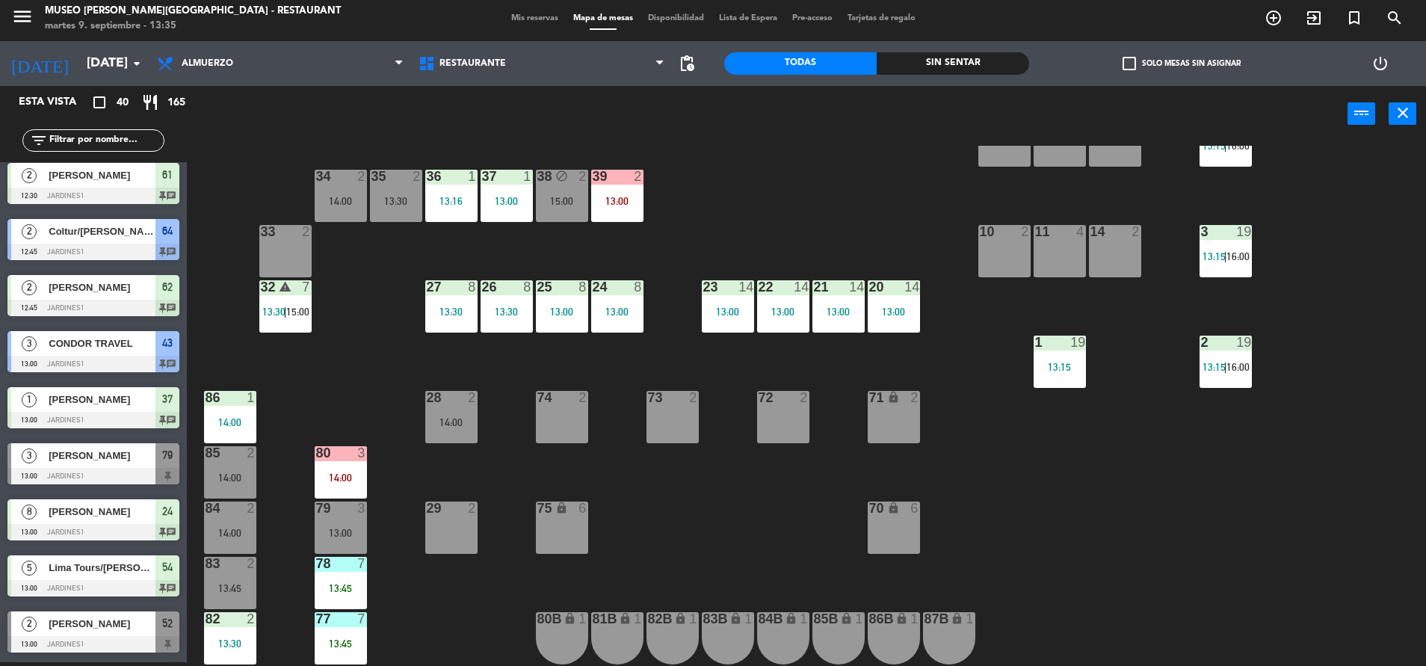
scroll to position [554, 0]
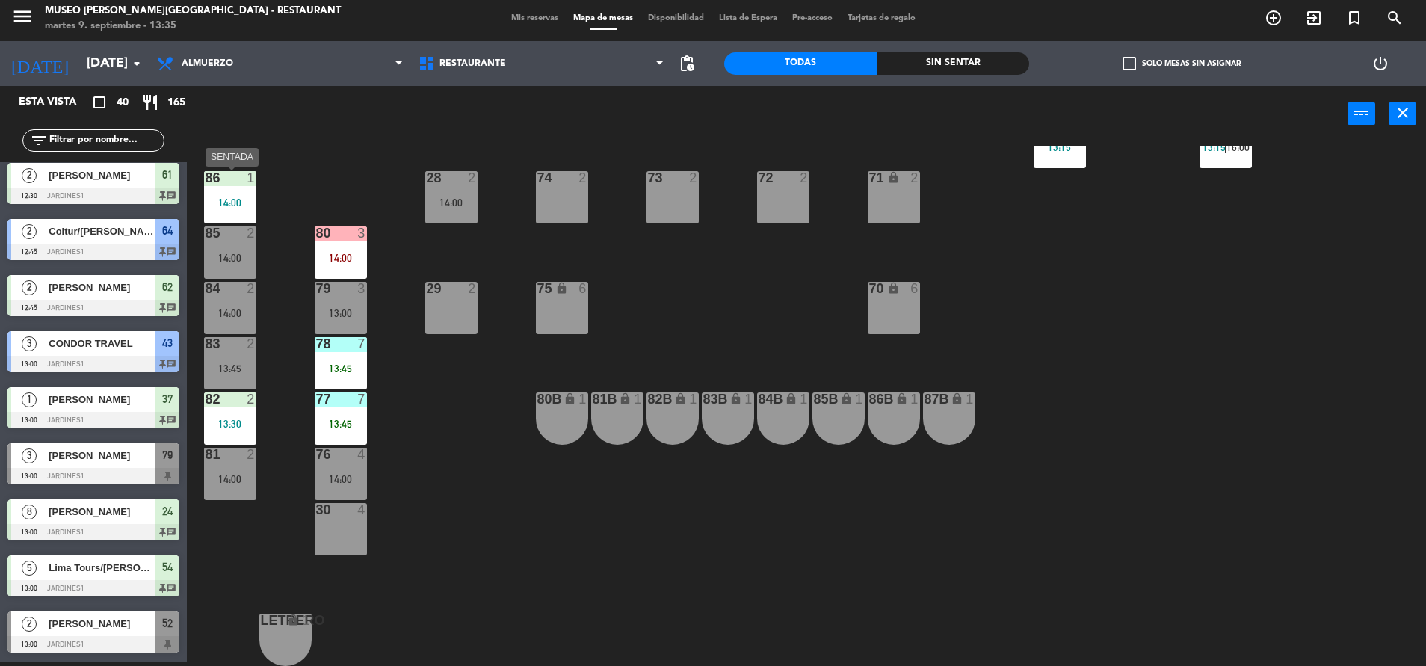
click at [241, 194] on div "86 1 14:00" at bounding box center [230, 197] width 52 height 52
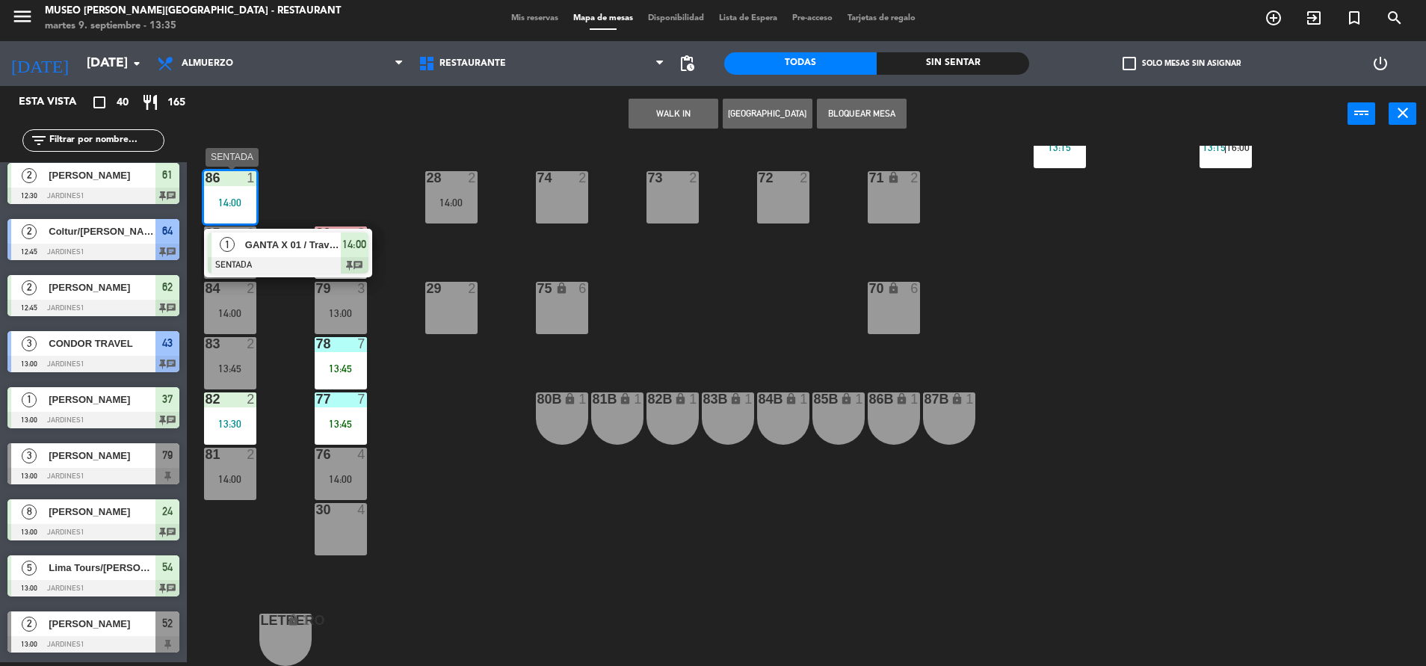
click at [277, 262] on div at bounding box center [288, 265] width 161 height 16
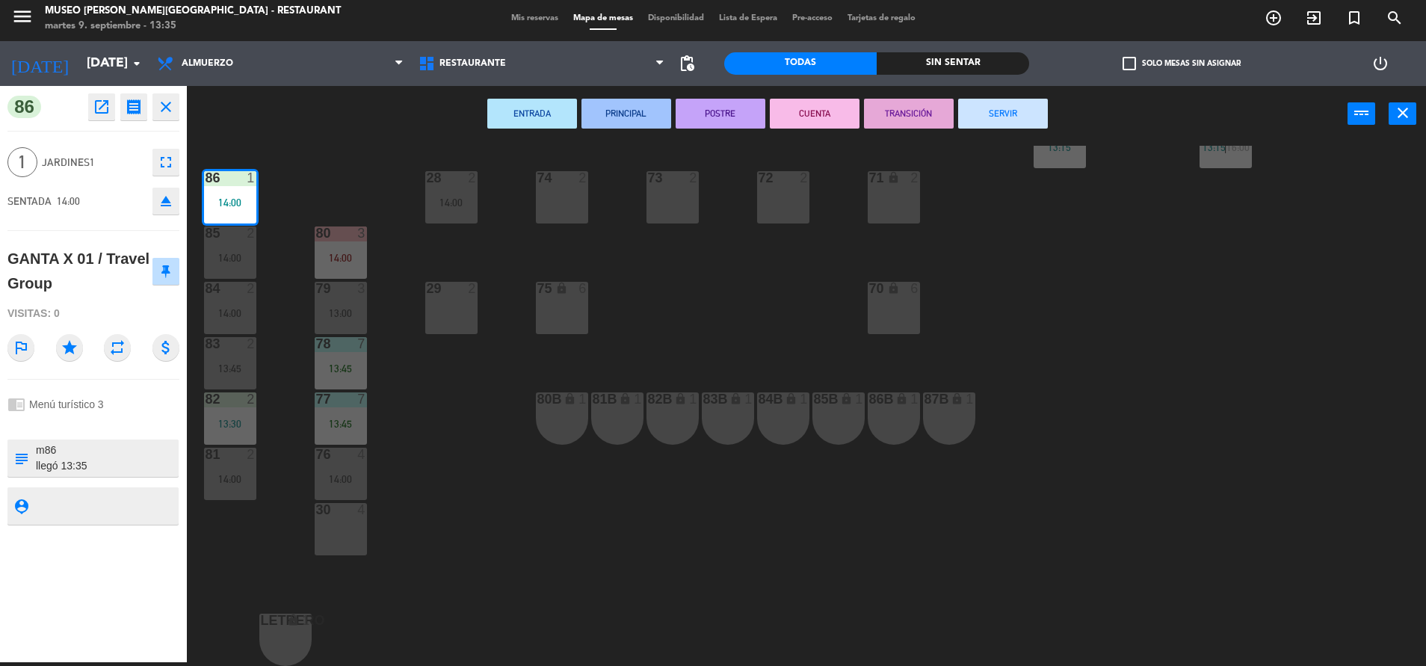
click at [389, 415] on div "44 5 13:22 49 2 14:30 54 5 13:00 64 2 12:45 48 2 14:00 53 4 13:30 63 2 13:45 43…" at bounding box center [813, 406] width 1225 height 520
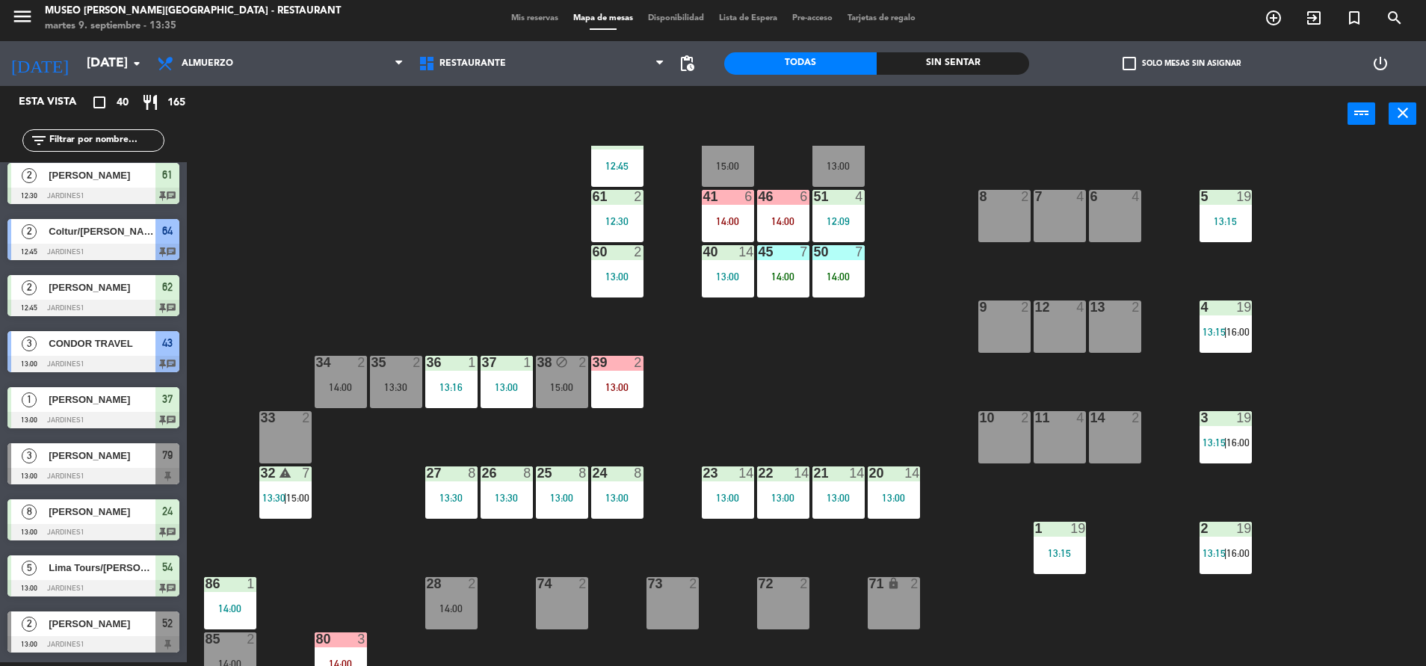
scroll to position [119, 0]
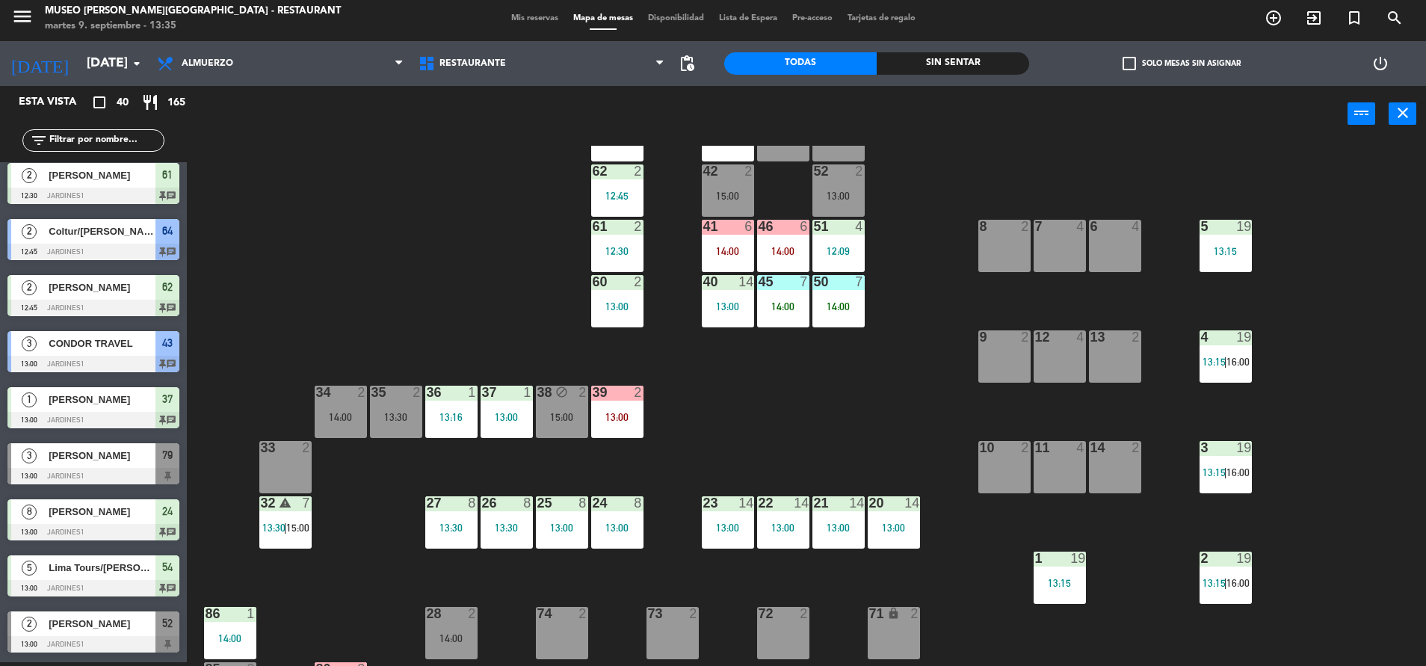
click at [626, 434] on div "39 2 13:00" at bounding box center [617, 412] width 52 height 52
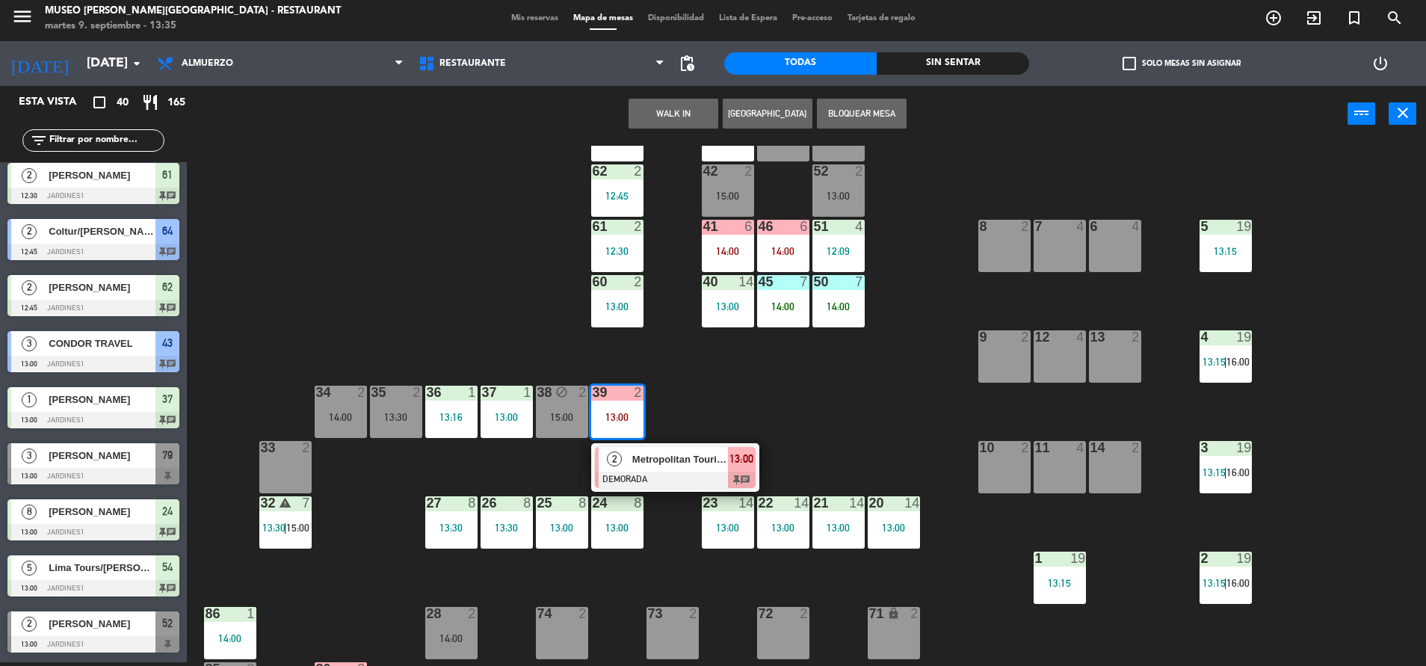
click at [650, 461] on span "Metropolitan Touring / DI [PERSON_NAME] X1" at bounding box center [680, 459] width 96 height 16
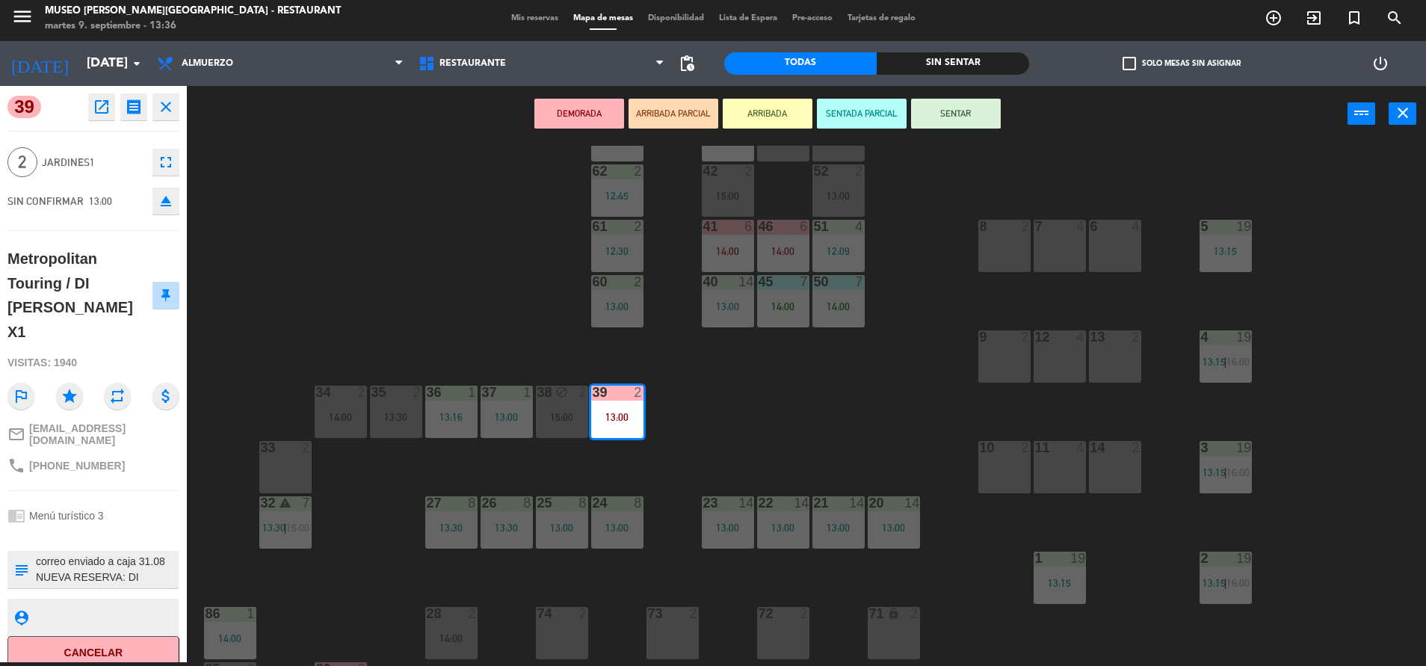
click at [101, 114] on icon "open_in_new" at bounding box center [102, 107] width 18 height 18
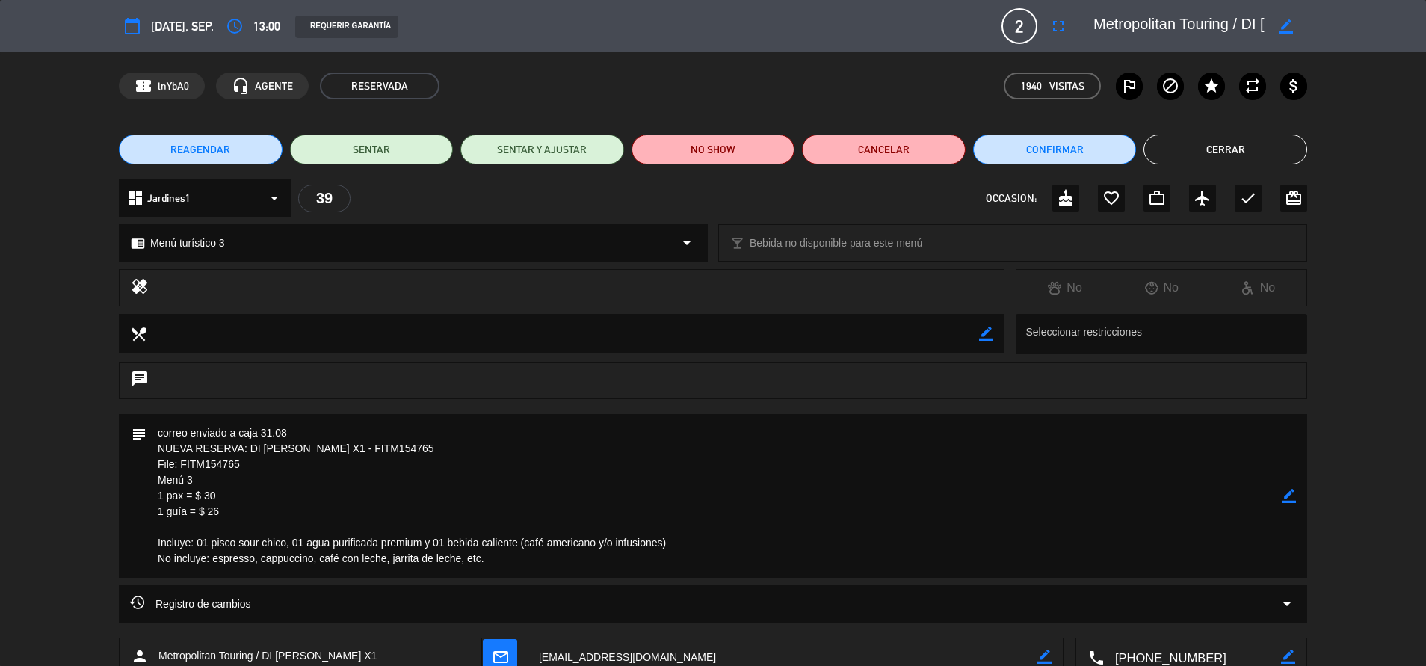
click at [1226, 146] on button "Cerrar" at bounding box center [1225, 150] width 164 height 30
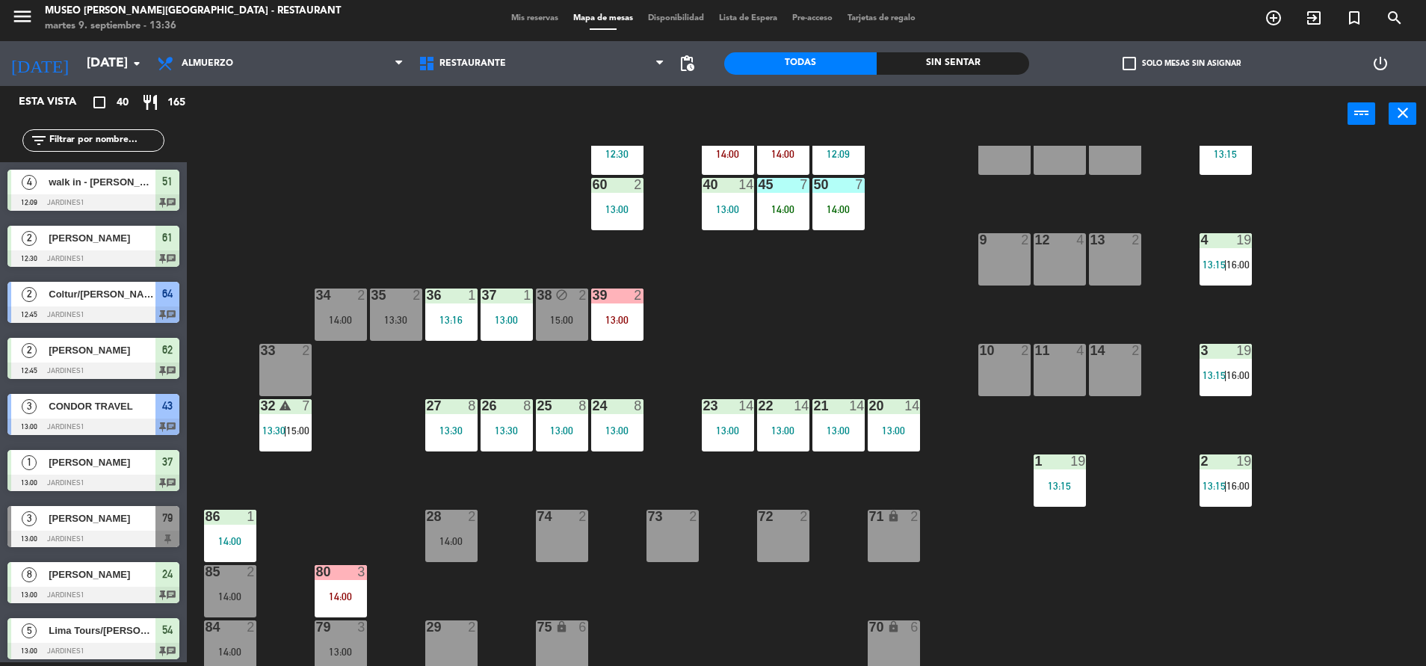
scroll to position [153, 0]
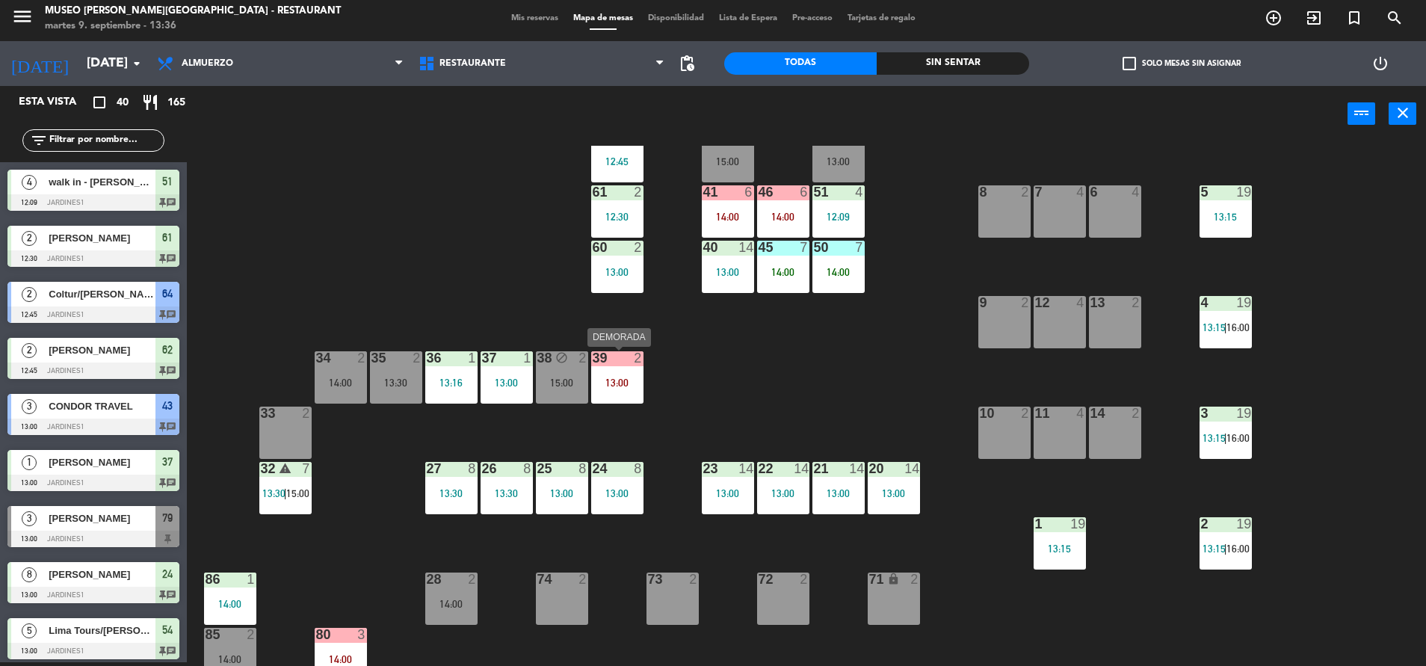
click at [641, 360] on div "2" at bounding box center [638, 357] width 9 height 13
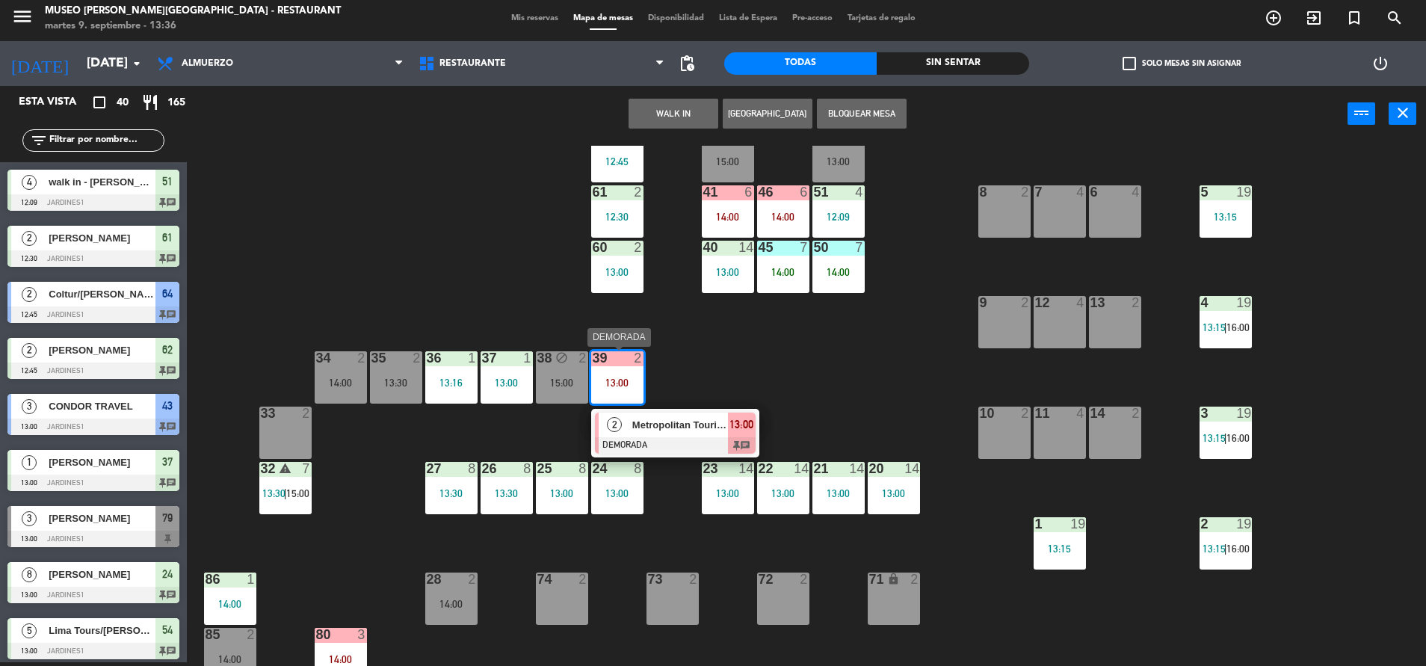
click at [661, 424] on span "Metropolitan Touring / DI [PERSON_NAME] X1" at bounding box center [680, 425] width 96 height 16
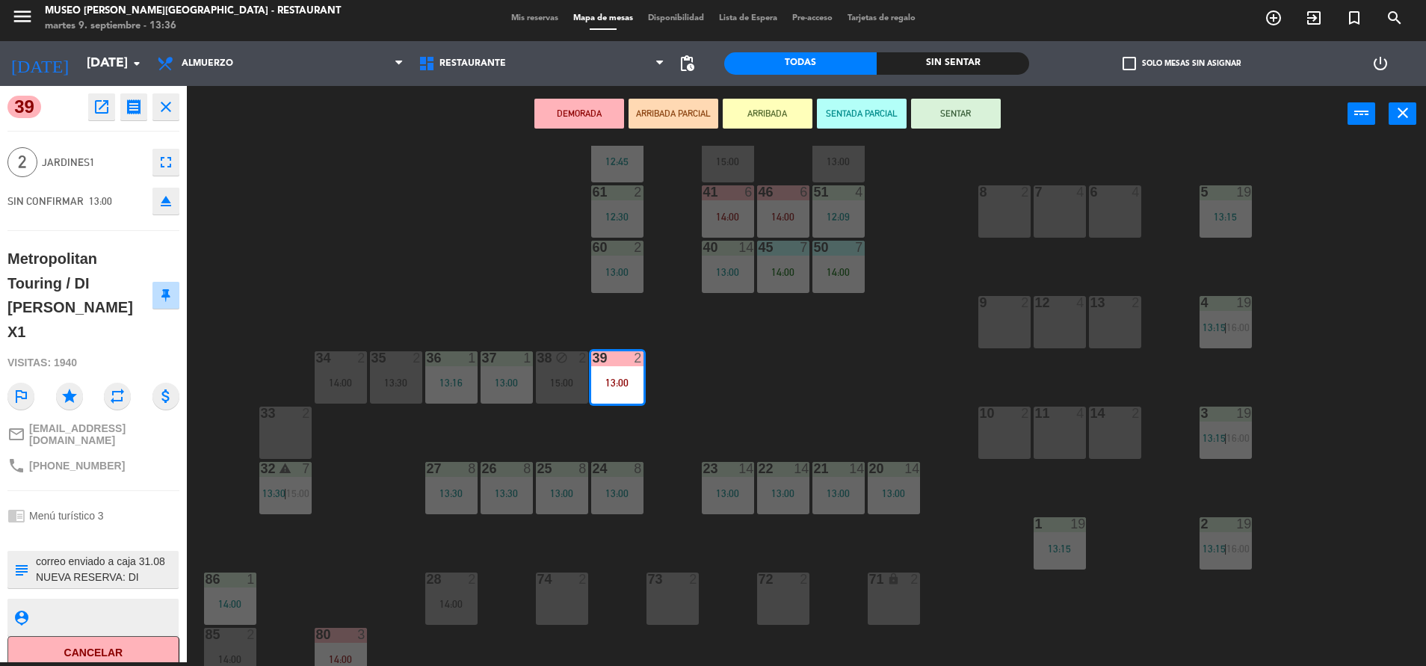
click at [34, 554] on textarea at bounding box center [105, 569] width 143 height 31
type textarea "m39 llegó 13:36 correo enviado a caja 31.08 NUEVA RESERVA: DI [PERSON_NAME] X1 …"
click at [135, 501] on div "chrome_reader_mode Menú turístico 3" at bounding box center [93, 515] width 172 height 28
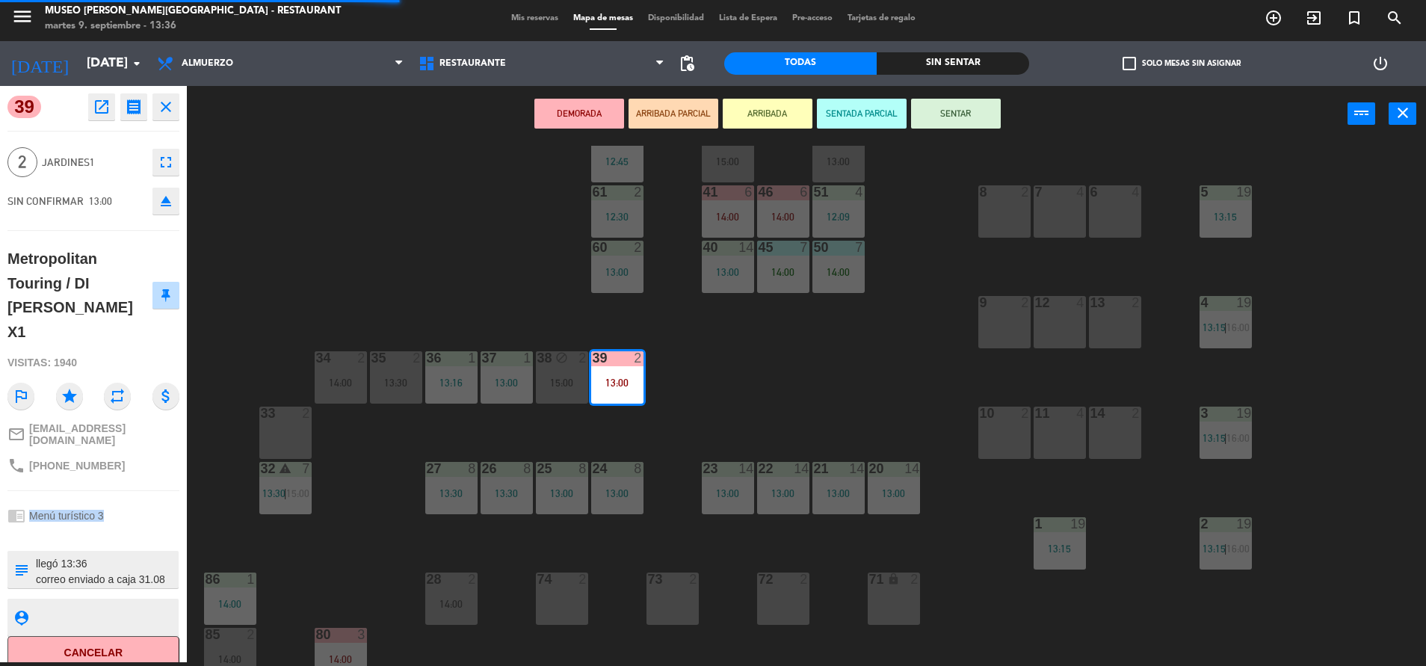
click at [135, 501] on div "chrome_reader_mode Menú turístico 3" at bounding box center [93, 515] width 172 height 28
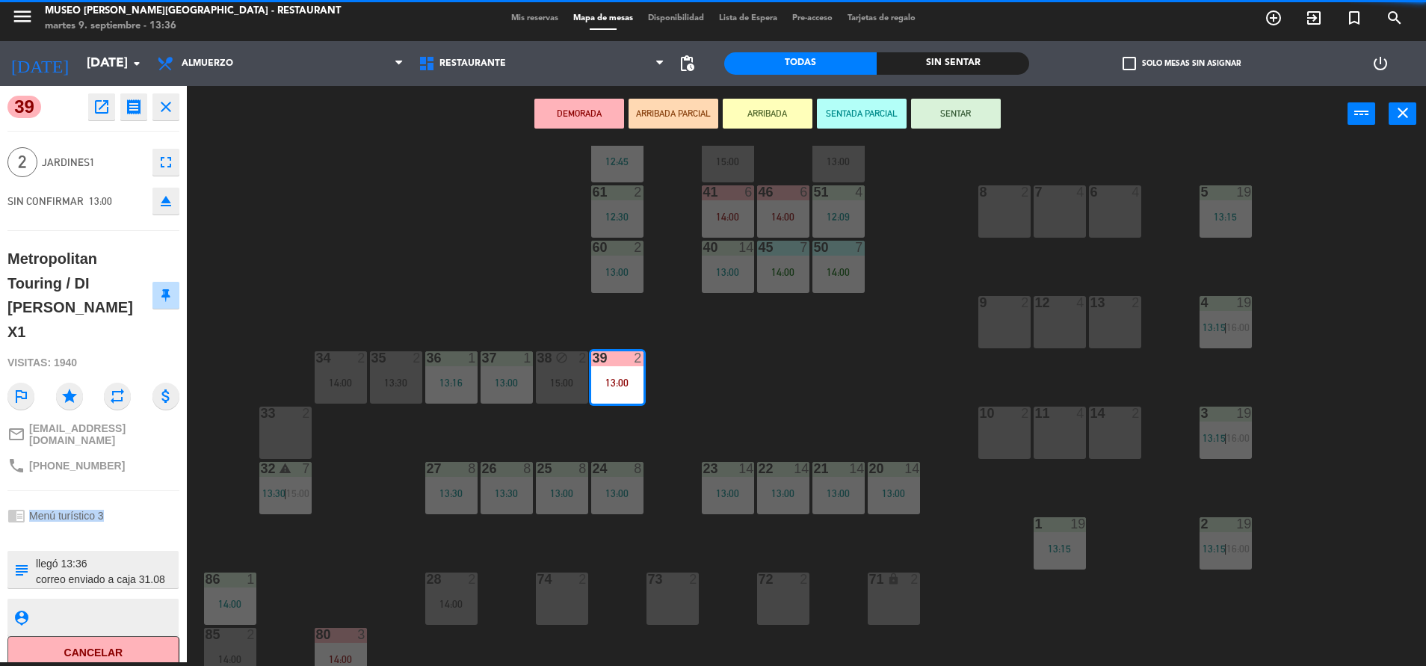
click at [135, 501] on div "chrome_reader_mode Menú turístico 3" at bounding box center [93, 515] width 172 height 28
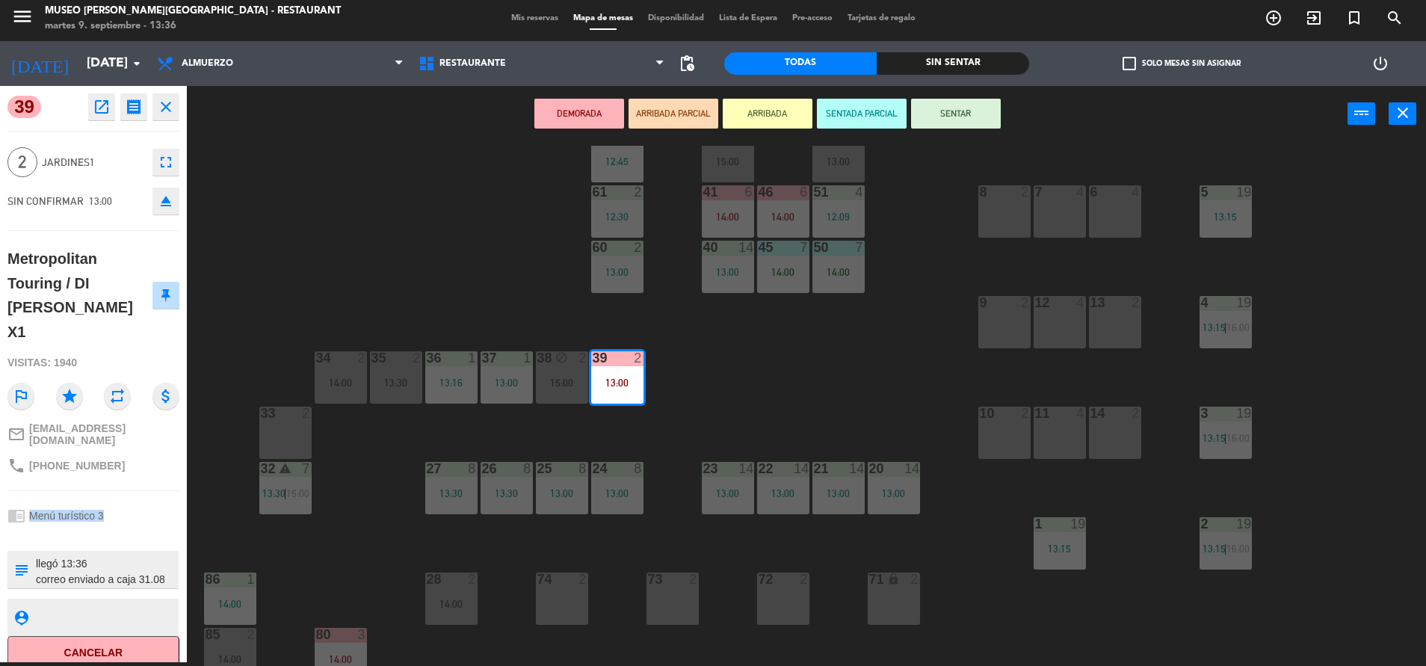
click at [135, 501] on div "chrome_reader_mode Menú turístico 3" at bounding box center [93, 515] width 172 height 28
drag, startPoint x: 135, startPoint y: 480, endPoint x: 144, endPoint y: 490, distance: 13.7
click at [144, 501] on div "chrome_reader_mode Menú turístico 3" at bounding box center [93, 515] width 172 height 28
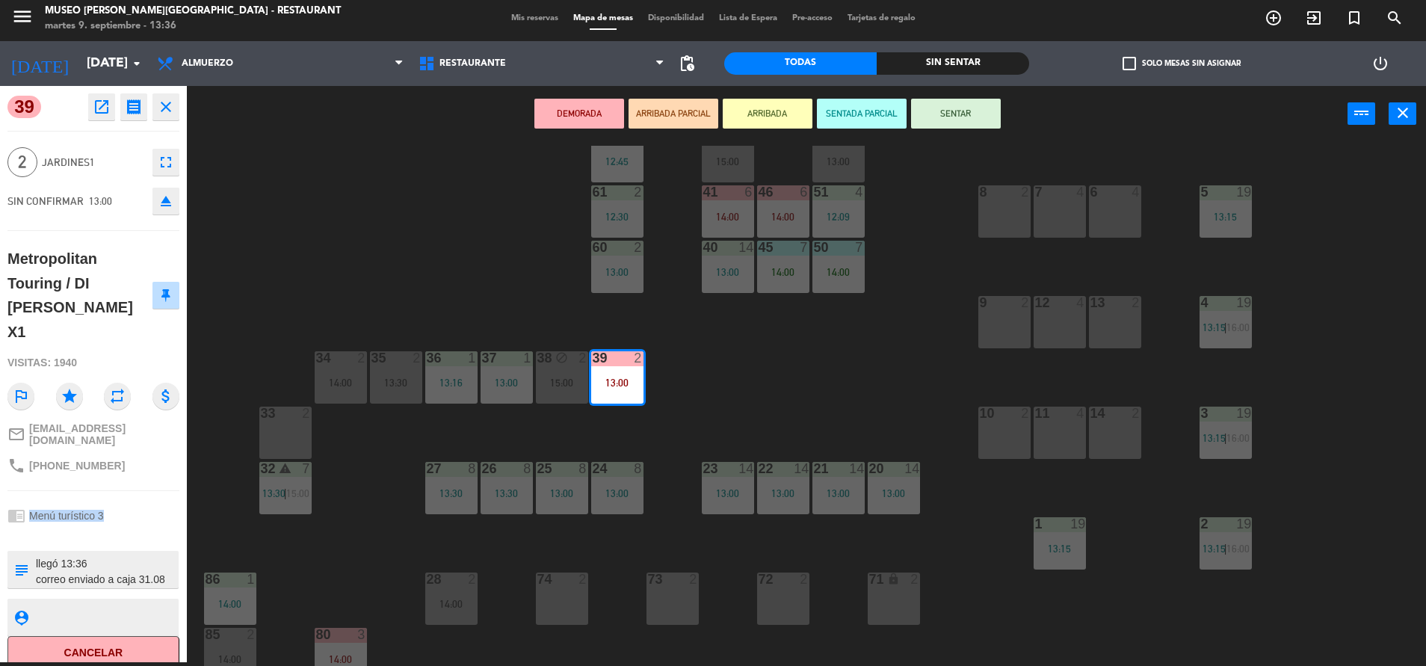
click at [675, 110] on button "ARRIBADA PARCIAL" at bounding box center [673, 114] width 90 height 30
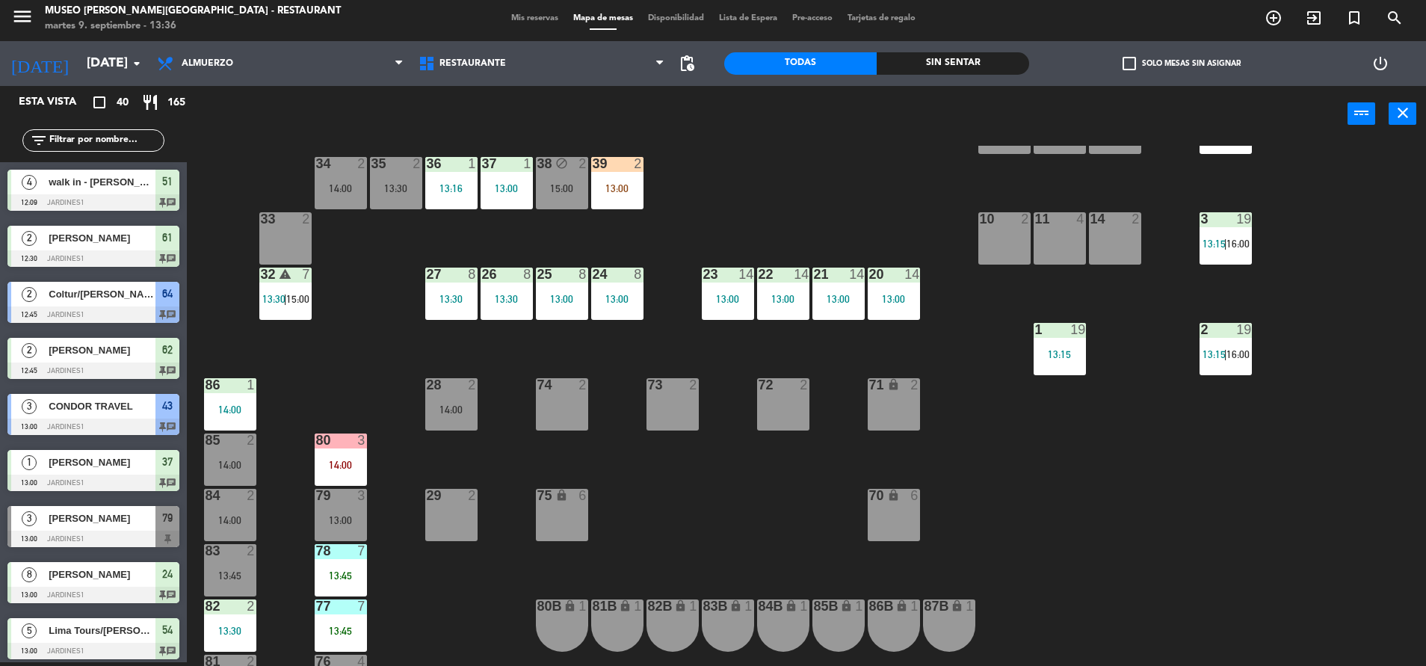
scroll to position [348, 0]
click at [212, 406] on div "14:00" at bounding box center [230, 409] width 52 height 10
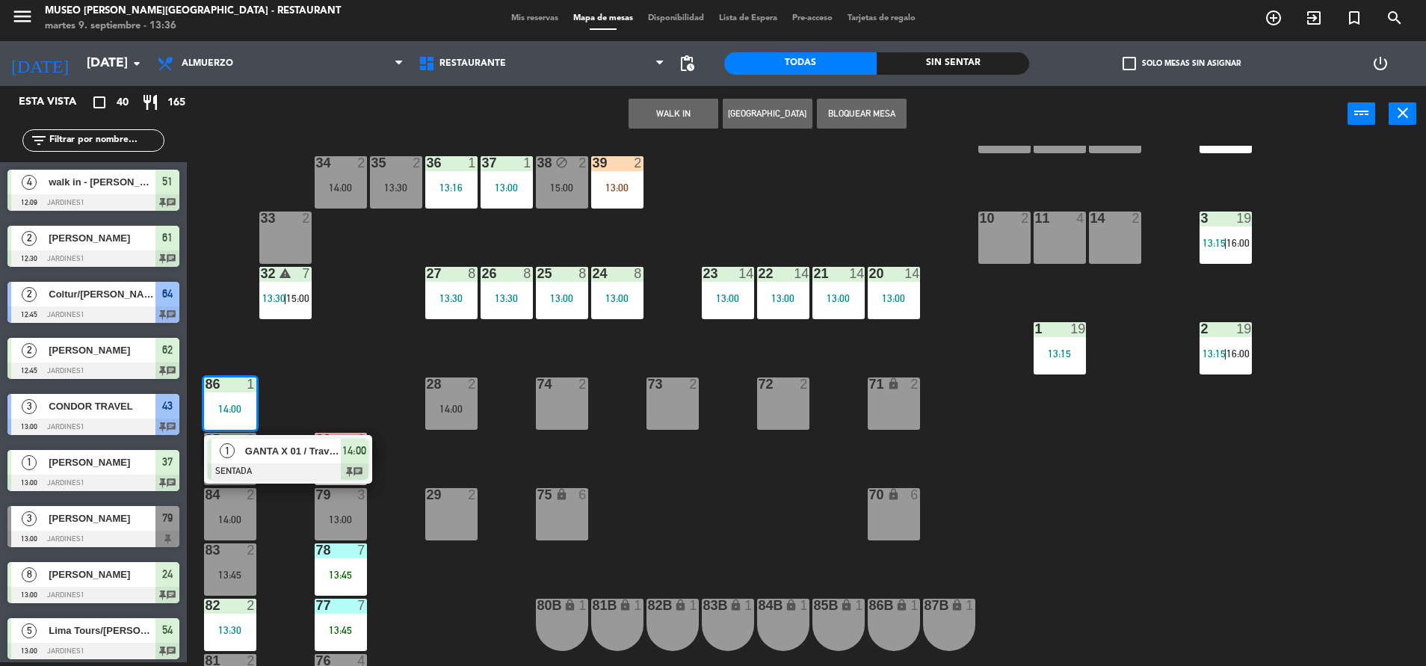
click at [245, 447] on span "GANTA X 01 / Travel Group" at bounding box center [293, 451] width 96 height 16
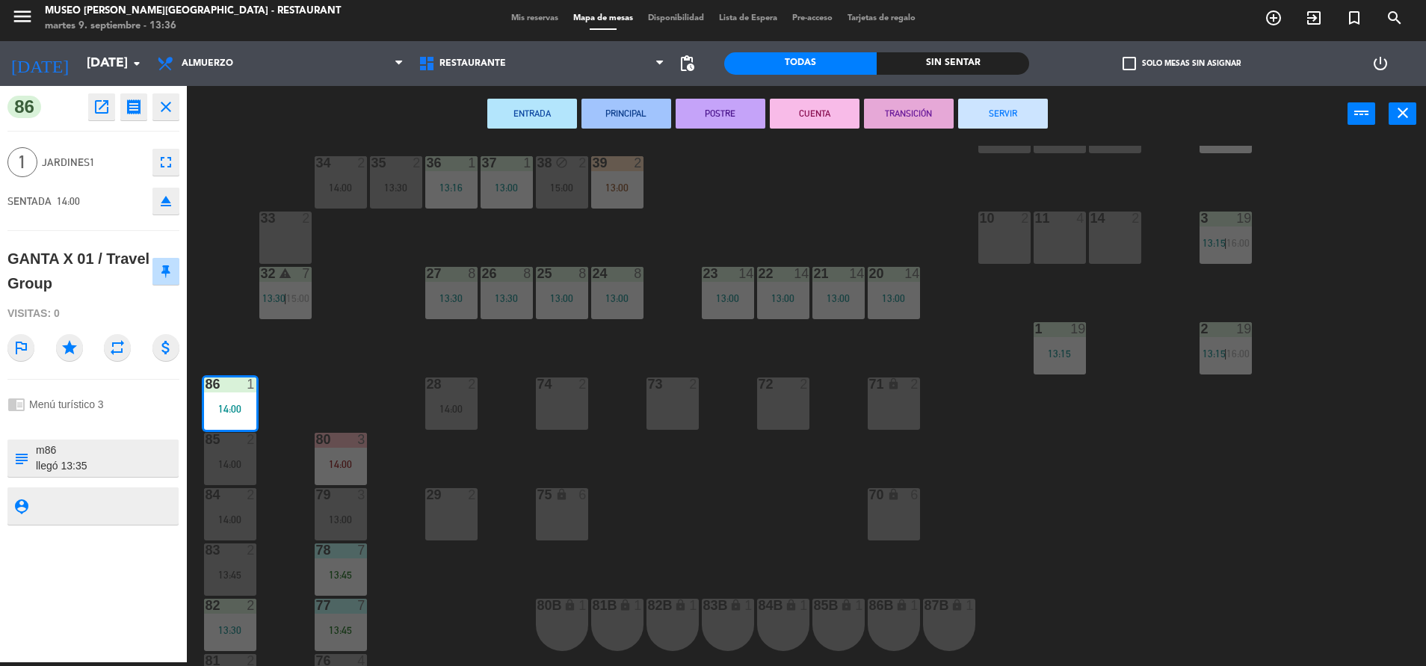
click at [120, 469] on textarea at bounding box center [105, 457] width 143 height 31
type textarea "m86 llegó 13:35 se le indicó [PERSON_NAME] que el px es vegetariano VOUCHER ENV…"
click at [158, 398] on div "chrome_reader_mode Menú turístico 3" at bounding box center [93, 404] width 172 height 28
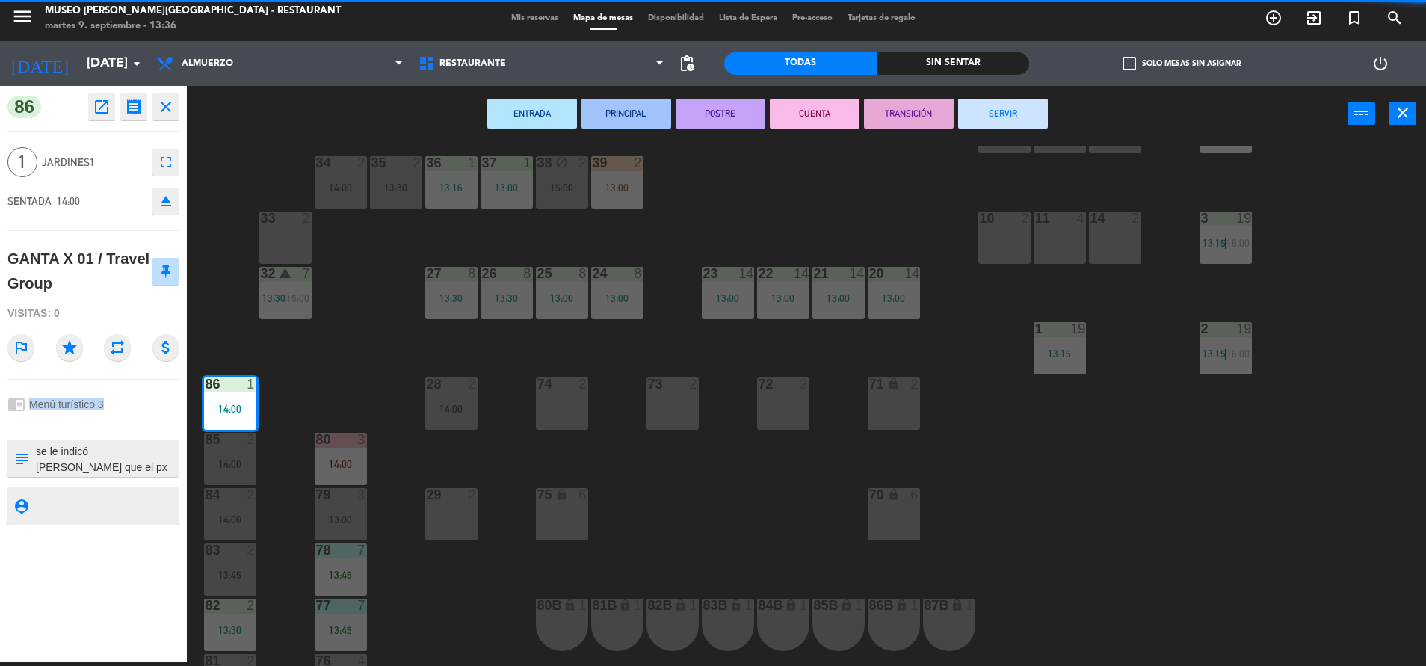
click at [158, 398] on div "chrome_reader_mode Menú turístico 3" at bounding box center [93, 404] width 172 height 28
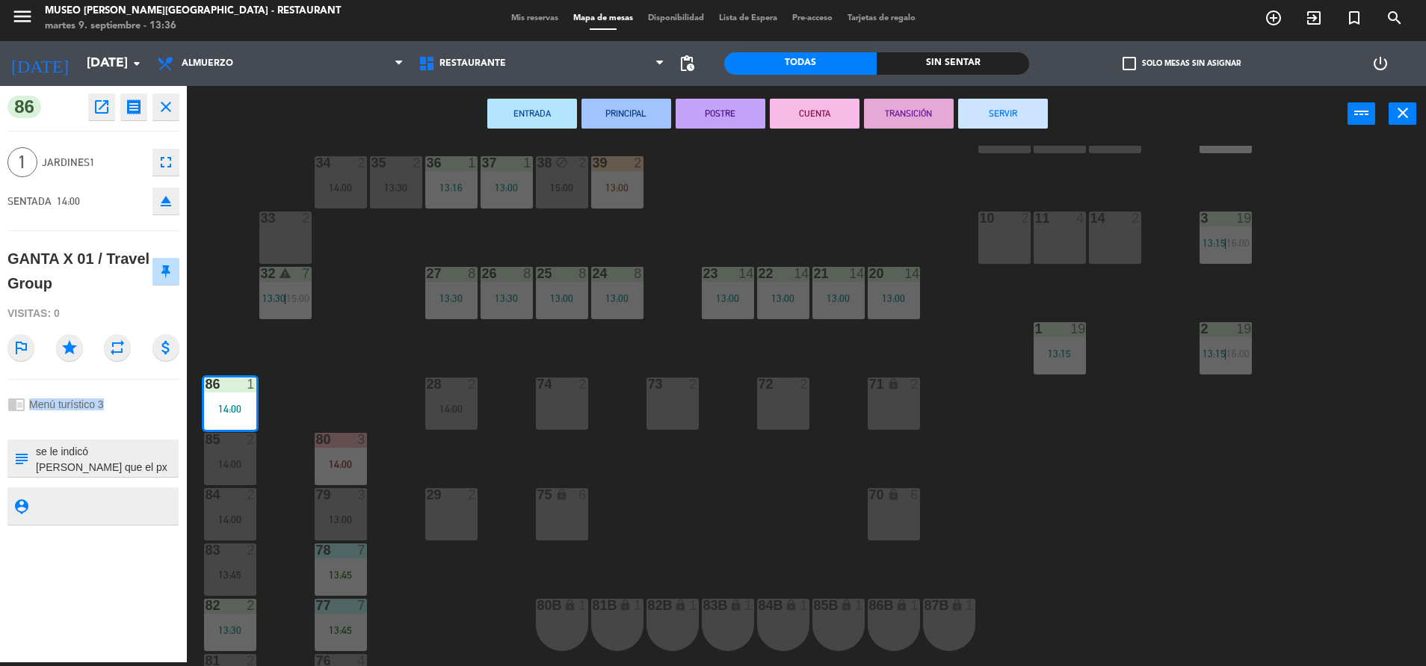
click at [158, 398] on div "chrome_reader_mode Menú turístico 3" at bounding box center [93, 404] width 172 height 28
click at [866, 200] on div "44 5 13:22 49 2 14:30 54 5 13:00 64 2 12:45 48 2 14:00 53 4 13:30 63 2 13:45 43…" at bounding box center [813, 406] width 1225 height 520
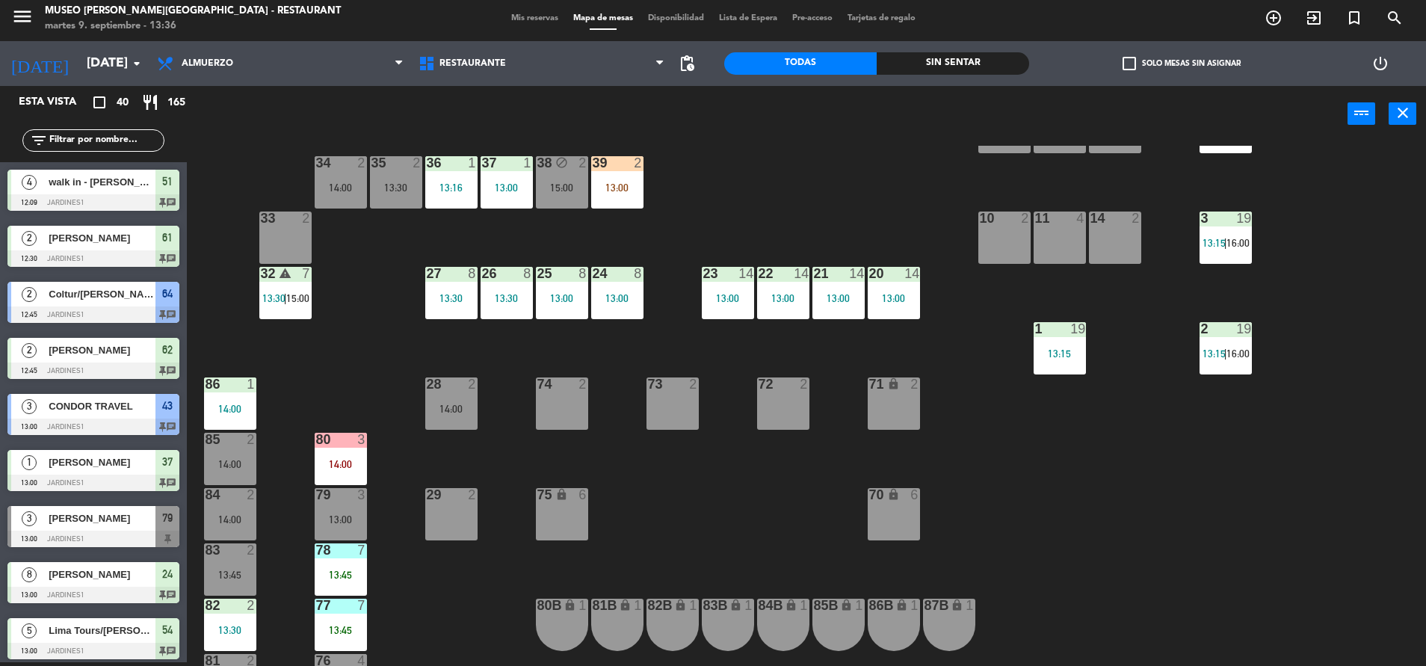
scroll to position [7, 0]
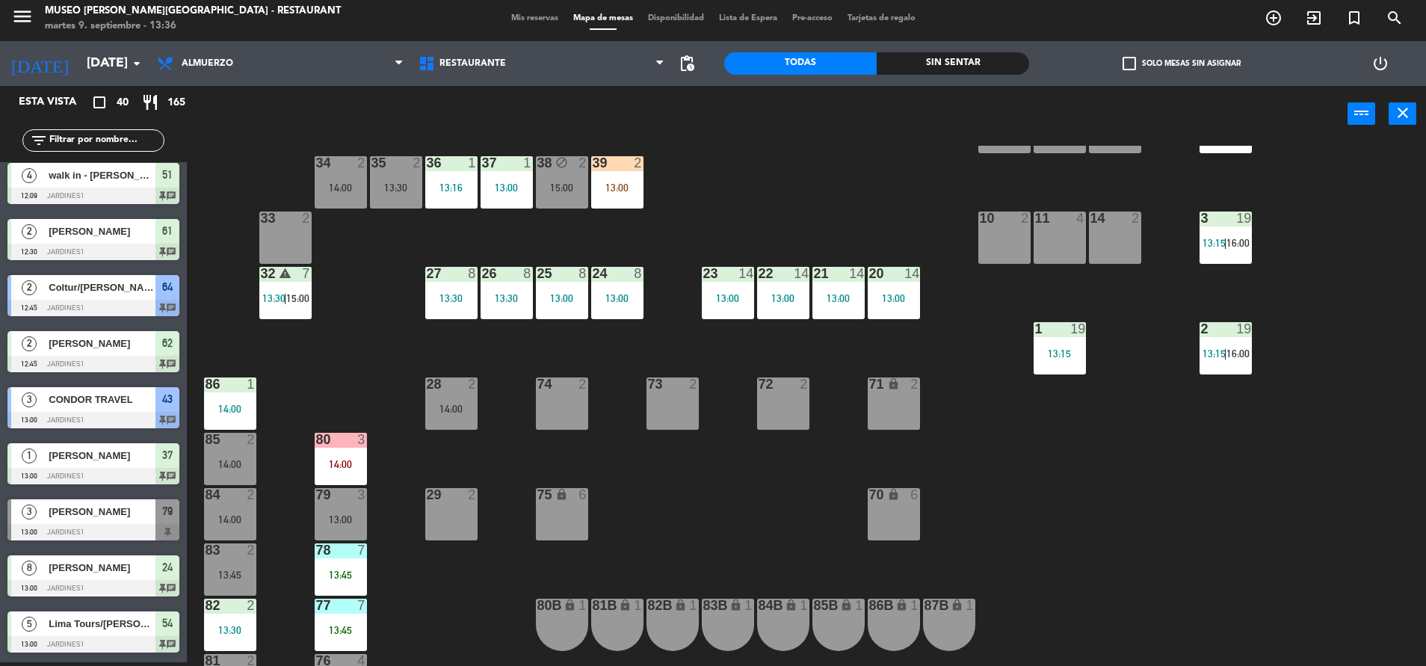
click at [606, 181] on div "39 2 13:00" at bounding box center [617, 182] width 52 height 52
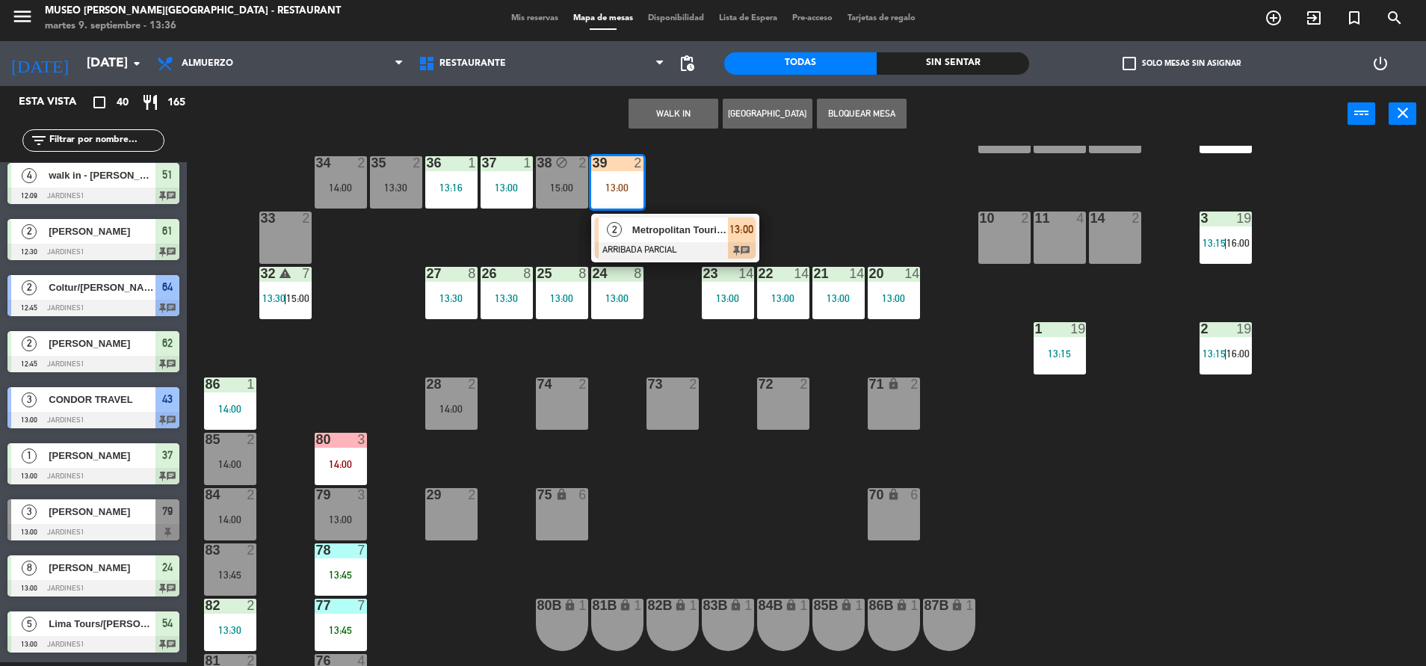
click at [646, 238] on div "Metropolitan Touring / DI [PERSON_NAME] X1" at bounding box center [679, 229] width 97 height 25
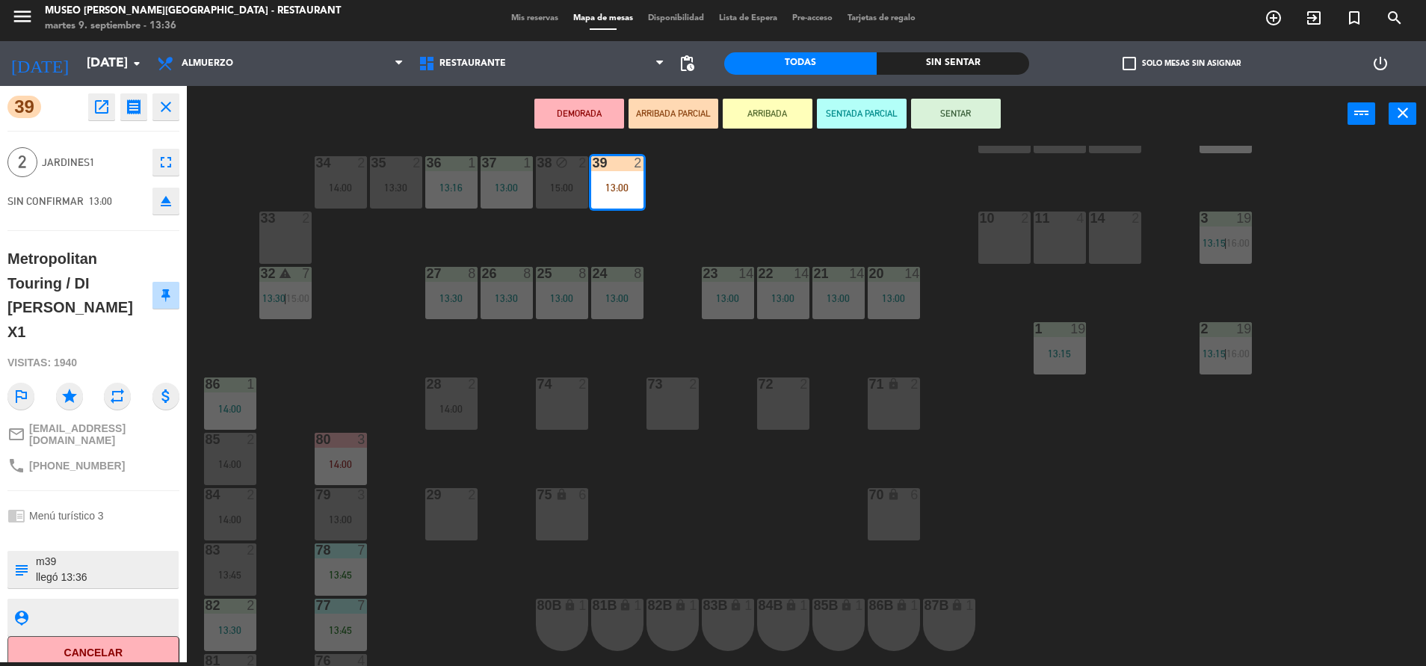
click at [989, 105] on button "SENTAR" at bounding box center [956, 114] width 90 height 30
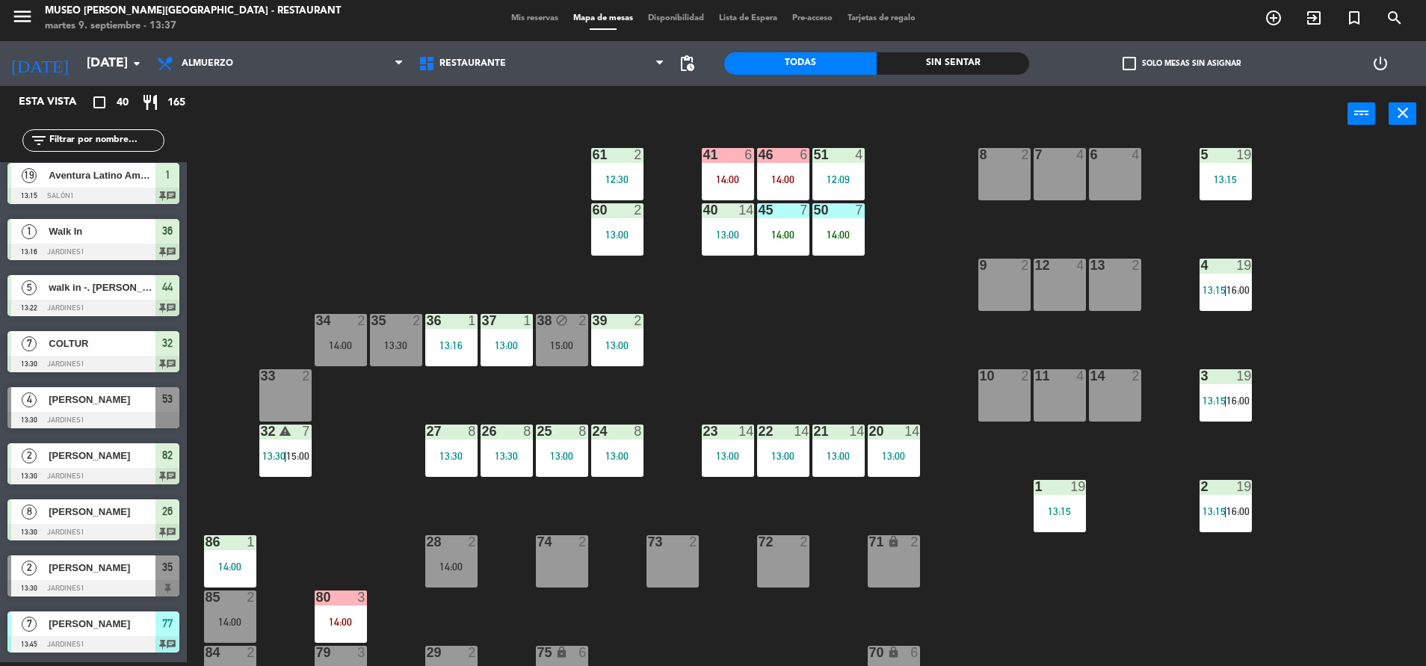
scroll to position [554, 0]
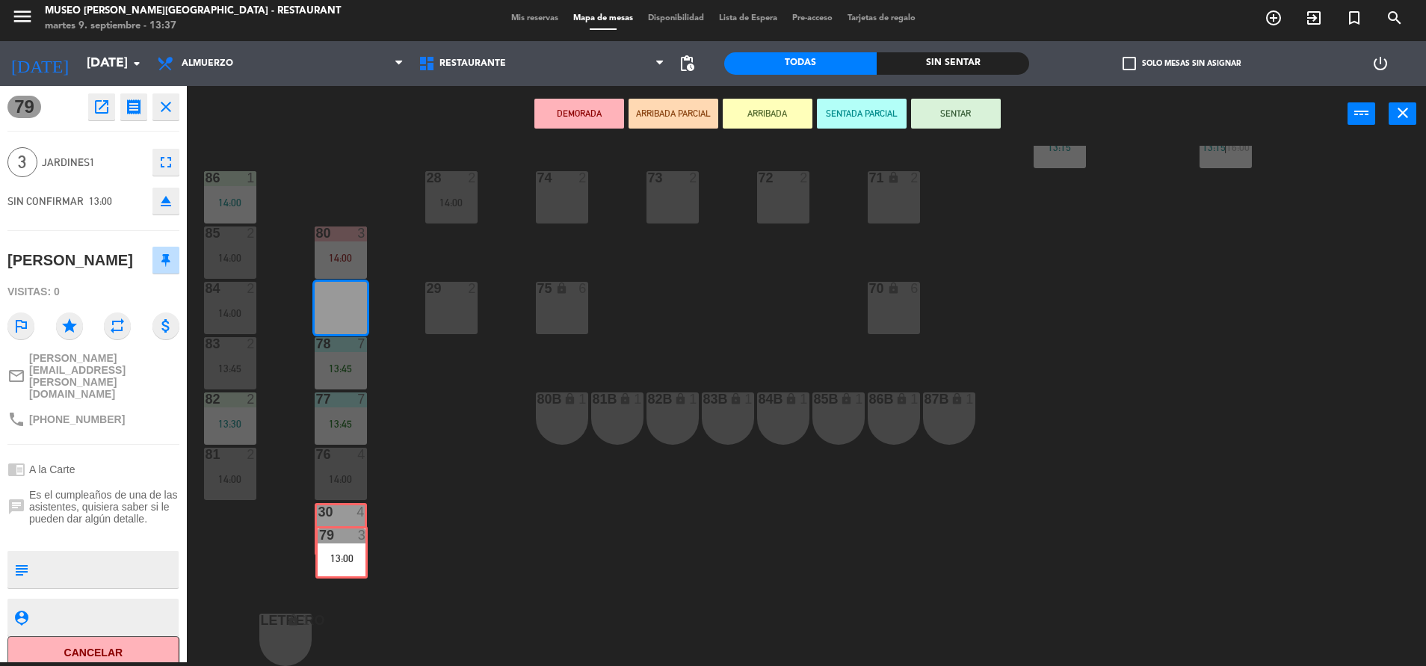
drag, startPoint x: 359, startPoint y: 288, endPoint x: 359, endPoint y: 532, distance: 244.4
click at [359, 532] on div "44 5 13:22 49 2 14:30 54 5 13:00 64 2 12:45 48 2 14:00 53 4 13:30 63 2 13:45 43…" at bounding box center [813, 406] width 1225 height 520
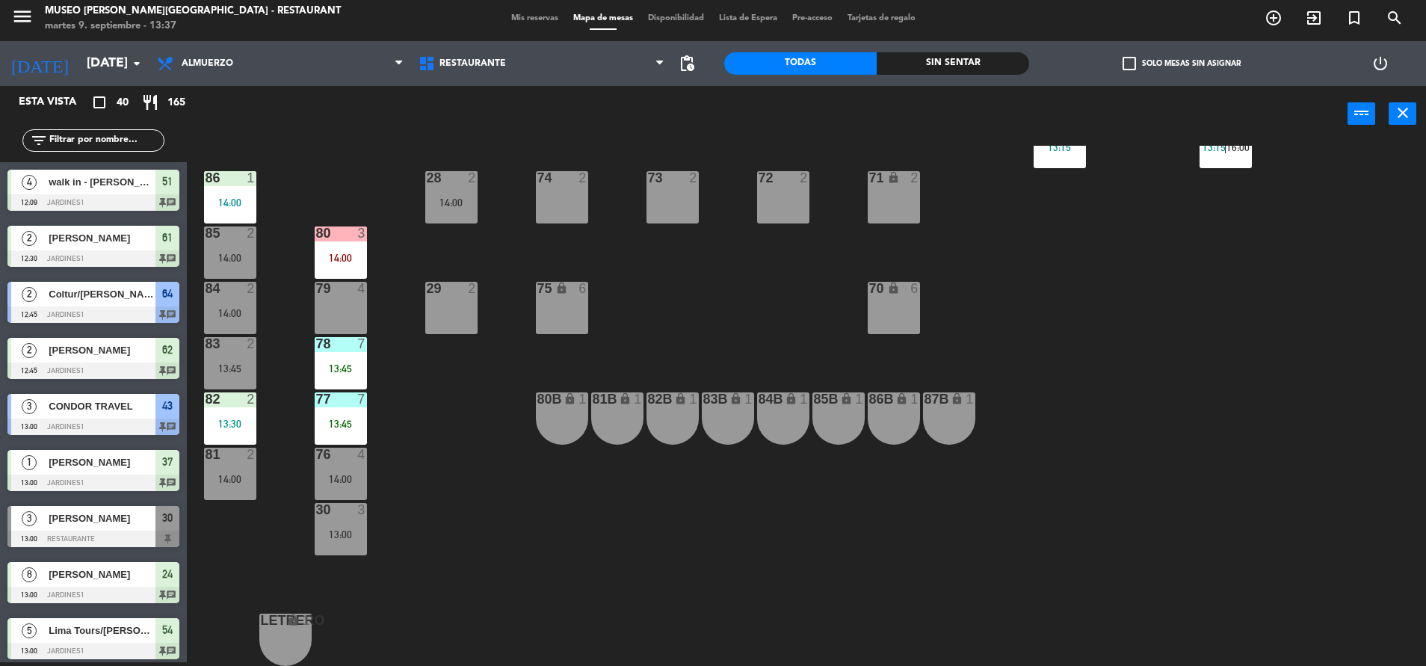
click at [349, 299] on div "79 4" at bounding box center [341, 308] width 52 height 52
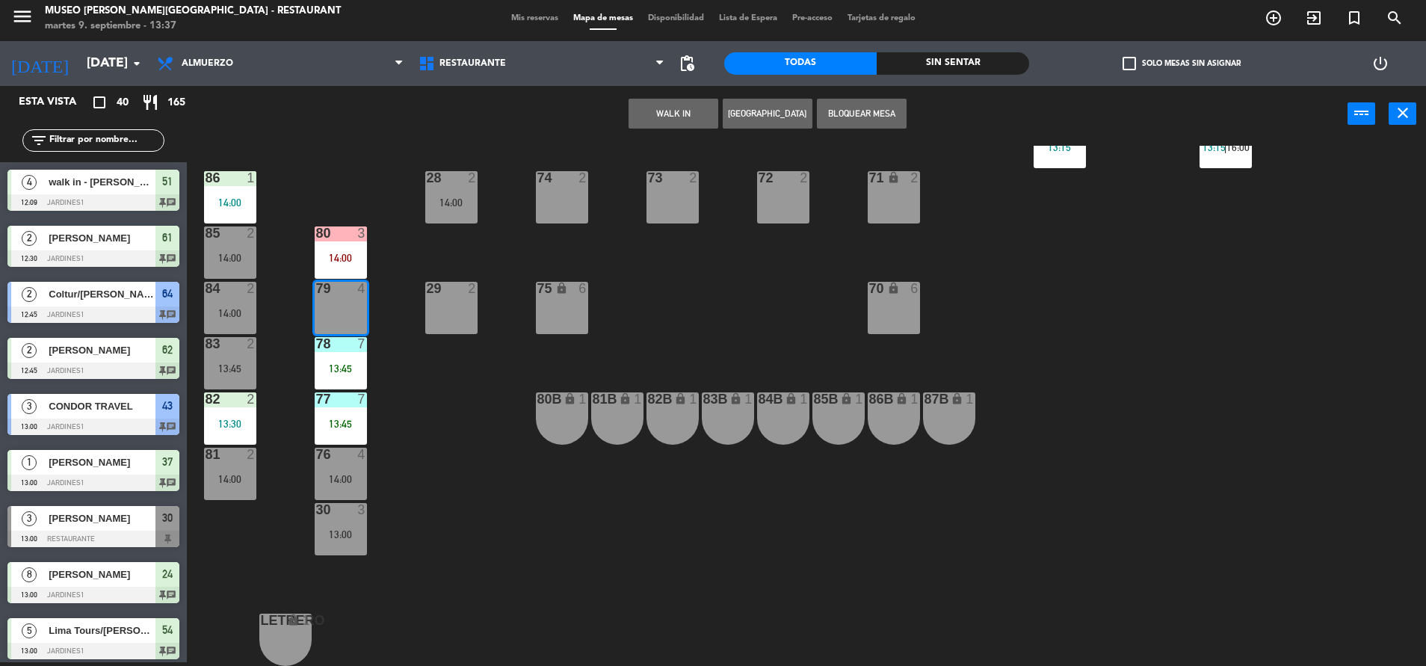
click at [659, 120] on button "WALK IN" at bounding box center [673, 114] width 90 height 30
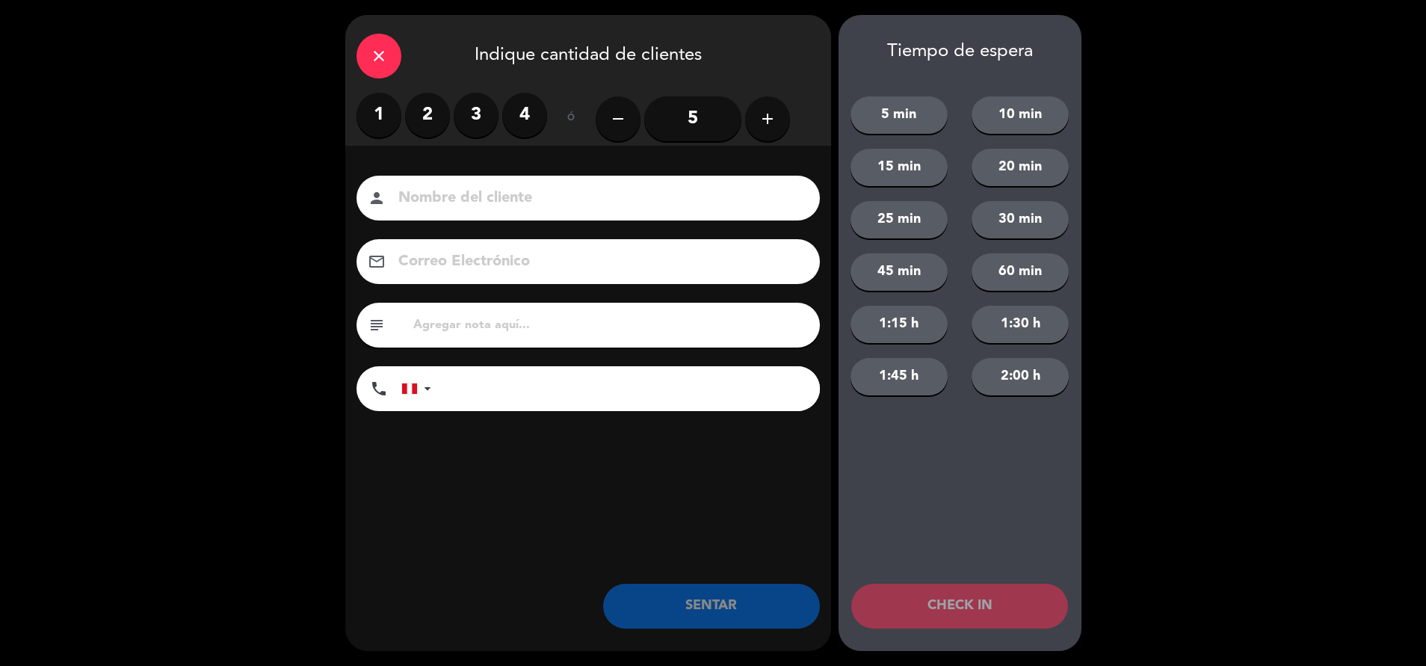
click at [470, 111] on label "3" at bounding box center [476, 115] width 45 height 45
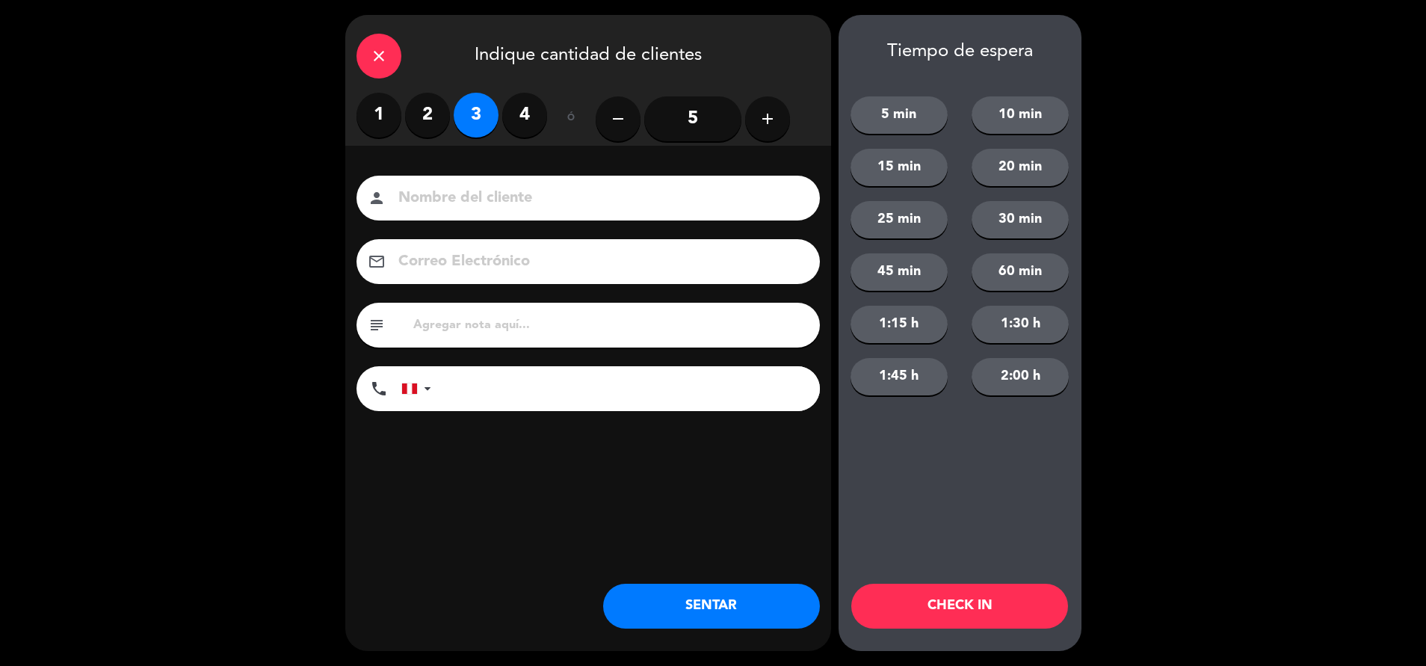
click at [513, 205] on input at bounding box center [599, 198] width 404 height 26
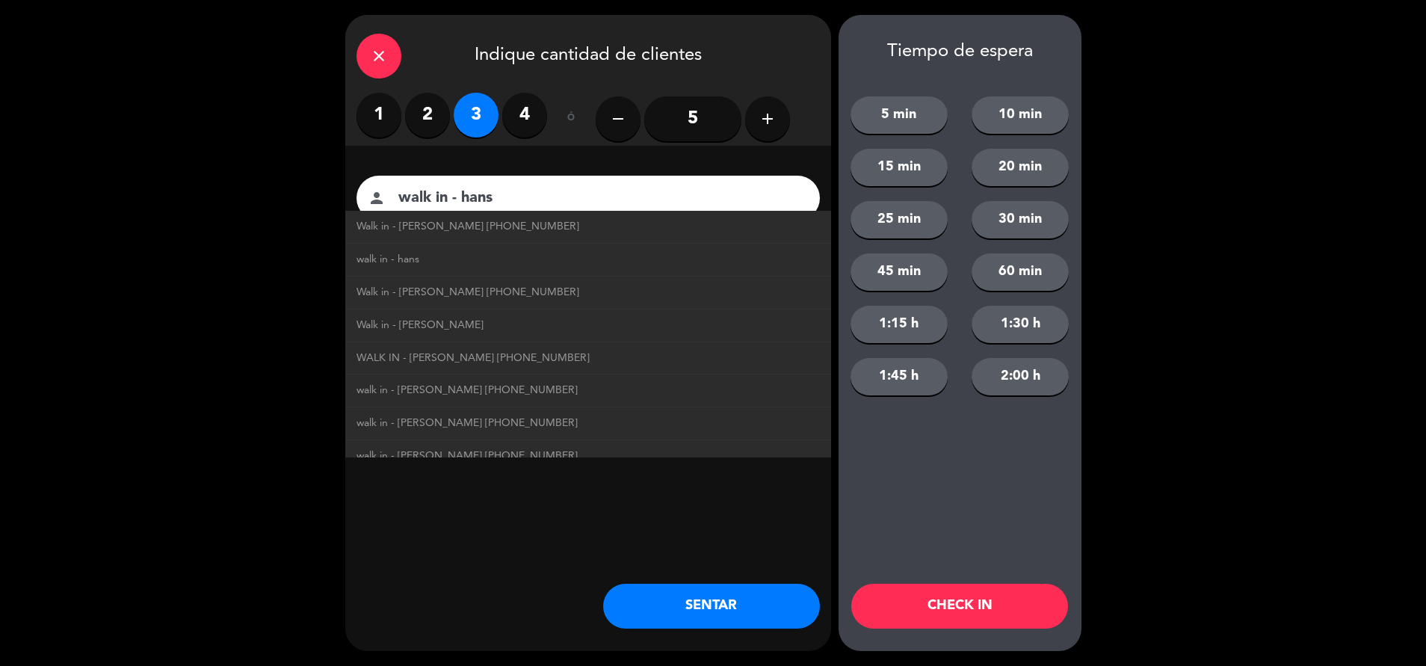
type input "walk in - hans"
click at [528, 113] on label "4" at bounding box center [524, 115] width 45 height 45
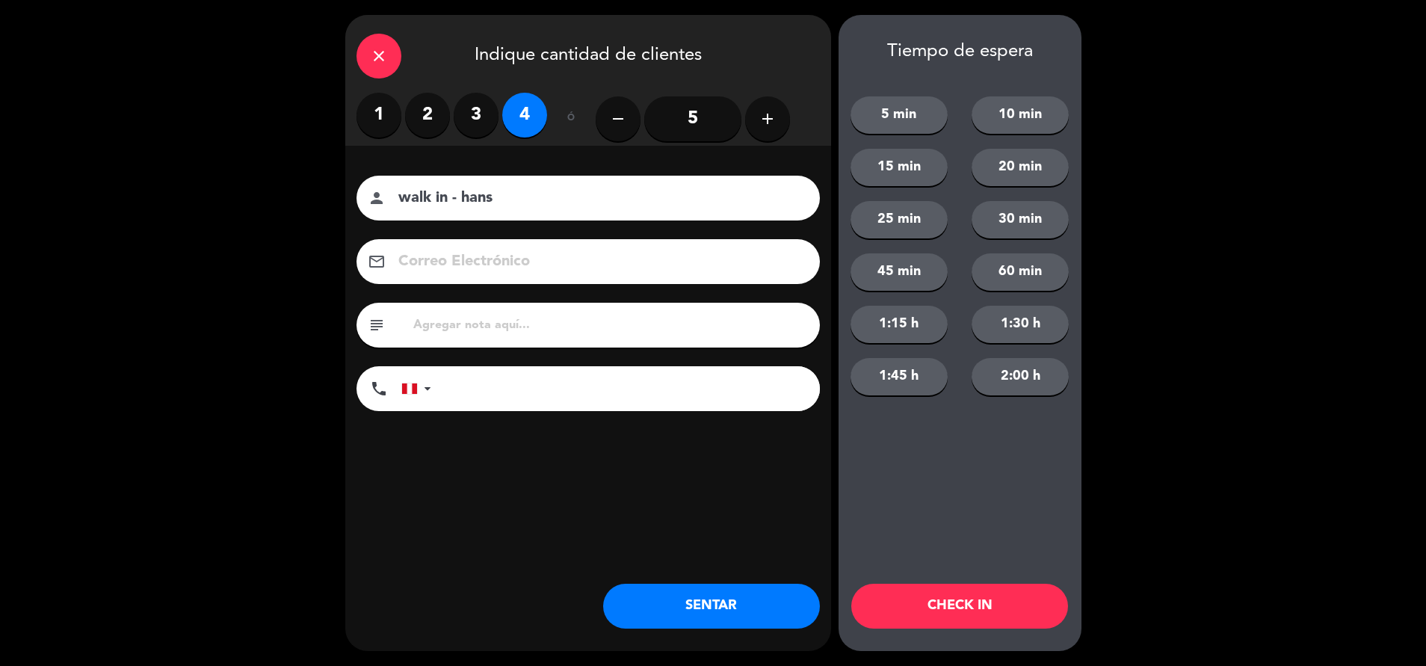
click at [561, 377] on input "tel" at bounding box center [633, 388] width 374 height 45
click at [676, 614] on button "SENTAR" at bounding box center [711, 606] width 217 height 45
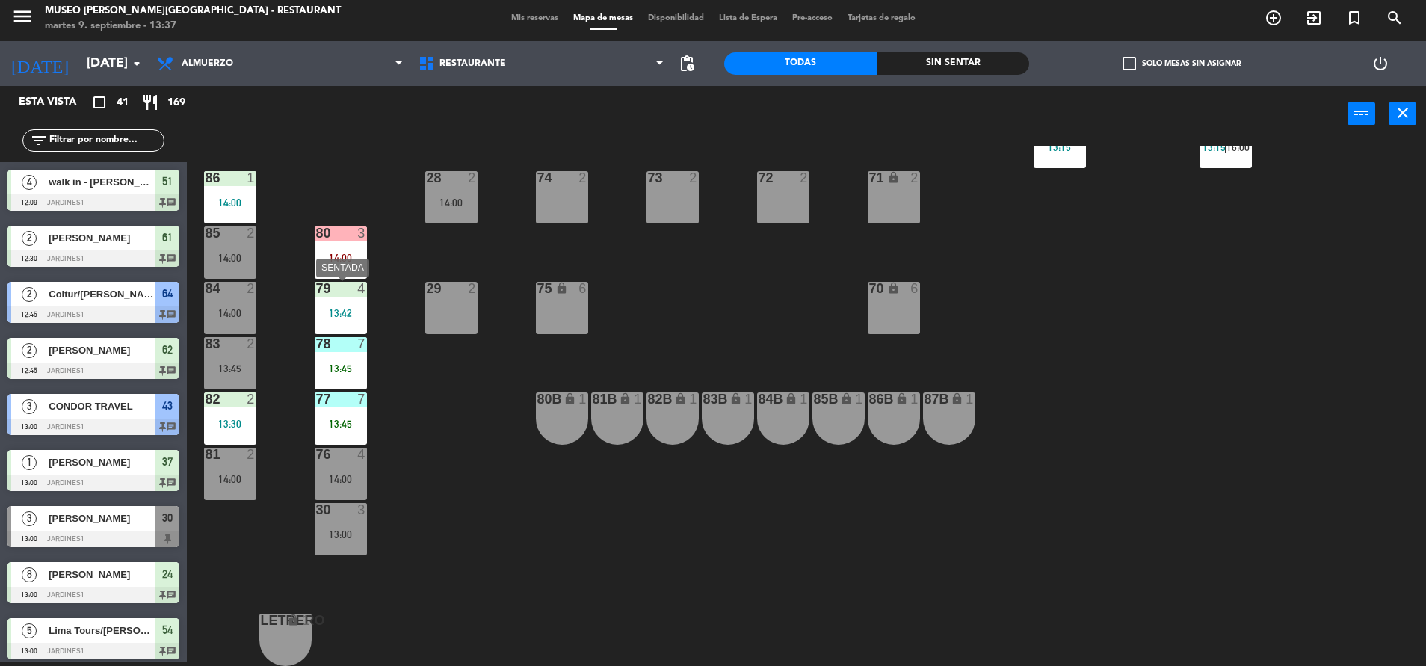
click at [359, 305] on div "79 4 13:42" at bounding box center [341, 308] width 52 height 52
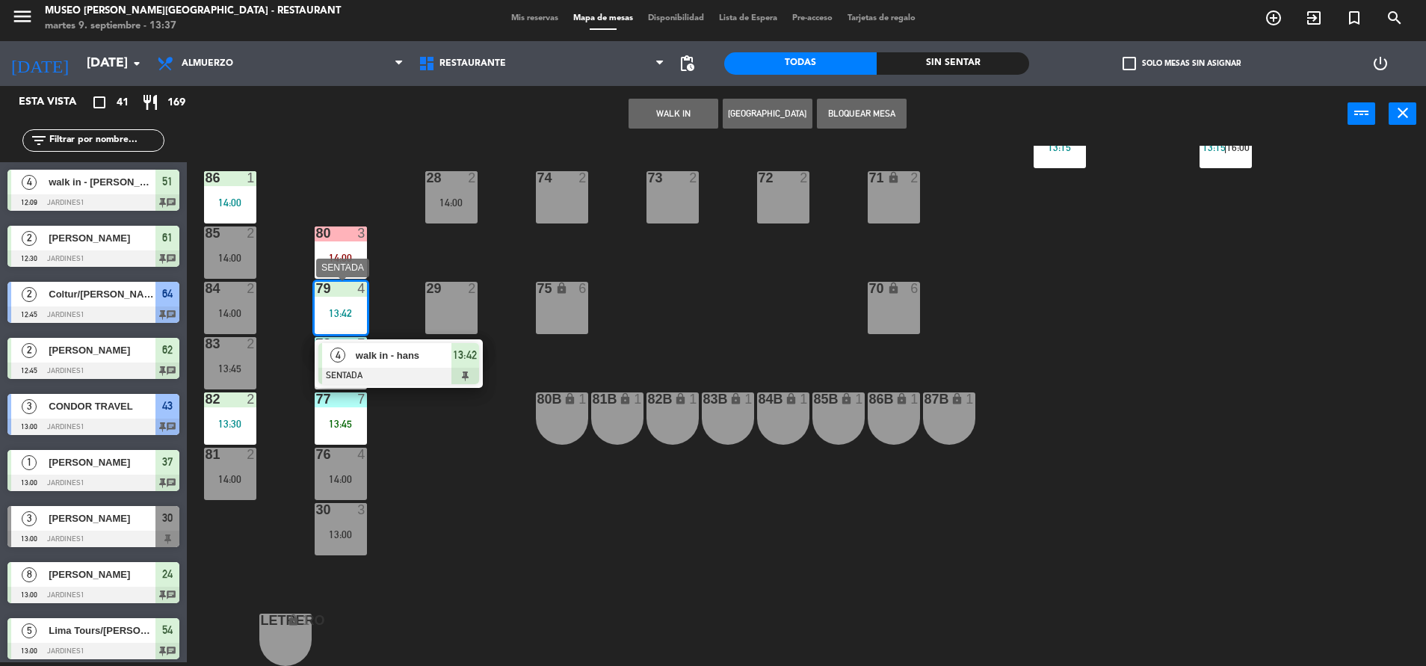
click at [385, 352] on span "walk in - hans" at bounding box center [404, 355] width 96 height 16
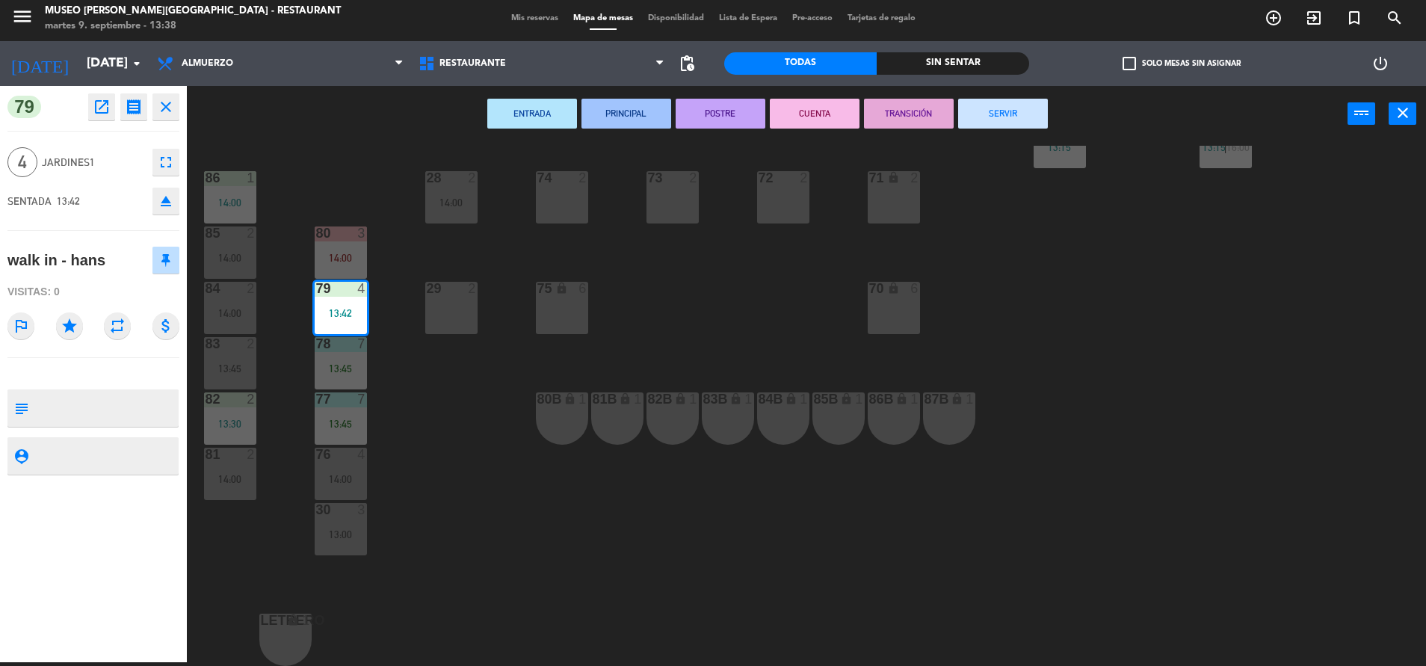
click at [146, 406] on textarea at bounding box center [105, 407] width 143 height 31
type textarea "m79"
click at [97, 370] on div at bounding box center [93, 373] width 172 height 10
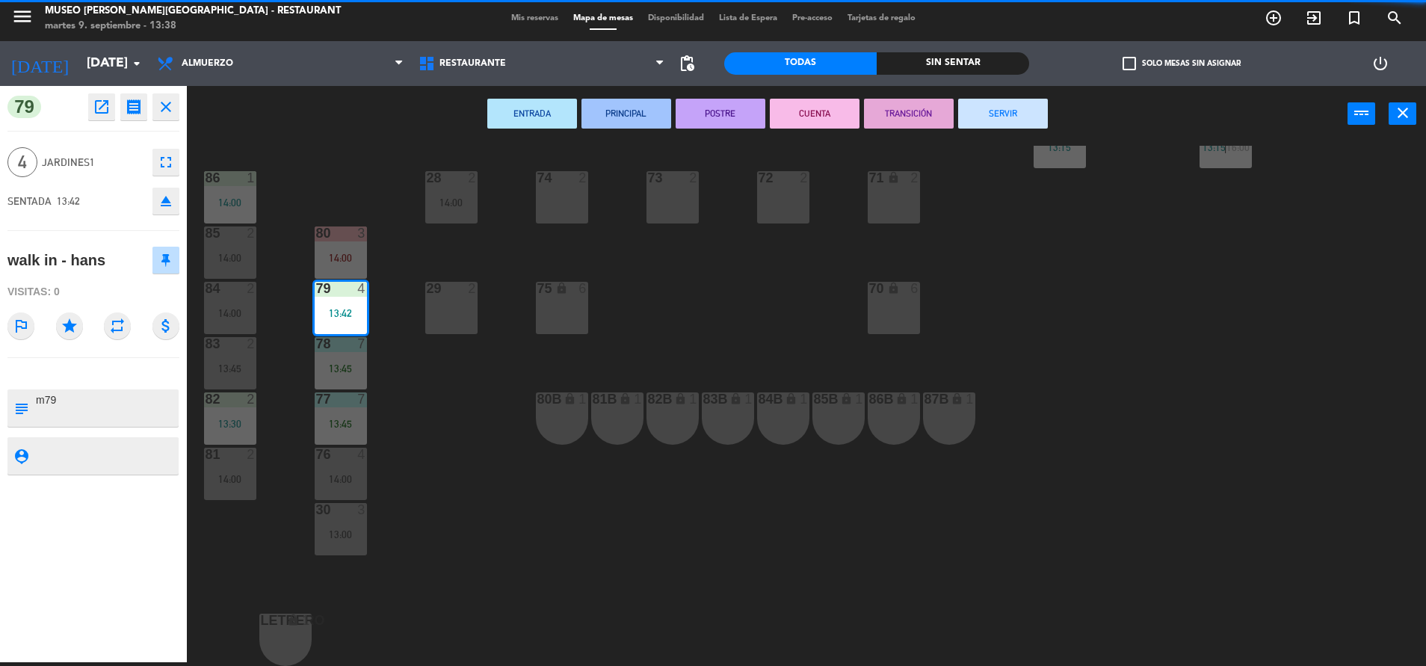
click at [97, 370] on div at bounding box center [93, 373] width 172 height 10
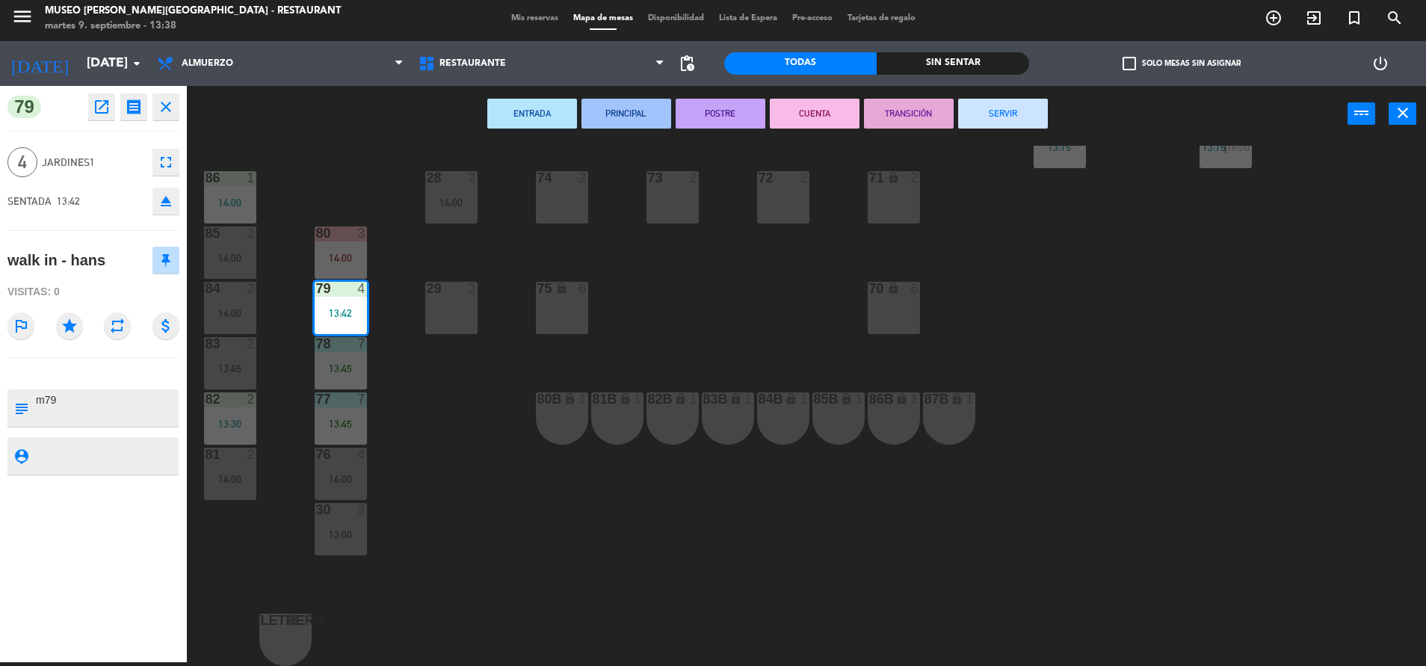
click at [97, 370] on div at bounding box center [93, 373] width 172 height 10
click at [727, 340] on div "44 5 13:22 49 2 14:30 54 5 13:00 64 2 12:45 48 2 14:00 53 4 13:30 63 2 13:45 43…" at bounding box center [813, 406] width 1225 height 520
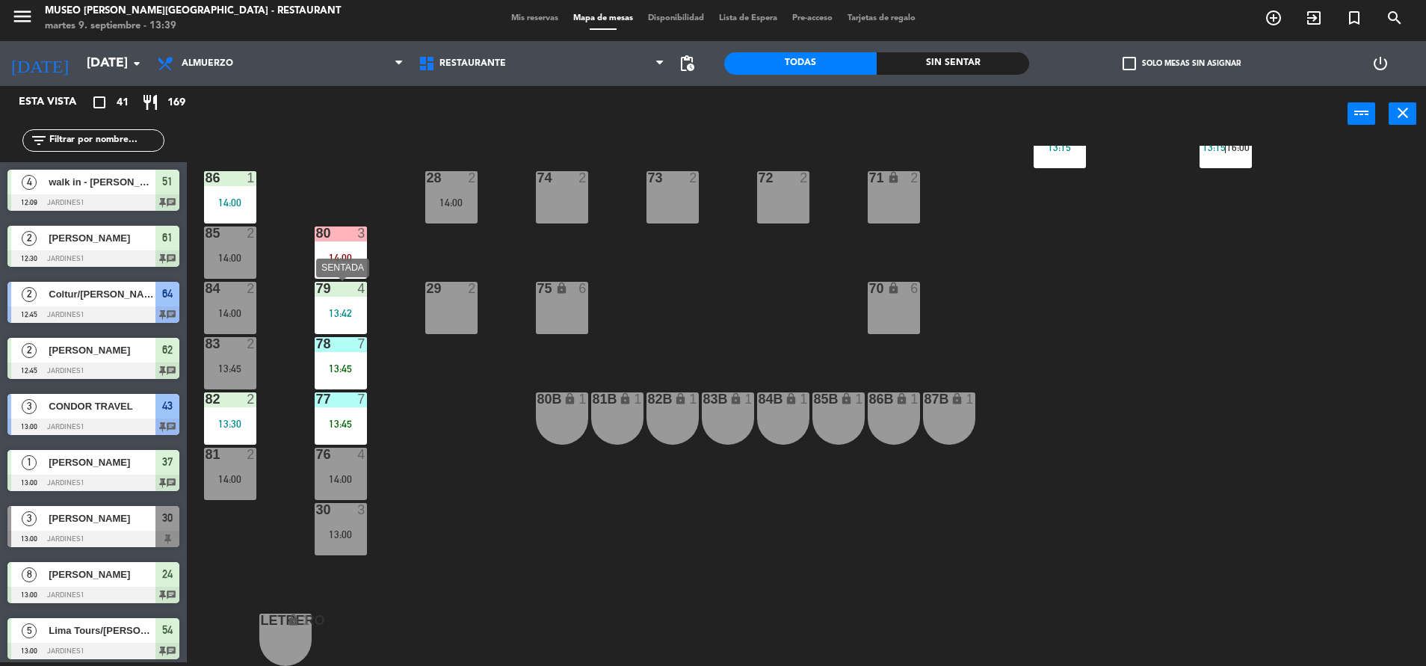
click at [358, 298] on div "79 4 13:42" at bounding box center [341, 308] width 52 height 52
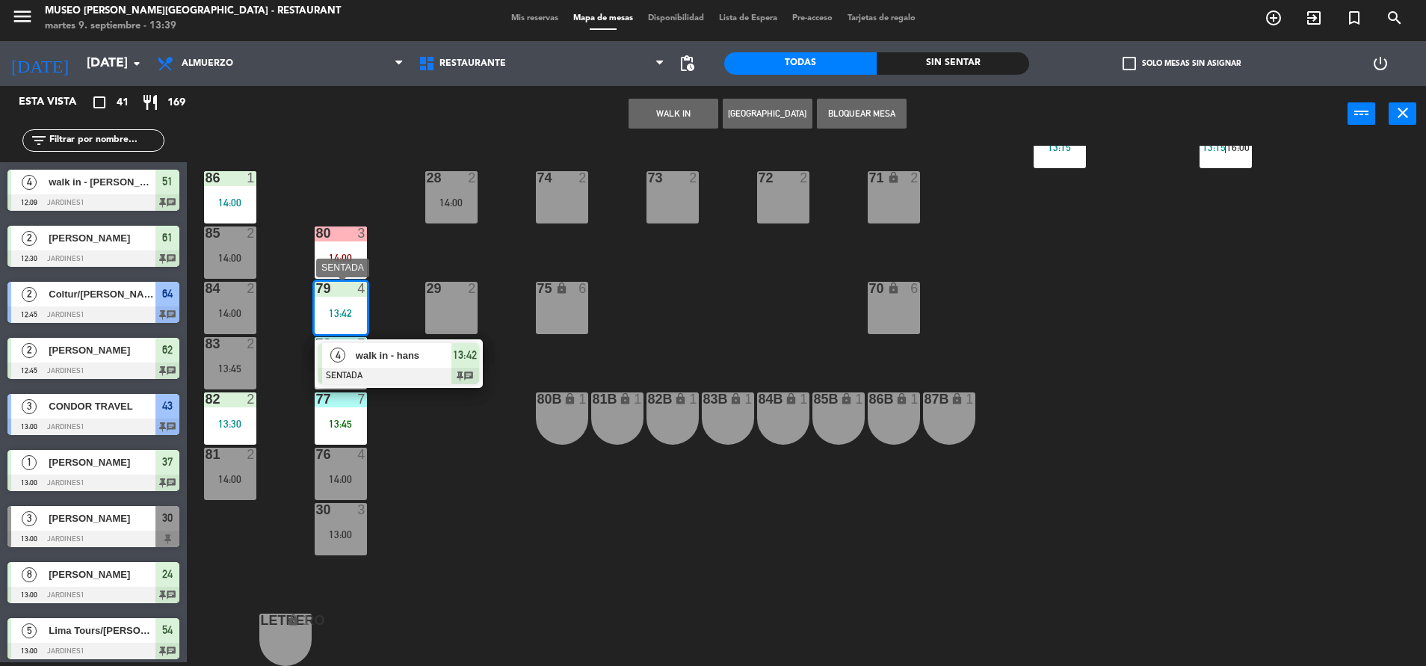
click at [386, 346] on div "walk in - hans" at bounding box center [402, 355] width 97 height 25
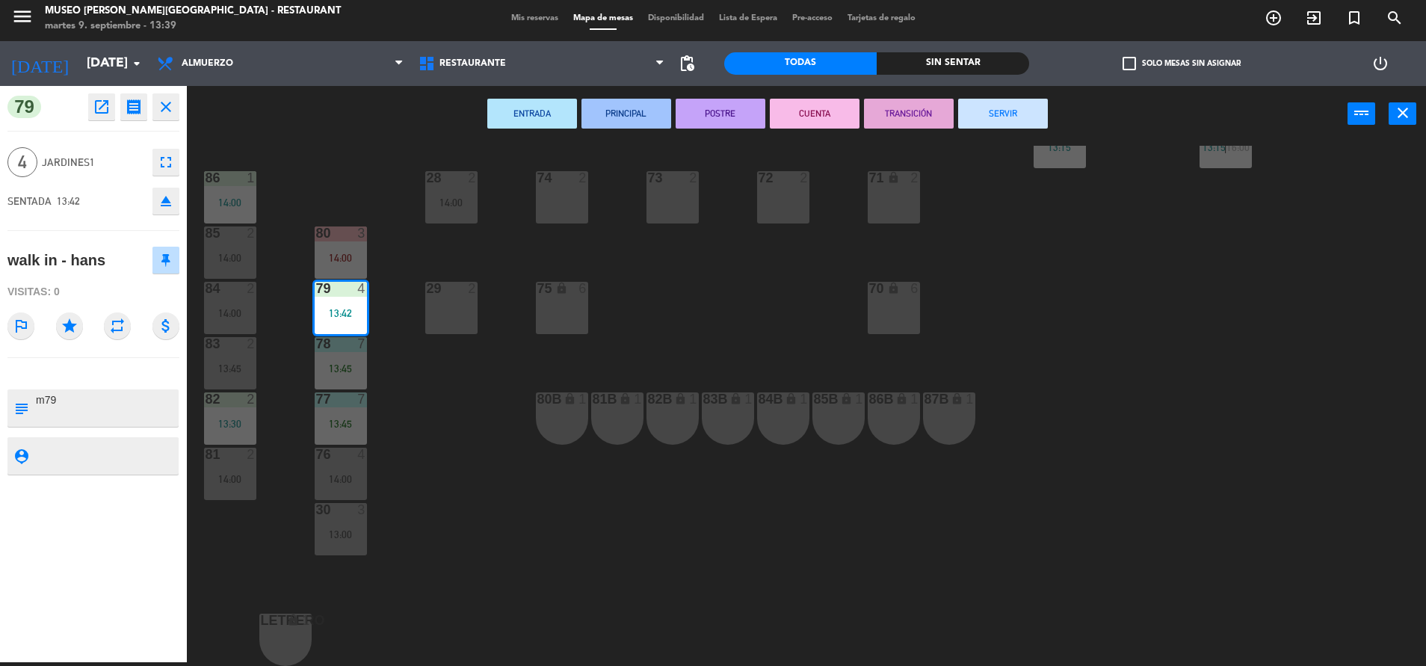
click at [430, 377] on div "44 5 13:22 49 2 14:30 54 5 13:00 64 2 12:45 48 2 14:00 53 4 13:30 63 2 13:45 43…" at bounding box center [813, 406] width 1225 height 520
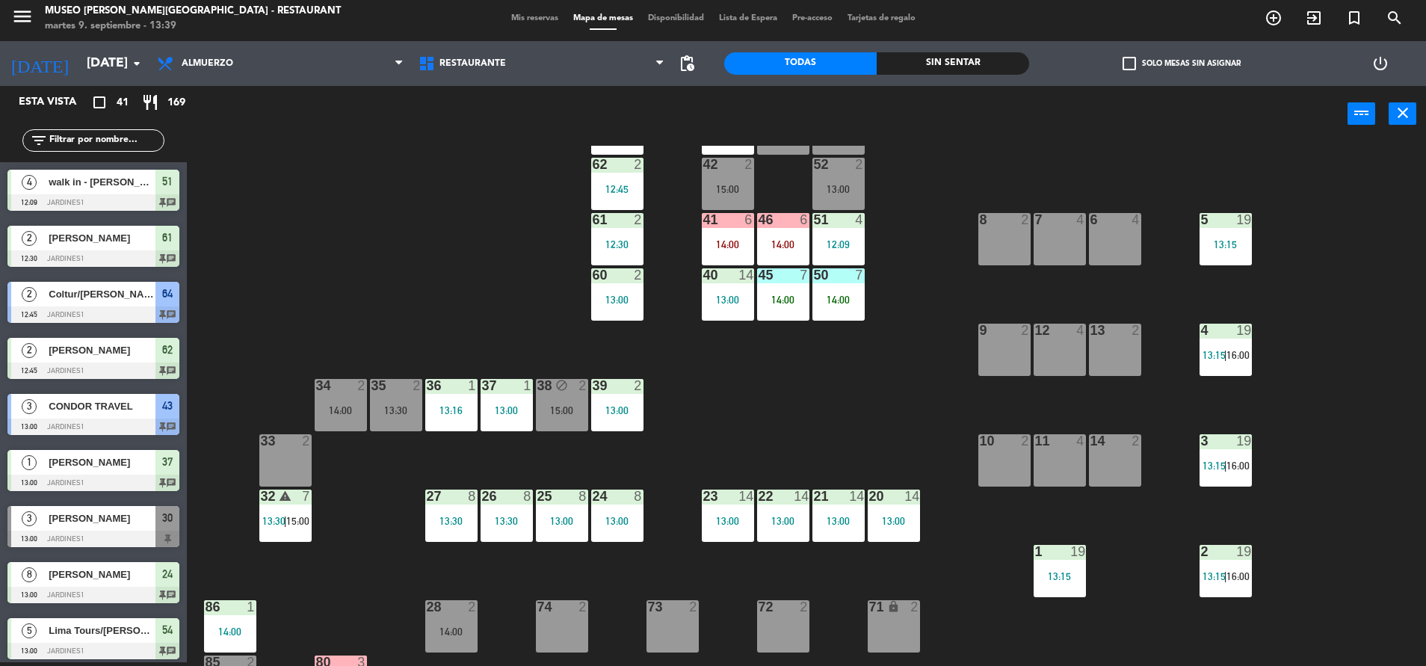
scroll to position [0, 0]
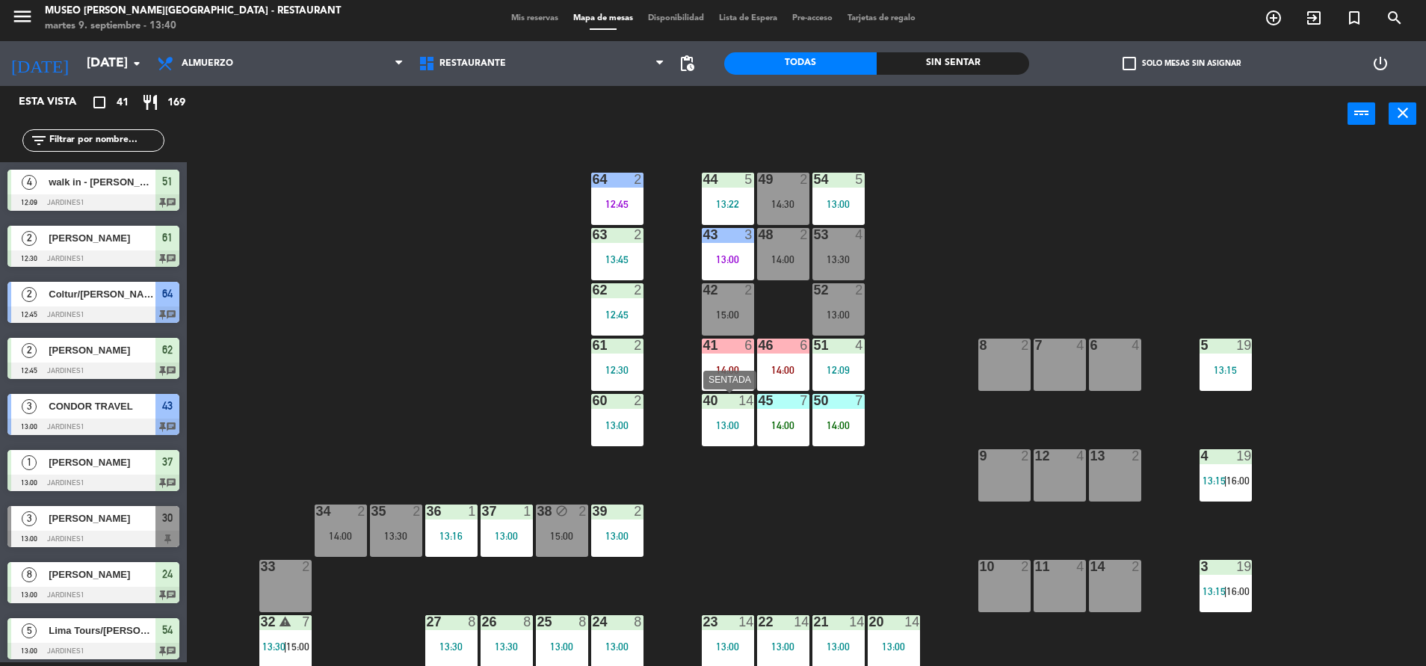
click at [734, 427] on div "13:00" at bounding box center [728, 425] width 52 height 10
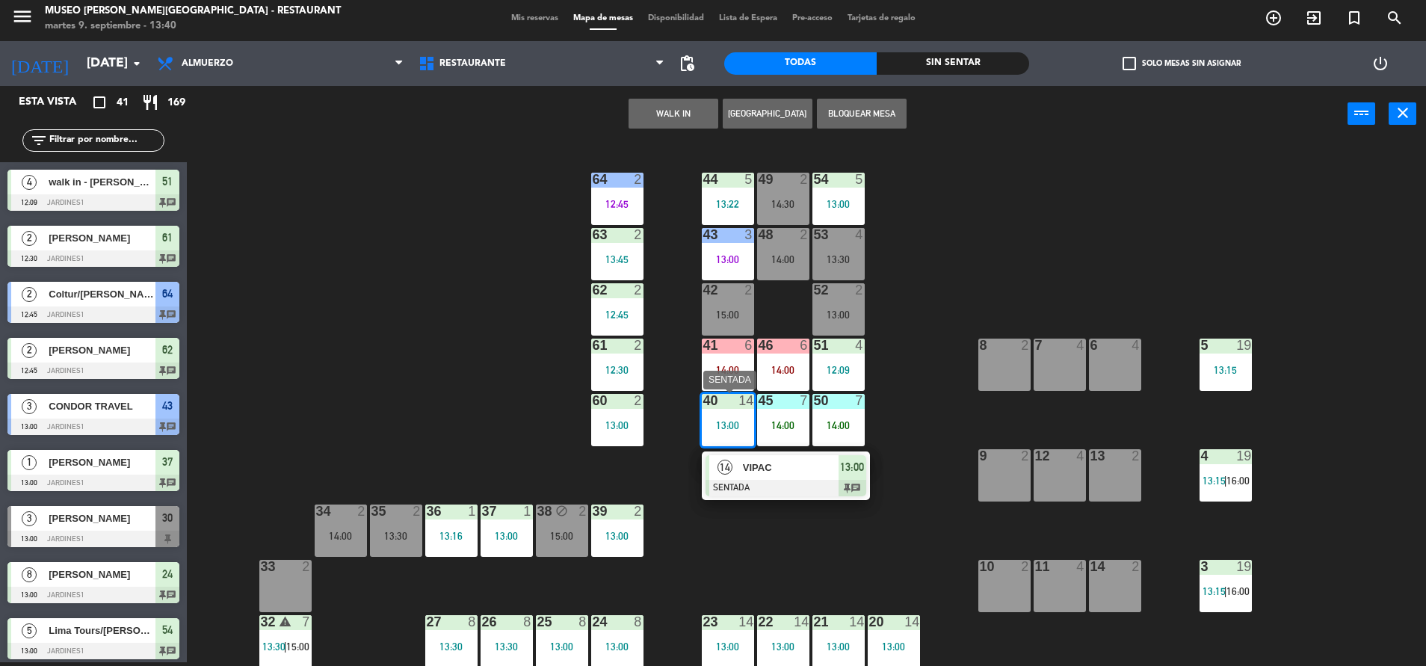
click at [759, 457] on div "VIPAC" at bounding box center [789, 467] width 97 height 25
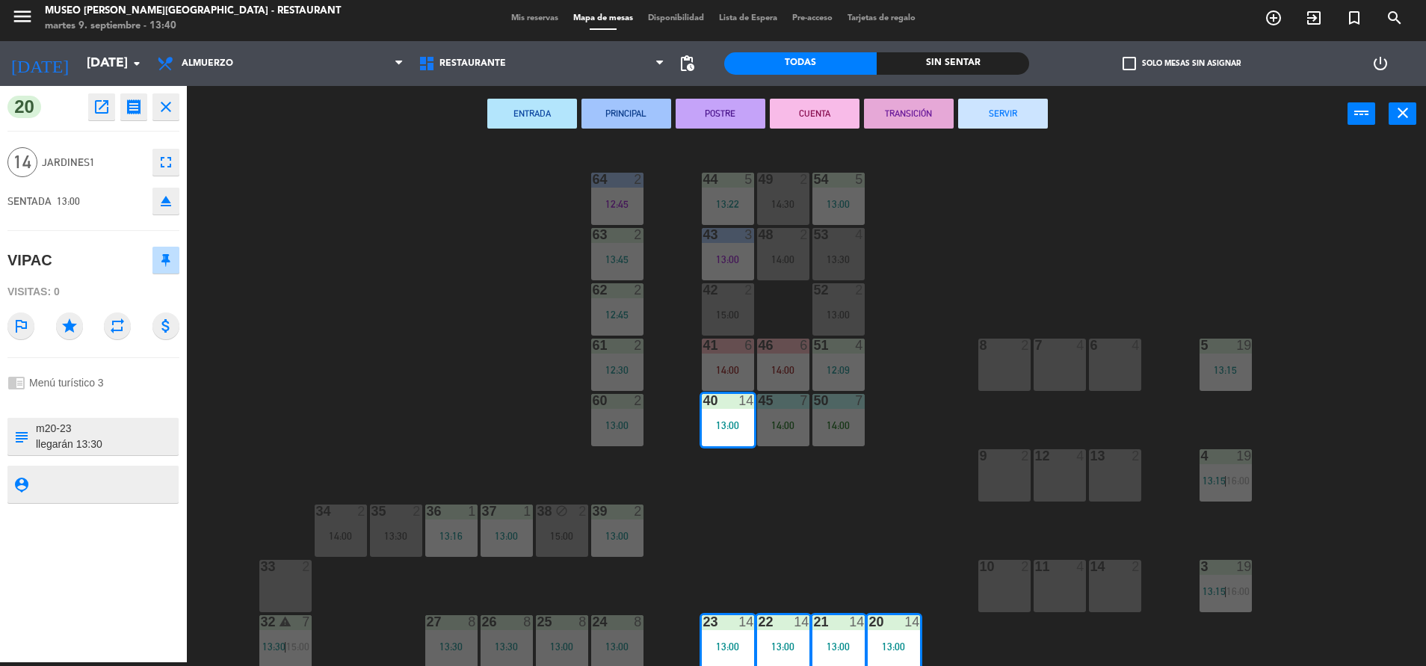
click at [601, 111] on button "PRINCIPAL" at bounding box center [626, 114] width 90 height 30
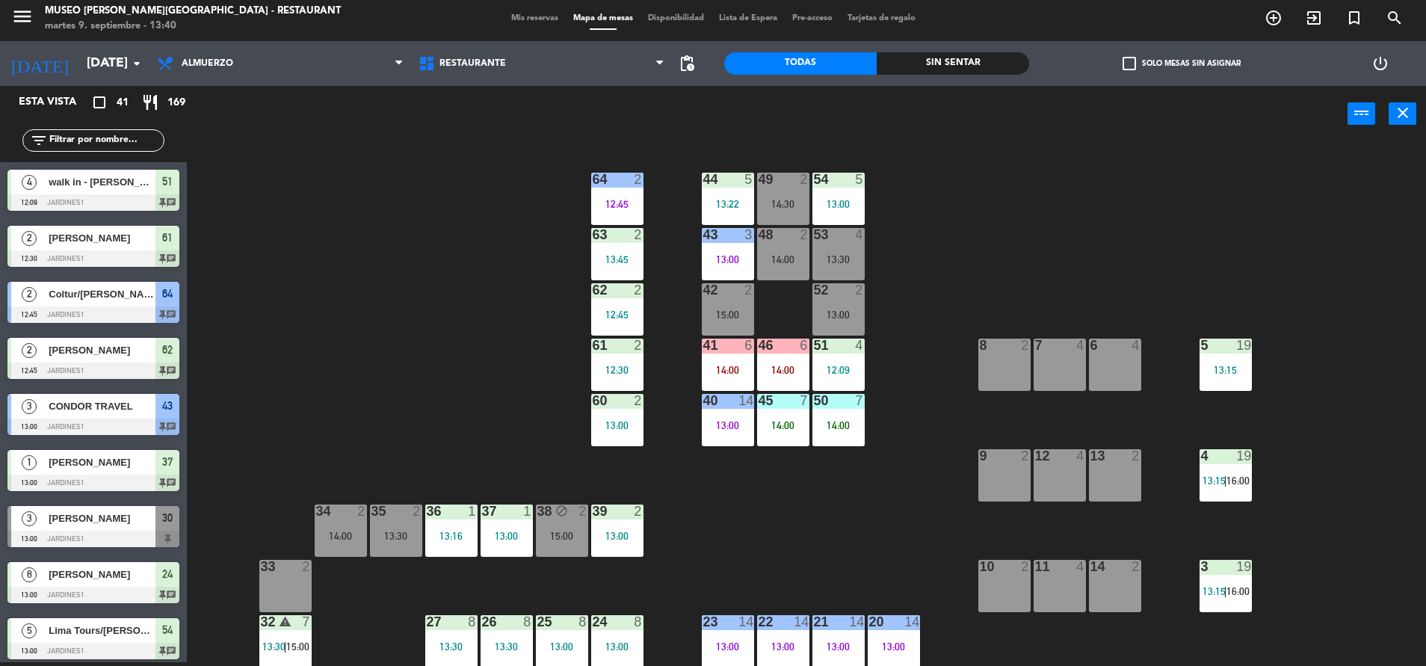
click at [921, 69] on div "Sin sentar" at bounding box center [953, 63] width 152 height 22
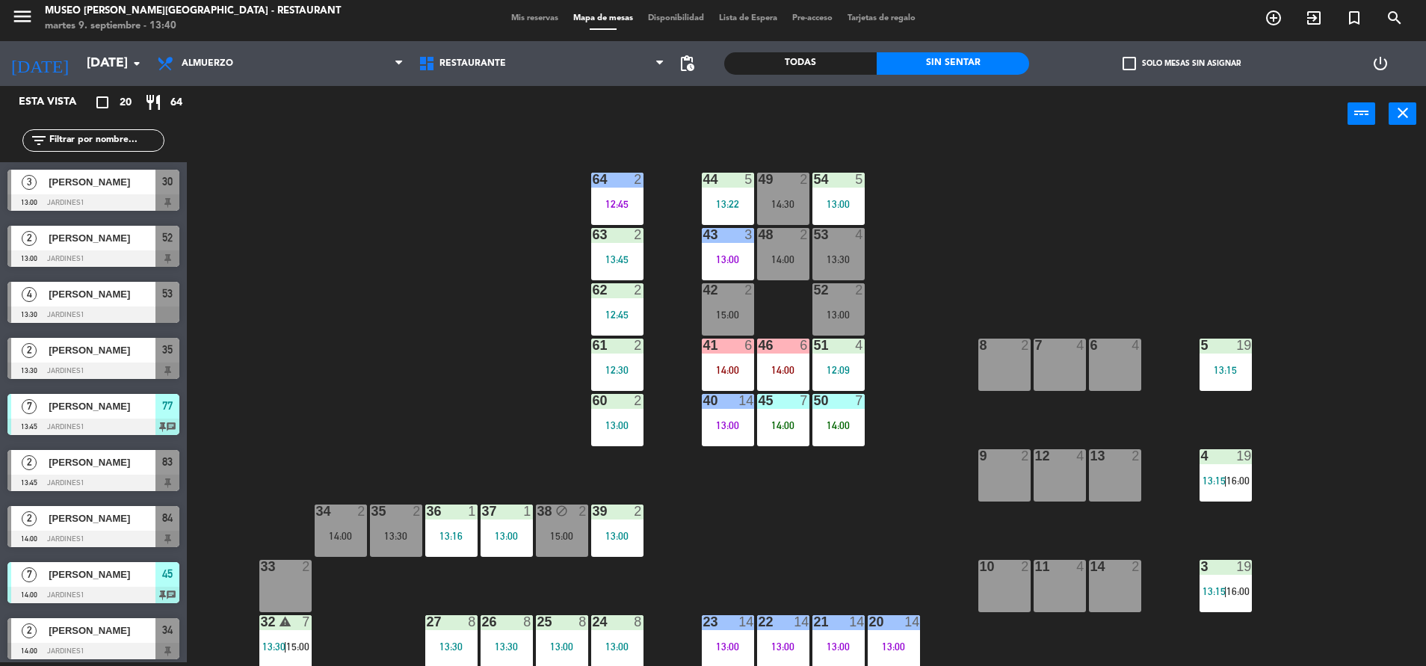
click at [102, 185] on span "[PERSON_NAME]" at bounding box center [102, 182] width 107 height 16
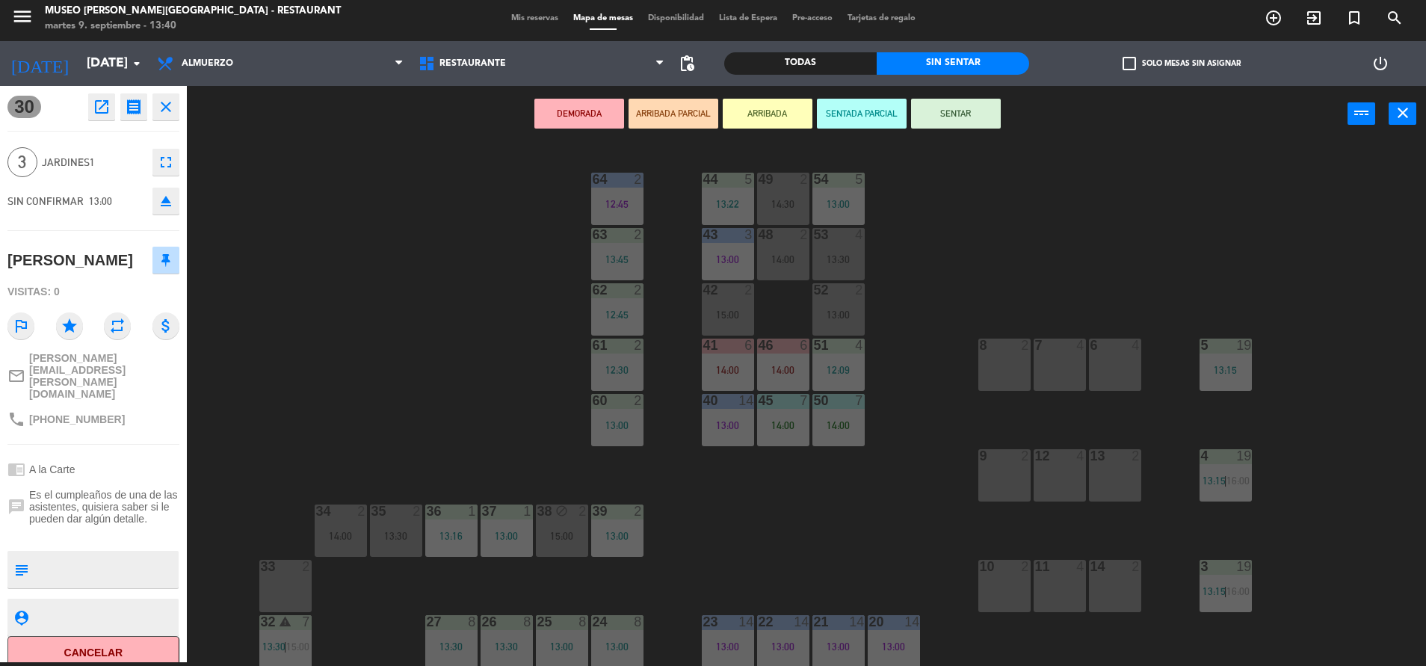
click at [315, 344] on div "44 5 13:22 49 2 14:30 54 5 13:00 64 2 12:45 48 2 14:00 53 4 13:30 63 2 13:45 43…" at bounding box center [813, 406] width 1225 height 520
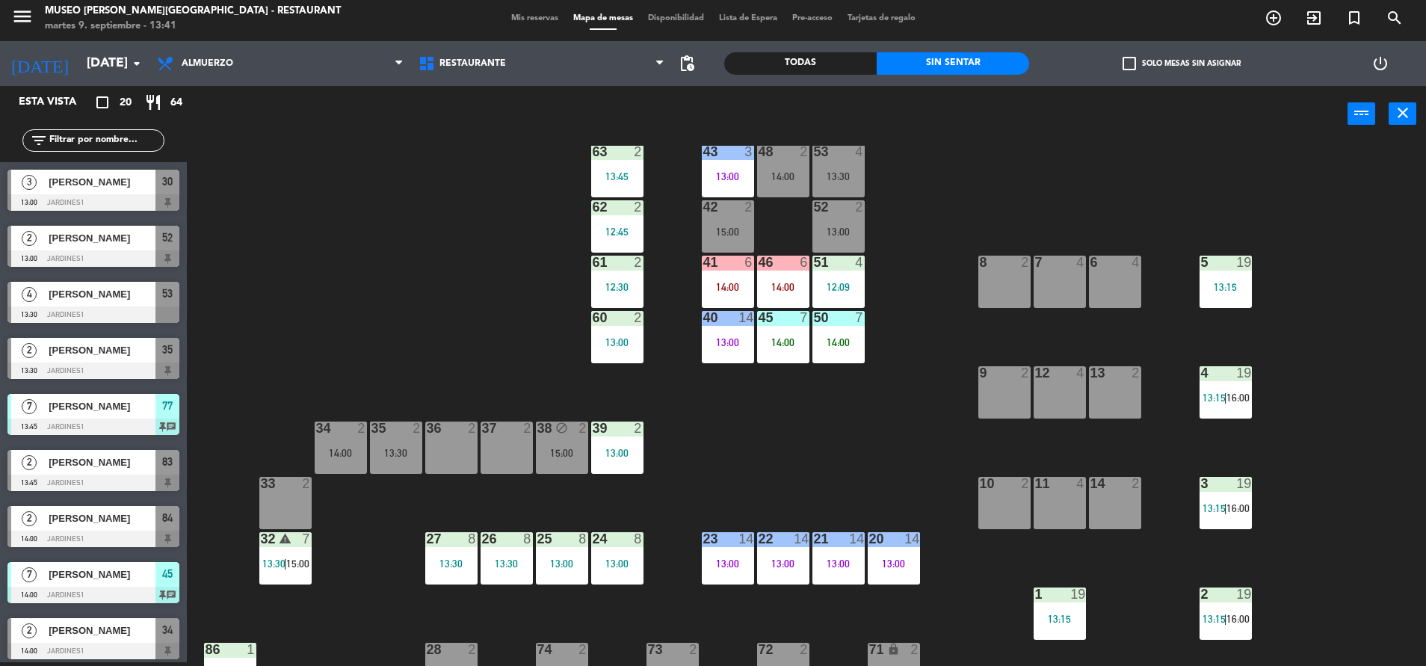
scroll to position [64, 0]
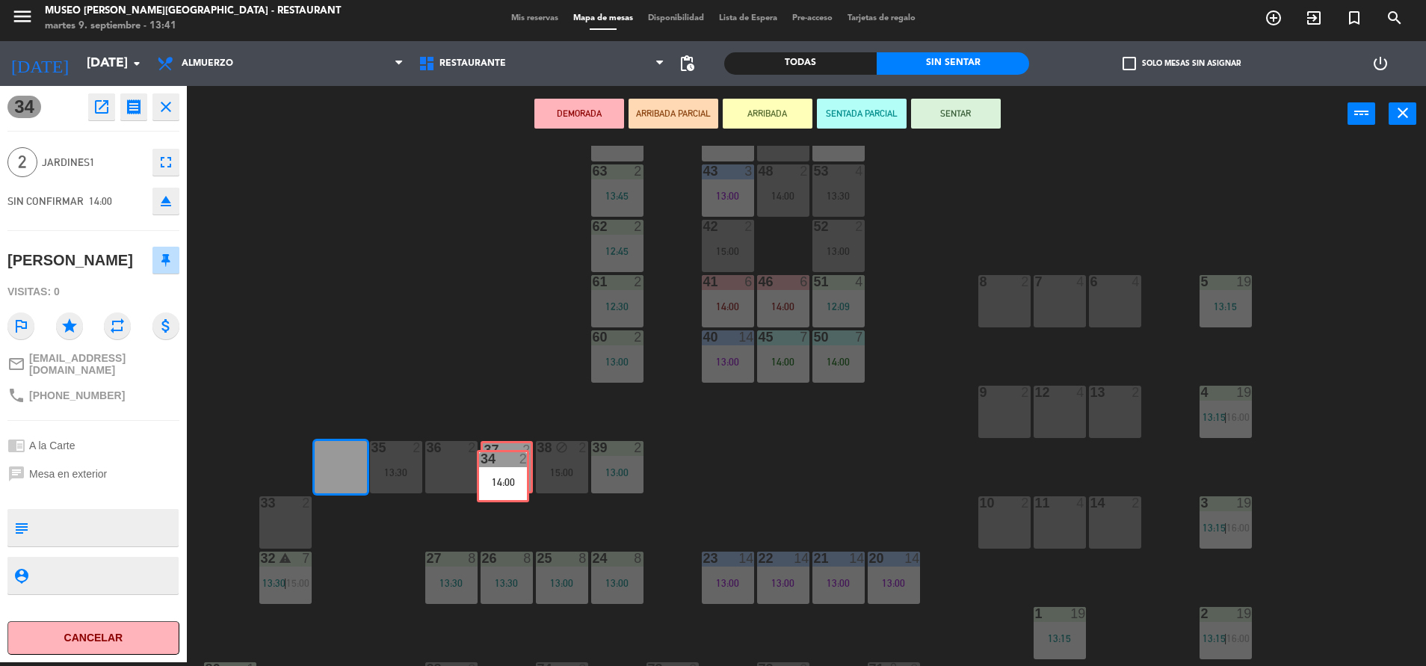
drag, startPoint x: 335, startPoint y: 463, endPoint x: 498, endPoint y: 472, distance: 163.1
click at [498, 472] on div "44 5 13:22 49 2 14:30 54 5 13:00 64 2 12:45 48 2 14:00 53 4 13:30 63 2 13:45 43…" at bounding box center [813, 406] width 1225 height 520
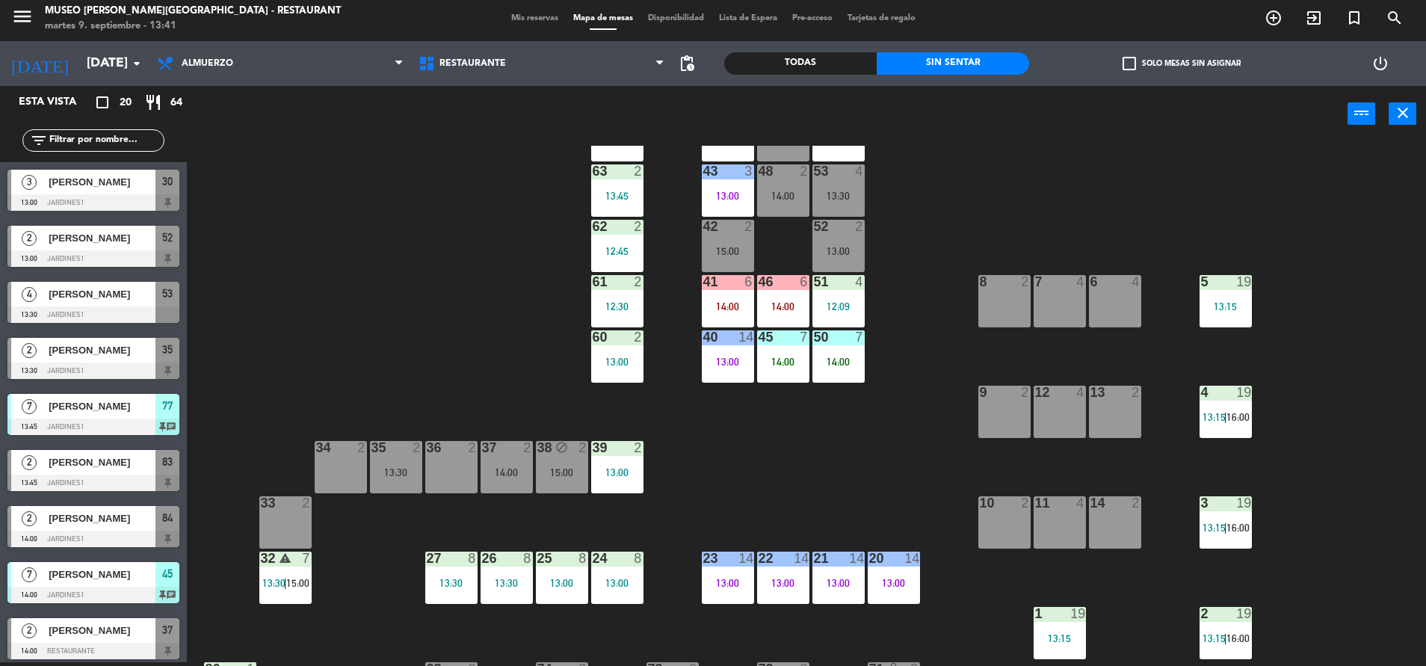
scroll to position [4, 0]
click at [328, 448] on div at bounding box center [340, 447] width 25 height 13
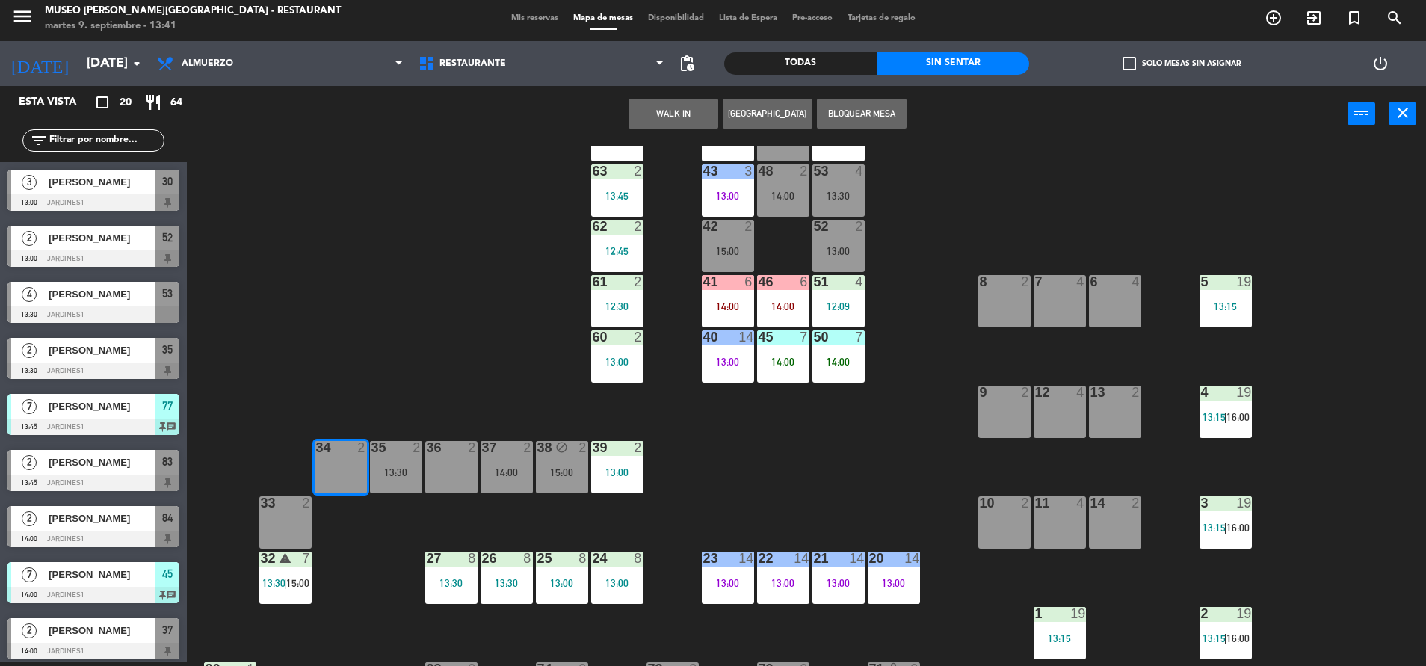
click at [475, 230] on div "44 5 13:22 49 2 14:30 54 5 13:00 64 2 12:45 48 2 14:00 53 4 13:30 63 2 13:45 43…" at bounding box center [813, 406] width 1225 height 520
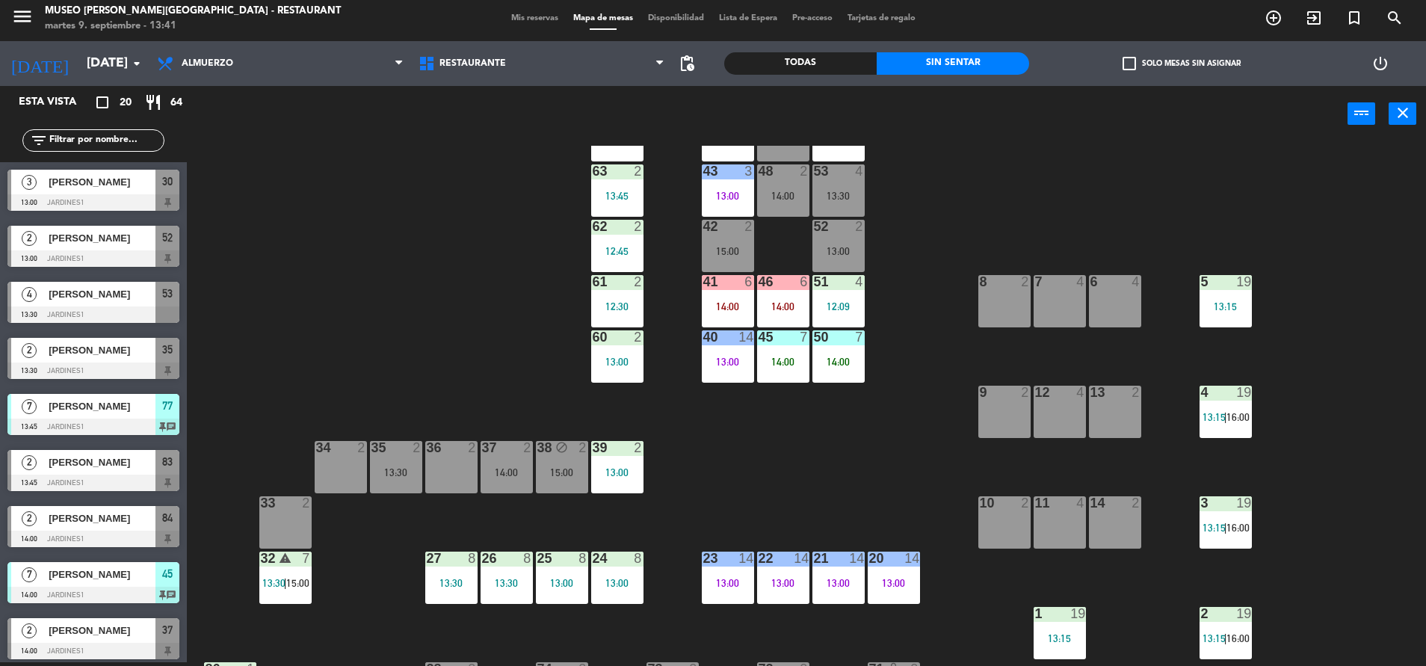
click at [119, 135] on input "text" at bounding box center [106, 140] width 116 height 16
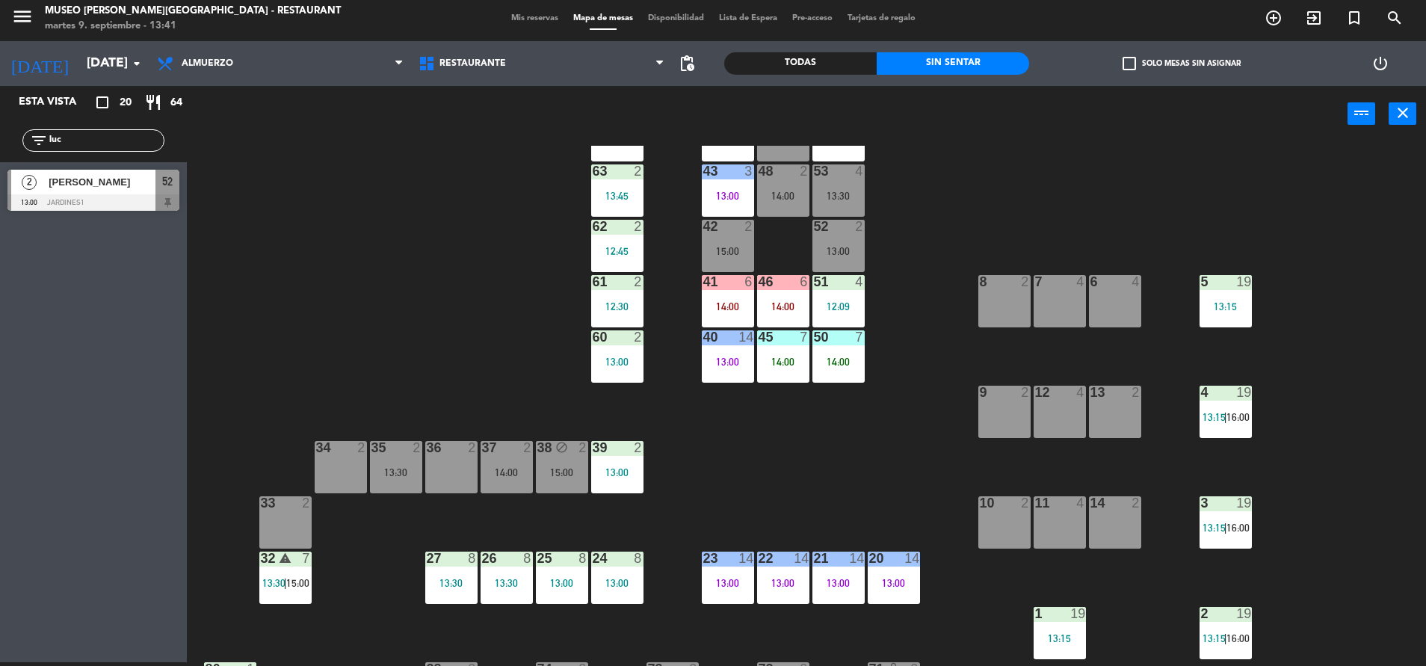
type input "luc"
click at [135, 187] on span "[PERSON_NAME]" at bounding box center [102, 182] width 107 height 16
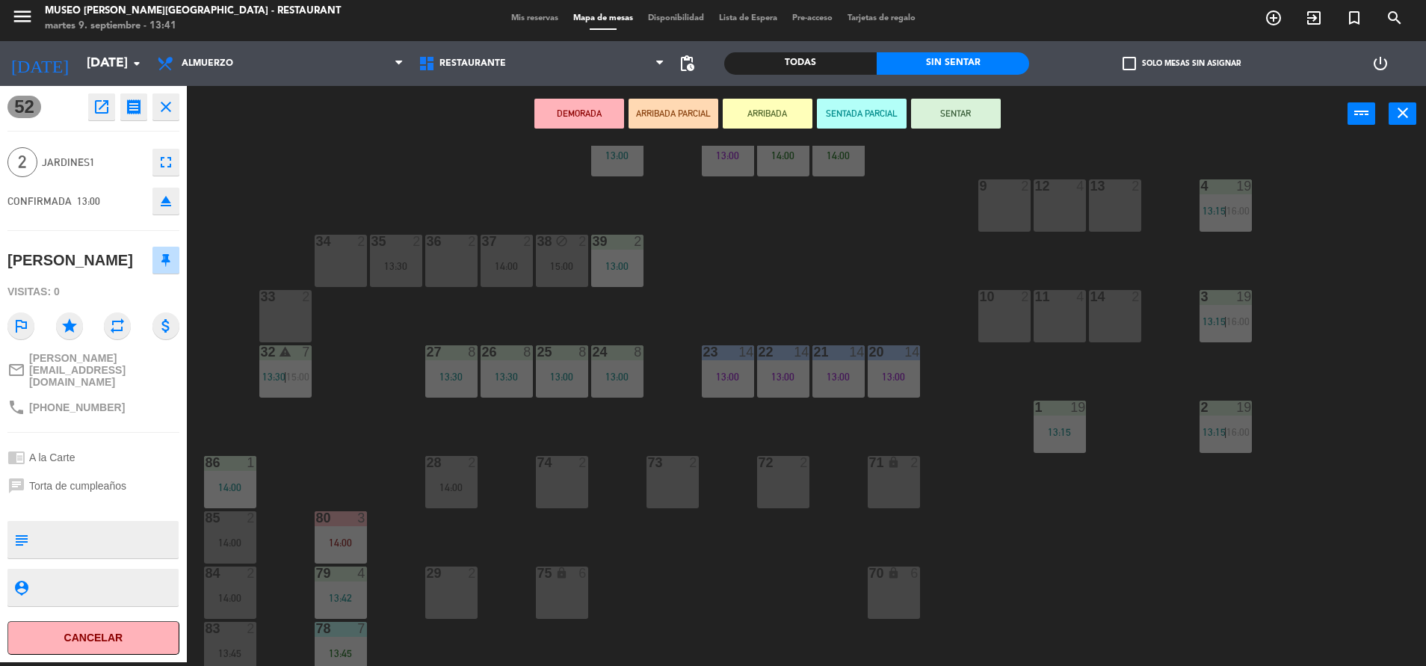
scroll to position [271, 0]
click at [349, 251] on div "34 2" at bounding box center [341, 259] width 52 height 52
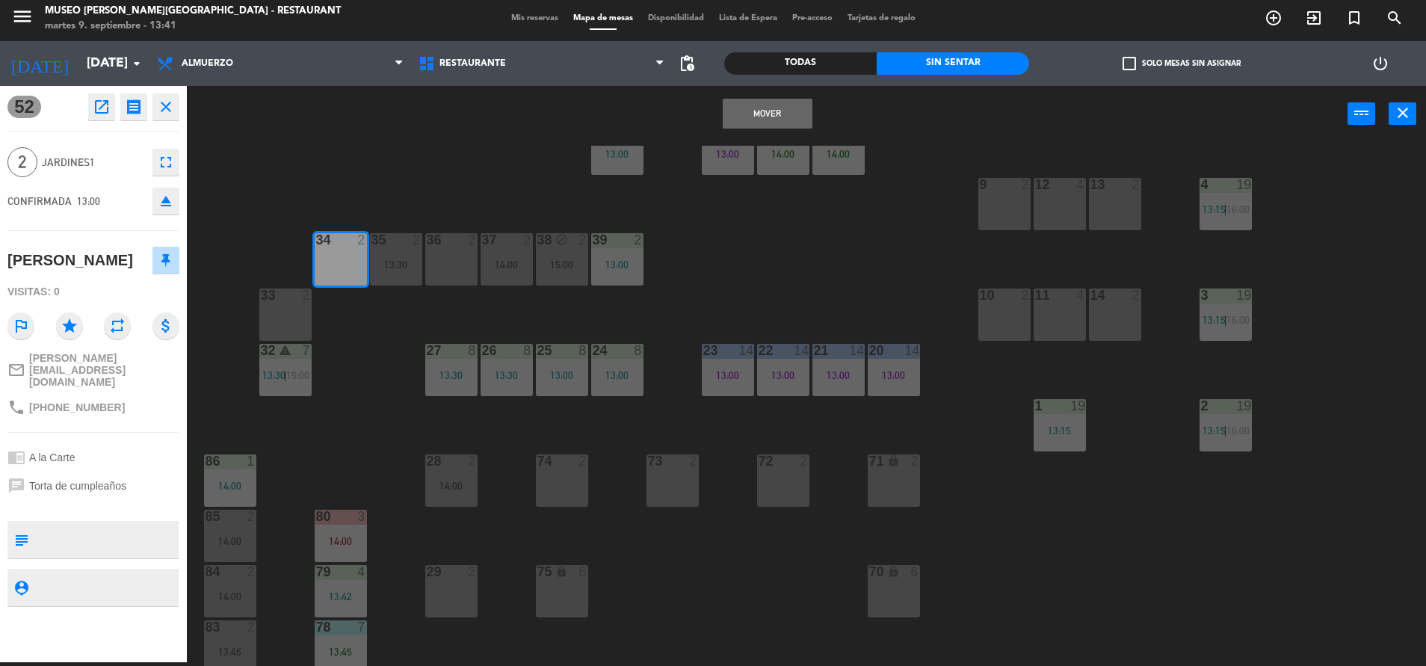
click at [753, 102] on button "Mover" at bounding box center [768, 114] width 90 height 30
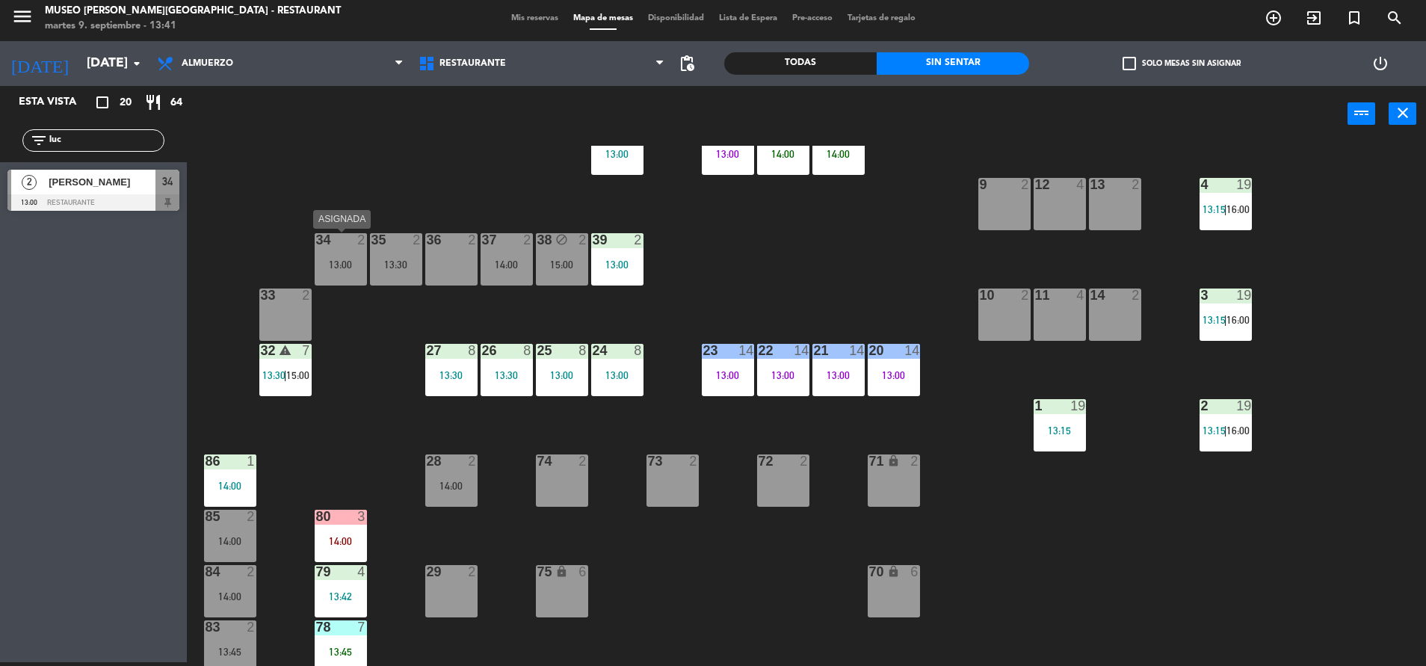
click at [342, 259] on div "13:00" at bounding box center [341, 264] width 52 height 10
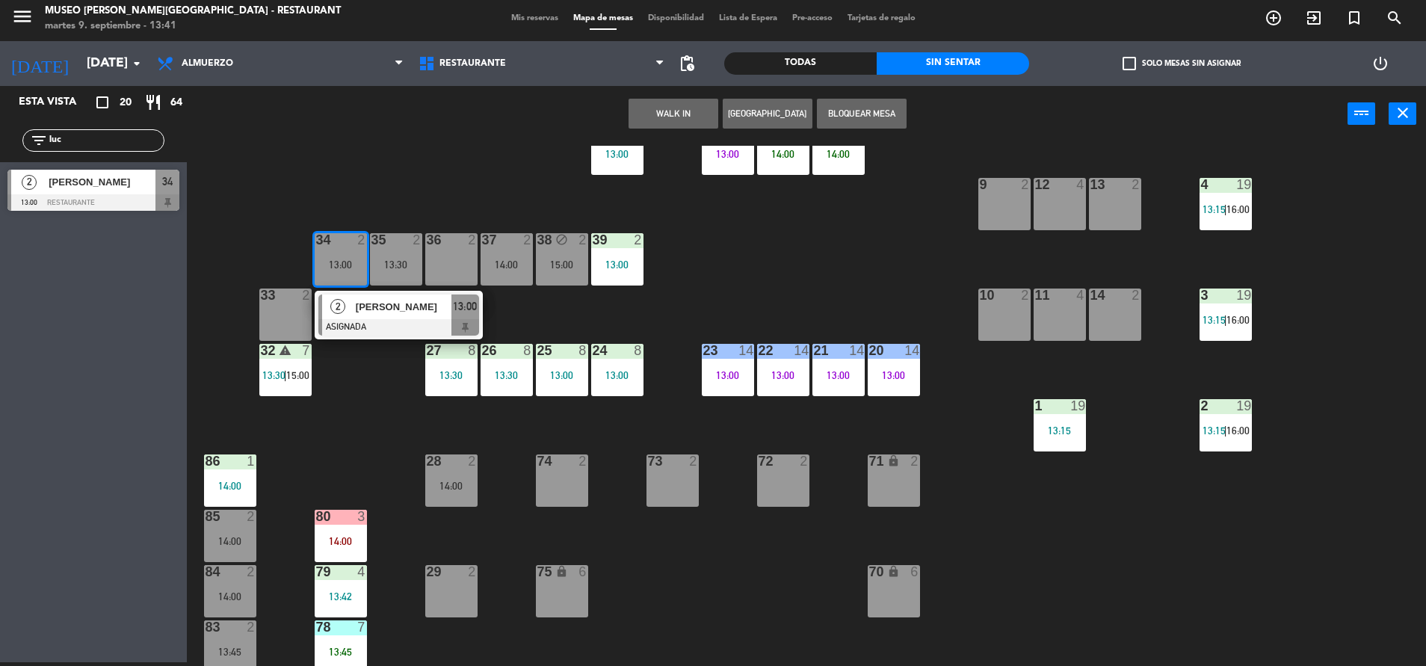
click at [364, 315] on div "[PERSON_NAME]" at bounding box center [402, 306] width 97 height 25
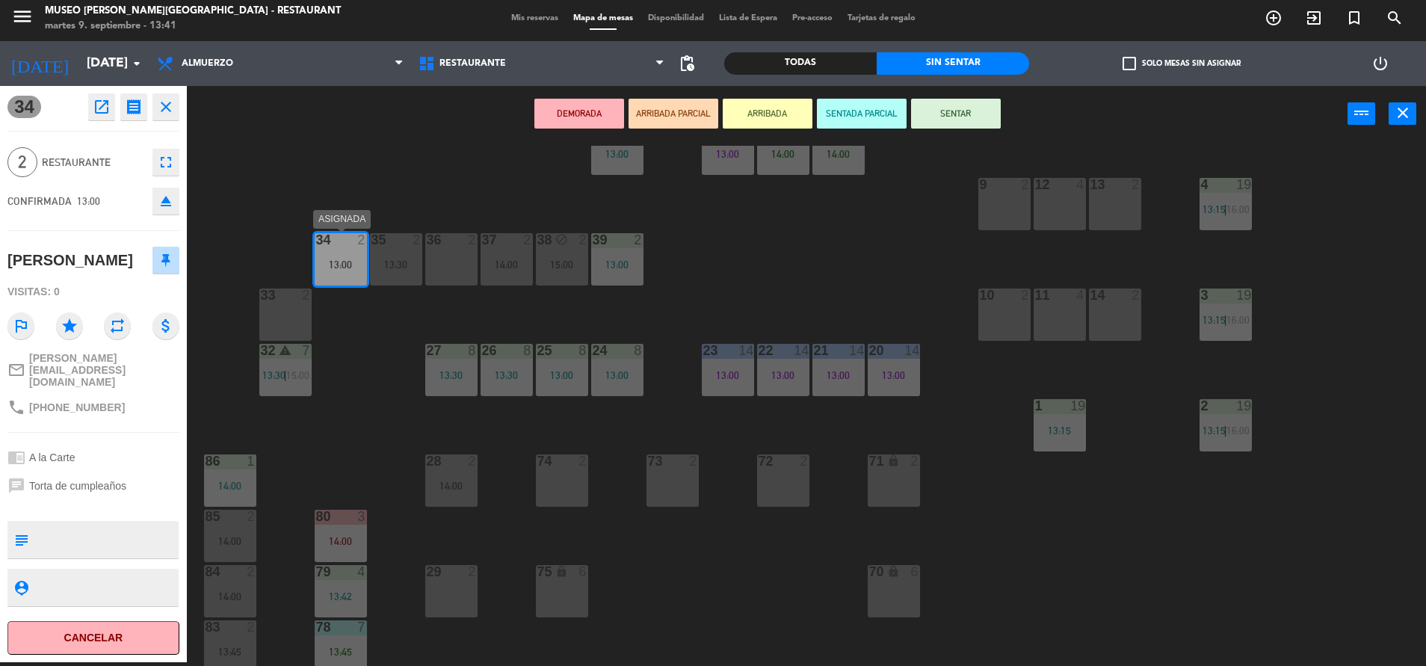
scroll to position [554, 0]
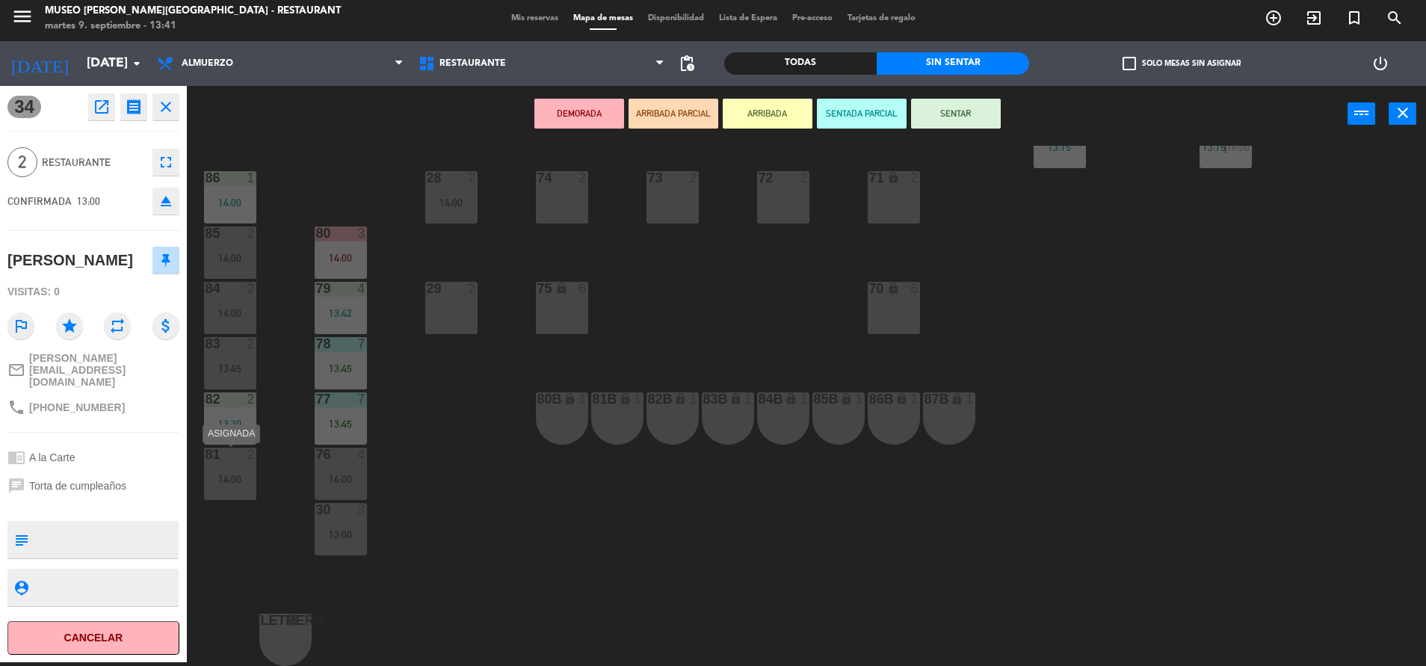
click at [250, 455] on div "2" at bounding box center [251, 454] width 9 height 13
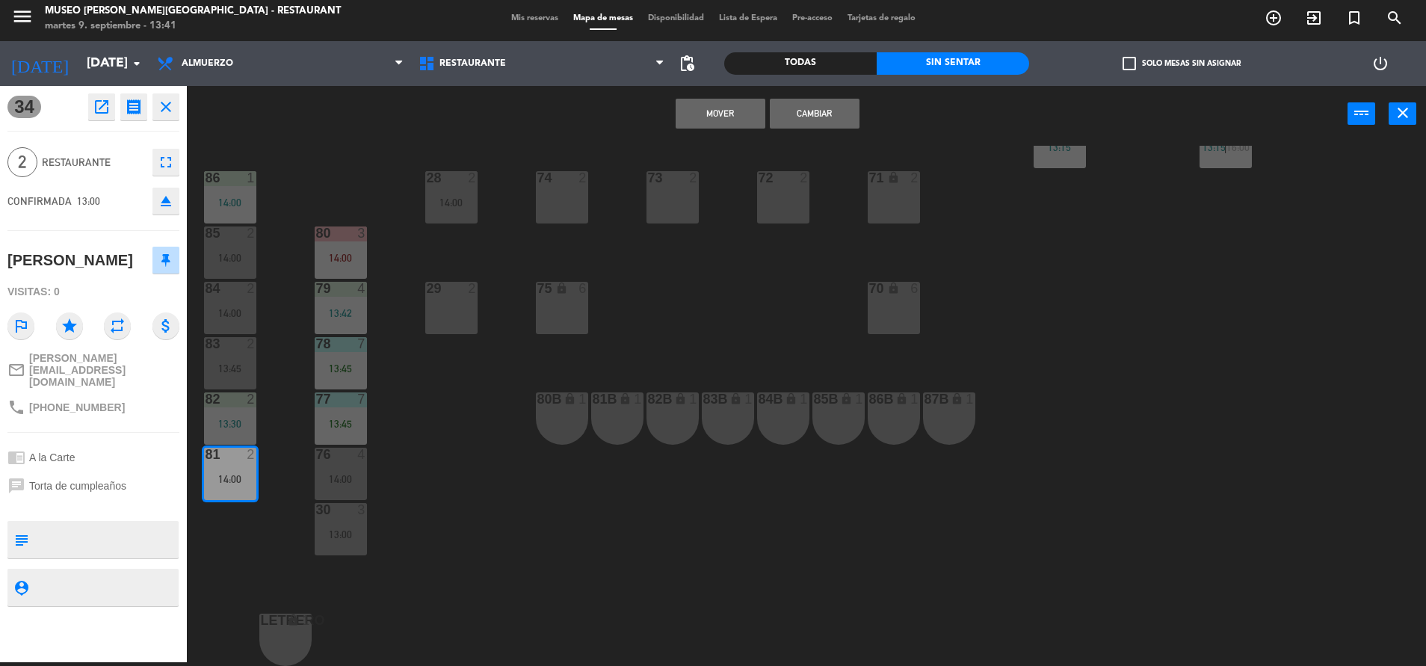
click at [835, 108] on button "Cambiar" at bounding box center [815, 114] width 90 height 30
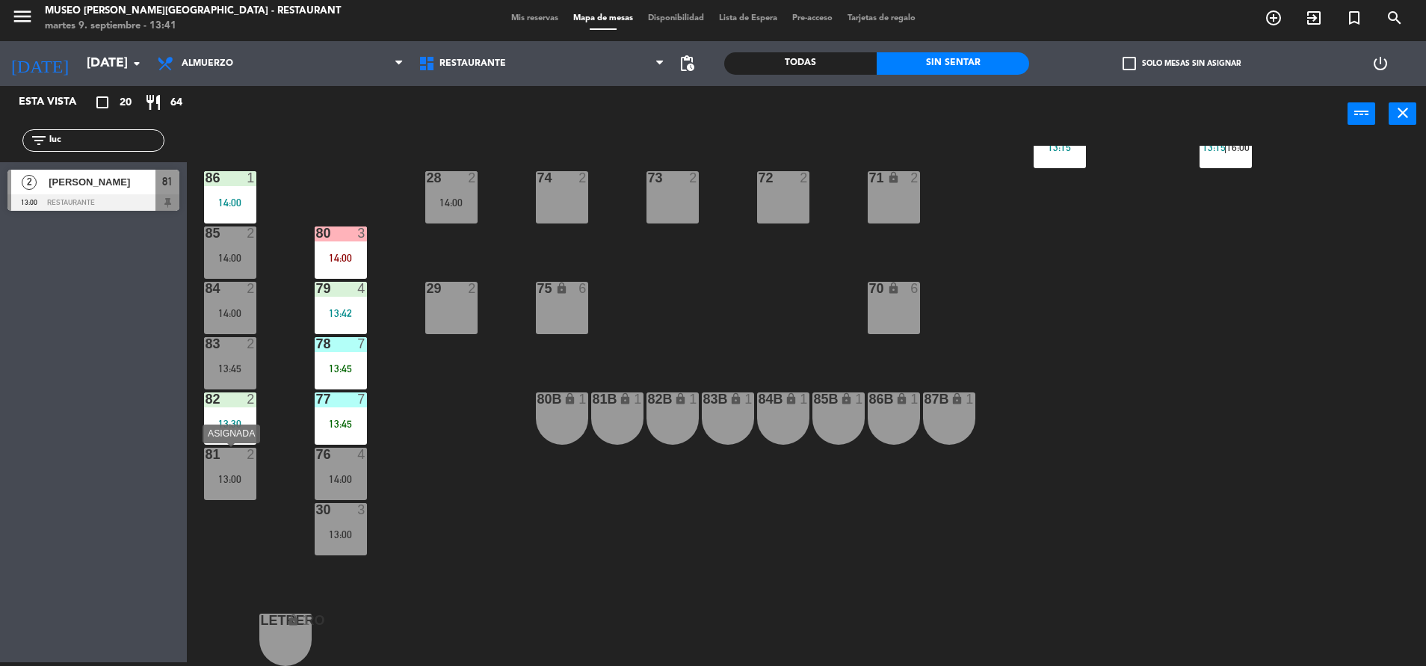
click at [254, 455] on div "2" at bounding box center [251, 454] width 9 height 13
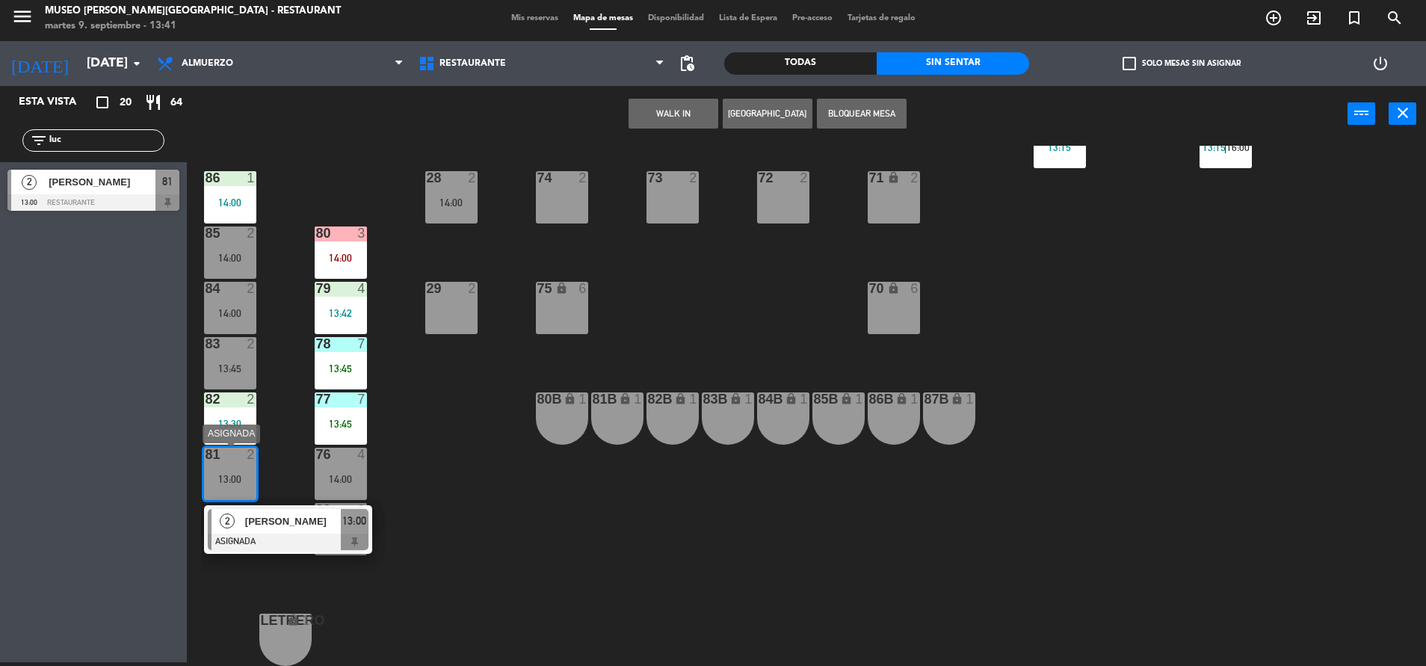
click at [260, 516] on span "[PERSON_NAME]" at bounding box center [293, 521] width 96 height 16
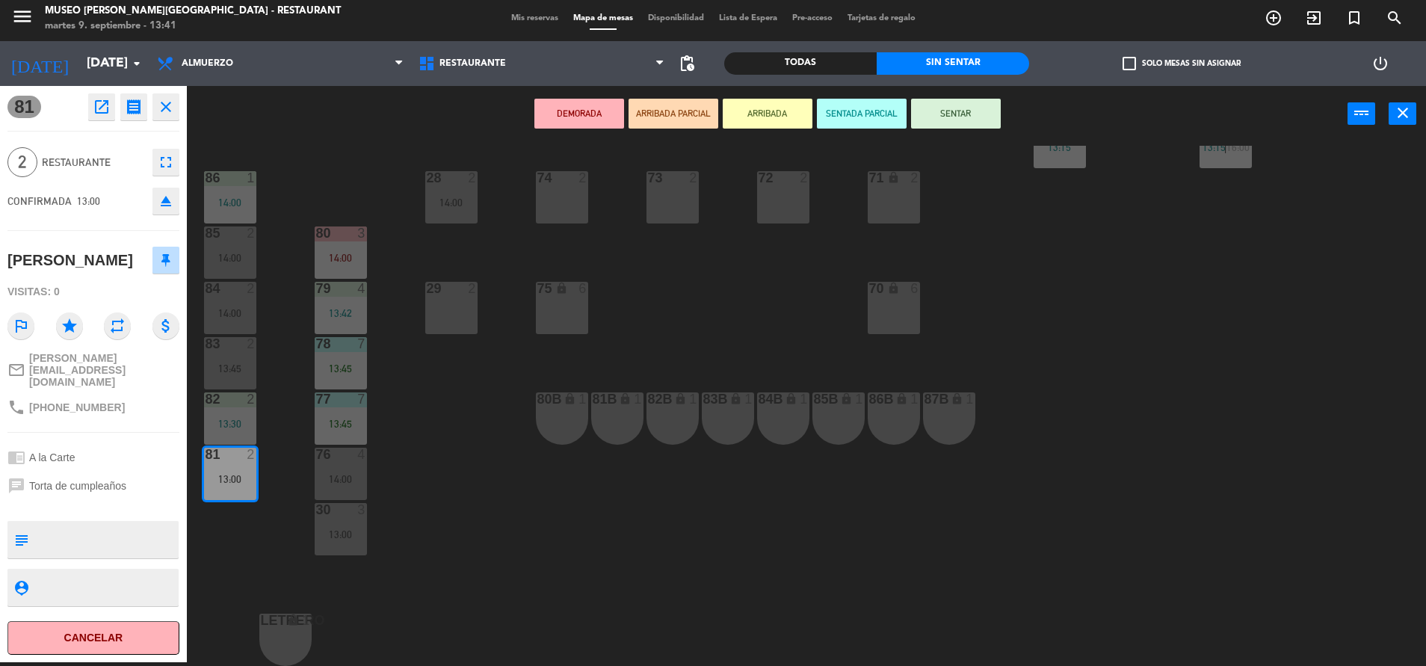
click at [117, 524] on textarea at bounding box center [105, 539] width 143 height 31
type textarea "m81"
click at [143, 443] on div "chrome_reader_mode A la Carte" at bounding box center [93, 457] width 172 height 28
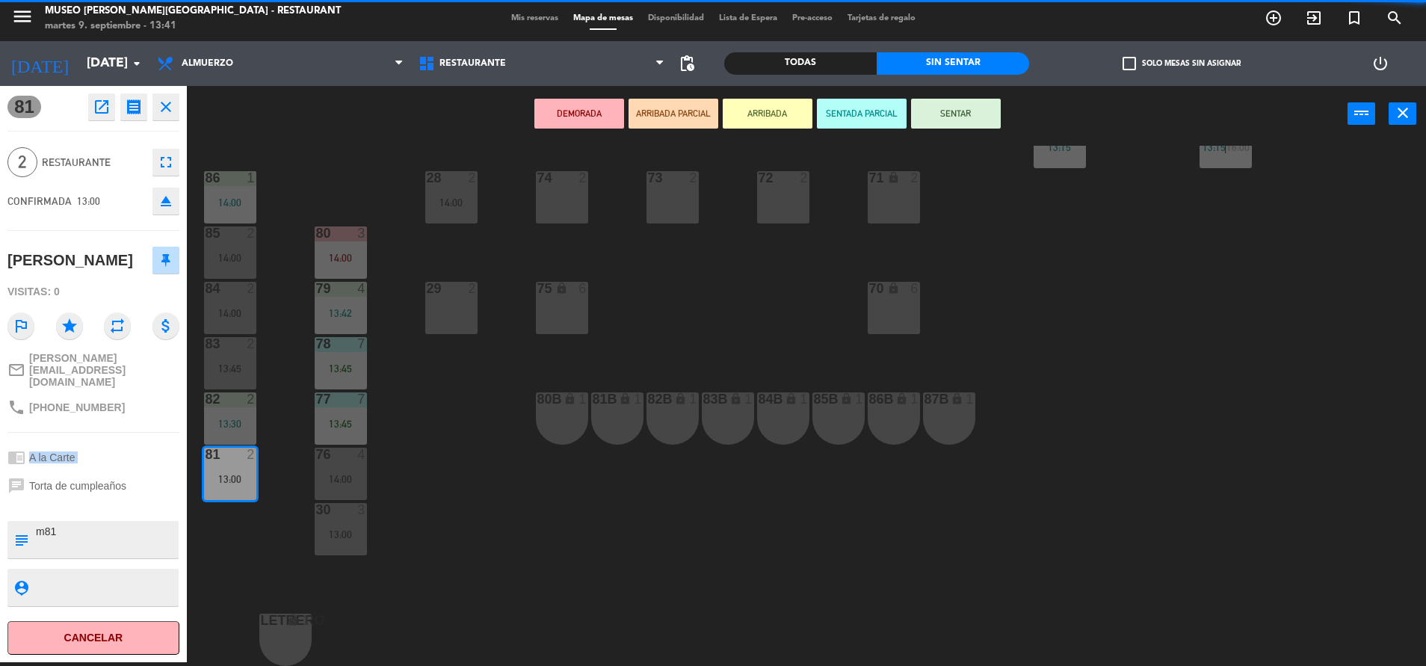
click at [143, 443] on div "chrome_reader_mode A la Carte" at bounding box center [93, 457] width 172 height 28
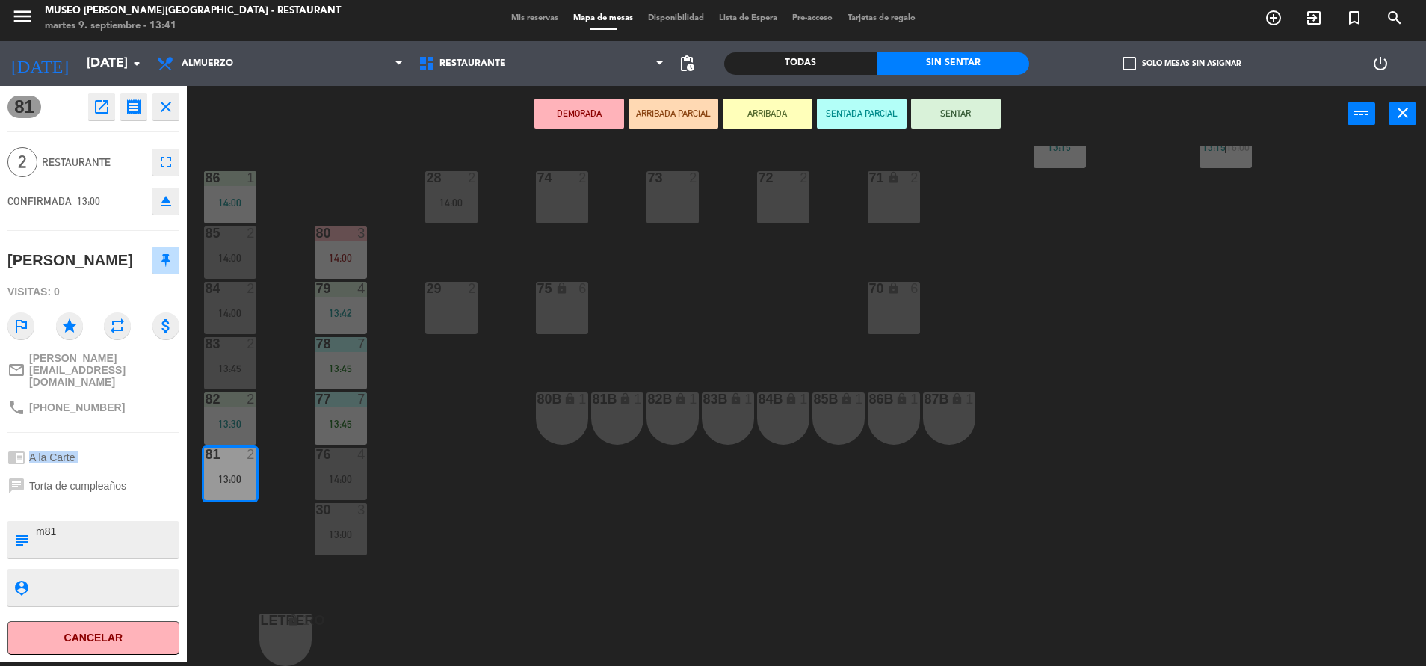
click at [944, 112] on button "SENTAR" at bounding box center [956, 114] width 90 height 30
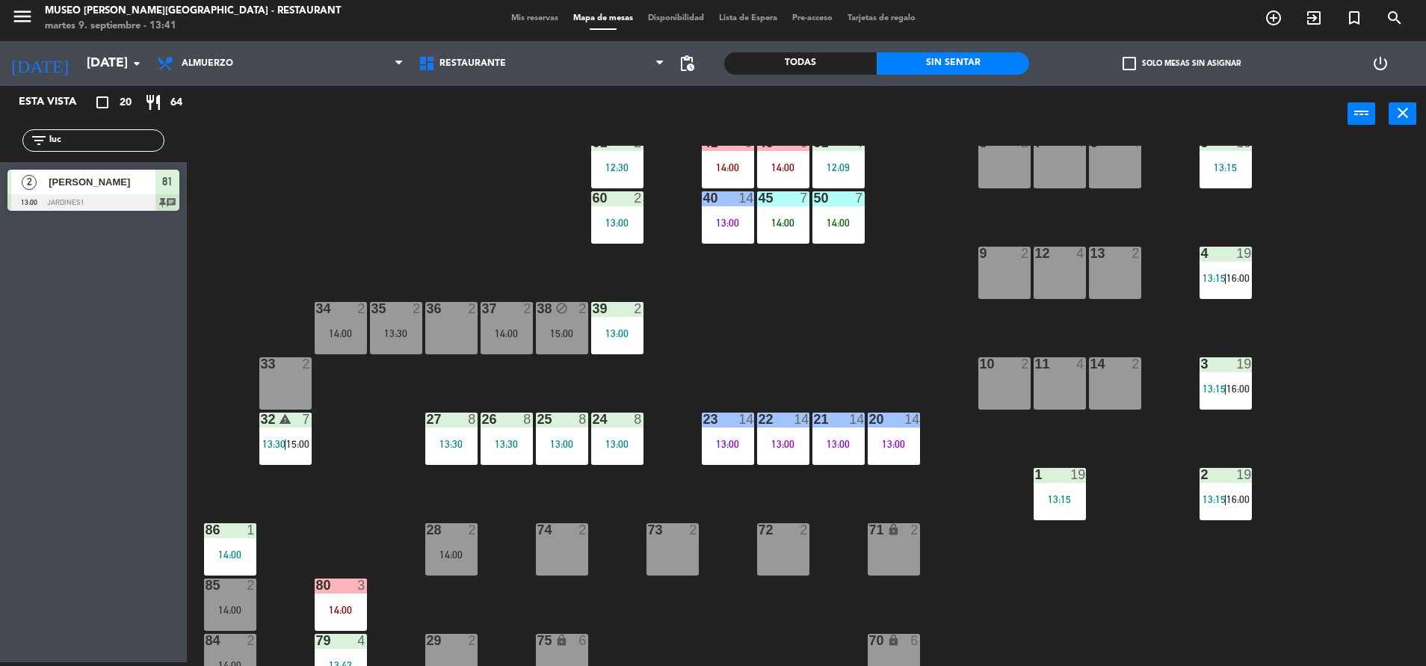
scroll to position [200, 0]
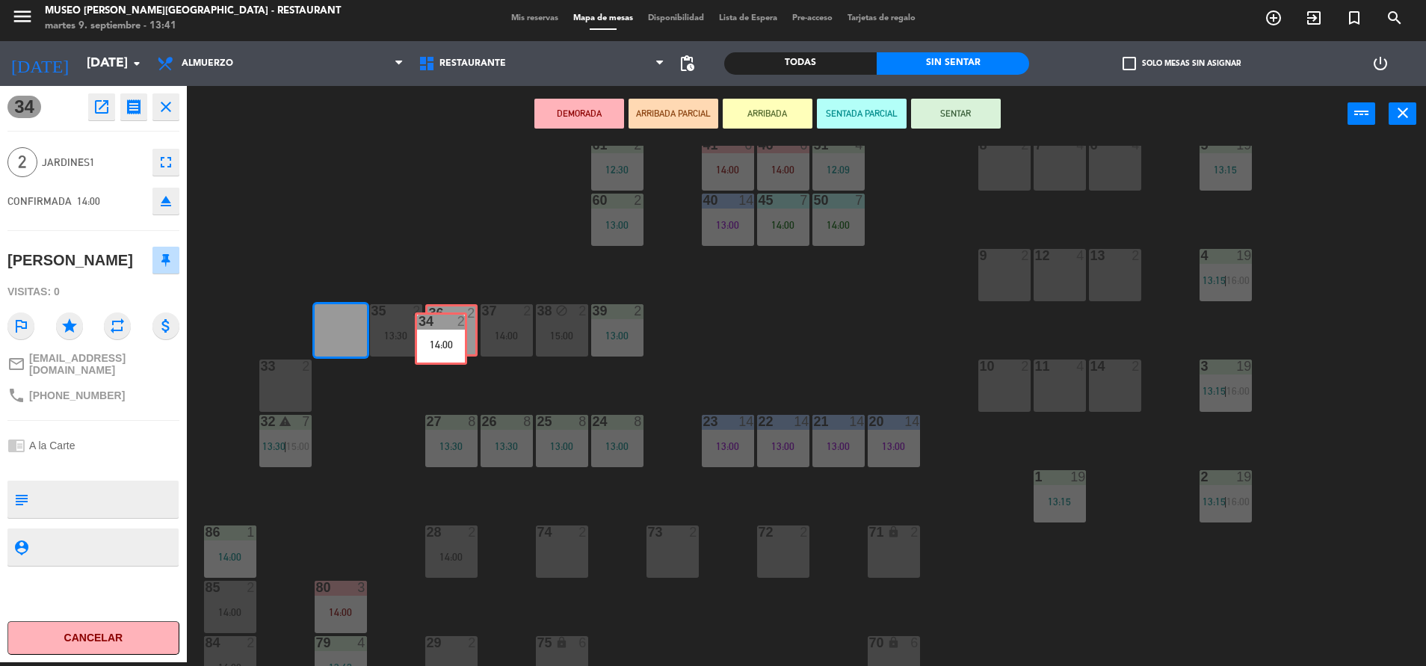
click at [453, 333] on div "44 5 13:22 49 2 14:30 54 5 13:00 64 2 12:45 48 2 14:00 53 4 13:30 63 2 13:45 43…" at bounding box center [813, 406] width 1225 height 520
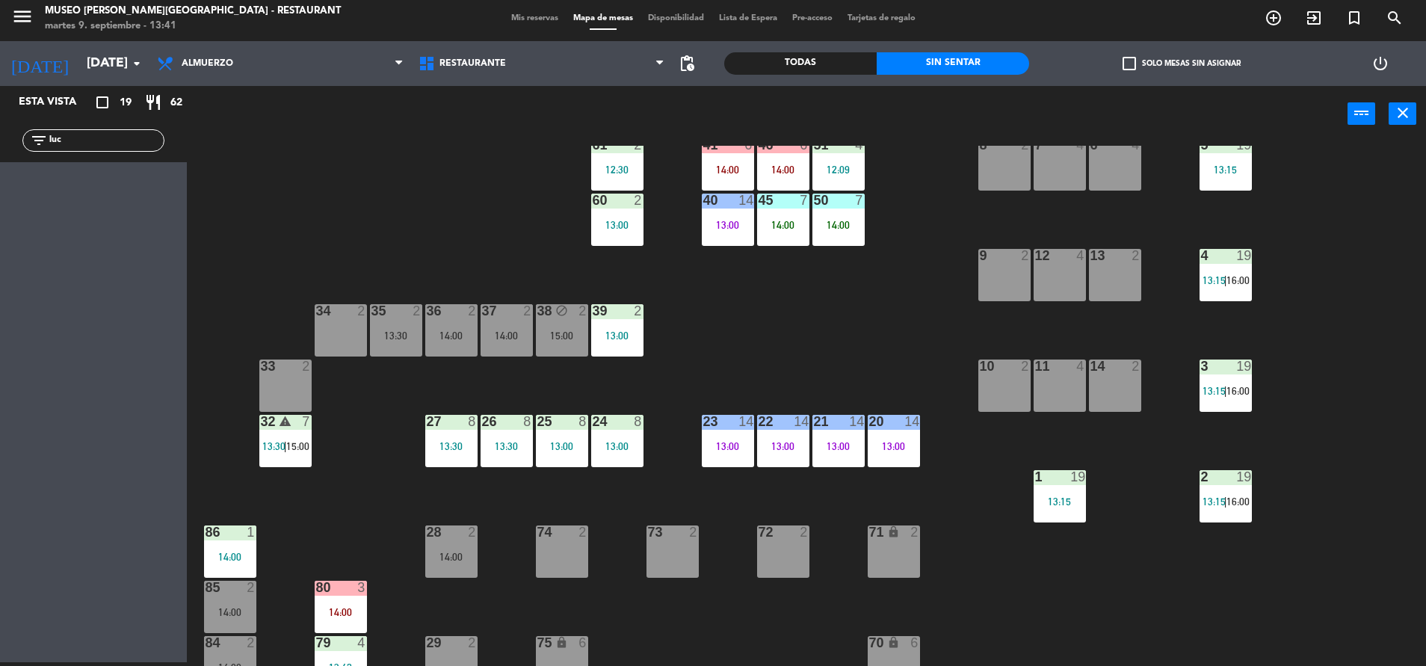
click at [346, 317] on div at bounding box center [340, 310] width 25 height 13
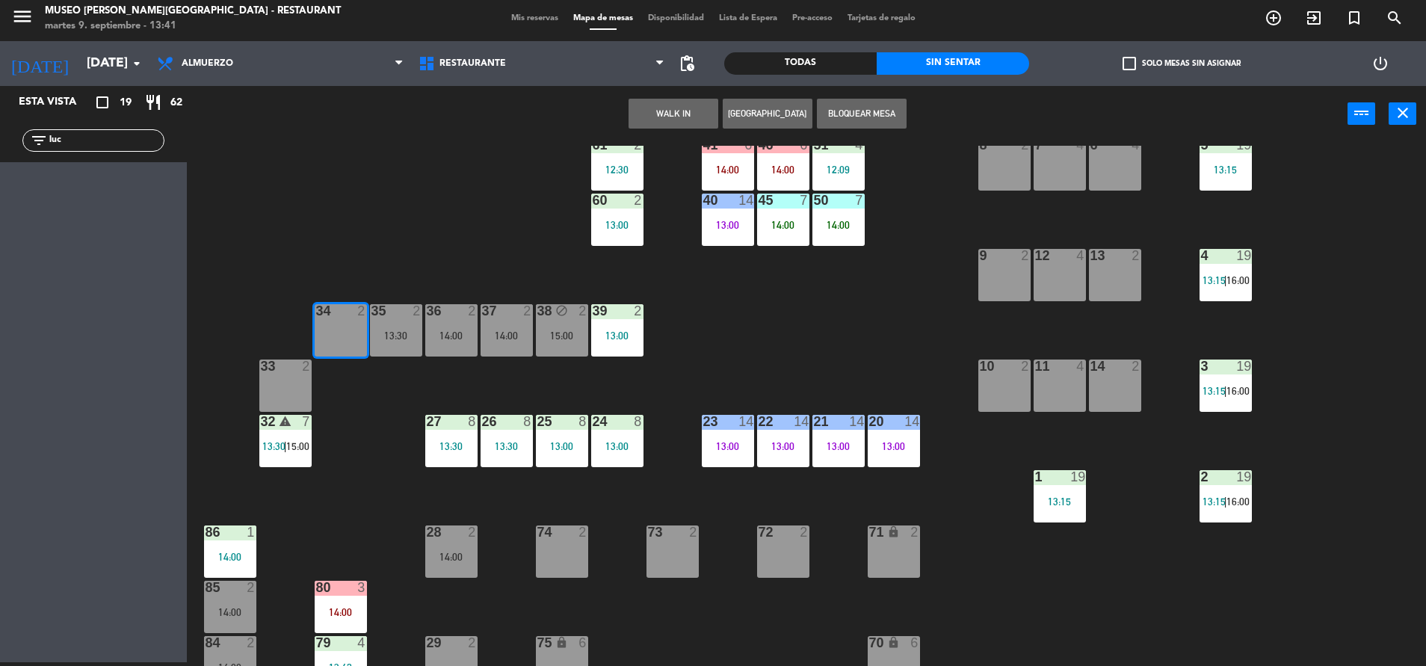
click at [702, 99] on button "WALK IN" at bounding box center [673, 114] width 90 height 30
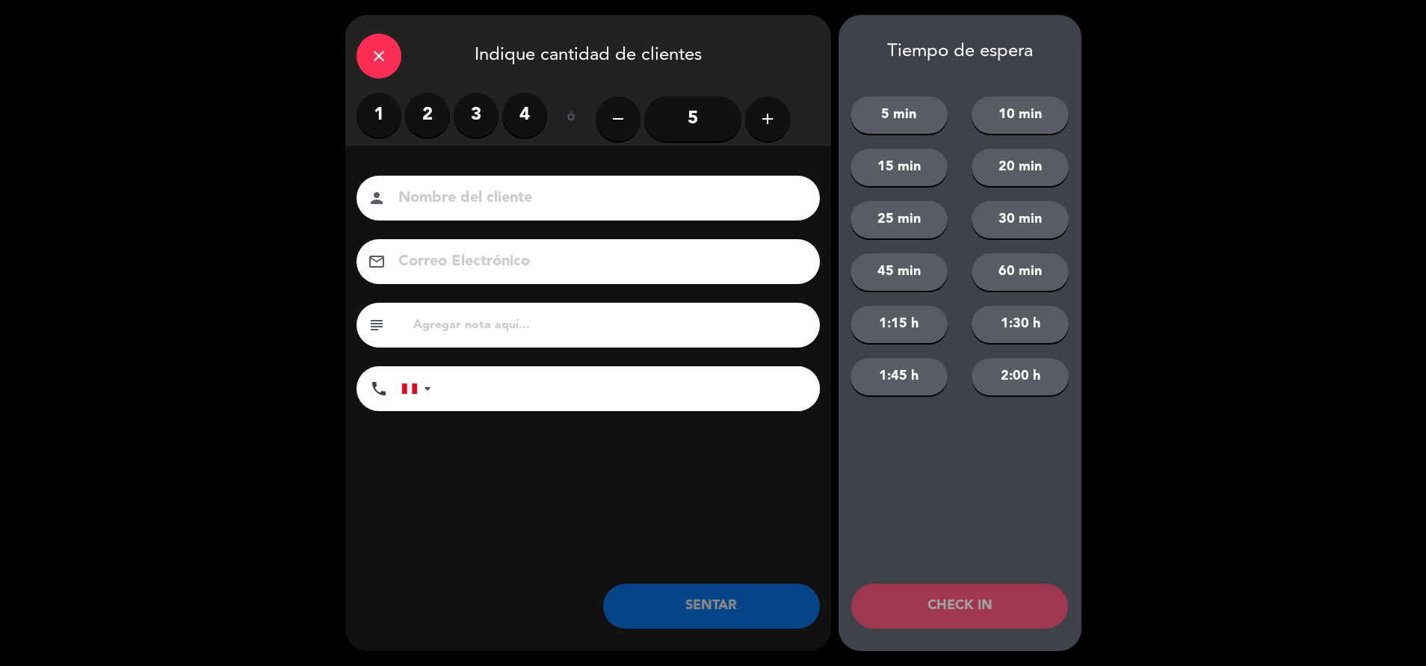
click at [430, 109] on label "2" at bounding box center [427, 115] width 45 height 45
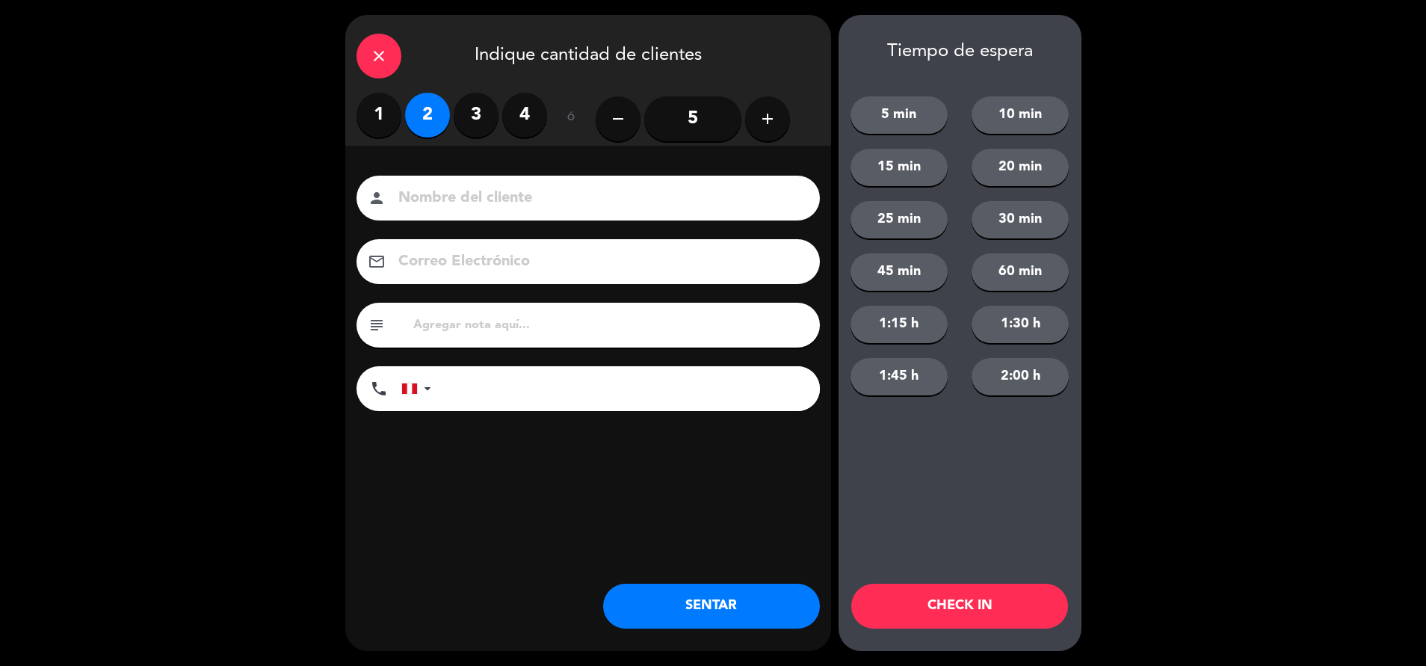
click at [469, 194] on input at bounding box center [599, 198] width 404 height 26
type input "walk in - [PERSON_NAME]"
click at [550, 392] on input "tel" at bounding box center [633, 388] width 374 height 45
type input "971276722"
click at [628, 324] on input "text" at bounding box center [610, 325] width 397 height 21
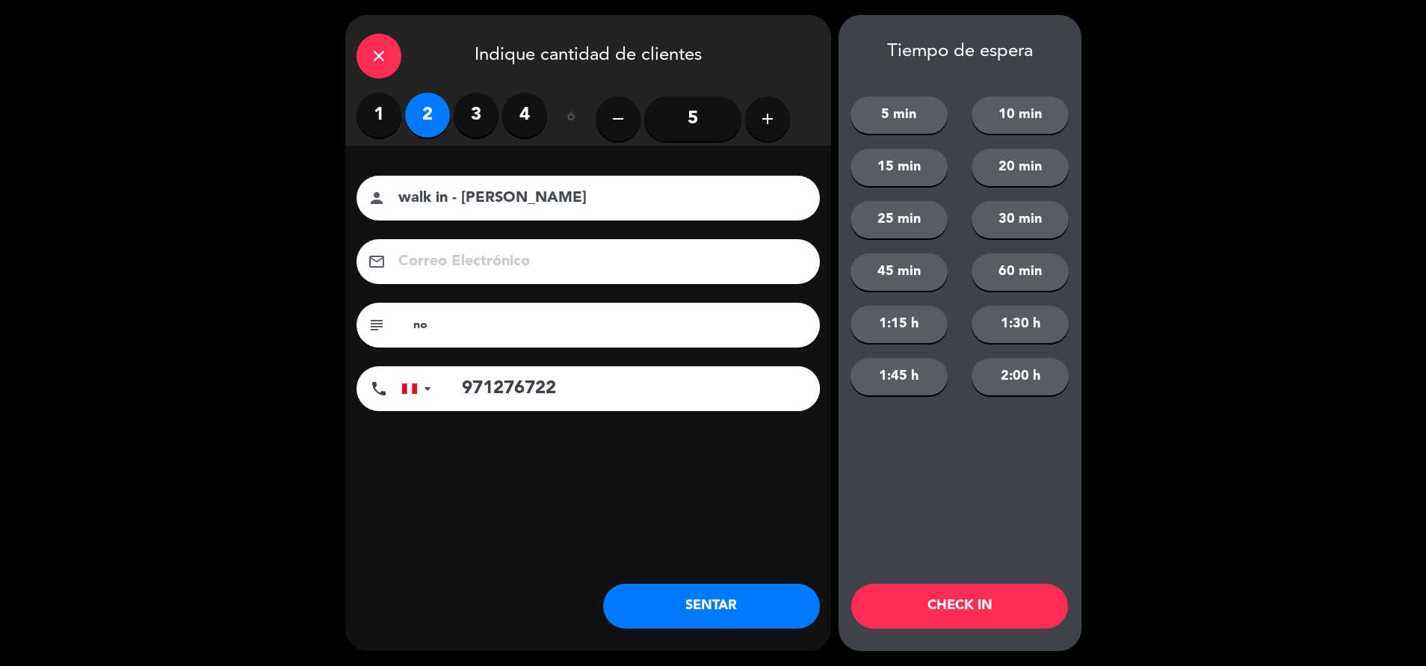
type input "n"
click at [702, 628] on div "close Indique cantidad de clientes 1 2 3 4 ó remove 5 add Nombre del cliente pe…" at bounding box center [588, 333] width 486 height 636
click at [699, 611] on button "SENTAR" at bounding box center [711, 606] width 217 height 45
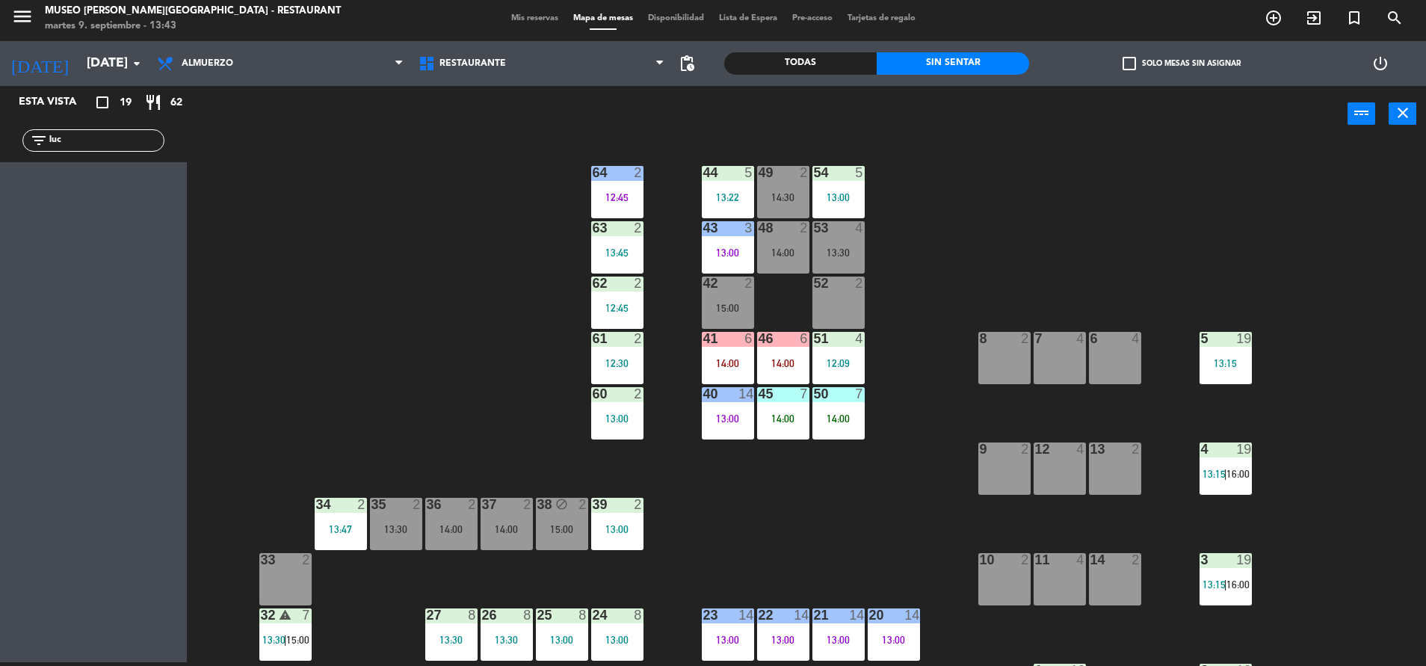
scroll to position [0, 0]
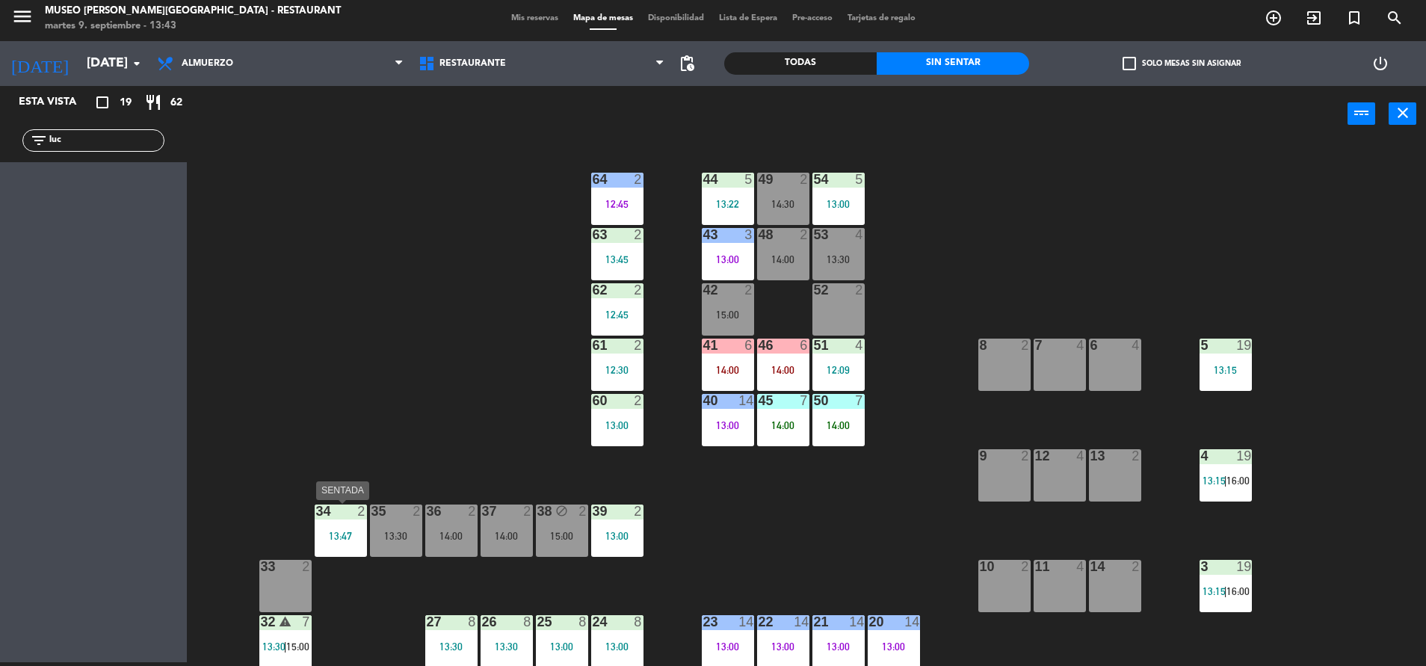
click at [342, 523] on div "34 2 13:47" at bounding box center [341, 530] width 52 height 52
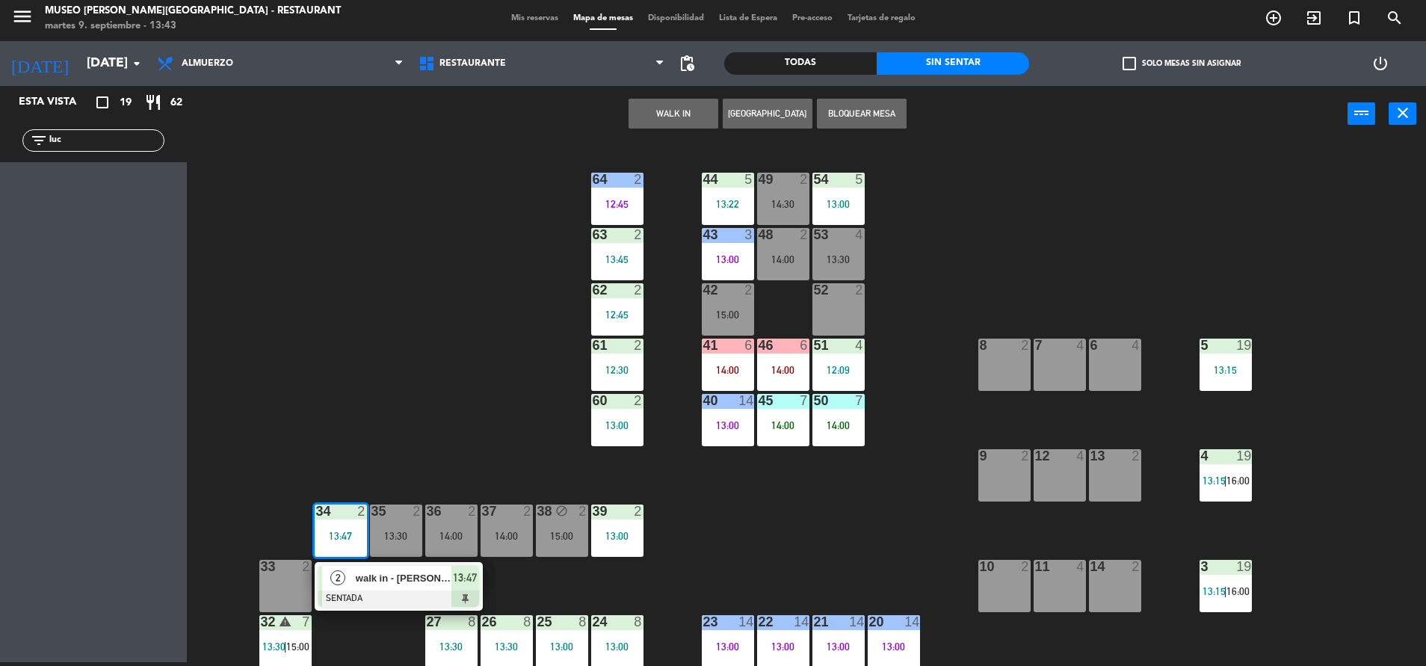
click at [378, 600] on div at bounding box center [398, 598] width 161 height 16
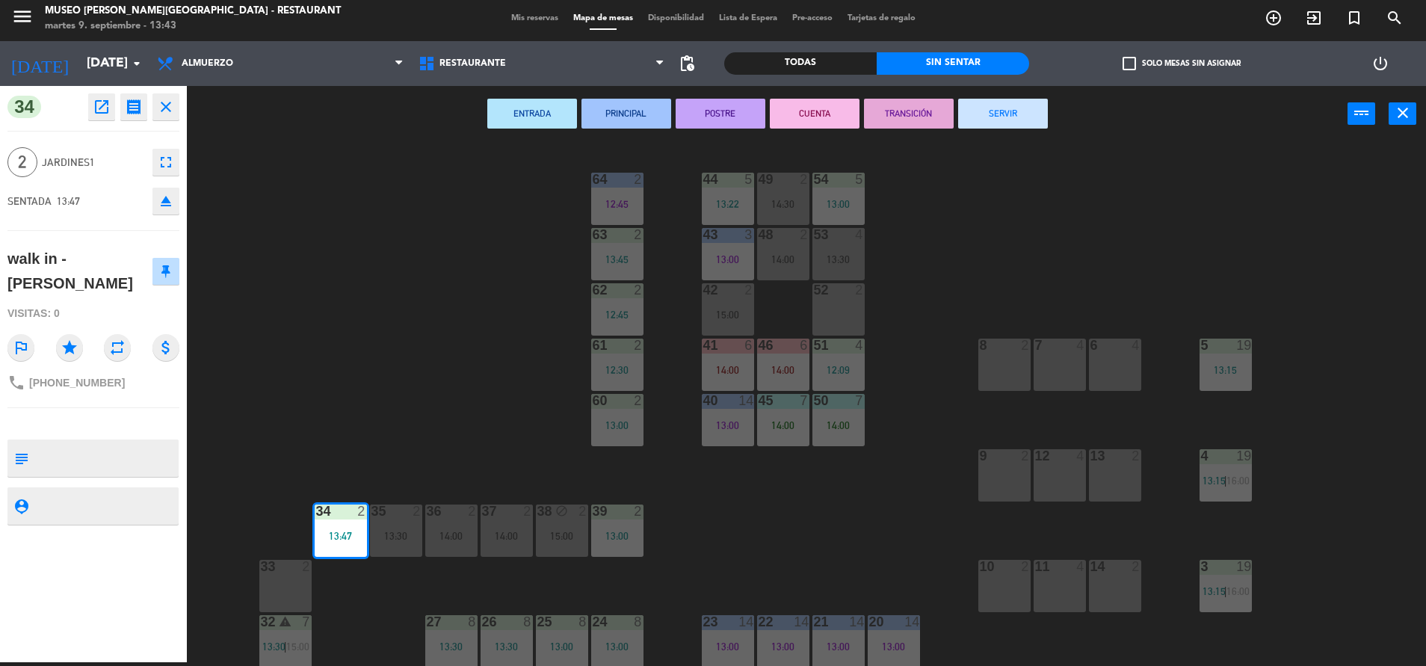
click at [122, 461] on textarea at bounding box center [105, 457] width 143 height 31
type textarea "m34"
click at [125, 420] on div at bounding box center [93, 423] width 172 height 10
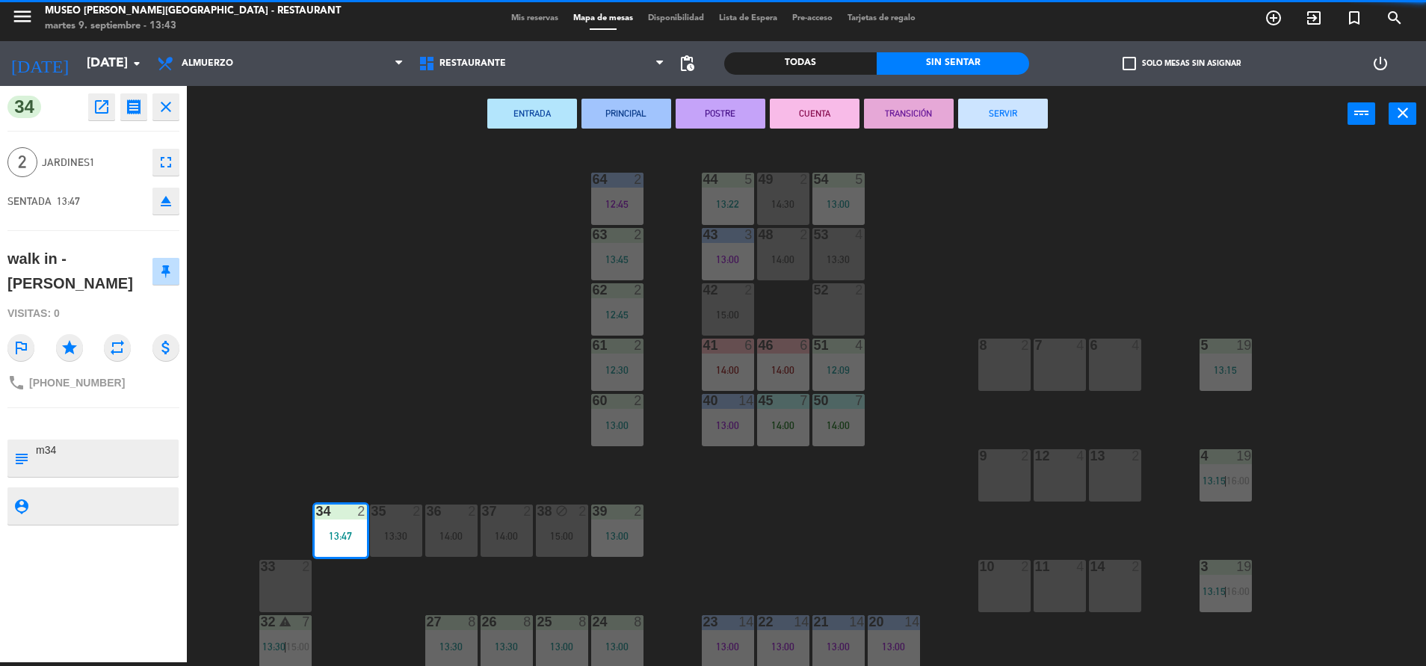
click at [125, 420] on div at bounding box center [93, 423] width 172 height 10
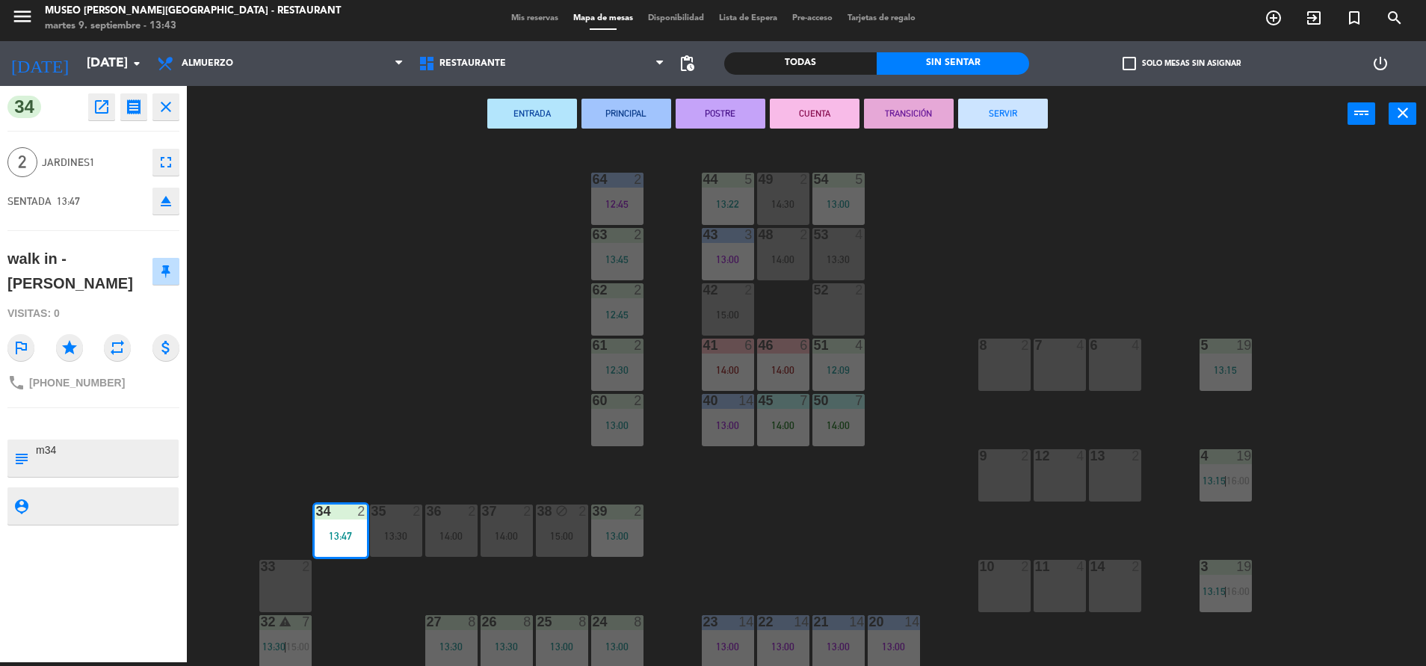
click at [306, 419] on div "44 5 13:22 49 2 14:30 54 5 13:00 64 2 12:45 48 2 14:00 53 4 13:30 63 2 13:45 43…" at bounding box center [813, 406] width 1225 height 520
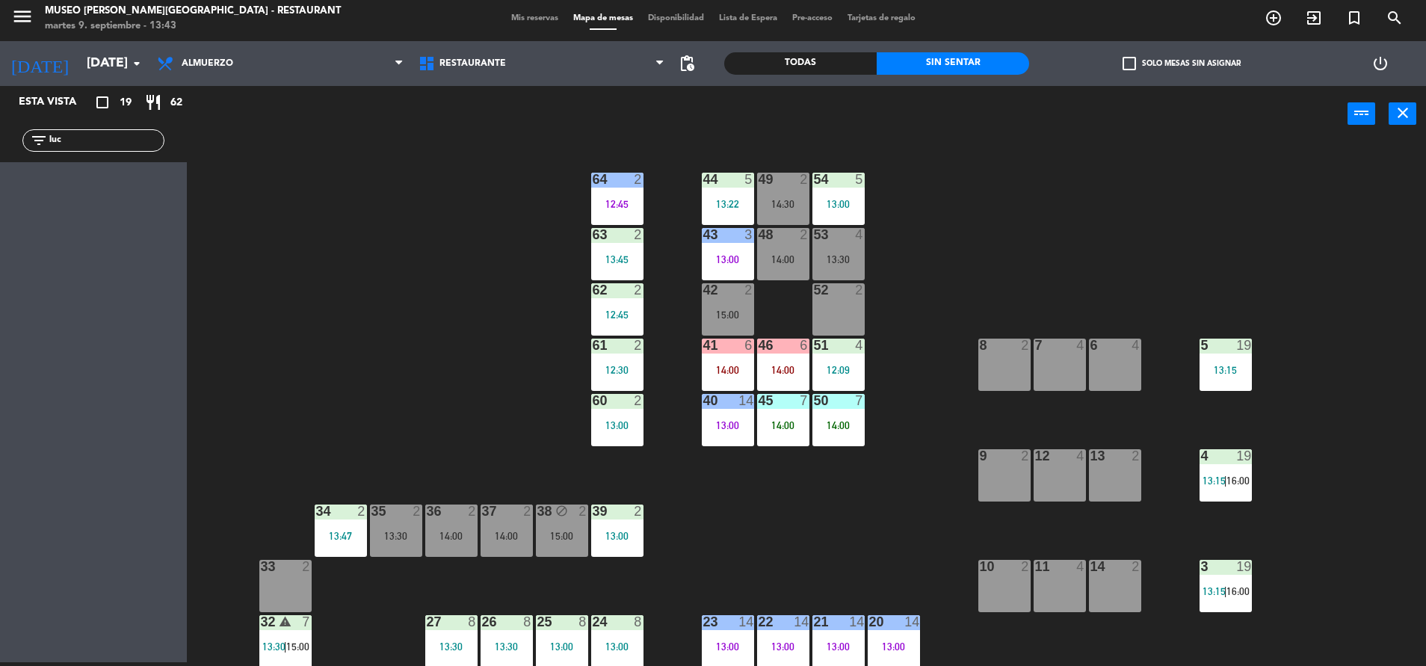
click at [114, 132] on input "luc" at bounding box center [106, 140] width 116 height 16
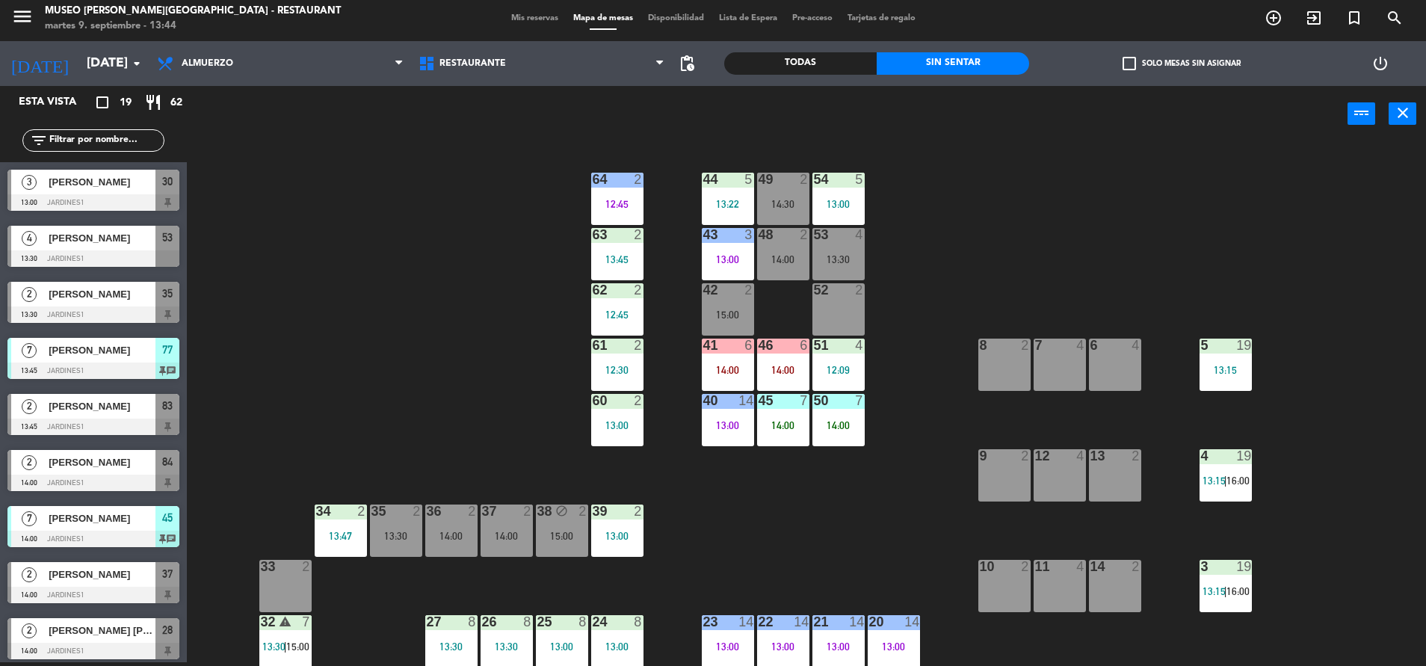
click at [542, 273] on div "44 5 13:22 49 2 14:30 54 5 13:00 64 2 12:45 48 2 14:00 53 4 13:30 63 2 13:45 43…" at bounding box center [813, 406] width 1225 height 520
click at [815, 294] on div "52" at bounding box center [814, 289] width 1 height 13
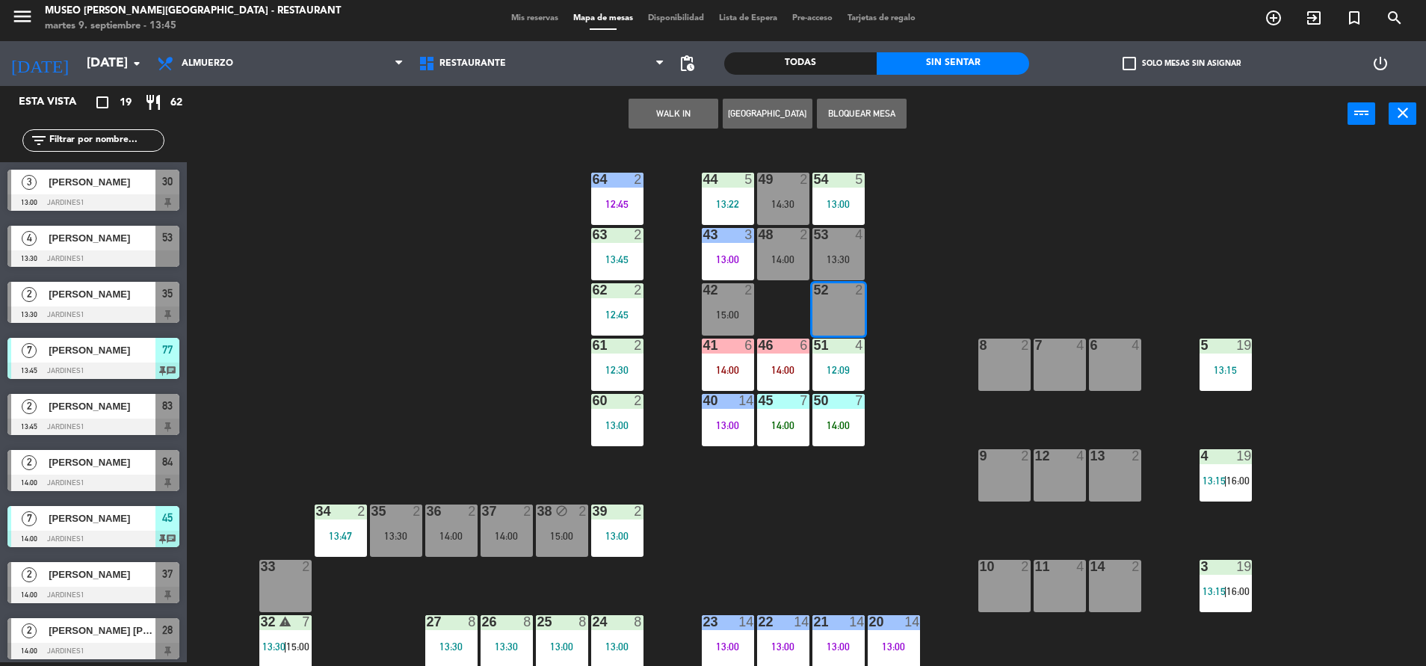
click at [673, 103] on button "WALK IN" at bounding box center [673, 114] width 90 height 30
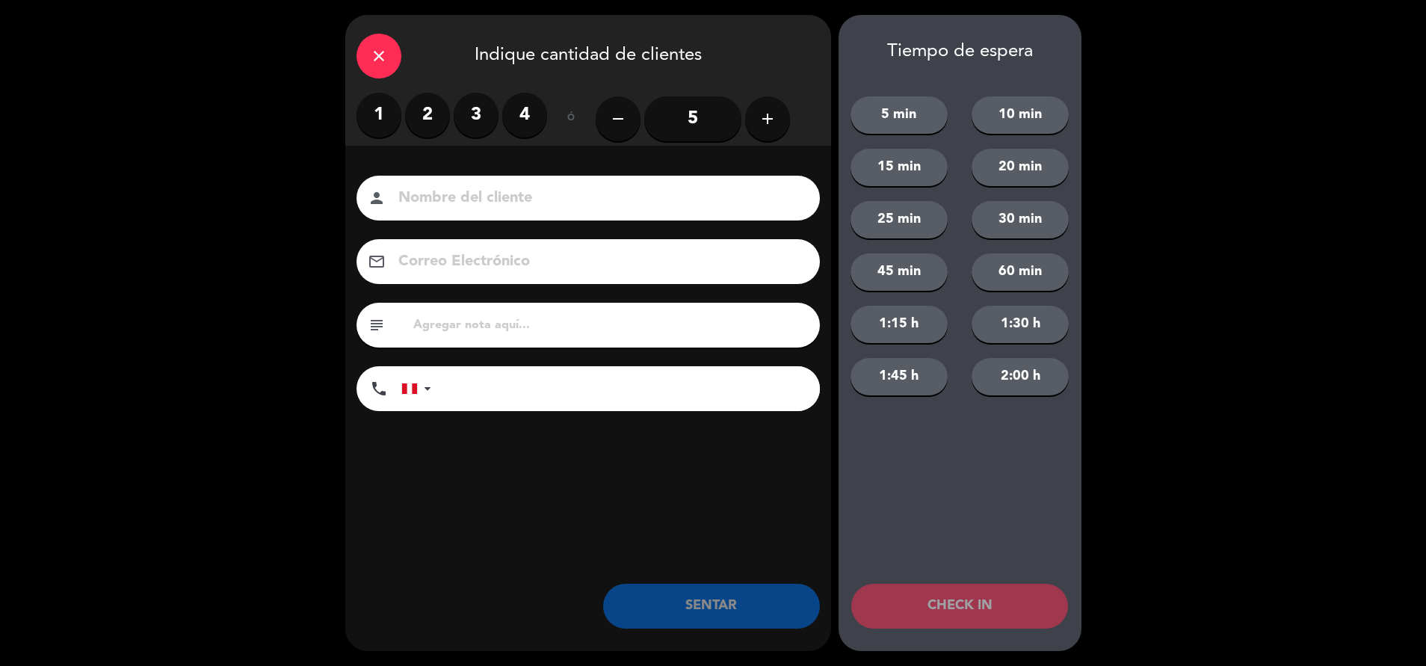
click at [445, 112] on label "2" at bounding box center [427, 115] width 45 height 45
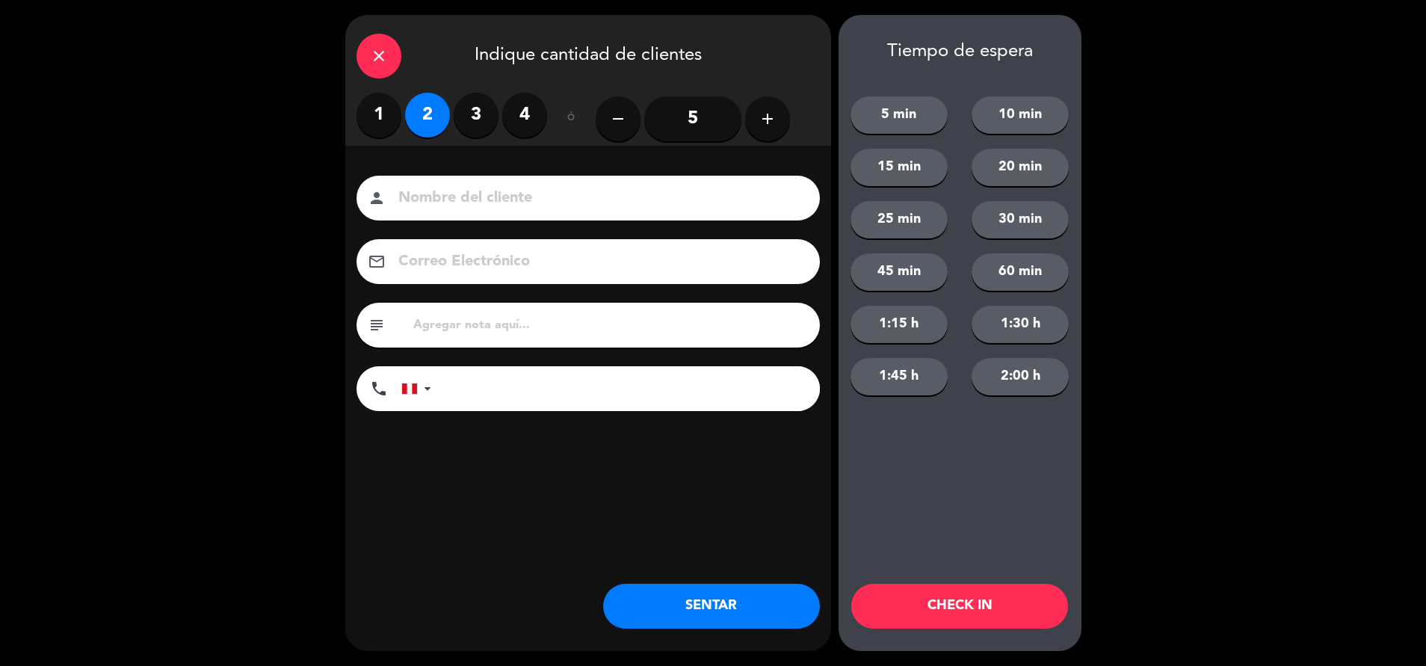
click at [478, 196] on input at bounding box center [599, 198] width 404 height 26
type input "walk in - aj"
click at [536, 404] on input "tel" at bounding box center [633, 388] width 374 height 45
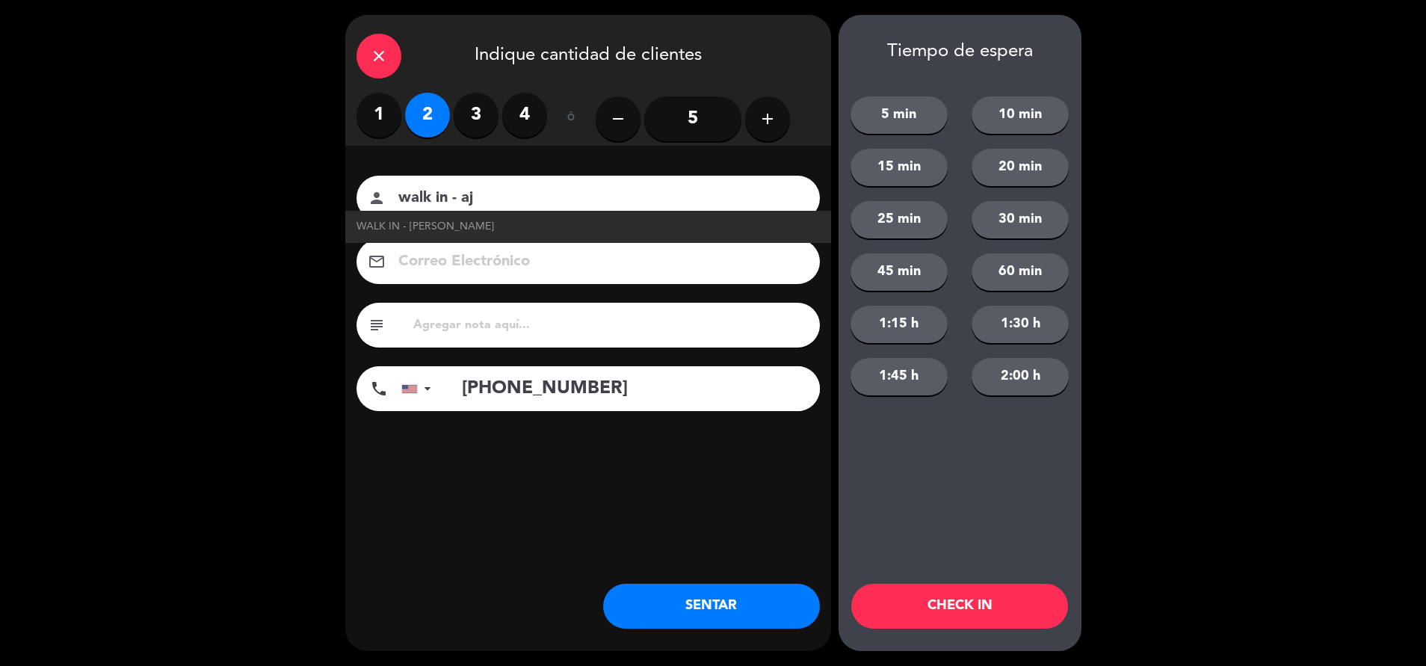
type input "[PHONE_NUMBER]"
click at [536, 324] on input "text" at bounding box center [610, 325] width 397 height 21
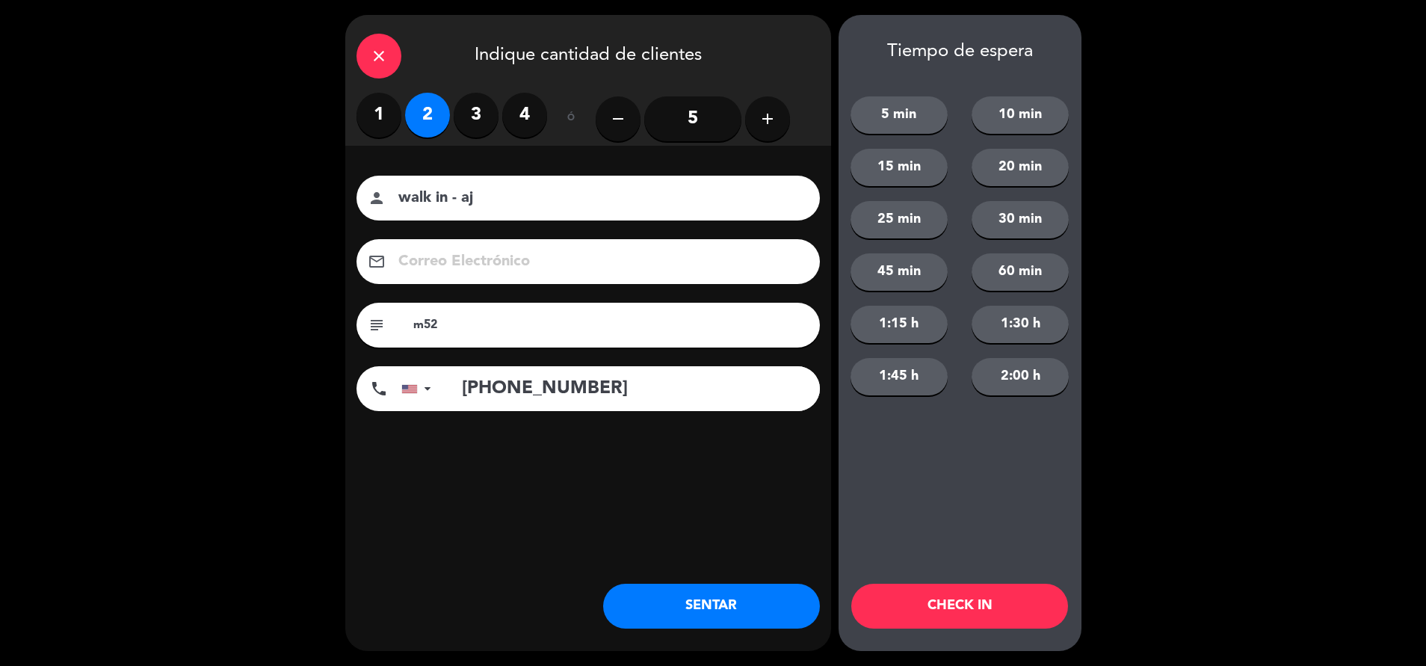
type input "m52"
click at [678, 595] on button "SENTAR" at bounding box center [711, 606] width 217 height 45
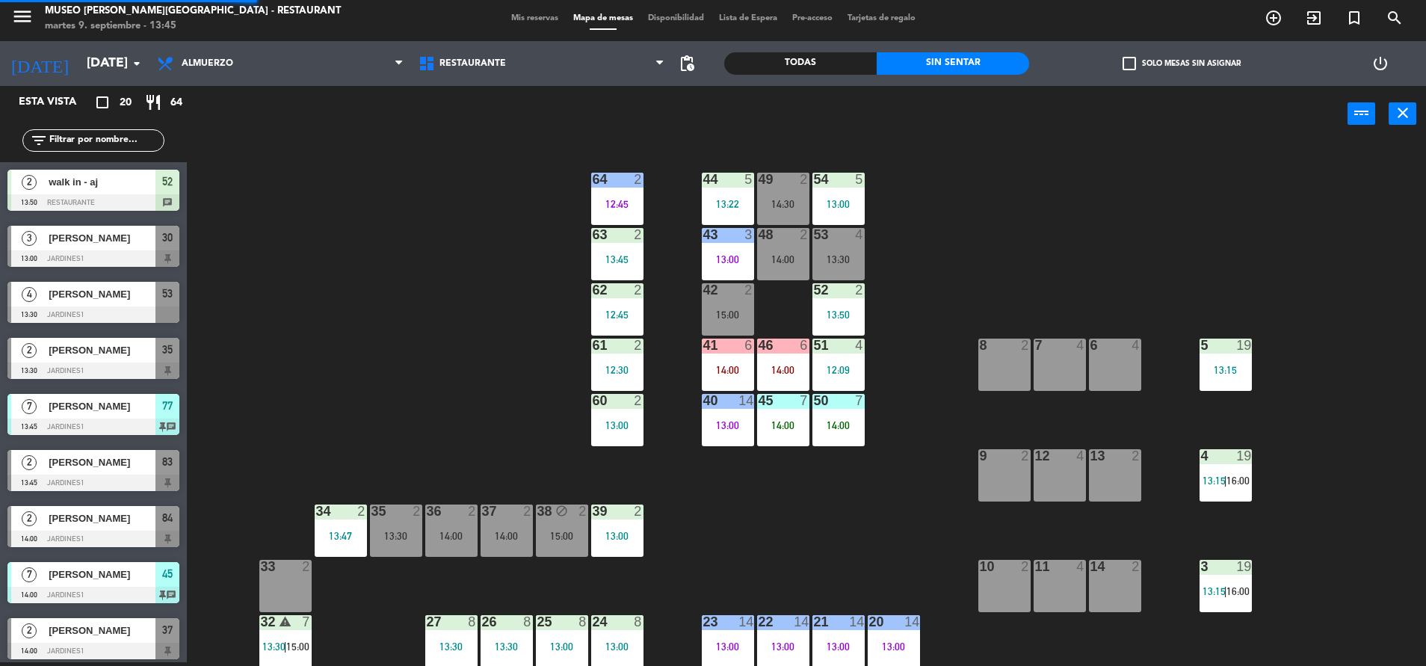
click at [862, 365] on div "12:09" at bounding box center [838, 370] width 52 height 10
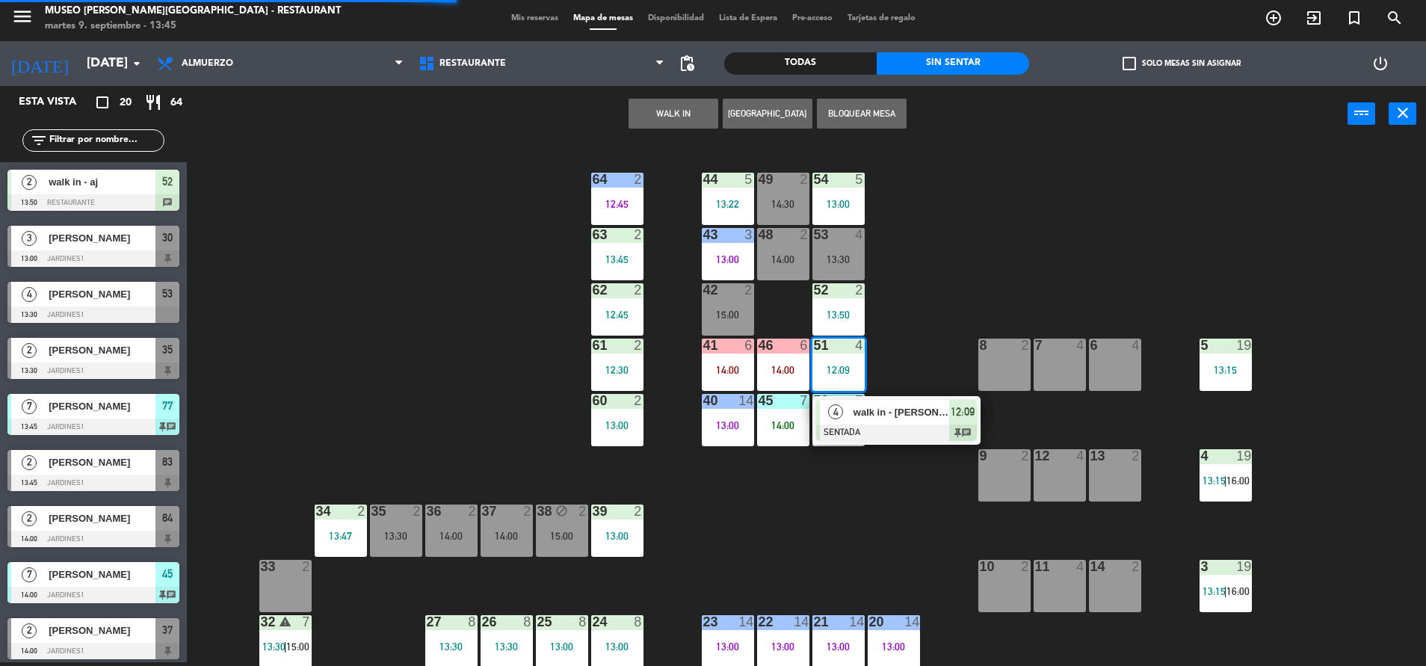
click at [886, 438] on div at bounding box center [896, 432] width 161 height 16
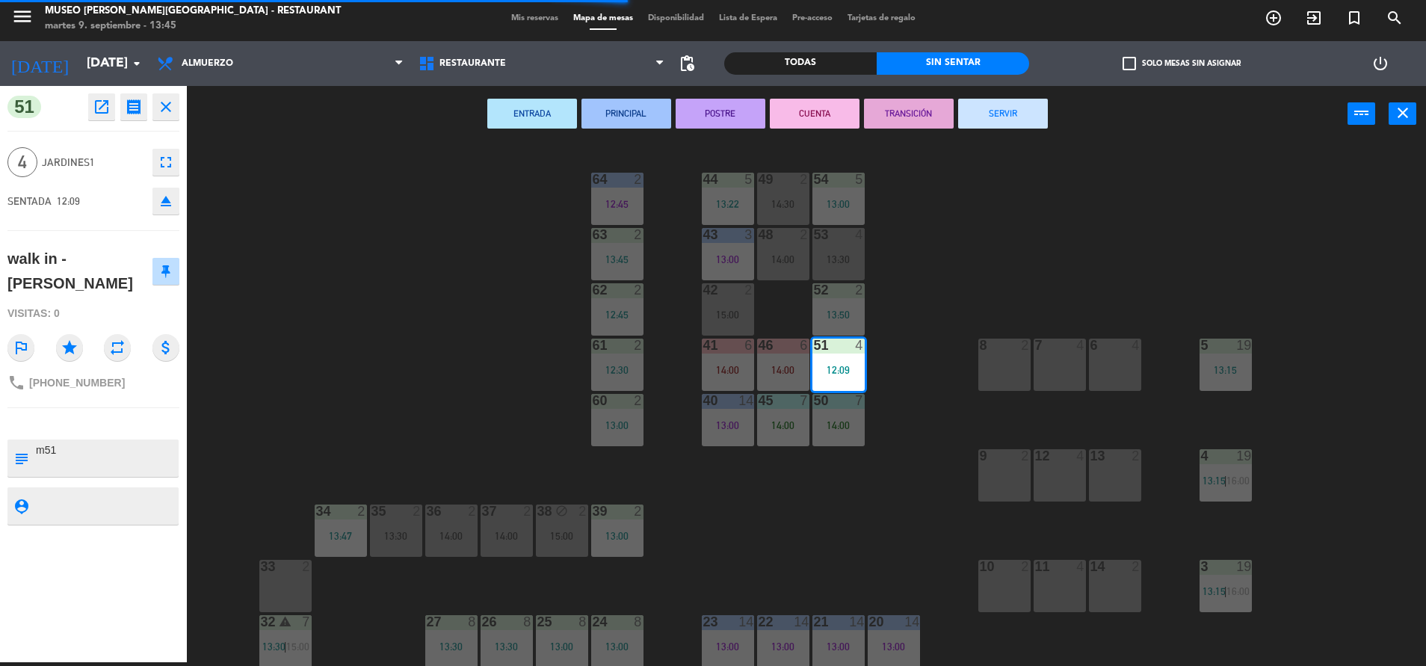
click at [990, 118] on button "SERVIR" at bounding box center [1003, 114] width 90 height 30
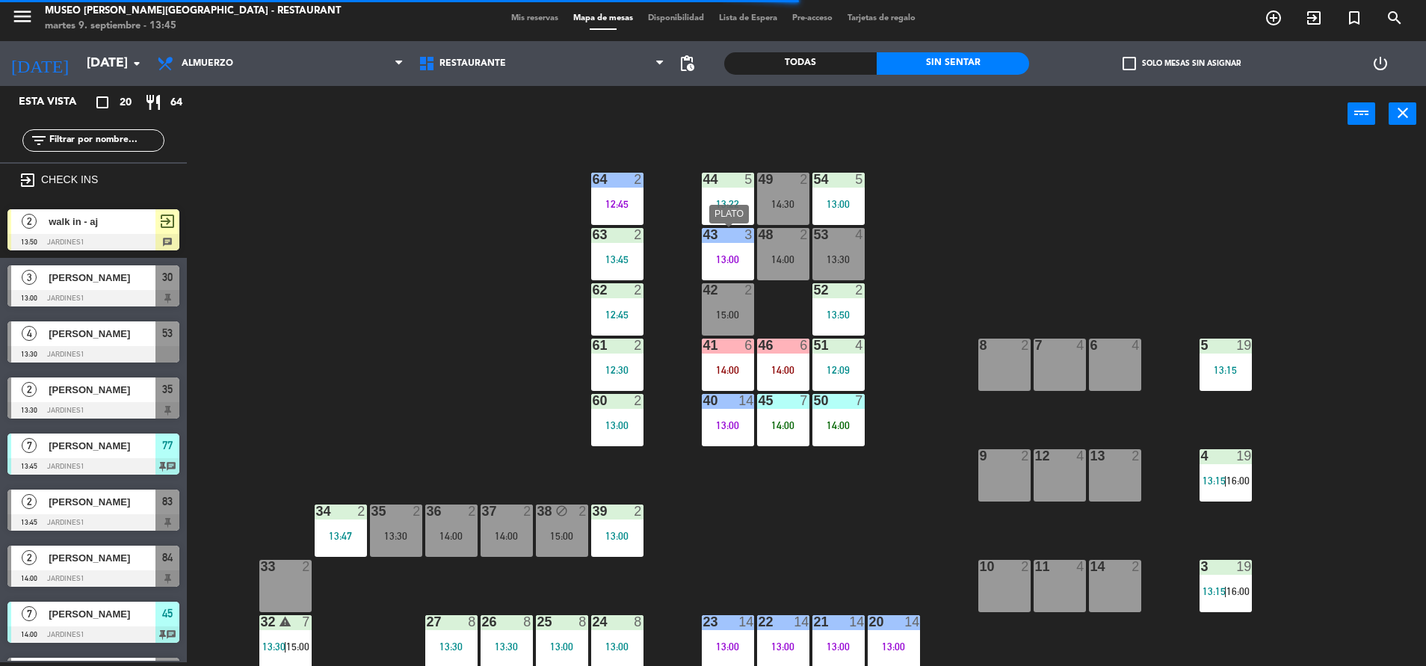
click at [726, 248] on div "43 3 13:00" at bounding box center [728, 254] width 52 height 52
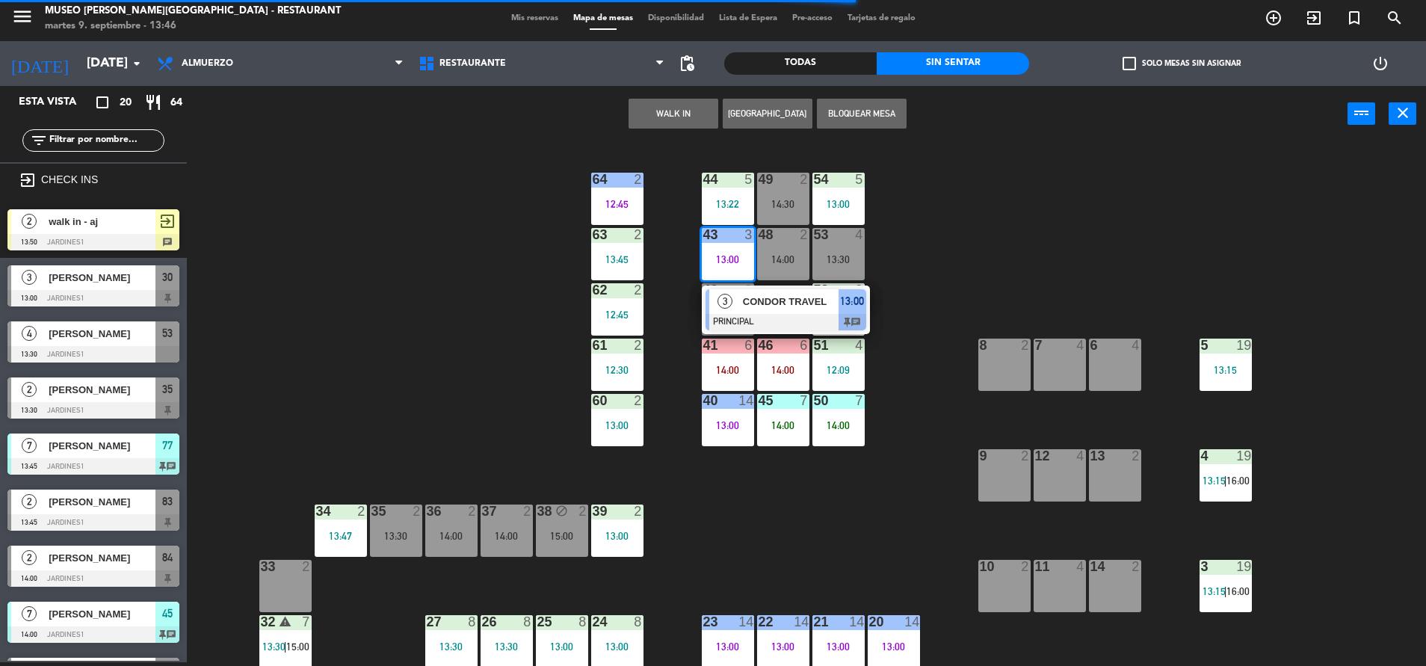
click at [765, 319] on div at bounding box center [785, 322] width 161 height 16
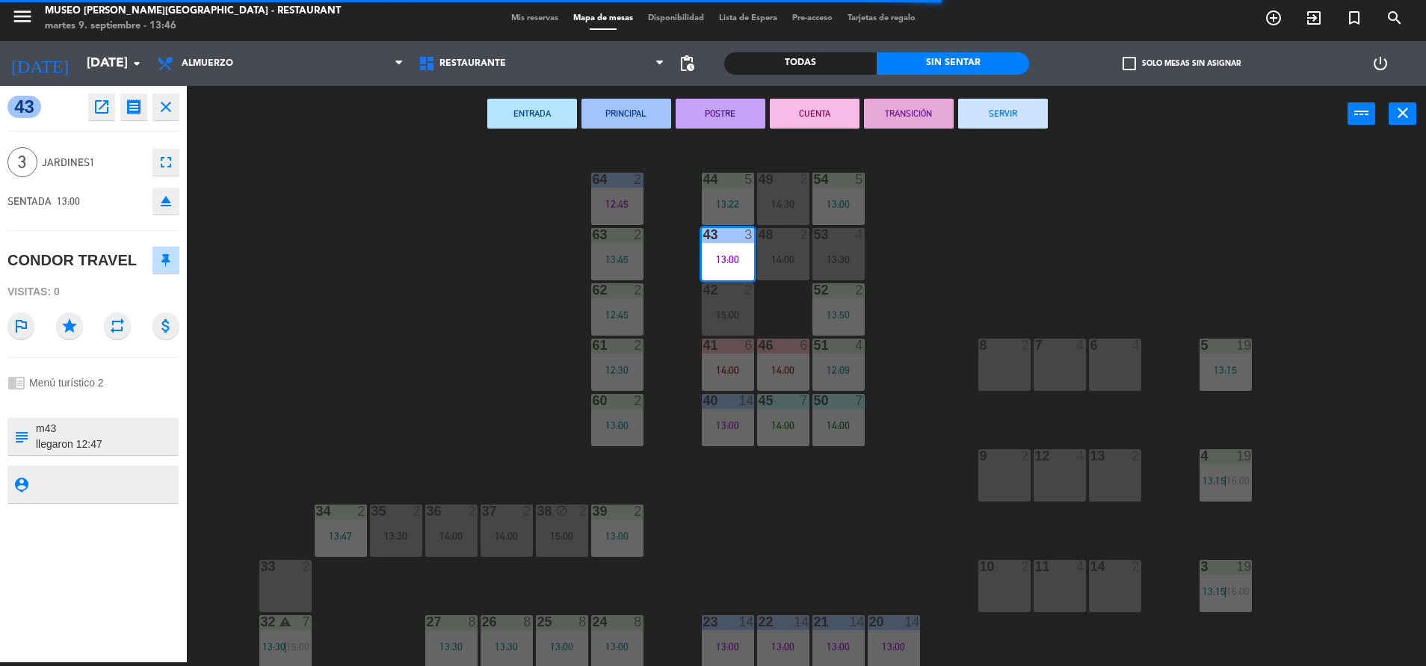
click at [718, 119] on button "POSTRE" at bounding box center [721, 114] width 90 height 30
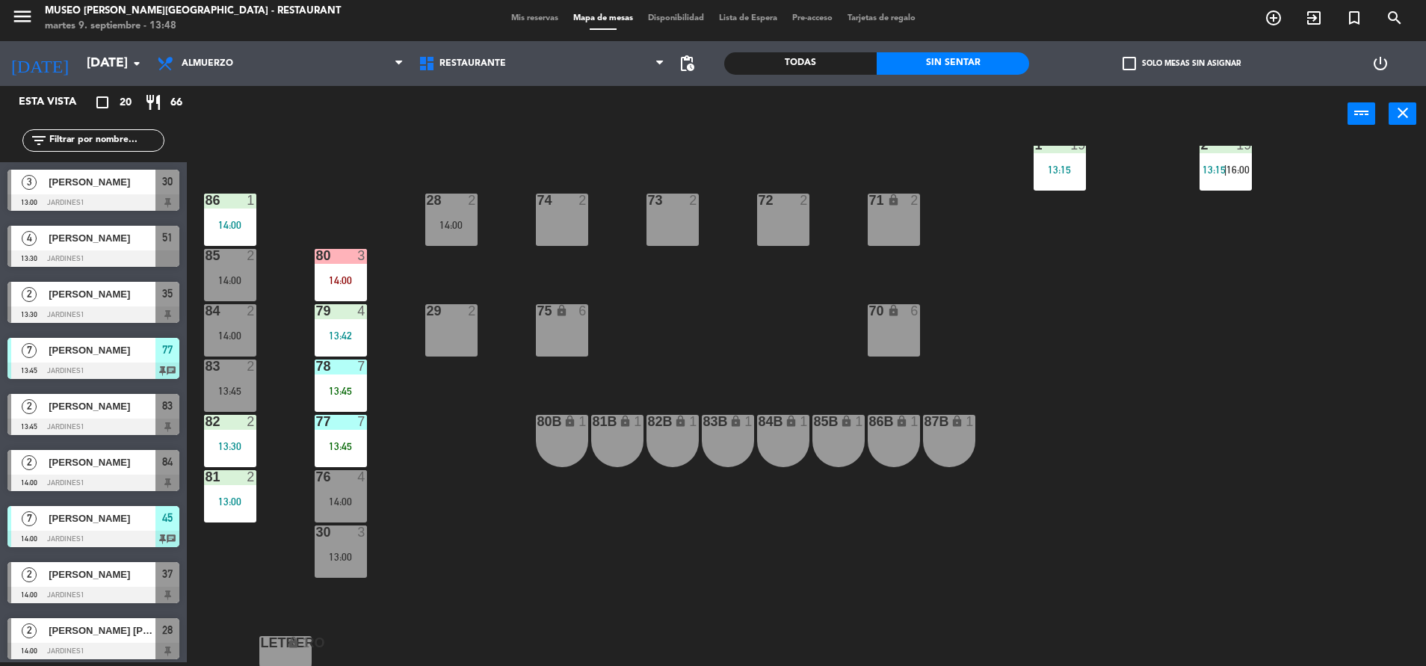
scroll to position [541, 0]
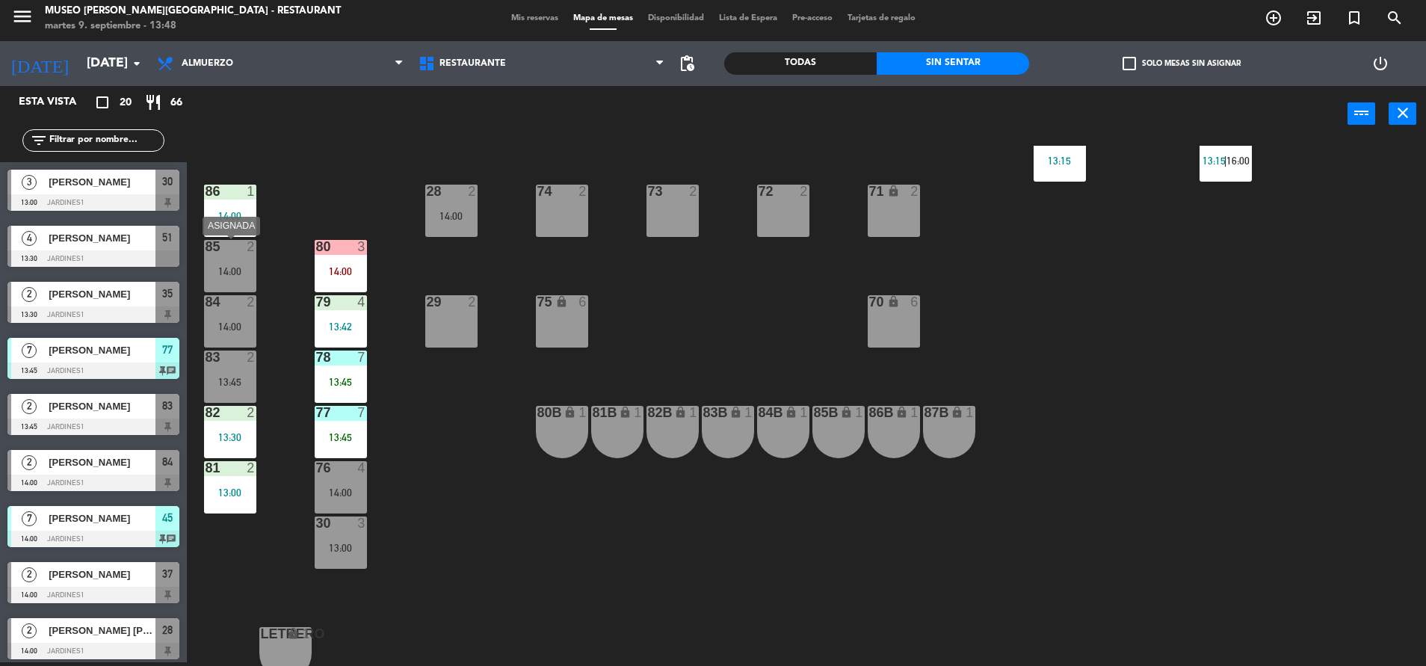
click at [232, 285] on div "85 2 14:00" at bounding box center [230, 266] width 52 height 52
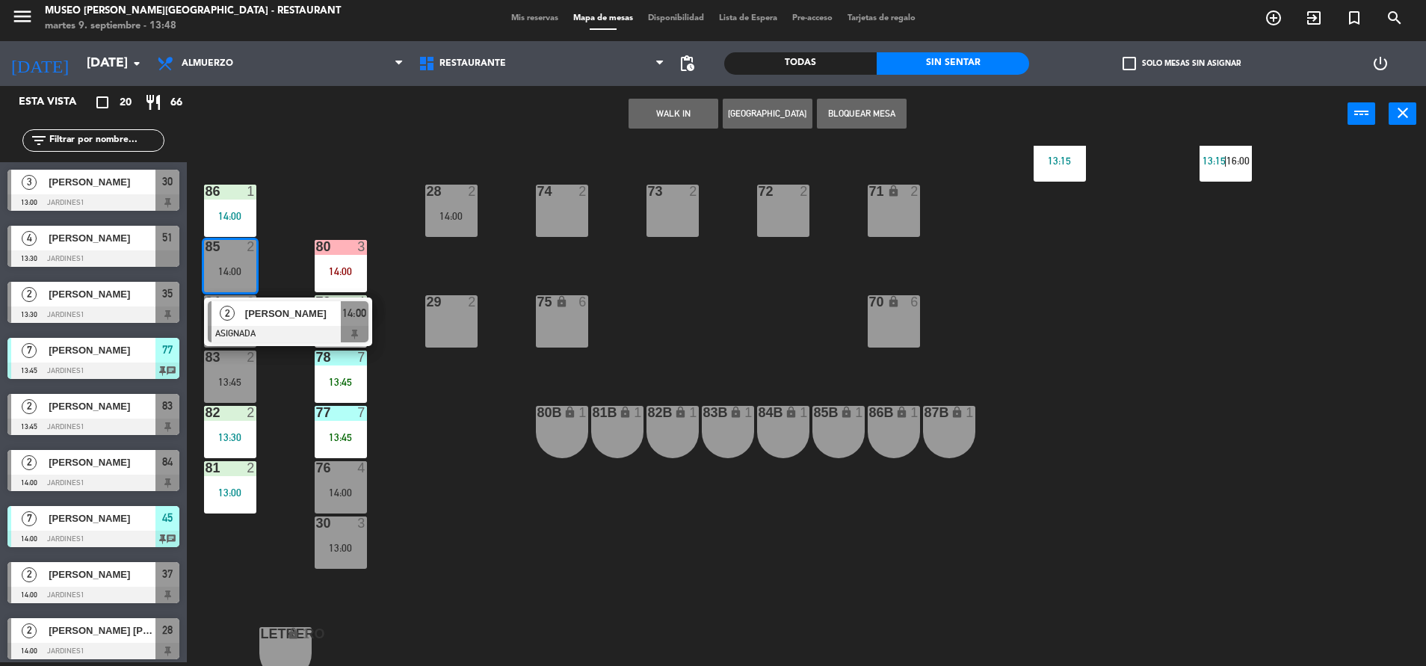
click at [268, 330] on div at bounding box center [288, 334] width 161 height 16
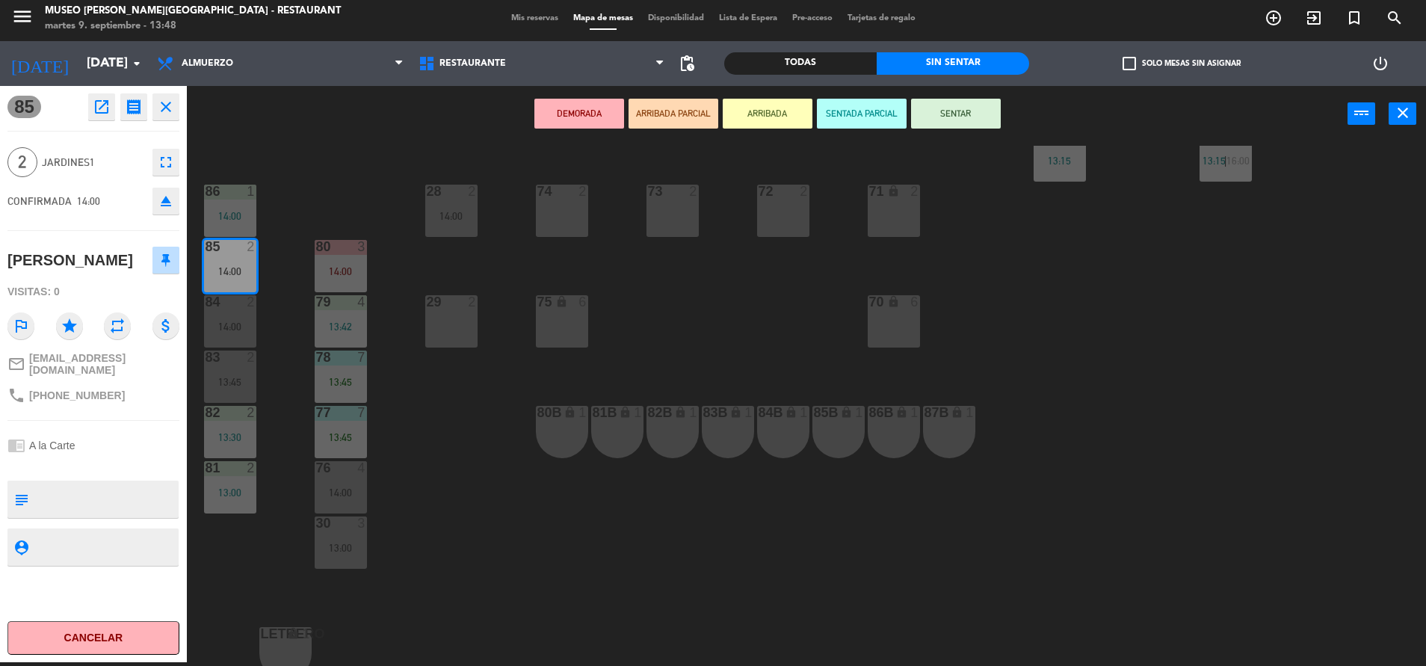
click at [444, 325] on div "29 2" at bounding box center [451, 321] width 52 height 52
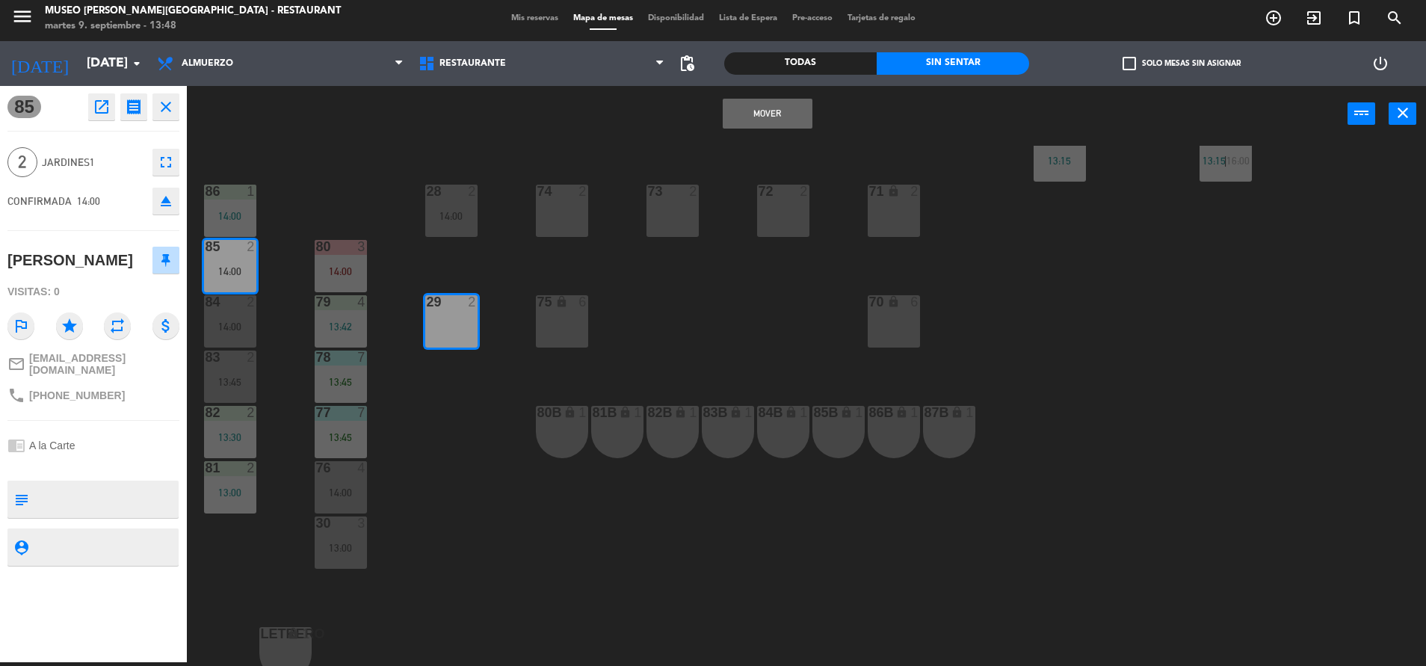
click at [791, 111] on button "Mover" at bounding box center [768, 114] width 90 height 30
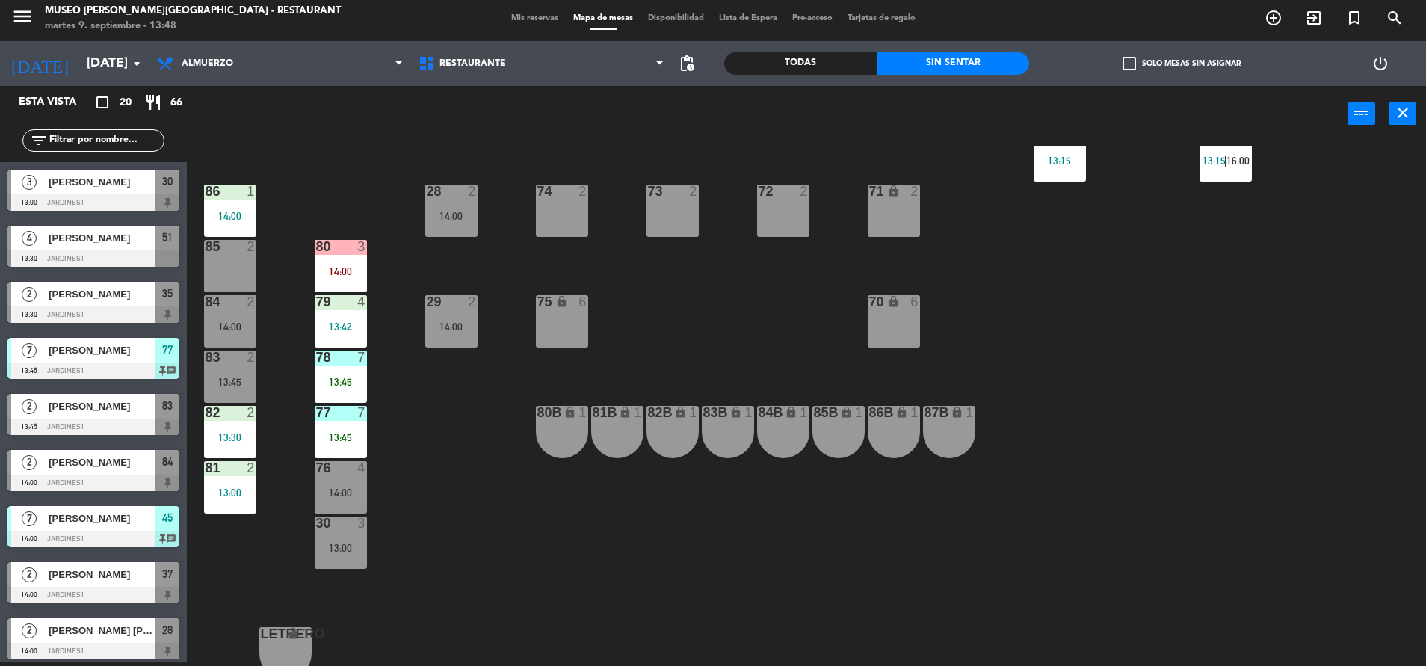
click at [241, 259] on div "85 2" at bounding box center [230, 266] width 52 height 52
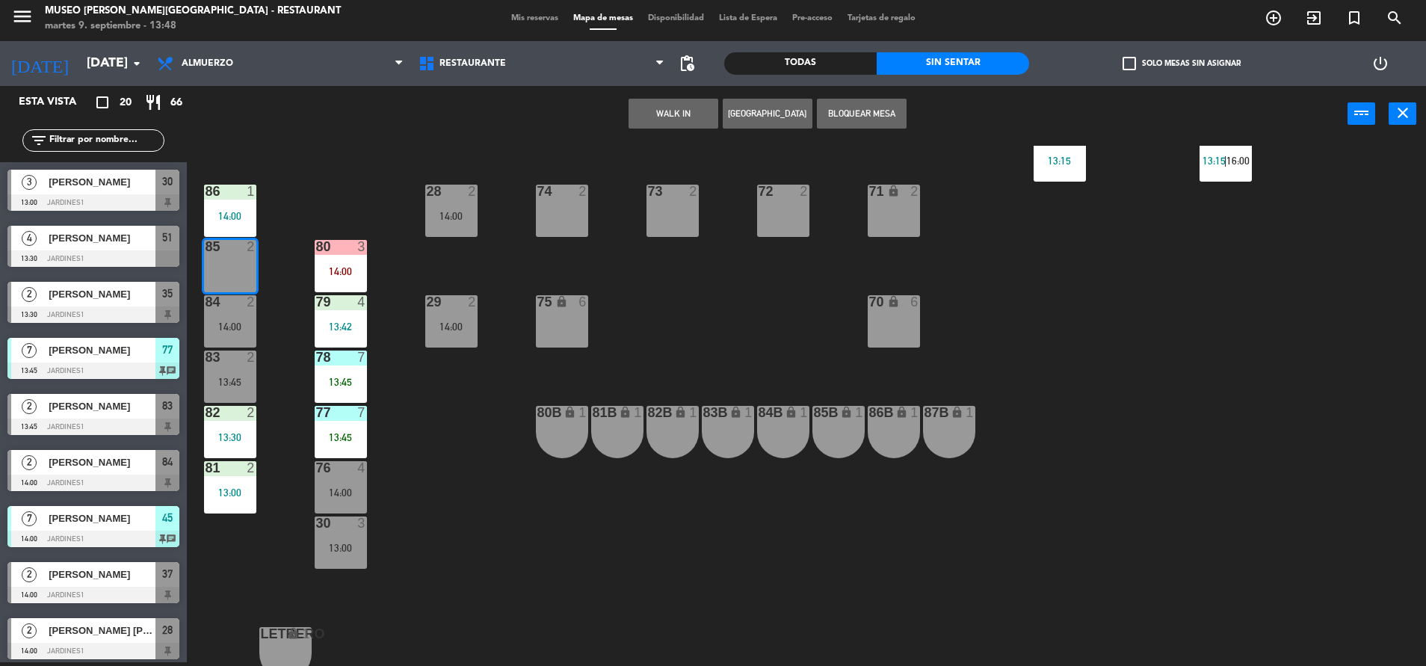
click at [660, 121] on button "WALK IN" at bounding box center [673, 114] width 90 height 30
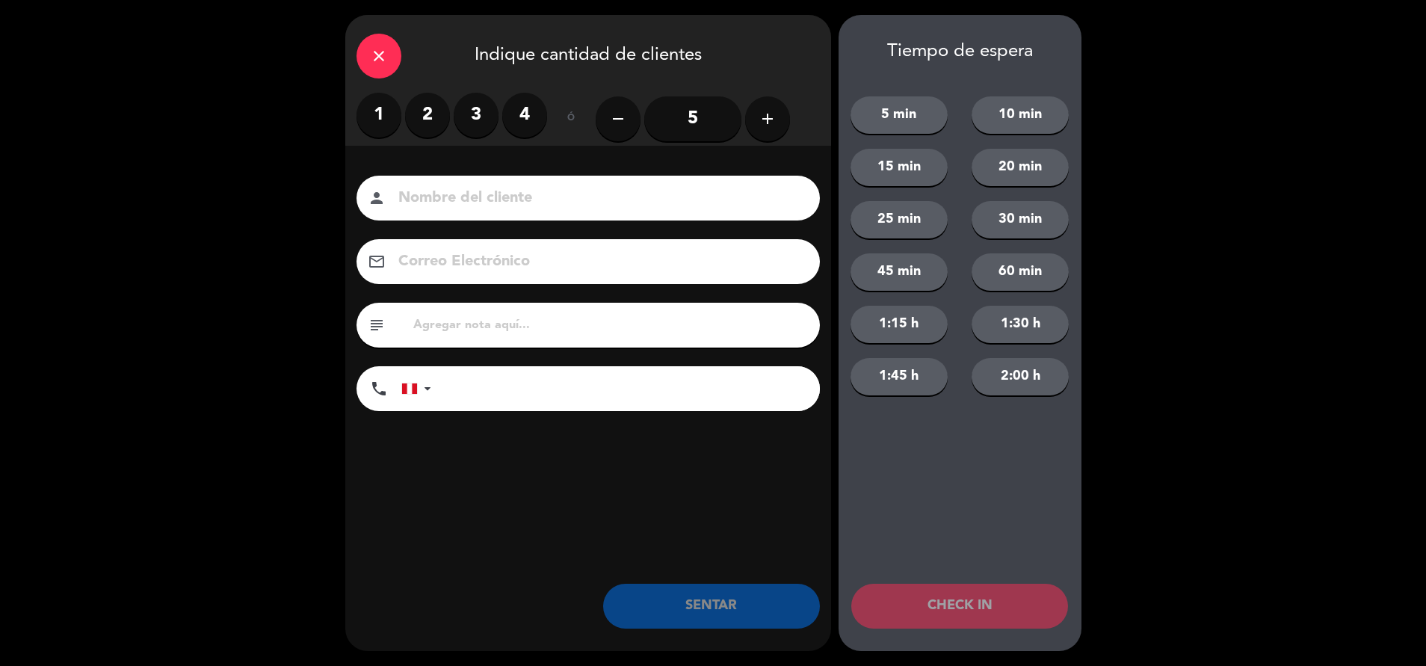
click at [429, 108] on label "2" at bounding box center [427, 115] width 45 height 45
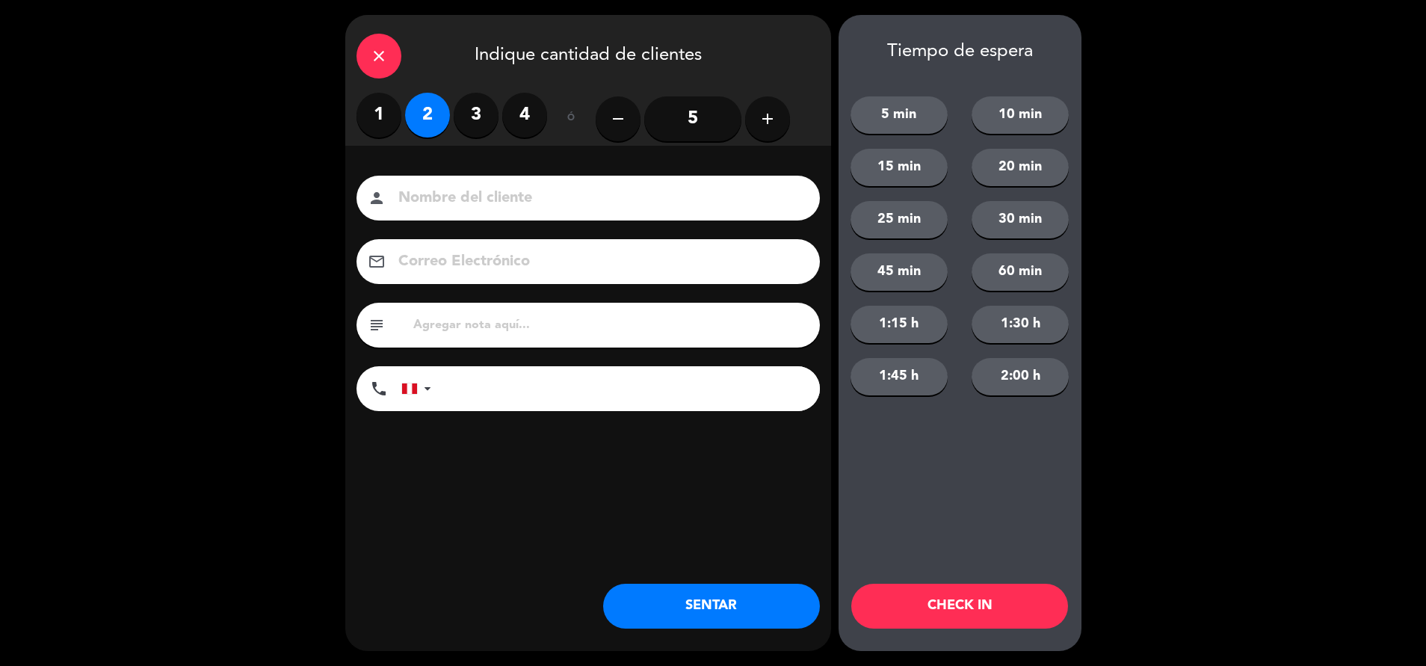
click at [464, 211] on input at bounding box center [599, 198] width 404 height 26
type input "walk in - [PERSON_NAME]"
click at [541, 400] on input "tel" at bounding box center [633, 388] width 374 height 45
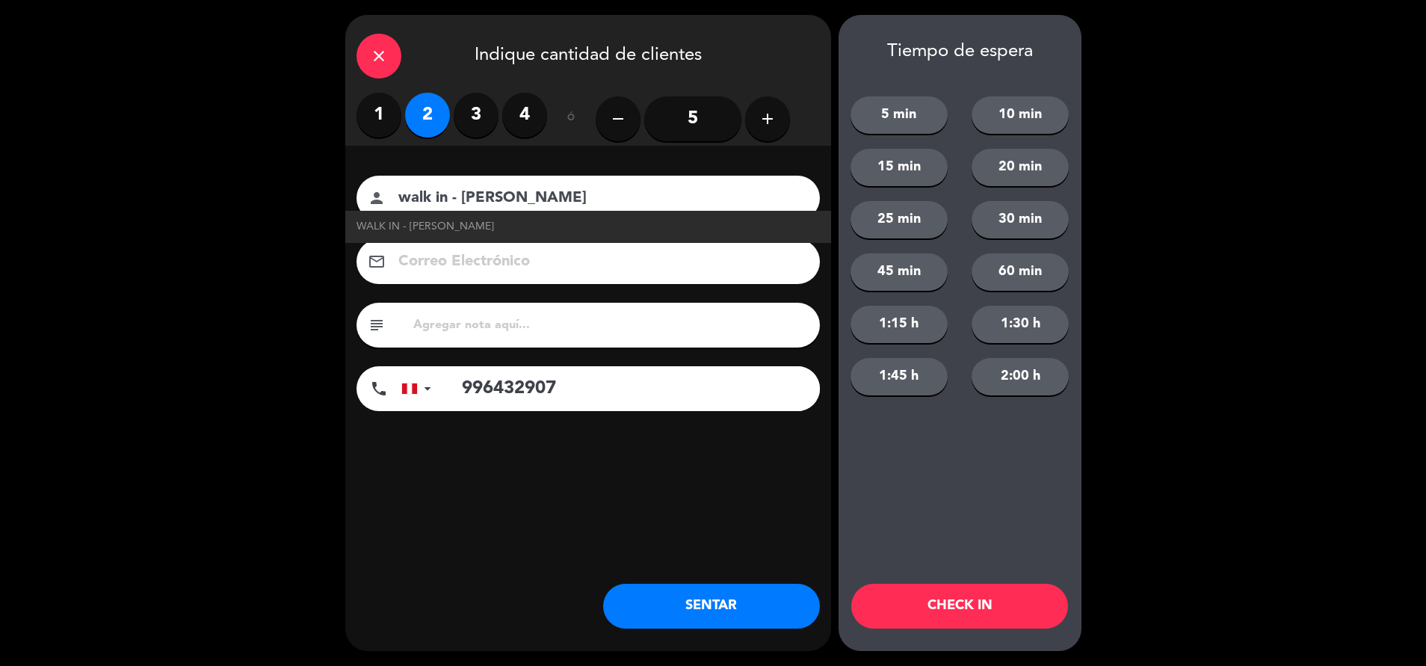
type input "996432907"
click at [538, 336] on input "text" at bounding box center [610, 325] width 397 height 21
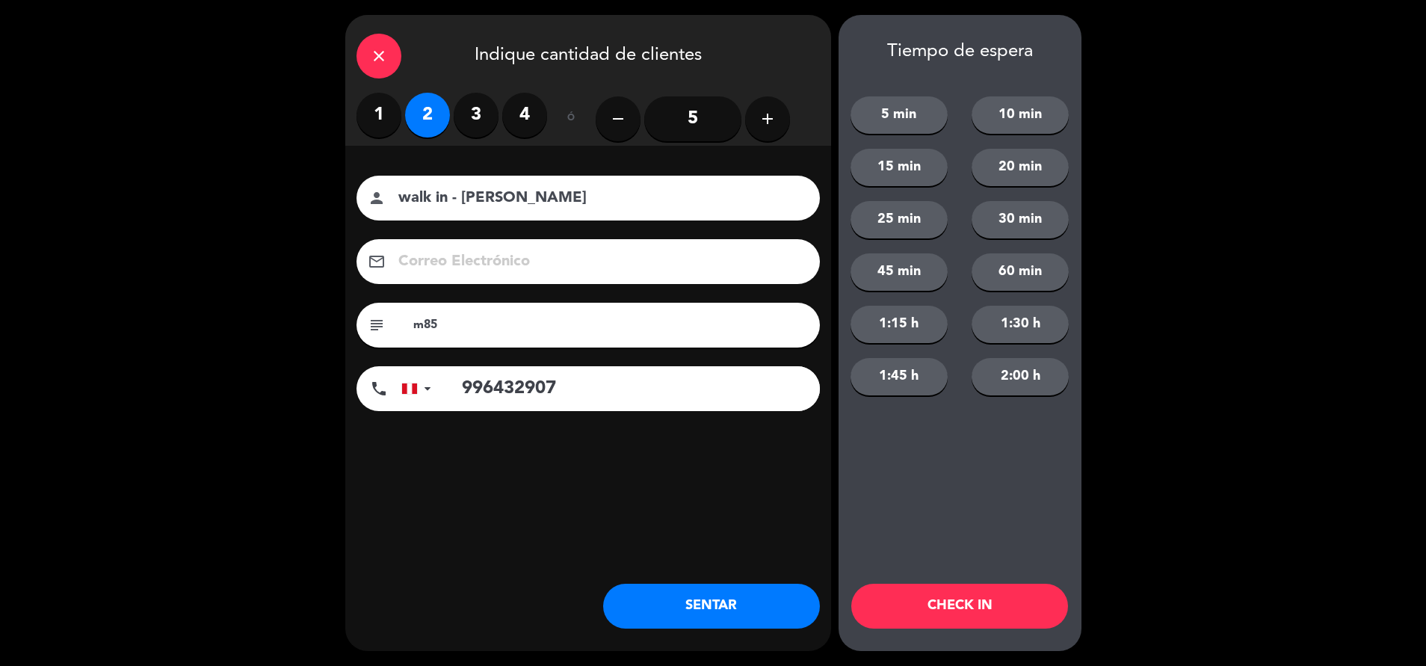
type input "m85"
click at [720, 611] on button "SENTAR" at bounding box center [711, 606] width 217 height 45
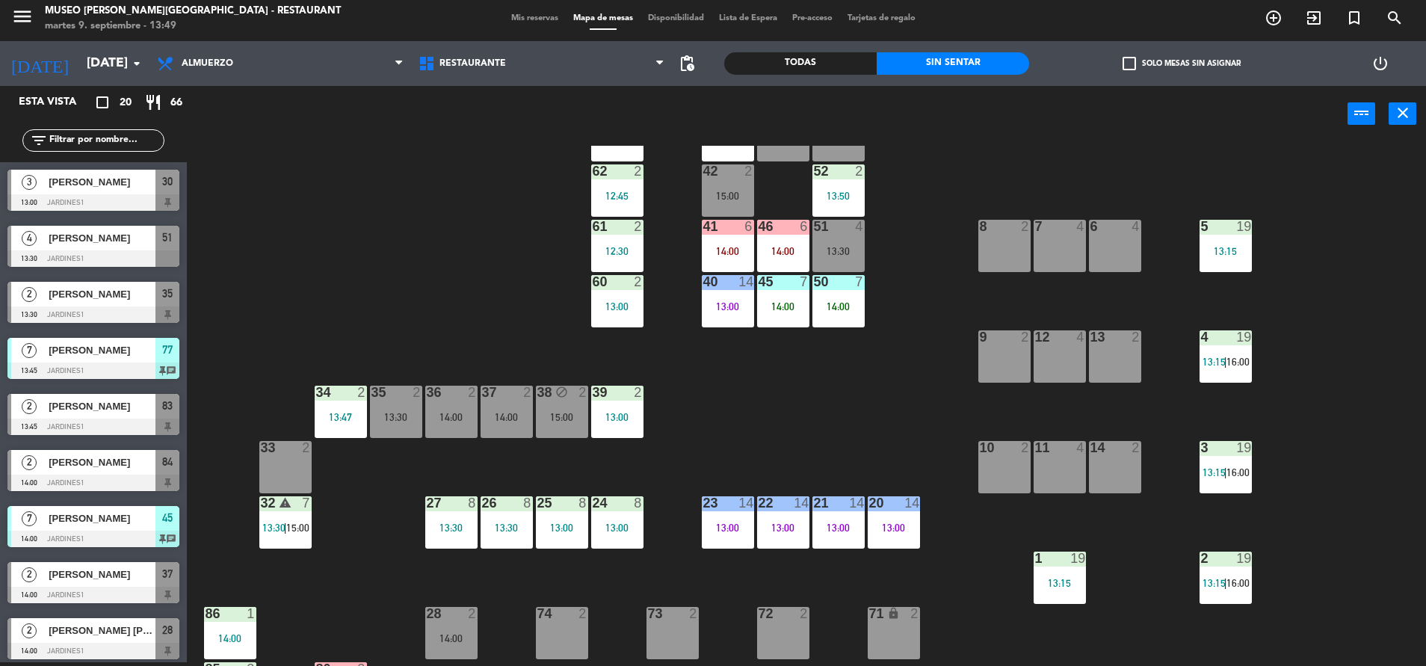
scroll to position [113, 0]
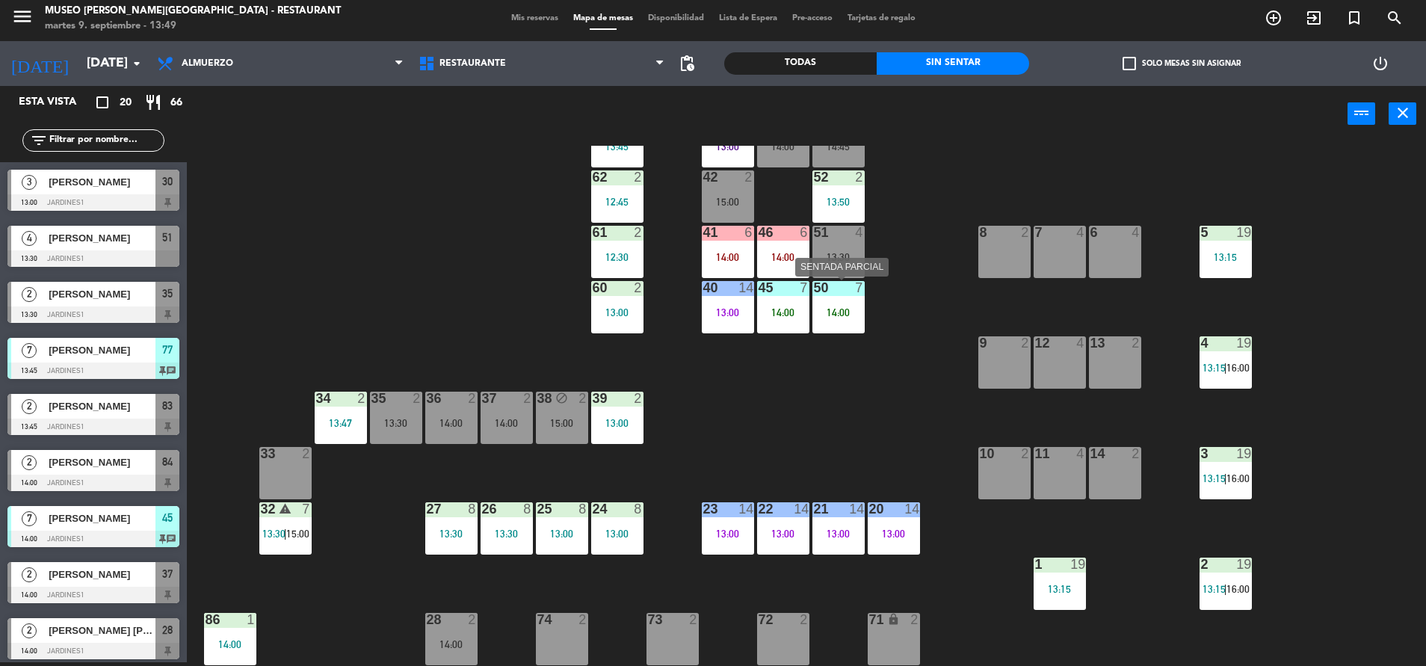
click at [854, 301] on div "50 7 14:00" at bounding box center [838, 307] width 52 height 52
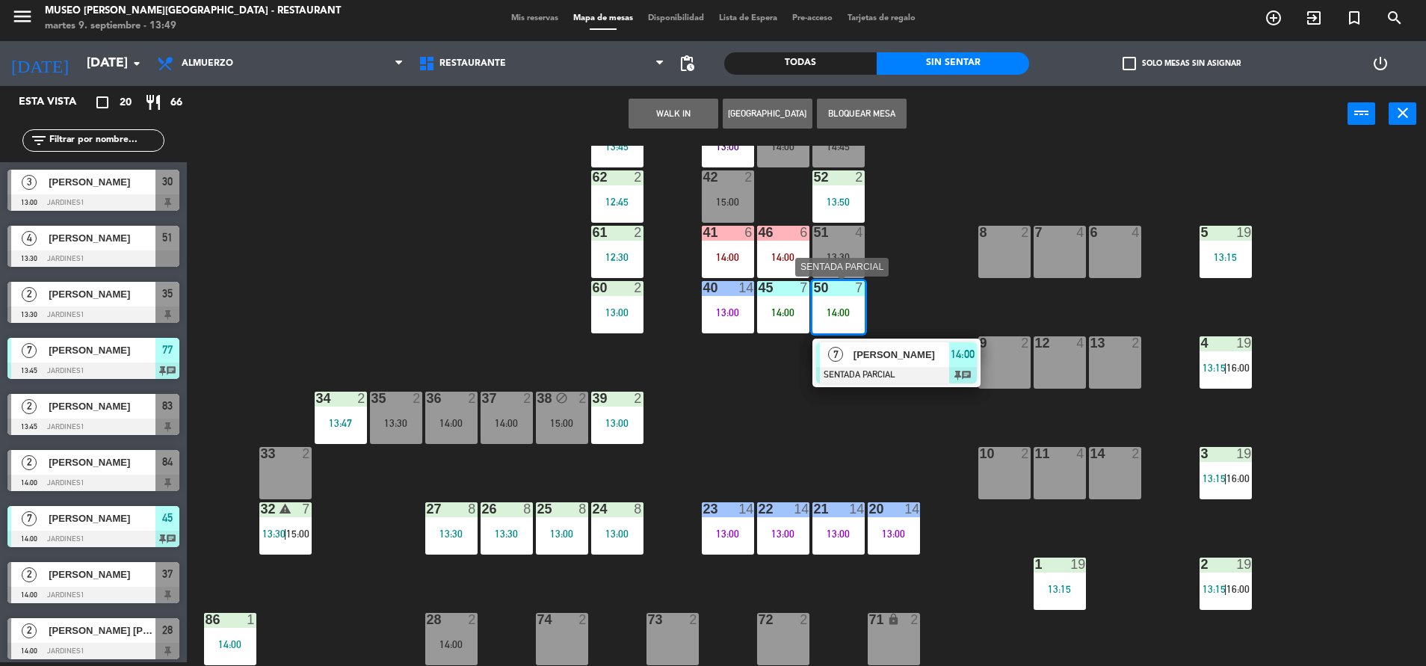
click at [869, 356] on span "[PERSON_NAME]" at bounding box center [901, 355] width 96 height 16
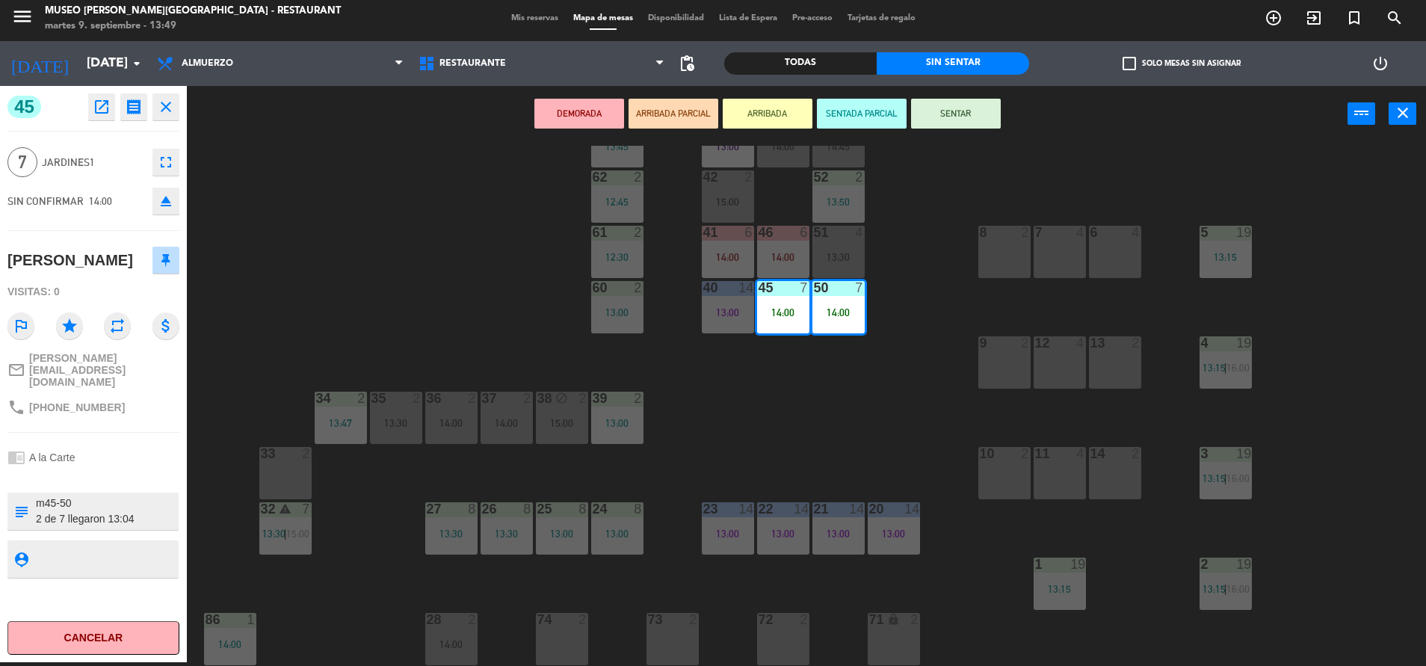
scroll to position [554, 0]
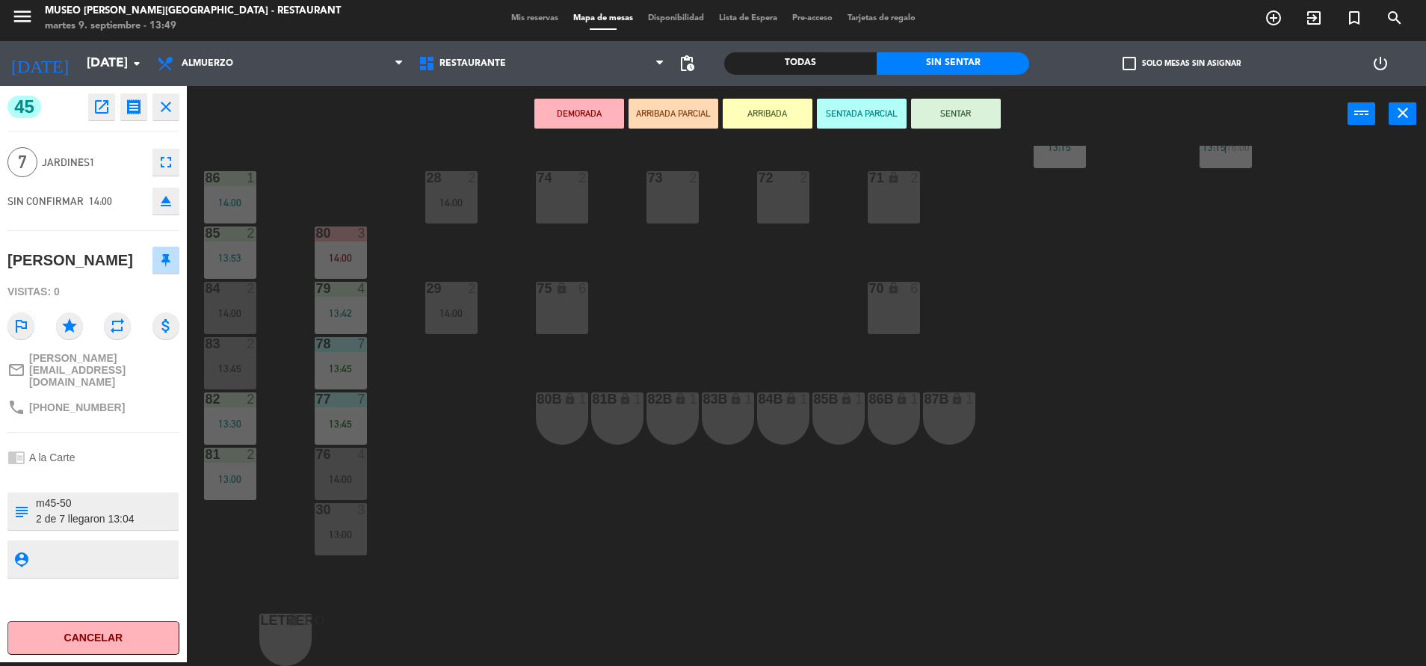
click at [623, 494] on div "44 5 13:22 49 2 14:30 54 5 13:00 64 2 12:45 48 2 14:00 53 4 14:45 63 2 13:45 43…" at bounding box center [813, 406] width 1225 height 520
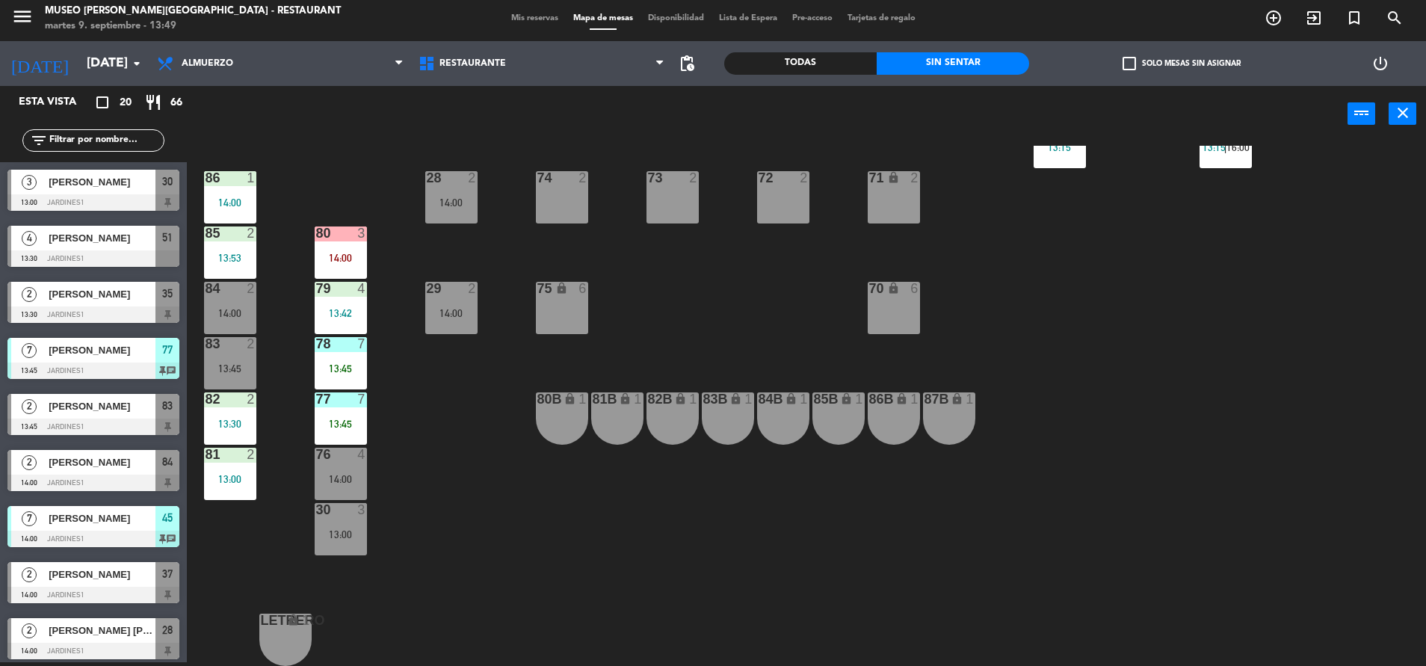
click at [240, 268] on div "85 2 13:53" at bounding box center [230, 252] width 52 height 52
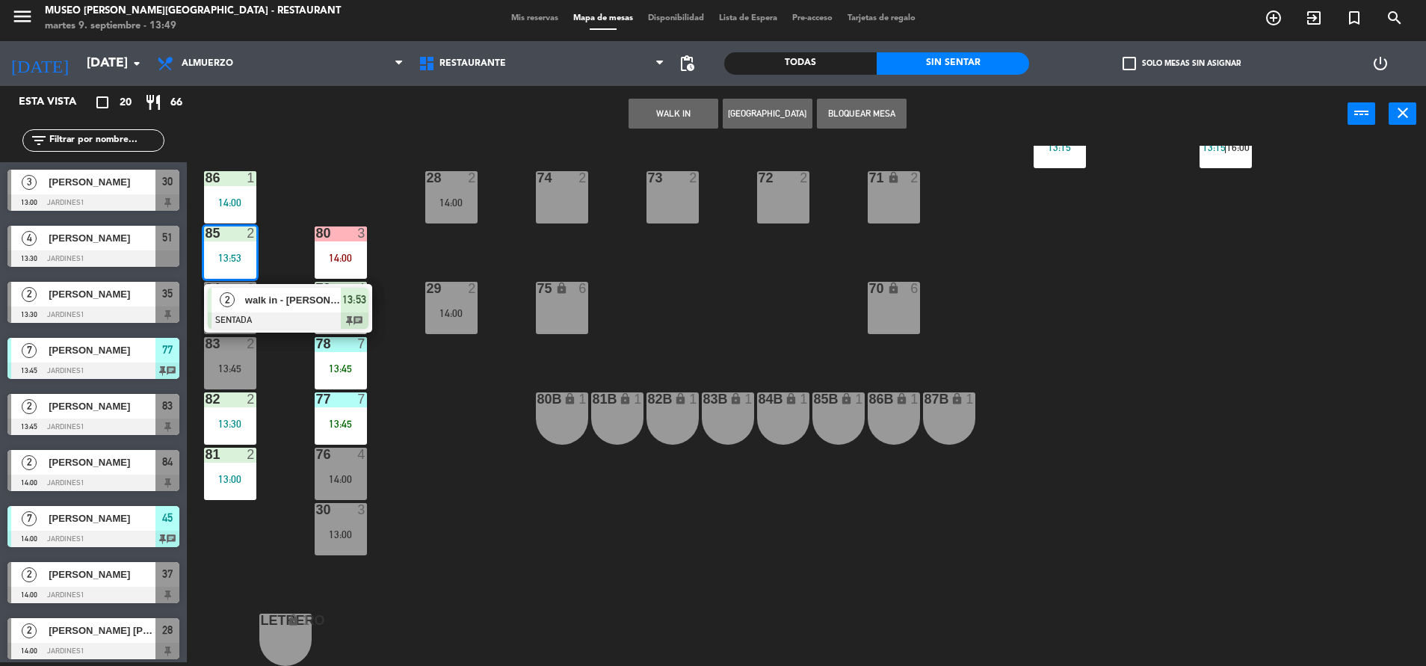
click at [276, 317] on div at bounding box center [288, 320] width 161 height 16
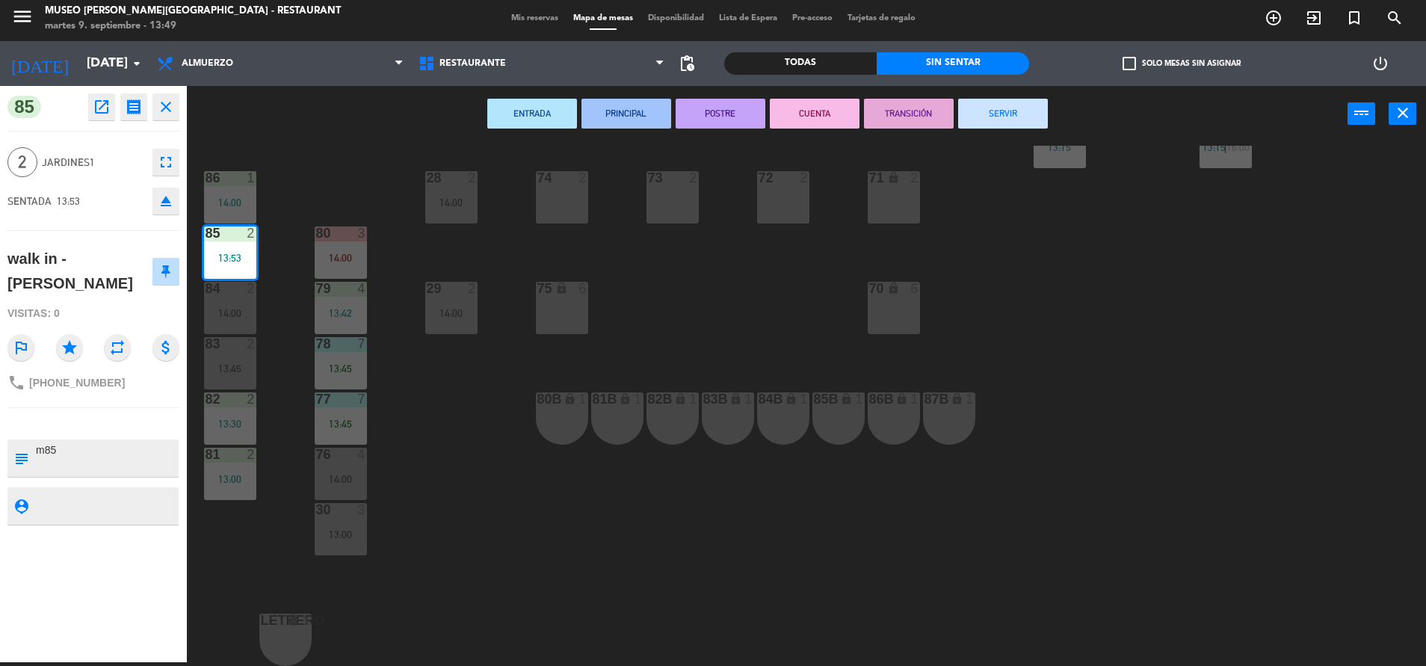
click at [1010, 329] on div "44 5 13:22 49 2 14:30 54 5 13:00 64 2 12:45 48 2 14:00 53 4 14:45 63 2 13:45 43…" at bounding box center [813, 406] width 1225 height 520
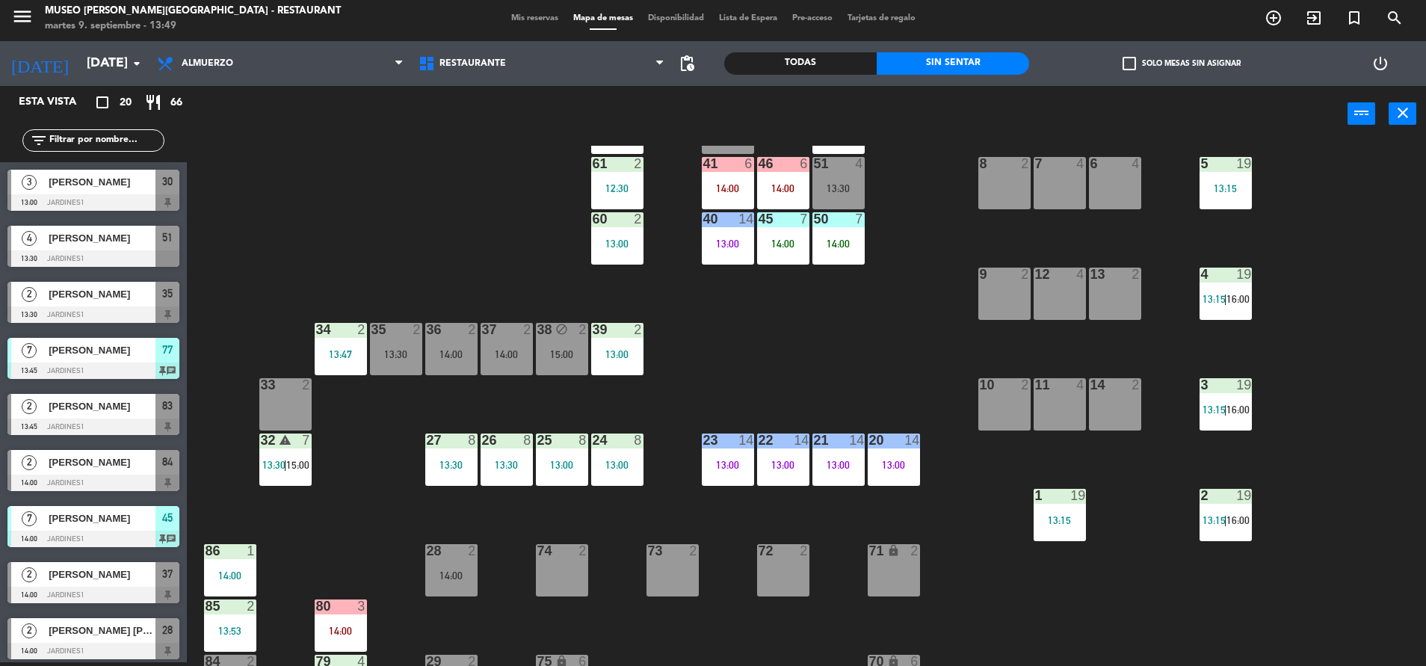
scroll to position [0, 0]
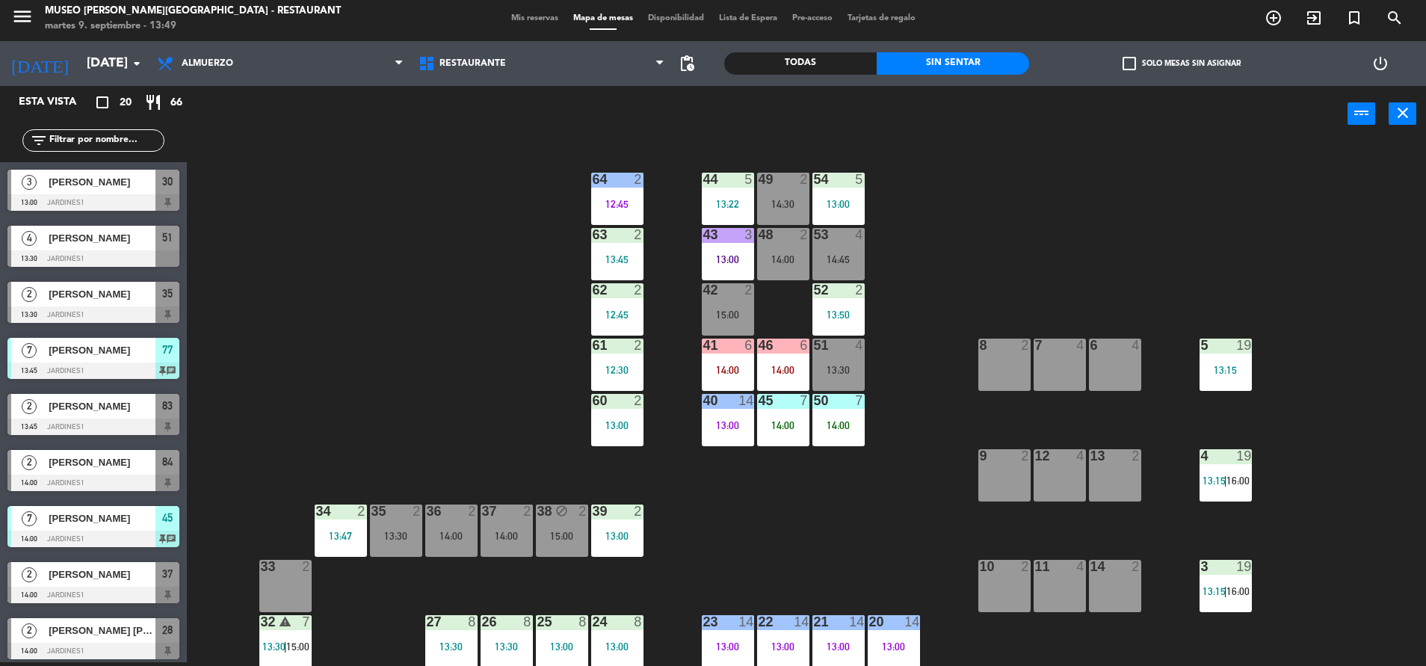
click at [779, 368] on div "14:00" at bounding box center [783, 370] width 52 height 10
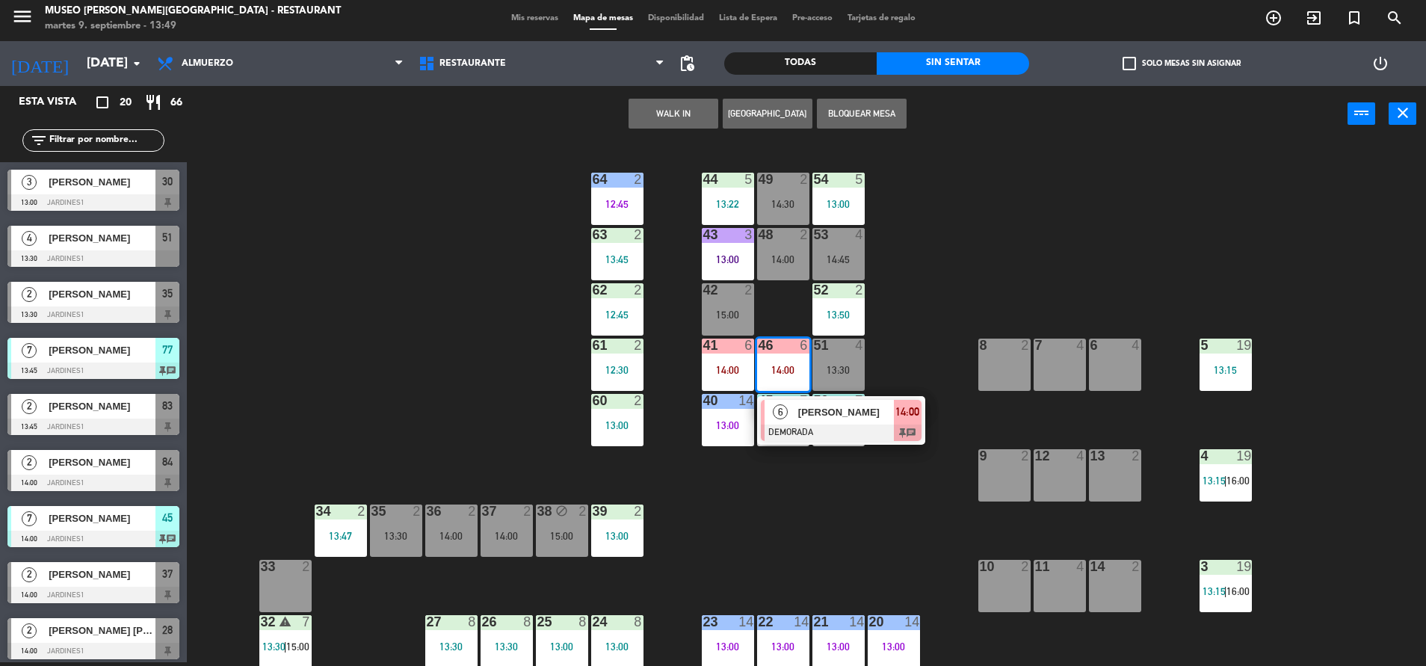
click at [803, 415] on span "[PERSON_NAME]" at bounding box center [846, 412] width 96 height 16
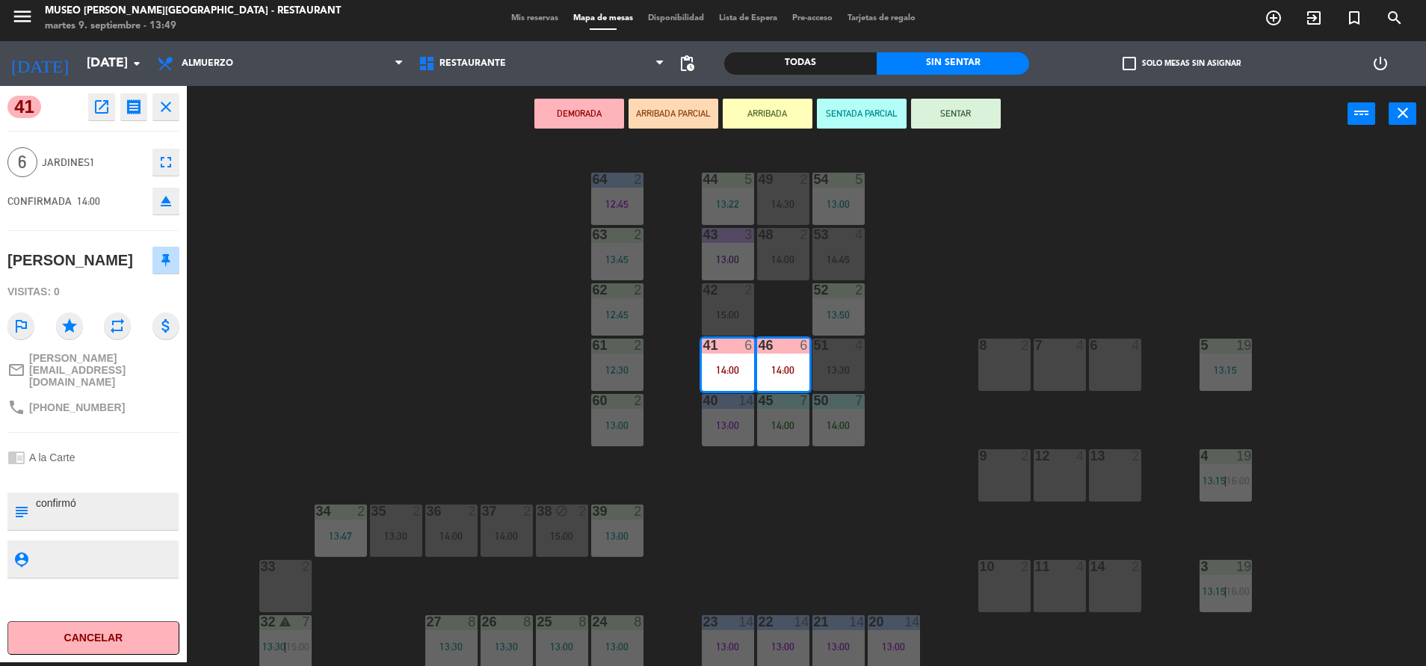
click at [34, 492] on div "subject" at bounding box center [20, 510] width 27 height 37
click at [38, 495] on textarea at bounding box center [105, 510] width 143 height 31
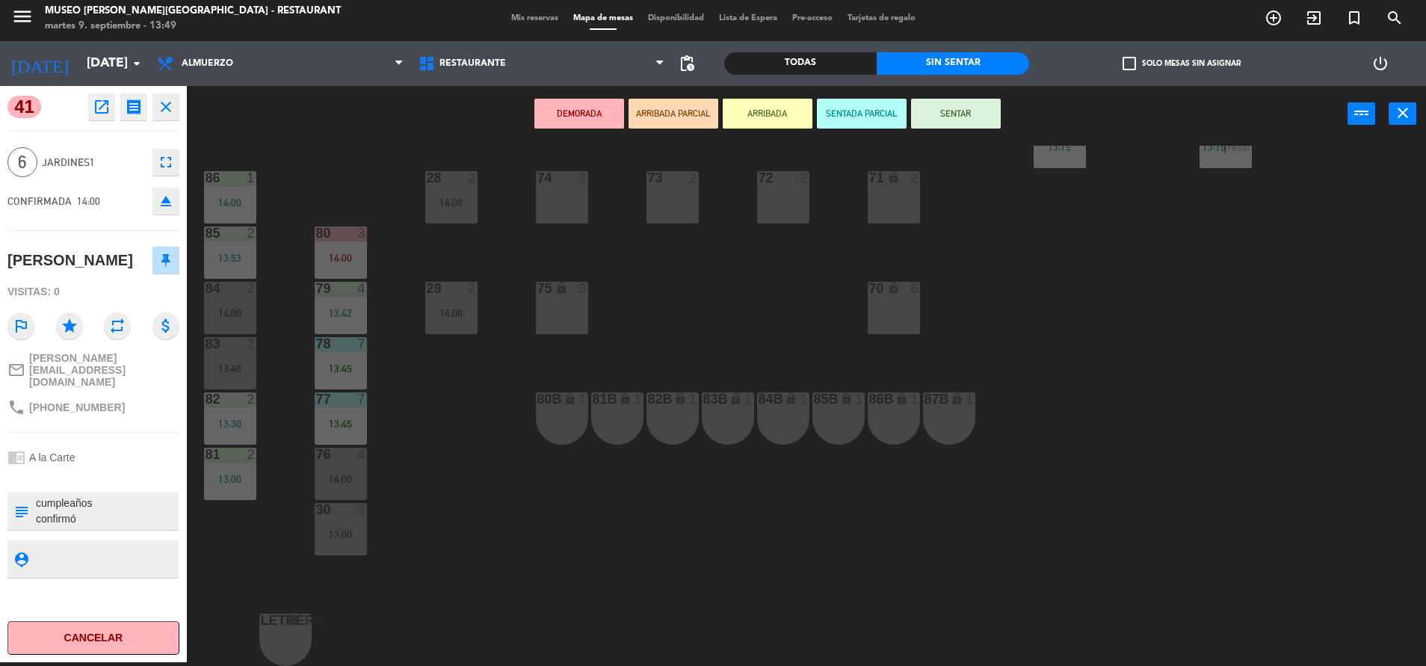
type textarea "cumpleaños confirmó"
click at [292, 248] on div "44 5 13:22 49 2 14:30 54 5 13:00 64 2 12:45 48 2 14:00 53 4 14:45 63 2 13:45 43…" at bounding box center [813, 406] width 1225 height 520
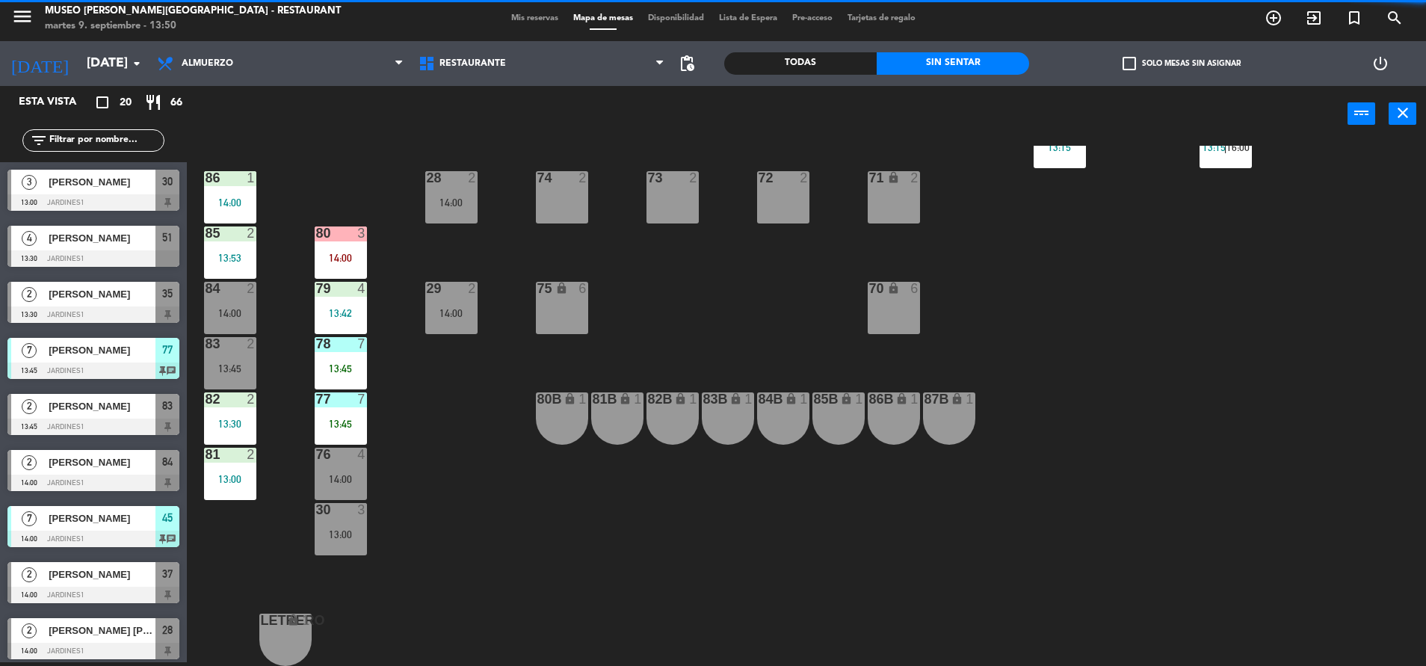
click at [237, 246] on div "85 2 13:53" at bounding box center [230, 252] width 52 height 52
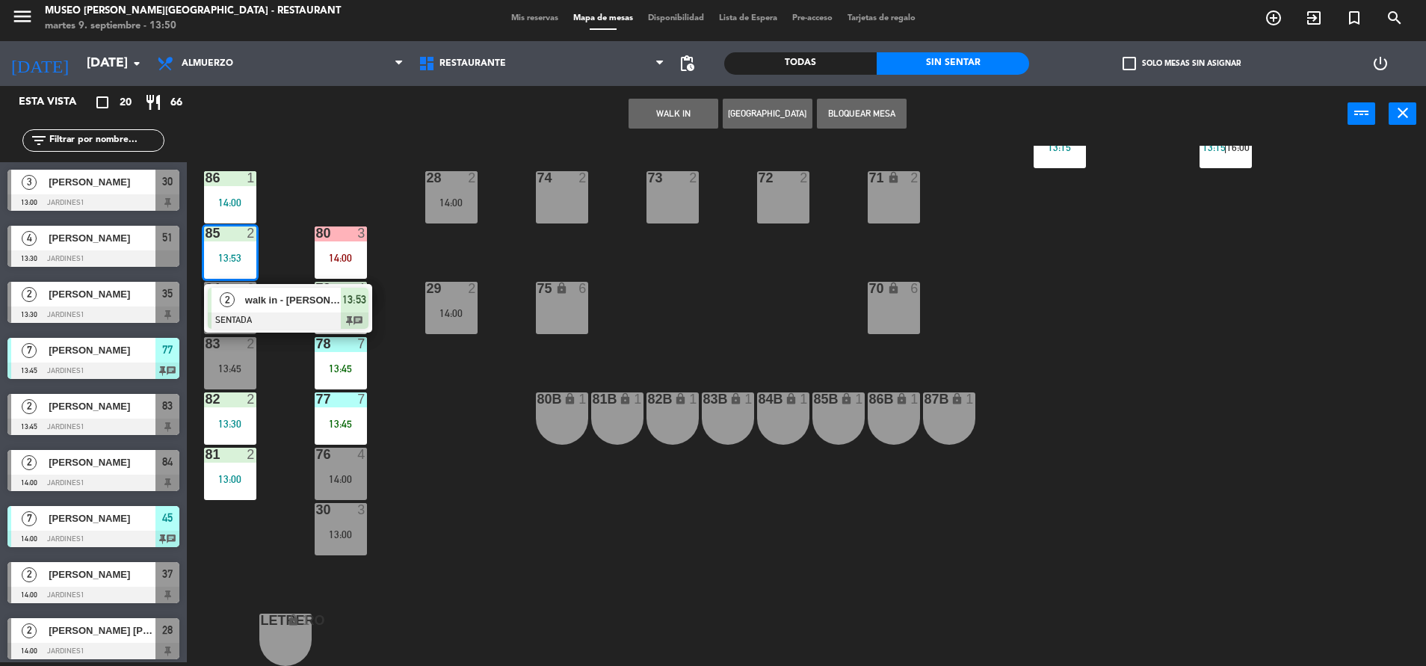
click at [241, 282] on div at bounding box center [229, 288] width 25 height 13
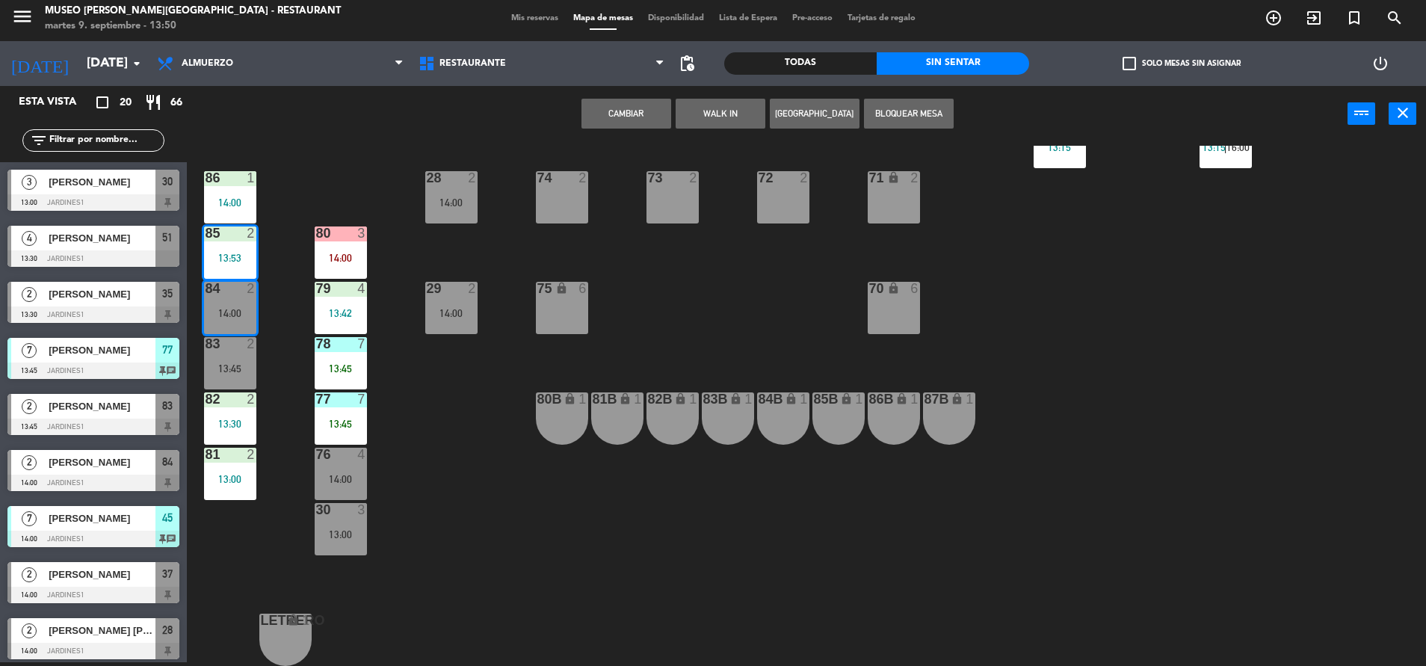
click at [271, 307] on div "44 5 13:22 49 2 14:30 54 5 13:00 64 2 12:45 48 2 14:00 53 4 14:45 63 2 13:45 43…" at bounding box center [813, 406] width 1225 height 520
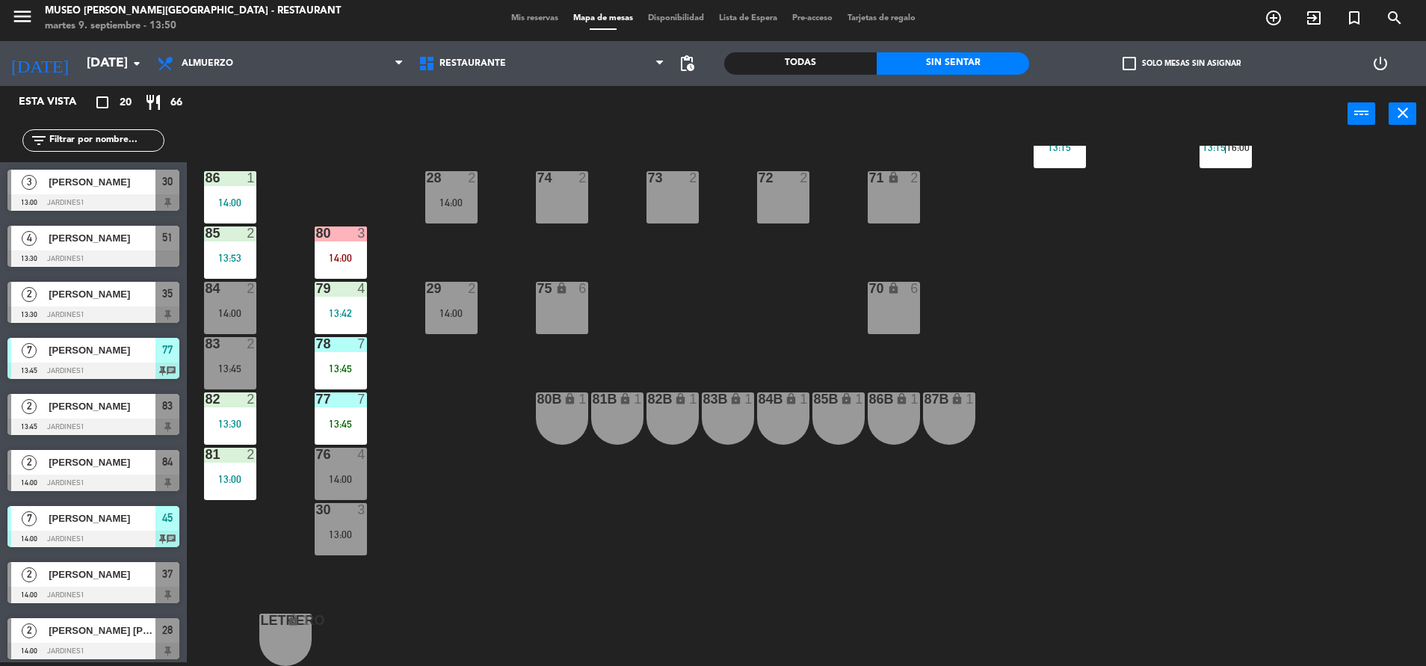
click at [226, 247] on div "85 2 13:53" at bounding box center [230, 252] width 52 height 52
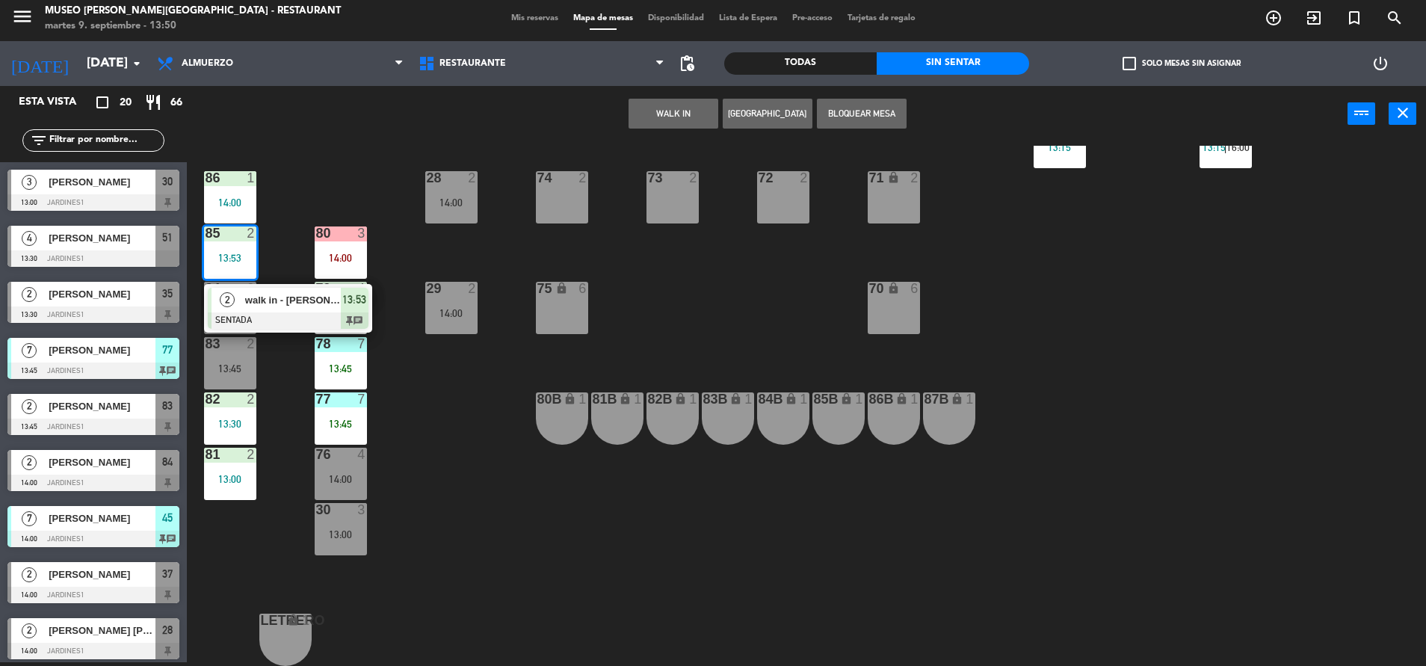
click at [252, 297] on span "walk in - [PERSON_NAME]" at bounding box center [293, 300] width 96 height 16
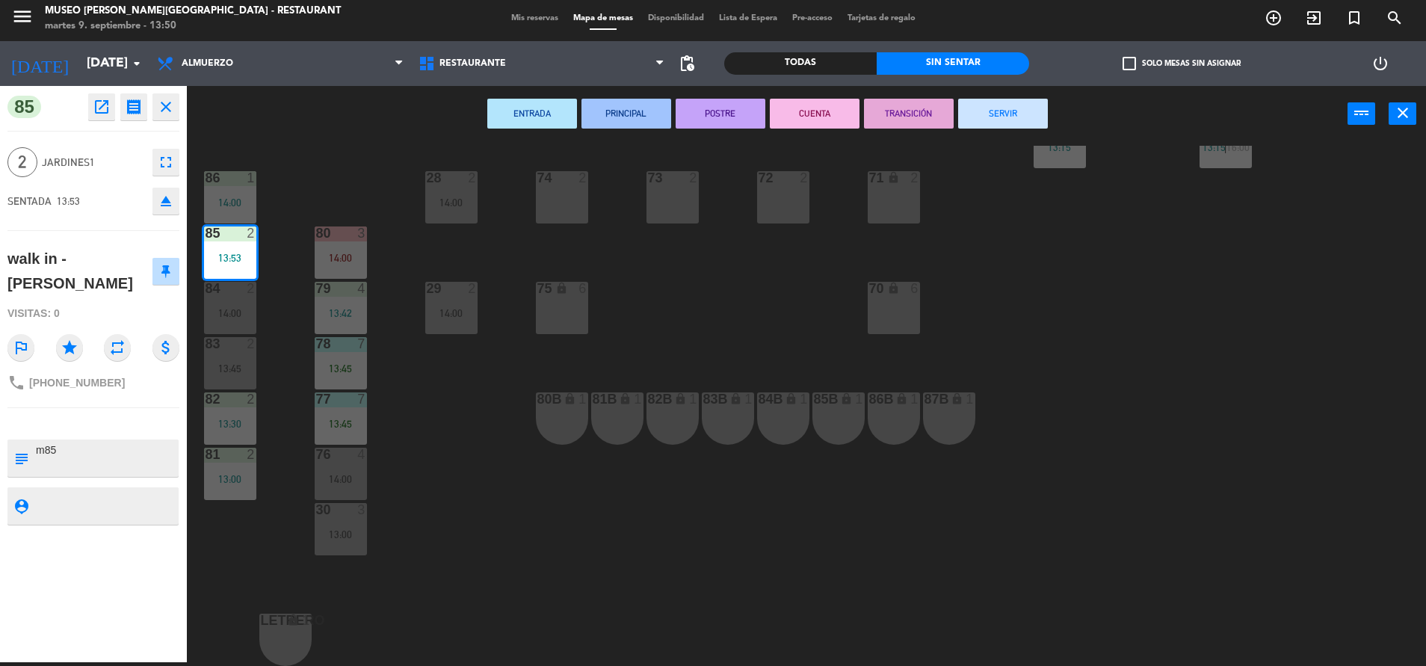
click at [245, 299] on div "84 2 14:00" at bounding box center [230, 308] width 52 height 52
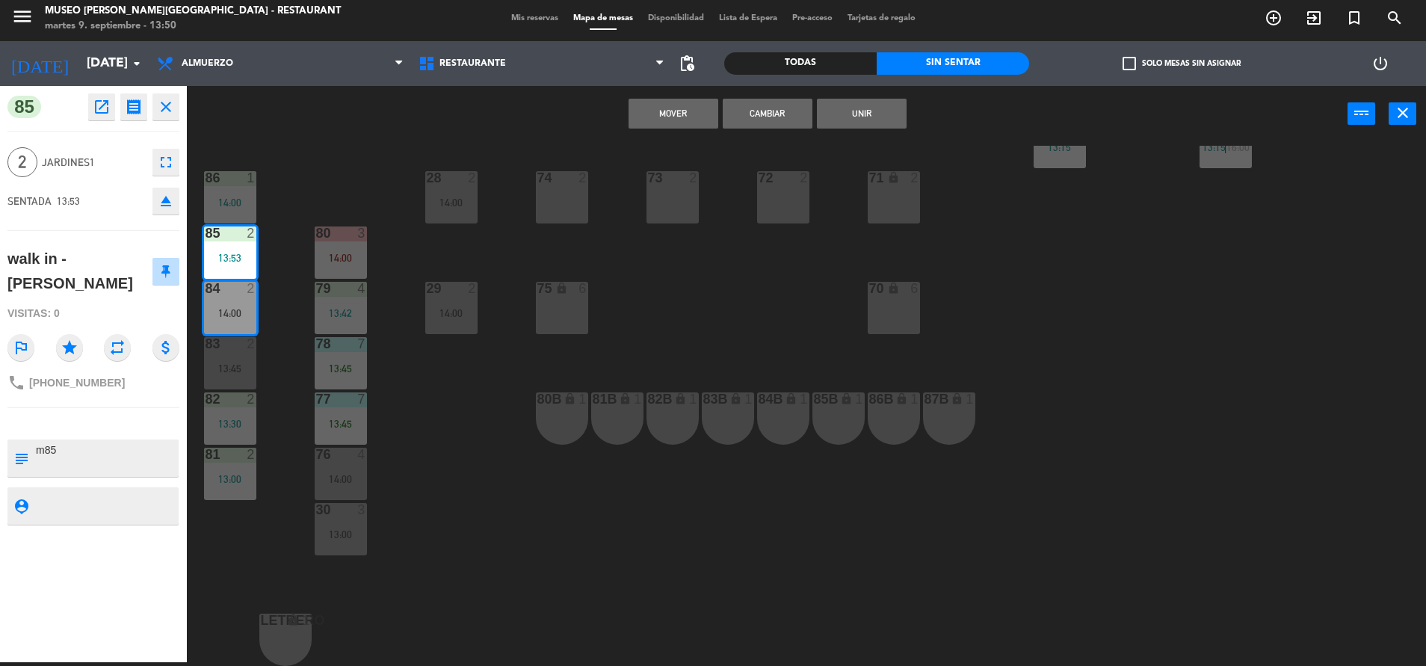
click at [781, 112] on button "Cambiar" at bounding box center [768, 114] width 90 height 30
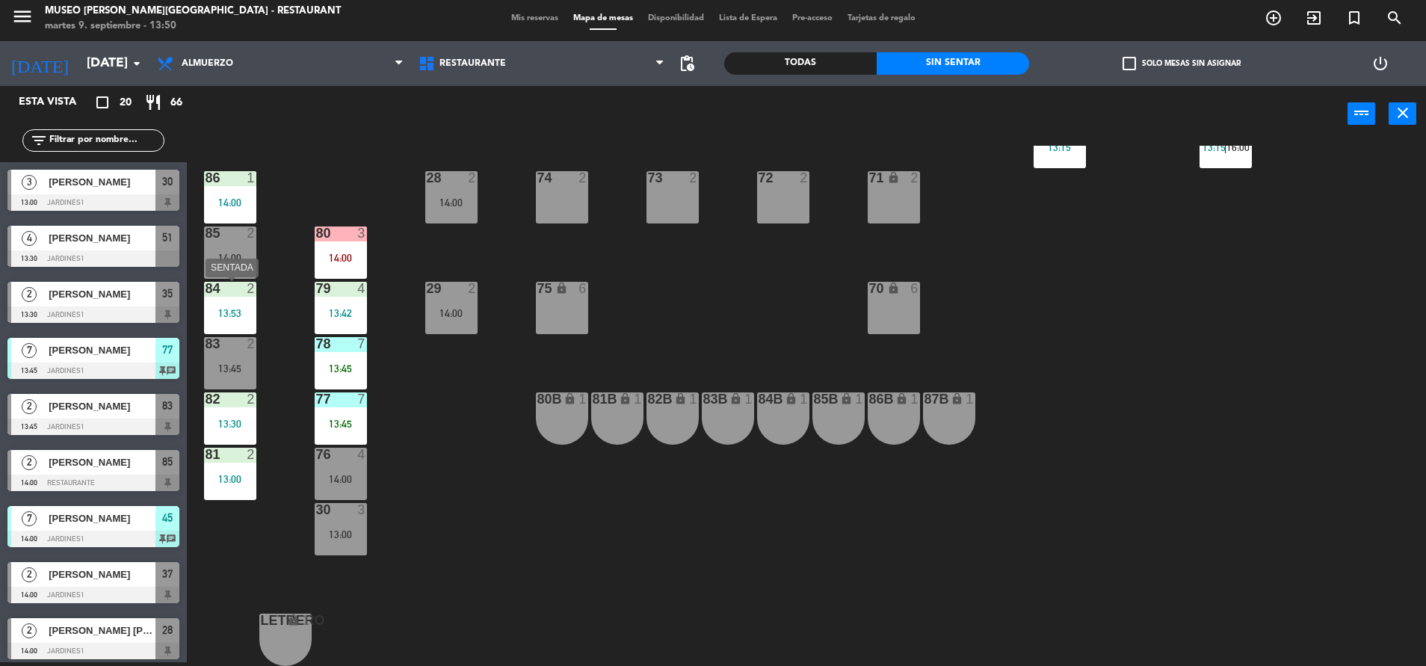
click at [246, 299] on div "84 2 13:53" at bounding box center [230, 308] width 52 height 52
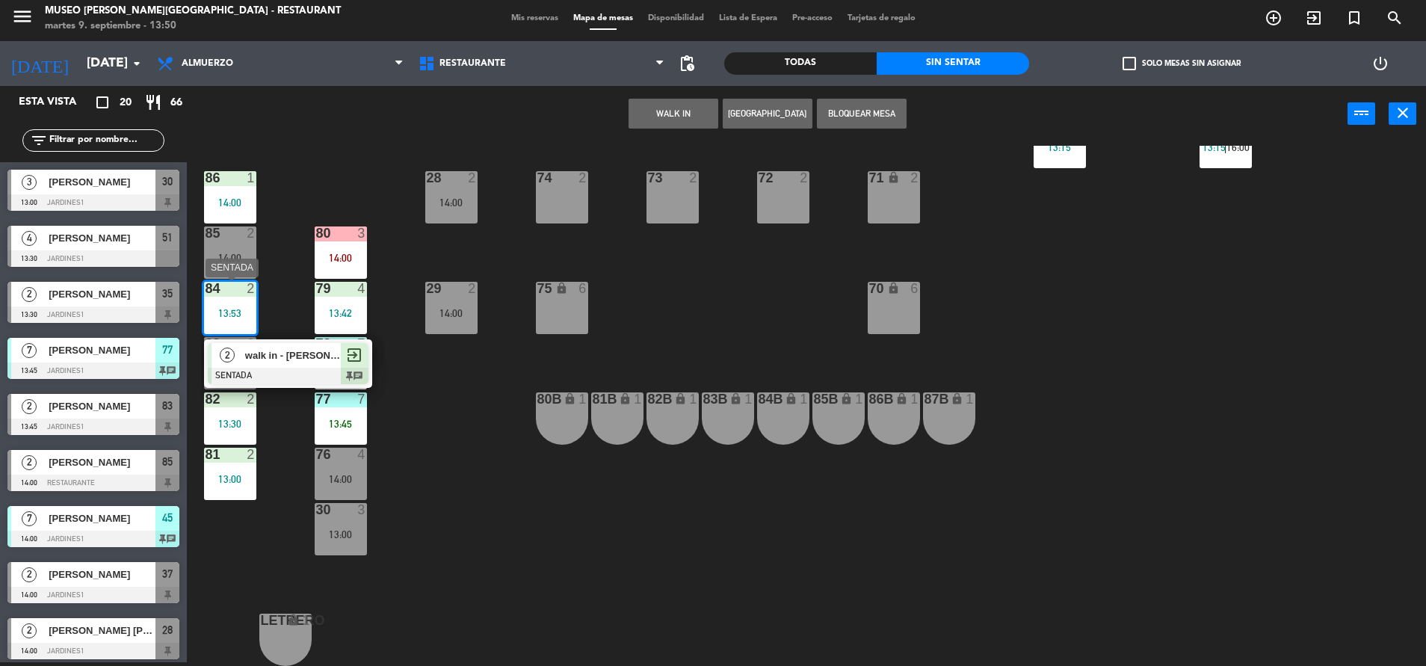
click at [268, 358] on span "walk in - [PERSON_NAME]" at bounding box center [293, 355] width 96 height 16
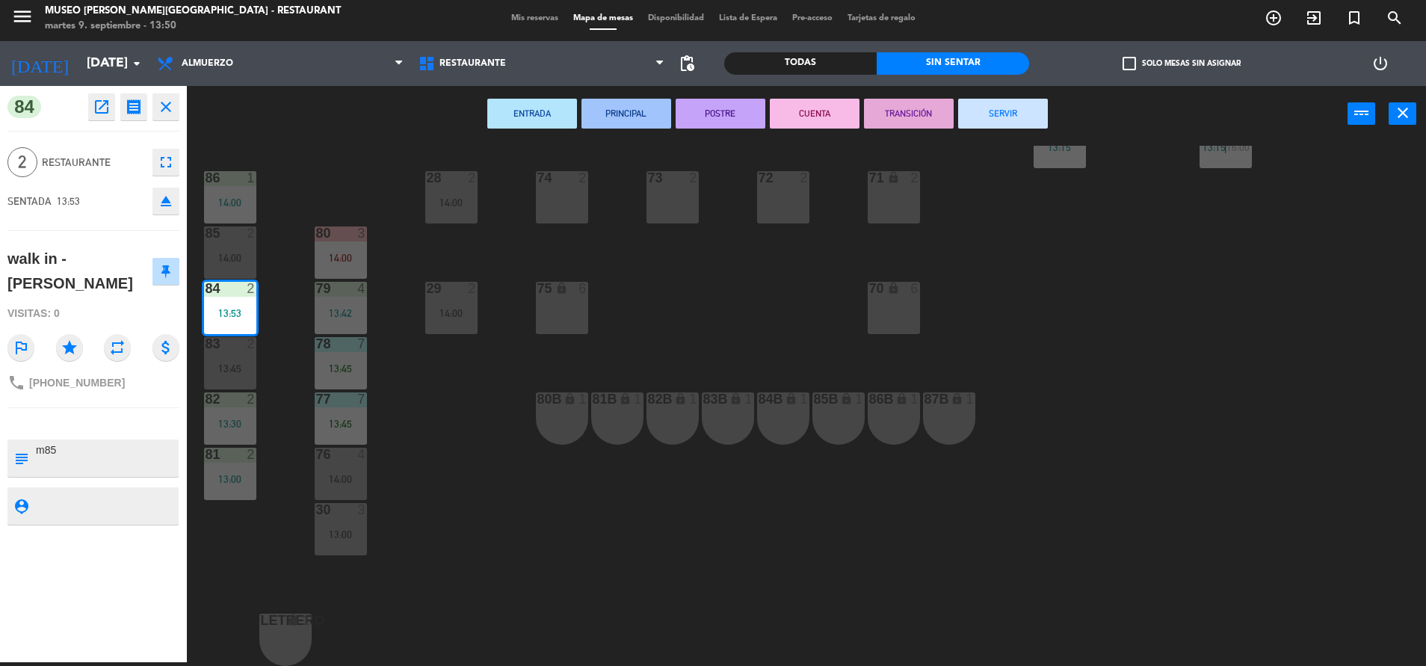
click at [71, 442] on textarea at bounding box center [105, 457] width 143 height 31
type textarea "m84"
click at [123, 418] on div at bounding box center [93, 423] width 172 height 10
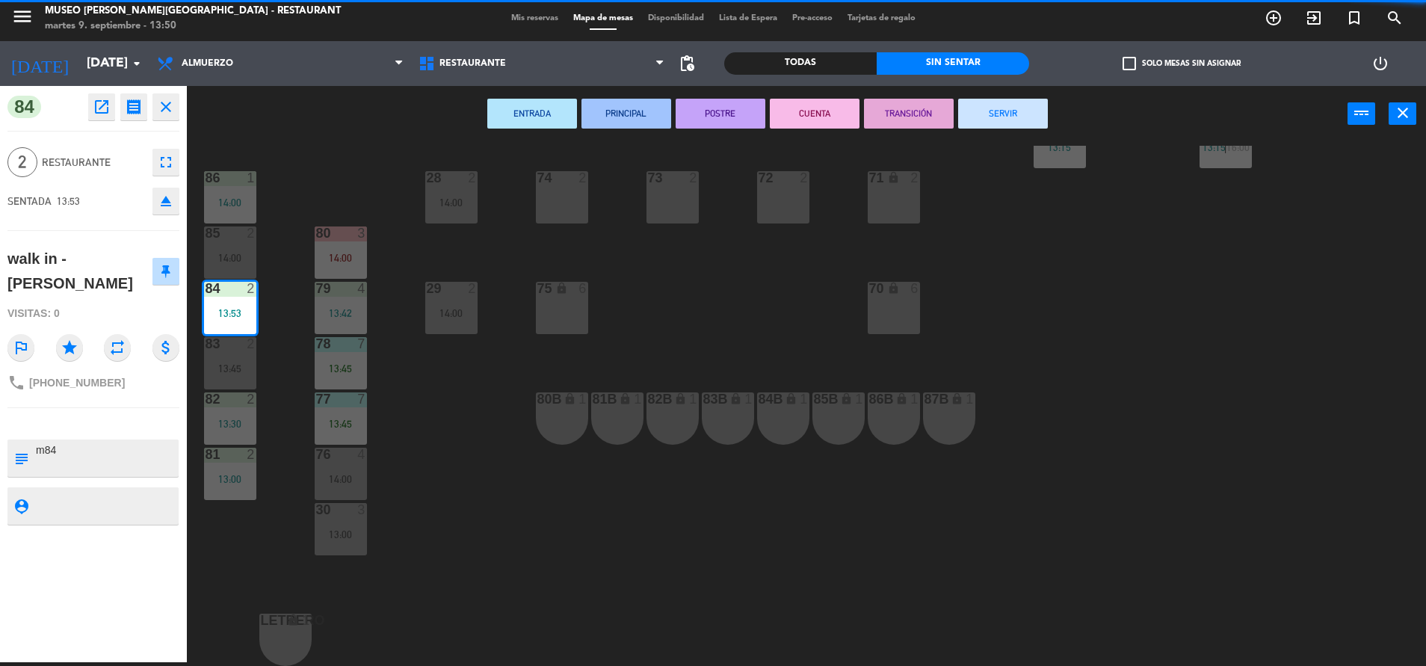
click at [123, 418] on div at bounding box center [93, 423] width 172 height 10
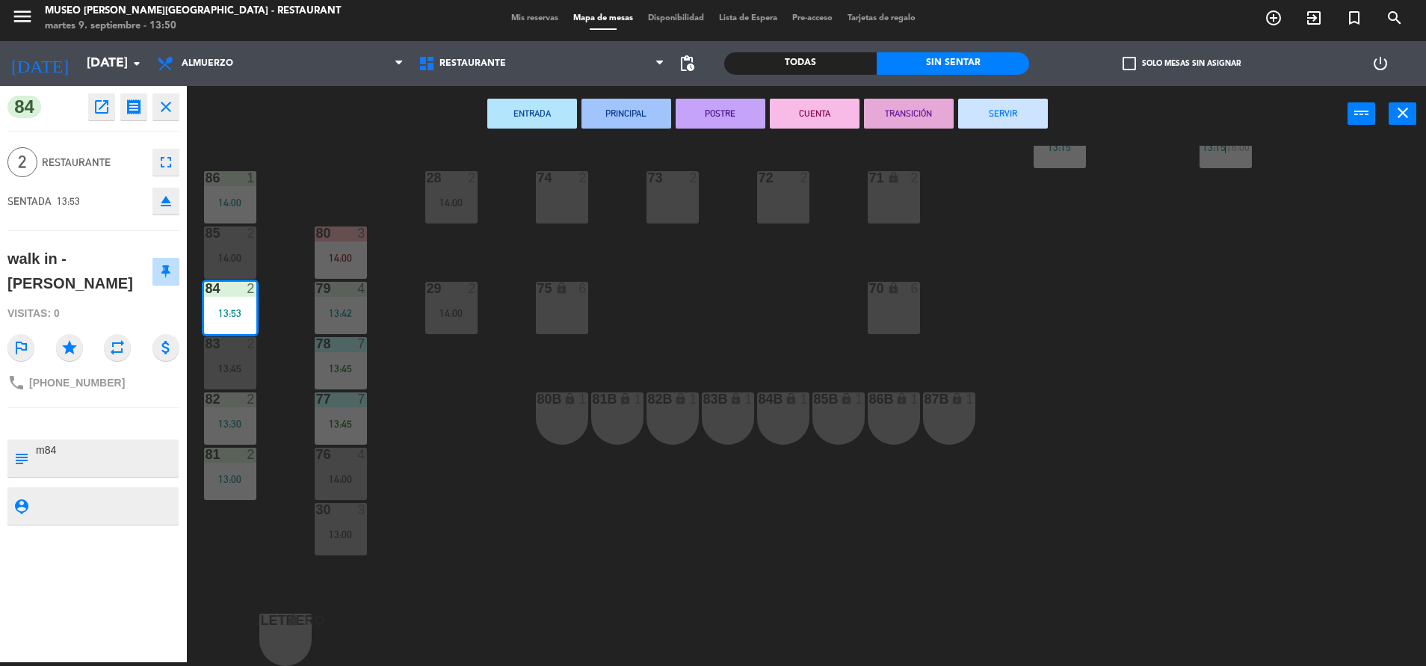
click at [123, 418] on div at bounding box center [93, 423] width 172 height 10
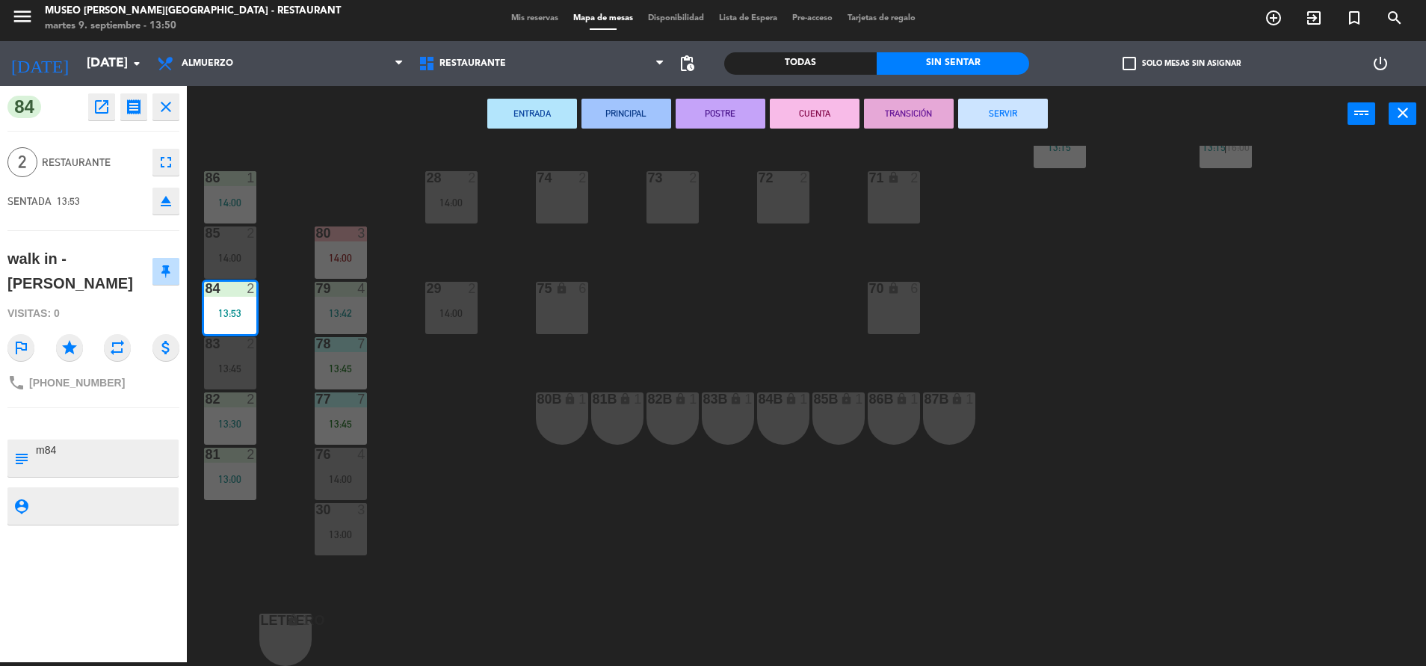
click at [664, 342] on div "44 5 13:22 49 2 14:30 54 5 13:00 64 2 12:45 48 2 14:00 53 4 14:45 63 2 13:45 43…" at bounding box center [813, 406] width 1225 height 520
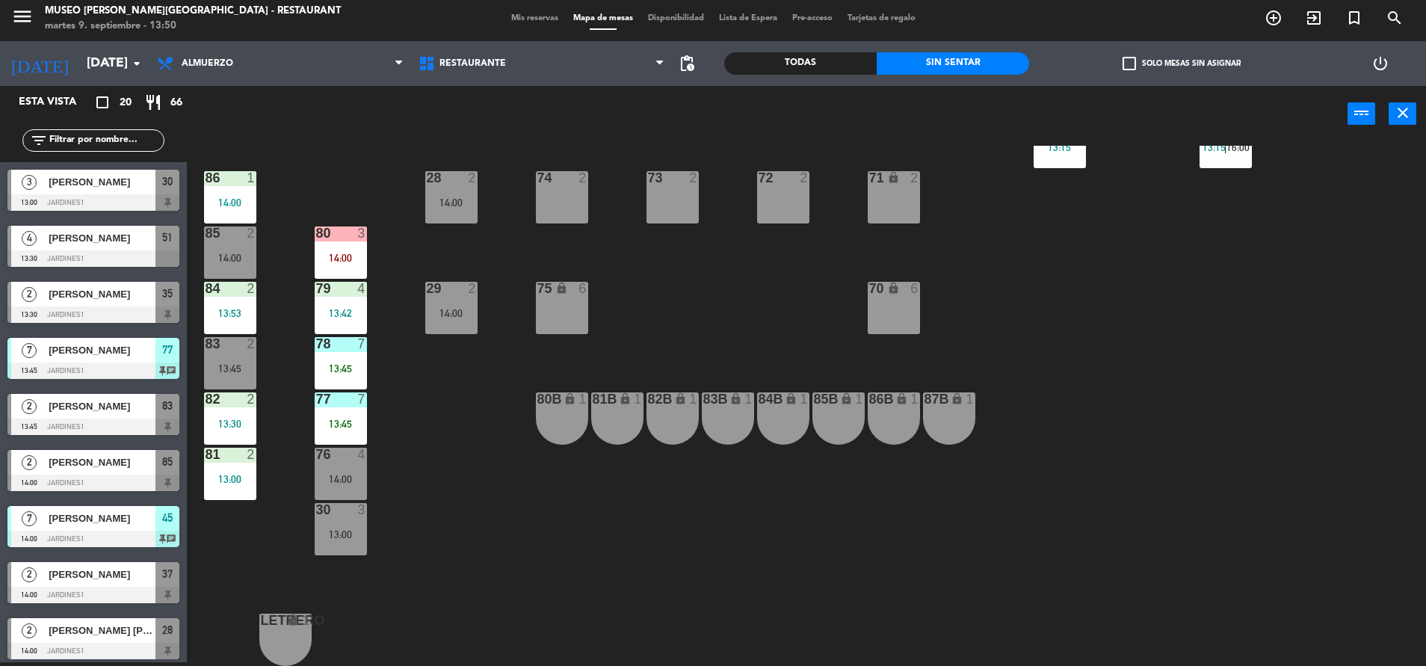
scroll to position [0, 0]
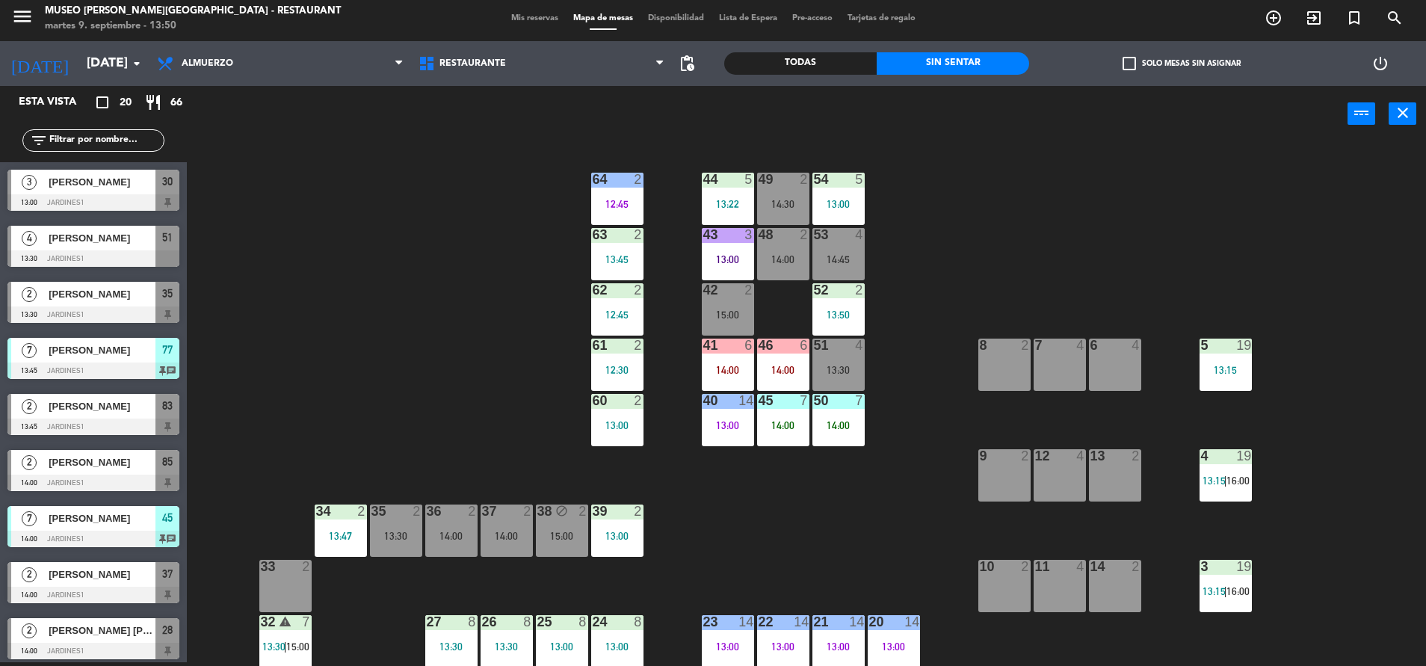
click at [785, 365] on div "14:00" at bounding box center [783, 370] width 52 height 10
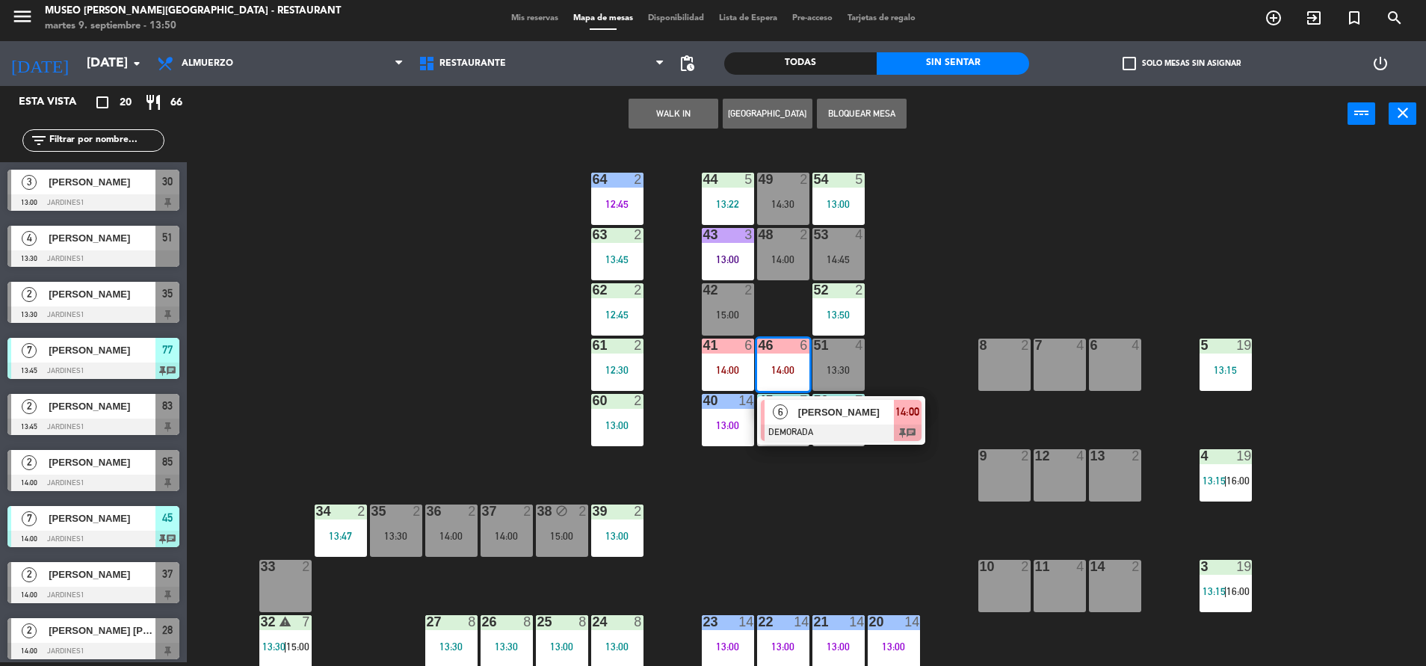
click at [802, 408] on span "[PERSON_NAME]" at bounding box center [846, 412] width 96 height 16
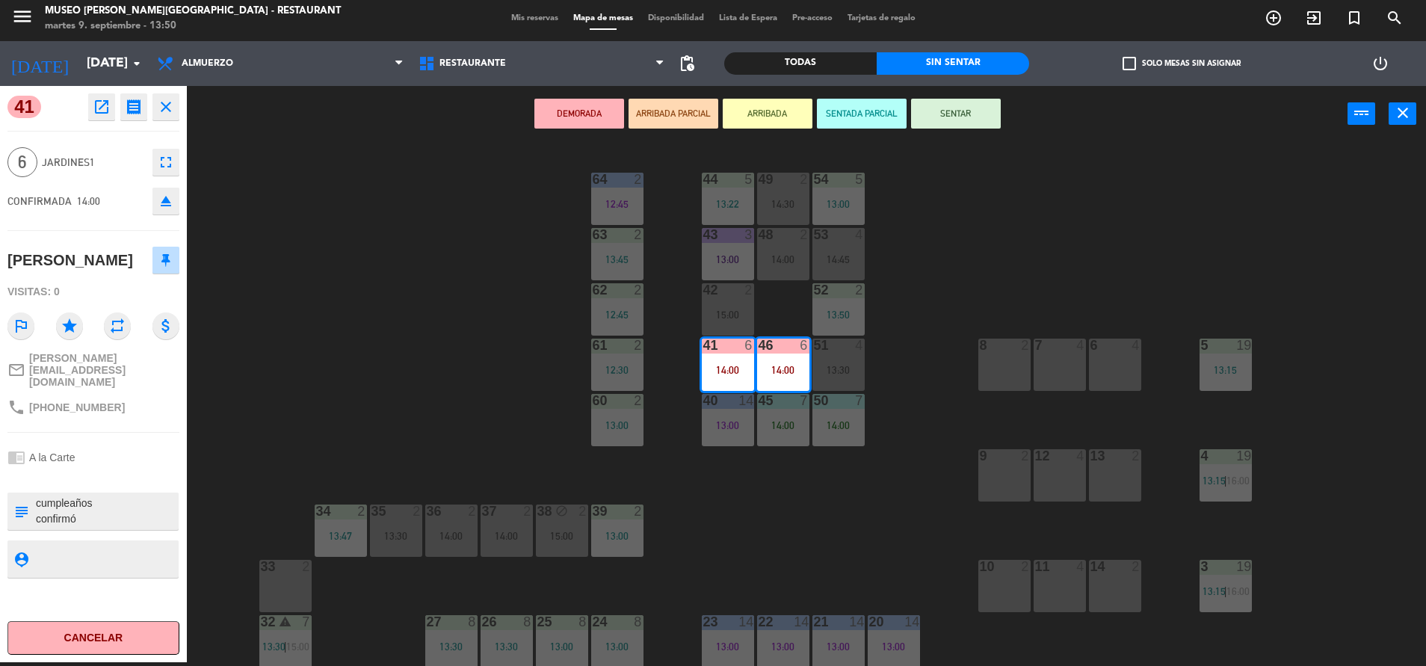
click at [35, 495] on textarea at bounding box center [105, 510] width 143 height 31
type textarea "m41-46 llegaron 4 de 6 13:50 cumpleaños confirmó"
click at [164, 443] on div "chrome_reader_mode A la Carte" at bounding box center [93, 457] width 172 height 28
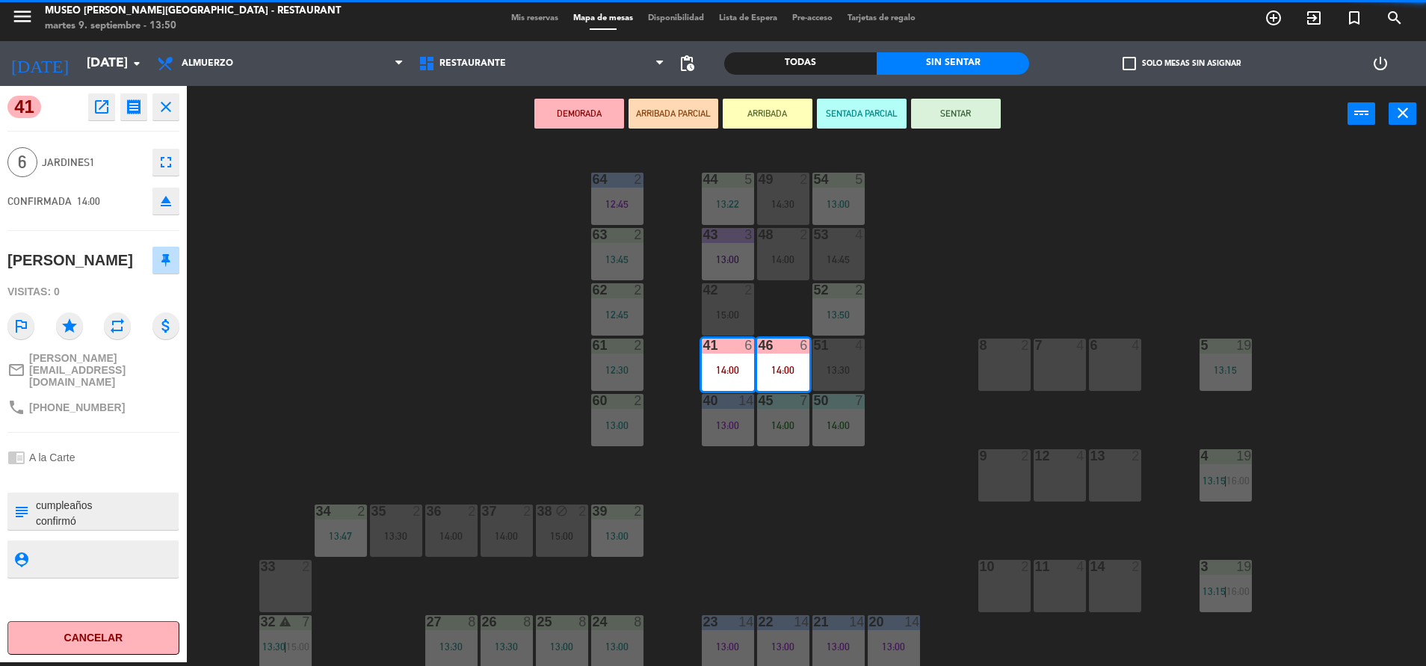
click at [164, 443] on div "chrome_reader_mode A la Carte" at bounding box center [93, 457] width 172 height 28
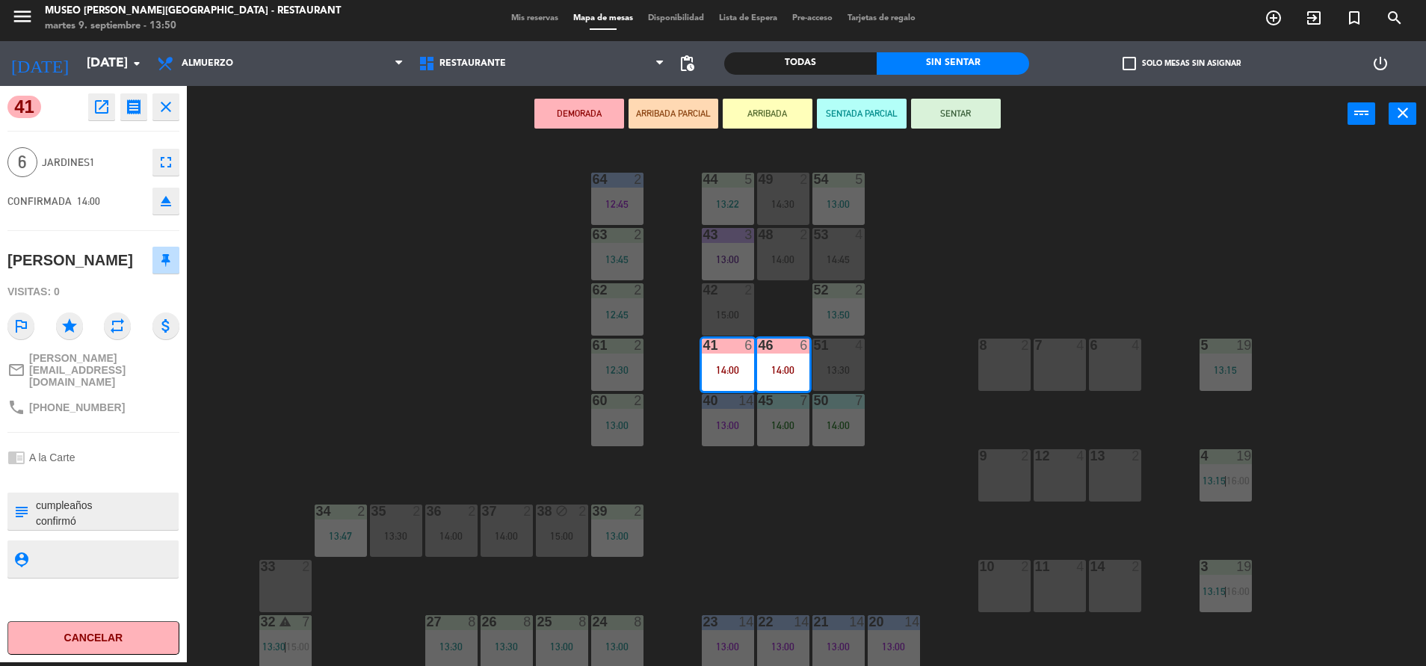
drag, startPoint x: 164, startPoint y: 431, endPoint x: 395, endPoint y: 389, distance: 233.9
click at [395, 389] on div "44 5 13:22 49 2 14:30 54 5 13:00 64 2 12:45 48 2 14:00 53 4 14:45 63 2 13:45 43…" at bounding box center [813, 406] width 1225 height 520
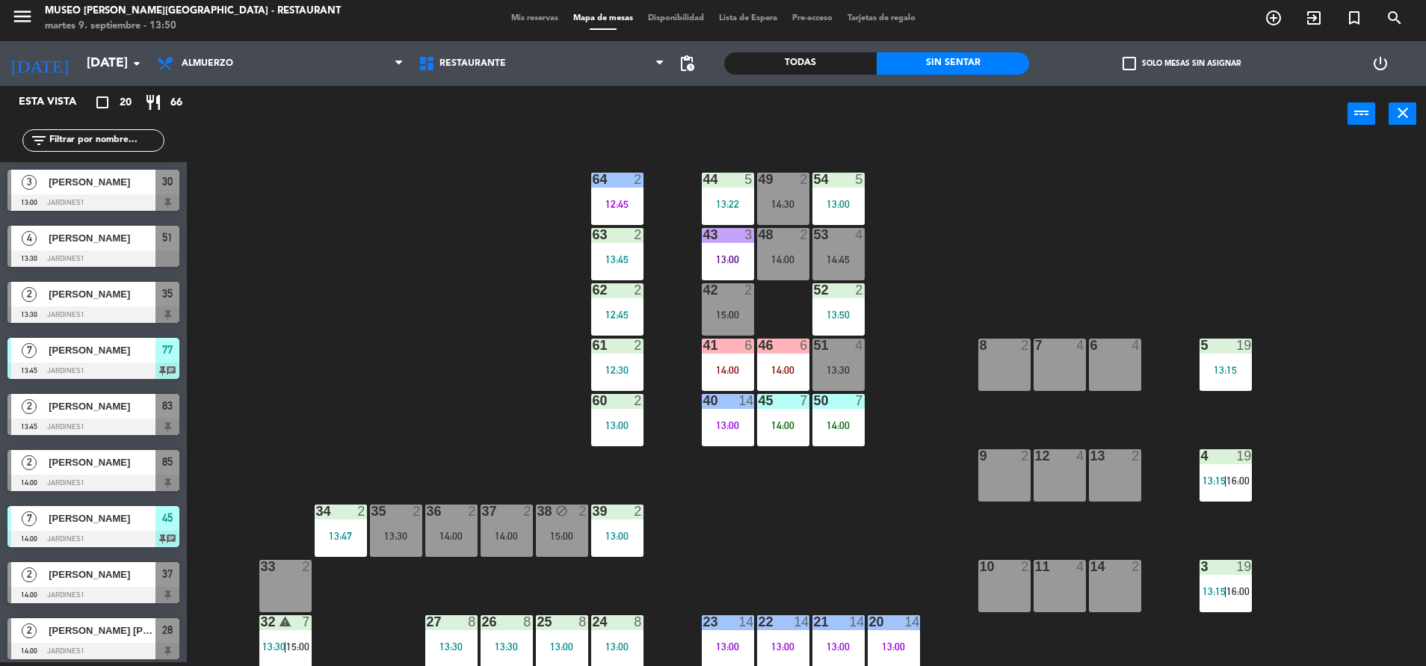
click at [69, 142] on input "text" at bounding box center [106, 140] width 116 height 16
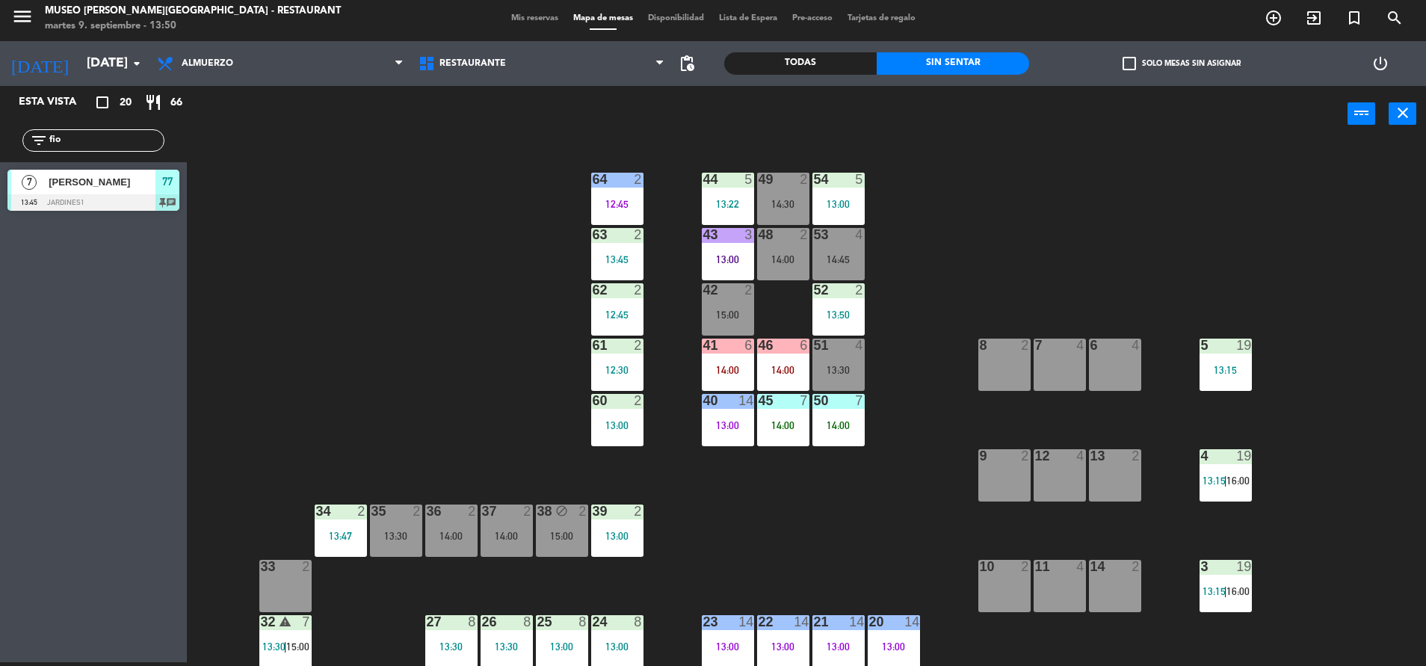
type input "fio"
click at [124, 199] on div at bounding box center [93, 202] width 172 height 16
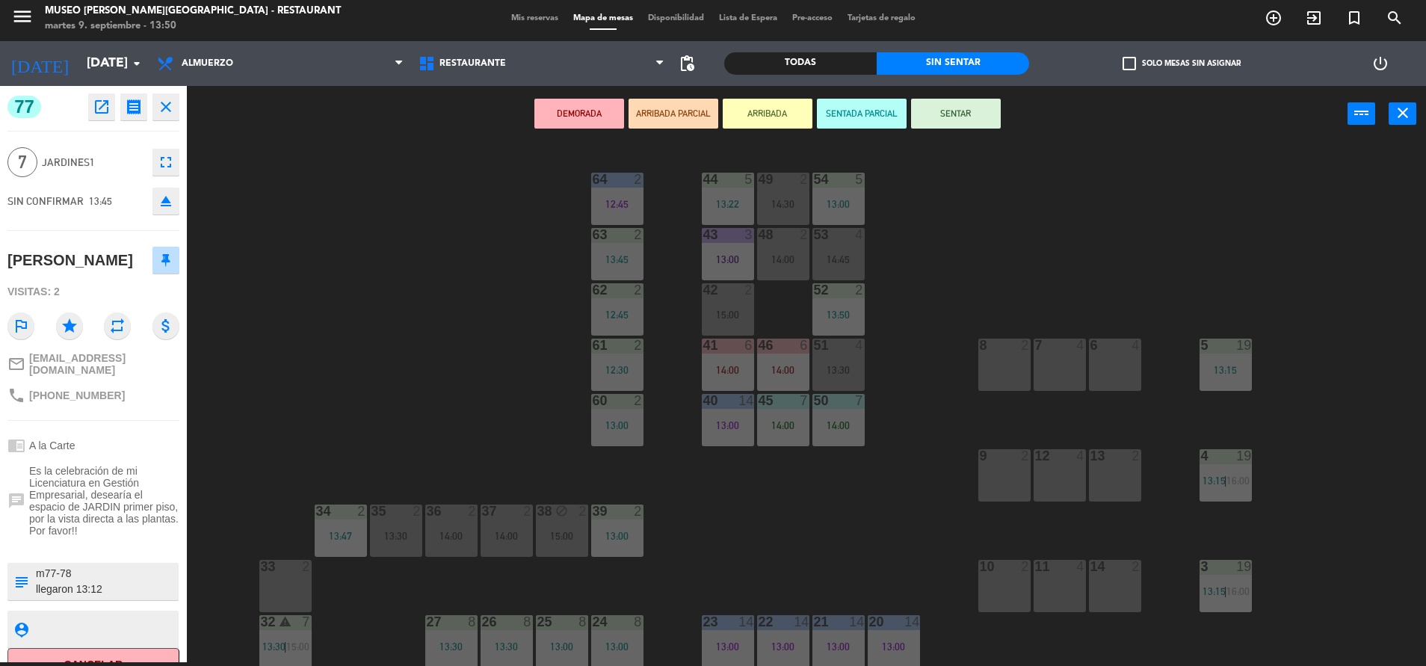
click at [353, 408] on div "44 5 13:22 49 2 14:30 54 5 13:00 64 2 12:45 48 2 14:00 53 4 14:45 63 2 13:45 43…" at bounding box center [813, 406] width 1225 height 520
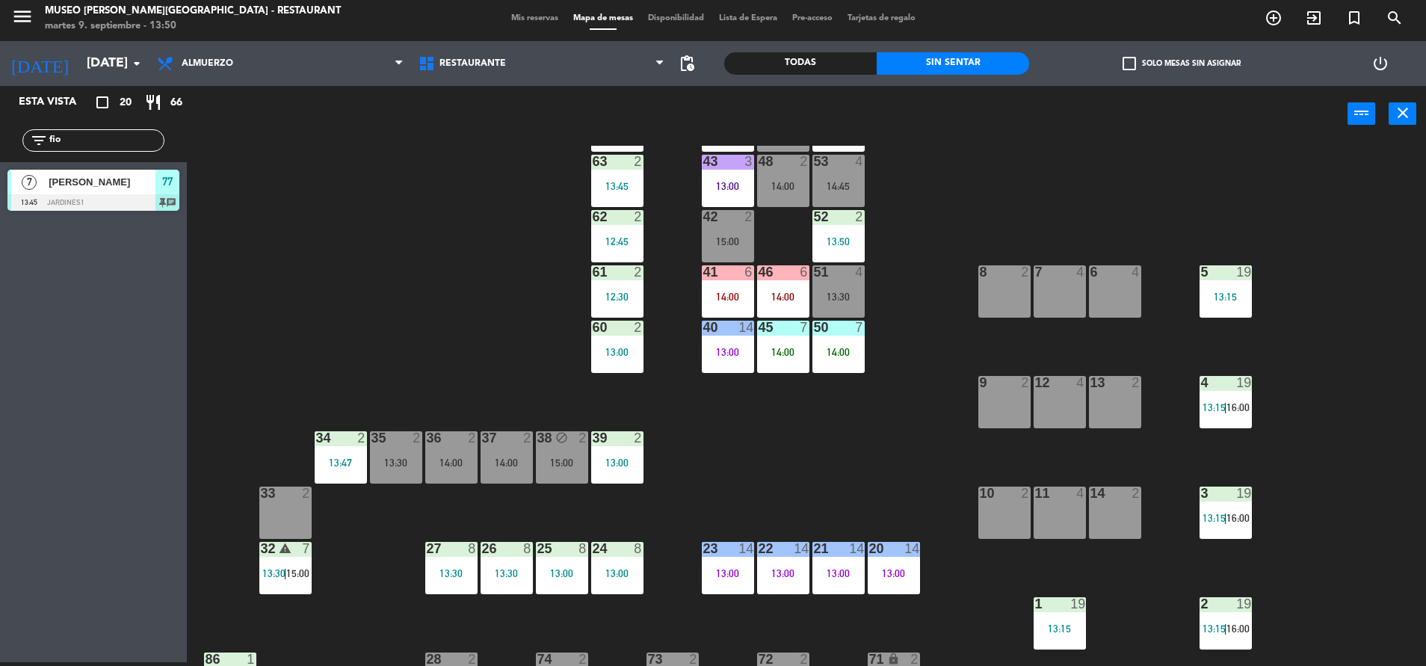
scroll to position [96, 0]
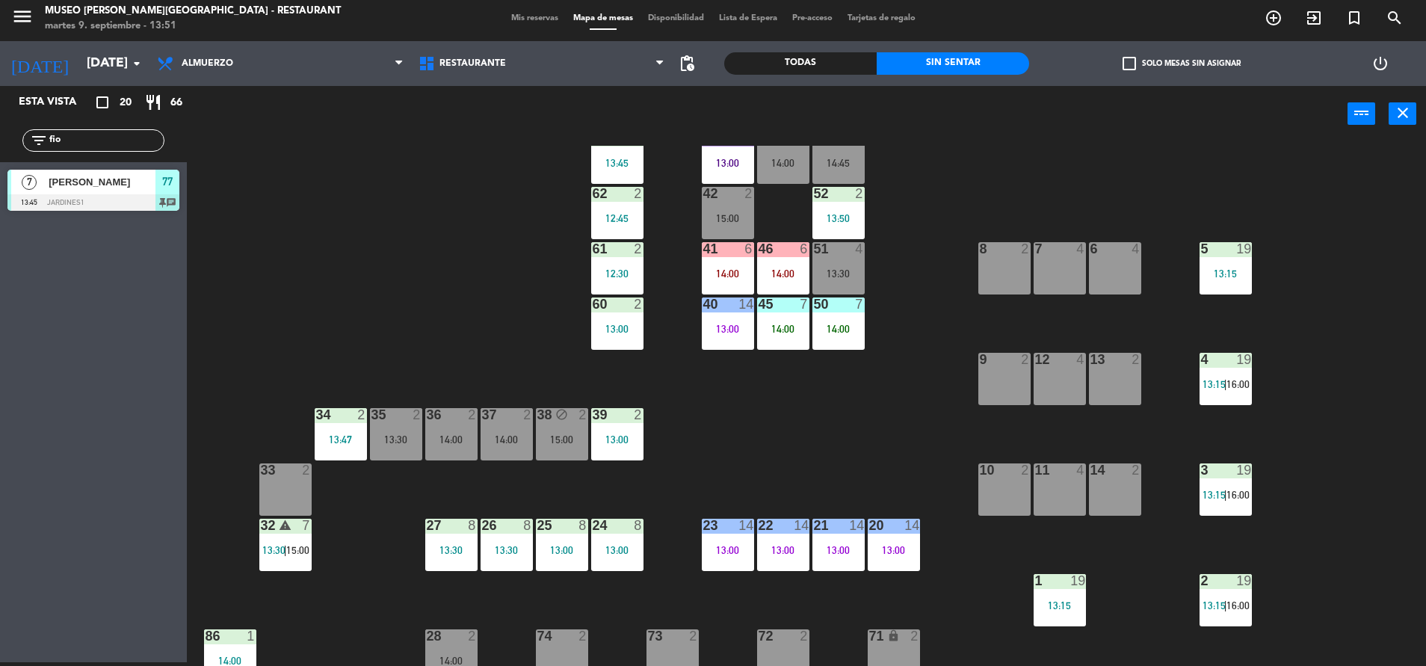
click at [103, 144] on input "fio" at bounding box center [106, 140] width 116 height 16
type input "s"
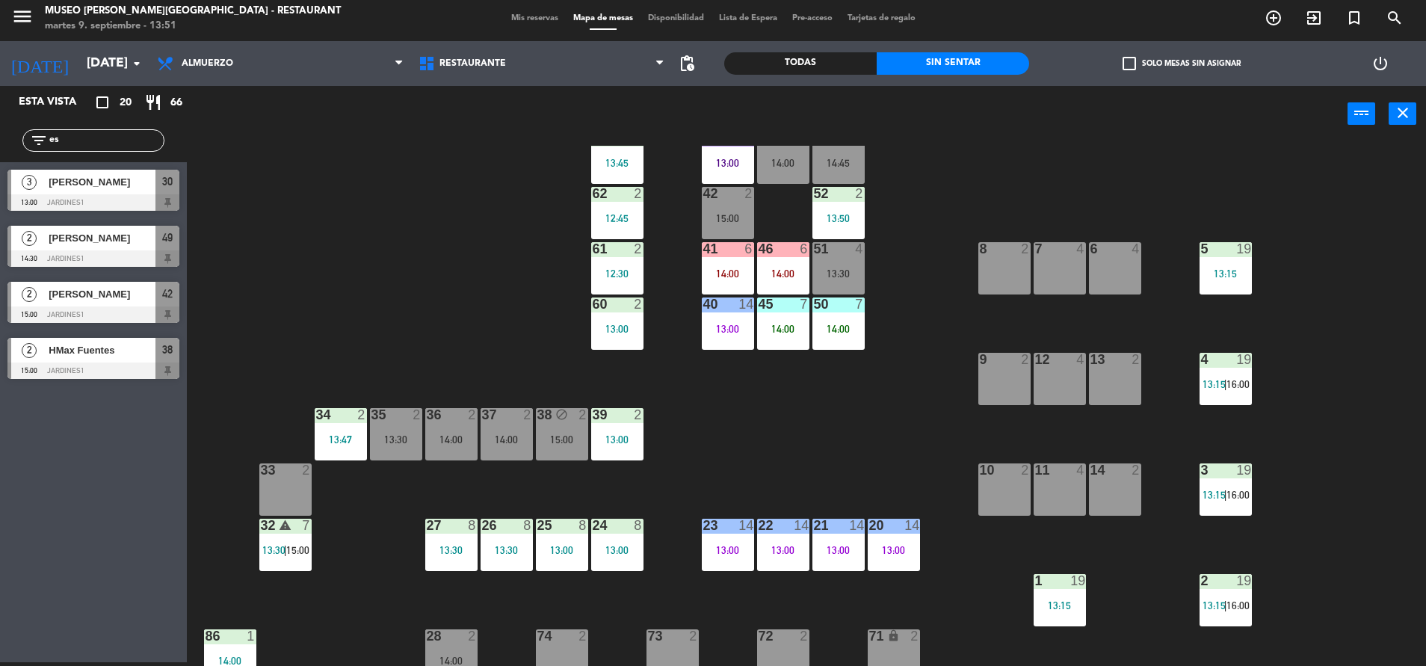
type input "e"
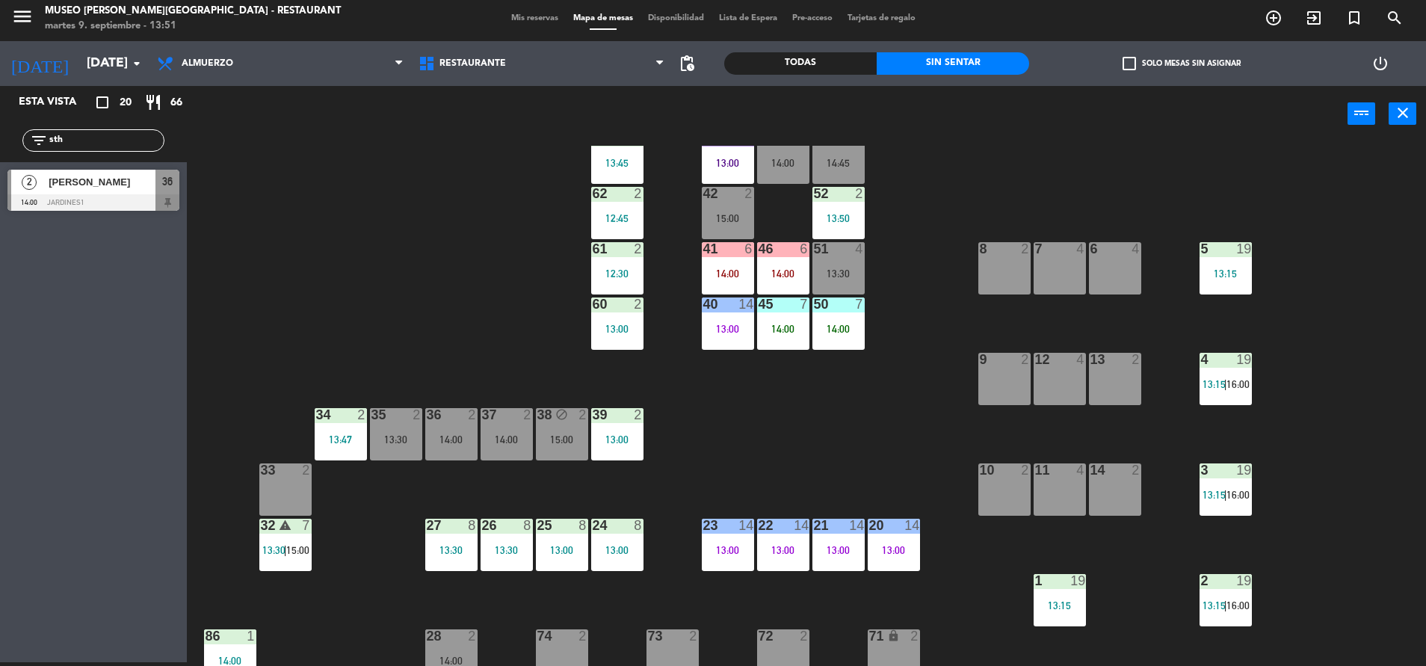
type input "sth"
click at [157, 193] on div "36" at bounding box center [167, 182] width 24 height 25
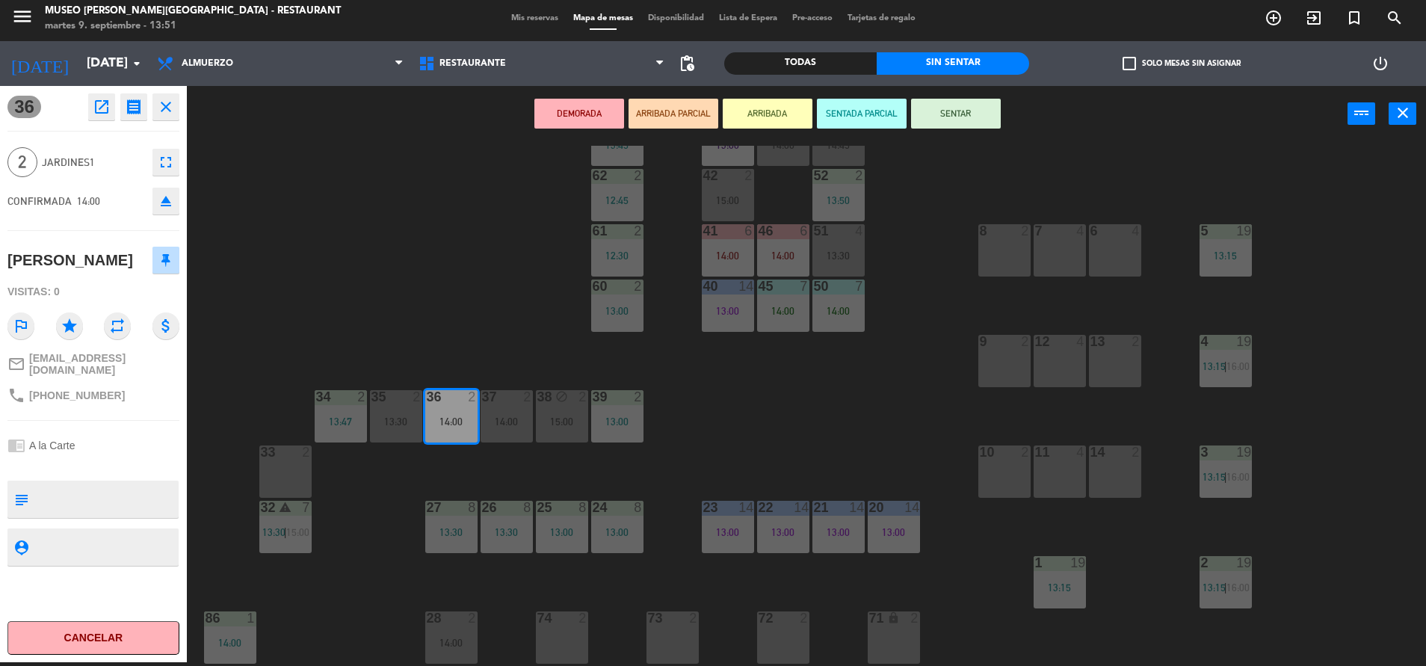
scroll to position [108, 0]
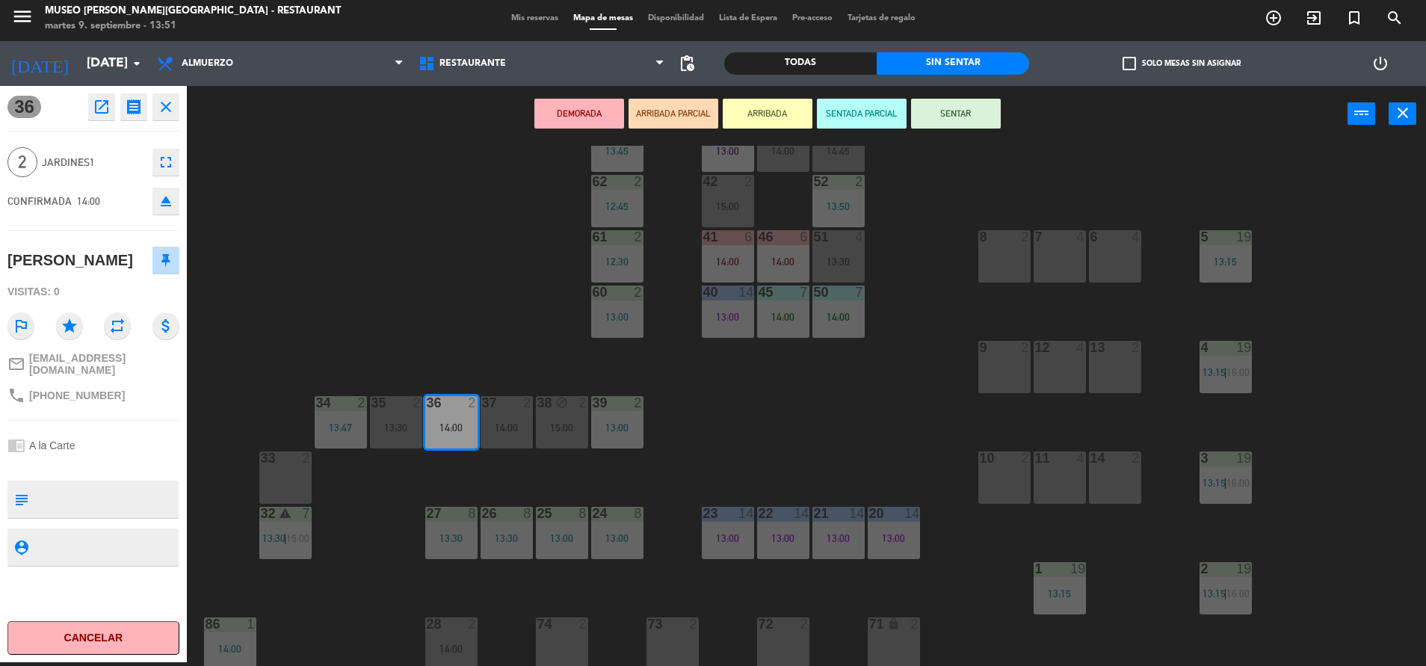
click at [166, 484] on textarea at bounding box center [105, 498] width 143 height 31
click at [88, 483] on textarea at bounding box center [105, 498] width 143 height 31
type textarea "m36 aniversario"
click at [165, 431] on div "chrome_reader_mode A la Carte" at bounding box center [93, 445] width 172 height 28
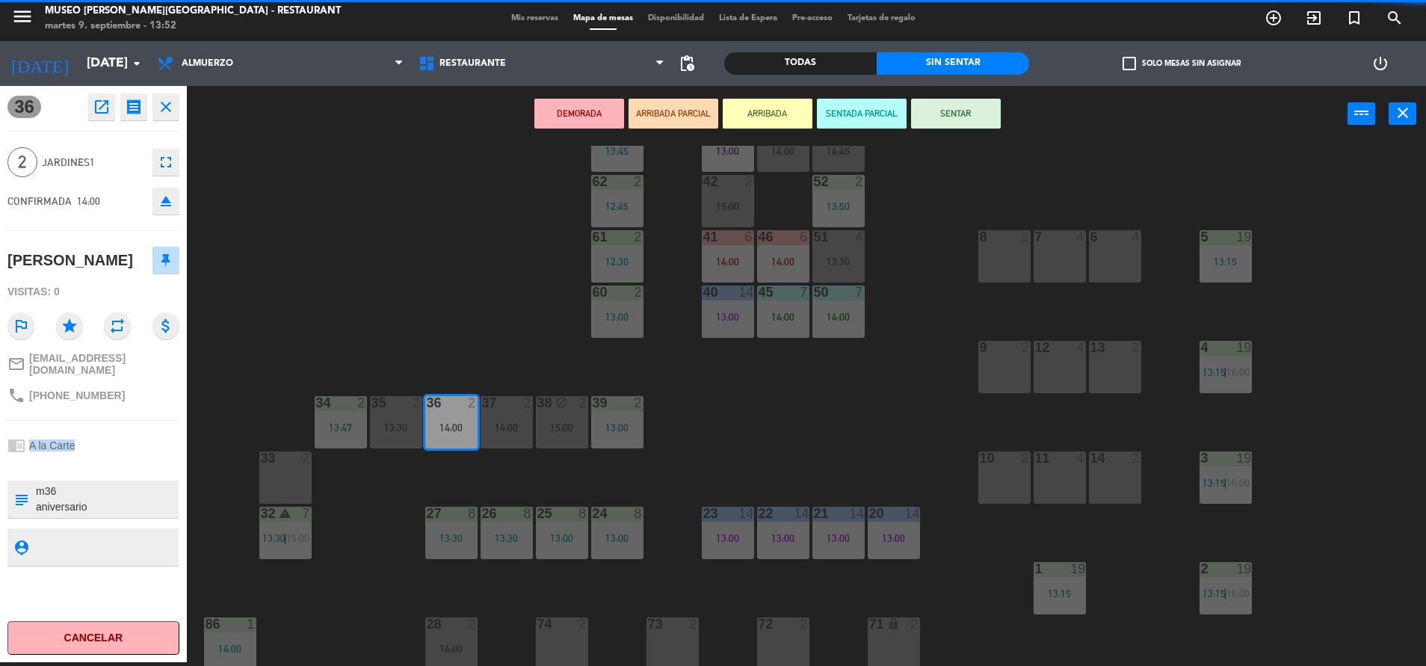
click at [165, 431] on div "chrome_reader_mode A la Carte" at bounding box center [93, 445] width 172 height 28
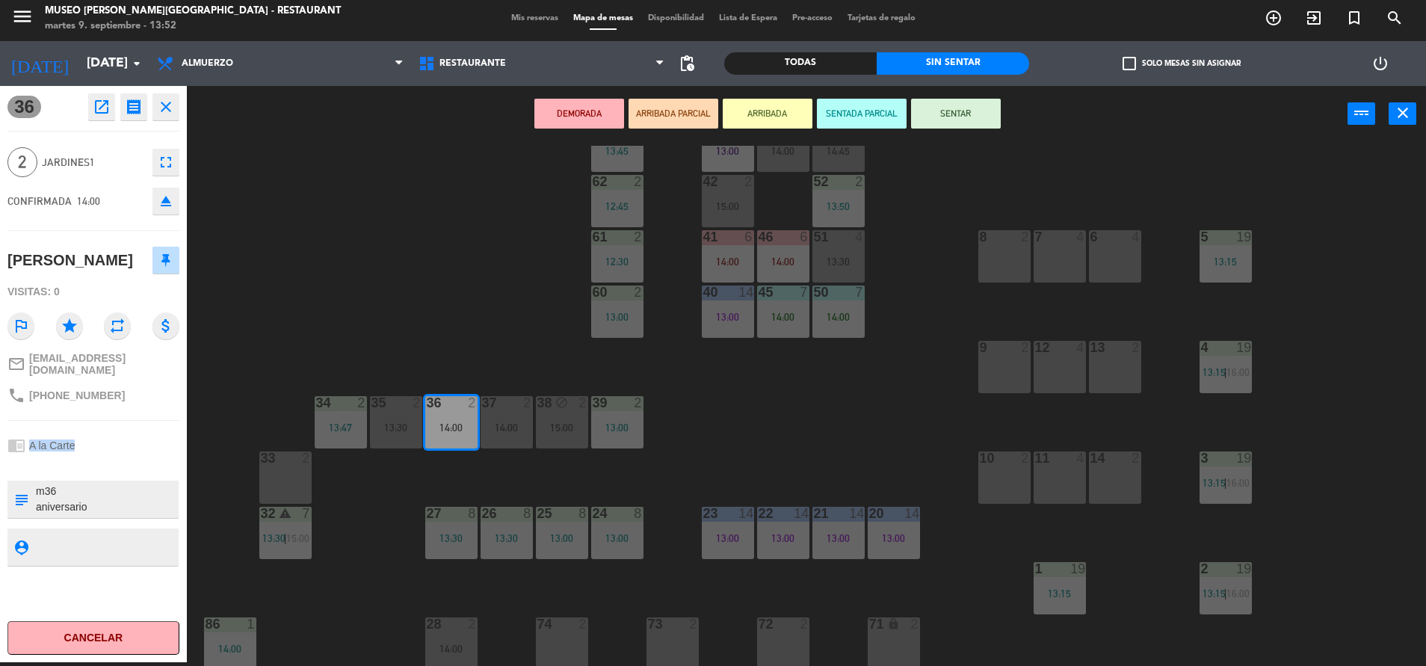
click at [165, 431] on div "chrome_reader_mode A la Carte" at bounding box center [93, 445] width 172 height 28
click at [968, 107] on button "SENTAR" at bounding box center [956, 114] width 90 height 30
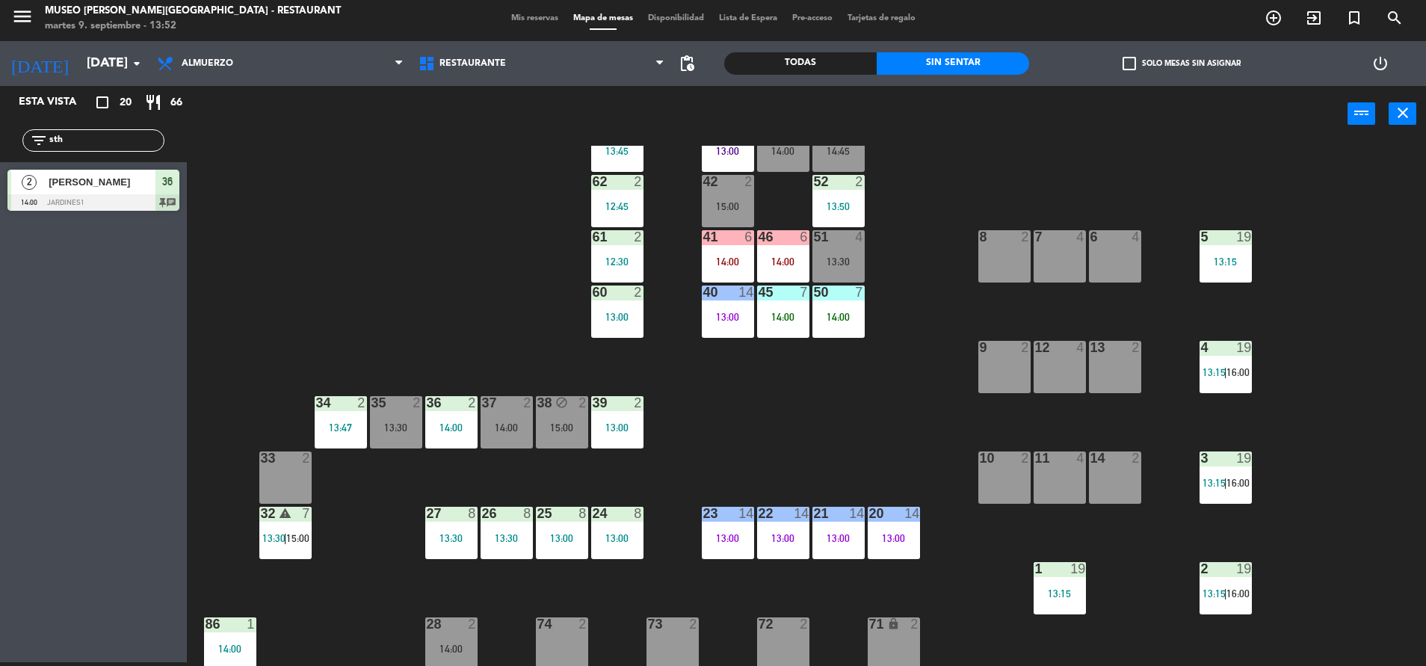
click at [121, 137] on input "sth" at bounding box center [106, 140] width 116 height 16
type input "ros"
click at [126, 182] on span "[PERSON_NAME]" at bounding box center [102, 182] width 107 height 16
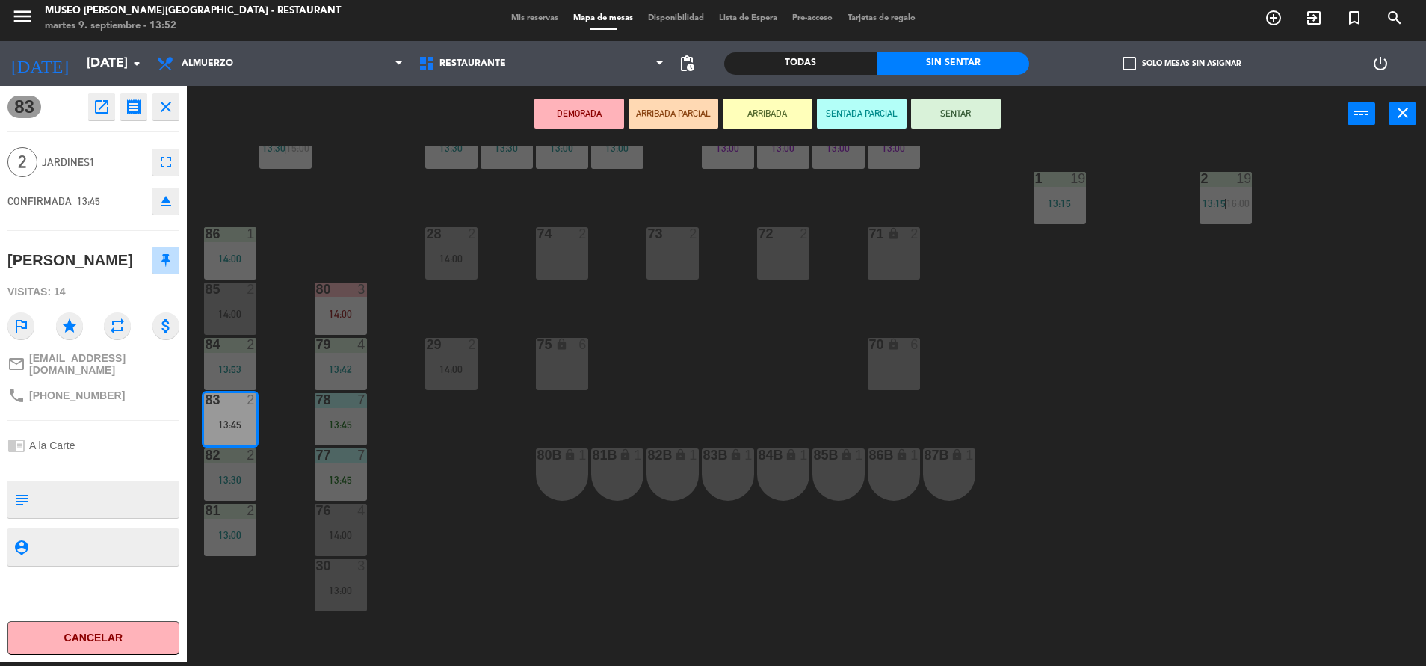
scroll to position [554, 0]
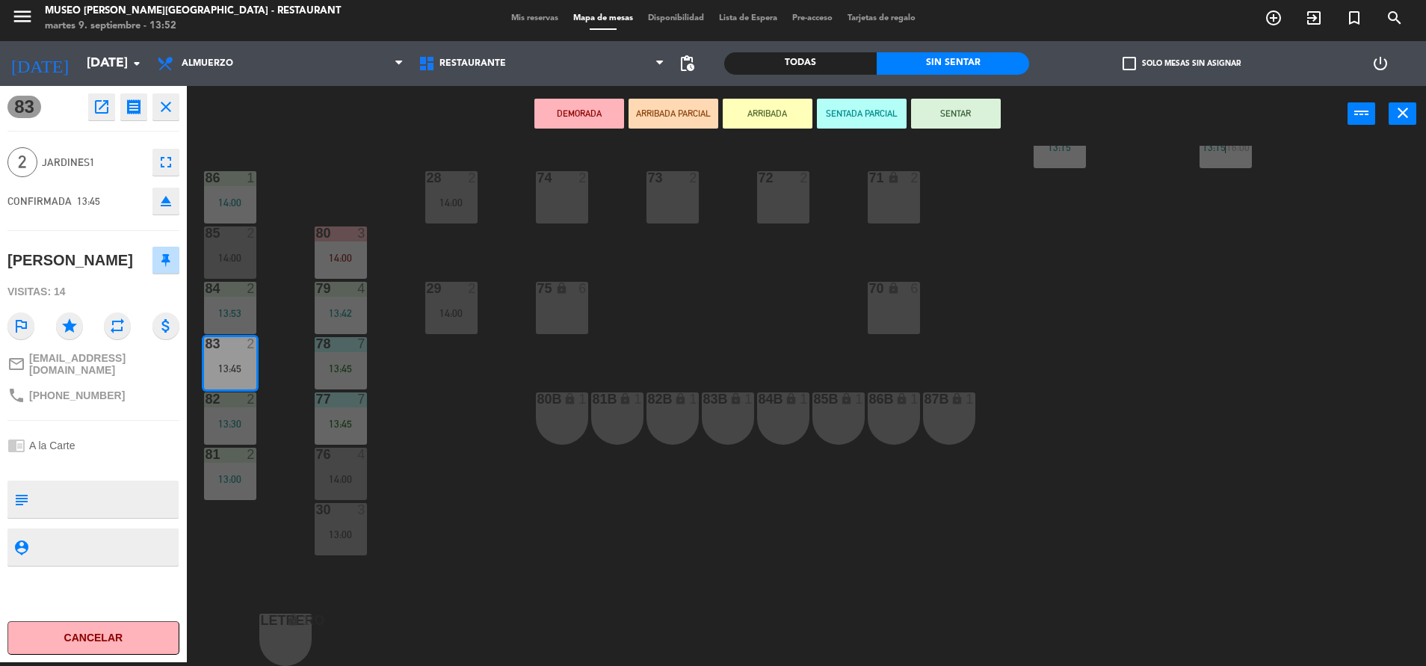
click at [108, 498] on textarea at bounding box center [105, 498] width 143 height 31
type textarea "m83"
click at [148, 460] on div at bounding box center [93, 465] width 172 height 10
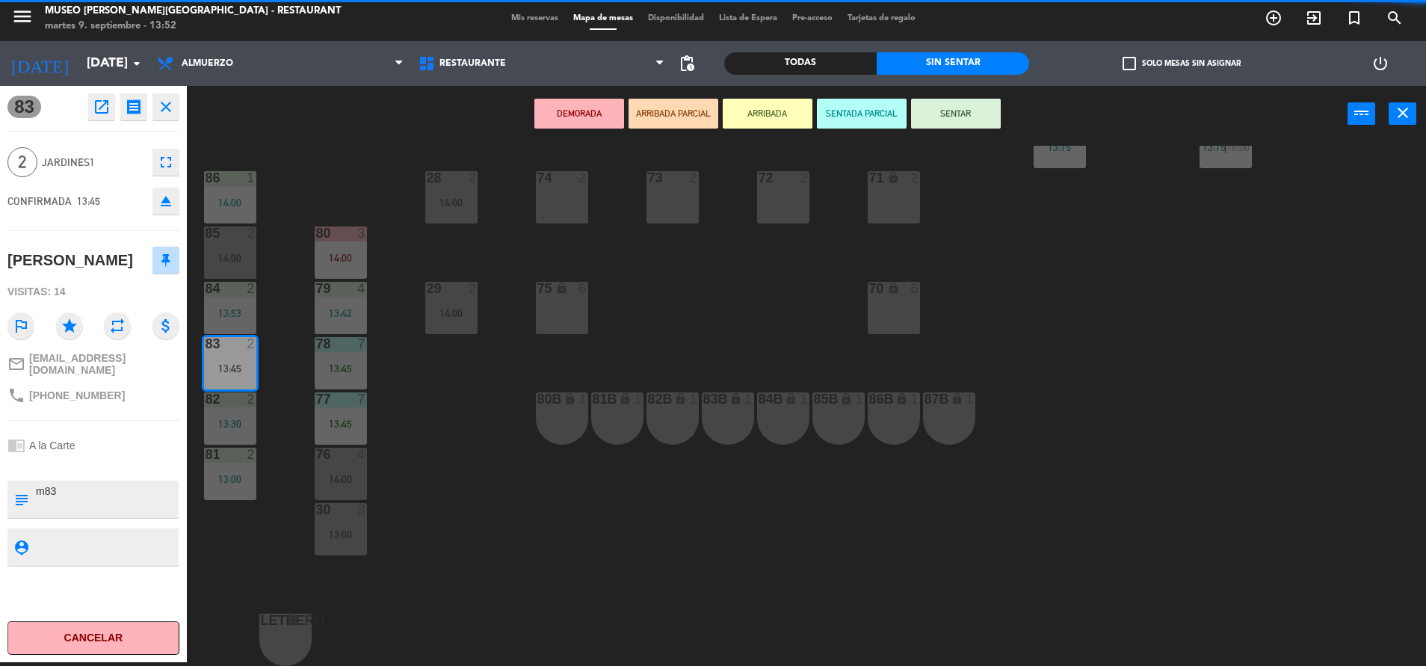
click at [148, 460] on div at bounding box center [93, 465] width 172 height 10
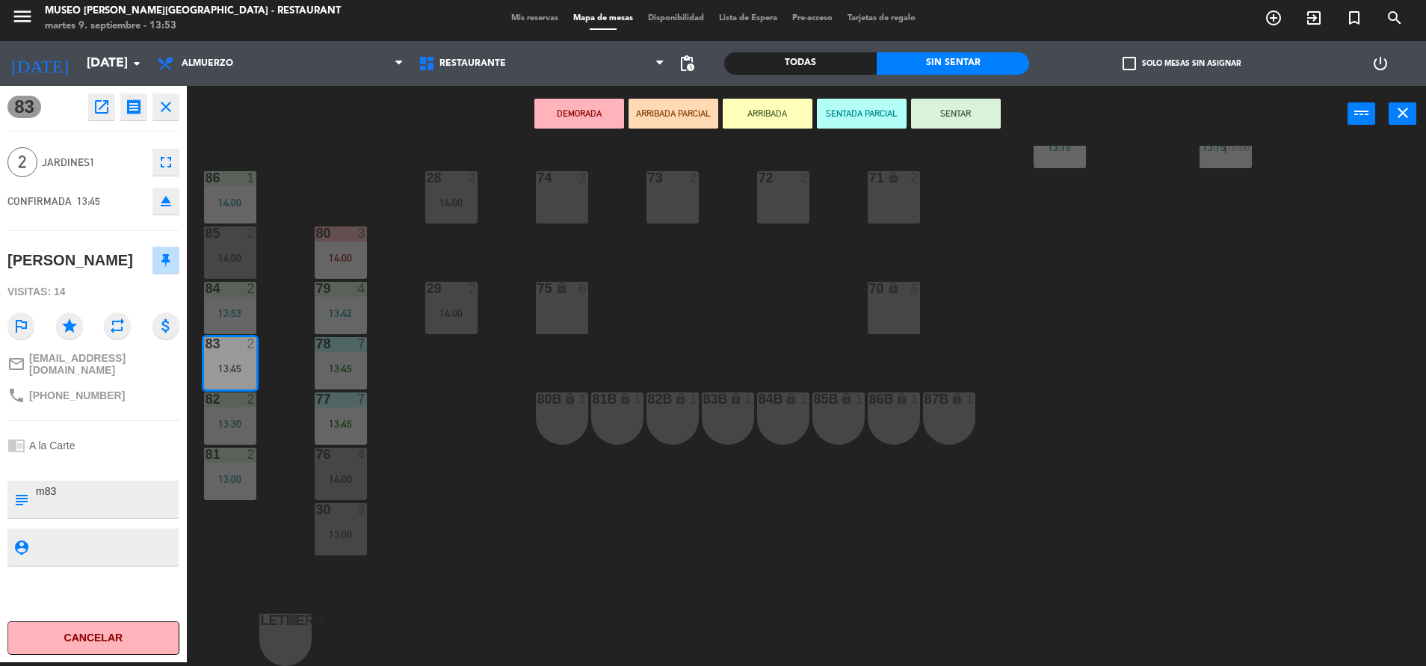
click at [131, 460] on div at bounding box center [93, 465] width 172 height 10
click at [962, 119] on button "SENTAR" at bounding box center [956, 114] width 90 height 30
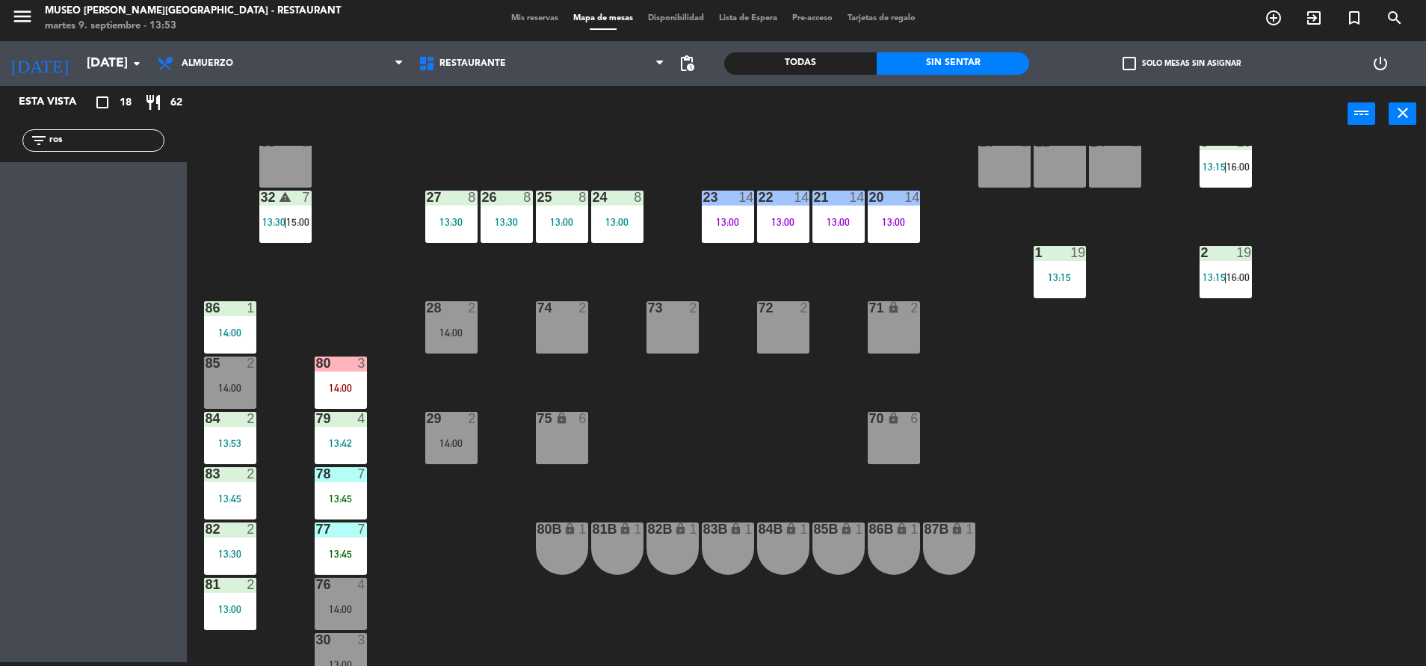
scroll to position [427, 0]
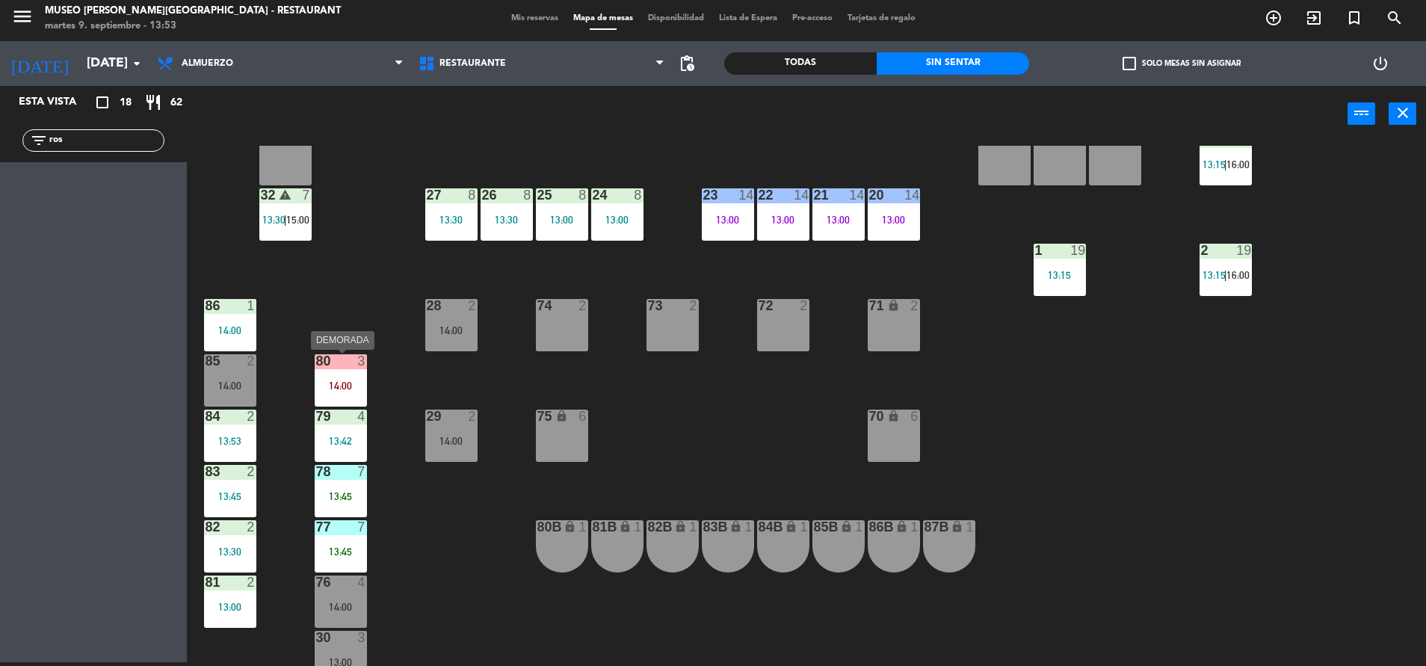
click at [331, 391] on div "14:00" at bounding box center [341, 385] width 52 height 10
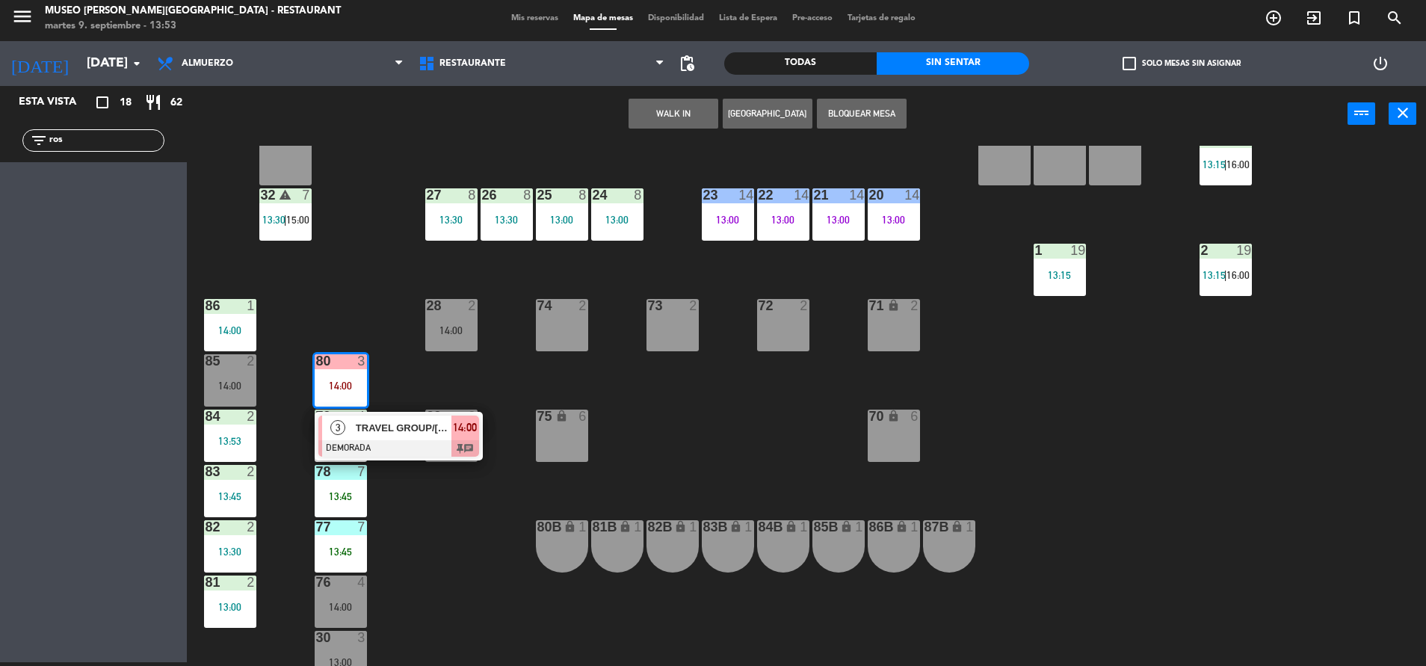
click at [365, 425] on span "TRAVEL GROUP/[PERSON_NAME] X2" at bounding box center [404, 428] width 96 height 16
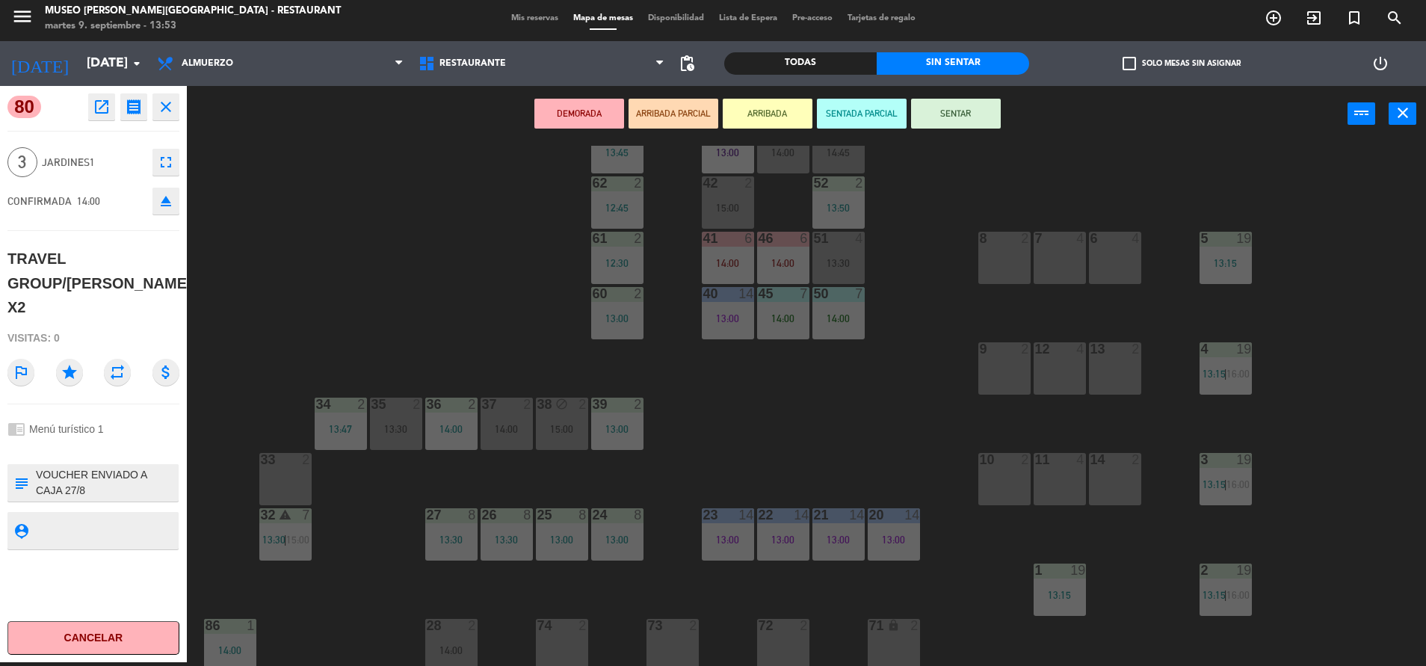
scroll to position [0, 0]
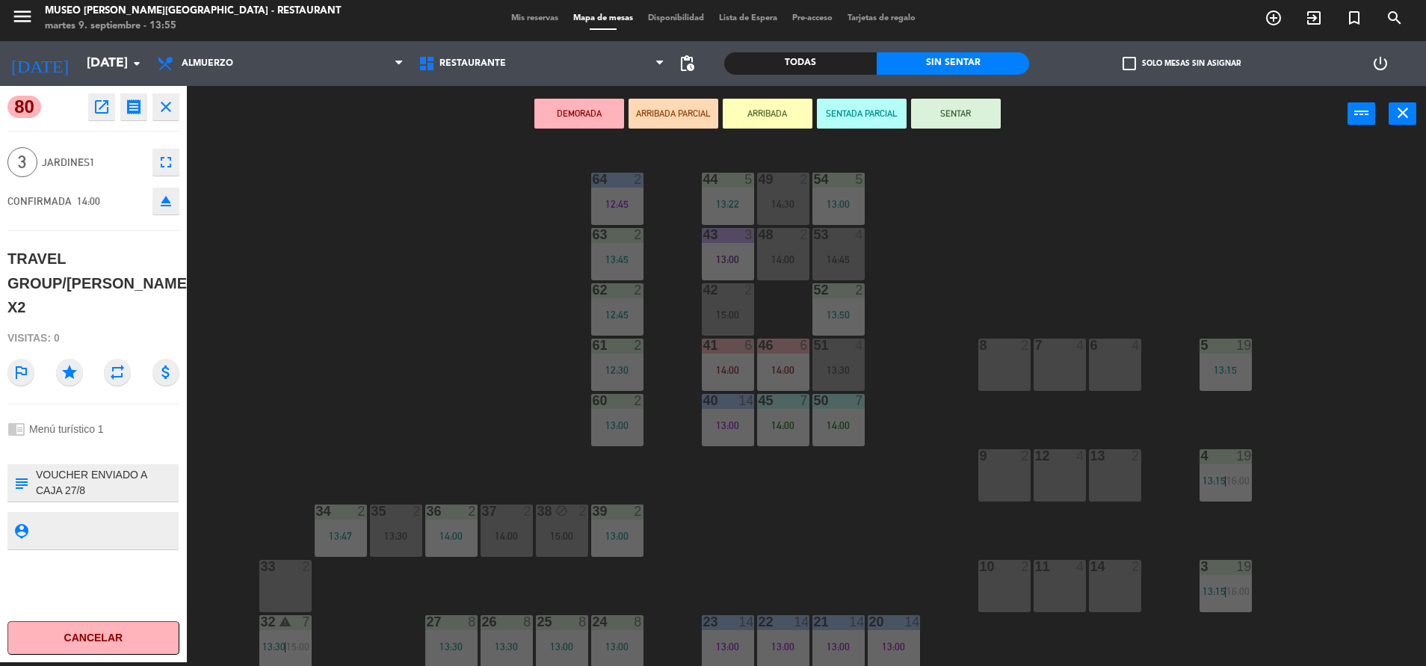
click at [34, 477] on textarea at bounding box center [105, 482] width 143 height 31
type textarea "m80 llegaron 13:55 VOUCHER ENVIADO A CAJA 27/8 F8-136 [PERSON_NAME] X2 - MUSEO …"
click at [128, 433] on div "chrome_reader_mode Menú turístico 1" at bounding box center [93, 429] width 172 height 28
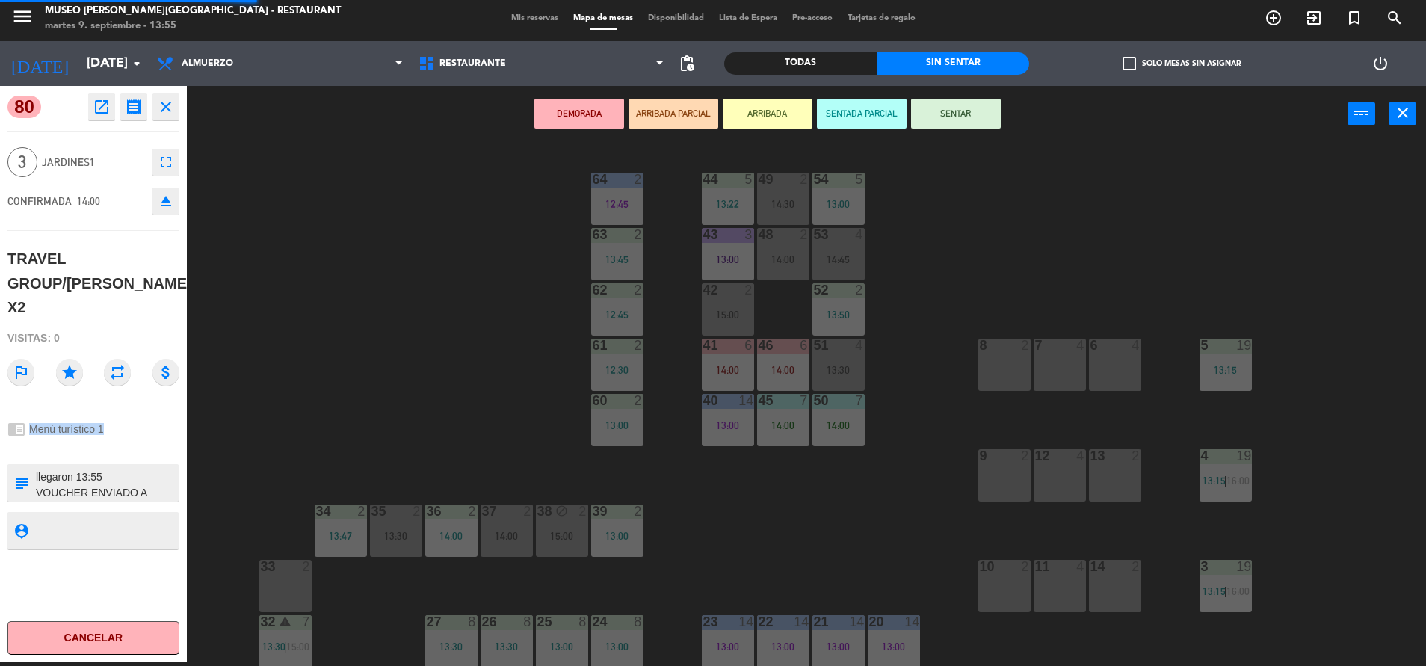
click at [128, 433] on div "chrome_reader_mode Menú turístico 1" at bounding box center [93, 429] width 172 height 28
click at [946, 127] on button "SENTAR" at bounding box center [956, 114] width 90 height 30
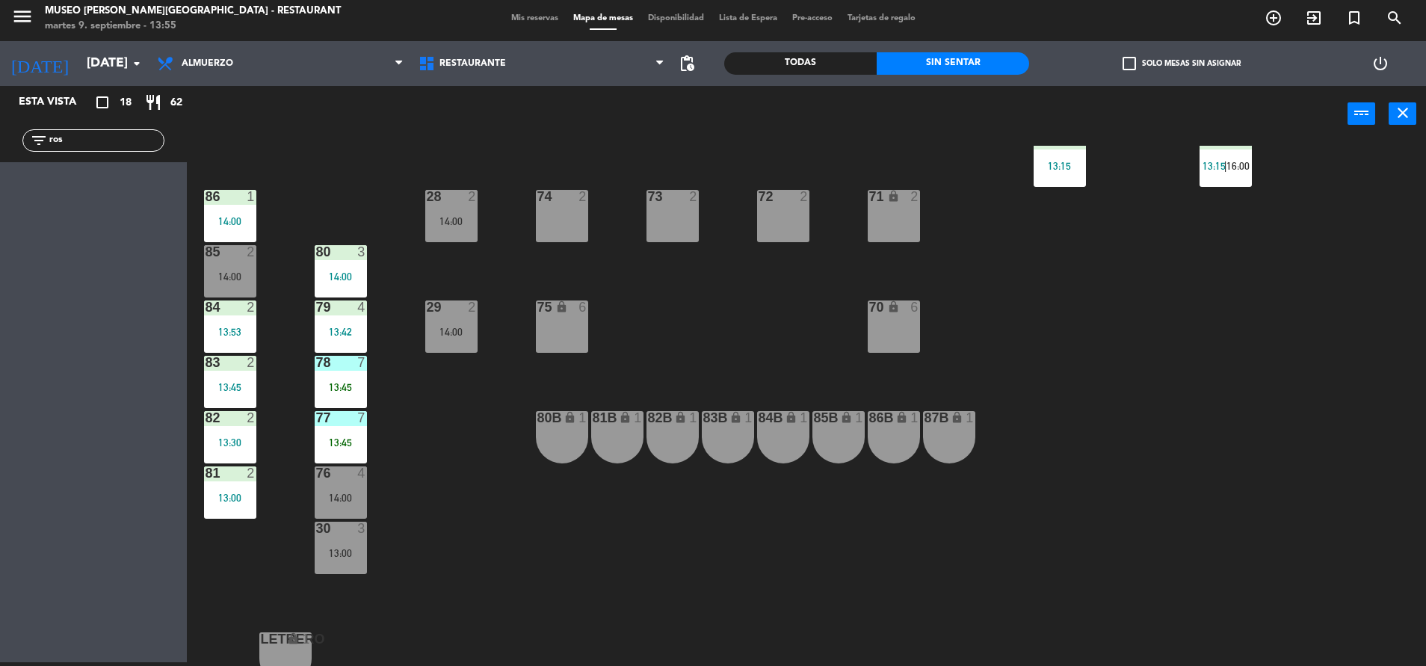
scroll to position [554, 0]
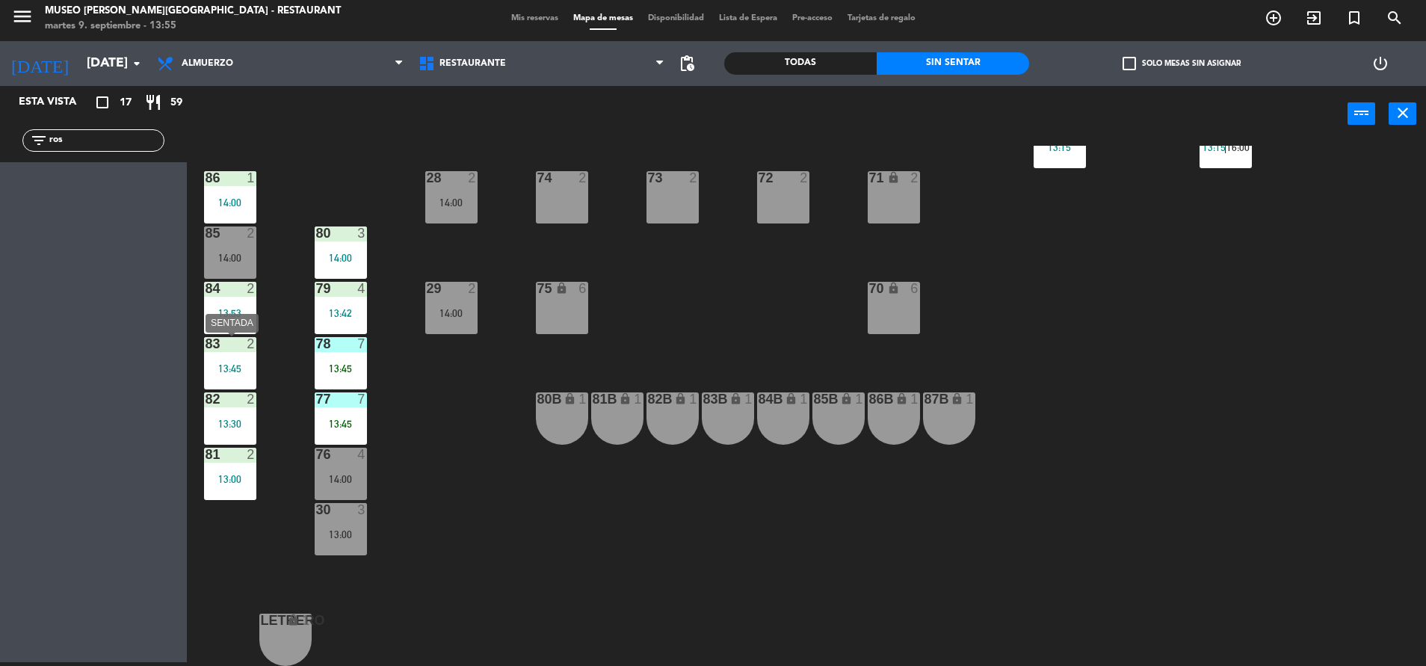
click at [239, 356] on div "83 2 13:45" at bounding box center [230, 363] width 52 height 52
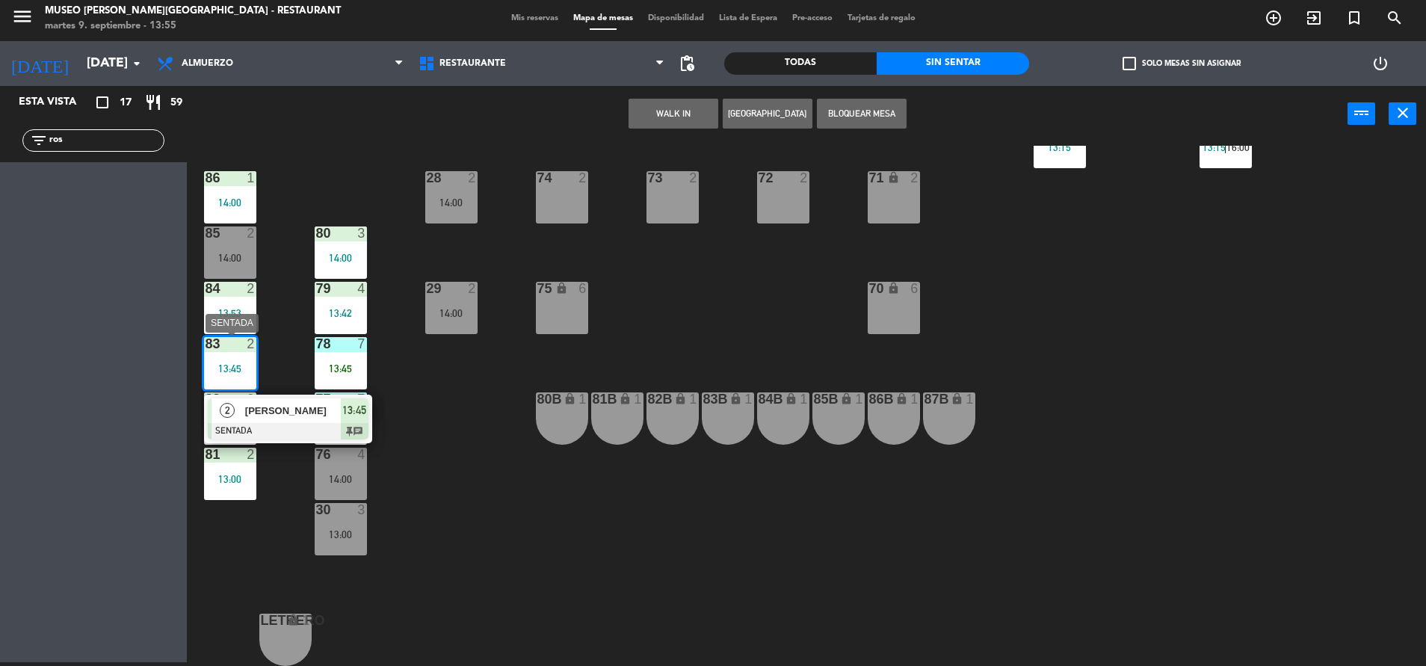
click at [285, 412] on span "[PERSON_NAME]" at bounding box center [293, 411] width 96 height 16
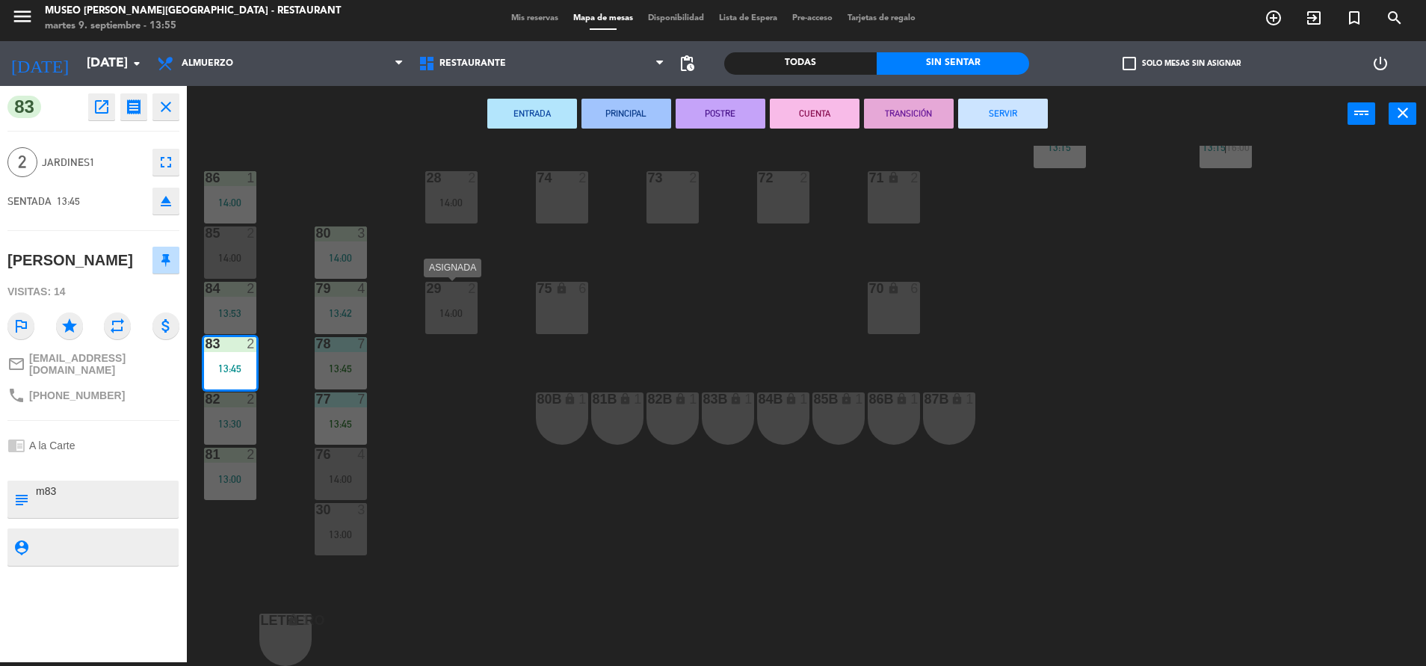
click at [465, 296] on div "29 2" at bounding box center [451, 289] width 52 height 15
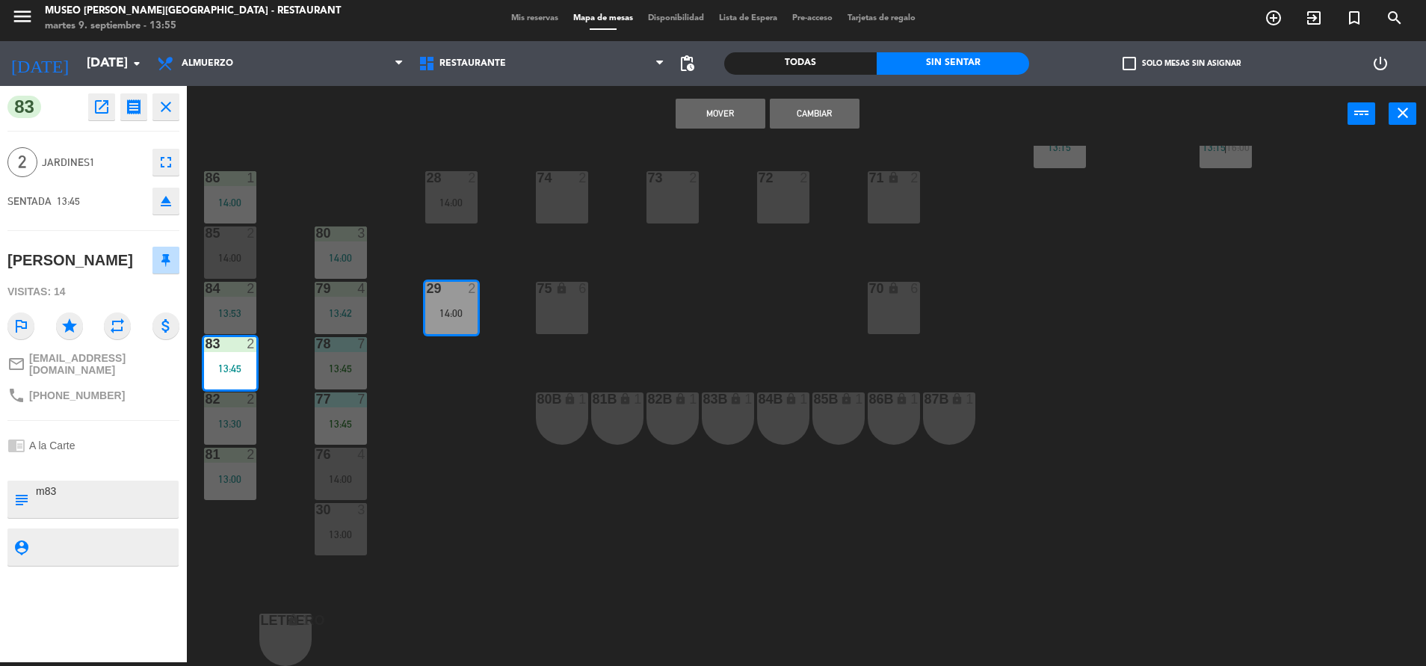
click at [839, 113] on button "Cambiar" at bounding box center [815, 114] width 90 height 30
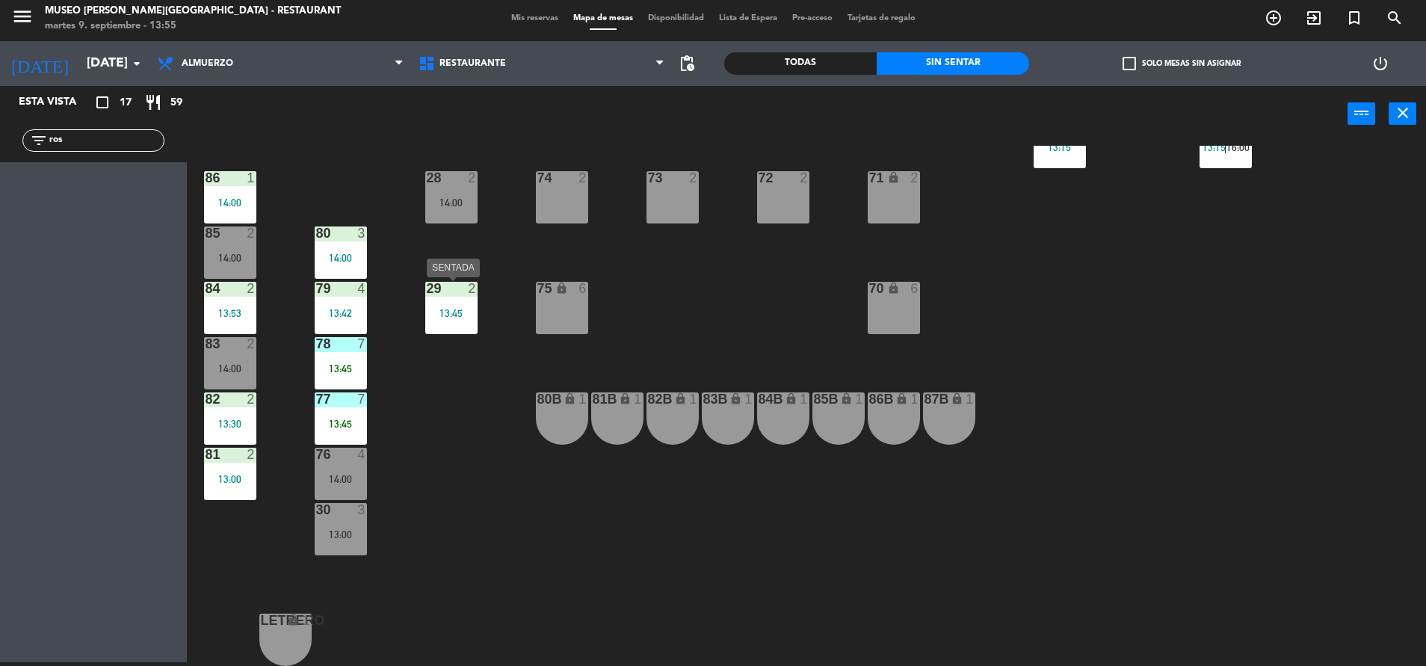
click at [468, 296] on div "29 2" at bounding box center [451, 289] width 52 height 15
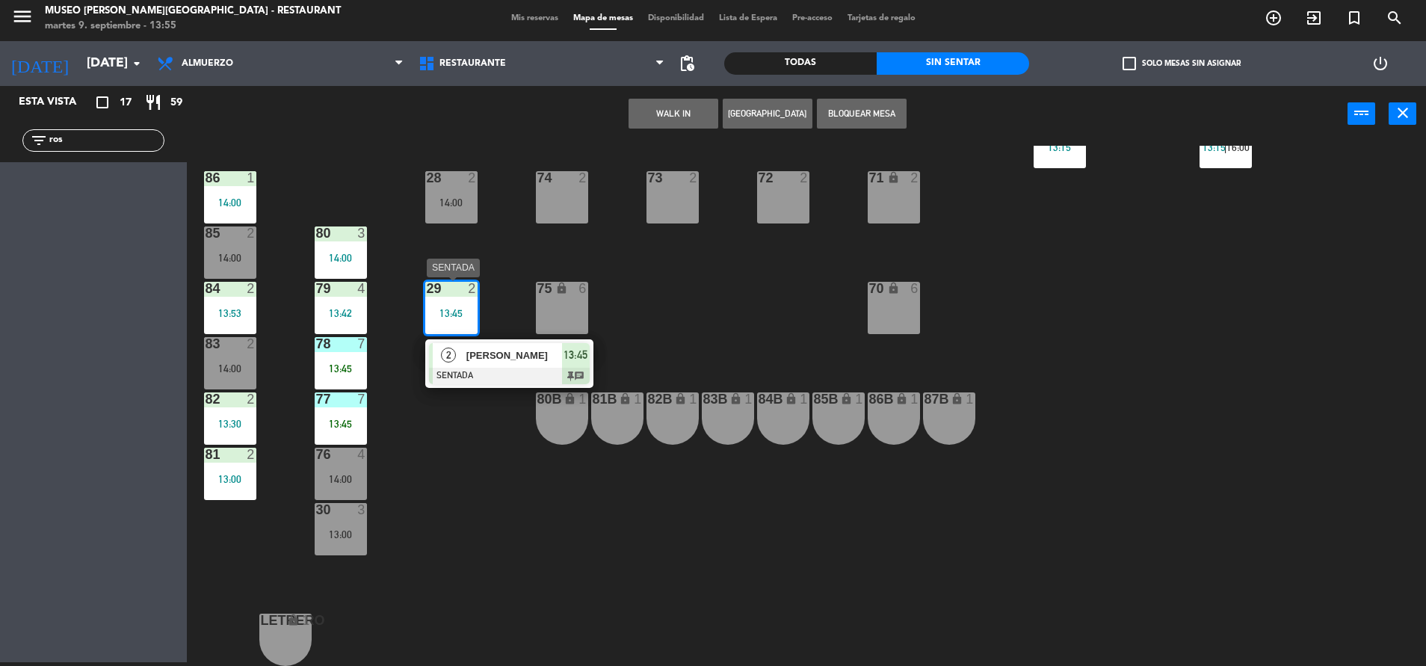
click at [503, 375] on div at bounding box center [509, 376] width 161 height 16
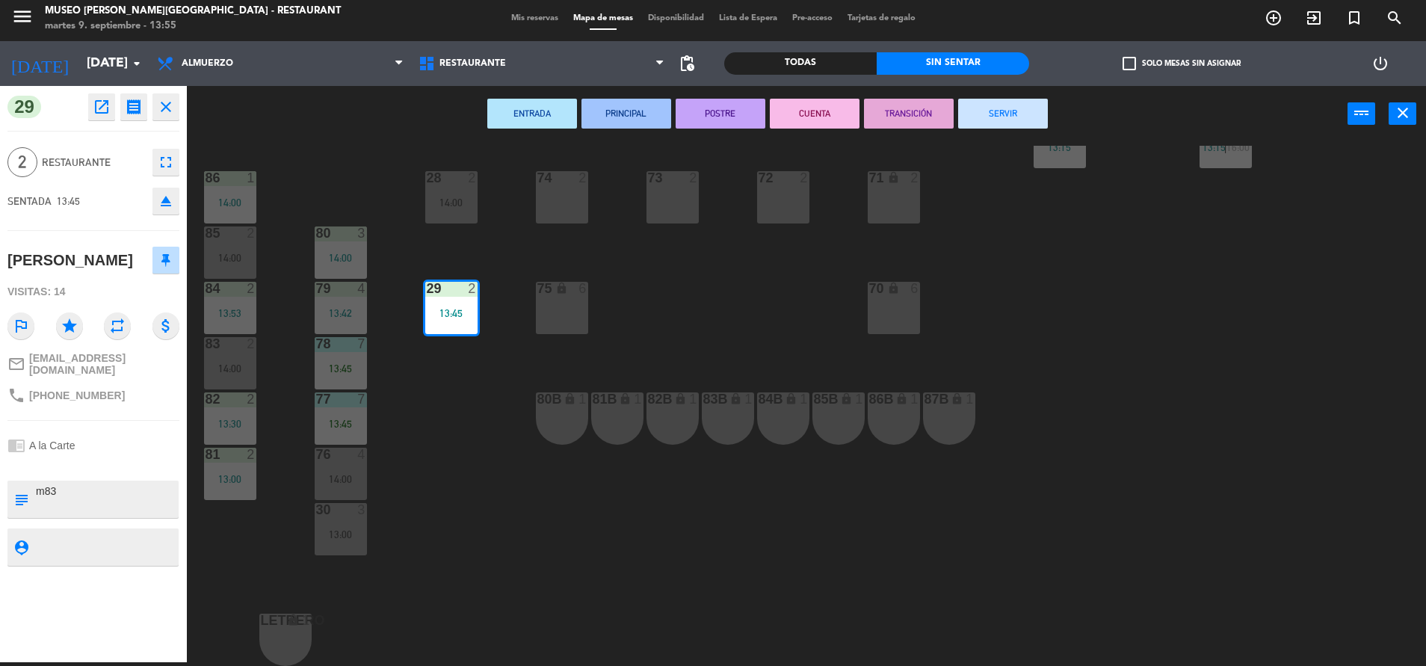
click at [102, 483] on textarea at bounding box center [105, 498] width 143 height 31
type textarea "m29"
click at [127, 466] on div "29 open_in_new receipt 1:45 PM [DATE] 2 personas [PERSON_NAME] 29 EXPERIENCE A …" at bounding box center [93, 374] width 187 height 576
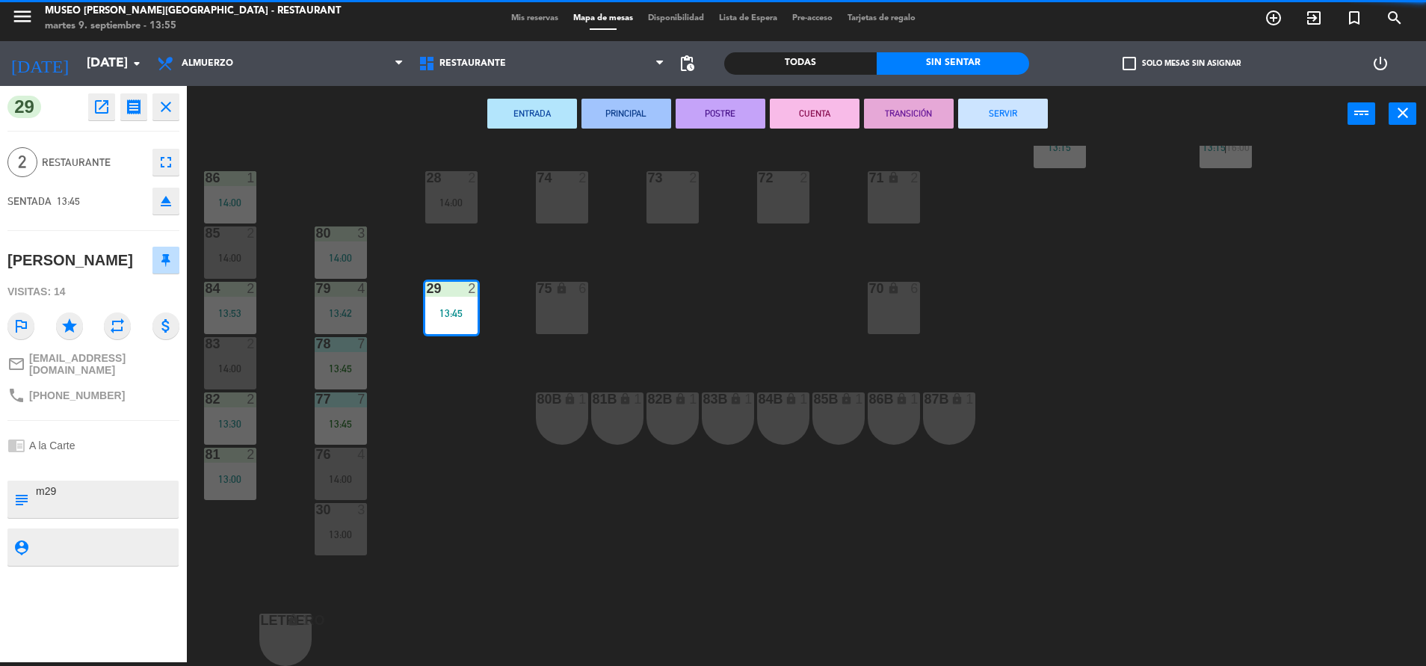
click at [127, 466] on div "29 open_in_new receipt 1:45 PM [DATE] 2 personas [PERSON_NAME] 29 EXPERIENCE A …" at bounding box center [93, 374] width 187 height 576
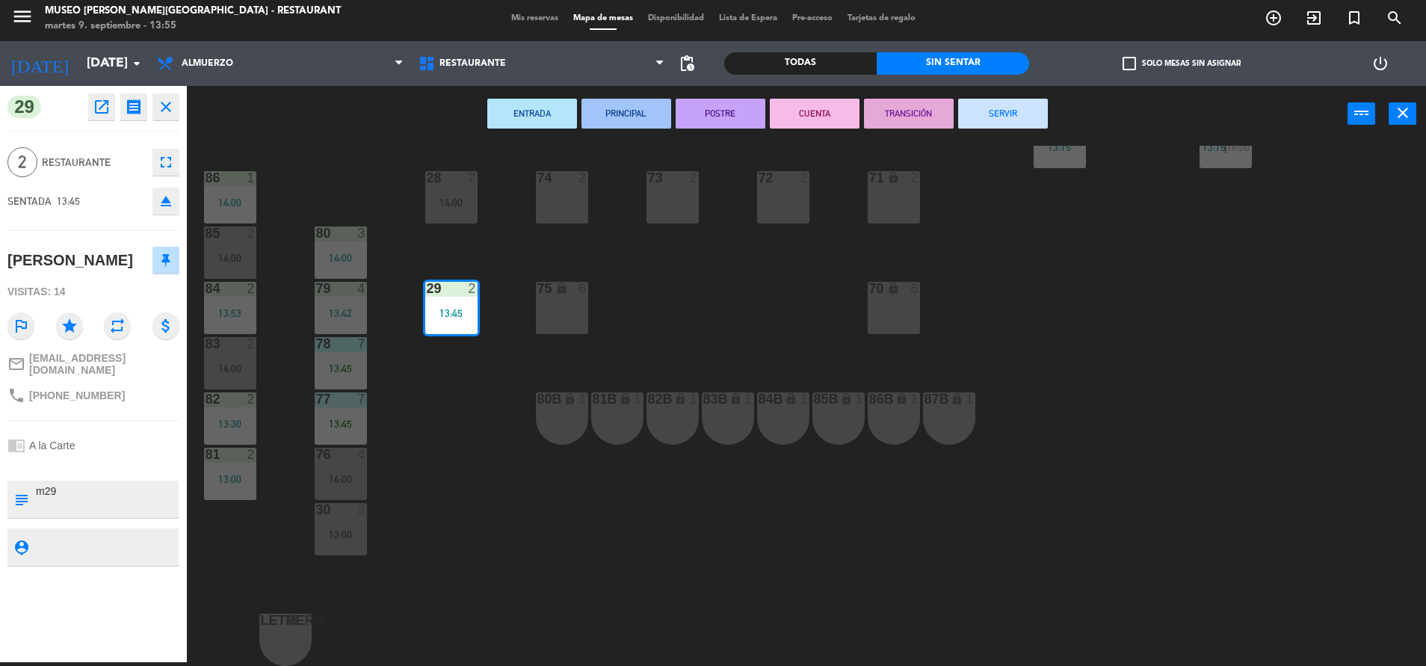
click at [458, 495] on div "44 5 13:22 49 2 14:30 54 5 13:00 64 2 12:45 48 2 14:00 53 4 14:45 63 2 13:45 43…" at bounding box center [813, 406] width 1225 height 520
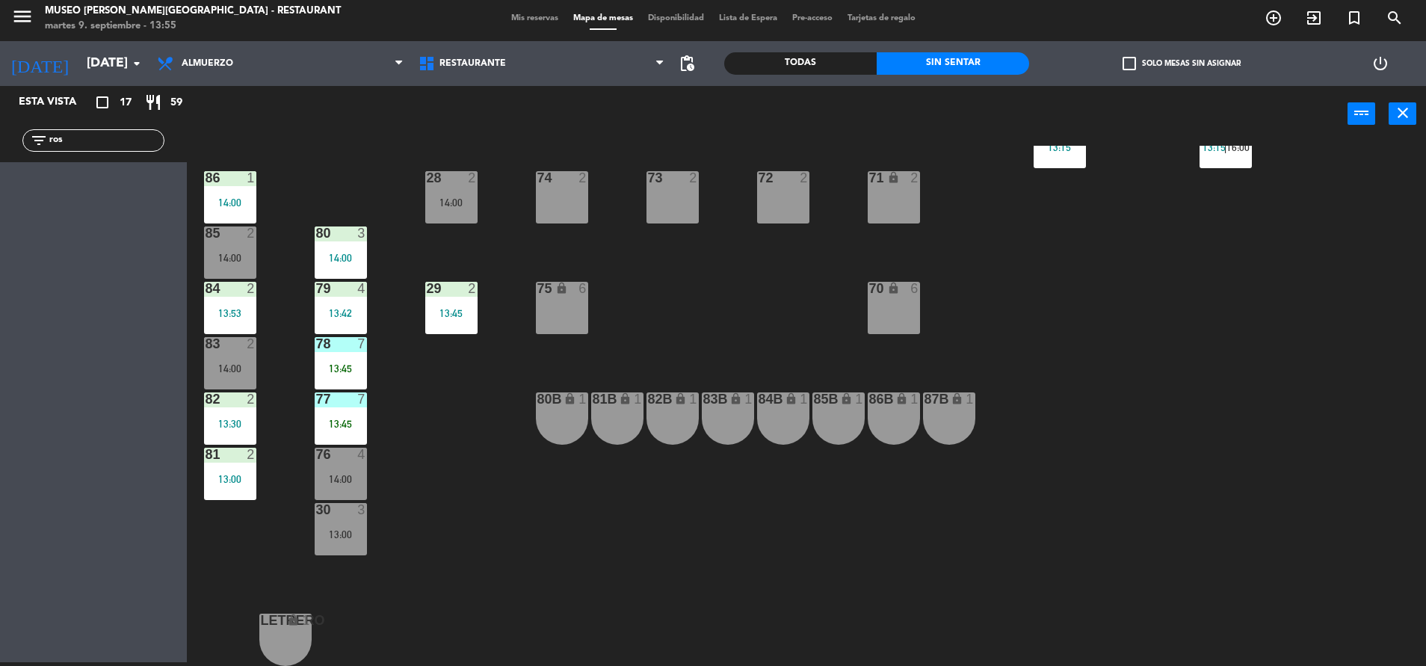
click at [217, 351] on div "83 2" at bounding box center [230, 344] width 52 height 15
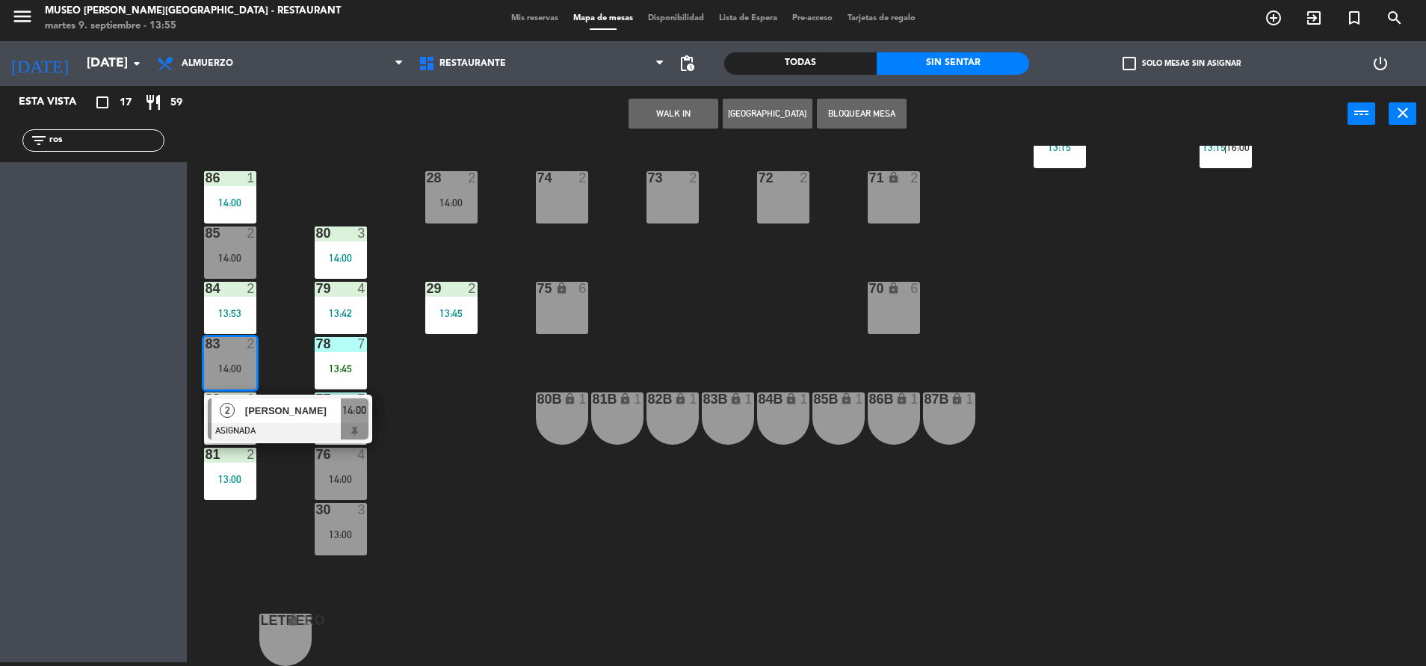
click at [858, 110] on button "Bloquear Mesa" at bounding box center [862, 114] width 90 height 30
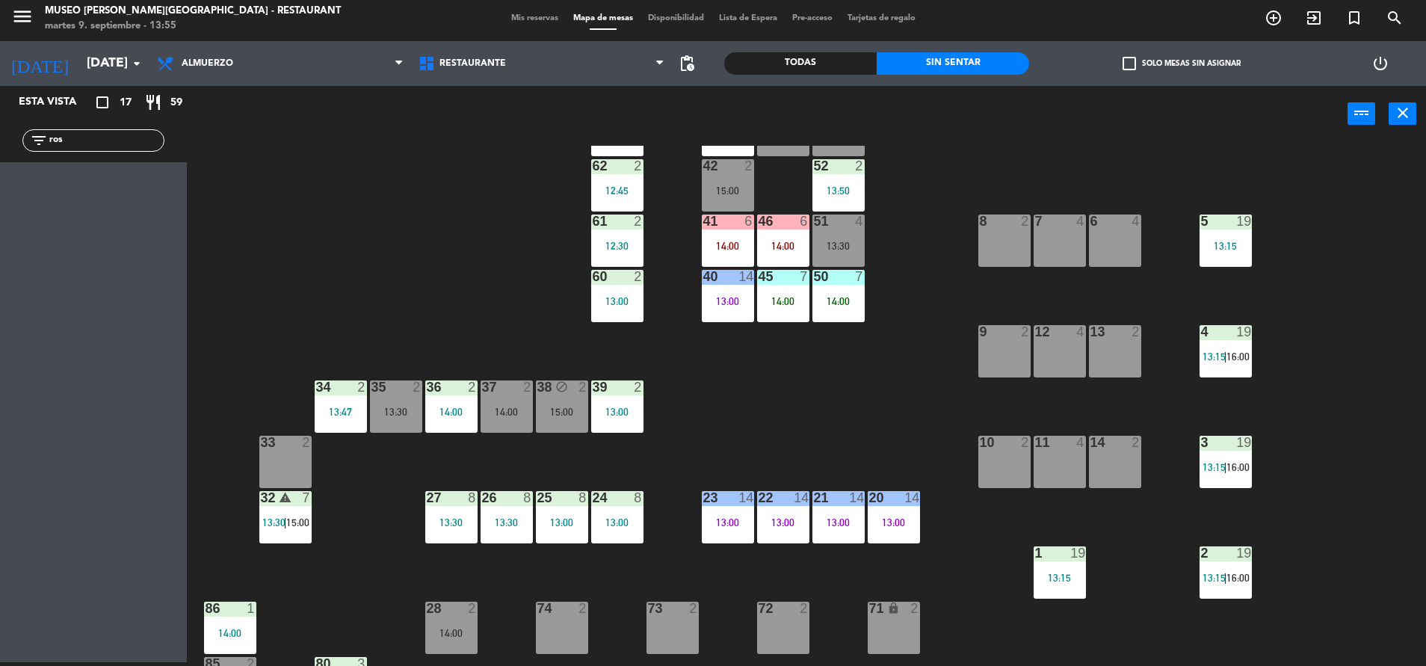
scroll to position [0, 0]
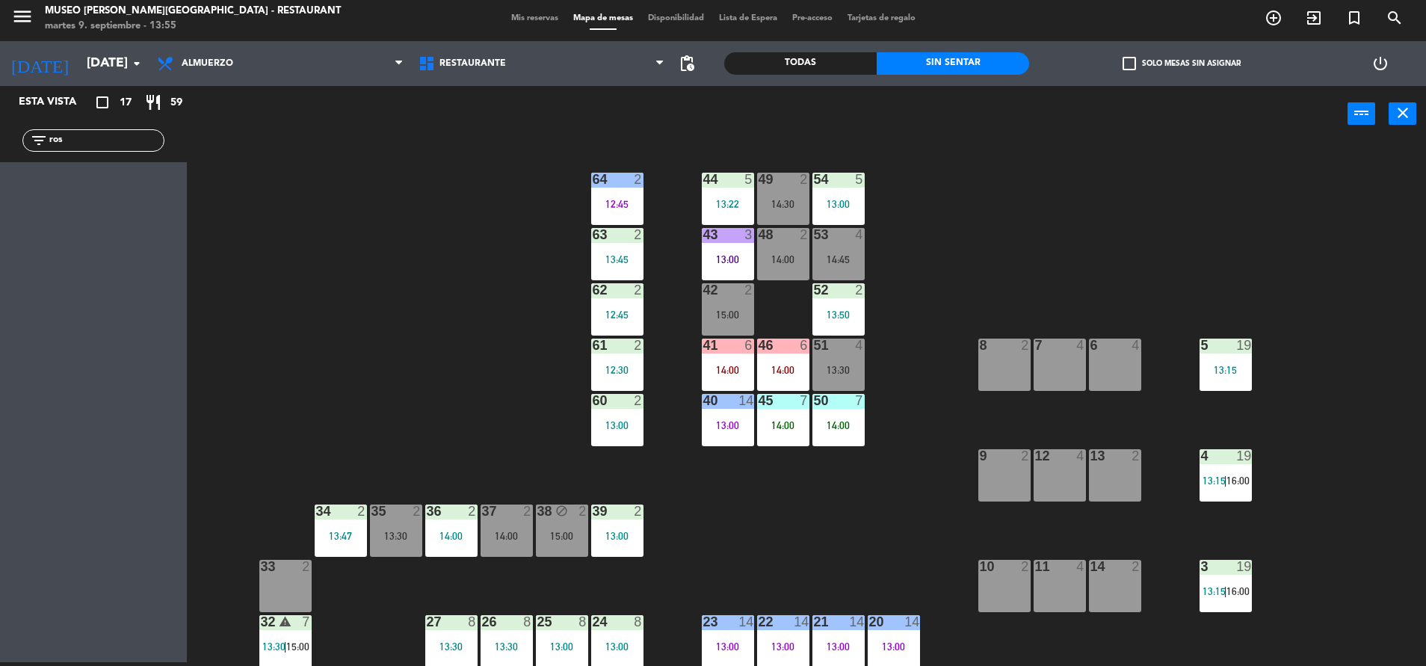
click at [97, 144] on input "ros" at bounding box center [106, 140] width 116 height 16
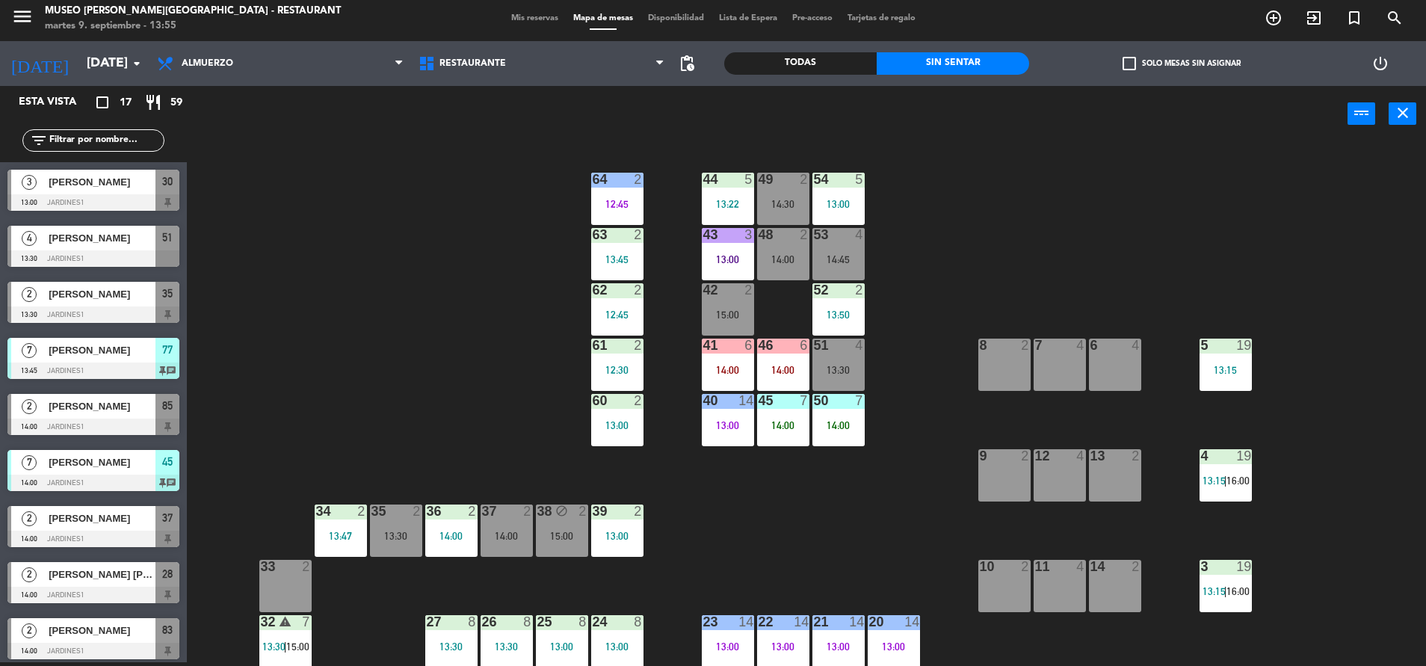
click at [115, 182] on span "[PERSON_NAME]" at bounding box center [102, 182] width 107 height 16
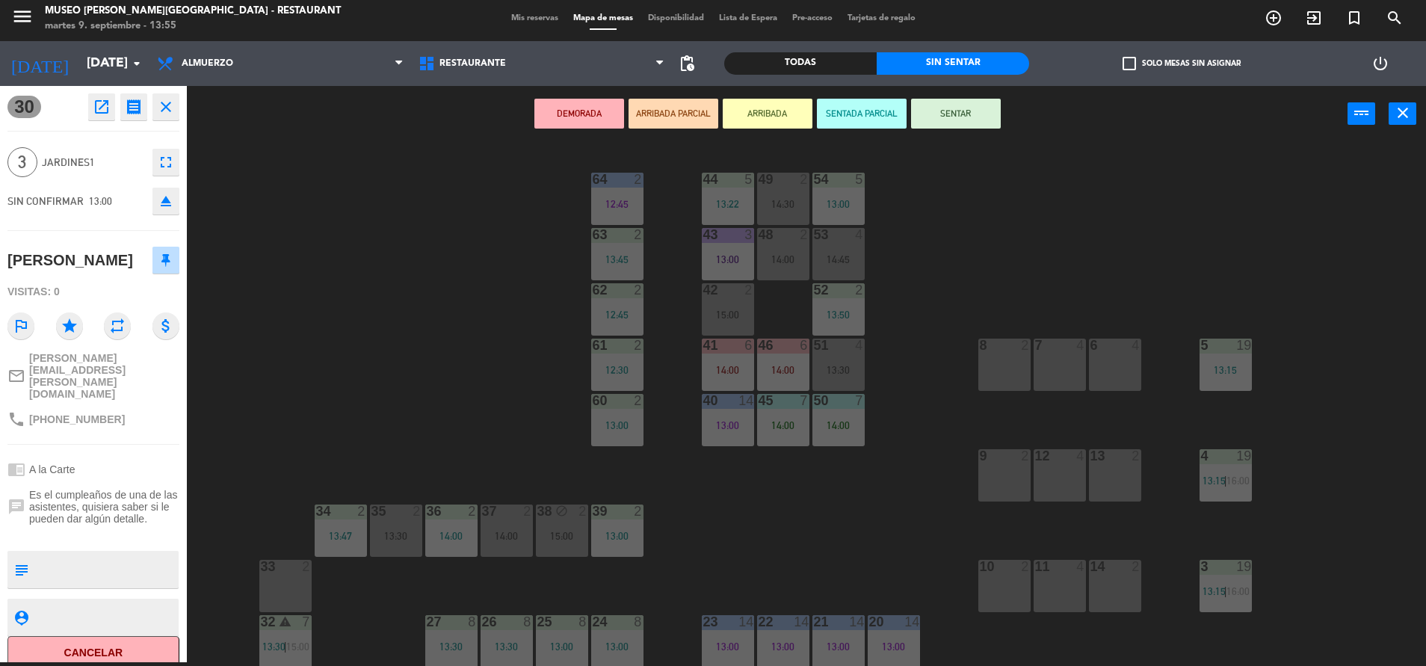
click at [94, 110] on icon "open_in_new" at bounding box center [102, 107] width 18 height 18
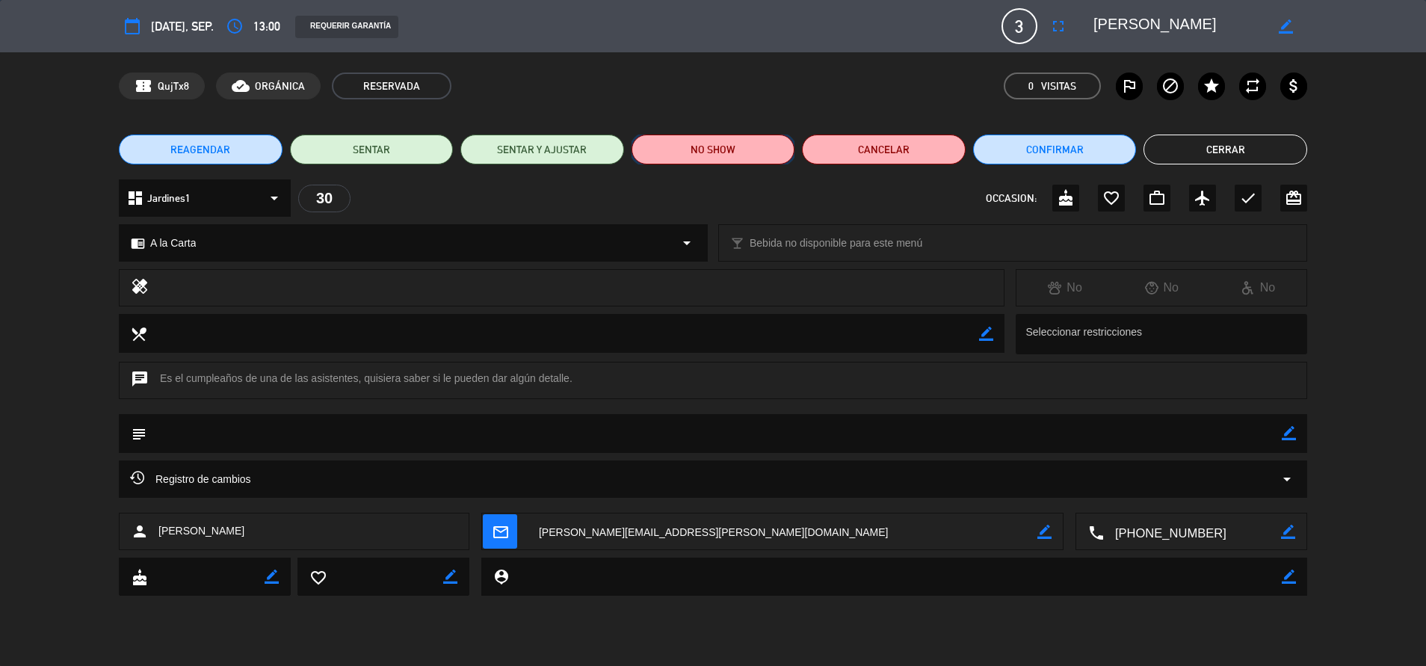
click at [741, 161] on button "NO SHOW" at bounding box center [713, 150] width 164 height 30
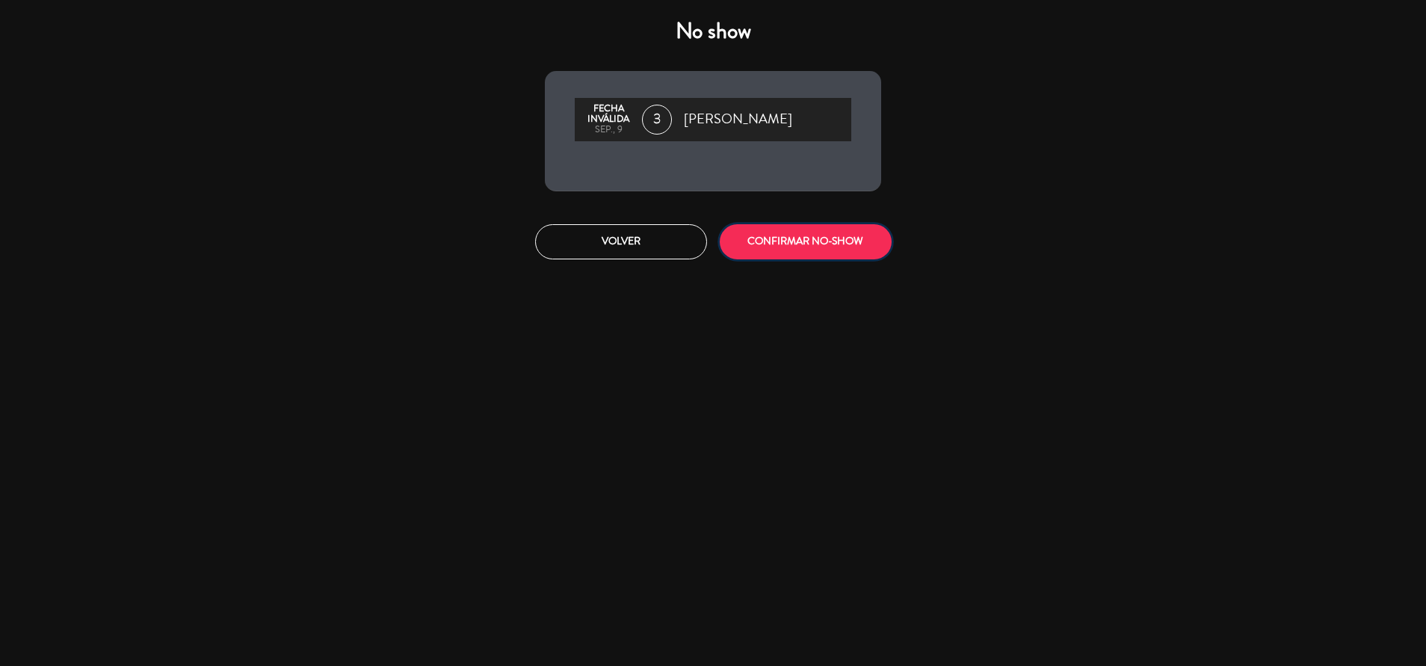
click at [841, 230] on button "CONFIRMAR NO-SHOW" at bounding box center [806, 241] width 172 height 35
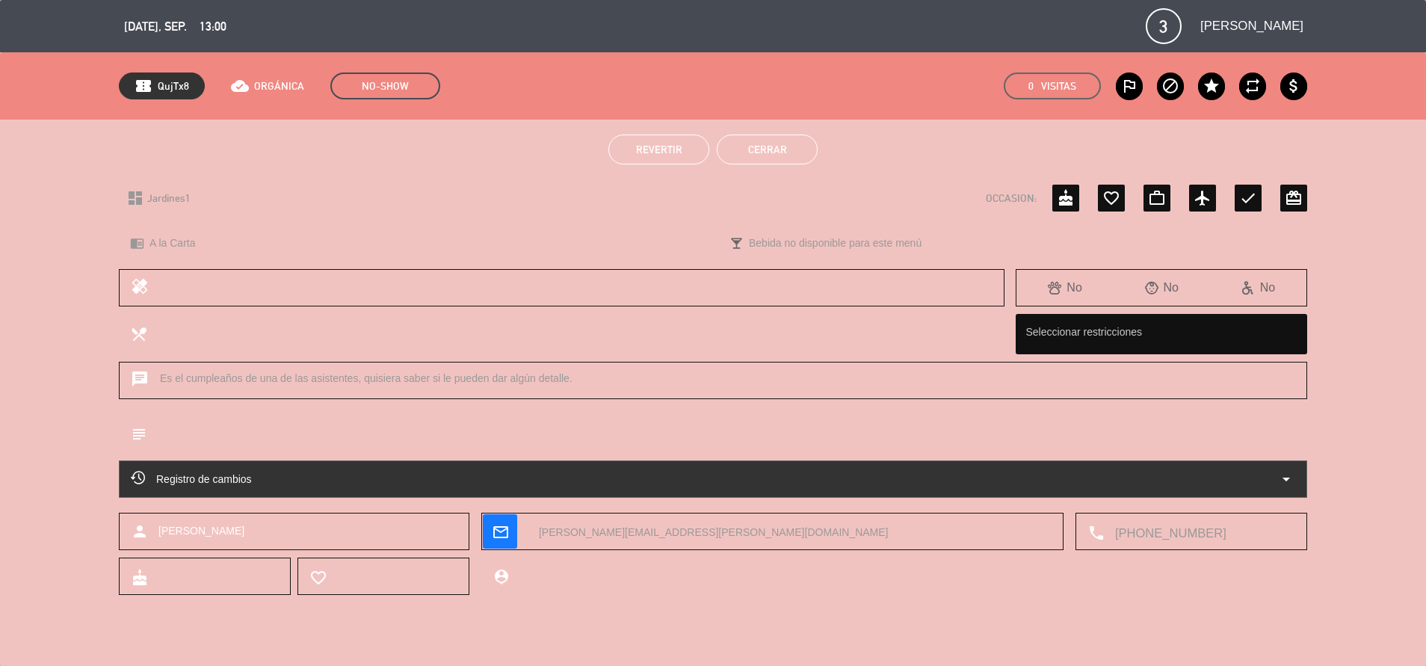
click at [768, 146] on button "Cerrar" at bounding box center [767, 150] width 101 height 30
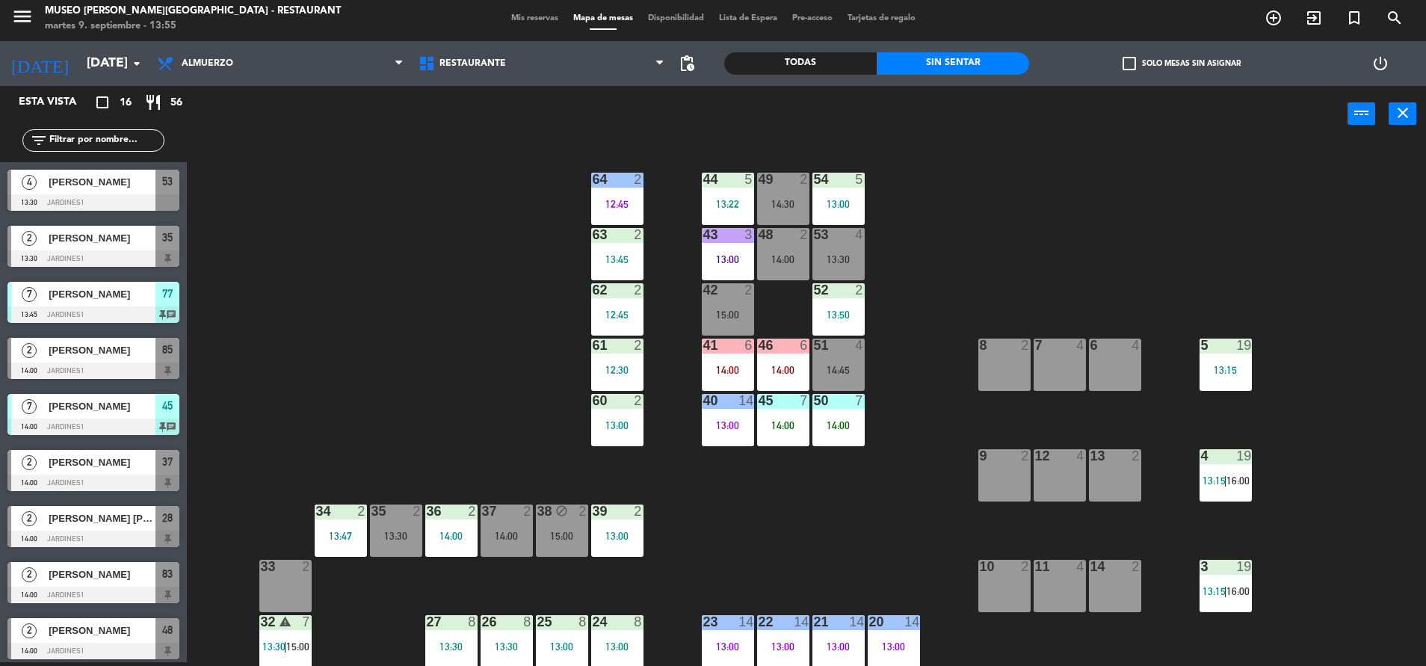
click at [811, 48] on div "Todas Sin sentar" at bounding box center [876, 63] width 305 height 45
click at [811, 55] on div "Todas" at bounding box center [800, 63] width 152 height 22
